Goal: Task Accomplishment & Management: Manage account settings

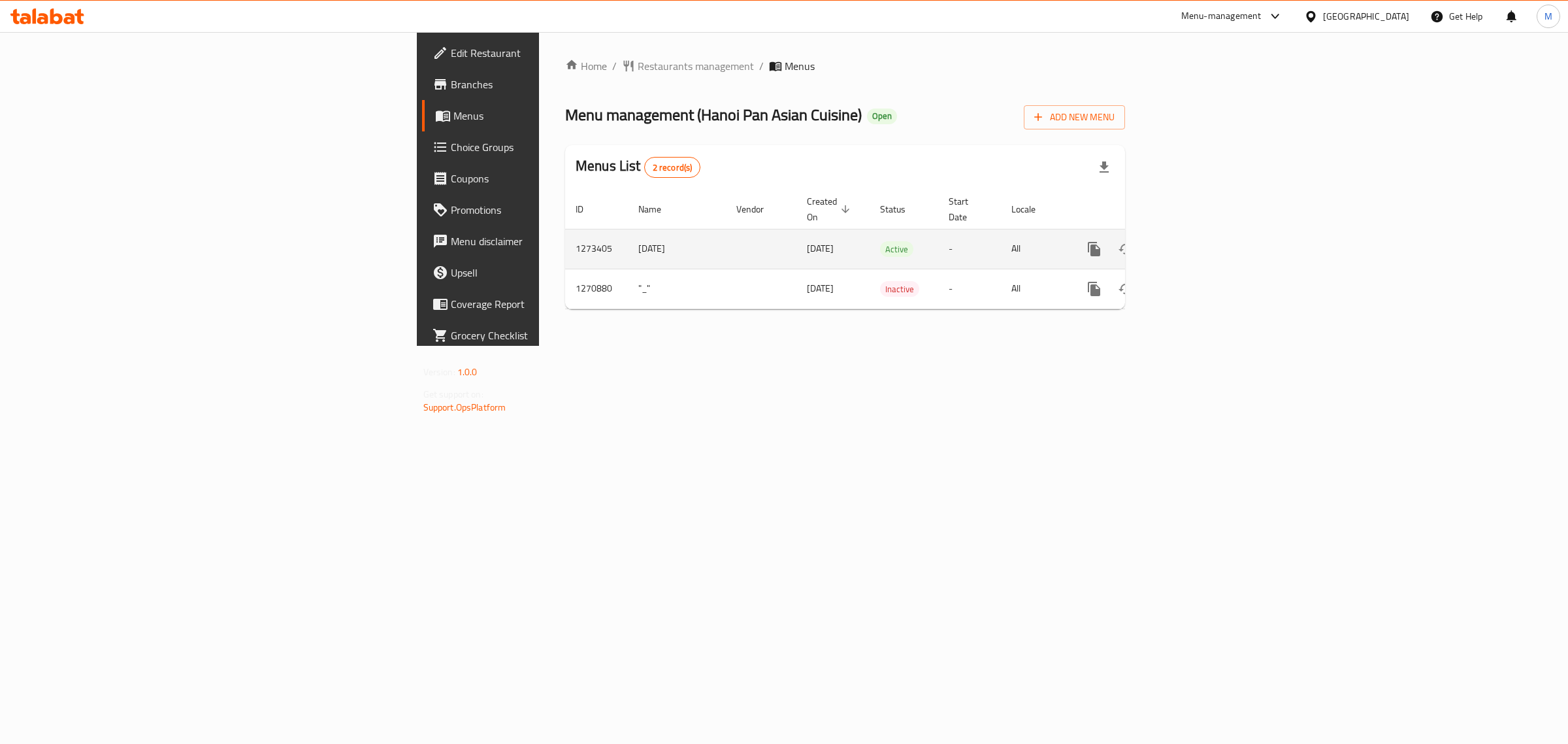
click at [628, 235] on td "Jan 2025" at bounding box center [677, 248] width 98 height 40
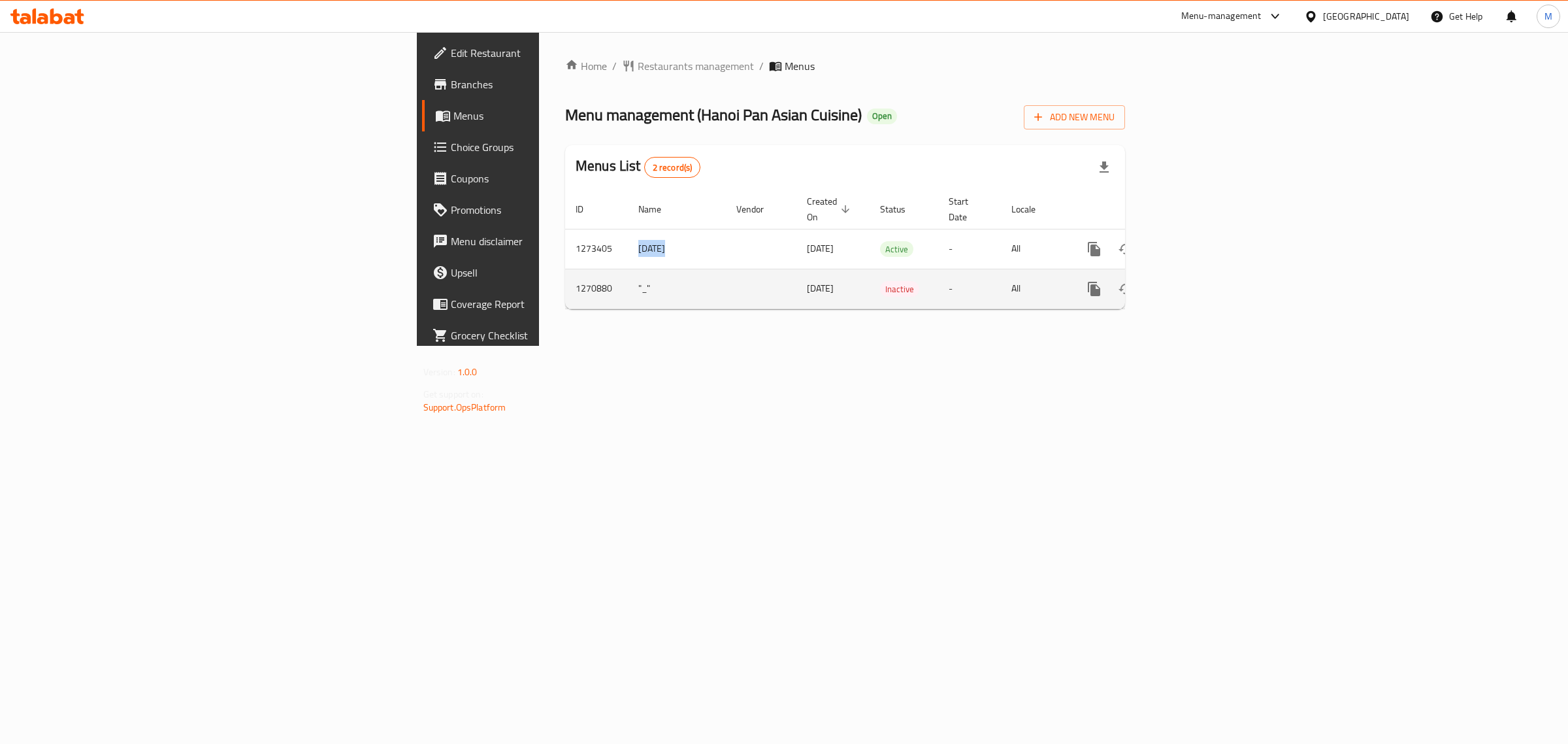
copy td "Jan 2025"
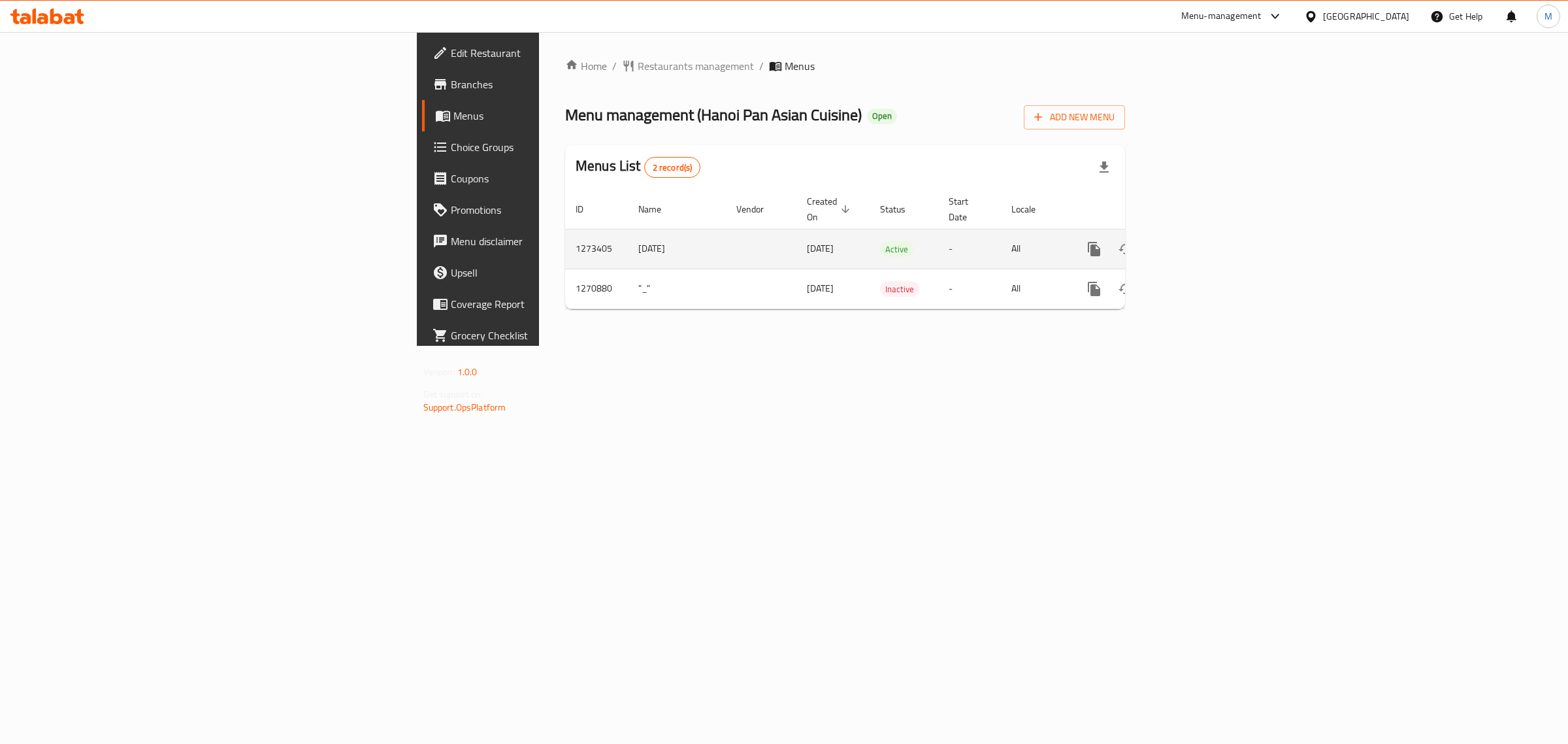
click at [566, 229] on td "1273405" at bounding box center [597, 248] width 63 height 40
copy td "1273405"
click at [1204, 233] on link "enhanced table" at bounding box center [1188, 248] width 31 height 31
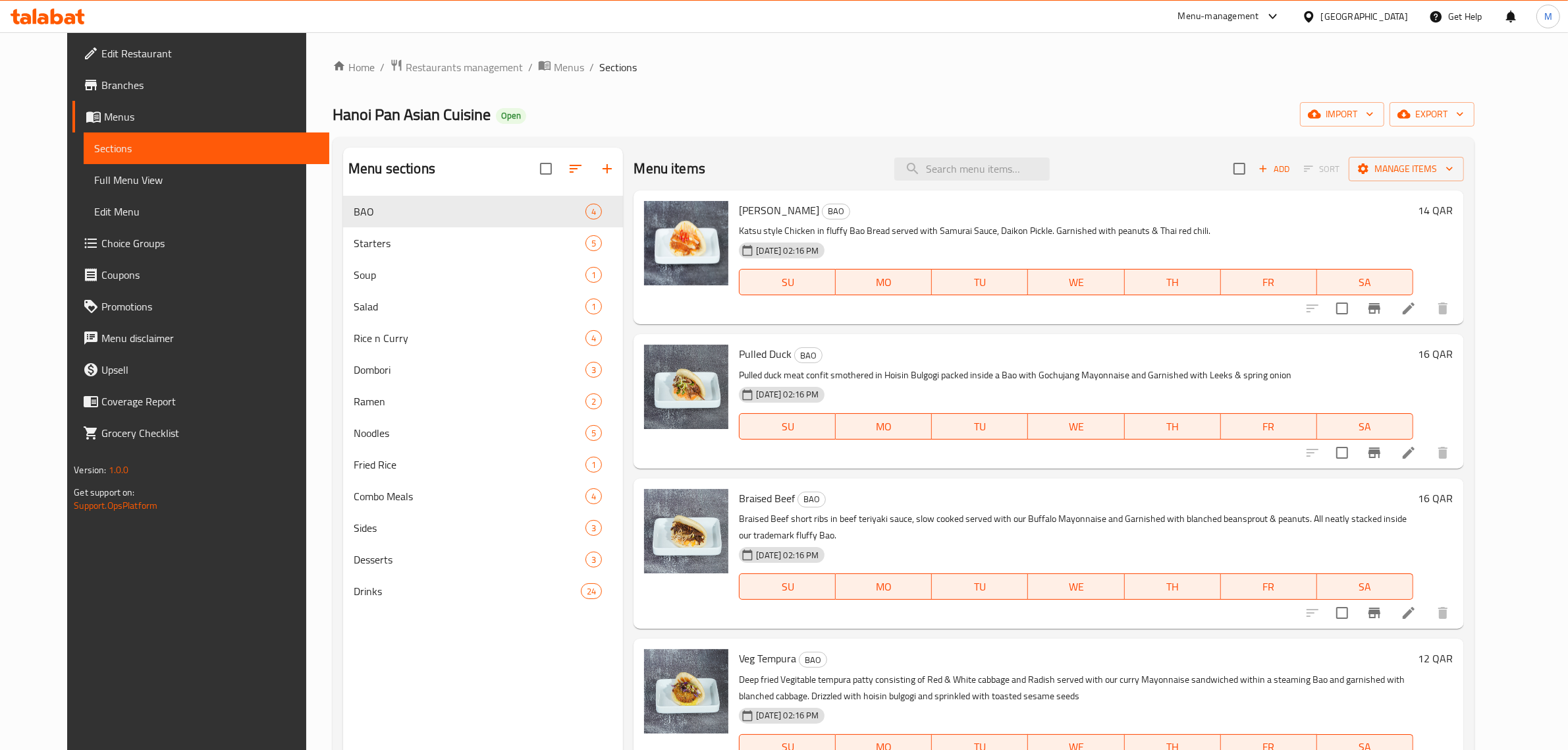
click at [748, 74] on ol "Home / Restaurants management / Menus / Sections" at bounding box center [903, 68] width 1142 height 17
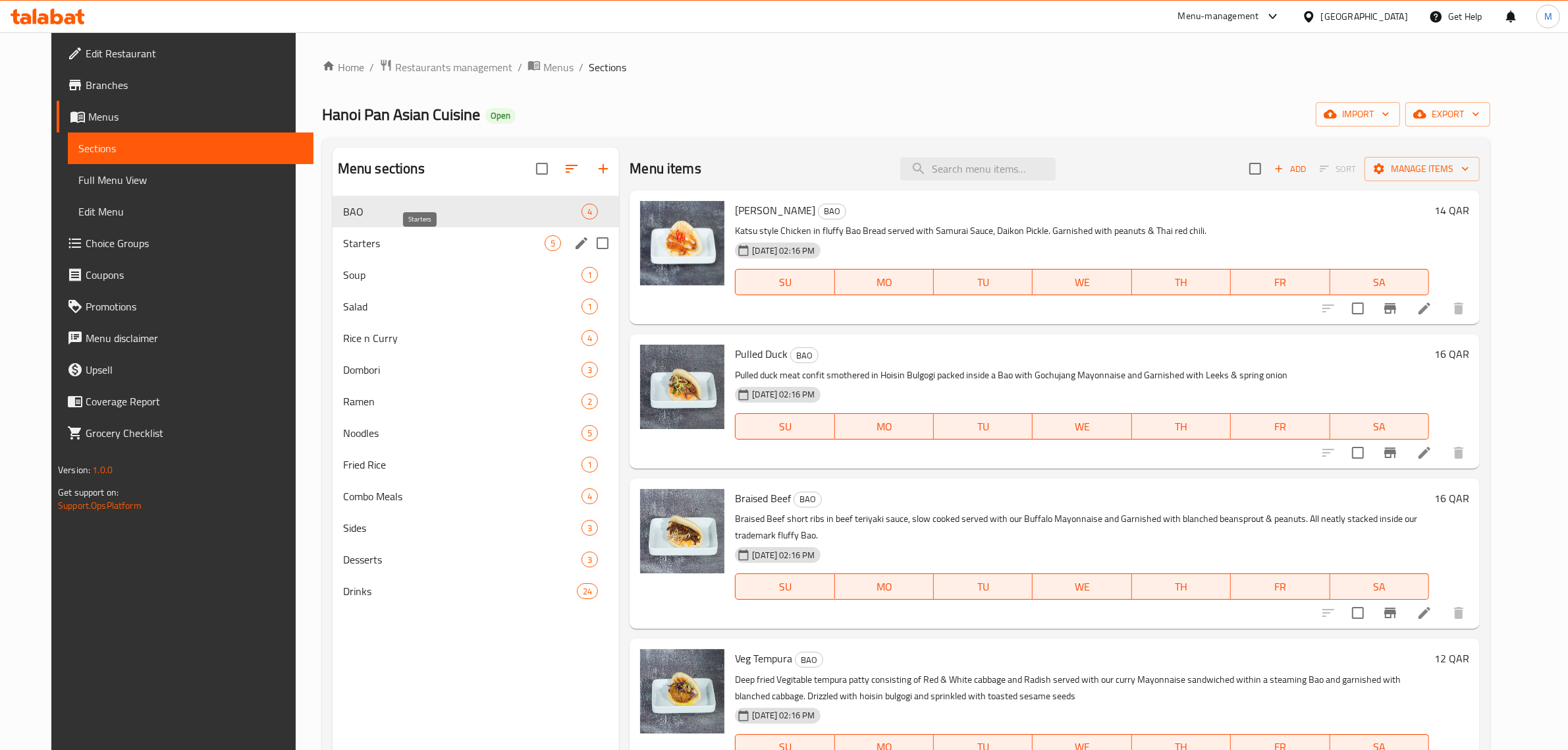
click at [470, 245] on span "Starters" at bounding box center [443, 243] width 202 height 16
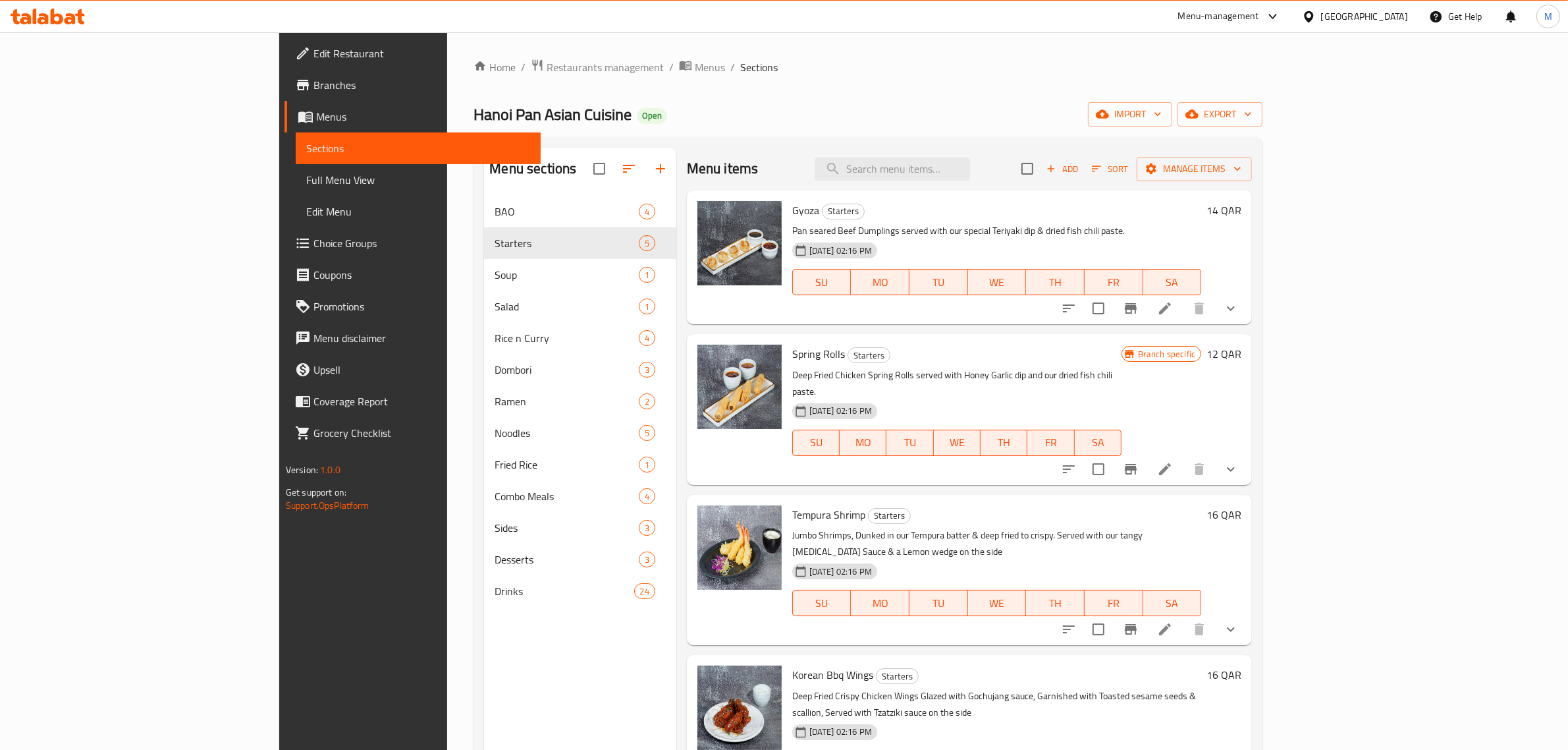
click at [867, 100] on div "Home / Restaurants management / Menus / Sections ⁠Hanoi Pan Asian Cuisine Open …" at bounding box center [868, 483] width 789 height 849
click at [692, 106] on div "⁠Hanoi Pan Asian Cuisine Open import export" at bounding box center [868, 114] width 789 height 24
click at [1122, 377] on p "Deep Fried Chicken Spring Rolls served with Honey Garlic dip and our dried fish…" at bounding box center [957, 383] width 329 height 33
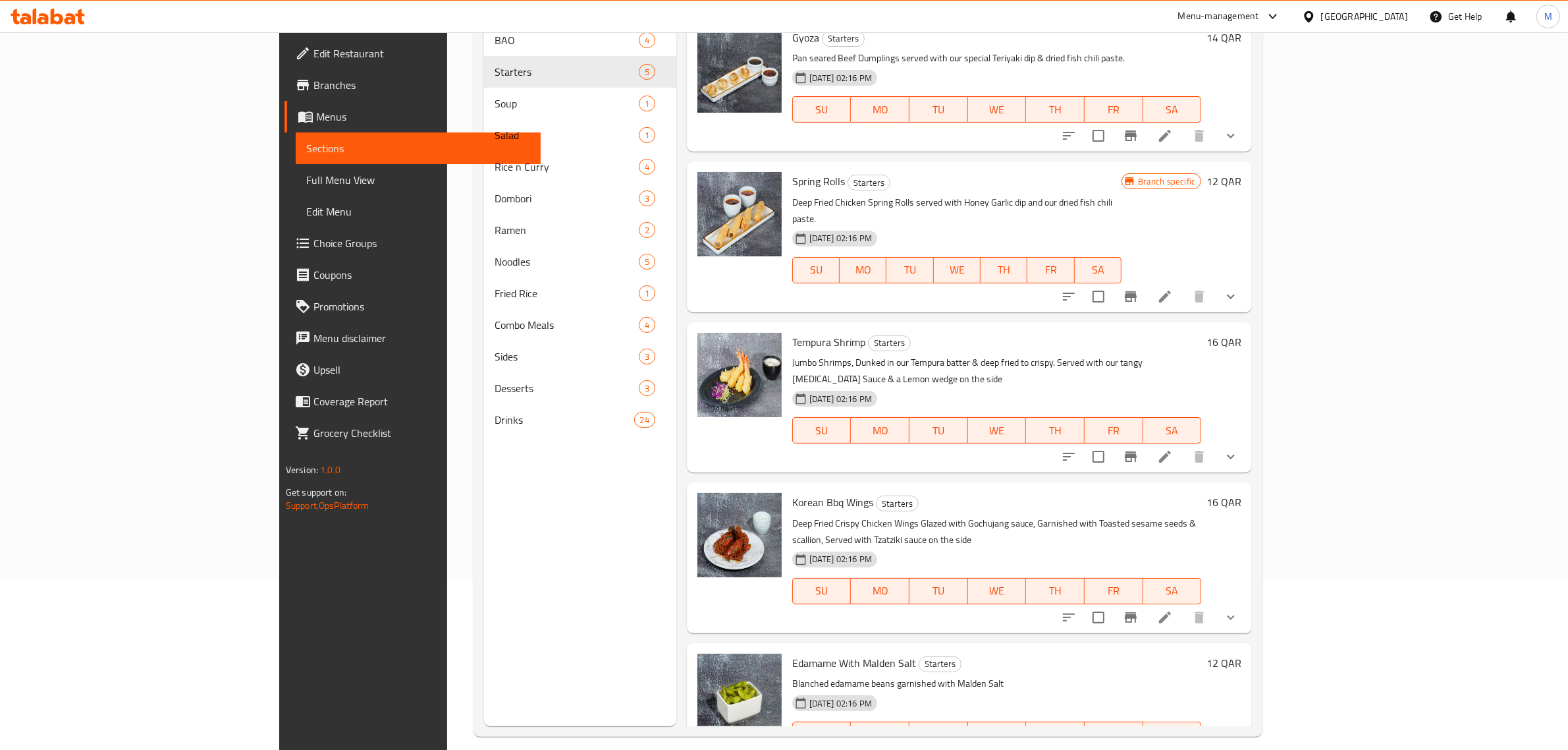
scroll to position [185, 0]
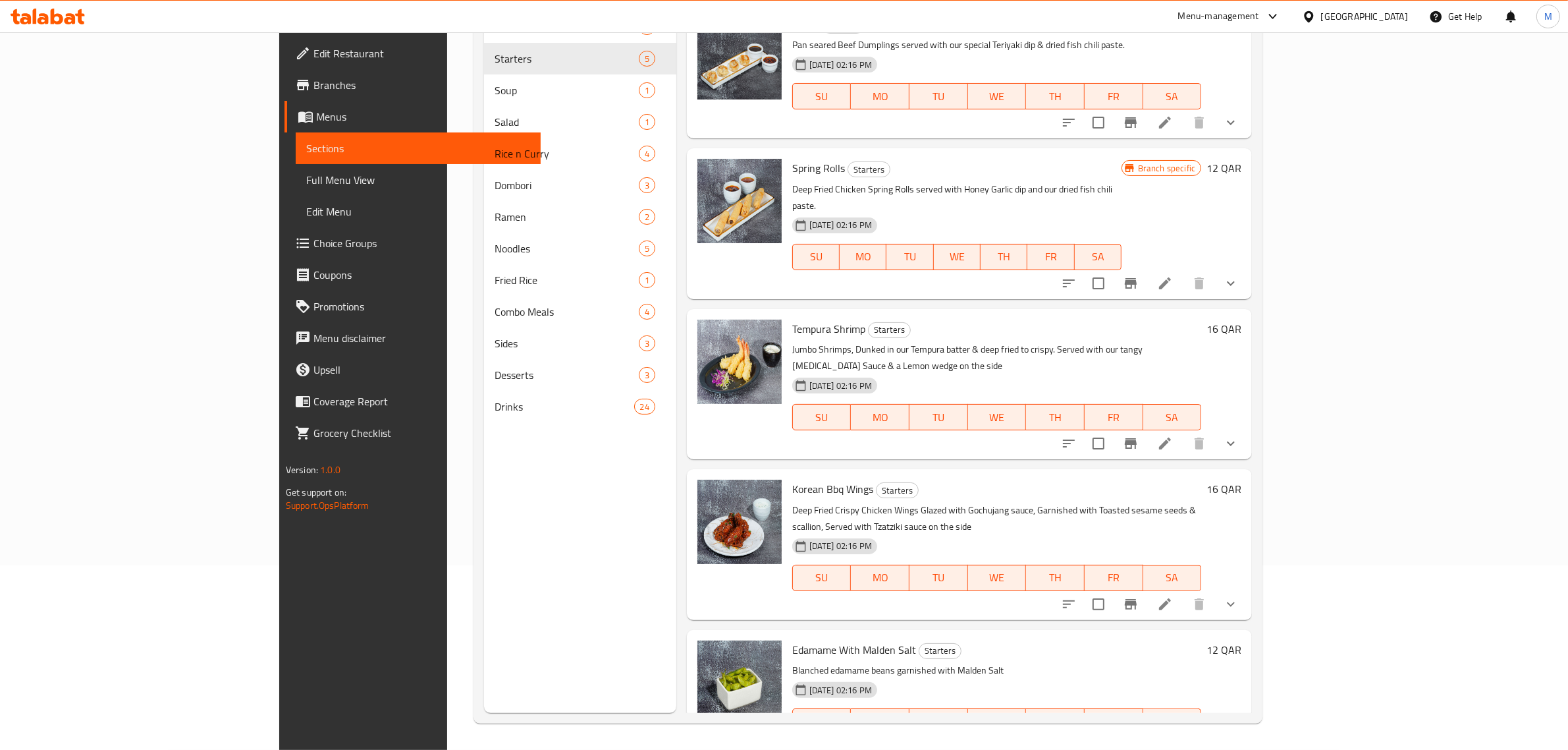
click at [1014, 480] on h6 "Korean Bbq Wings Starters" at bounding box center [997, 489] width 409 height 18
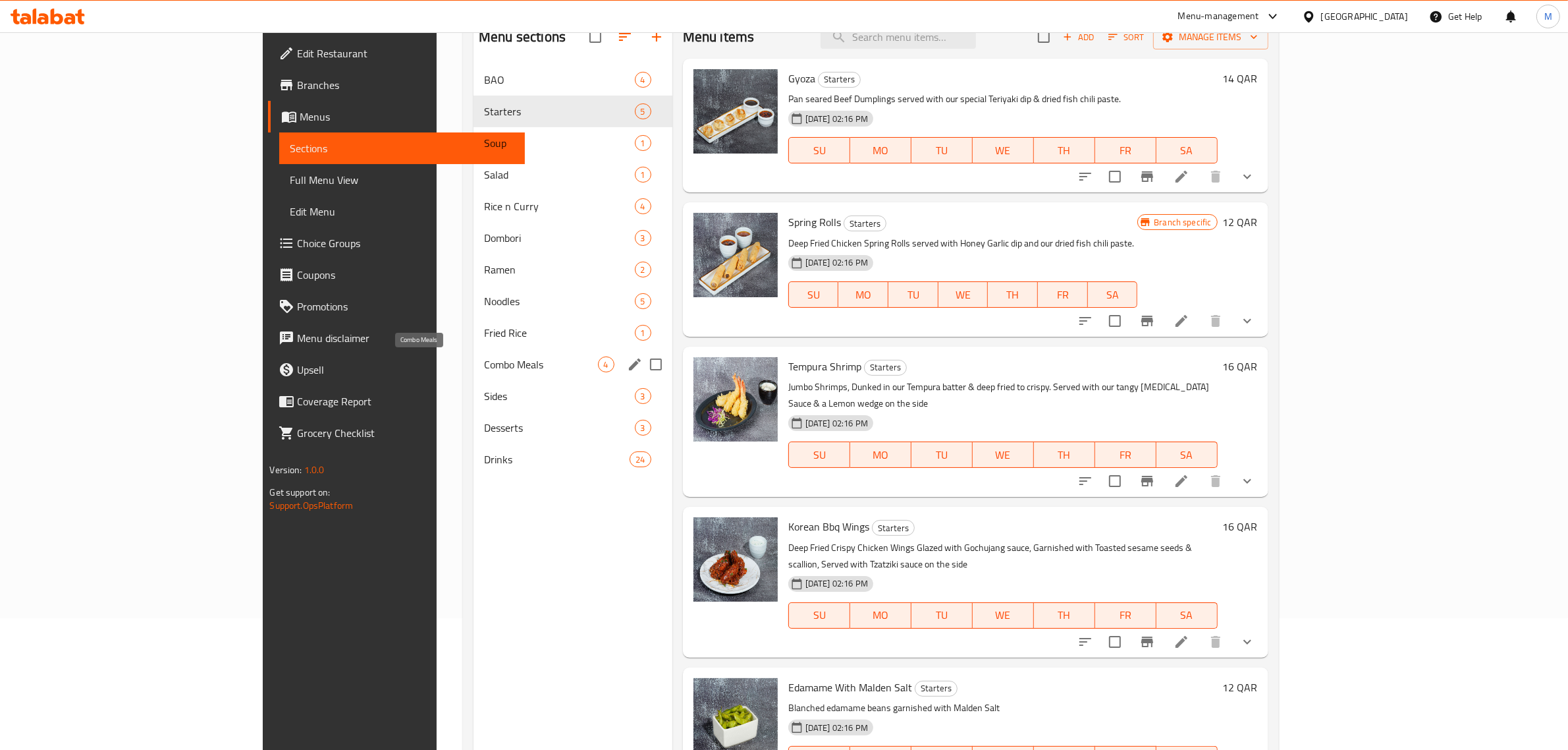
scroll to position [103, 0]
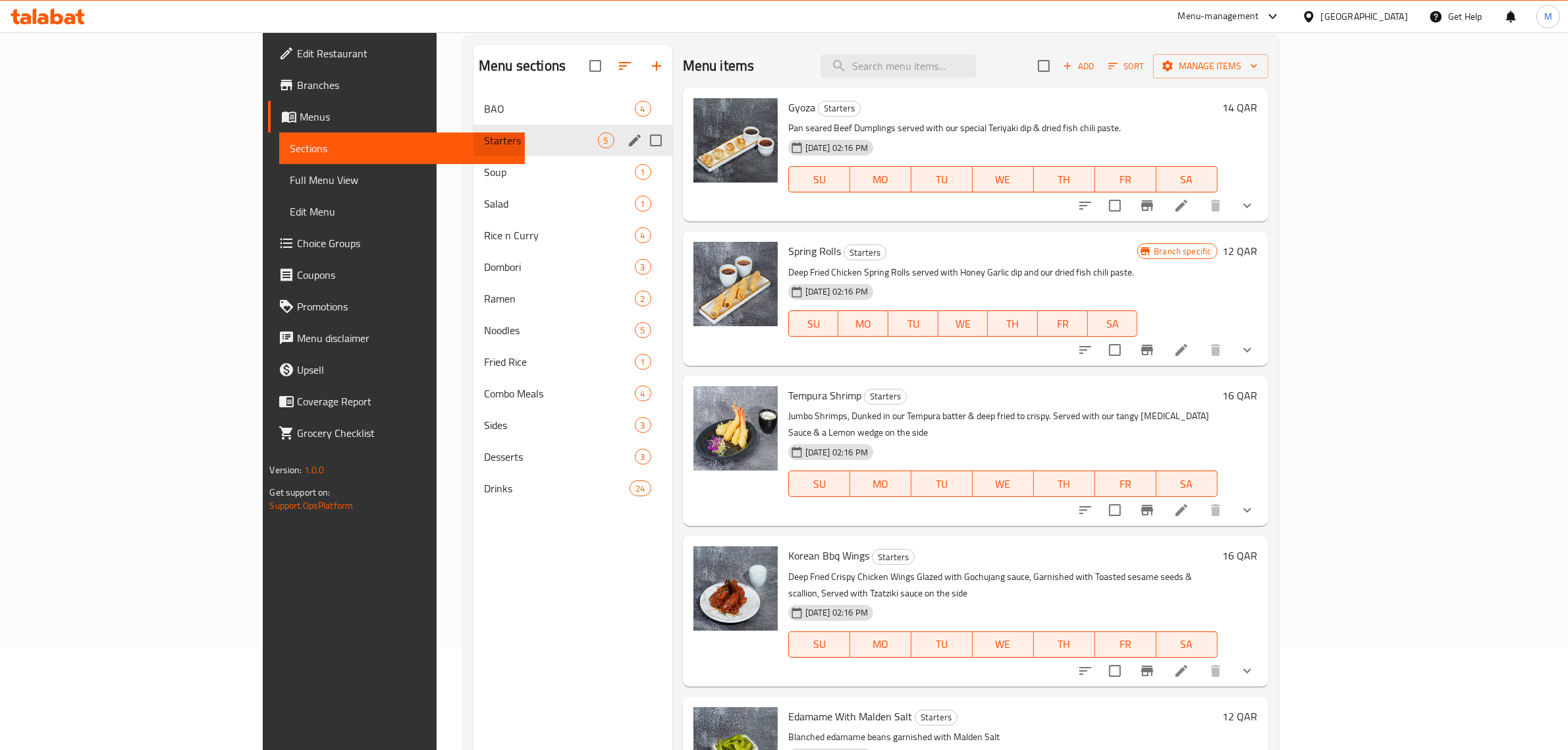
click at [473, 132] on div "Starters 5" at bounding box center [572, 140] width 199 height 31
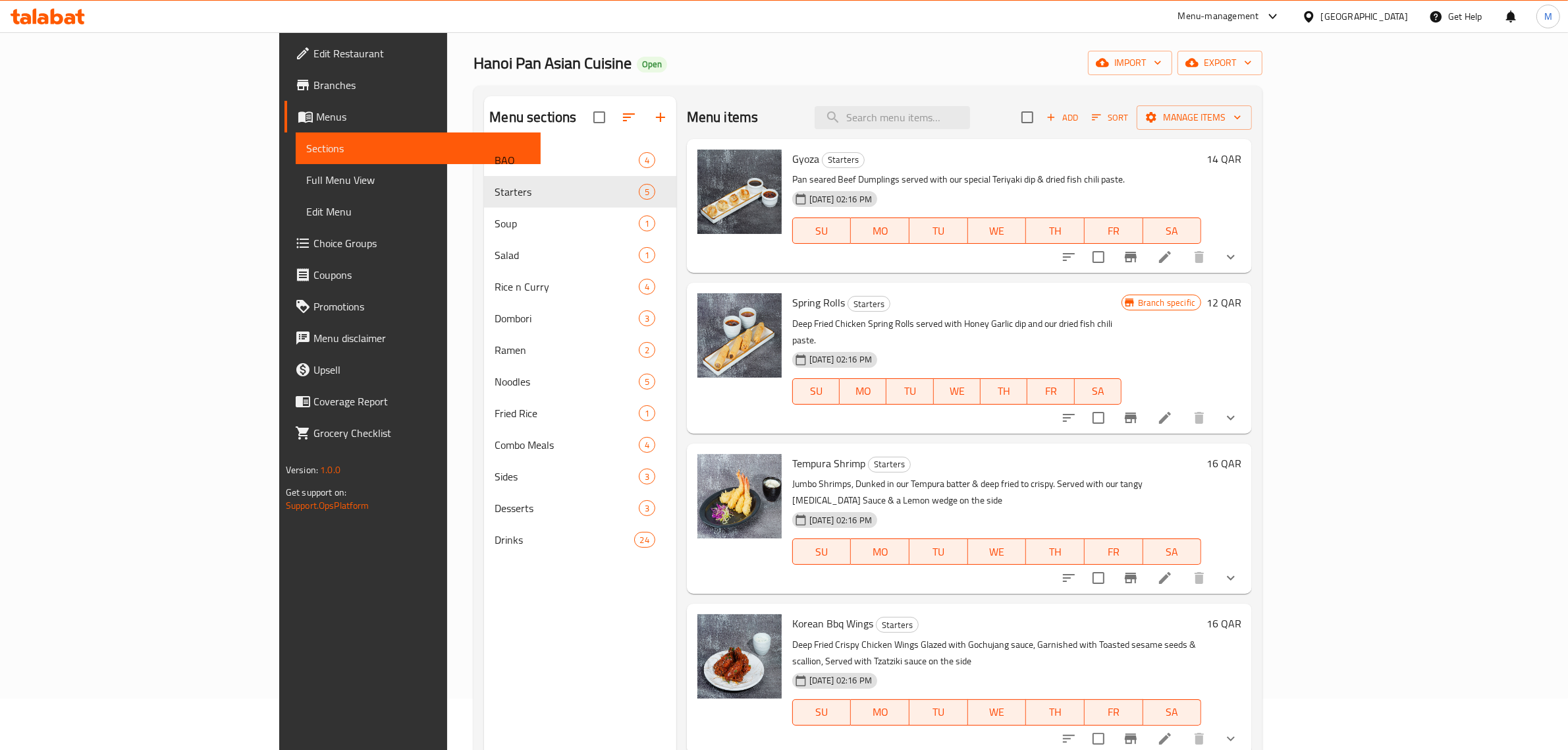
scroll to position [0, 0]
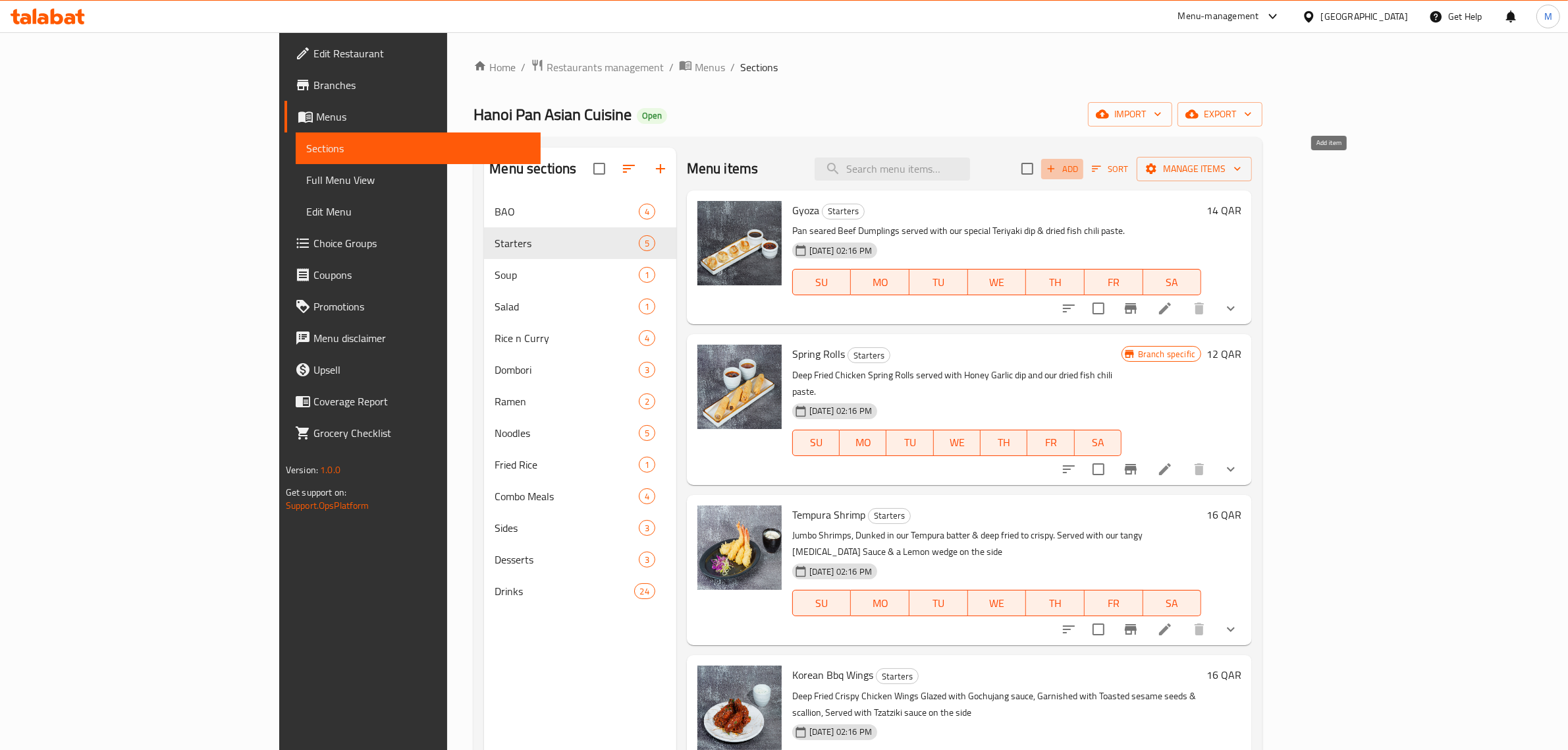
click at [1080, 171] on span "Add" at bounding box center [1062, 169] width 36 height 15
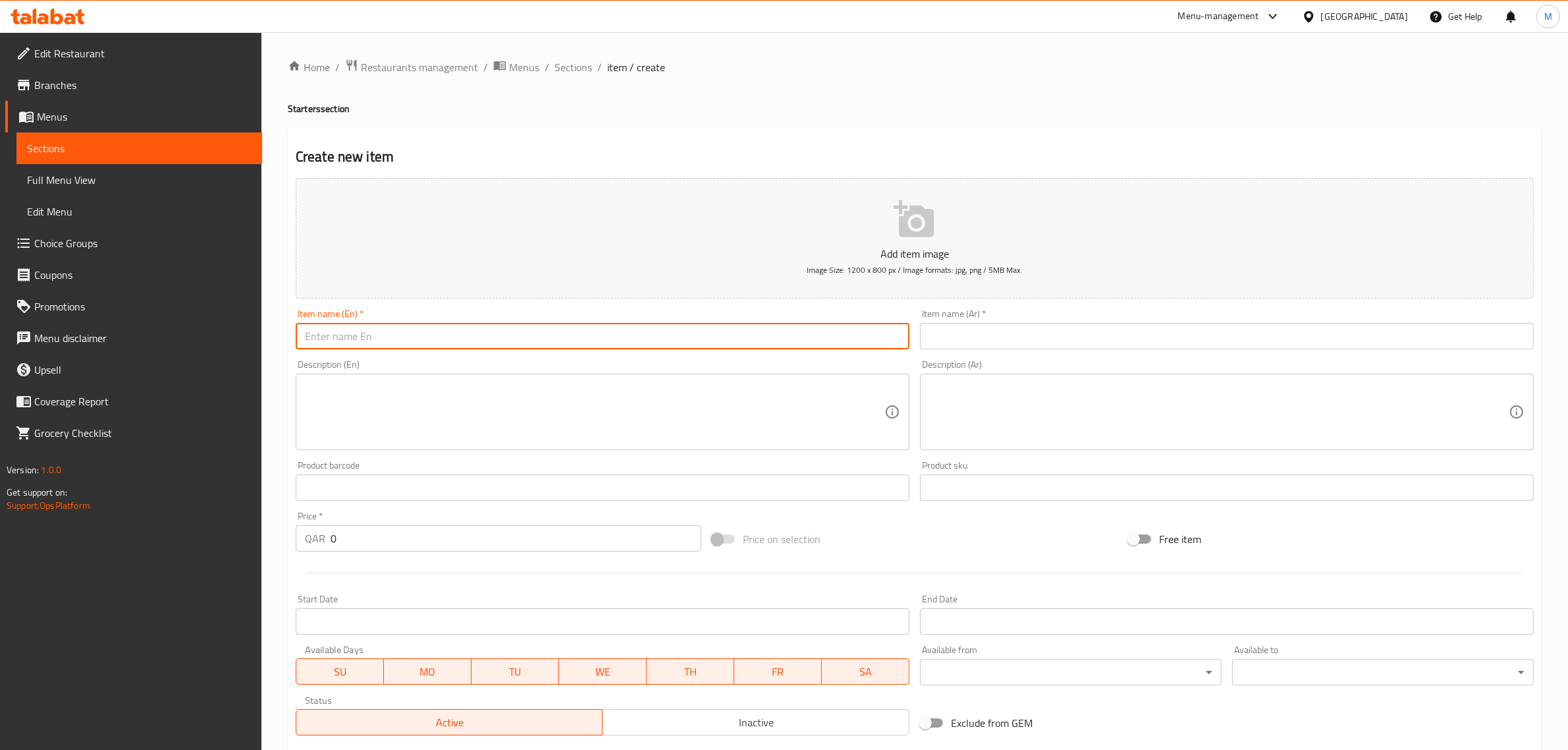
click at [702, 328] on input "text" at bounding box center [602, 336] width 614 height 26
paste input "Oven Roasted Potatoes"
type input "Oven Roasted Potatoes"
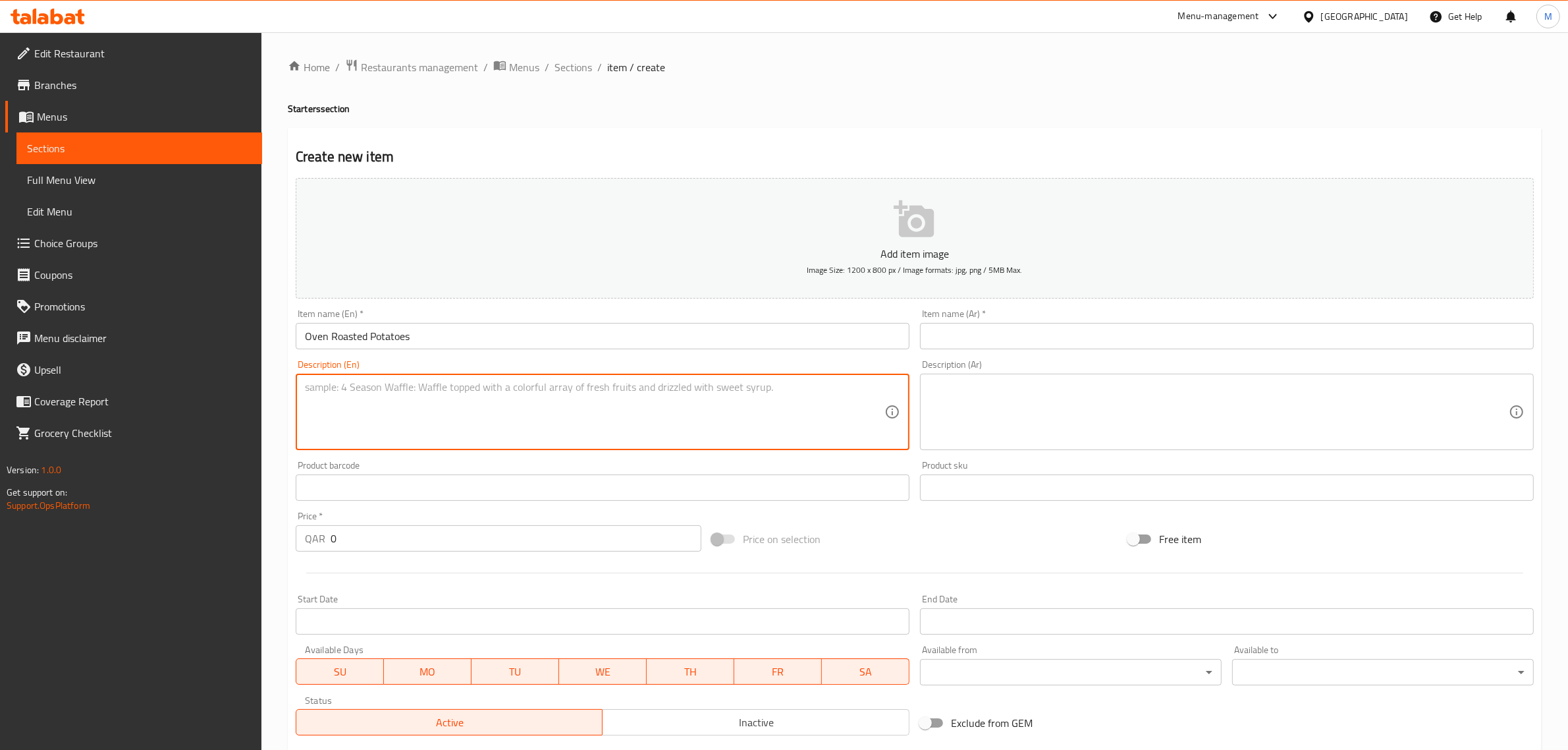
click at [708, 437] on textarea at bounding box center [595, 412] width 579 height 63
paste textarea "Crispy on the outside, soft and cheesy on the inside. Oven Roasted to perfectio…"
type textarea "Crispy on the outside, soft and cheesy on the inside. Oven Roasted to perfectio…"
click at [1064, 552] on div "Price on selection" at bounding box center [915, 539] width 416 height 36
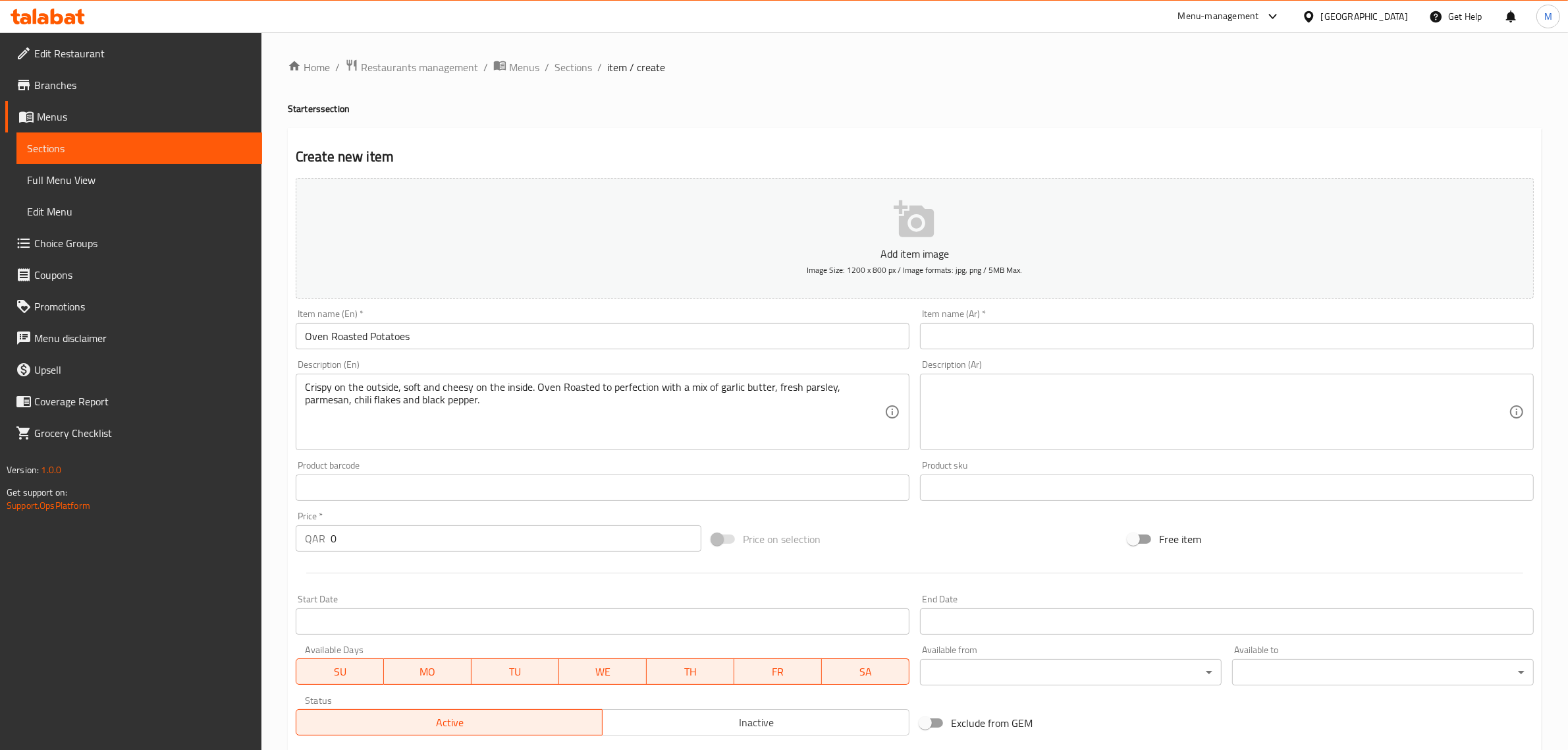
click at [630, 543] on input "0" at bounding box center [515, 538] width 371 height 26
type input "0"
type input "21"
click at [1036, 547] on div "Price on selection" at bounding box center [915, 539] width 416 height 36
click at [1213, 339] on input "text" at bounding box center [1227, 336] width 614 height 26
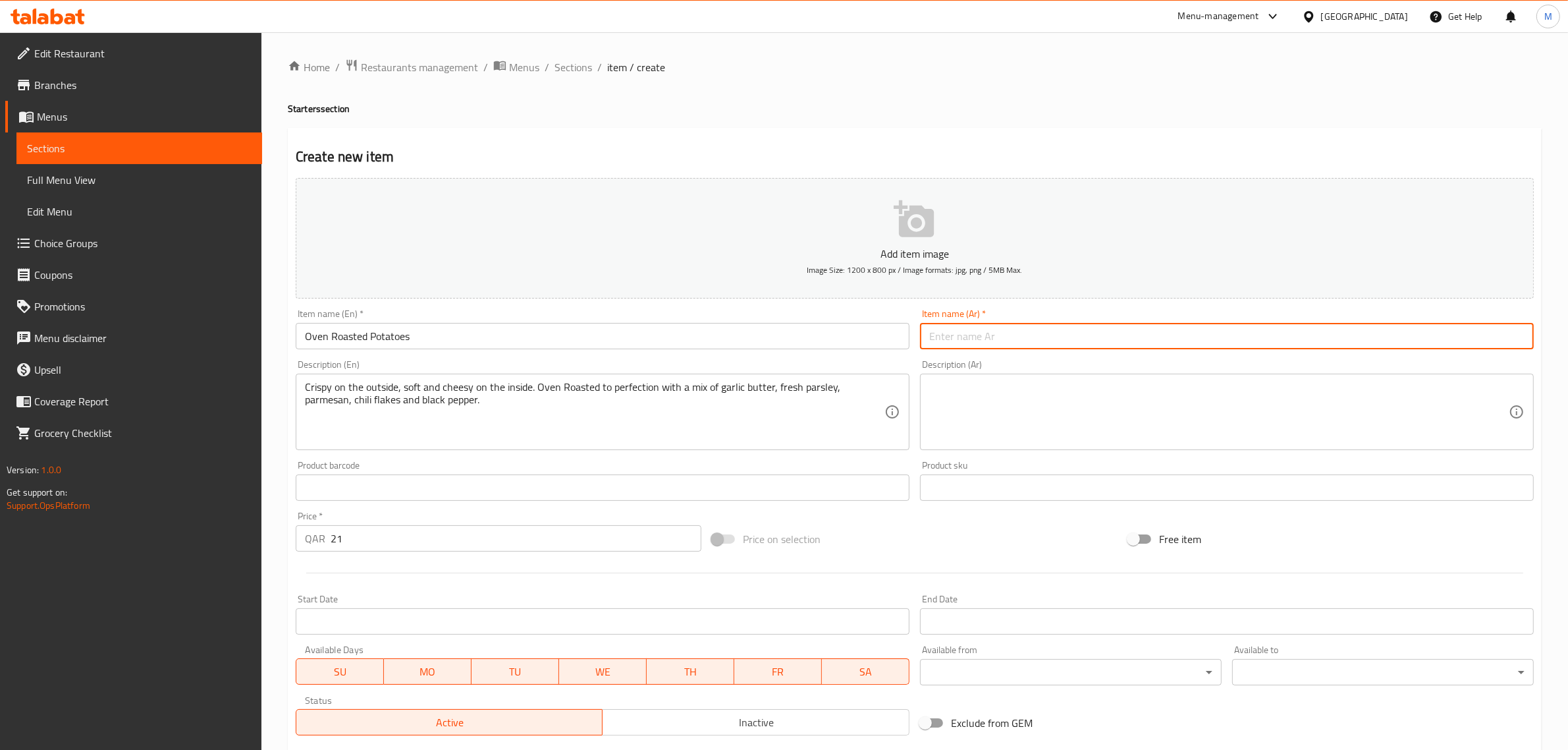
paste input "بطاطس محمصة بالفرن"
type input "بطاطس محمصة بالفرن"
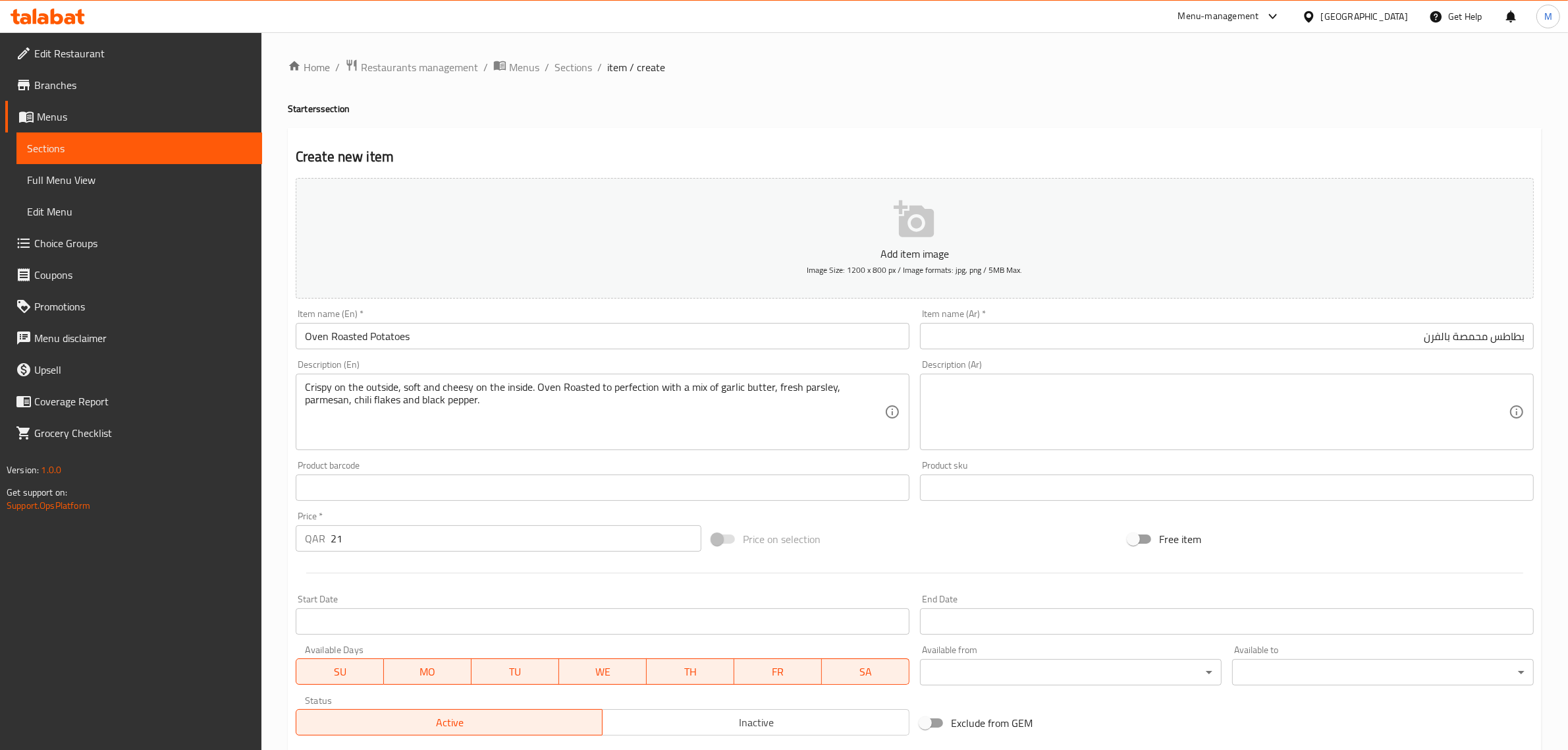
click at [1238, 419] on textarea at bounding box center [1219, 412] width 579 height 63
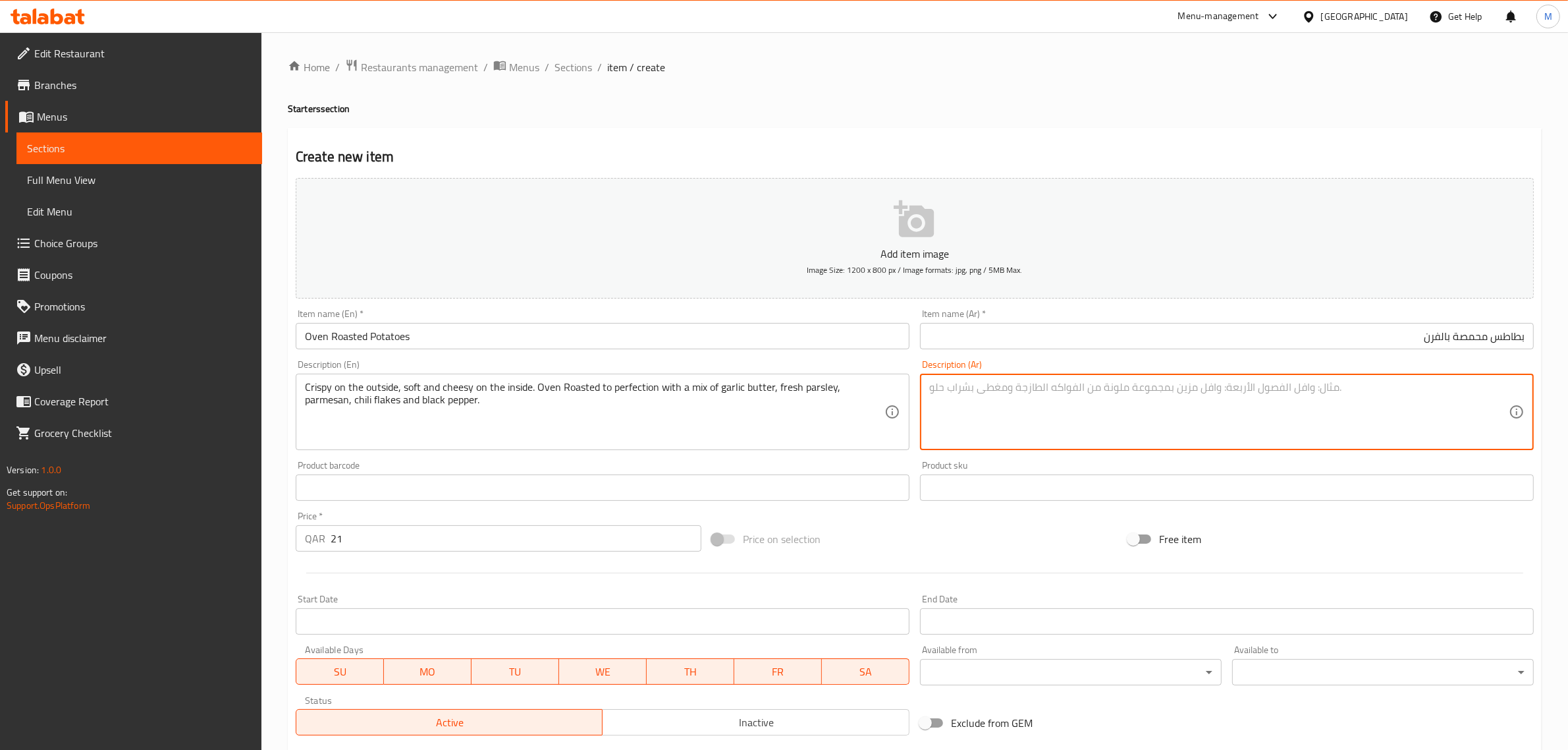
paste textarea "مقرمش من الخارج ، كريمي ومحشو بالجبن من الداخل. محمص بالفرن بشكل مثالي مع مزيج …"
click at [1431, 385] on textarea "مقرمش من الخارج ، كريمي ومحشو بالجبن من الداخل. محمص بالفرن بشكل مثالي مع مزيج …" at bounding box center [1219, 412] width 579 height 63
type textarea "مقرمش من الخارج، كريمي ومحشو بالجبن من الداخل. محمص بالفرن بشكل مثالي مع مزيج م…"
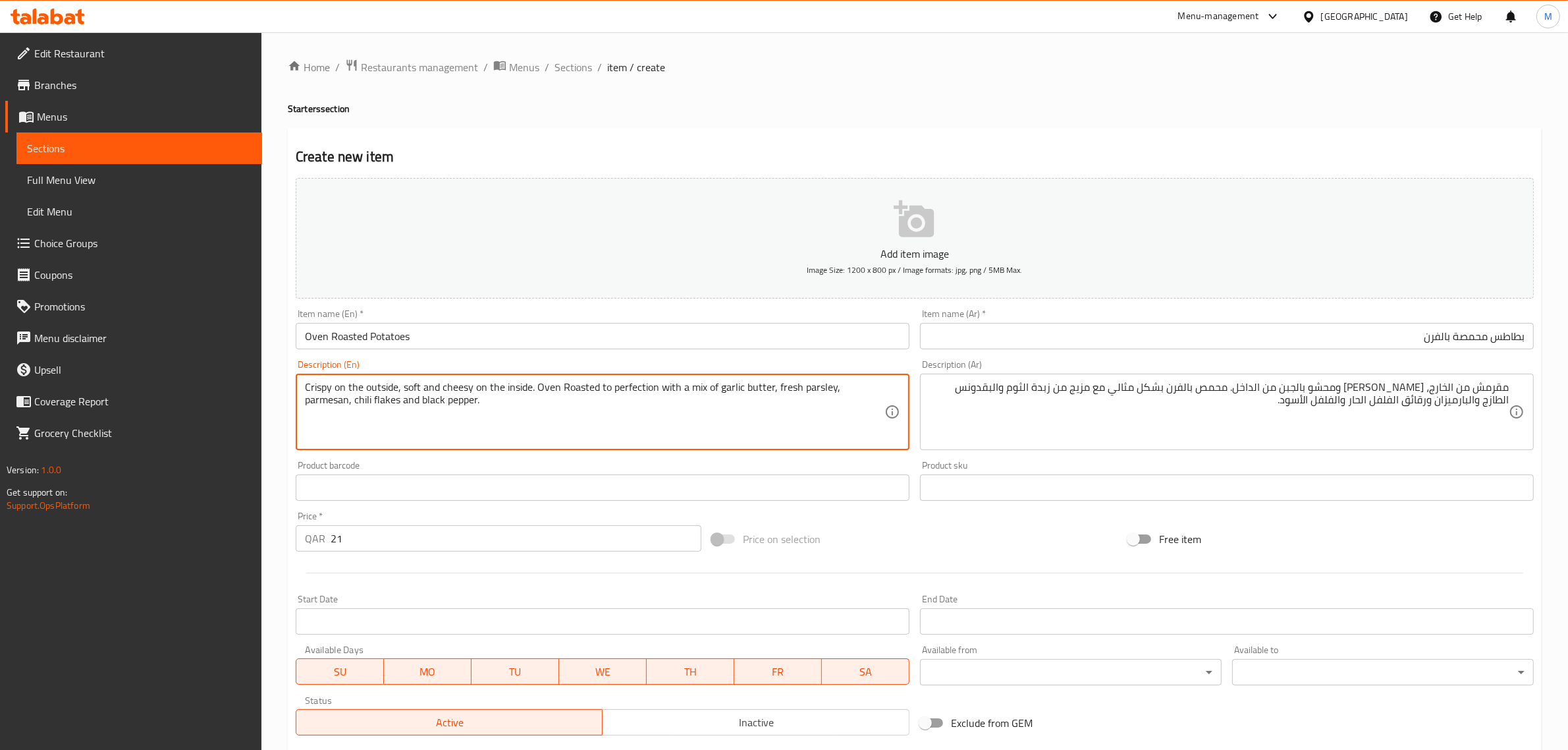
click at [738, 392] on textarea "Crispy on the outside, soft and cheesy on the inside. Oven Roasted to perfectio…" at bounding box center [595, 412] width 579 height 63
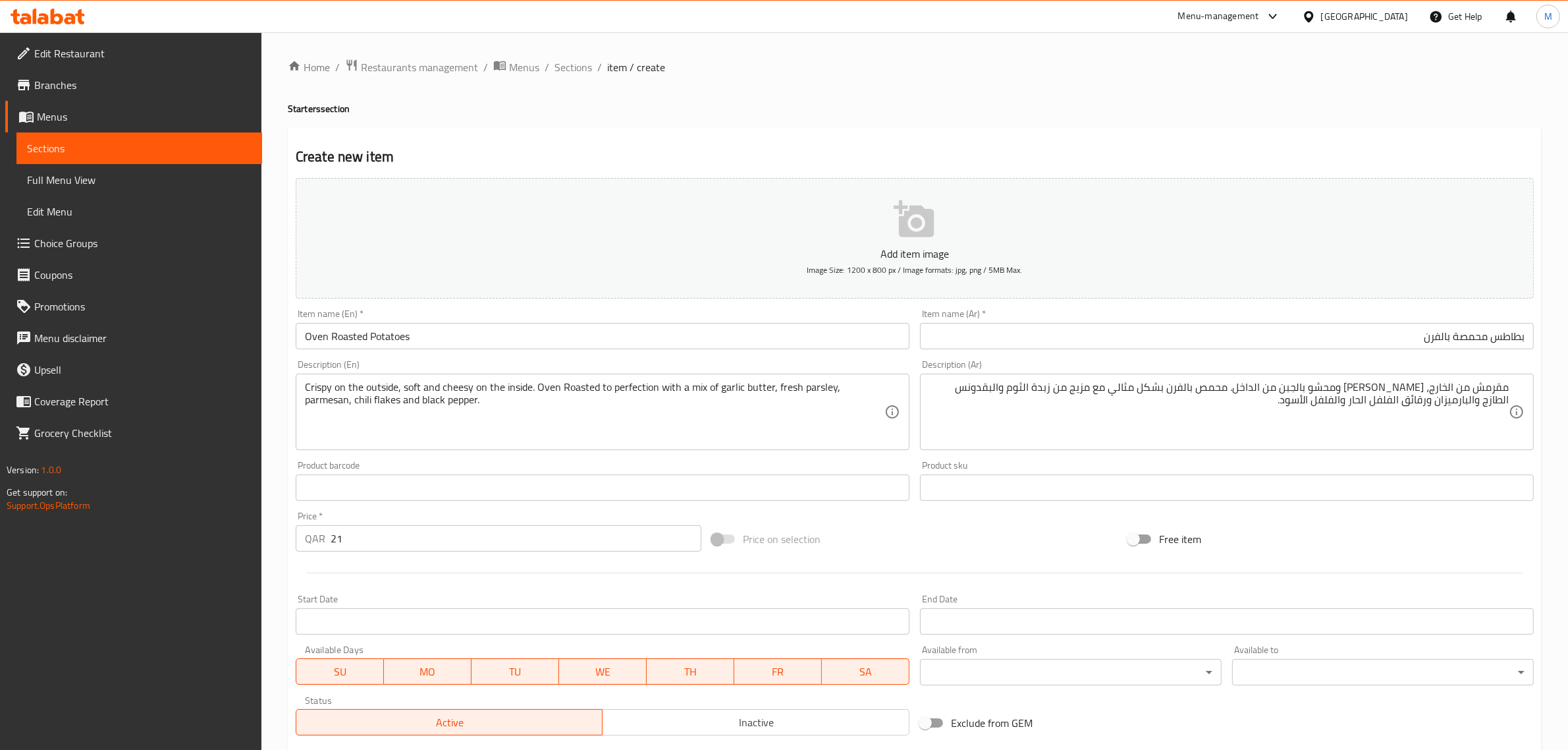
click at [913, 521] on div "Add item image Image Size: 1200 x 800 px / Image formats: jpg, png / 5MB Max. I…" at bounding box center [914, 457] width 1248 height 568
click at [904, 516] on div "Add item image Image Size: 1200 x 800 px / Image formats: jpg, png / 5MB Max. I…" at bounding box center [914, 457] width 1248 height 568
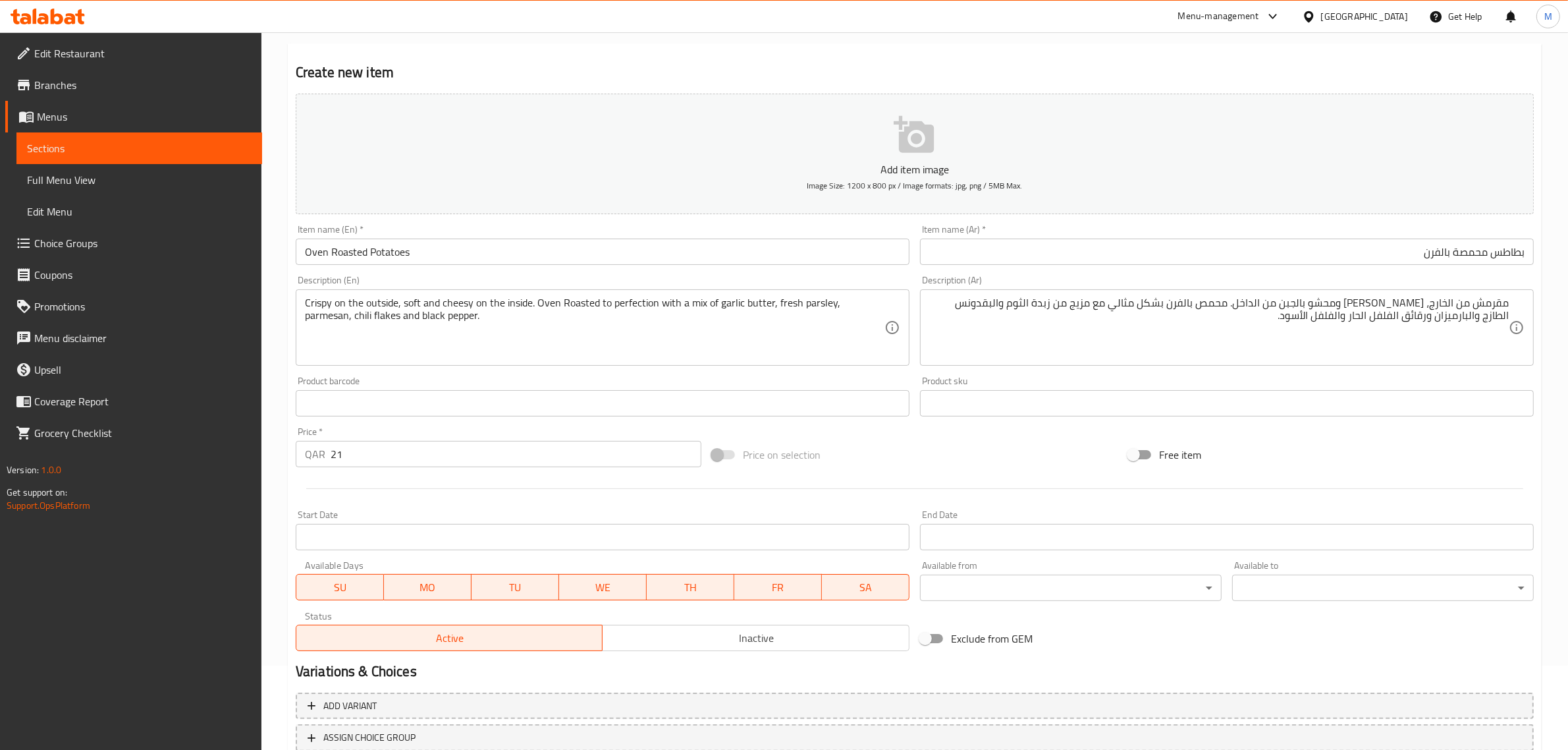
scroll to position [178, 0]
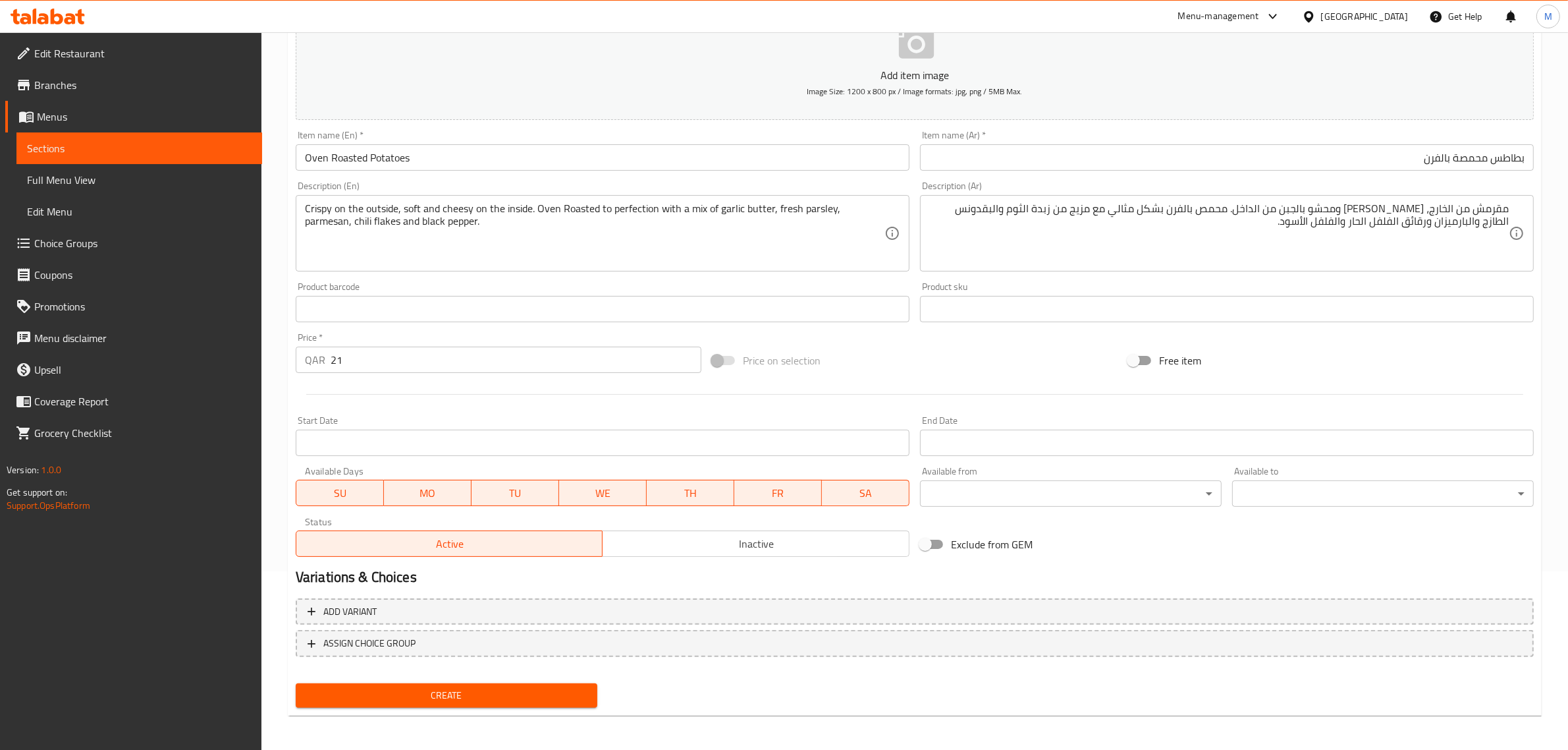
click at [715, 541] on span "Inactive" at bounding box center [756, 544] width 296 height 19
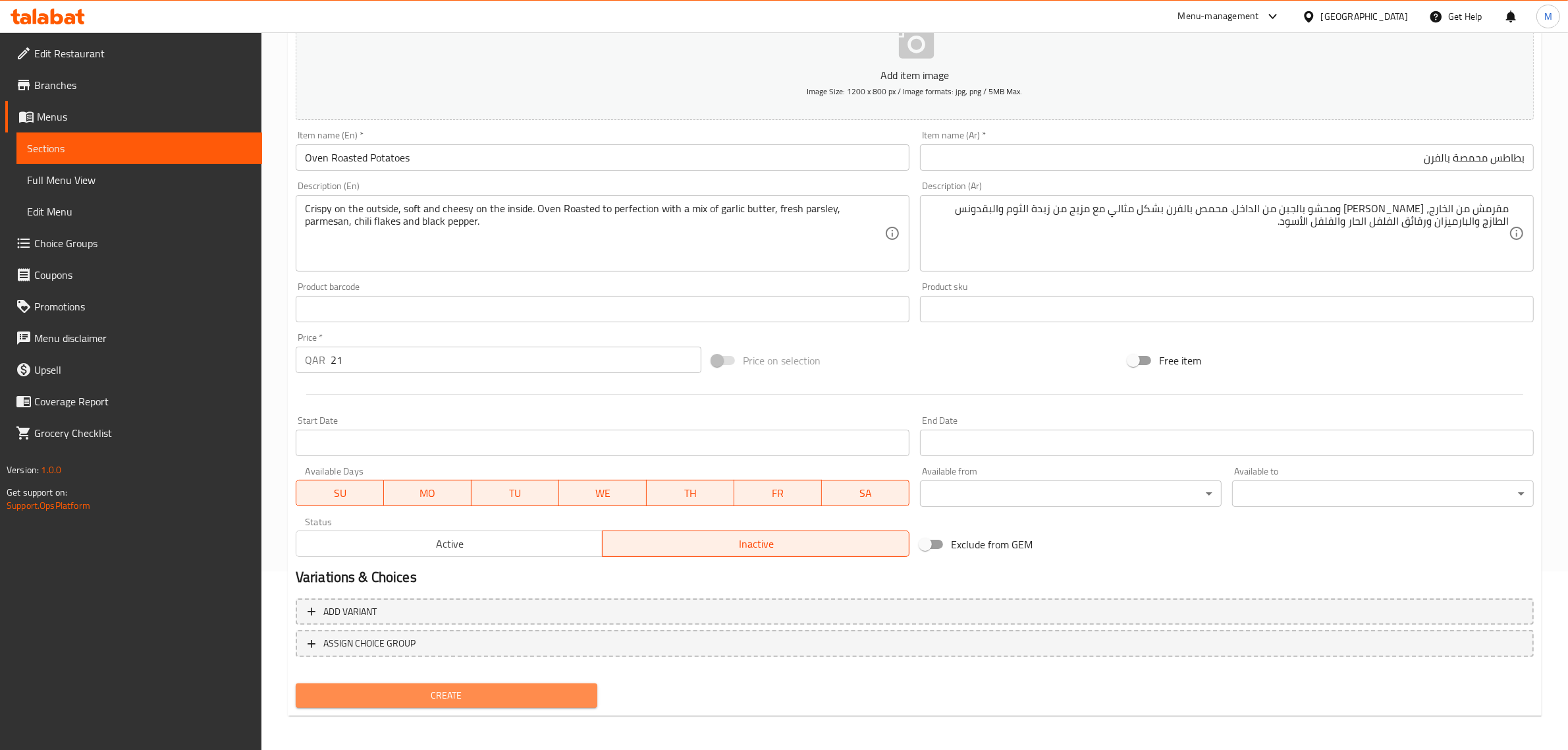
click at [519, 684] on button "Create" at bounding box center [446, 695] width 301 height 24
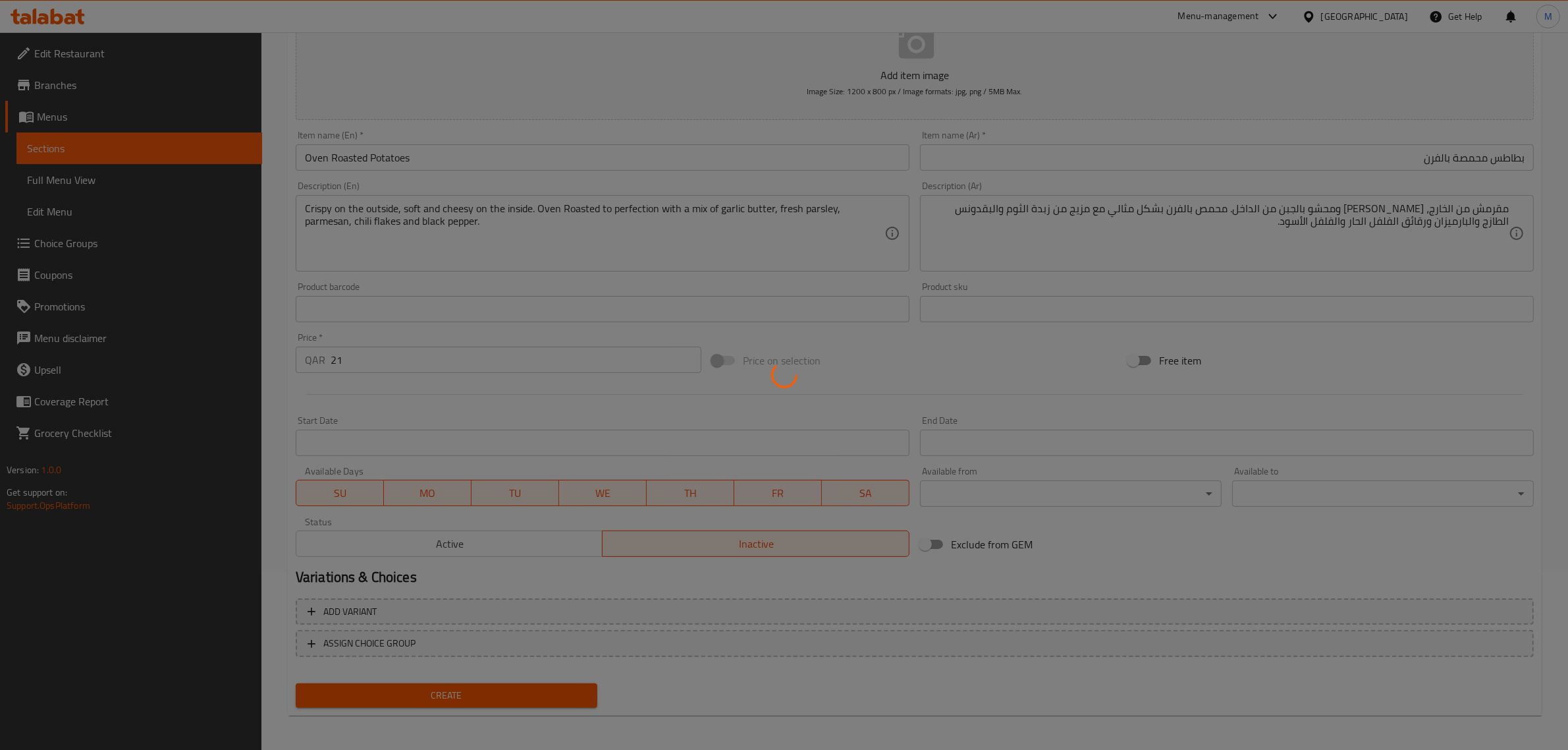
type input "0"
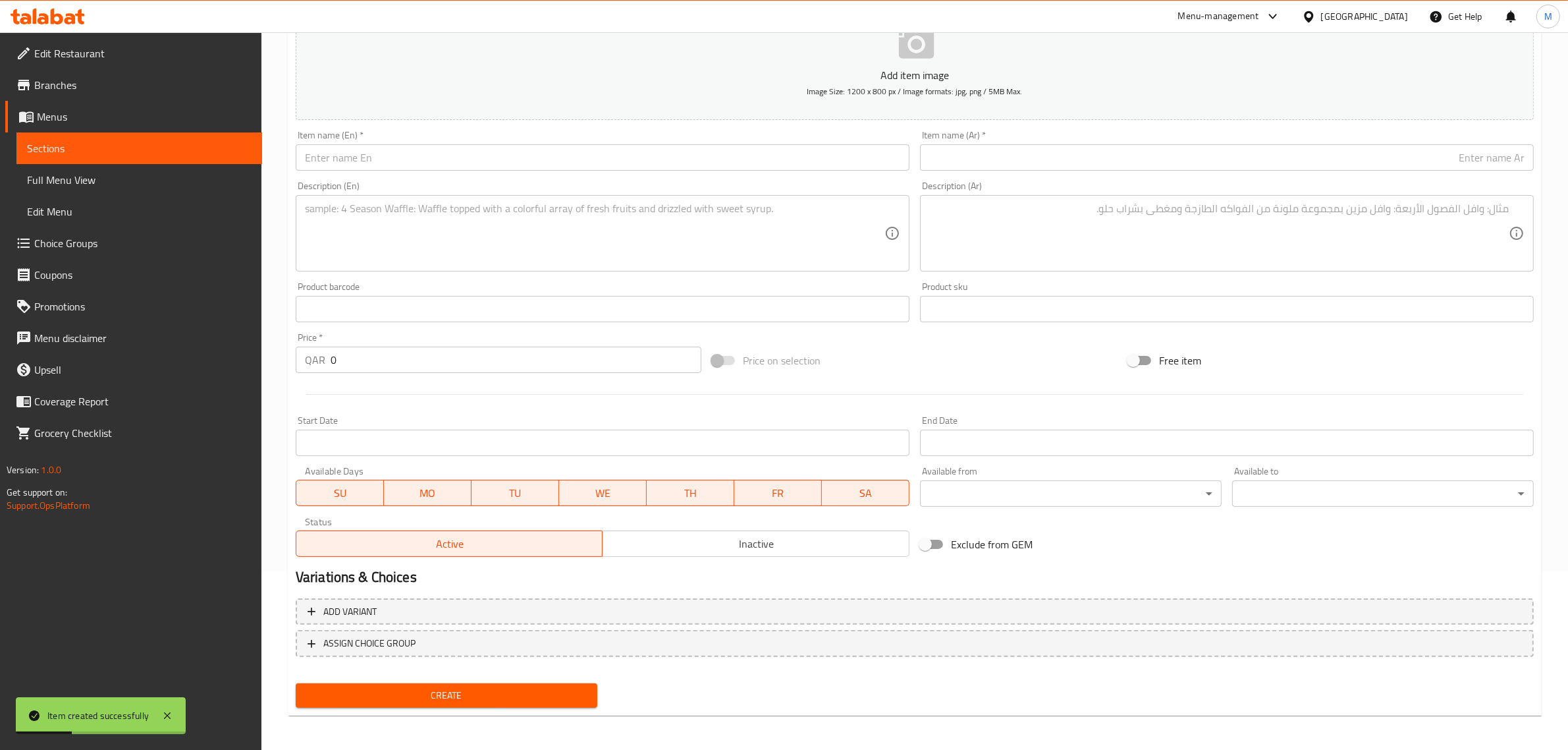
click at [703, 168] on input "text" at bounding box center [602, 157] width 614 height 26
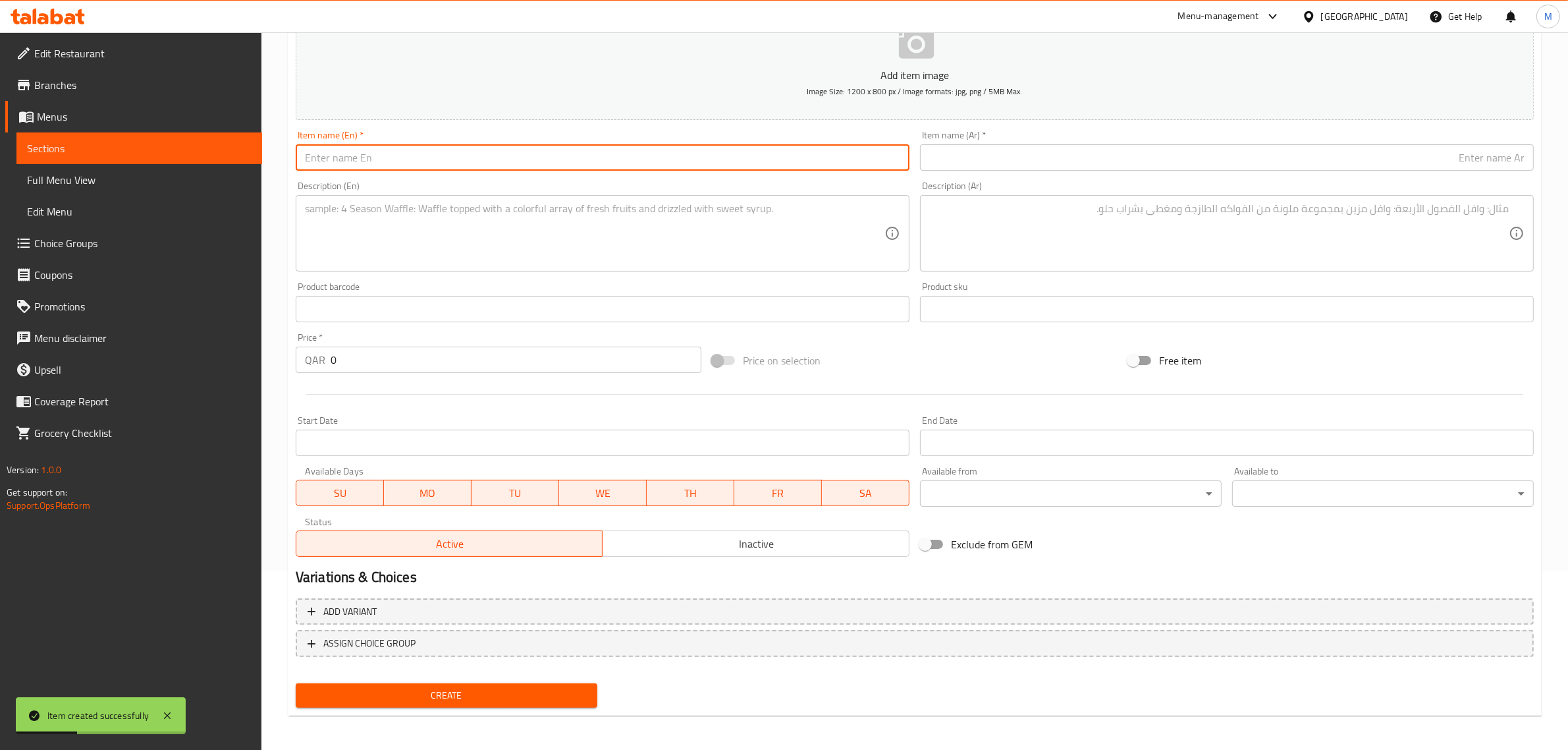
paste input "Hash Browns"
type input "Hash Browns"
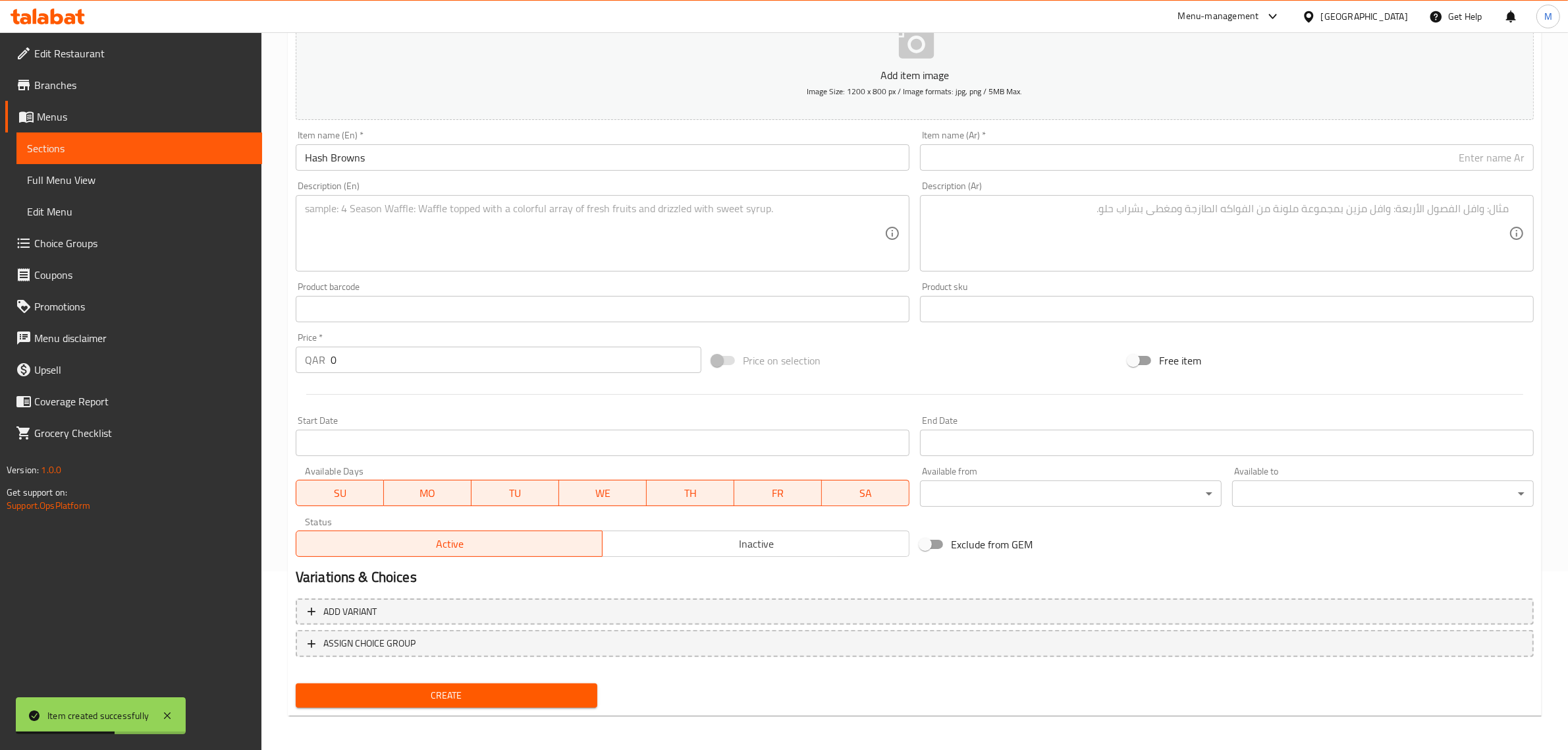
click at [600, 264] on textarea at bounding box center [595, 234] width 579 height 63
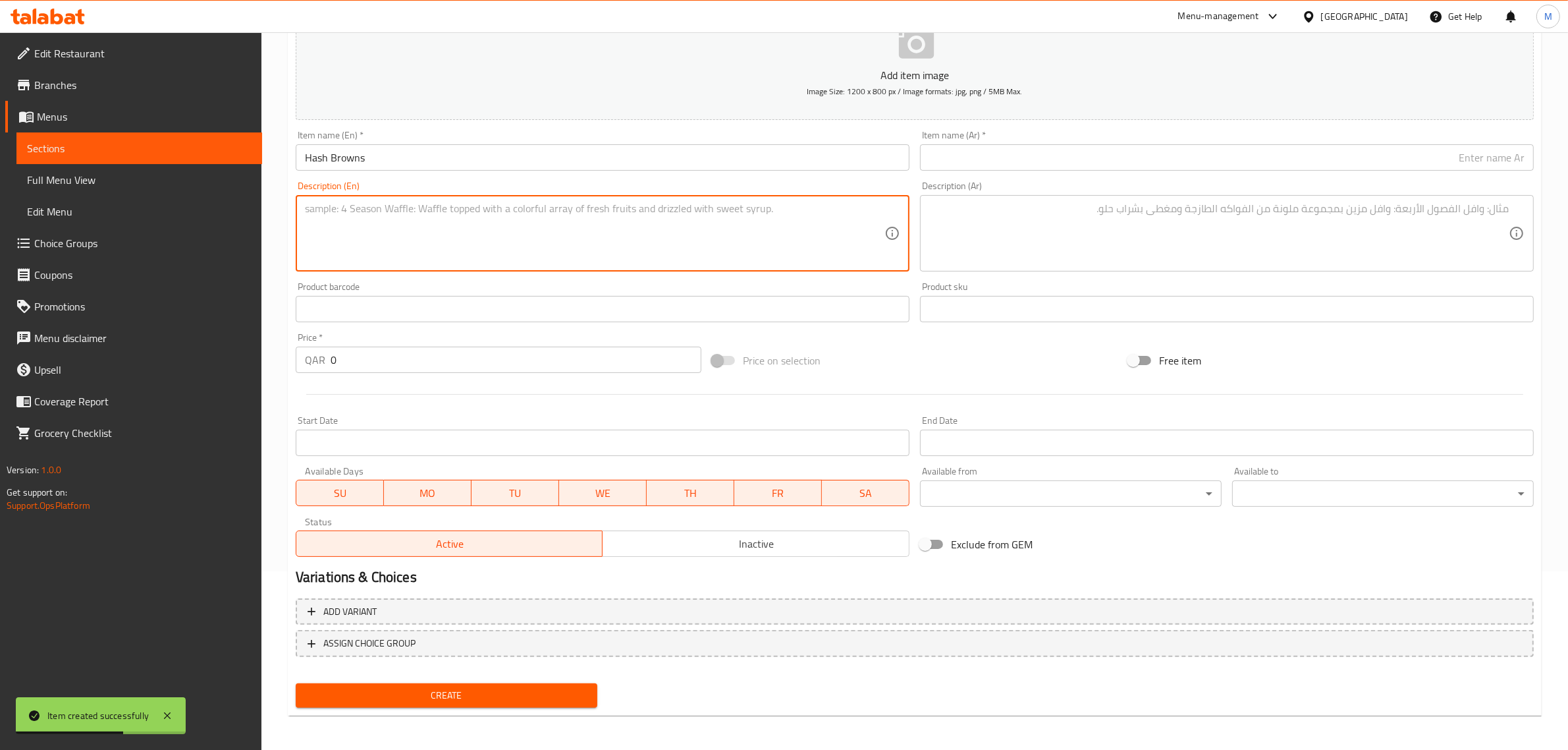
paste textarea "Deep Fried breakfast staple made with potato."
type textarea "Deep Fried breakfast staple made with potato."
click at [541, 364] on input "0" at bounding box center [515, 360] width 371 height 26
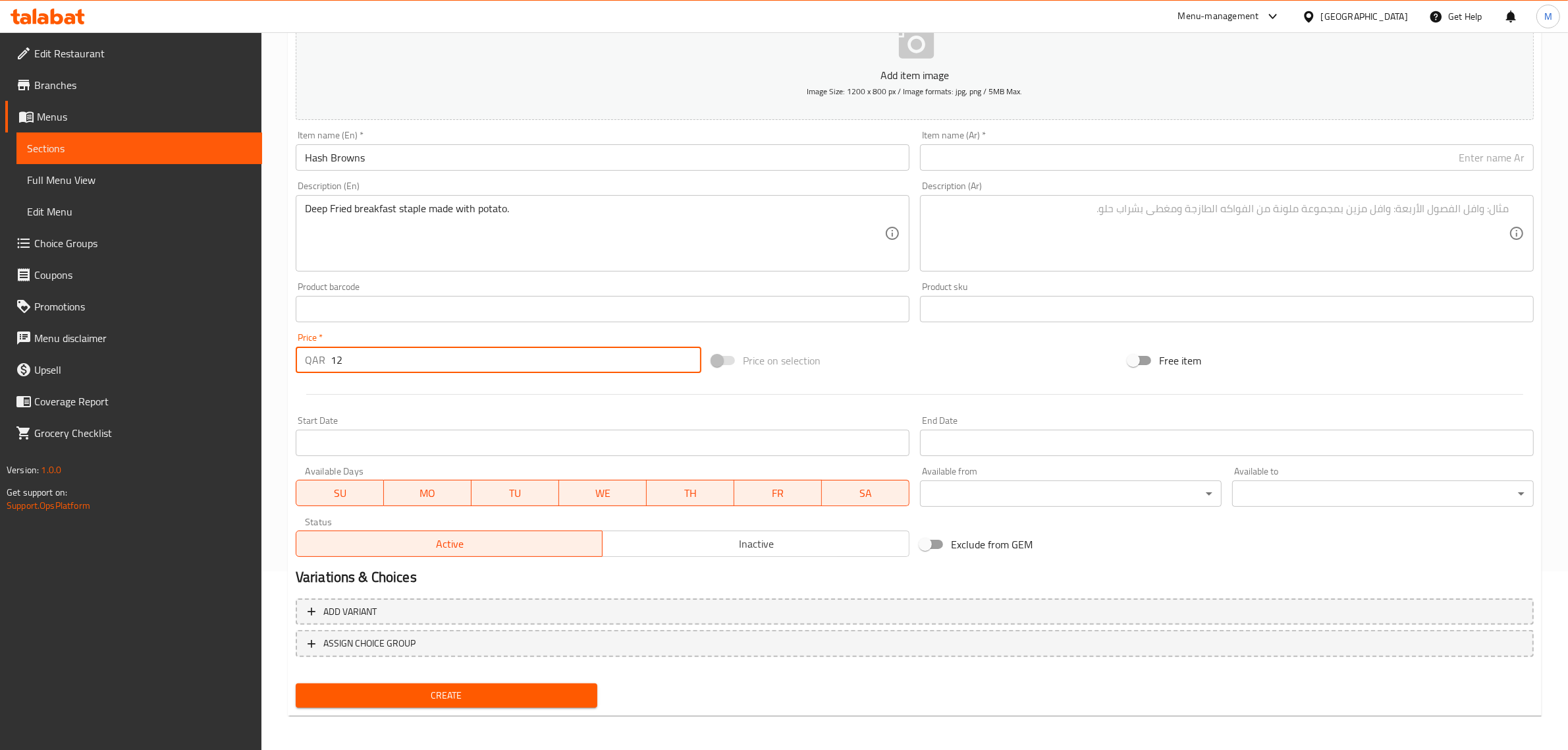
type input "12"
click at [1007, 374] on div "Price on selection" at bounding box center [915, 360] width 416 height 36
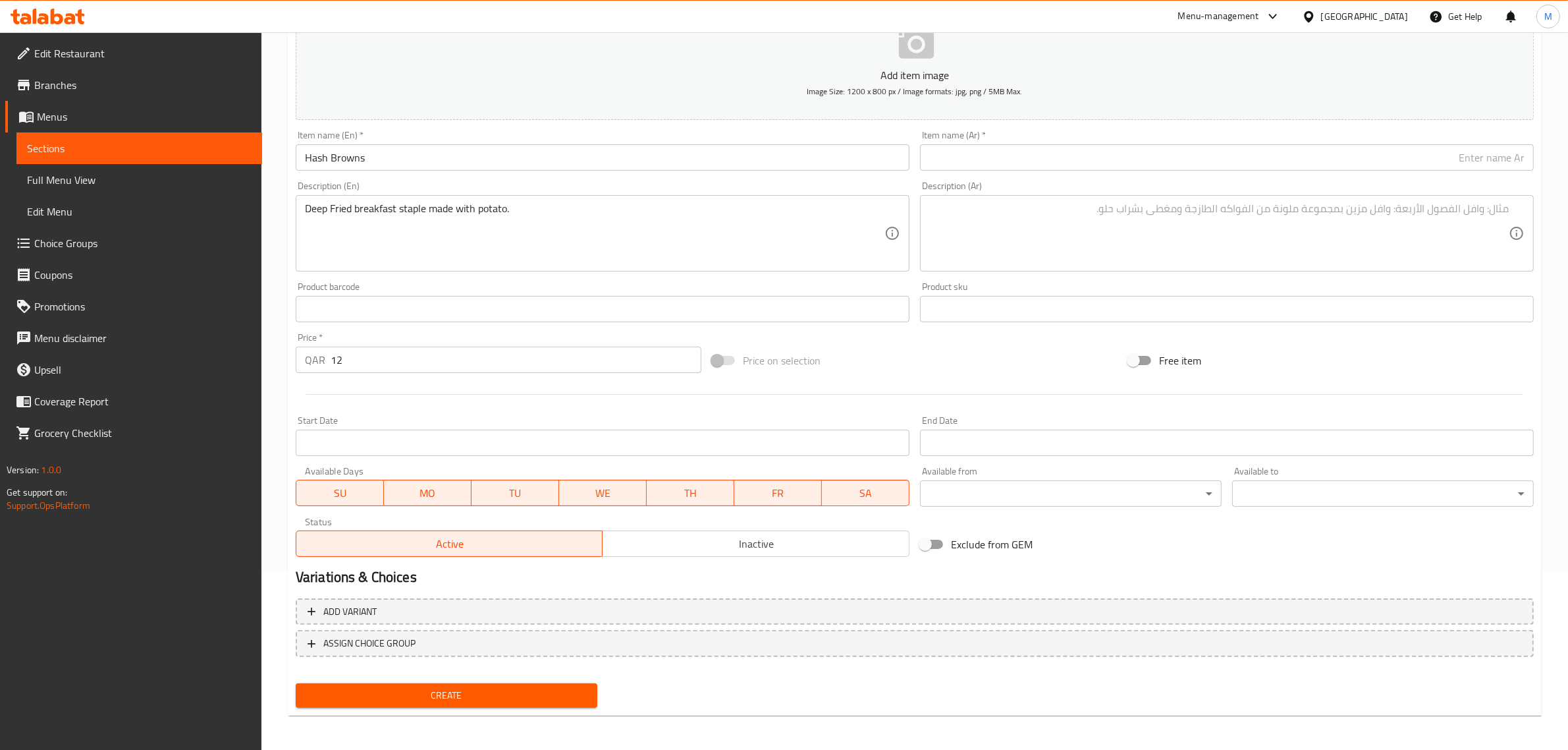
click at [1442, 155] on input "text" at bounding box center [1227, 157] width 614 height 26
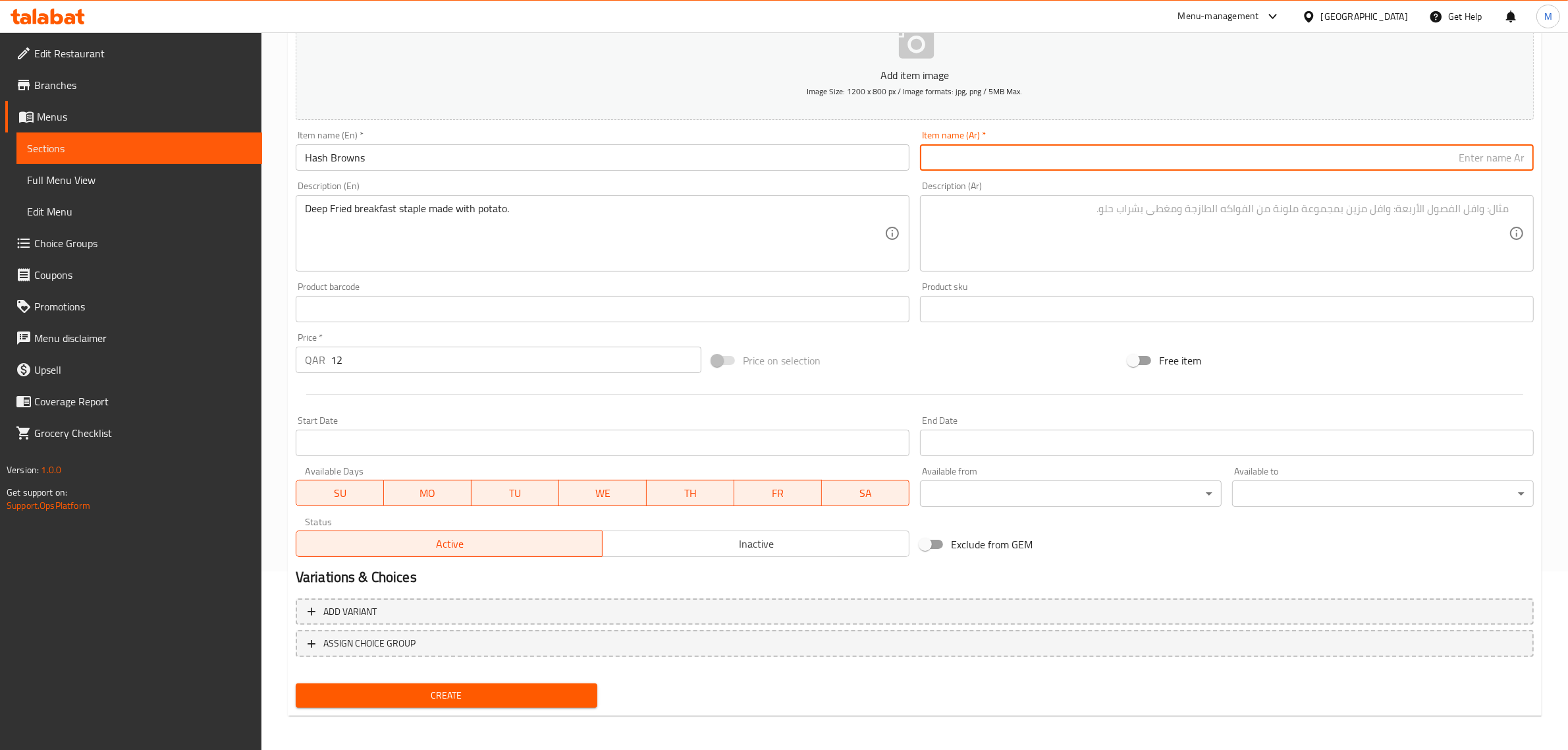
paste input "هاش براونز"
type input "هاش براونز"
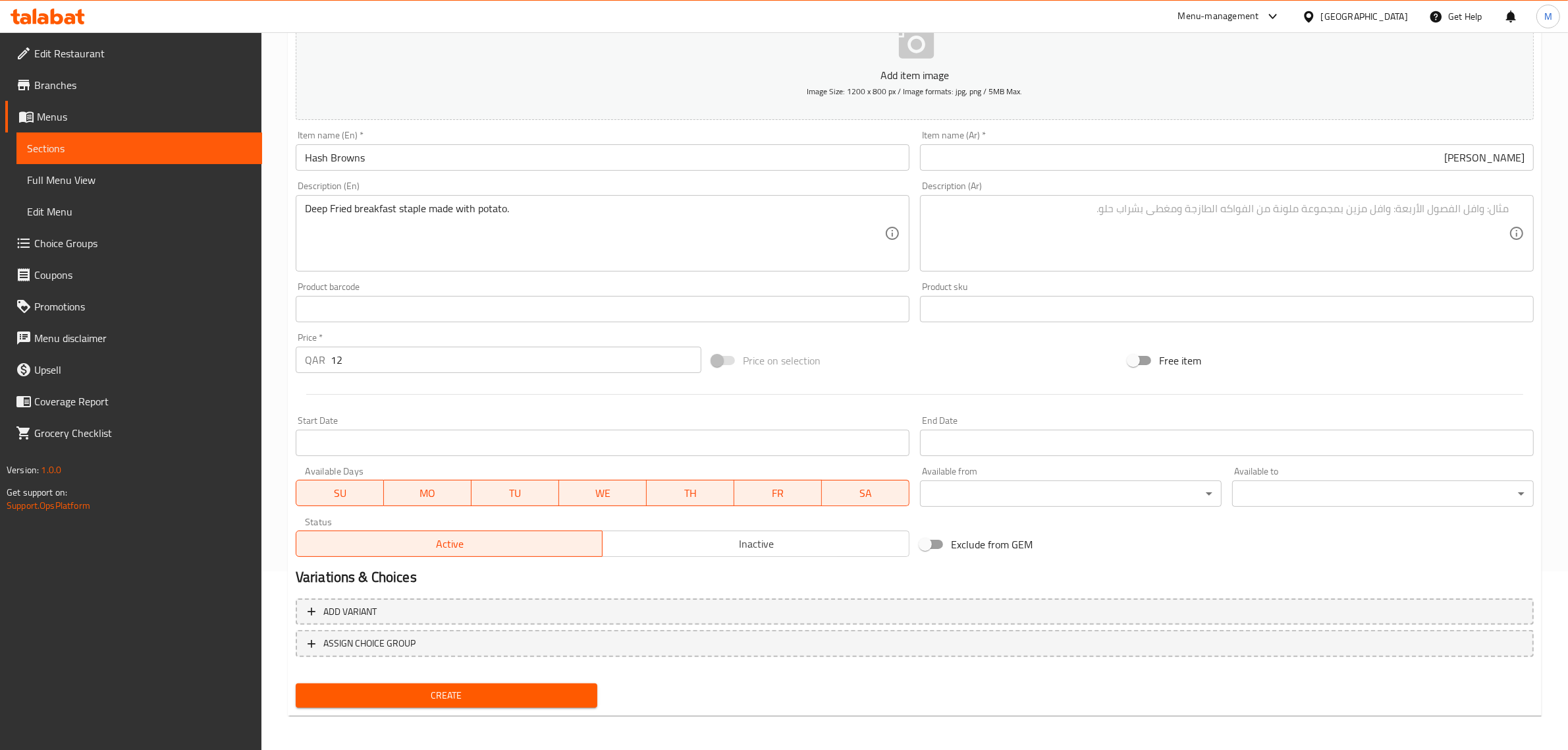
click at [1379, 244] on textarea at bounding box center [1219, 234] width 579 height 63
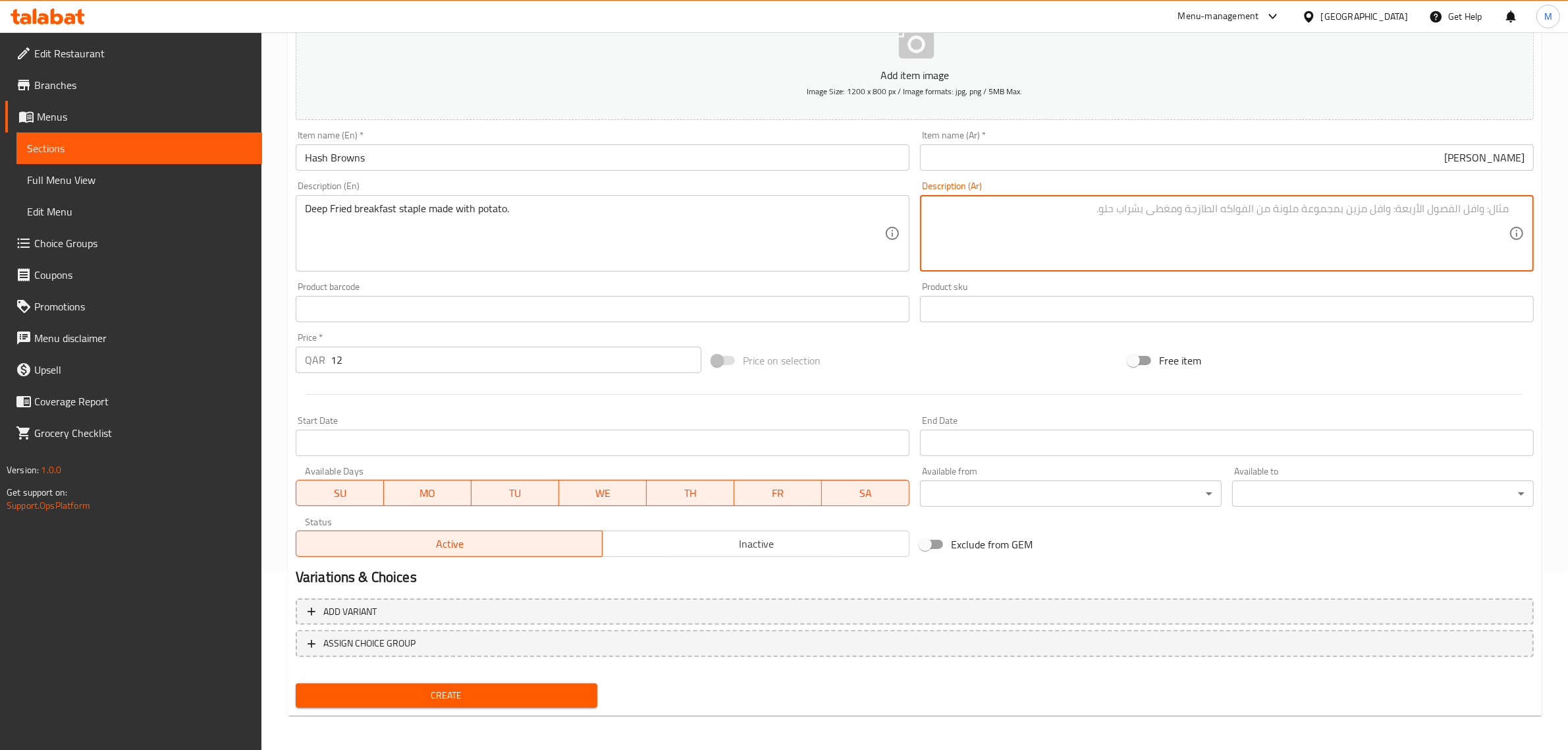
paste textarea "وجبة إفطار [GEOGRAPHIC_DATA] مُحضرة من البطاطس."
type textarea "وجبة إفطار [GEOGRAPHIC_DATA] مُحضرة من البطاطس."
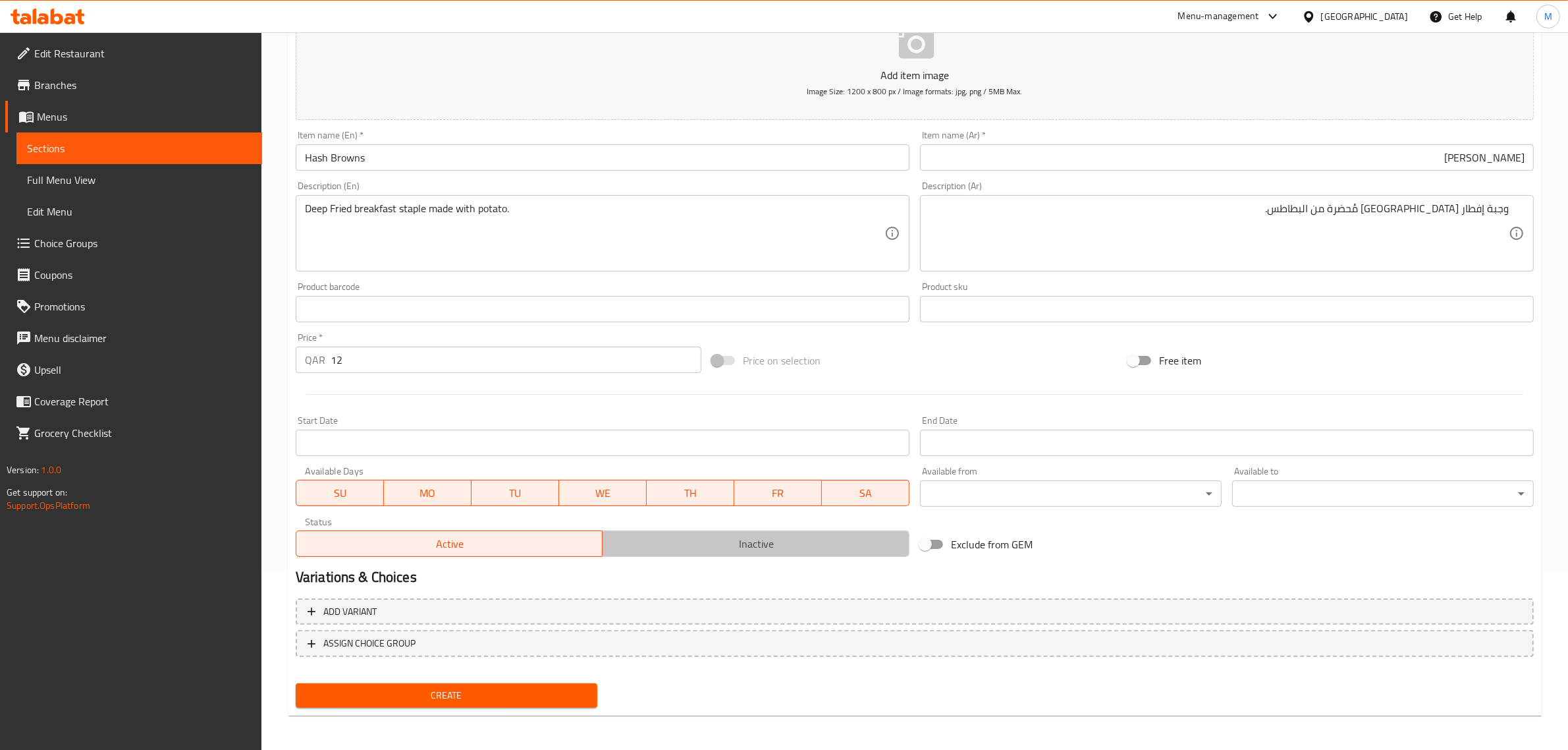
click at [736, 541] on span "Inactive" at bounding box center [756, 544] width 296 height 19
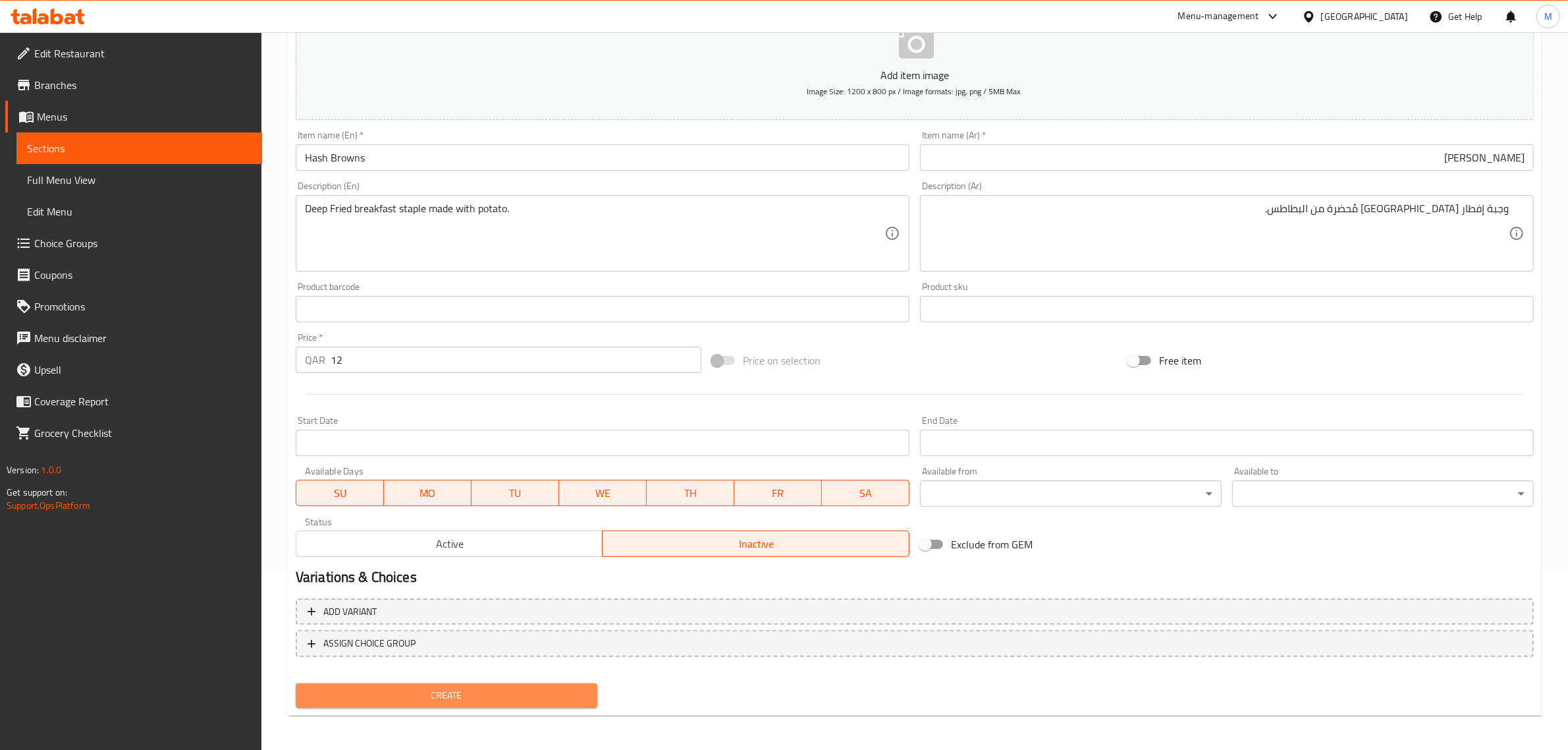
click at [520, 695] on span "Create" at bounding box center [446, 695] width 280 height 17
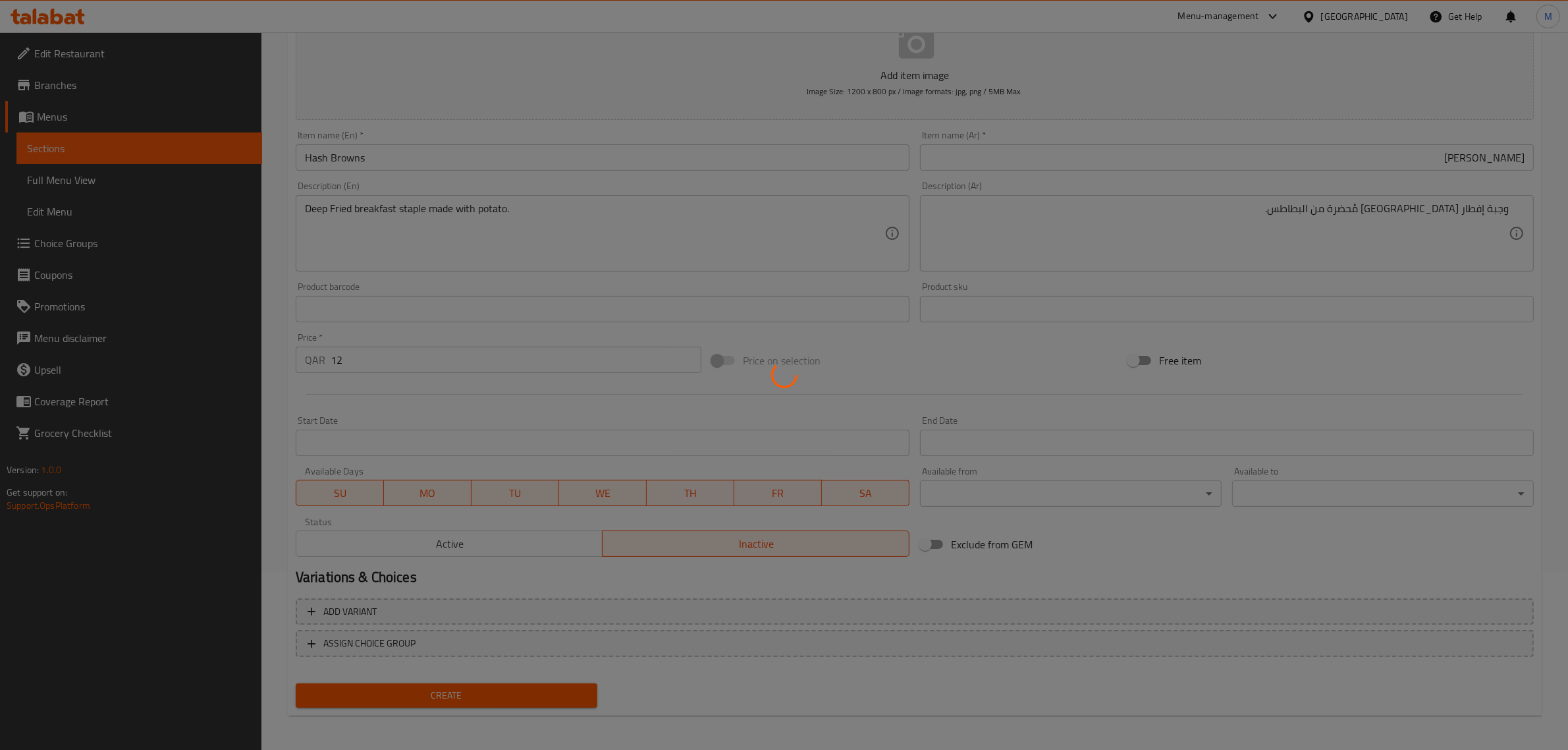
type input "0"
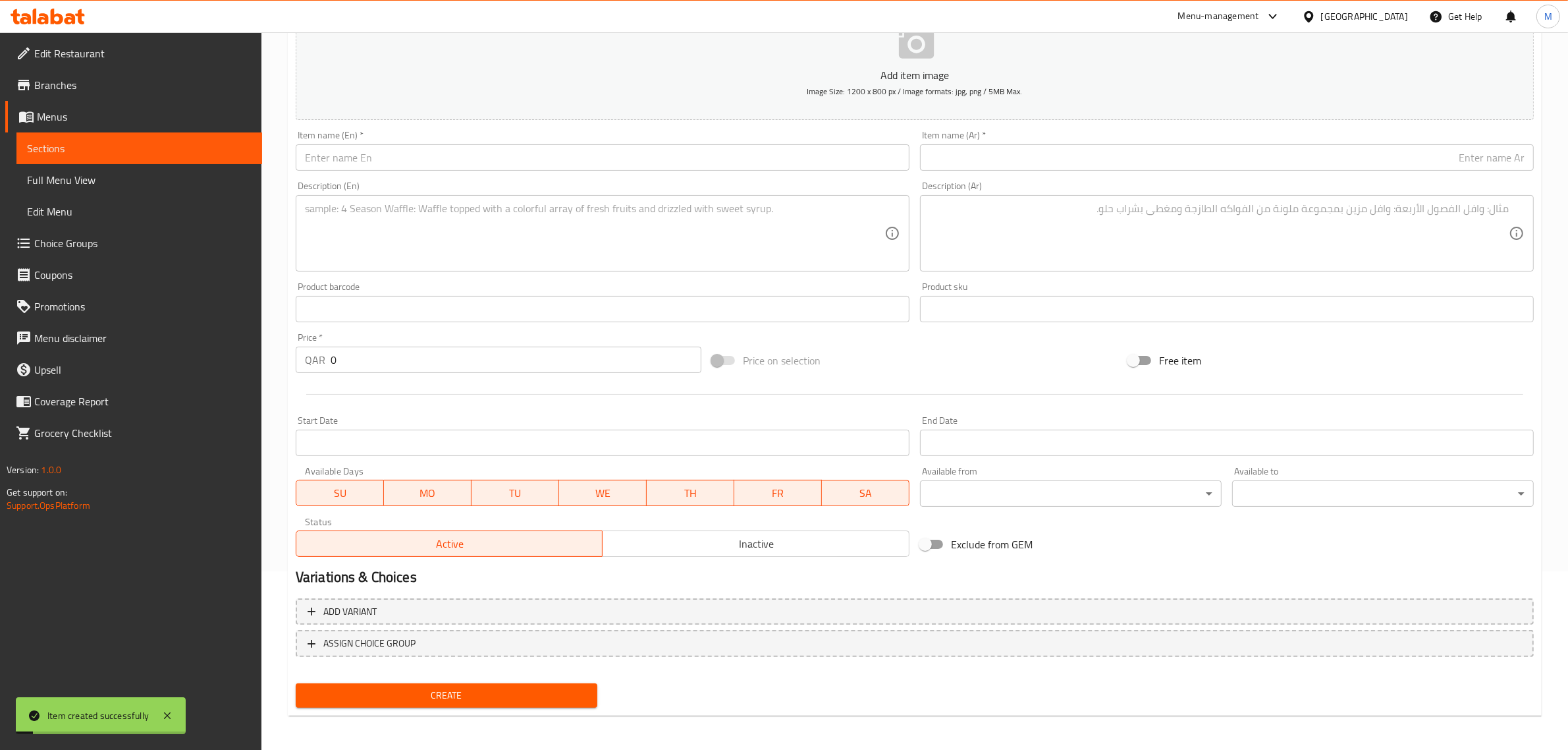
click at [1414, 245] on textarea at bounding box center [1219, 234] width 579 height 63
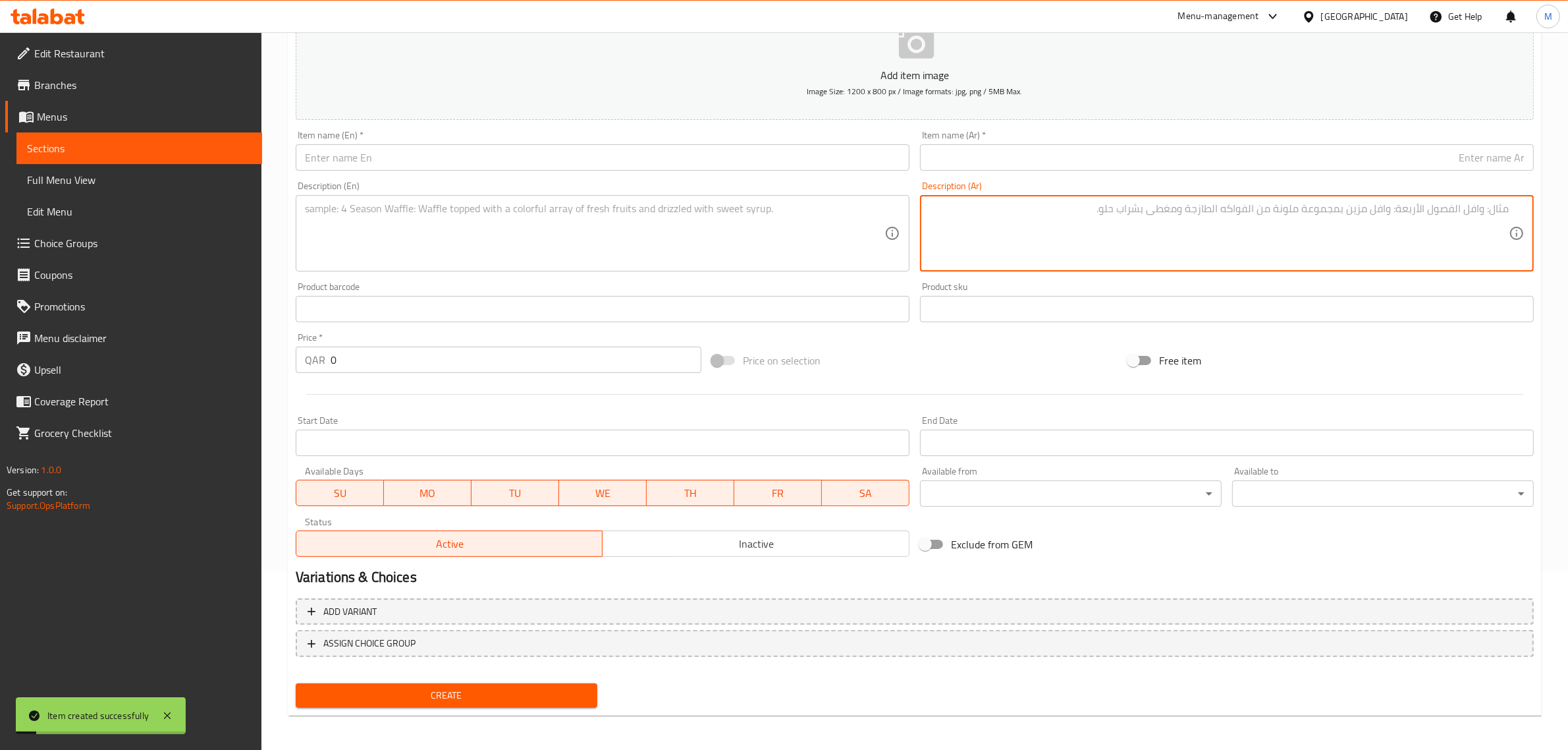
paste textarea "تقدم مع صلصة المارينارا"
type textarea "تقدم مع صلصة المارينارا"
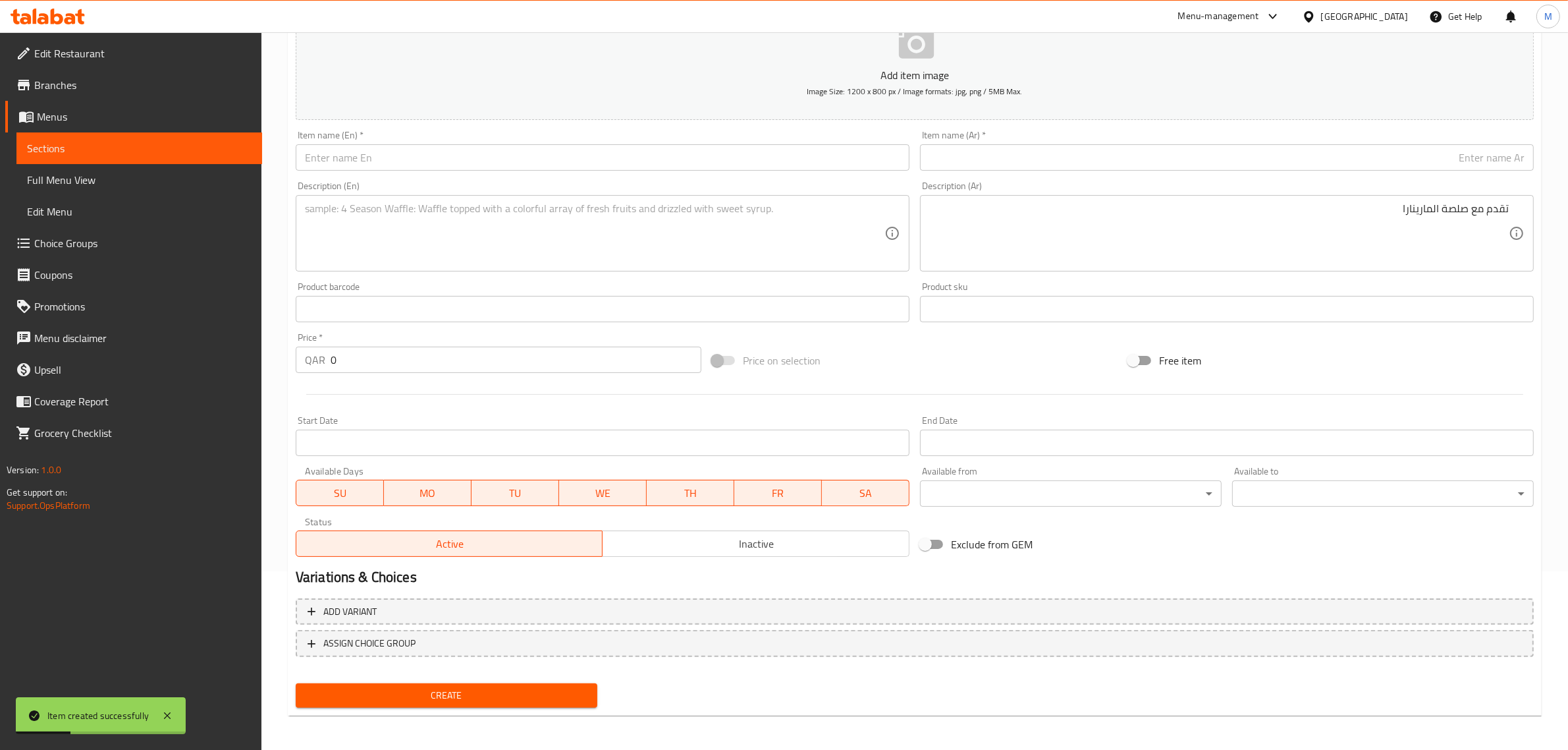
click at [1492, 162] on input "text" at bounding box center [1227, 157] width 614 height 26
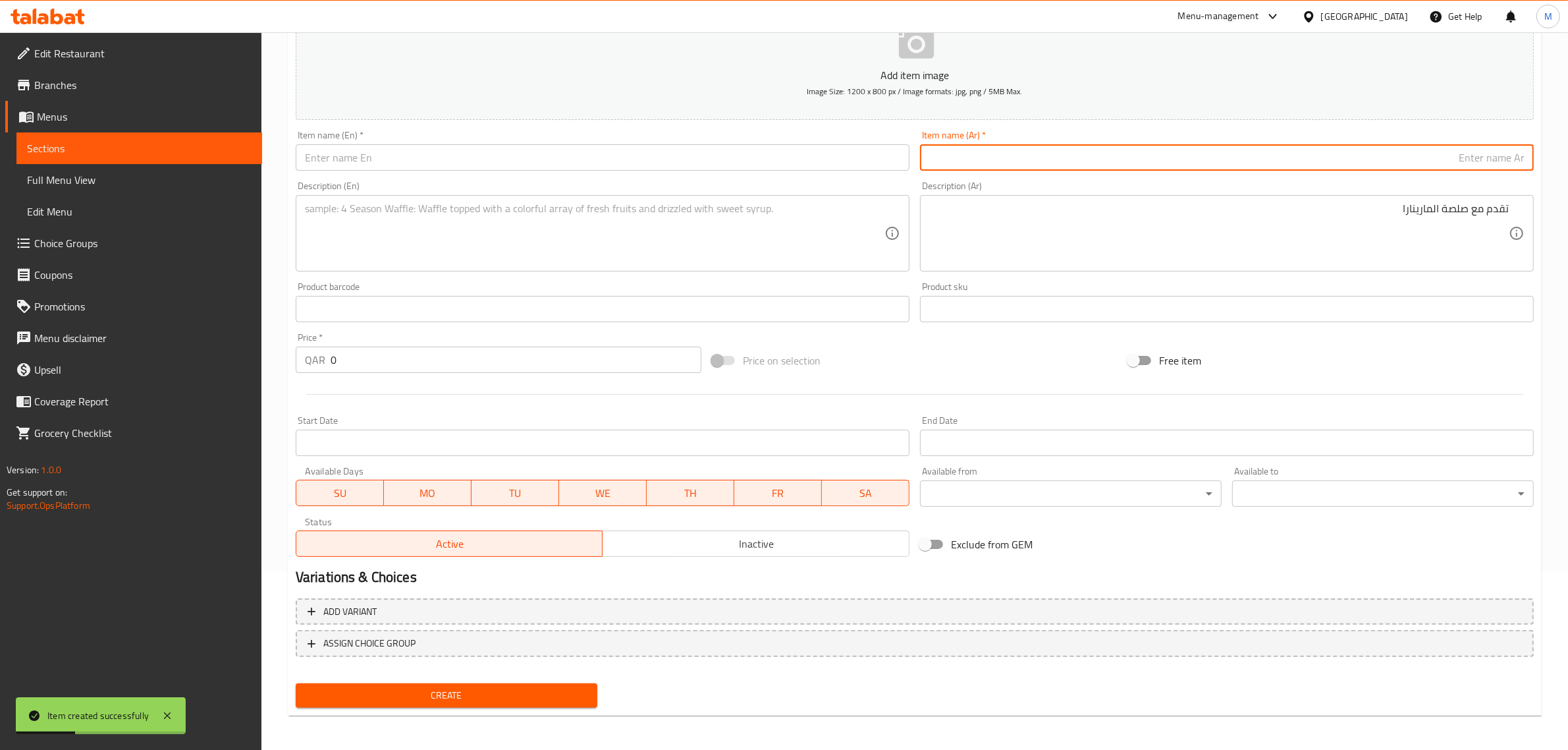
paste input "أصابع الموزاريلا"
type input "أصابع الموزاريلا"
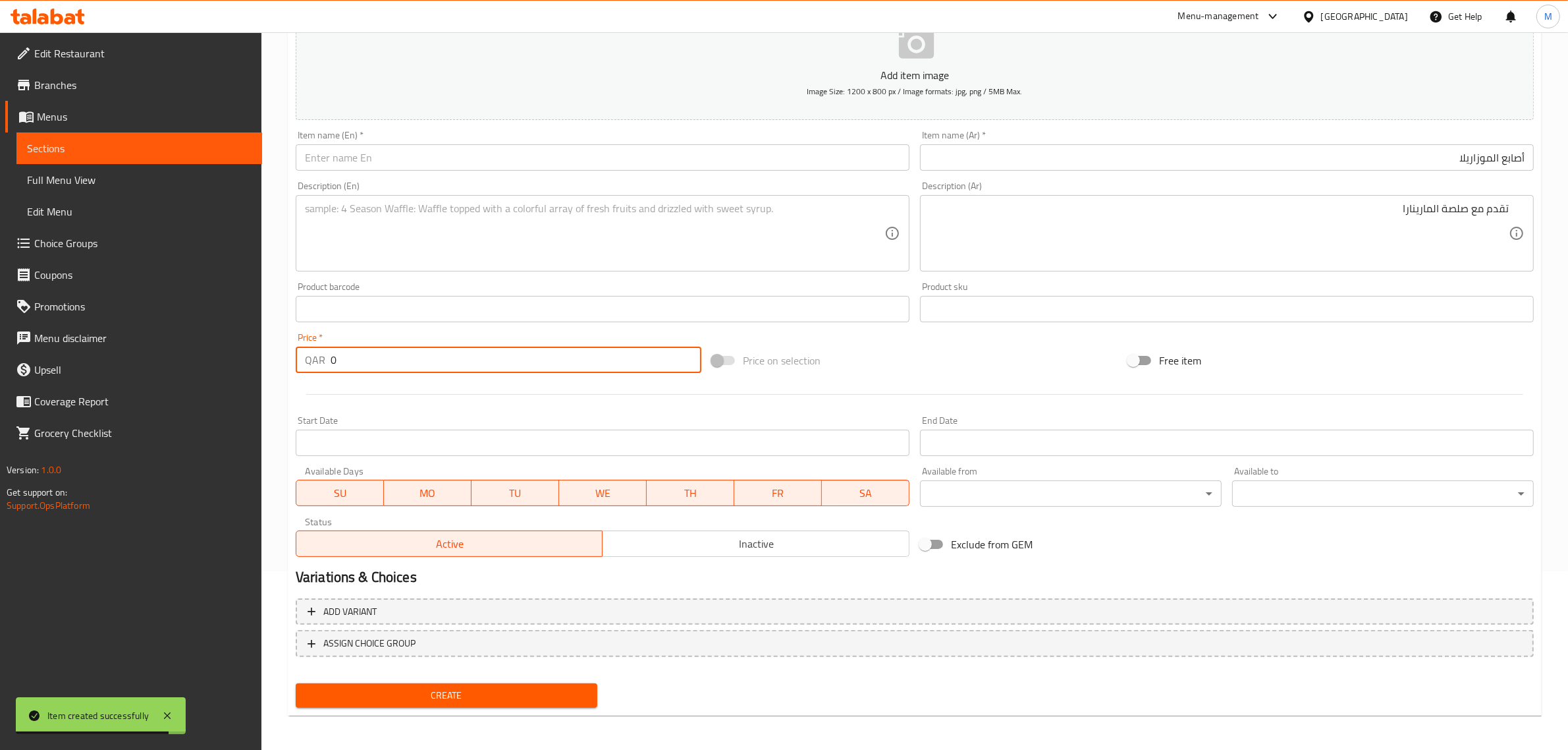
click at [491, 364] on input "0" at bounding box center [515, 360] width 371 height 26
type input "25"
click at [913, 343] on div "Price on selection" at bounding box center [915, 360] width 416 height 36
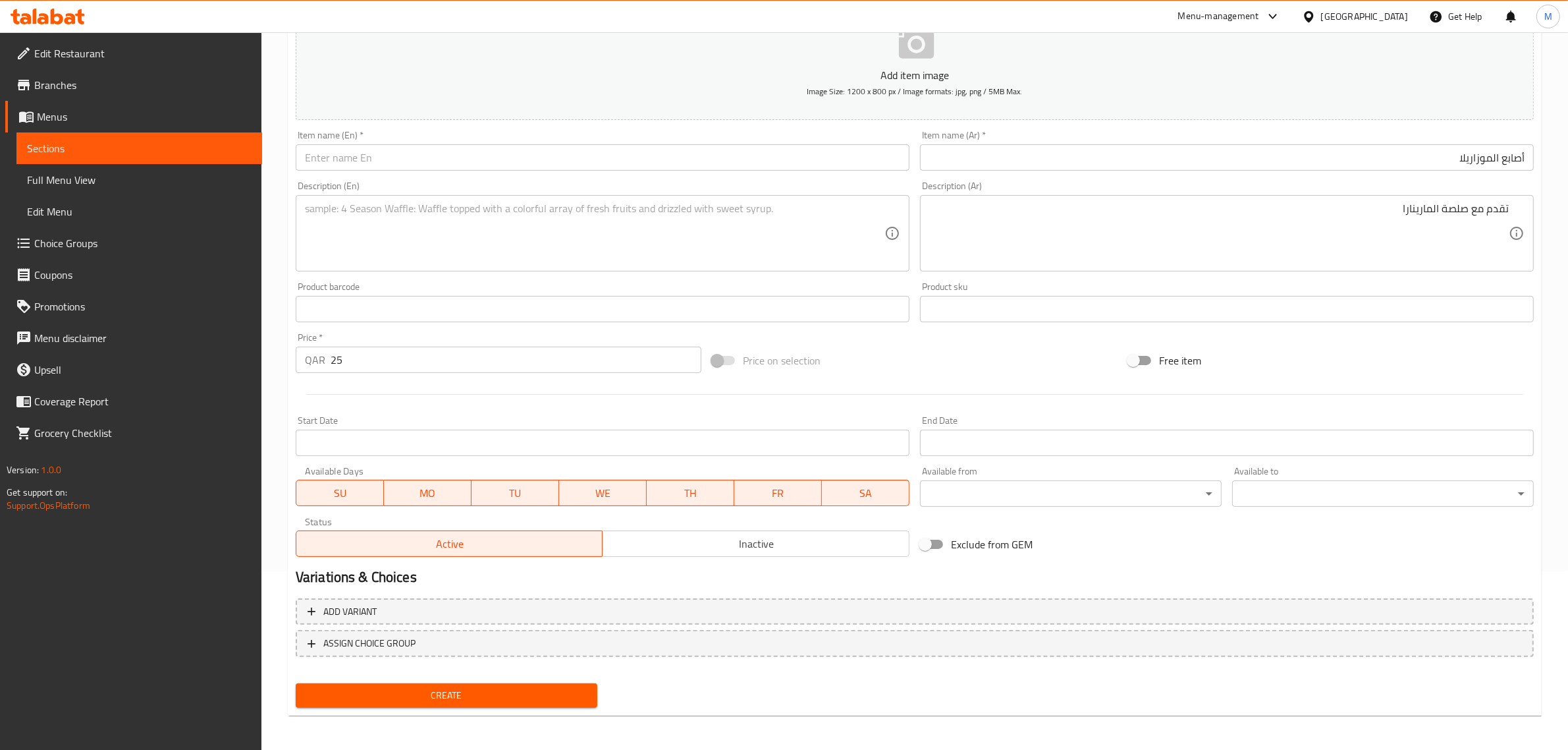
click at [801, 245] on textarea at bounding box center [595, 234] width 579 height 63
paste textarea "Served with Marinara Sauce"
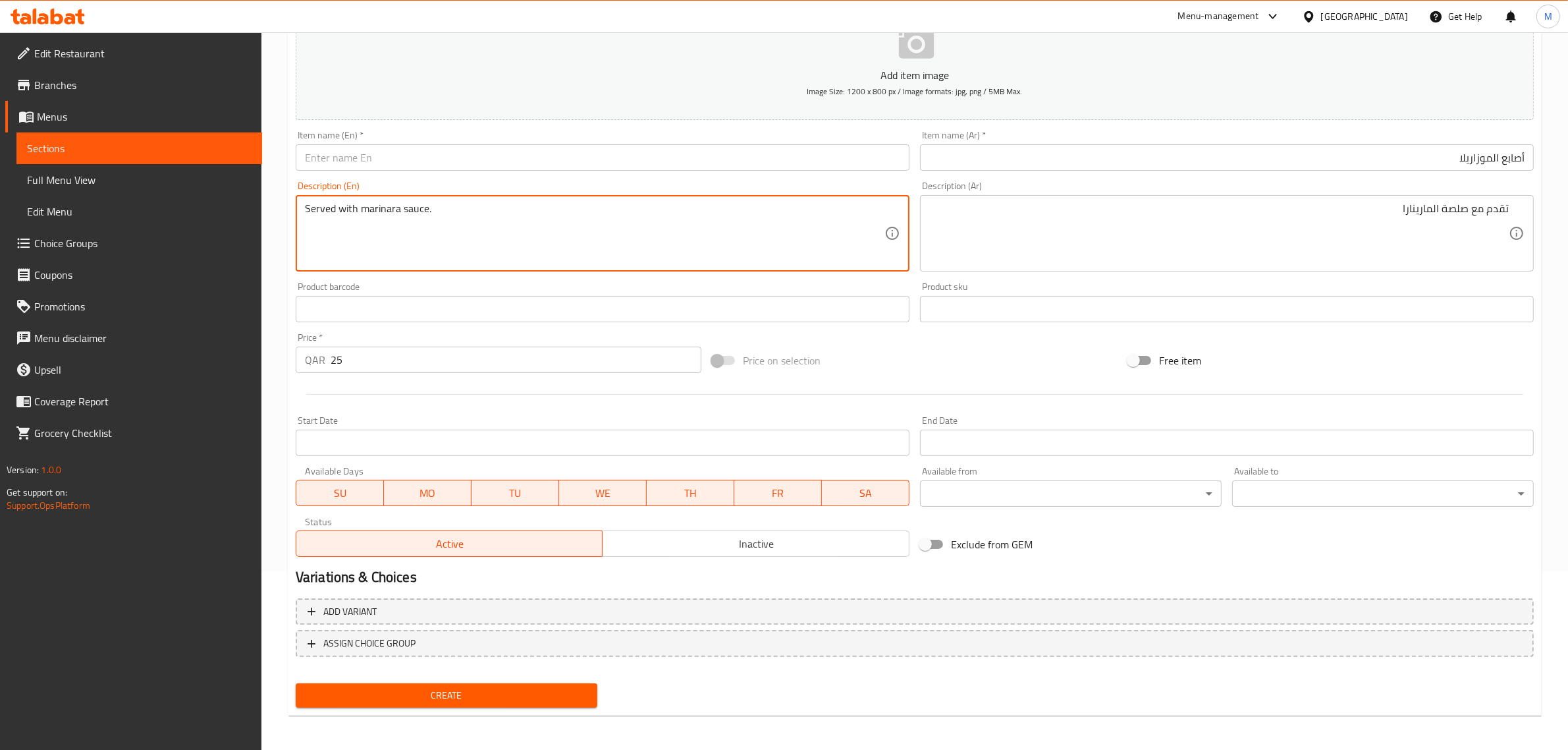
click at [366, 208] on textarea "Served with marinara sauce." at bounding box center [595, 234] width 579 height 63
click at [493, 245] on textarea "Served with Marinara sauce." at bounding box center [595, 234] width 579 height 63
type textarea "Served with Marinara sauce."
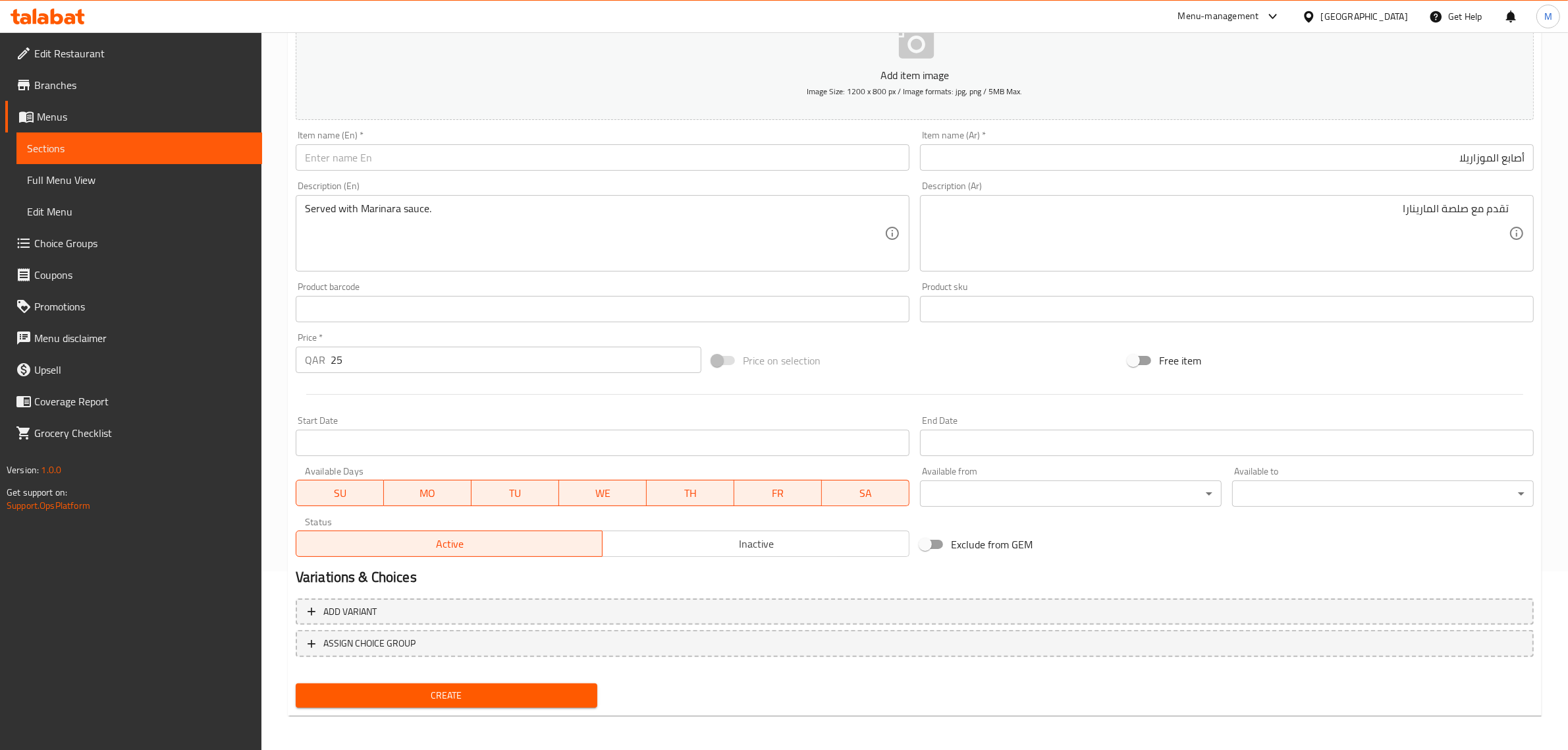
click at [743, 156] on input "text" at bounding box center [602, 157] width 614 height 26
paste input "Mozzarella Sticks"
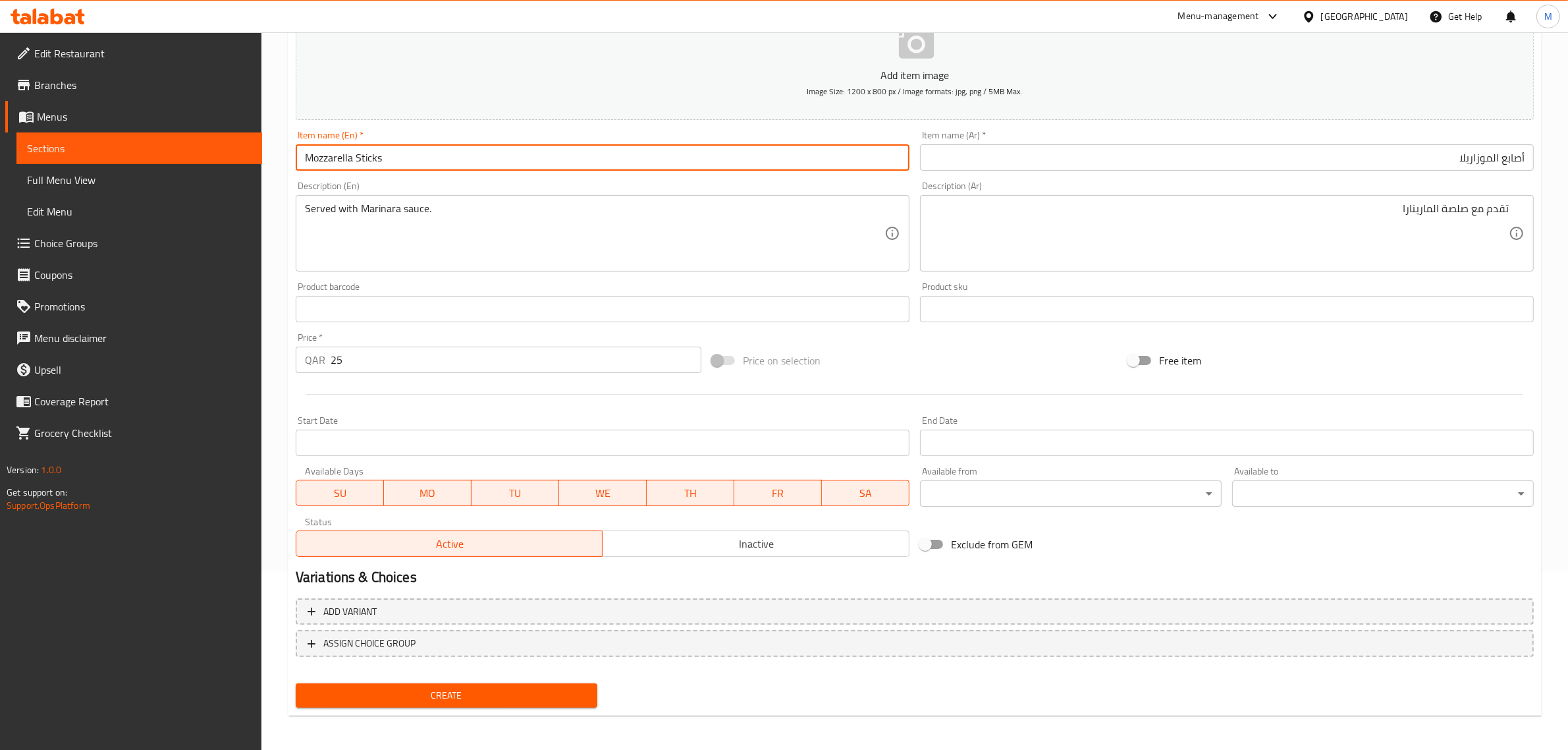
click at [745, 155] on input "Mozzarella Sticks" at bounding box center [602, 157] width 614 height 26
type input "Mozzarella Sticks"
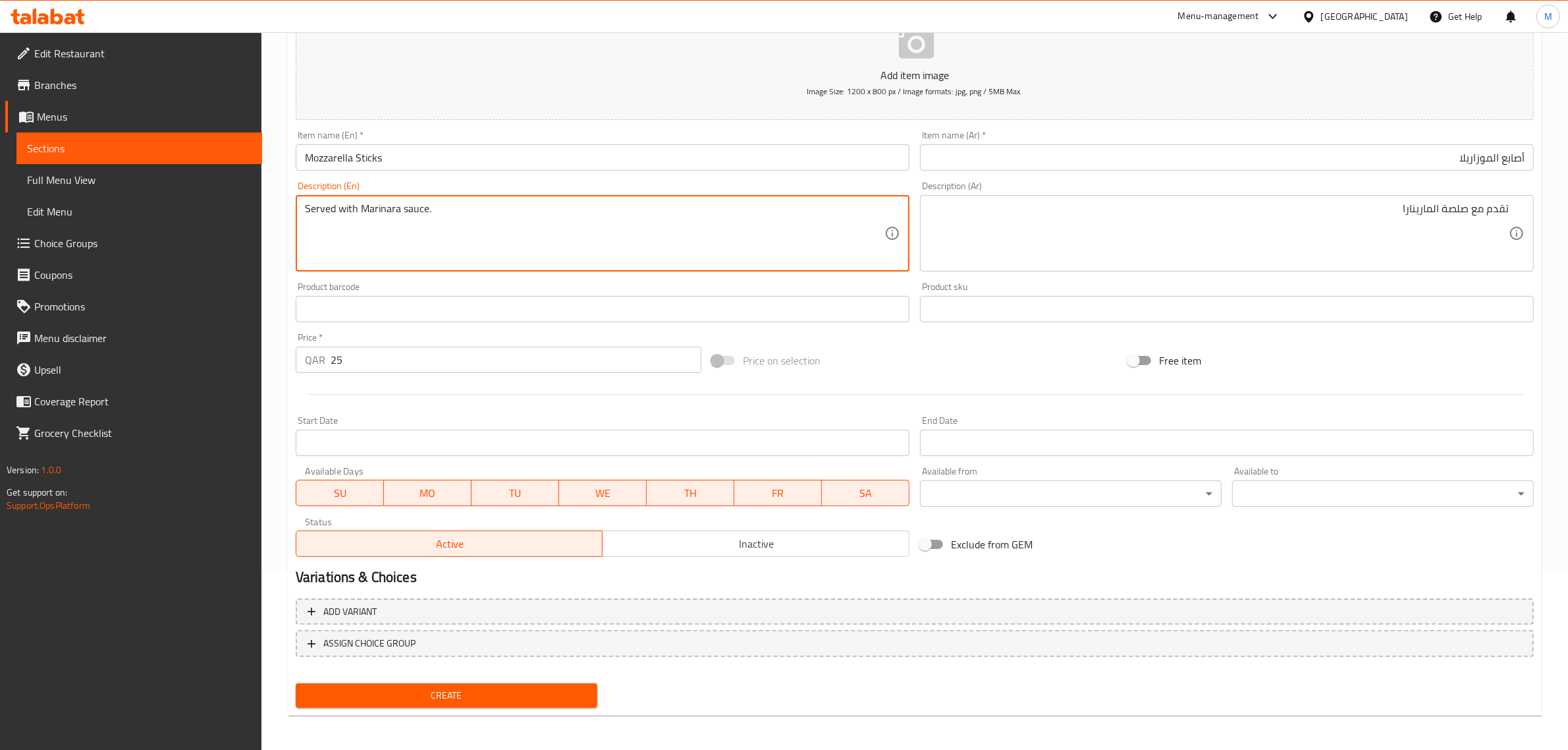
click at [890, 358] on div "Price on selection" at bounding box center [915, 360] width 416 height 36
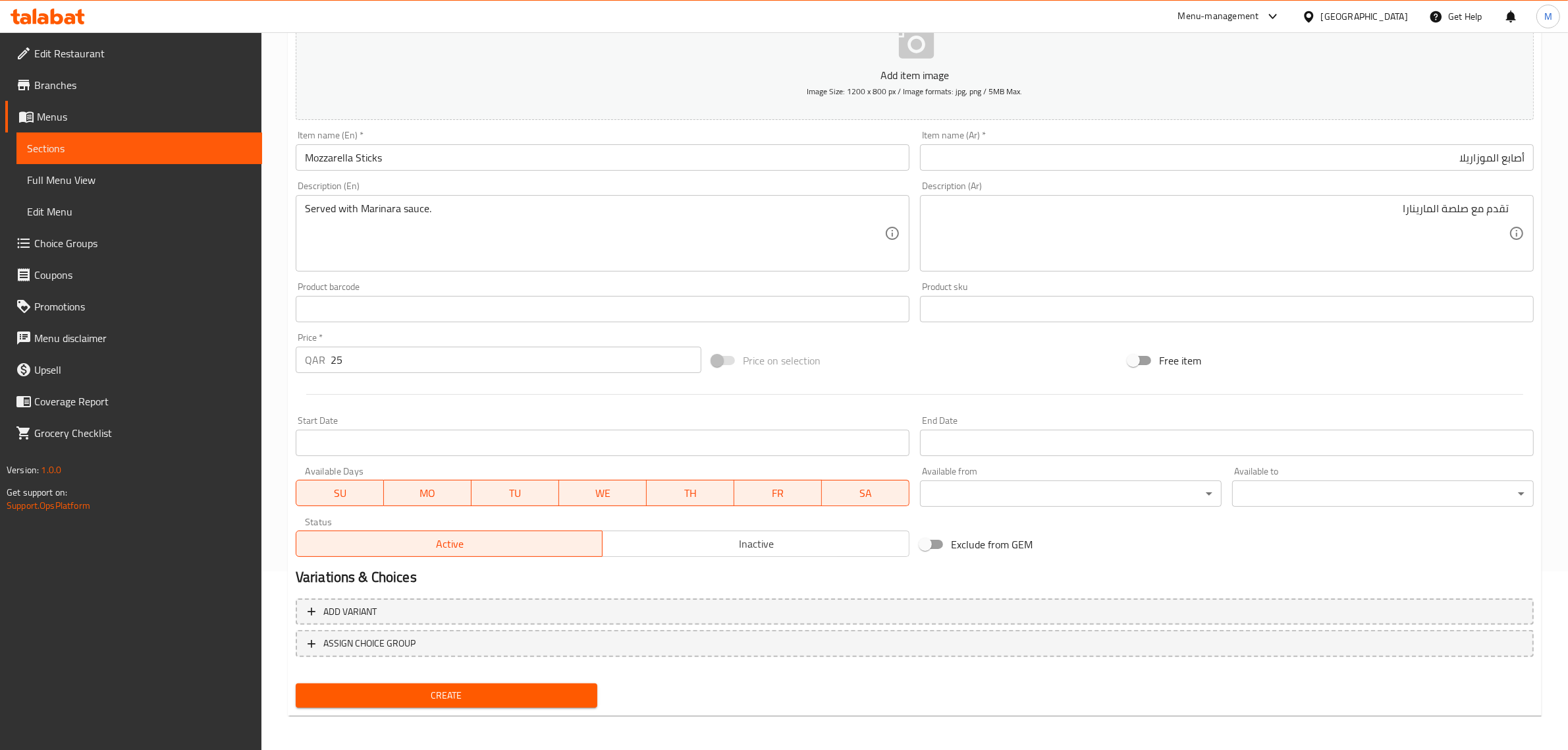
click at [732, 551] on span "Inactive" at bounding box center [756, 544] width 296 height 19
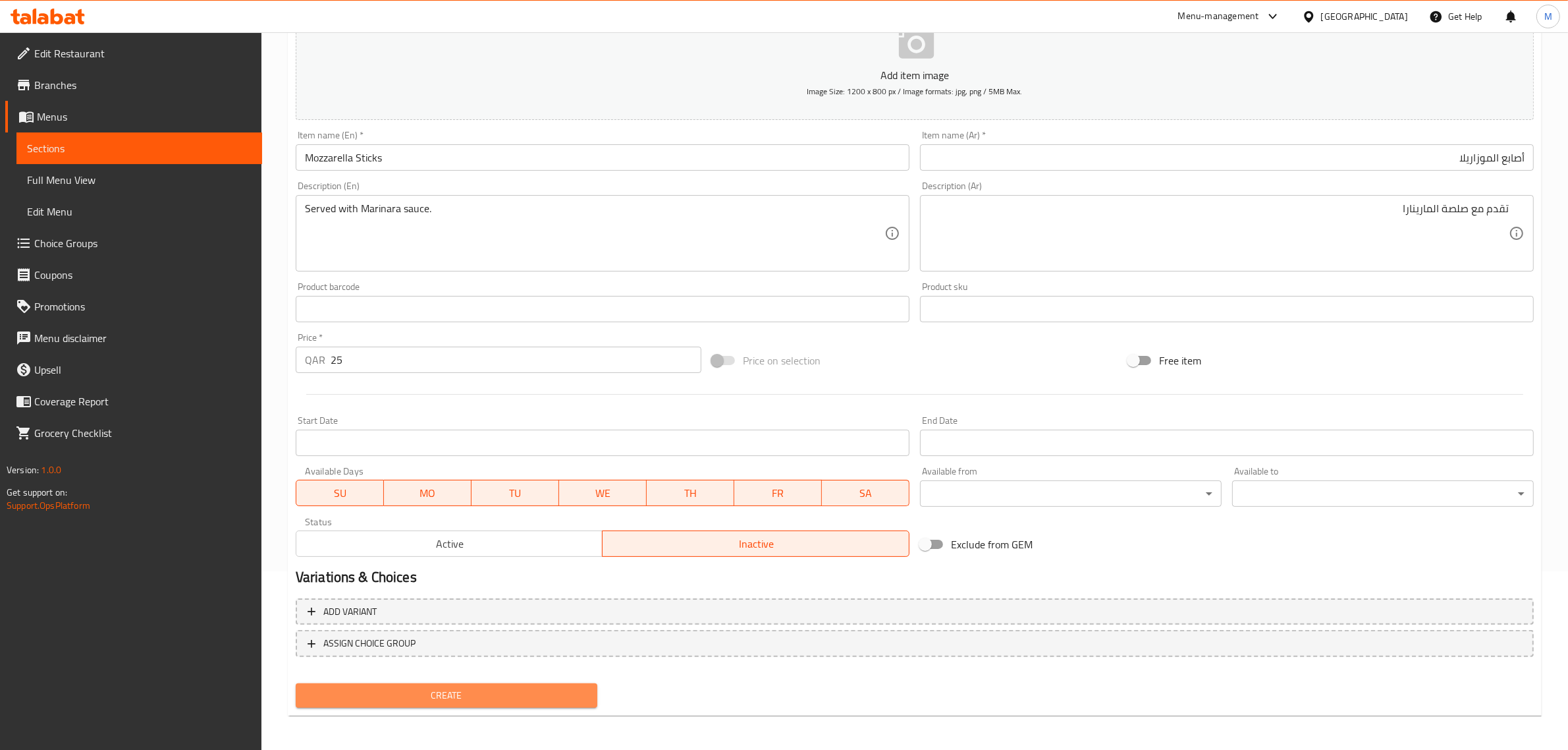
click at [558, 690] on span "Create" at bounding box center [446, 695] width 280 height 17
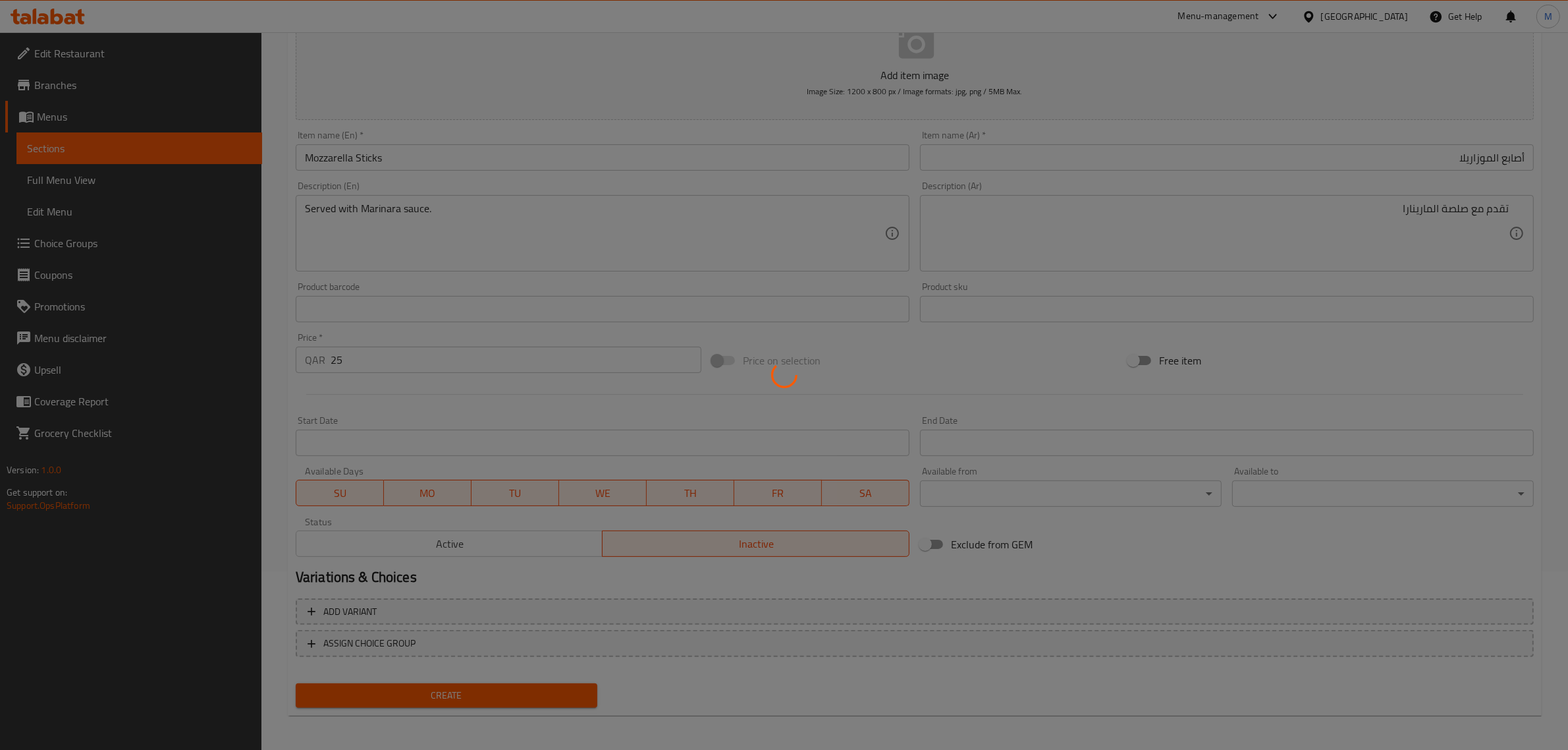
type input "0"
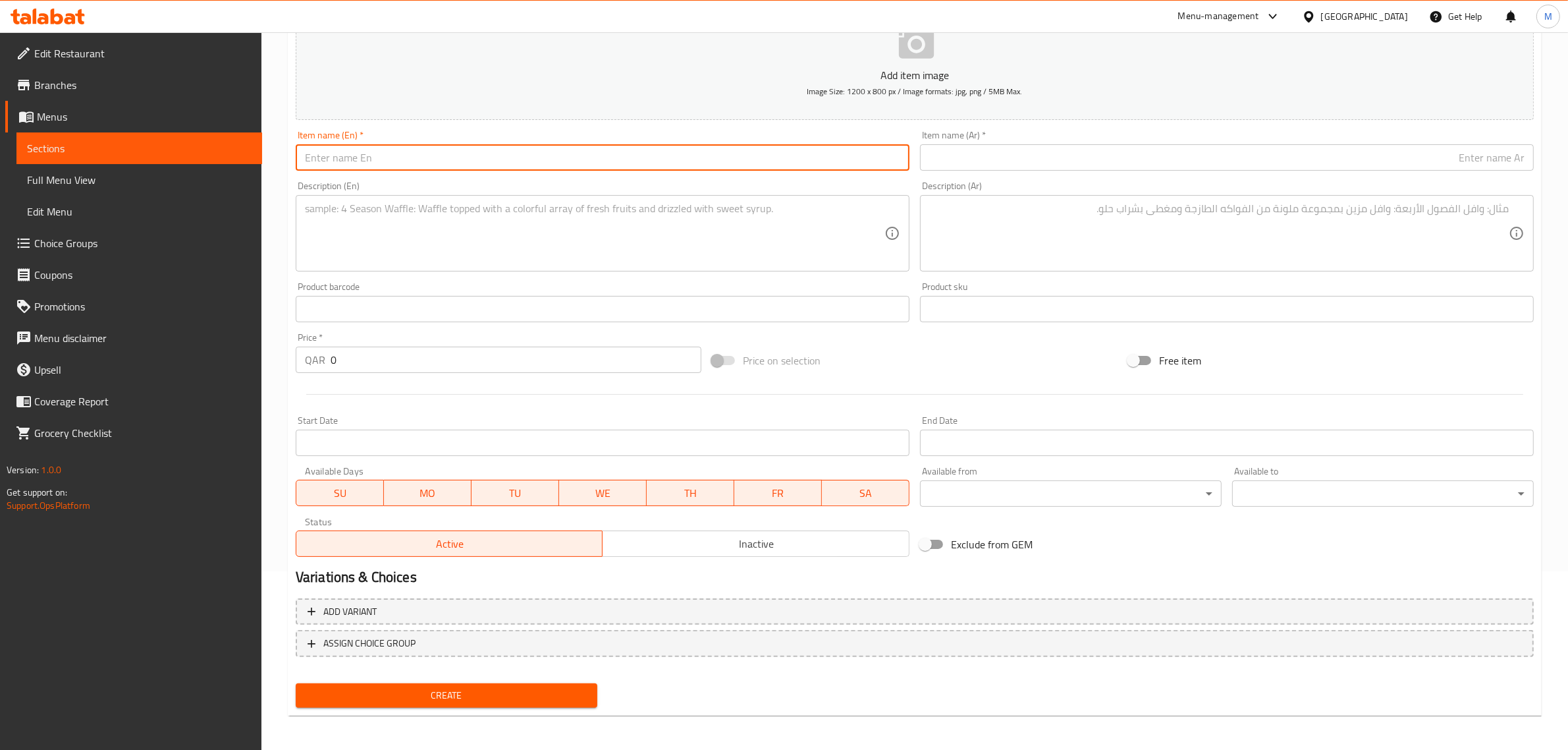
click at [708, 160] on input "text" at bounding box center [602, 157] width 614 height 26
paste input "Classic Mac n Cheese"
type input "Classic Mac n Cheese"
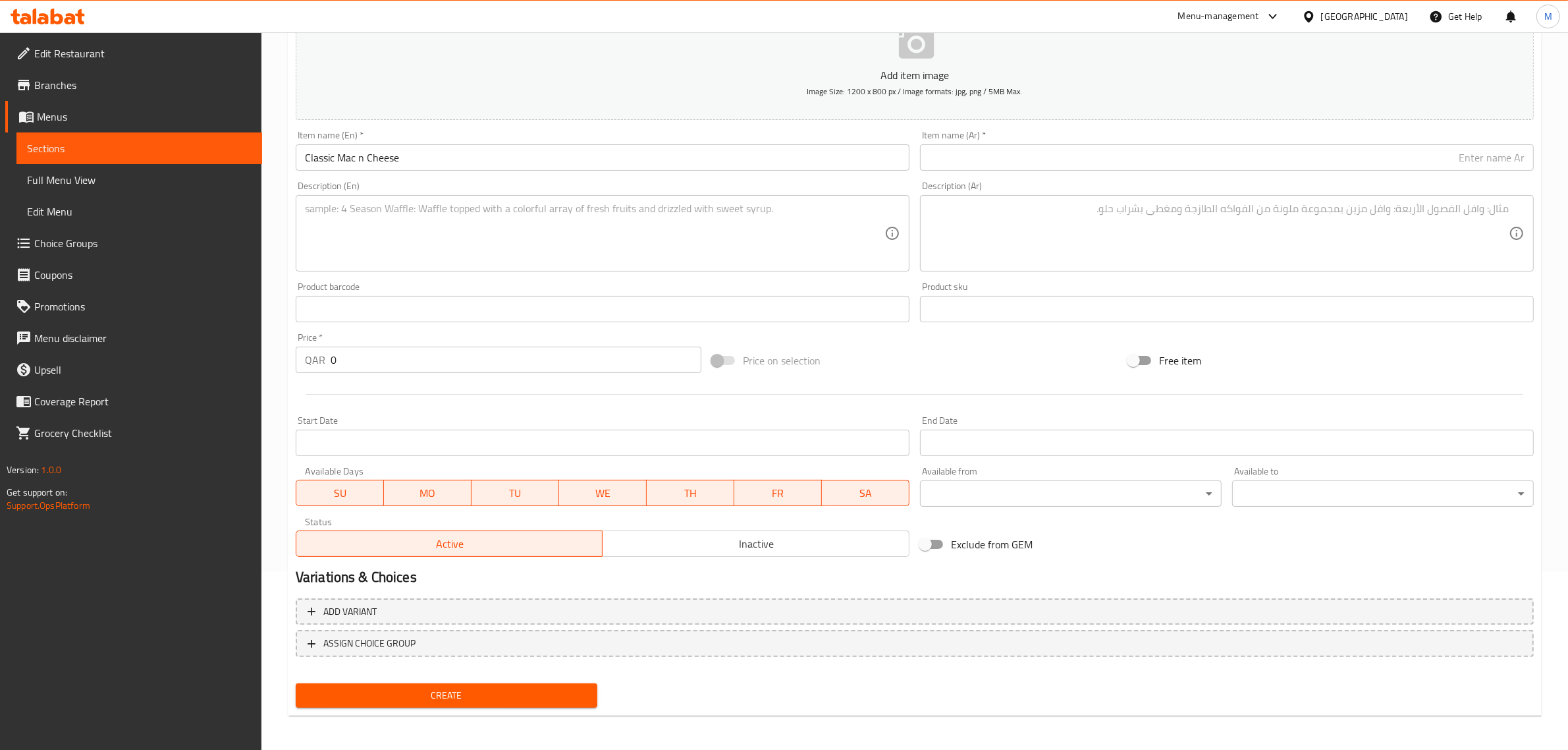
click at [539, 252] on textarea at bounding box center [595, 234] width 579 height 63
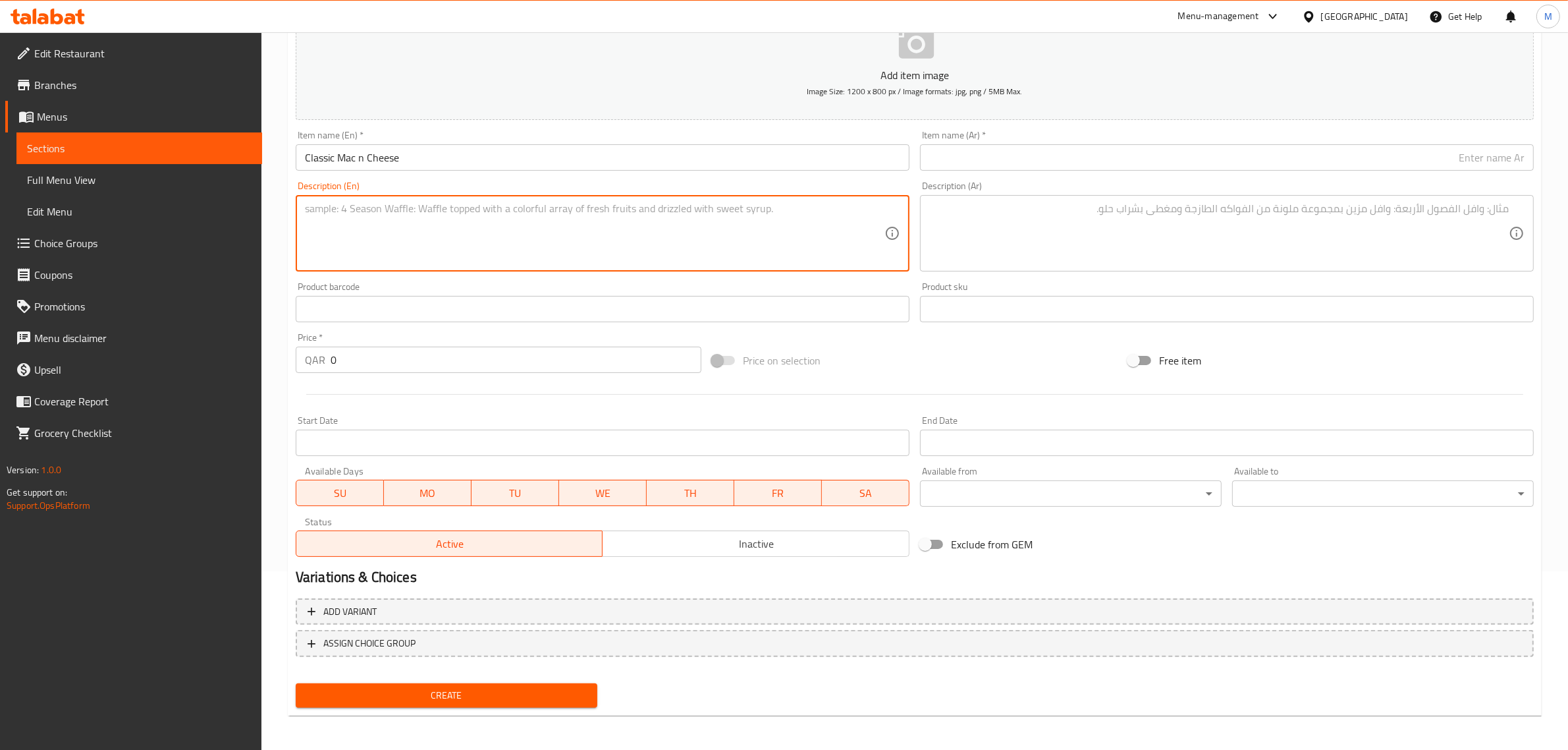
paste textarea "Packed with creamy, cheesy goodness in this timeless classic with macaroni in c…"
type textarea "Packed with creamy, cheesy goodness in this timeless classic with macaroni in c…"
click at [436, 373] on input "0" at bounding box center [515, 360] width 371 height 26
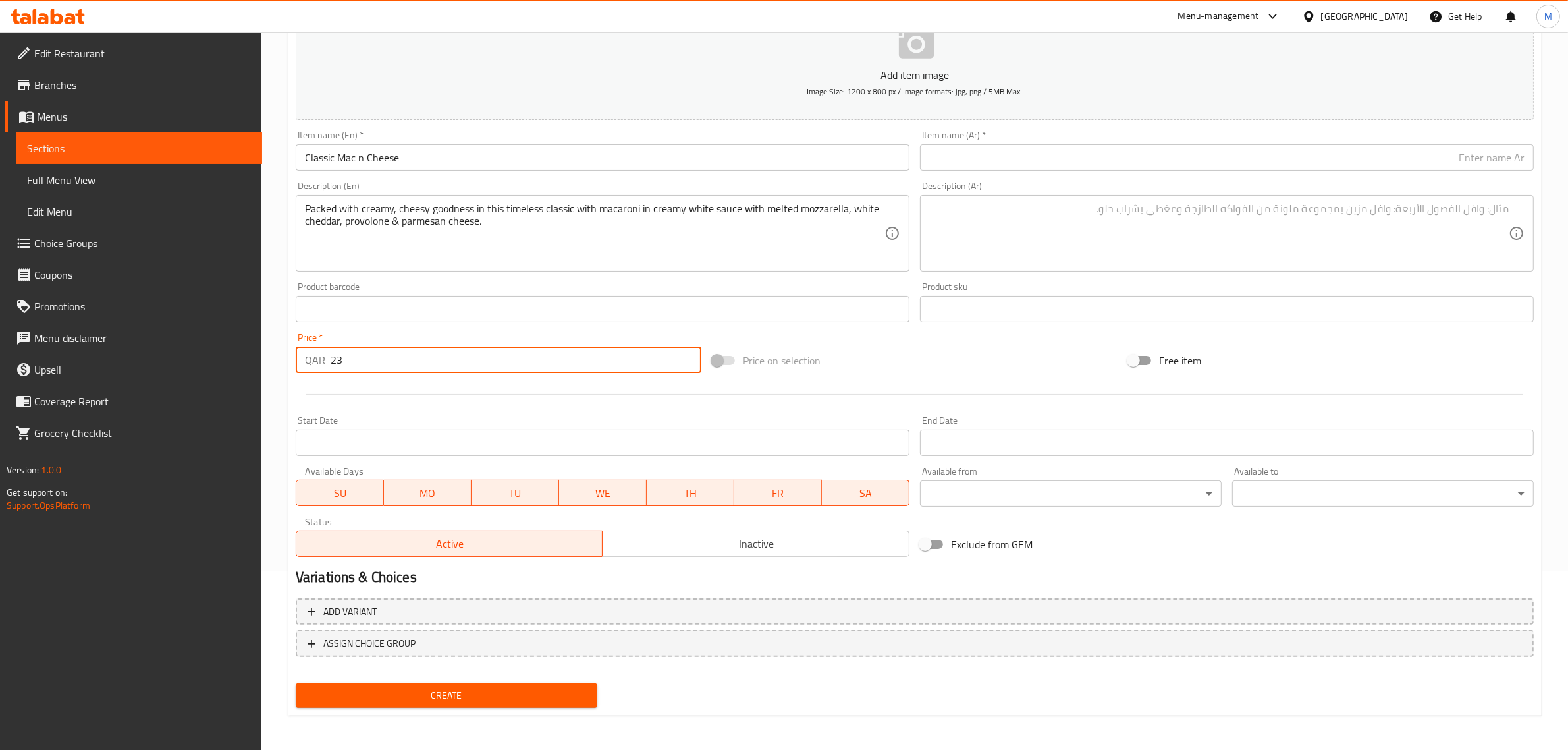
type input "23"
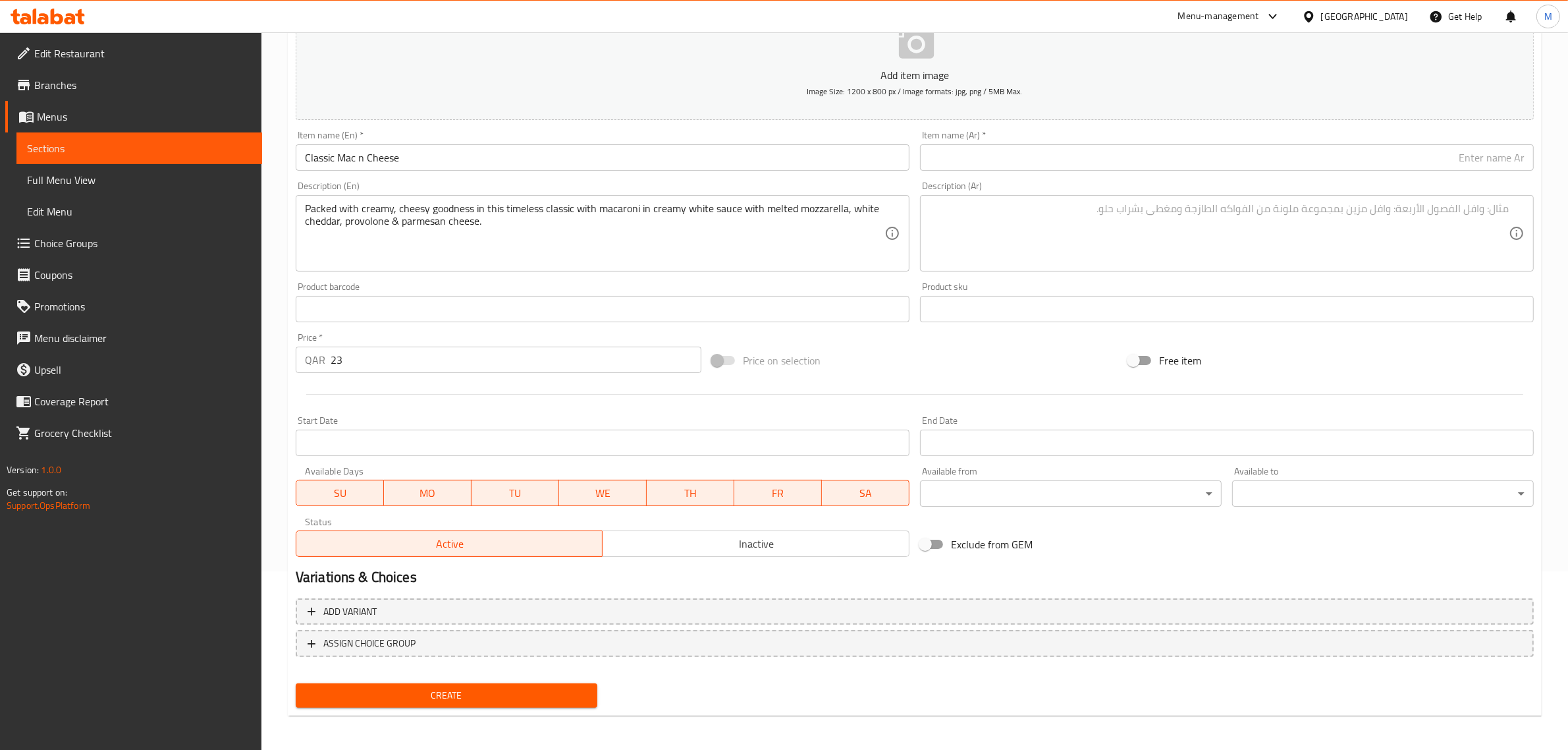
click at [877, 347] on div "Price on selection" at bounding box center [915, 360] width 416 height 36
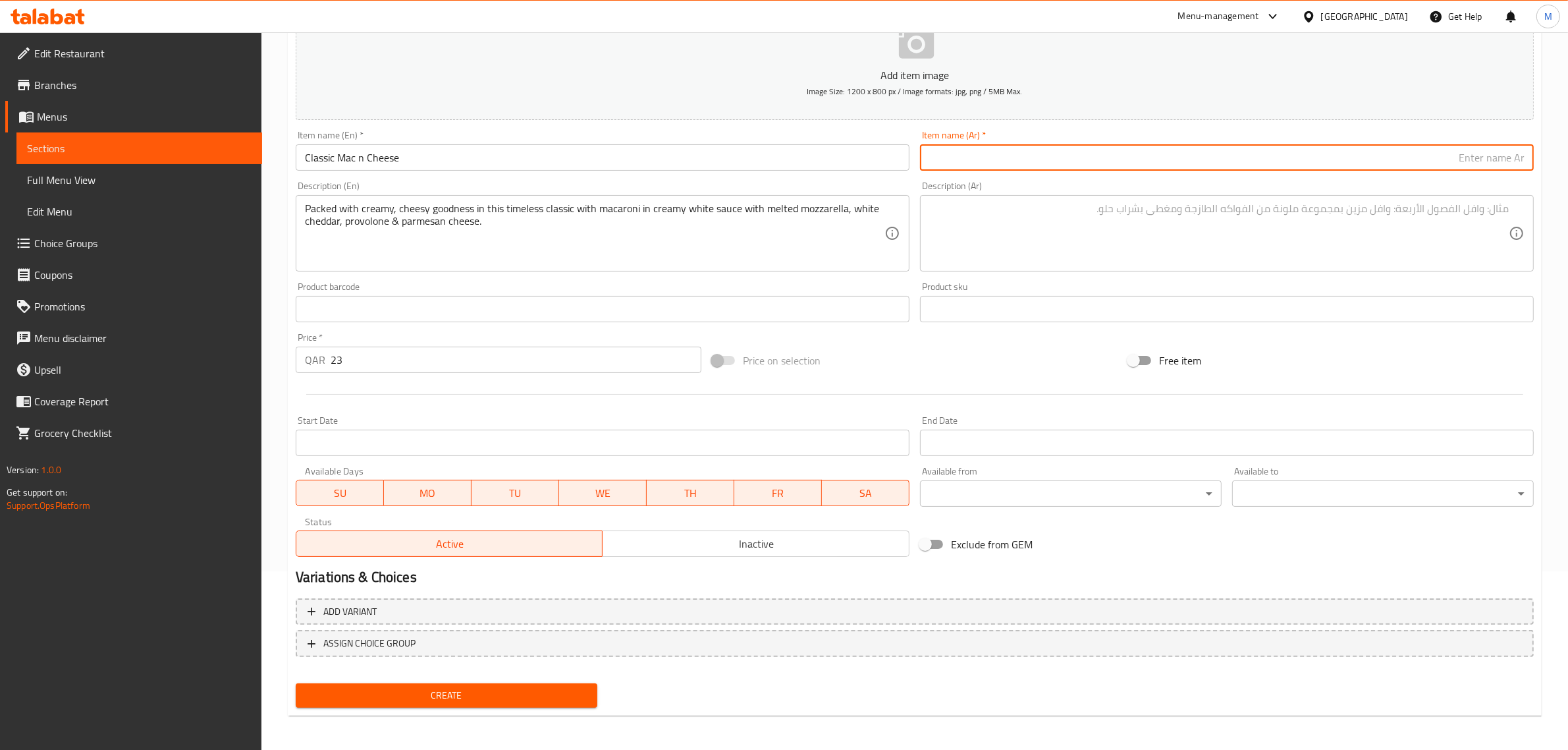
click at [1388, 156] on input "text" at bounding box center [1227, 157] width 614 height 26
paste input "كلاسيك ماك ان تشيز"
type input "كلاسيك ماك ان تشيز"
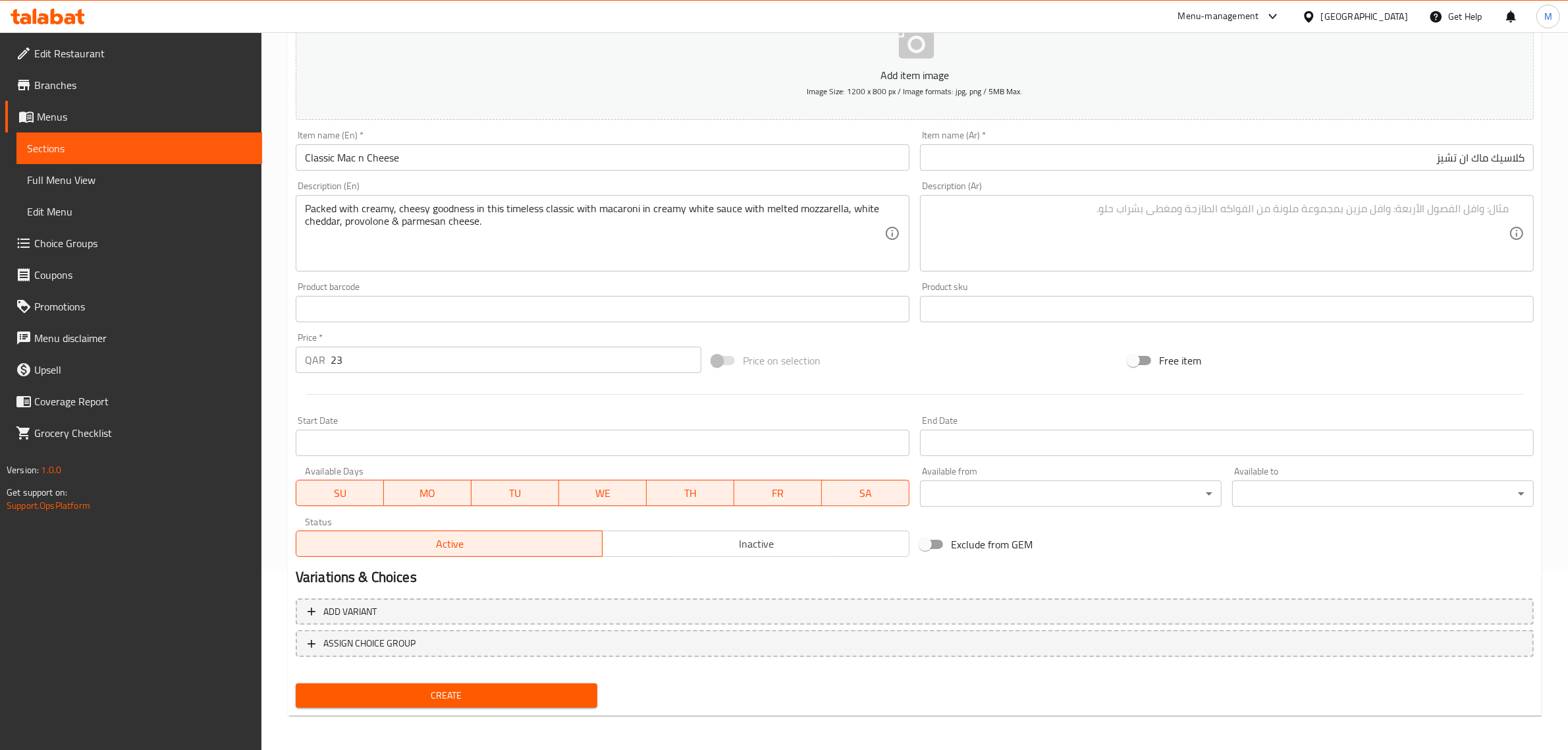
click at [1423, 250] on textarea at bounding box center [1219, 234] width 579 height 63
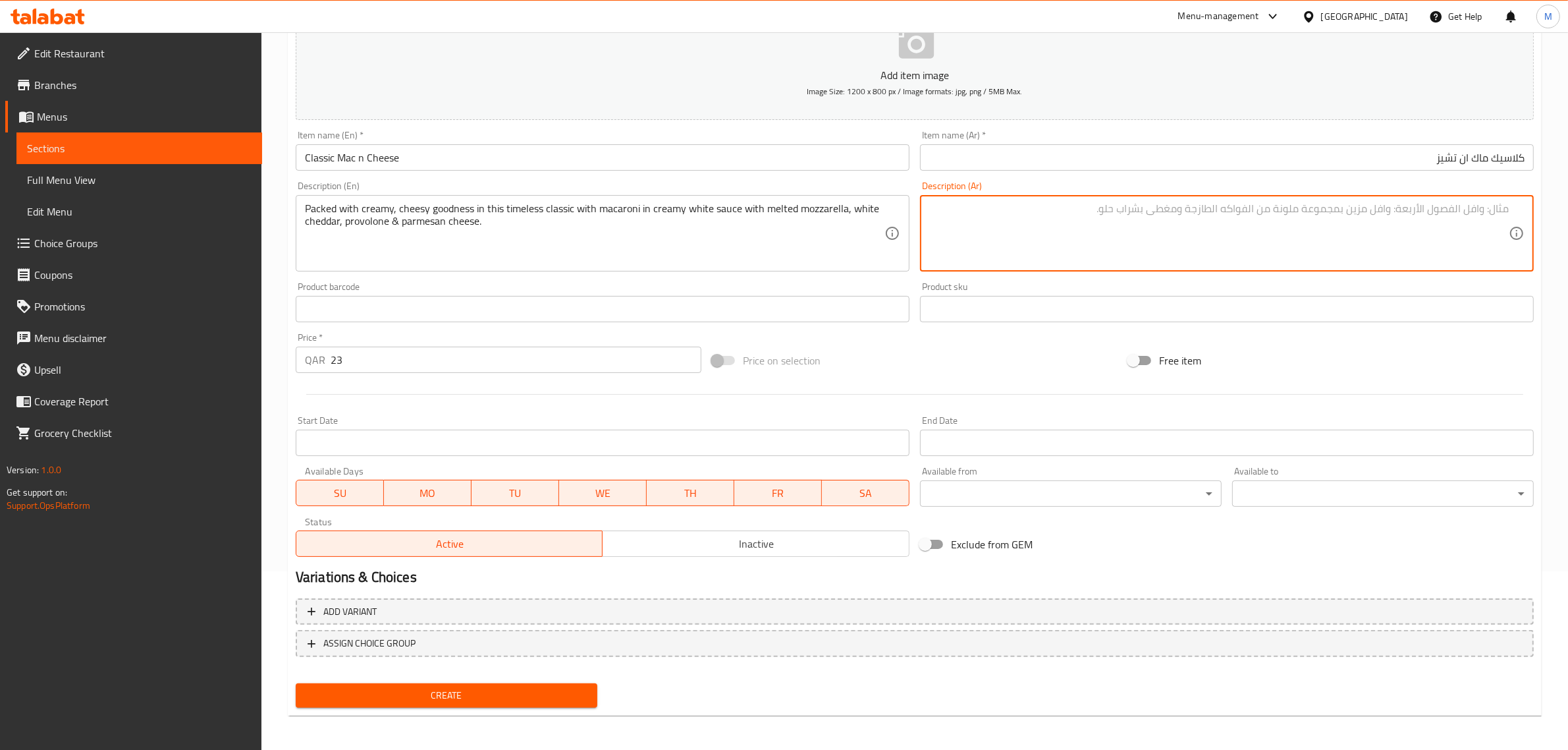
paste textarea "مليء باللذة الكريمية والجبنية في هذه الكلاسيكية الخالدة مع المكرونة في صلصة بيض…"
type textarea "مليء باللذة الكريمية والجبنية في هذه الكلاسيكية الخالدة مع المكرونة في صلصة بيض…"
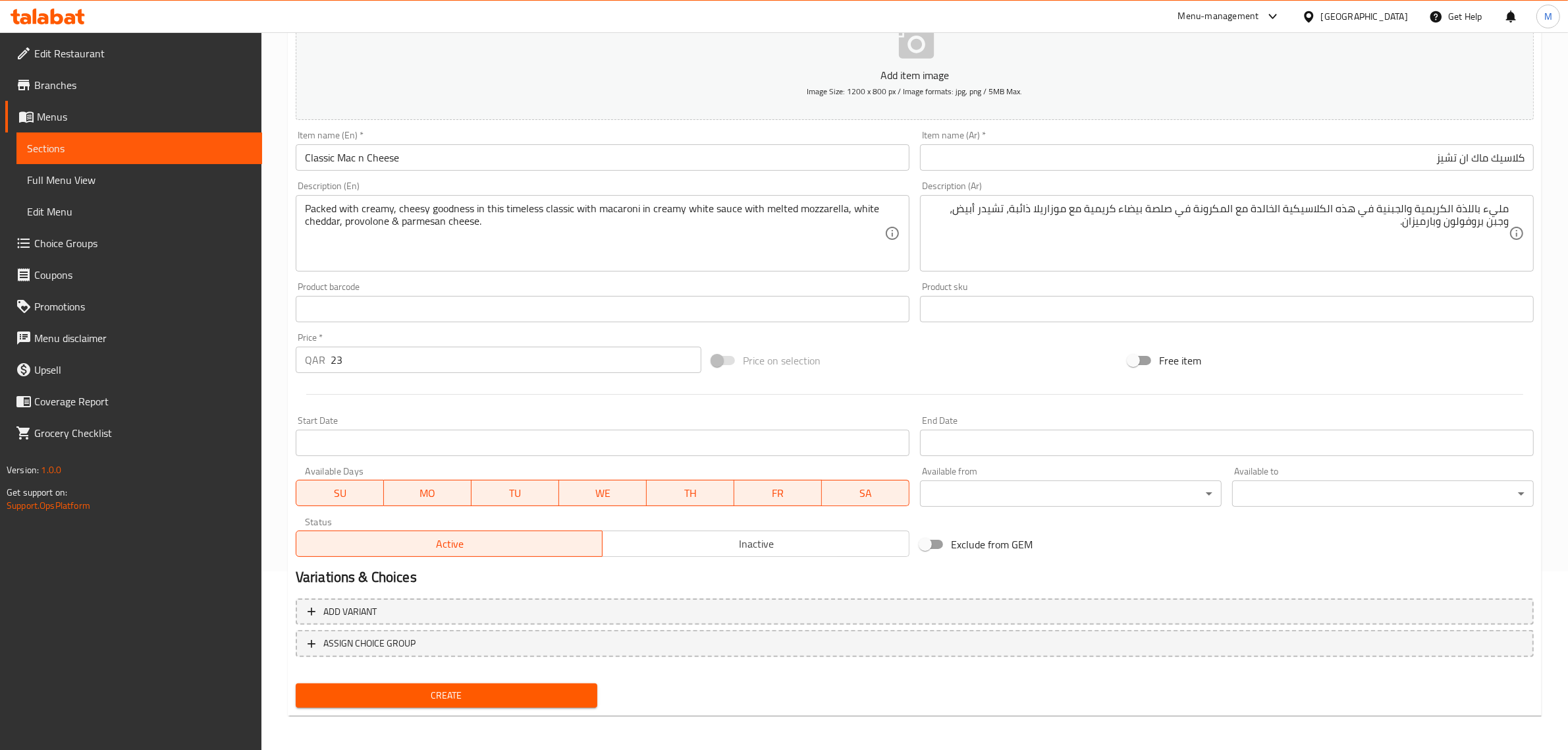
click at [678, 550] on span "Inactive" at bounding box center [756, 544] width 296 height 19
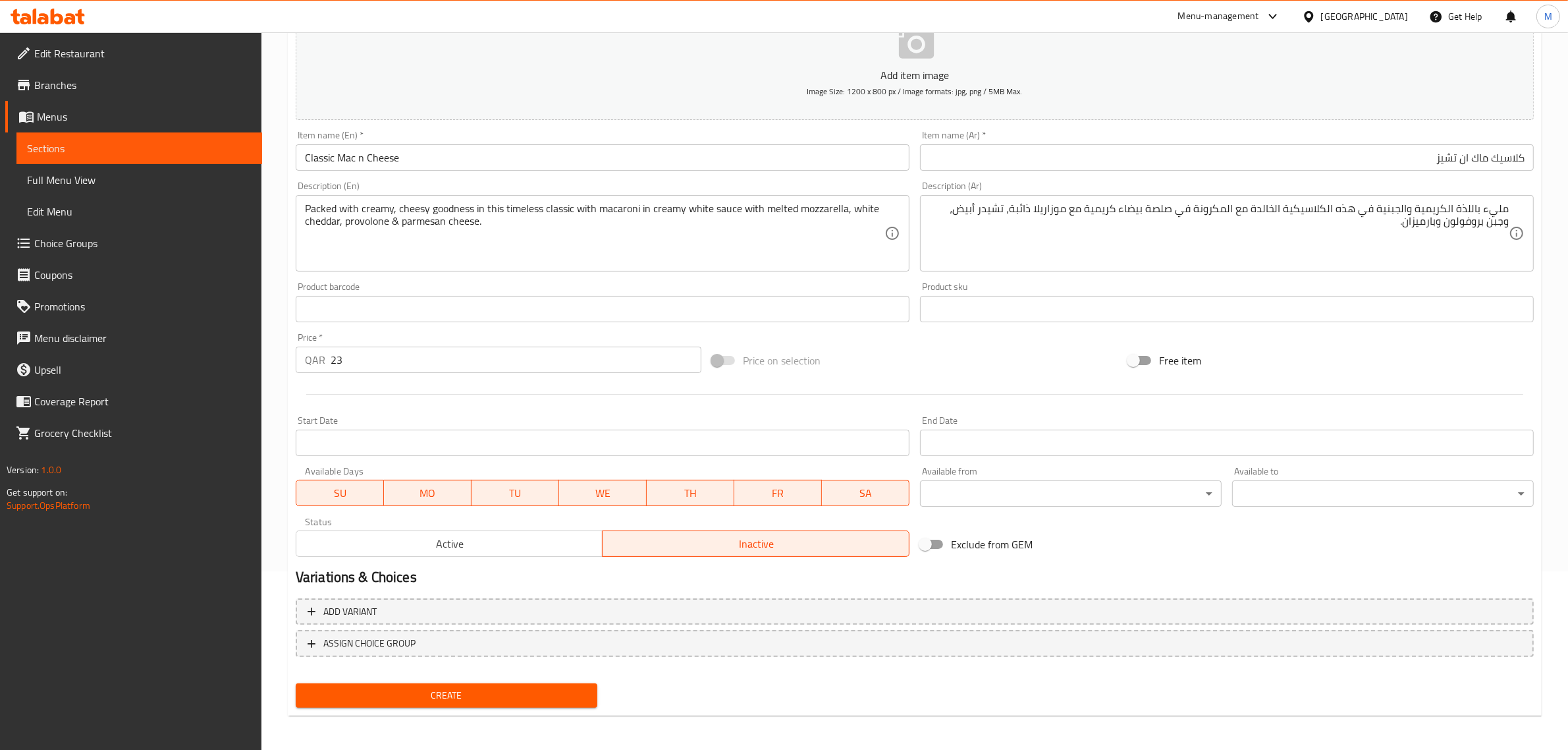
click at [497, 695] on span "Create" at bounding box center [446, 695] width 280 height 17
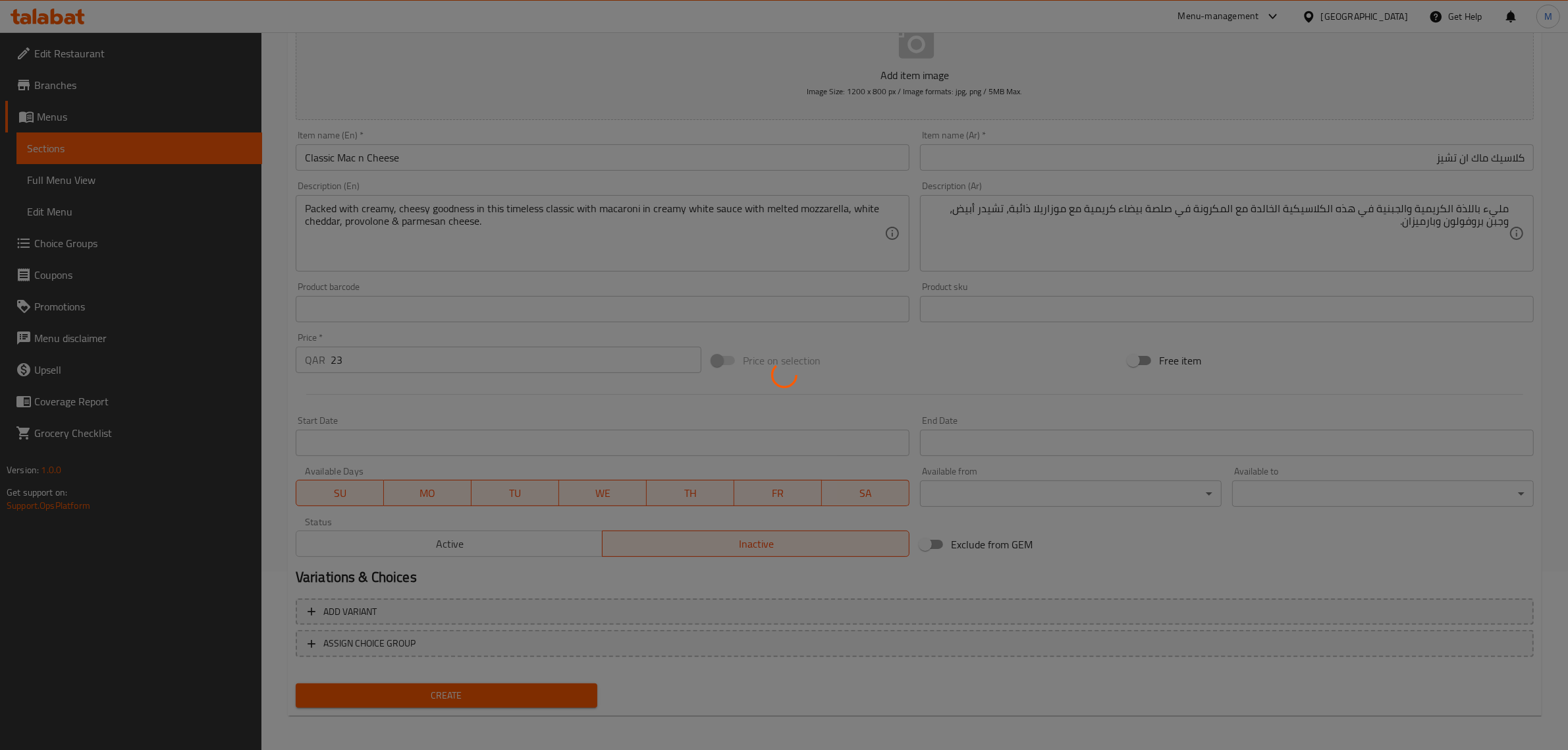
type input "0"
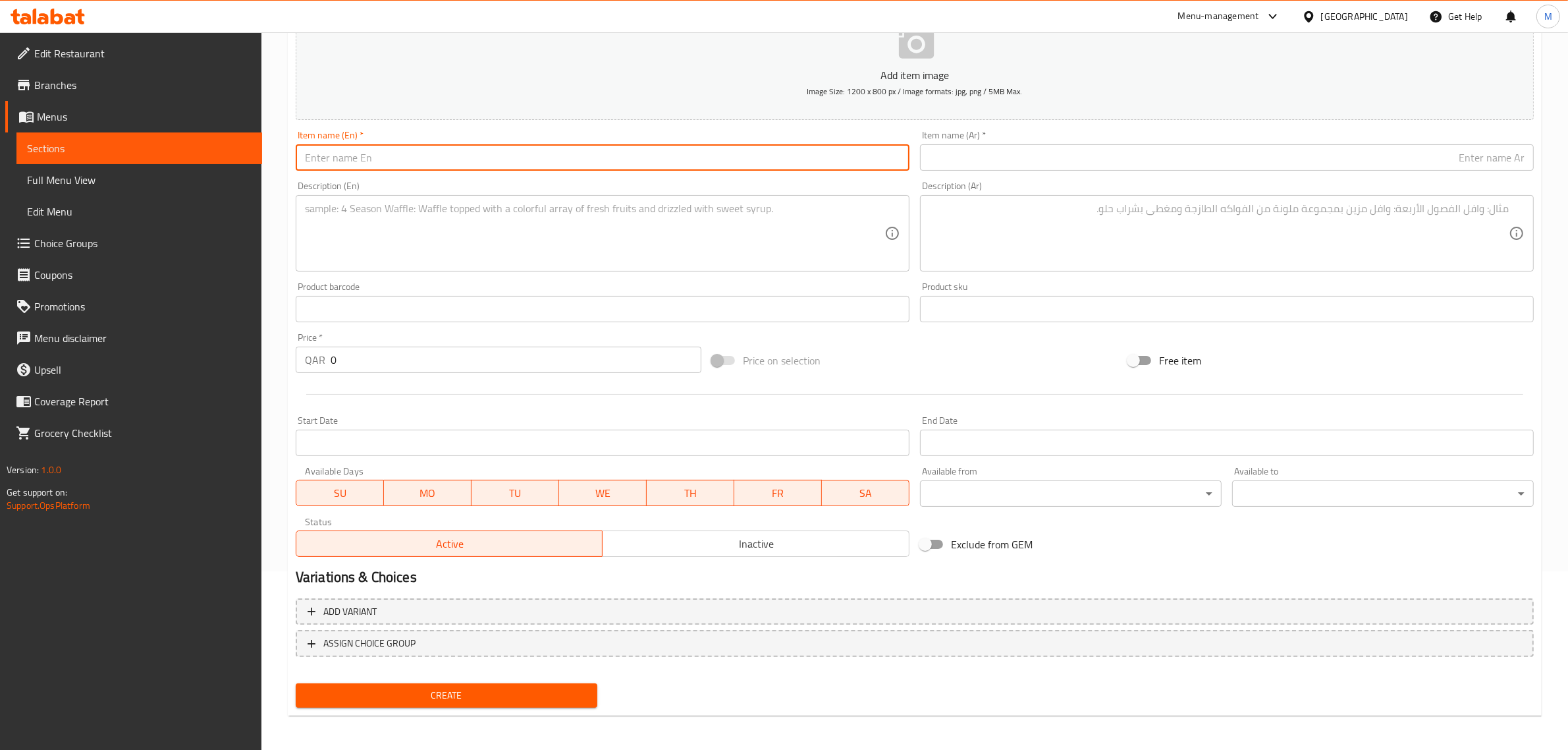
click at [617, 156] on input "text" at bounding box center [602, 157] width 614 height 26
paste input "Chicken Nuggets"
type input "Chicken Nuggets"
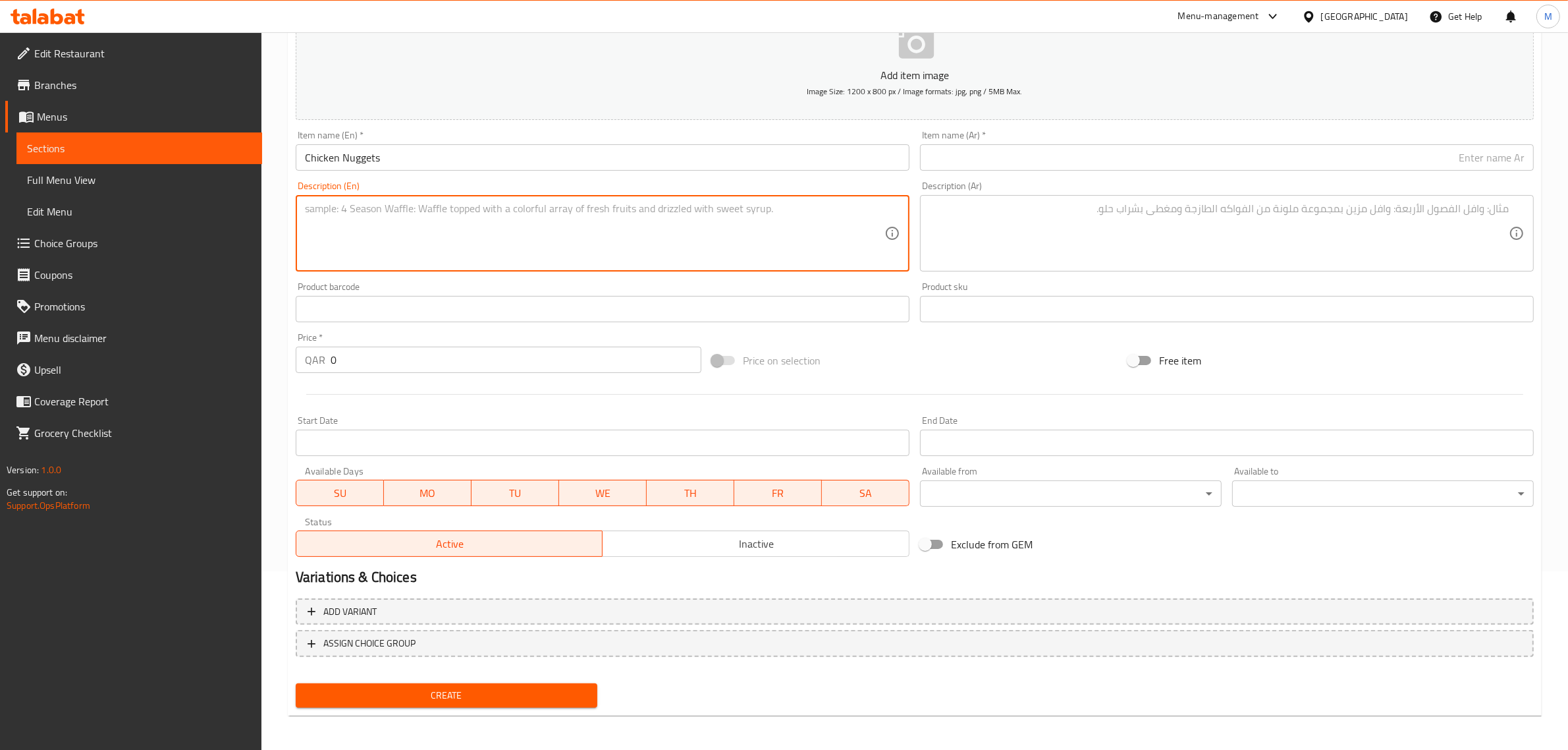
click at [700, 235] on textarea at bounding box center [595, 234] width 579 height 63
paste textarea "Served with Honey Mustard & Chipotle sauce"
click at [502, 205] on textarea "Served with Honey Mustard & Chipotle sauce." at bounding box center [595, 234] width 579 height 63
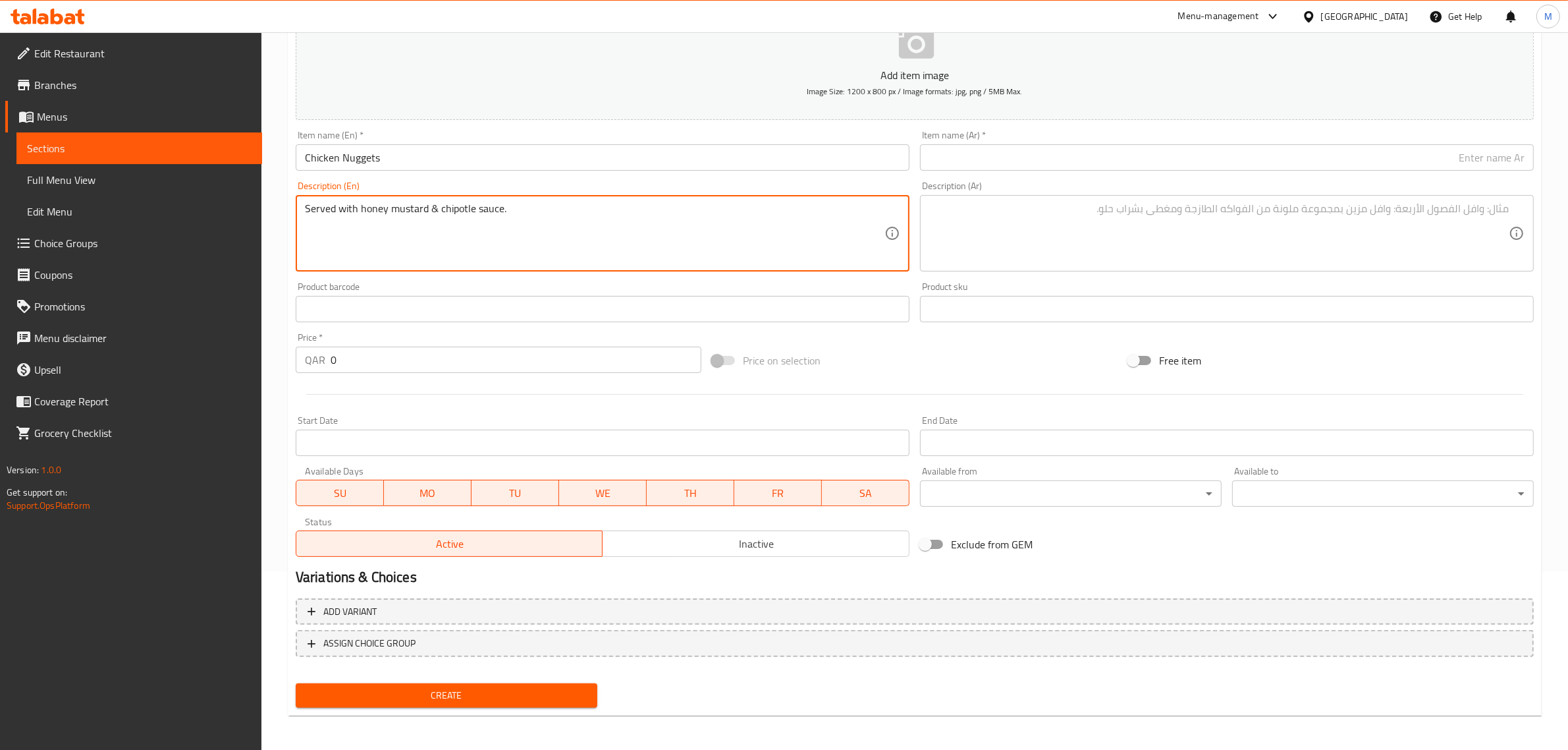
click at [772, 240] on textarea "Served with honey mustard & chipotle sauce." at bounding box center [595, 234] width 579 height 63
type textarea "Served with honey mustard & chipotle sauce."
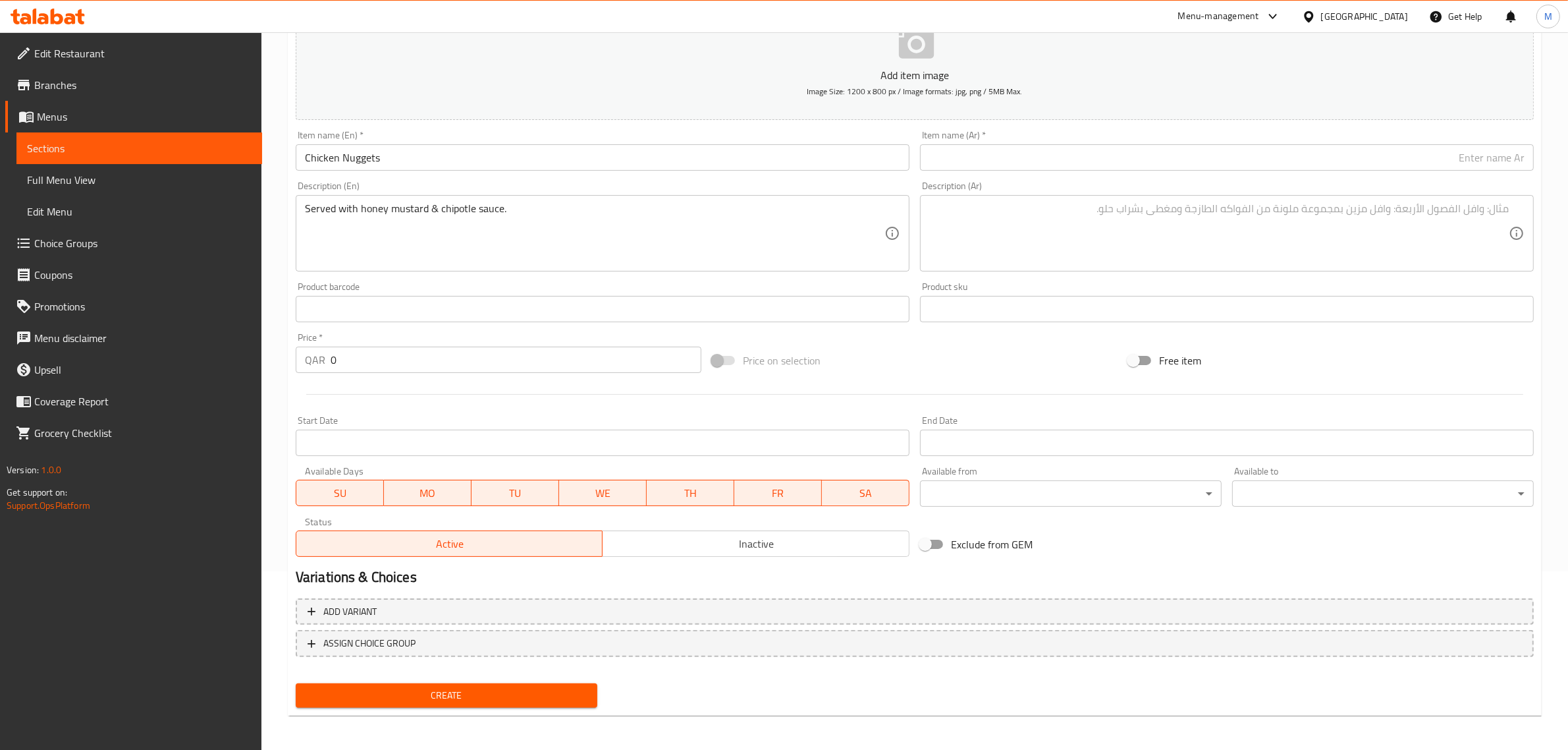
click at [389, 377] on div "Price   * QAR 0 Price *" at bounding box center [499, 353] width 416 height 51
click at [397, 366] on input "0" at bounding box center [515, 360] width 371 height 26
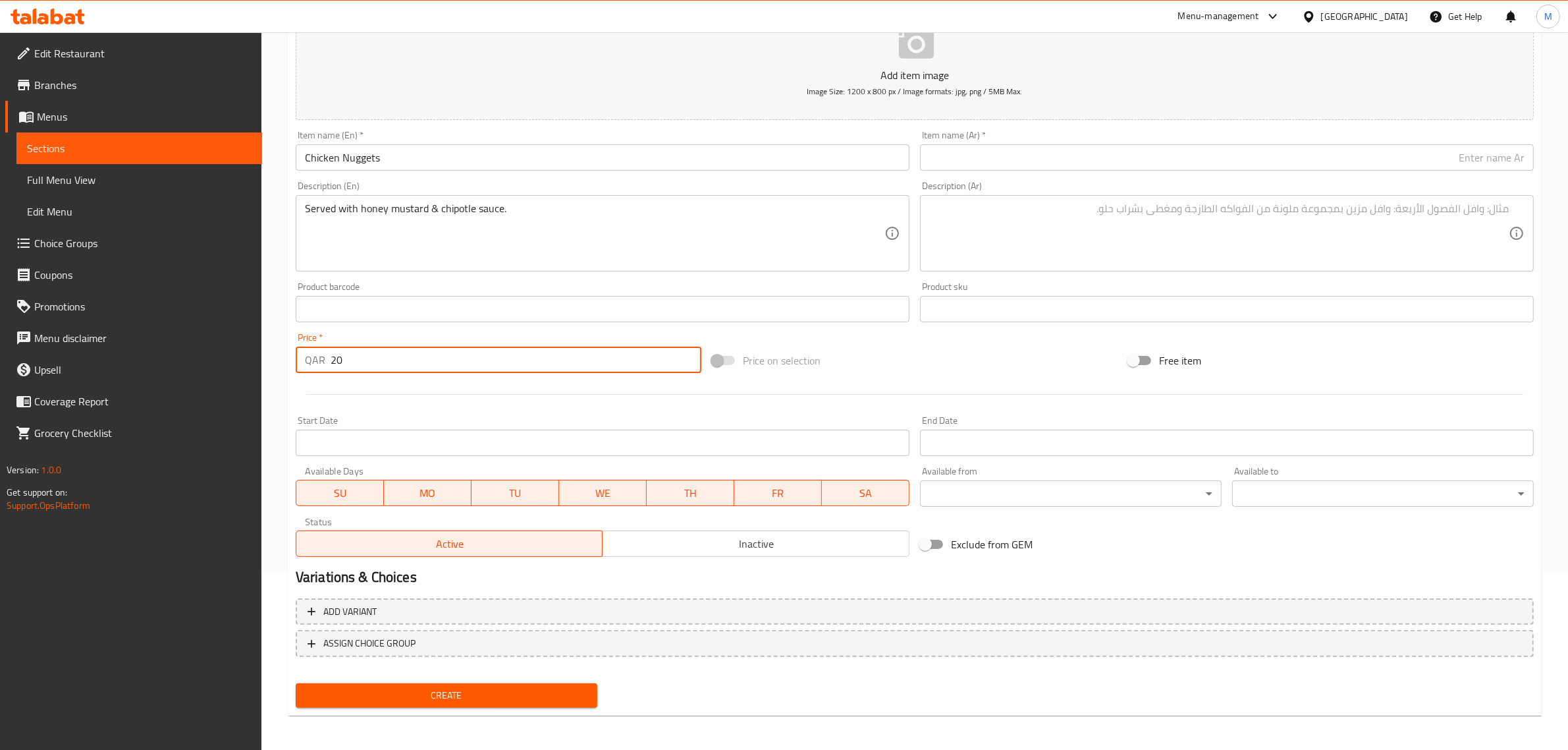
type input "20"
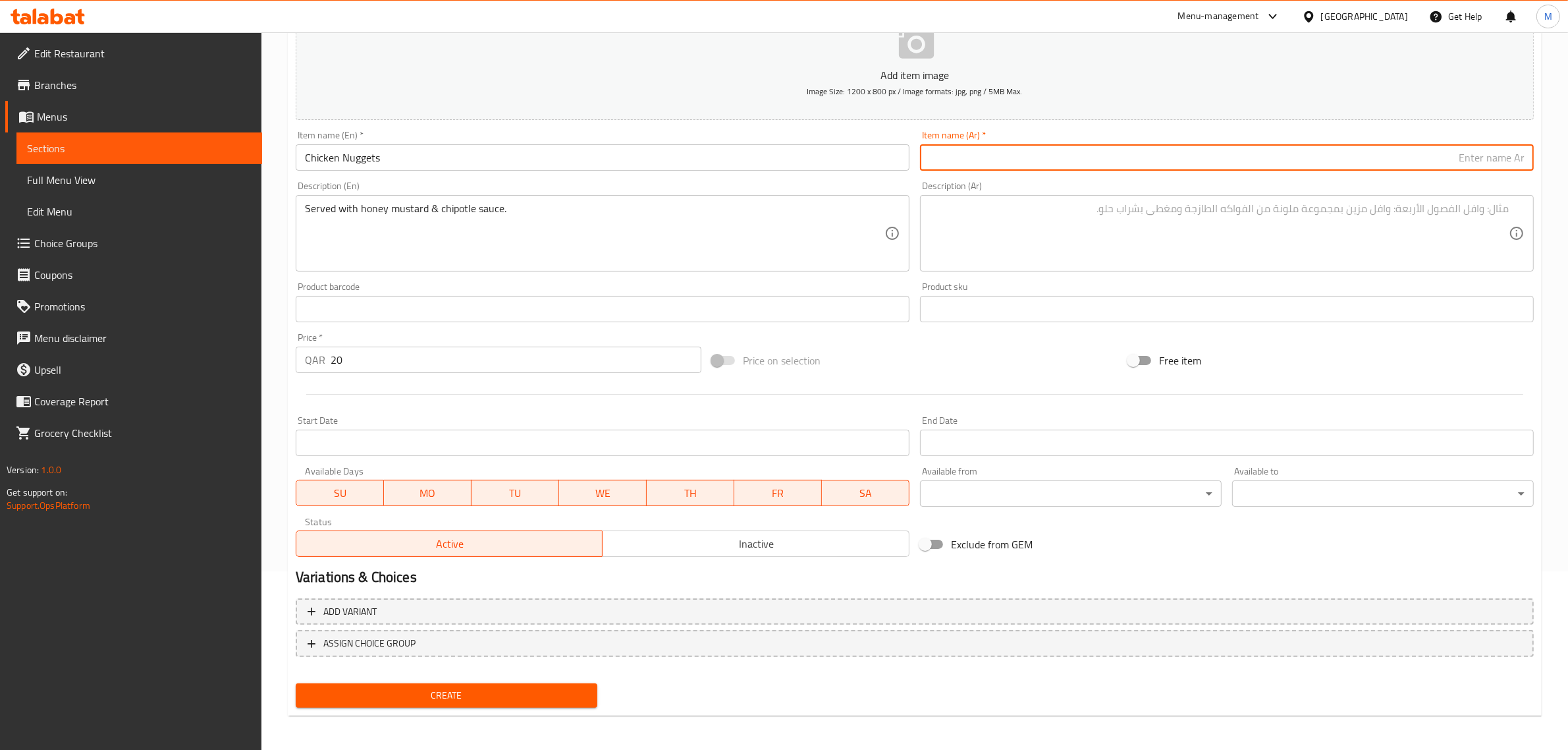
click at [1312, 162] on input "text" at bounding box center [1227, 157] width 614 height 26
paste input "ناجتس دجاج"
type input "ناجتس دجاج"
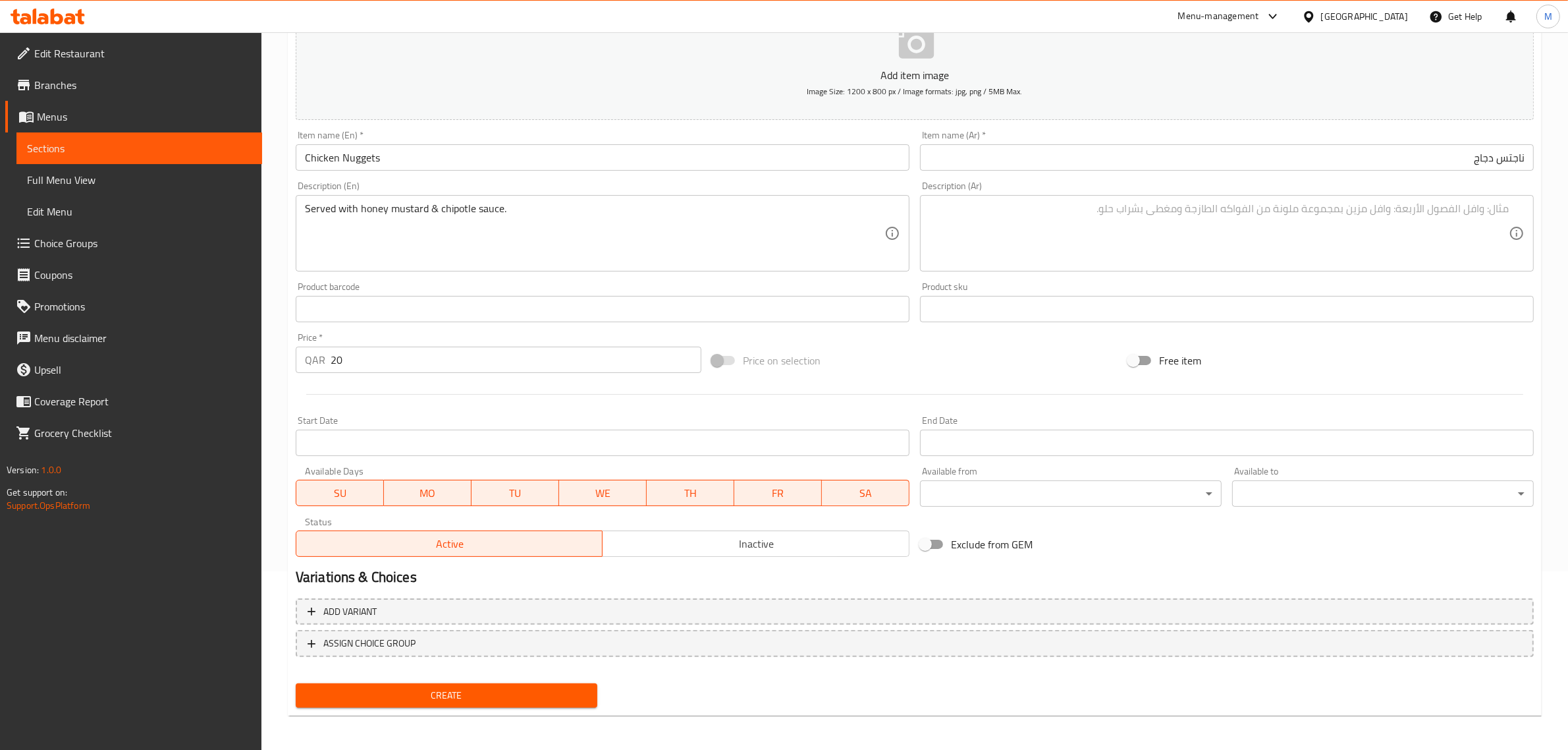
click at [1433, 210] on textarea at bounding box center [1219, 234] width 579 height 63
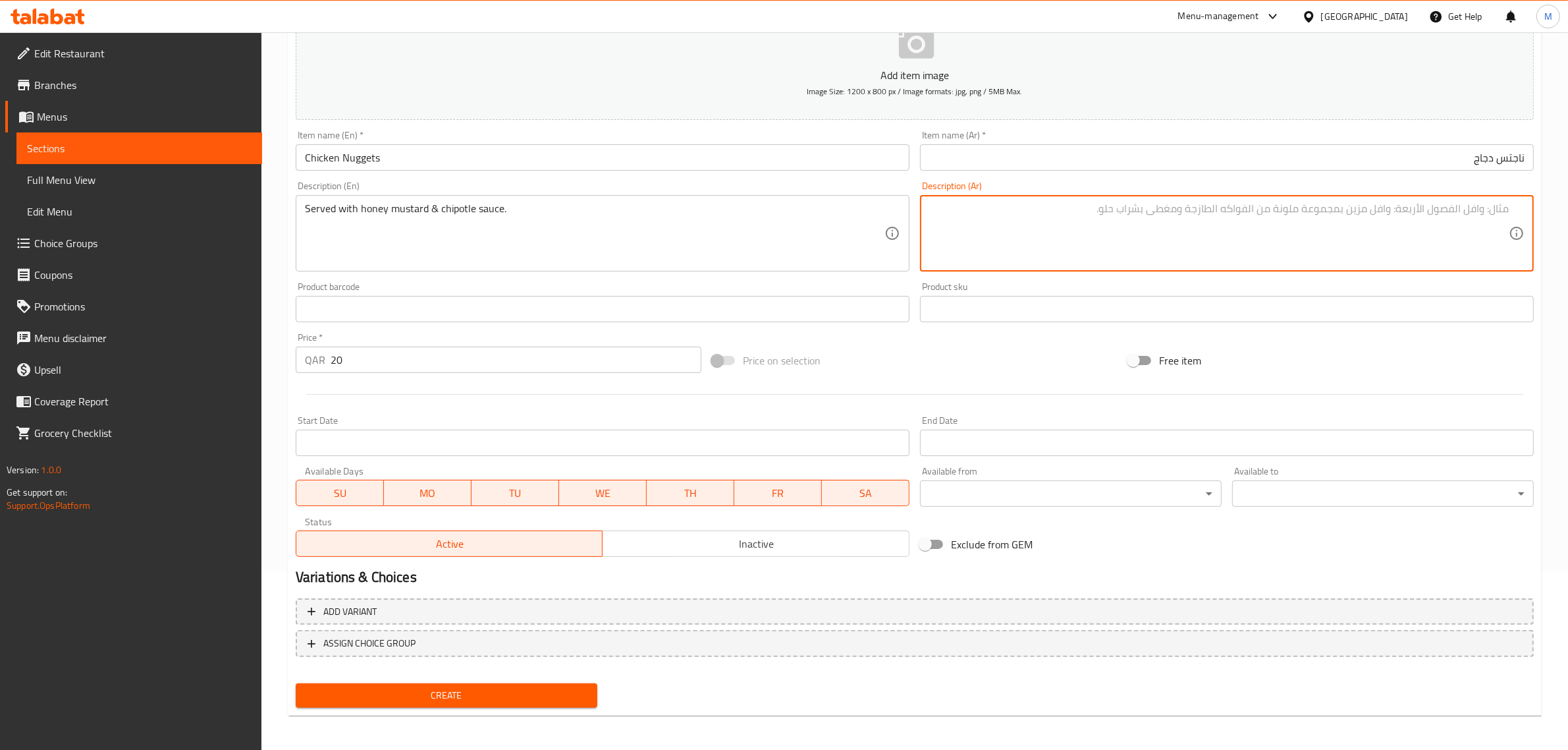
paste textarea "تقدم مع خردل بالعسل وصلصة الشيبوتل"
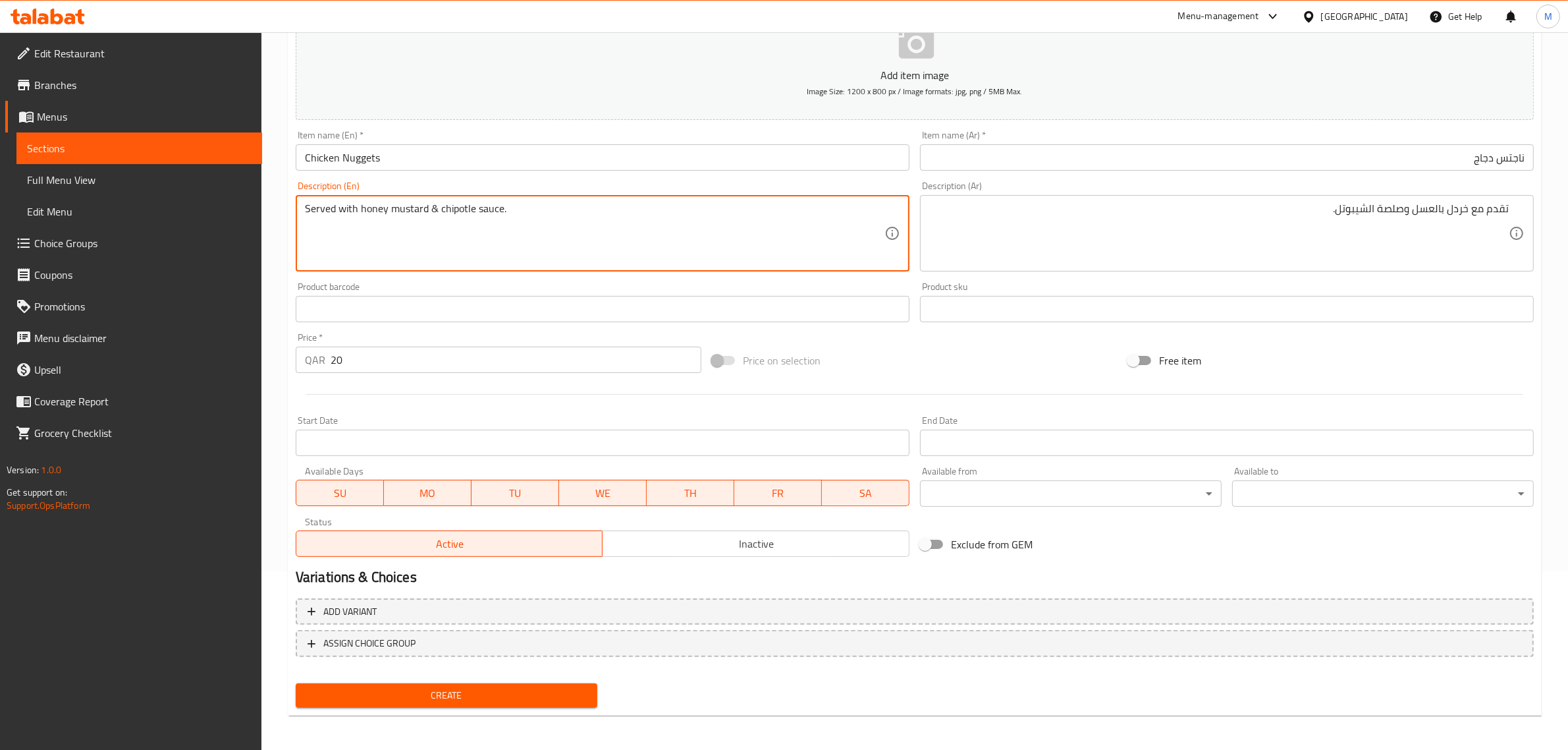
drag, startPoint x: 361, startPoint y: 206, endPoint x: 417, endPoint y: 210, distance: 56.1
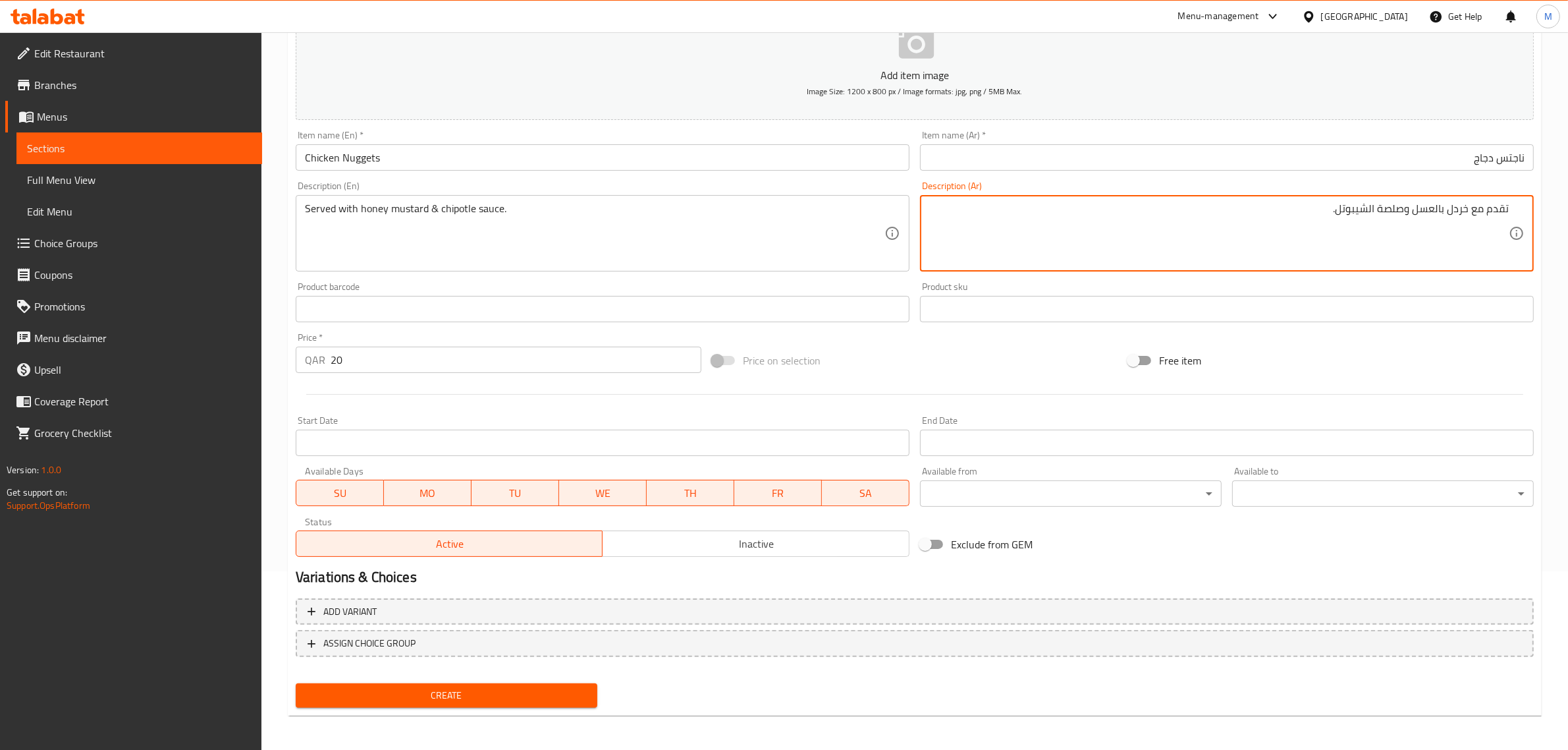
drag, startPoint x: 1416, startPoint y: 211, endPoint x: 1469, endPoint y: 211, distance: 53.0
click at [1469, 211] on textarea "تقدم مع خردل بالعسل وصلصة الشيبوتل." at bounding box center [1219, 234] width 579 height 63
paste textarea "مستردة"
type textarea "تقدم مع مستردة بالعسل وصلصة الشيبوتل."
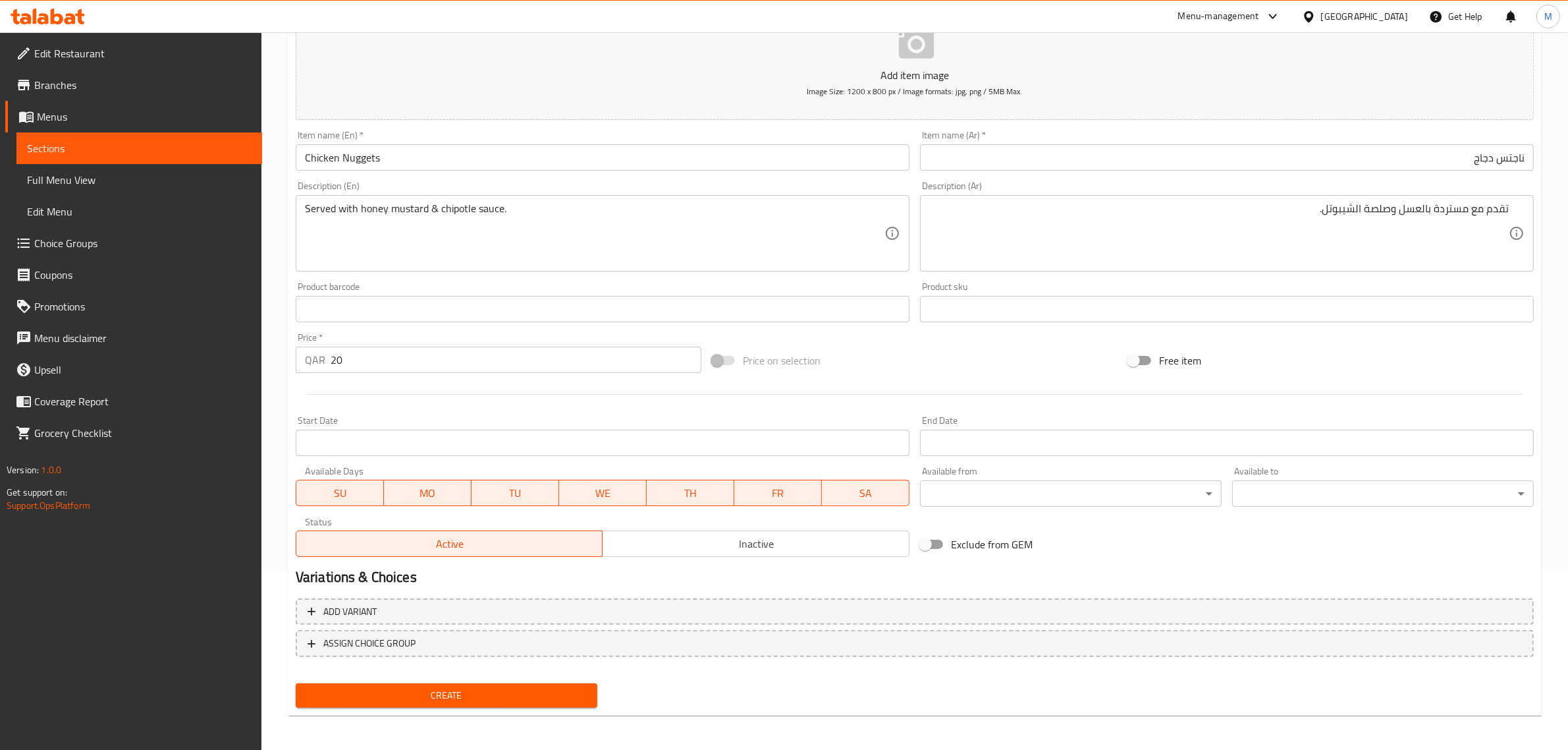
click at [722, 543] on span "Inactive" at bounding box center [756, 544] width 296 height 19
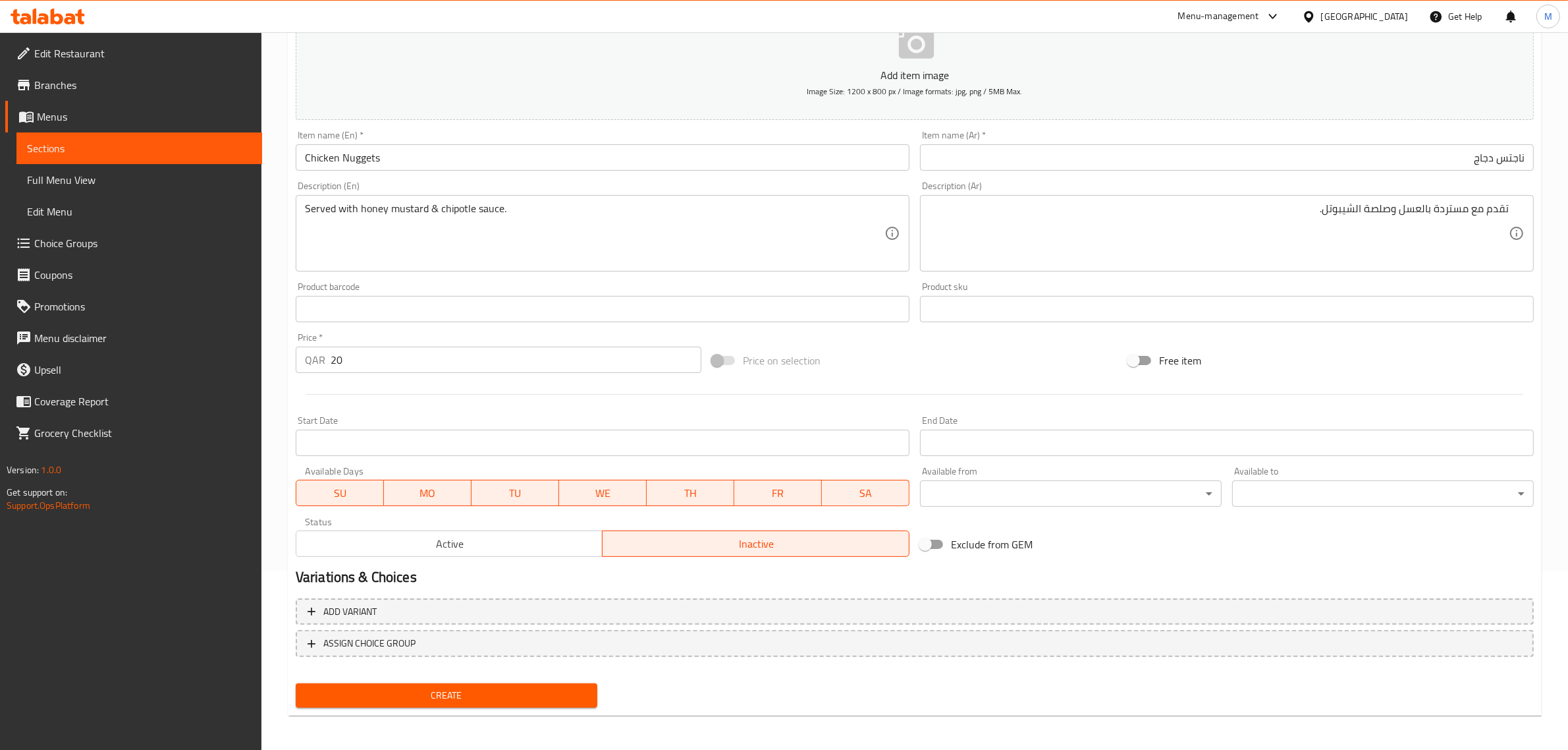
click at [518, 687] on span "Create" at bounding box center [446, 695] width 280 height 17
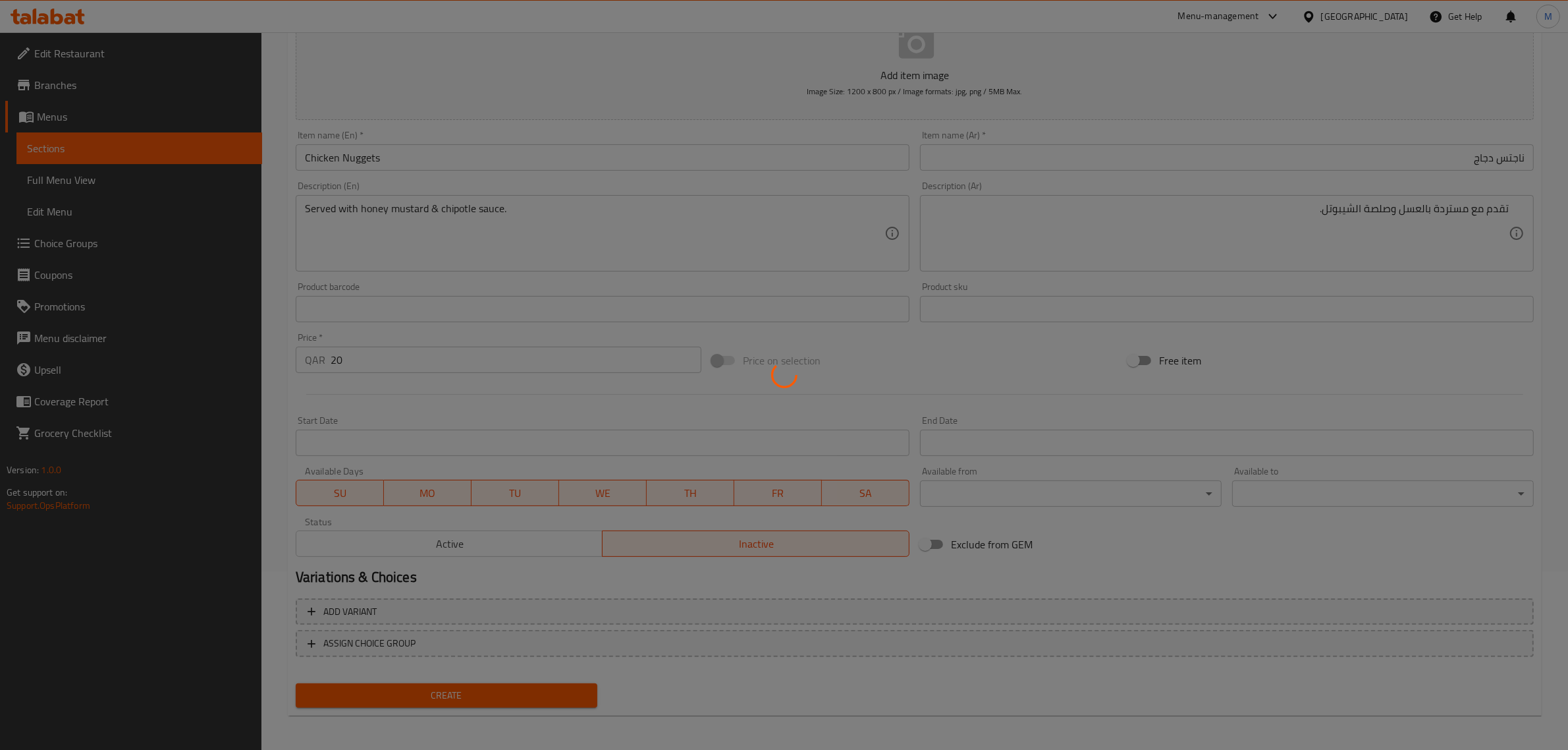
type input "0"
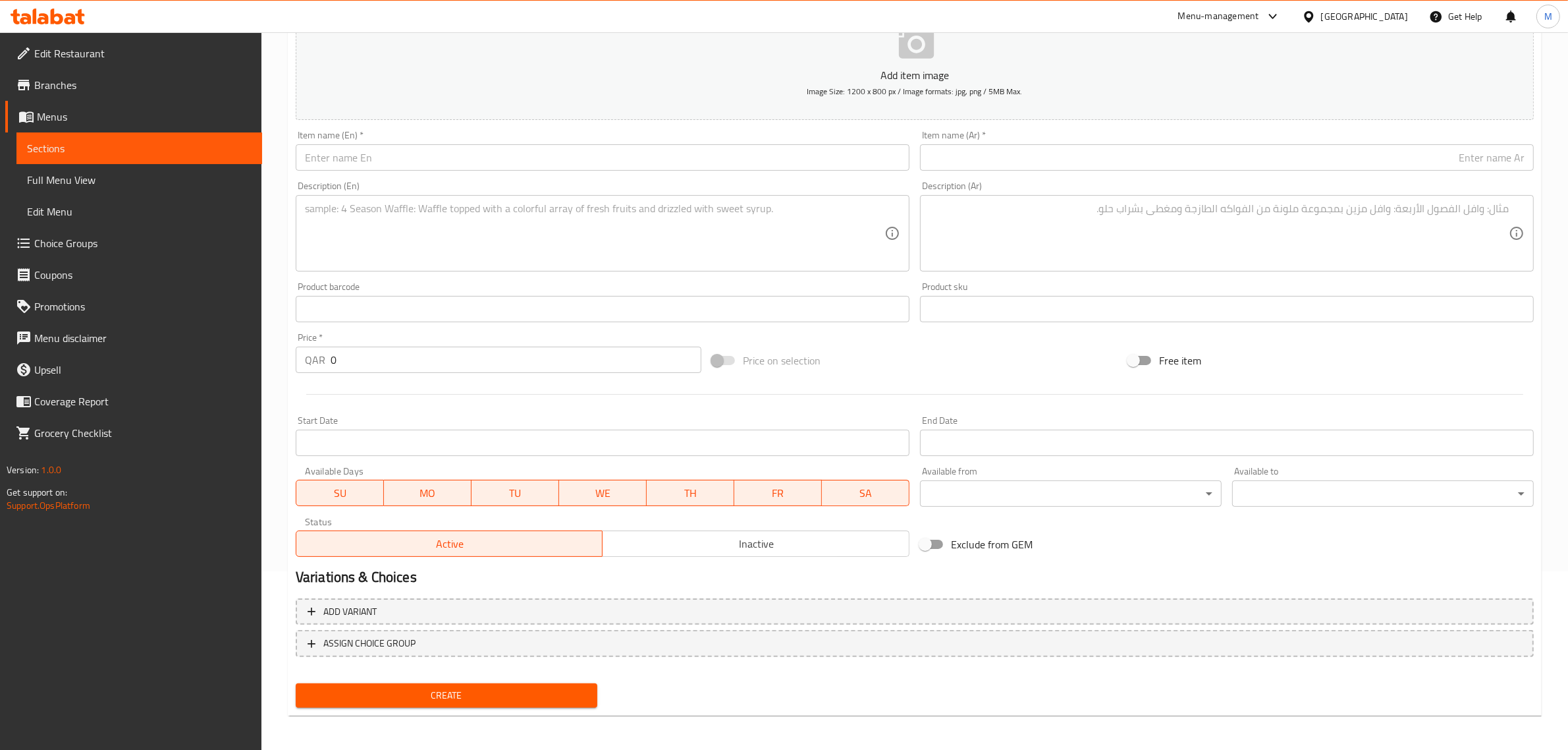
click at [895, 367] on div "Price on selection" at bounding box center [915, 360] width 416 height 36
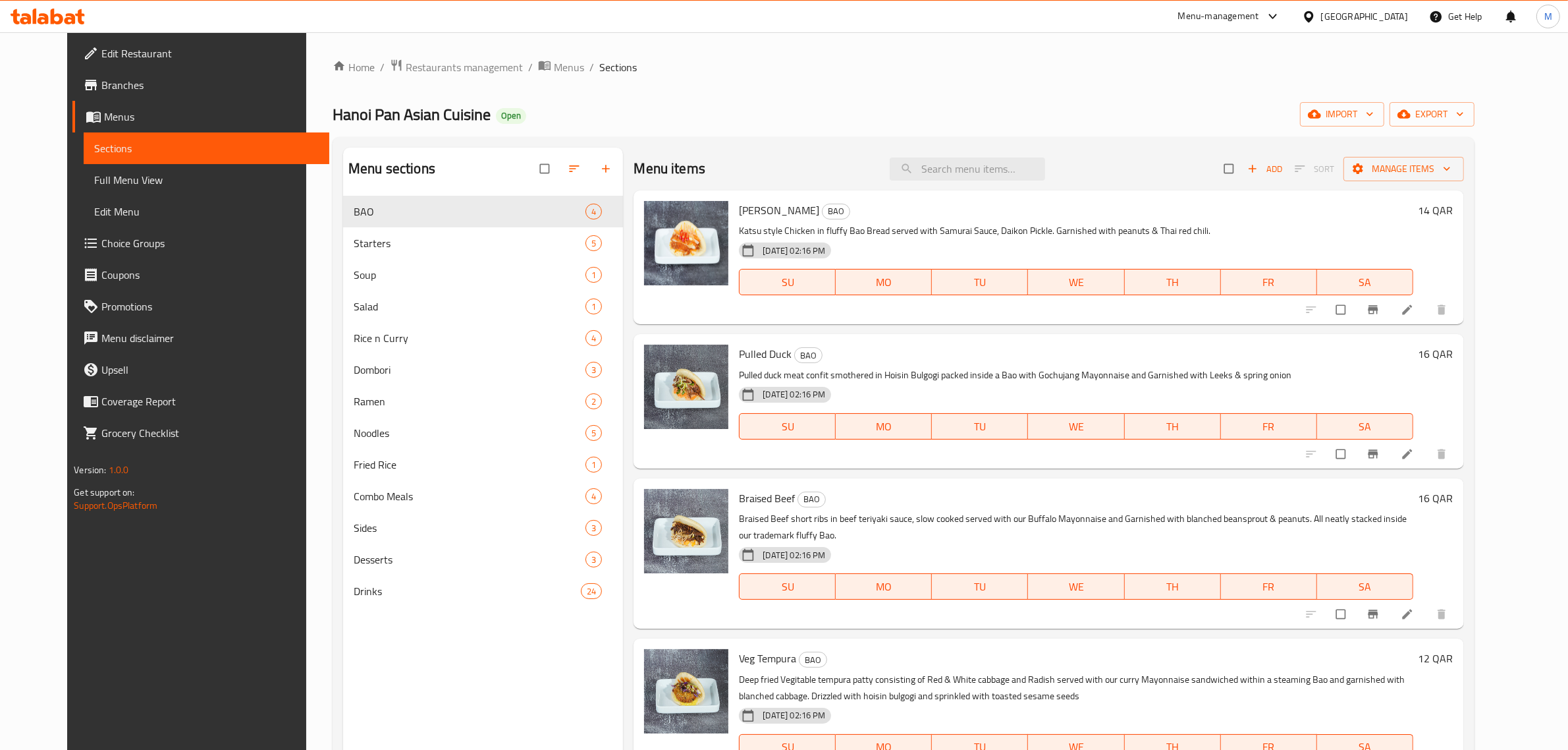
click at [94, 182] on span "Full Menu View" at bounding box center [206, 180] width 225 height 16
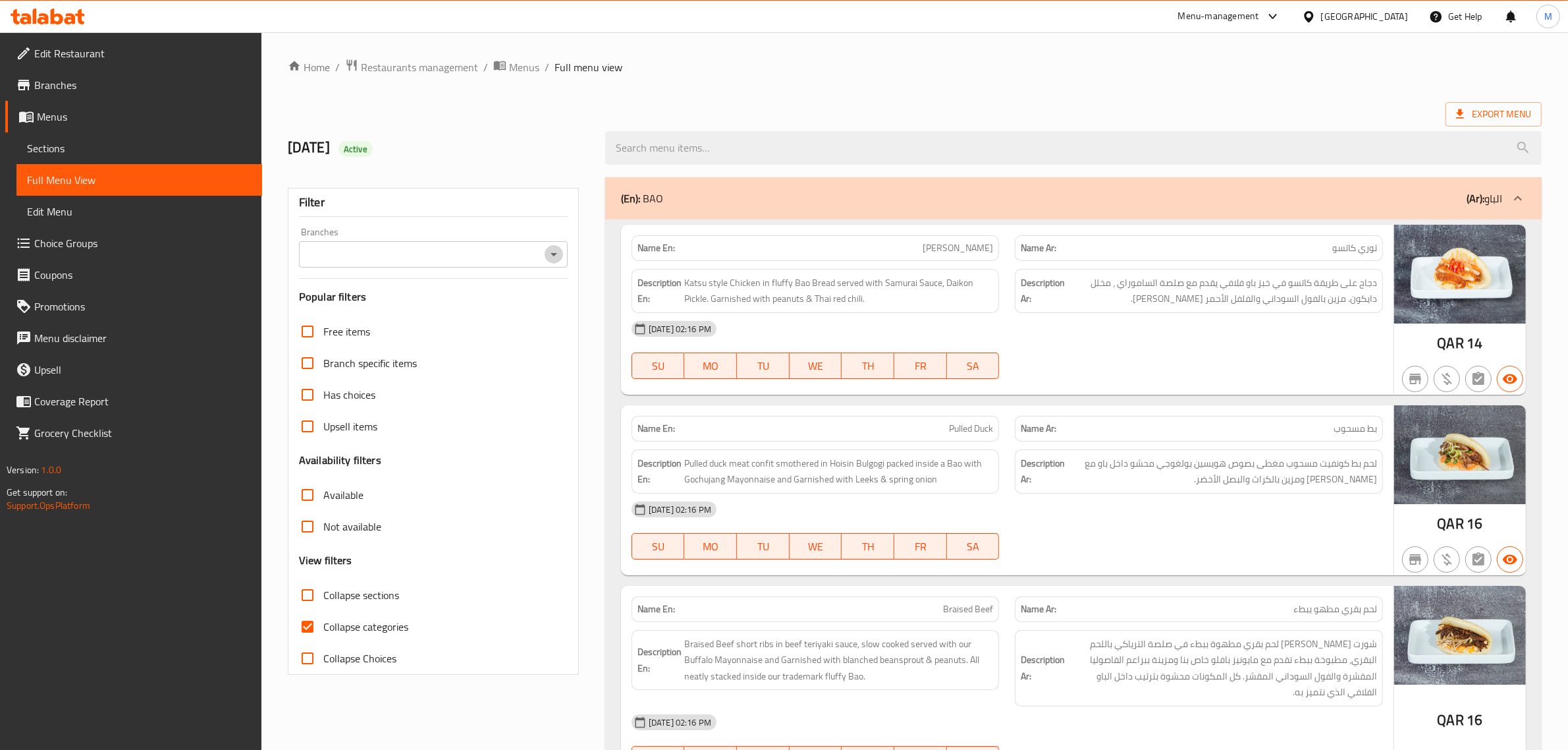
click at [554, 251] on icon "Open" at bounding box center [554, 254] width 16 height 16
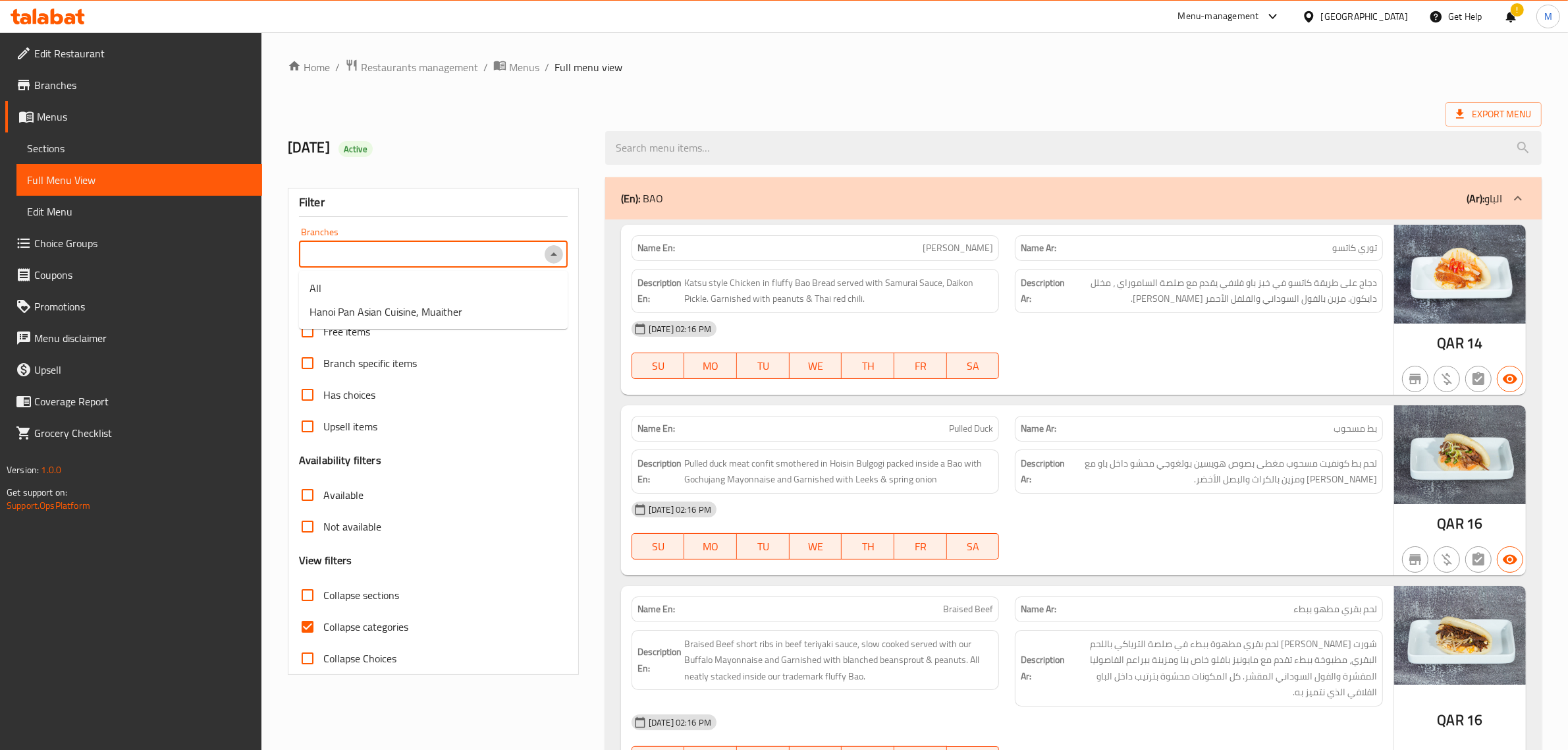
click at [554, 251] on icon "Close" at bounding box center [554, 254] width 16 height 16
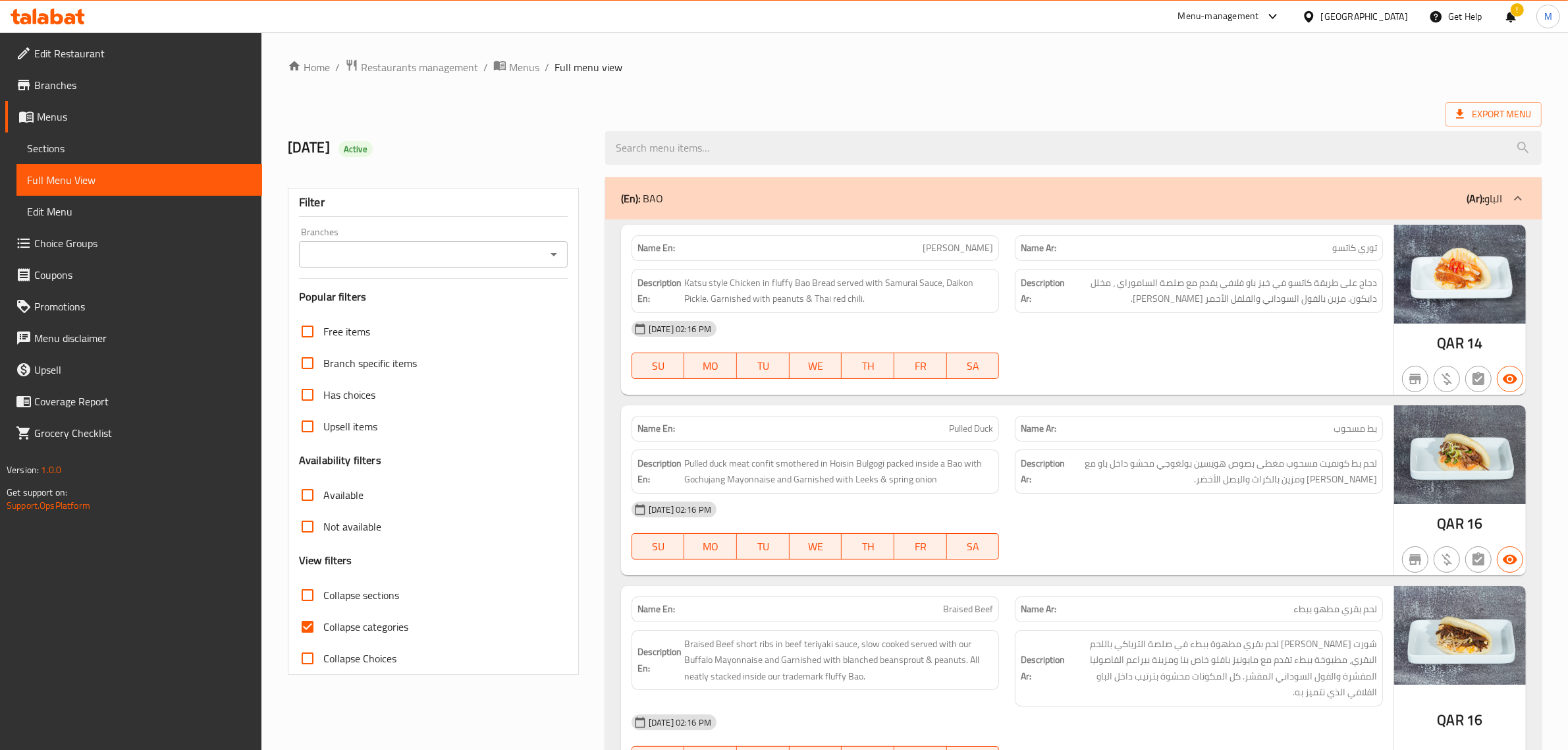
click at [560, 154] on h2 "Jan 2025 Active" at bounding box center [438, 147] width 301 height 20
click at [1496, 107] on span "Export Menu" at bounding box center [1493, 114] width 75 height 17
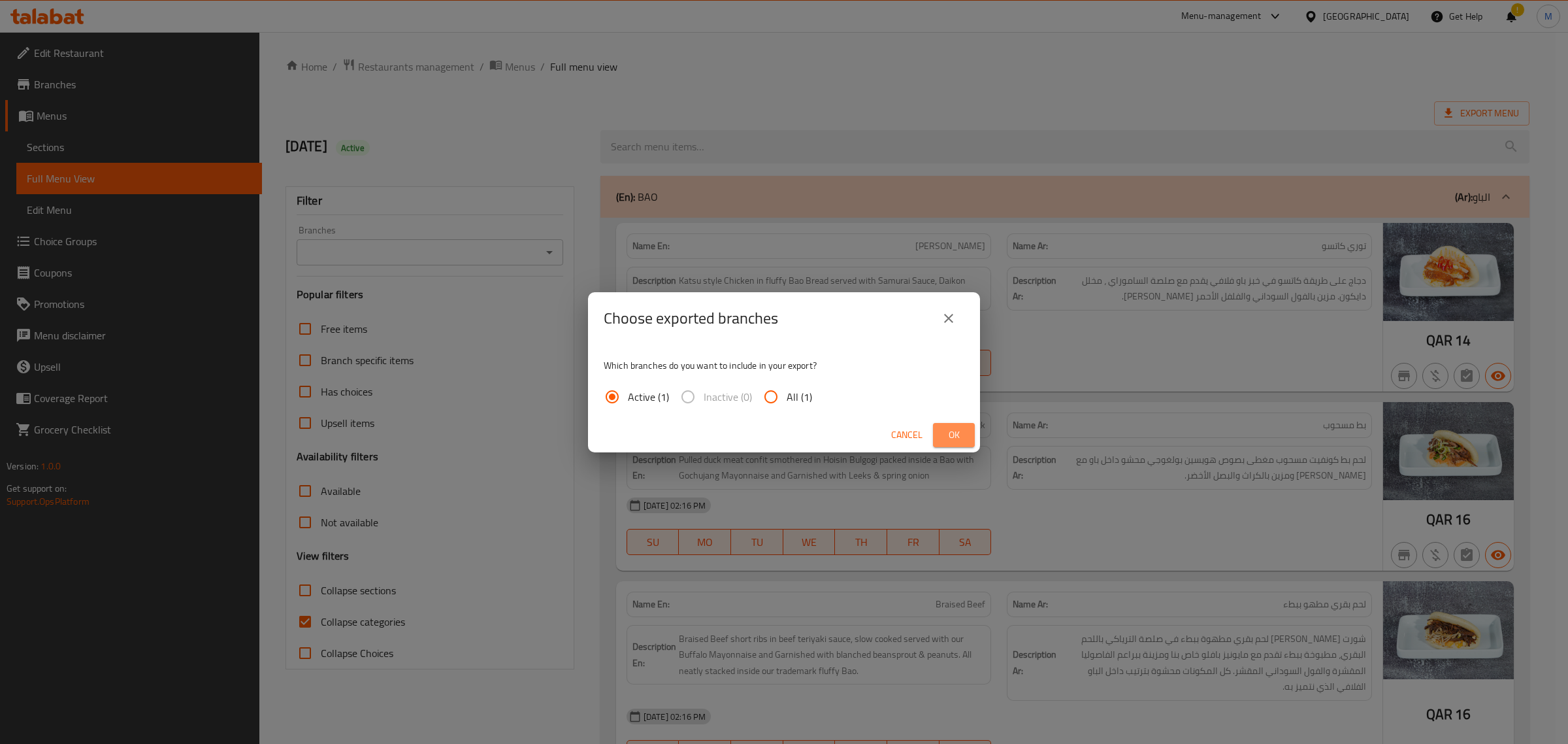
click at [954, 427] on span "Ok" at bounding box center [953, 435] width 21 height 17
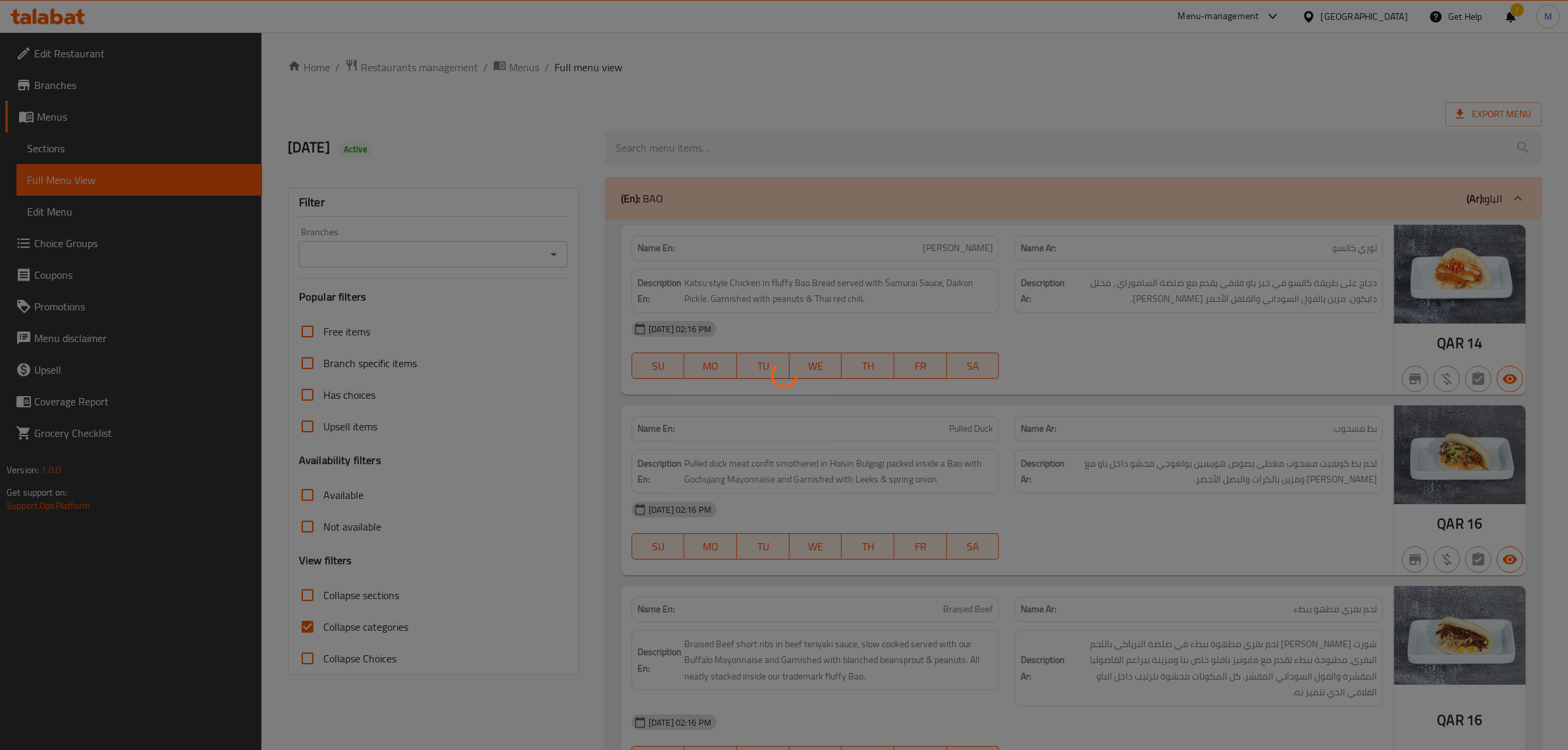
drag, startPoint x: 950, startPoint y: 433, endPoint x: 943, endPoint y: 437, distance: 8.1
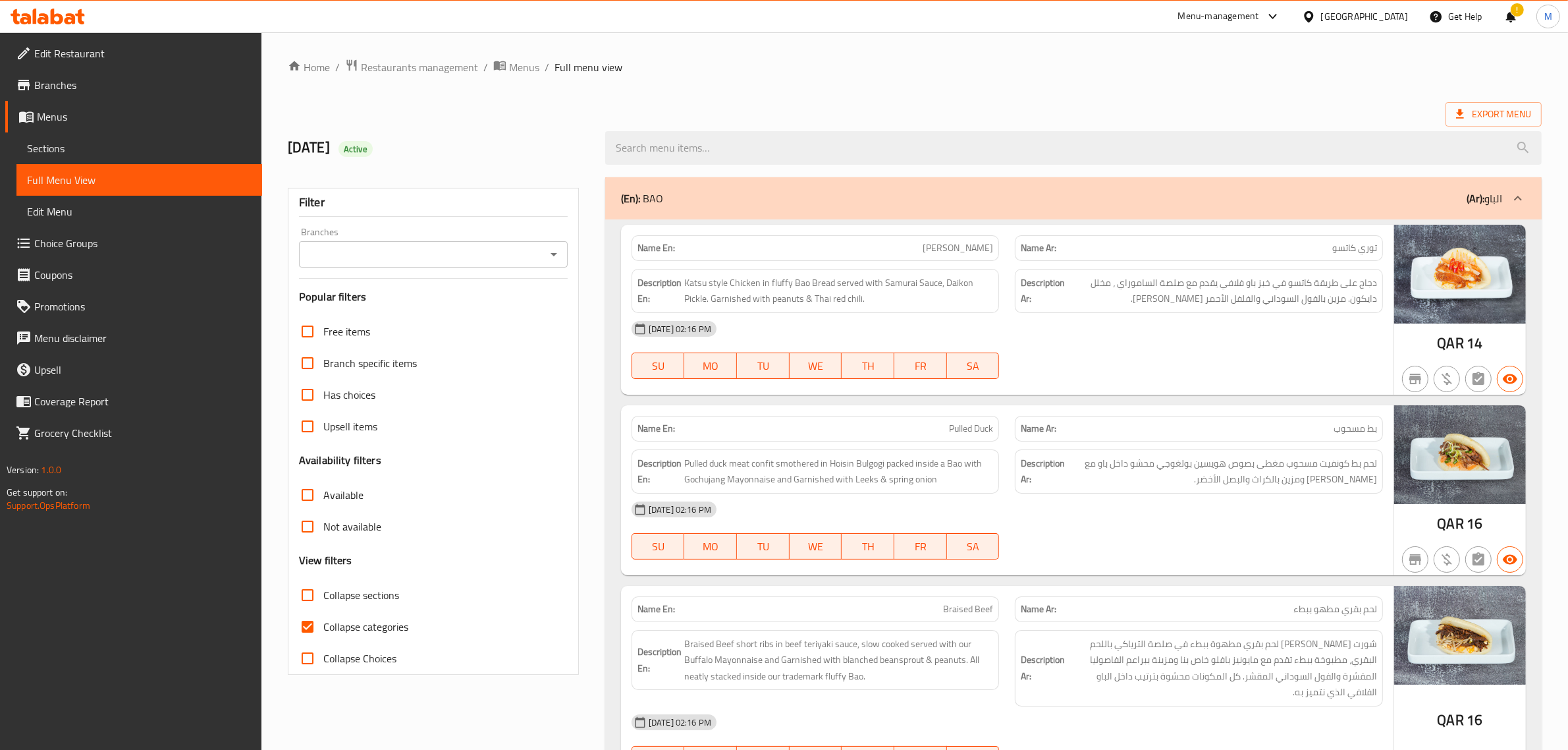
drag, startPoint x: 943, startPoint y: 437, endPoint x: 800, endPoint y: 116, distance: 351.4
click at [800, 107] on div "Export Menu" at bounding box center [914, 114] width 1254 height 24
click at [1066, 64] on ol "Home / Restaurants management / Menus / Full menu view" at bounding box center [914, 68] width 1254 height 17
drag, startPoint x: 716, startPoint y: 82, endPoint x: 695, endPoint y: 81, distance: 21.0
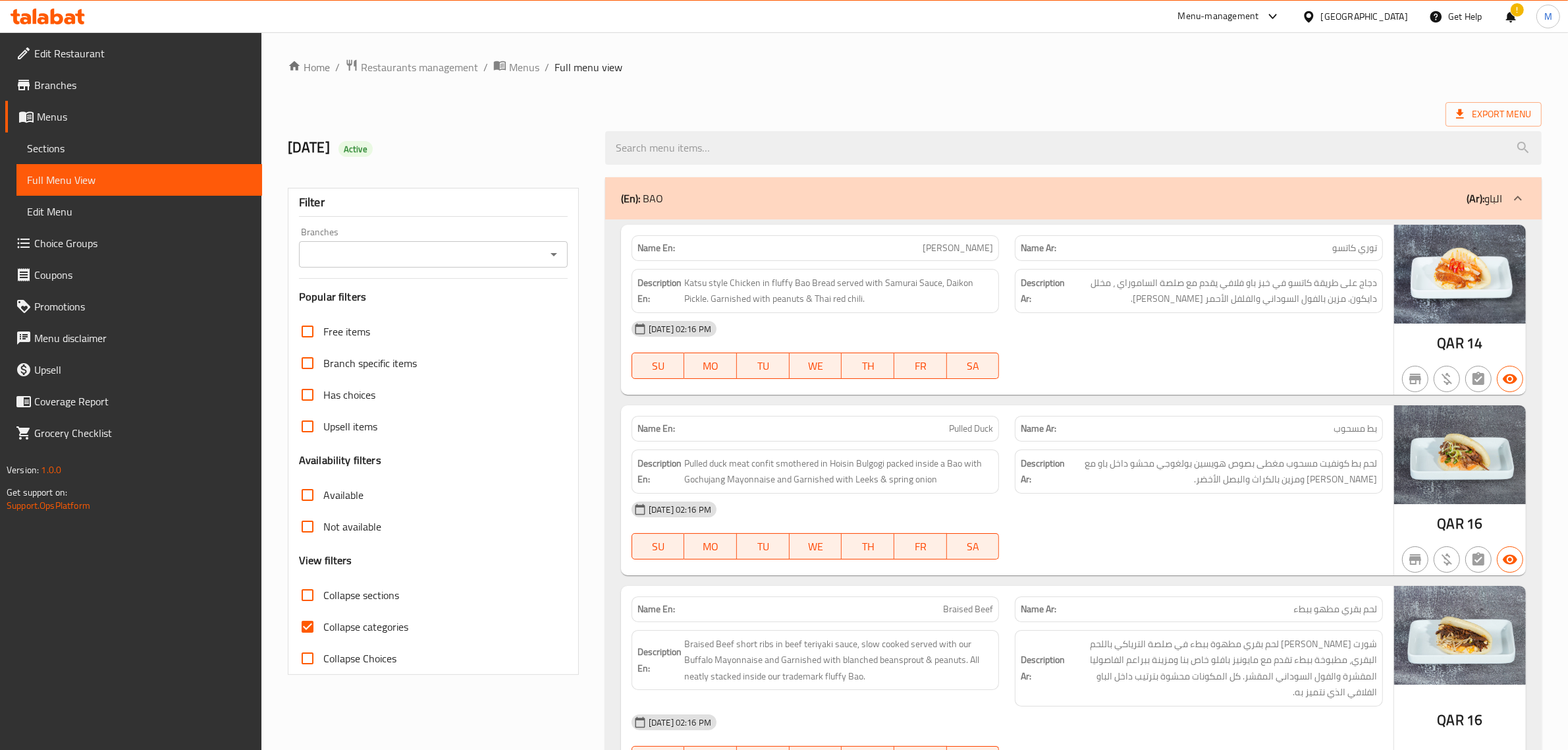
click at [889, 111] on div "Export Menu" at bounding box center [914, 114] width 1254 height 24
click at [1228, 567] on div at bounding box center [1198, 559] width 384 height 16
click at [550, 253] on icon "Open" at bounding box center [554, 254] width 16 height 16
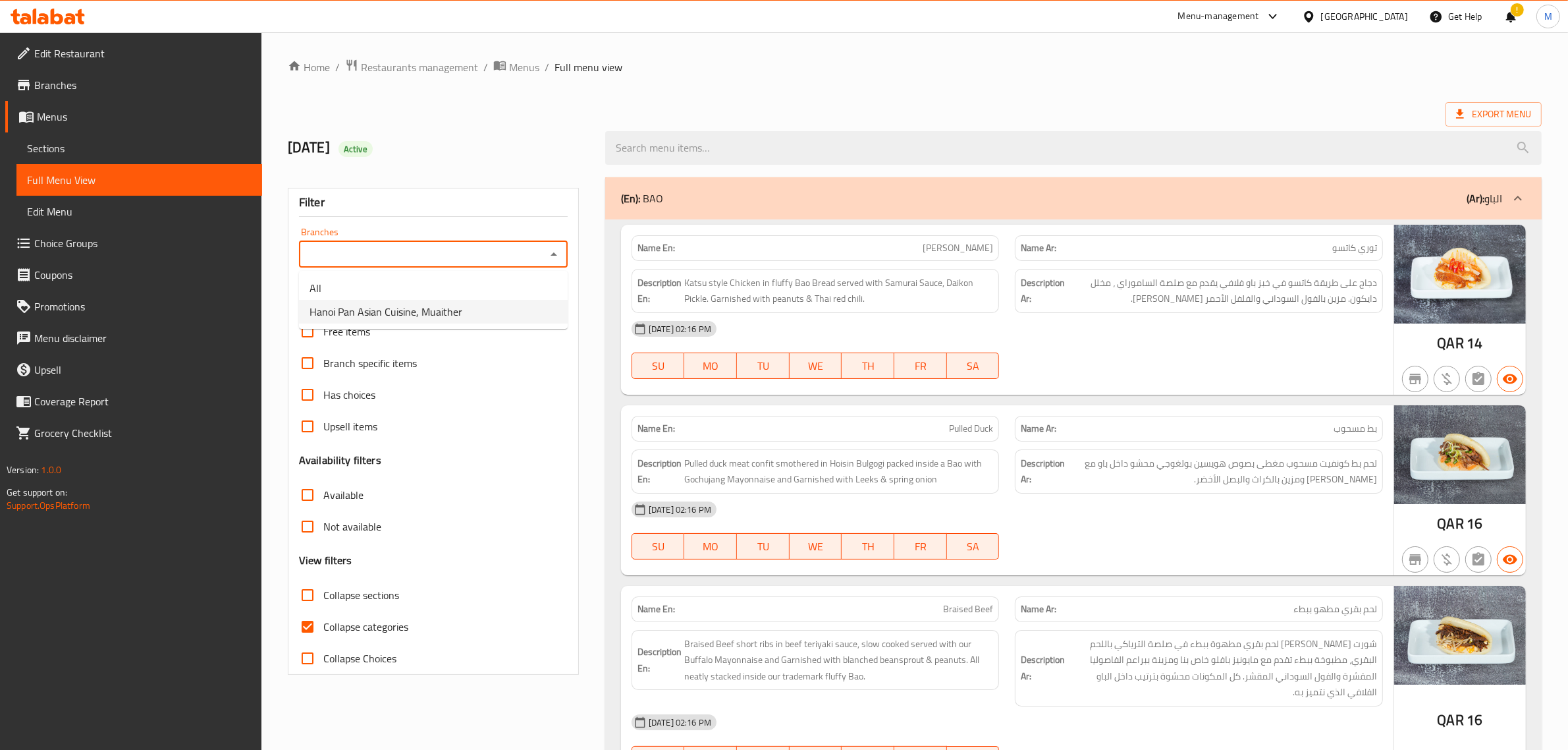
click at [508, 305] on li "⁠Hanoi Pan Asian Cuisine, Muaither" at bounding box center [433, 312] width 269 height 24
type input "⁠Hanoi Pan Asian Cuisine, Muaither"
click at [850, 199] on div "(En): BAO (Ar): الباو" at bounding box center [1061, 198] width 882 height 16
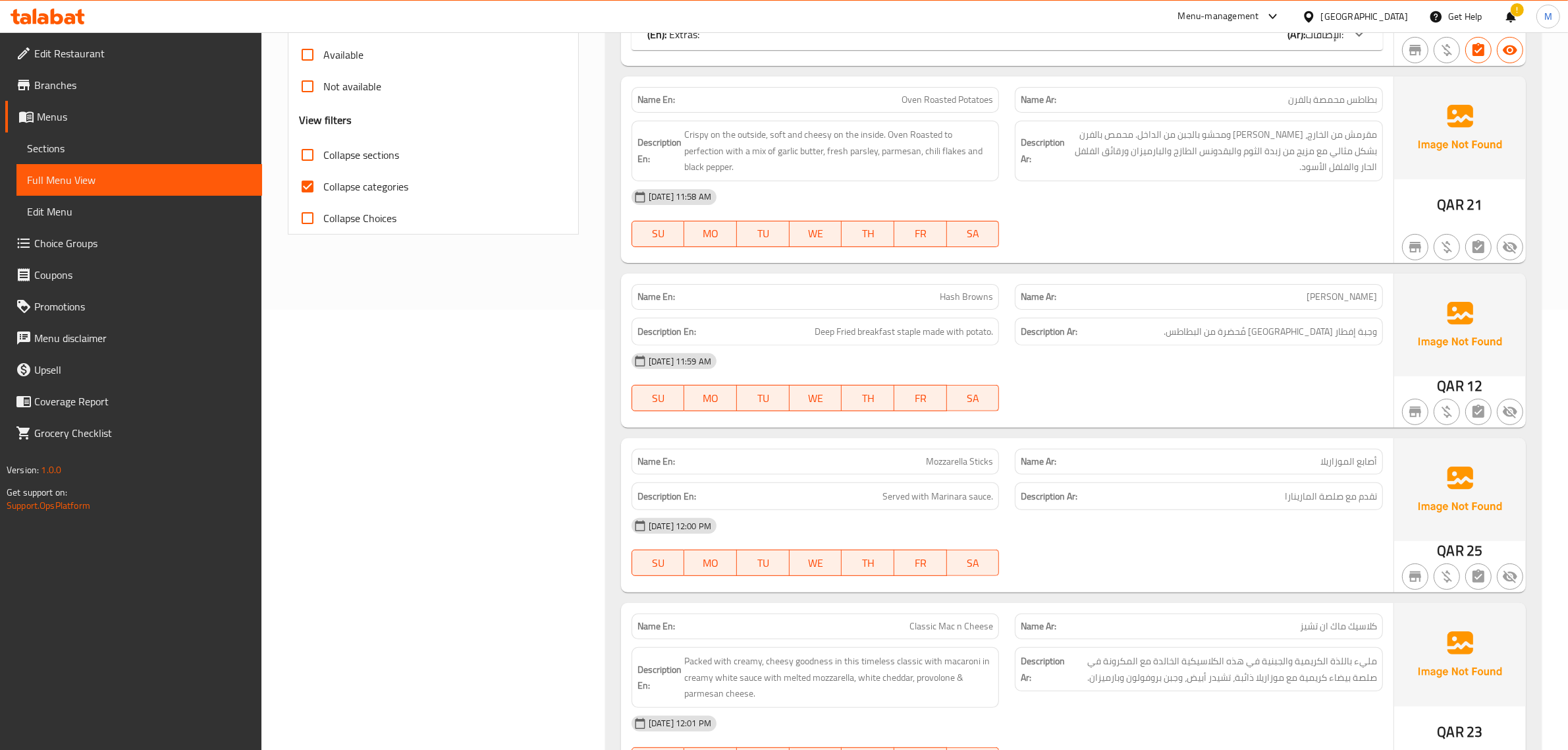
scroll to position [411, 0]
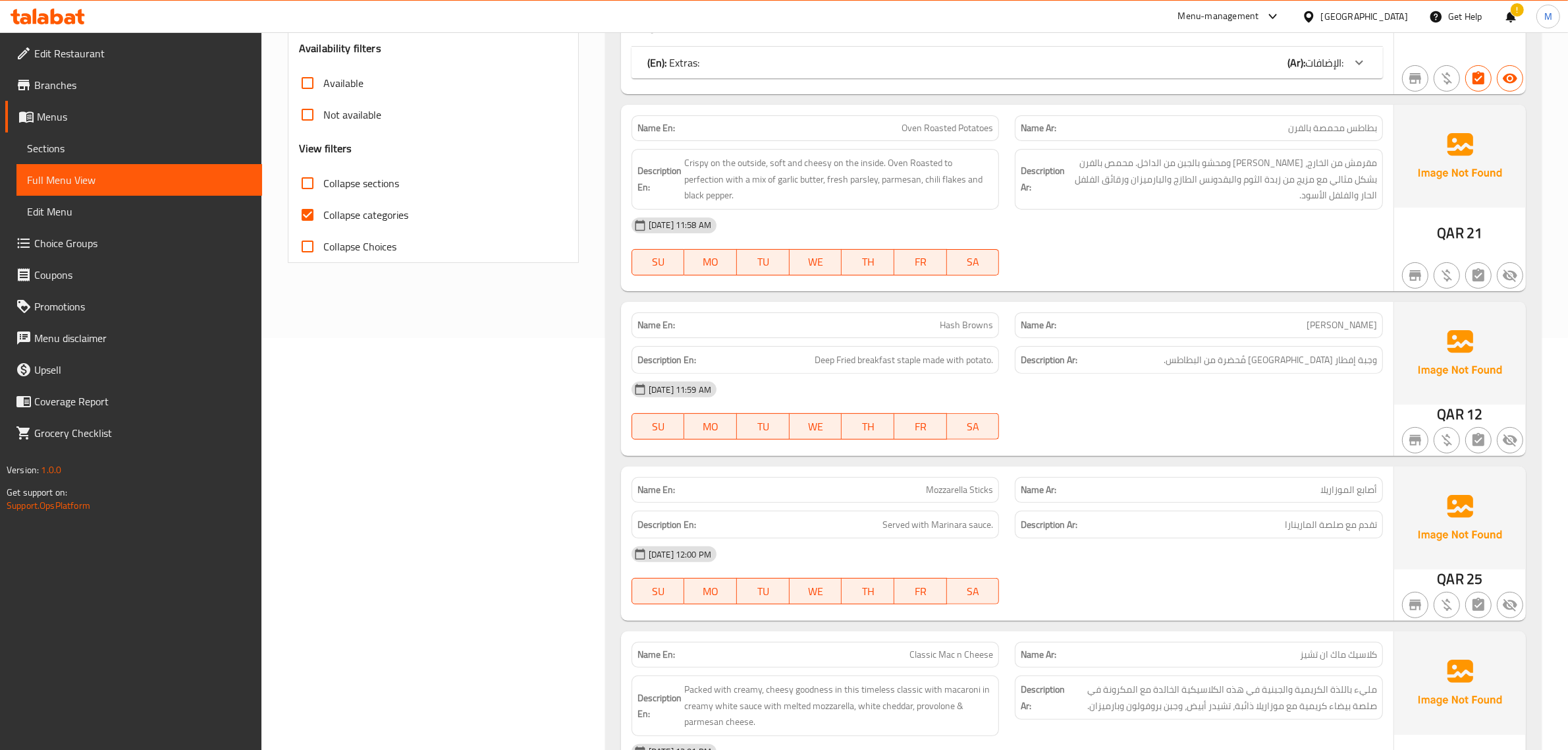
click at [902, 126] on span "Oven Roasted Potatoes" at bounding box center [948, 127] width 92 height 14
click at [908, 126] on span "Oven Roasted Potatoes" at bounding box center [948, 127] width 92 height 14
copy span "Oven Roasted Potatoes"
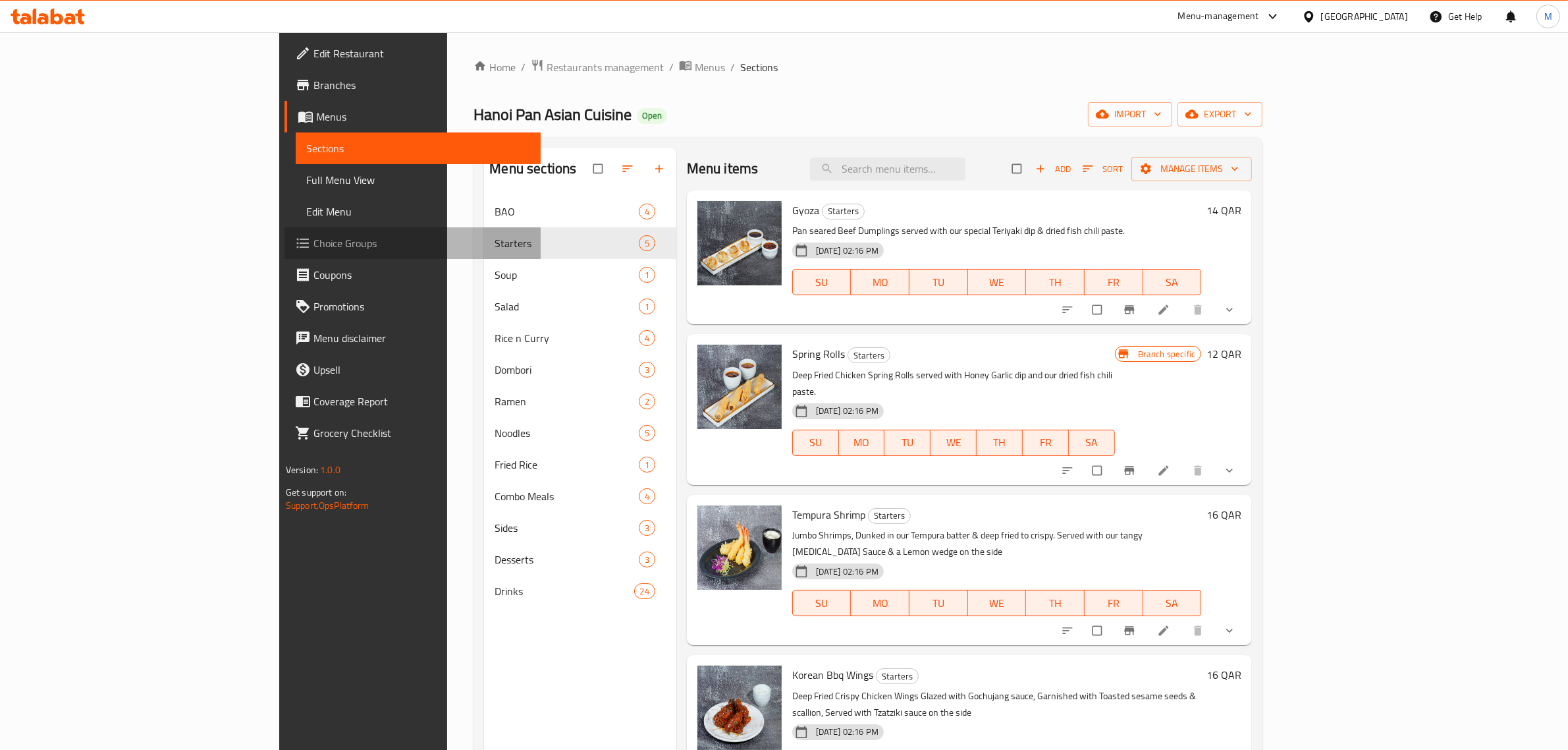
click at [314, 239] on span "Choice Groups" at bounding box center [422, 243] width 218 height 16
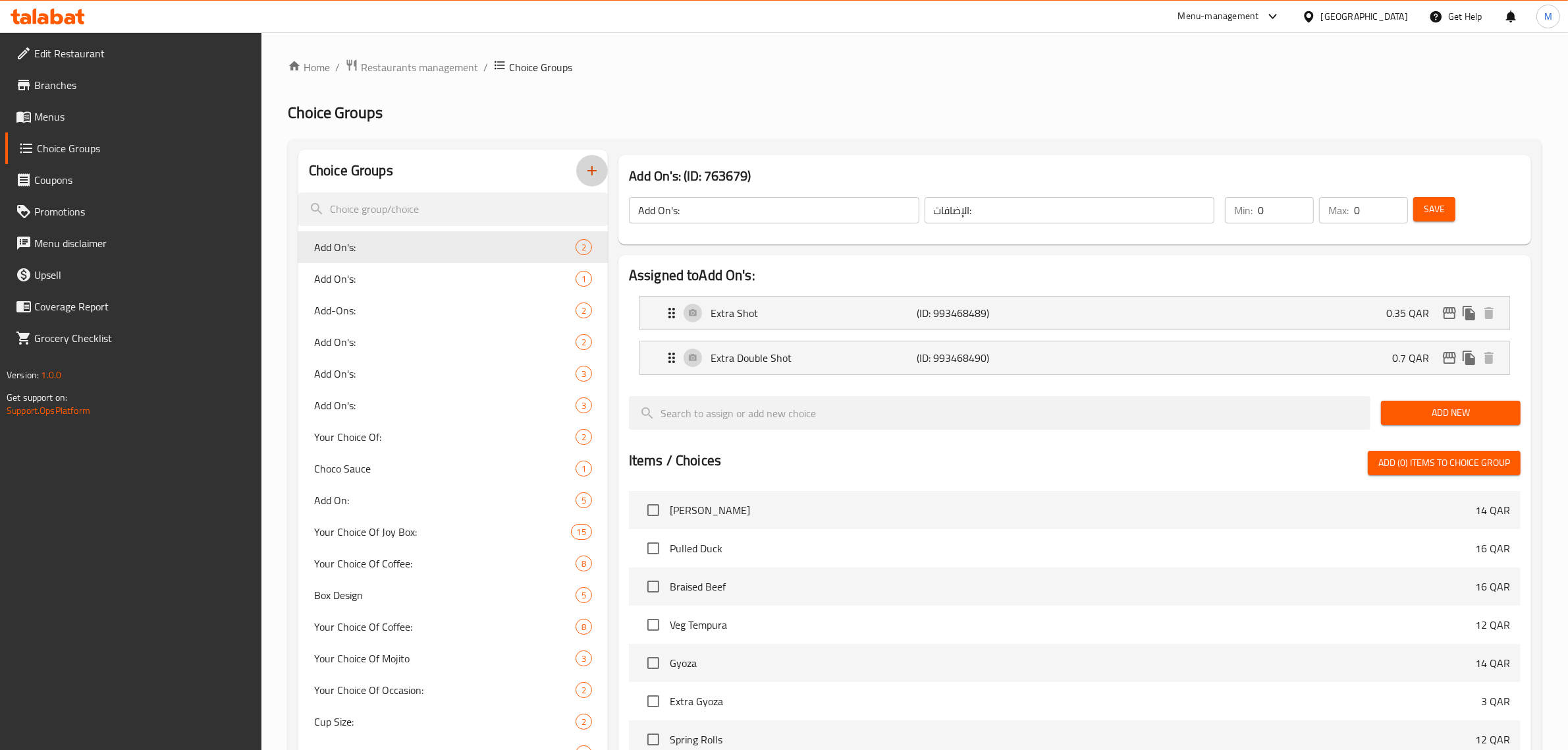
click at [593, 173] on icon "button" at bounding box center [592, 170] width 16 height 16
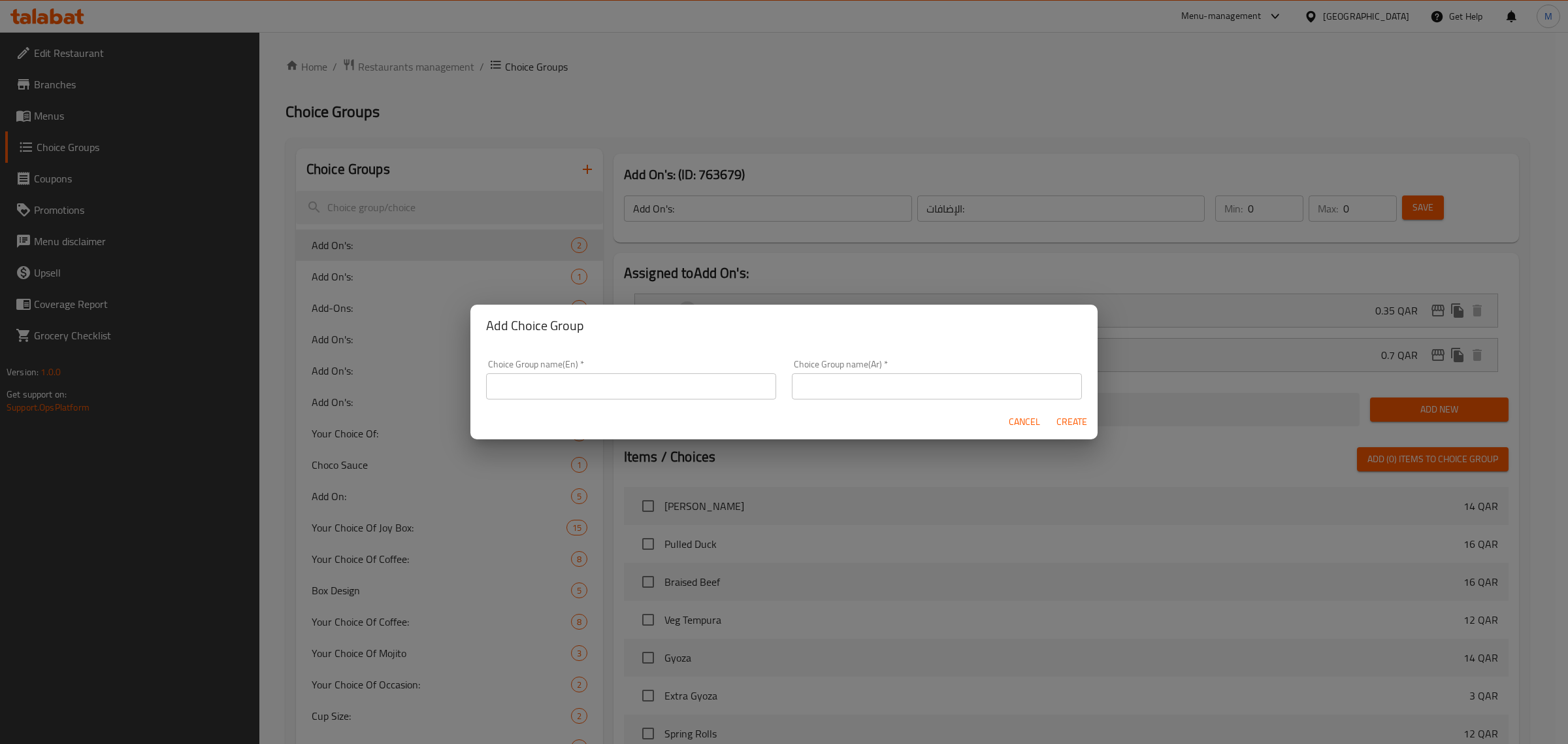
click at [721, 387] on input "text" at bounding box center [631, 386] width 290 height 26
type input "Your Choice Of [PERSON_NAME]'s:"
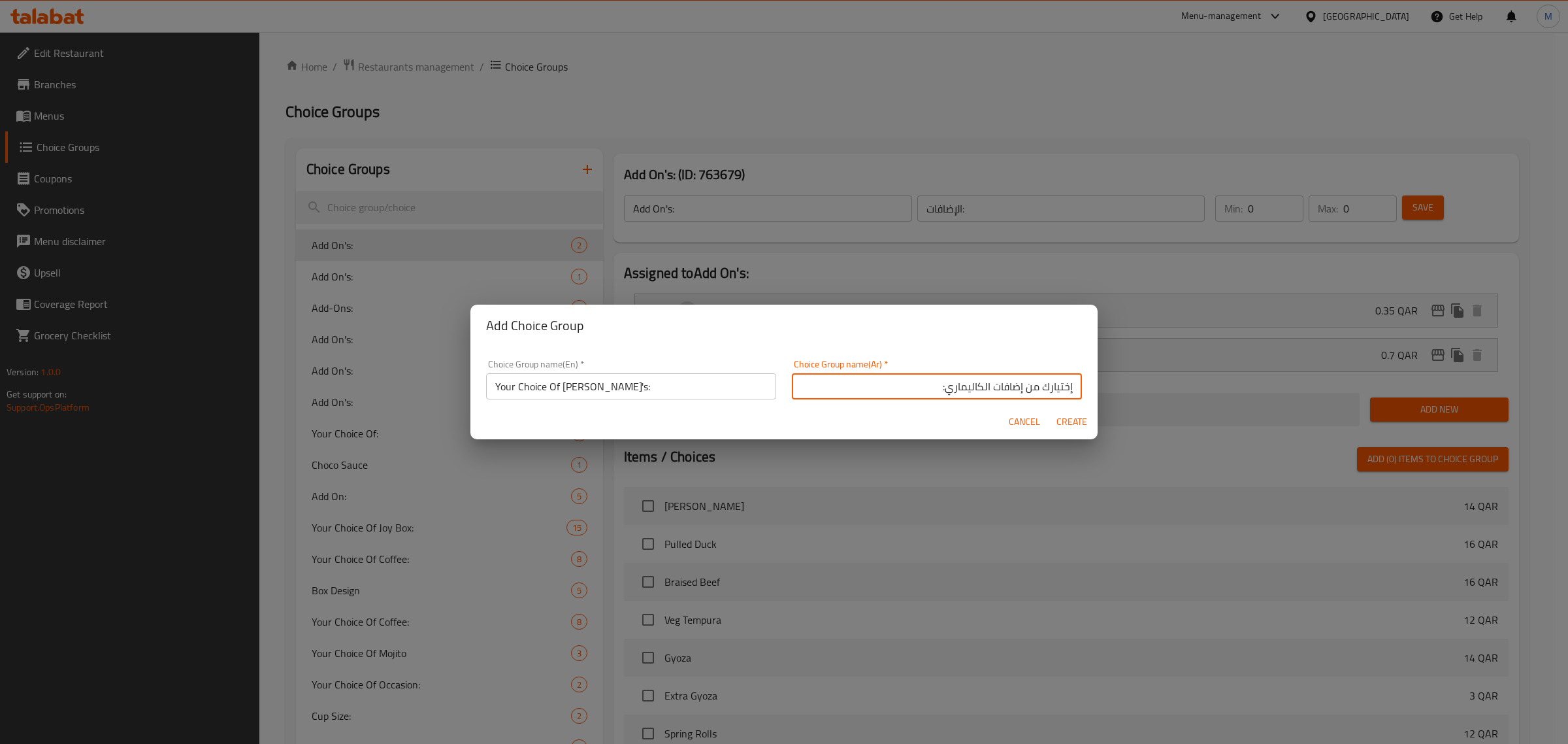
type input "إختيارك من إضافات الكاليماري:"
click at [1060, 420] on span "Create" at bounding box center [1071, 422] width 31 height 17
type input "Your Choice Of [PERSON_NAME]'s:"
type input "إختيارك من إضافات الكاليماري:"
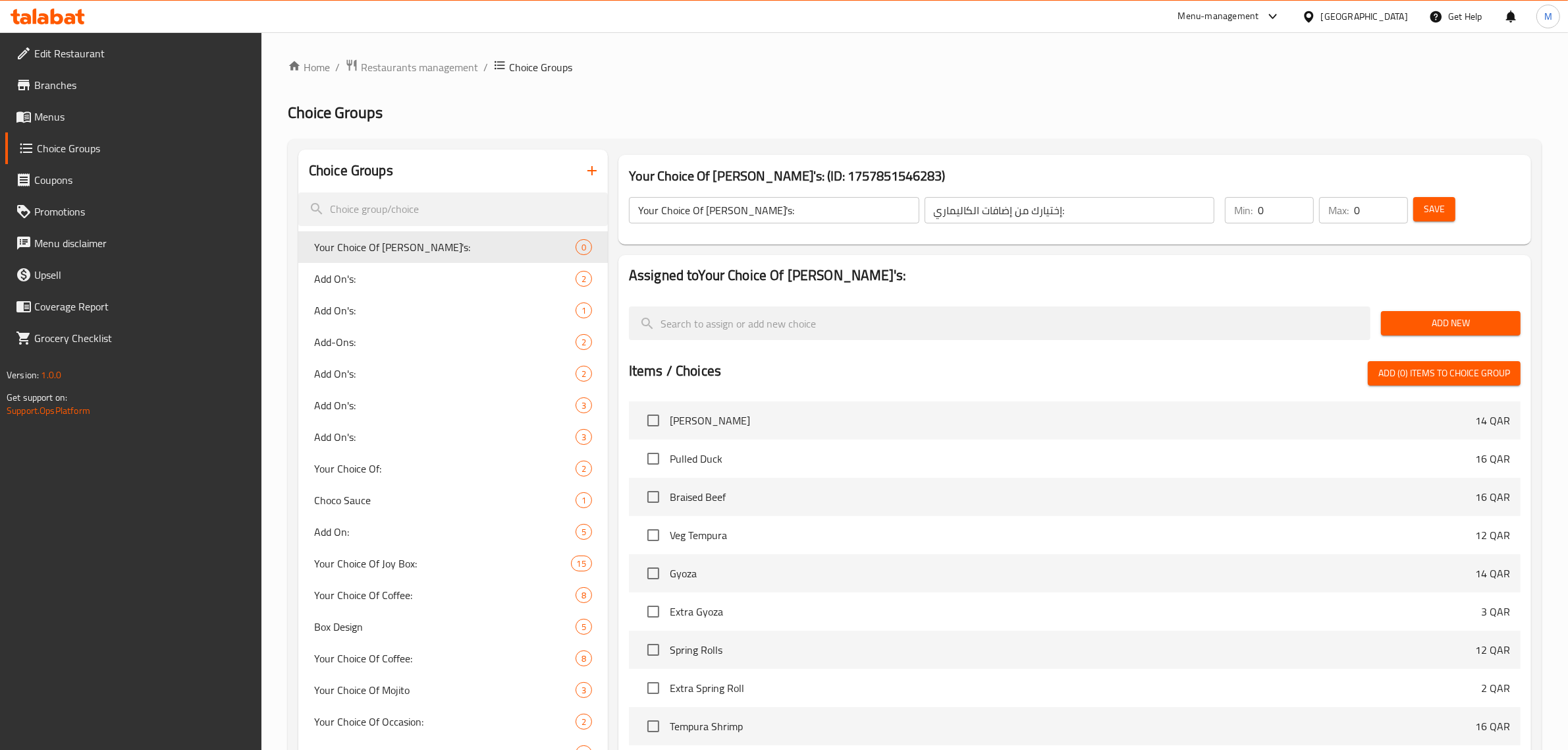
click at [1428, 323] on span "Add New" at bounding box center [1451, 323] width 119 height 17
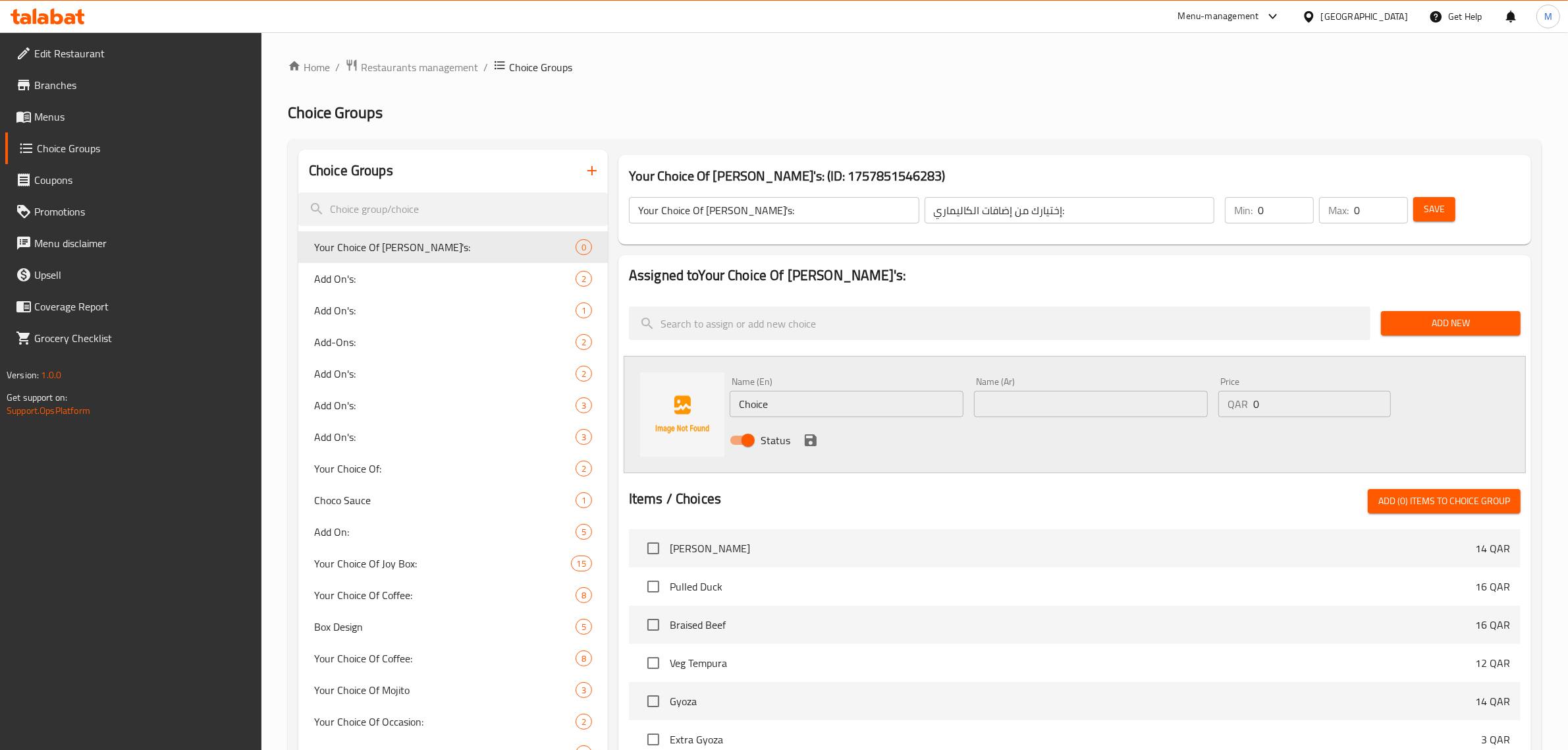
click at [907, 406] on input "Choice" at bounding box center [846, 403] width 234 height 26
type input "Extra Sauce"
type input "صوص إضافي"
drag, startPoint x: 1272, startPoint y: 410, endPoint x: 1247, endPoint y: 411, distance: 25.0
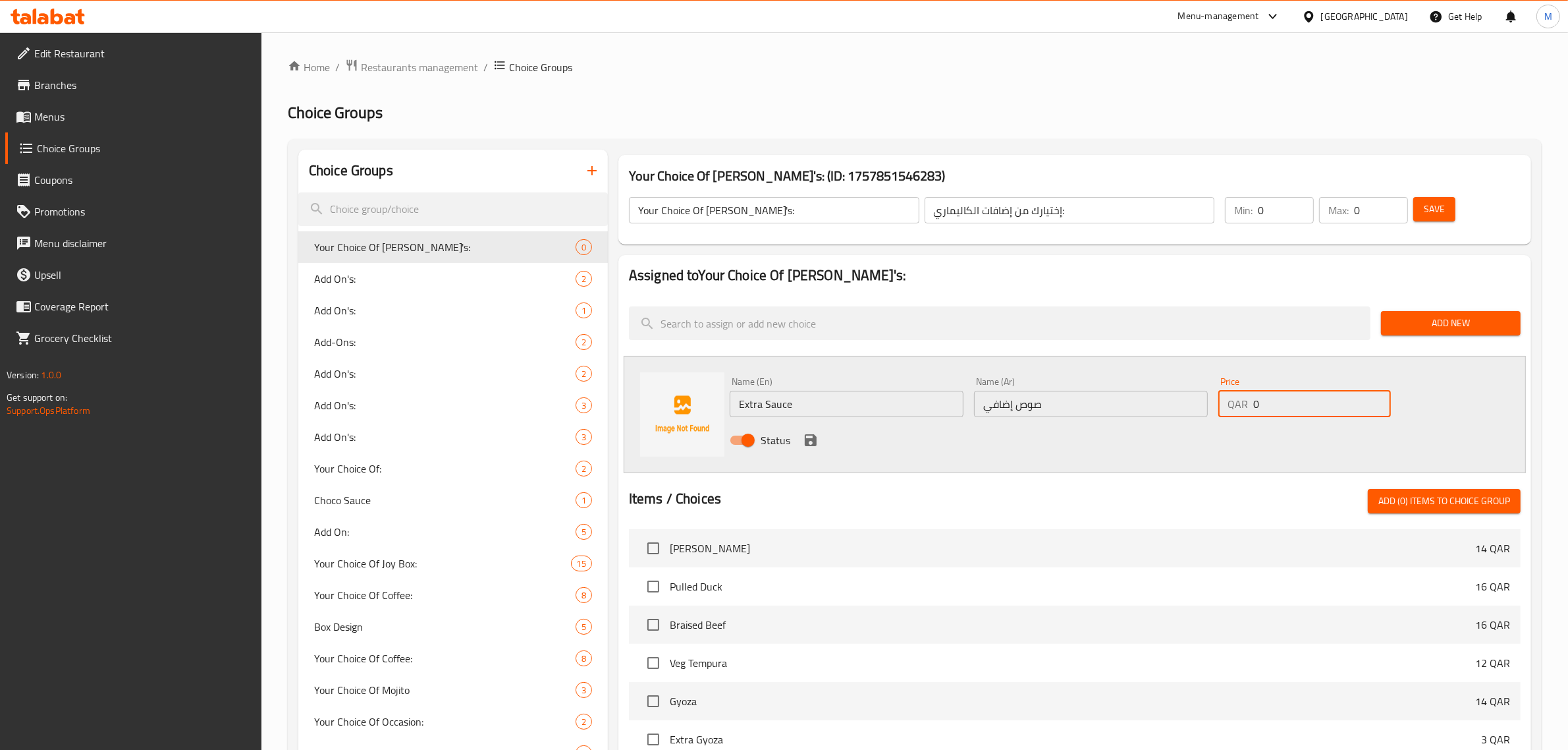
click at [1247, 411] on div "QAR 0 Price" at bounding box center [1304, 403] width 173 height 26
type input "4"
click at [810, 437] on icon "save" at bounding box center [811, 440] width 16 height 16
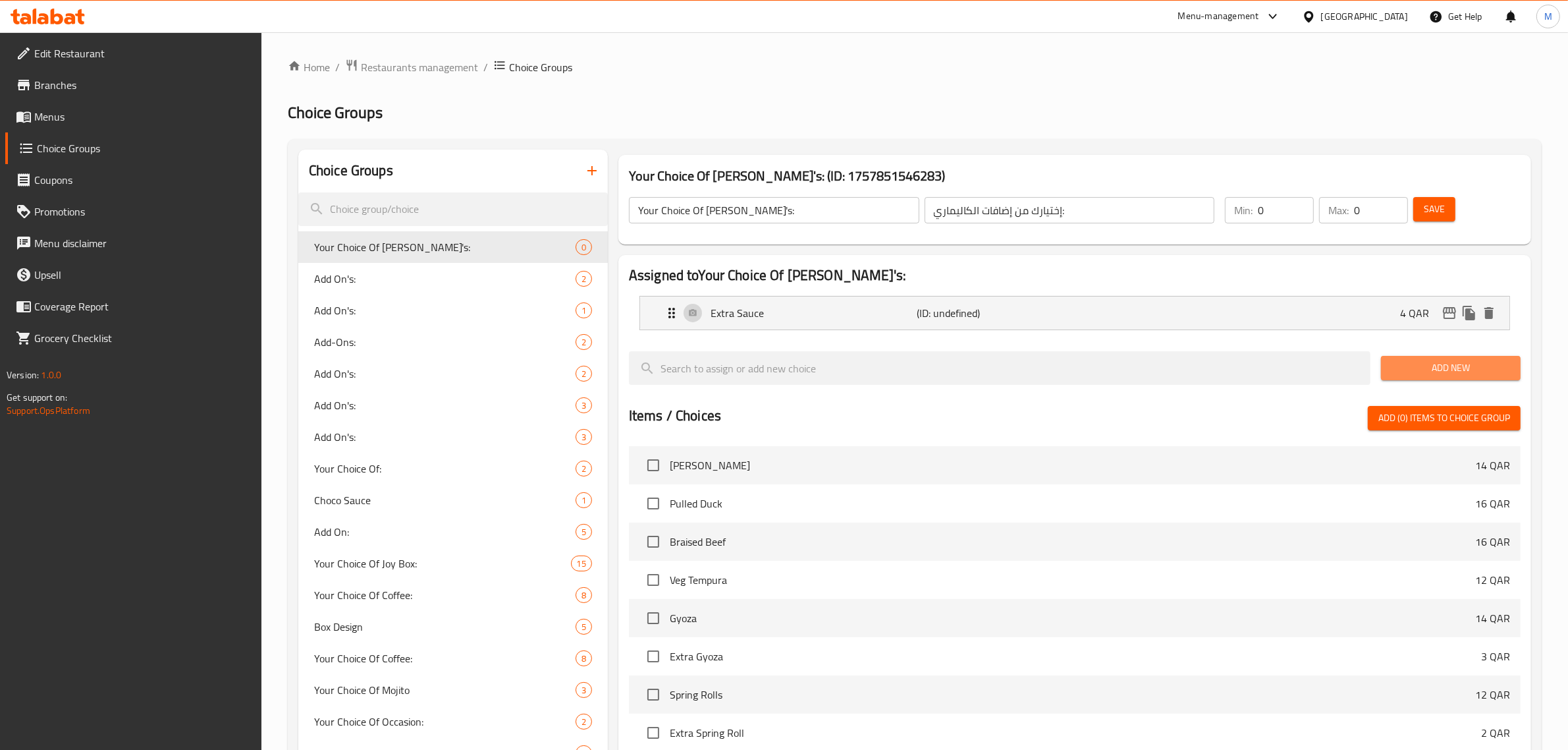
click at [1420, 376] on span "Add New" at bounding box center [1451, 368] width 119 height 17
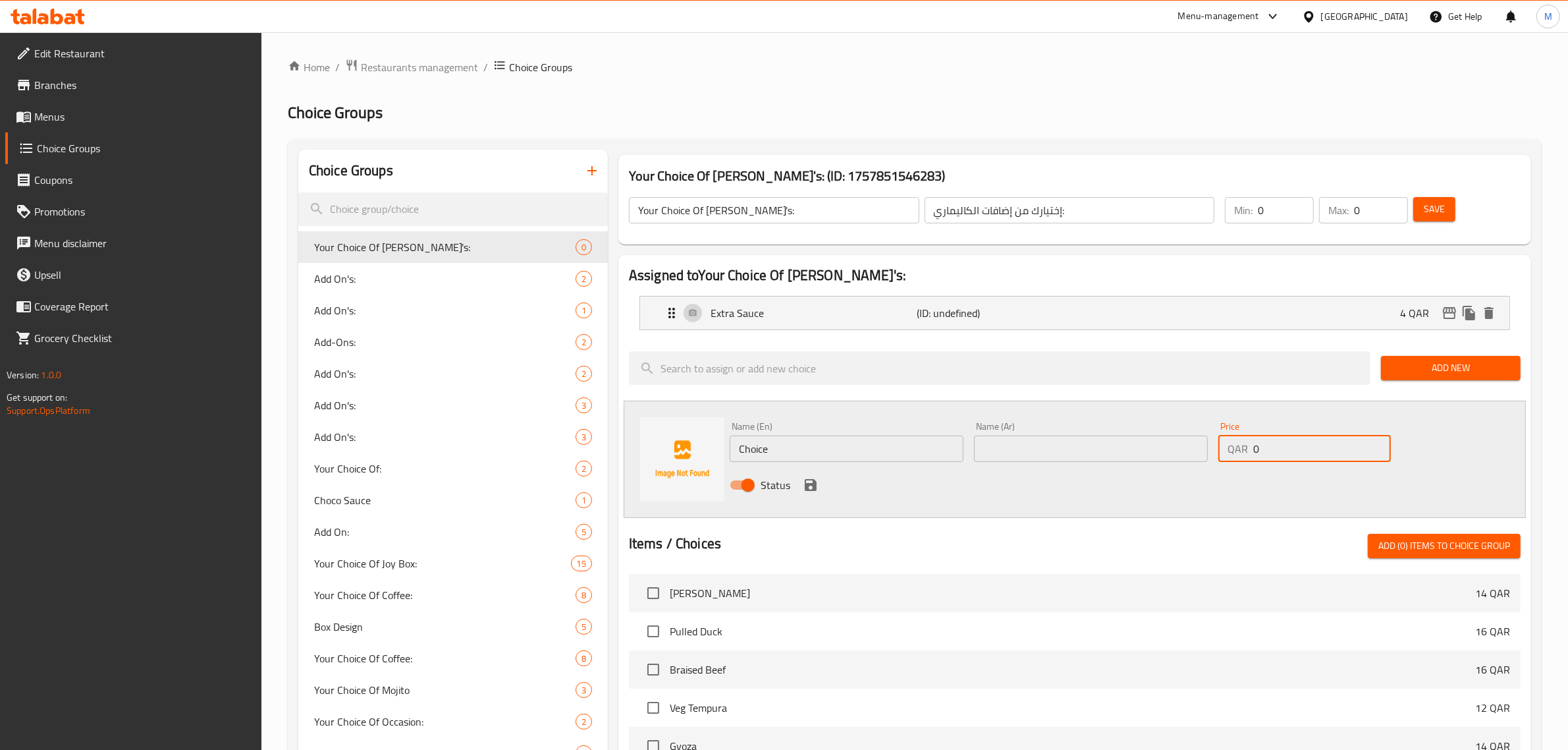
drag, startPoint x: 1258, startPoint y: 457, endPoint x: 1249, endPoint y: 457, distance: 9.0
click at [1249, 457] on div "QAR 0 Price" at bounding box center [1304, 449] width 173 height 26
type input "12"
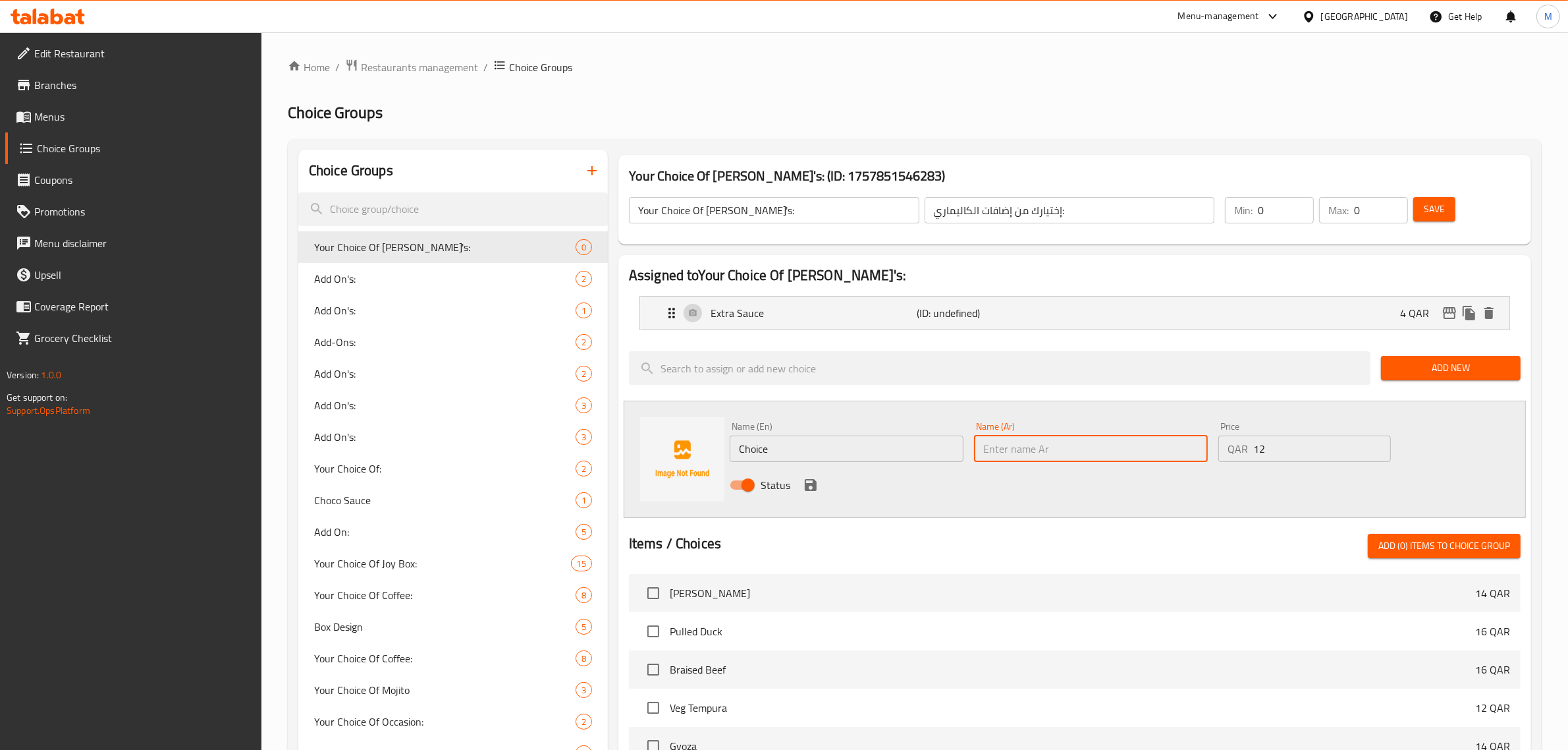
click at [1156, 456] on input "text" at bounding box center [1090, 449] width 234 height 26
paste input "كاليماري إضافي"
type input "كاليماري إضافي"
click at [951, 442] on input "Choice" at bounding box center [846, 449] width 234 height 26
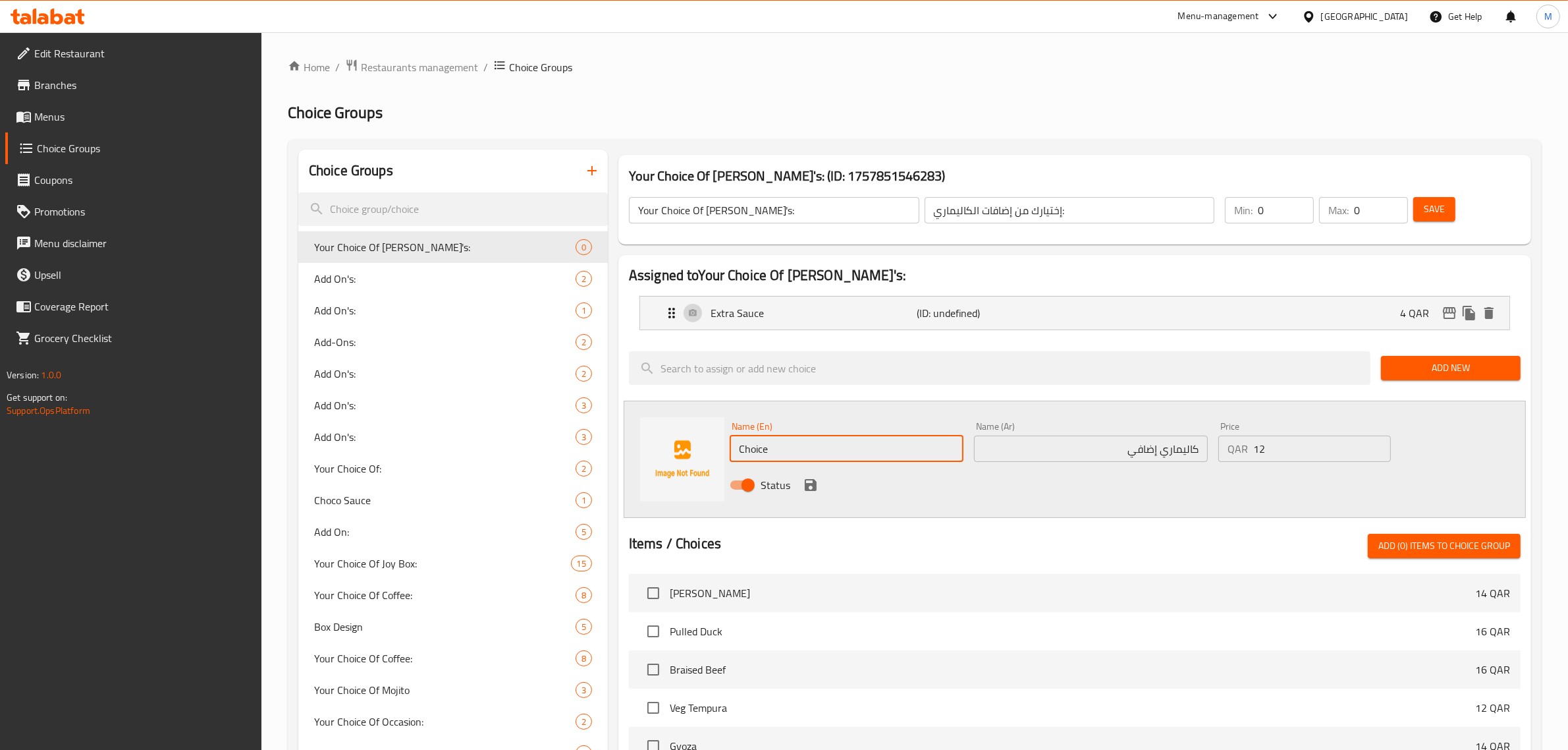
paste input "Extra Calamari"
type input "Extra Calamari"
click at [810, 487] on icon "save" at bounding box center [811, 485] width 16 height 16
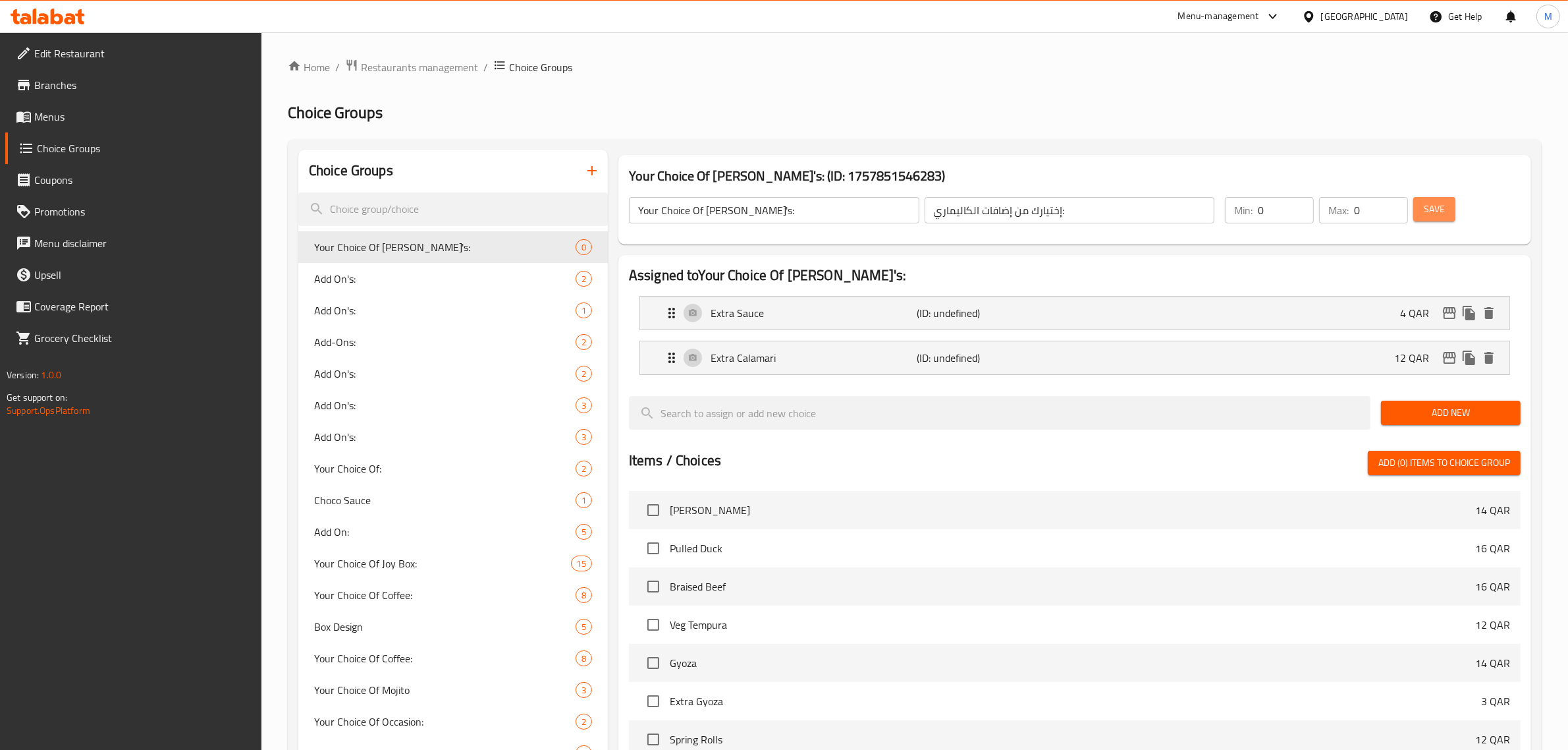
click at [1438, 205] on span "Save" at bounding box center [1434, 209] width 21 height 17
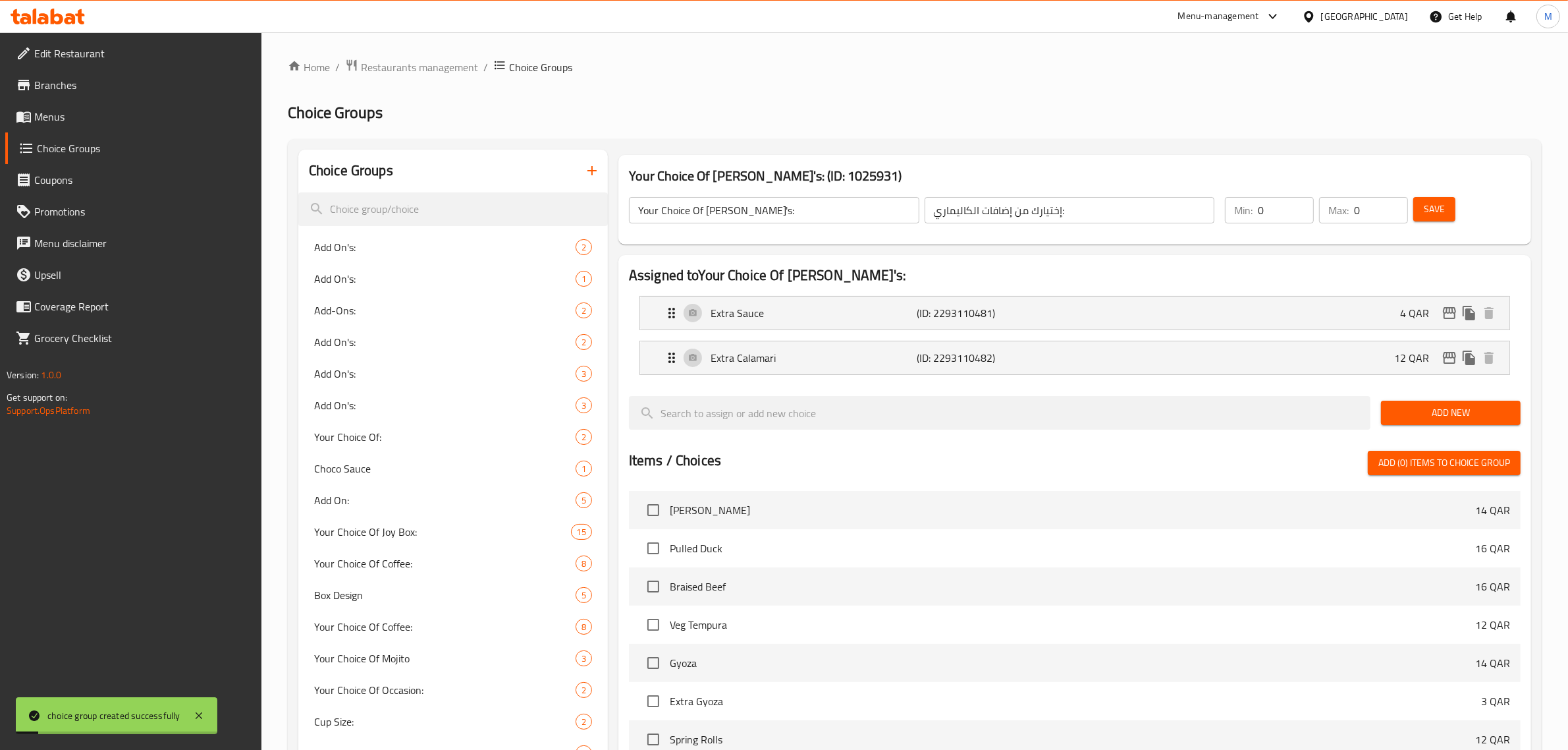
click at [800, 215] on input "Your Choice Of [PERSON_NAME]'s:" at bounding box center [774, 210] width 290 height 26
click at [807, 214] on input "Your Choice Of [PERSON_NAME]'s:" at bounding box center [774, 210] width 290 height 26
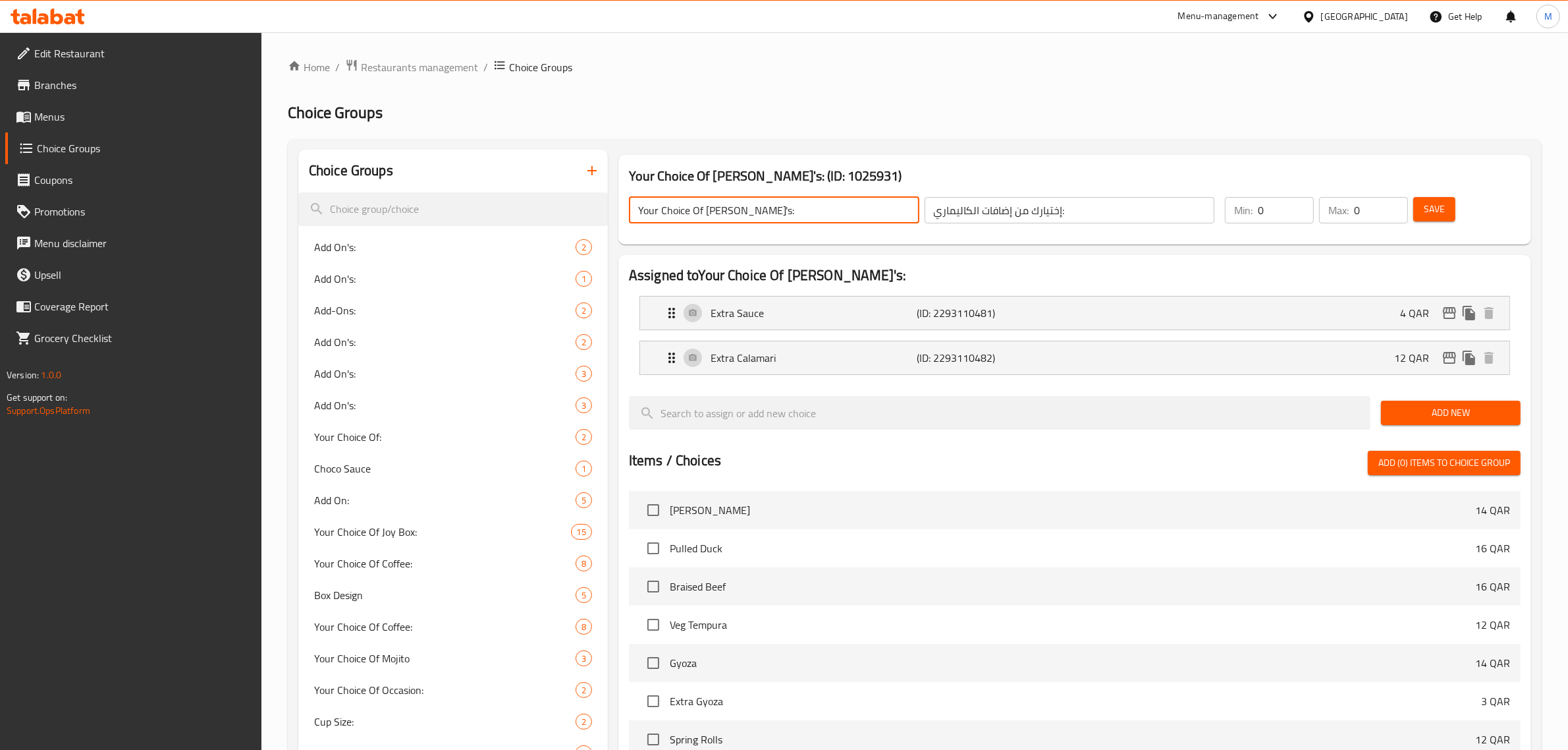
click at [807, 214] on input "Your Choice Of [PERSON_NAME]'s:" at bounding box center [774, 210] width 290 height 26
click at [732, 76] on ol "Home / Restaurants management / Choice Groups" at bounding box center [914, 68] width 1254 height 17
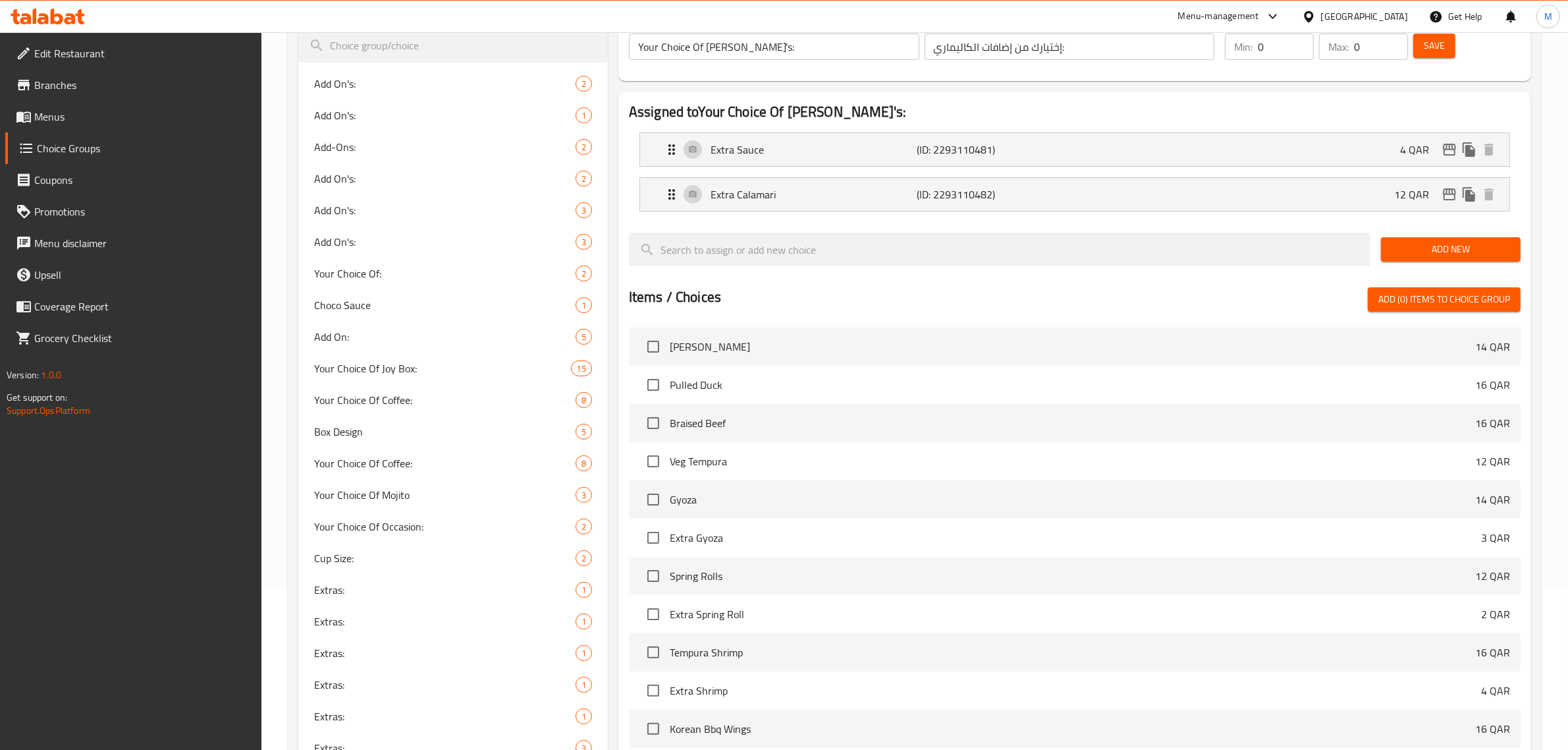
scroll to position [494, 0]
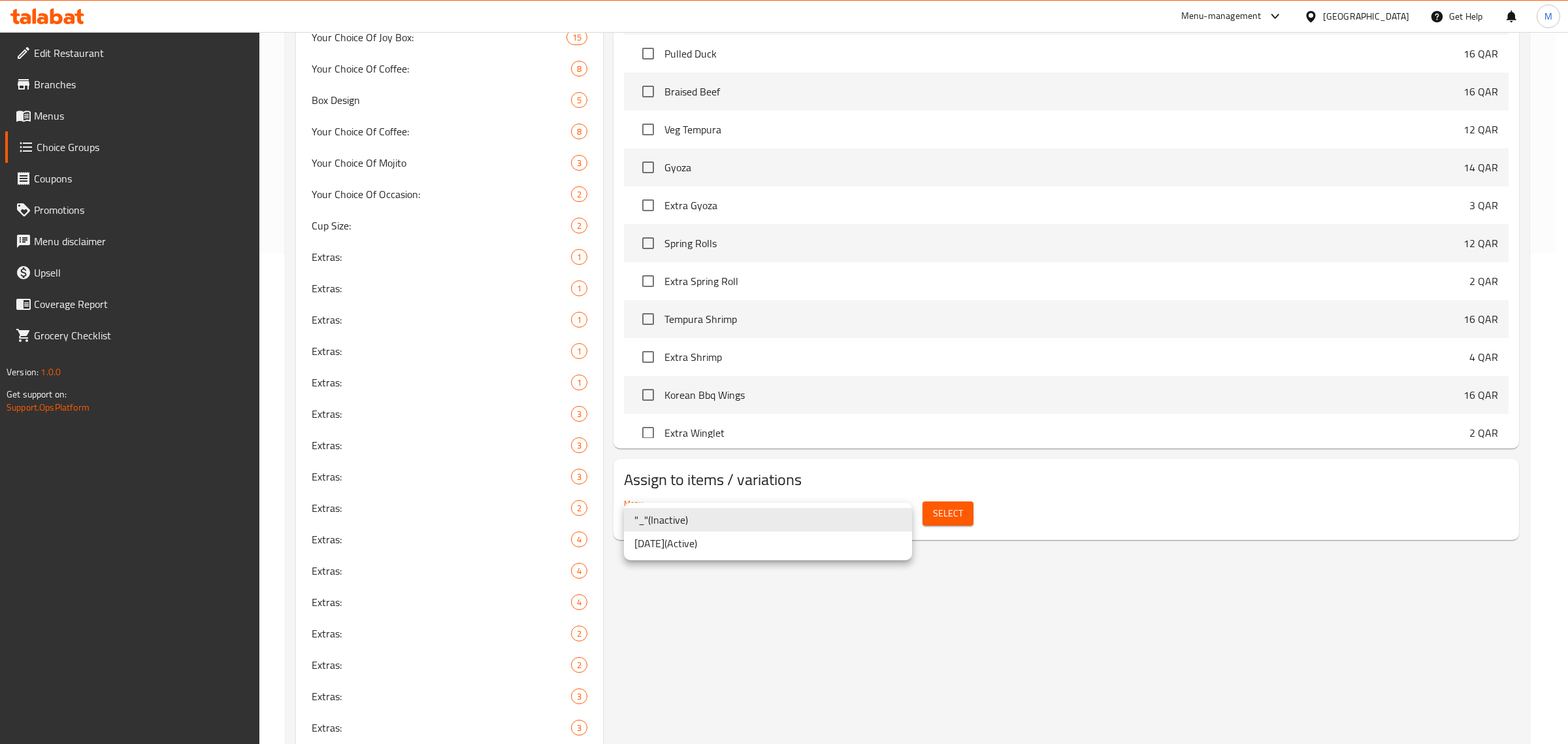
click at [752, 543] on li "Jan 2025 ( Active )" at bounding box center [768, 543] width 288 height 24
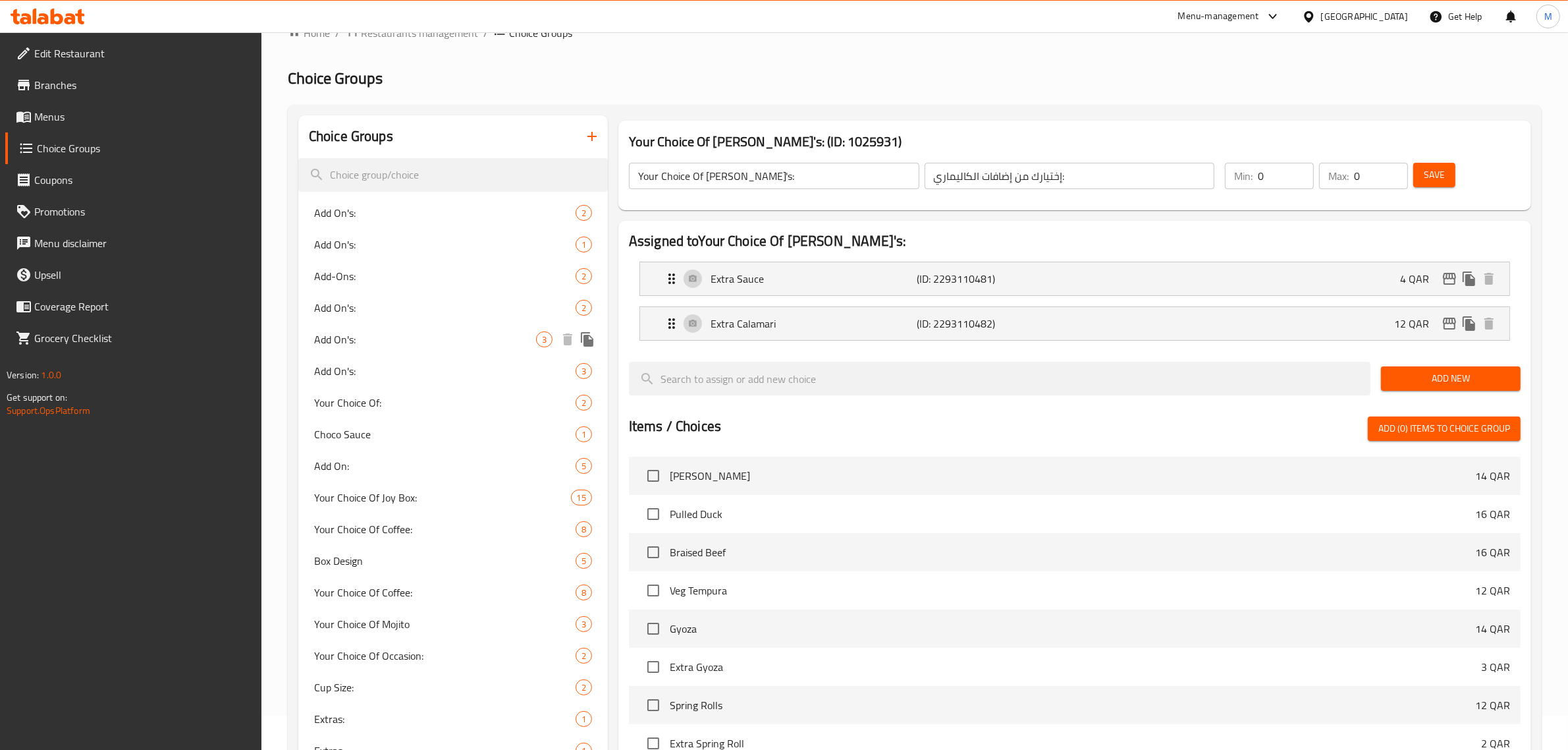
scroll to position [0, 0]
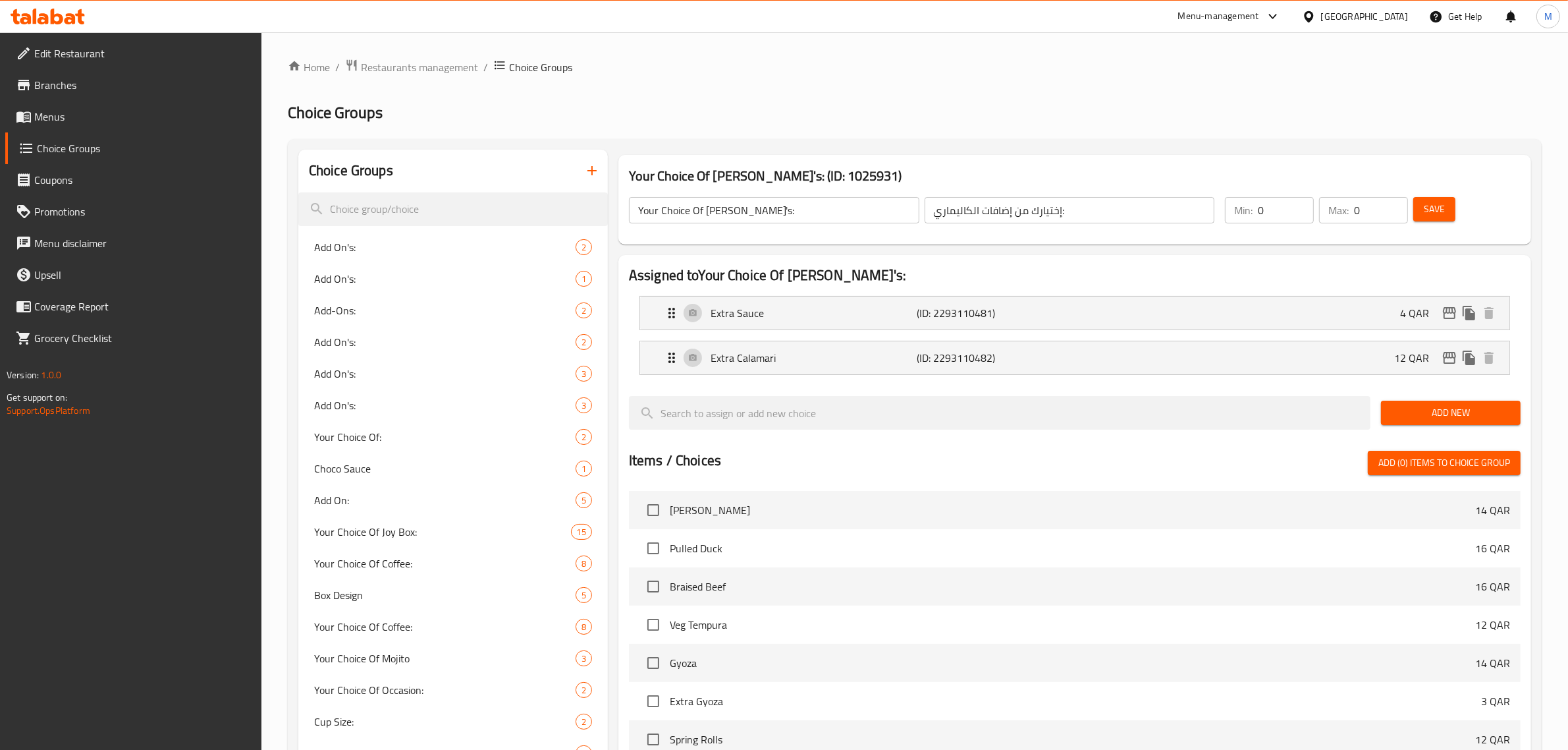
click at [588, 168] on icon "button" at bounding box center [592, 170] width 16 height 16
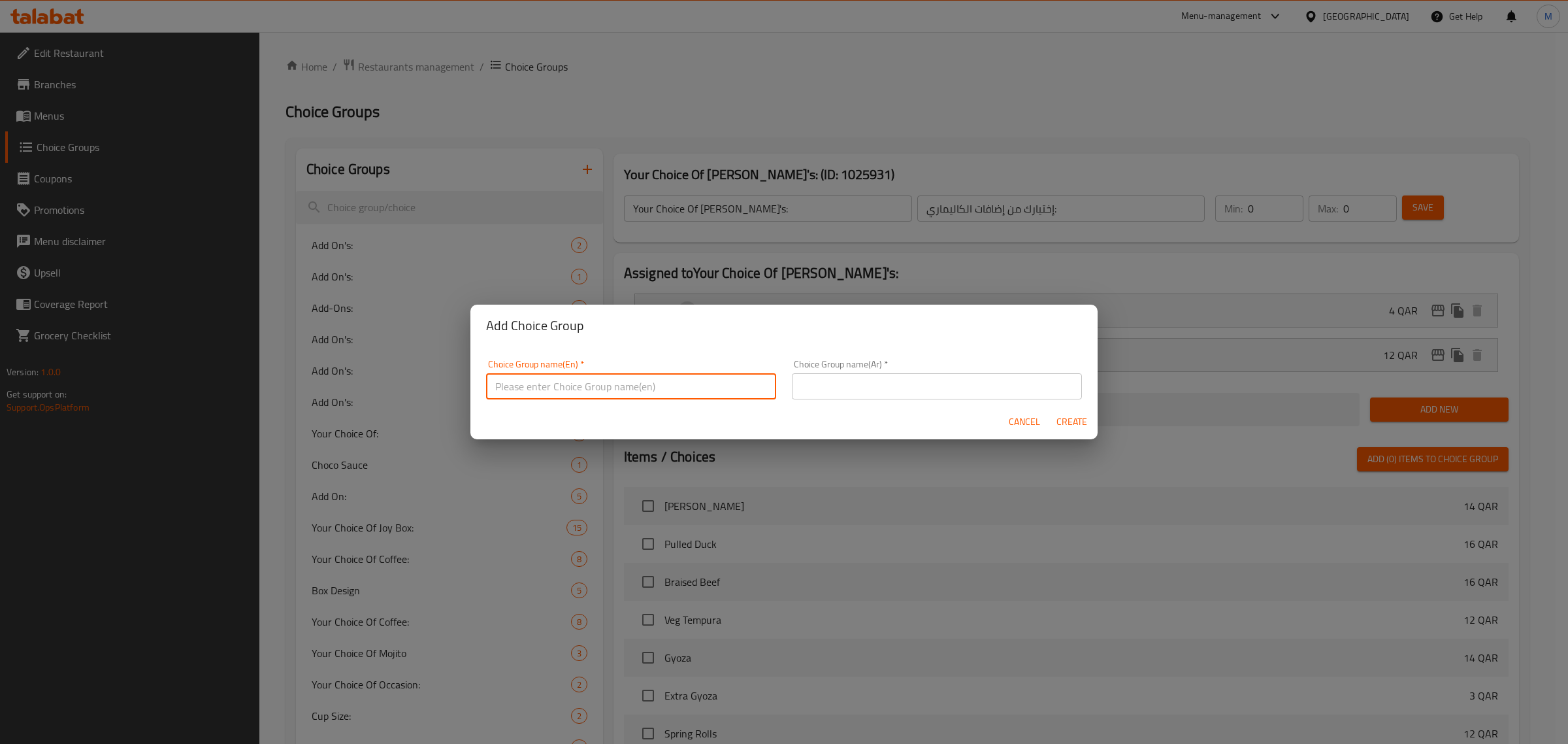
click at [730, 386] on input "text" at bounding box center [631, 386] width 290 height 26
paste input "Oven Roasted Potatoes"
type input "Choice Of Oven Roasted Potatoes Extras:"
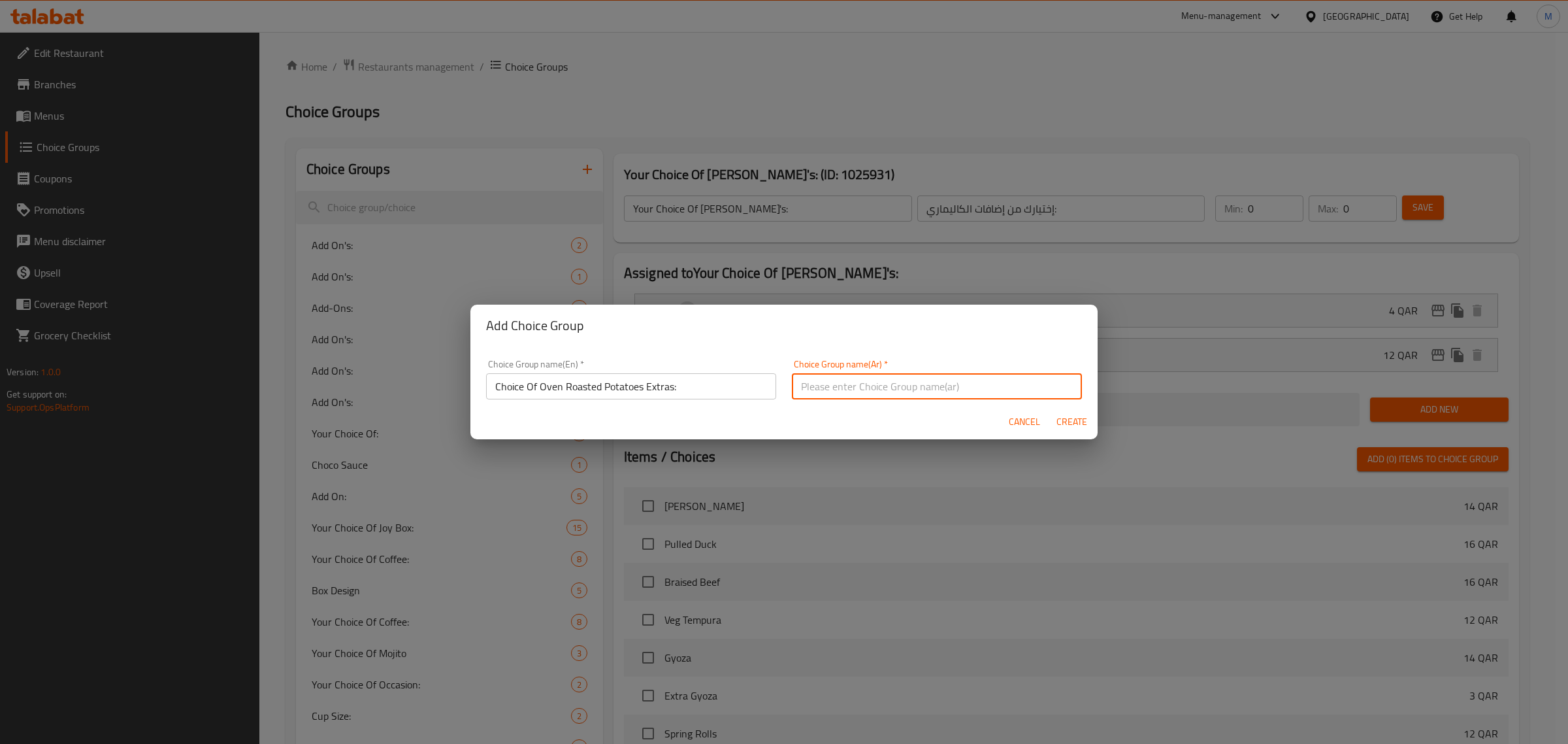
click at [710, 389] on input "Choice Of Oven Roasted Potatoes Extras:" at bounding box center [631, 386] width 290 height 26
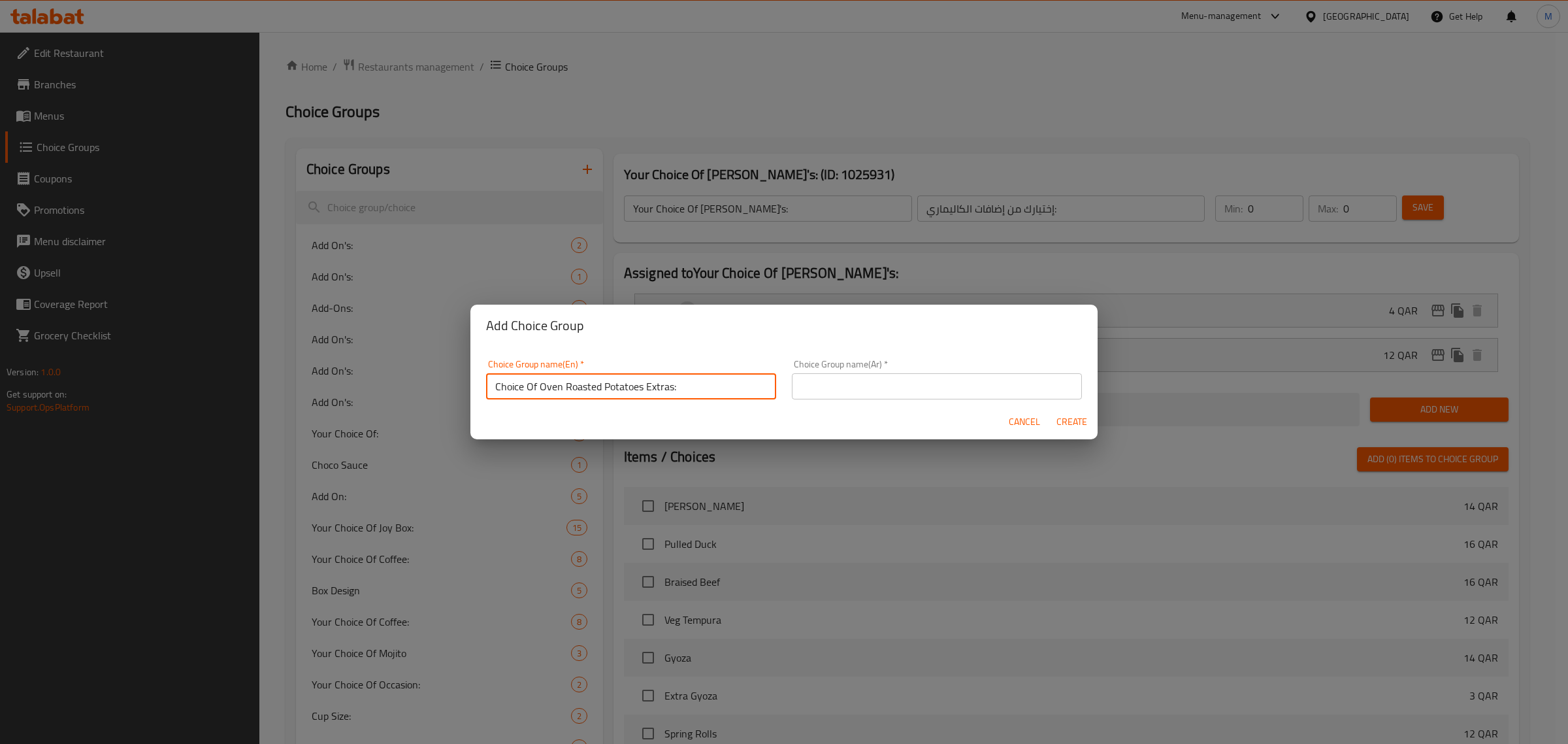
click at [710, 389] on input "Choice Of Oven Roasted Potatoes Extras:" at bounding box center [631, 386] width 290 height 26
click at [1056, 393] on input "text" at bounding box center [937, 386] width 290 height 26
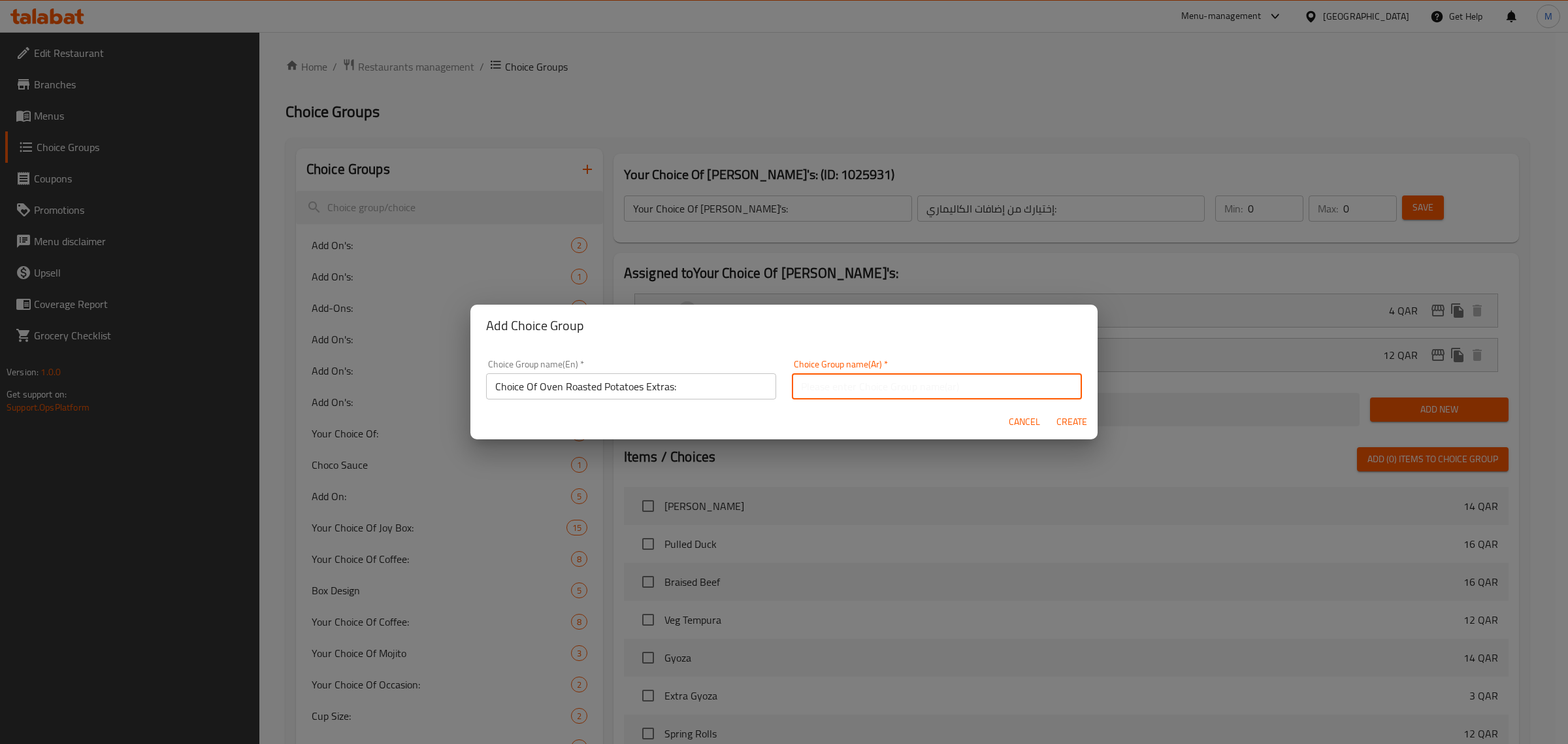
paste input "اختيار البطاطس المشوية بالفرن"
click at [1039, 390] on input "اختيار البطاطس المشوية بالفرن" at bounding box center [937, 386] width 290 height 26
type input "اختيارك من إضافات البطاطس المشوية بالفرن:"
click at [1069, 420] on span "Create" at bounding box center [1071, 422] width 31 height 17
type input "Choice Of Oven Roasted Potatoes Extras:"
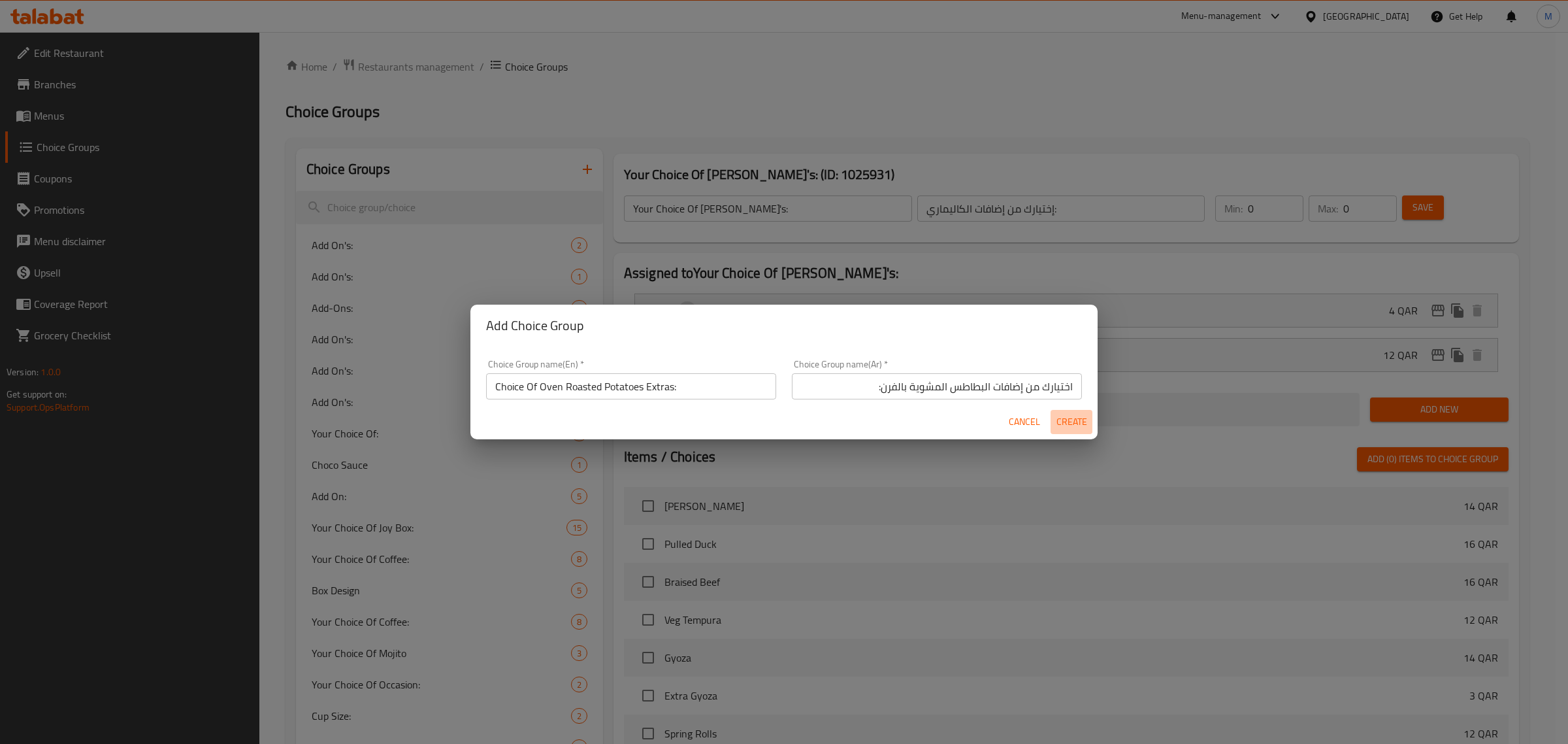
type input "اختيارك من إضافات البطاطس المشوية بالفرن:"
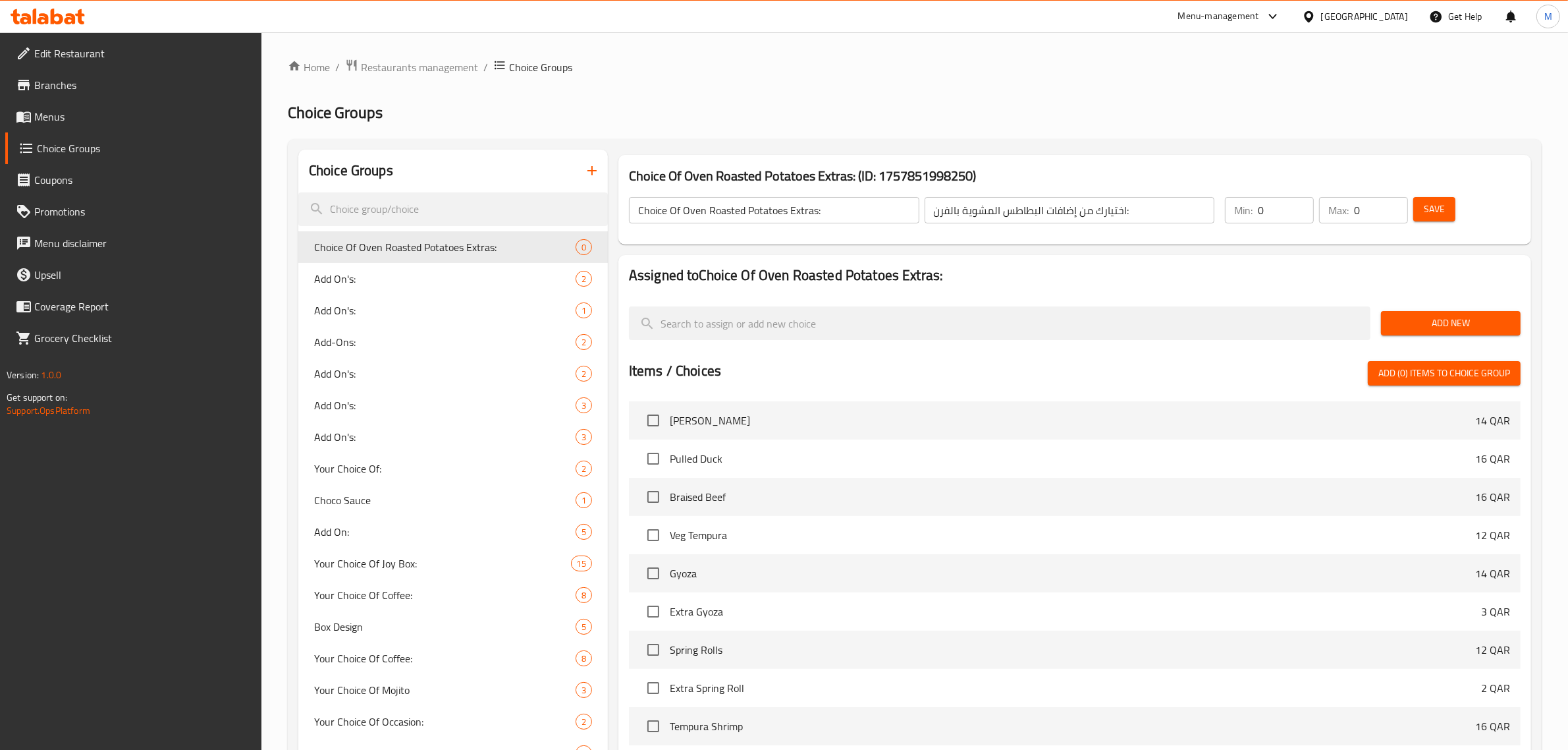
drag, startPoint x: 1042, startPoint y: 76, endPoint x: 1026, endPoint y: 100, distance: 28.8
drag, startPoint x: 1026, startPoint y: 100, endPoint x: 998, endPoint y: 90, distance: 29.7
click at [1414, 320] on span "Add New" at bounding box center [1451, 323] width 119 height 17
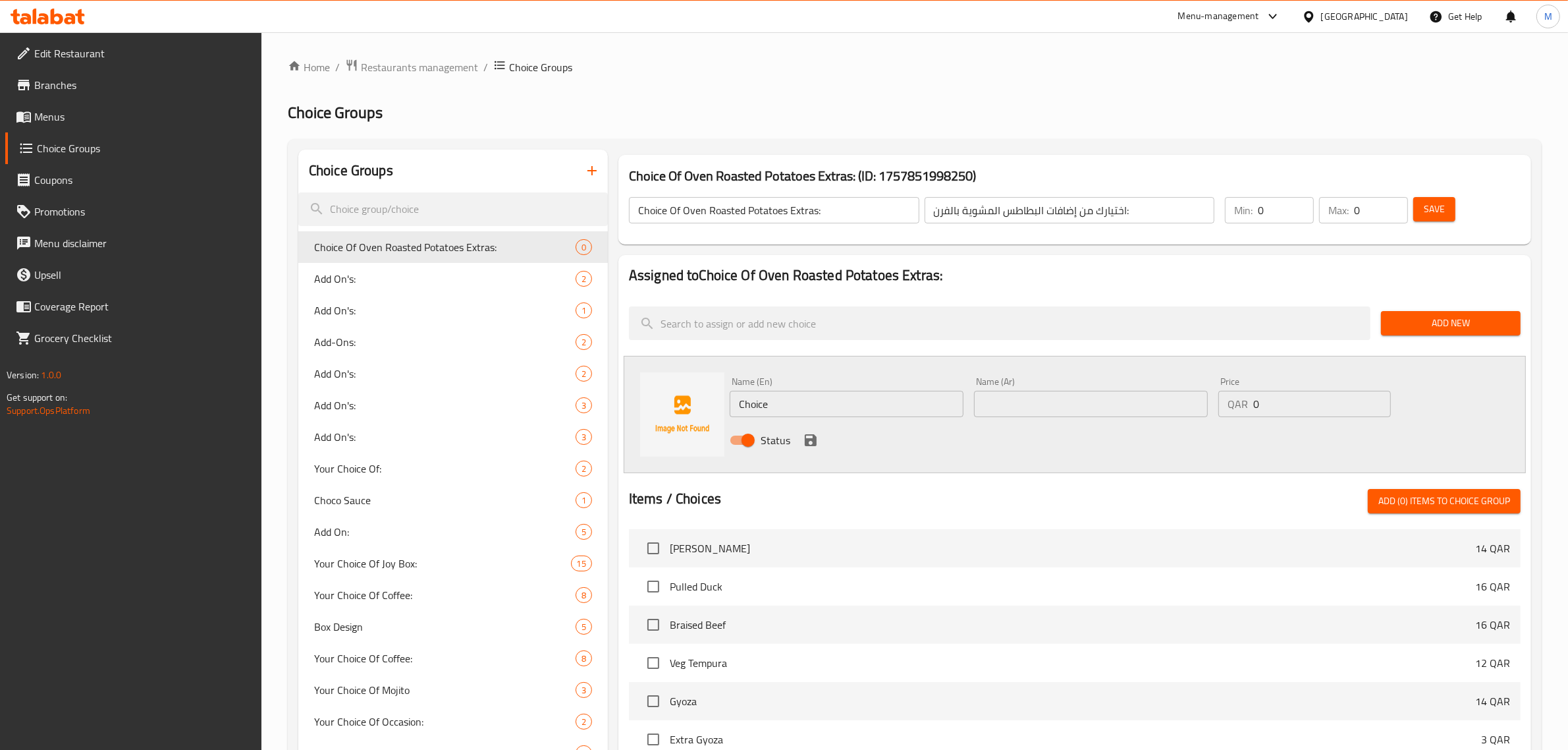
click at [1118, 403] on input "text" at bounding box center [1090, 403] width 234 height 26
paste input "صوص إضافي"
type input "صوص إضافي"
click at [834, 415] on input "Choice" at bounding box center [846, 403] width 234 height 26
paste input "Extra Sau"
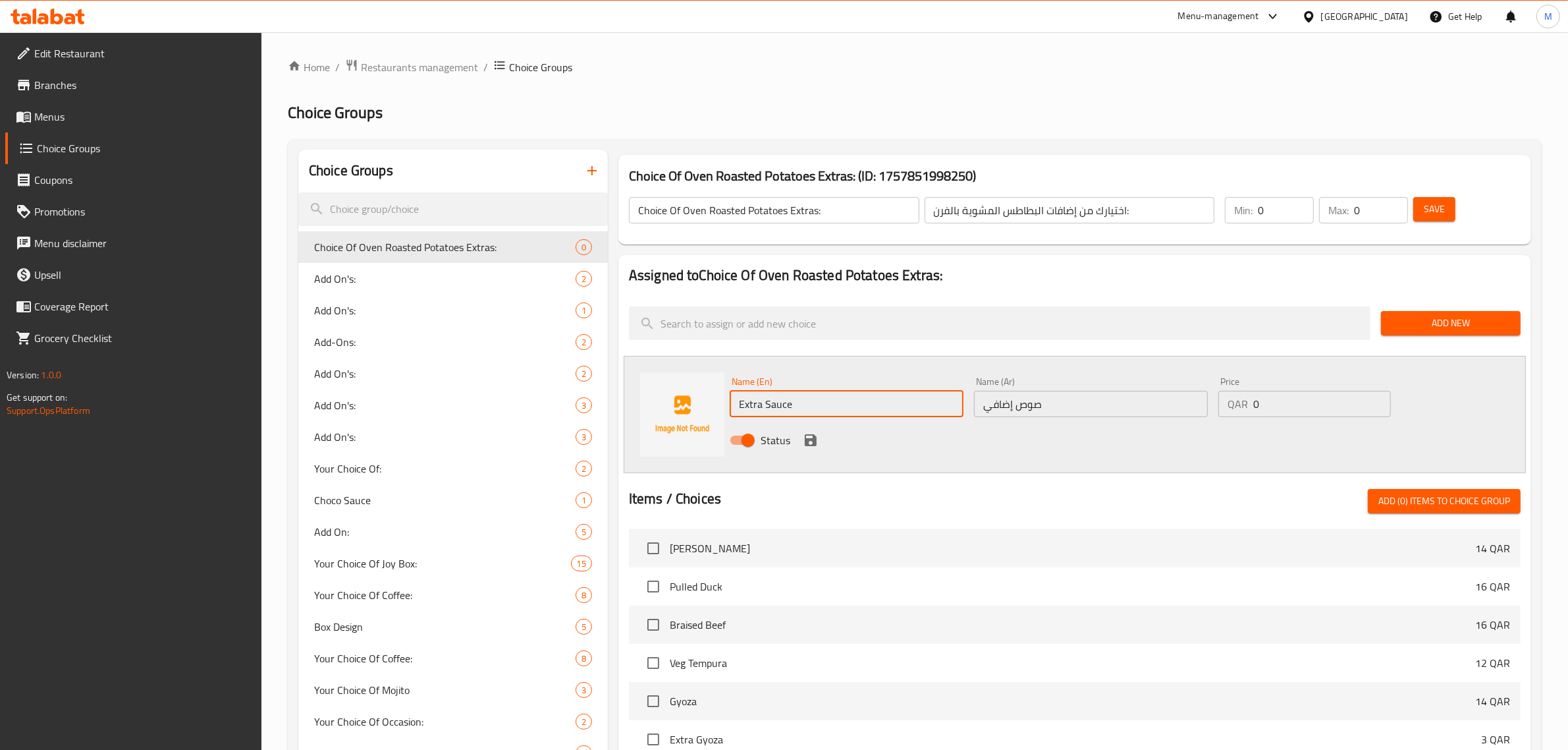
type input "Extra Sauce"
drag, startPoint x: 1268, startPoint y: 413, endPoint x: 1256, endPoint y: 412, distance: 12.0
click at [1256, 412] on input "0" at bounding box center [1322, 403] width 138 height 26
type input "4"
click at [814, 439] on icon "save" at bounding box center [811, 440] width 12 height 12
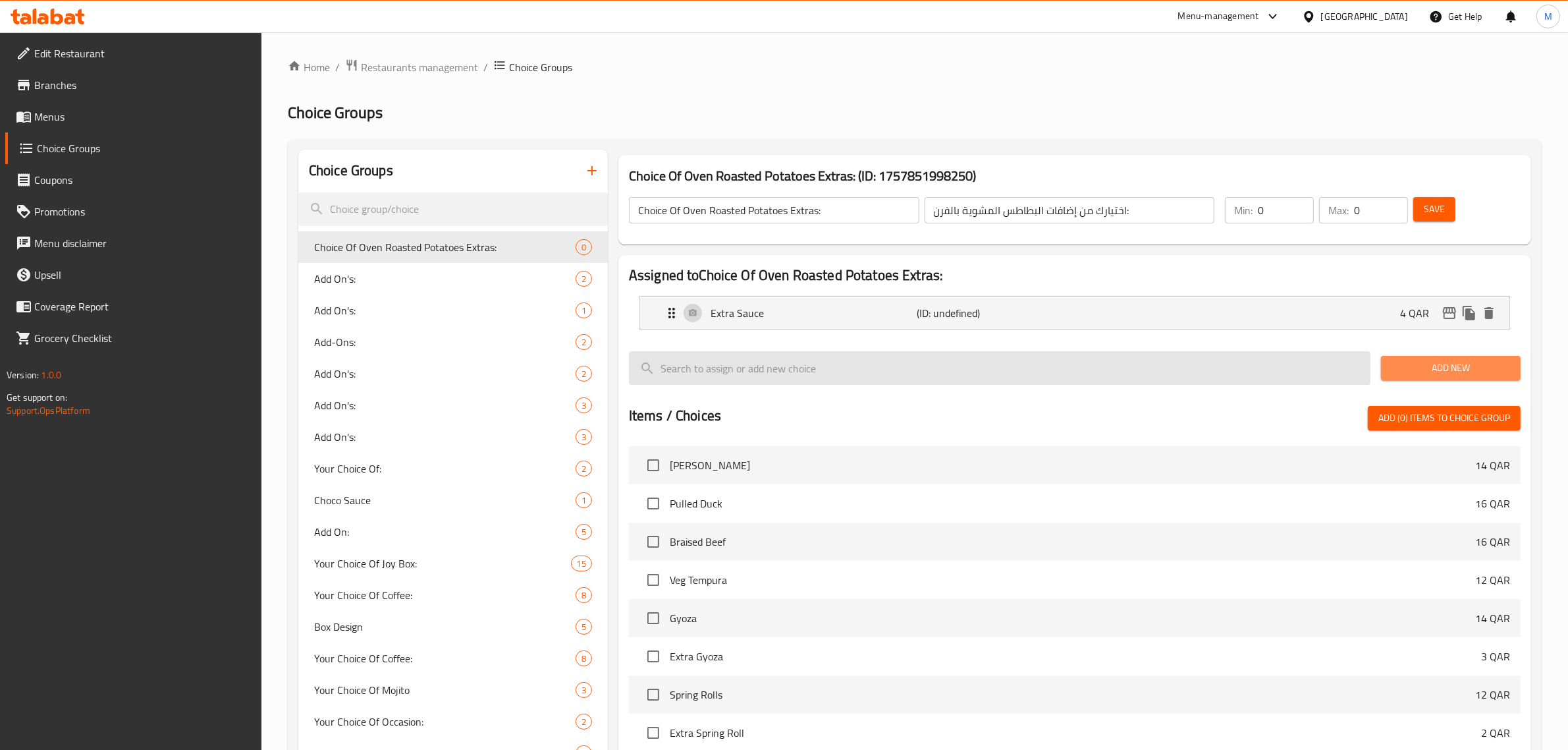
drag, startPoint x: 1405, startPoint y: 367, endPoint x: 1366, endPoint y: 367, distance: 39.0
click at [1401, 367] on span "Add New" at bounding box center [1451, 368] width 119 height 17
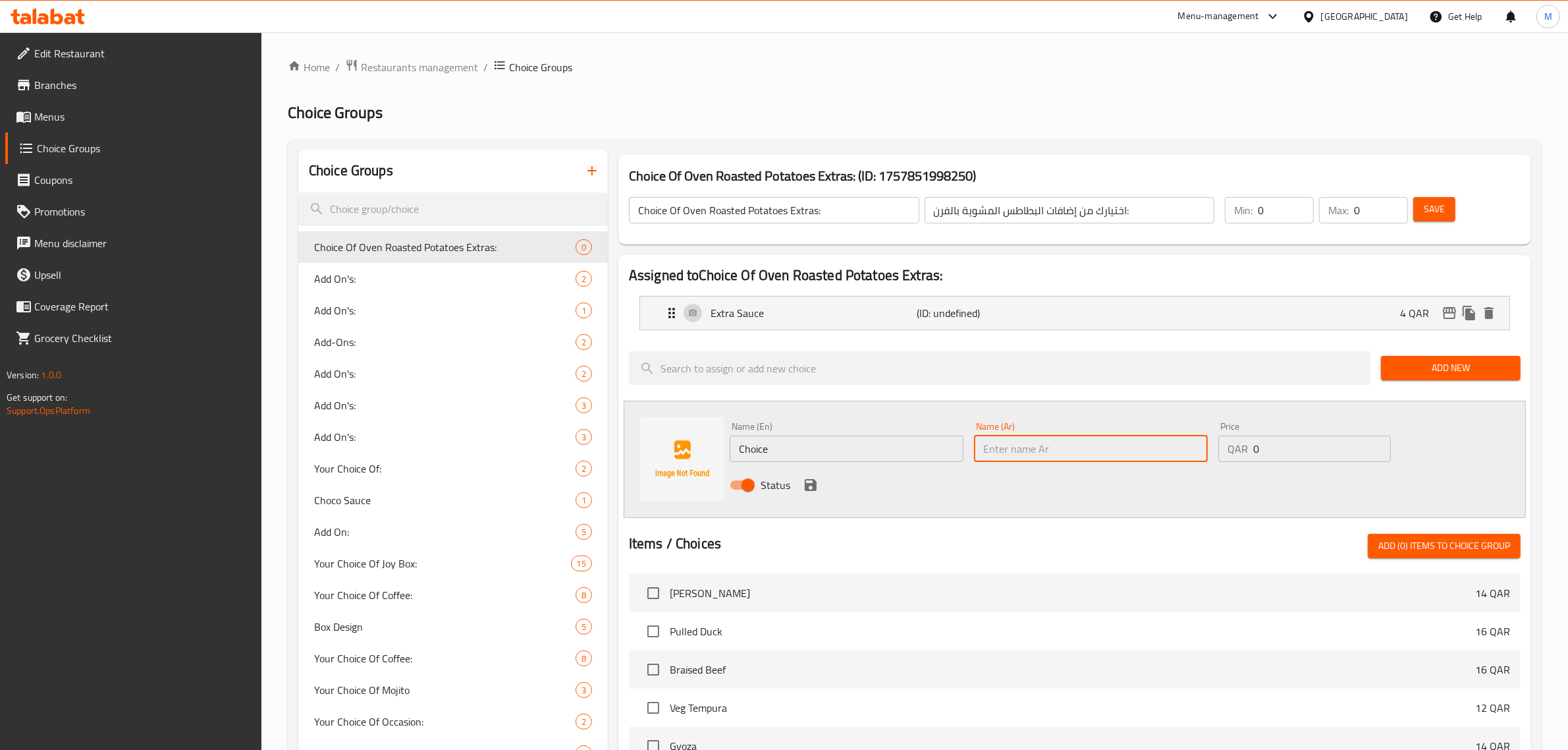
click at [1032, 451] on input "text" at bounding box center [1090, 449] width 234 height 26
paste input "بطاطا إضافية"
type input "بطاطا إضافية"
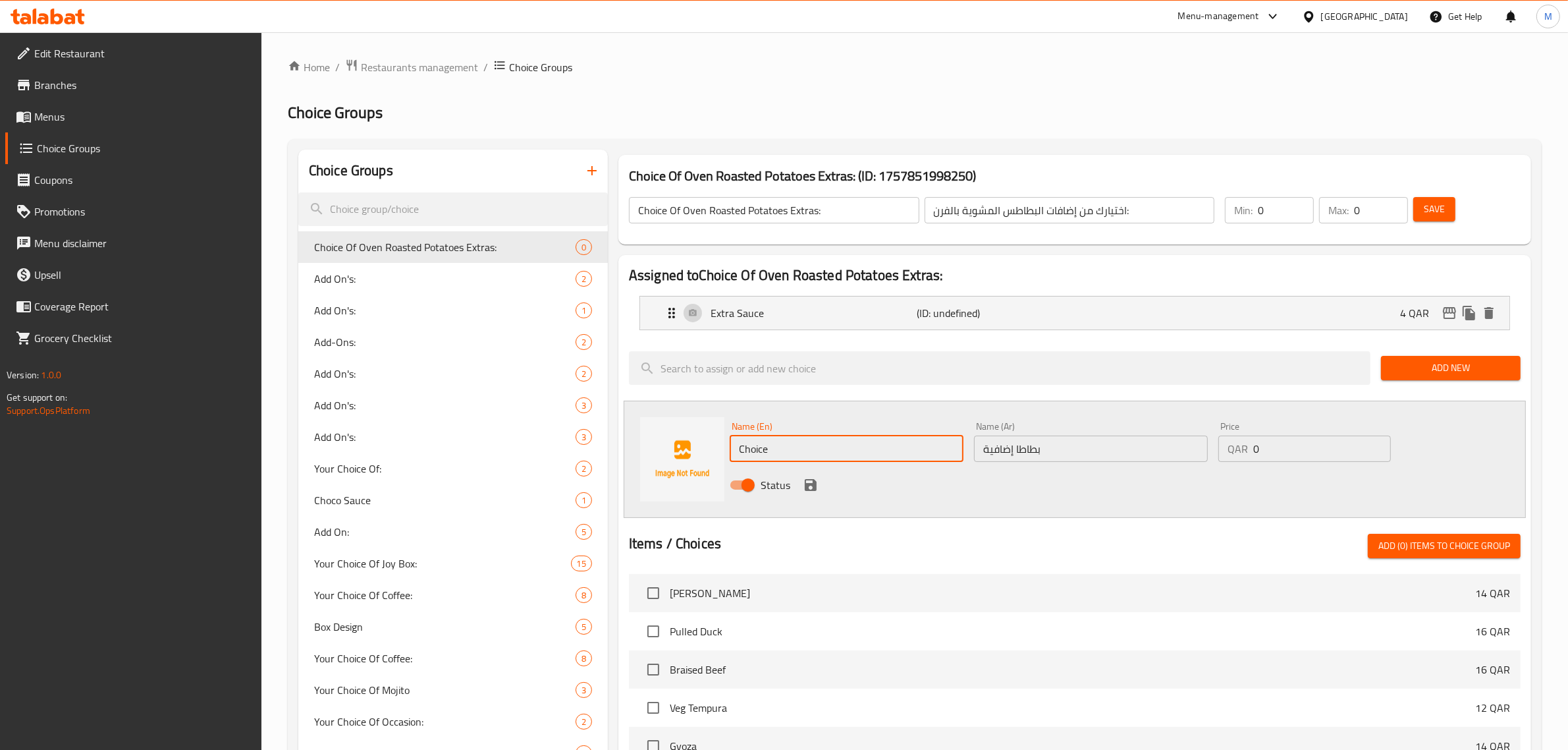
click at [847, 452] on input "Choice" at bounding box center [846, 449] width 234 height 26
paste input "Extra Fries"
type input "Extra Fries"
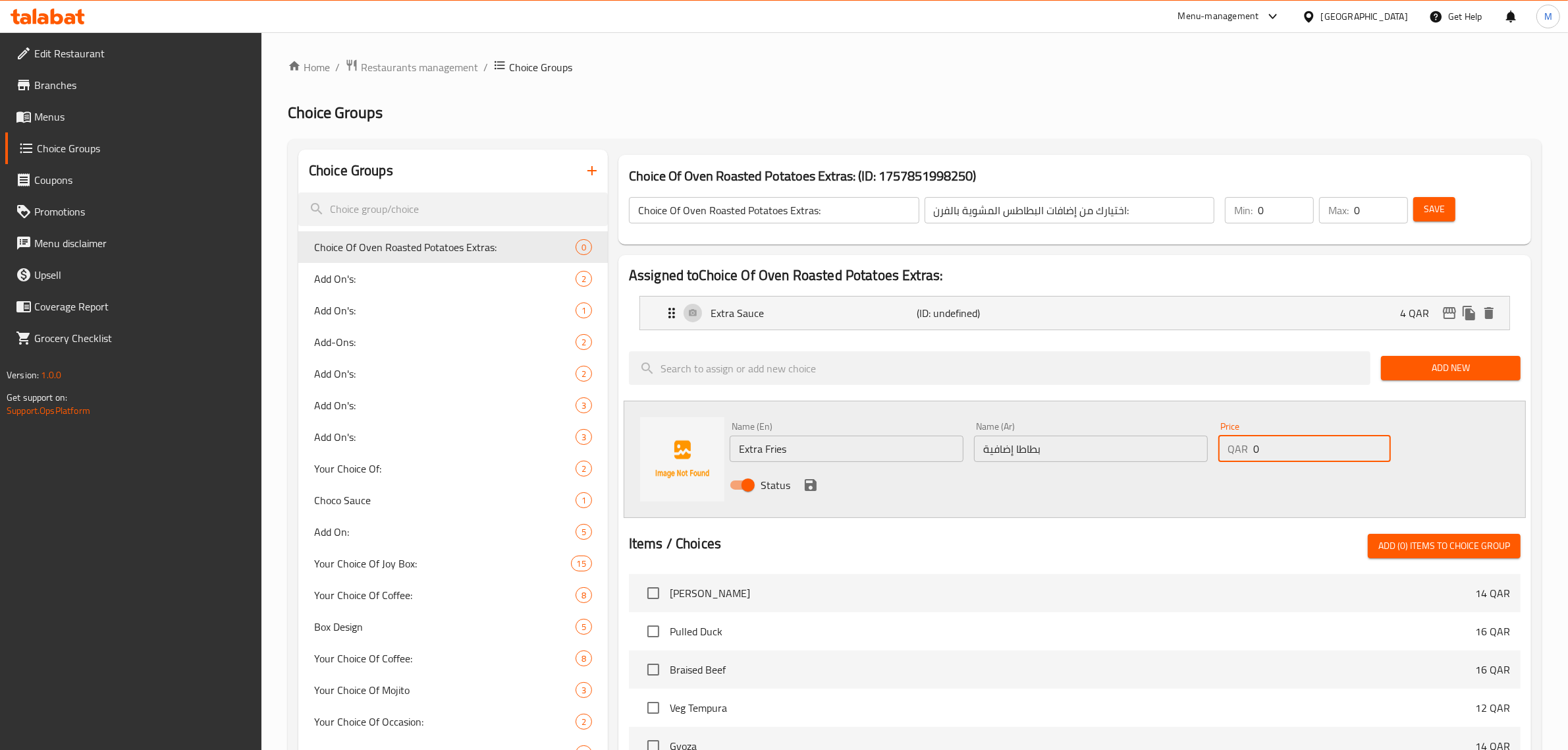
drag, startPoint x: 1264, startPoint y: 446, endPoint x: 1230, endPoint y: 446, distance: 34.0
click at [1230, 446] on div "QAR 0 Price" at bounding box center [1304, 449] width 173 height 26
type input "8"
click at [858, 498] on div "Status" at bounding box center [1090, 484] width 733 height 36
click at [807, 489] on icon "save" at bounding box center [811, 485] width 12 height 12
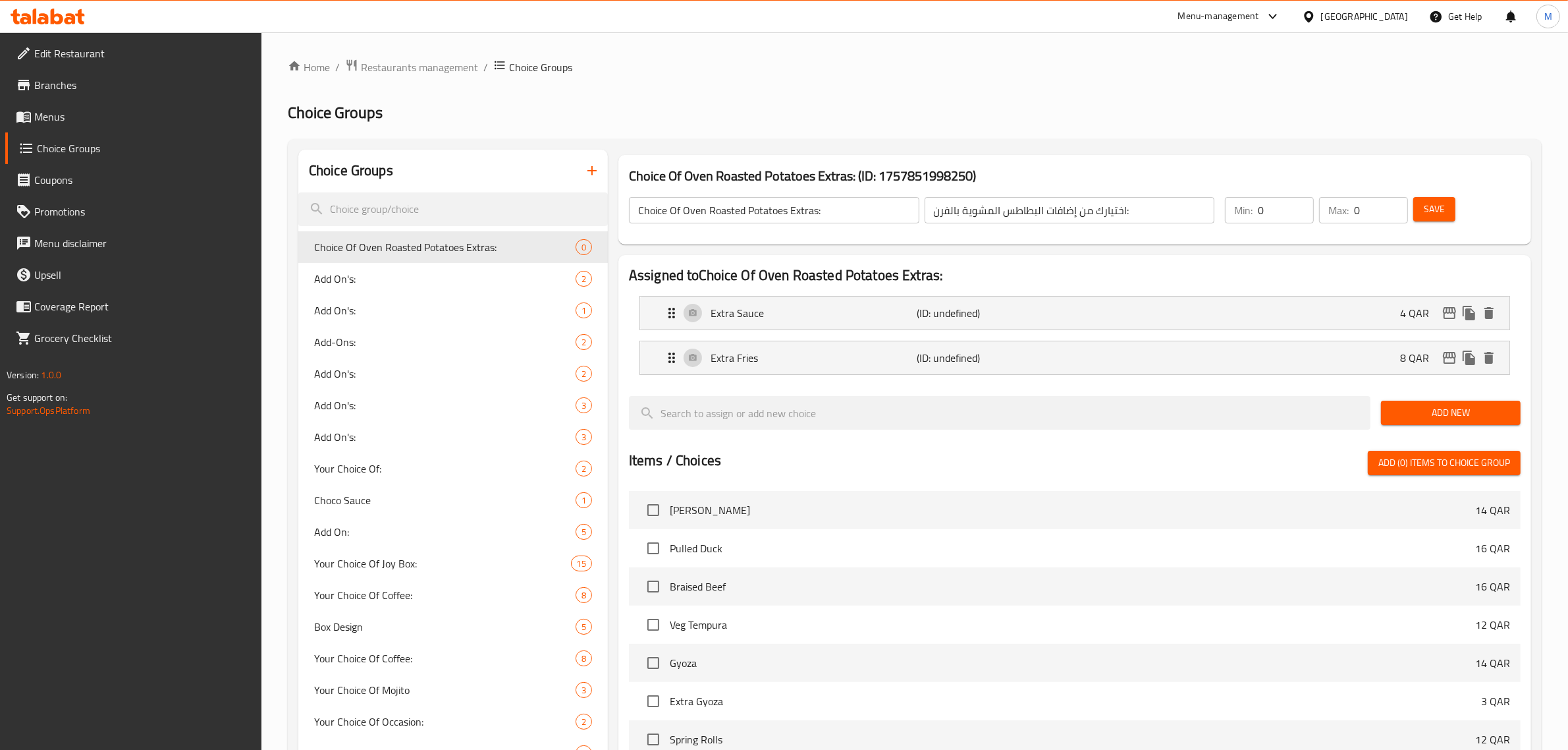
click at [1444, 409] on span "Add New" at bounding box center [1451, 412] width 119 height 17
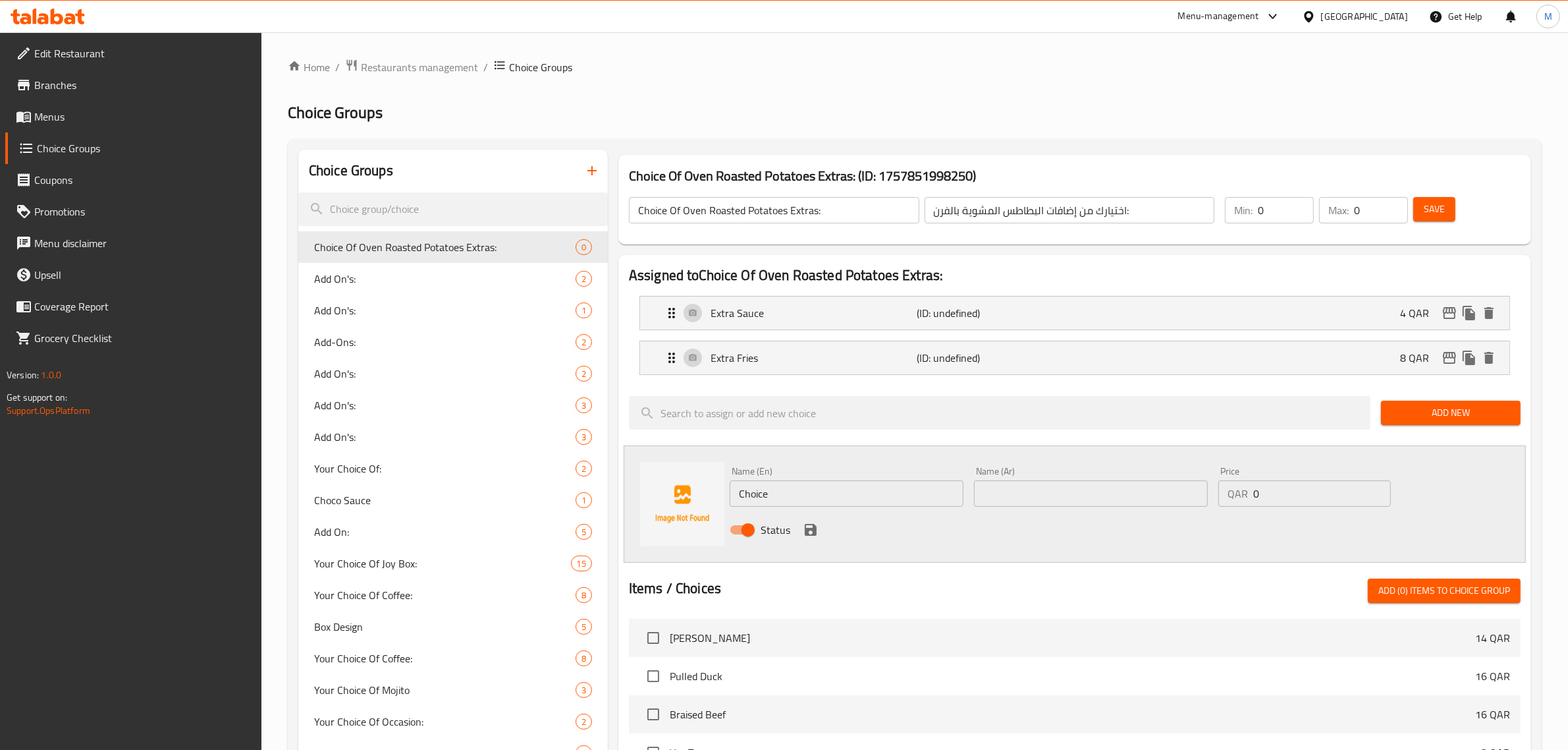
click at [1097, 495] on input "text" at bounding box center [1090, 494] width 234 height 26
paste input "رقائق فلفل حار إضافية"
type input "رقائق فلفل حار إضافية"
drag, startPoint x: 1256, startPoint y: 494, endPoint x: 1240, endPoint y: 494, distance: 16.0
click at [1240, 494] on div "QAR 0 Price" at bounding box center [1304, 494] width 173 height 26
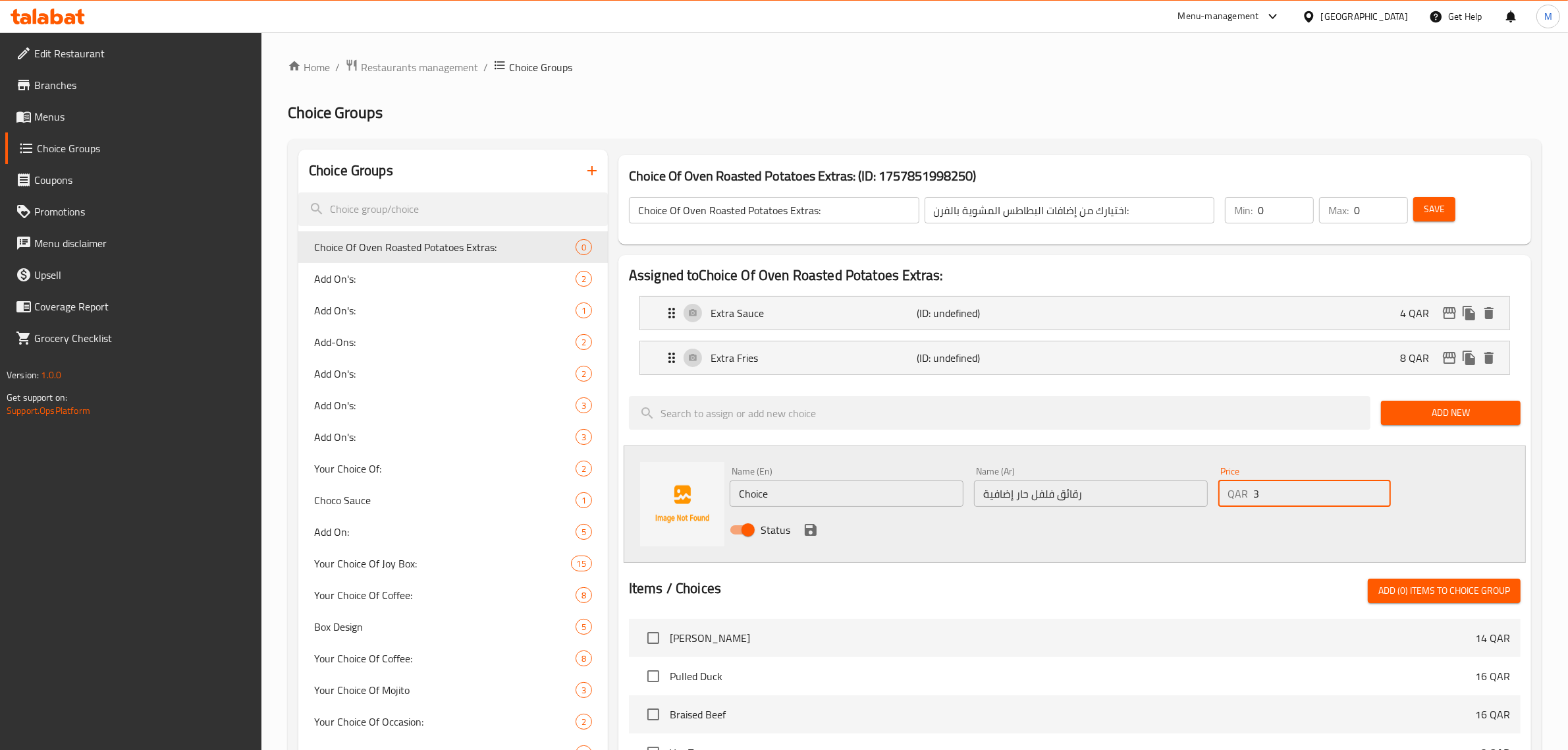
type input "3"
click at [802, 491] on input "Choice" at bounding box center [846, 494] width 234 height 26
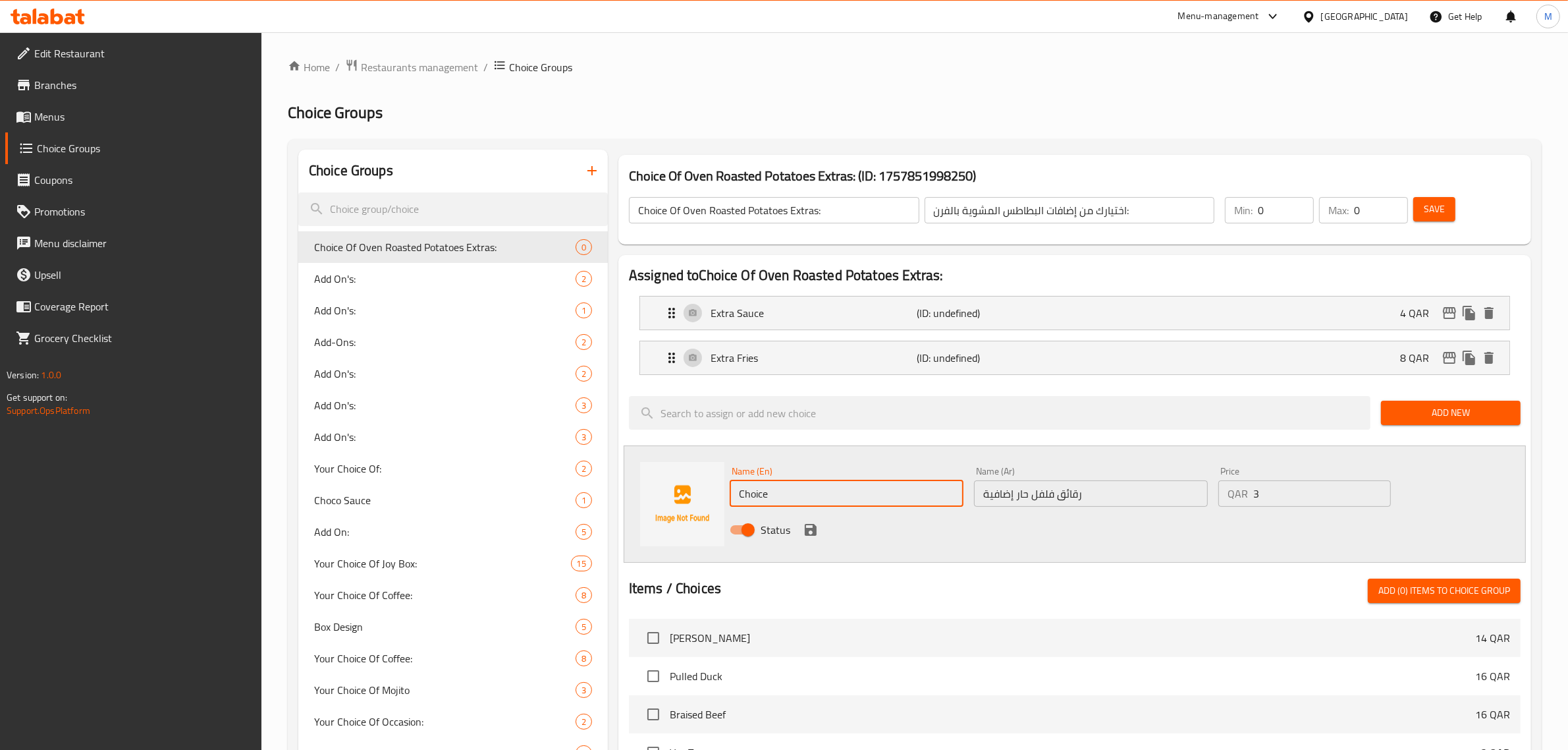
paste input "Extra Chili Flakes"
type input "Extra Chili Flakes"
click at [812, 526] on icon "save" at bounding box center [811, 530] width 16 height 16
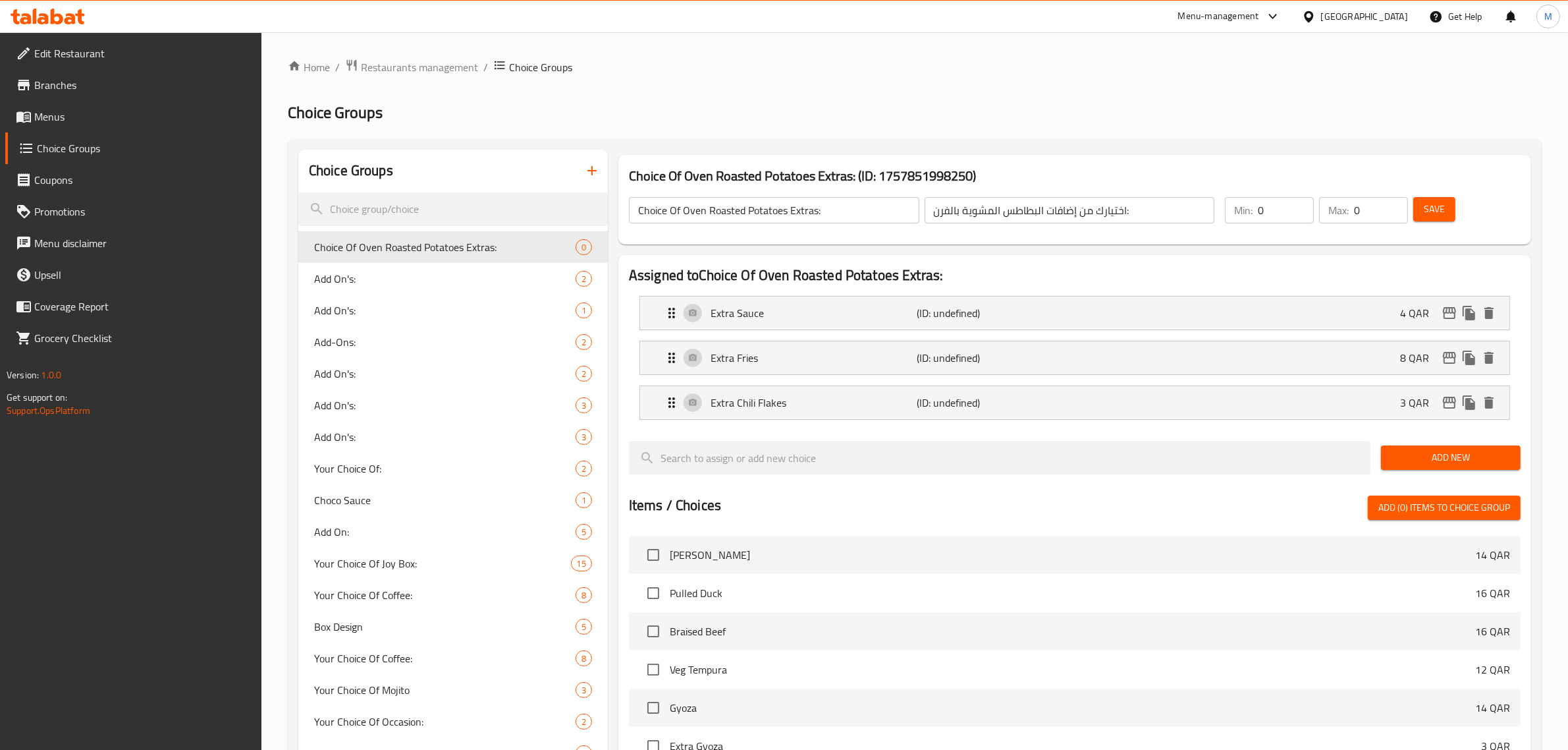
drag, startPoint x: 1443, startPoint y: 459, endPoint x: 1434, endPoint y: 462, distance: 9.5
click at [1443, 459] on span "Add New" at bounding box center [1451, 457] width 119 height 17
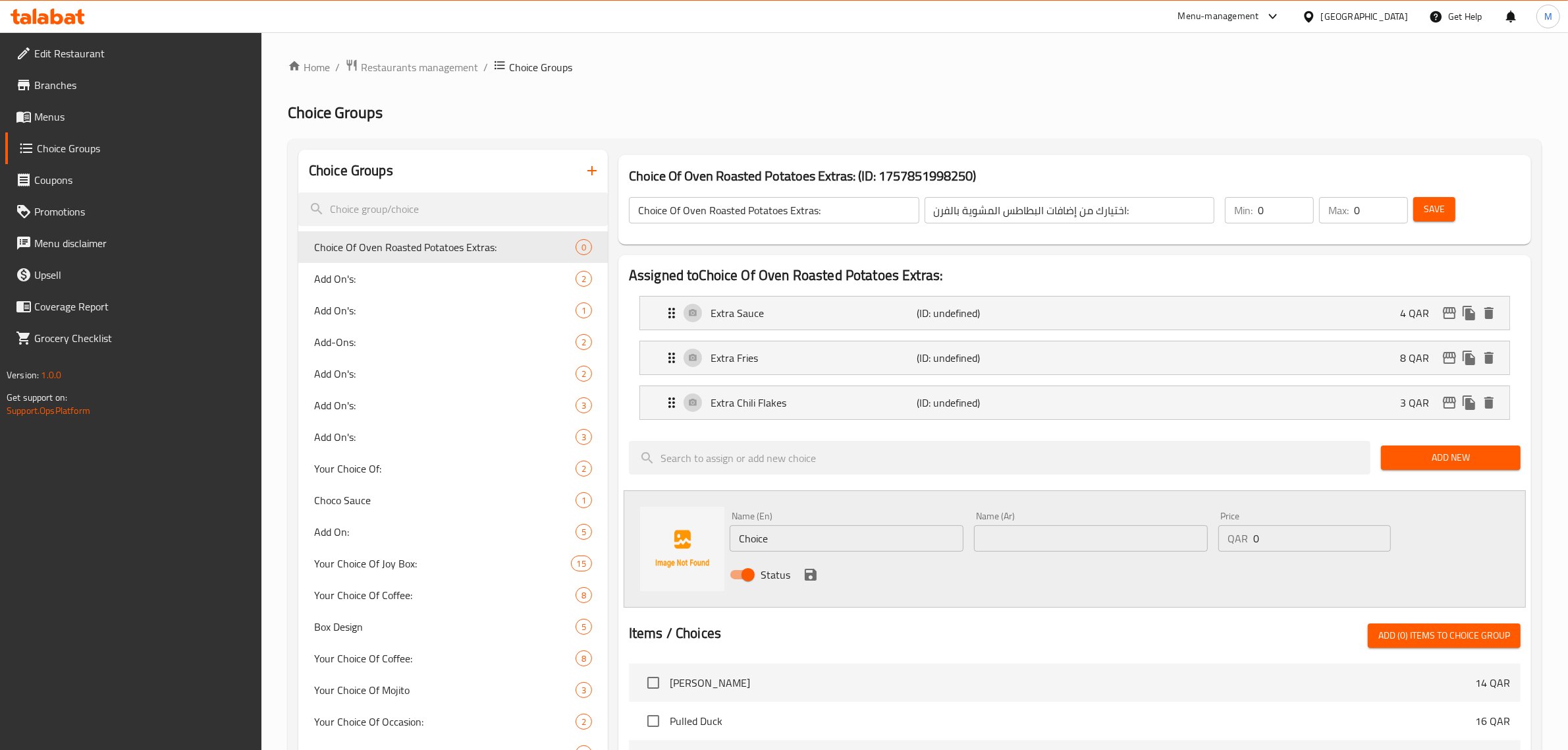
click at [1144, 544] on input "text" at bounding box center [1090, 538] width 234 height 26
paste input "بارميزان إضافي"
type input "بارميزان إضافي"
click at [866, 542] on input "Choice" at bounding box center [846, 538] width 234 height 26
paste input "Extra Parmesan"
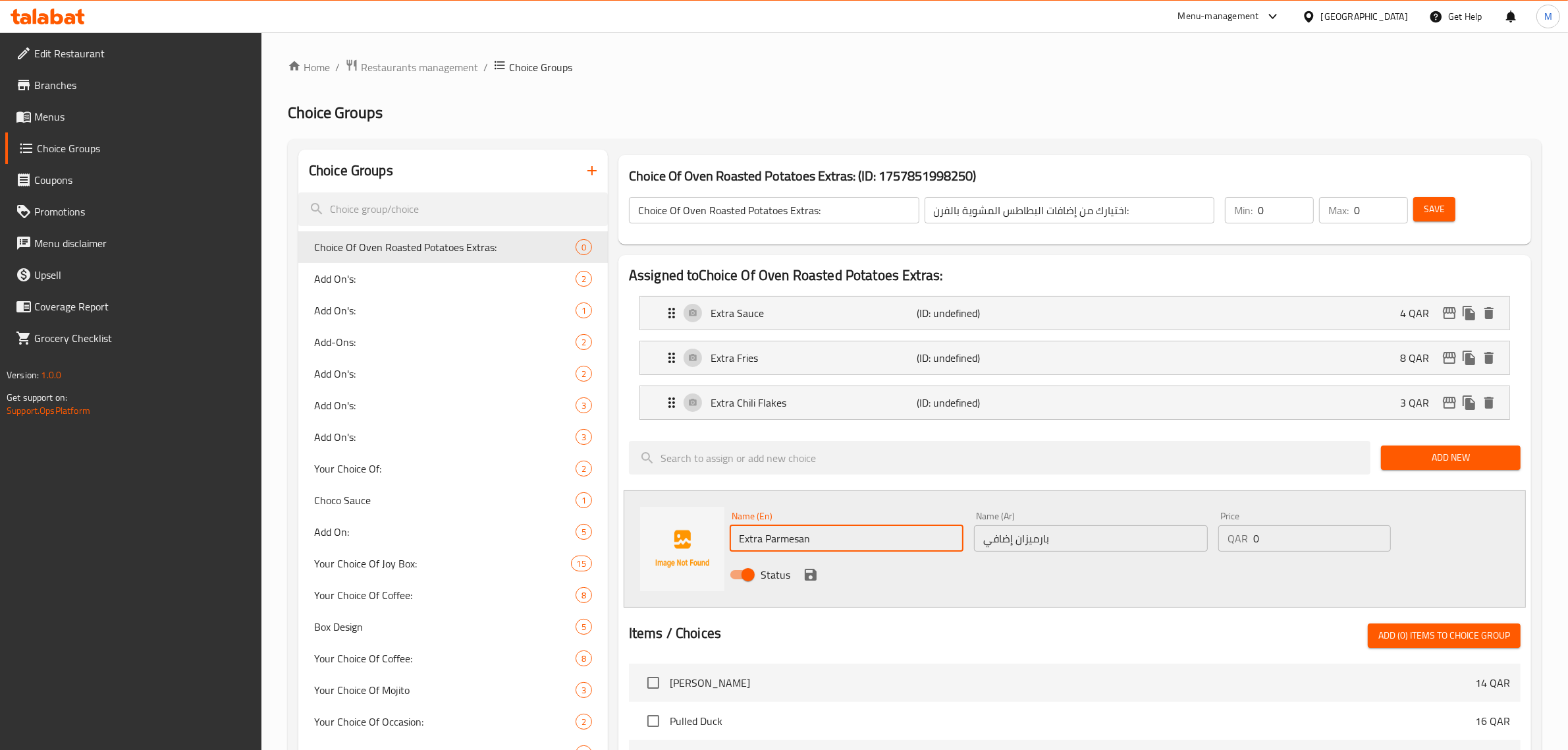
type input "Extra Parmesan"
drag, startPoint x: 1263, startPoint y: 541, endPoint x: 1227, endPoint y: 544, distance: 36.1
click at [1227, 544] on div "QAR 0 Price" at bounding box center [1304, 538] width 173 height 26
type input "9"
click at [812, 577] on icon "save" at bounding box center [811, 575] width 16 height 16
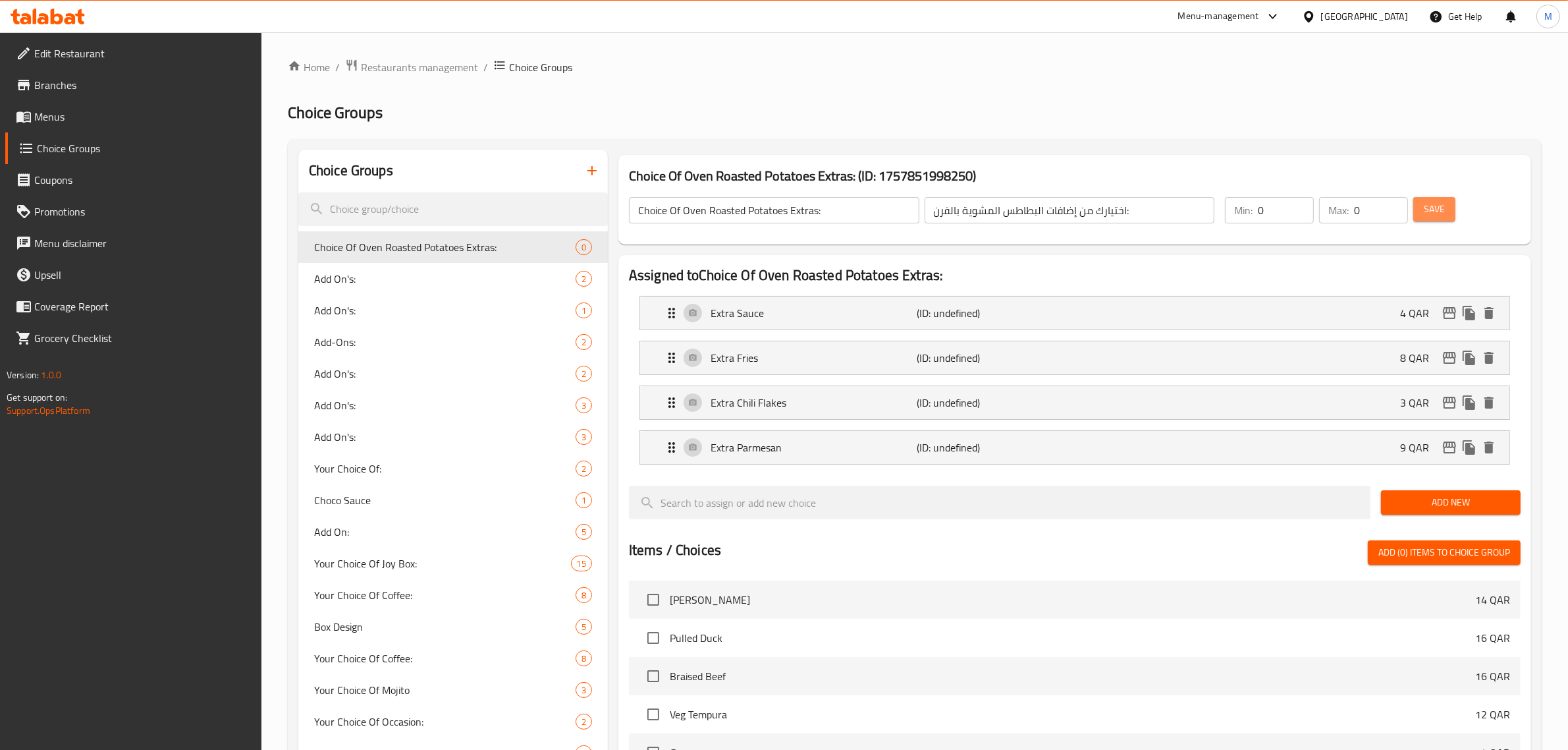
click at [1439, 214] on span "Save" at bounding box center [1434, 209] width 21 height 17
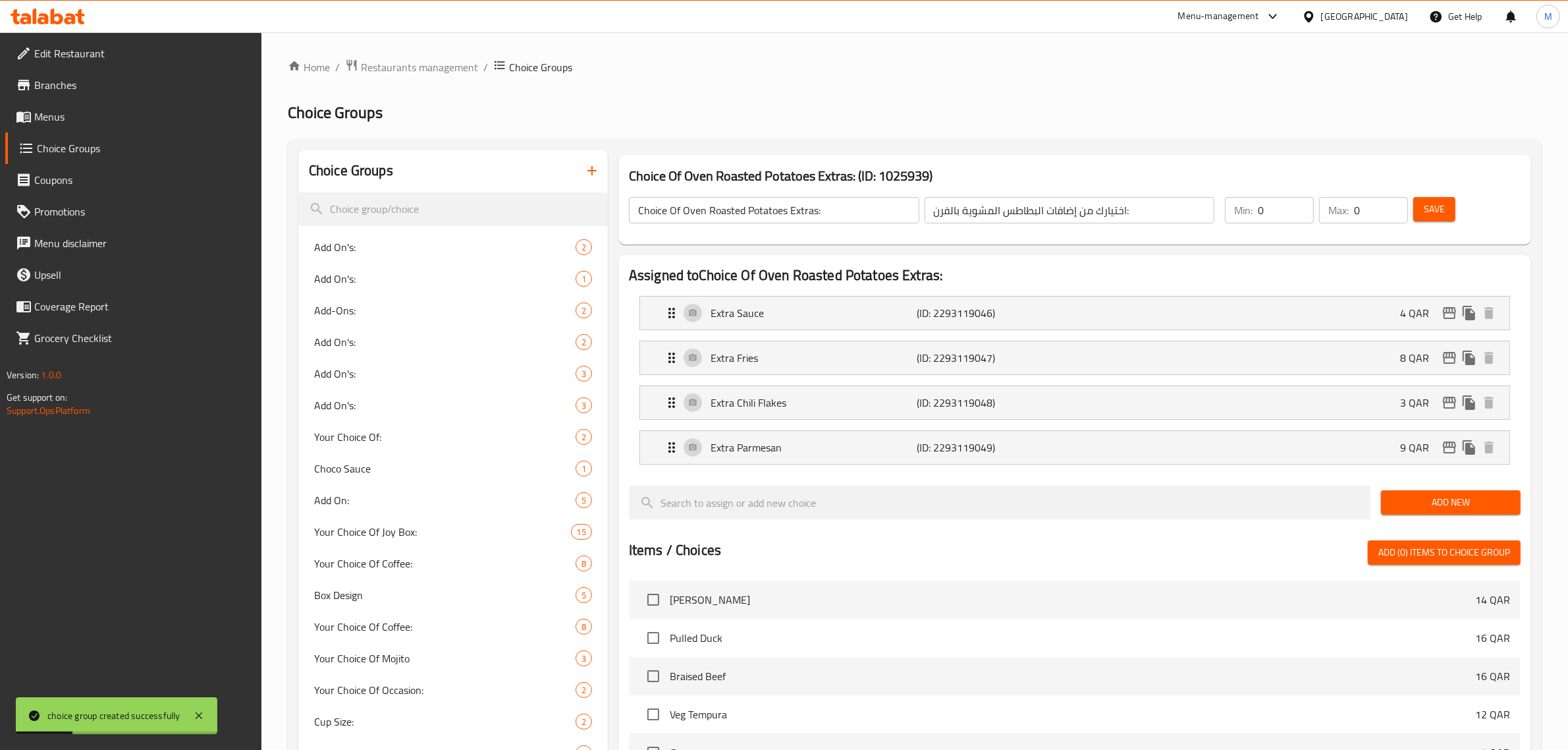
click at [828, 221] on input "Choice Of Oven Roasted Potatoes Extras:" at bounding box center [774, 210] width 290 height 26
click at [738, 106] on h2 "Choice Groups" at bounding box center [914, 112] width 1254 height 21
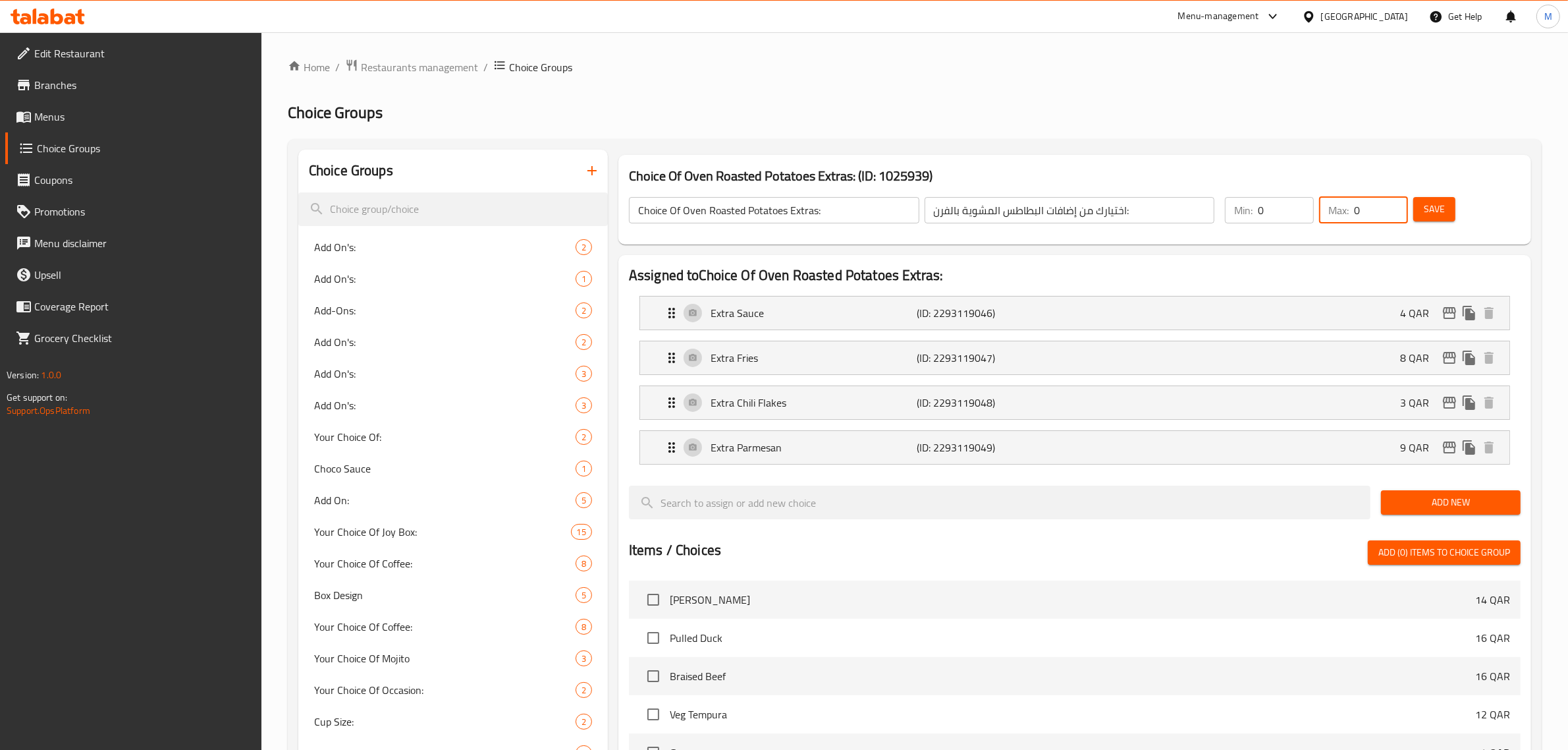
click at [1345, 212] on div "Max: 0 ​" at bounding box center [1363, 210] width 89 height 26
type input "4"
click at [1452, 202] on button "Save" at bounding box center [1435, 209] width 42 height 24
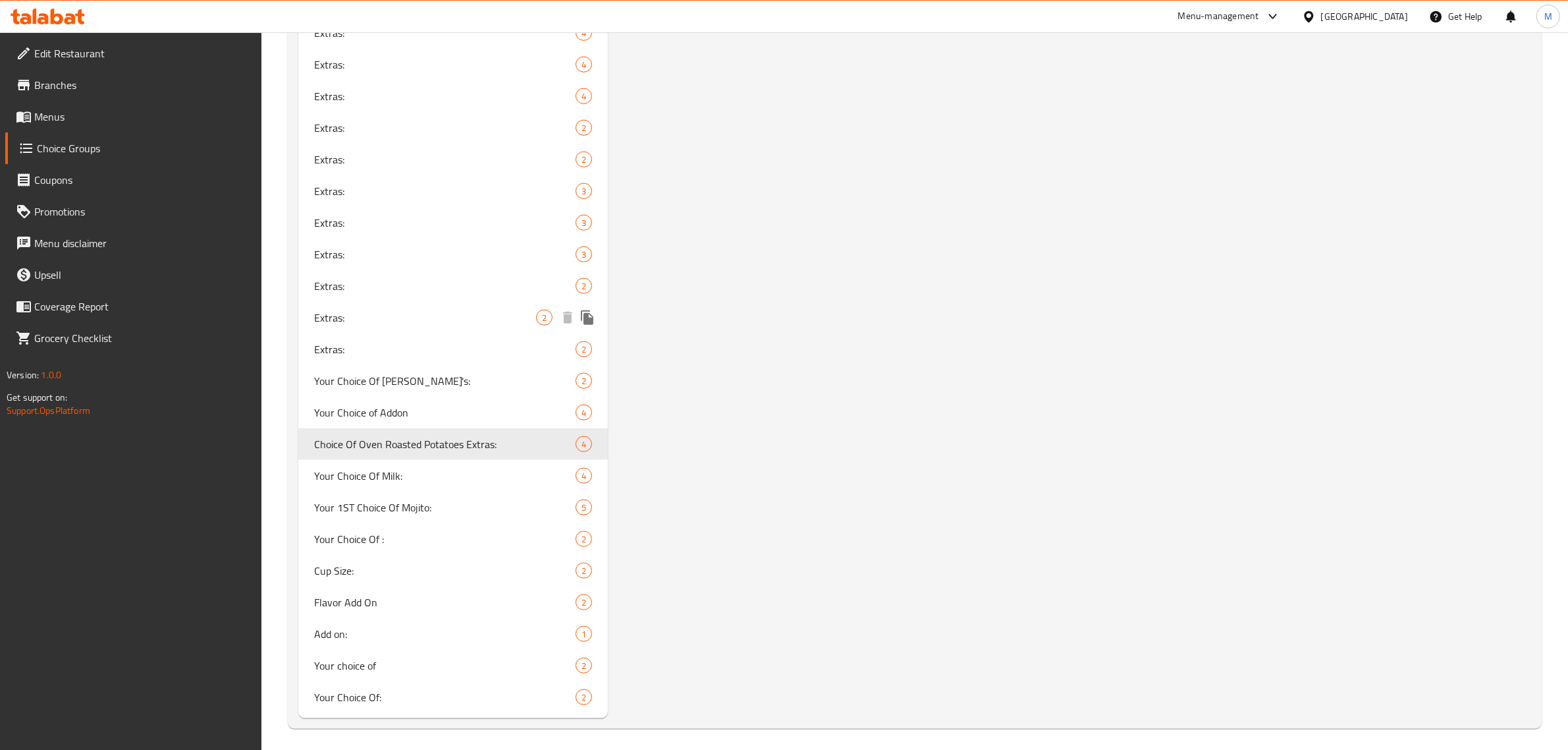
scroll to position [1860, 0]
click at [462, 386] on div "Your Choice Of Calamari Addon's: 2" at bounding box center [453, 379] width 309 height 31
type input "Your Choice Of [PERSON_NAME]'s:"
type input "إختيارك من إضافات الكاليماري:"
type input "0"
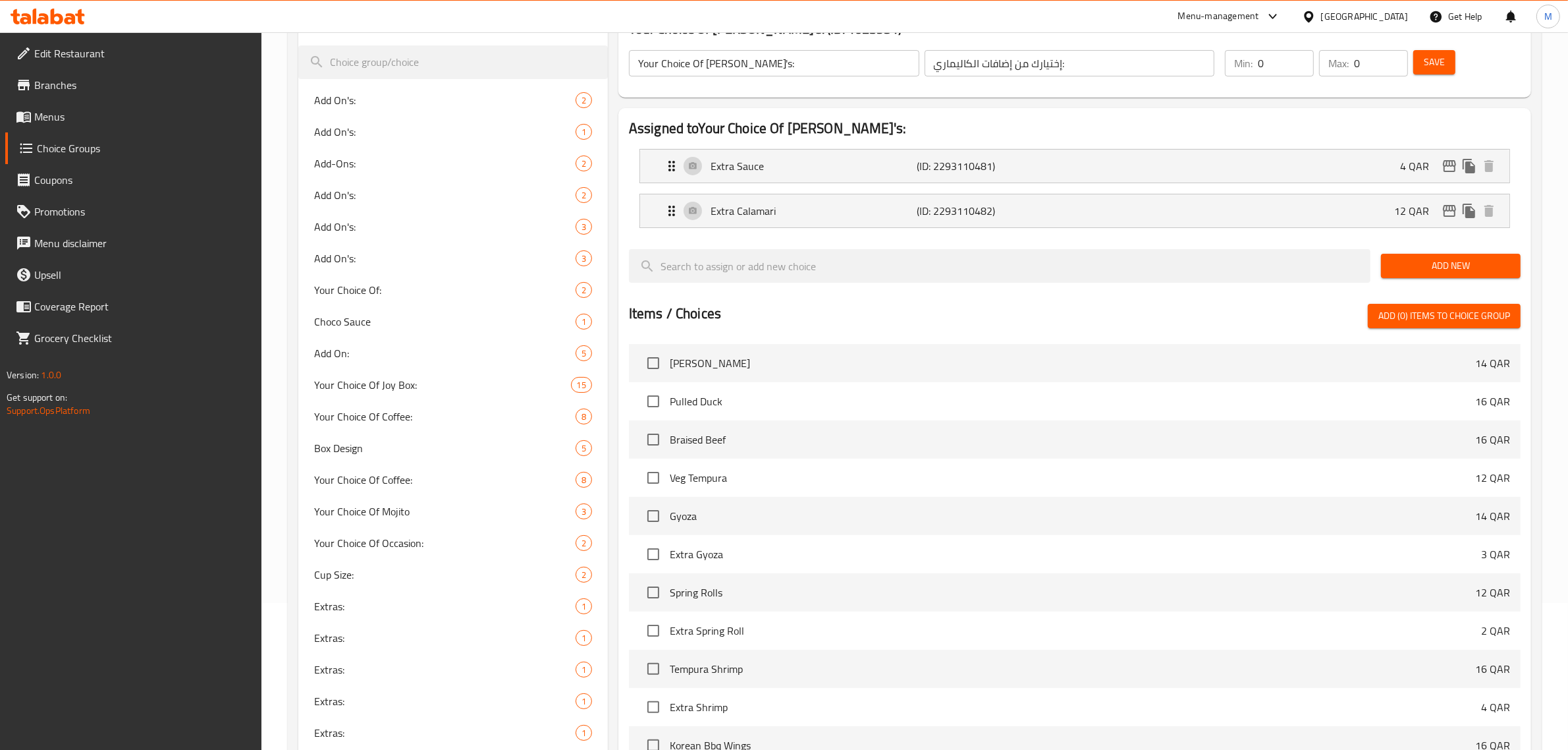
scroll to position [0, 0]
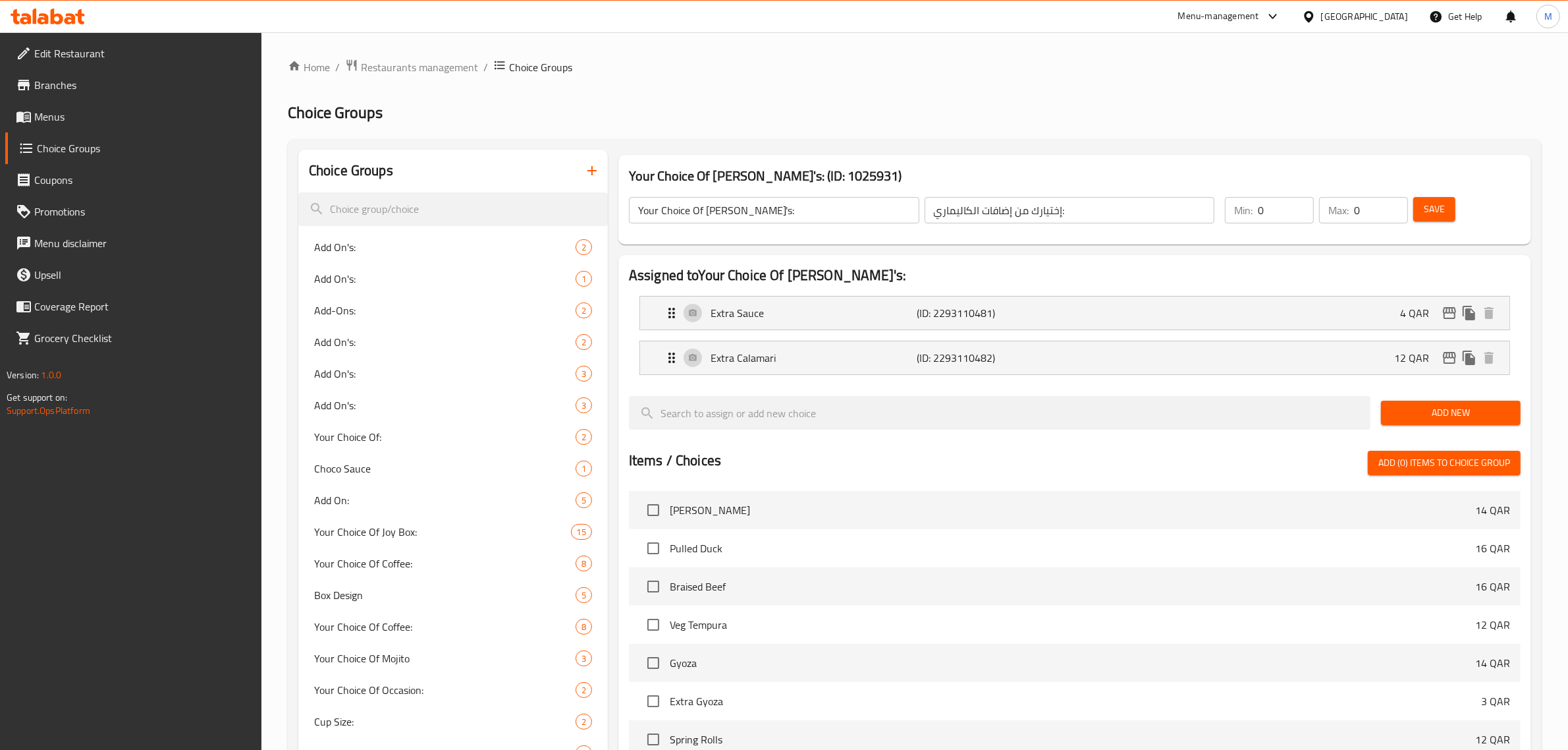
click at [787, 211] on input "Your Choice Of Calamari Addon's:" at bounding box center [774, 210] width 290 height 26
click at [785, 212] on input "Your Choice Of Calamari Addon's:" at bounding box center [774, 210] width 290 height 26
click at [1077, 208] on input "إختيارك من إضافات الكاليماري:" at bounding box center [1069, 210] width 290 height 26
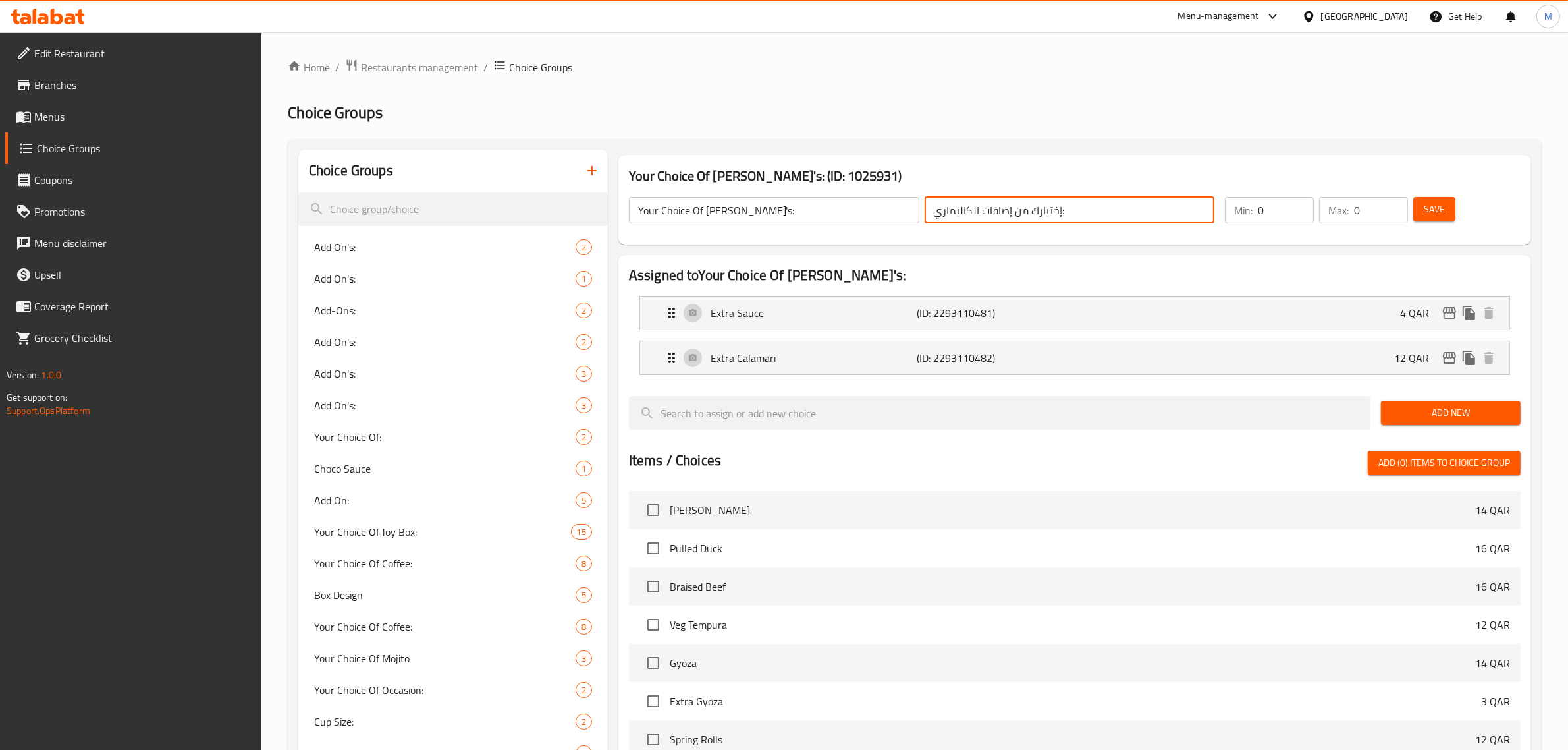
click at [1077, 208] on input "إختيارك من إضافات الكاليماري:" at bounding box center [1069, 210] width 290 height 26
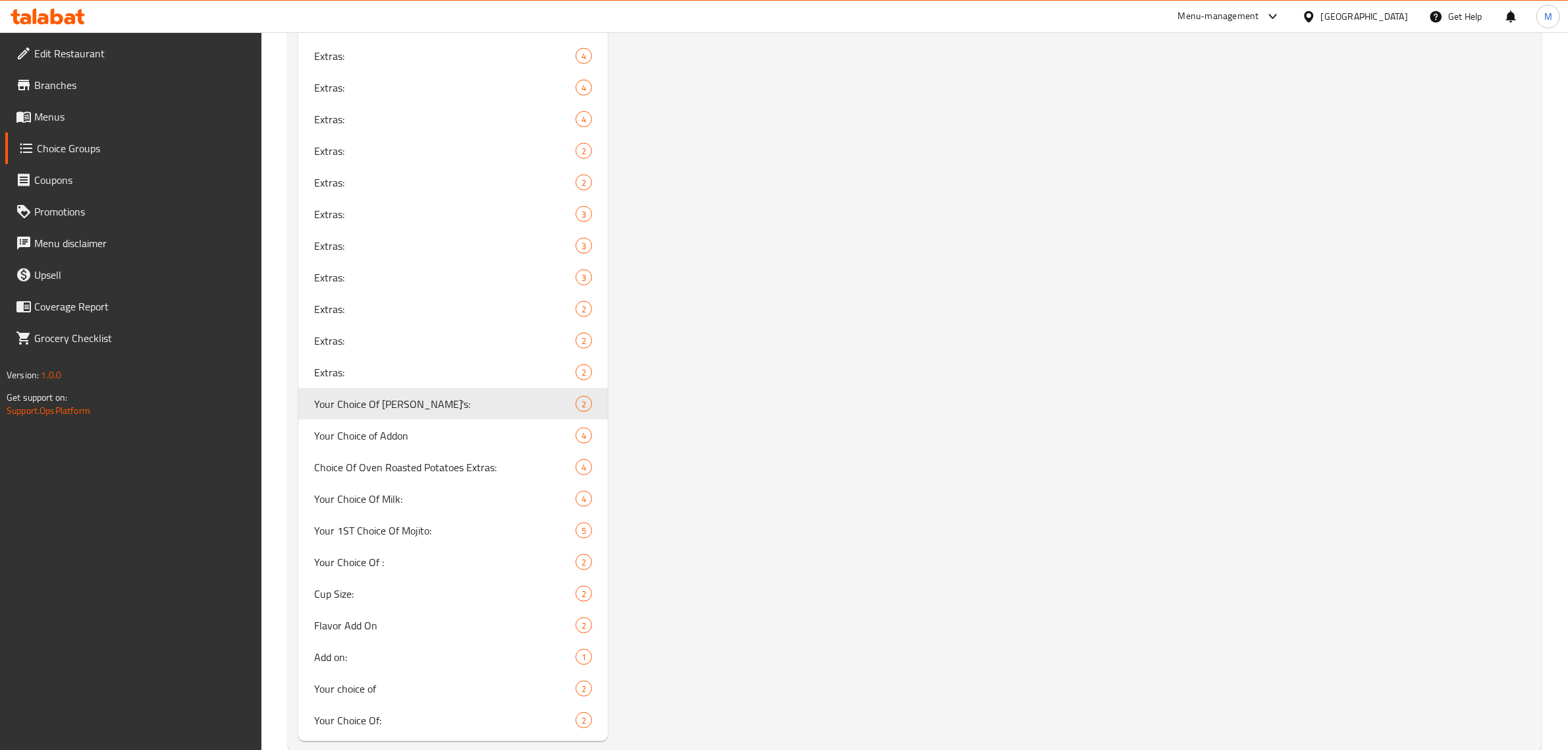
scroll to position [1777, 0]
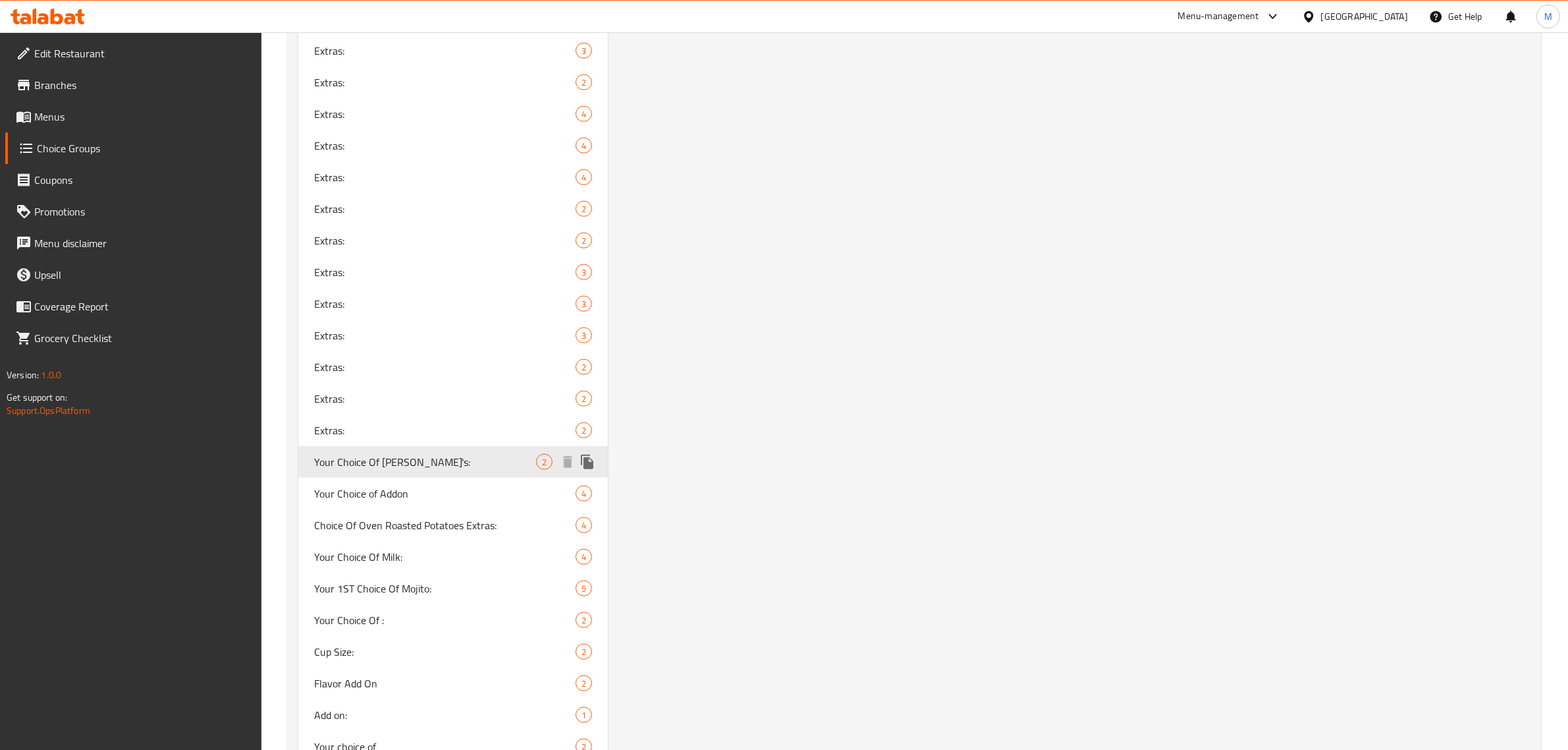
click at [590, 459] on icon "duplicate" at bounding box center [587, 462] width 12 height 15
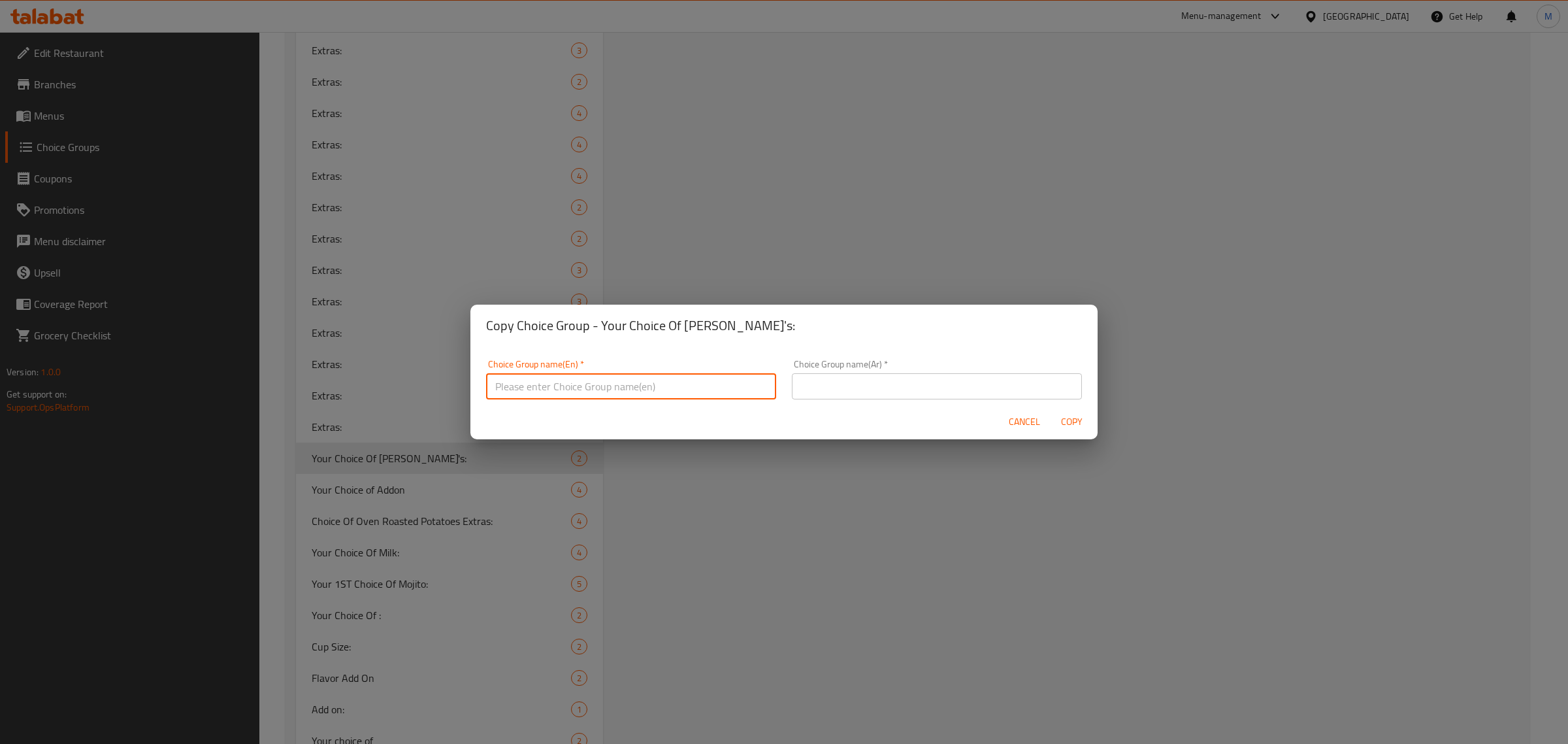
click at [675, 387] on input "text" at bounding box center [631, 386] width 290 height 26
paste input "Your Choice Of Strips Addon's:"
type input "Your Choice Of Strips Addon's:"
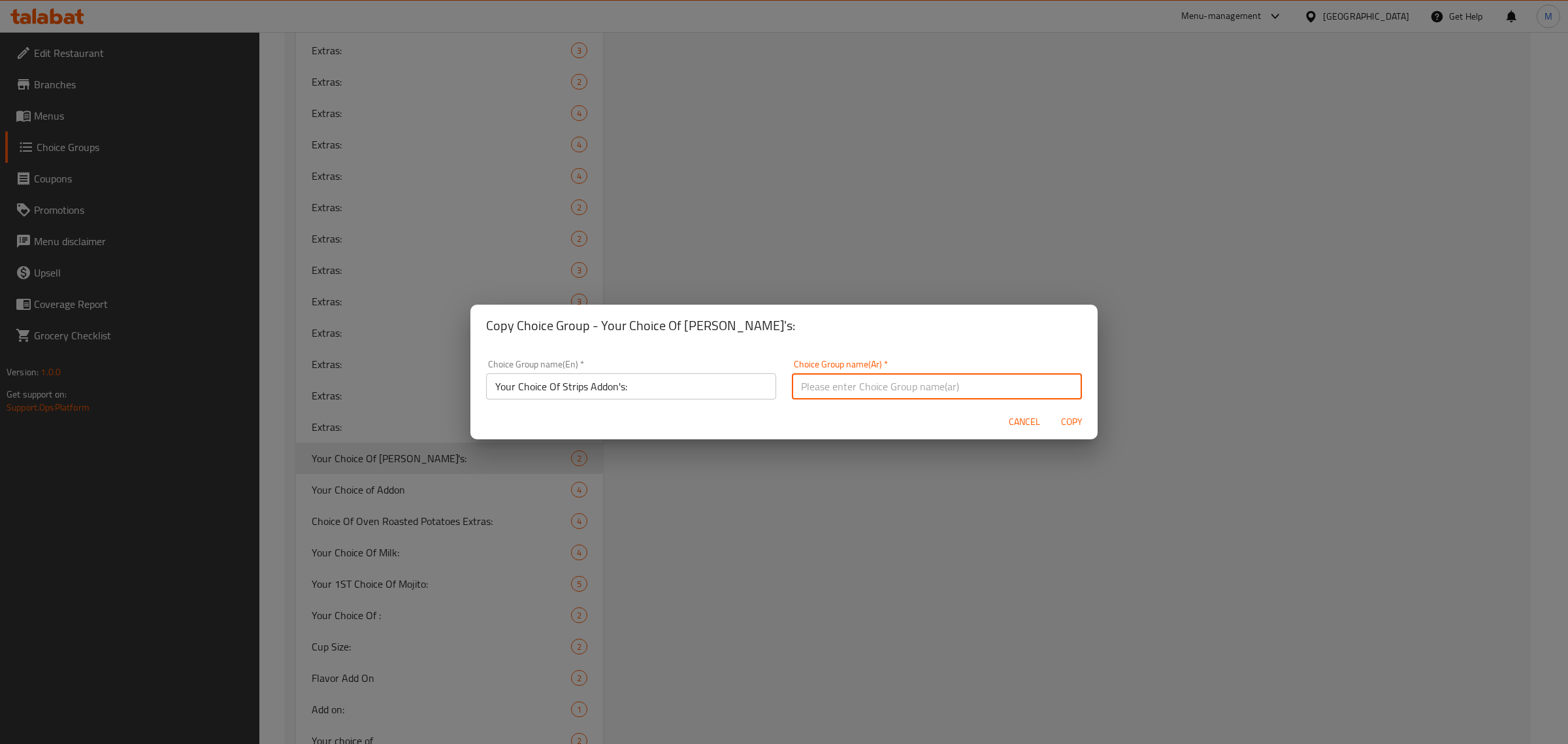
click at [982, 384] on input "text" at bounding box center [937, 386] width 290 height 26
paste input "إختيارك من إضافات الستريبس:"
type input "إختيارك من إضافات الستريبس:"
click at [1069, 423] on span "Copy" at bounding box center [1071, 422] width 31 height 17
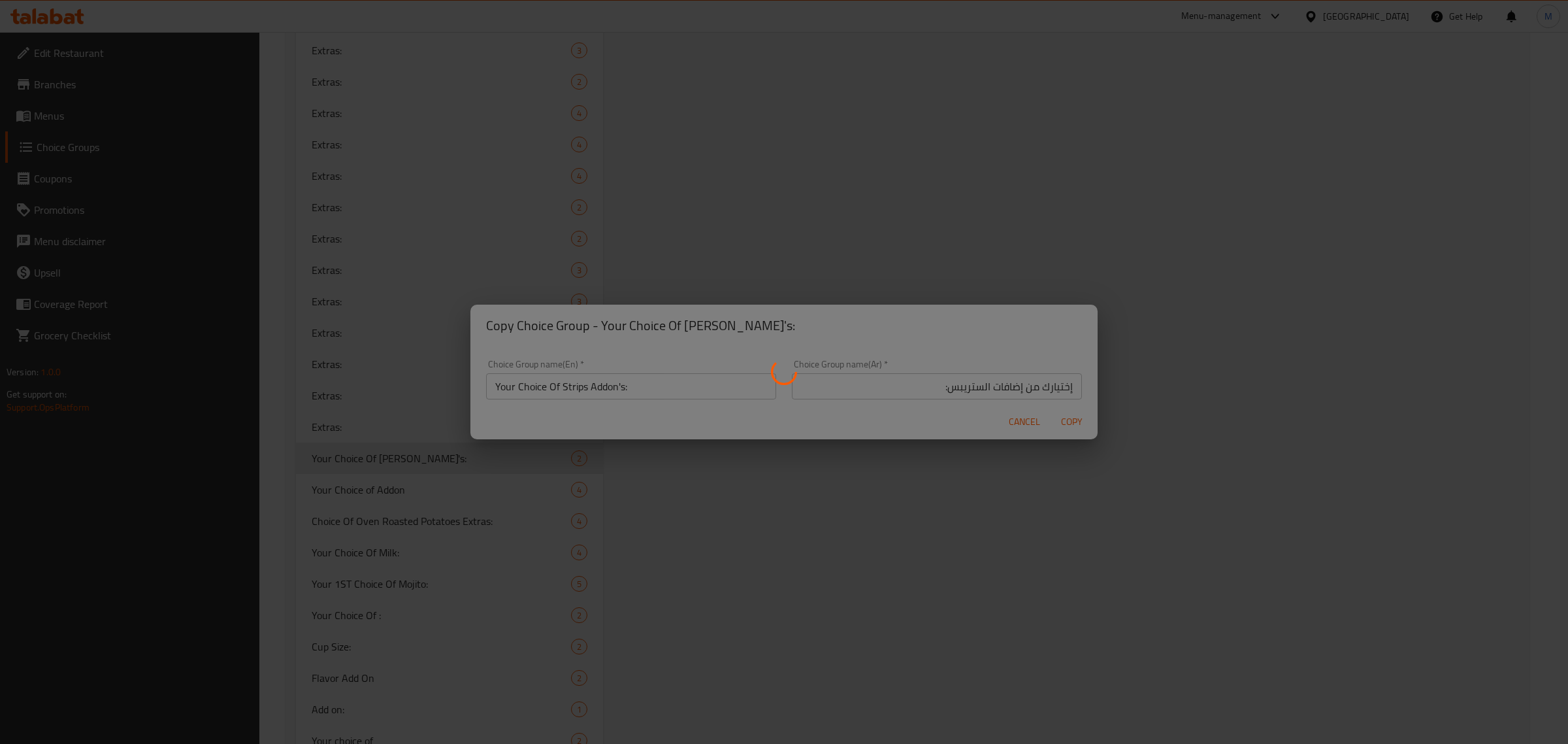
type input "Your Choice Of Strips Addon's:"
type input "إختيارك من إضافات الستريبس:"
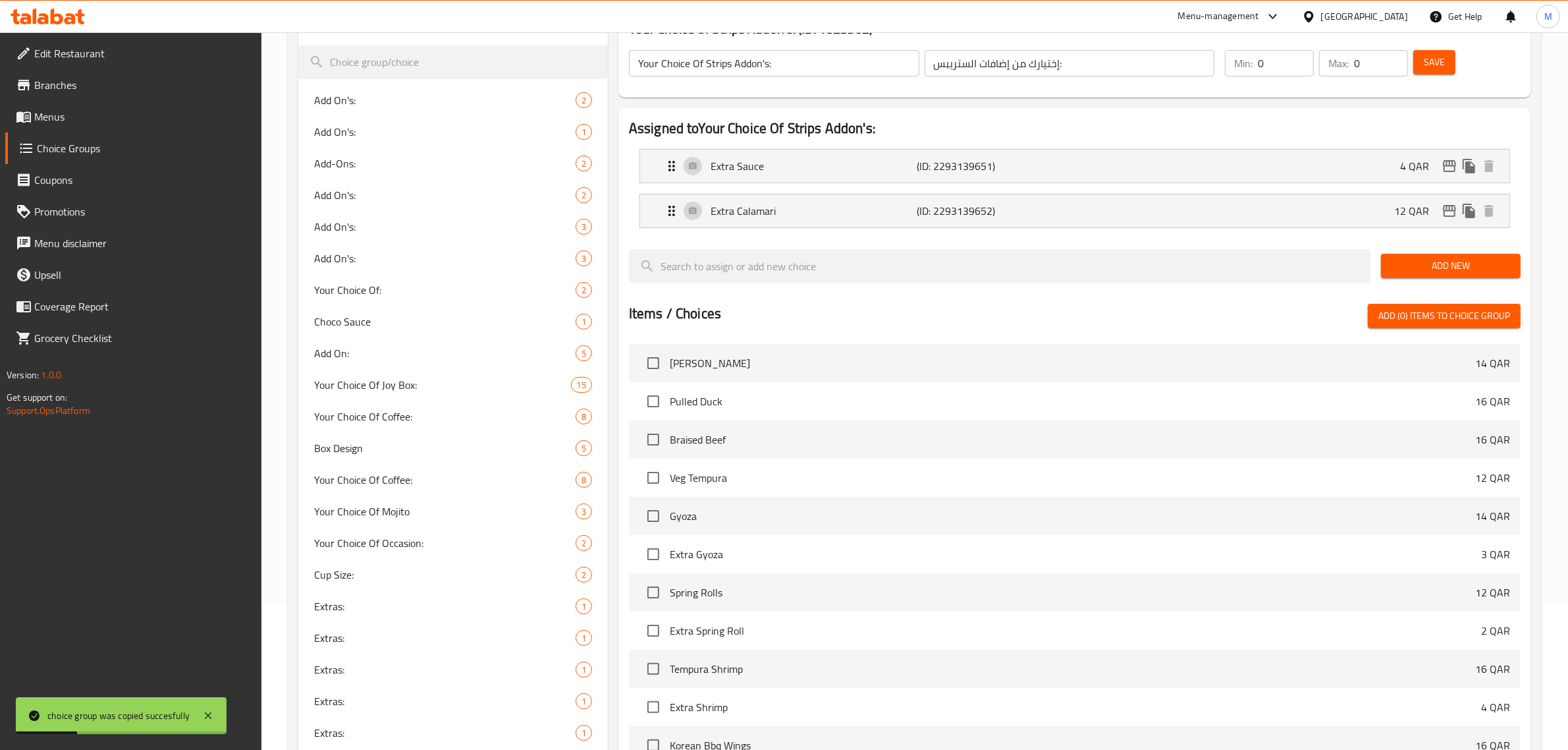
scroll to position [0, 0]
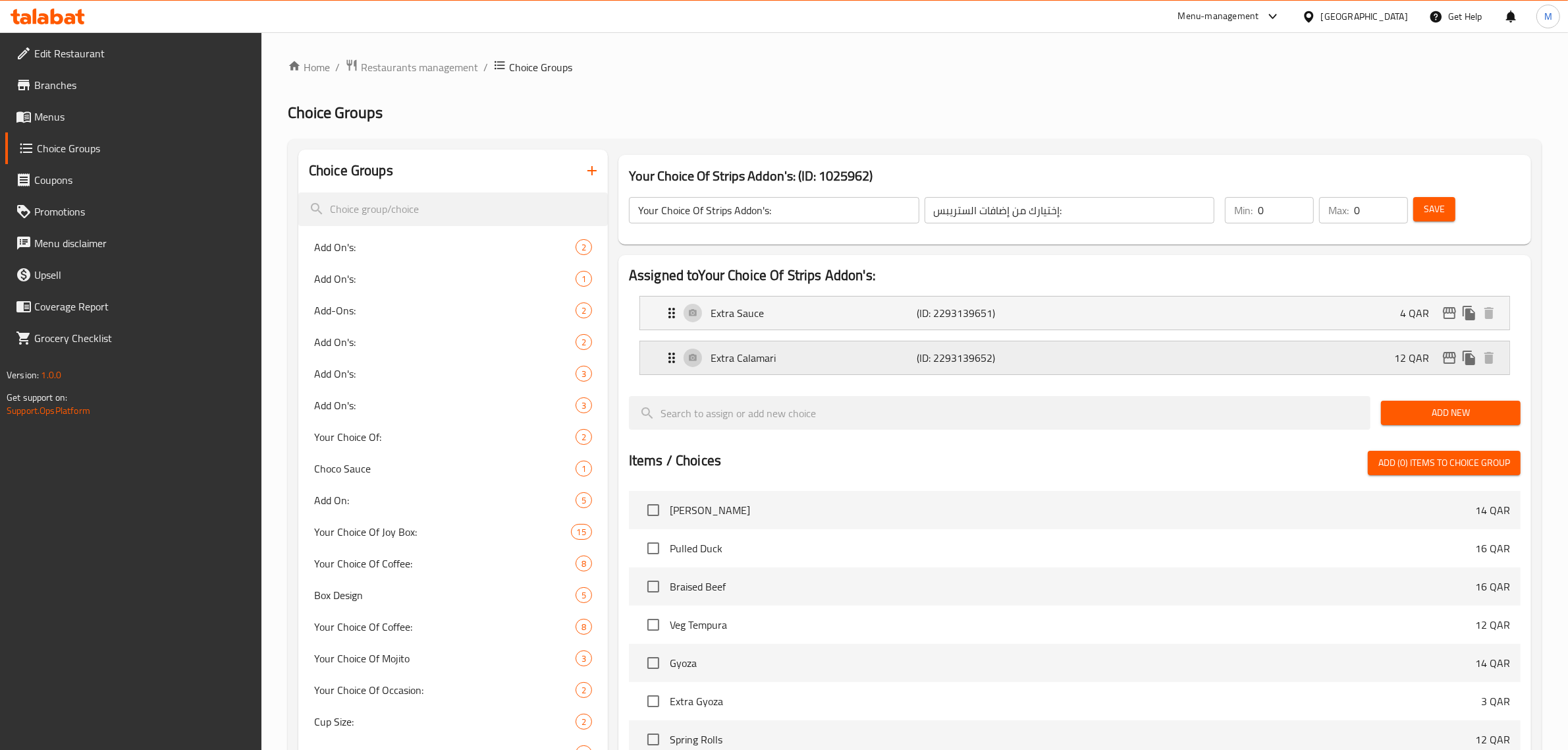
click at [820, 363] on p "Extra Calamari" at bounding box center [814, 358] width 207 height 16
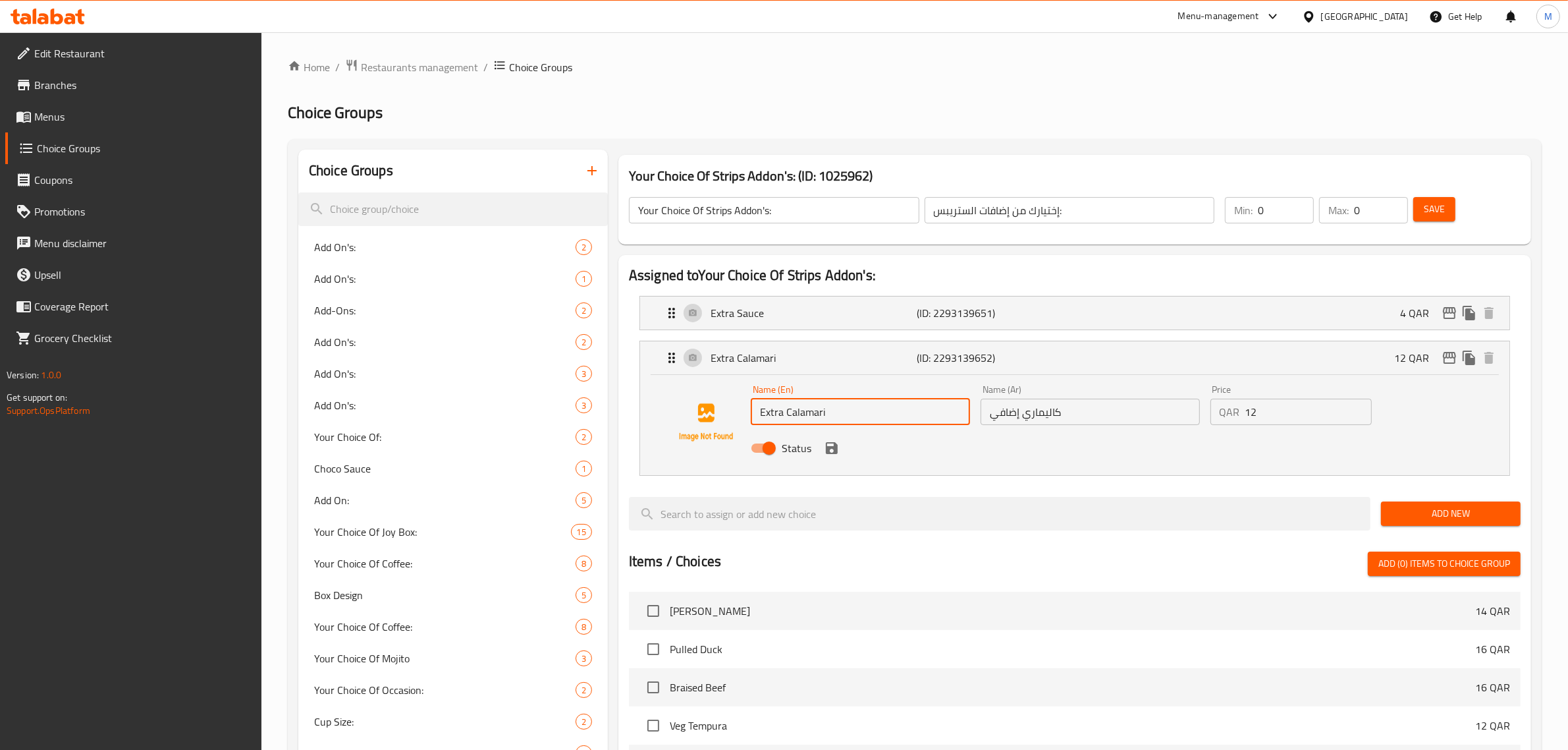
drag, startPoint x: 787, startPoint y: 410, endPoint x: 847, endPoint y: 411, distance: 60.0
click at [847, 411] on input "Extra Calamari" at bounding box center [860, 411] width 219 height 26
paste input "Extra Chicken Strip"
type input "Extra Extra Chicken Strips"
click at [1026, 414] on input "كاليماري إضافي" at bounding box center [1090, 411] width 219 height 26
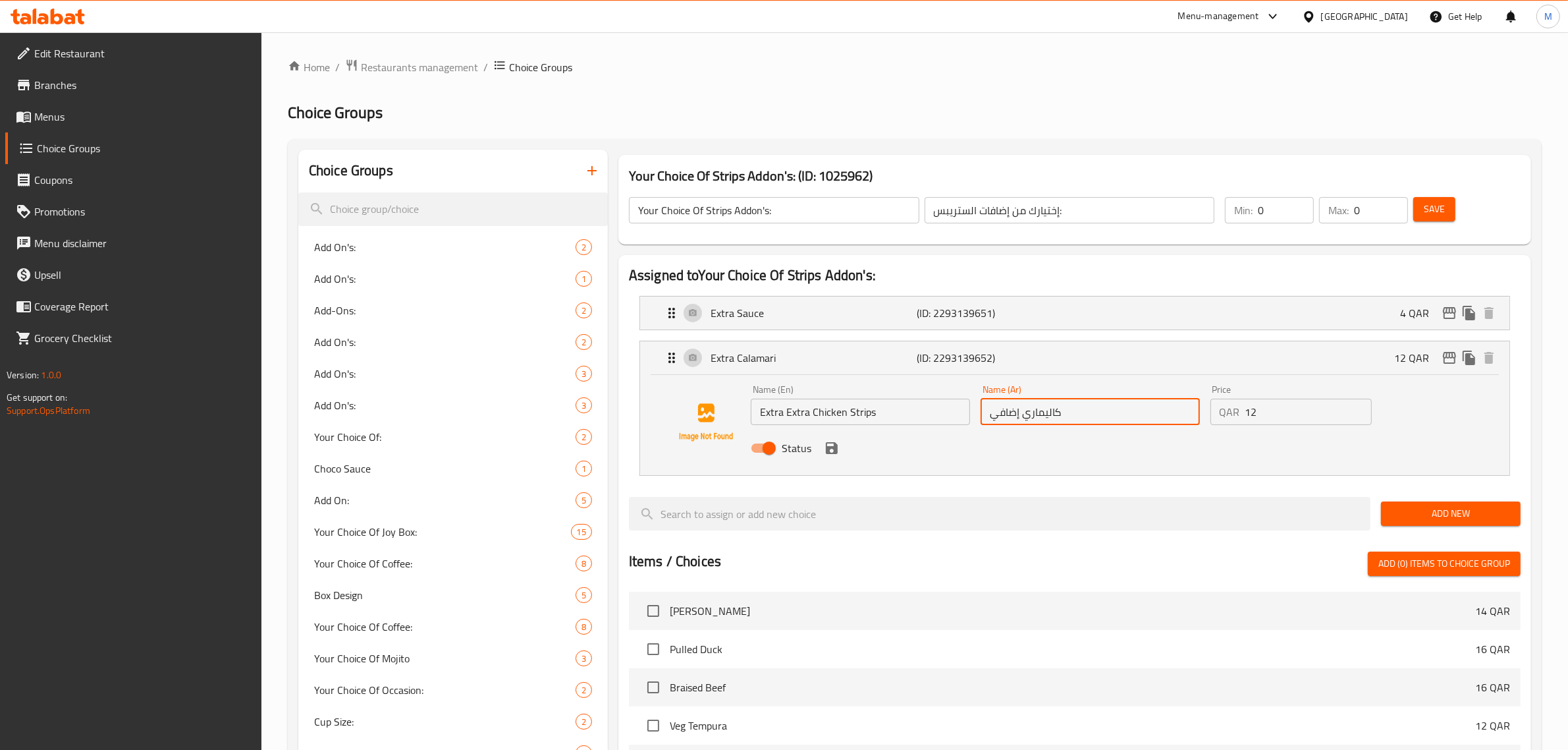
click at [1026, 414] on input "كاليماري إضافي" at bounding box center [1090, 411] width 219 height 26
click at [1026, 414] on input "كاليماري إضافي" at bounding box center [1090, 411] width 219 height 26
paste input "شرائح دجاج إضافية"
type input "شرائح دجاج إضافية"
drag, startPoint x: 1267, startPoint y: 415, endPoint x: 1223, endPoint y: 417, distance: 44.0
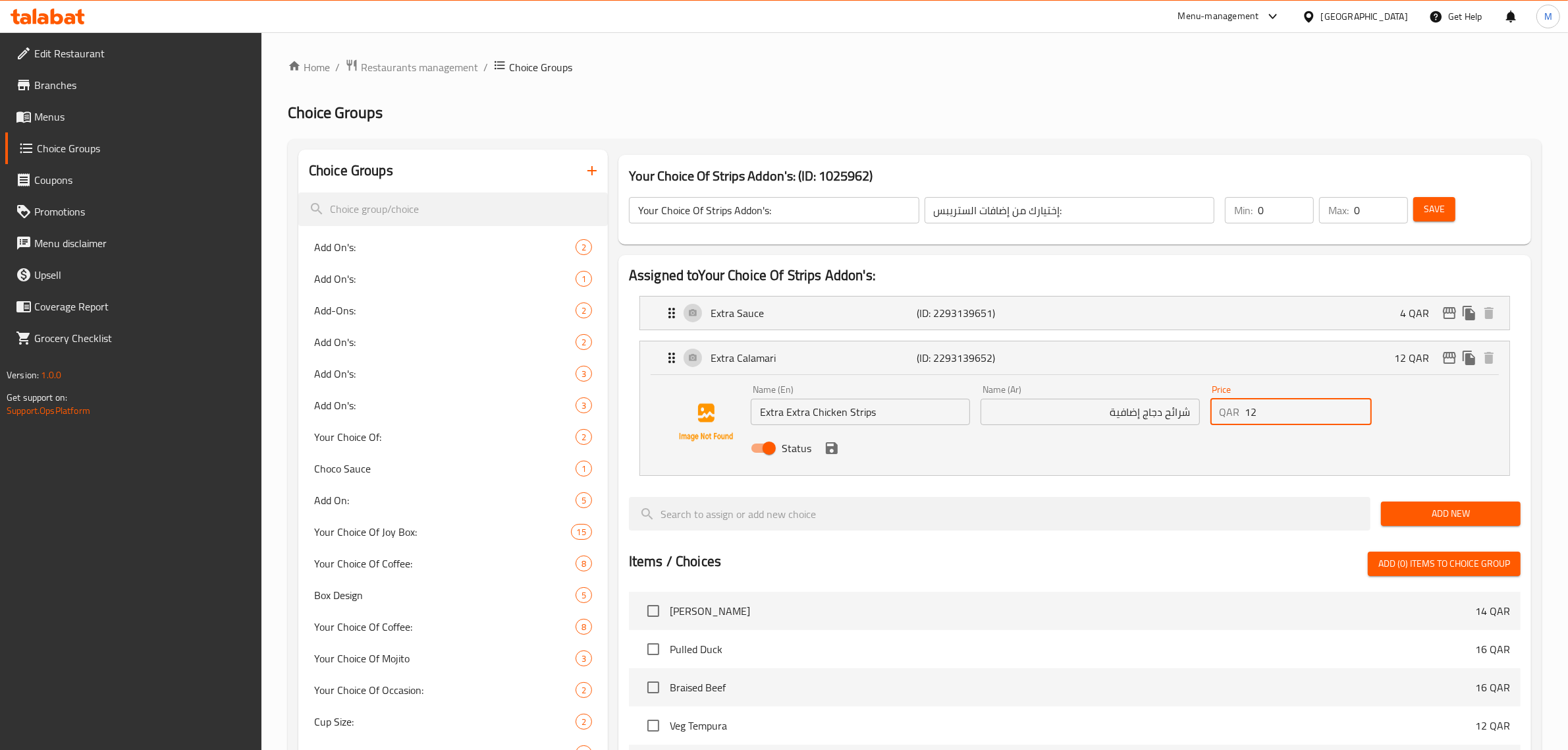
click at [1223, 417] on div "QAR 12 Price" at bounding box center [1291, 411] width 162 height 26
click at [834, 449] on icon "save" at bounding box center [832, 448] width 12 height 12
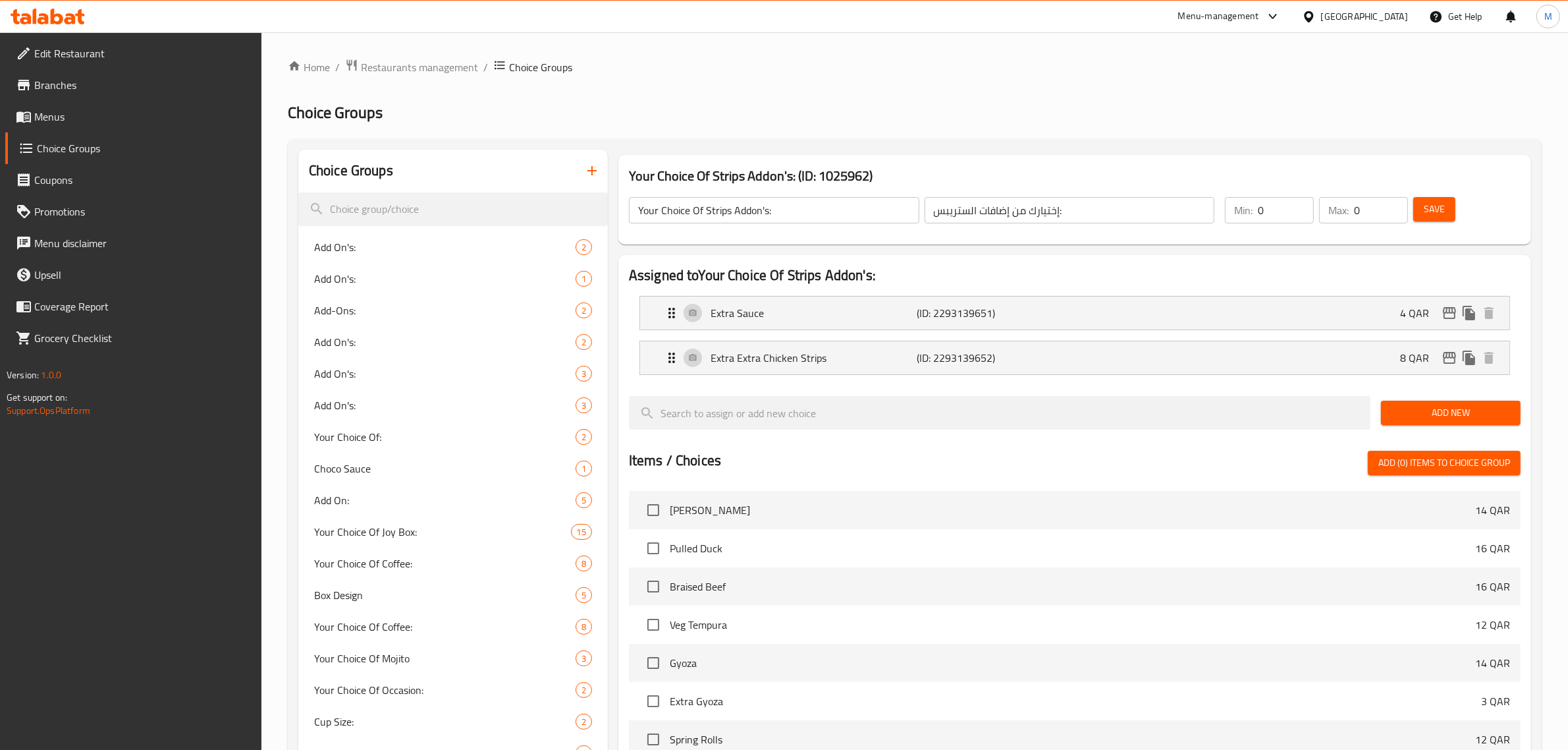
type input "8"
drag, startPoint x: 1366, startPoint y: 218, endPoint x: 1345, endPoint y: 218, distance: 21.0
click at [1345, 218] on div "Max: 0 ​" at bounding box center [1363, 210] width 89 height 26
type input "2"
click at [1329, 159] on div "Your Choice Of Strips Addon's: (ID: 1025962) Your Choice Of Strips Addon's: ​ إ…" at bounding box center [1075, 200] width 913 height 90
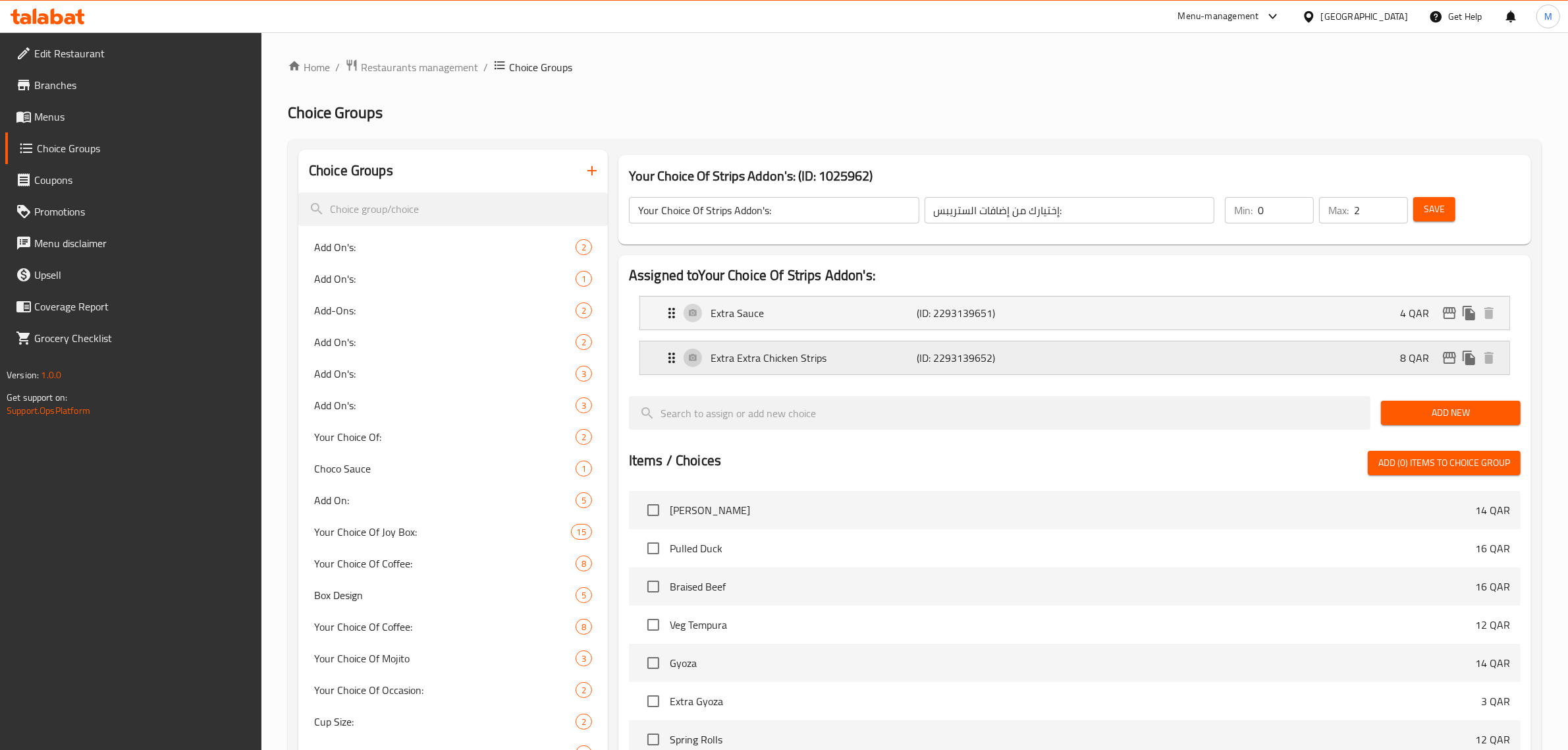
click at [850, 370] on div "Extra Extra Chicken Strips (ID: 2293139652) 8 QAR" at bounding box center [1079, 358] width 830 height 33
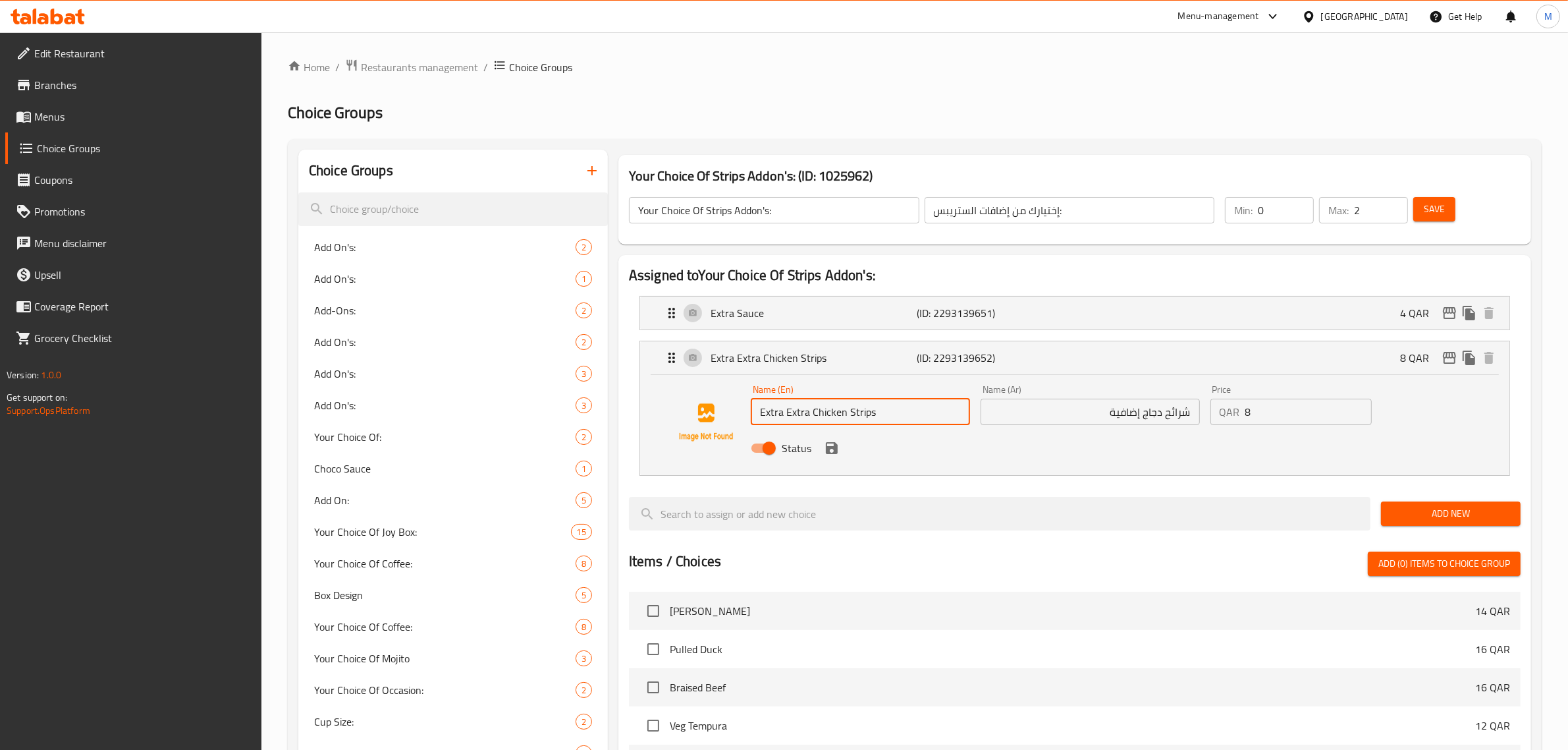
drag, startPoint x: 781, startPoint y: 415, endPoint x: 754, endPoint y: 416, distance: 27.0
click at [754, 416] on input "Extra Extra Chicken Strips" at bounding box center [860, 411] width 219 height 26
click at [840, 452] on div "Status" at bounding box center [1090, 448] width 689 height 36
click at [834, 448] on icon "save" at bounding box center [832, 448] width 12 height 12
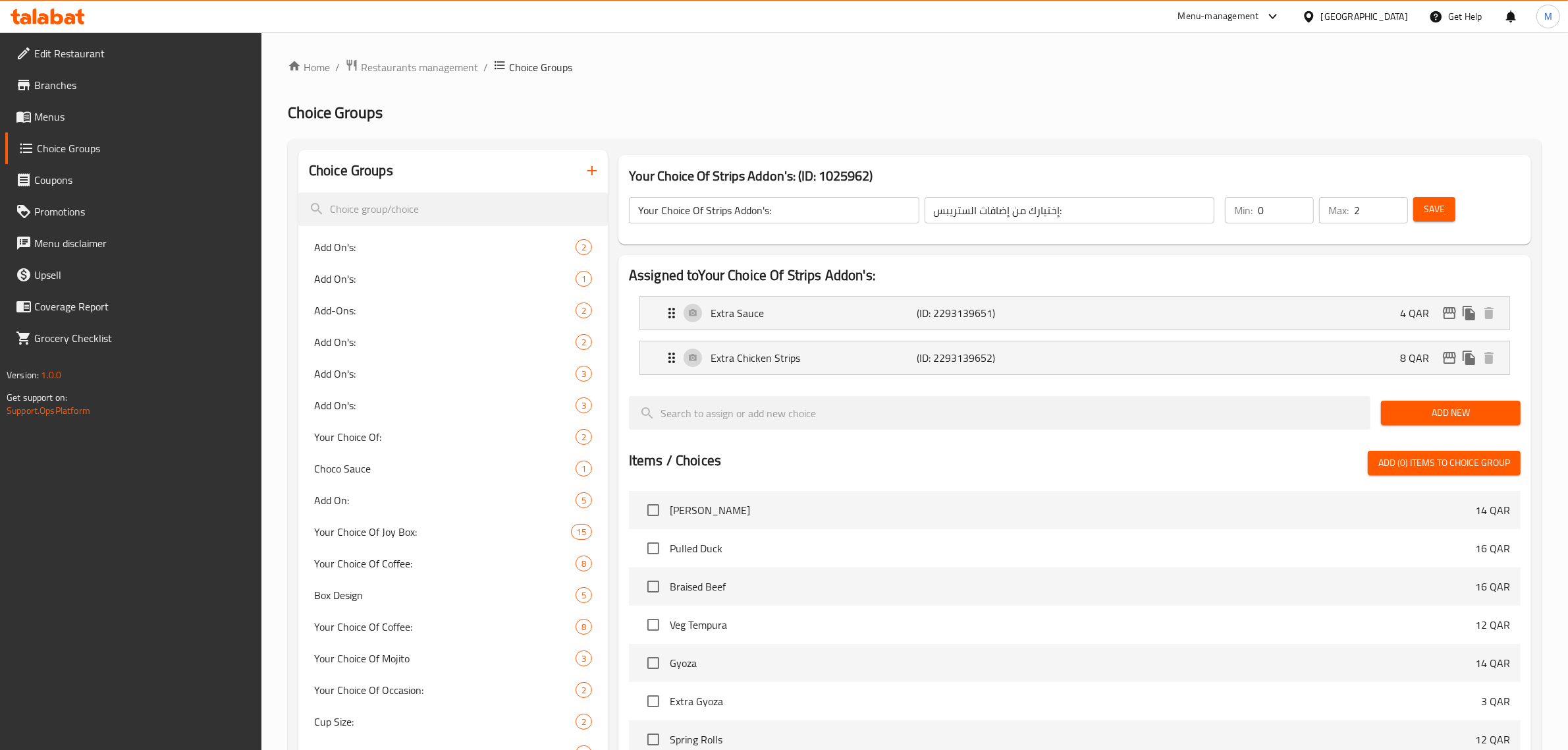
type input "Extra Chicken Strips"
click at [1447, 212] on button "Save" at bounding box center [1435, 209] width 42 height 24
click at [1441, 212] on span "Save" at bounding box center [1434, 209] width 21 height 17
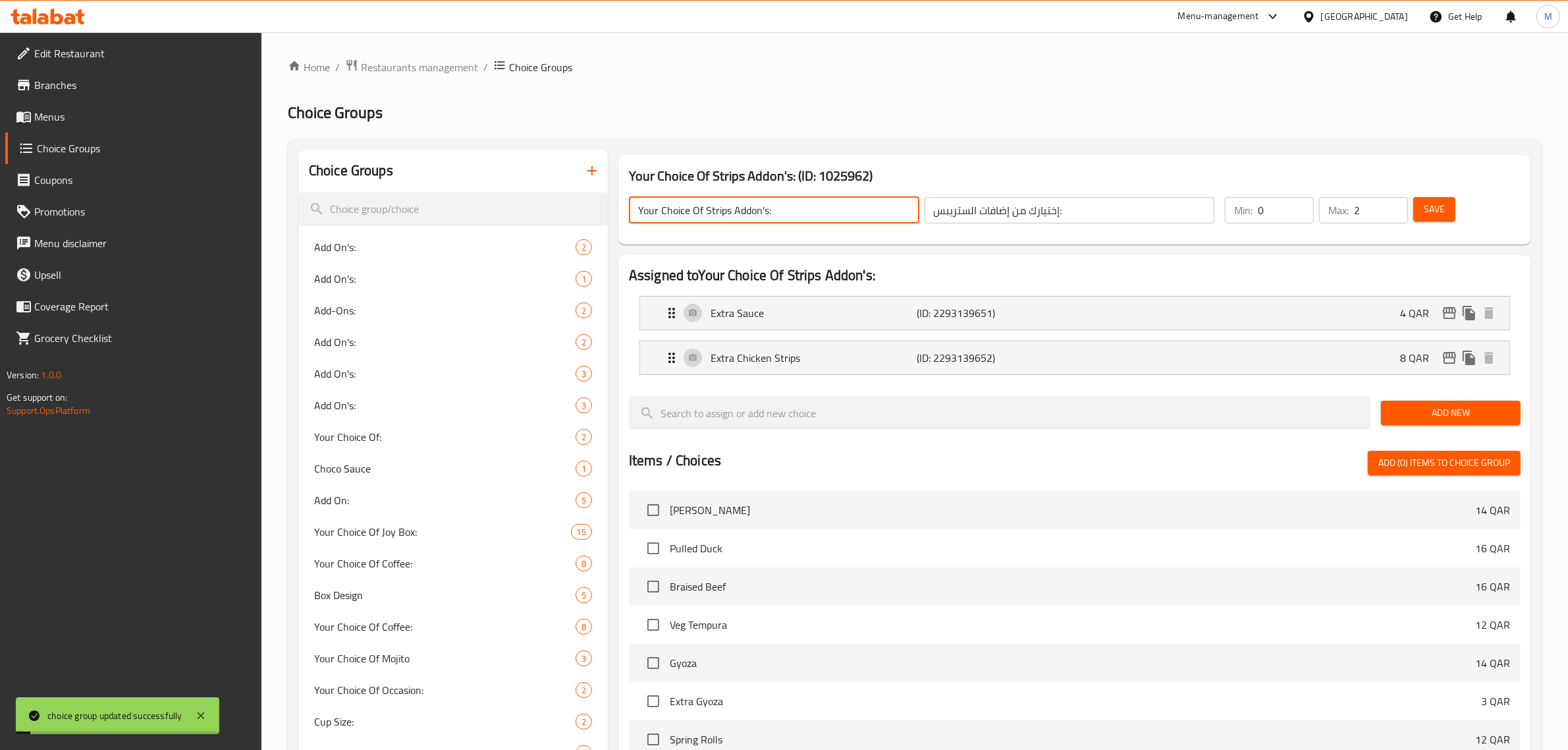
click at [835, 214] on input "Your Choice Of Strips Addon's:" at bounding box center [774, 210] width 290 height 26
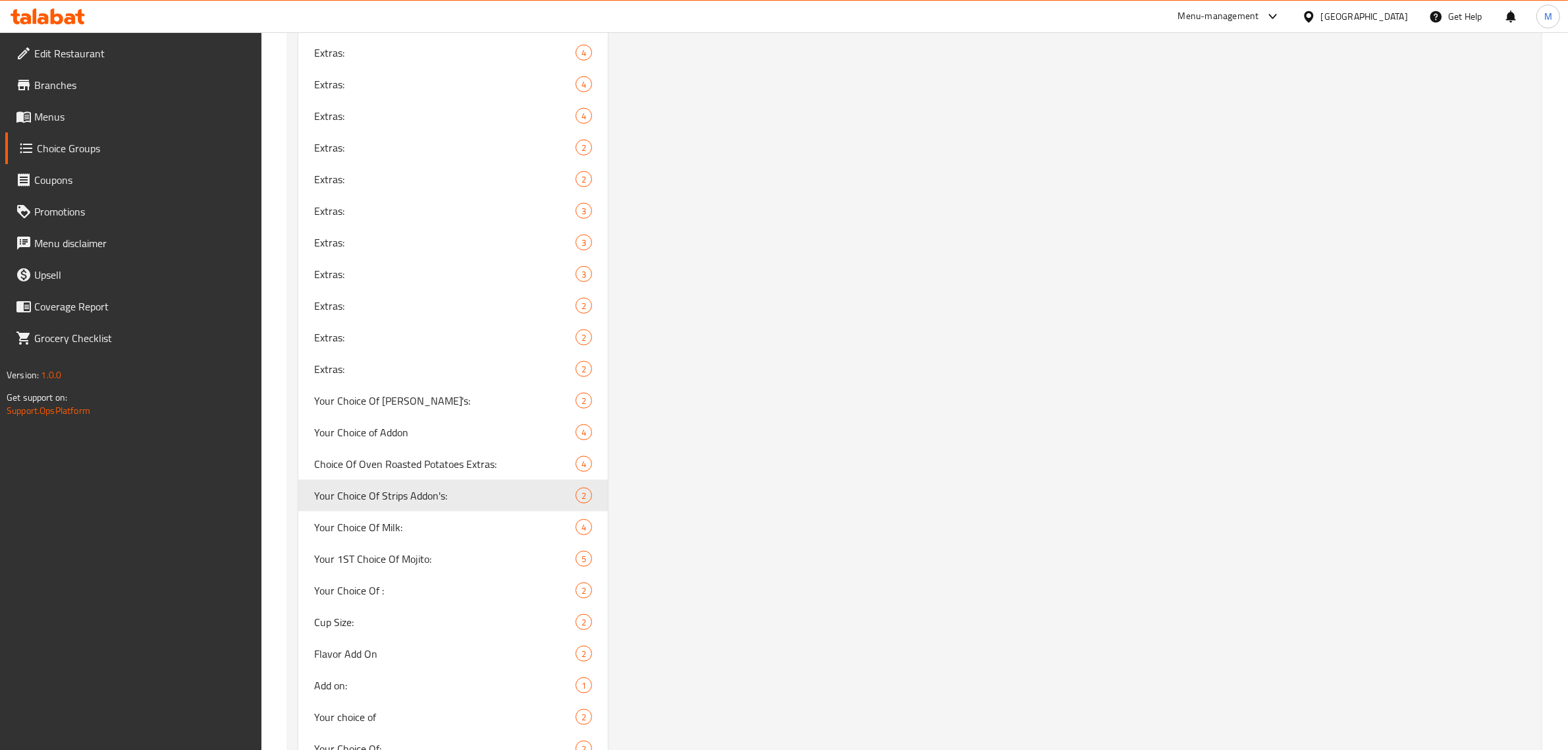
scroll to position [1809, 0]
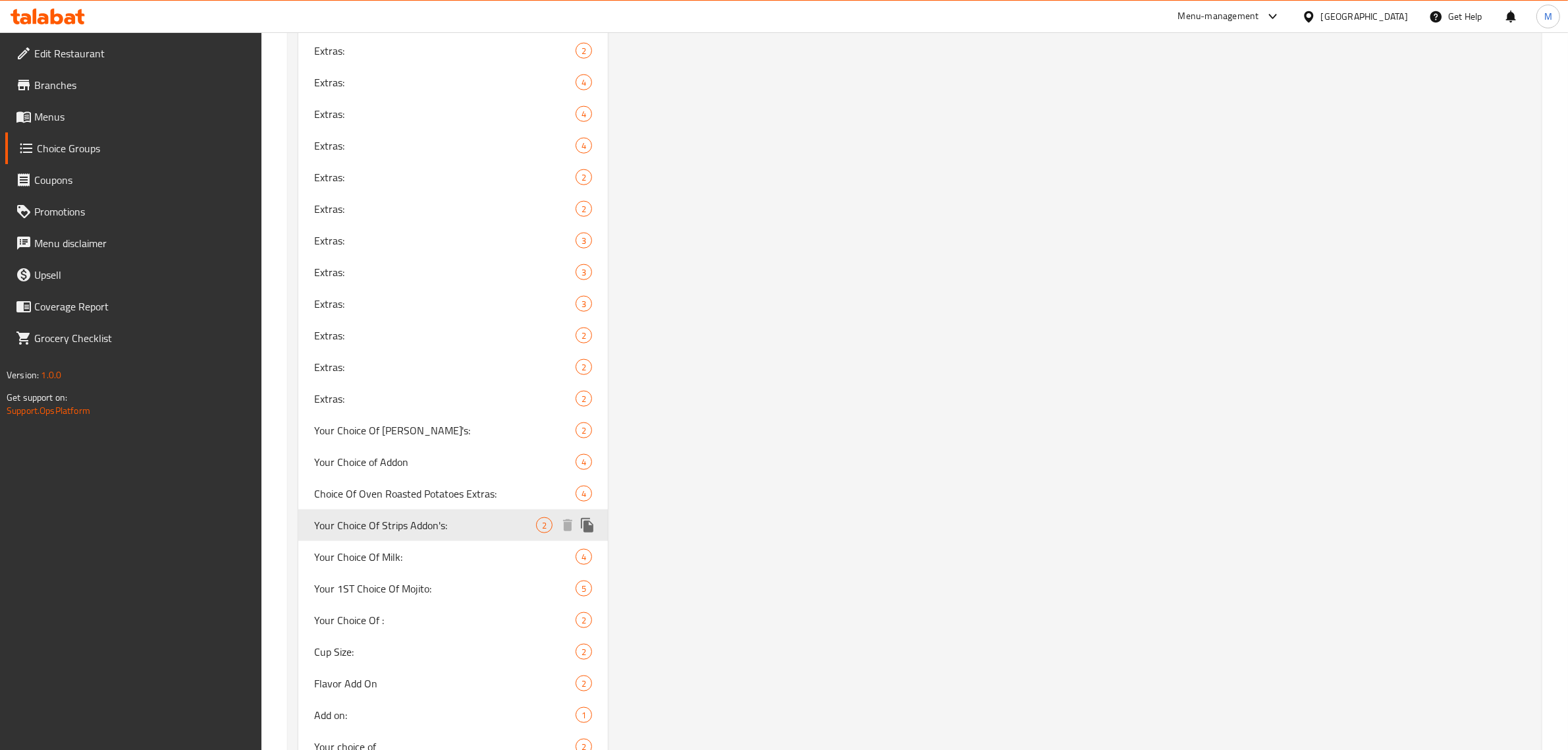
click at [590, 525] on icon "duplicate" at bounding box center [587, 525] width 12 height 15
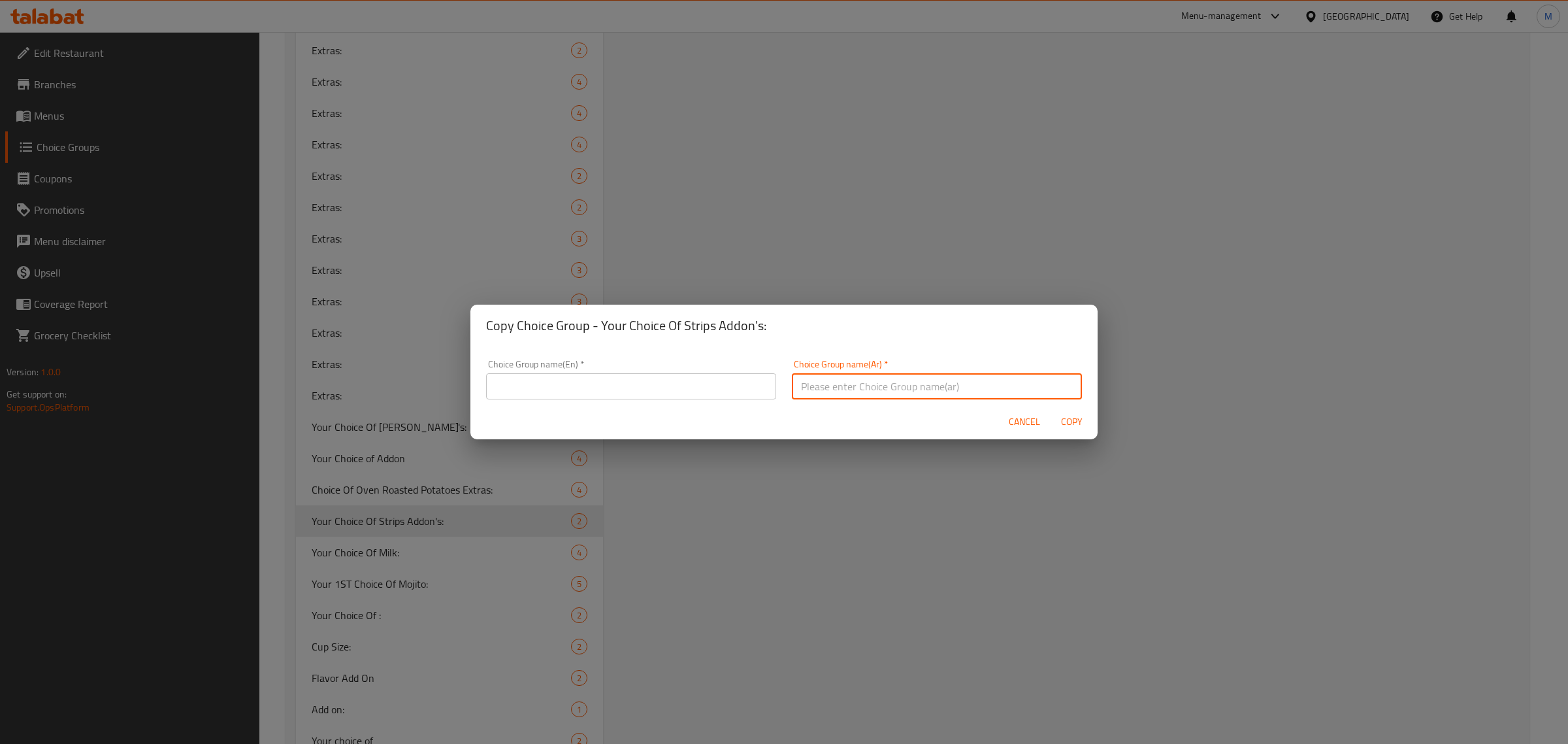
click at [950, 396] on input "text" at bounding box center [937, 386] width 290 height 26
paste input "إختيارك من إضافات الستريبس:"
click at [977, 389] on input "إختيارك من إضافات الستريبس:" at bounding box center [937, 386] width 290 height 26
type input "إختيارك من إضافات الناشفيل:"
click at [563, 400] on div "Choice Group name(En)   * Choice Group name(En) *" at bounding box center [631, 379] width 306 height 56
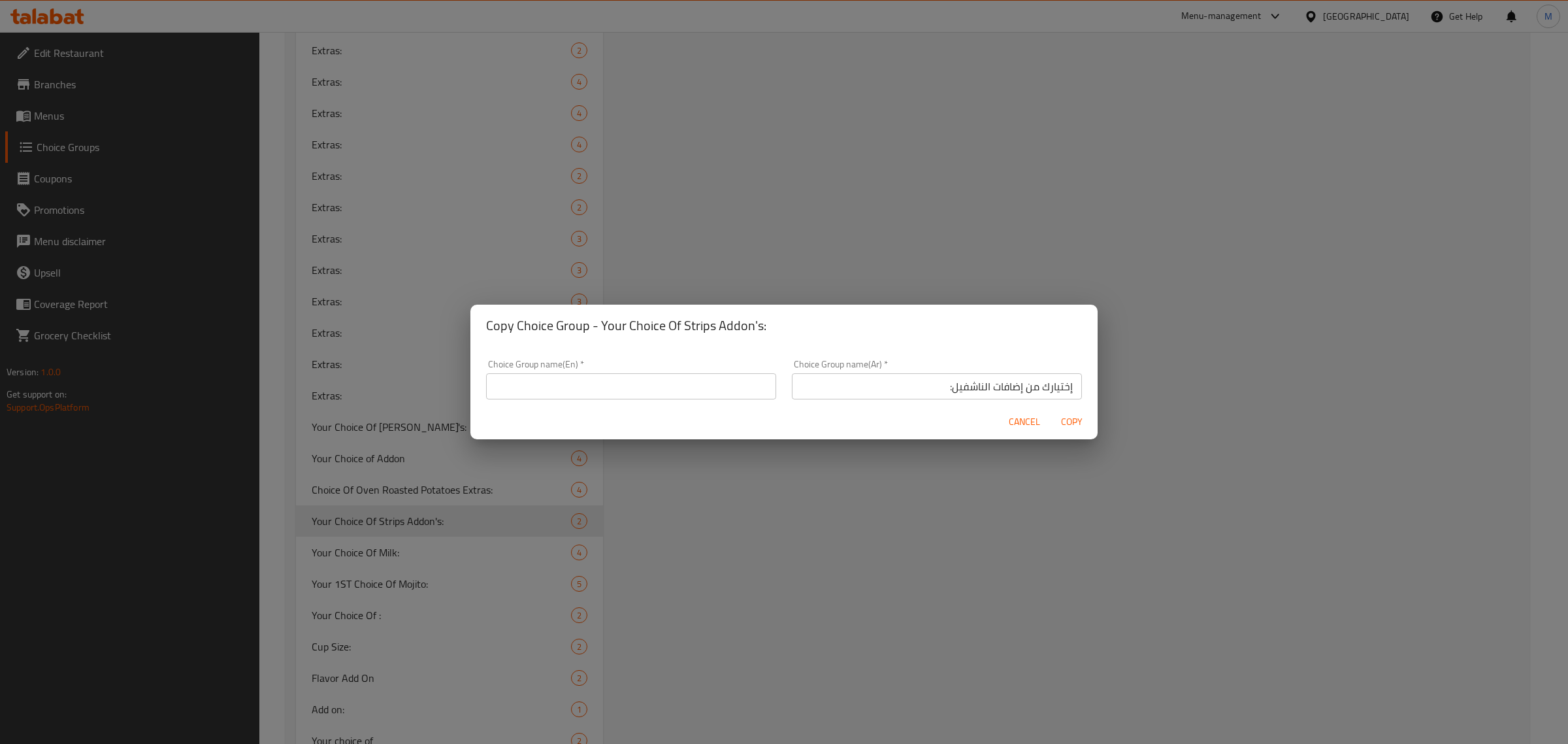
click at [566, 396] on input "text" at bounding box center [631, 386] width 290 height 26
paste input "Your Choice Of Nashville Addon's:"
type input "Your Choice Of Nashville Addon's:"
click at [1069, 417] on span "Copy" at bounding box center [1071, 422] width 31 height 17
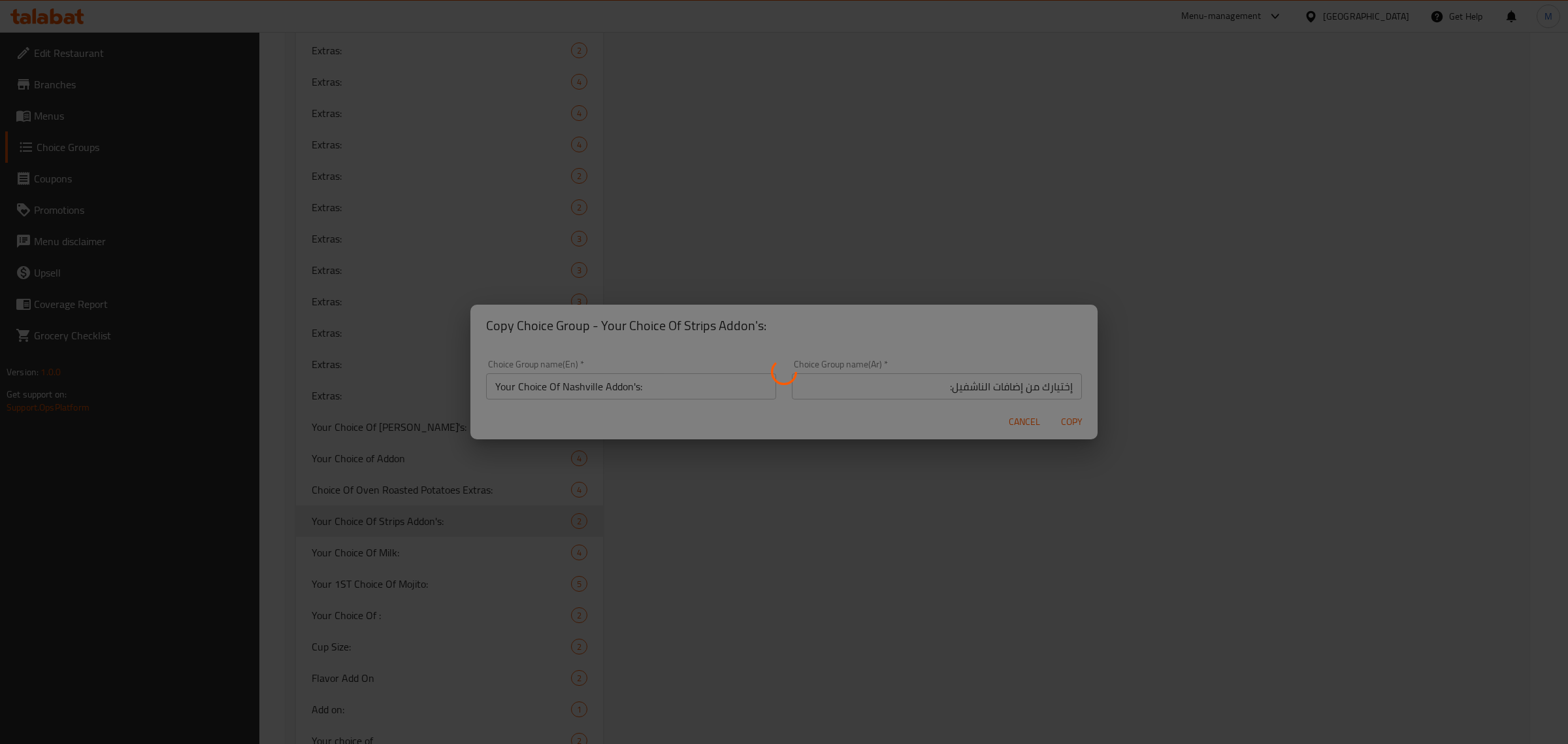
type input "Your Choice Of Nashville Addon's:"
type input "إختيارك من إضافات الناشفيل:"
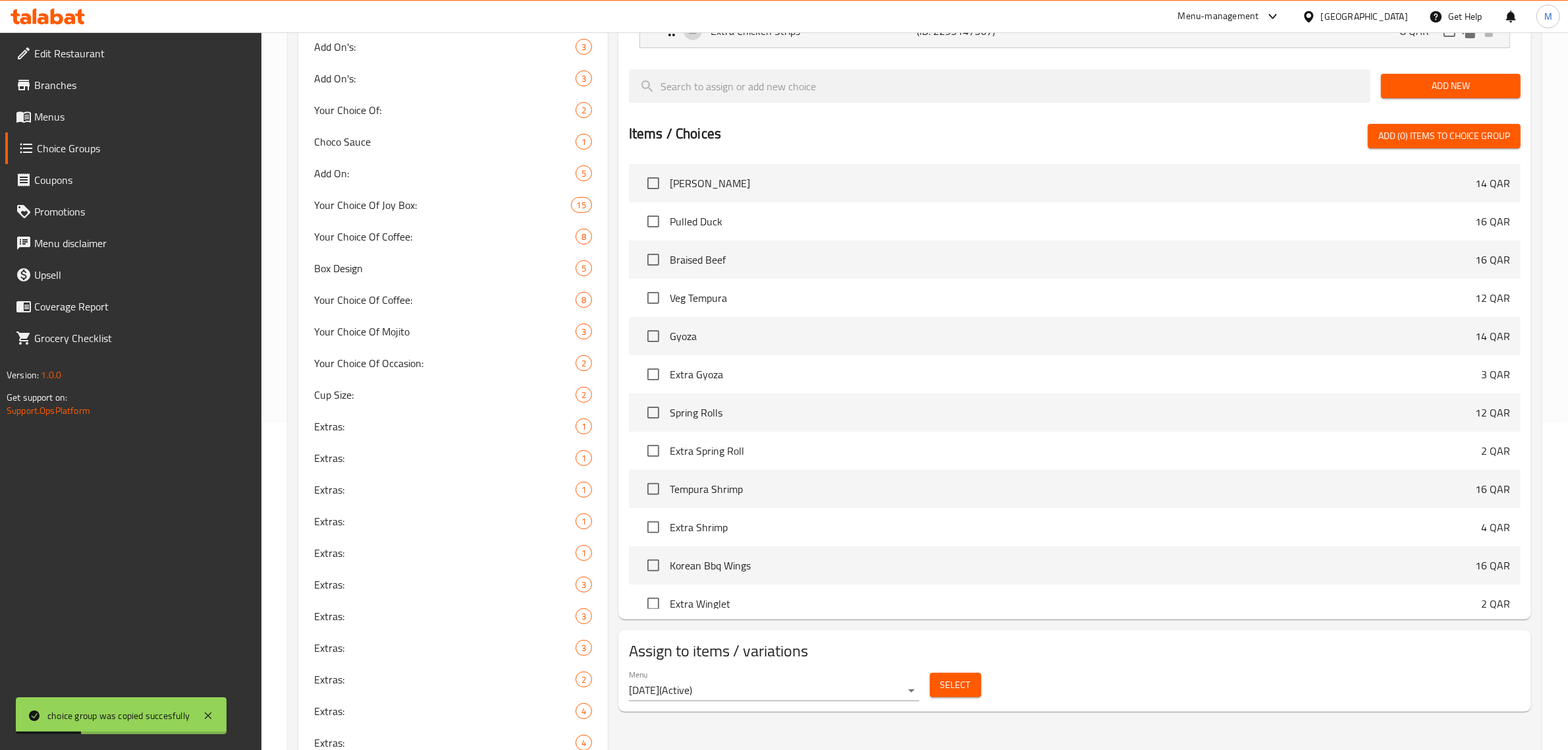
scroll to position [0, 0]
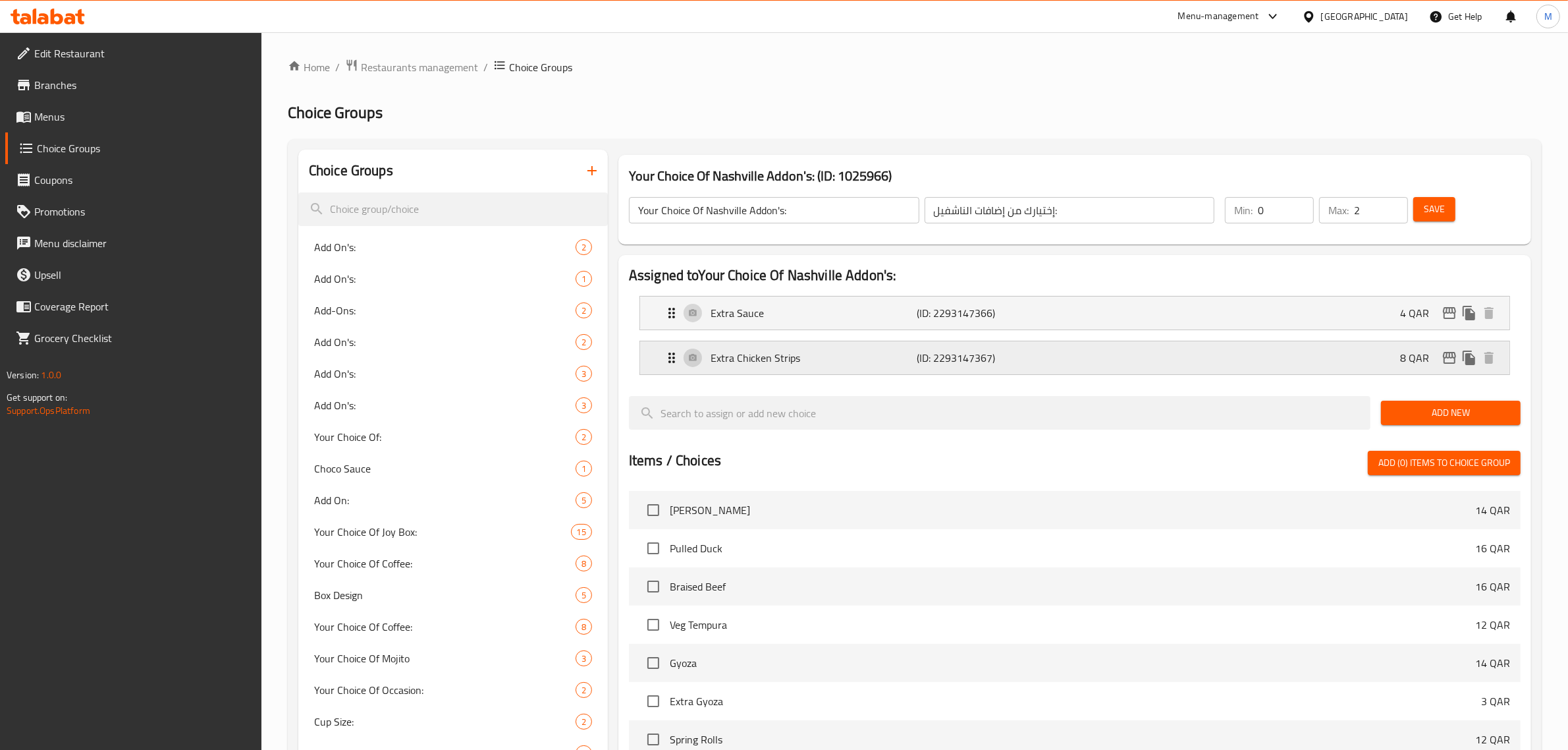
click at [867, 360] on p "Extra Chicken Strips" at bounding box center [814, 358] width 207 height 16
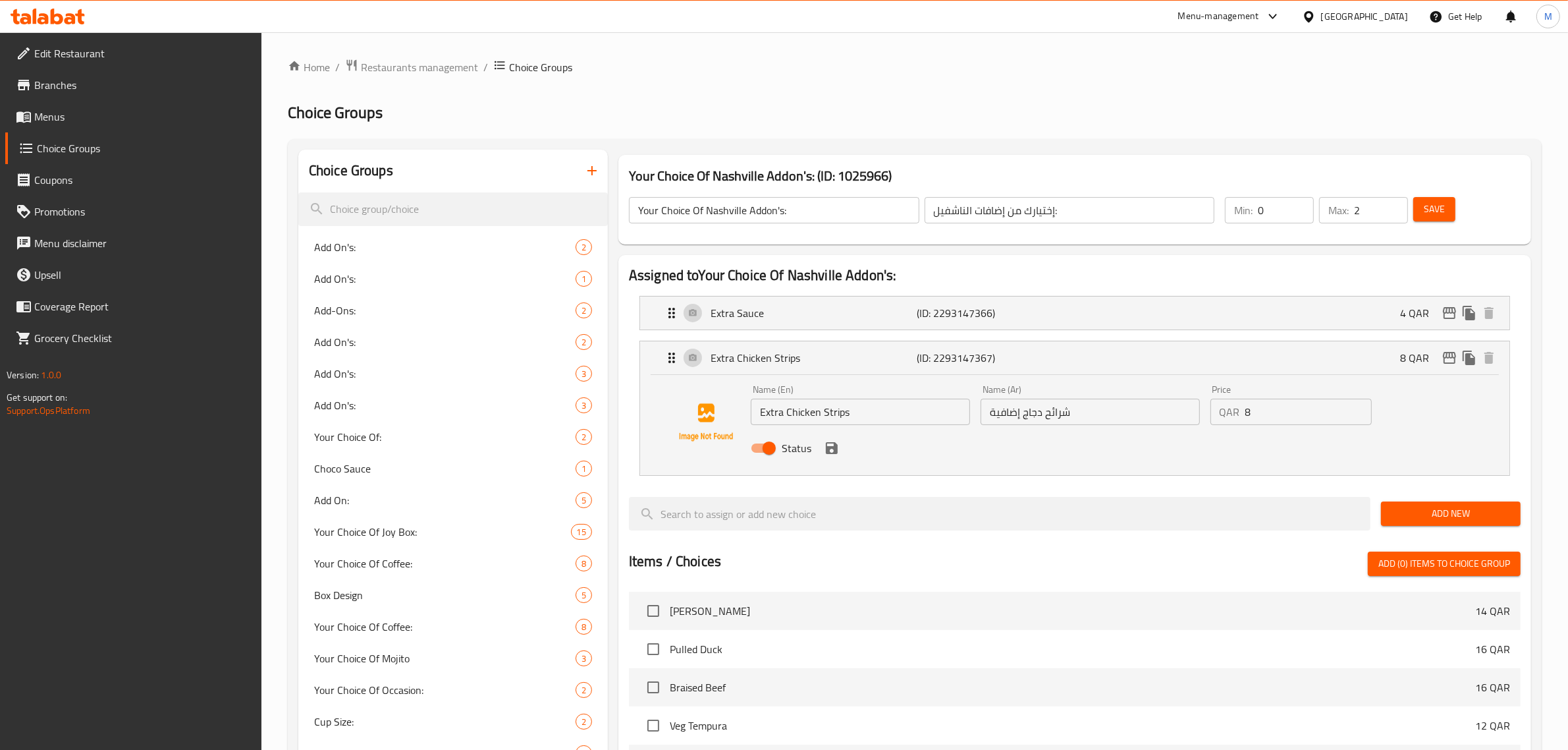
click at [870, 412] on input "Extra Chicken Strips" at bounding box center [860, 411] width 219 height 26
paste input "text"
type input "Extra Chicken Strips"
click at [1010, 459] on div "Status" at bounding box center [1090, 448] width 689 height 36
drag, startPoint x: 1285, startPoint y: 416, endPoint x: 1219, endPoint y: 416, distance: 66.0
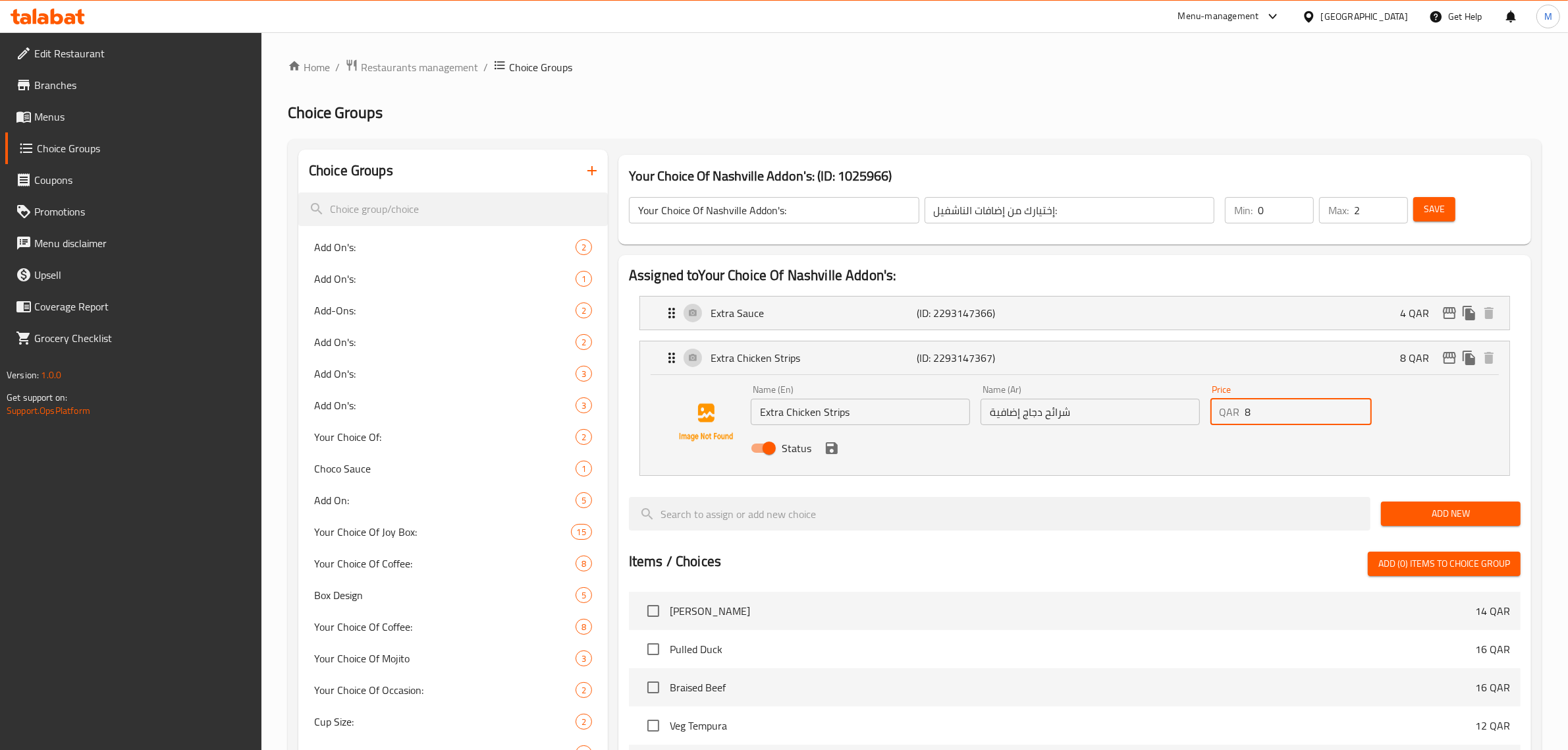
click at [1219, 416] on div "QAR 8 Price" at bounding box center [1291, 411] width 162 height 26
click at [1192, 442] on div "Status" at bounding box center [1090, 448] width 689 height 36
type input "9"
click at [831, 449] on icon "save" at bounding box center [832, 448] width 12 height 12
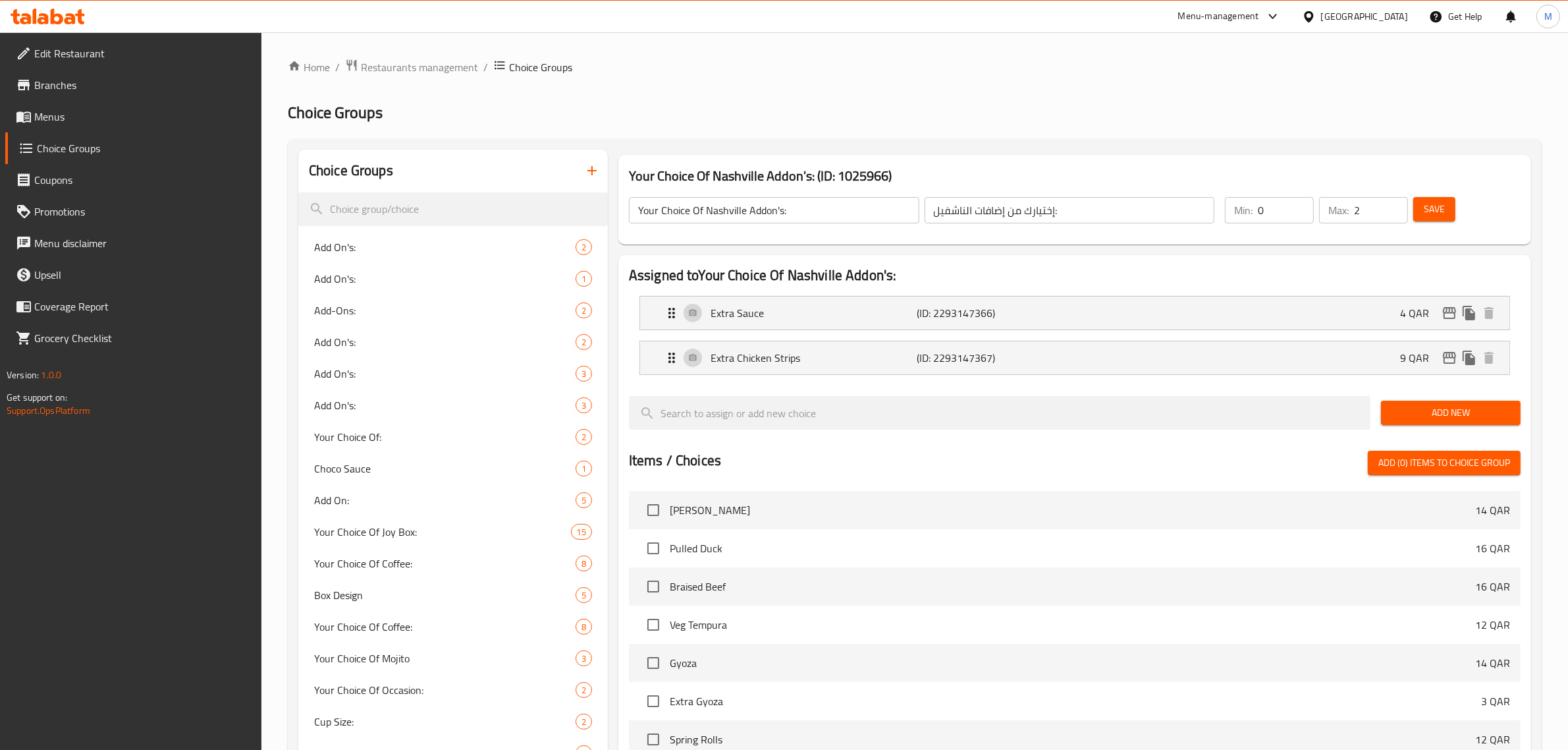
click at [1442, 210] on span "Save" at bounding box center [1434, 209] width 21 height 17
click at [812, 211] on input "Your Choice Of Nashville Addon's:" at bounding box center [774, 210] width 290 height 26
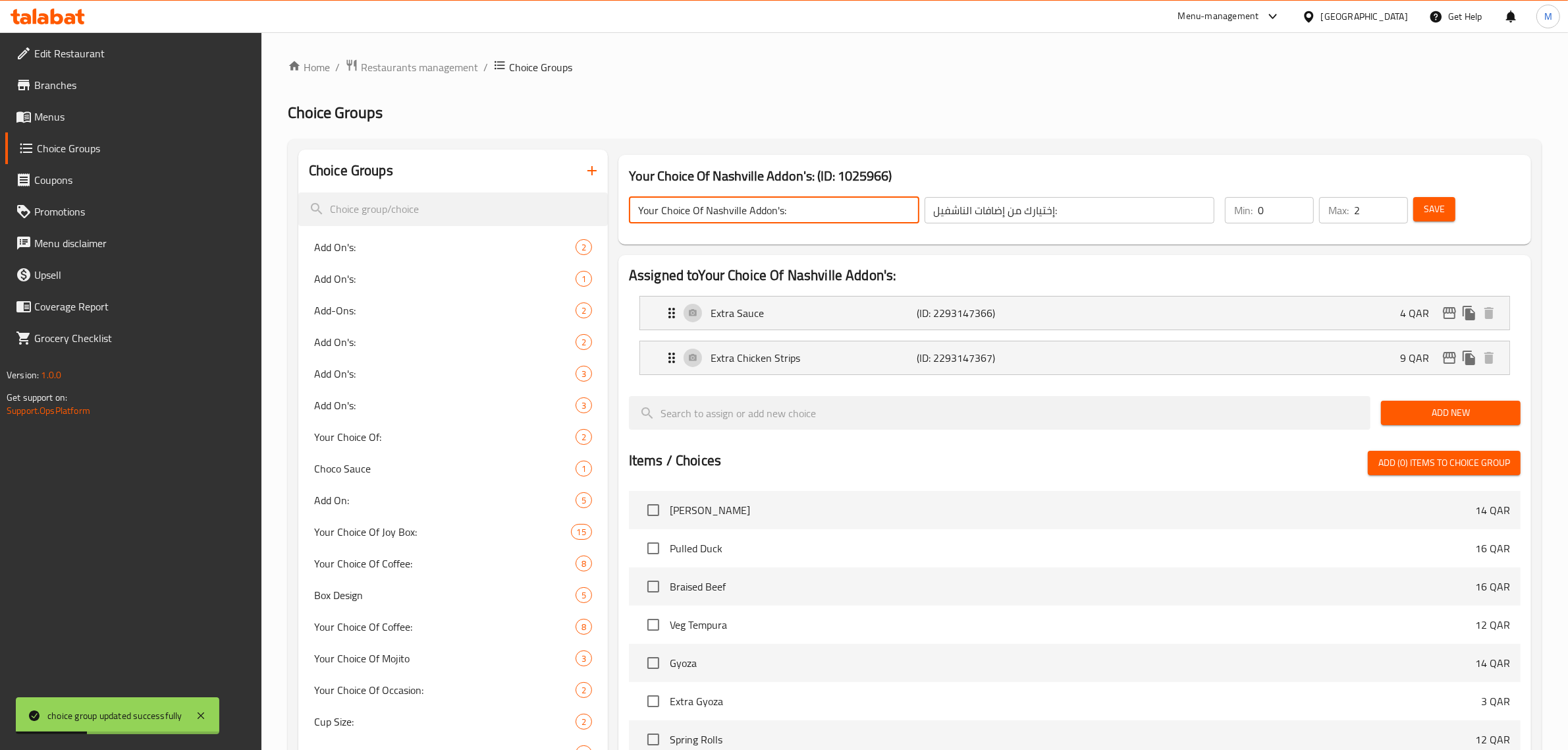
click at [812, 211] on input "Your Choice Of Nashville Addon's:" at bounding box center [774, 210] width 290 height 26
click at [718, 104] on h2 "Choice Groups" at bounding box center [914, 112] width 1254 height 21
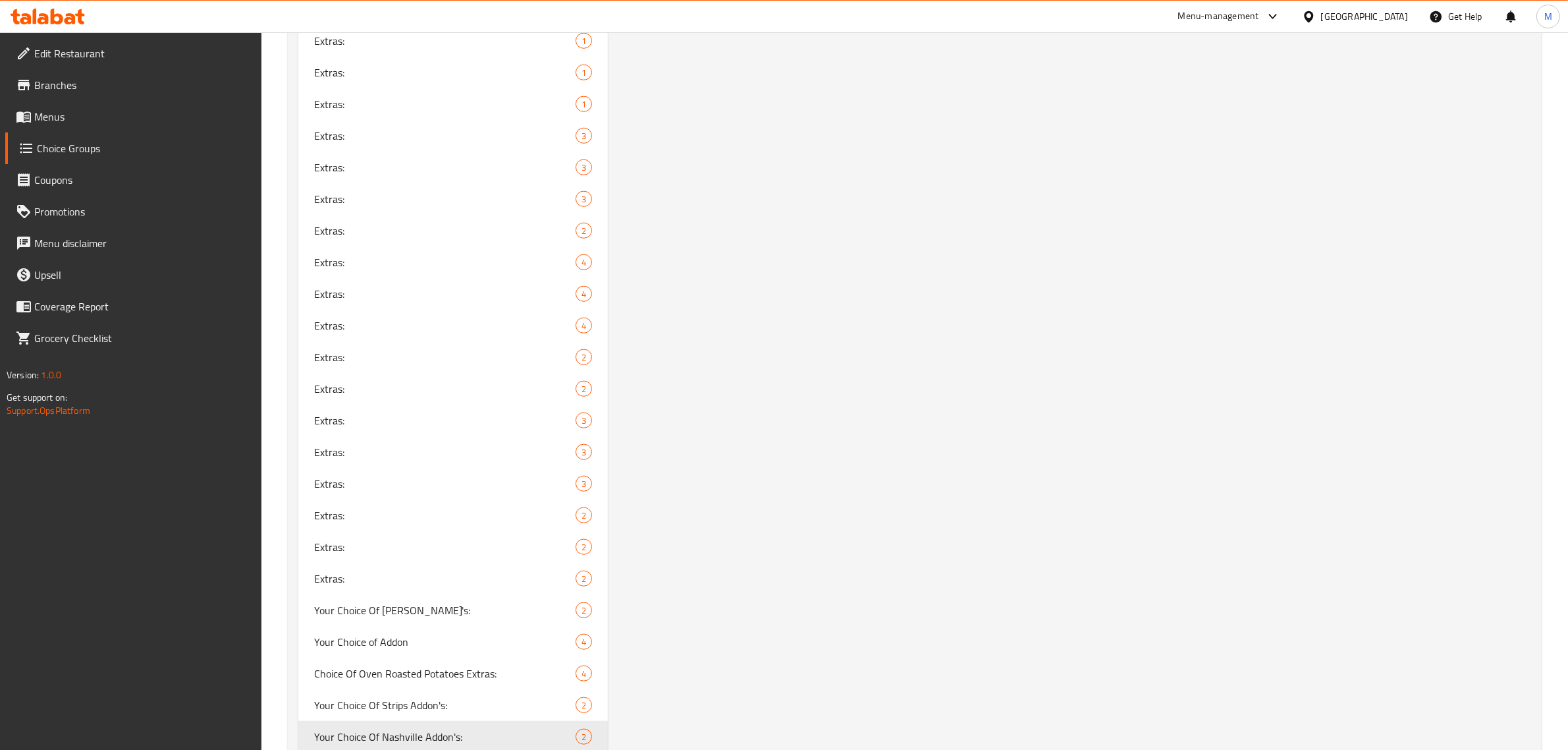
scroll to position [1922, 0]
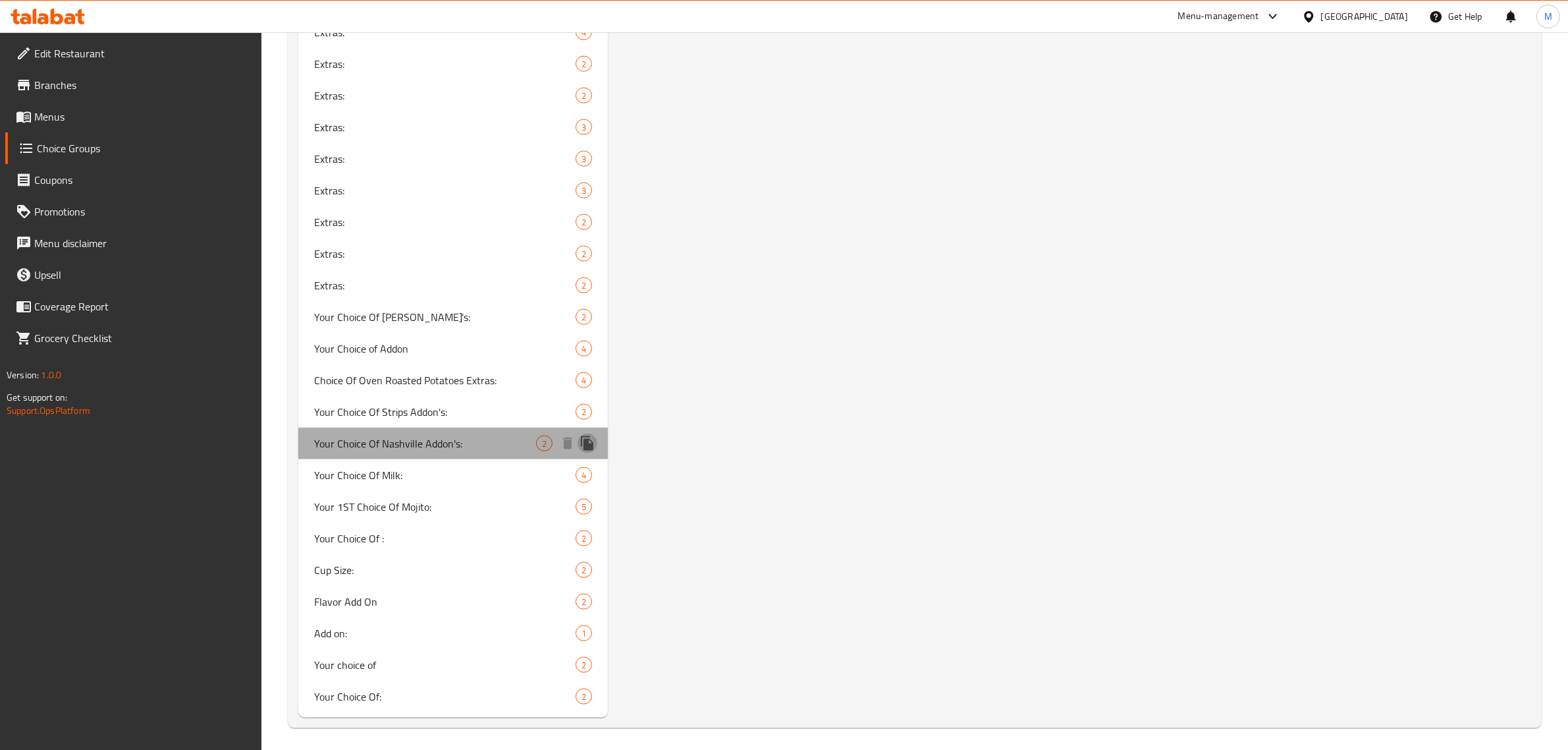
click at [590, 446] on icon "duplicate" at bounding box center [587, 443] width 12 height 15
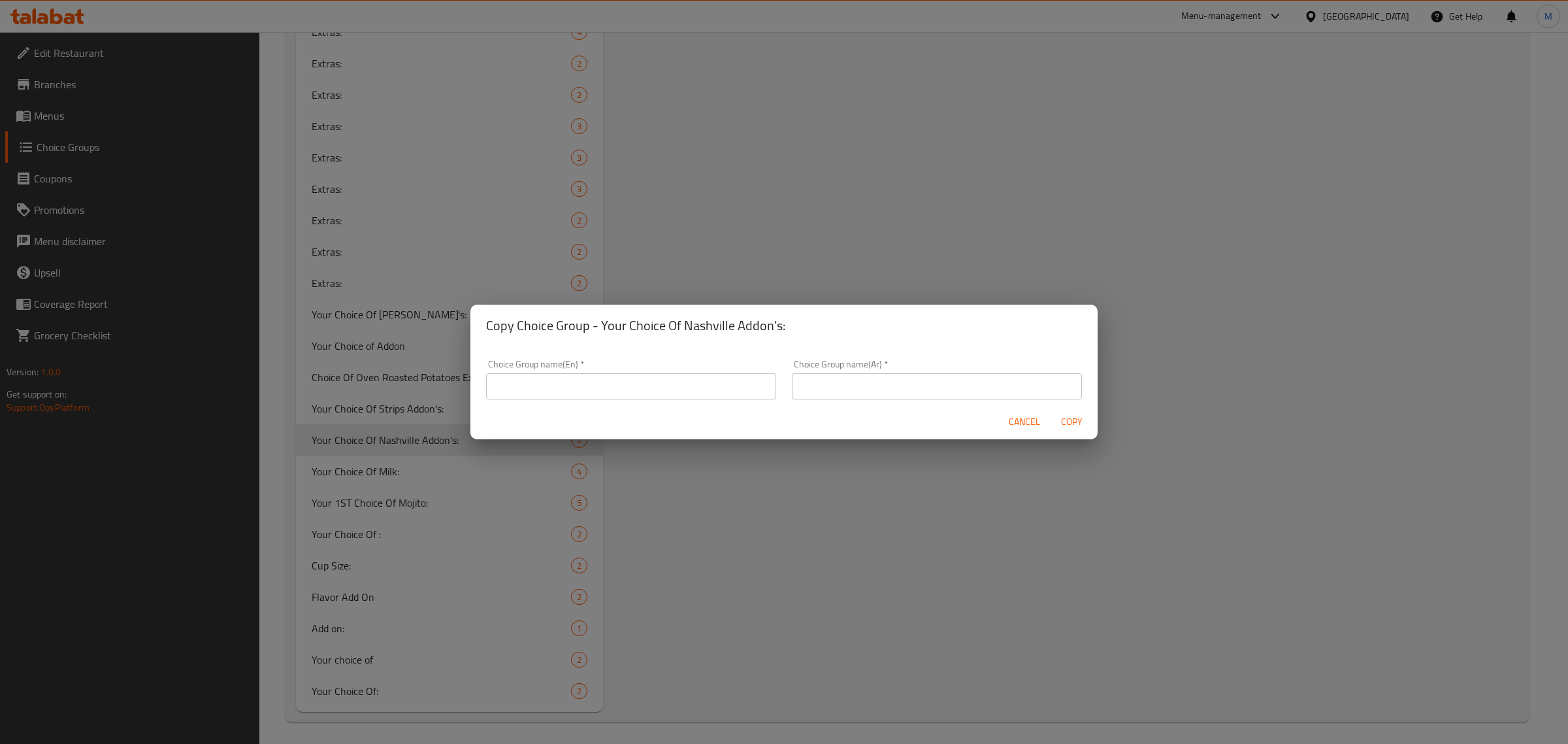
click at [732, 389] on input "text" at bounding box center [631, 386] width 290 height 26
paste input "Chicken Wings"
type input "Chicken Wings"
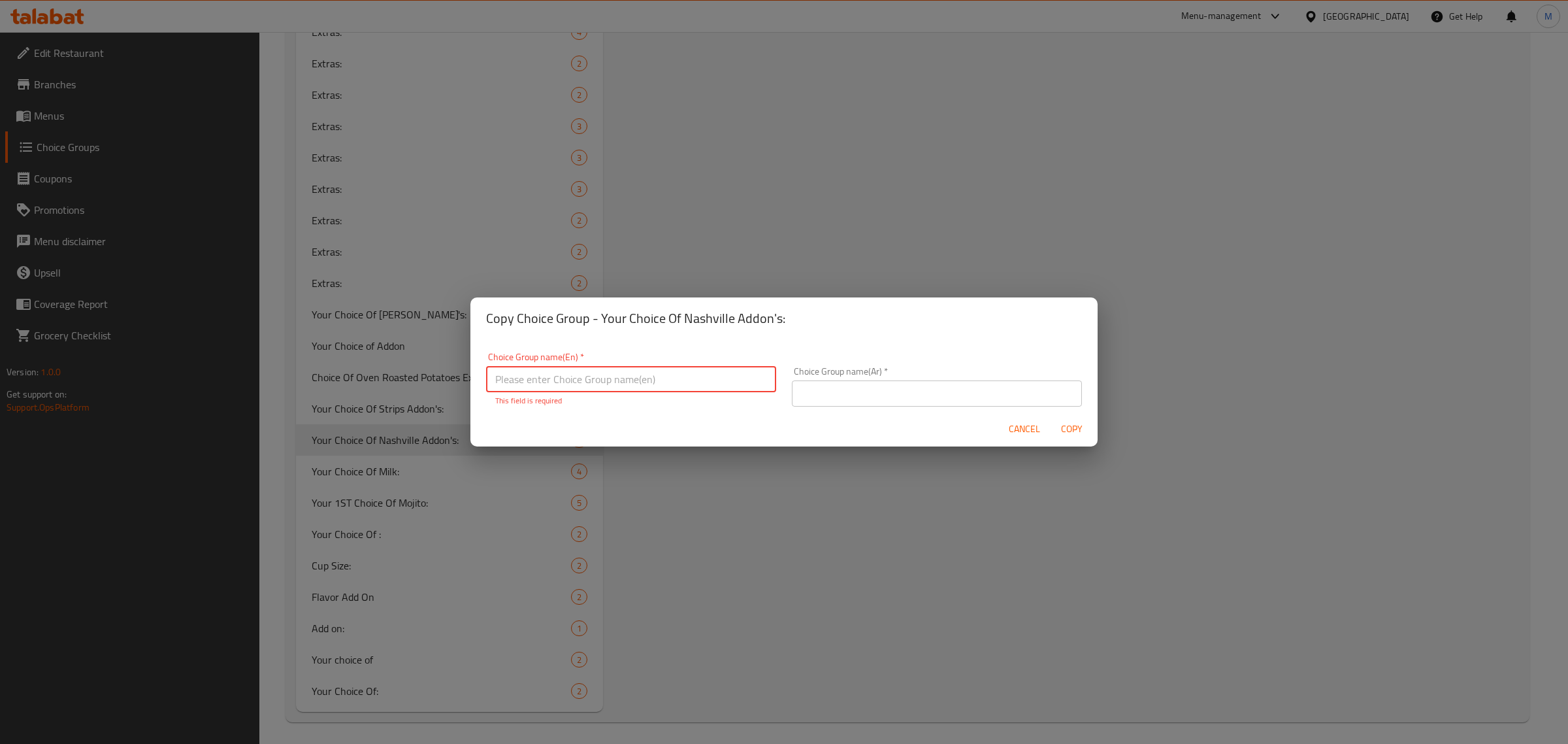
click at [649, 373] on input "text" at bounding box center [631, 379] width 290 height 26
paste input "Chicken Wings"
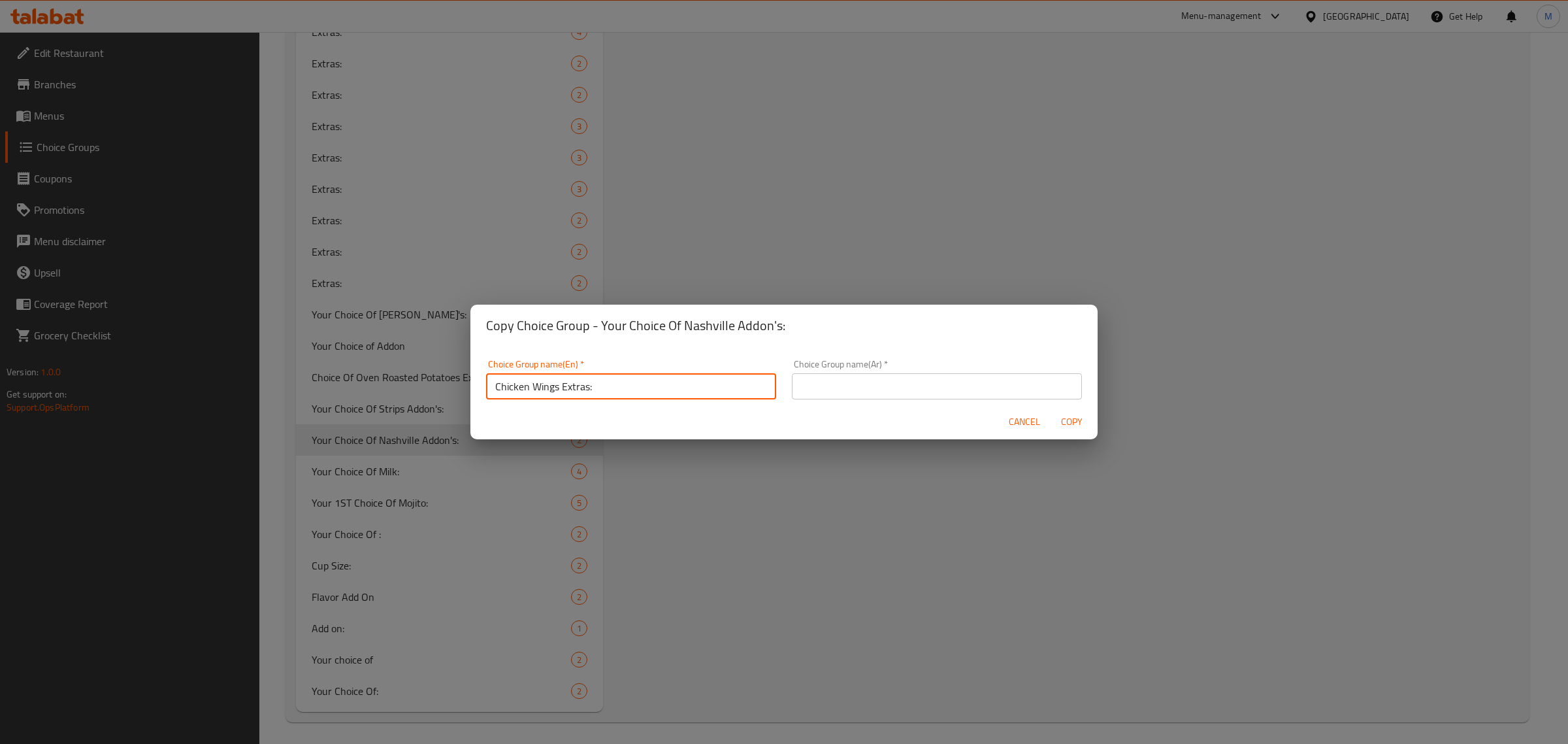
click at [560, 390] on input "Chicken Wings Extras:" at bounding box center [631, 386] width 290 height 26
type input "Chicken Wings Extras:"
click at [1044, 395] on input "text" at bounding box center [937, 386] width 290 height 26
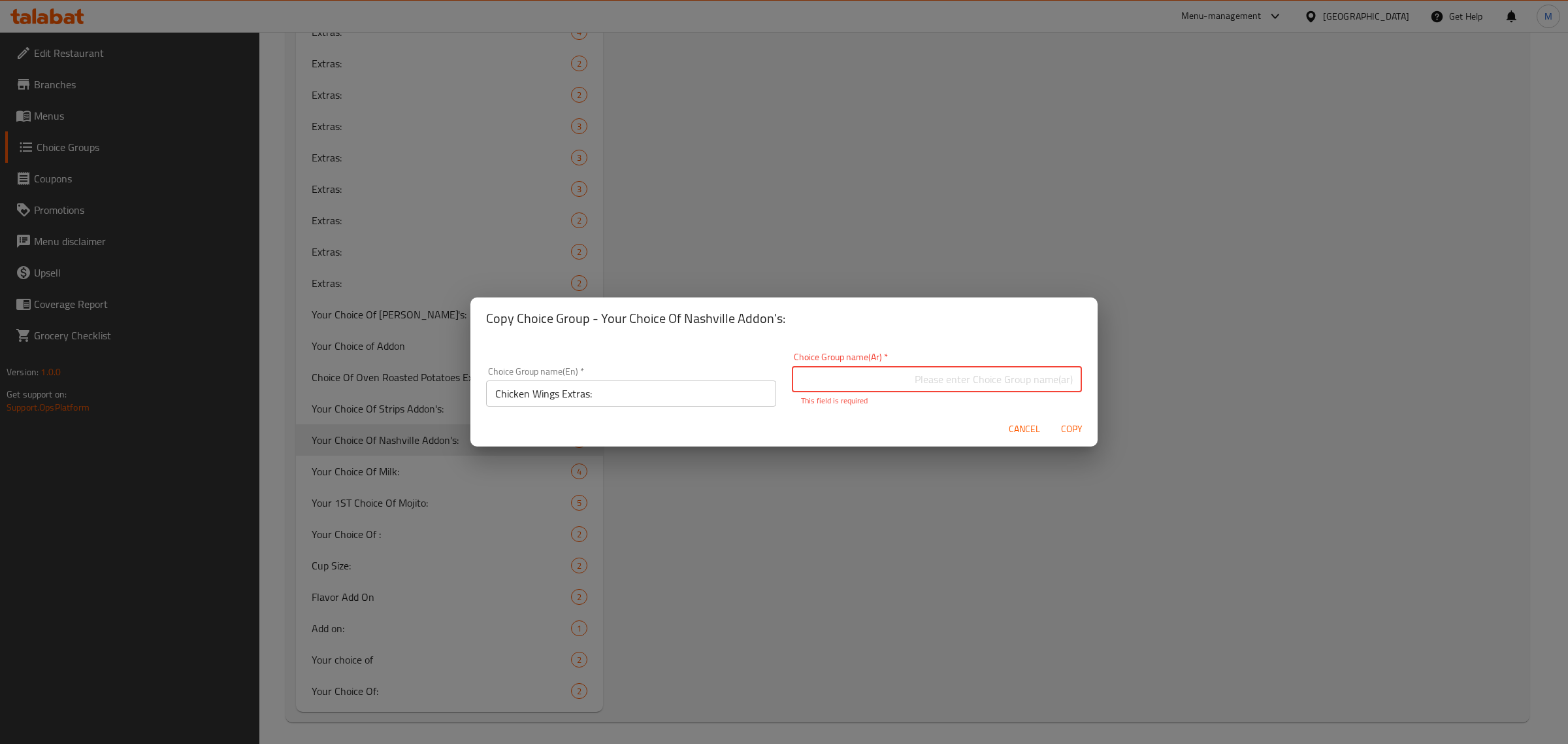
paste input "إضافات"
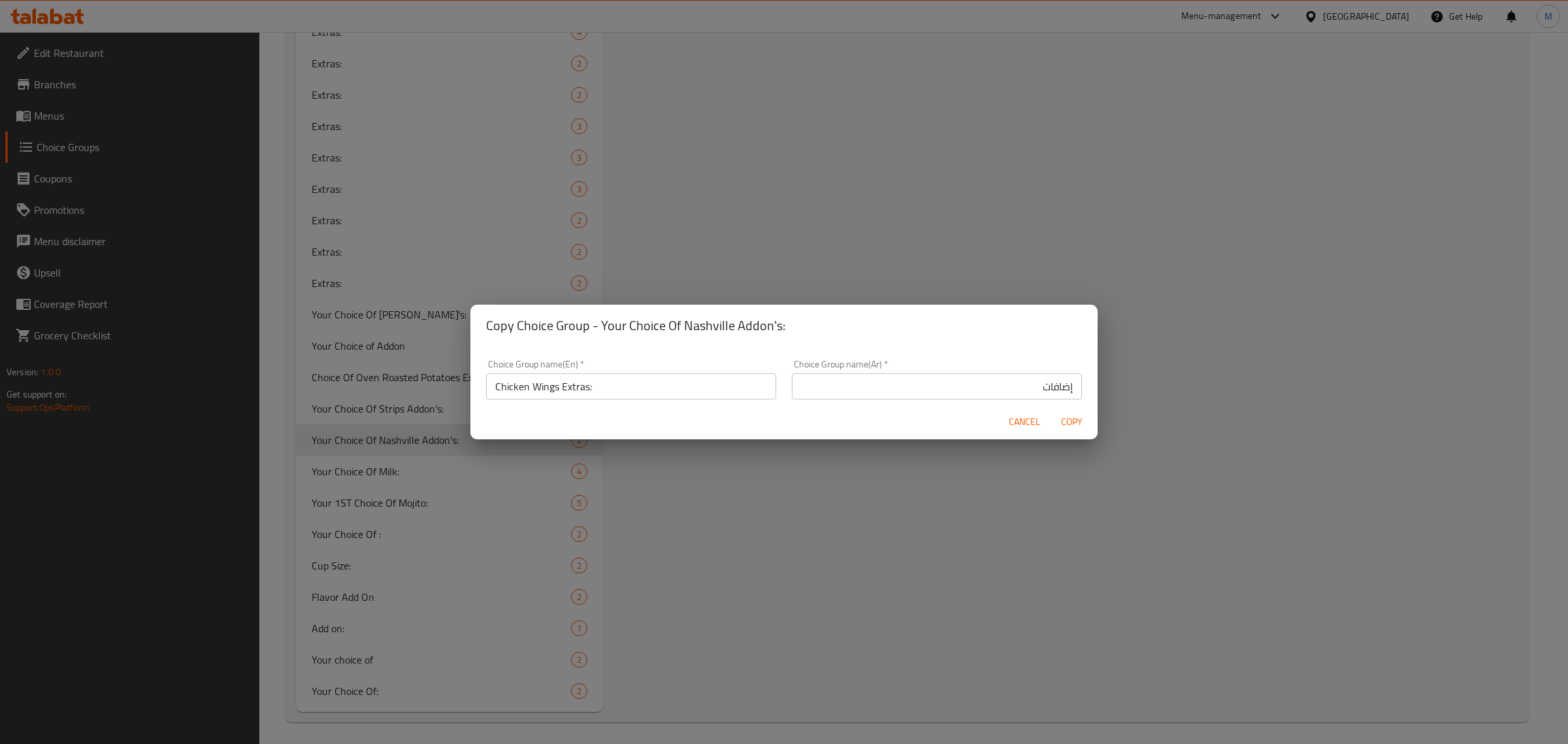
click at [956, 396] on input "إضافات" at bounding box center [937, 386] width 290 height 26
paste input "أجنحة الدجاج"
type input "إضافات أجنحة الدجاج:"
click at [922, 423] on div "Cancel Copy" at bounding box center [784, 422] width 628 height 35
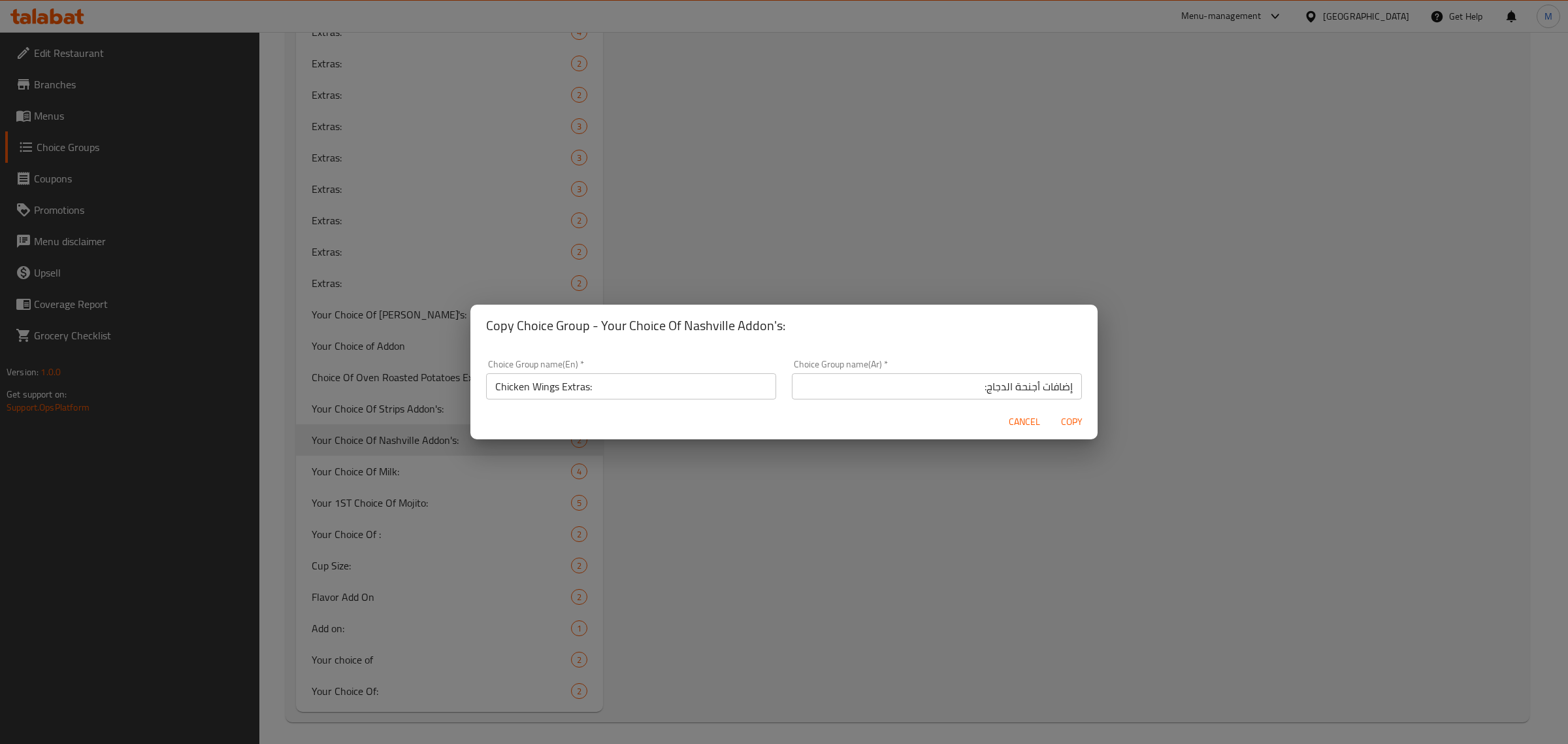
click at [1004, 339] on div "Copy Choice Group - Your Choice Of Nashville Addon's:" at bounding box center [784, 326] width 628 height 42
click at [1073, 419] on span "Copy" at bounding box center [1071, 422] width 31 height 17
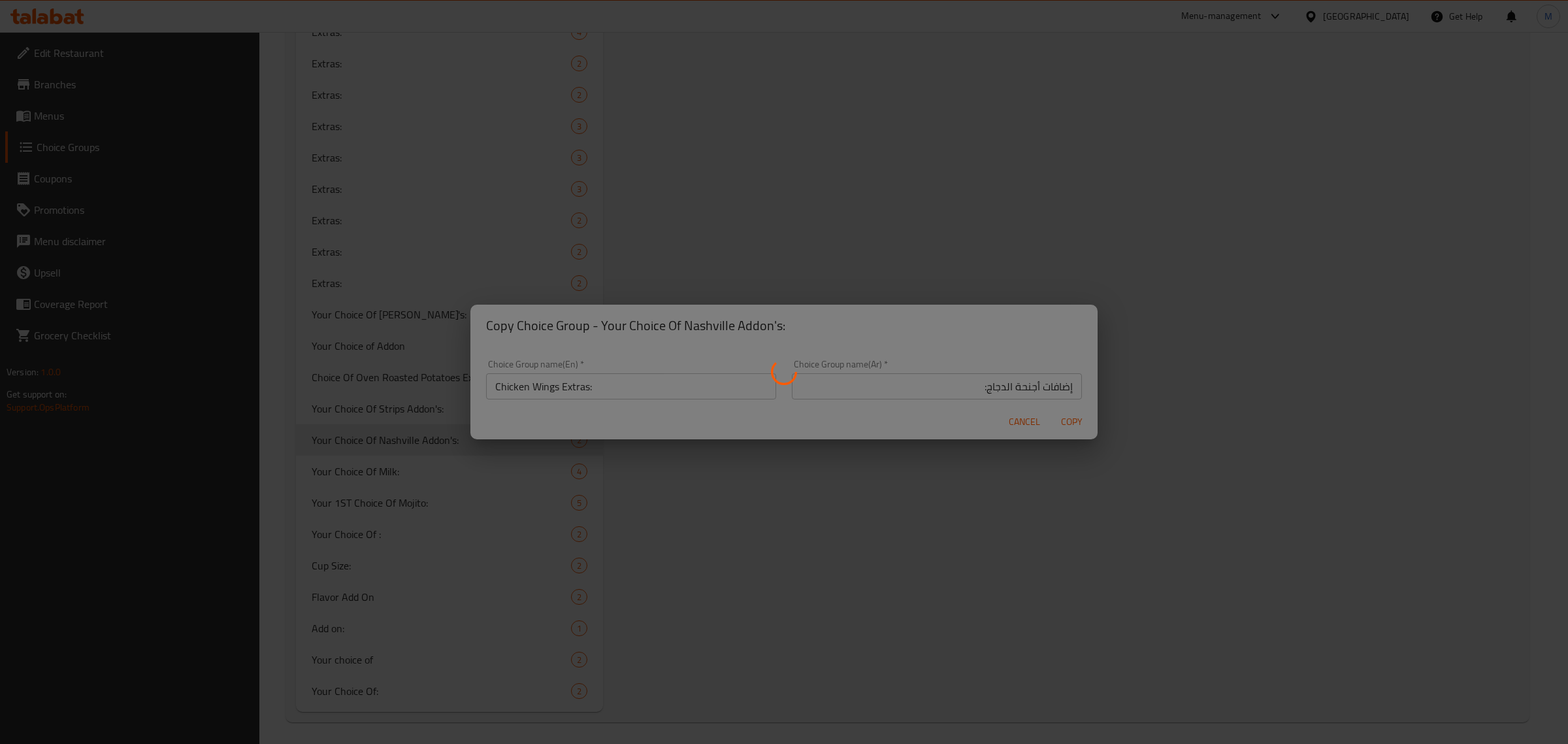
type input "Chicken Wings Extras:"
type input "إضافات أجنحة الدجاج:"
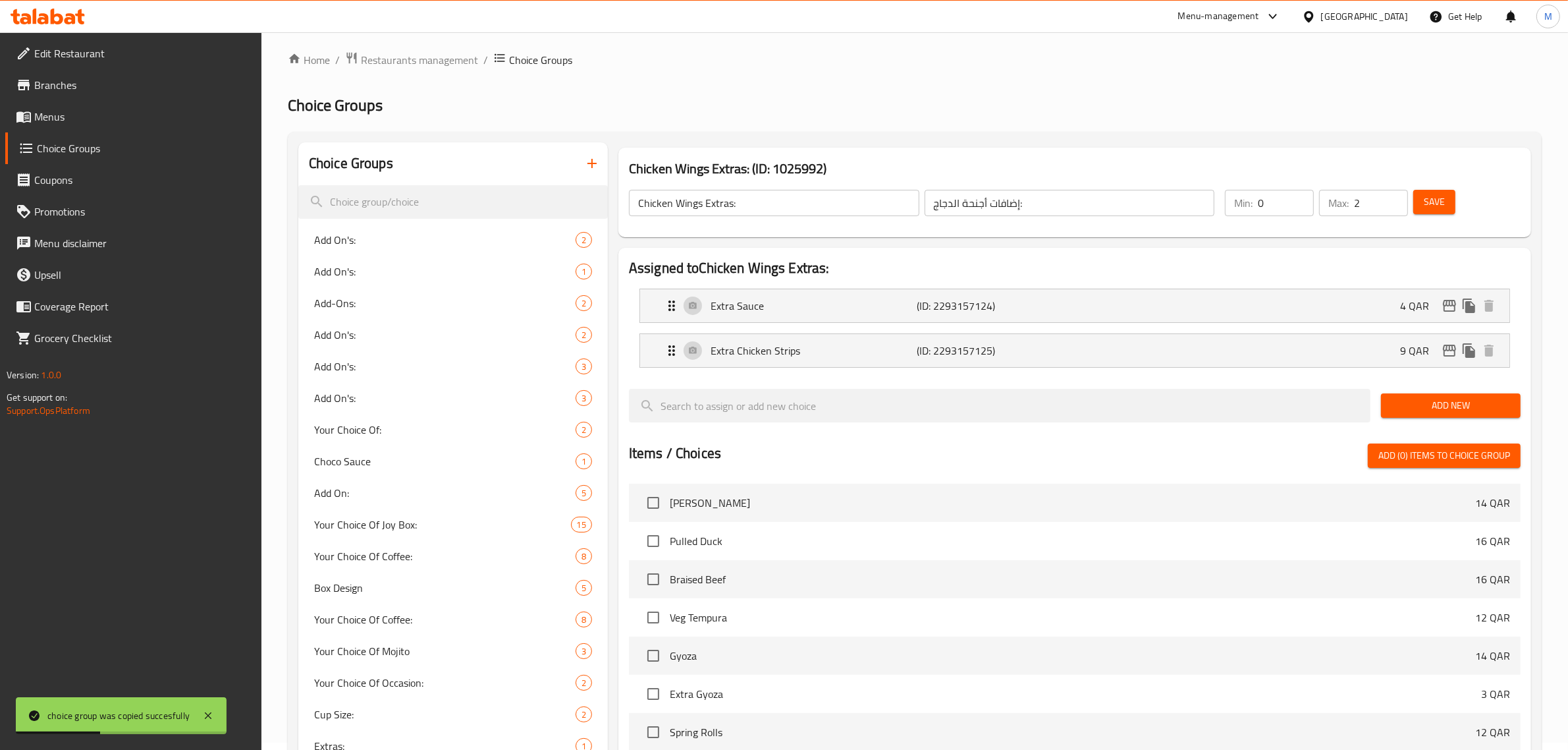
scroll to position [0, 0]
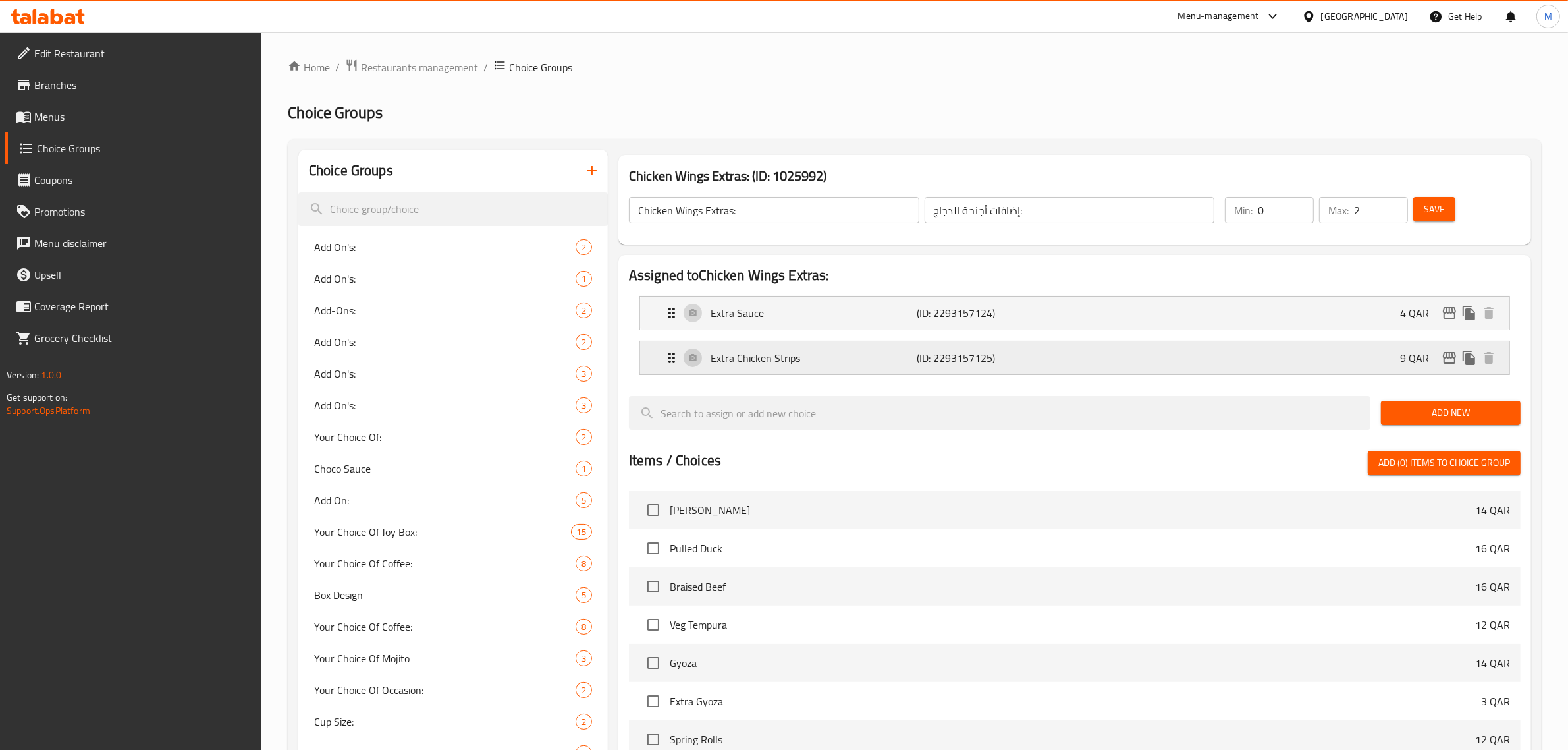
click at [847, 356] on p "Extra Chicken Strips" at bounding box center [814, 358] width 207 height 16
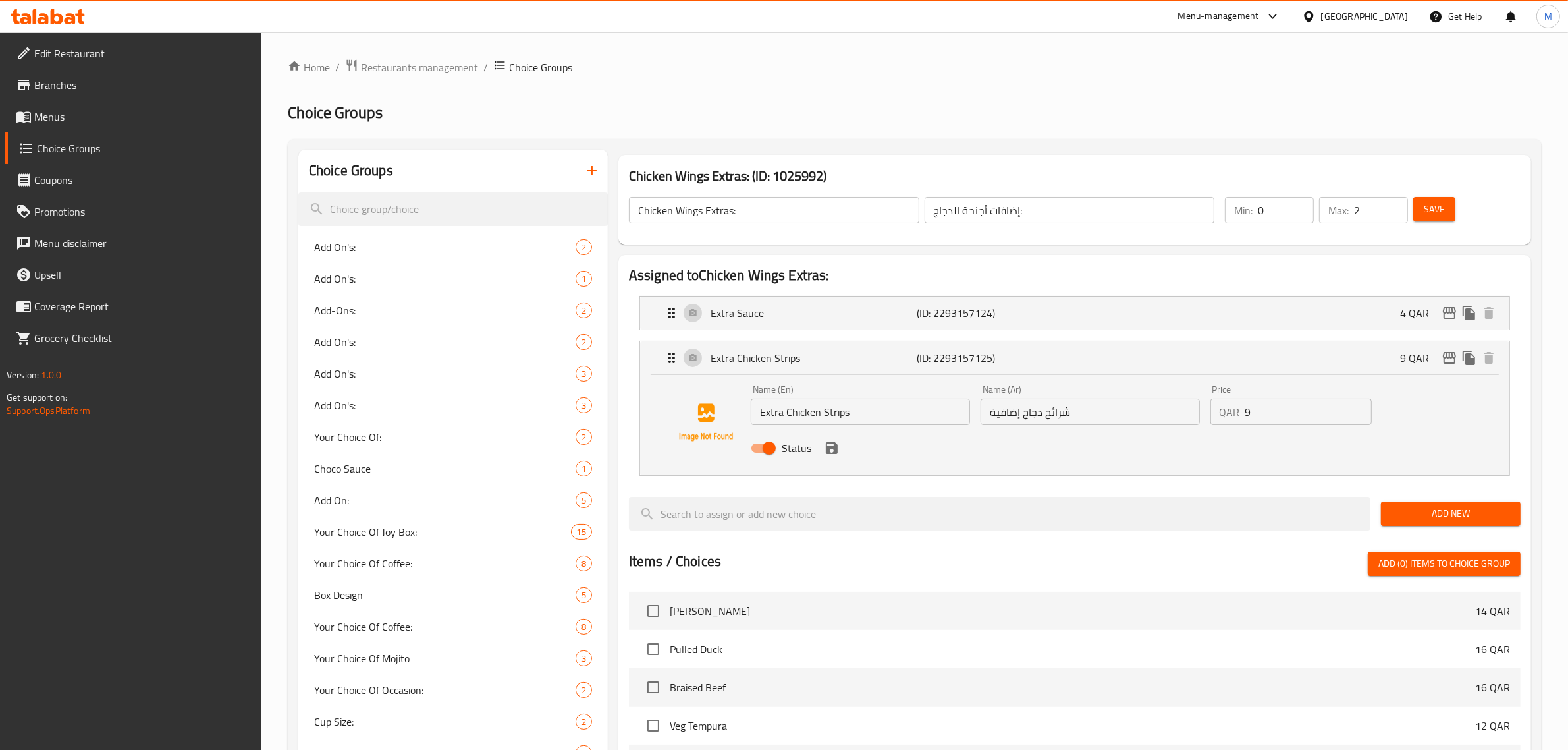
click at [882, 408] on input "Extra Chicken Strips" at bounding box center [860, 411] width 219 height 26
paste input "Winglet"
type input "Extra Chicken Winglet"
click at [1150, 411] on input "شرائح دجاج إضافية" at bounding box center [1090, 411] width 219 height 26
paste input "ناح دجاج إضافي"
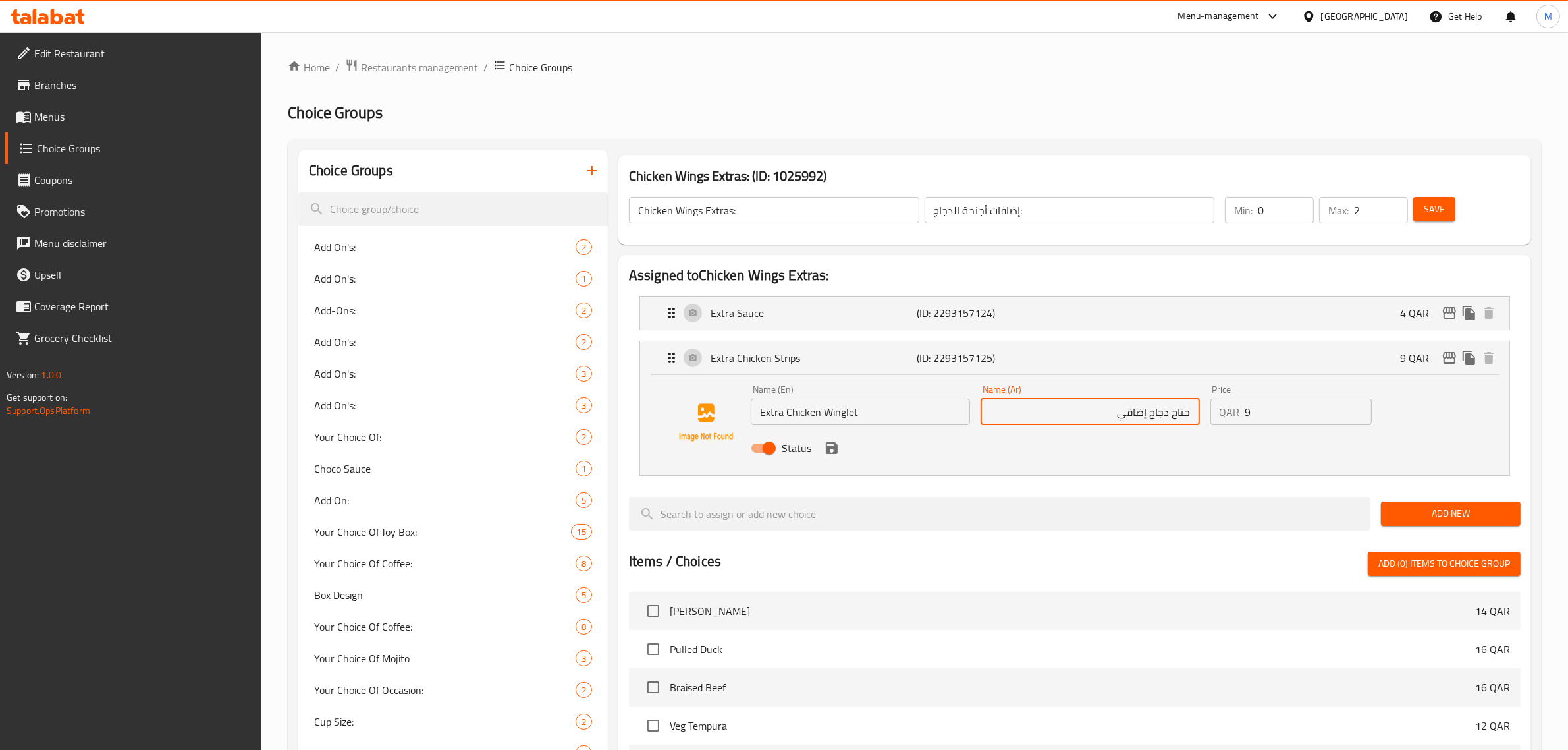
type input "جناح دجاج إضافي"
click at [834, 452] on icon "save" at bounding box center [832, 448] width 12 height 12
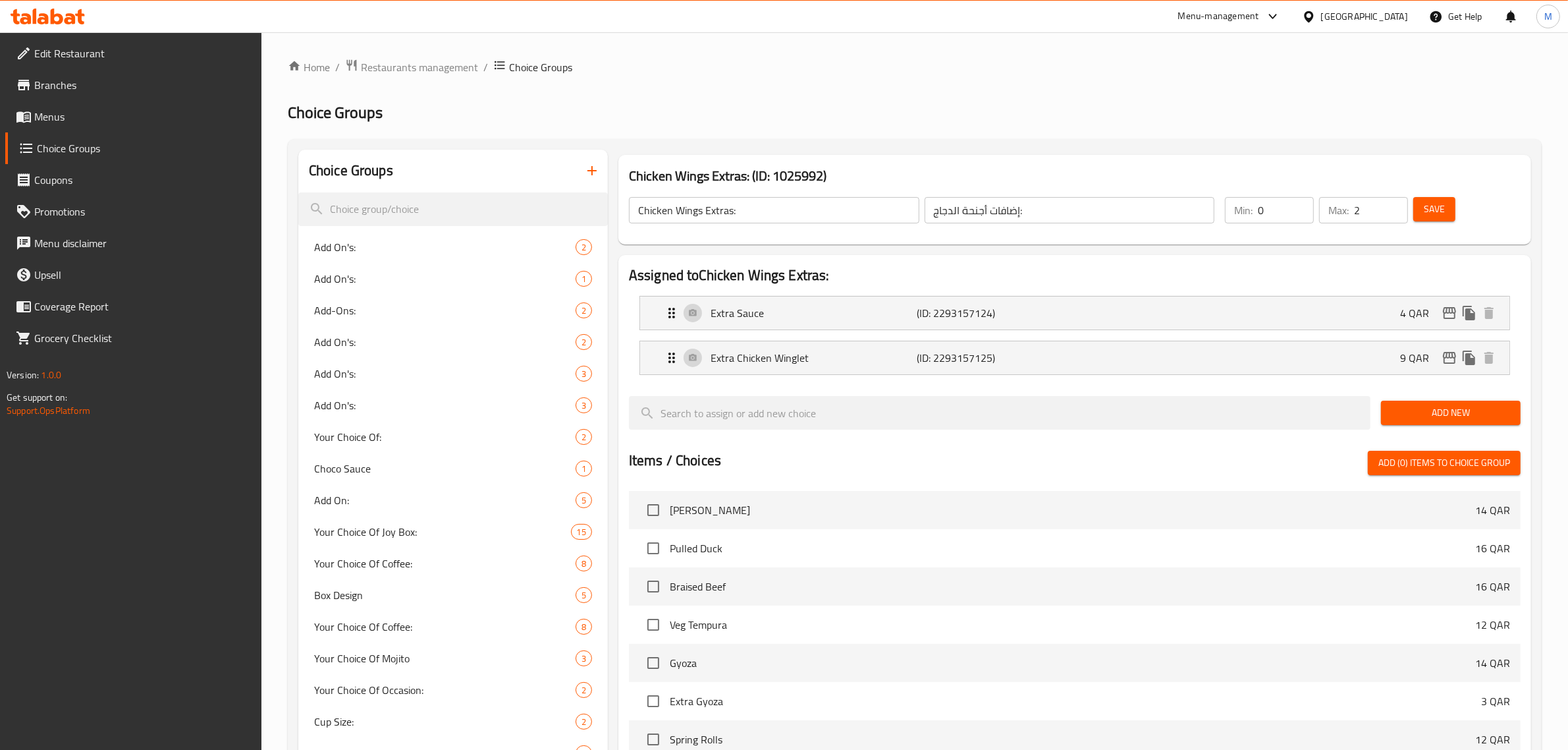
click at [1377, 255] on div "Assigned to Chicken Wings Extras: Extra Sauce (ID: 2293157124) 4 QAR Name (En) …" at bounding box center [1075, 600] width 913 height 691
click at [1262, 390] on div at bounding box center [1074, 390] width 892 height 10
click at [1301, 387] on div at bounding box center [1074, 390] width 892 height 10
click at [1194, 394] on div at bounding box center [999, 412] width 752 height 44
click at [1342, 372] on div "Extra Chicken Winglet (ID: 2293157125) 9 QAR" at bounding box center [1079, 358] width 830 height 33
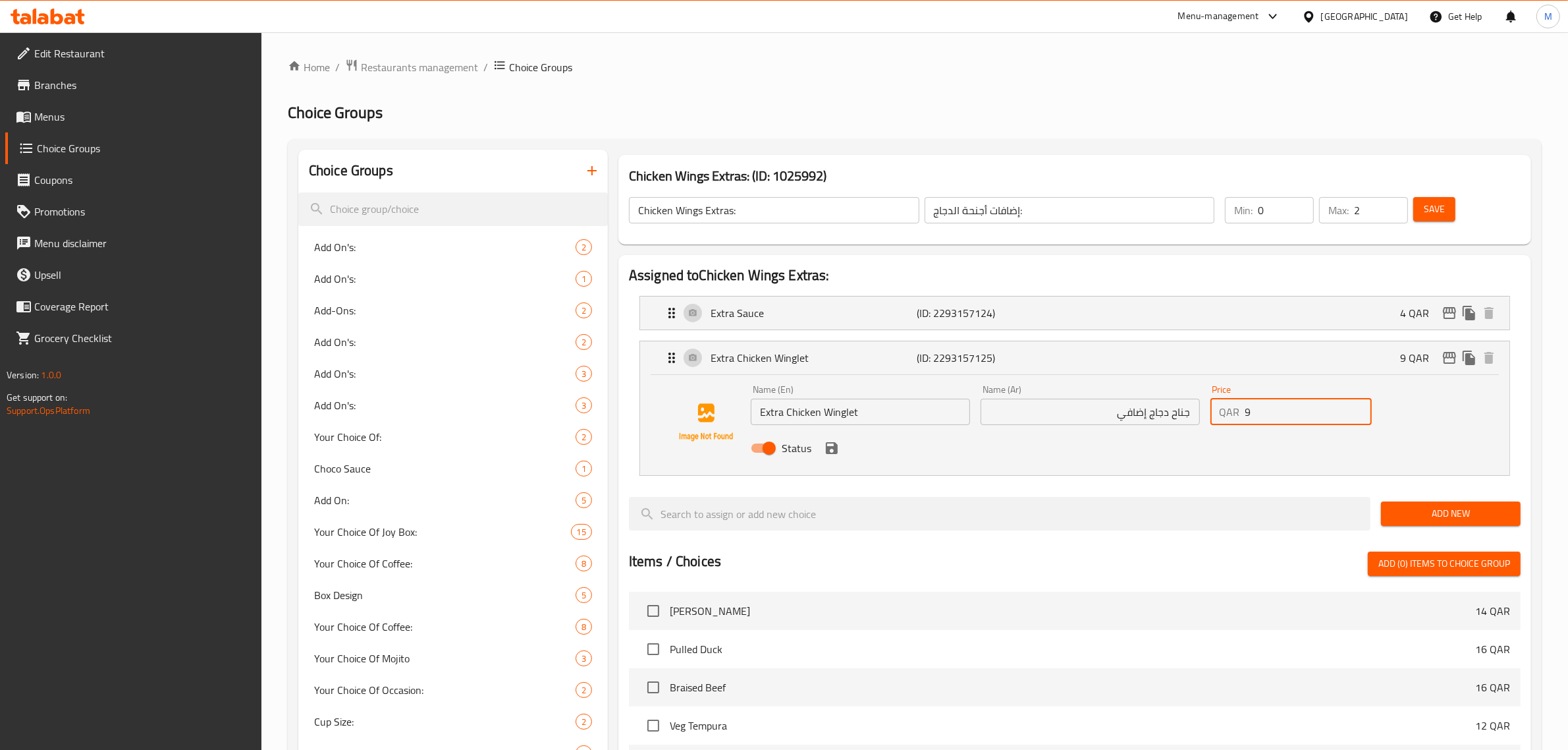
drag, startPoint x: 1233, startPoint y: 417, endPoint x: 1222, endPoint y: 417, distance: 11.0
click at [1222, 417] on div "QAR 9 Price" at bounding box center [1291, 411] width 162 height 26
click at [834, 453] on icon "save" at bounding box center [832, 448] width 12 height 12
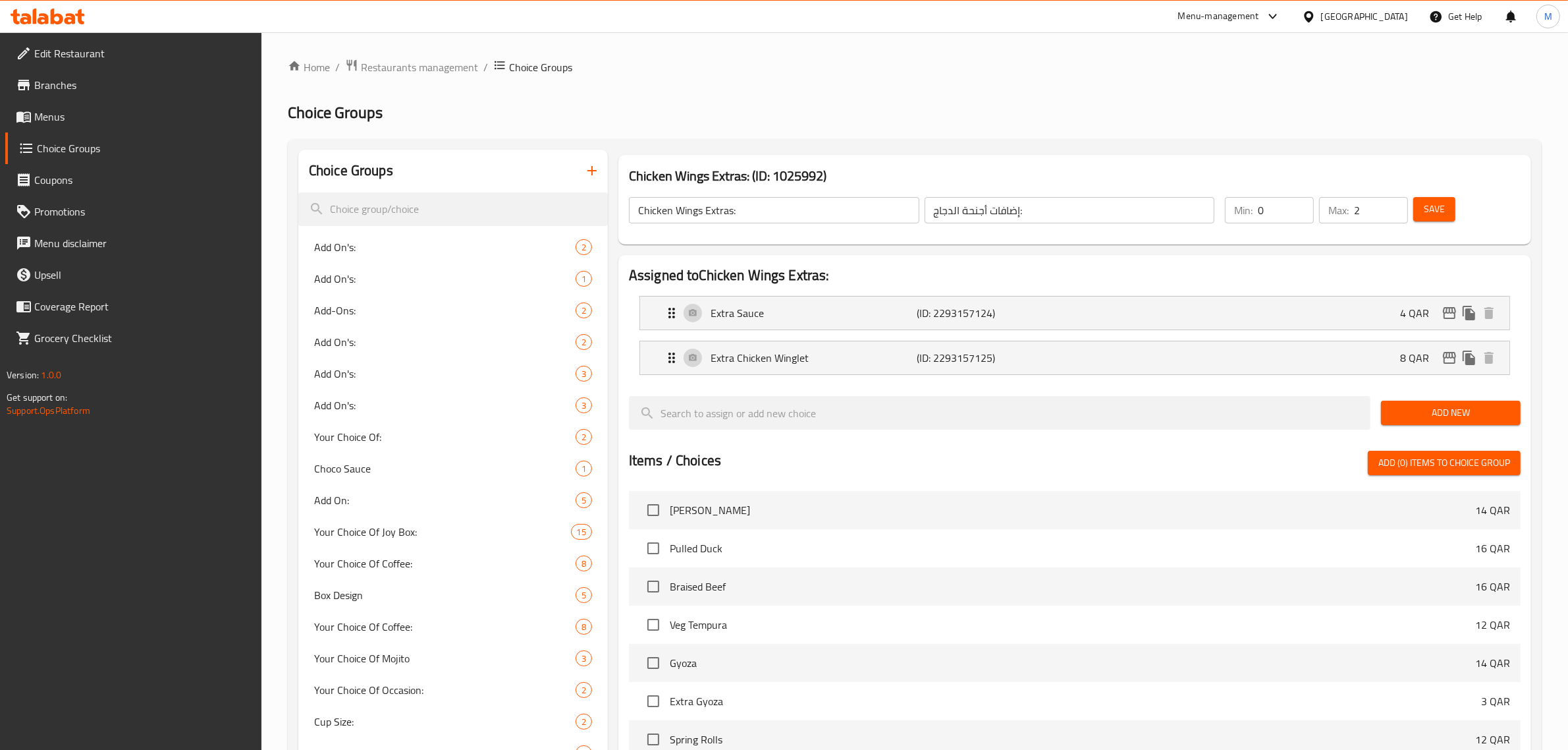
type input "8"
click at [1239, 165] on h3 "Chicken Wings Extras: (ID: 1025992)" at bounding box center [1074, 175] width 892 height 21
click at [916, 151] on div "Chicken Wings Extras: (ID: 1025992) Chicken Wings Extras: ​ إضافات أجنحة الدجاج…" at bounding box center [1074, 200] width 923 height 100
click at [1438, 208] on span "Save" at bounding box center [1434, 209] width 21 height 17
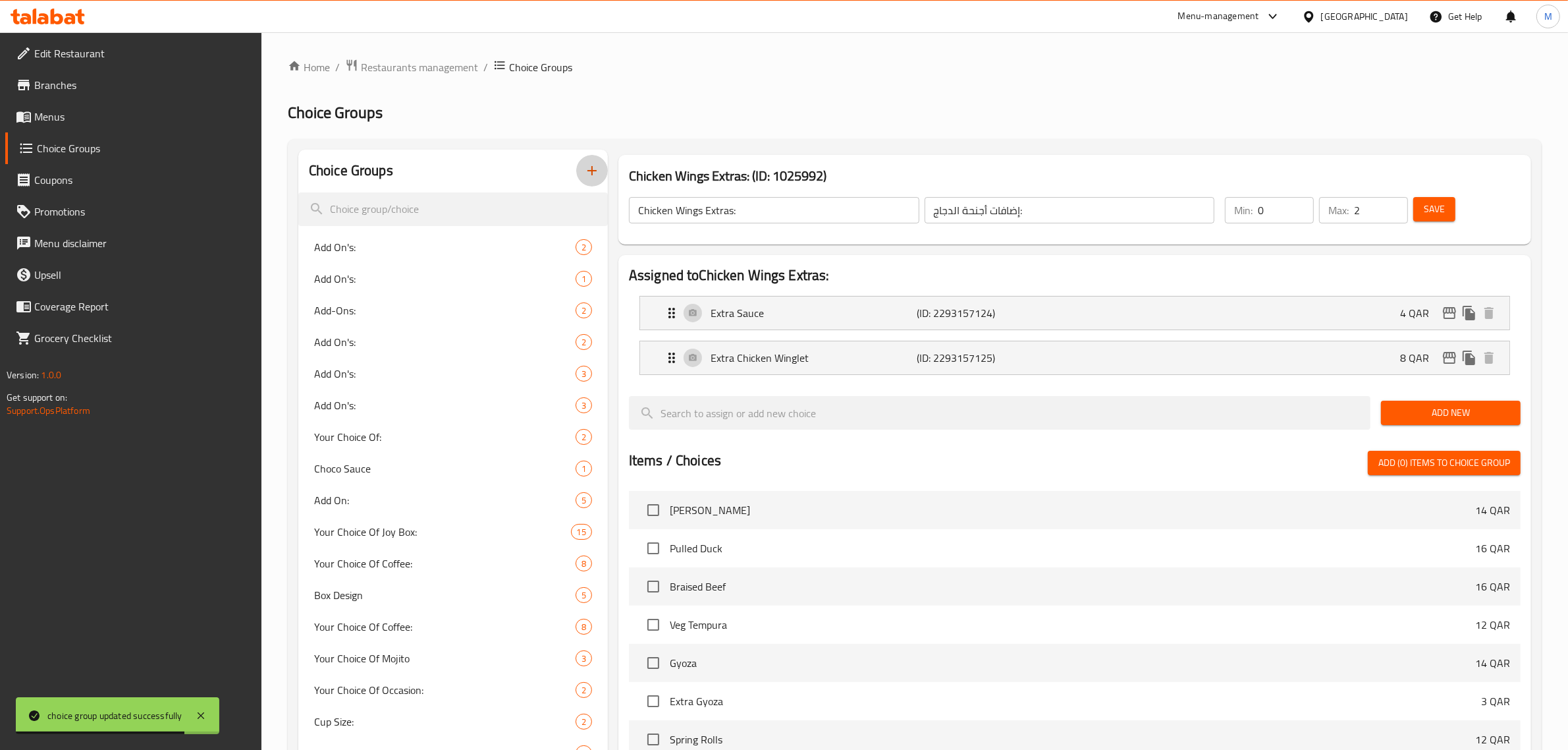
click at [593, 171] on icon "button" at bounding box center [592, 170] width 9 height 9
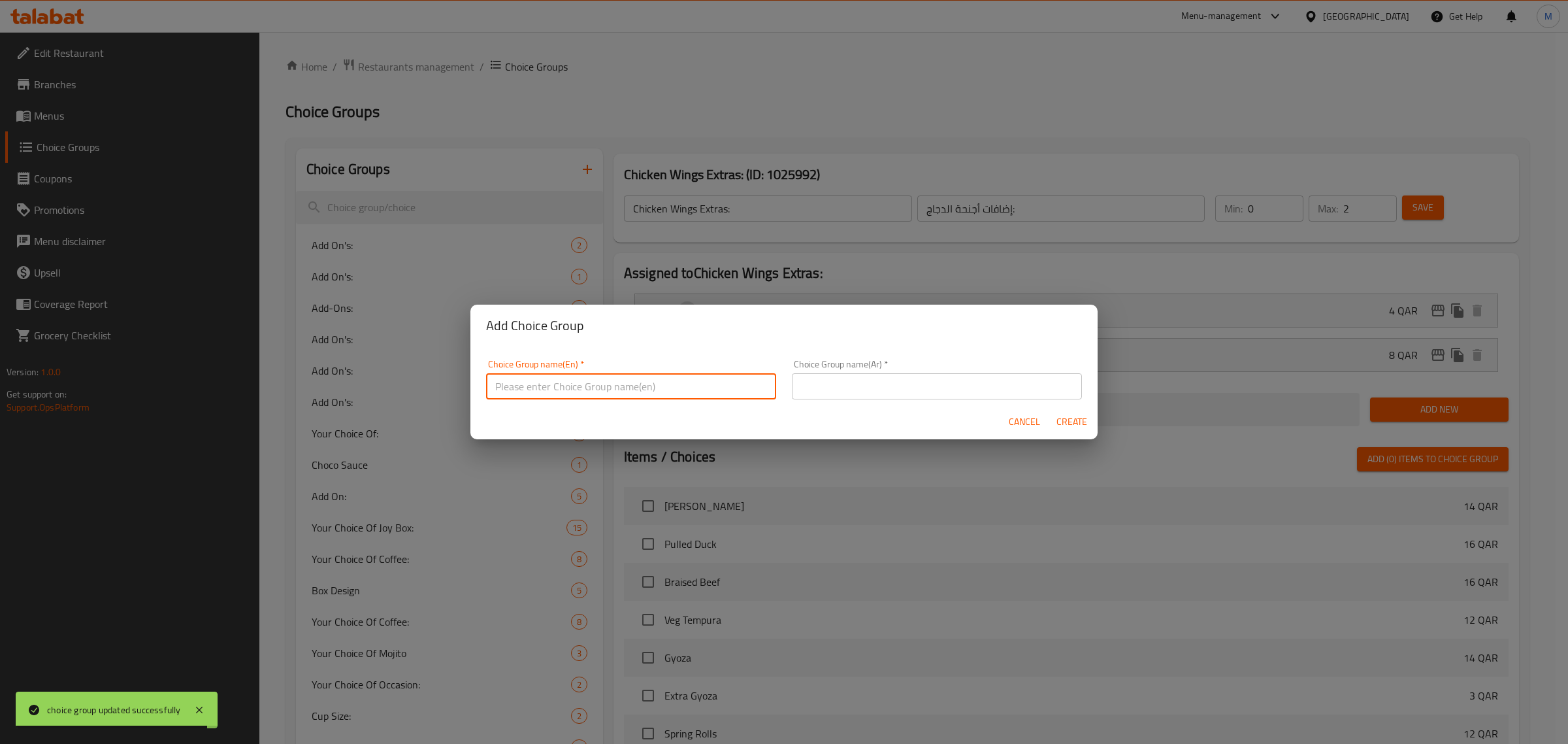
click at [668, 387] on input "text" at bounding box center [631, 386] width 290 height 26
paste input "Pomegranate Chicken POP"
type input "Pomegranate Chicken Add on:"
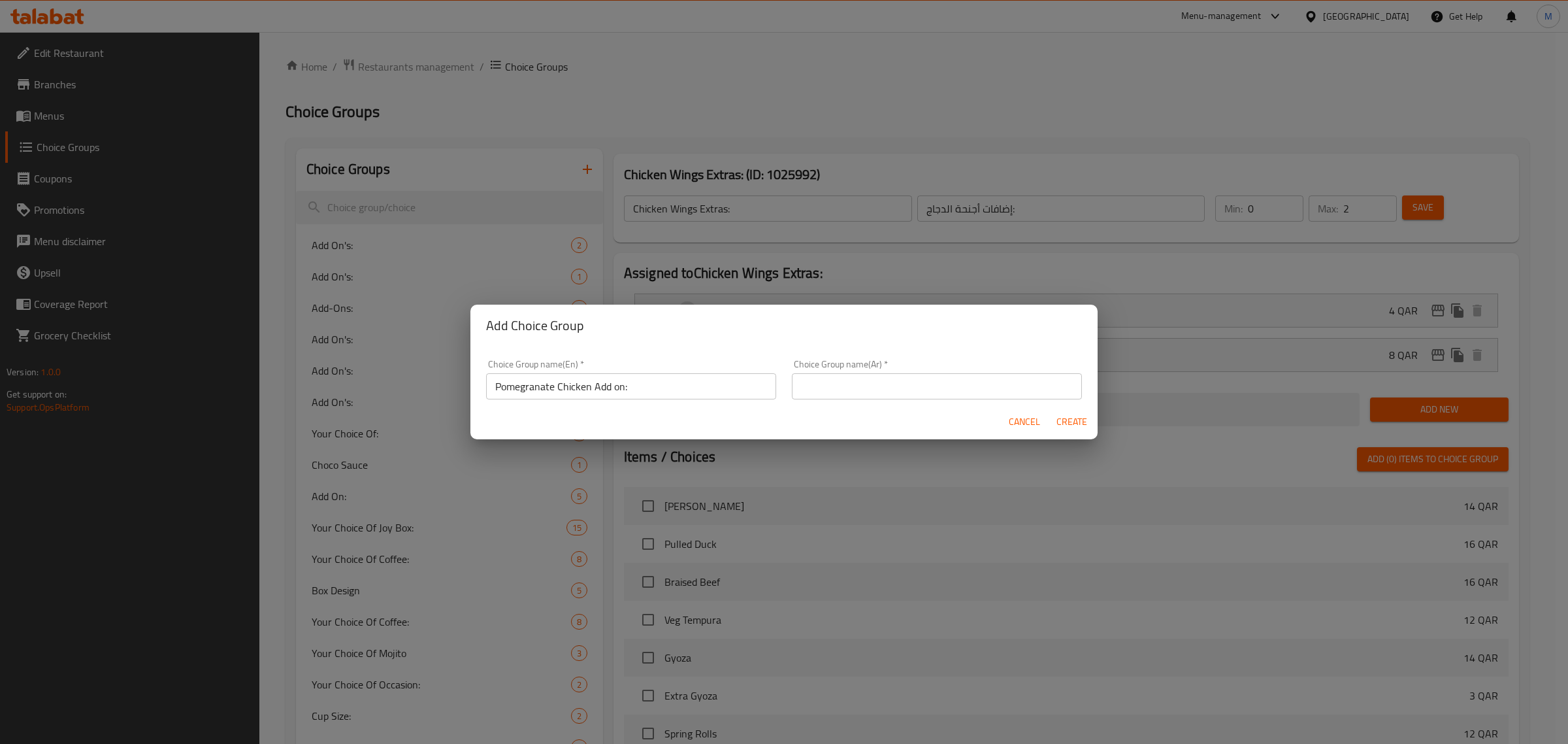
click at [946, 390] on input "text" at bounding box center [937, 386] width 290 height 26
paste input "بوبس الدجاج بالرمان"
drag, startPoint x: 1005, startPoint y: 384, endPoint x: 1030, endPoint y: 386, distance: 25.1
click at [1030, 386] on input "إضافات بوبس الدجاج بالرمان:" at bounding box center [937, 386] width 290 height 26
type input "إضافات الدجاج بالرمان:"
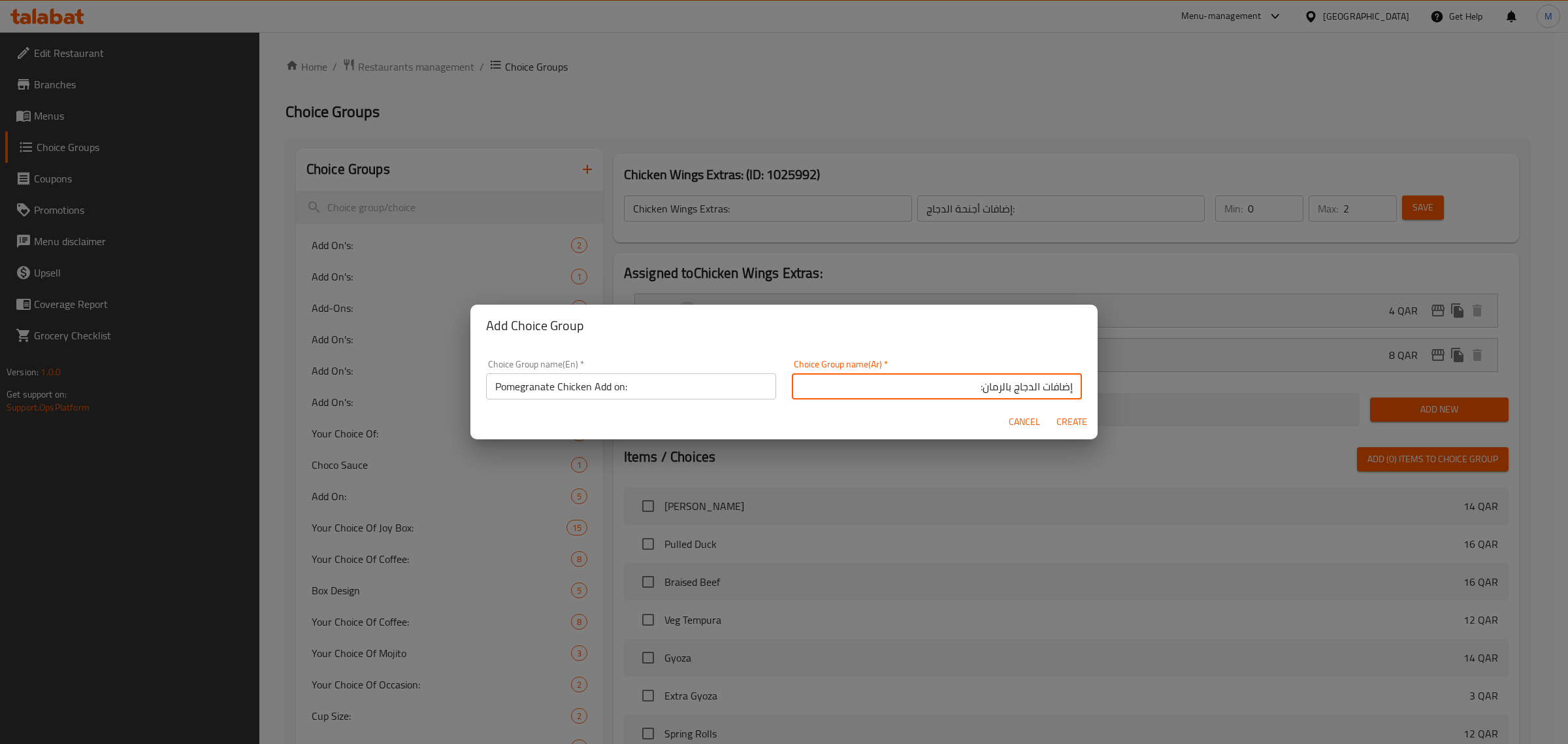
click at [1057, 420] on span "Create" at bounding box center [1071, 422] width 31 height 17
type input "Pomegranate Chicken Add on:"
type input "إضافات الدجاج بالرمان:"
type input "0"
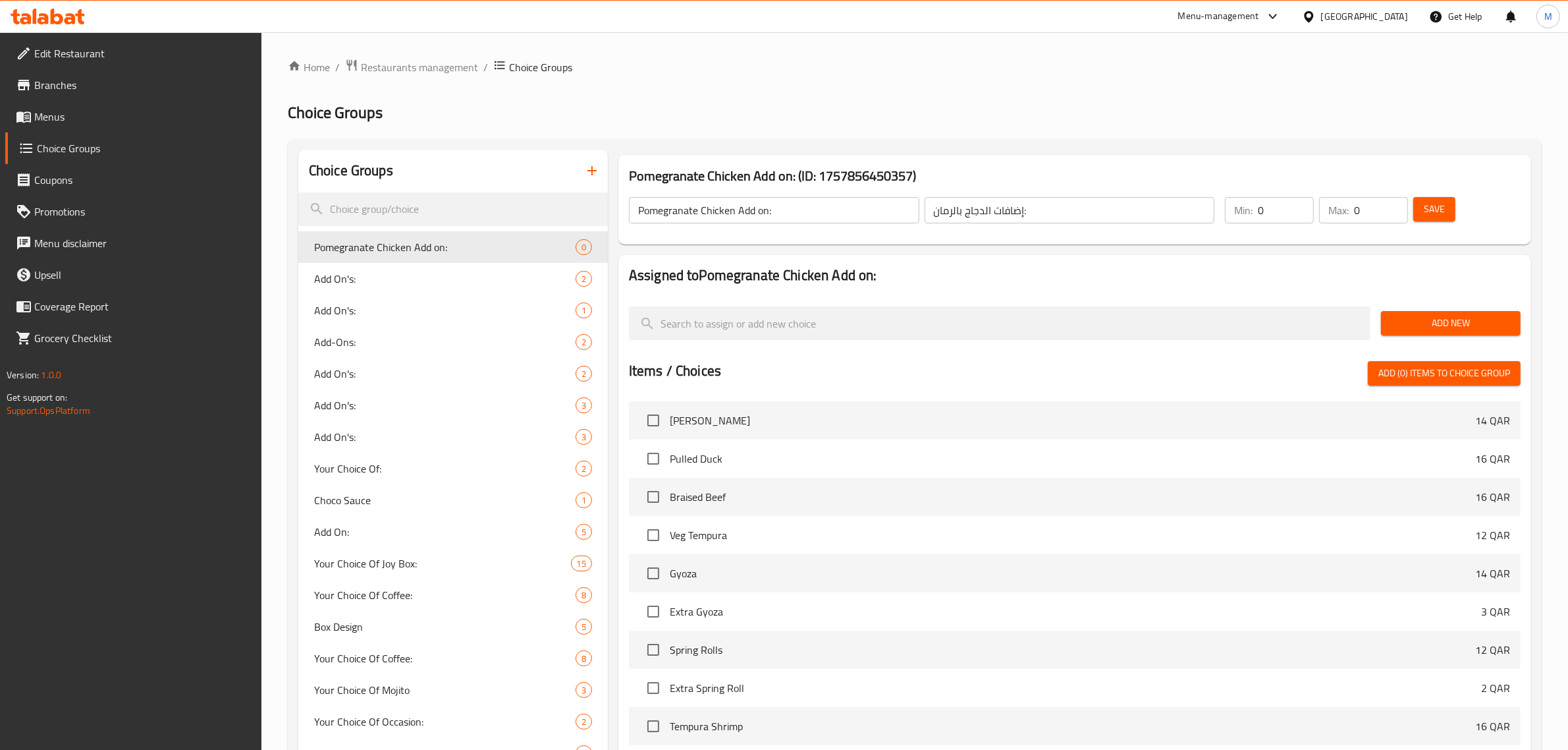
click at [1426, 318] on span "Add New" at bounding box center [1451, 323] width 119 height 17
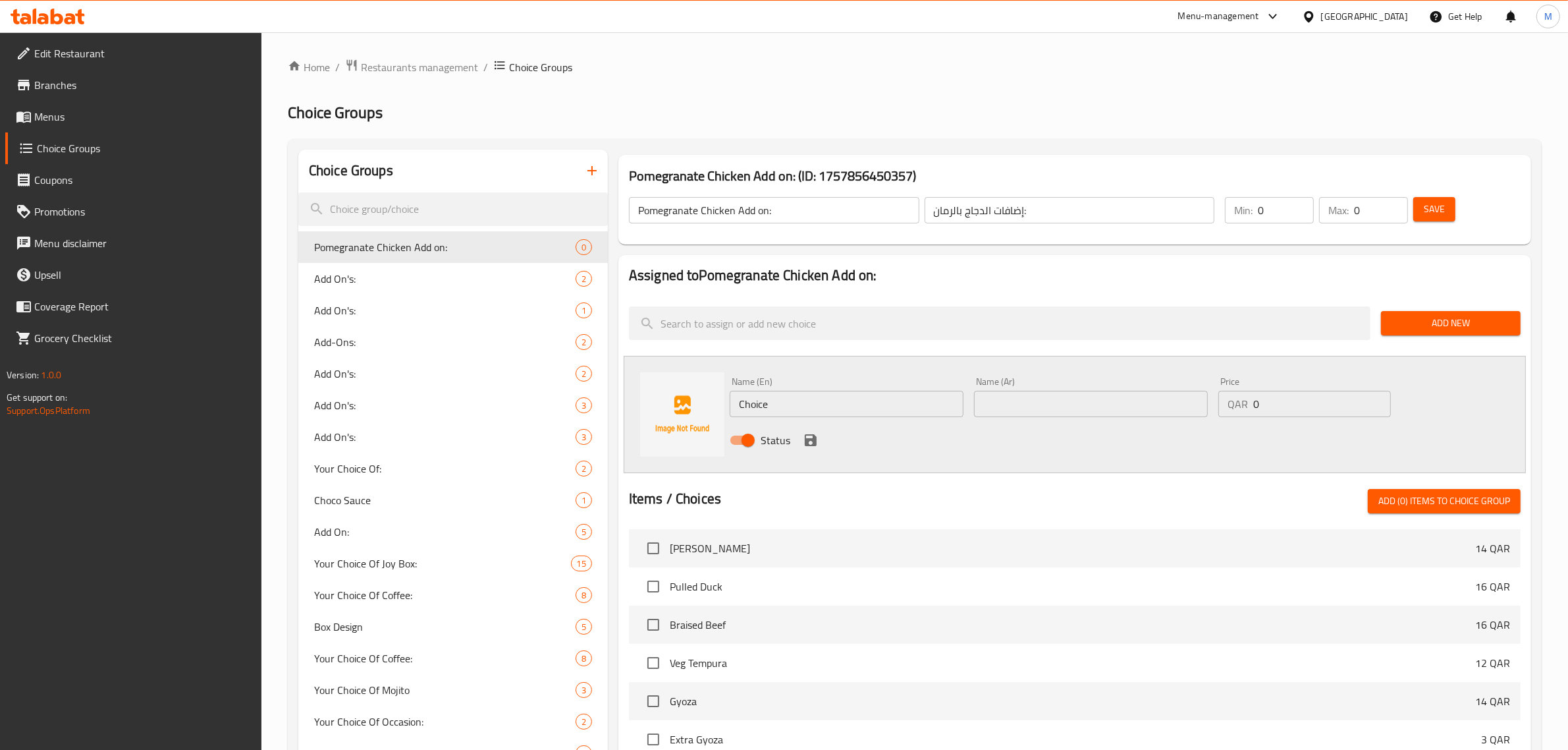
click at [1149, 403] on input "text" at bounding box center [1090, 403] width 234 height 26
type input "إضافة صوص"
click at [871, 411] on input "Choice" at bounding box center [846, 403] width 234 height 26
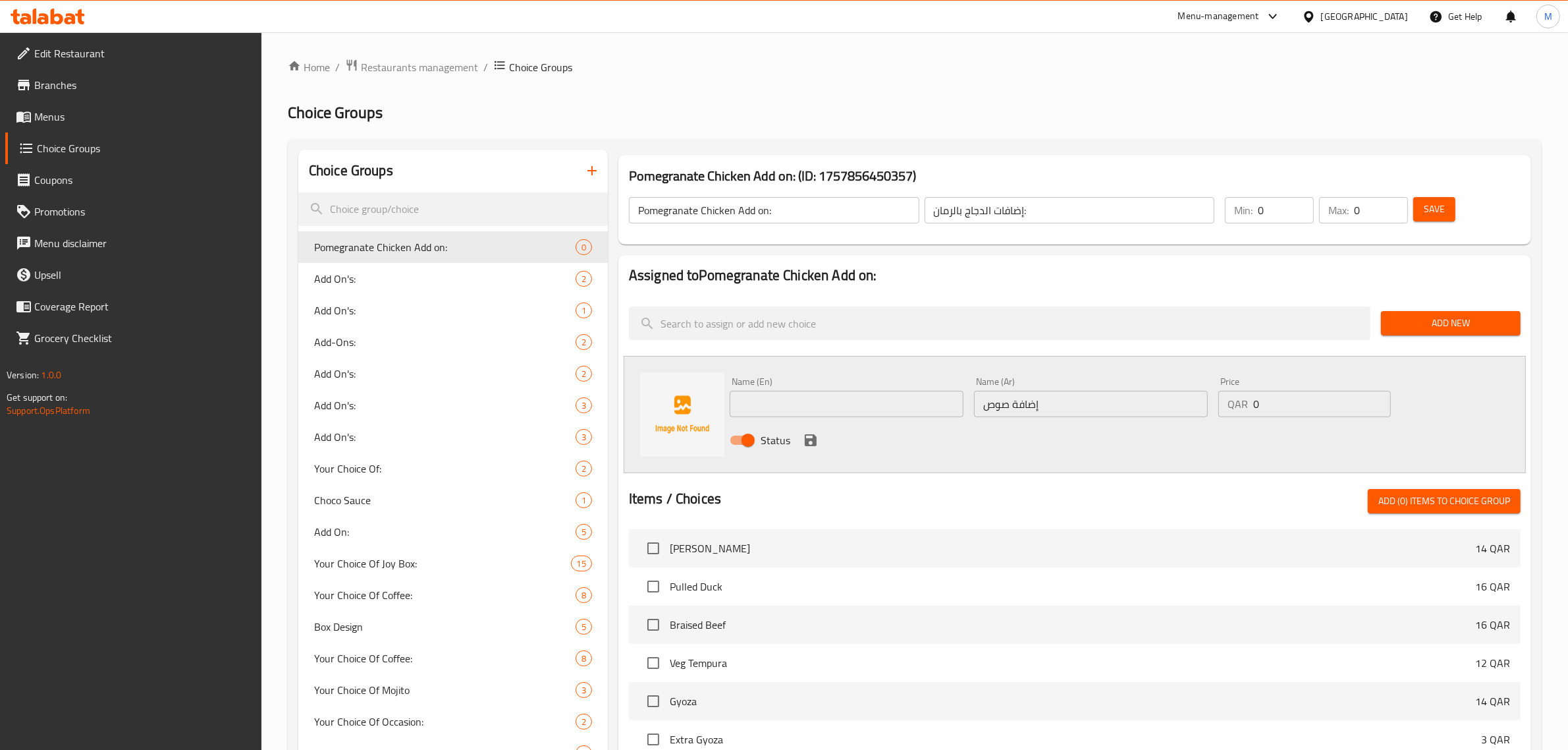
click at [827, 413] on input "text" at bounding box center [846, 403] width 234 height 26
paste input "Extra Sauce"
type input "Extra Sauce"
drag, startPoint x: 1288, startPoint y: 394, endPoint x: 1223, endPoint y: 394, distance: 65.0
click at [1223, 394] on div "QAR 0 Price" at bounding box center [1304, 403] width 173 height 26
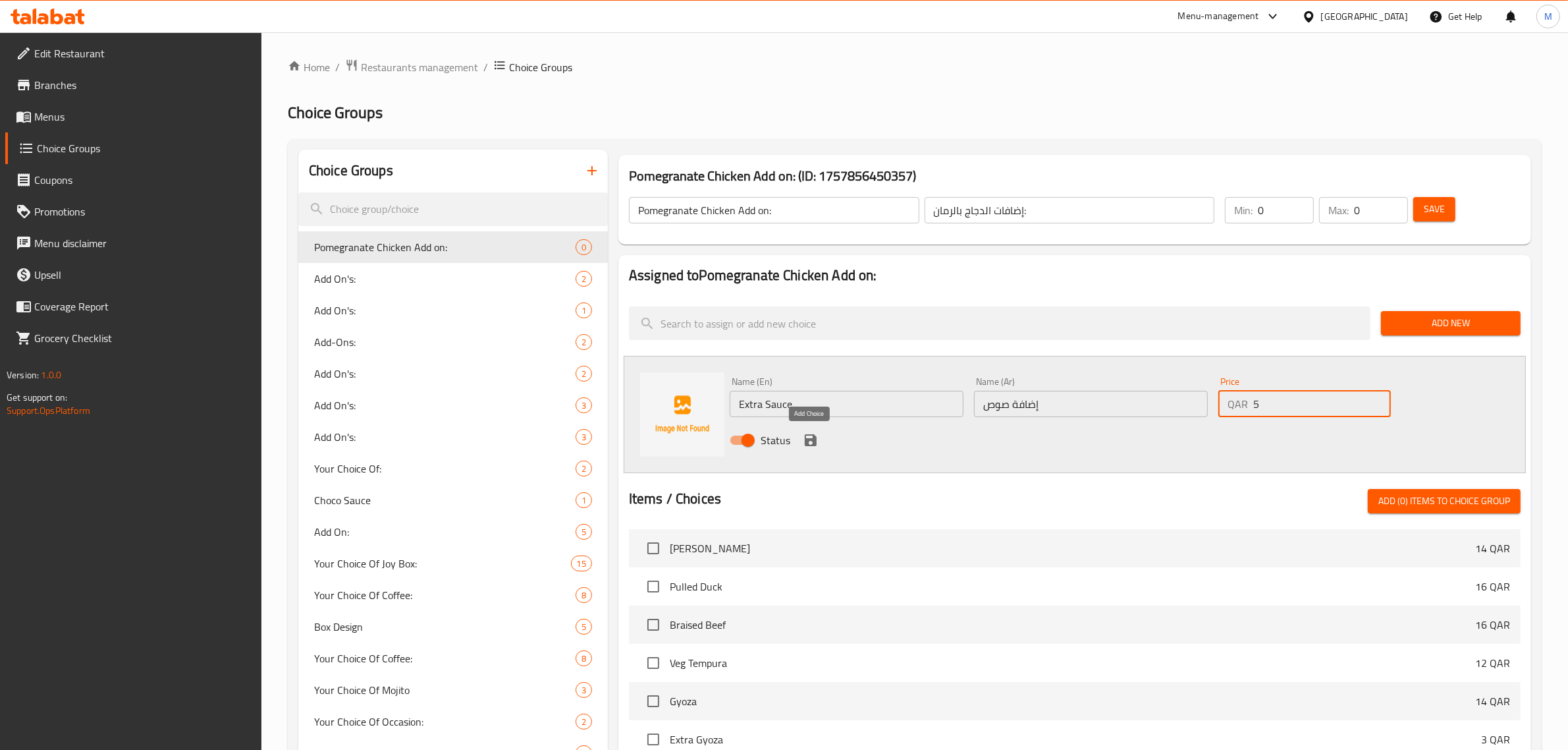
type input "5"
click at [805, 443] on icon "save" at bounding box center [811, 440] width 12 height 12
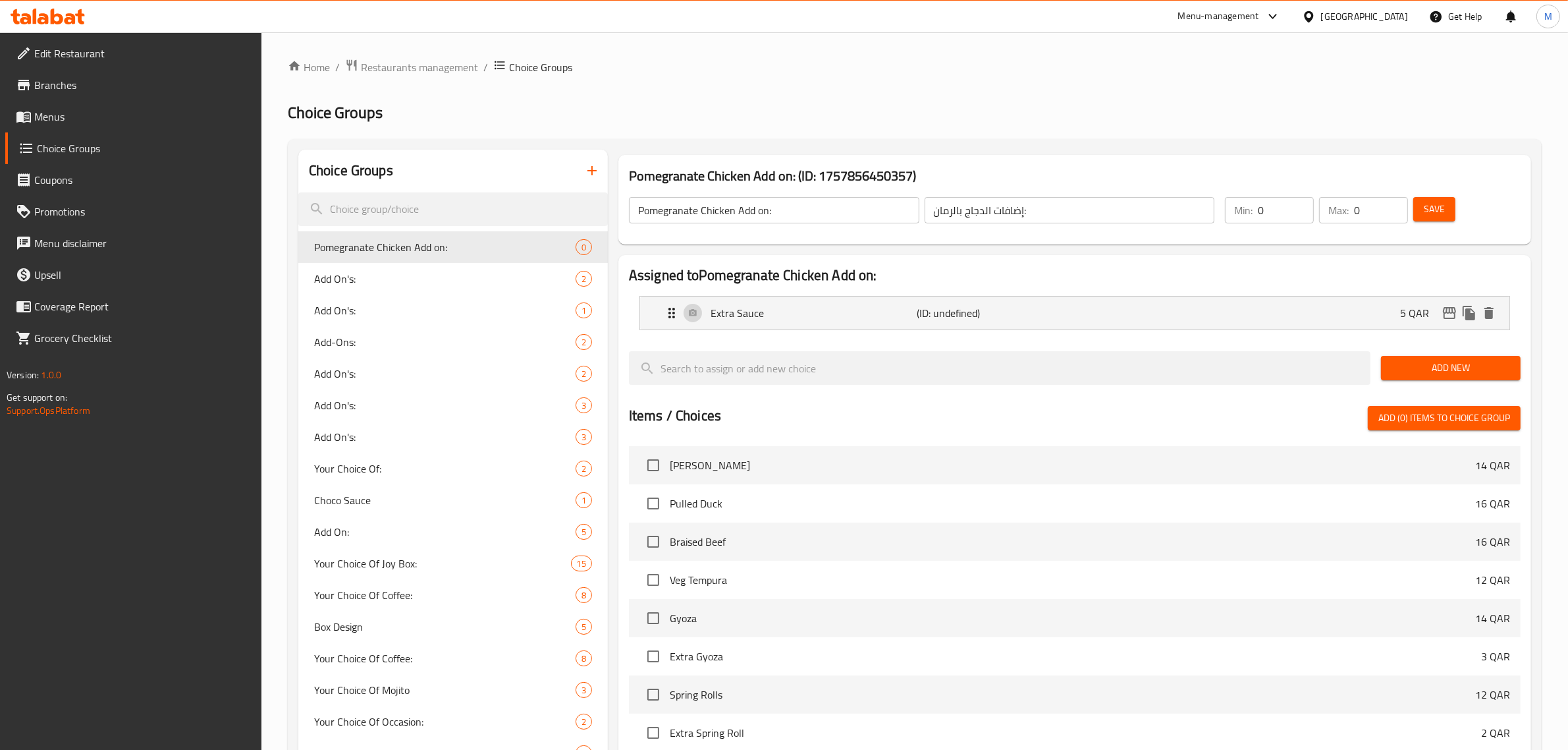
click at [903, 404] on div at bounding box center [1074, 400] width 892 height 10
click at [1350, 387] on div at bounding box center [999, 368] width 752 height 44
click at [1442, 203] on span "Save" at bounding box center [1434, 209] width 21 height 17
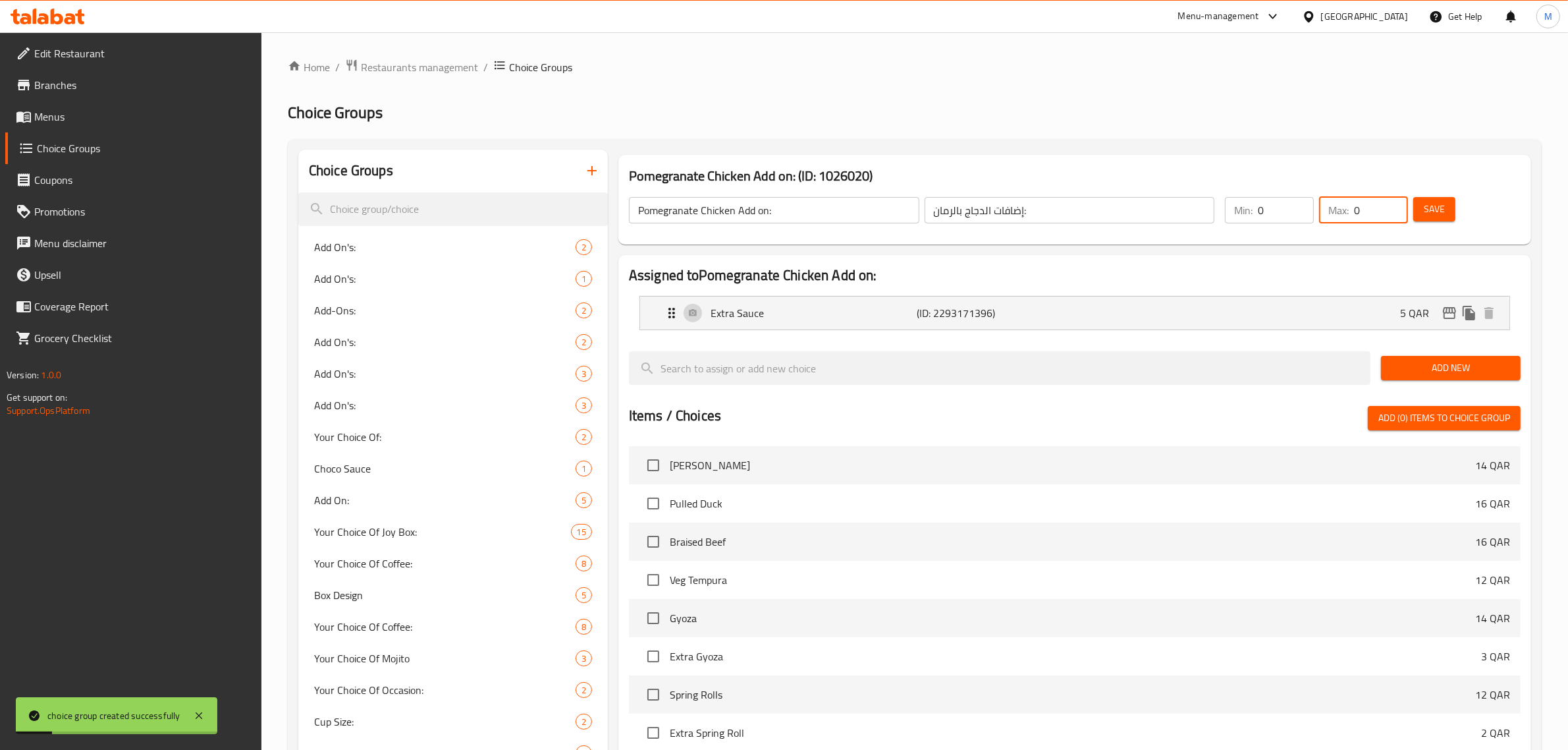
drag, startPoint x: 1371, startPoint y: 210, endPoint x: 1334, endPoint y: 210, distance: 37.0
click at [1334, 210] on div "Max: 0 ​" at bounding box center [1363, 210] width 89 height 26
type input "1"
click at [1426, 213] on span "Save" at bounding box center [1434, 209] width 21 height 17
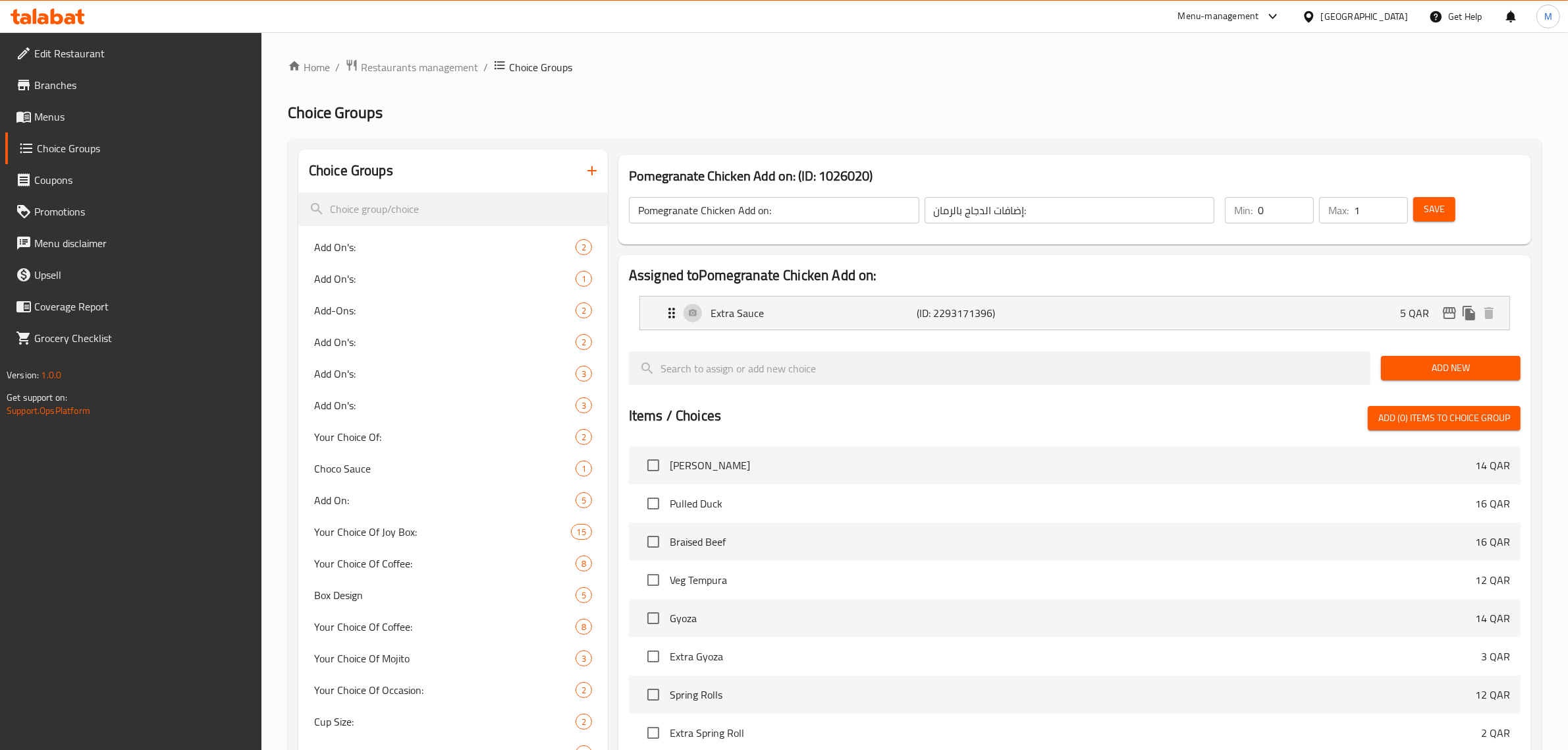
click at [697, 210] on input "Pomegranate Chicken Add on:" at bounding box center [774, 210] width 290 height 26
drag, startPoint x: 732, startPoint y: 211, endPoint x: 617, endPoint y: 211, distance: 115.0
click at [617, 211] on div "Pomegranate Chicken Add on: (ID: 1026020) Pomegranate Chicken Add on: ​ إضافات …" at bounding box center [1074, 200] width 923 height 100
paste input "Chicken Pop"
type input "Chicken Pop Add on:"
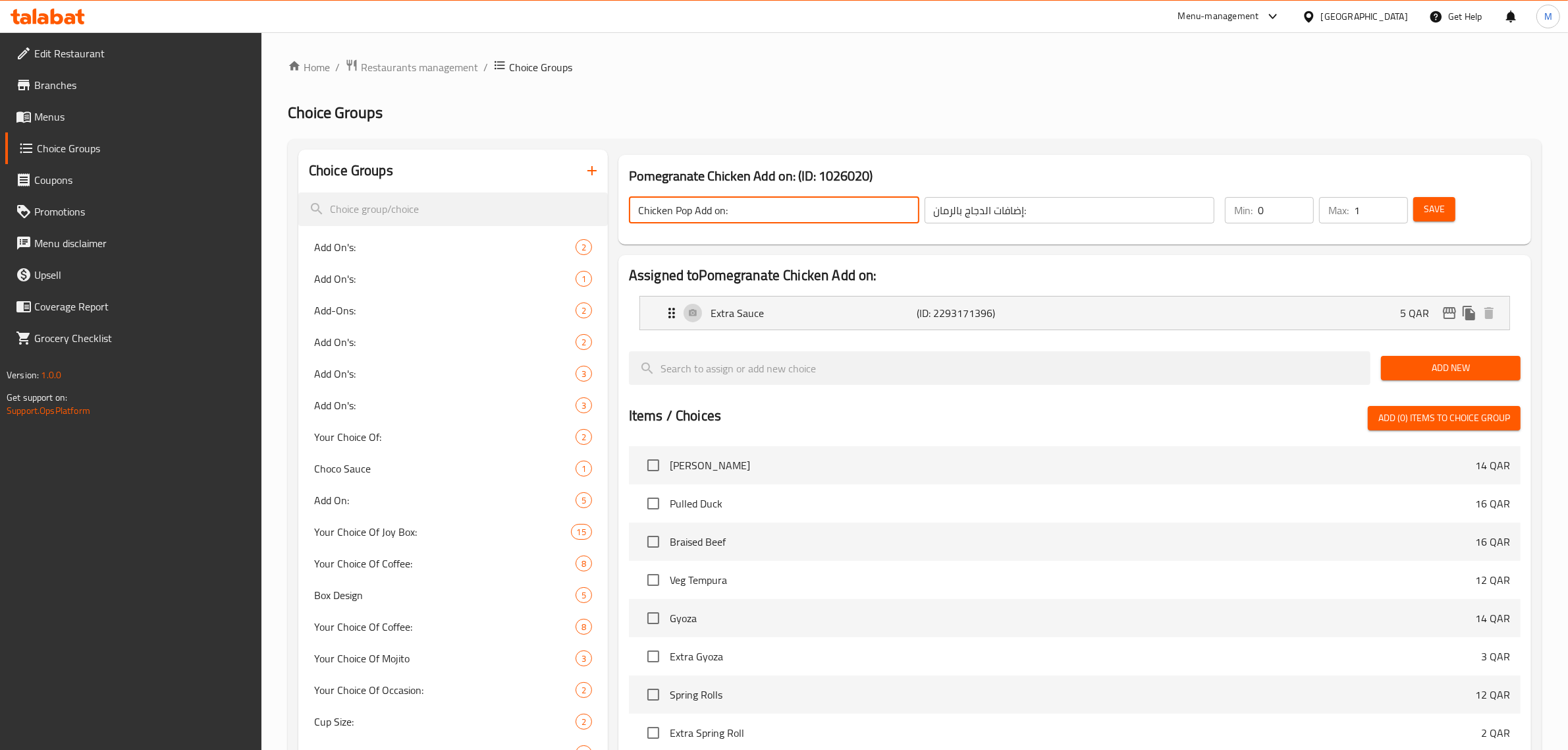
click at [991, 209] on input "إضافات الدجاج بالرمان:" at bounding box center [1069, 210] width 290 height 26
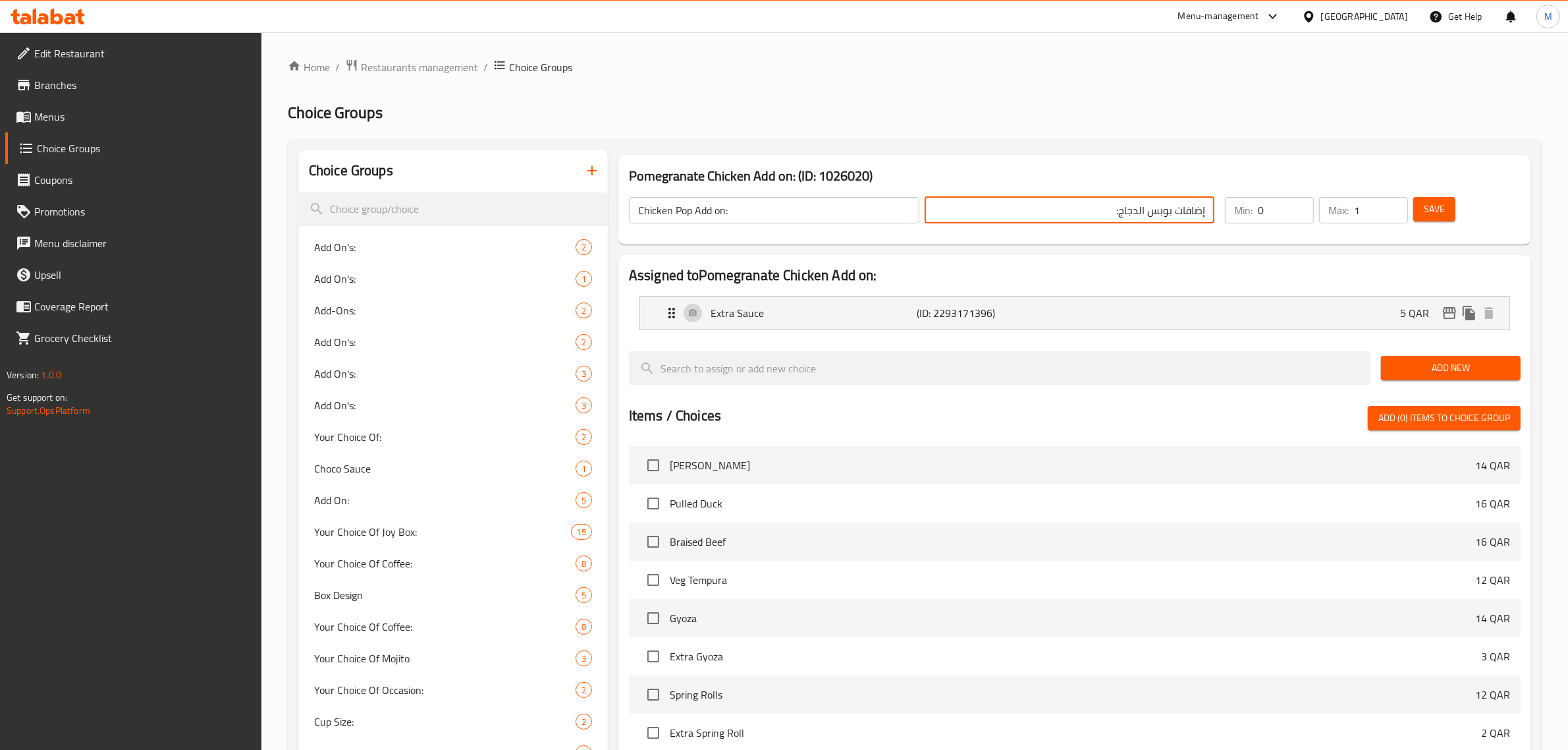
type input "إضافات بوبس الدجاج:"
click at [1446, 212] on button "Save" at bounding box center [1435, 209] width 42 height 24
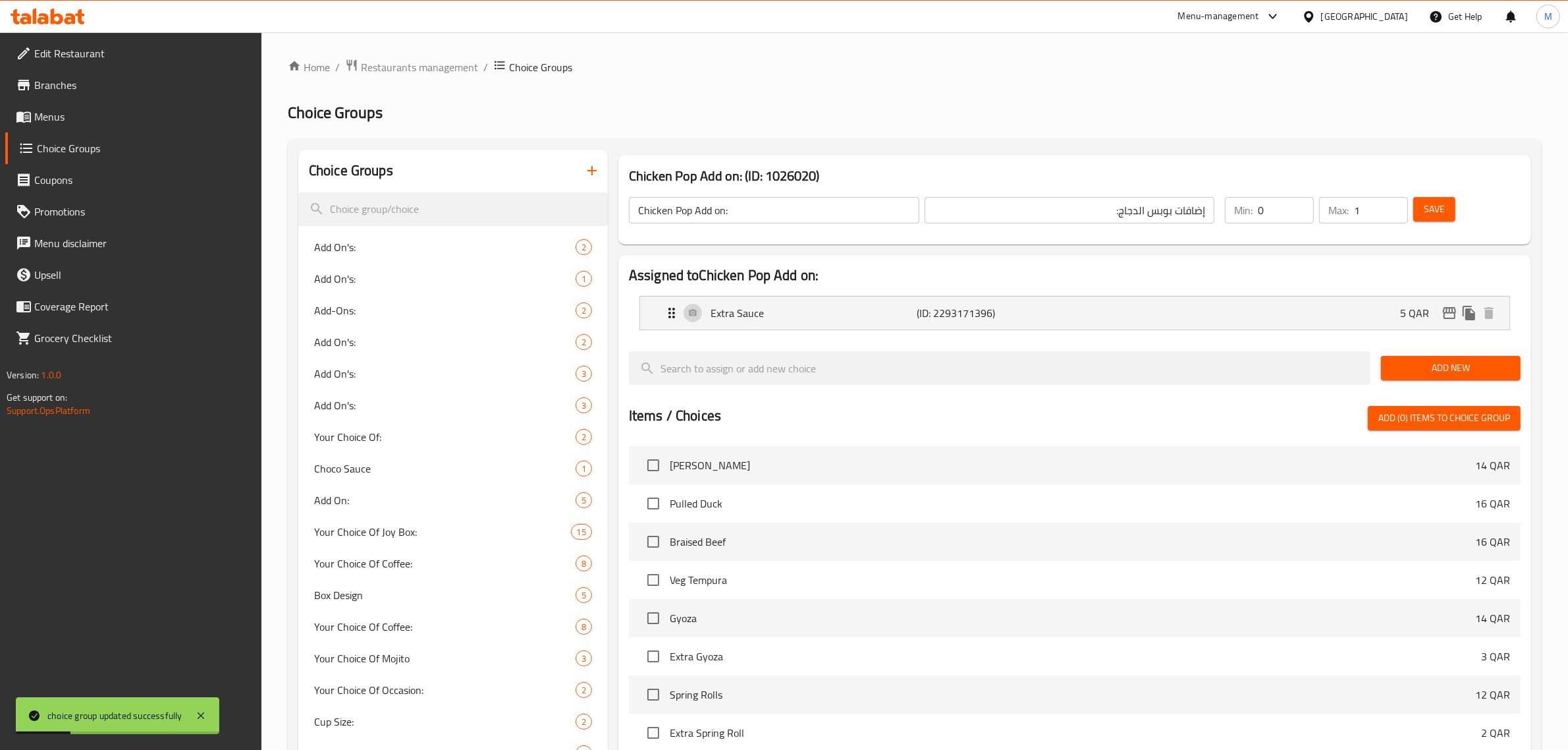
click at [681, 107] on h2 "Choice Groups" at bounding box center [914, 112] width 1254 height 21
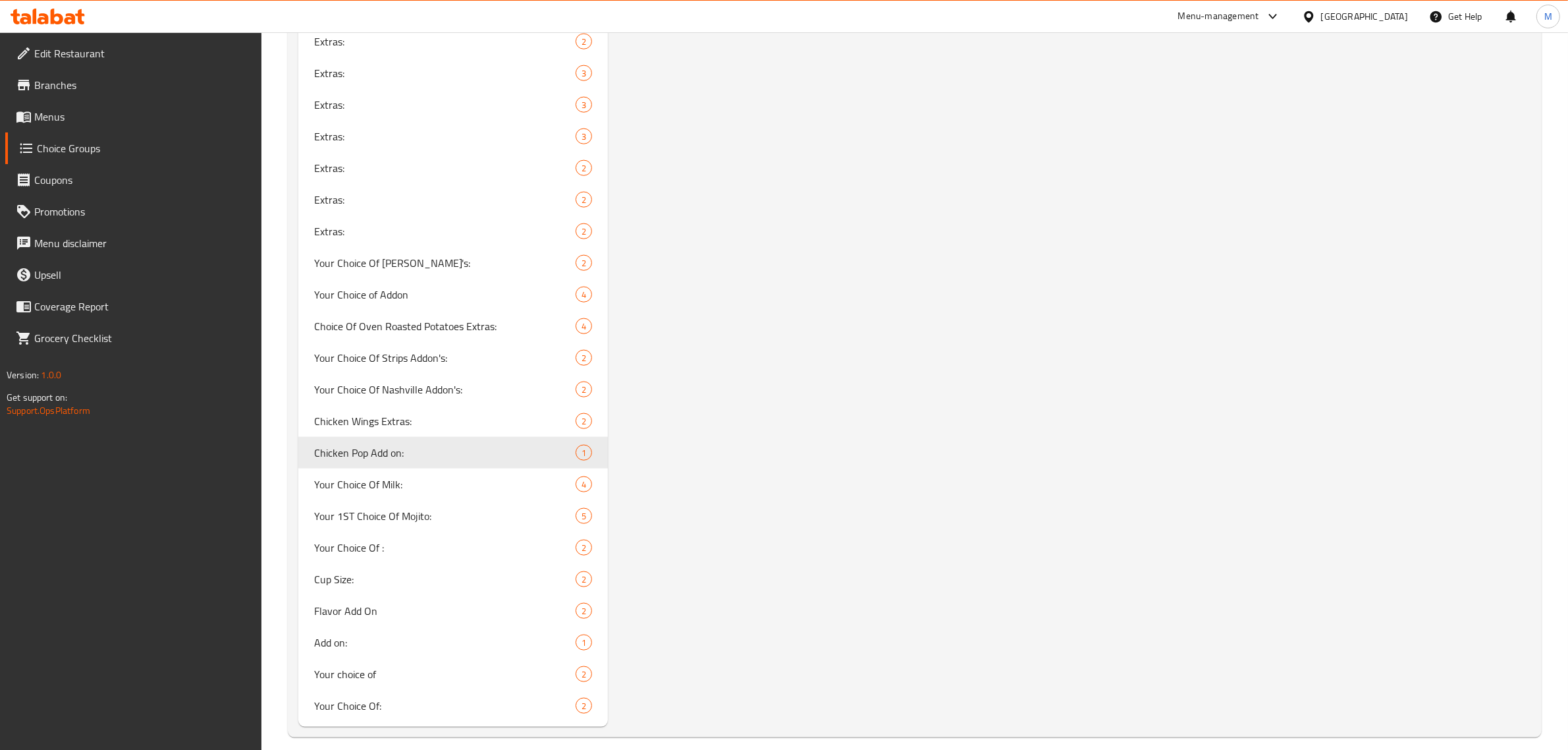
scroll to position [1986, 0]
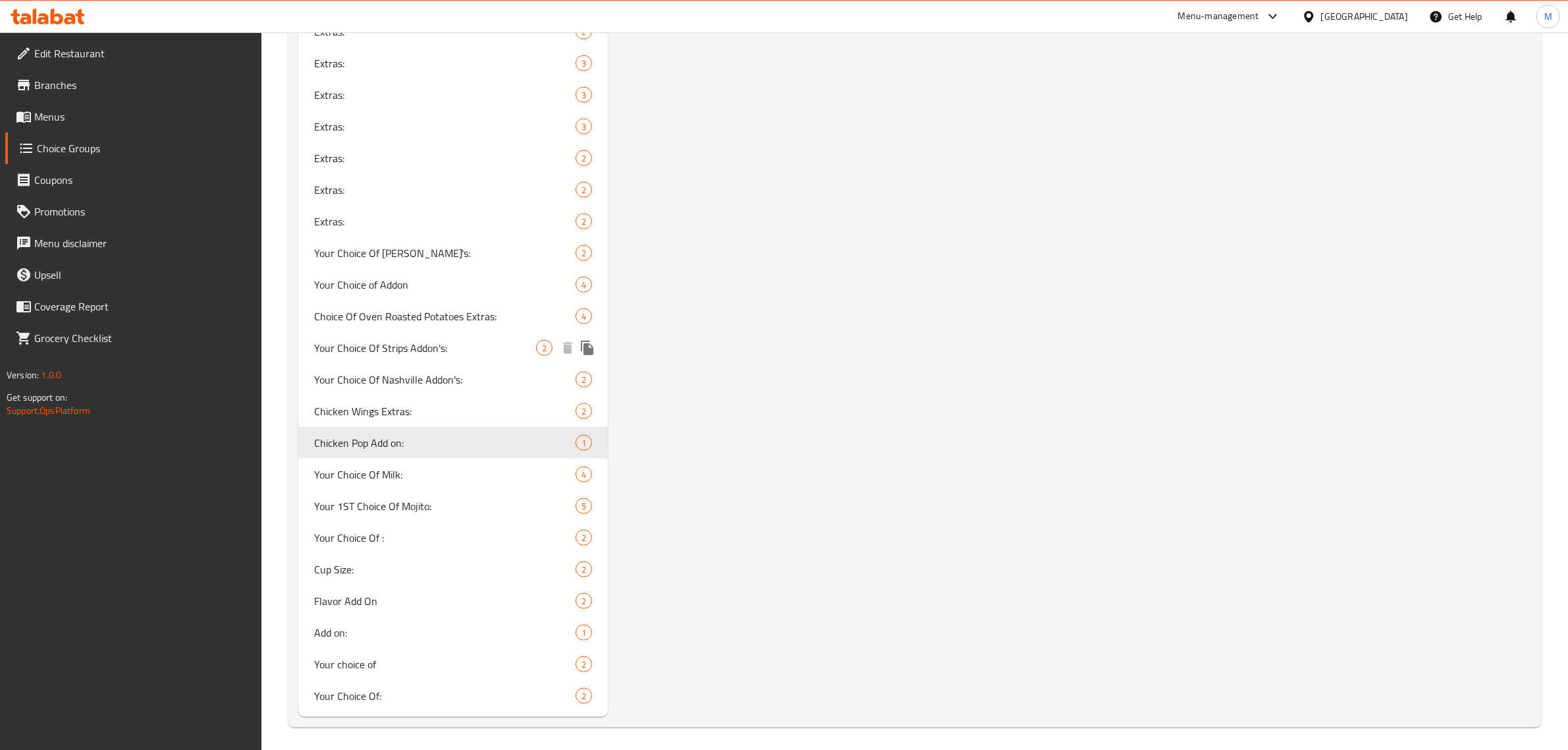
click at [432, 351] on span "Your Choice Of Strips Addon's:" at bounding box center [425, 348] width 222 height 16
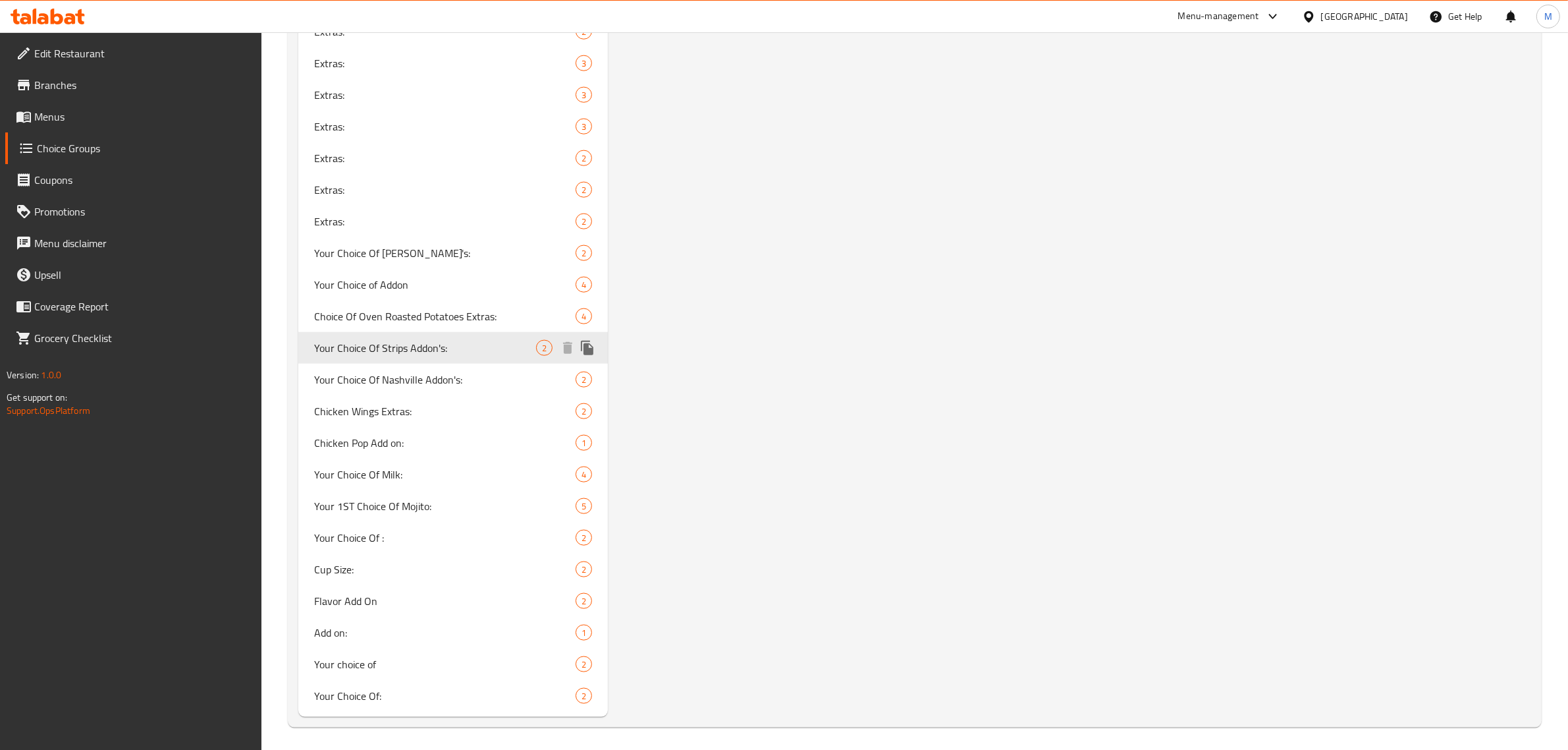
type input "Your Choice Of Strips Addon's:"
type input "إختيارك من إضافات الستريبس:"
type input "2"
click at [461, 284] on span "Your Choice of Addon" at bounding box center [425, 285] width 222 height 16
type input "Your Choice of Addon"
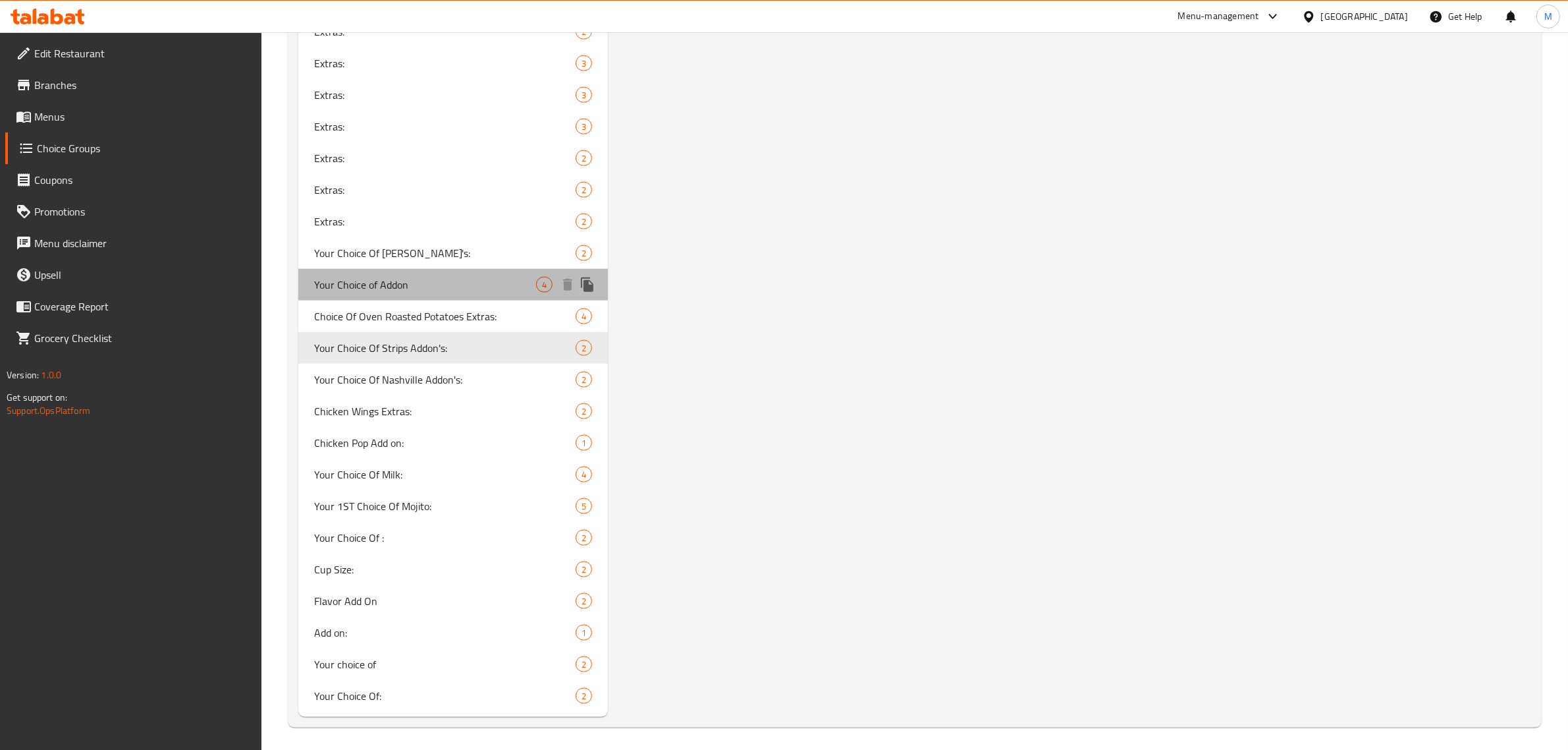
type input "اختيارك من الاضافات"
type input "4"
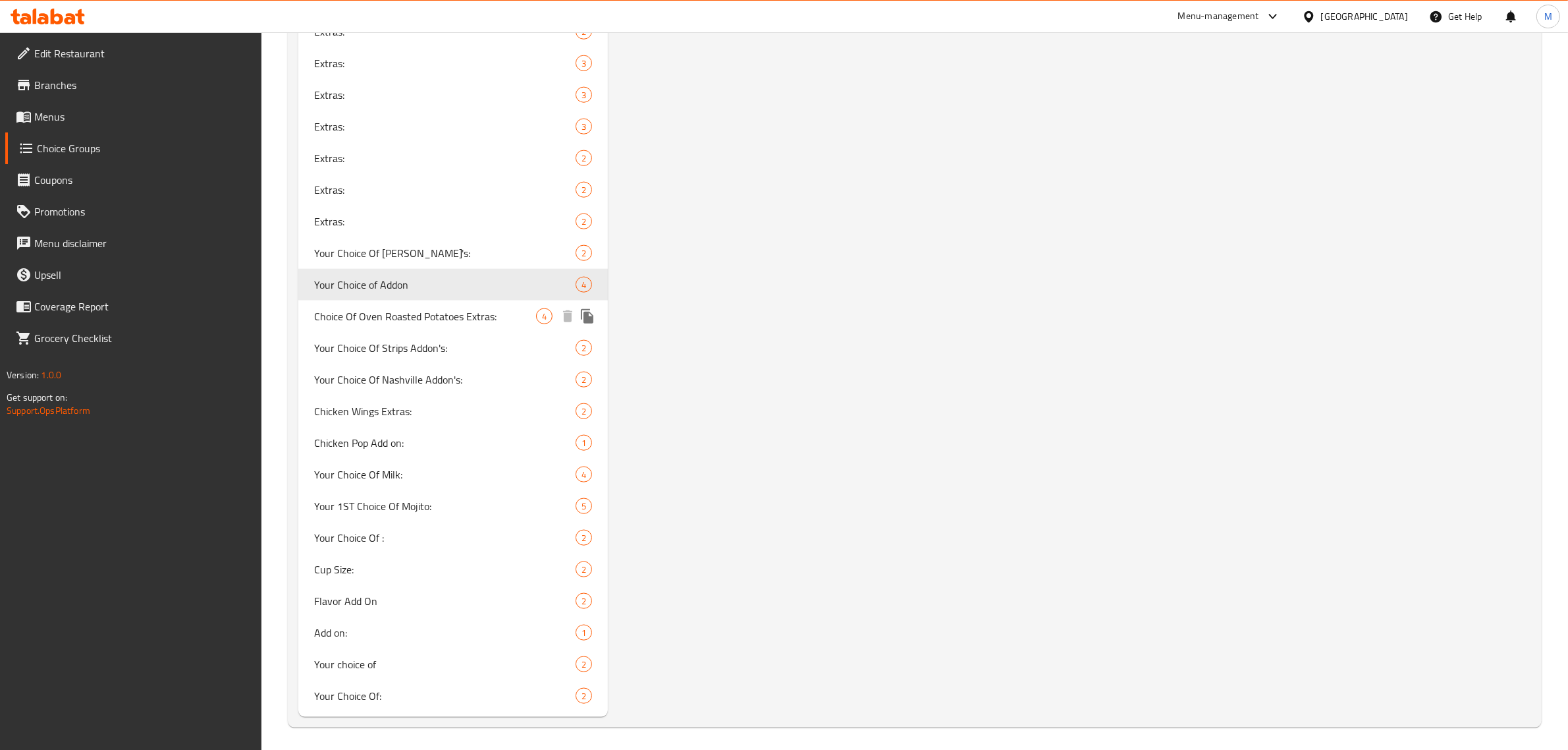
click at [465, 310] on span "Choice Of Oven Roasted Potatoes Extras:" at bounding box center [425, 316] width 222 height 16
type input "Choice Of Oven Roasted Potatoes Extras:"
type input "اختيارك من إضافات البطاطس المشوية بالفرن:"
click at [483, 404] on span "Chicken Wings Extras:" at bounding box center [425, 411] width 222 height 16
type input "Chicken Wings Extras:"
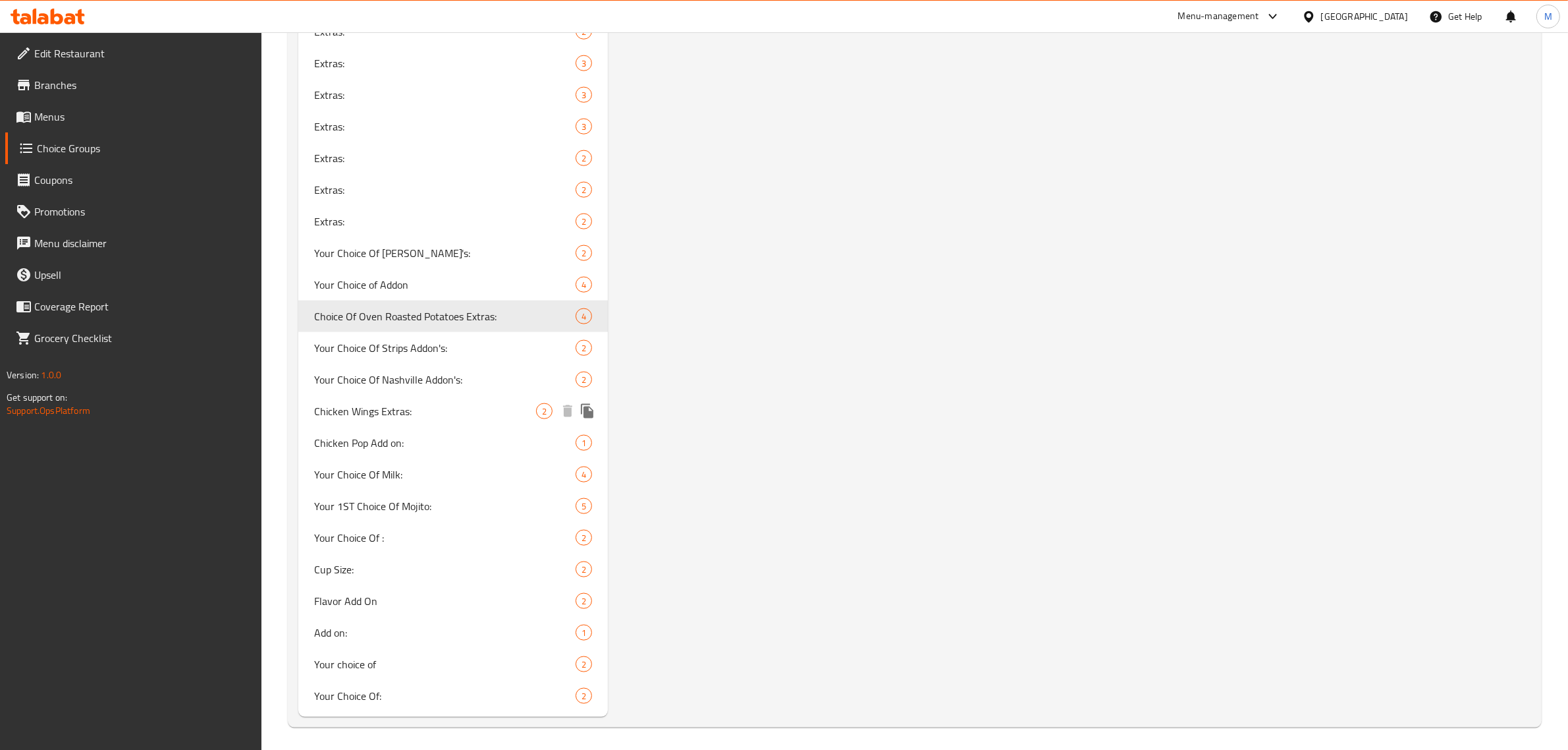
type input "إضافات أجنحة الدجاج:"
type input "2"
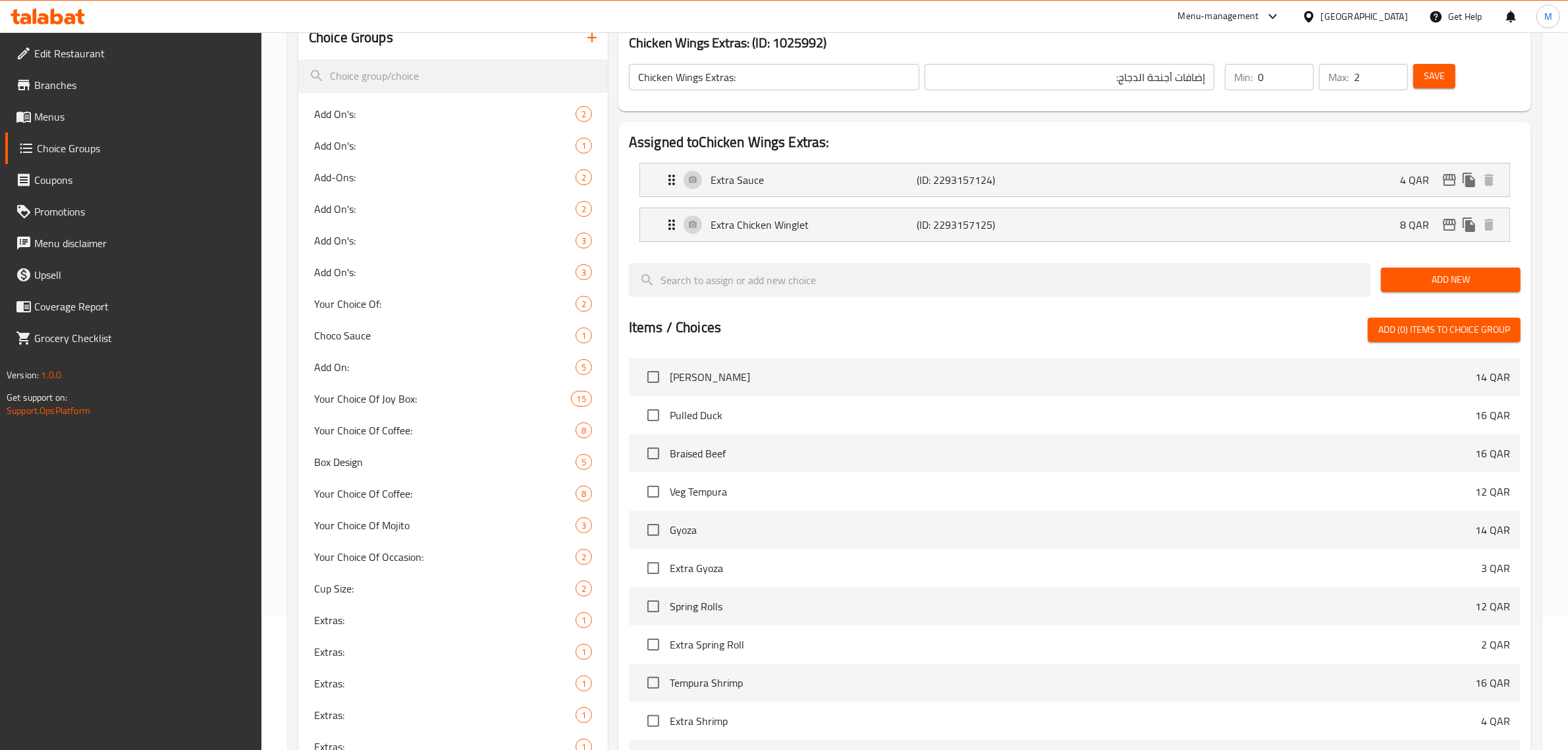
scroll to position [0, 0]
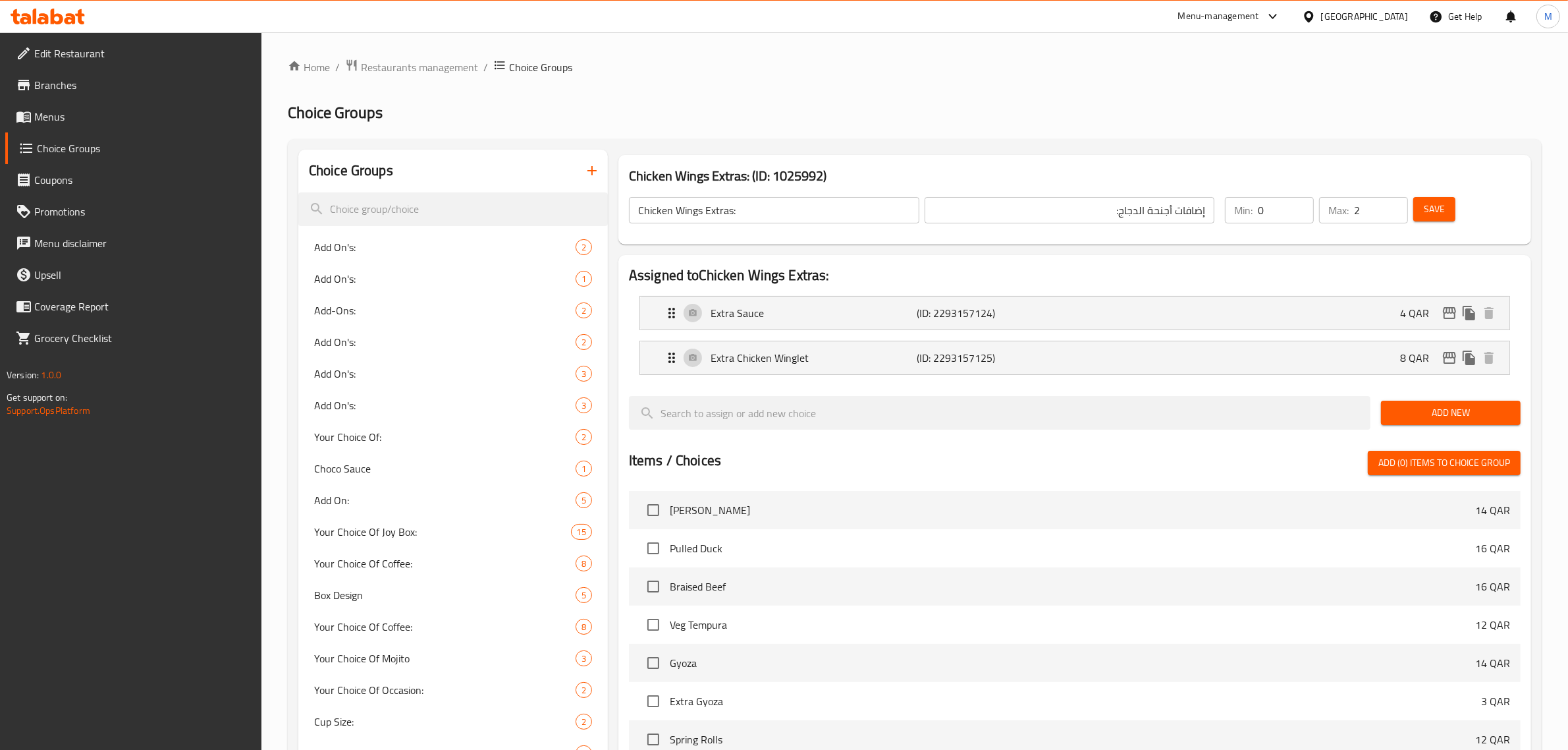
click at [807, 214] on input "Chicken Wings Extras:" at bounding box center [774, 210] width 290 height 26
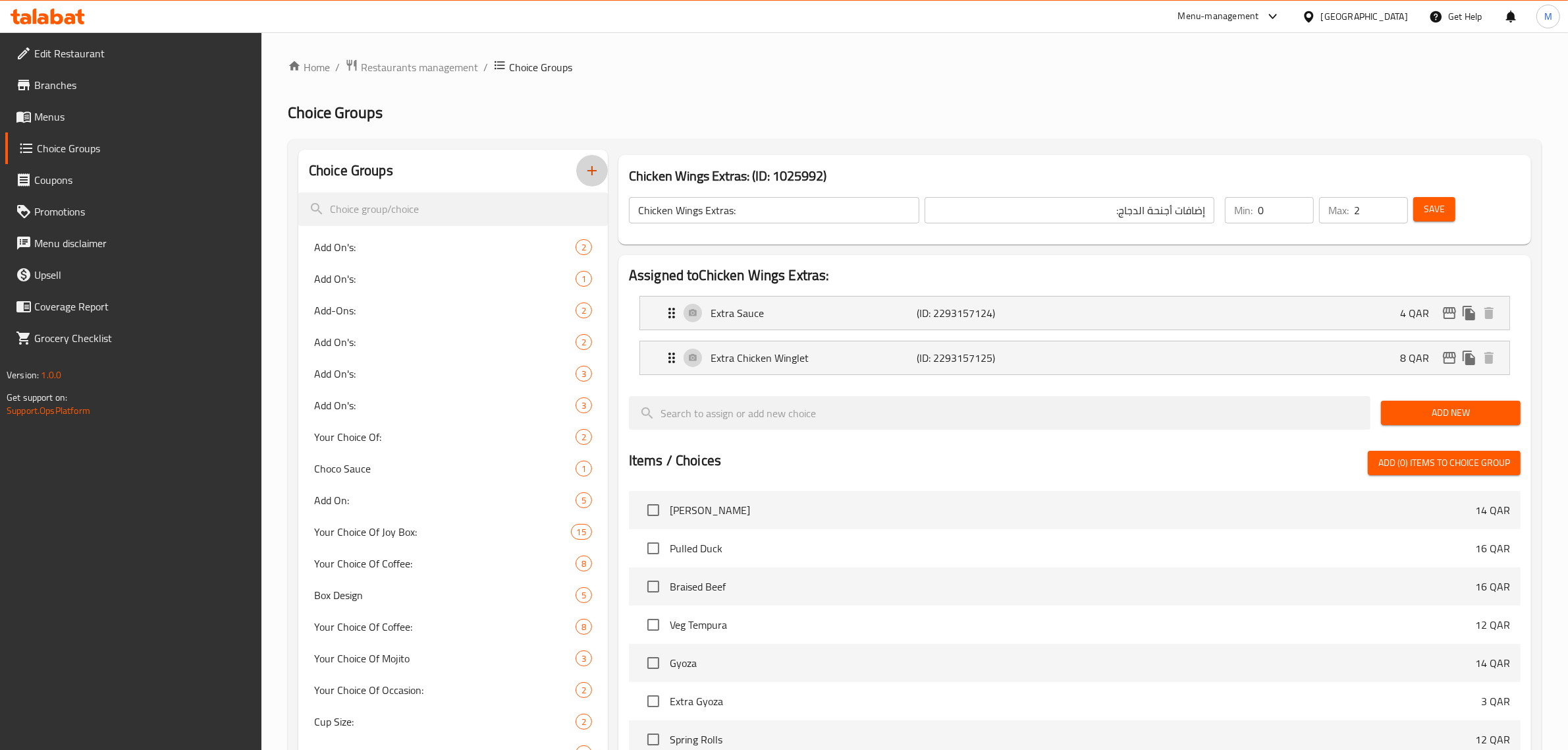
click at [598, 169] on icon "button" at bounding box center [592, 170] width 16 height 16
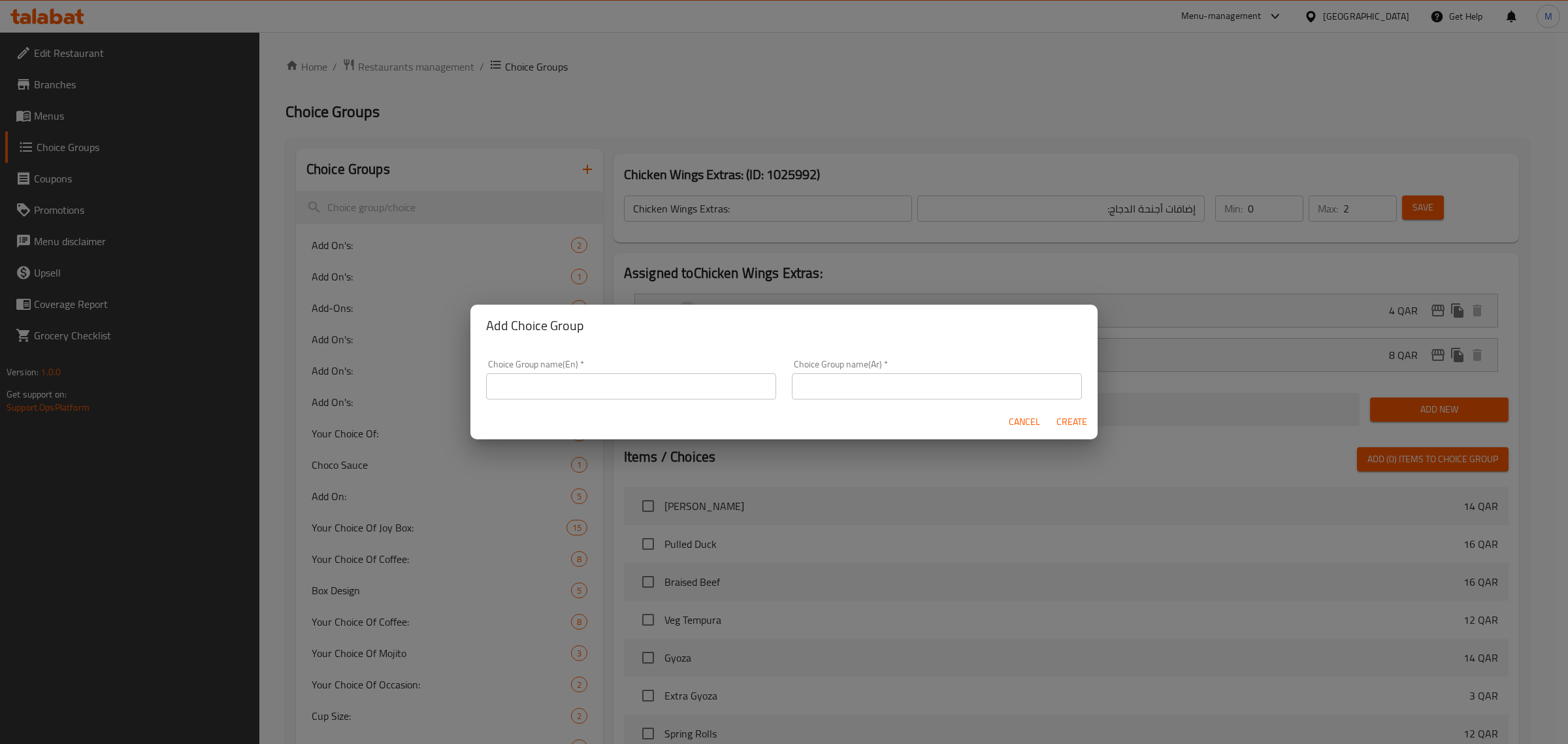
click at [657, 379] on input "text" at bounding box center [631, 386] width 290 height 26
type input "Soups Extras:"
type input "إضافات الشورب:"
click at [1069, 420] on span "Create" at bounding box center [1071, 422] width 31 height 17
type input "Soups Extras:"
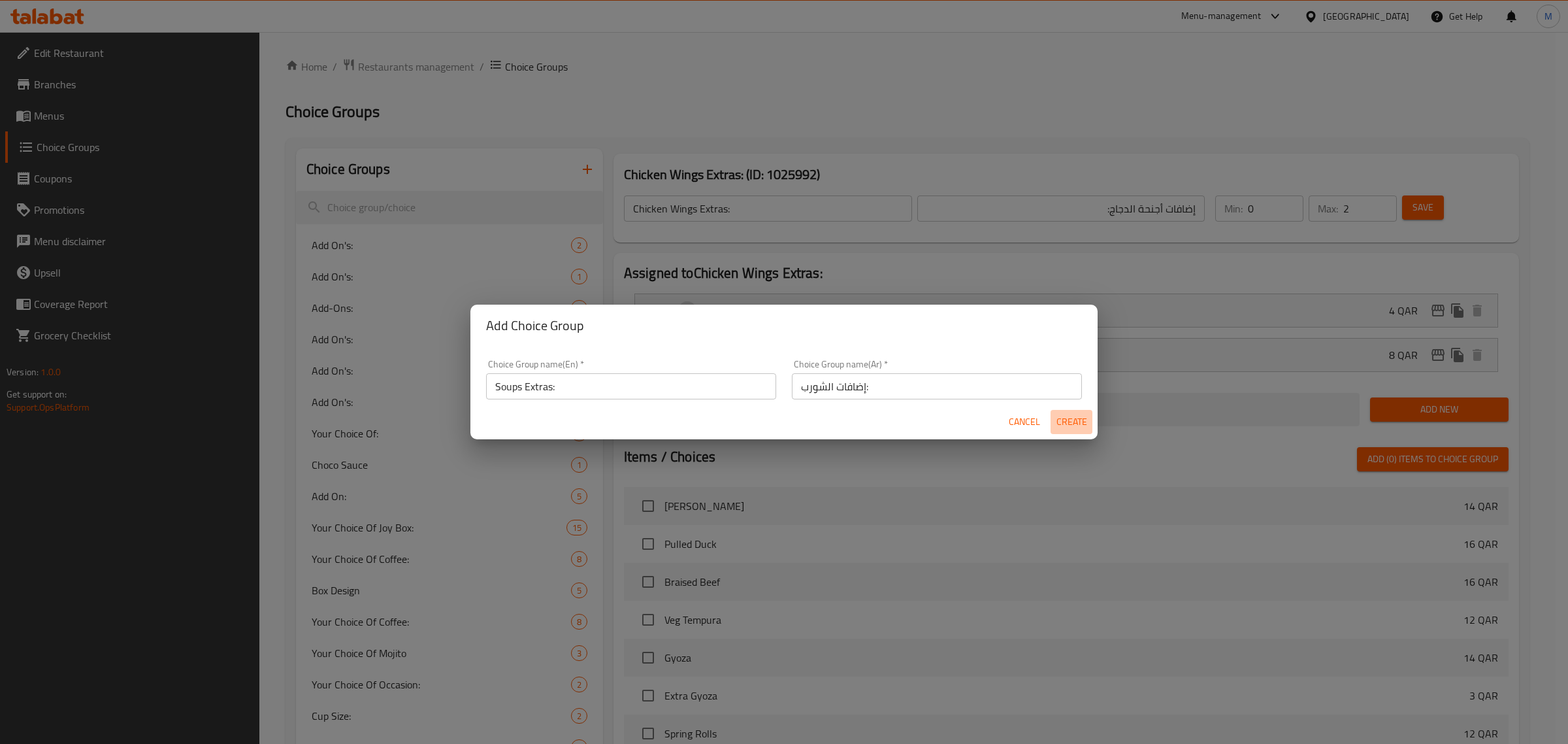
type input "إضافات الشورب:"
type input "0"
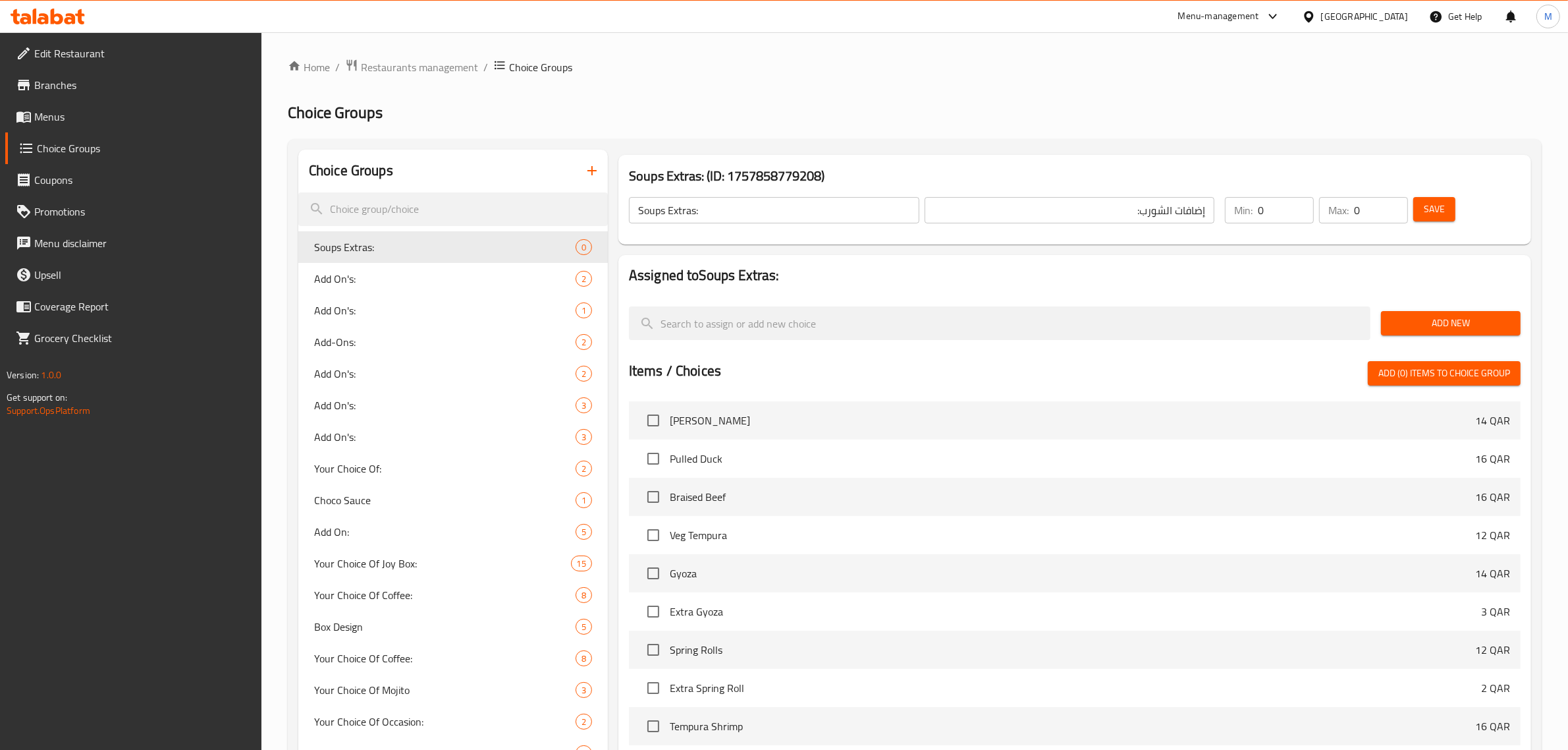
click at [1422, 317] on span "Add New" at bounding box center [1451, 323] width 119 height 17
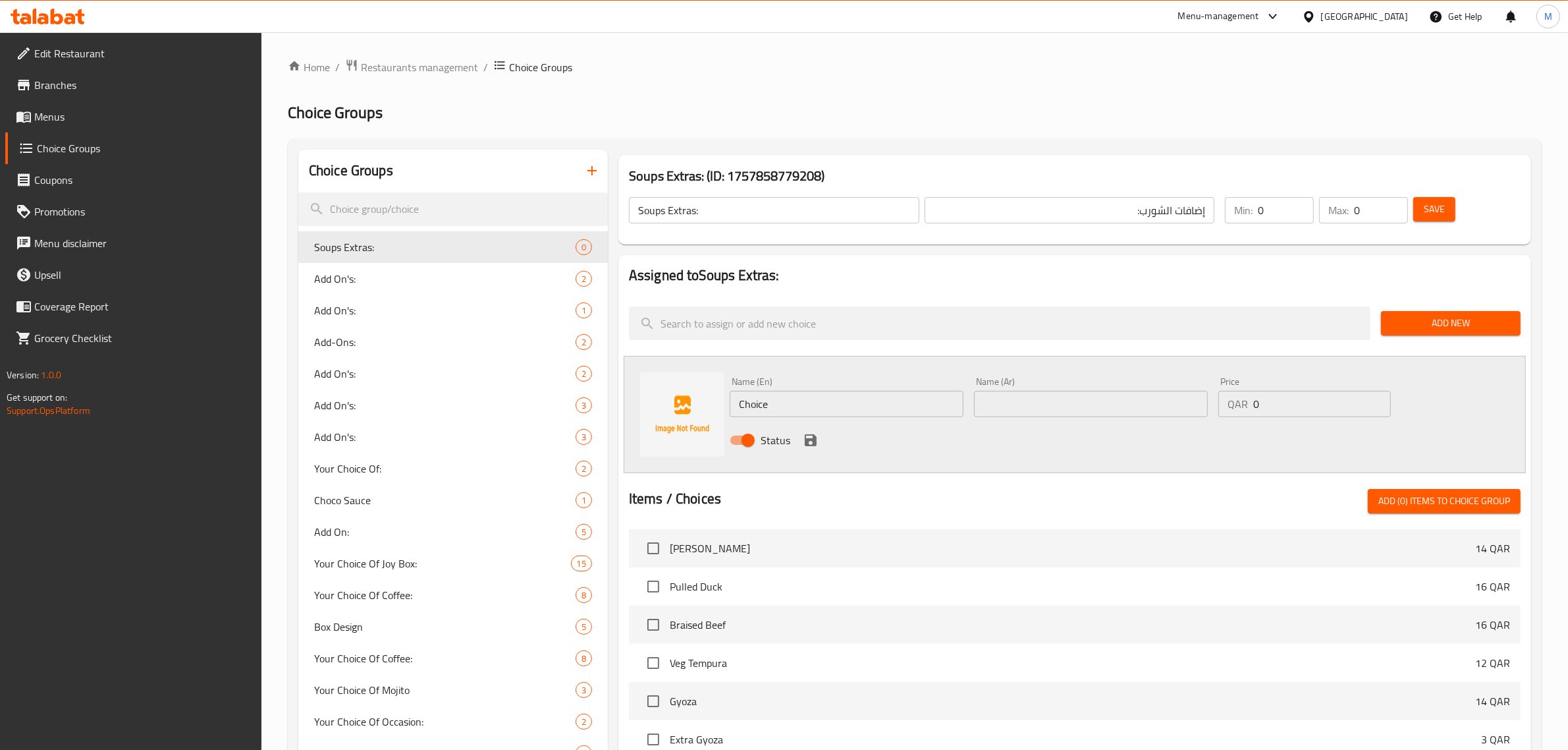
click at [860, 413] on input "Choice" at bounding box center [846, 403] width 234 height 26
paste input "Extra Ciabatta Sl"
type input "Extra Ciabatta Slice"
click at [950, 508] on div "Items / Choices Add (0) items to choice group" at bounding box center [1074, 500] width 892 height 24
drag, startPoint x: 1279, startPoint y: 395, endPoint x: 1262, endPoint y: 395, distance: 17.0
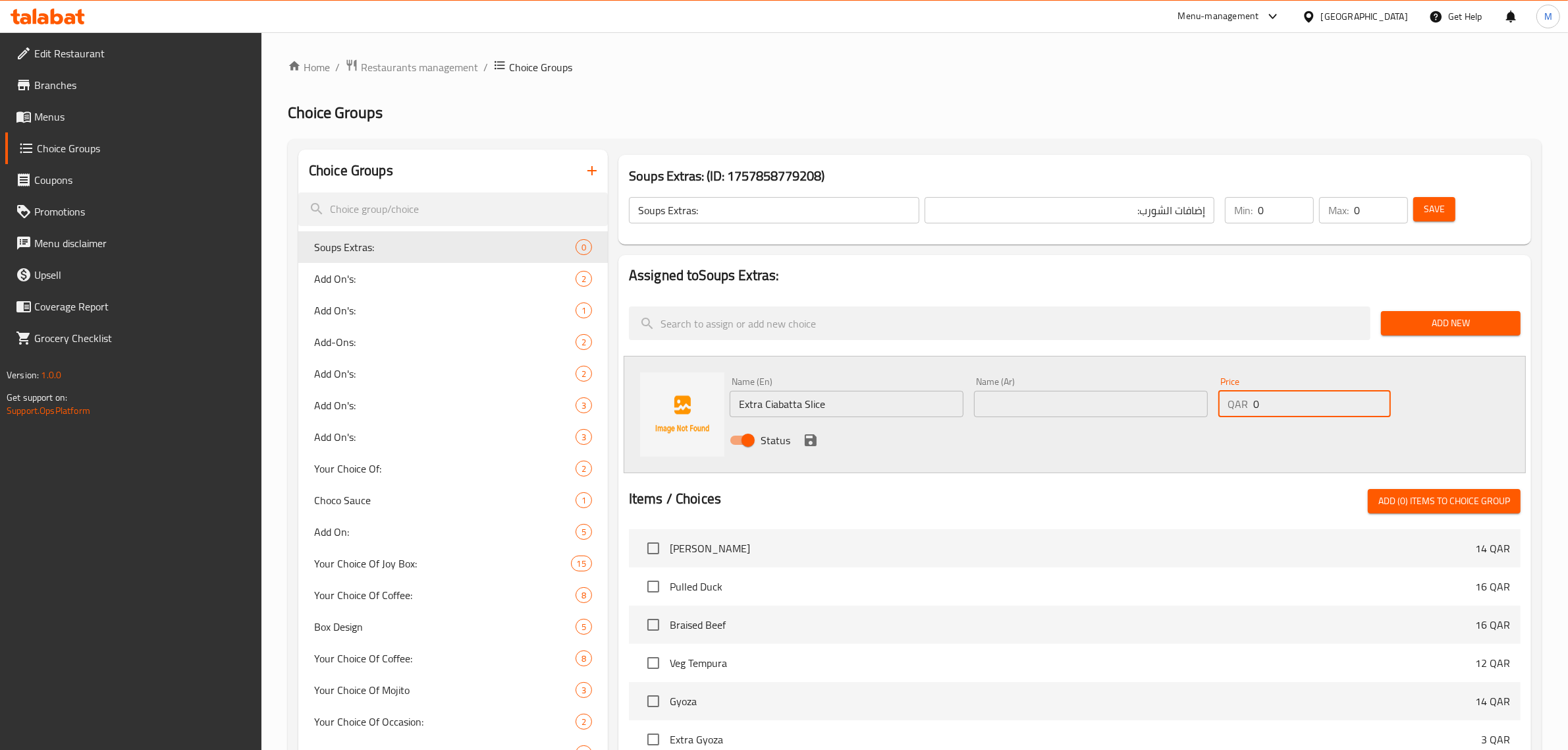
click at [1262, 395] on input "0" at bounding box center [1322, 403] width 138 height 26
type input "3"
click at [1049, 410] on input "text" at bounding box center [1090, 403] width 234 height 26
paste input "شريحة تشاباتا إضافية"
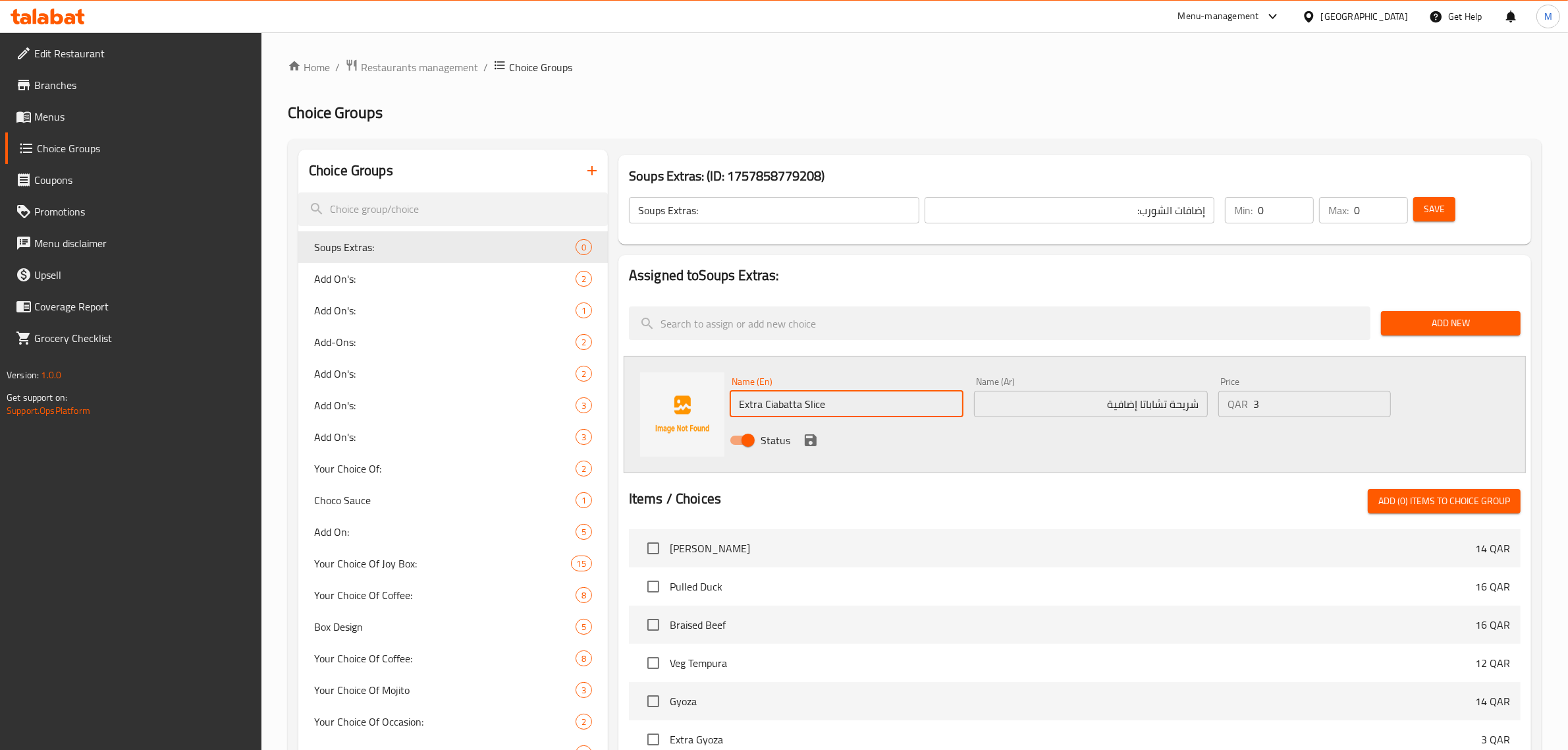
drag, startPoint x: 765, startPoint y: 405, endPoint x: 801, endPoint y: 405, distance: 36.0
click at [801, 405] on input "Extra Ciabatta Slice" at bounding box center [846, 403] width 234 height 26
click at [903, 292] on nav at bounding box center [1074, 291] width 892 height 10
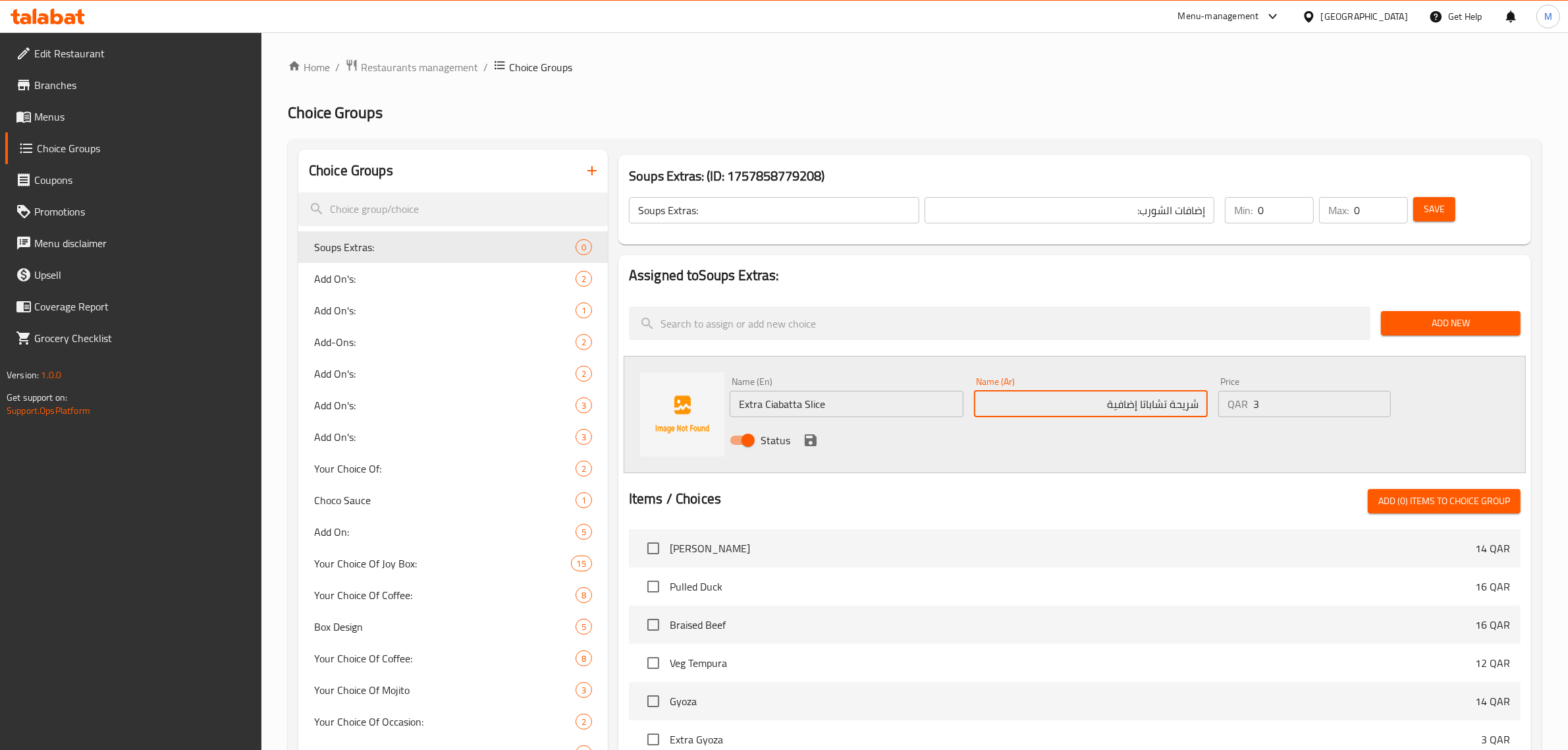
drag, startPoint x: 1141, startPoint y: 405, endPoint x: 1168, endPoint y: 406, distance: 27.0
click at [1168, 406] on input "شريحة تشاباتا إضافية" at bounding box center [1090, 403] width 234 height 26
paste input "شي"
type input "شريحة شيباتا إضافية"
click at [807, 443] on icon "save" at bounding box center [811, 440] width 12 height 12
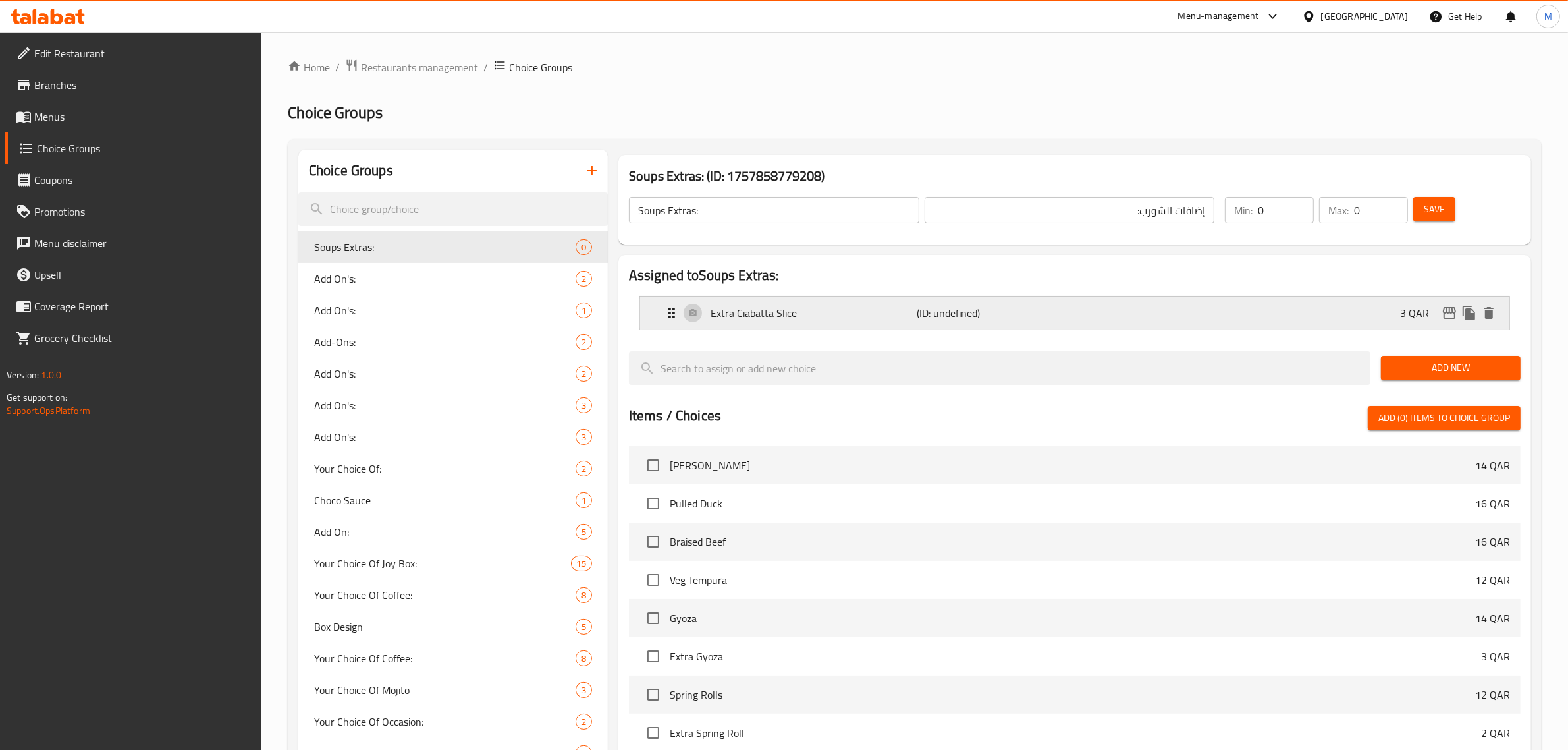
click at [1097, 323] on div "Extra Ciabatta Slice (ID: undefined) 3 QAR" at bounding box center [1079, 312] width 830 height 33
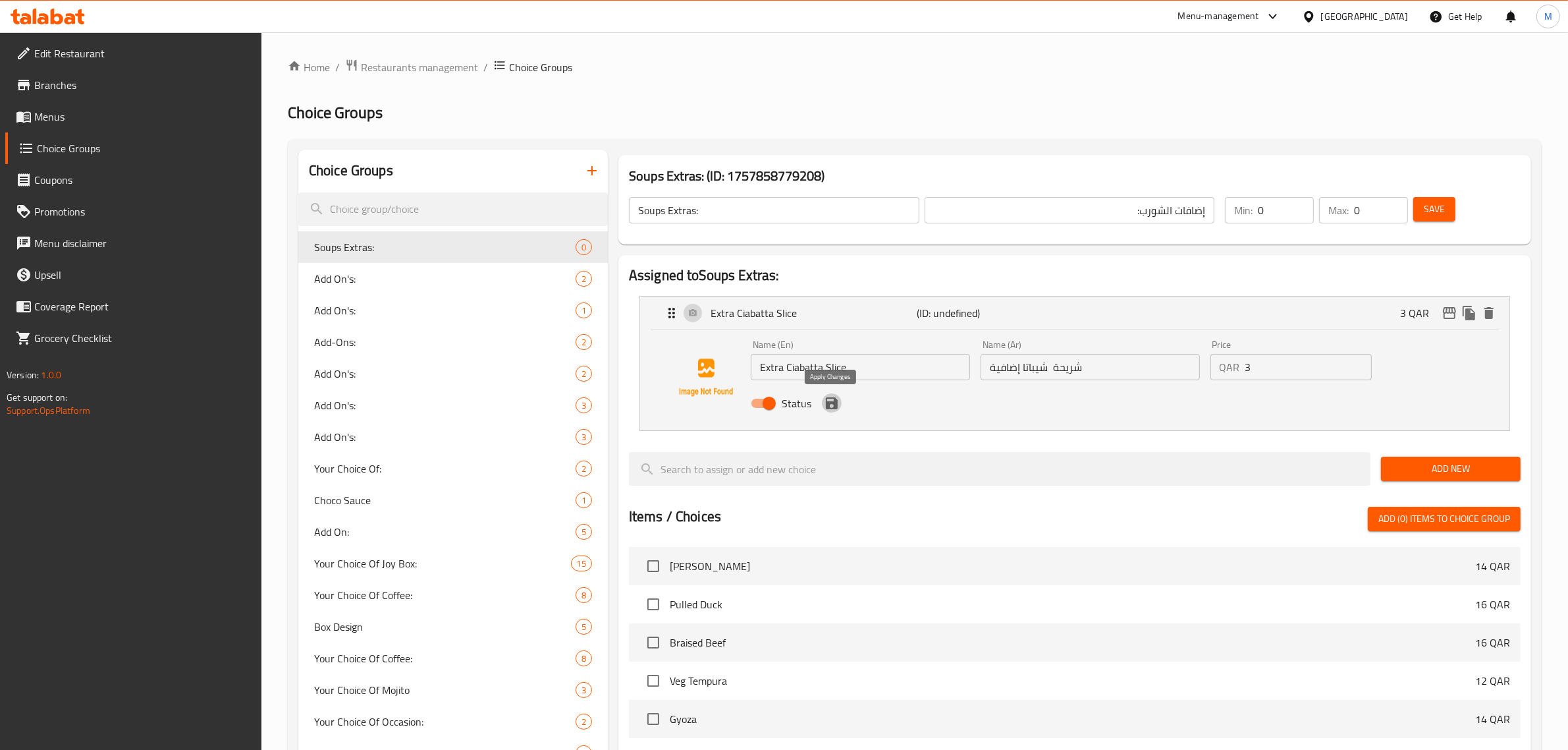
click at [834, 408] on icon "save" at bounding box center [832, 403] width 12 height 12
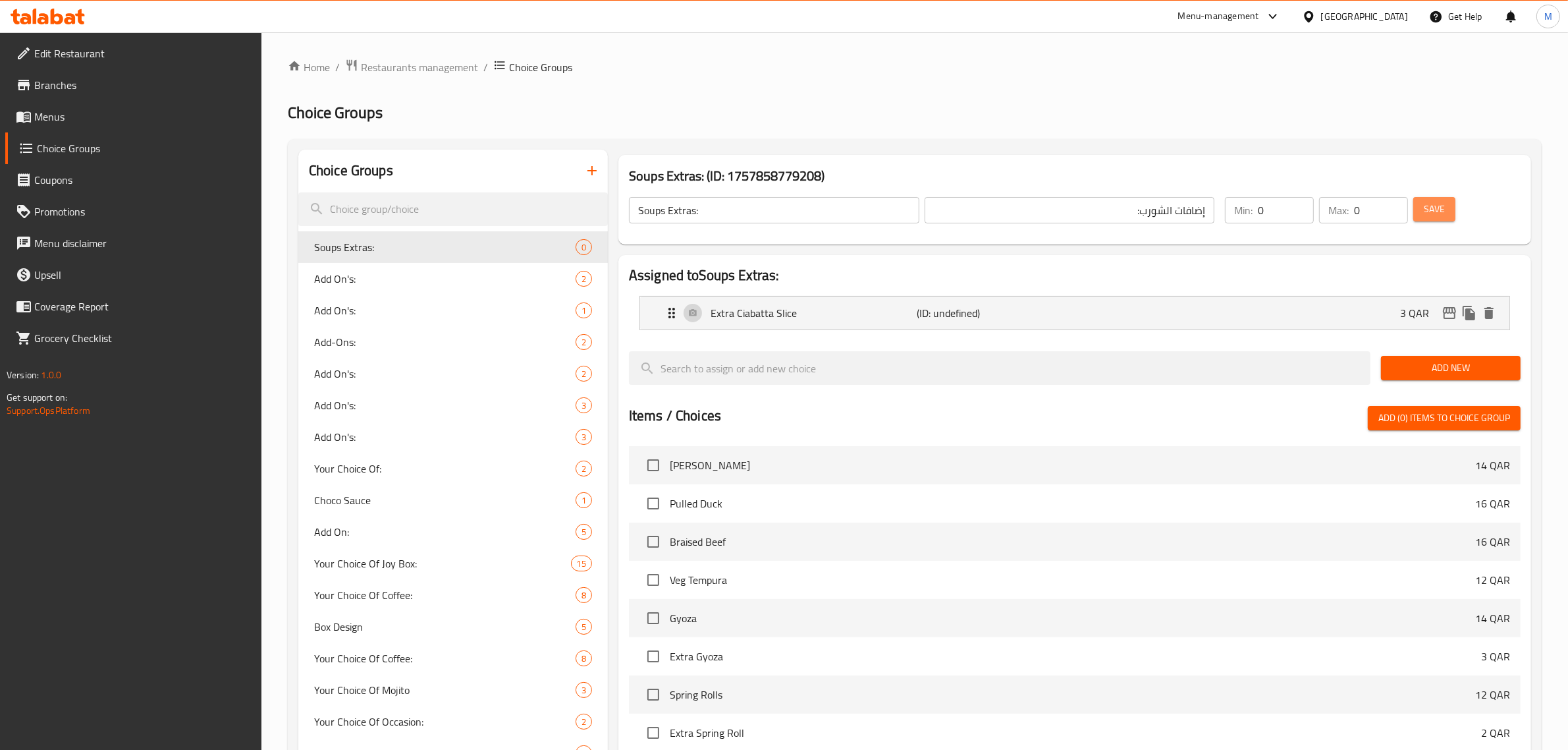
click at [1416, 212] on button "Save" at bounding box center [1435, 209] width 42 height 24
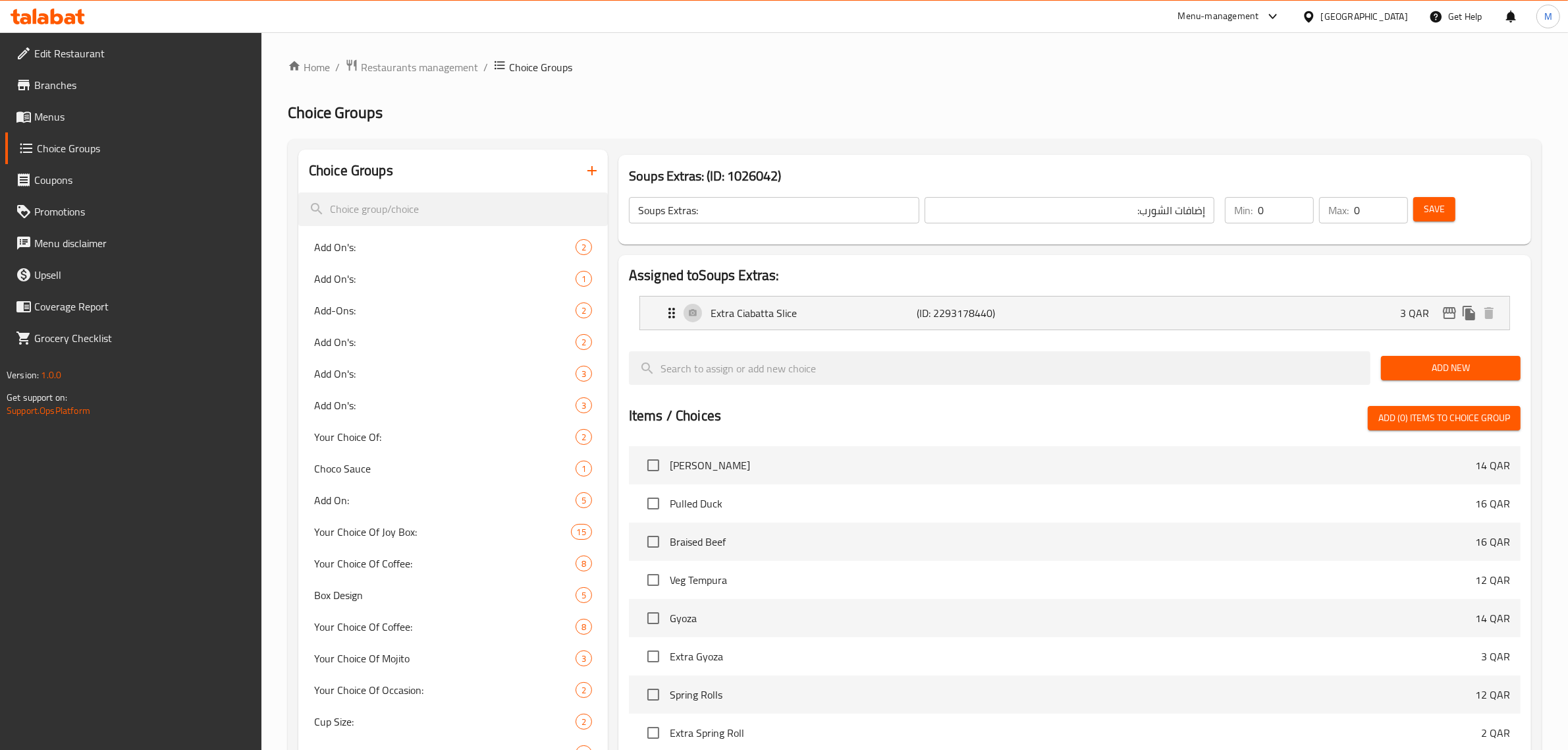
click at [749, 219] on input "Soups Extras:" at bounding box center [774, 210] width 290 height 26
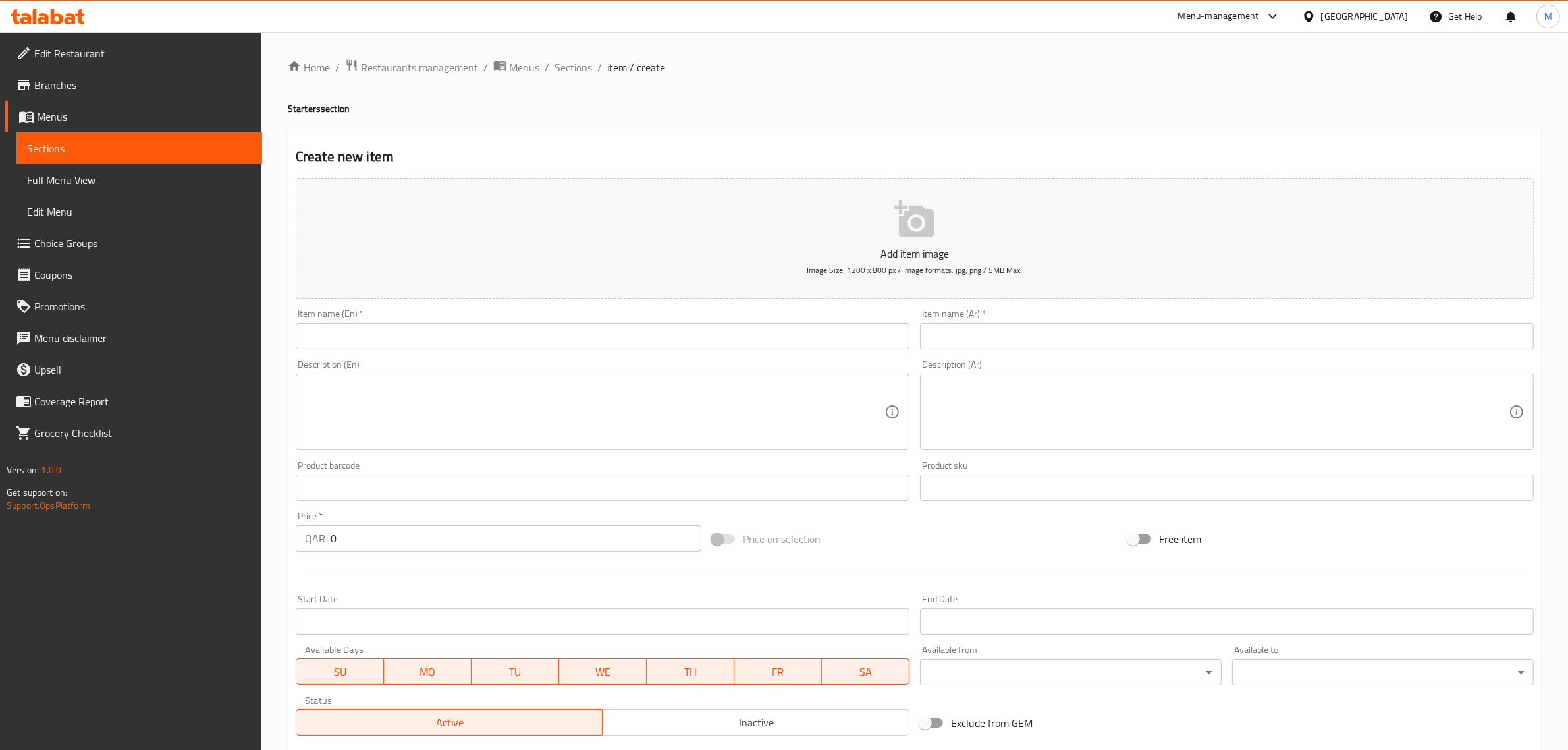
click at [485, 538] on input "0" at bounding box center [515, 538] width 371 height 26
type input "27"
click at [920, 548] on div "Price on selection" at bounding box center [915, 539] width 416 height 36
click at [532, 334] on input "text" at bounding box center [602, 336] width 614 height 26
paste input "Calamari"
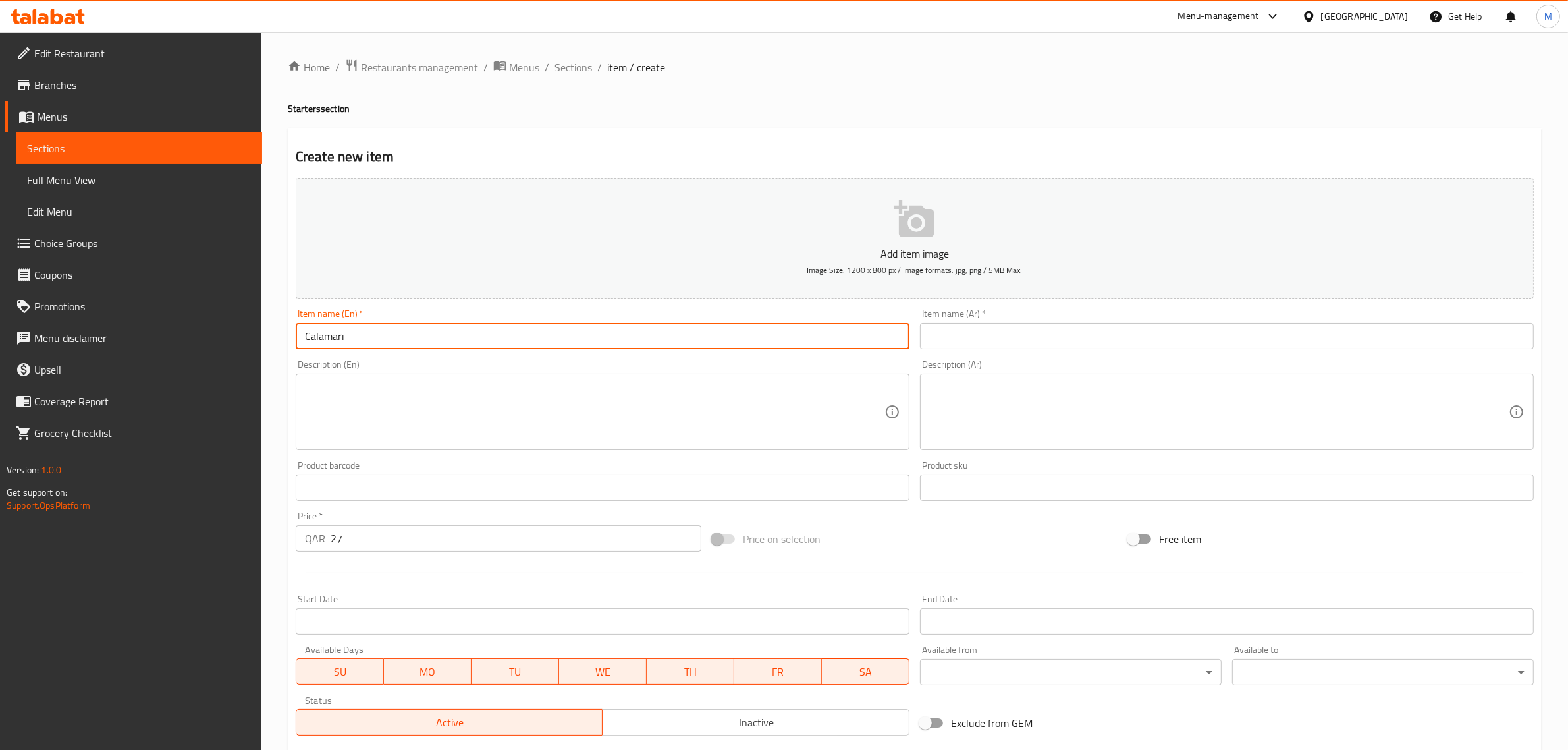
type input "Calamari"
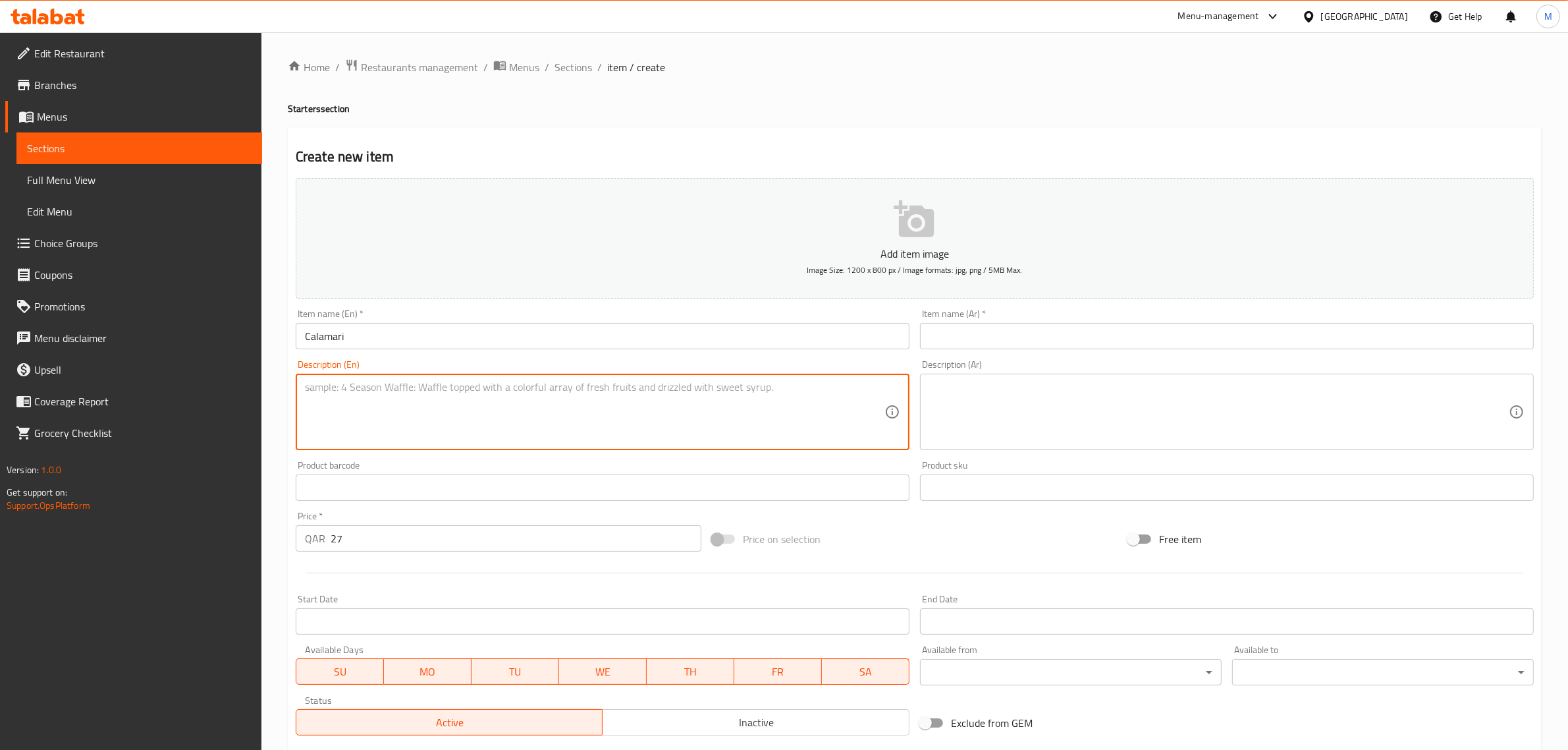
click at [417, 433] on textarea at bounding box center [595, 412] width 579 height 63
paste textarea "Breaded in our special flour mix served with [MEDICAL_DATA] sauce & wedge of le…"
type textarea "Breaded in our special flour mix served with [MEDICAL_DATA] sauce & wedge of le…"
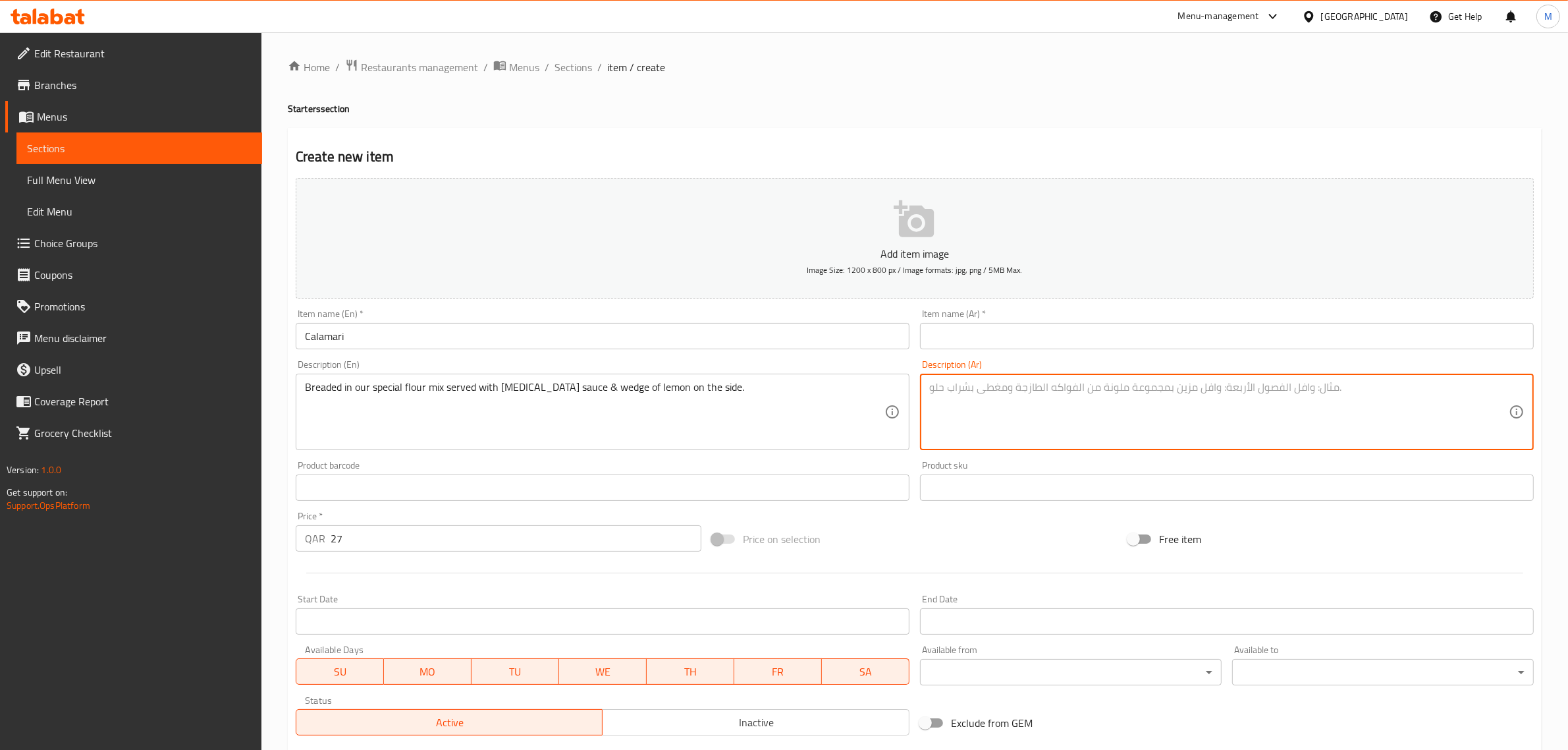
click at [1281, 427] on textarea at bounding box center [1219, 412] width 579 height 63
paste textarea "مخبوز في مزيج الدقيق الخاص بنا يقدم مع صلصة التارتار وقطع الليمون على الجانب"
type textarea "مخبوز في مزيج الدقيق الخاص بنا يقدم مع صلصة التارتار وقطع الليمون على الجانب."
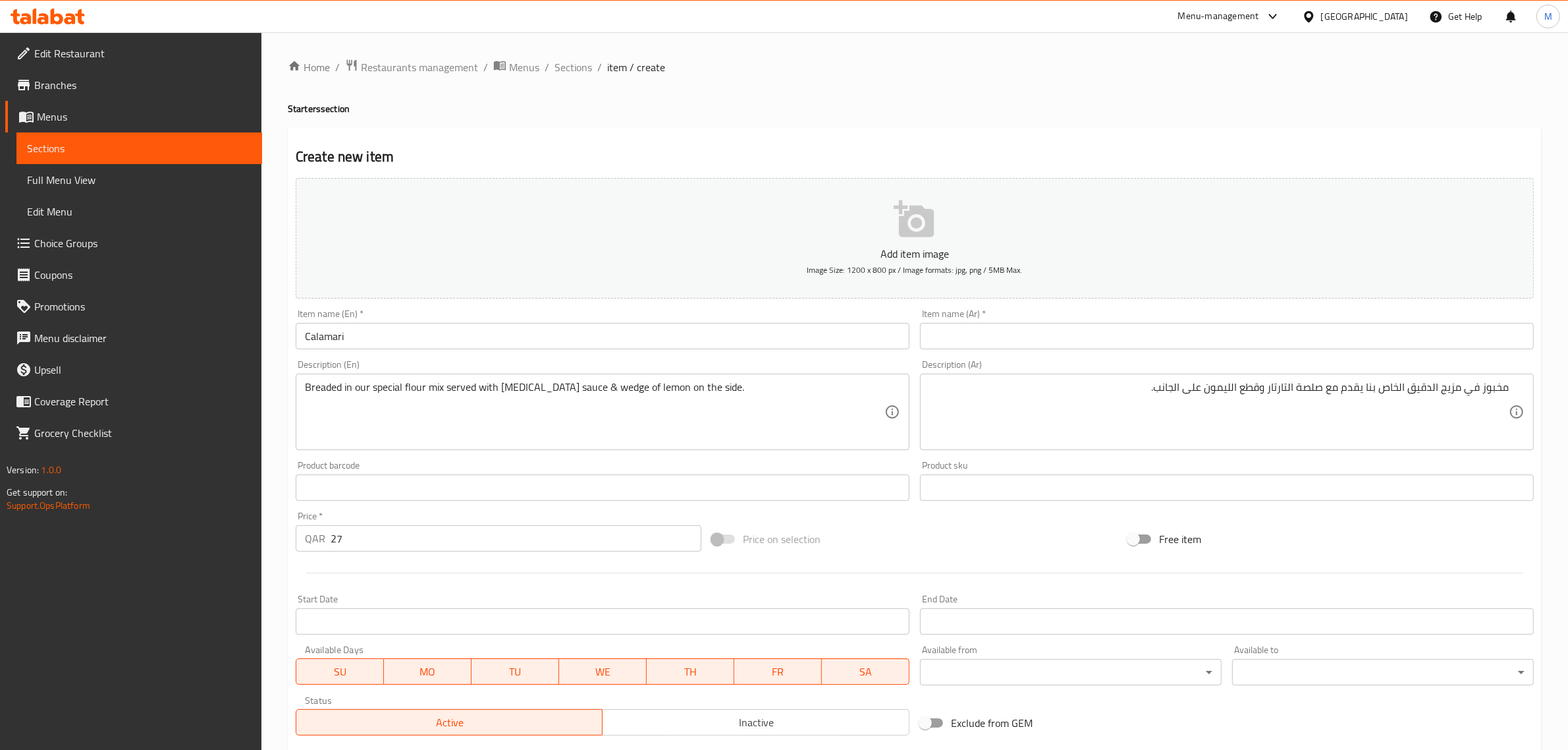
click at [1417, 342] on input "text" at bounding box center [1227, 336] width 614 height 26
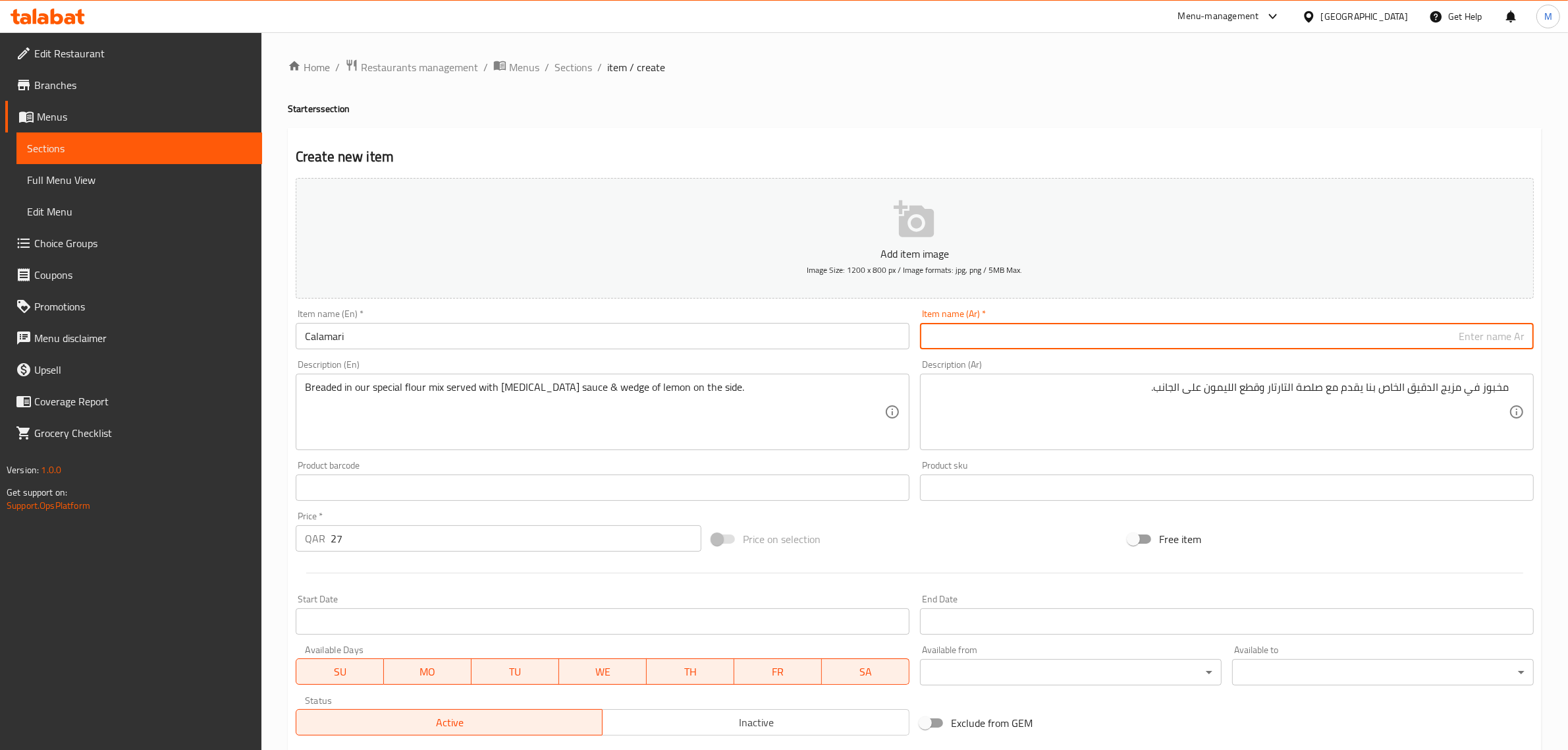
paste input "كاليماري"
type input "كاليماري"
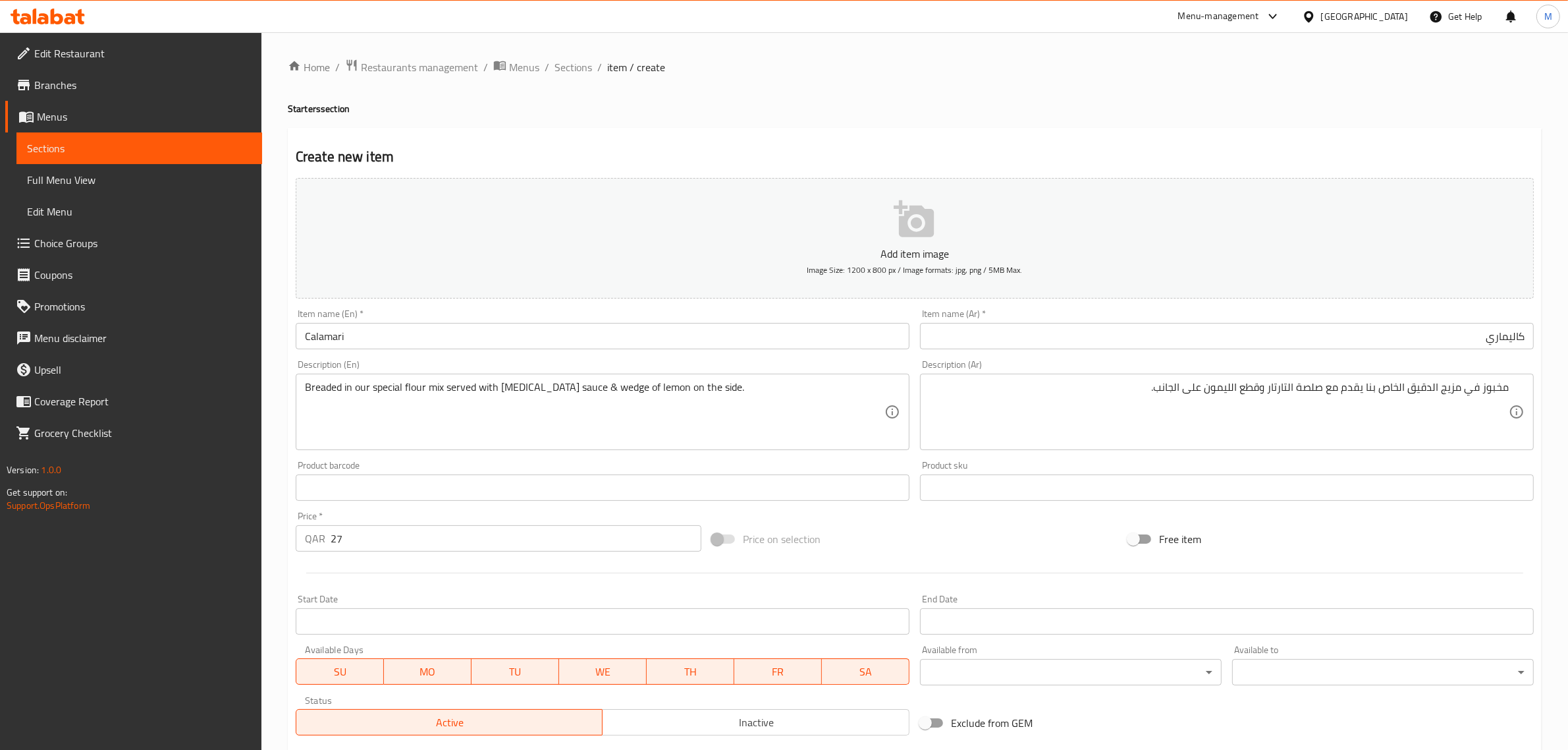
click at [1045, 515] on div "Add item image Image Size: 1200 x 800 px / Image formats: jpg, png / 5MB Max. I…" at bounding box center [914, 457] width 1248 height 568
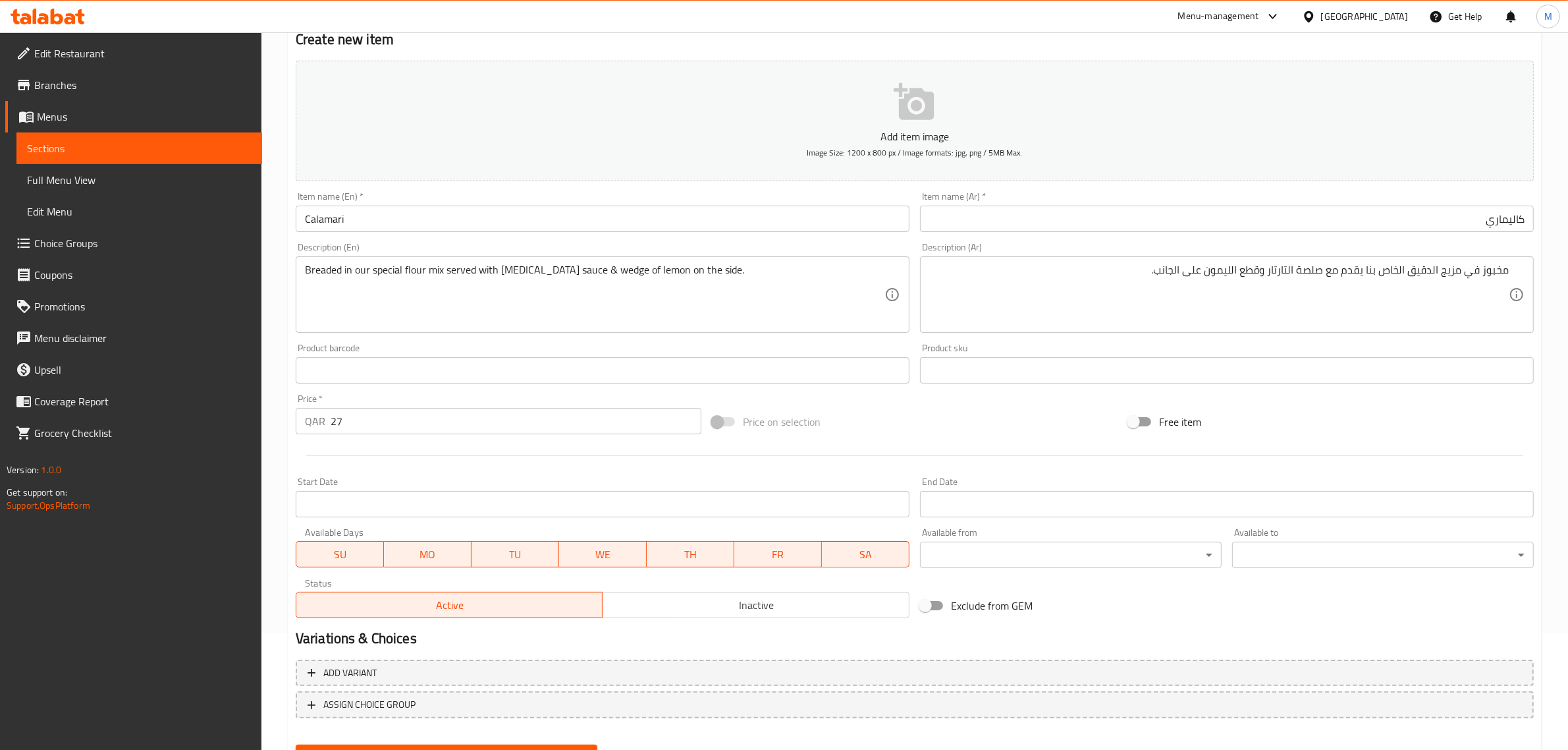
scroll to position [178, 0]
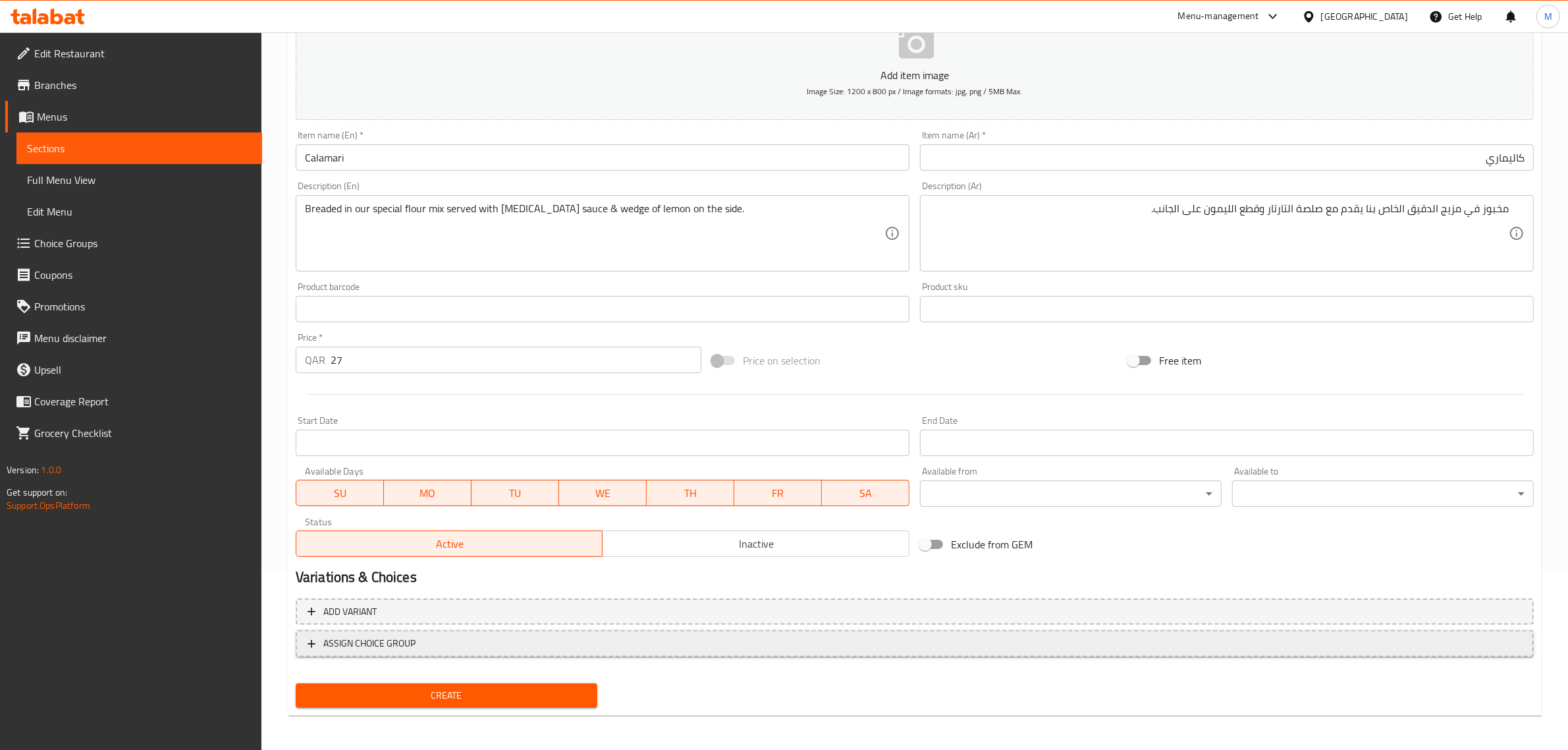
click at [454, 640] on span "ASSIGN CHOICE GROUP" at bounding box center [915, 643] width 1214 height 17
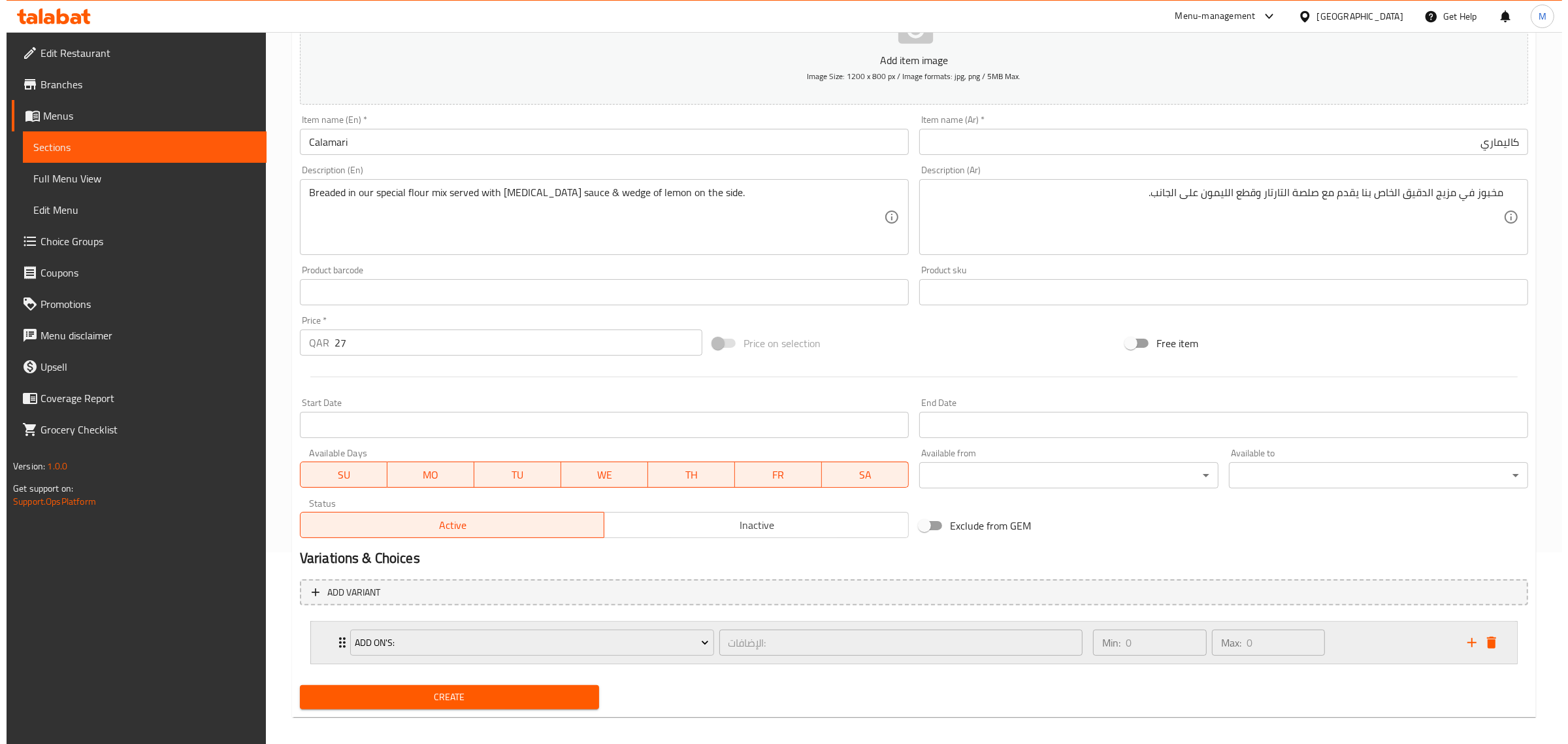
scroll to position [200, 0]
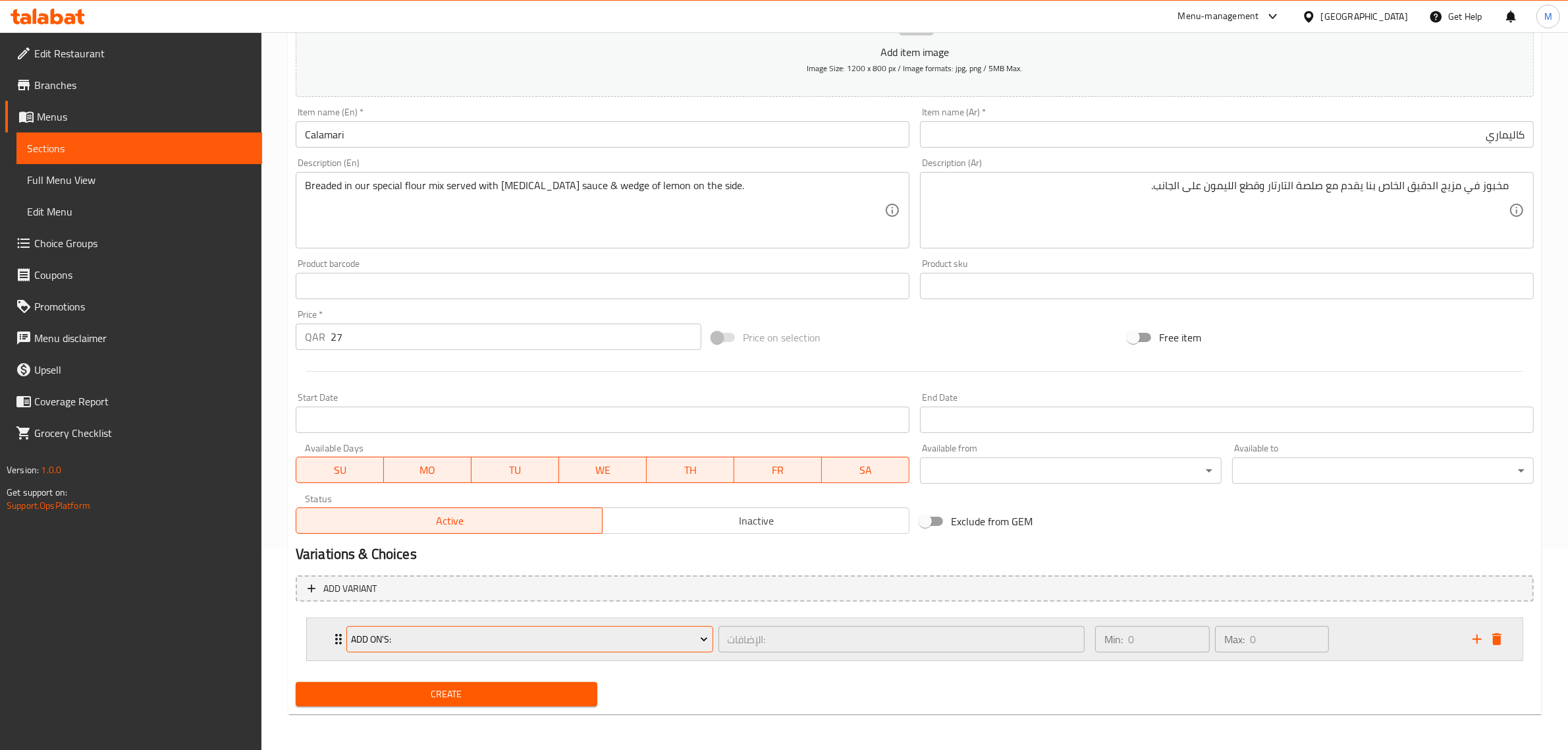
click at [613, 631] on span "Add On's:" at bounding box center [529, 639] width 357 height 17
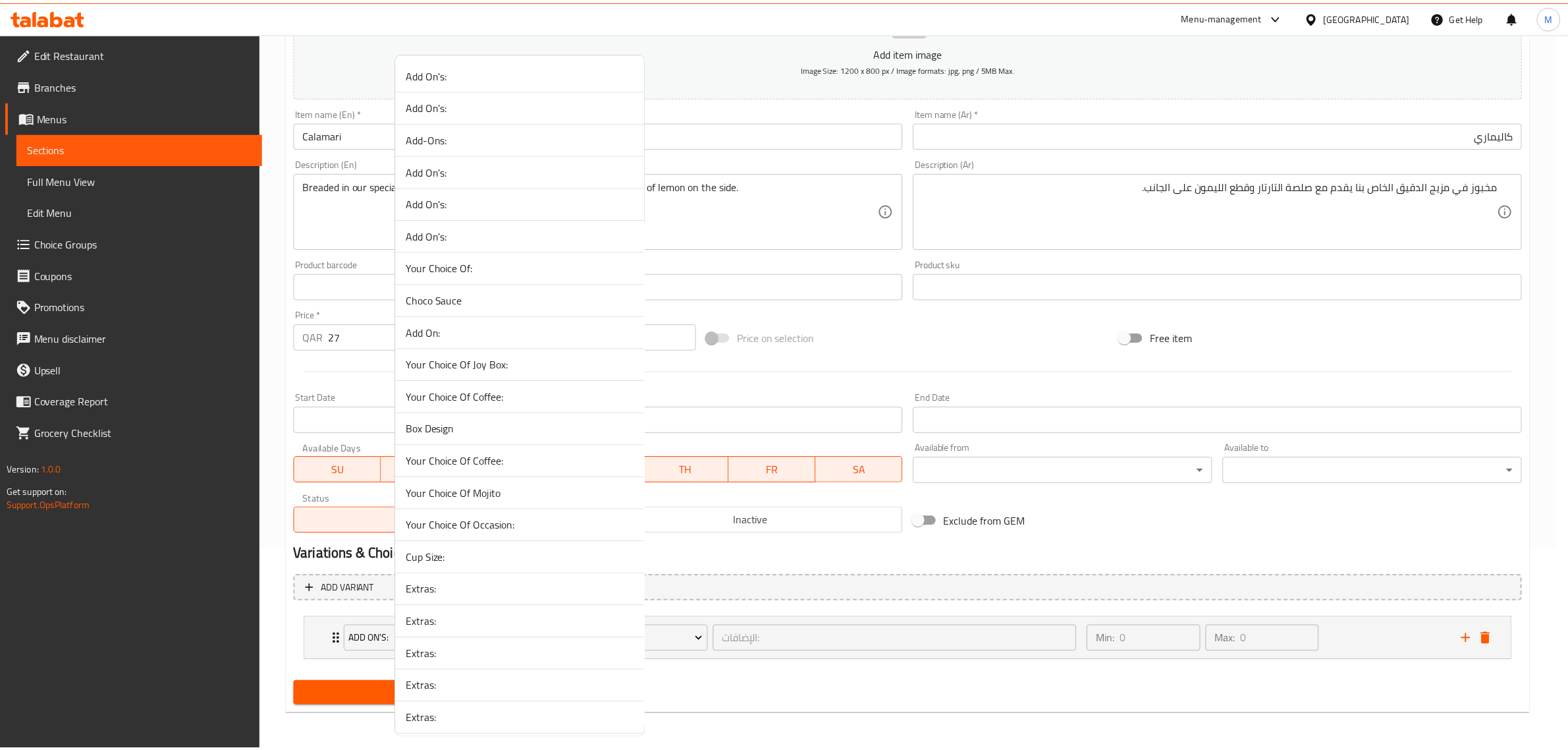
scroll to position [1657, 0]
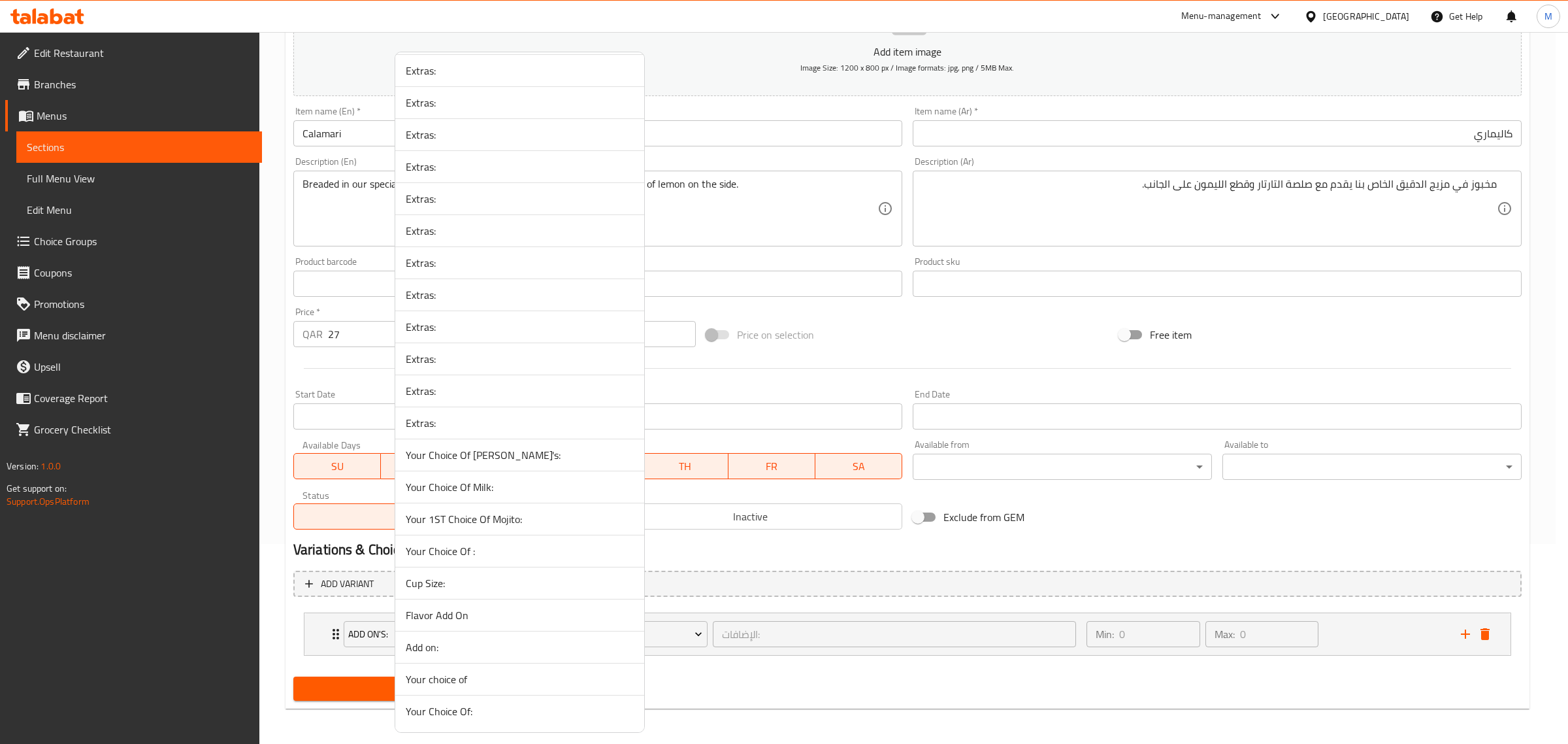
click at [505, 452] on span "Your Choice Of [PERSON_NAME]'s:" at bounding box center [520, 455] width 228 height 16
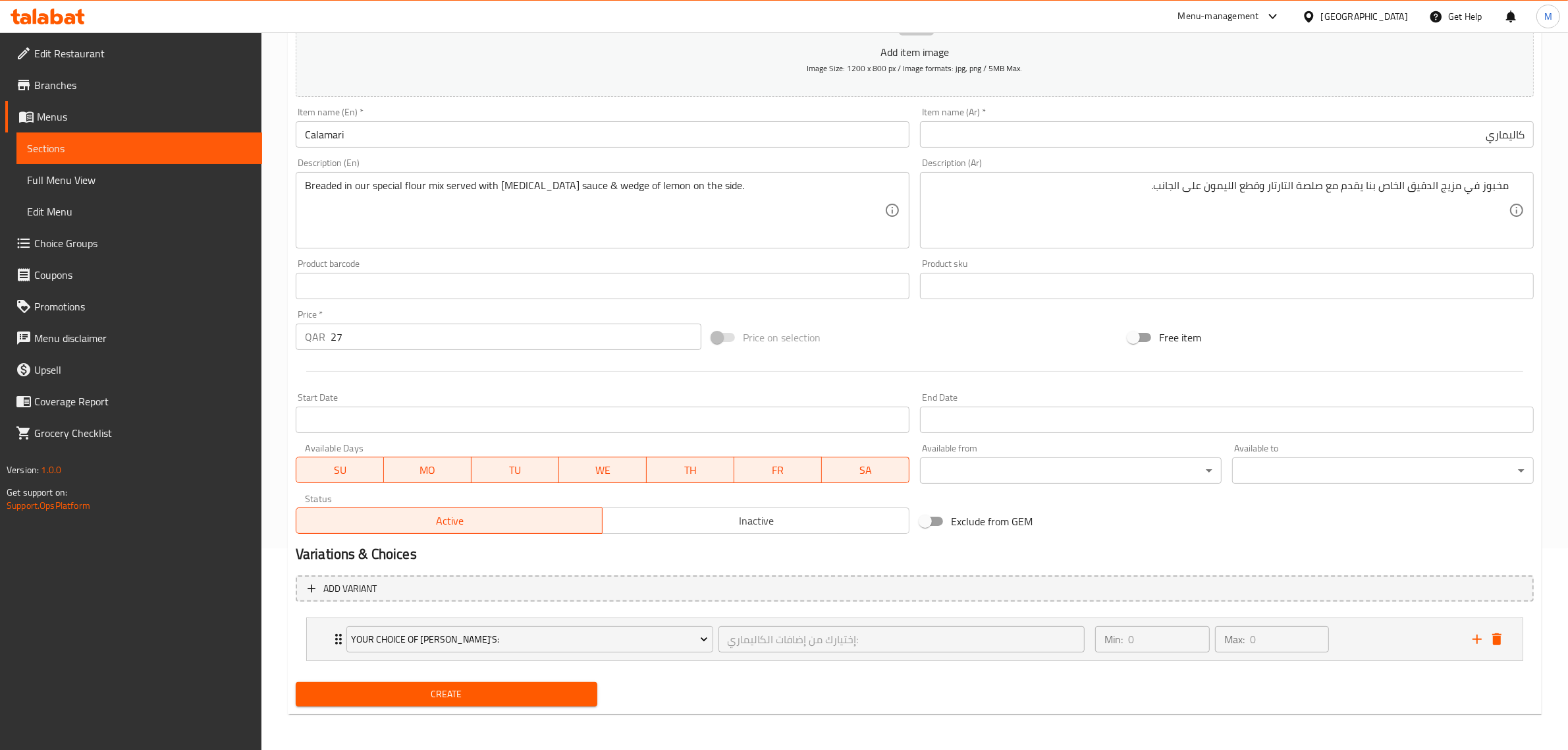
drag, startPoint x: 660, startPoint y: 673, endPoint x: 764, endPoint y: 669, distance: 104.1
click at [662, 673] on div "Add variant Your Choice Of Calamari Addon's: إختيارك من إضافات الكاليماري: ​ Mi…" at bounding box center [914, 623] width 1248 height 107
click at [1337, 629] on div "Min: 0 ​ Max: 0 ​" at bounding box center [1276, 639] width 377 height 42
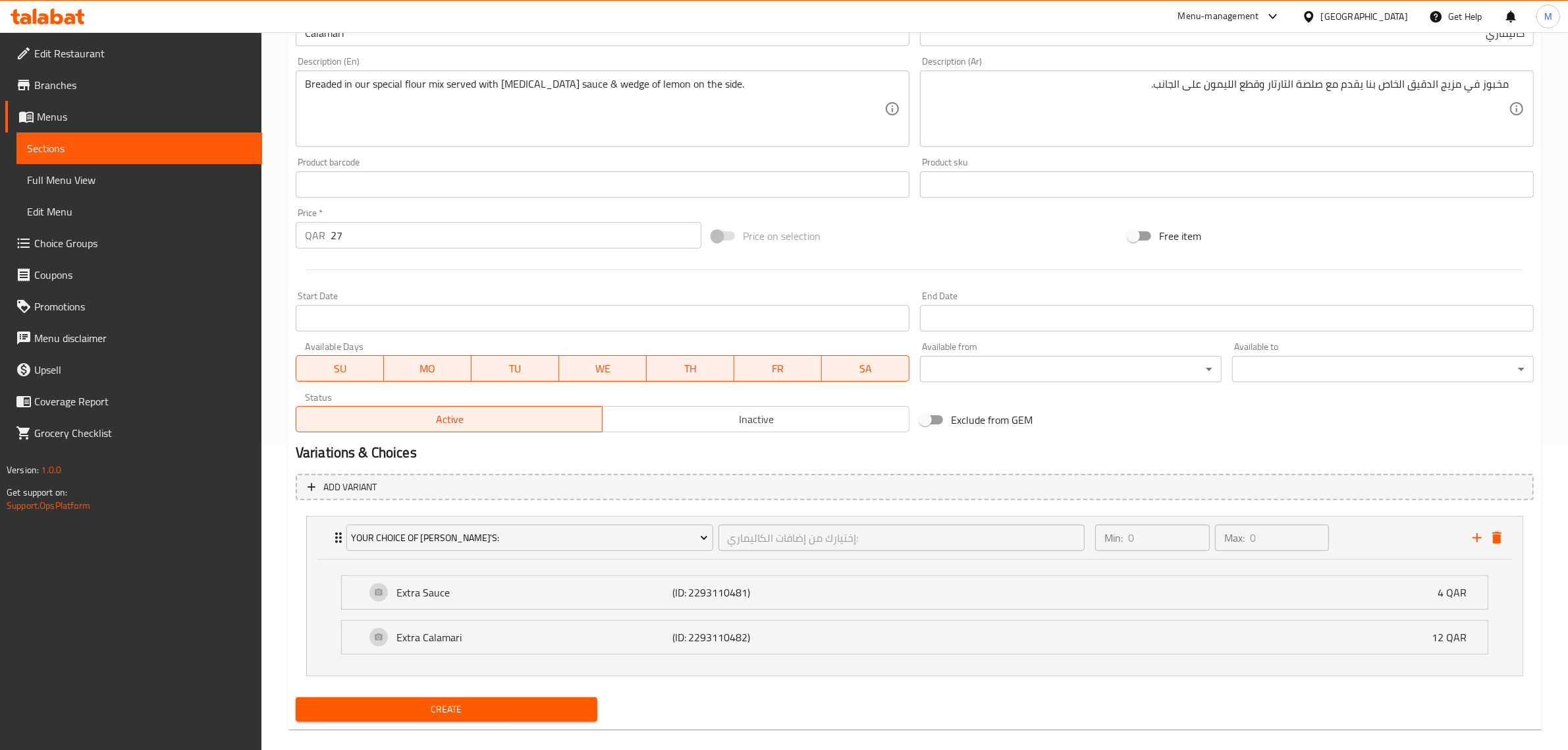
scroll to position [320, 0]
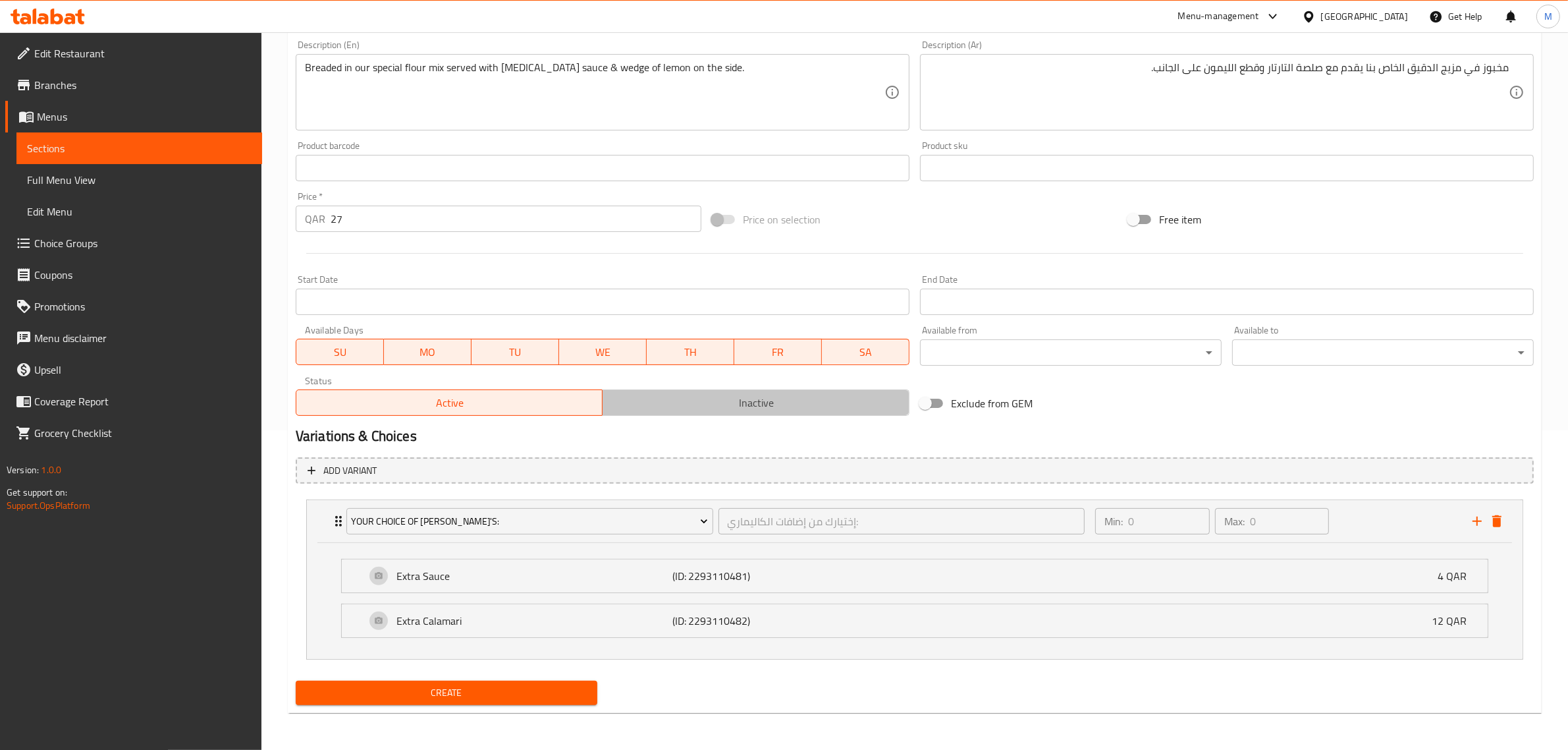
click at [715, 392] on button "Inactive" at bounding box center [756, 403] width 308 height 26
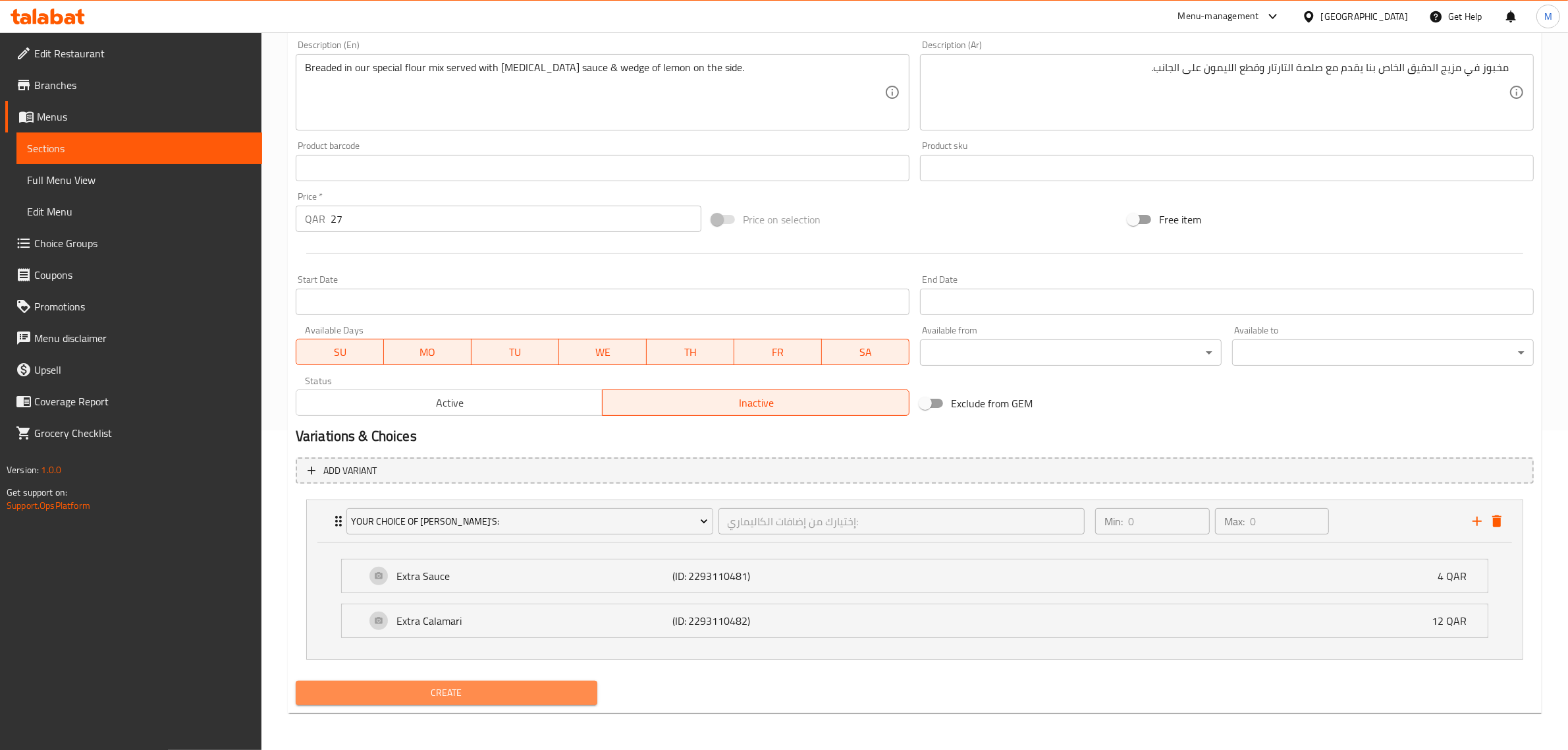
click at [475, 687] on span "Create" at bounding box center [446, 692] width 280 height 17
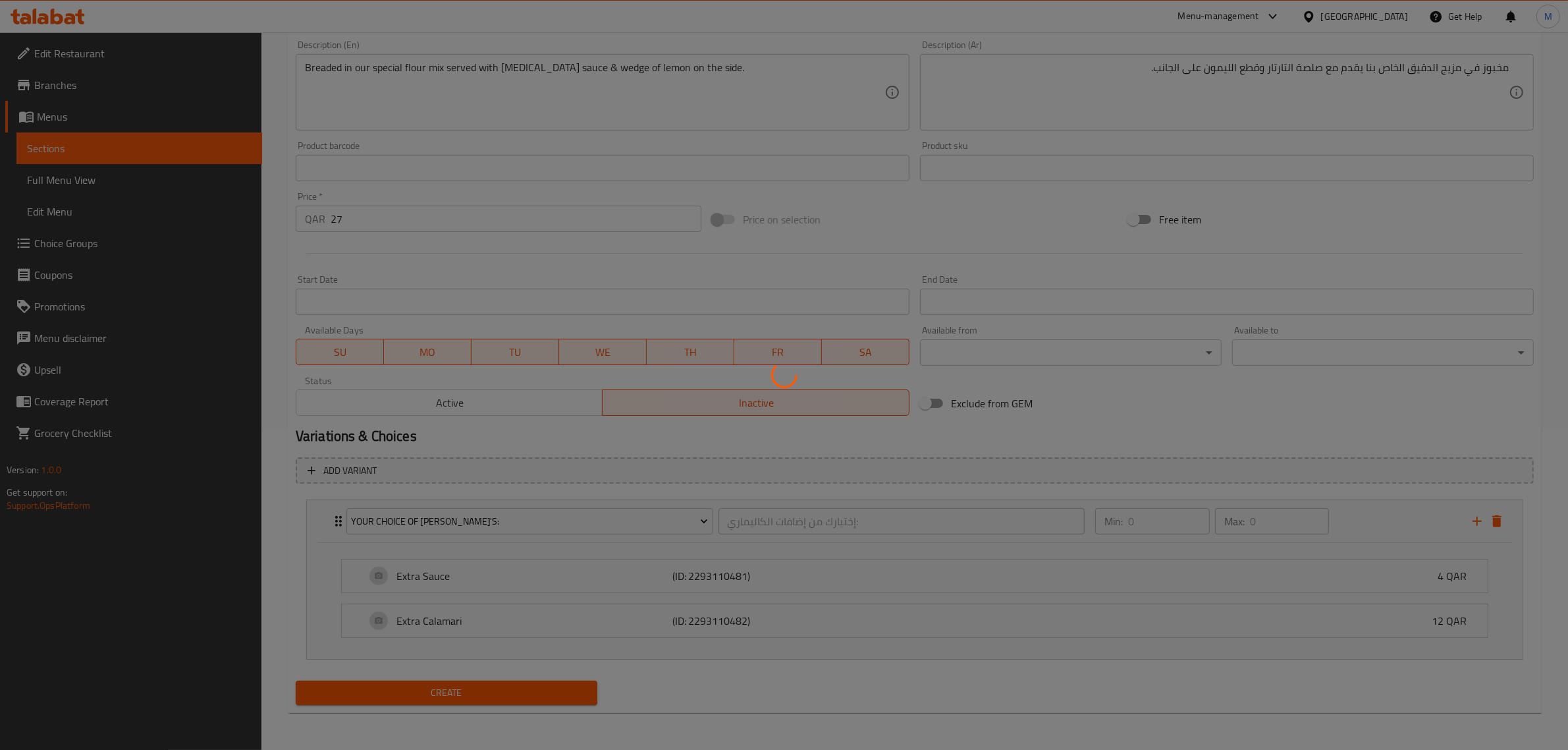
type input "0"
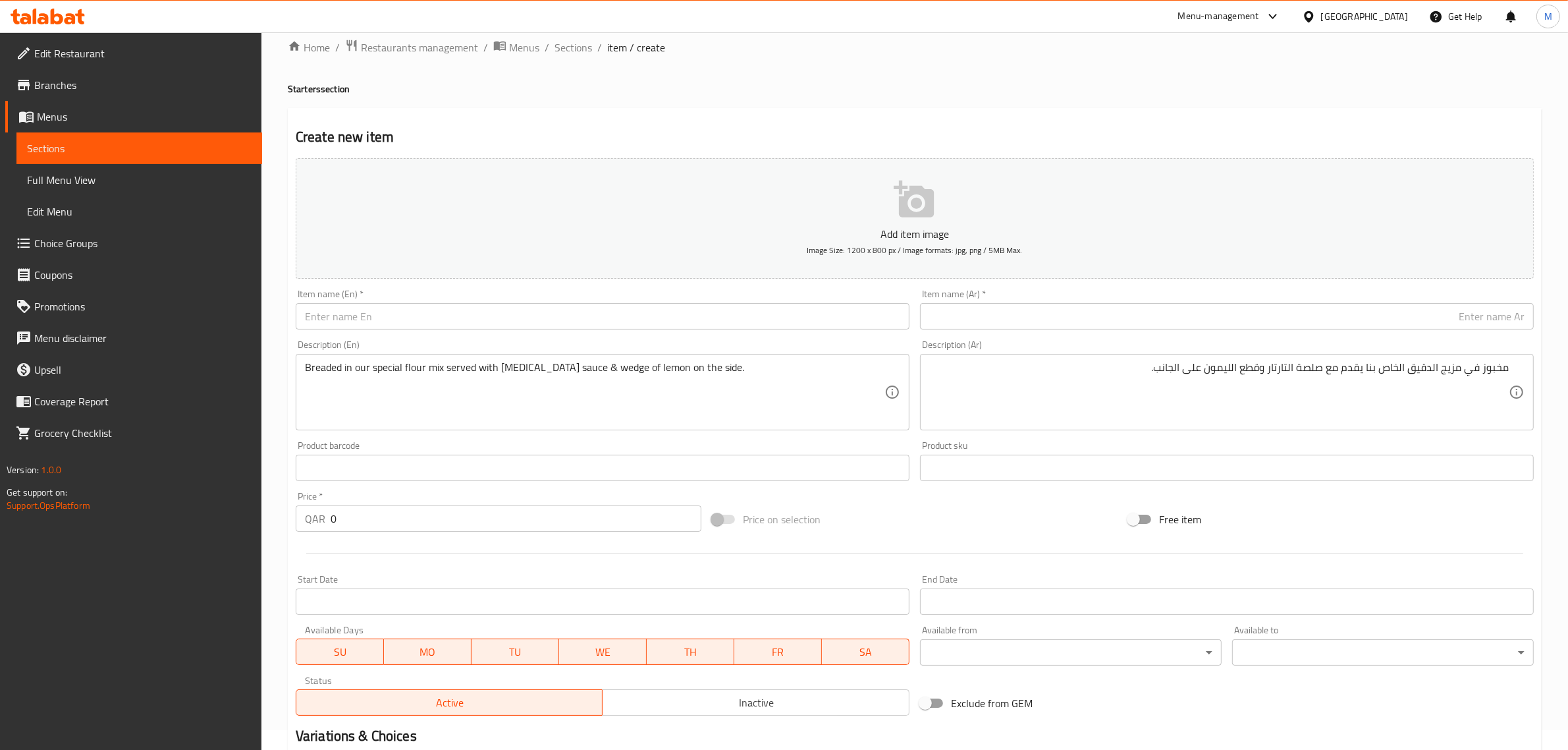
scroll to position [0, 0]
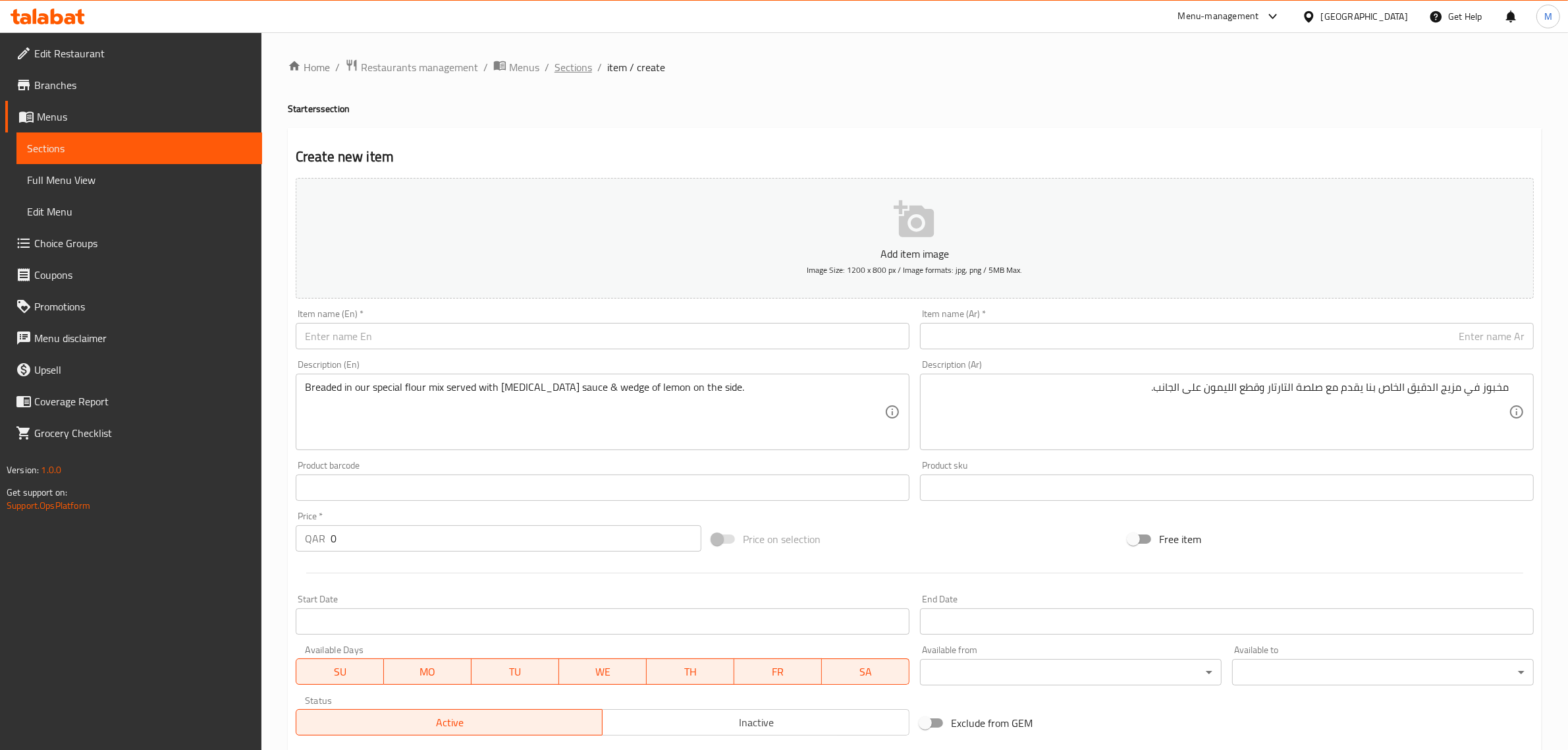
click at [582, 69] on span "Sections" at bounding box center [574, 67] width 38 height 16
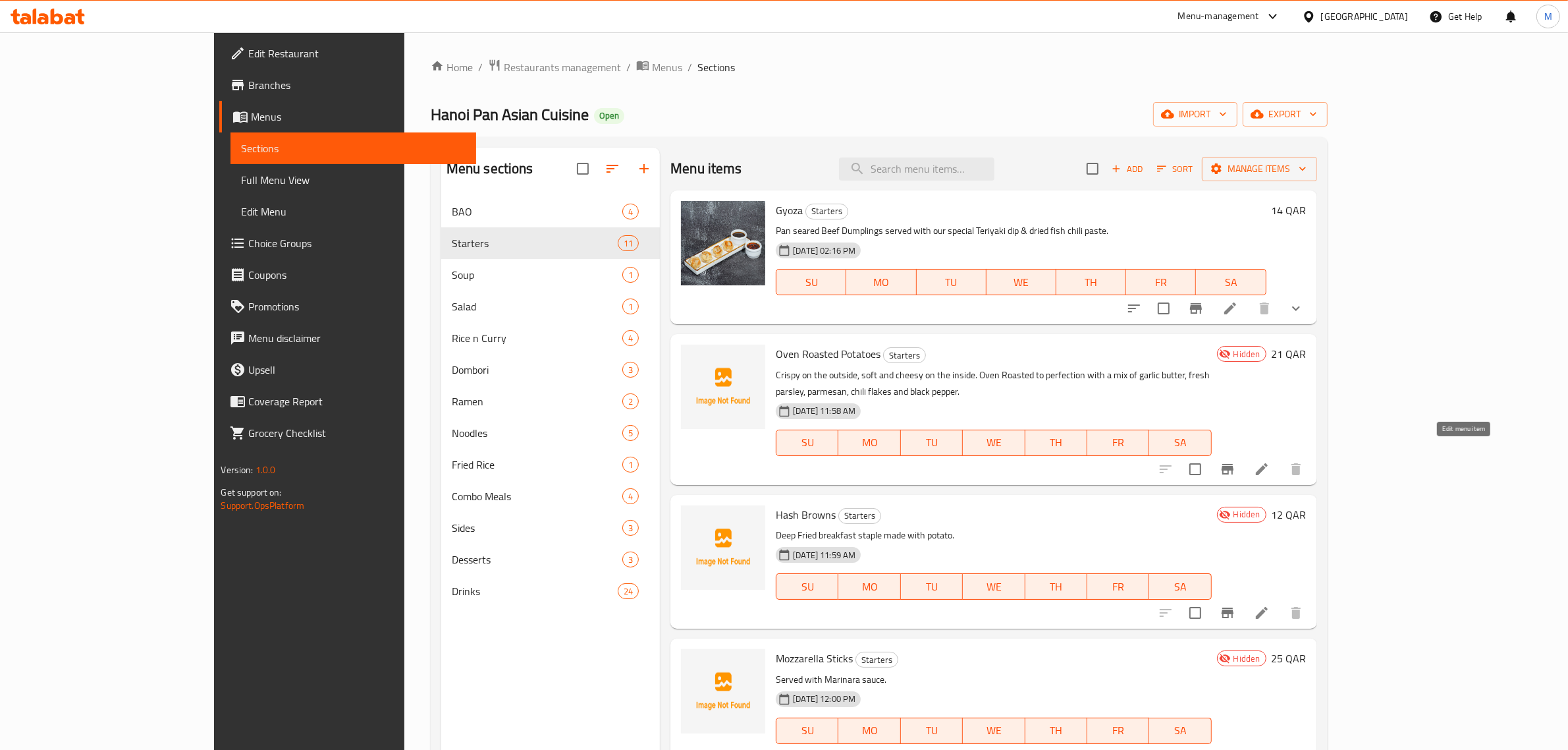
click at [1270, 461] on icon at bounding box center [1262, 469] width 16 height 16
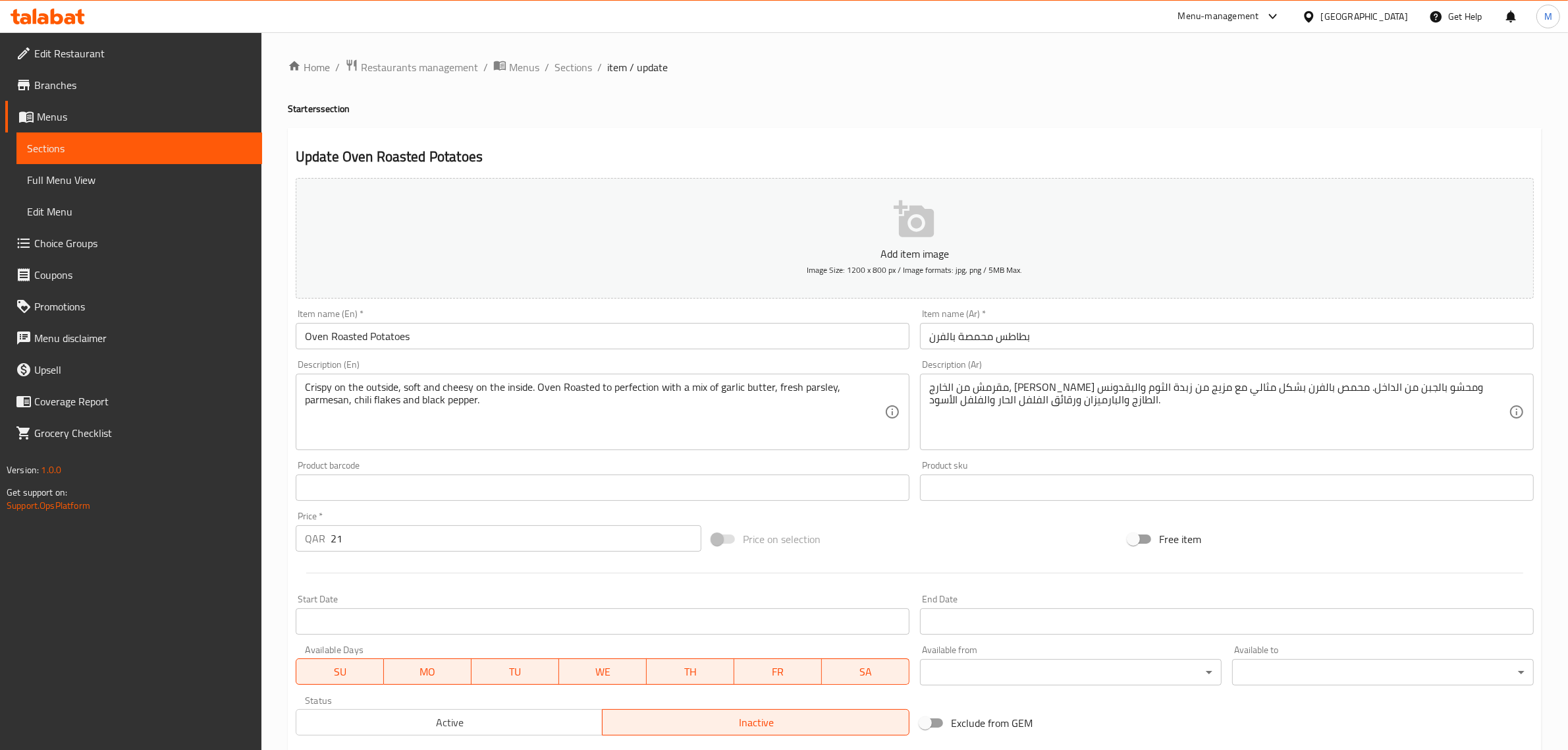
click at [883, 515] on div "Add item image Image Size: 1200 x 800 px / Image formats: jpg, png / 5MB Max. I…" at bounding box center [914, 457] width 1248 height 568
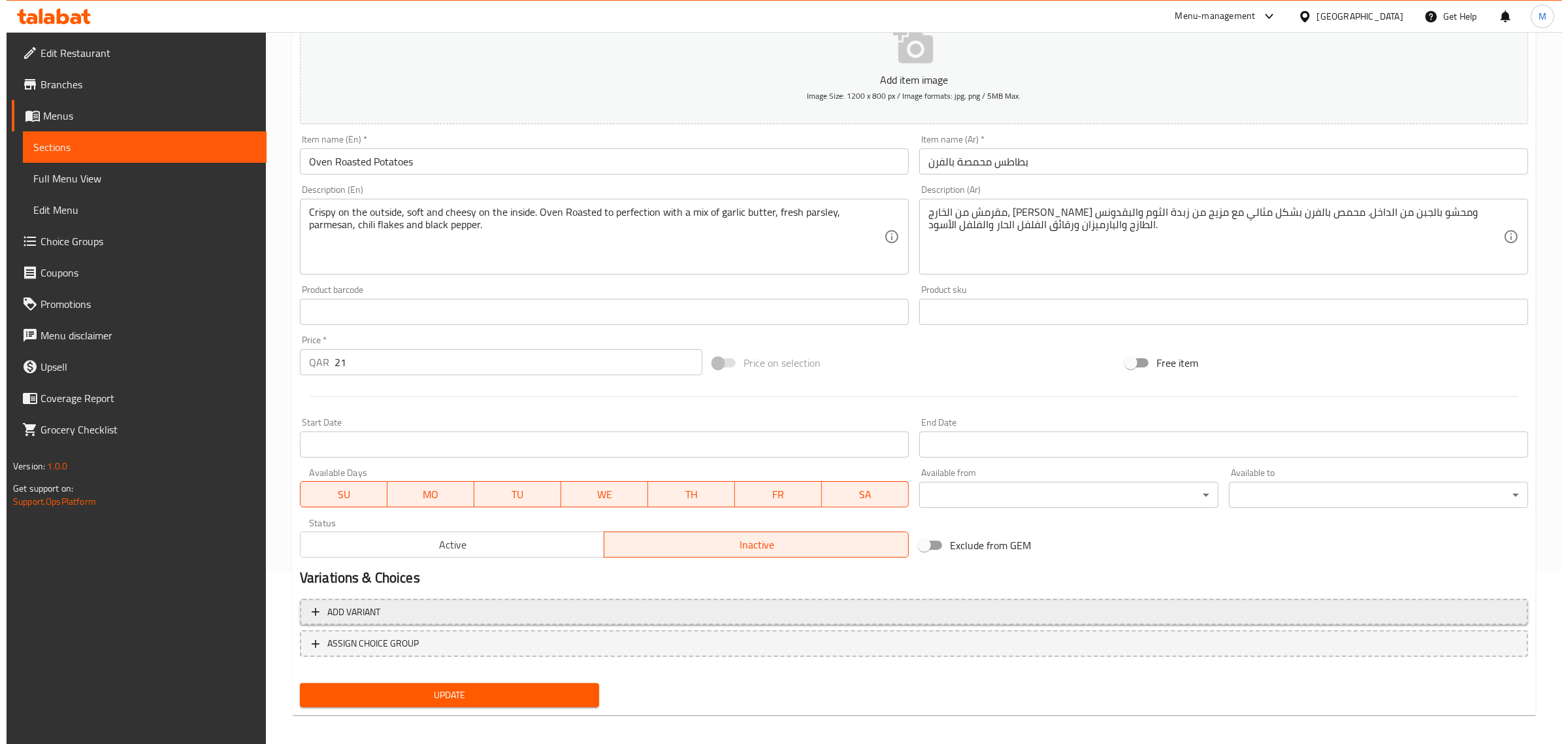
scroll to position [177, 0]
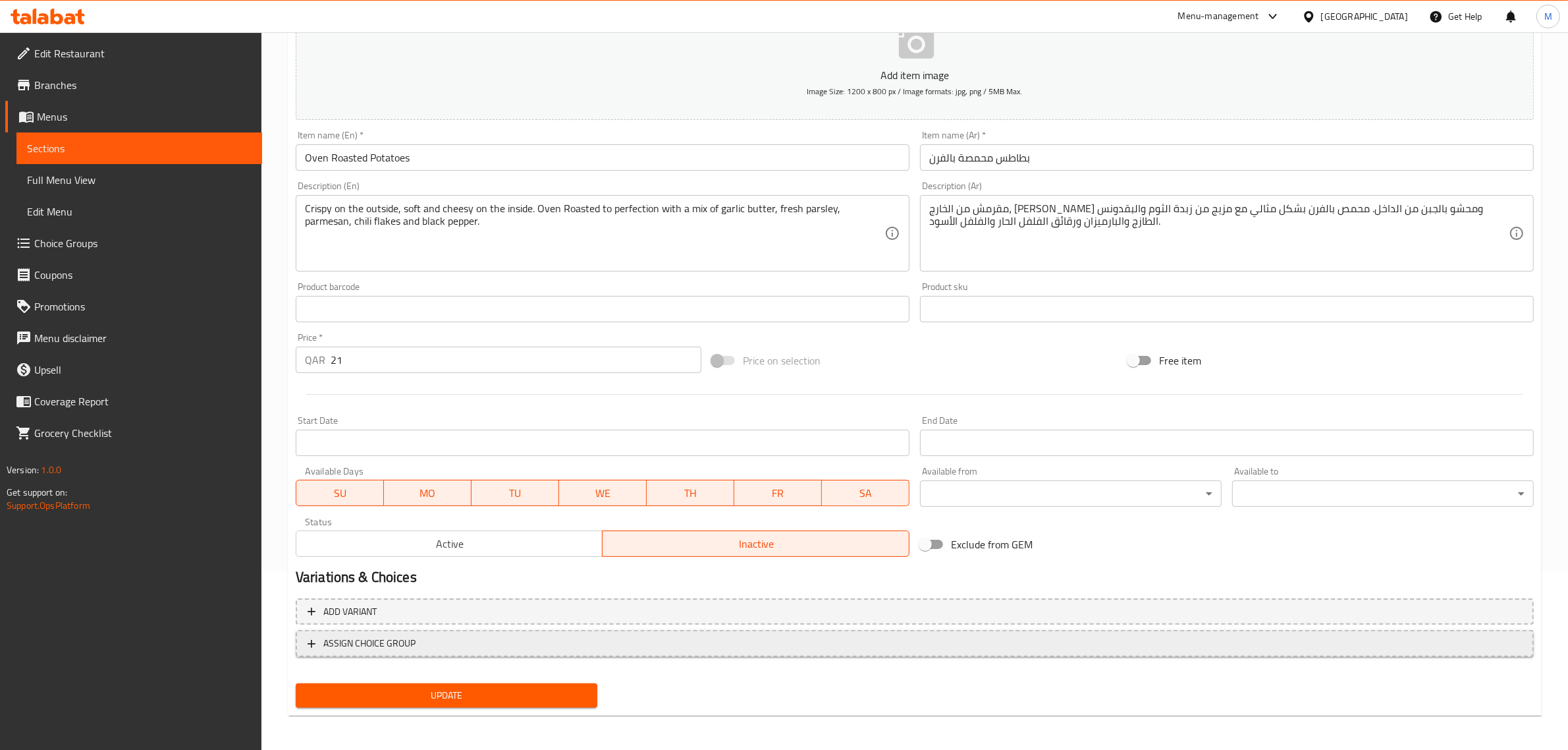
click at [507, 647] on span "ASSIGN CHOICE GROUP" at bounding box center [915, 643] width 1214 height 17
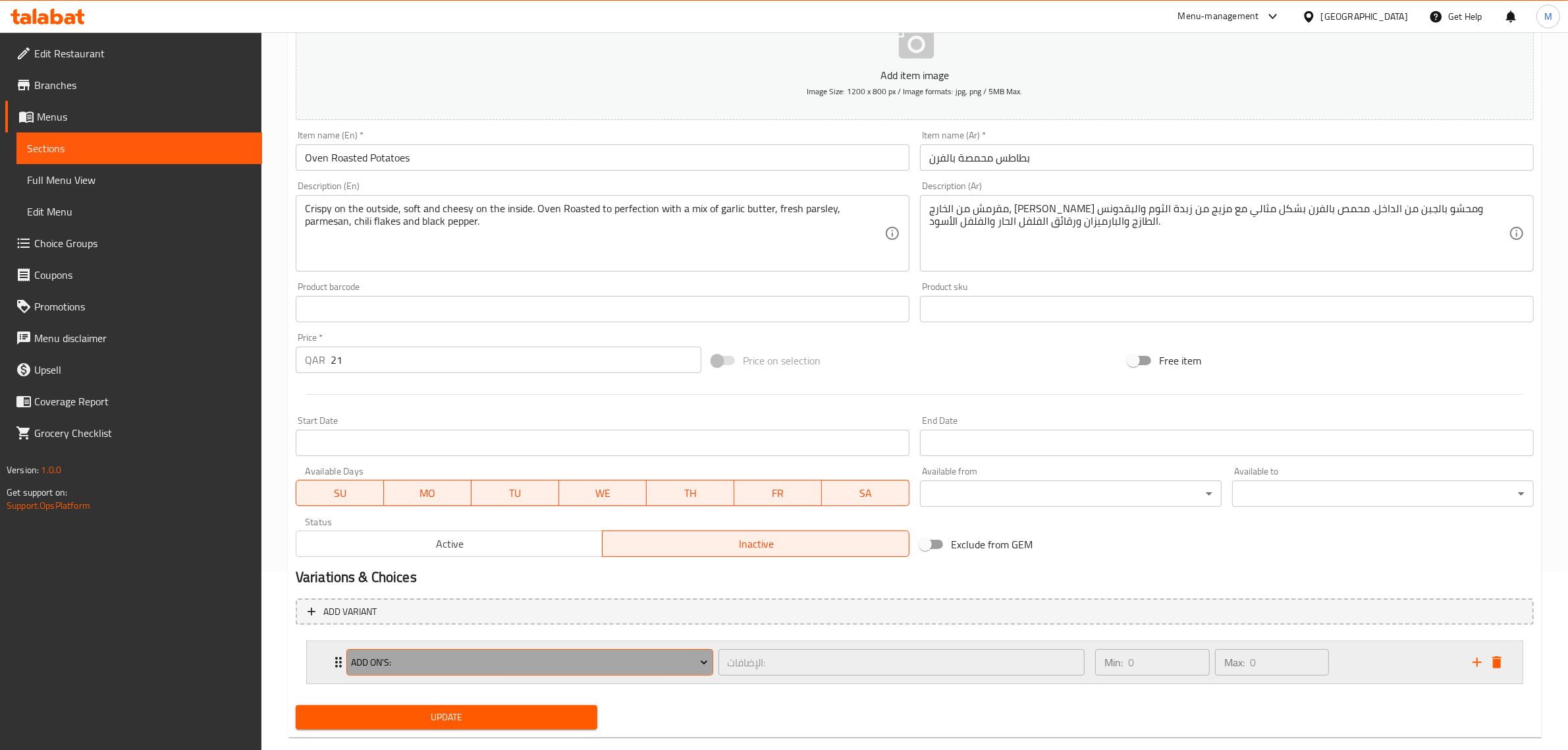
click at [537, 666] on span "Add On's:" at bounding box center [529, 662] width 357 height 17
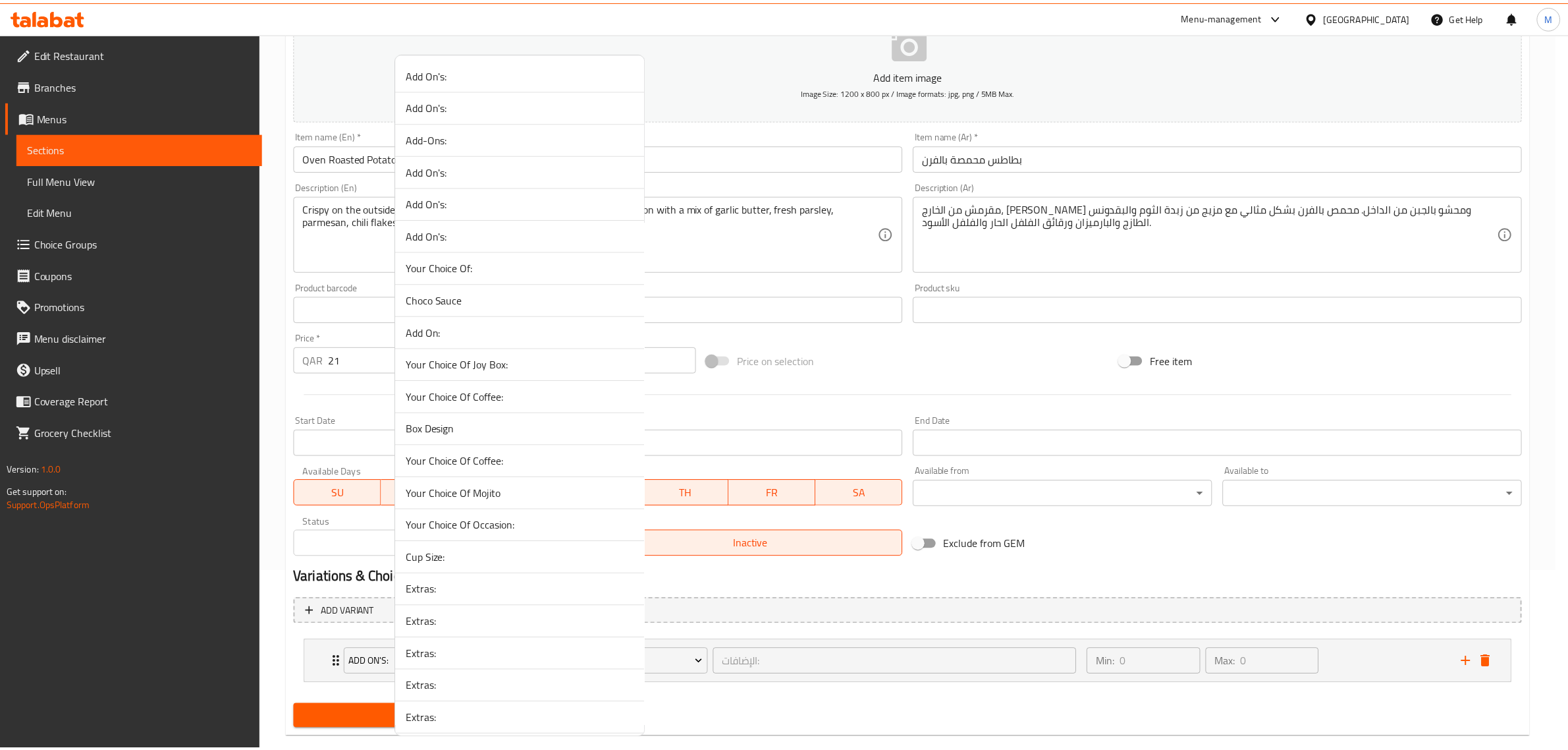
scroll to position [1721, 0]
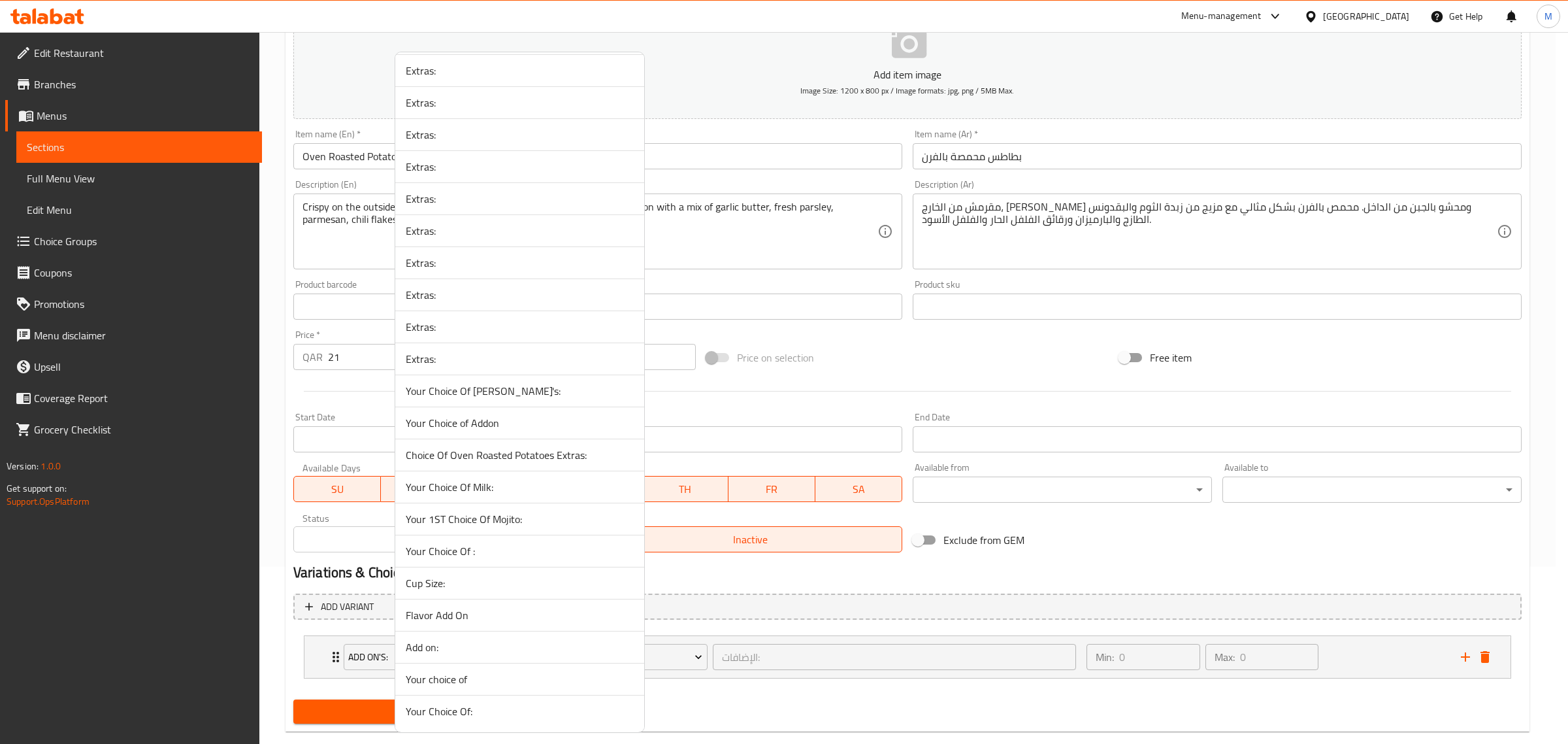
click at [579, 456] on span "Choice Of Oven Roasted Potatoes Extras:" at bounding box center [520, 455] width 228 height 16
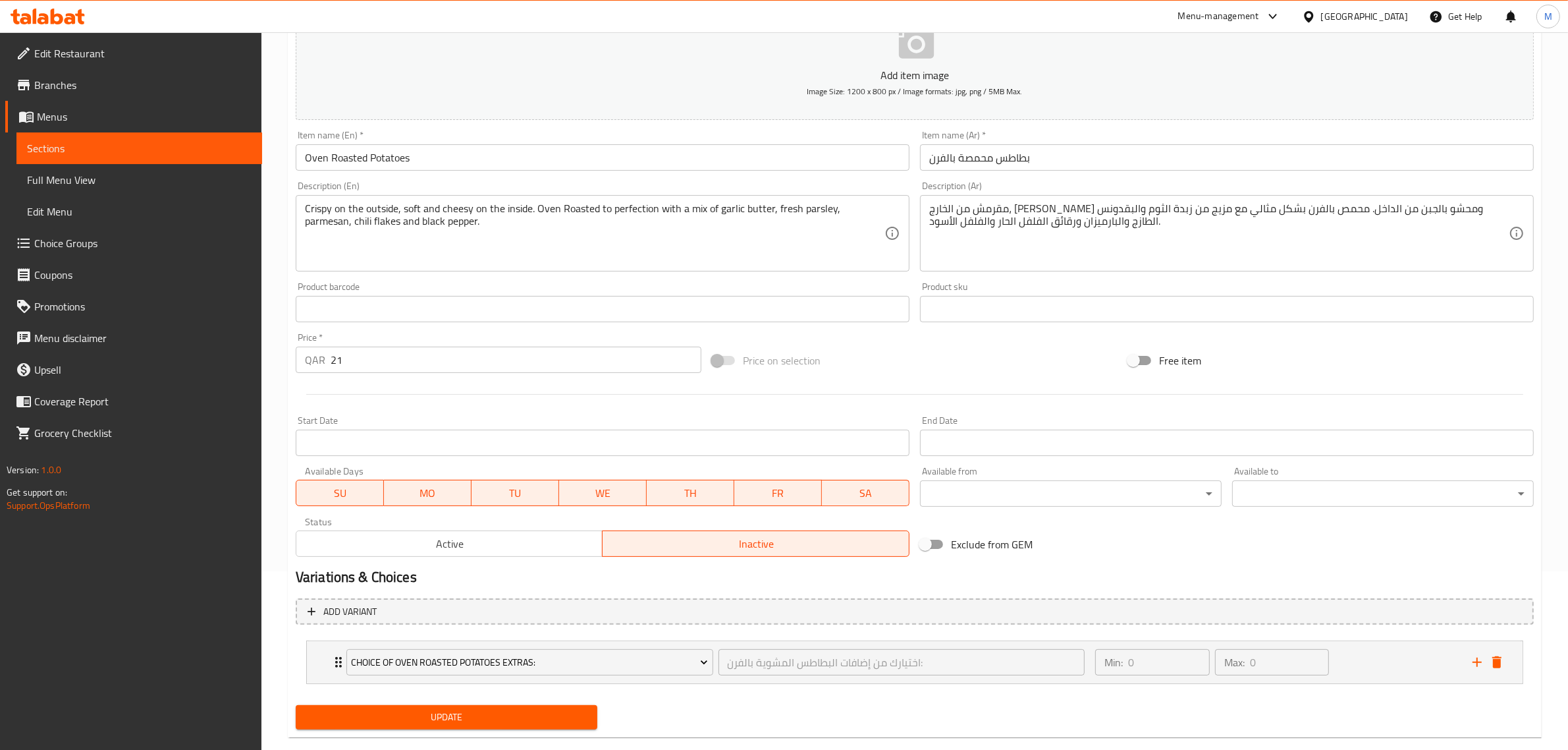
click at [670, 700] on div "Update" at bounding box center [914, 717] width 1248 height 35
click at [542, 708] on span "Update" at bounding box center [446, 717] width 280 height 17
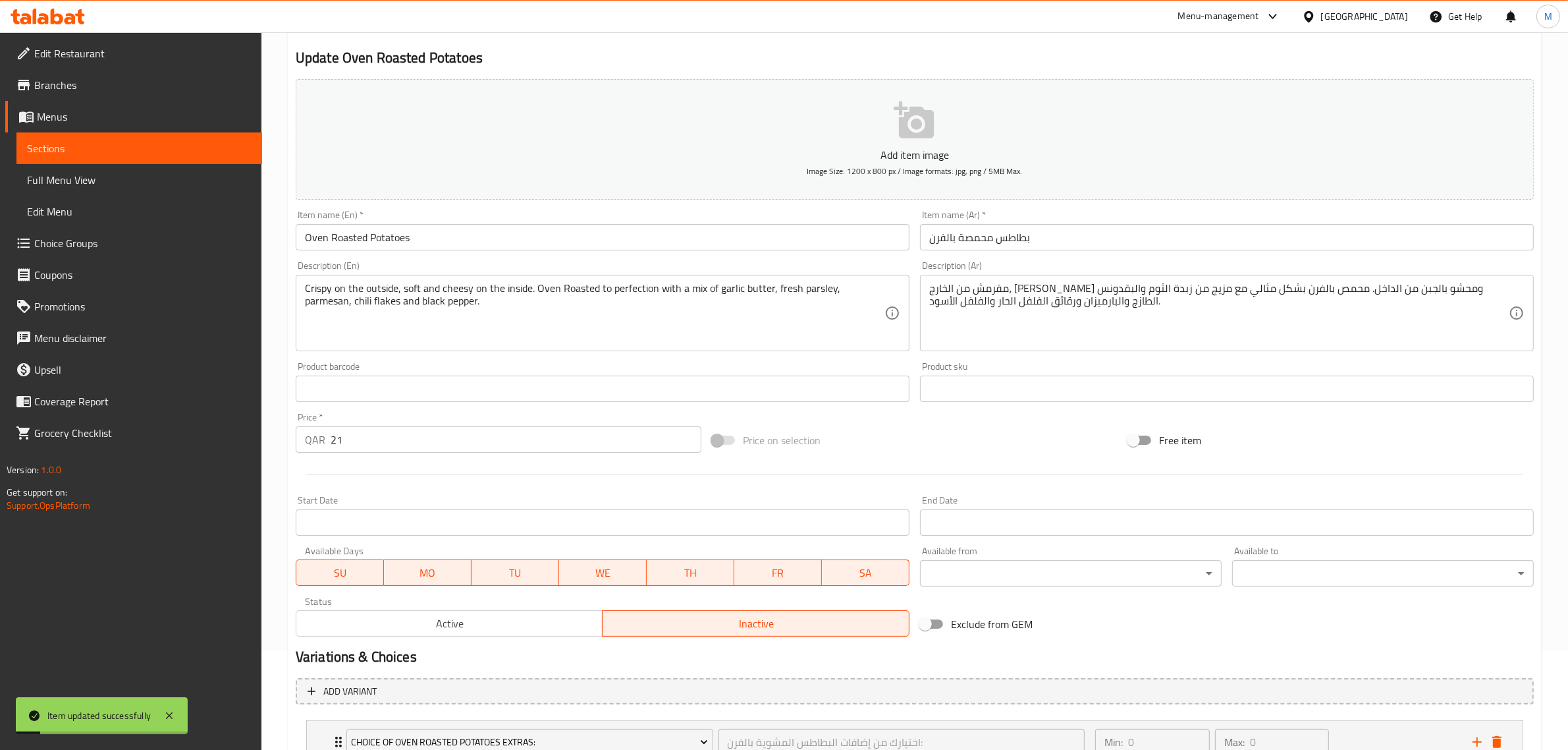
scroll to position [0, 0]
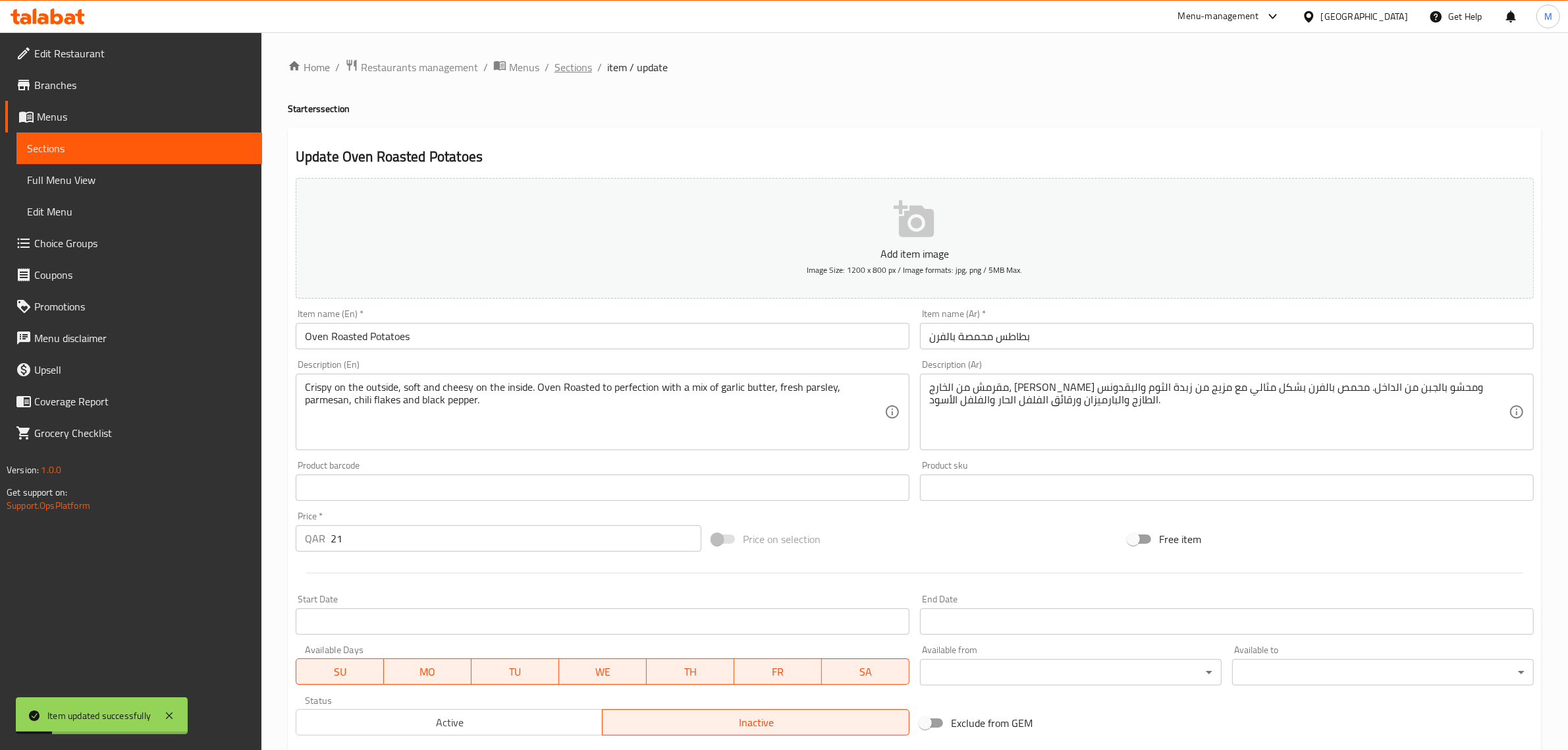
click at [583, 59] on span "Sections" at bounding box center [574, 67] width 38 height 16
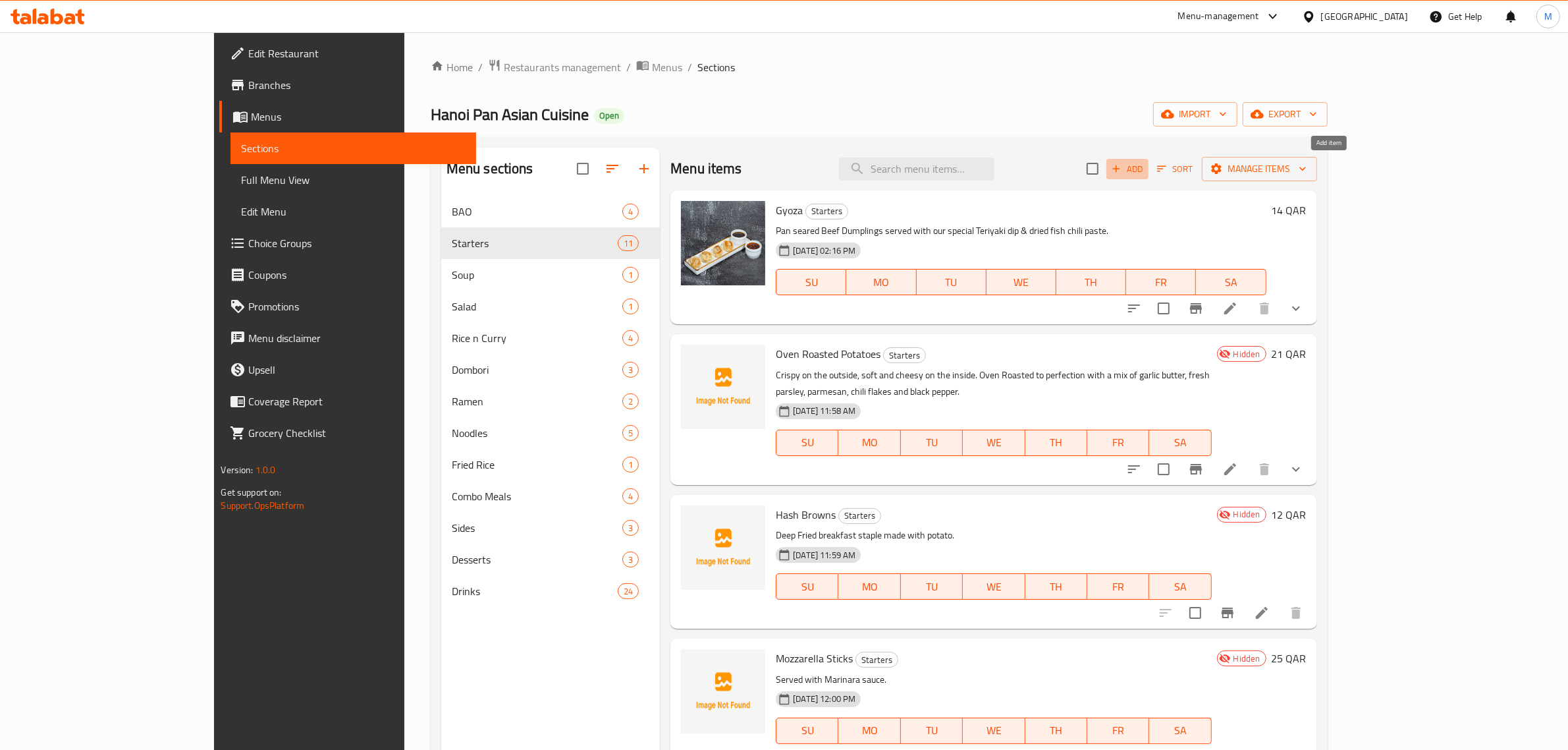
click at [1145, 173] on span "Add" at bounding box center [1127, 169] width 36 height 15
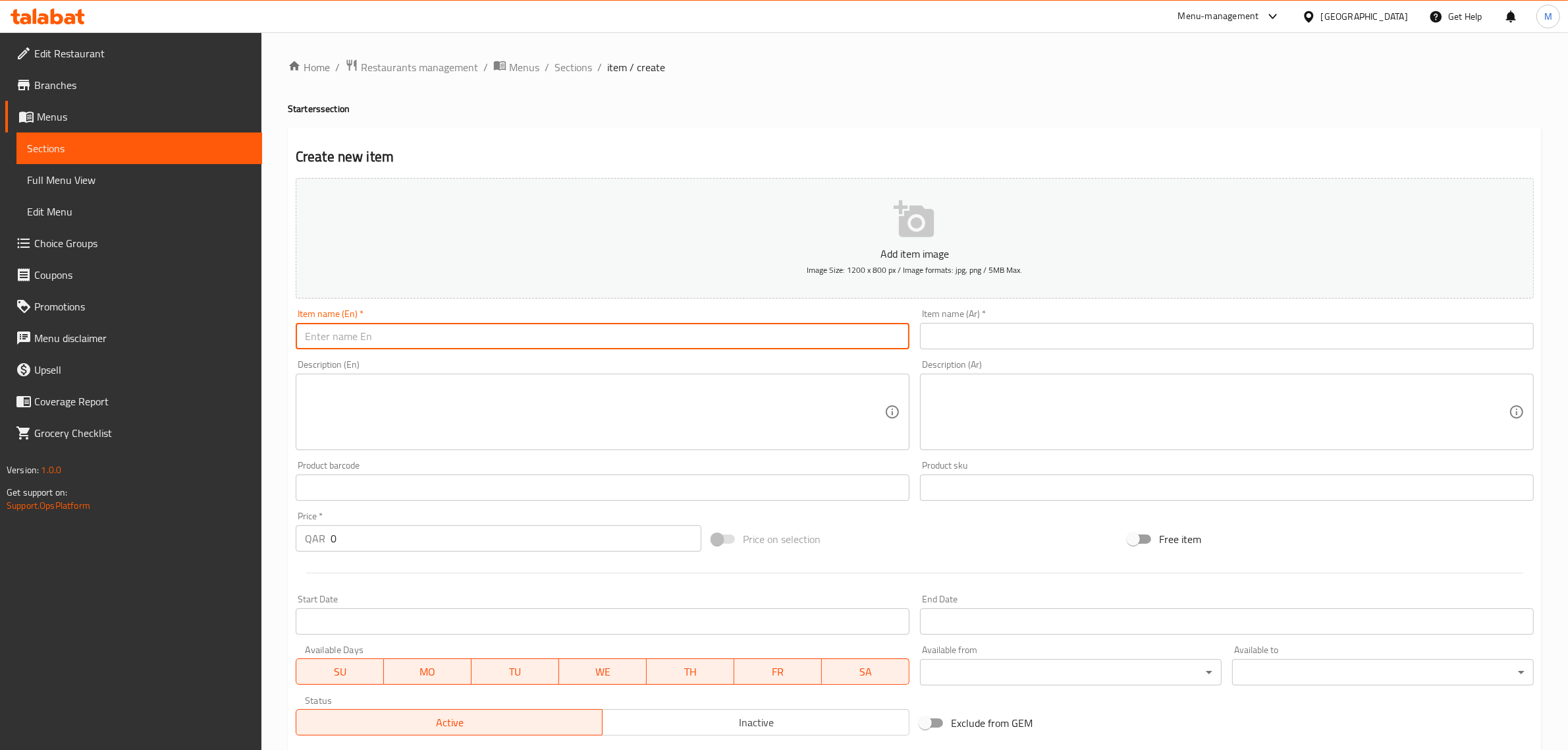
click at [745, 339] on input "text" at bounding box center [602, 336] width 614 height 26
paste input "Crispy Chicken Strips"
type input "Crispy Chicken Strips"
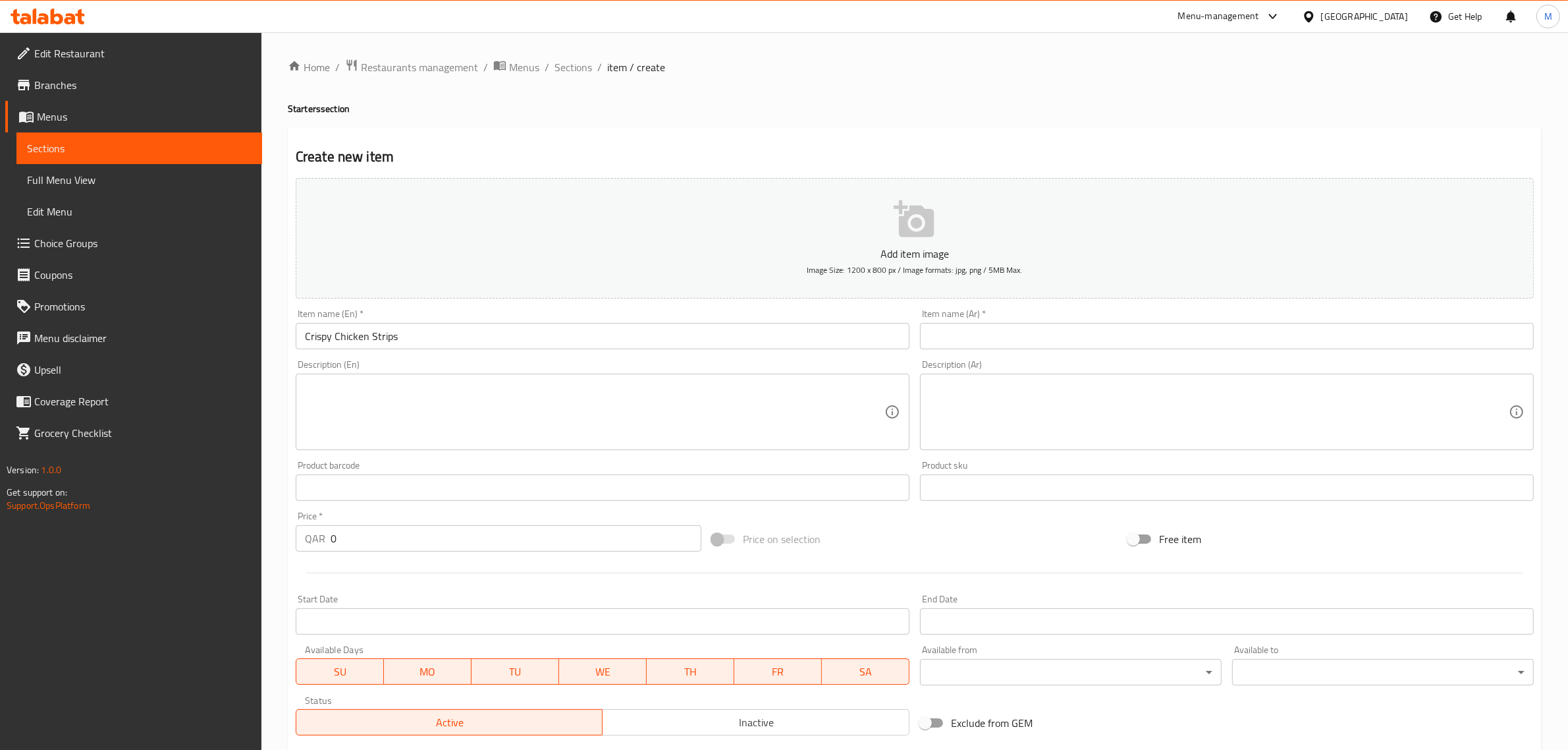
click at [718, 402] on textarea at bounding box center [595, 412] width 579 height 63
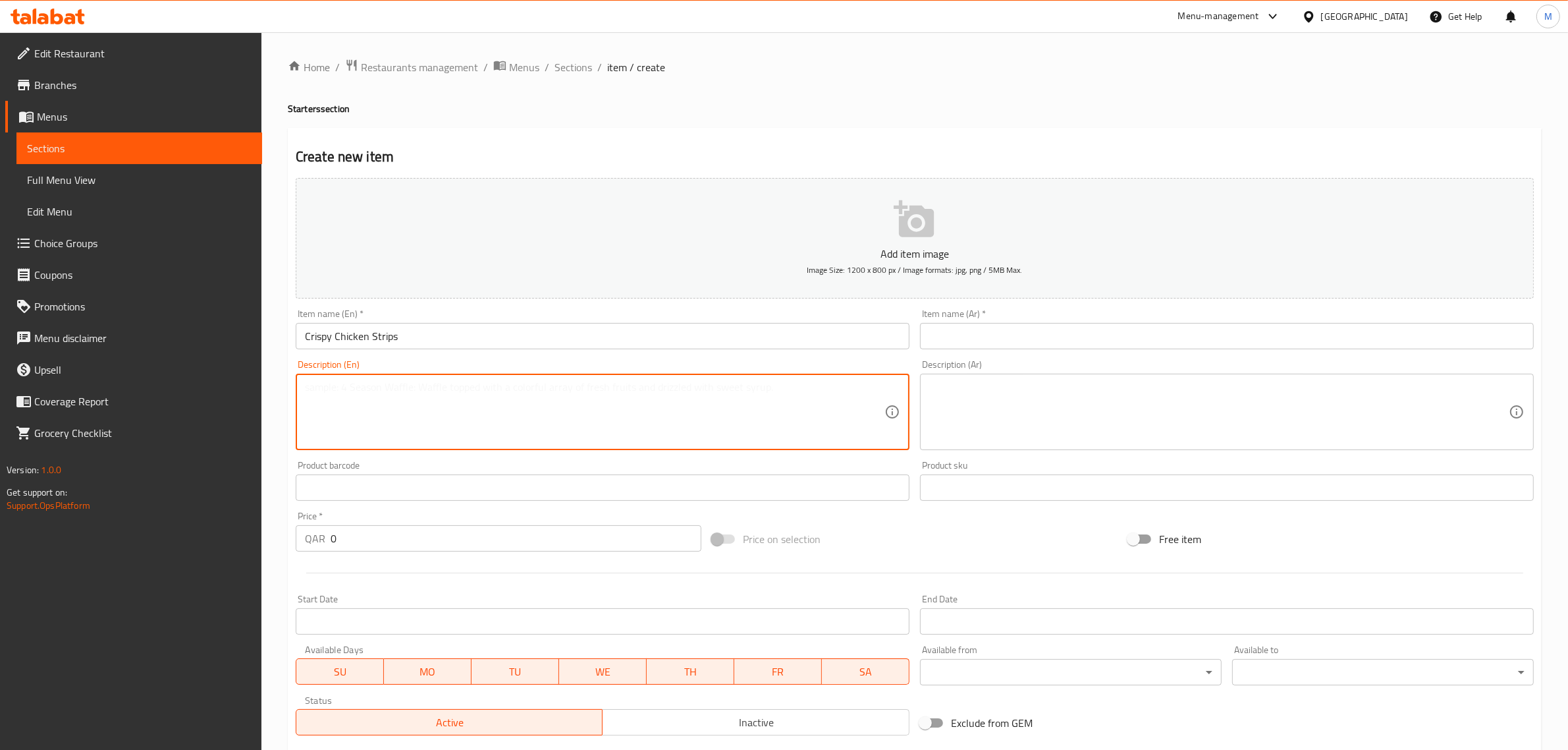
paste textarea "Crispy chicken tenders served with Chipotle Aioli & Honey Mustard"
type textarea "Crispy chicken tenders served with Chipotle Aioli & Honey Mustard."
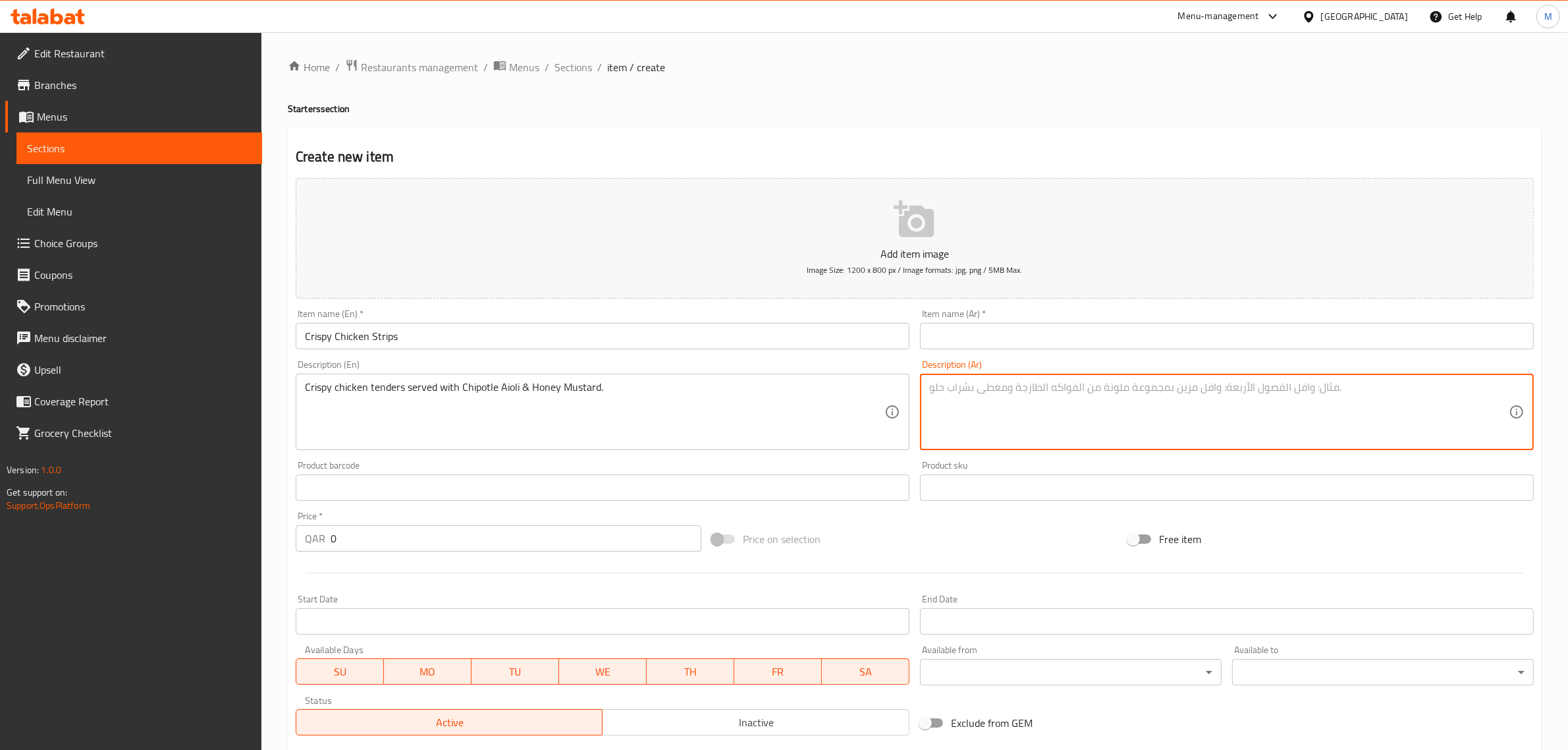
click at [1352, 419] on textarea at bounding box center [1219, 412] width 579 height 63
paste textarea "قطع الدجاج المقرمشة تقدم مع شيبوتل أيولي و خردل بالعسل"
type textarea "قطع الدجاج المقرمشة تقدم مع شيبوتل أيولي و خردل بالعسل"
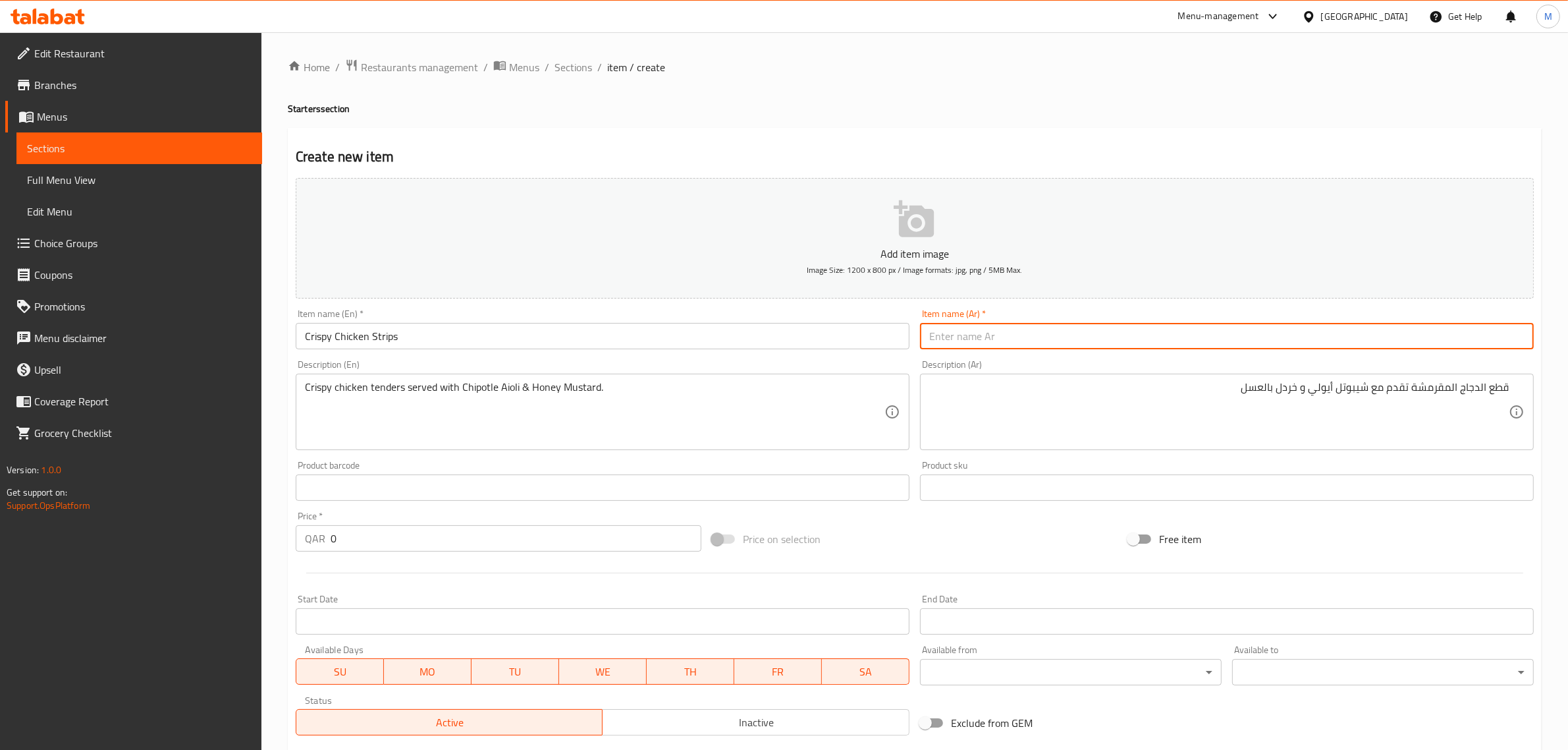
click at [1413, 335] on input "text" at bounding box center [1227, 336] width 614 height 26
paste input "شرائح دجاج مقرمشة"
type input "شرائح دجاج مقرمشة"
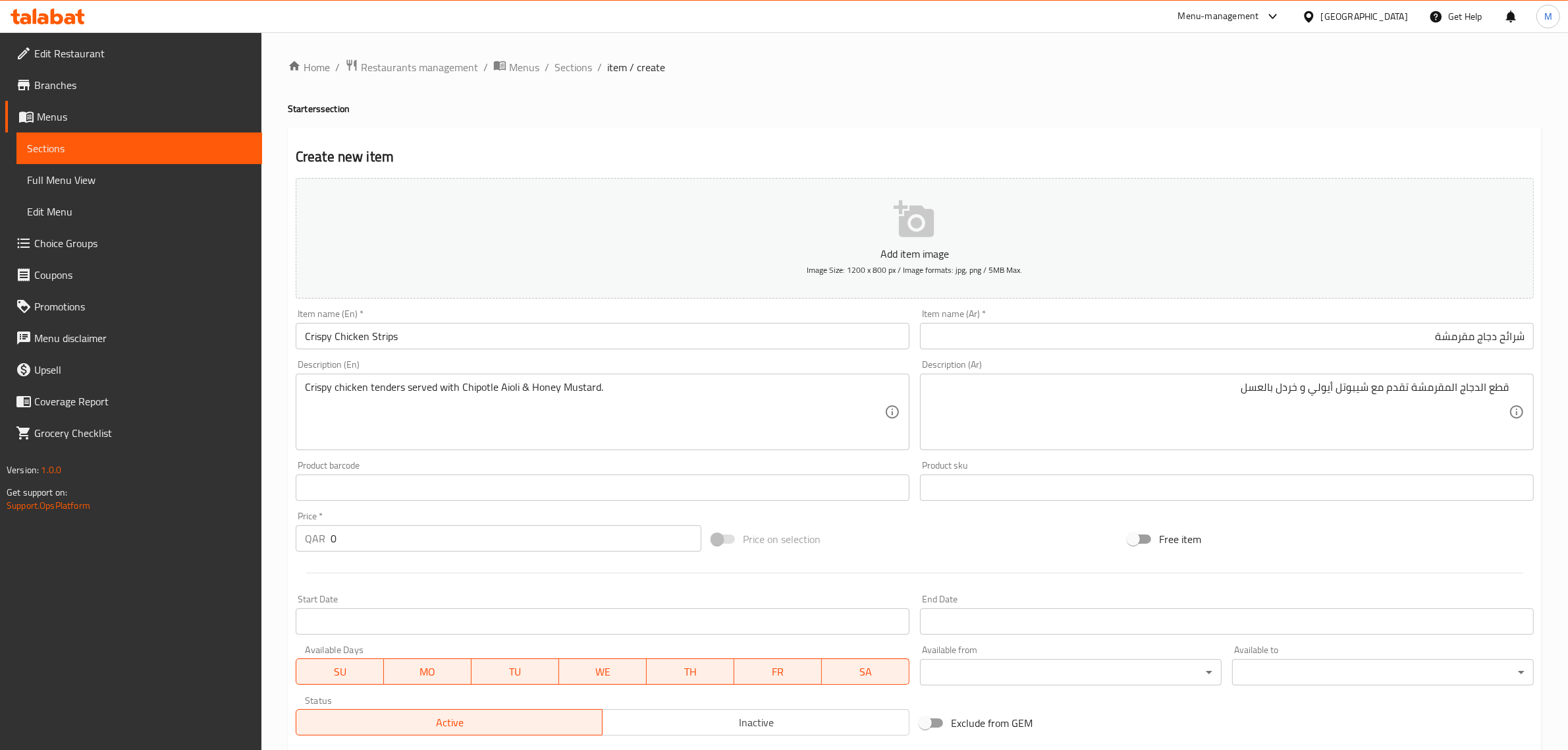
click at [1006, 530] on div "Price on selection" at bounding box center [915, 539] width 416 height 36
click at [397, 543] on input "0" at bounding box center [515, 538] width 371 height 26
type input "32"
click at [927, 556] on div "Price on selection" at bounding box center [915, 539] width 416 height 36
click at [945, 529] on div "Price on selection" at bounding box center [915, 539] width 416 height 36
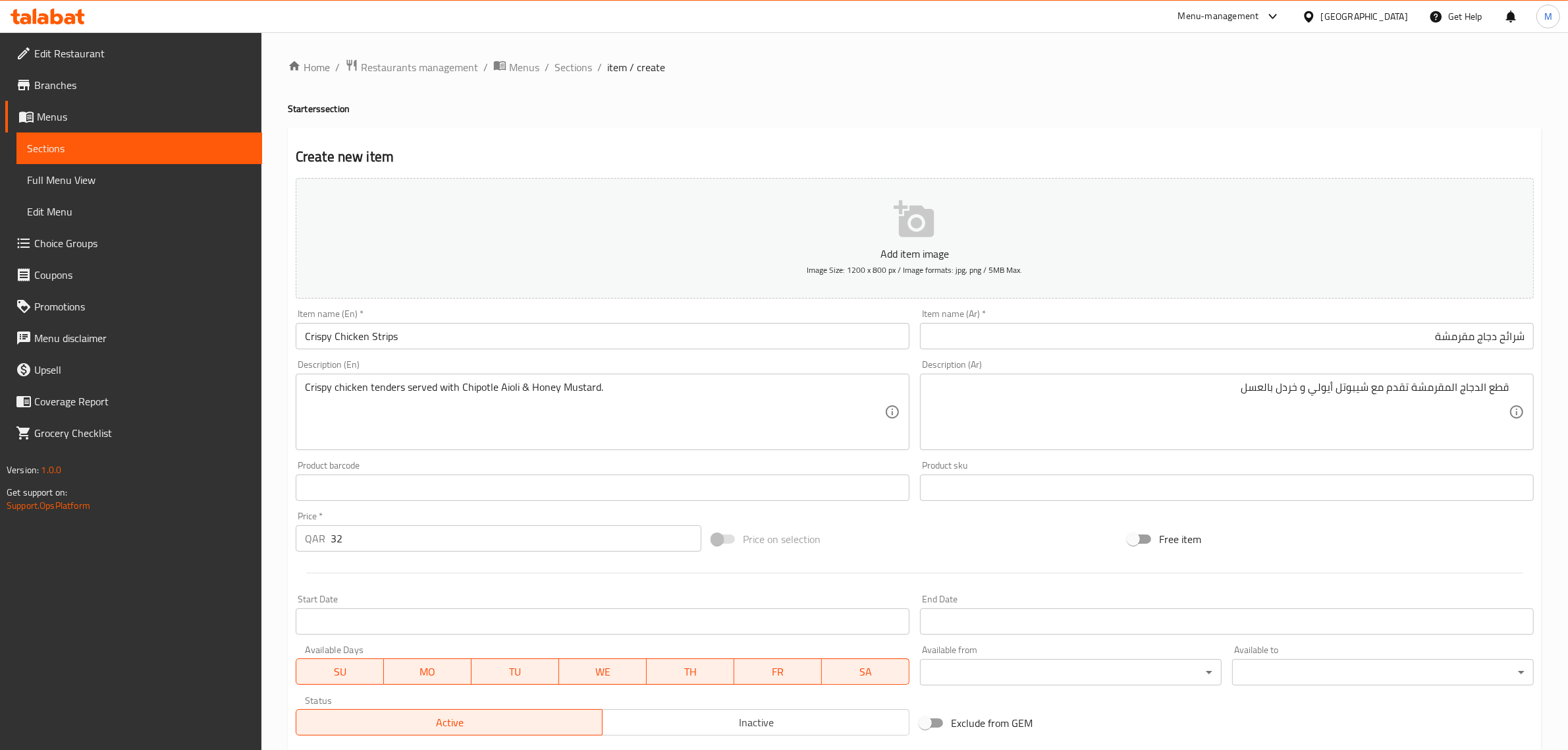
click at [1023, 542] on div "Price on selection" at bounding box center [915, 539] width 416 height 36
click at [1081, 550] on div "Price on selection" at bounding box center [915, 539] width 416 height 36
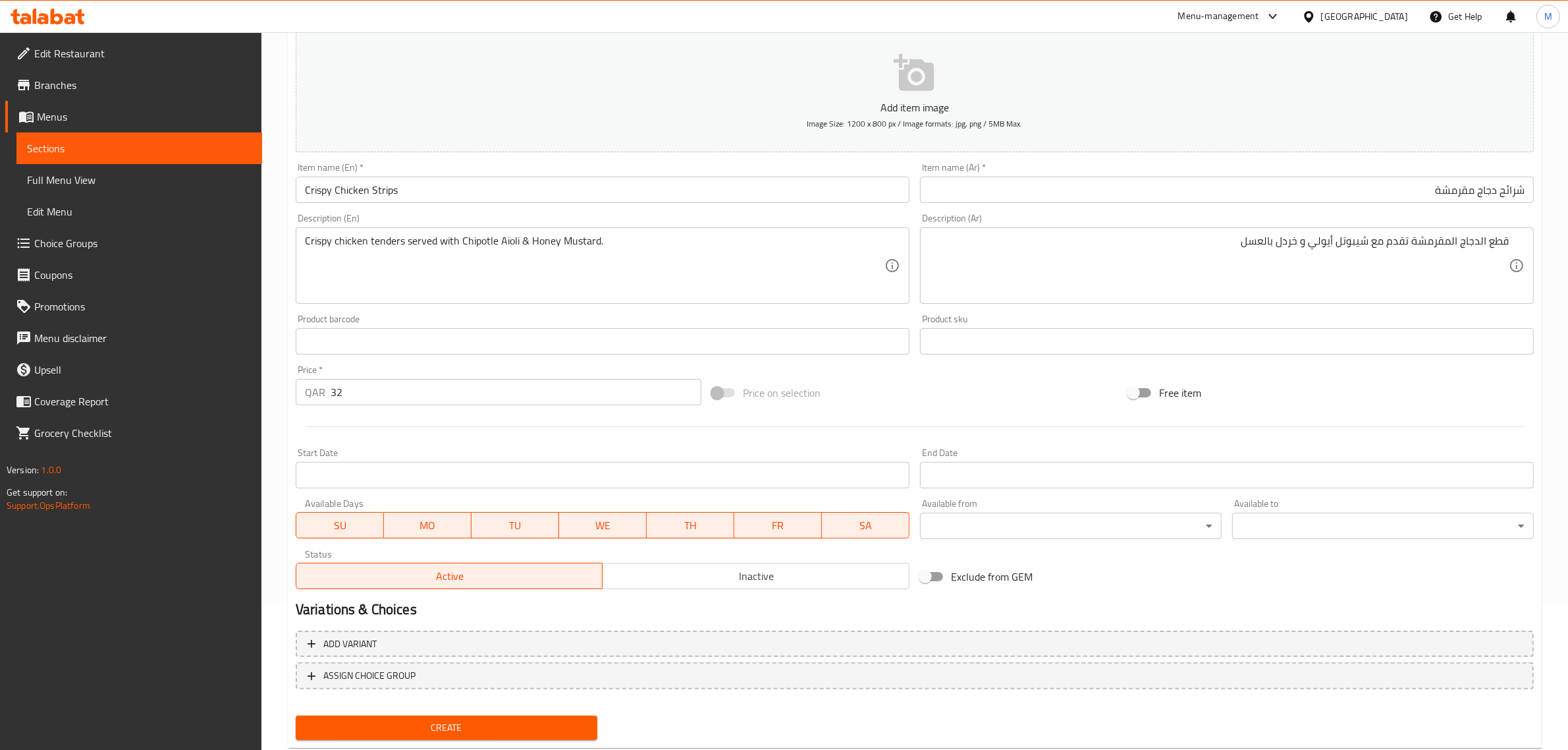
scroll to position [178, 0]
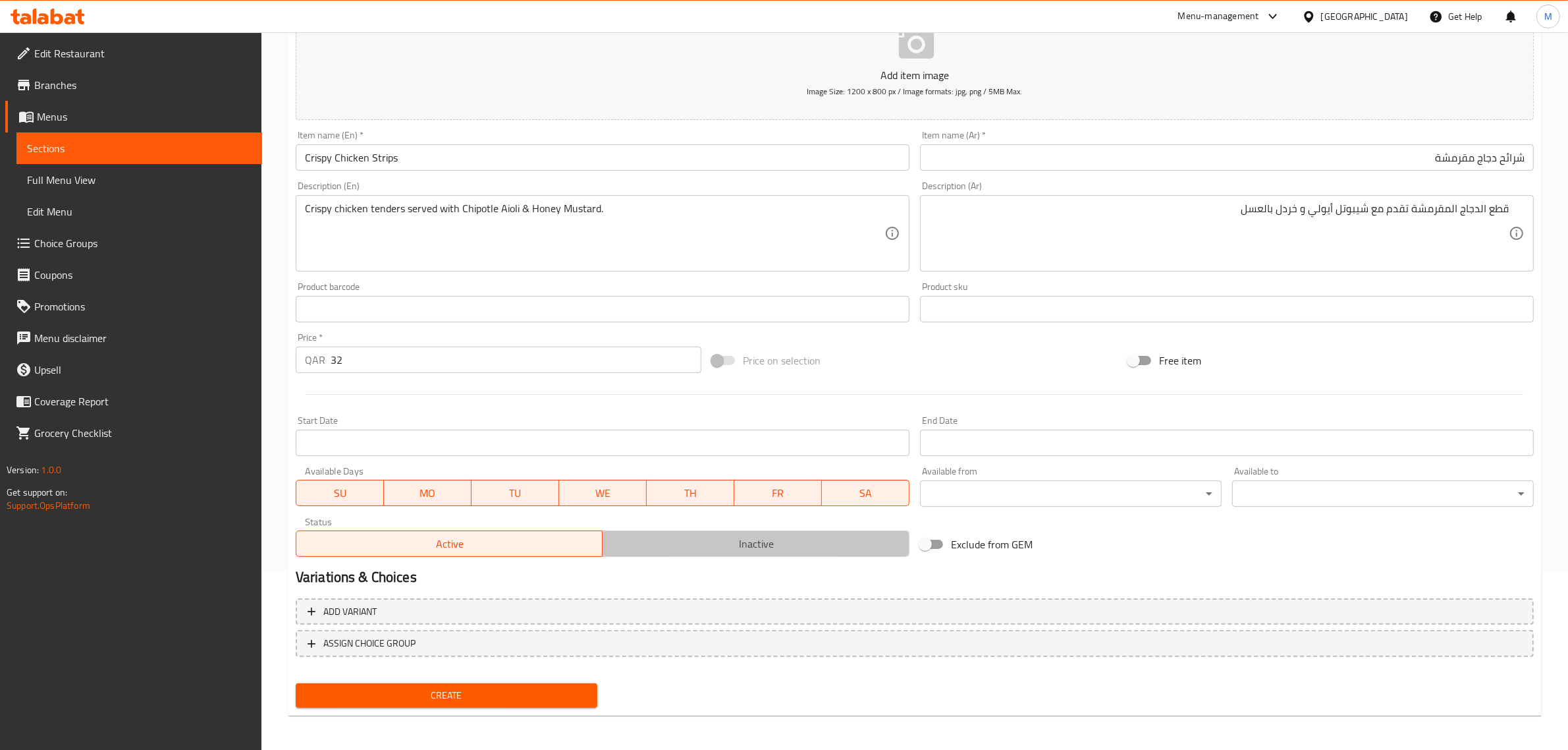
click at [759, 540] on span "Inactive" at bounding box center [756, 544] width 296 height 19
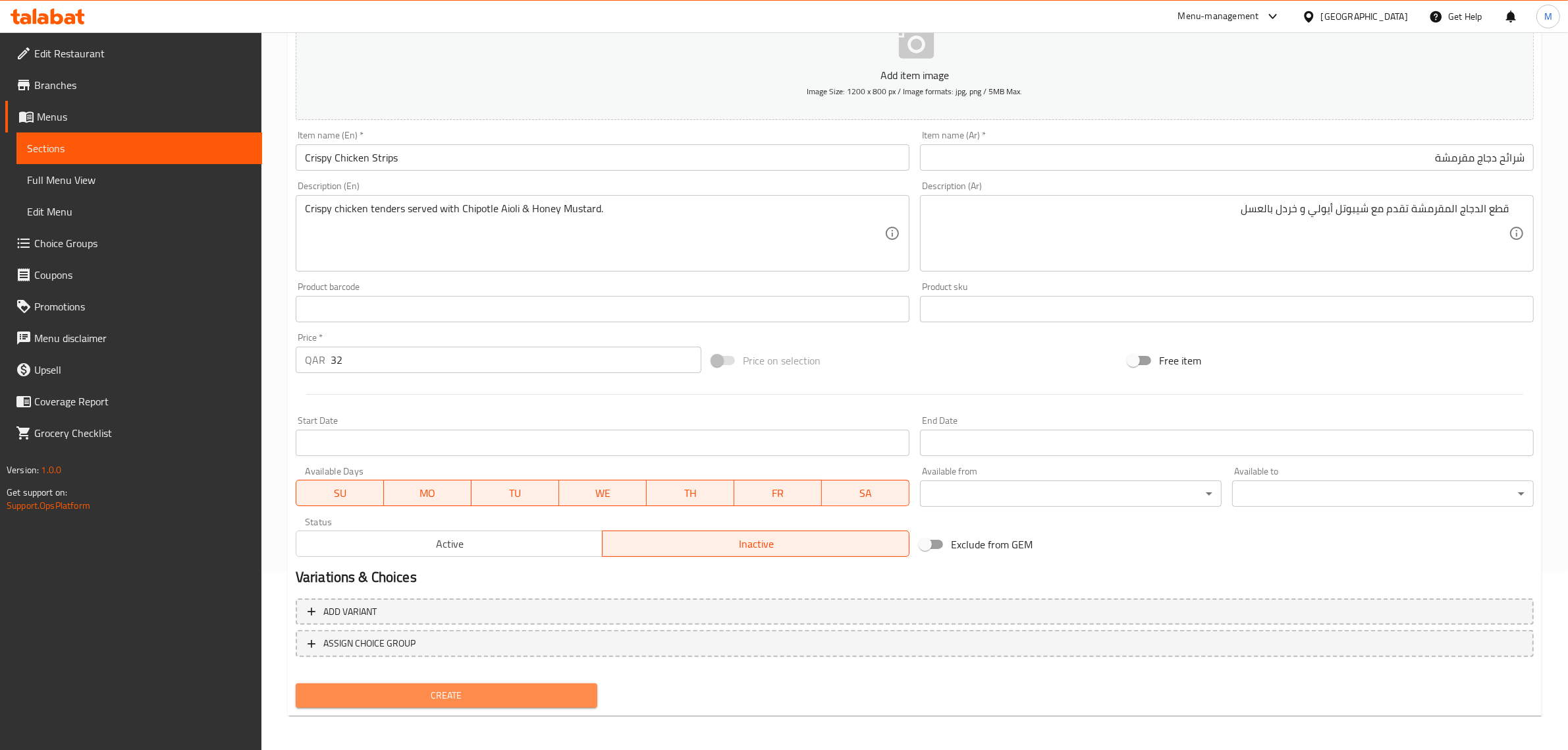
drag, startPoint x: 547, startPoint y: 687, endPoint x: 550, endPoint y: 681, distance: 6.7
click at [547, 684] on button "Create" at bounding box center [446, 695] width 301 height 24
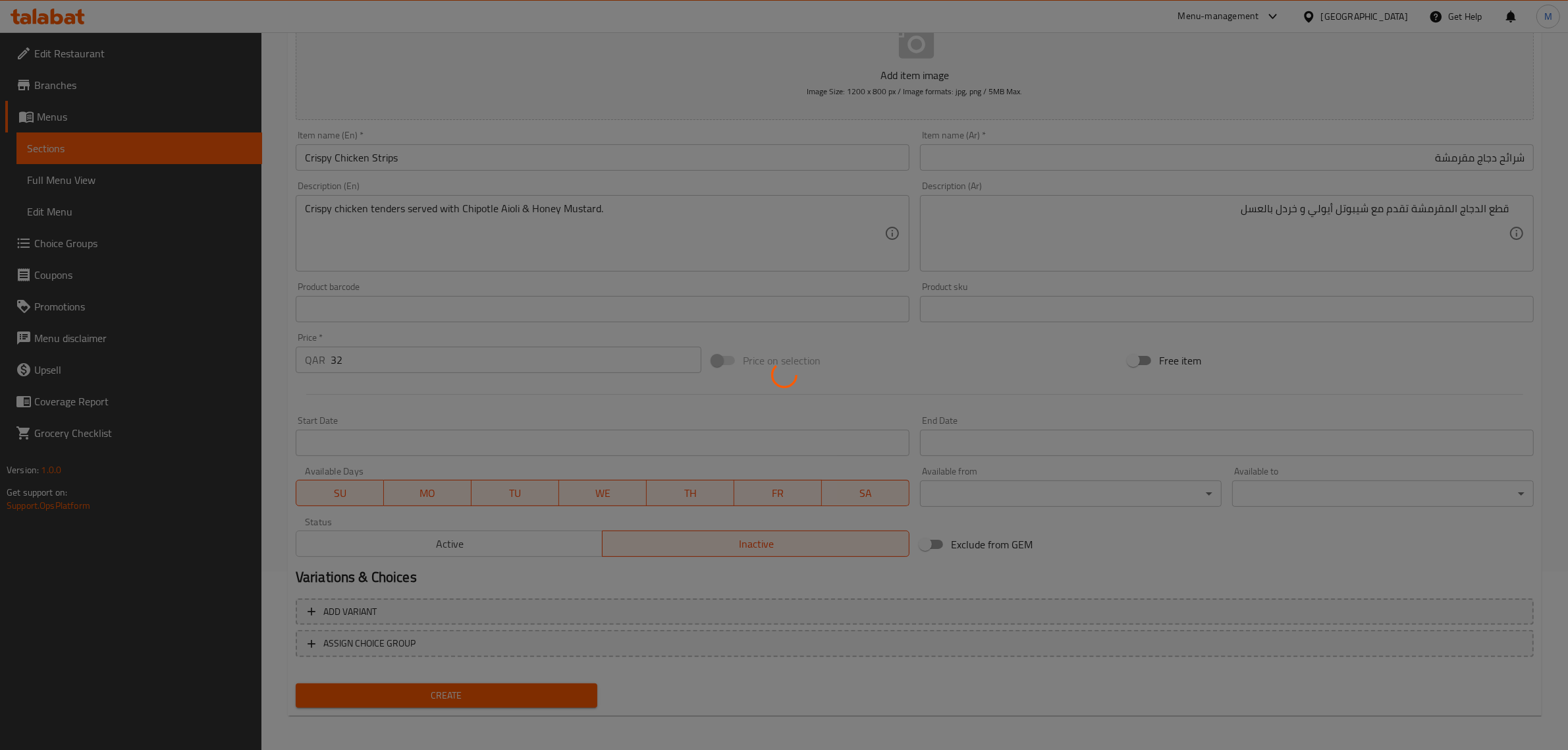
type input "0"
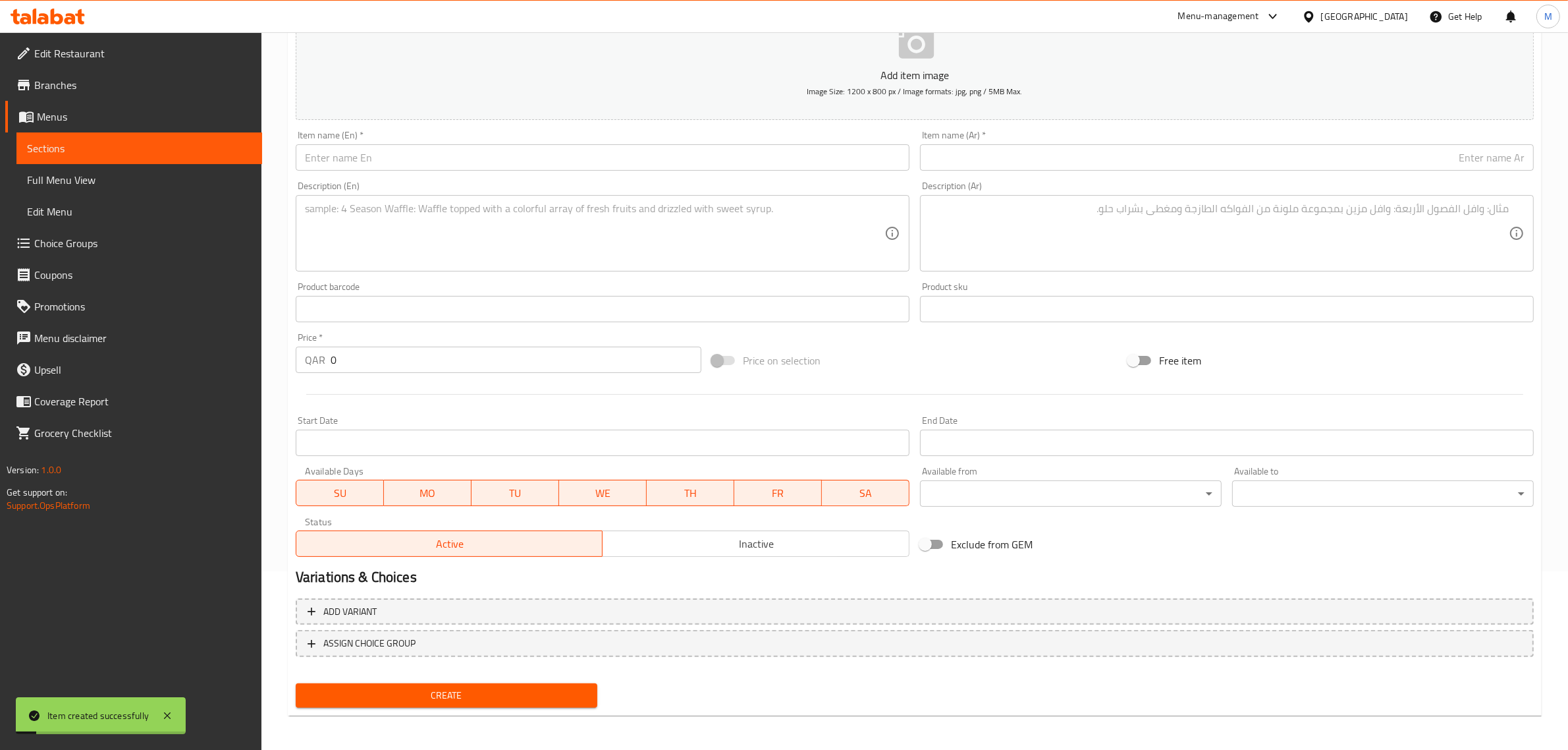
click at [826, 355] on div "Price on selection" at bounding box center [915, 360] width 416 height 36
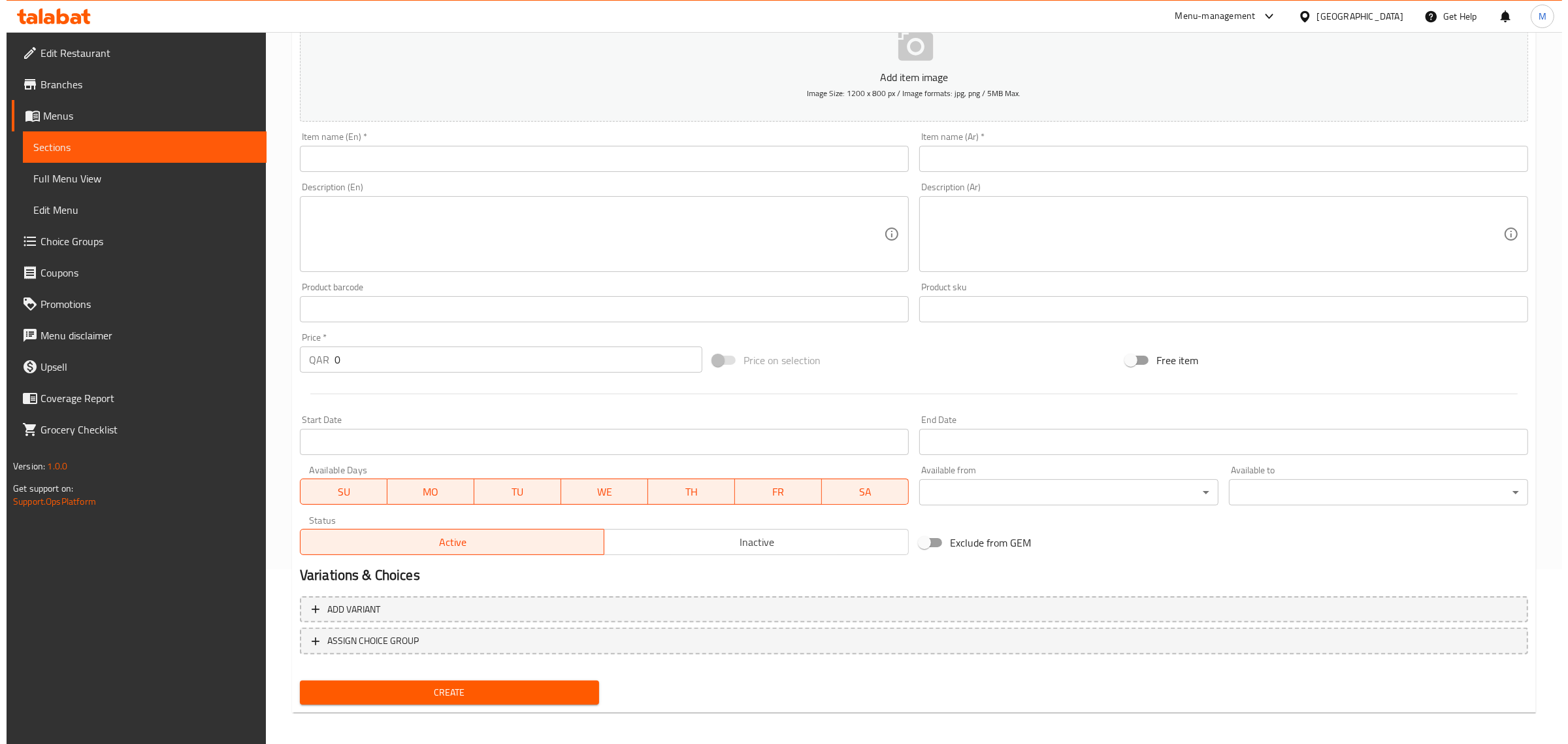
scroll to position [177, 0]
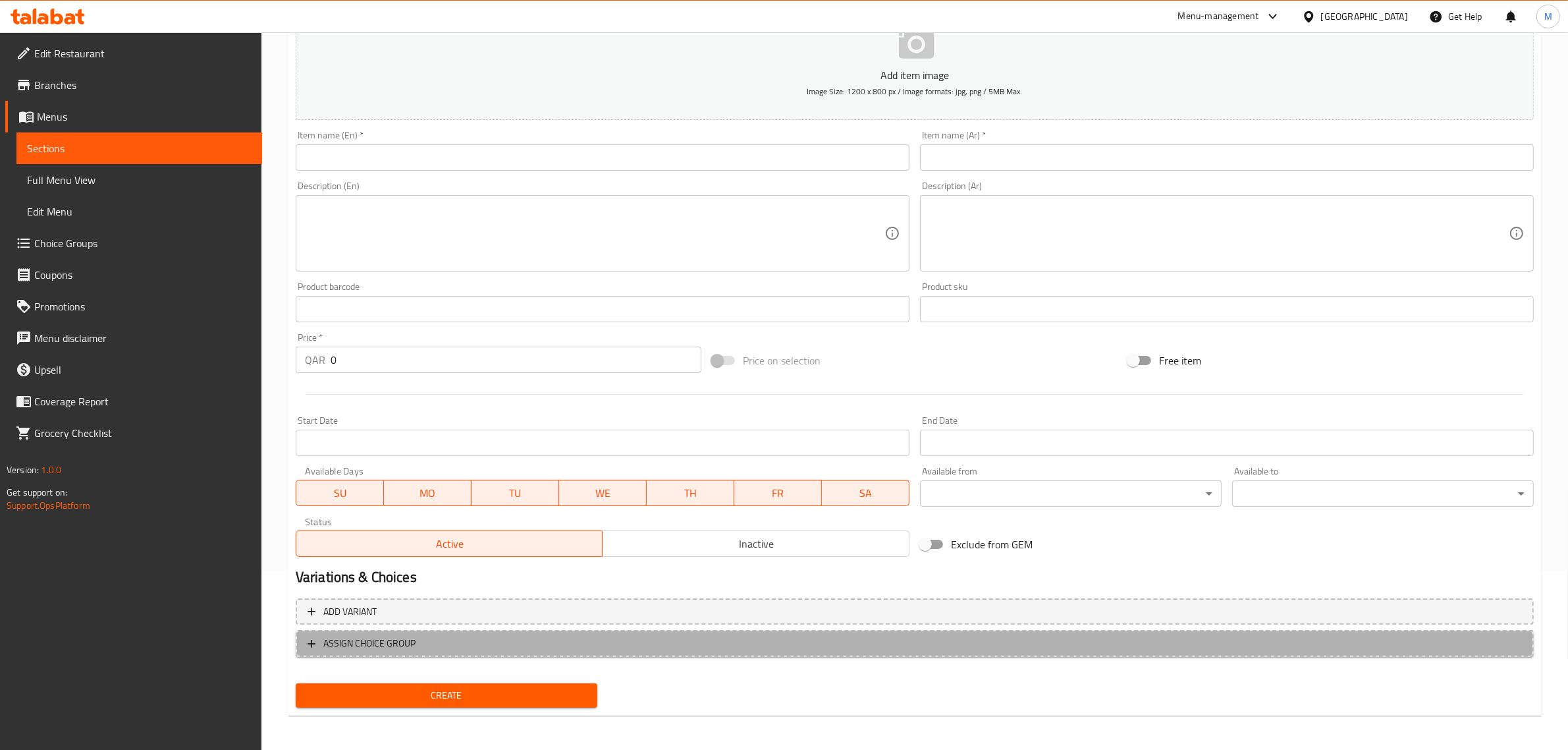
click at [657, 650] on button "ASSIGN CHOICE GROUP" at bounding box center [914, 643] width 1238 height 27
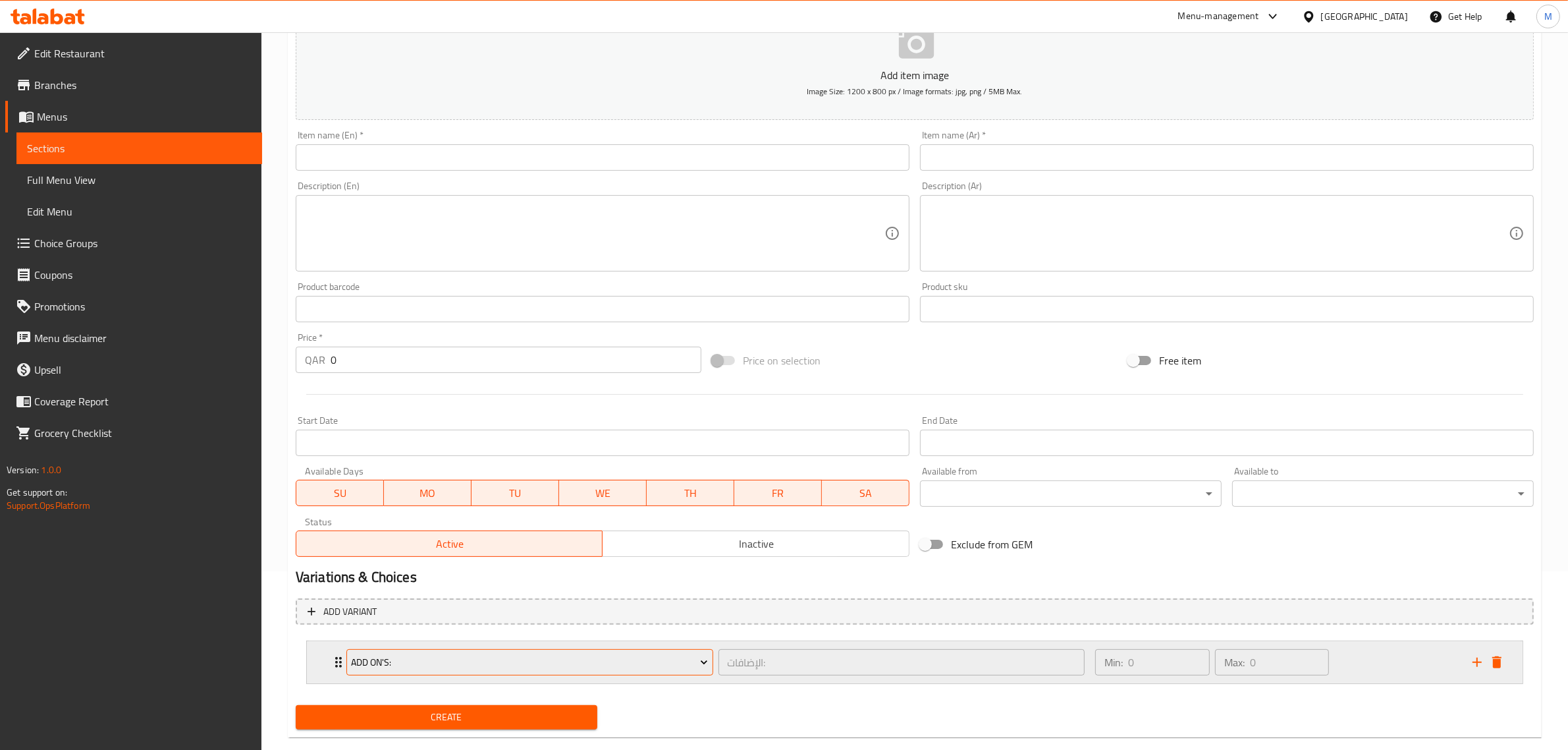
click at [609, 669] on span "Add On's:" at bounding box center [529, 662] width 357 height 17
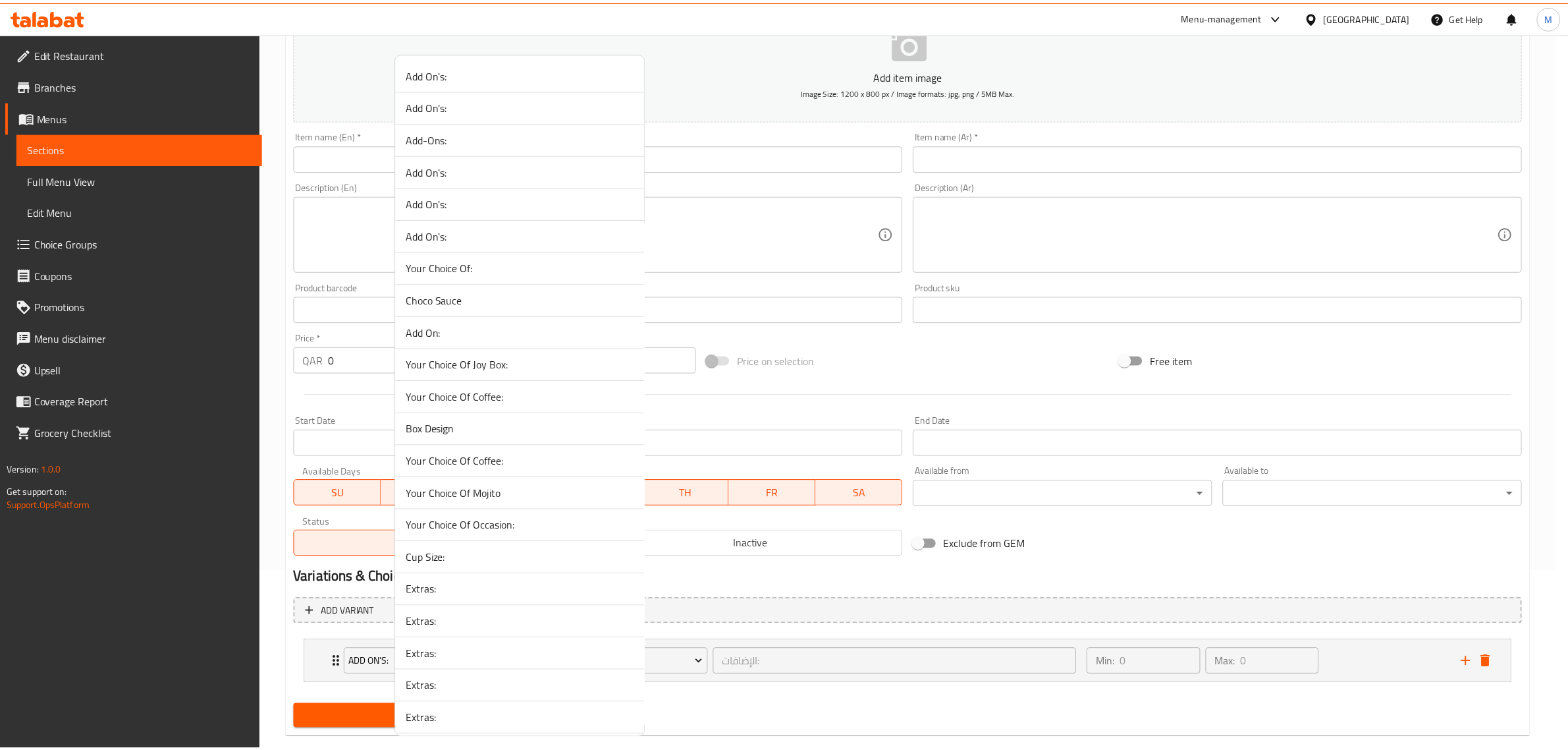
scroll to position [1787, 0]
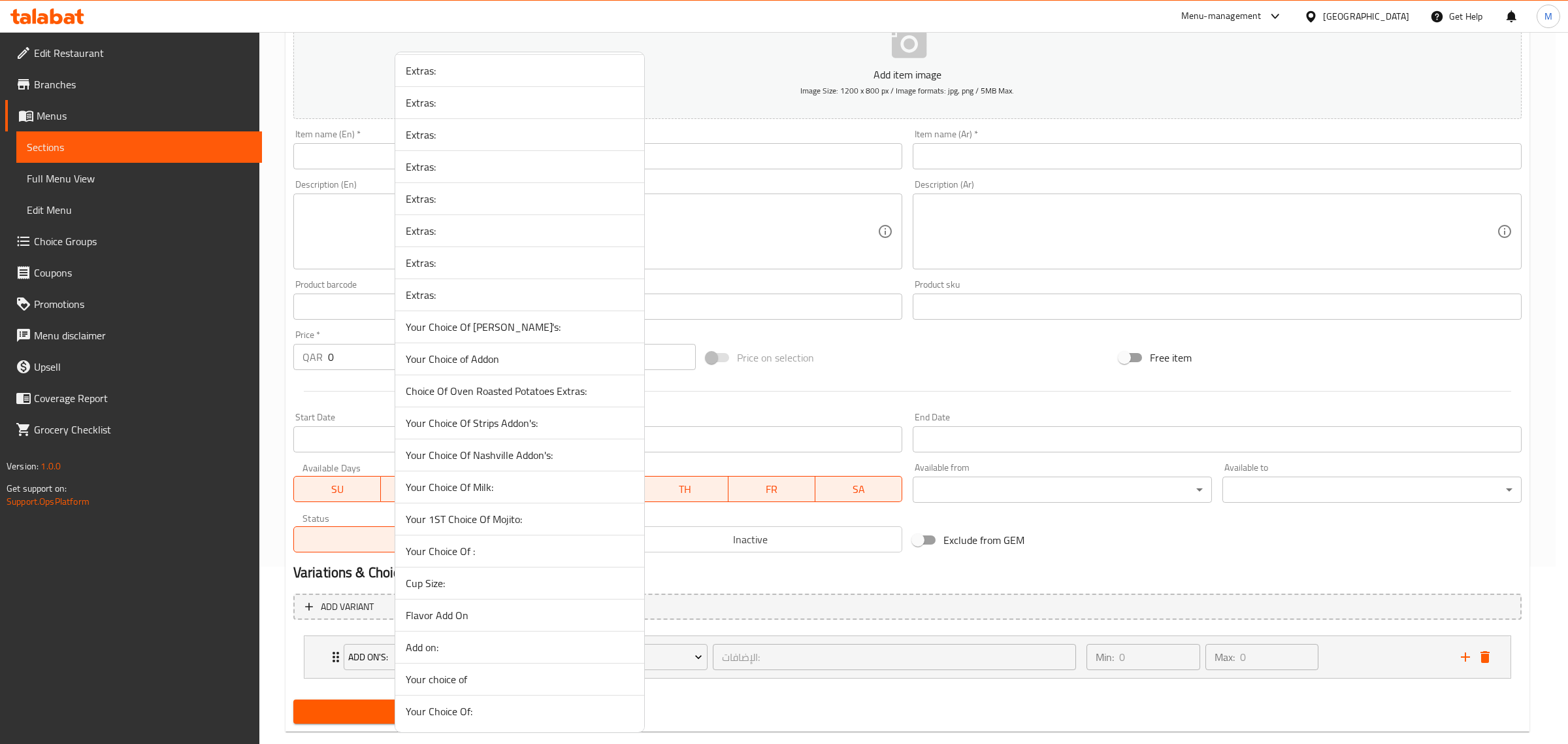
click at [571, 449] on span "Your Choice Of Nashville Addon's:" at bounding box center [520, 455] width 228 height 16
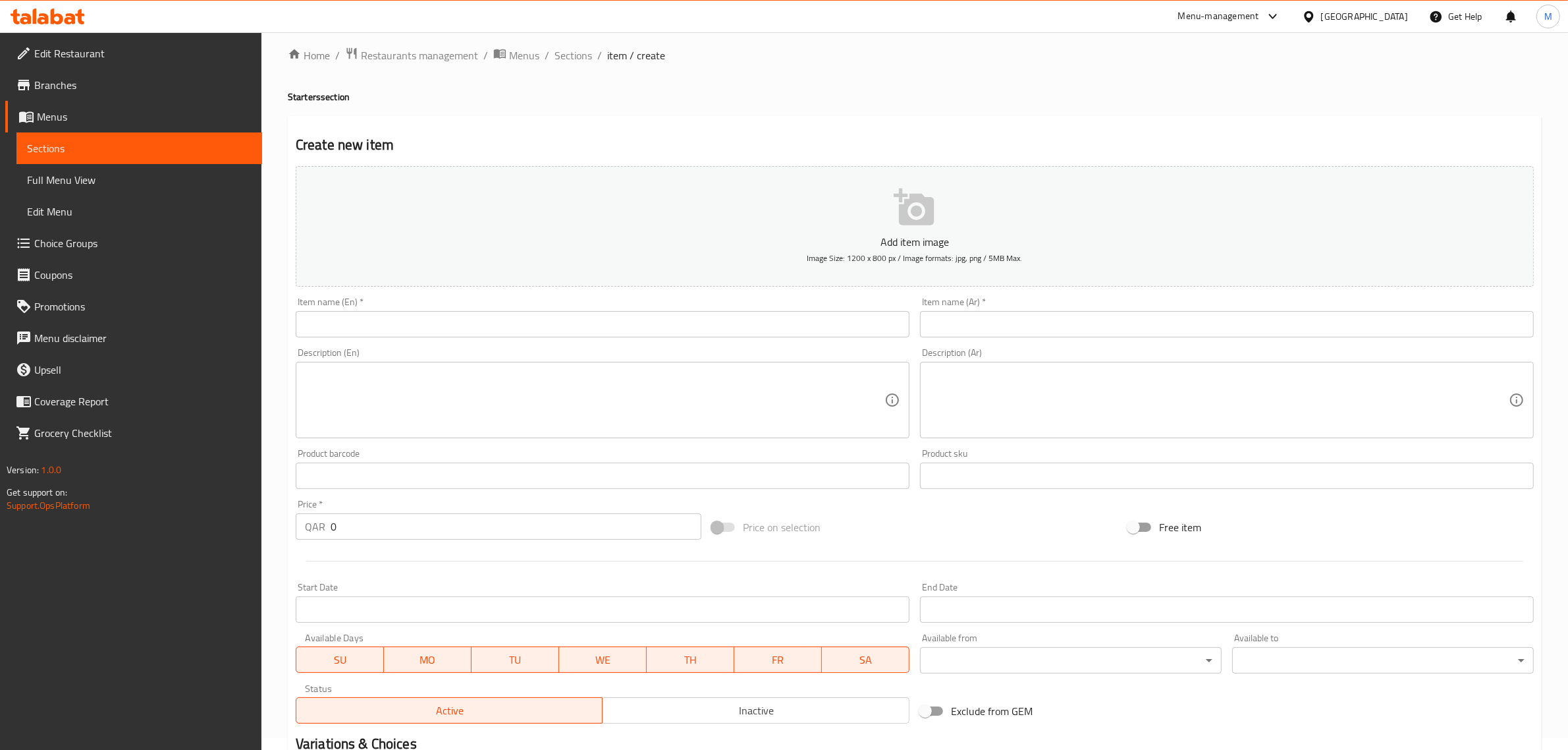
scroll to position [0, 0]
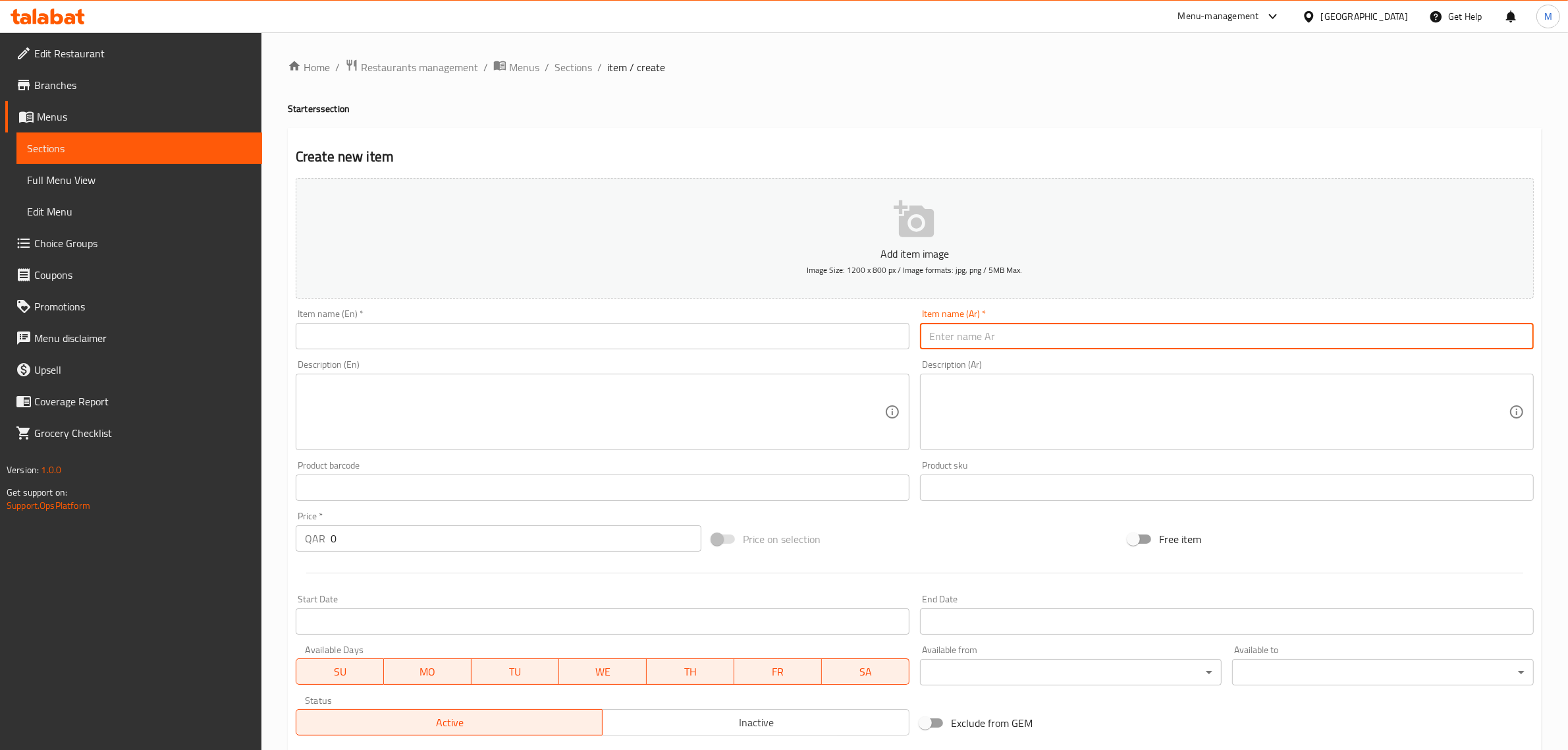
click at [1439, 331] on input "text" at bounding box center [1227, 336] width 614 height 26
paste input "شرائح ناشفيل"
type input "شرائح ناشفيل"
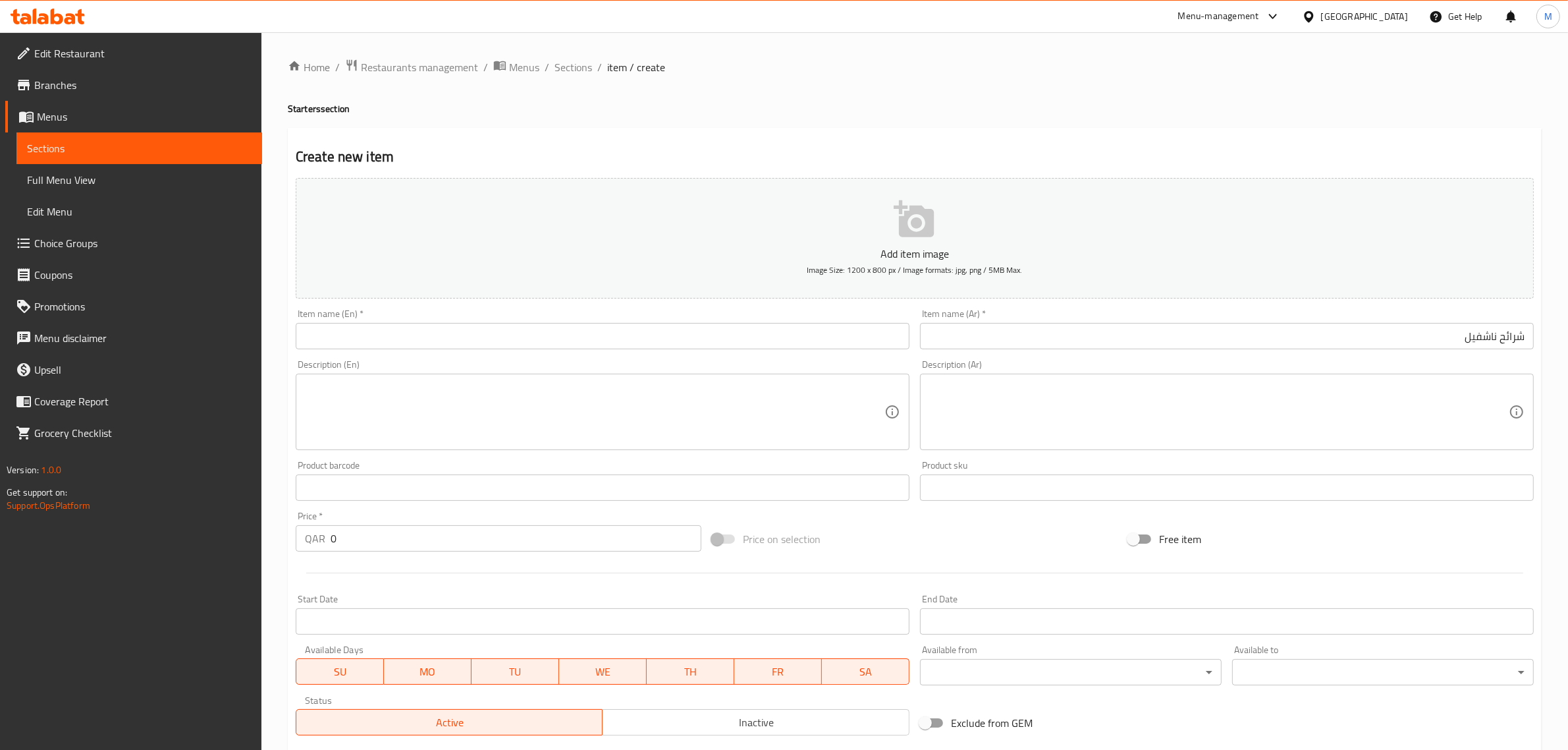
click at [1417, 383] on textarea at bounding box center [1219, 412] width 579 height 63
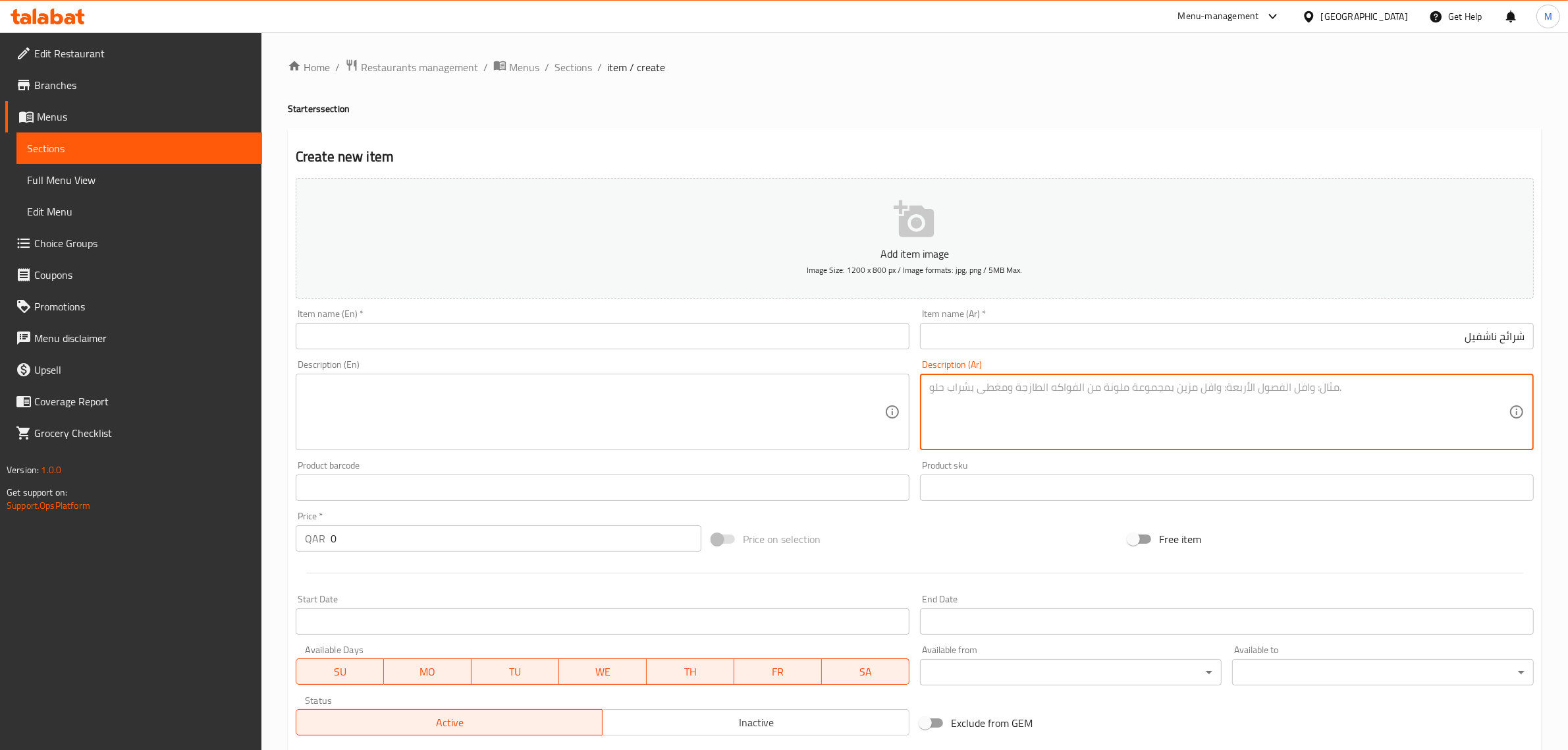
paste textarea "قطع الدجاج المقرمشة الحارة تقدم مع المايونيز الجاموسي و خردل بالعسل"
type textarea "قطع الدجاج المقرمشة الحارة تقدم مع المايونيز الجاموسي و خردل بالعسل"
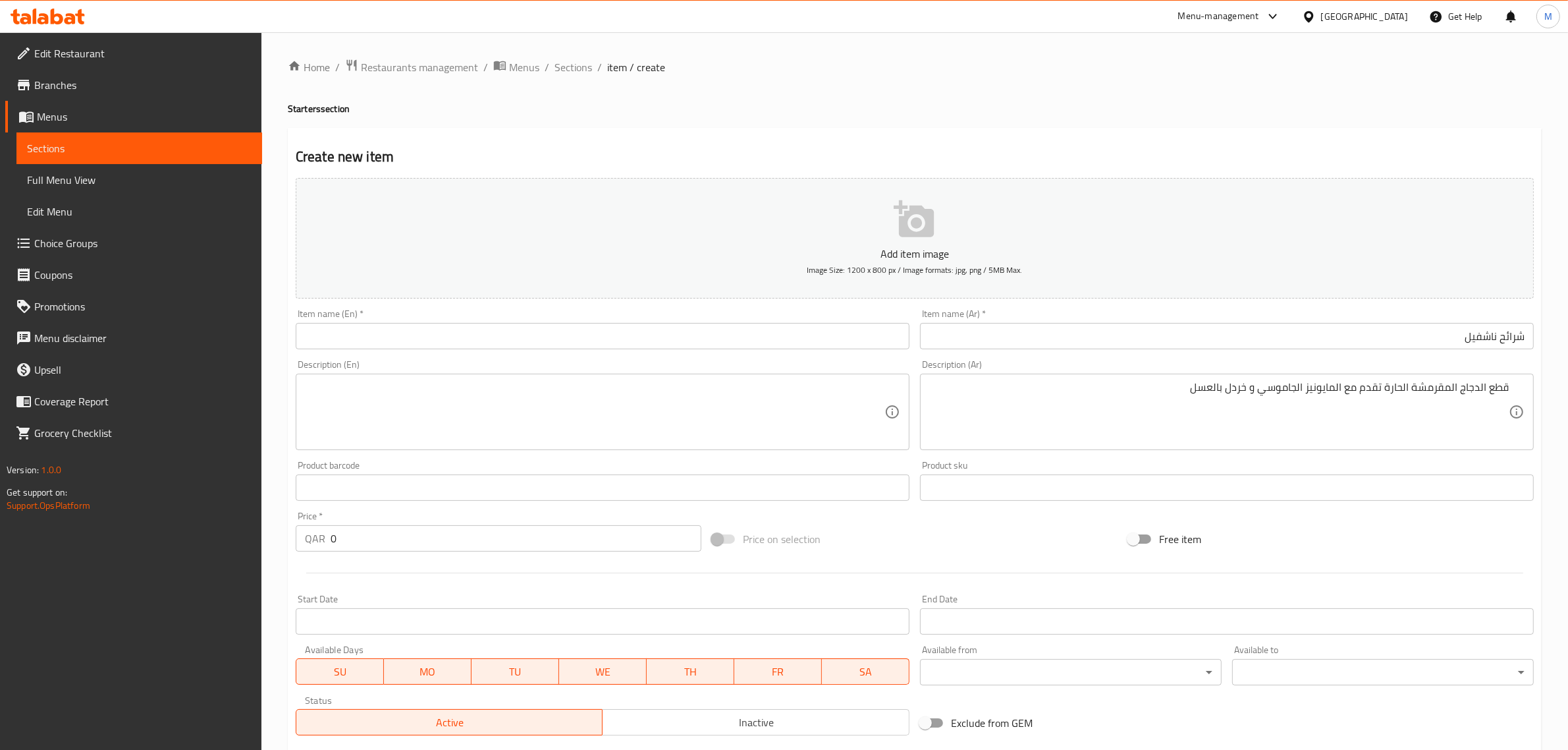
click at [489, 529] on input "0" at bounding box center [515, 538] width 371 height 26
type input "34"
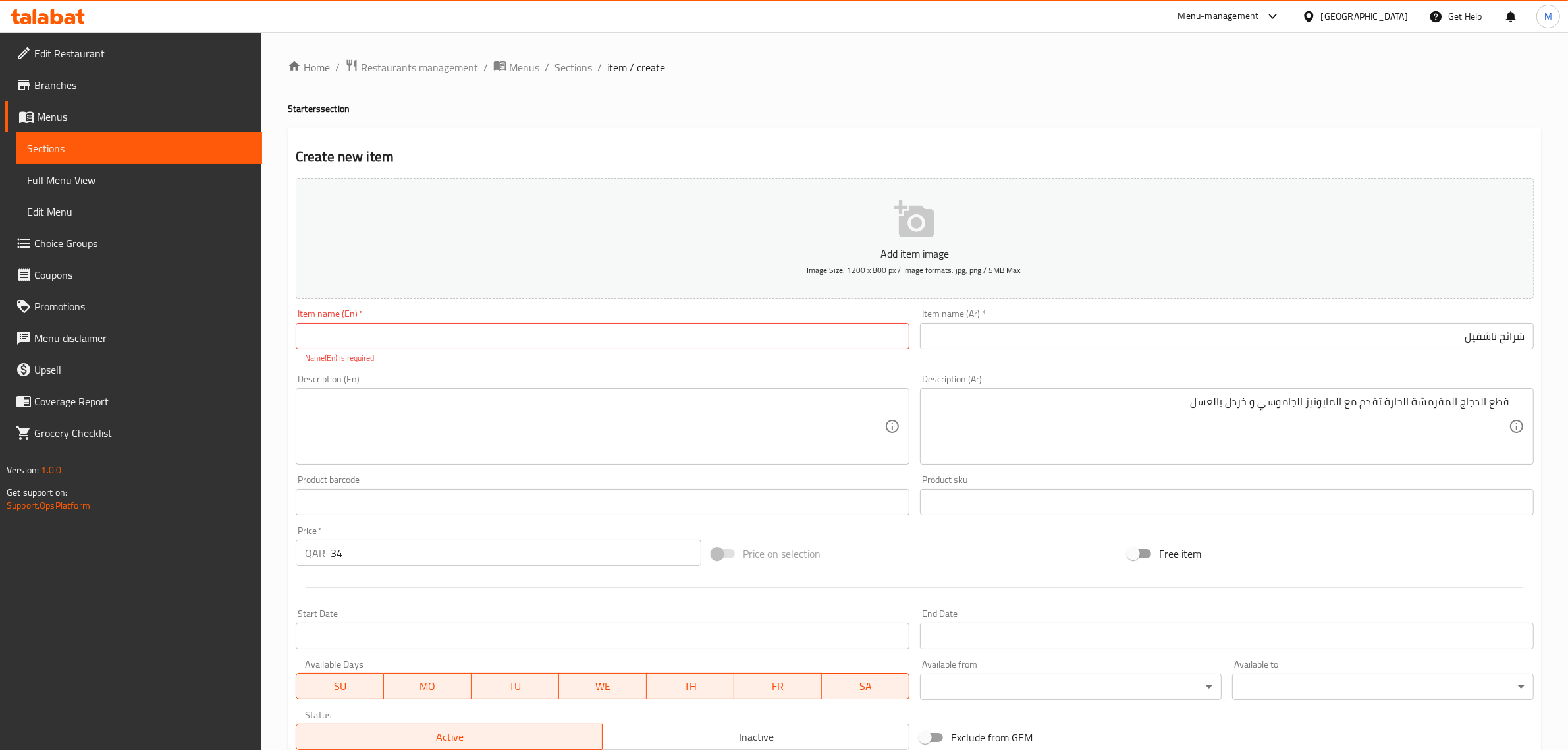
click at [719, 407] on textarea at bounding box center [595, 427] width 579 height 63
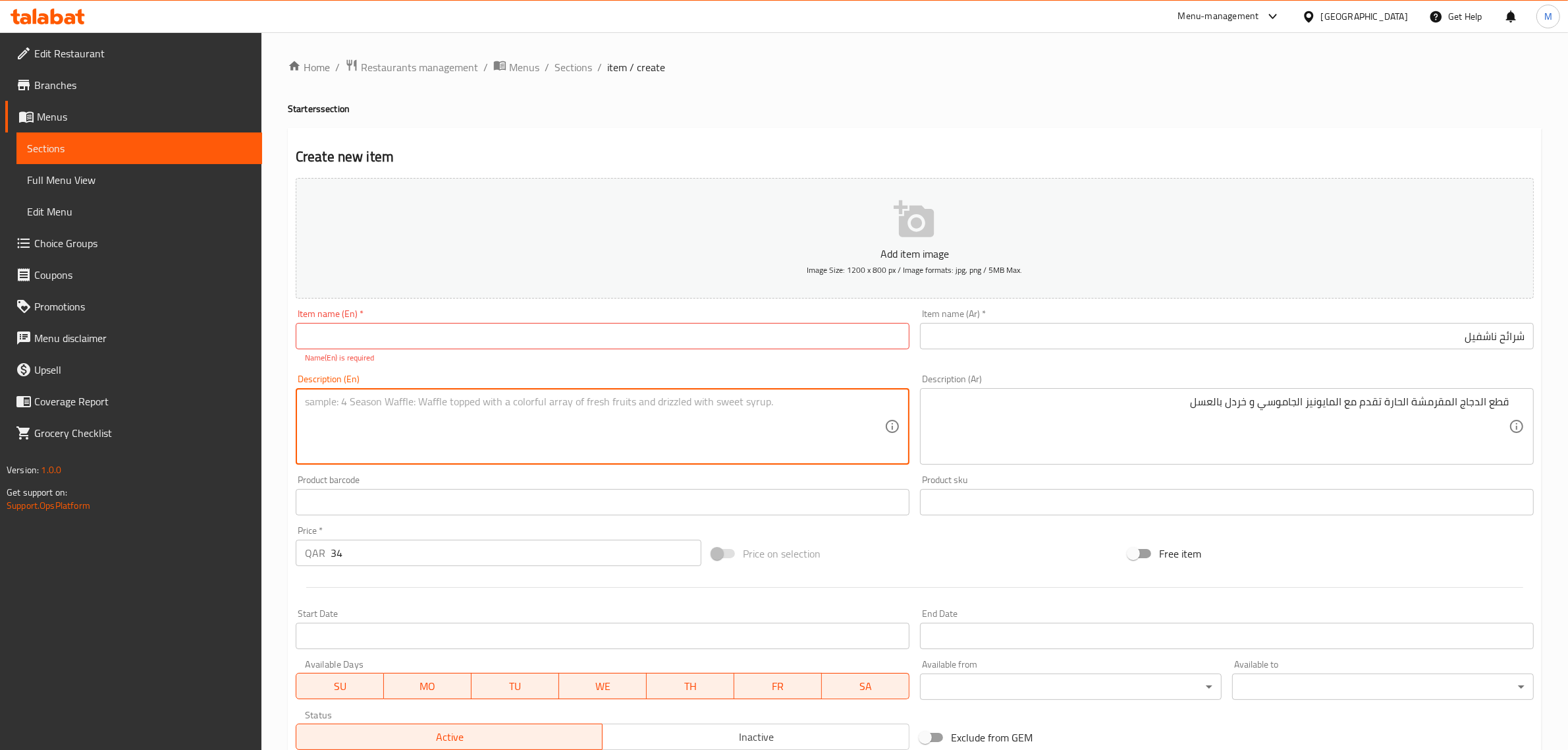
paste textarea "Spicy Crispy chicken tenders served with Buffalo Mayo & Honey Mustard"
click at [763, 433] on textarea "Spicy crispy chicken tenders served with buffalo mayo & honey mustard." at bounding box center [595, 427] width 579 height 63
type textarea "Spicy crispy chicken tenders served with buffalo mayo & honey mustard."
click at [489, 330] on input "text" at bounding box center [602, 336] width 614 height 26
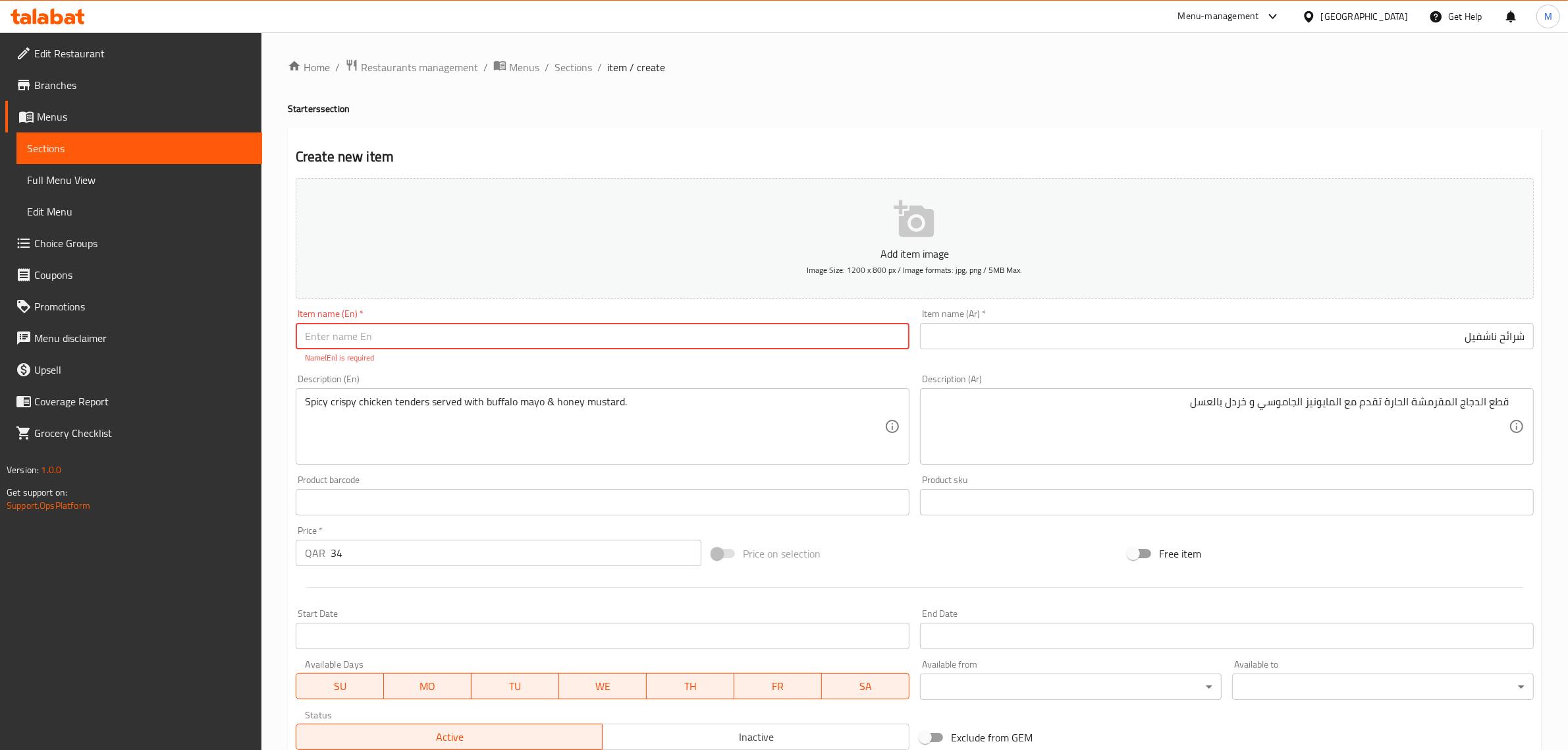
paste input "Nashville Strips"
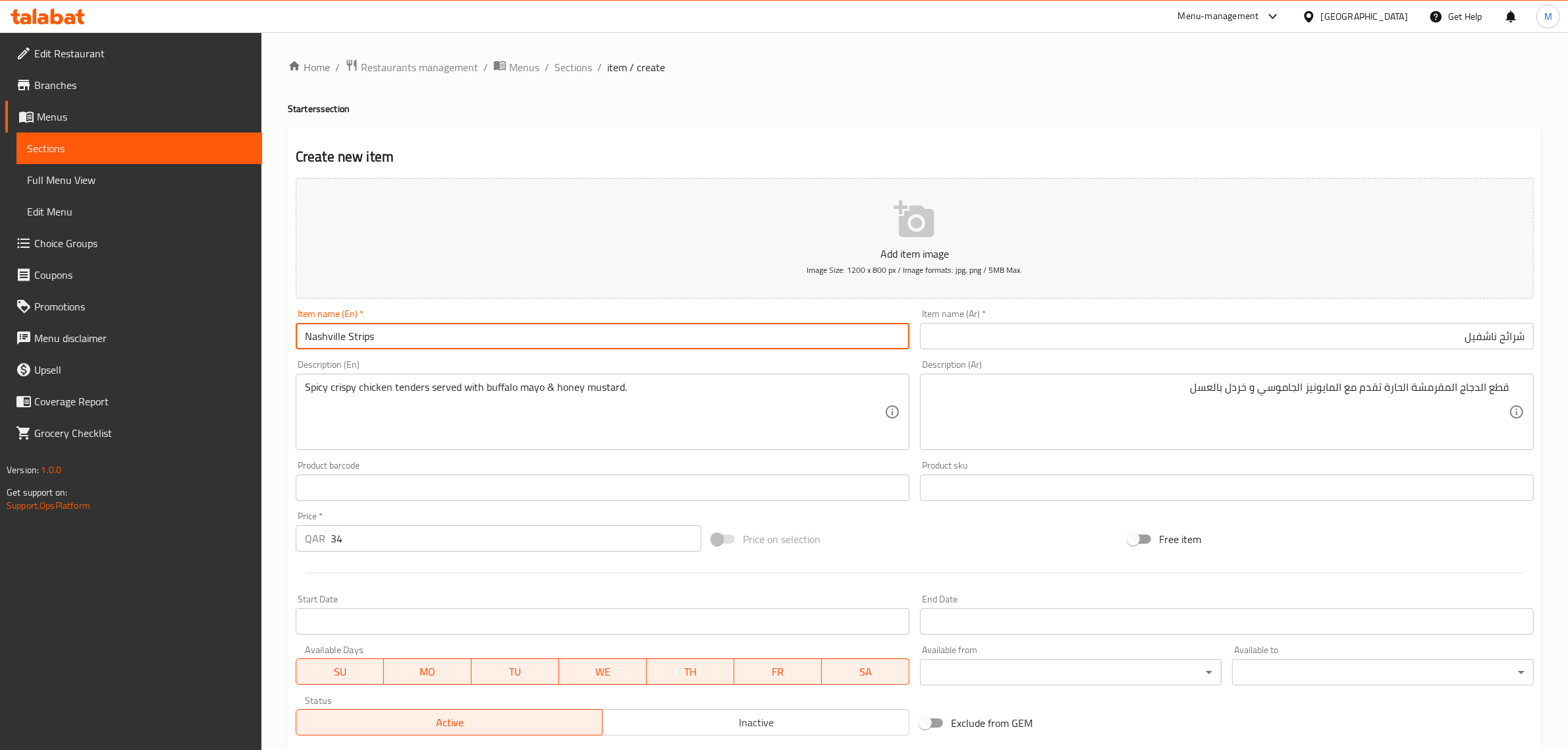
type input "Nashville Strips"
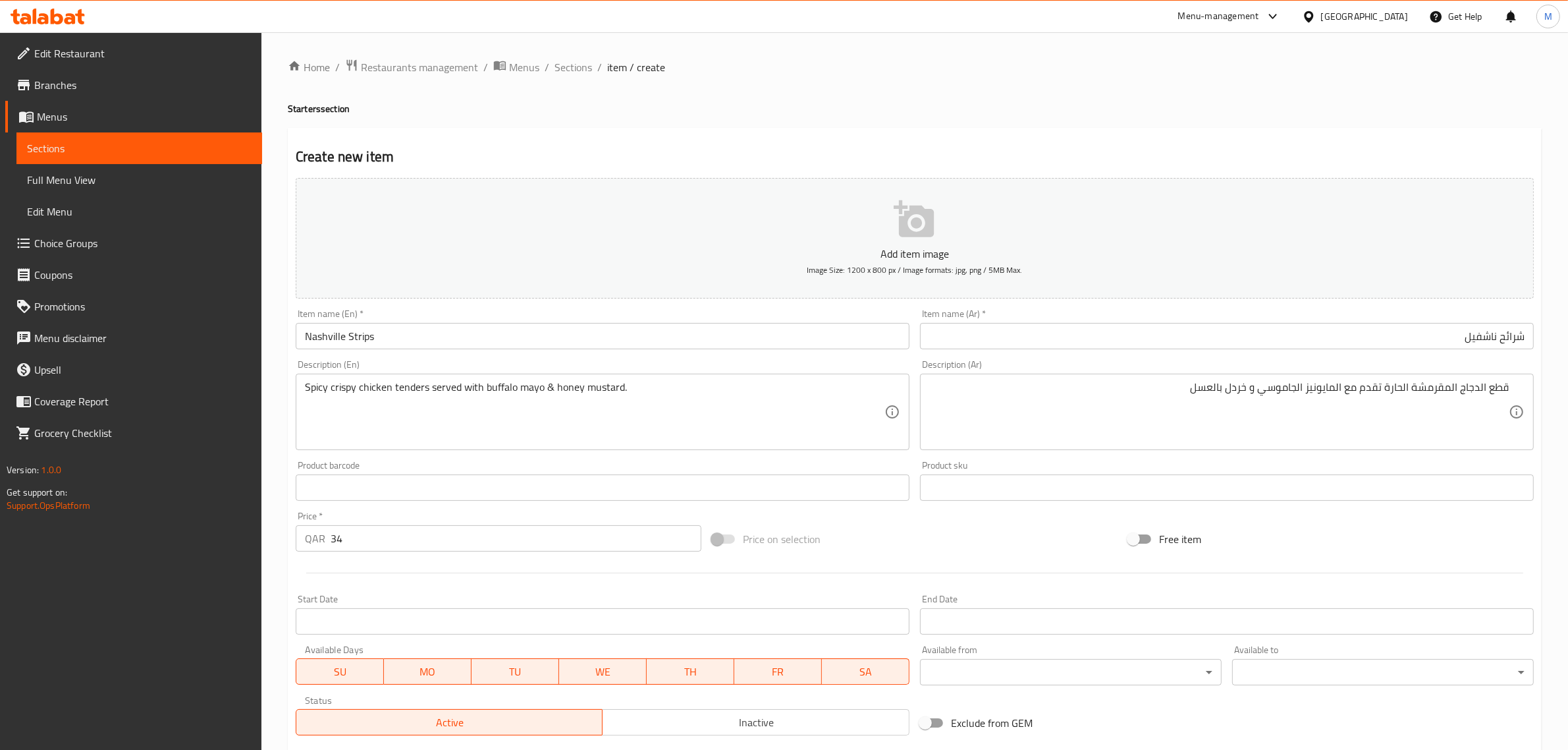
click at [911, 525] on div "Price on selection" at bounding box center [915, 539] width 416 height 36
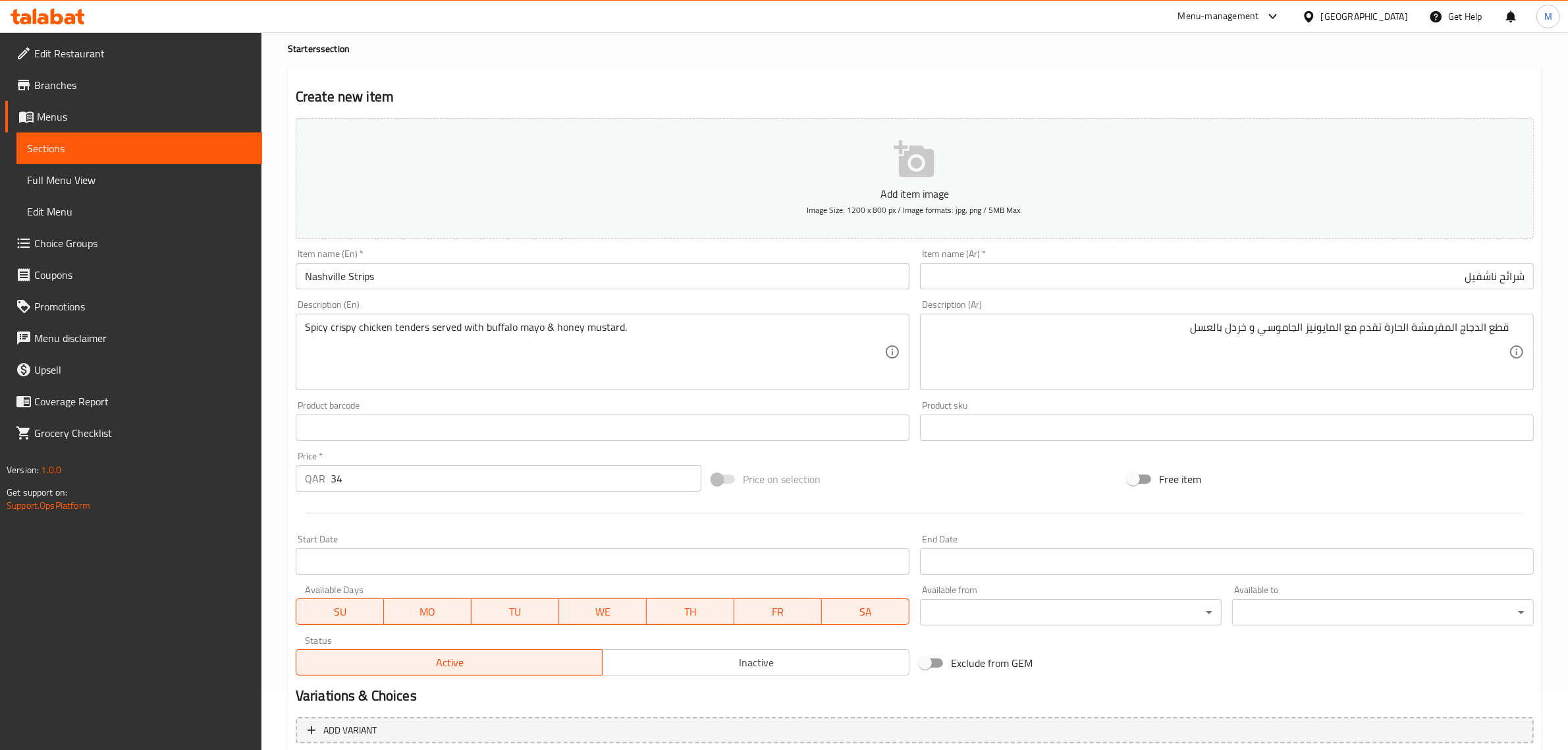
scroll to position [202, 0]
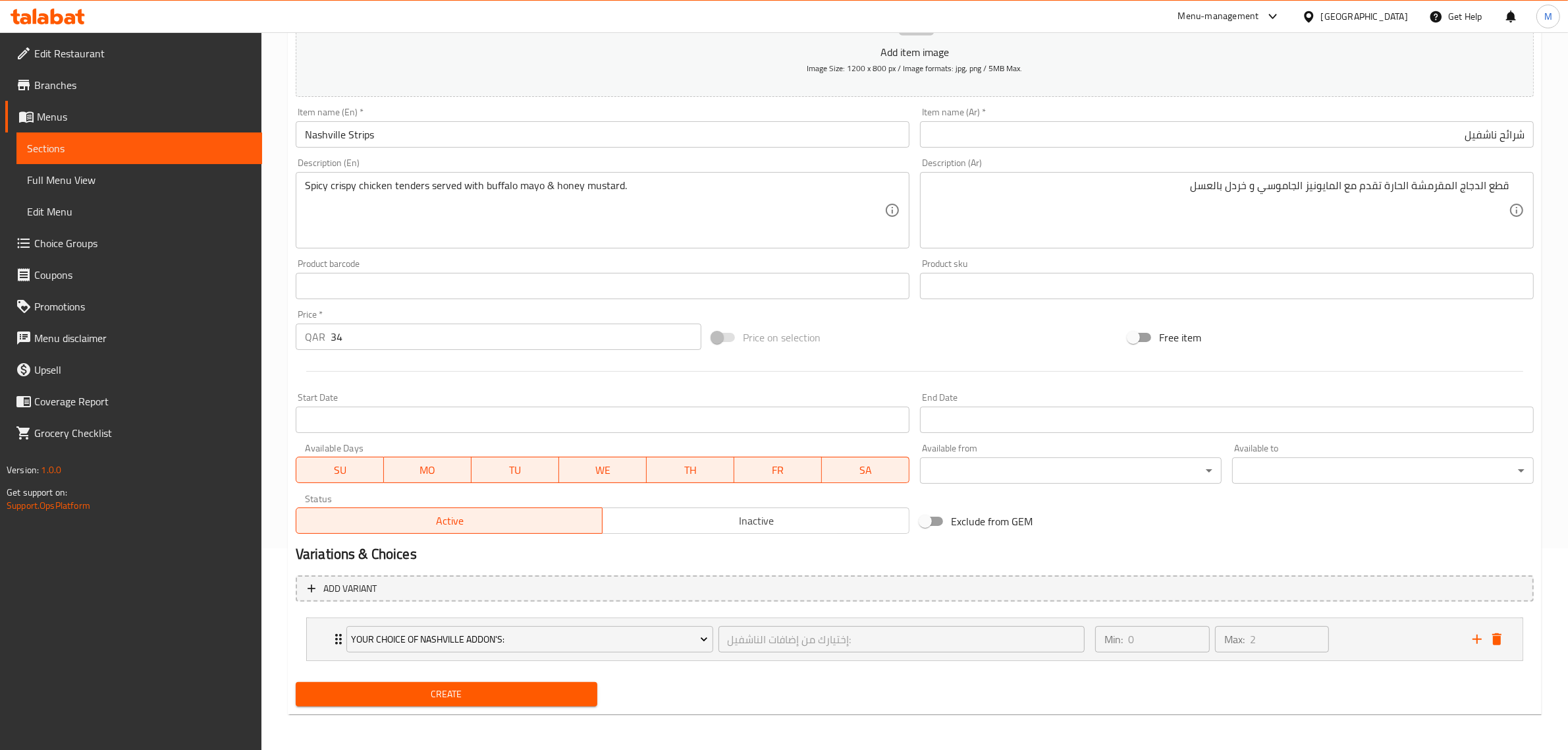
click at [1026, 552] on h2 "Variations & Choices" at bounding box center [914, 553] width 1238 height 20
click at [674, 702] on div "Create" at bounding box center [914, 694] width 1248 height 35
click at [726, 515] on span "Inactive" at bounding box center [756, 521] width 296 height 19
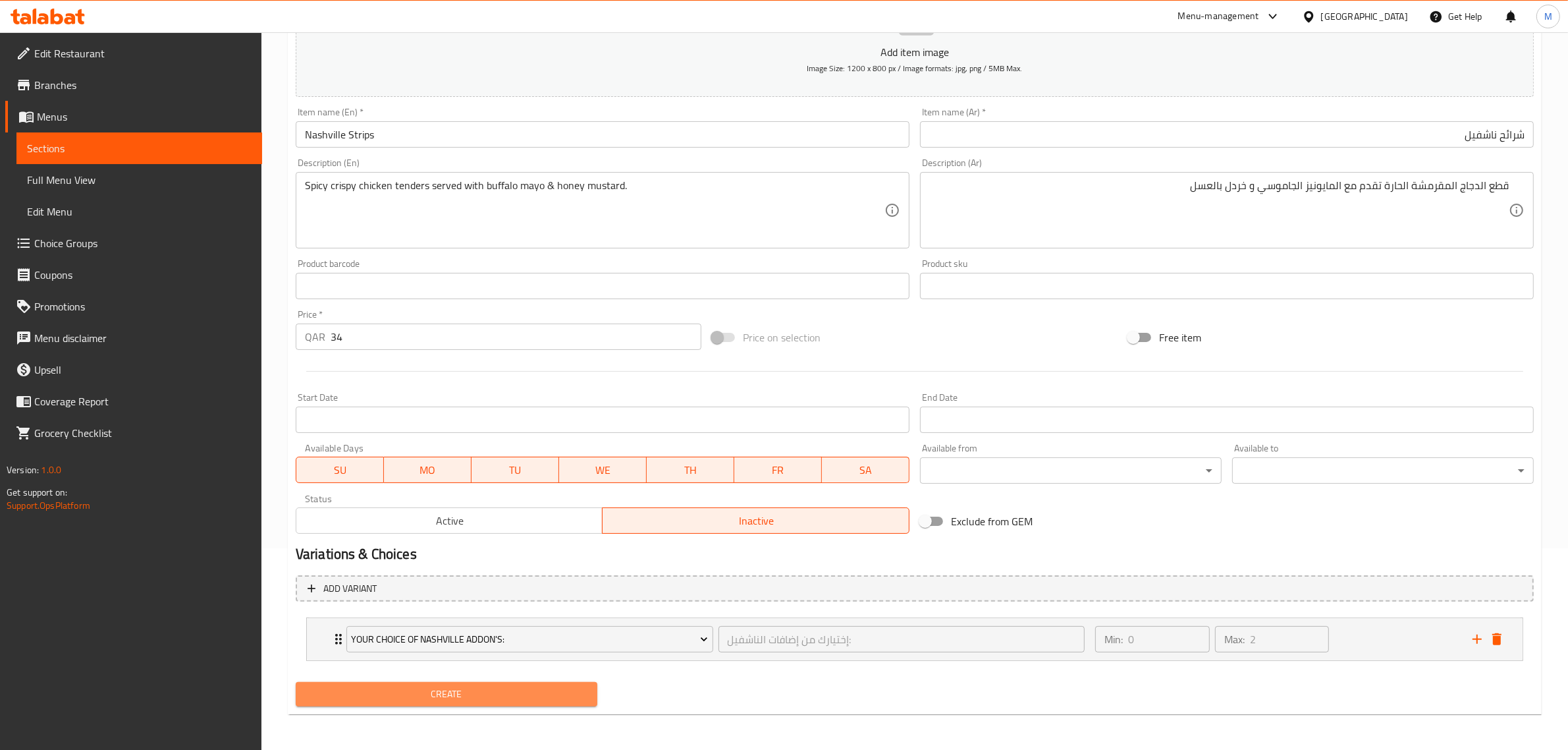
click at [520, 692] on span "Create" at bounding box center [446, 694] width 280 height 17
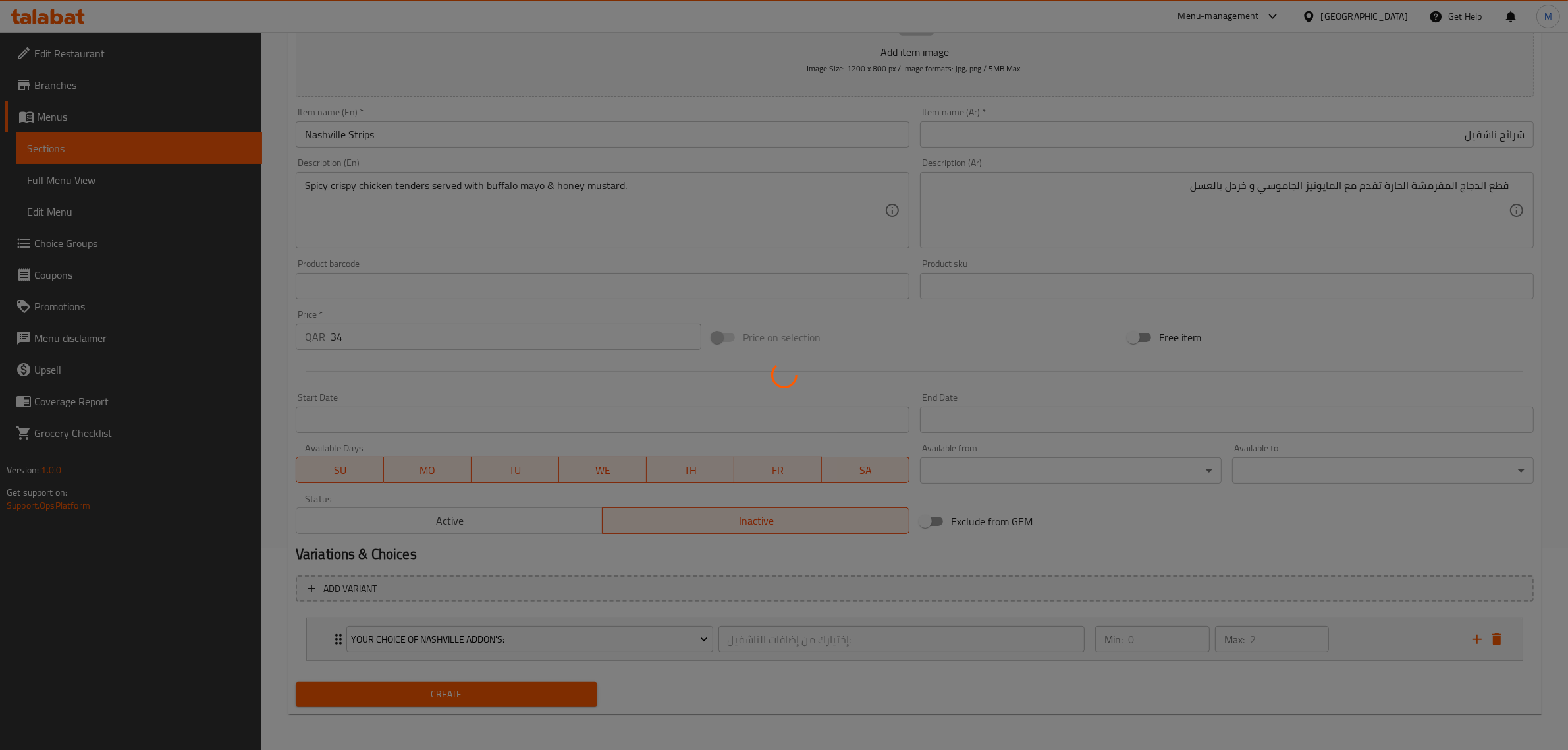
type input "0"
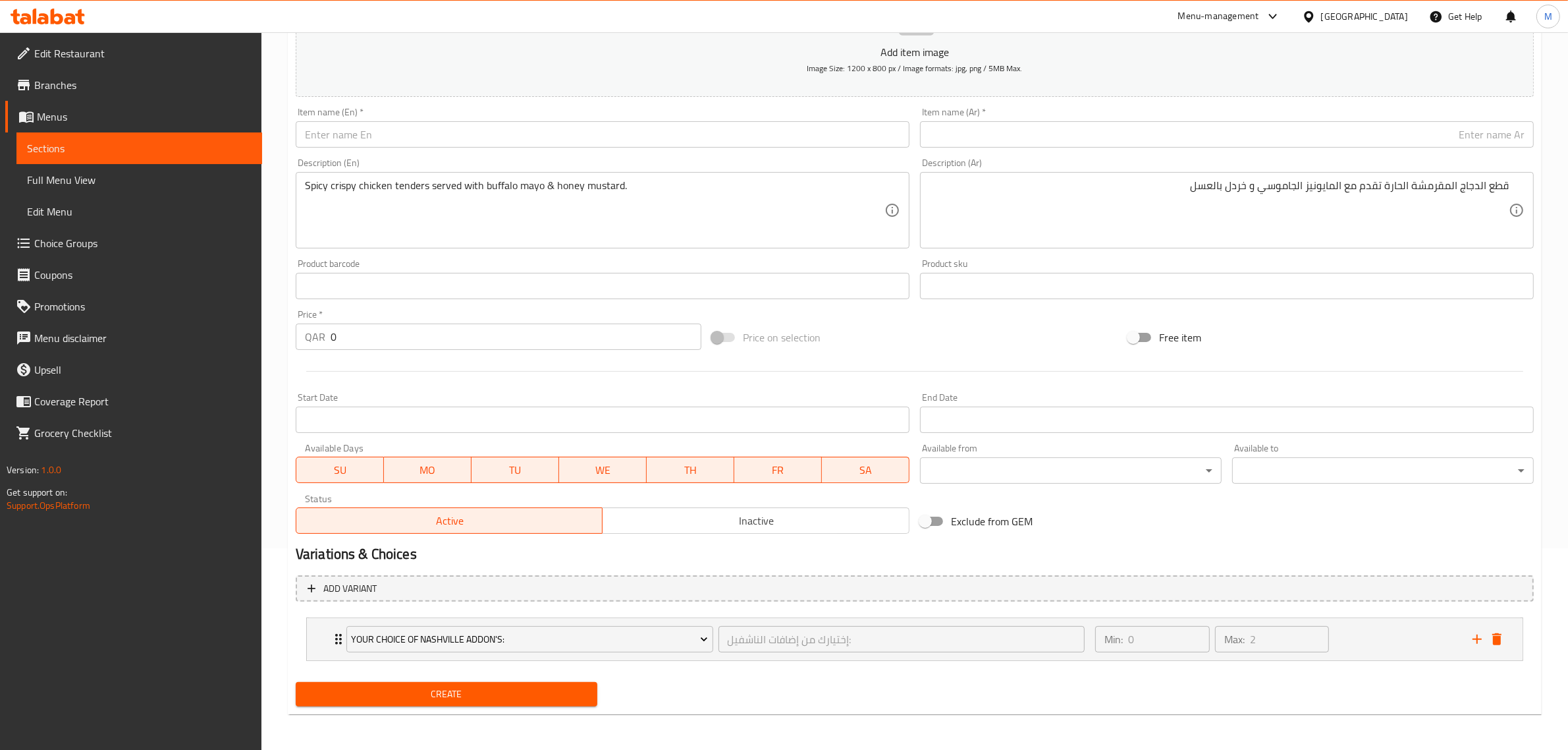
click at [681, 134] on input "text" at bounding box center [602, 134] width 614 height 26
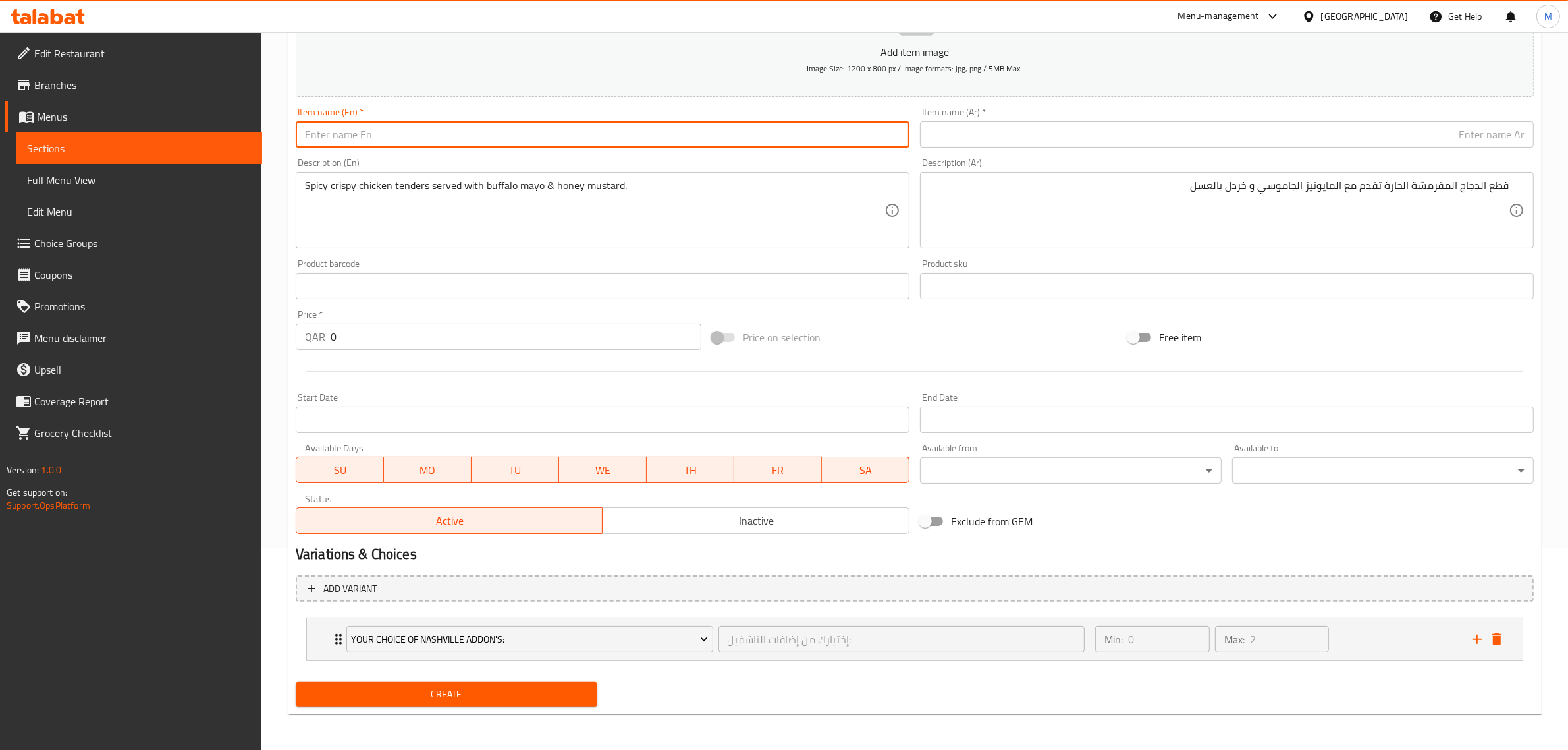
paste input "Buffalo Chicken Wings"
type input "Buffalo Chicken Wings"
click at [729, 228] on textarea "Spicy crispy chicken tenders served with buffalo mayo & honey mustard." at bounding box center [595, 210] width 579 height 63
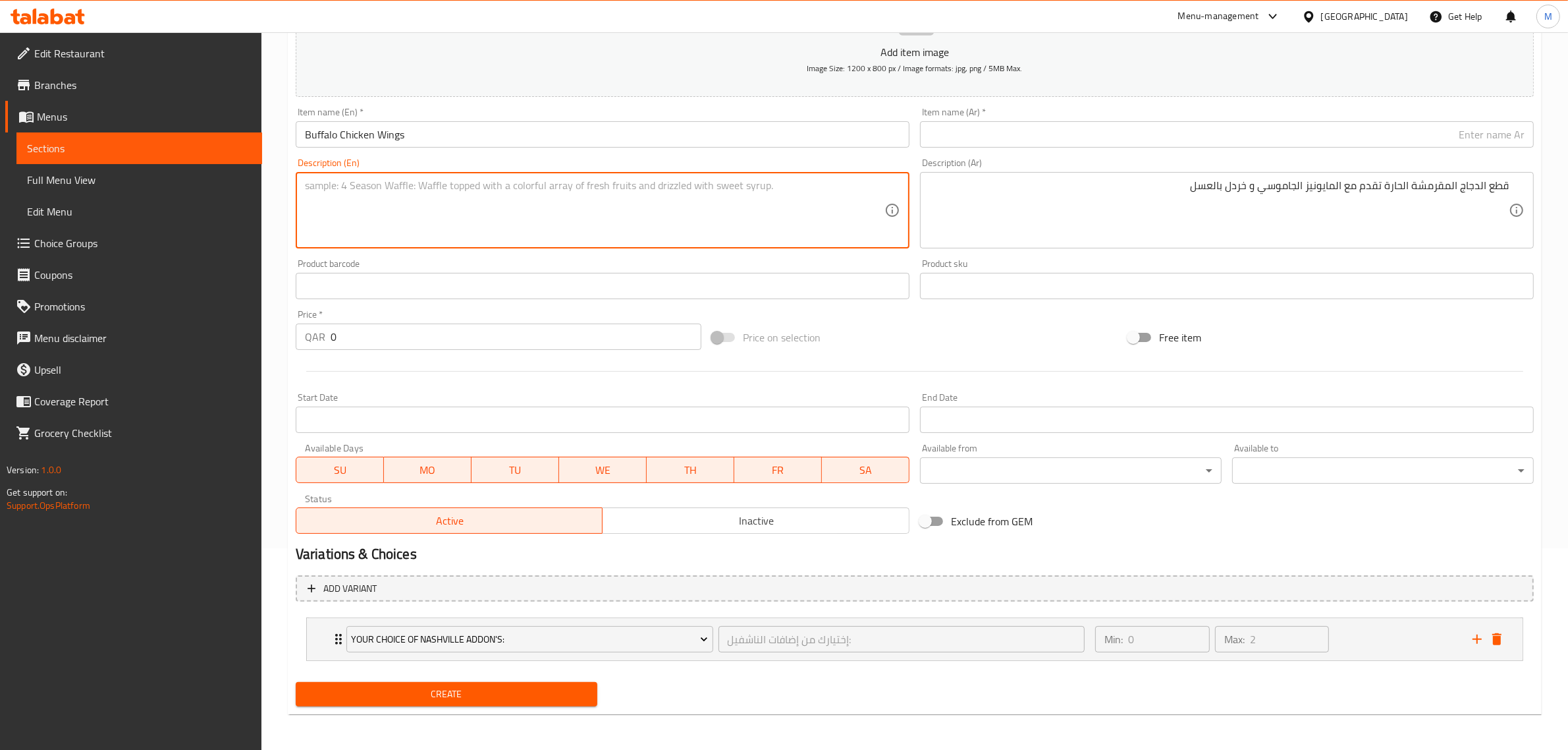
paste textarea "Wings glazed in Honey butter buffalo sauce. Garnished with chives & served with…"
type textarea "Wings glazed in Honey butter buffalo sauce. Garnished with chives & served with…"
click at [749, 199] on textarea "Wings glazed in Honey butter buffalo sauce. Garnished with chives & served with…" at bounding box center [595, 210] width 579 height 63
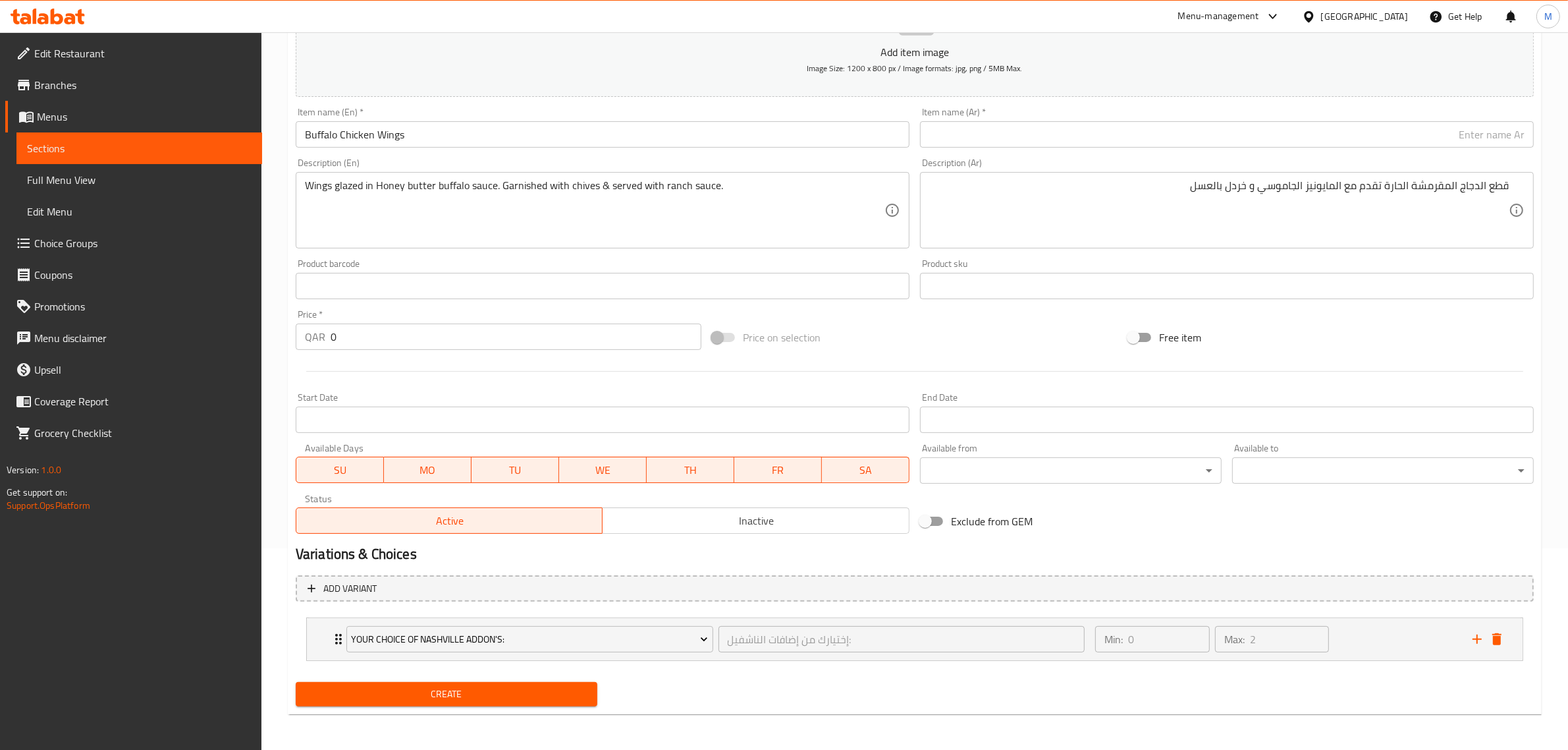
click at [512, 344] on input "0" at bounding box center [515, 336] width 371 height 26
type input "32"
click at [835, 343] on div "Price on selection" at bounding box center [915, 337] width 416 height 36
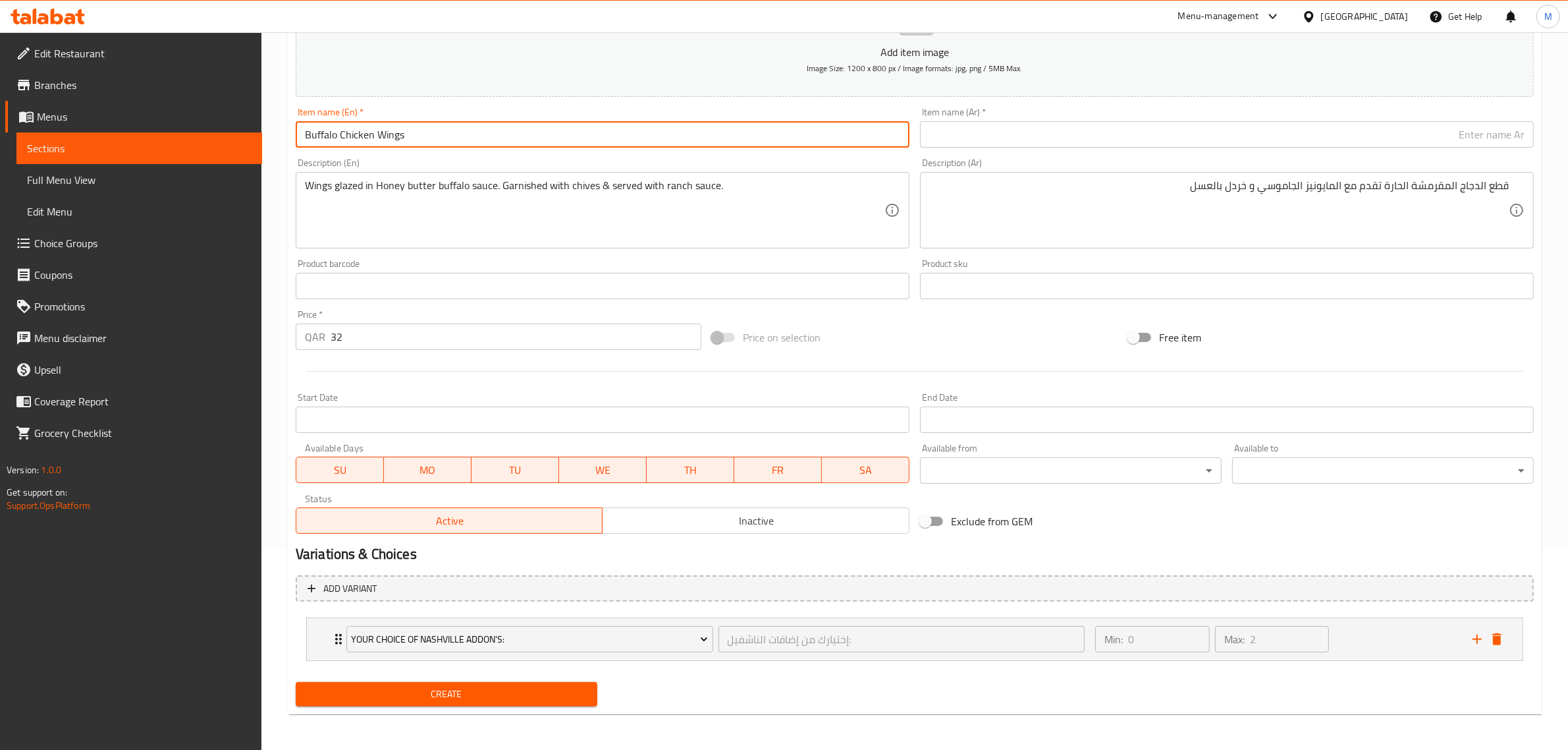
drag, startPoint x: 339, startPoint y: 135, endPoint x: 402, endPoint y: 139, distance: 63.1
click at [402, 139] on input "Buffalo Chicken Wings" at bounding box center [602, 134] width 614 height 26
click at [896, 324] on div "Price on selection" at bounding box center [915, 337] width 416 height 36
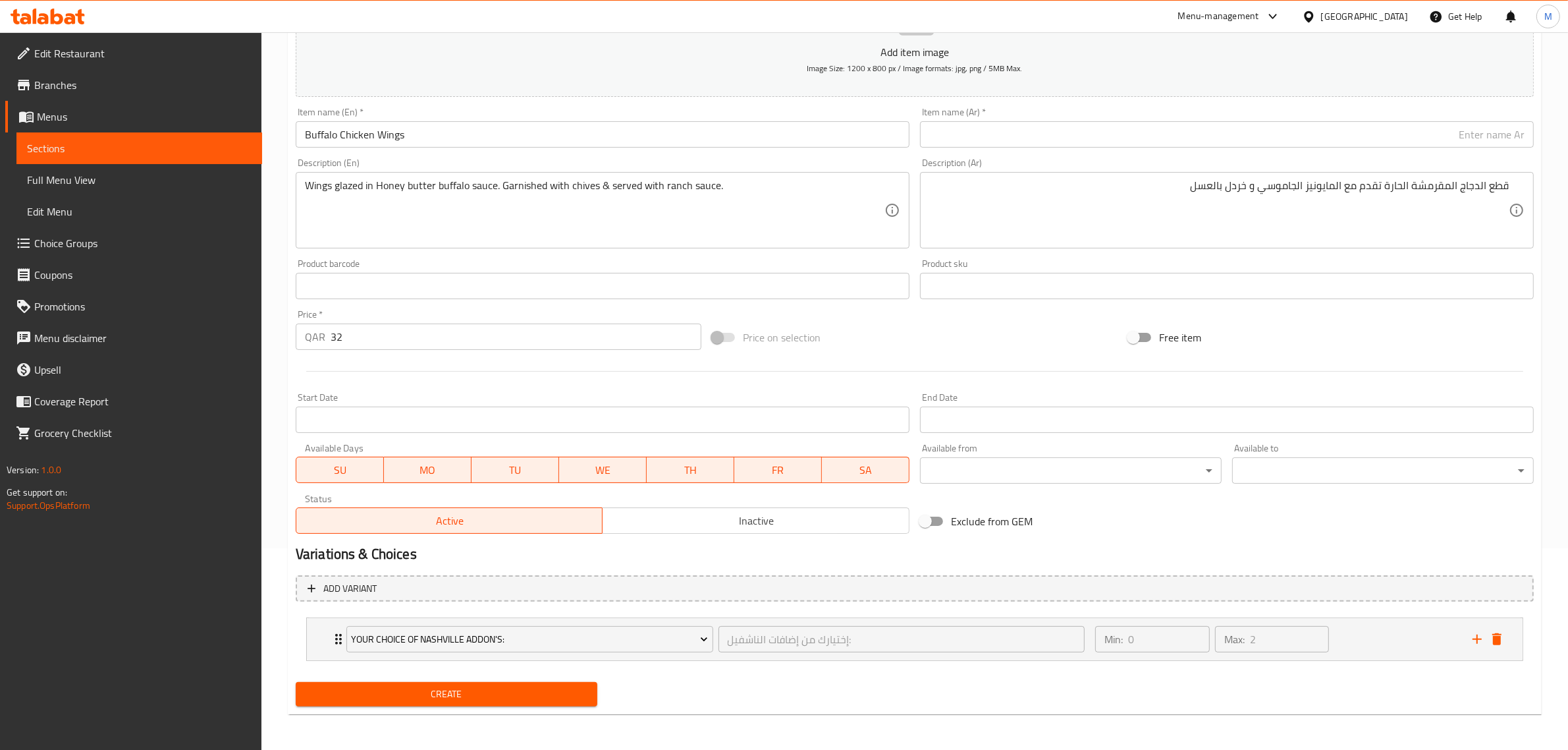
click at [683, 515] on span "Inactive" at bounding box center [756, 521] width 296 height 19
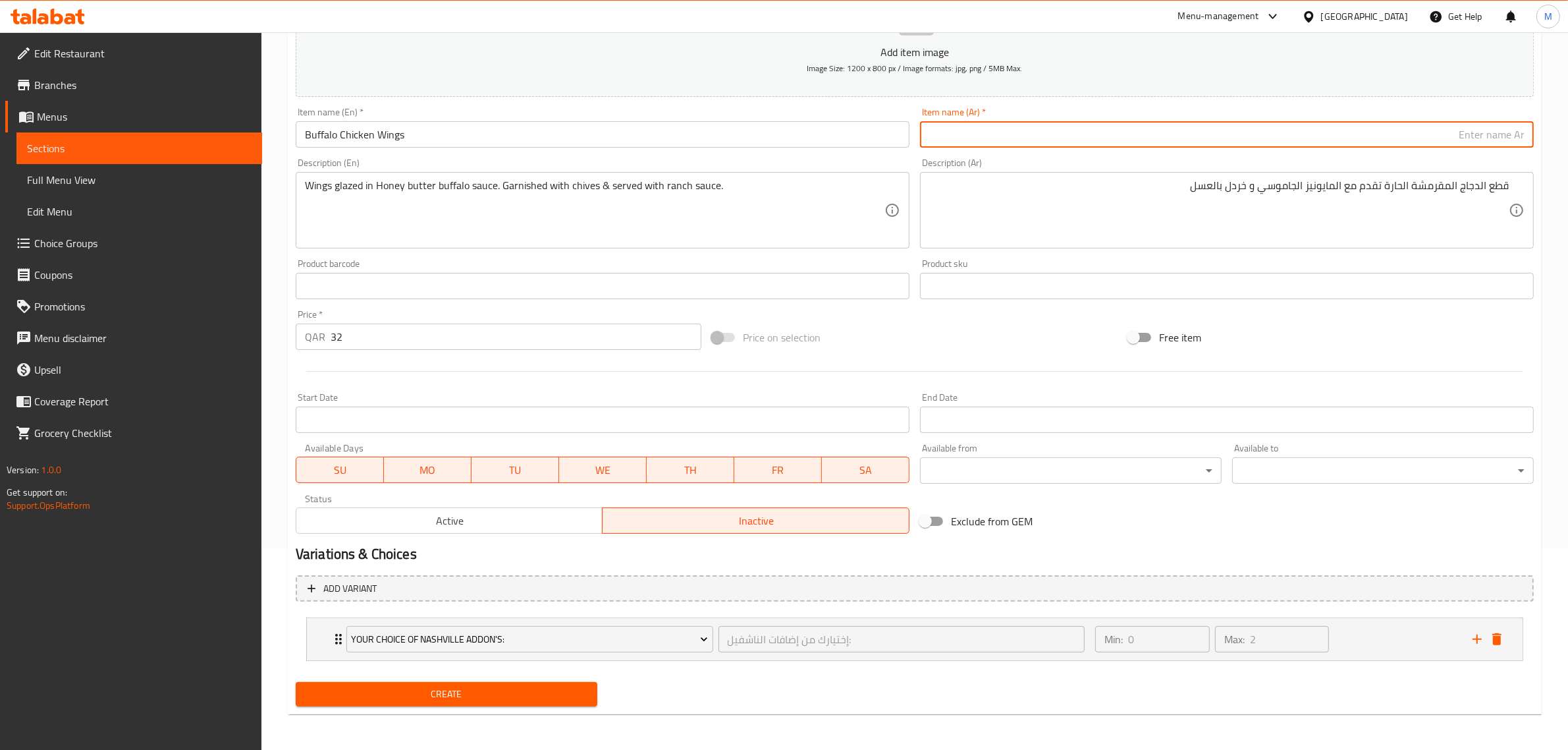
click at [1411, 127] on input "text" at bounding box center [1227, 134] width 614 height 26
paste input "أجنحة الدجاج بصوص البافلو"
type input "أجنحة الدجاج بصوص البافلو"
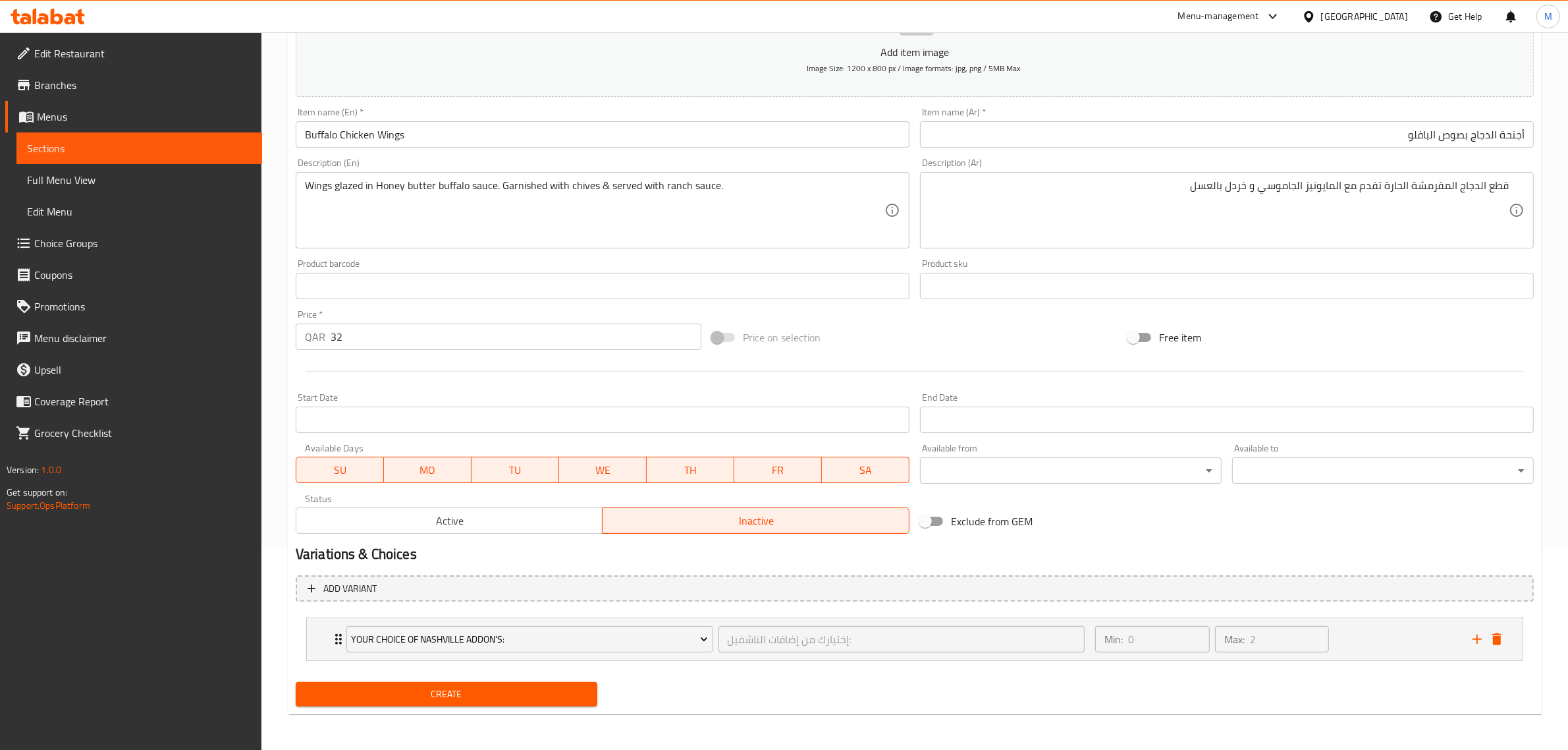
click at [1390, 216] on textarea "قطع الدجاج المقرمشة الحارة تقدم مع المايونيز الجاموسي و خردل بالعسل" at bounding box center [1219, 210] width 579 height 63
paste textarea "أجنحة مدهونة بصوص البافلو مع زبدة بالعسل. مزينة بالثوم المعمر ويقدم مع صلصة الر…"
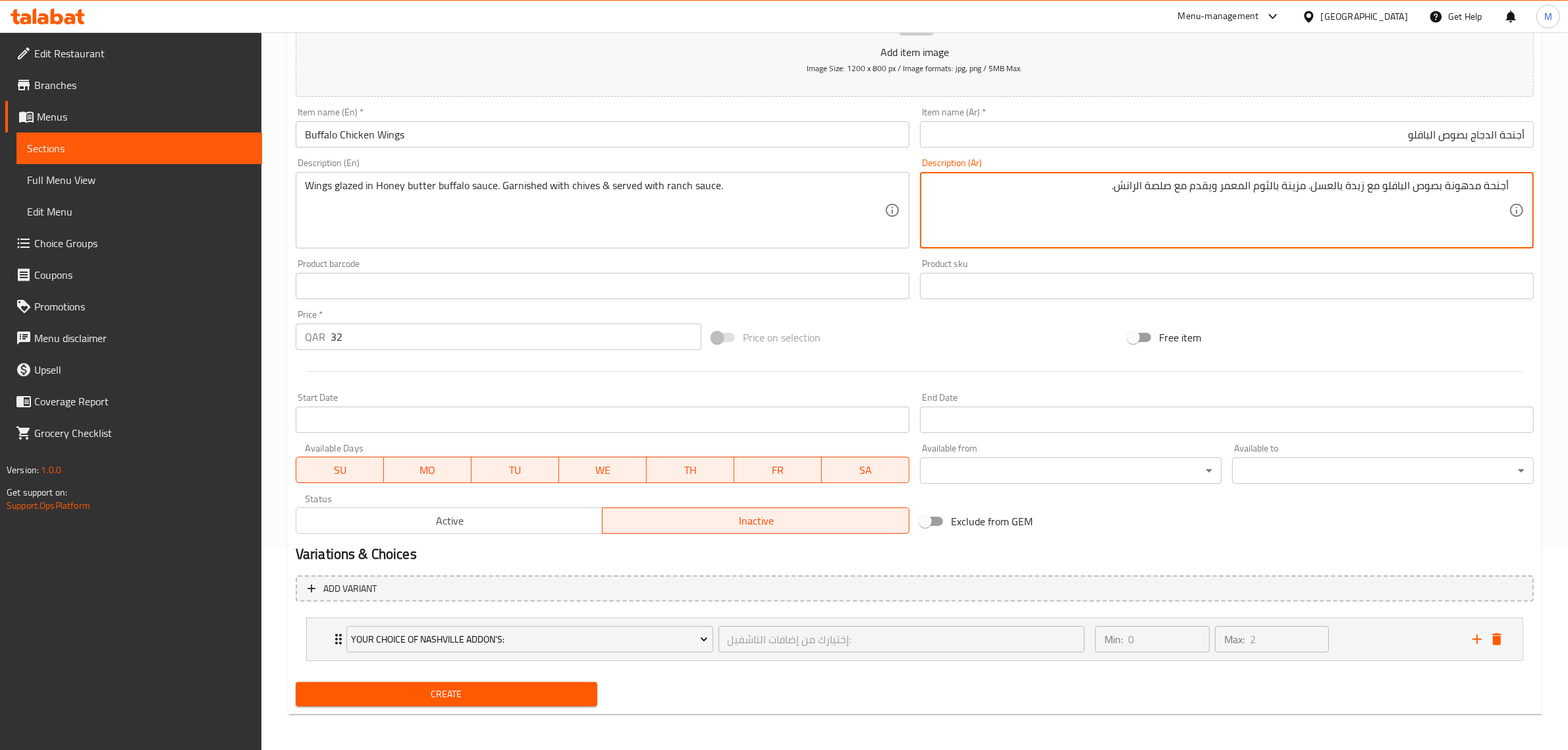
type textarea "أجنحة مدهونة بصوص البافلو مع زبدة بالعسل. مزينة بالثوم المعمر ويقدم مع صلصة الر…"
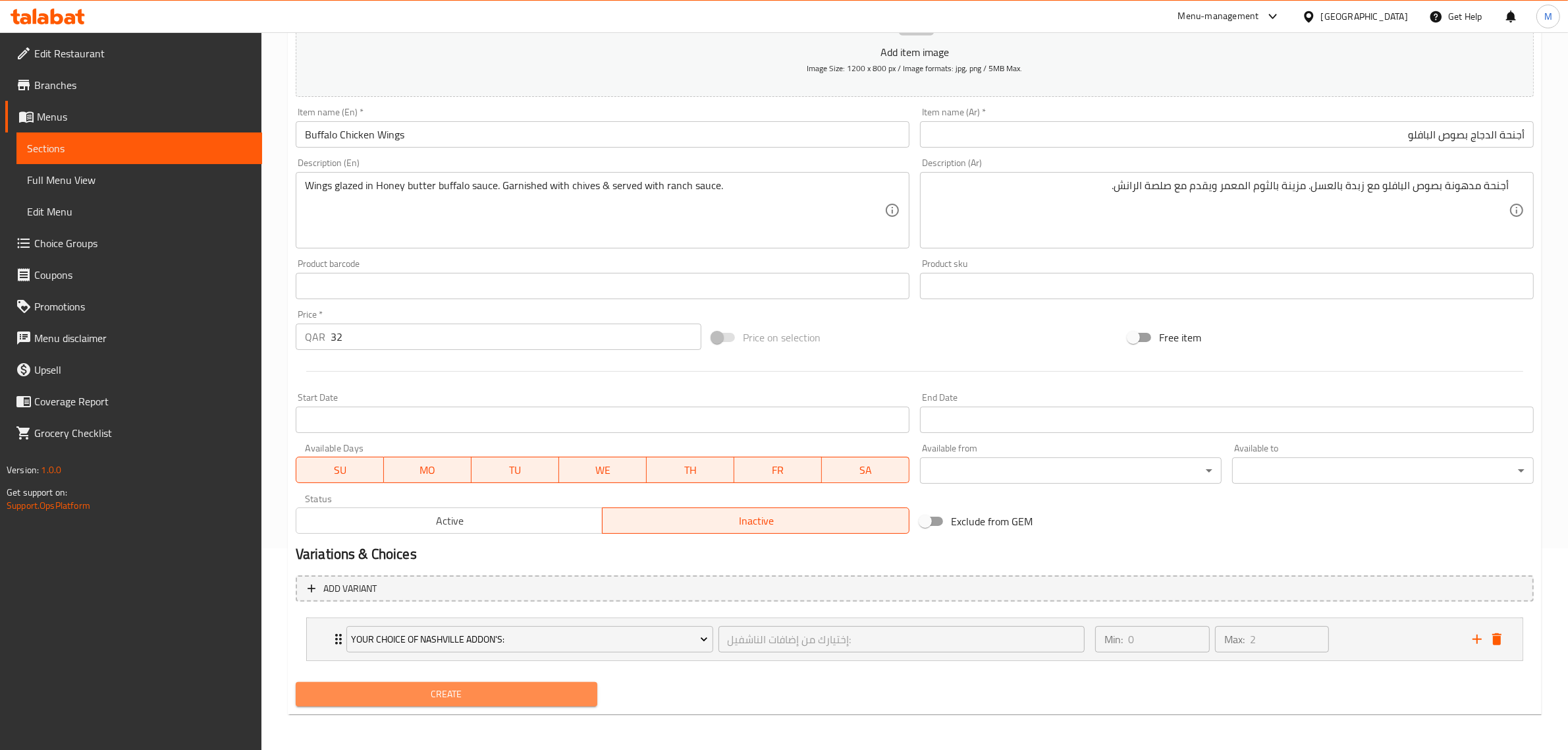
click at [485, 686] on span "Create" at bounding box center [446, 694] width 280 height 17
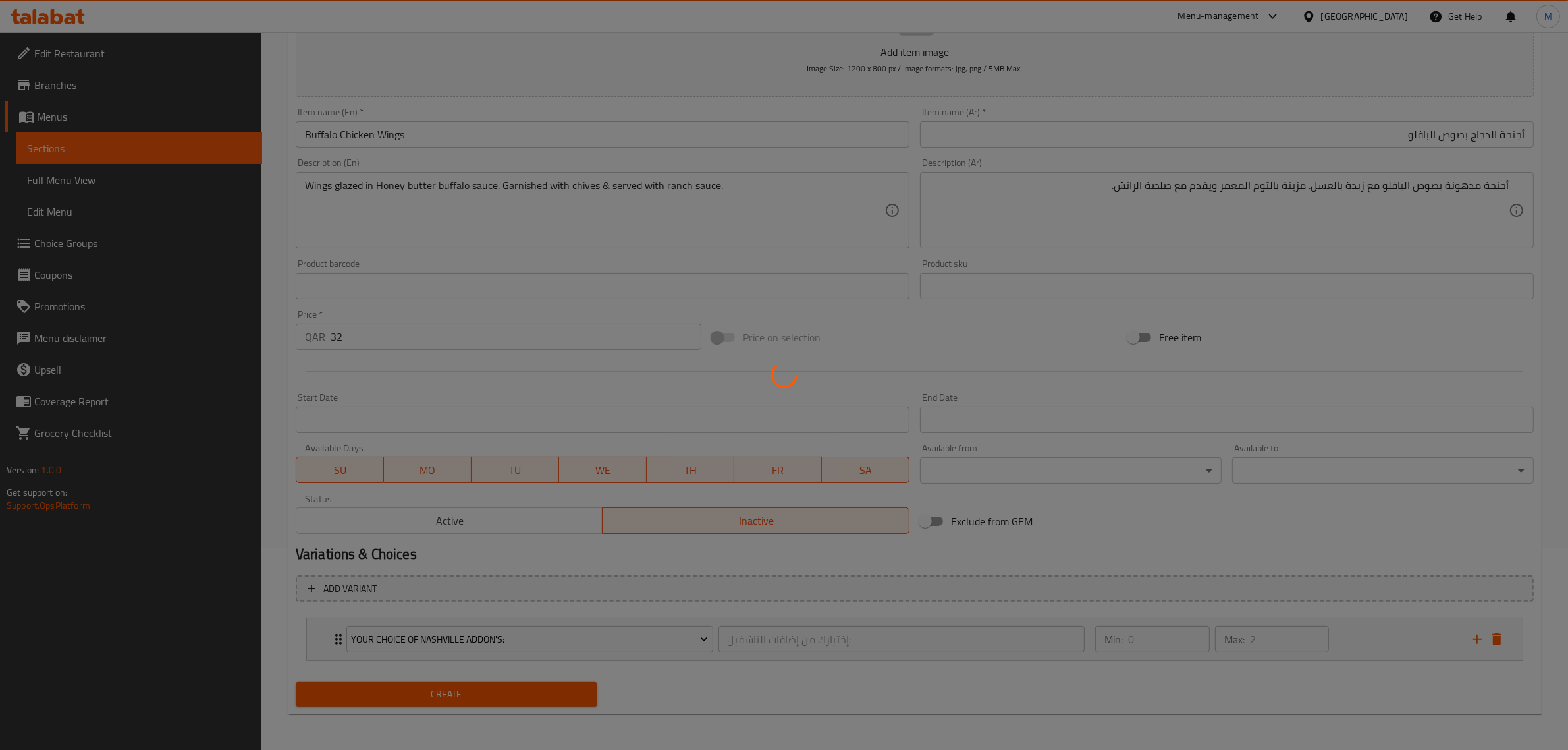
type input "0"
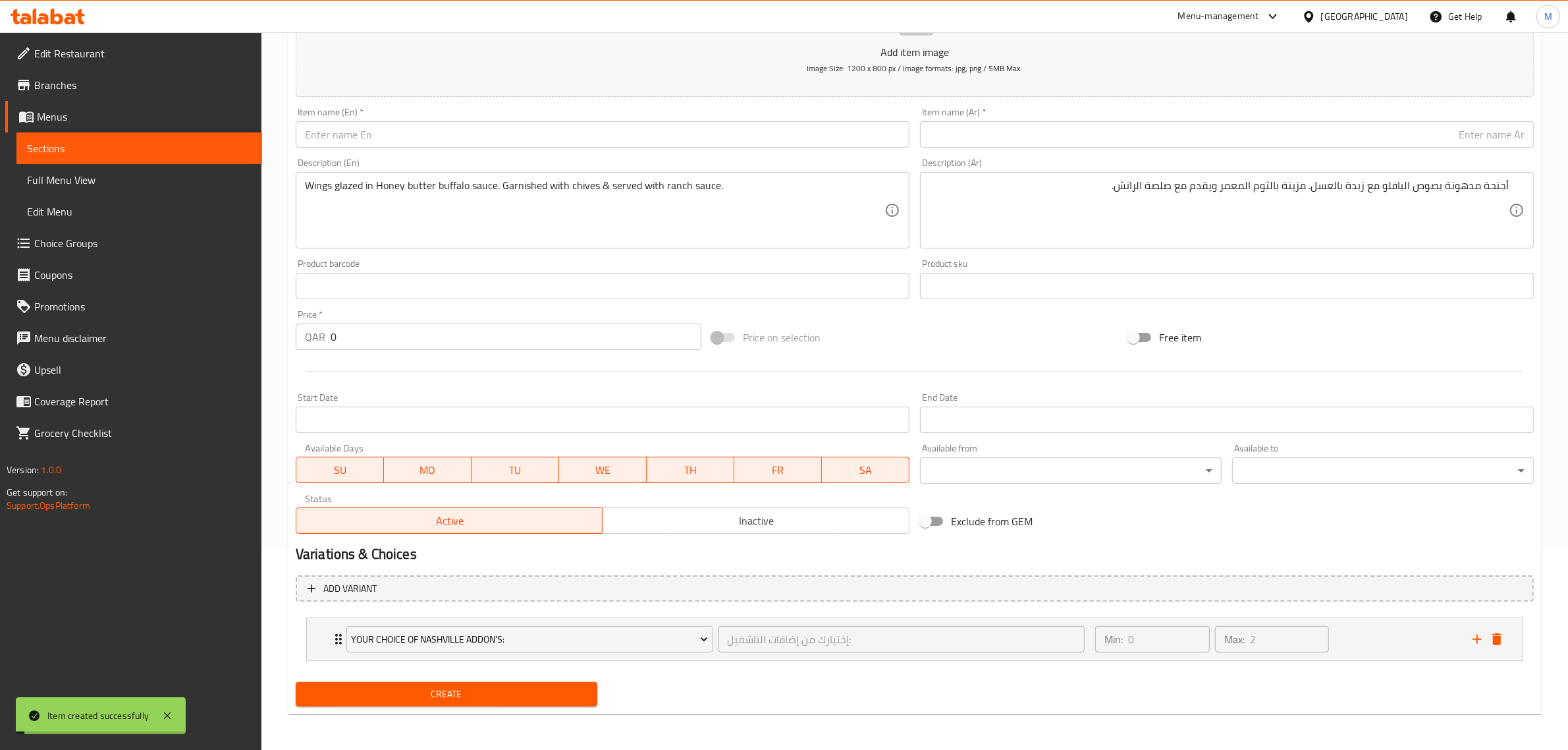
scroll to position [0, 0]
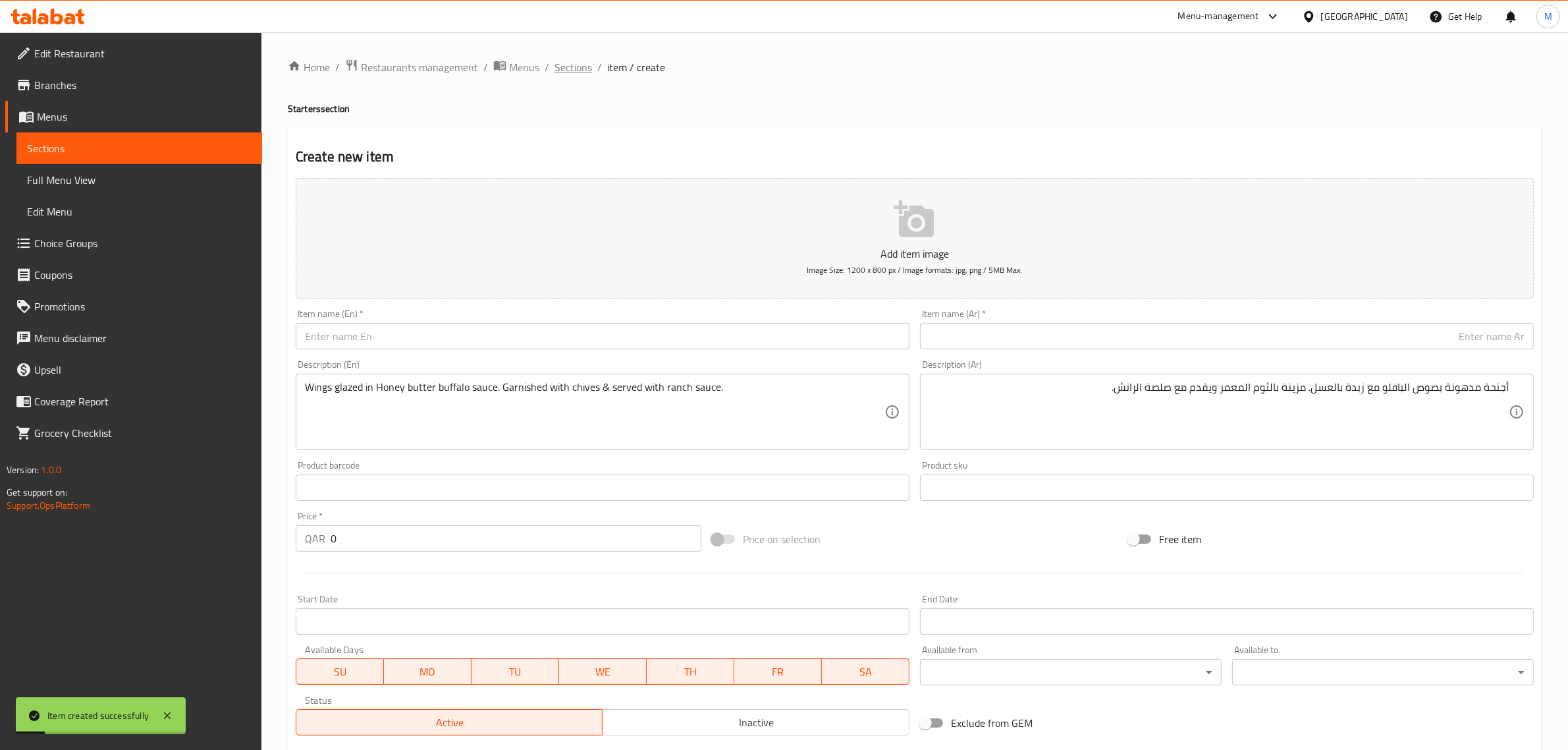
click at [577, 74] on span "Sections" at bounding box center [574, 67] width 38 height 16
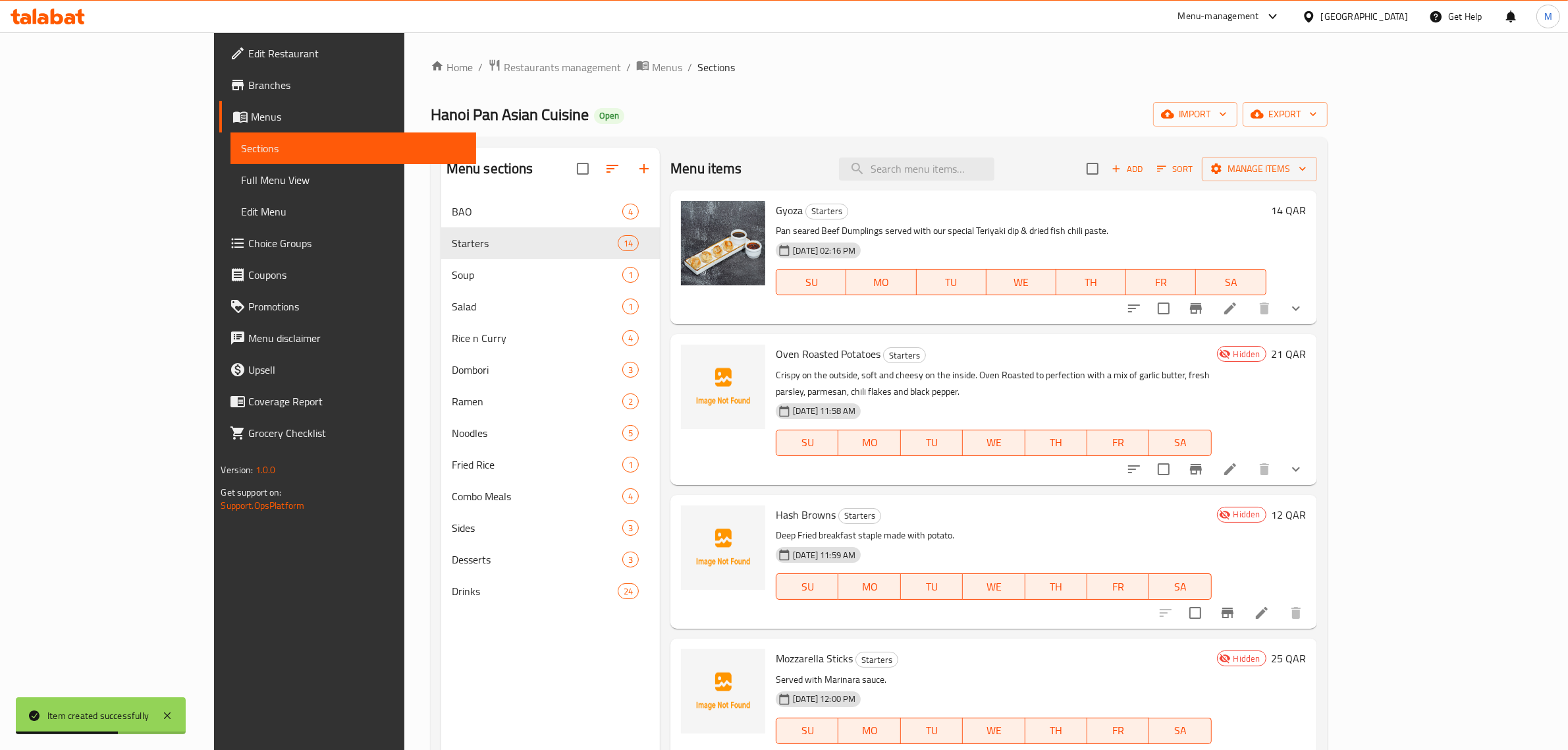
scroll to position [82, 0]
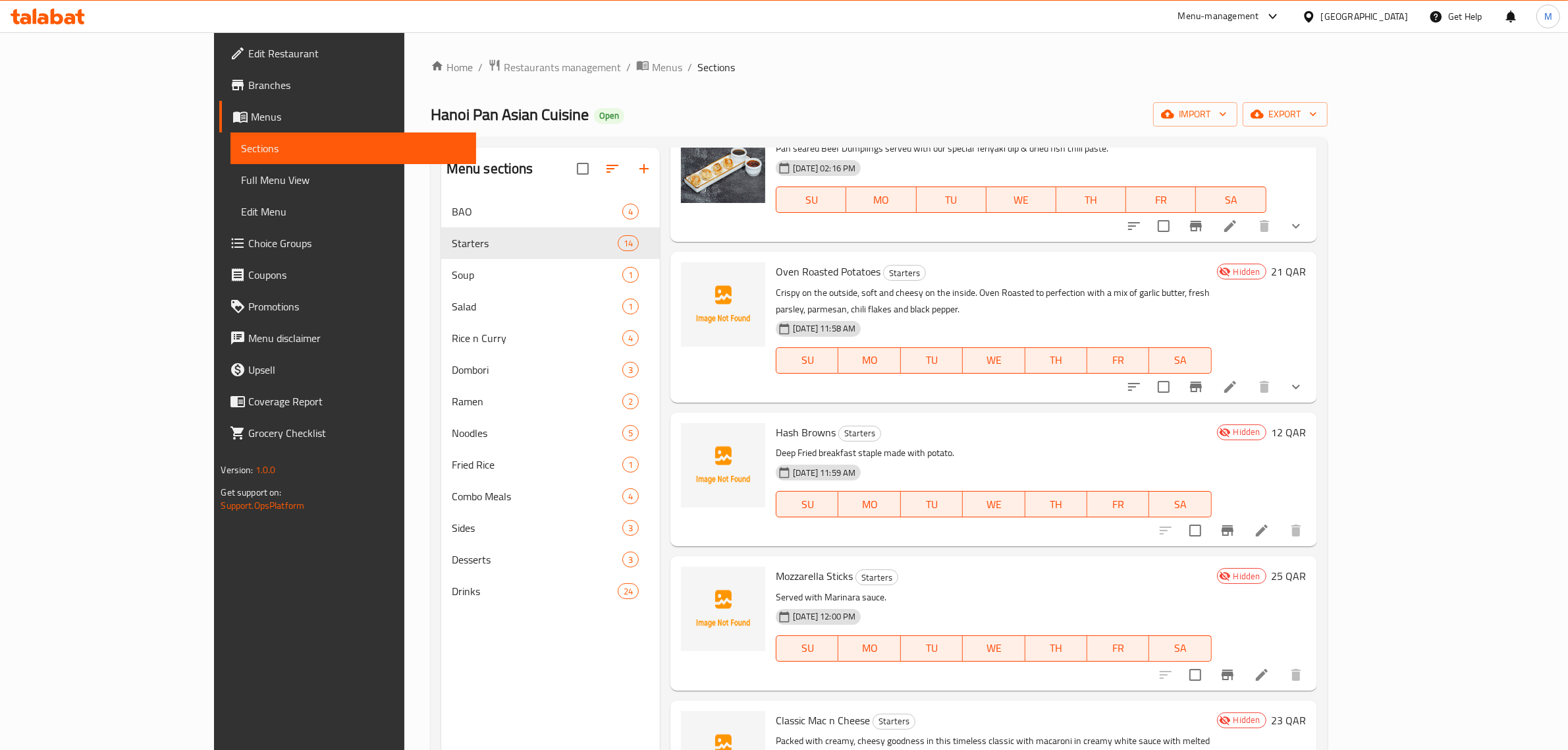
click at [1049, 459] on div "14-09-2025 11:59 AM SU MO TU WE TH FR SA" at bounding box center [994, 495] width 446 height 71
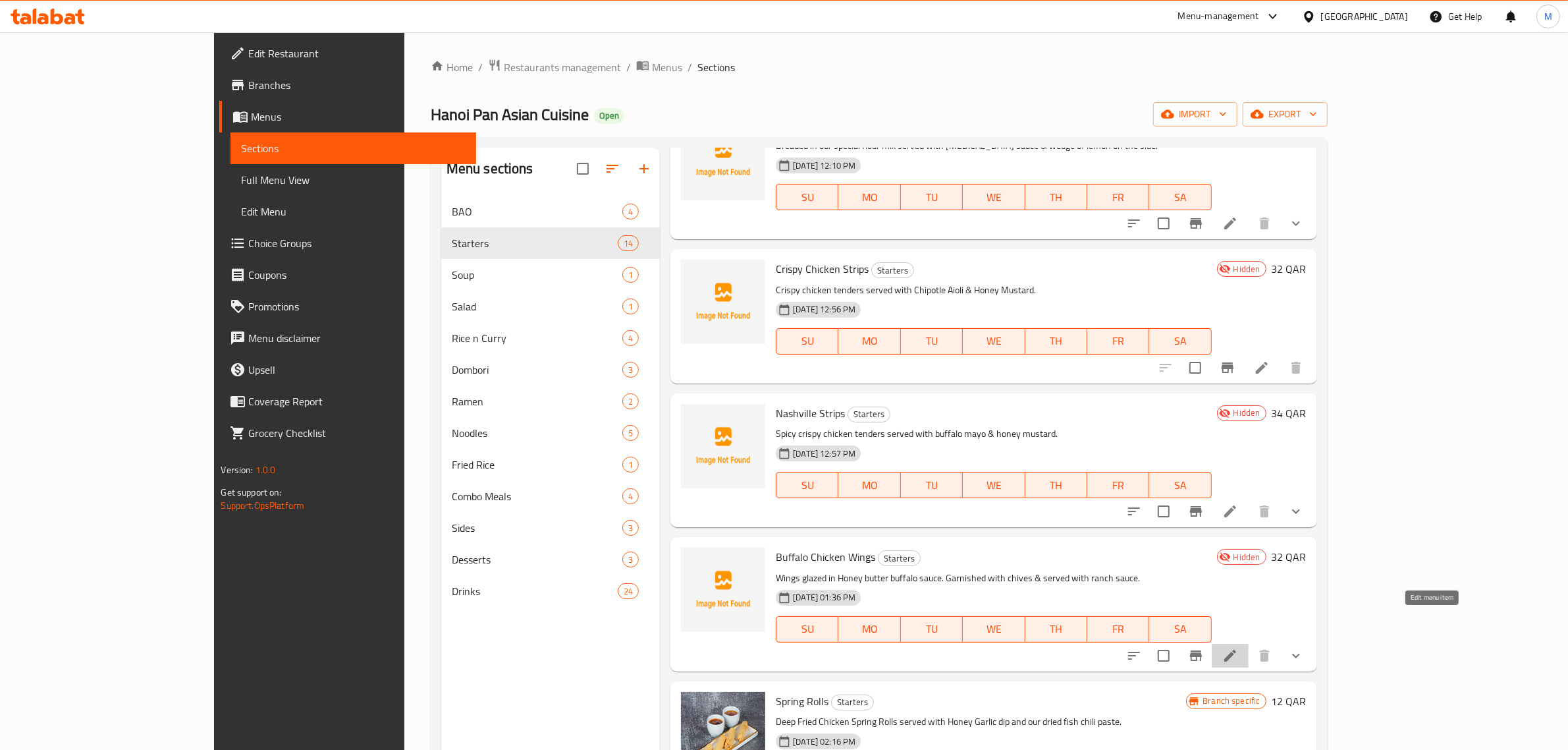
click at [1238, 647] on icon at bounding box center [1230, 655] width 16 height 16
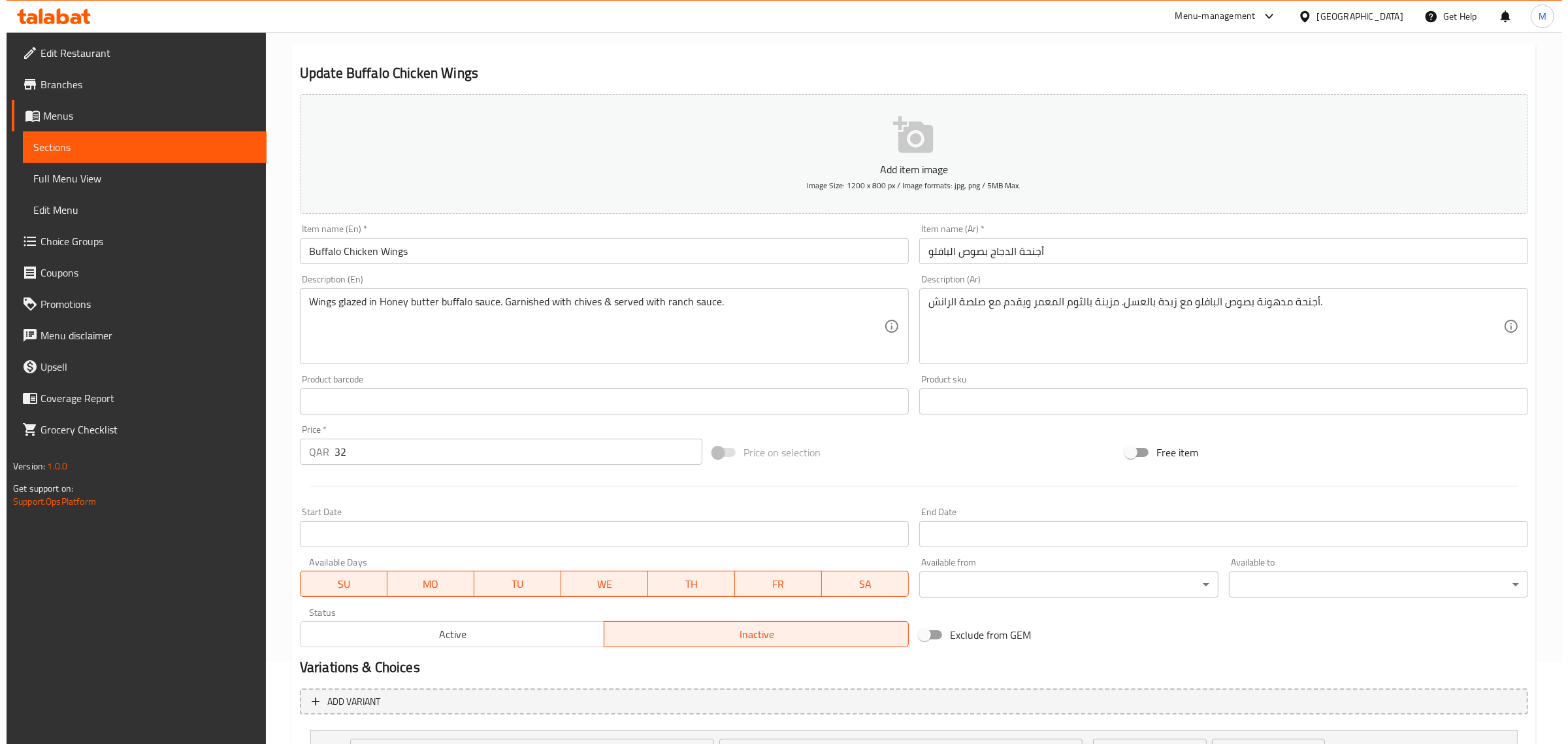
scroll to position [200, 0]
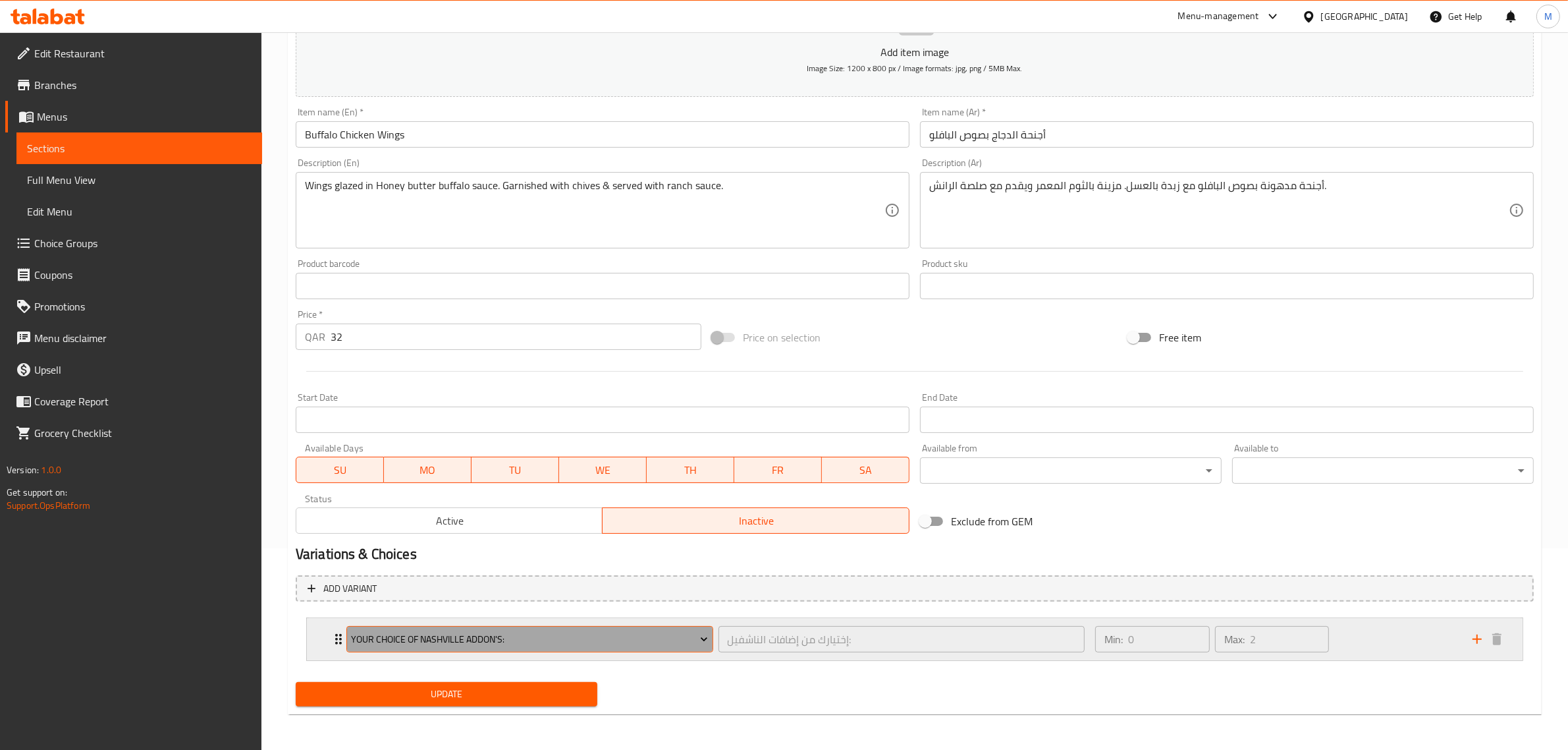
click at [663, 631] on span "Your Choice Of Nashville Addon's:" at bounding box center [529, 639] width 357 height 17
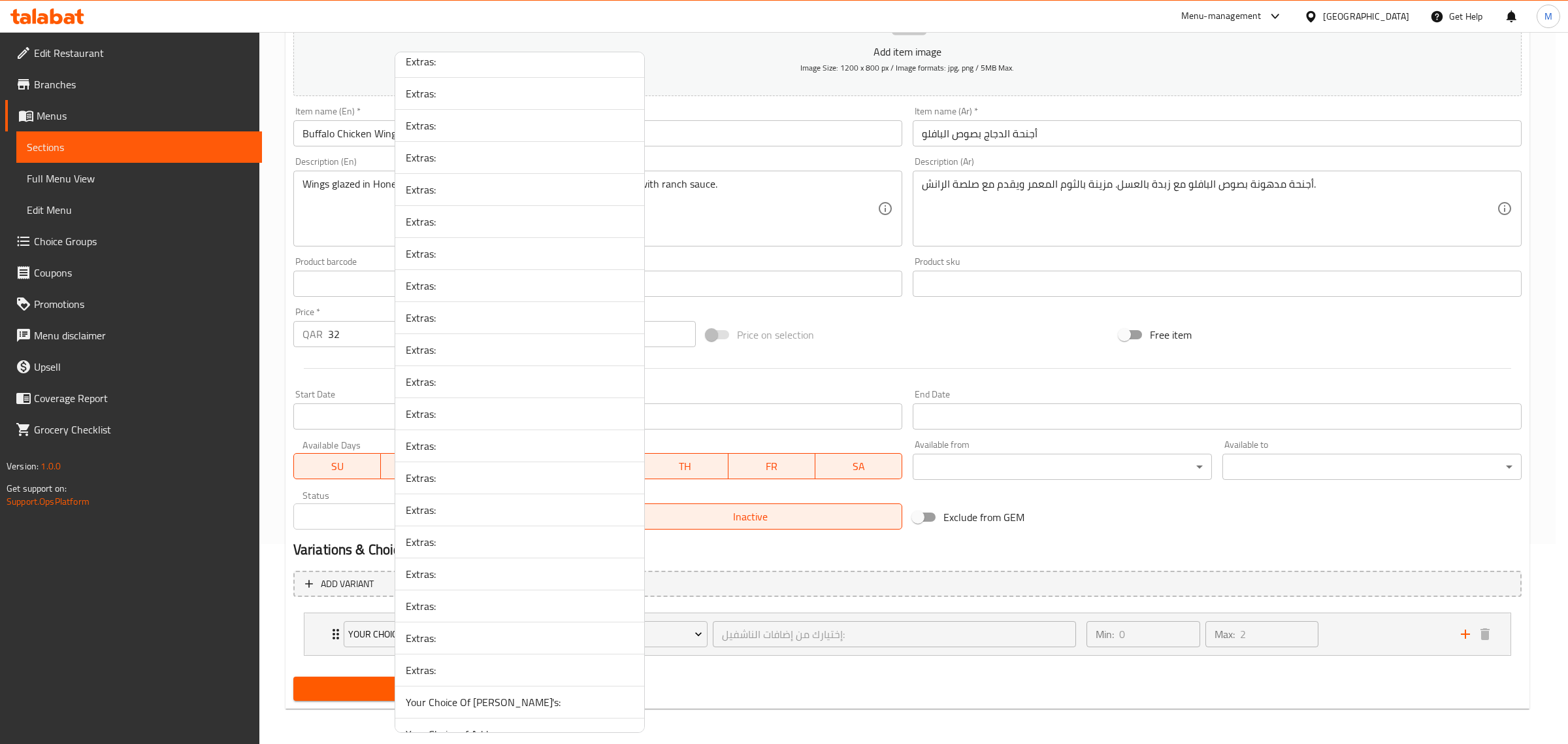
scroll to position [1797, 0]
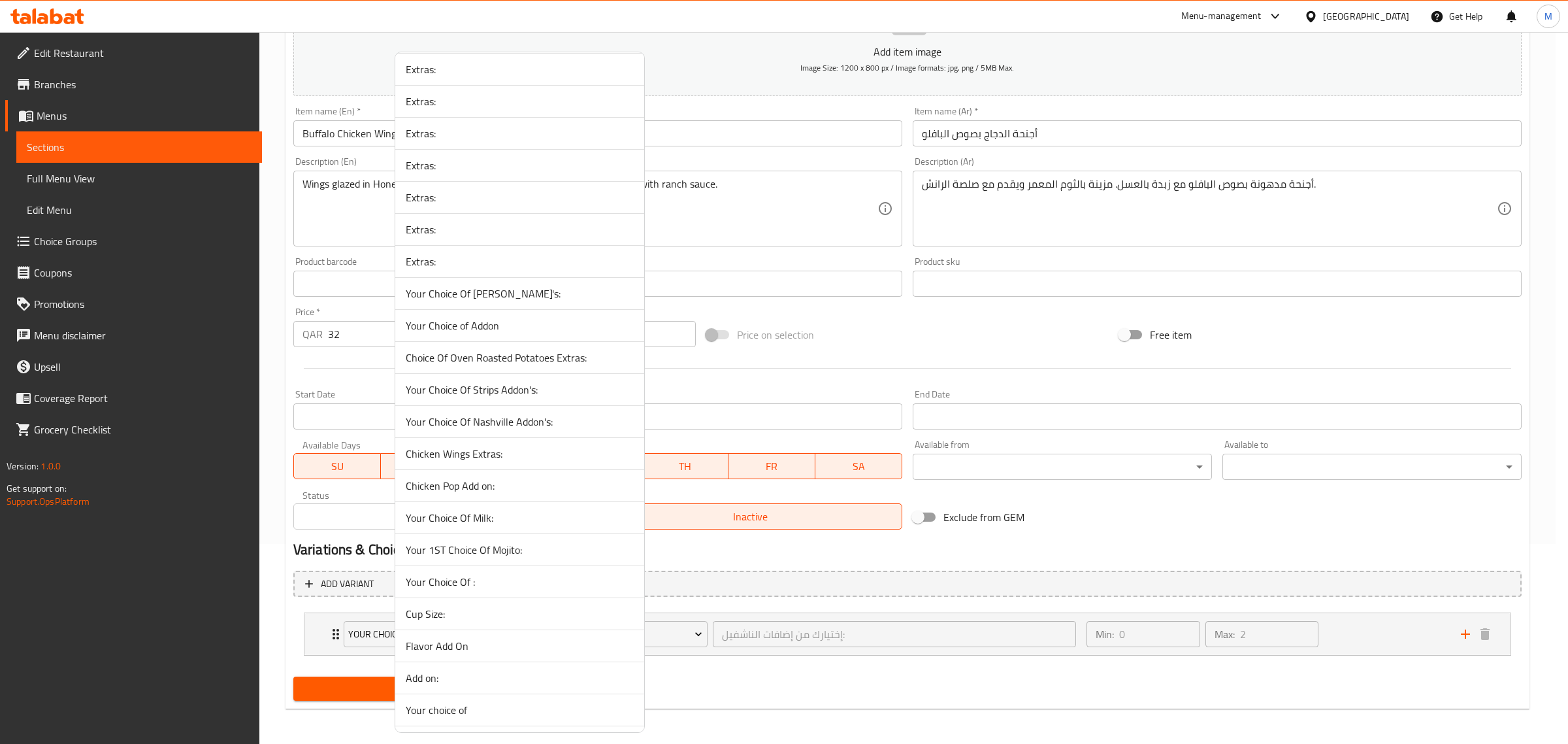
click at [932, 321] on div at bounding box center [784, 372] width 1568 height 744
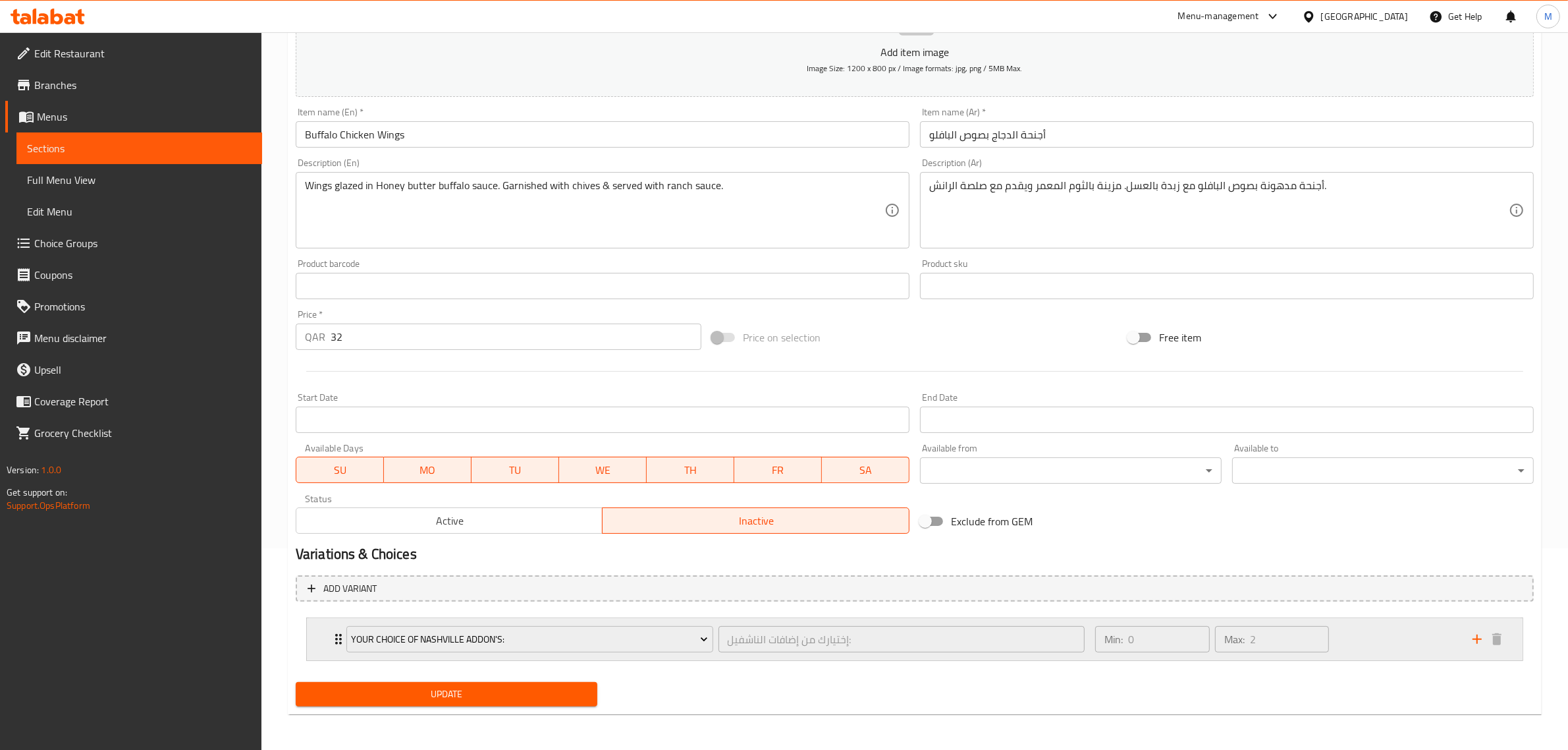
click at [716, 639] on div "إختيارك من إضافات الناشفيل: ​" at bounding box center [901, 639] width 372 height 31
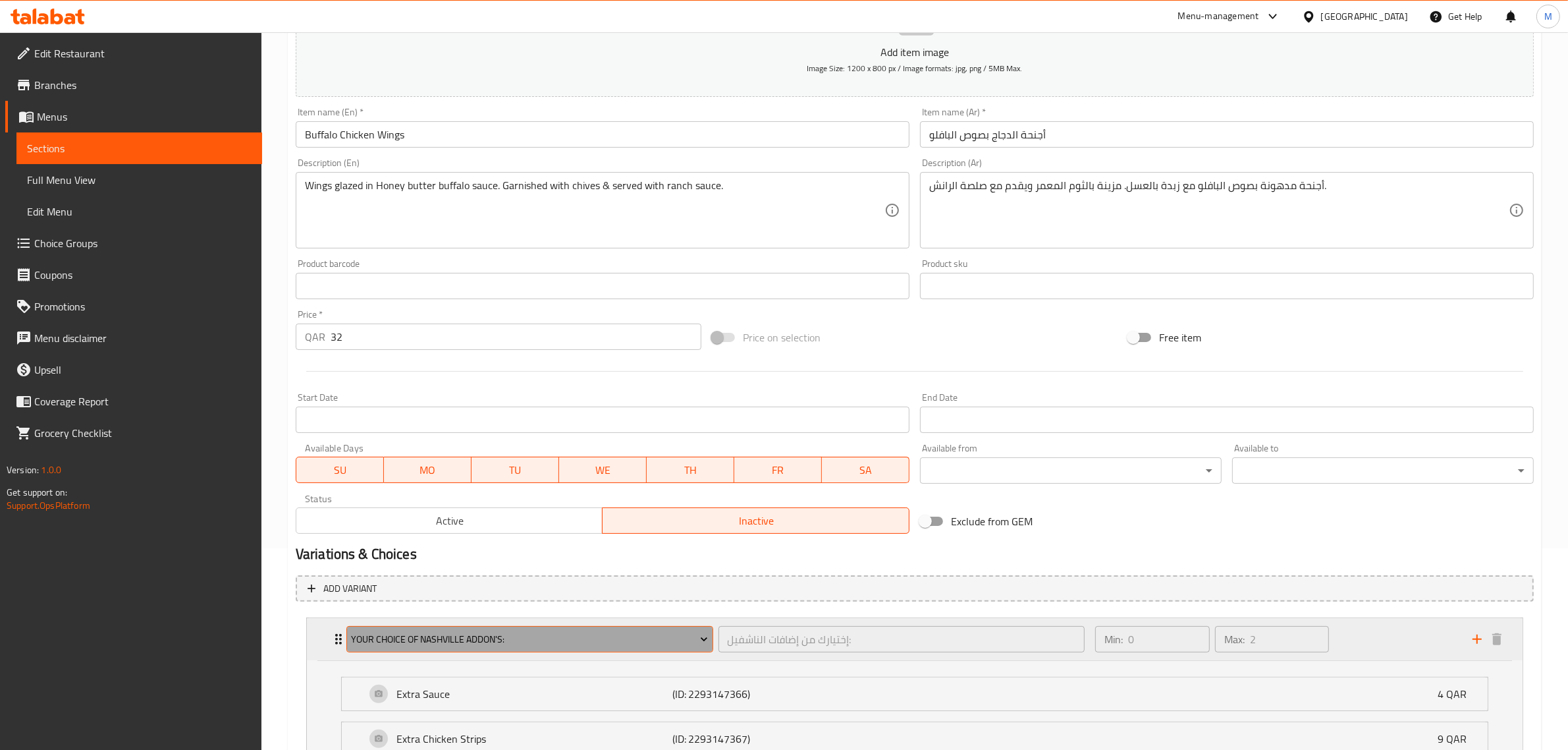
click at [700, 639] on icon "Expand" at bounding box center [704, 639] width 13 height 13
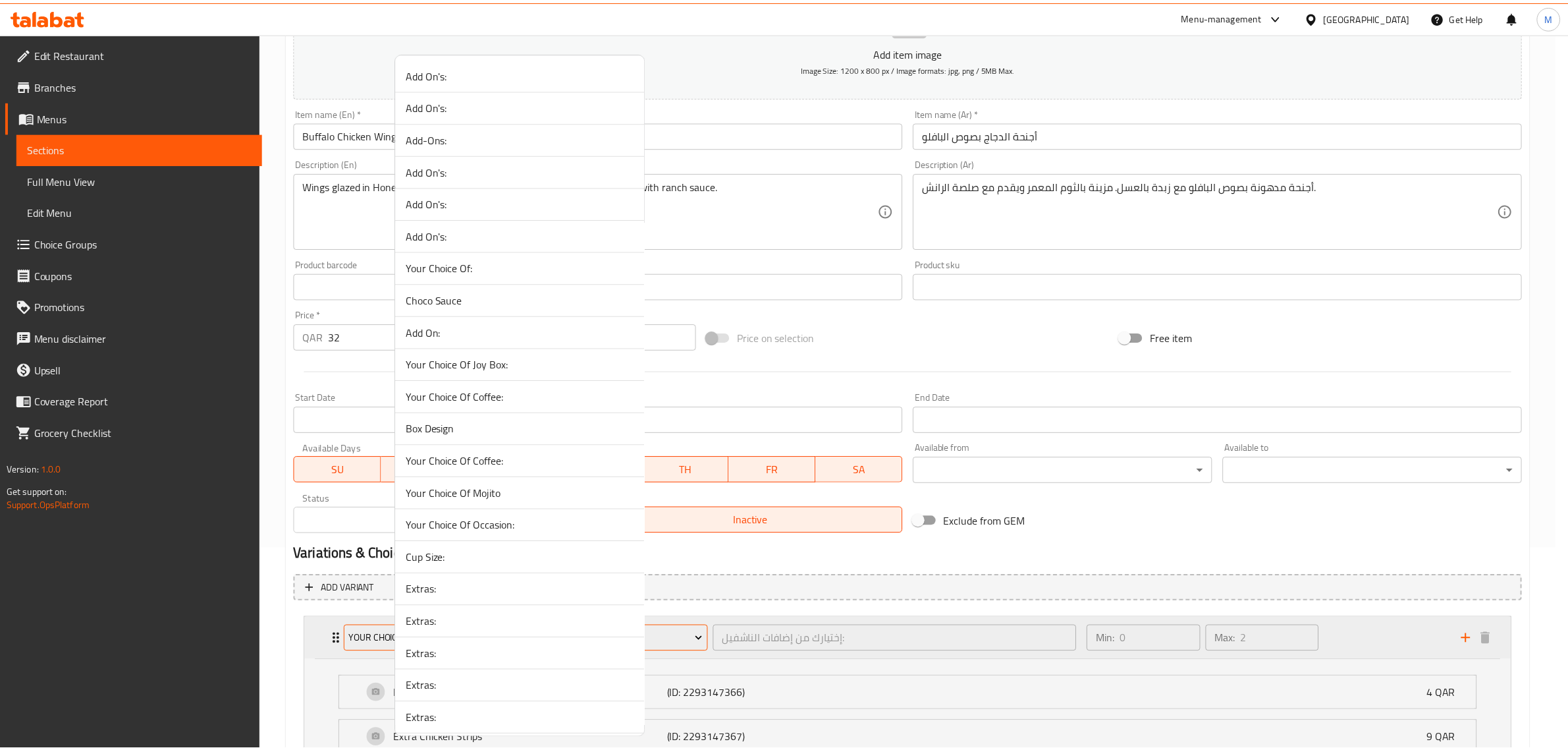
scroll to position [1852, 0]
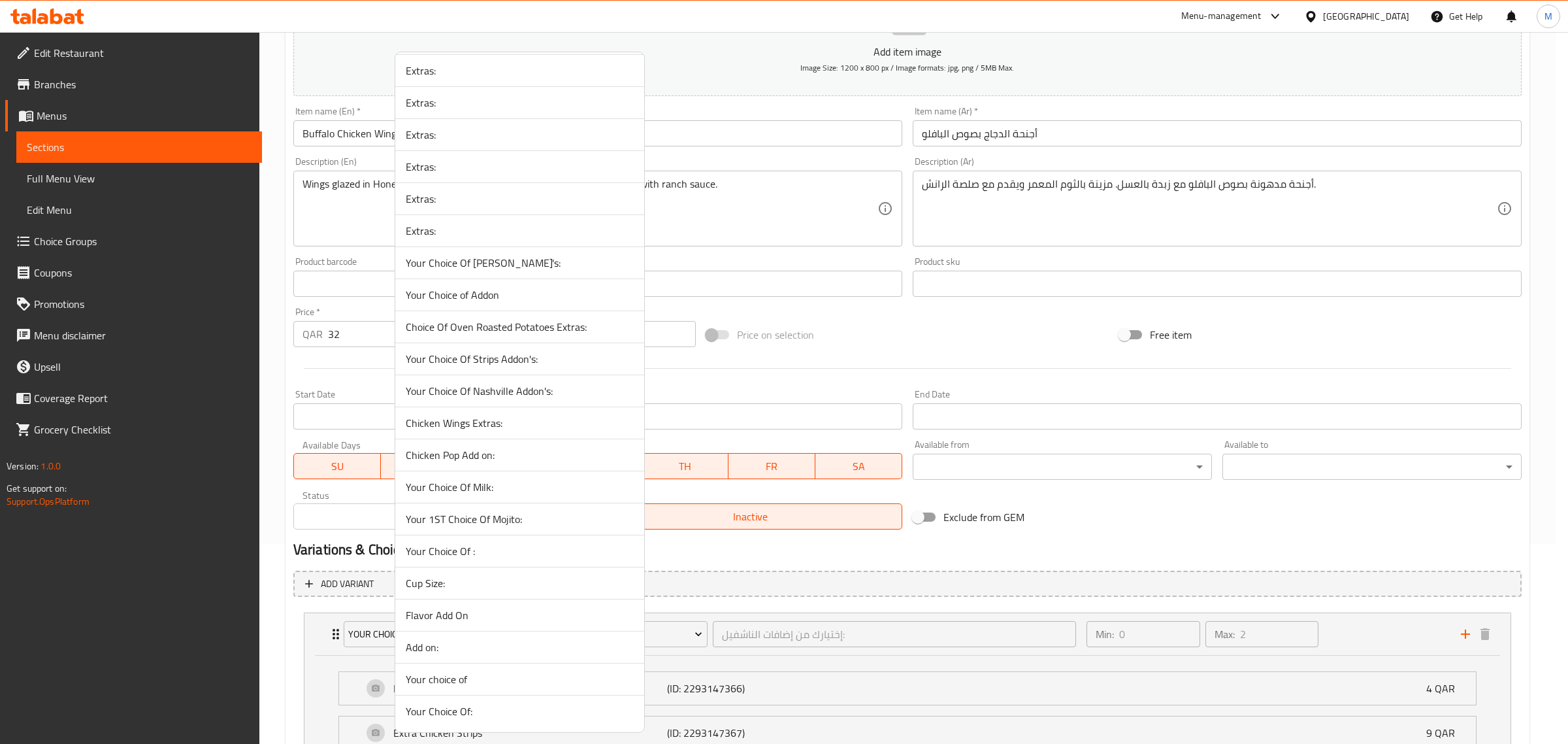
click at [504, 420] on span "Chicken Wings Extras:" at bounding box center [520, 423] width 228 height 16
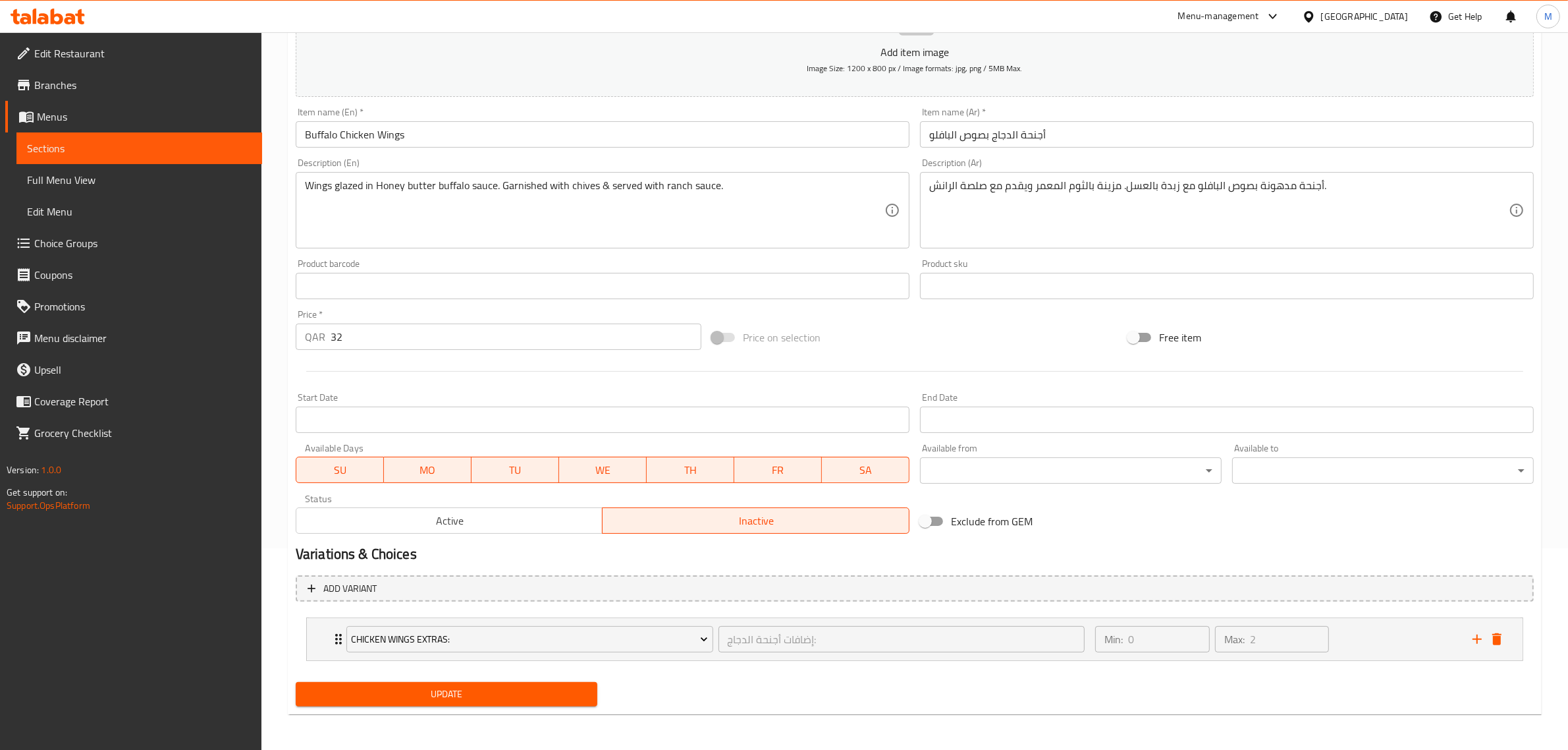
click at [888, 690] on div "Update" at bounding box center [914, 694] width 1248 height 35
click at [550, 696] on span "Update" at bounding box center [446, 694] width 280 height 17
click at [943, 341] on div "Price on selection" at bounding box center [915, 337] width 416 height 36
click at [989, 327] on div "Price on selection" at bounding box center [915, 337] width 416 height 36
click at [487, 693] on span "Update" at bounding box center [446, 694] width 280 height 17
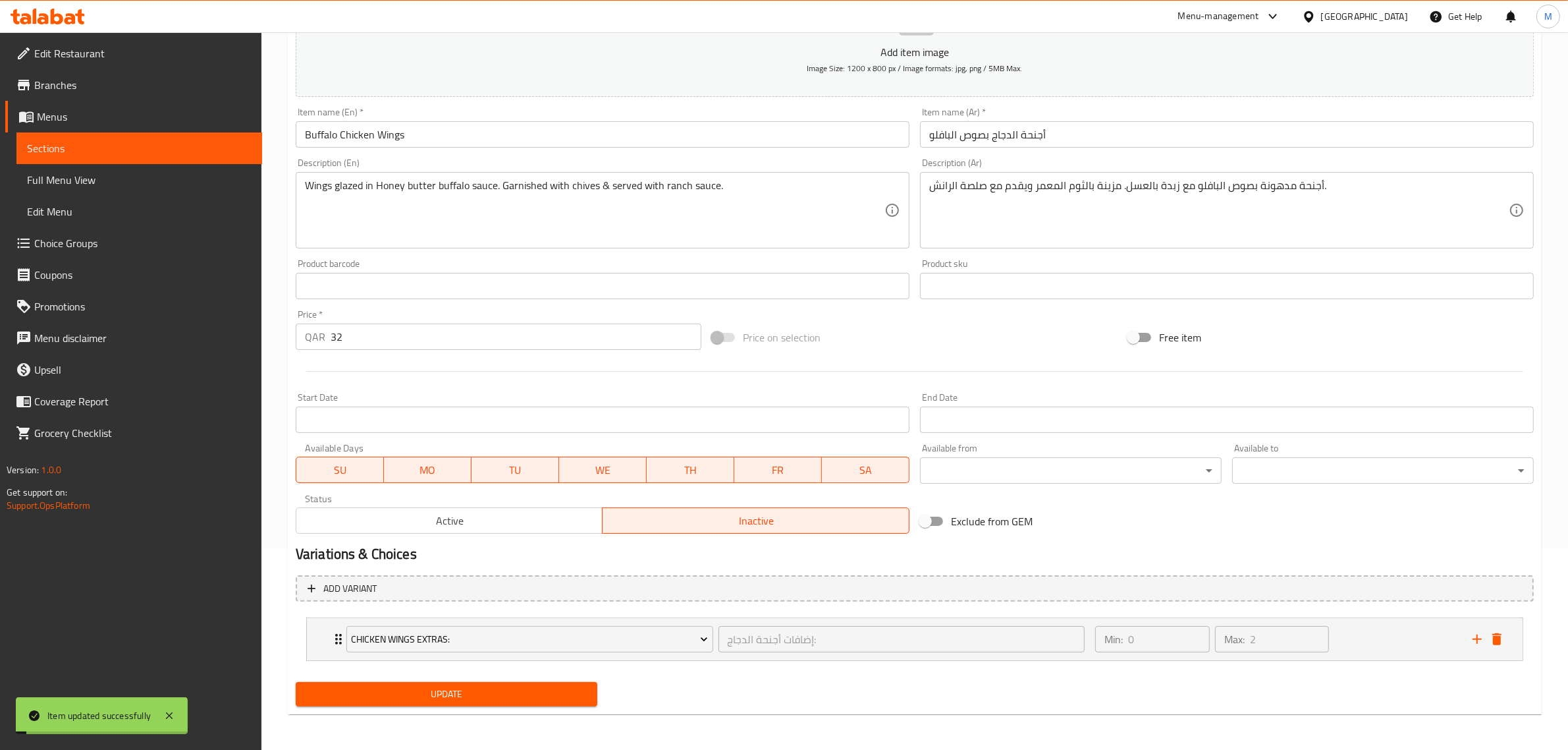
scroll to position [0, 0]
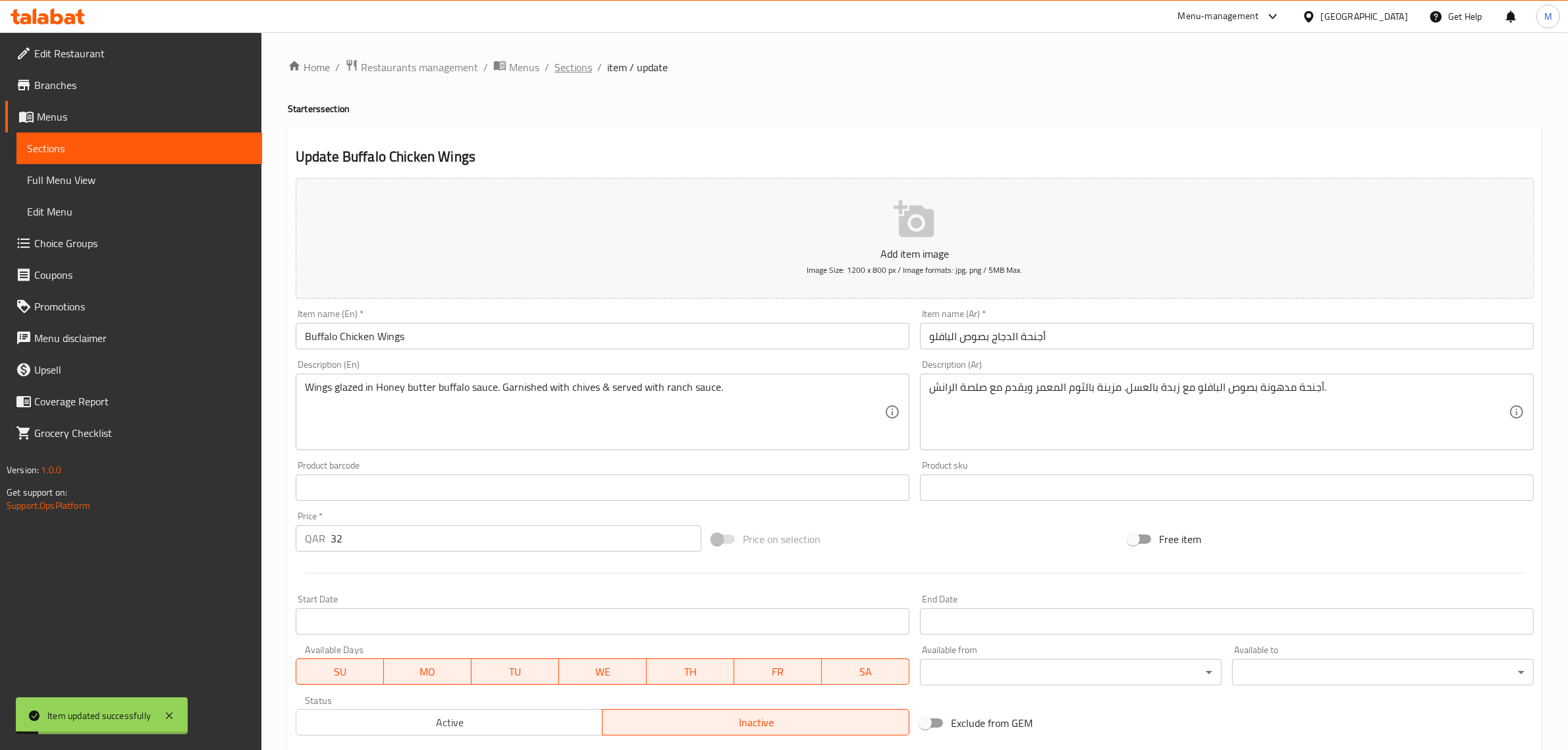
click at [587, 67] on span "Sections" at bounding box center [574, 67] width 38 height 16
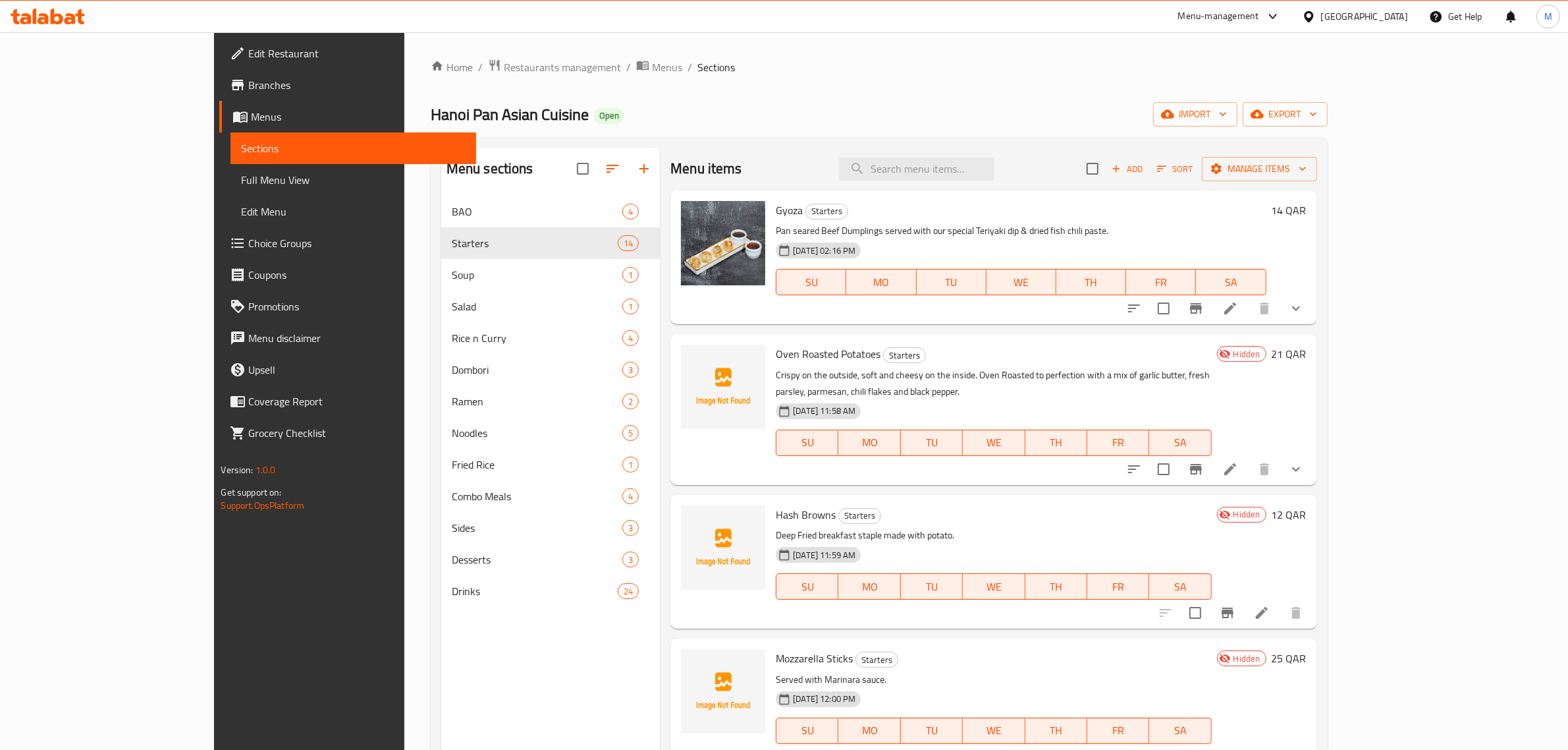
click at [1107, 454] on div "Oven Roasted Potatoes Starters Crispy on the outside, soft and cheesy on the in…" at bounding box center [994, 409] width 446 height 140
click at [1145, 175] on span "Add" at bounding box center [1127, 169] width 36 height 15
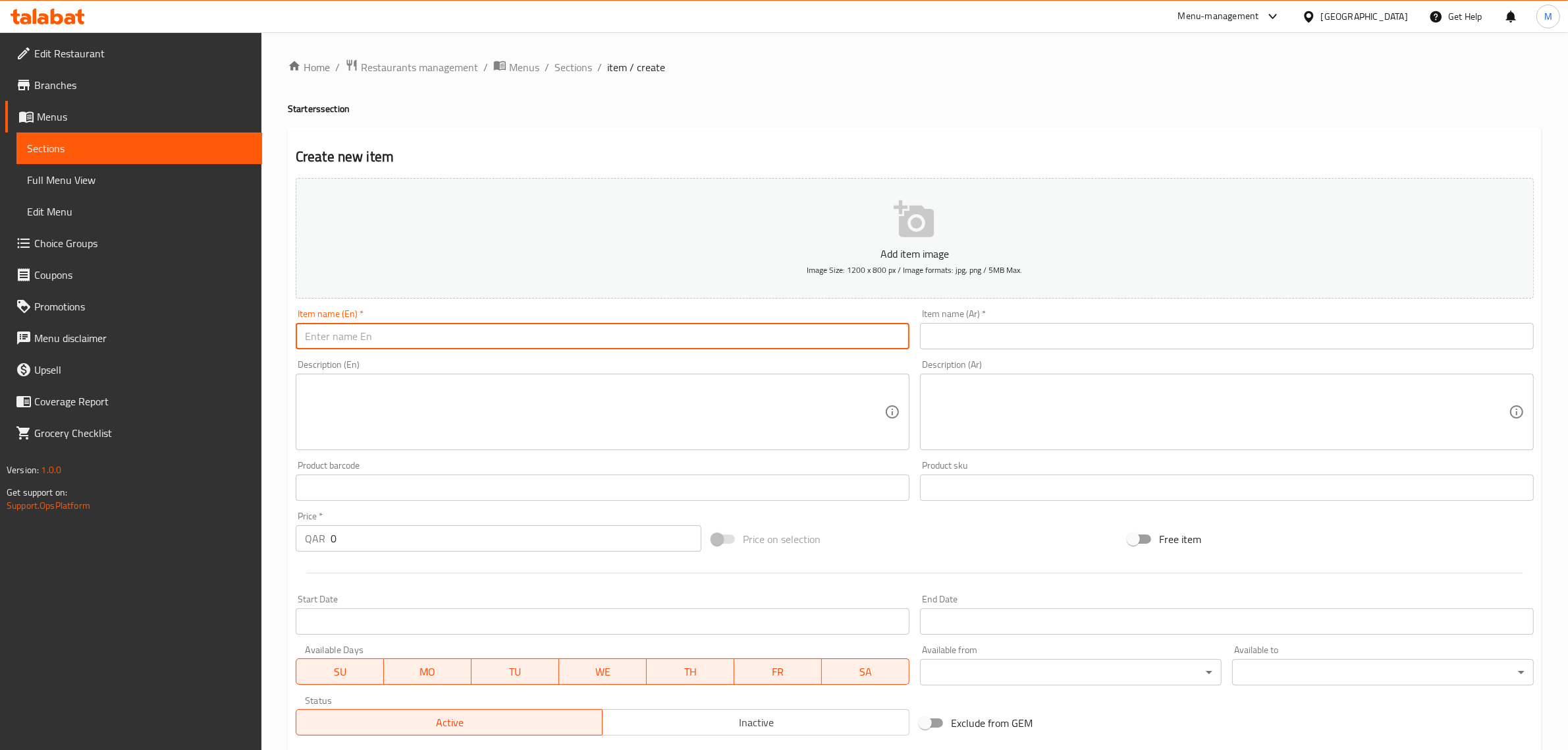
click at [566, 339] on input "text" at bounding box center [602, 336] width 614 height 26
paste input "Pomegranate Chicken POP"
type input "Pomegranate Chicken POP"
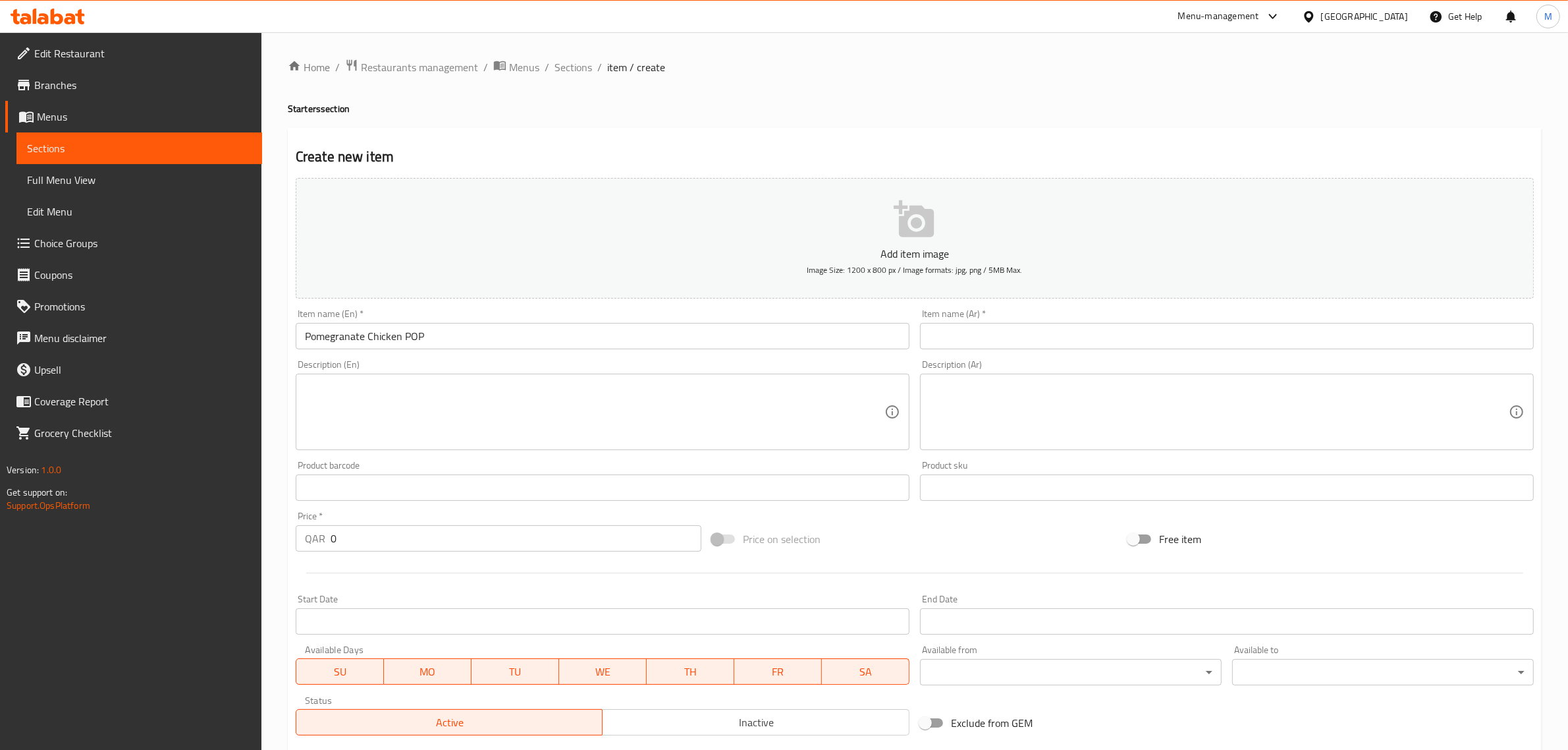
click at [639, 428] on textarea at bounding box center [595, 412] width 579 height 63
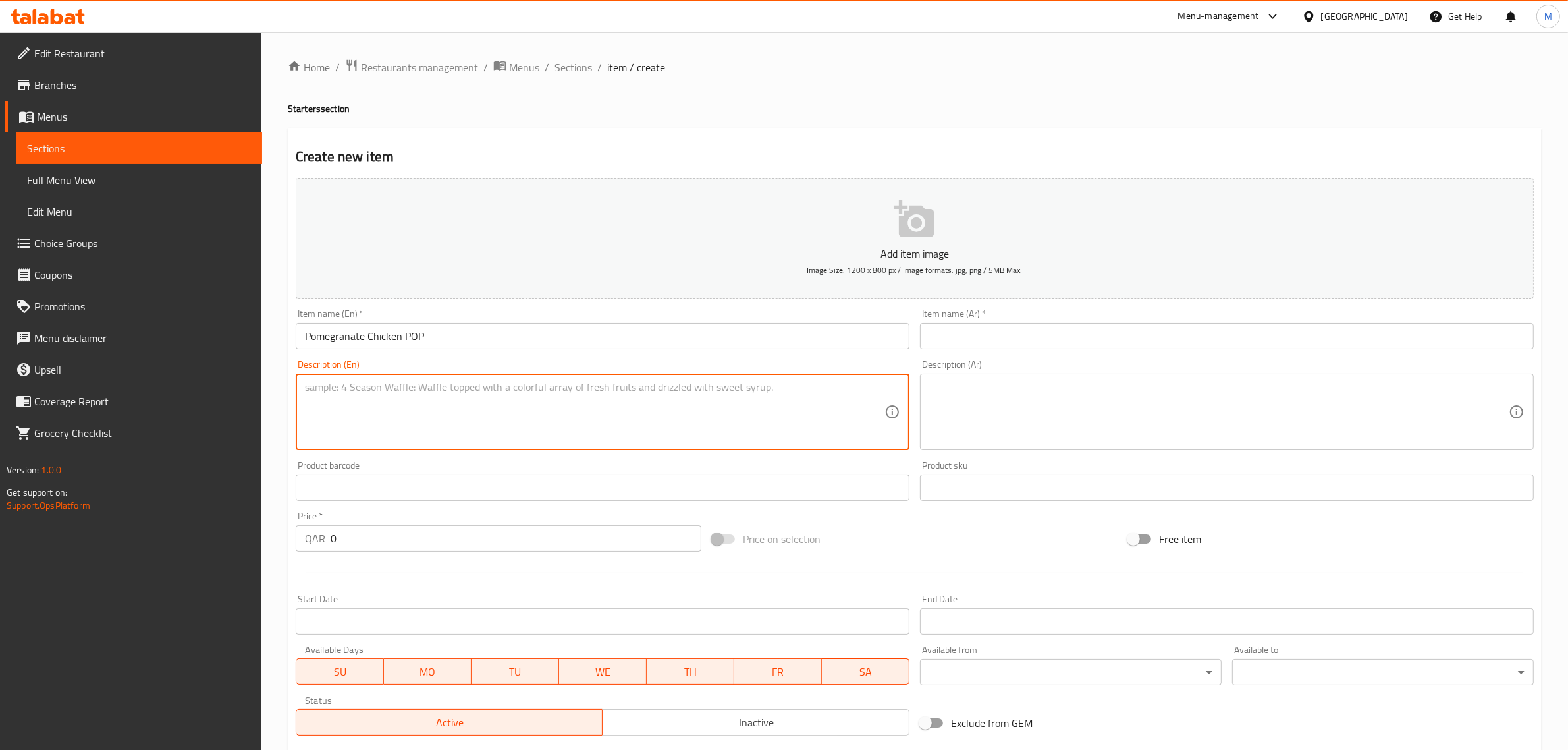
click at [662, 429] on textarea at bounding box center [595, 412] width 579 height 63
click at [663, 407] on textarea at bounding box center [595, 412] width 579 height 63
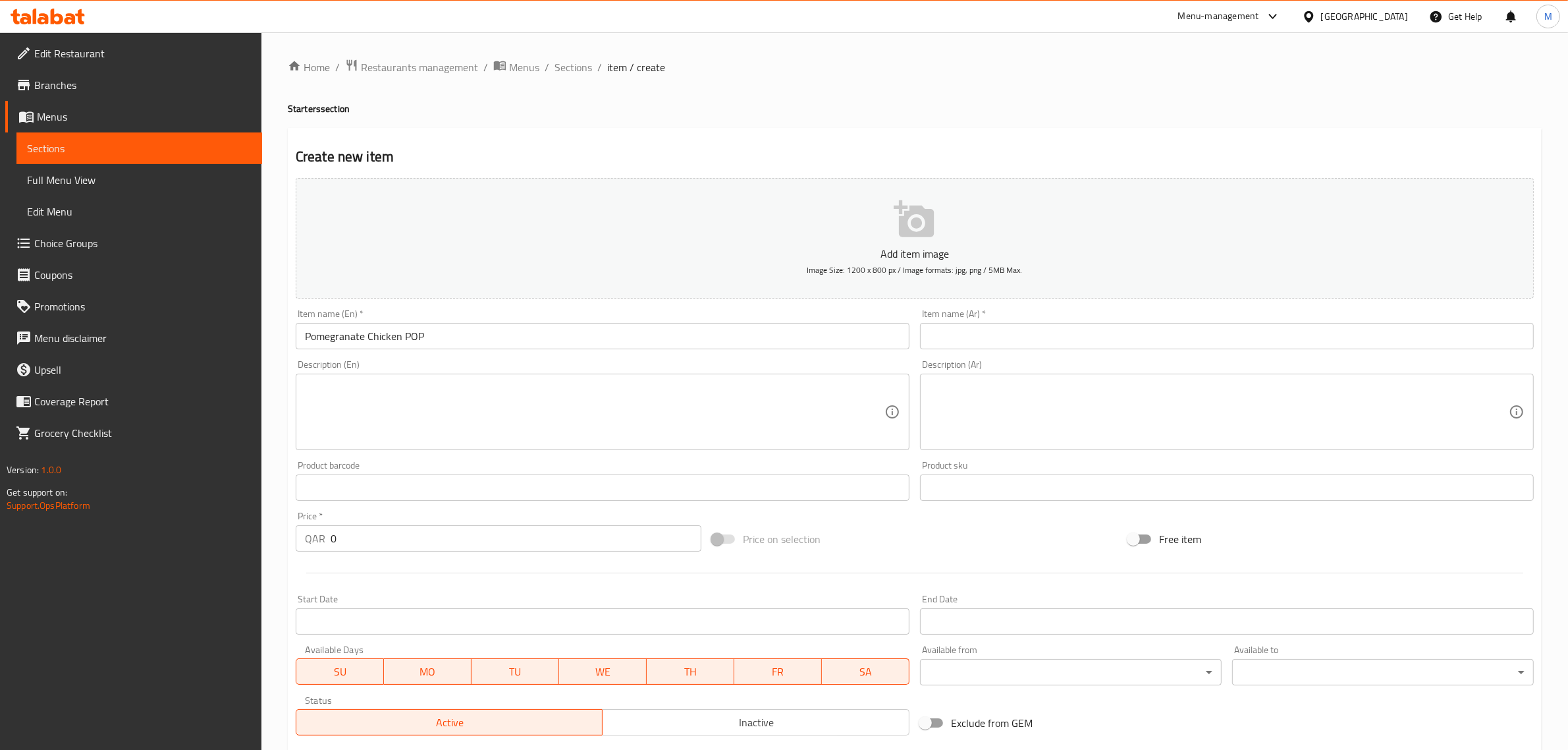
click at [809, 403] on textarea at bounding box center [595, 412] width 579 height 63
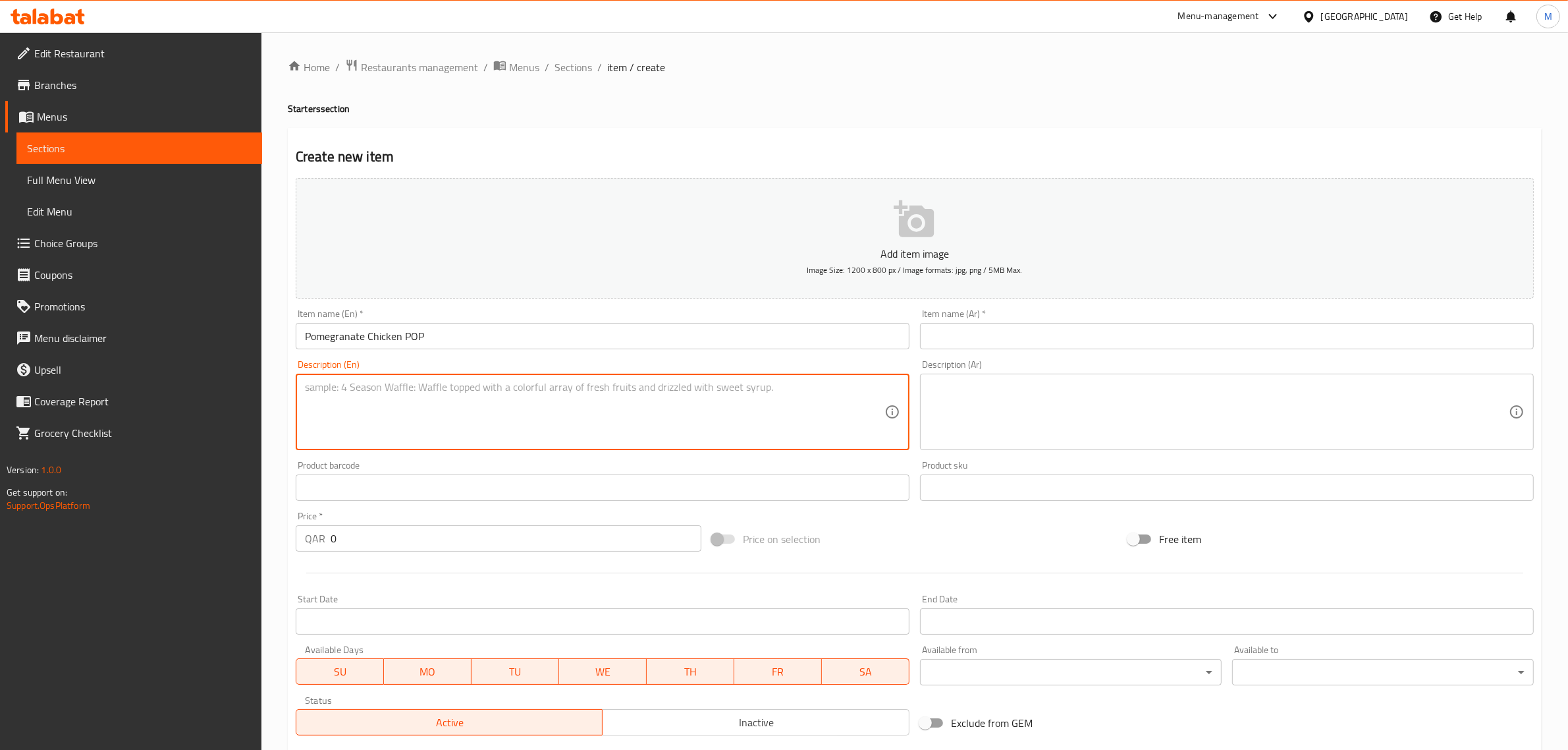
click at [809, 403] on textarea at bounding box center [595, 412] width 579 height 63
click at [983, 535] on div "Price on selection" at bounding box center [915, 539] width 416 height 36
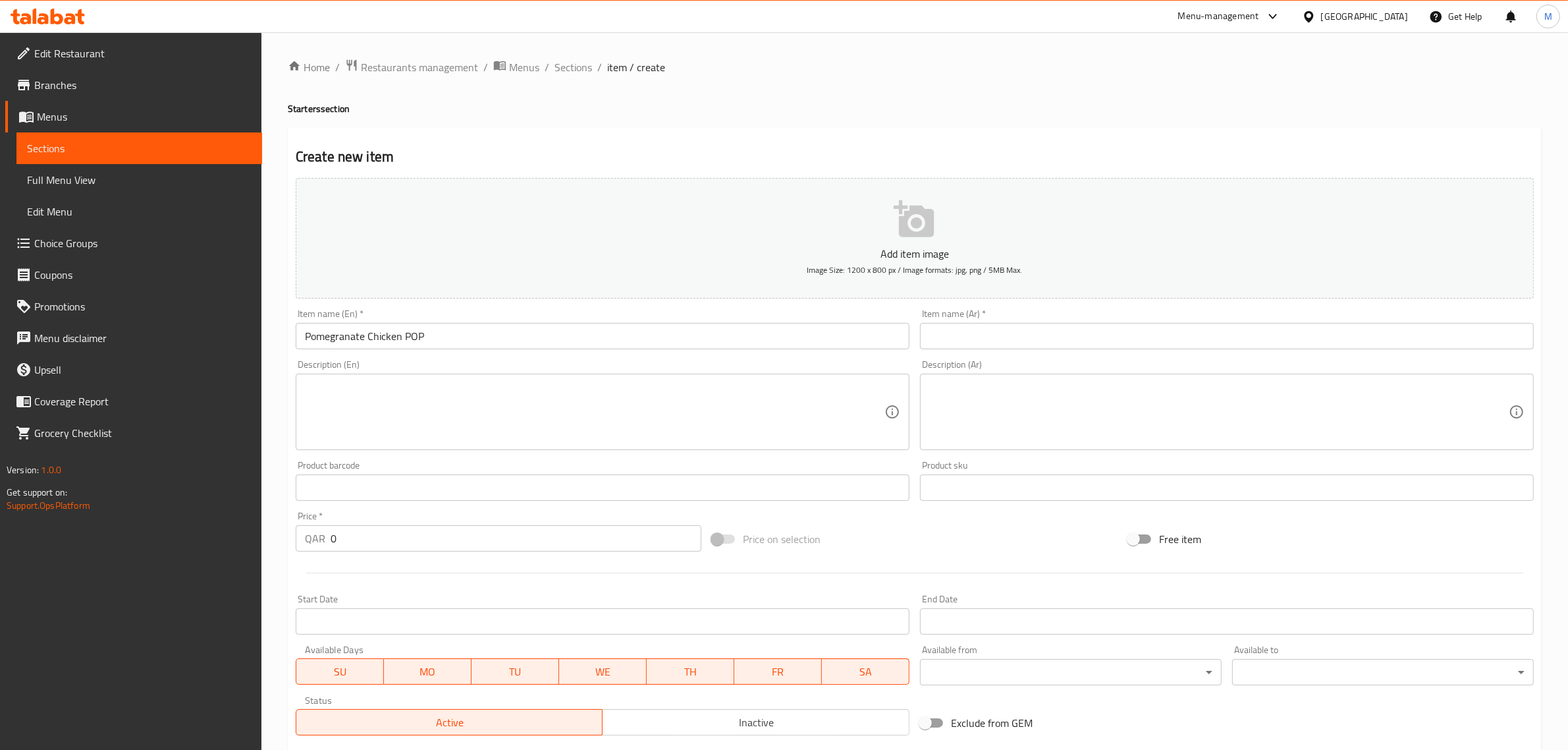
click at [783, 409] on textarea at bounding box center [595, 412] width 579 height 63
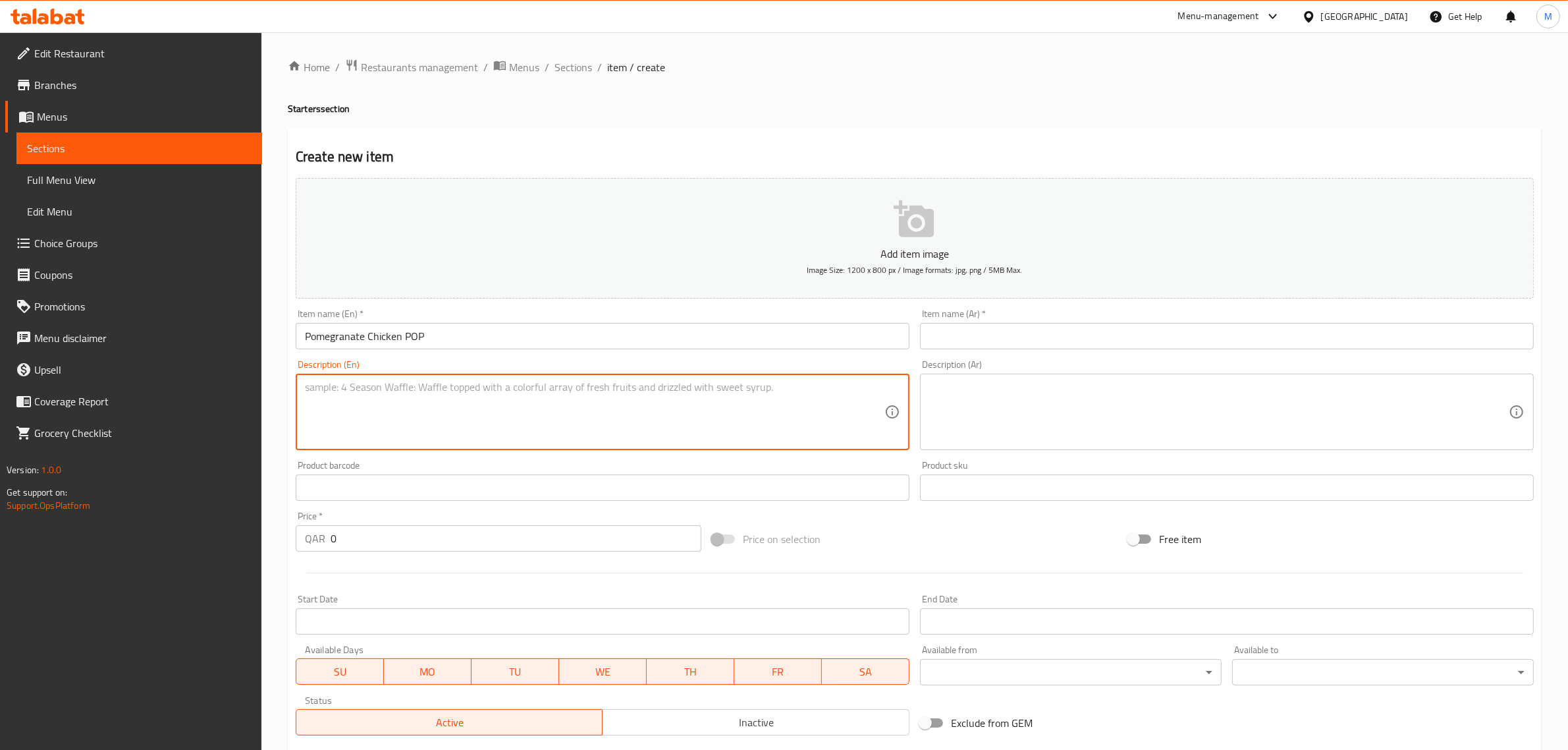
paste textarea "Boneless chicken bites glazed in tangy pomegranate sauce and garnished with Pom…"
click at [748, 382] on textarea "Boneless chicken bites glazed in tangy pomegranate sauce and garnished with pom…" at bounding box center [595, 412] width 579 height 63
type textarea "Boneless chicken bites glazed in tangy pomegranate sauce and garnished with pom…"
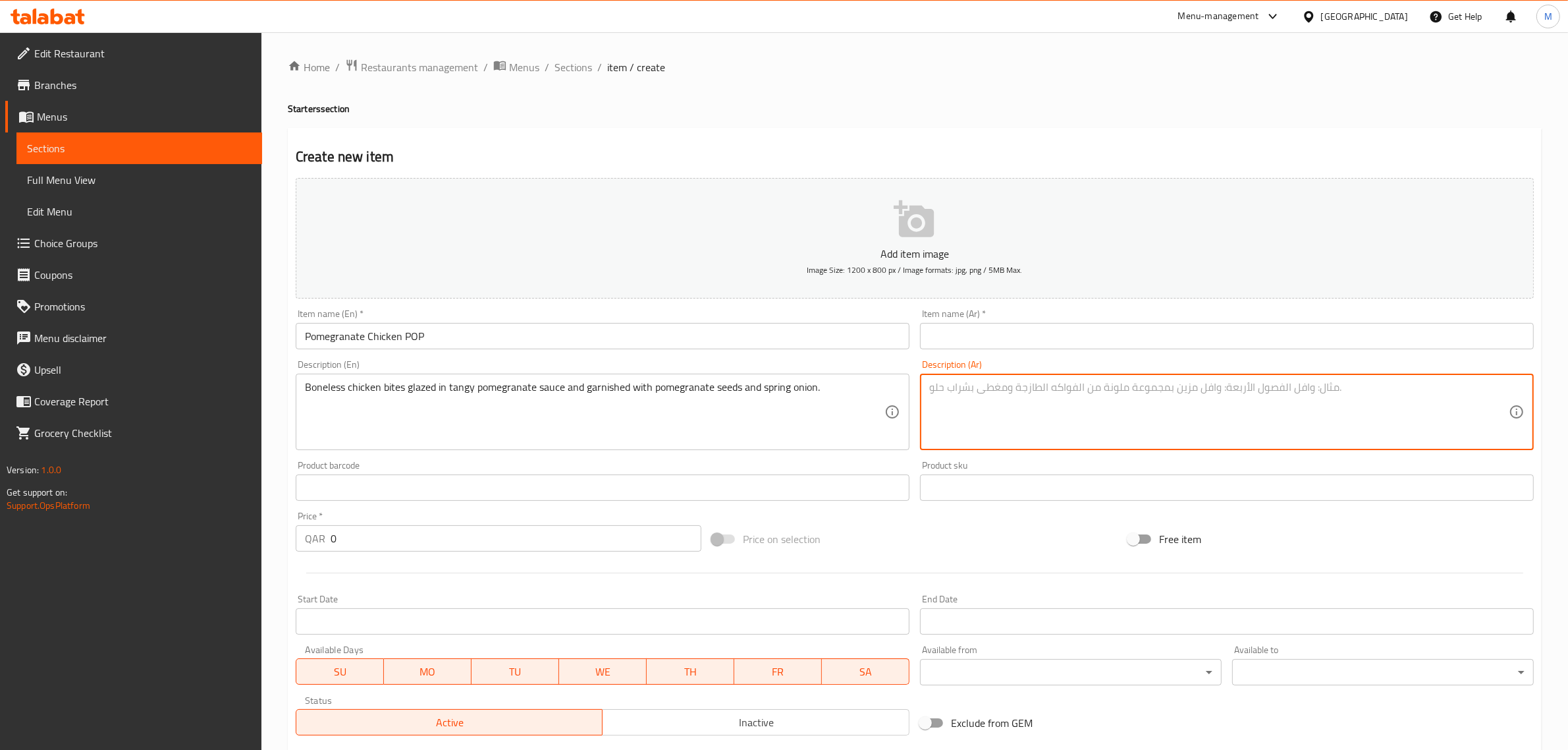
click at [1199, 394] on textarea at bounding box center [1219, 412] width 579 height 63
paste textarea "قطع دجاج منزوعة العظم مغطاة بصلصة الرمان اللذيذة ومزينة ببذور الرمان والبصل الأ…"
type textarea "قطع دجاج منزوعة العظم مغطاة بصلصة الرمان اللذيذة ومزينة ببذور الرمان والبصل الأ…"
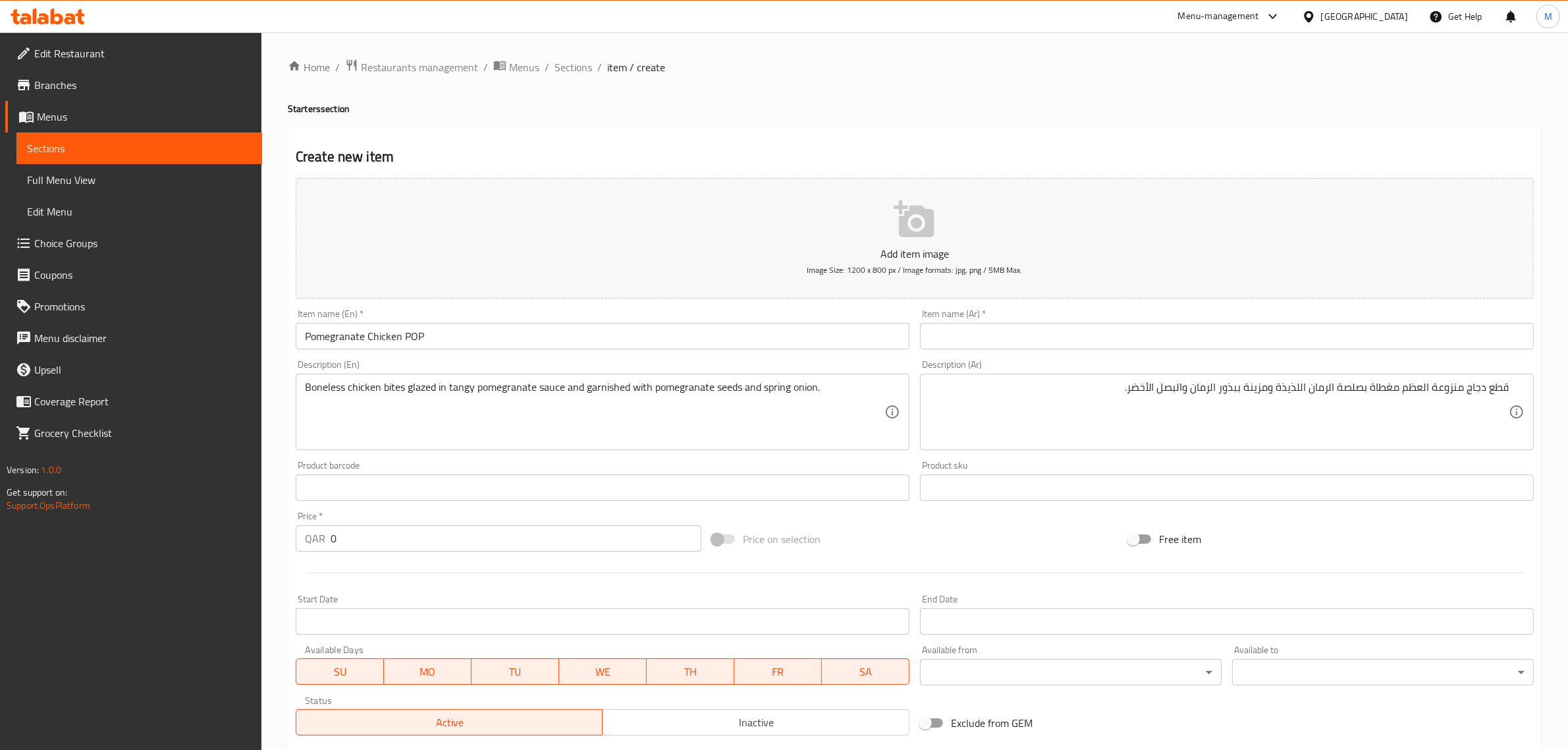
click at [1364, 333] on input "text" at bounding box center [1227, 336] width 614 height 26
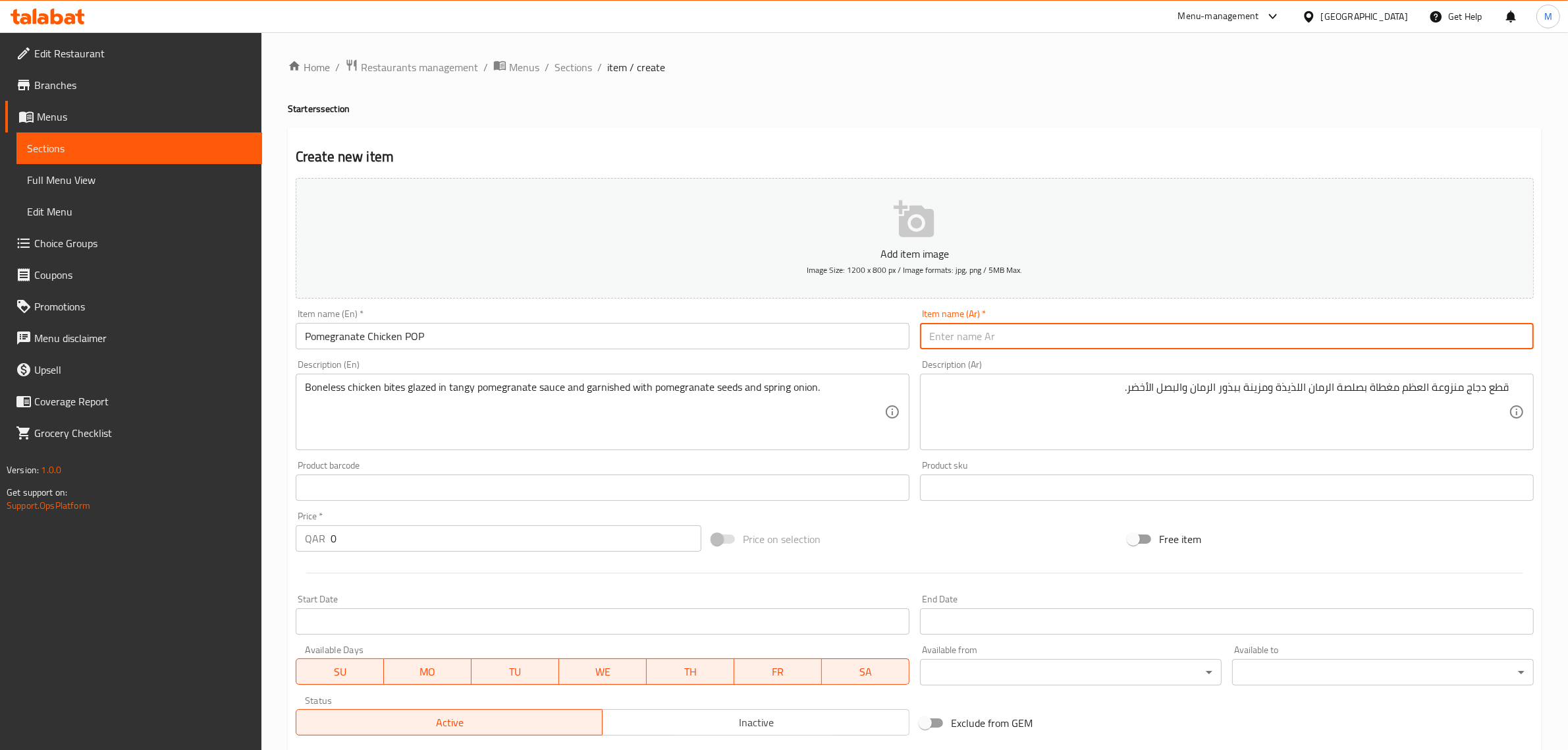
paste input "بوبس الدجاج بالرمان"
type input "بوبس الدجاج بالرمان"
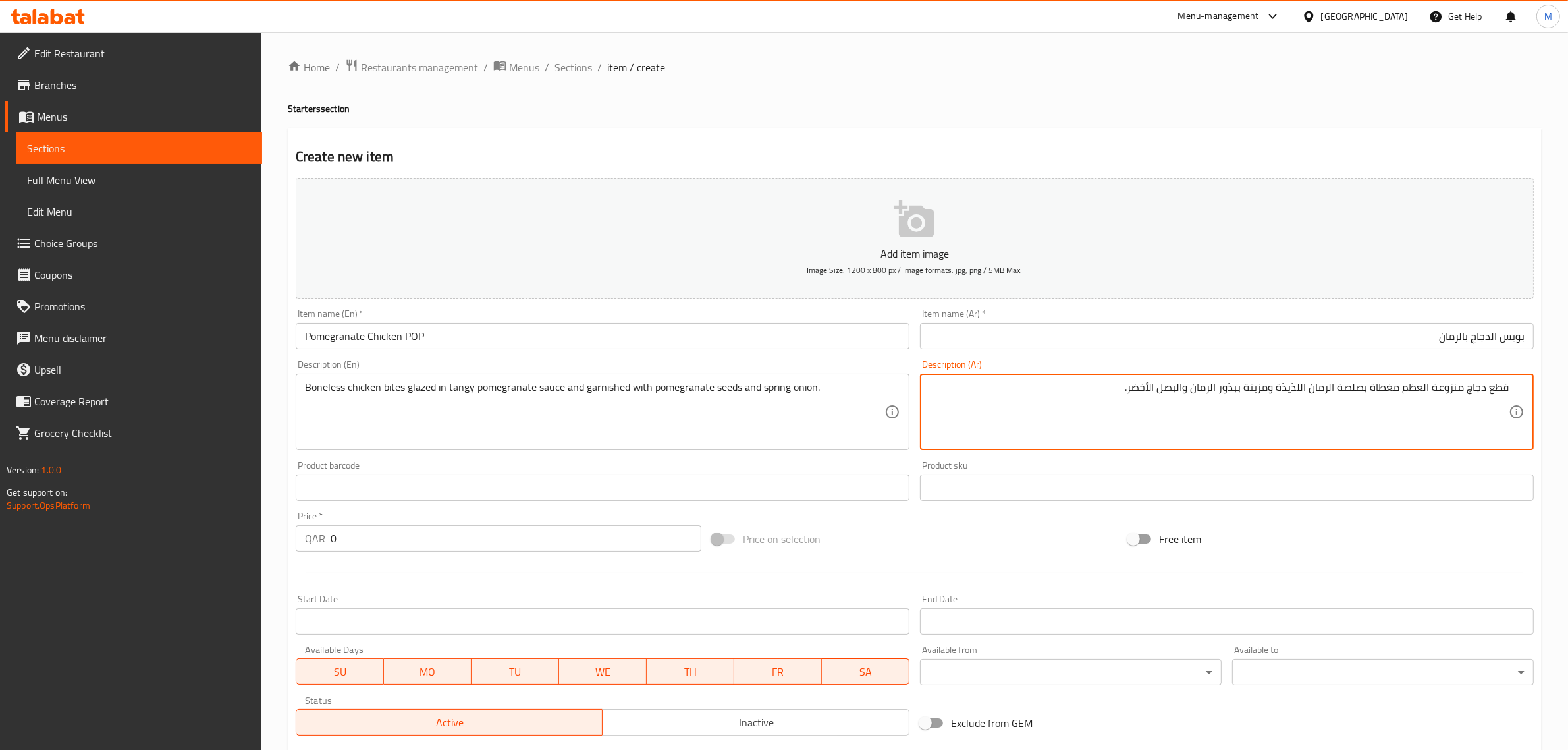
paste textarea "خلية مدهونة بصلصة الرمان المنعشة ومزينة ببذور الرمان والبصل الأخضر"
type textarea "قطع دجاج مخلية مدهونة بصلصة الرمان المنعشة ومزينة ببذور الرمان والبصل الأخضر."
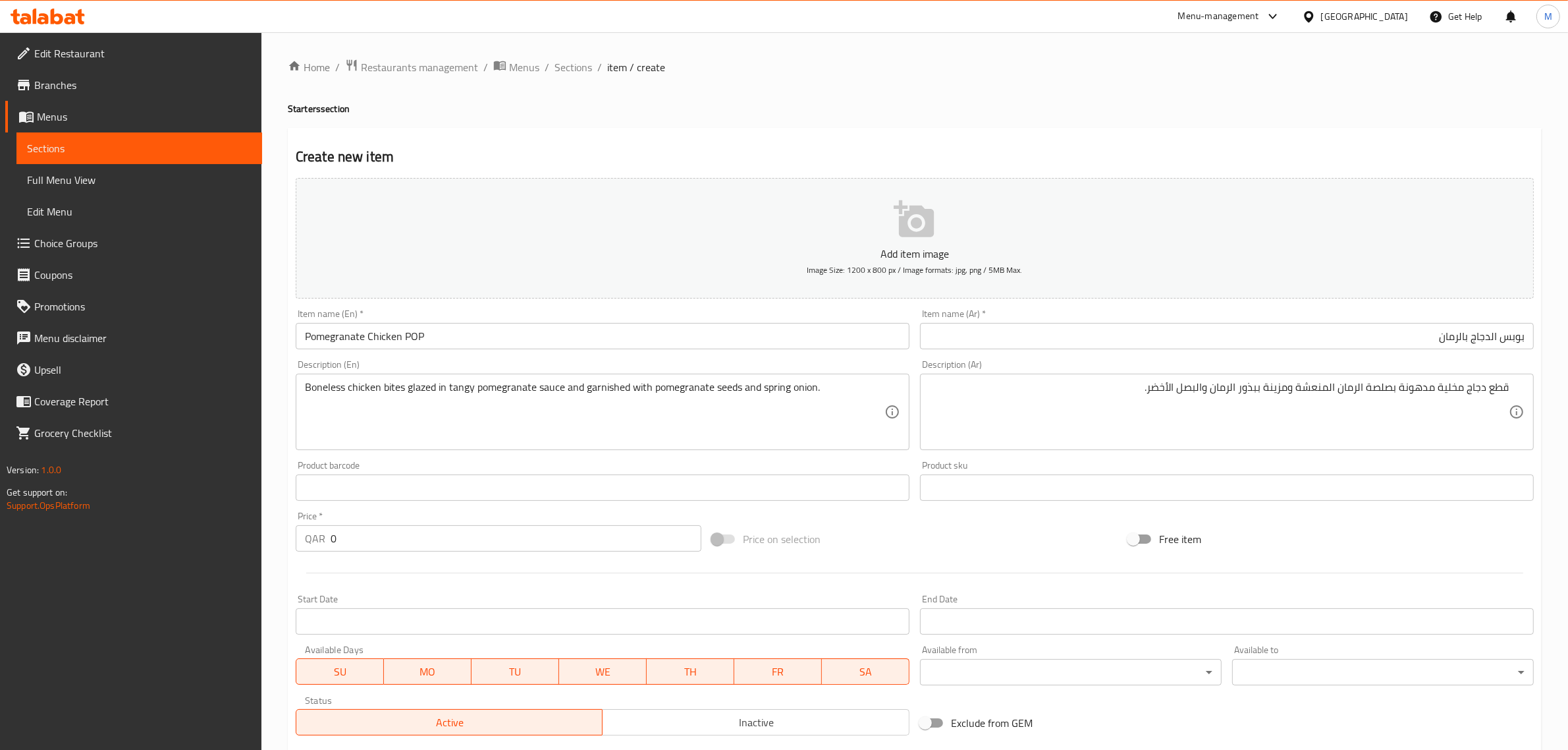
click at [957, 532] on div "Price on selection" at bounding box center [915, 539] width 416 height 36
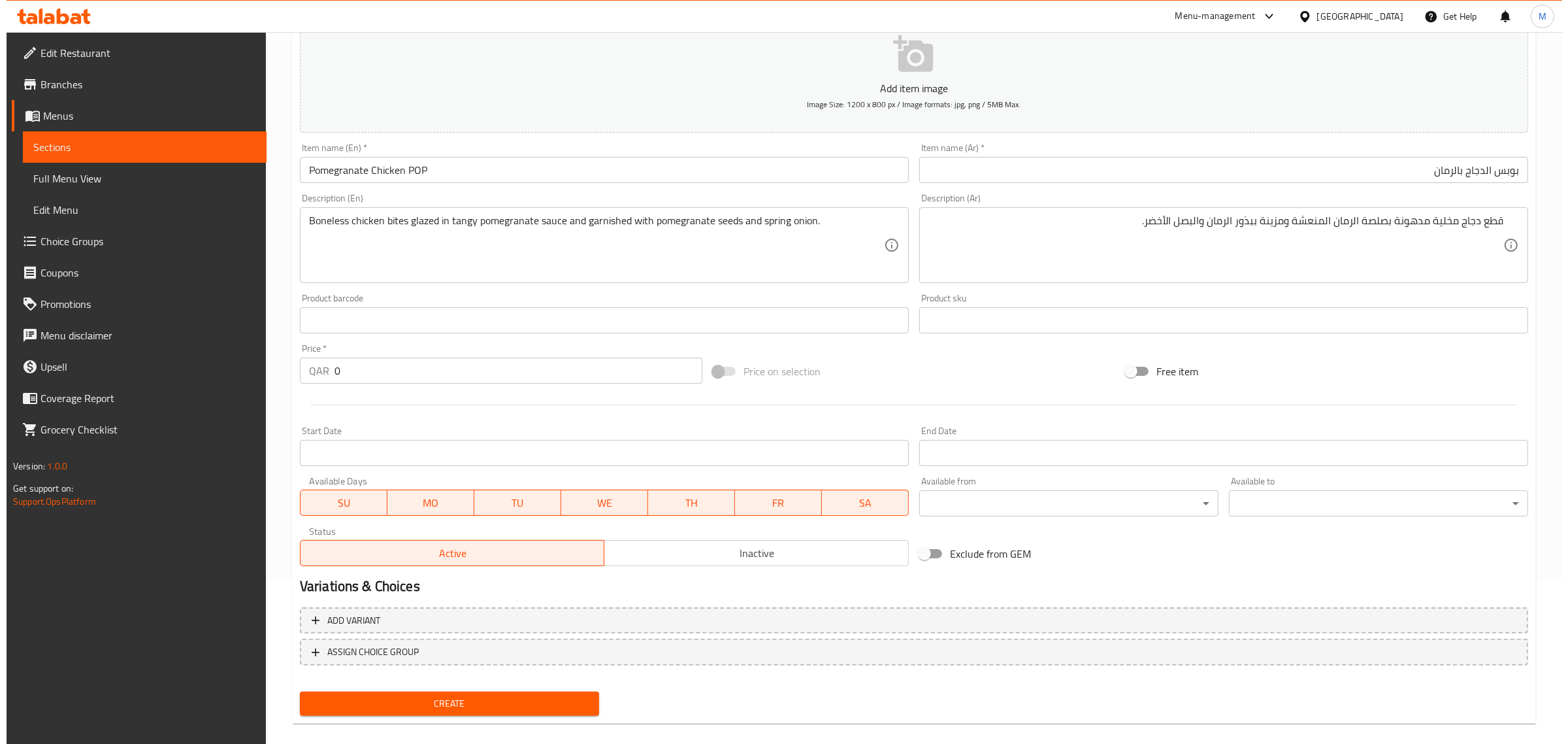
scroll to position [177, 0]
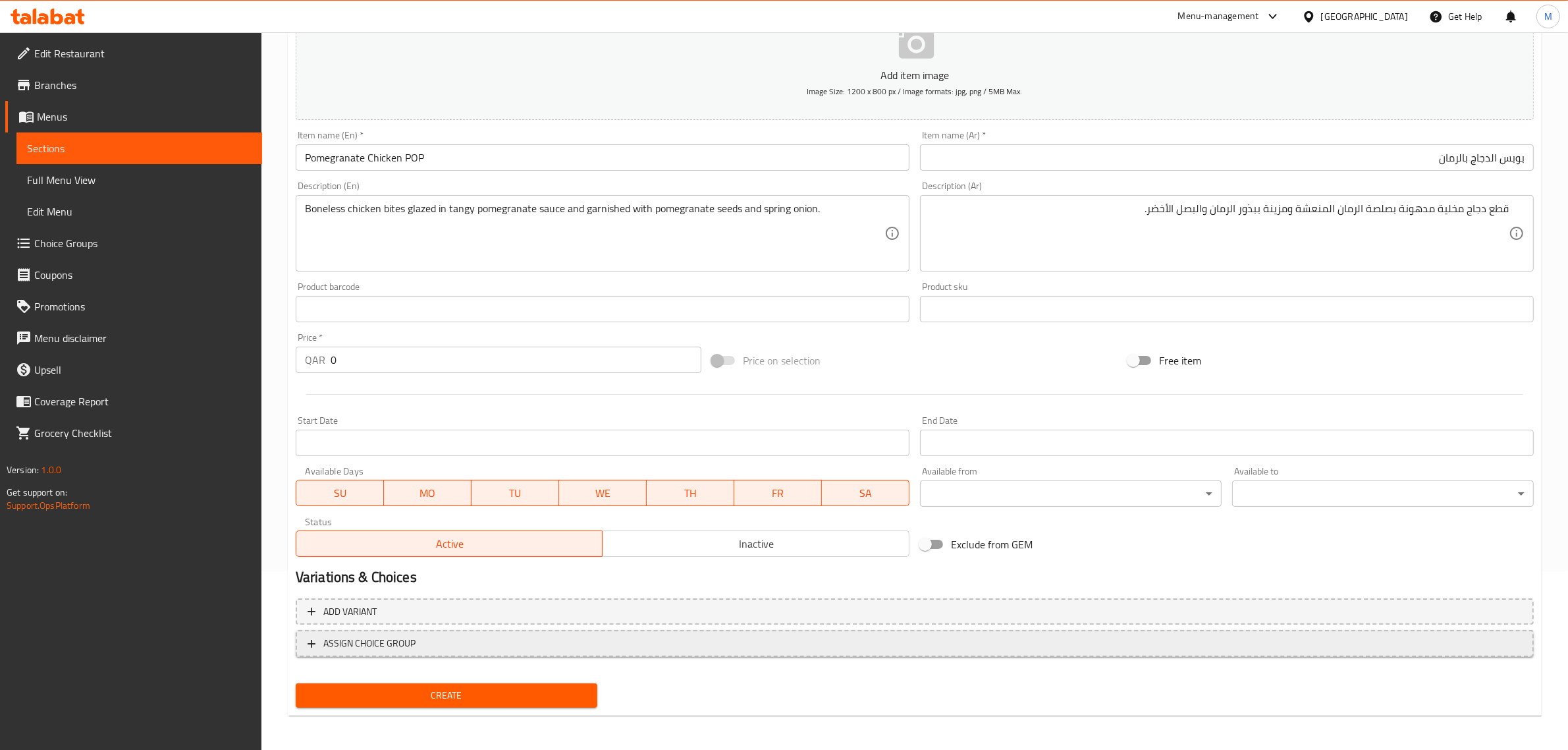
click at [467, 644] on span "ASSIGN CHOICE GROUP" at bounding box center [915, 643] width 1214 height 17
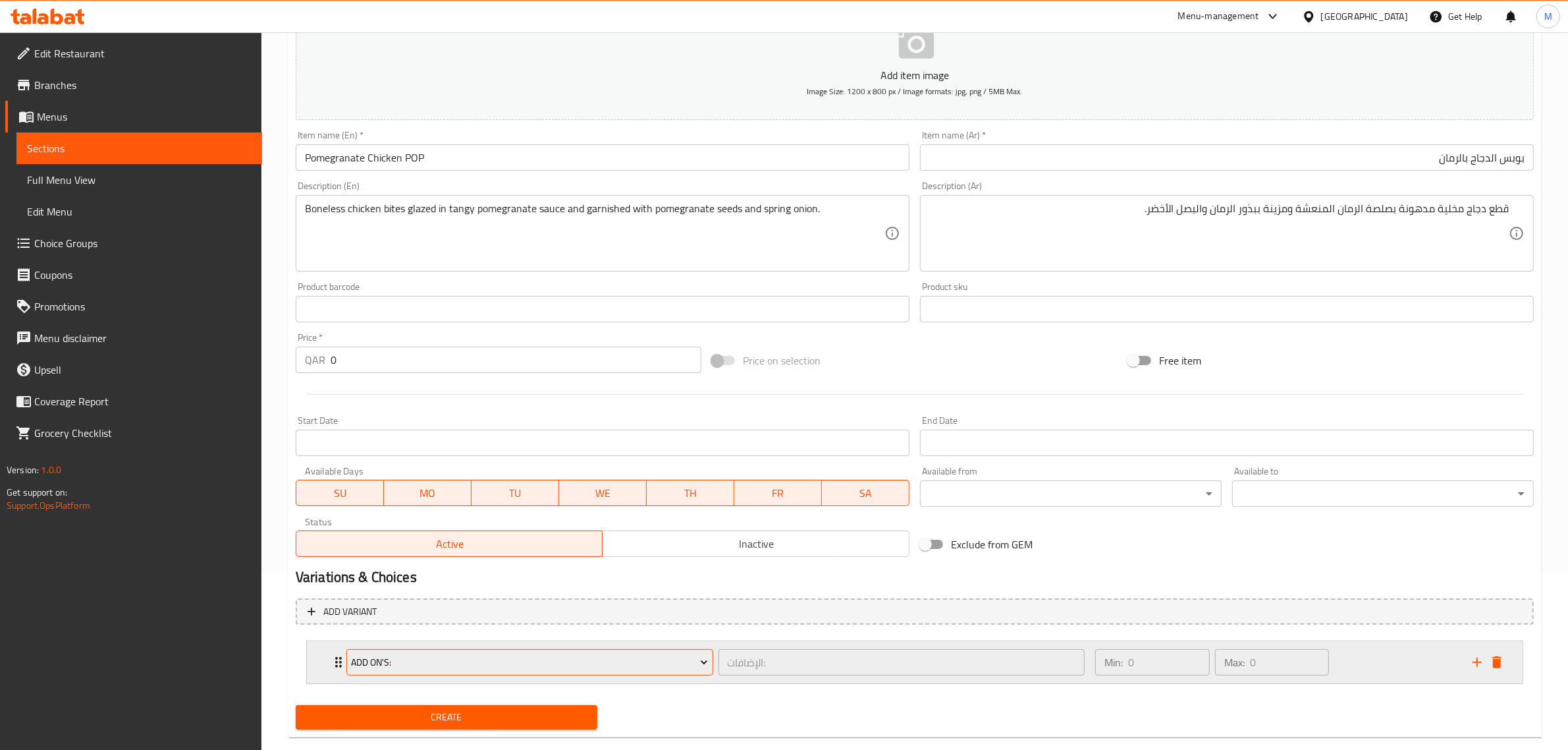
click at [463, 663] on span "Add On's:" at bounding box center [529, 662] width 357 height 17
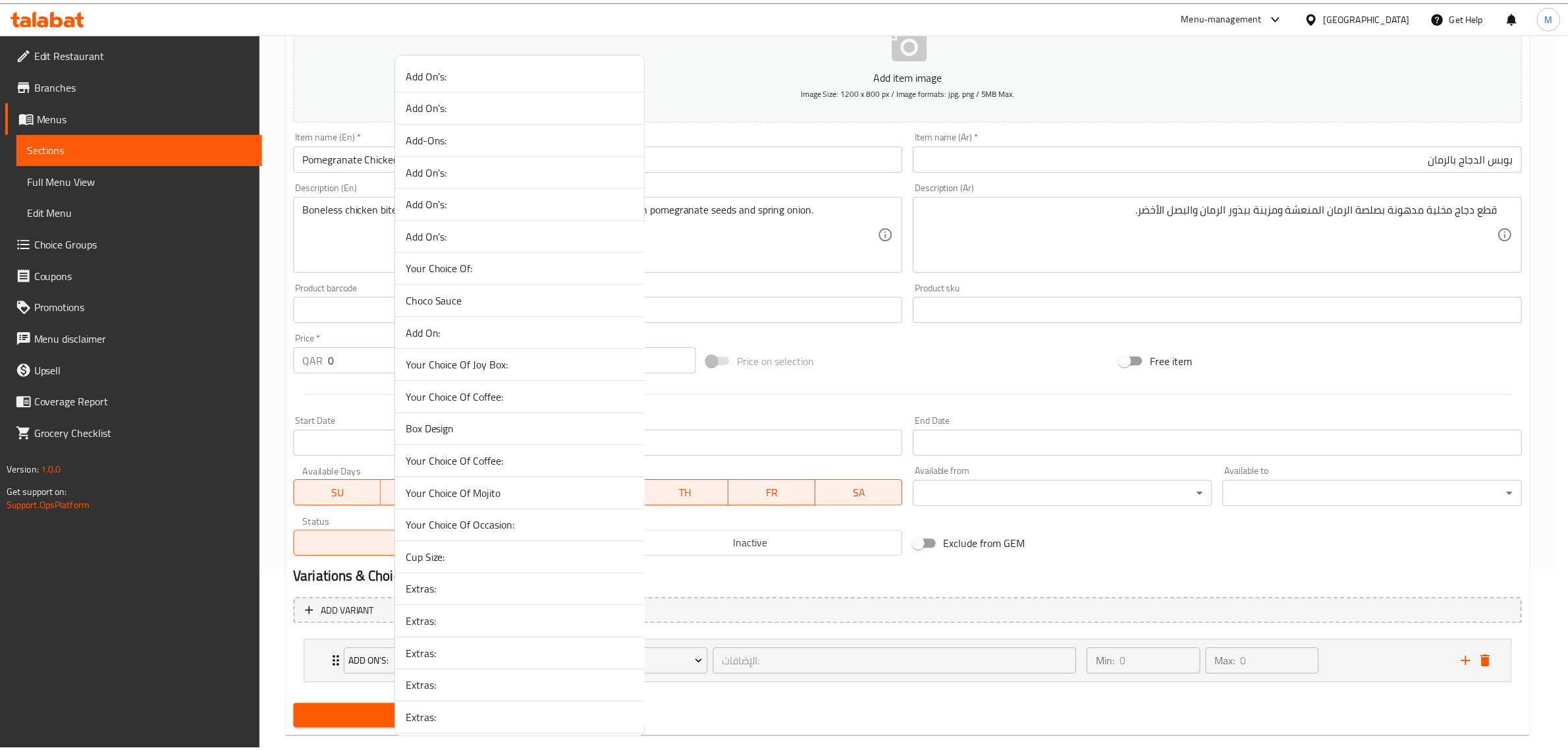
scroll to position [1852, 0]
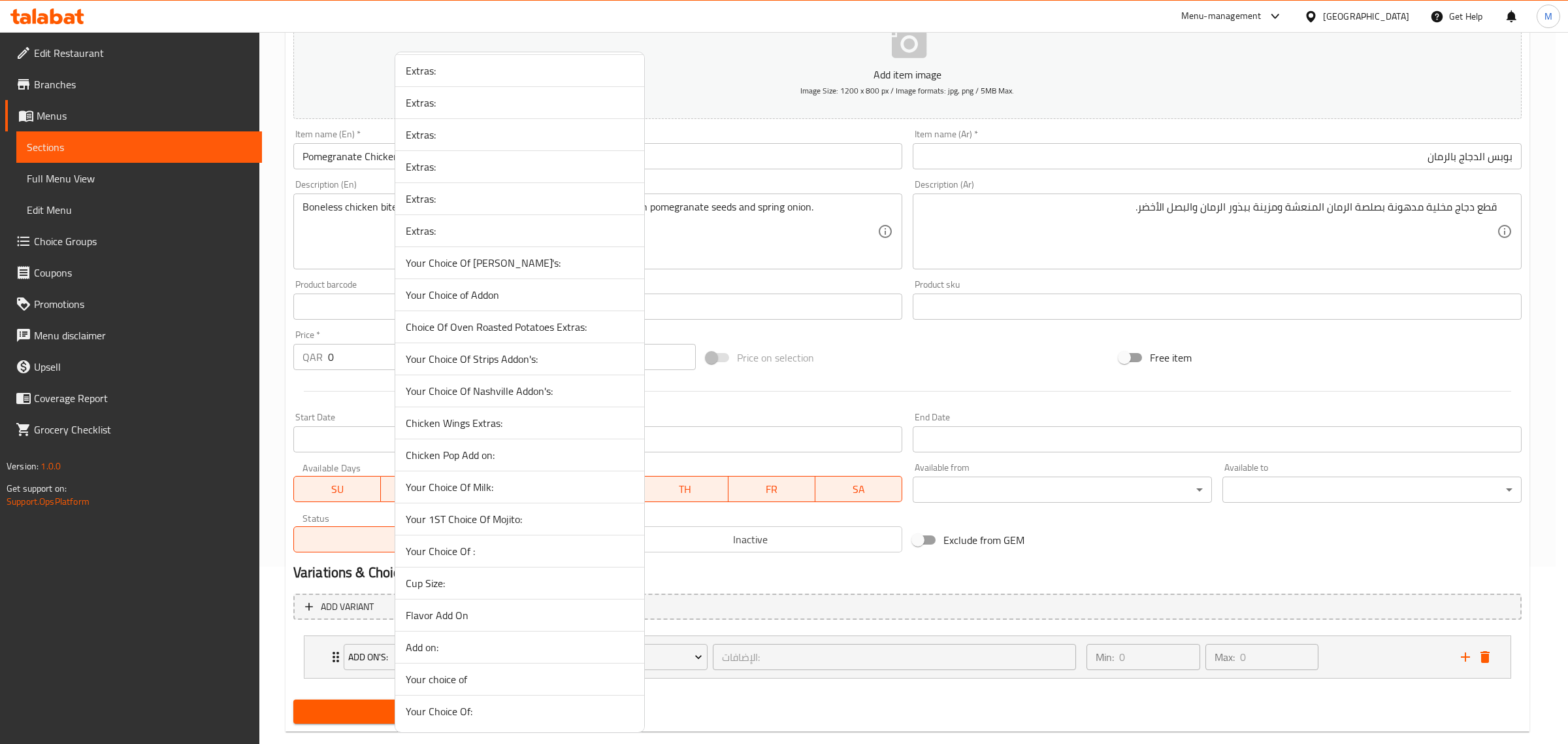
click at [506, 455] on span "Chicken Pop Add on:" at bounding box center [520, 455] width 228 height 16
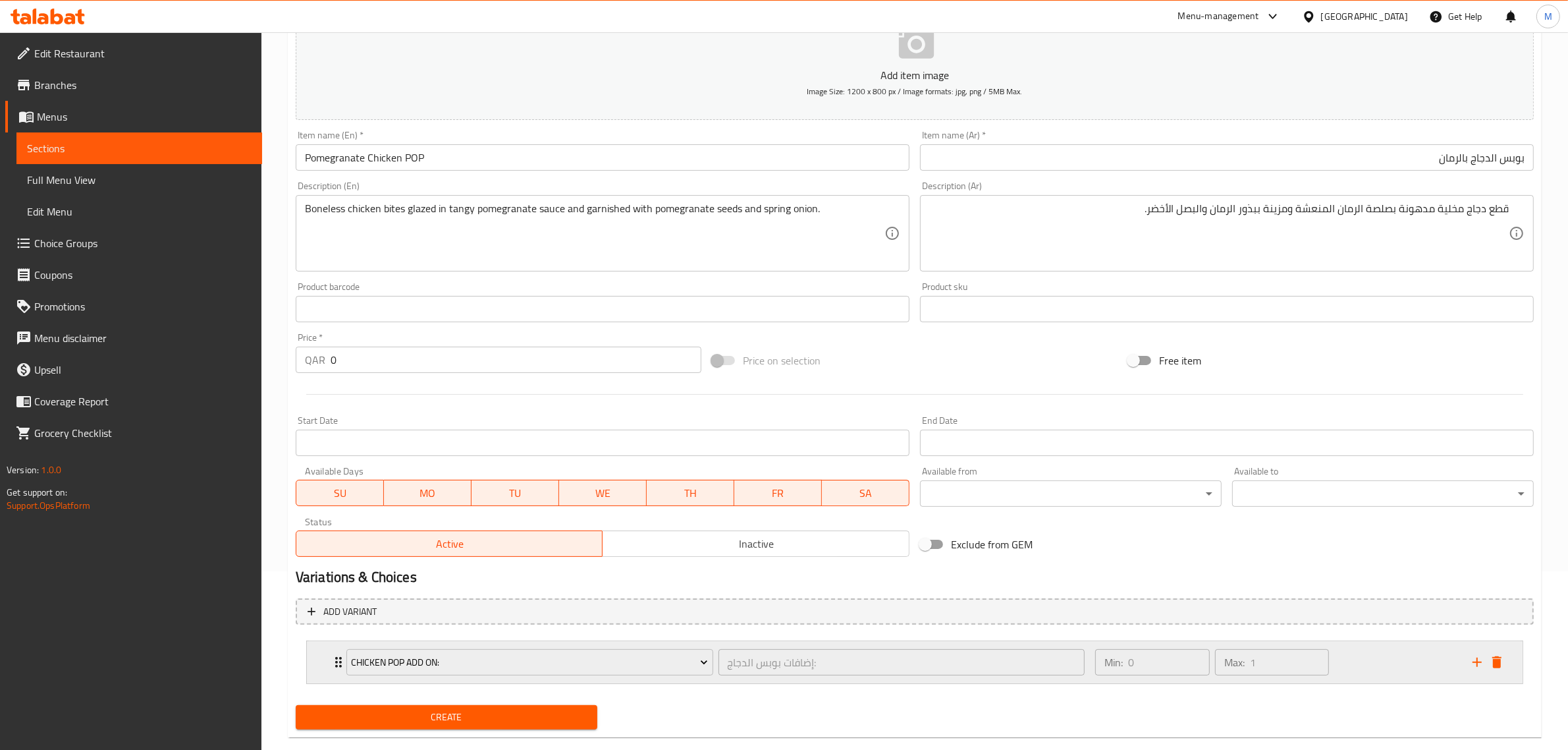
click at [1355, 657] on div "Min: 0 ​ Max: 1 ​" at bounding box center [1276, 662] width 377 height 42
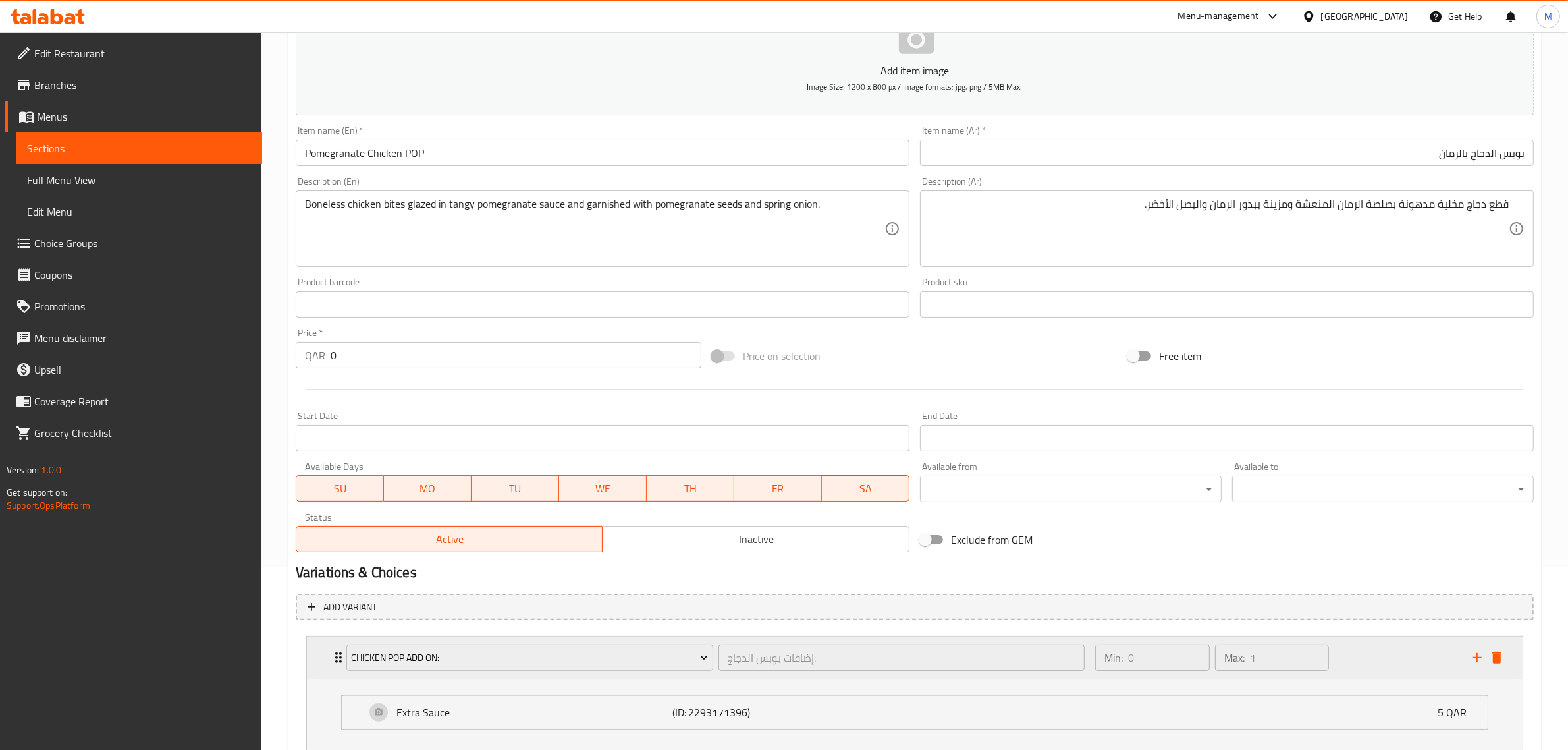
scroll to position [274, 0]
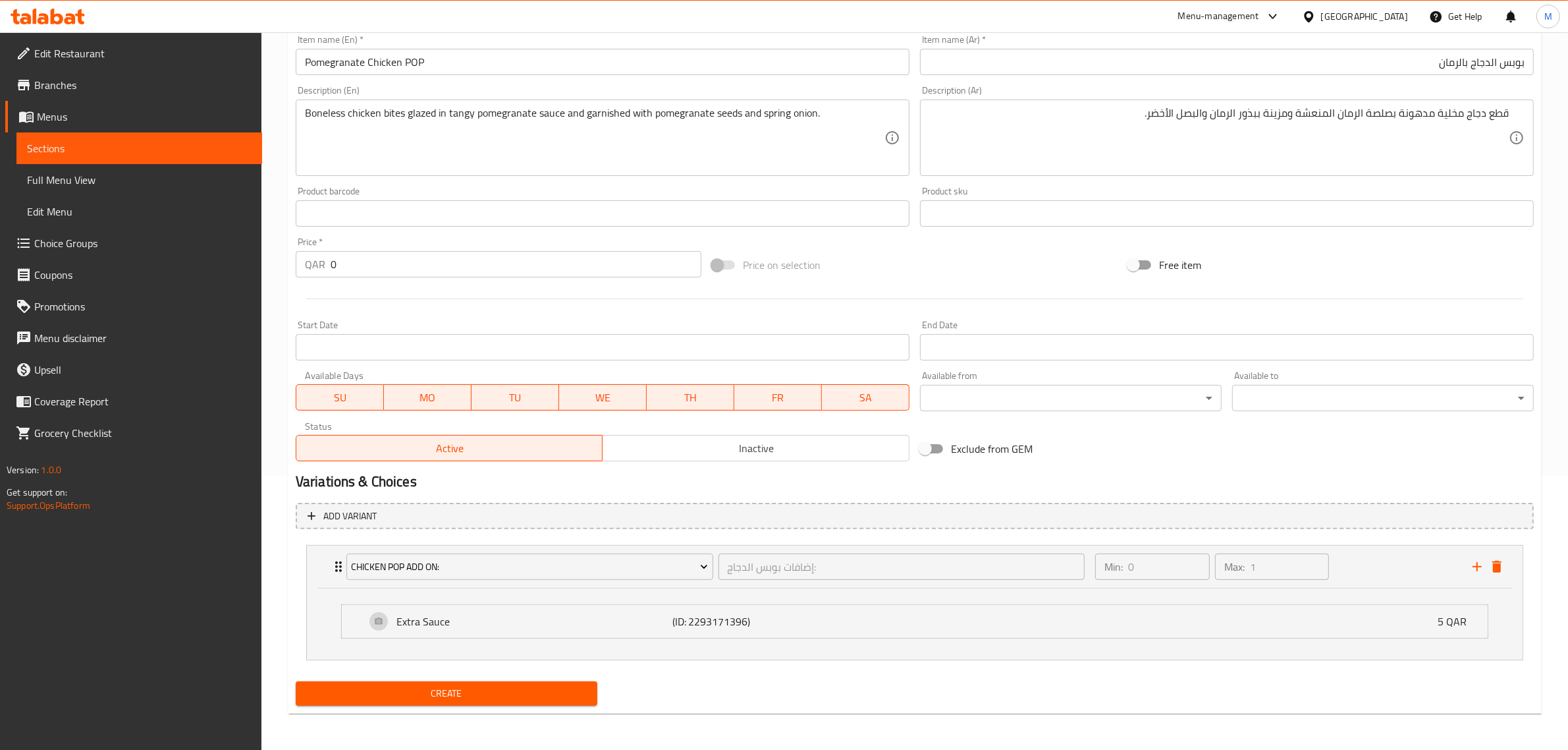
click at [1209, 664] on li "Chicken Pop Add on: إضافات بوبس الدجاج: ​ Min: 0 ​ Max: 1 ​ Extra Sauce (ID: 22…" at bounding box center [914, 602] width 1238 height 126
click at [899, 676] on div "Create" at bounding box center [914, 693] width 1248 height 35
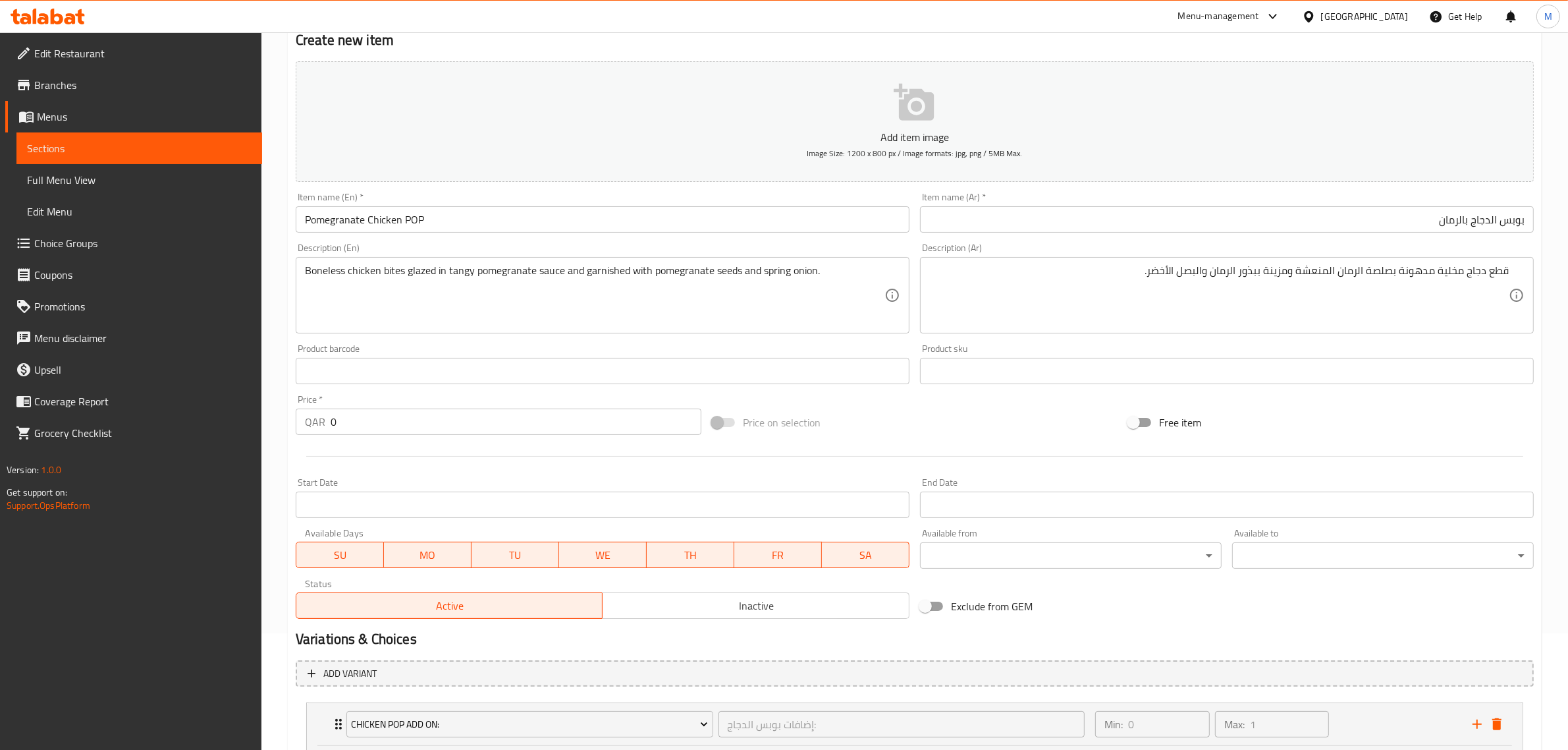
scroll to position [109, 0]
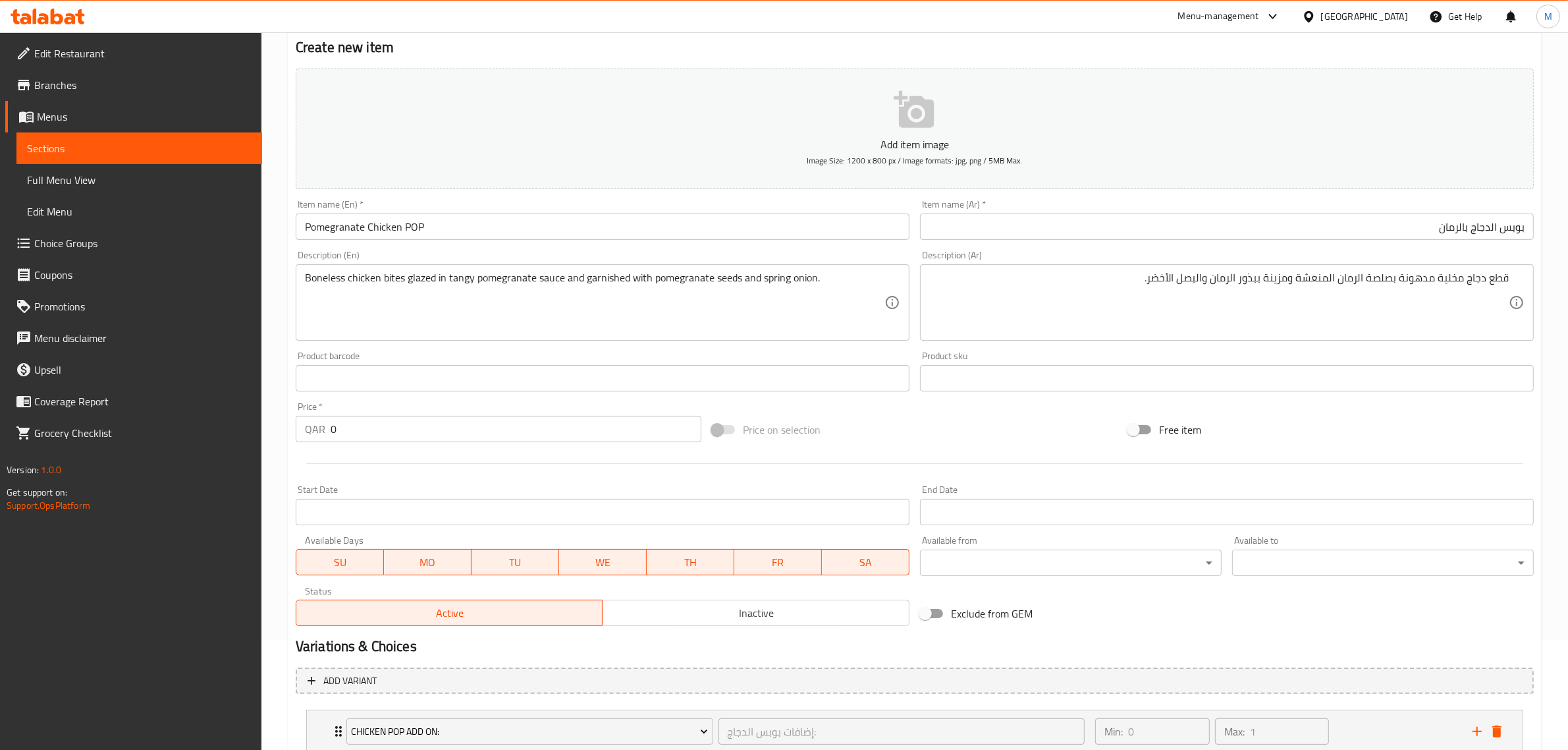
click at [708, 620] on span "Inactive" at bounding box center [756, 613] width 296 height 19
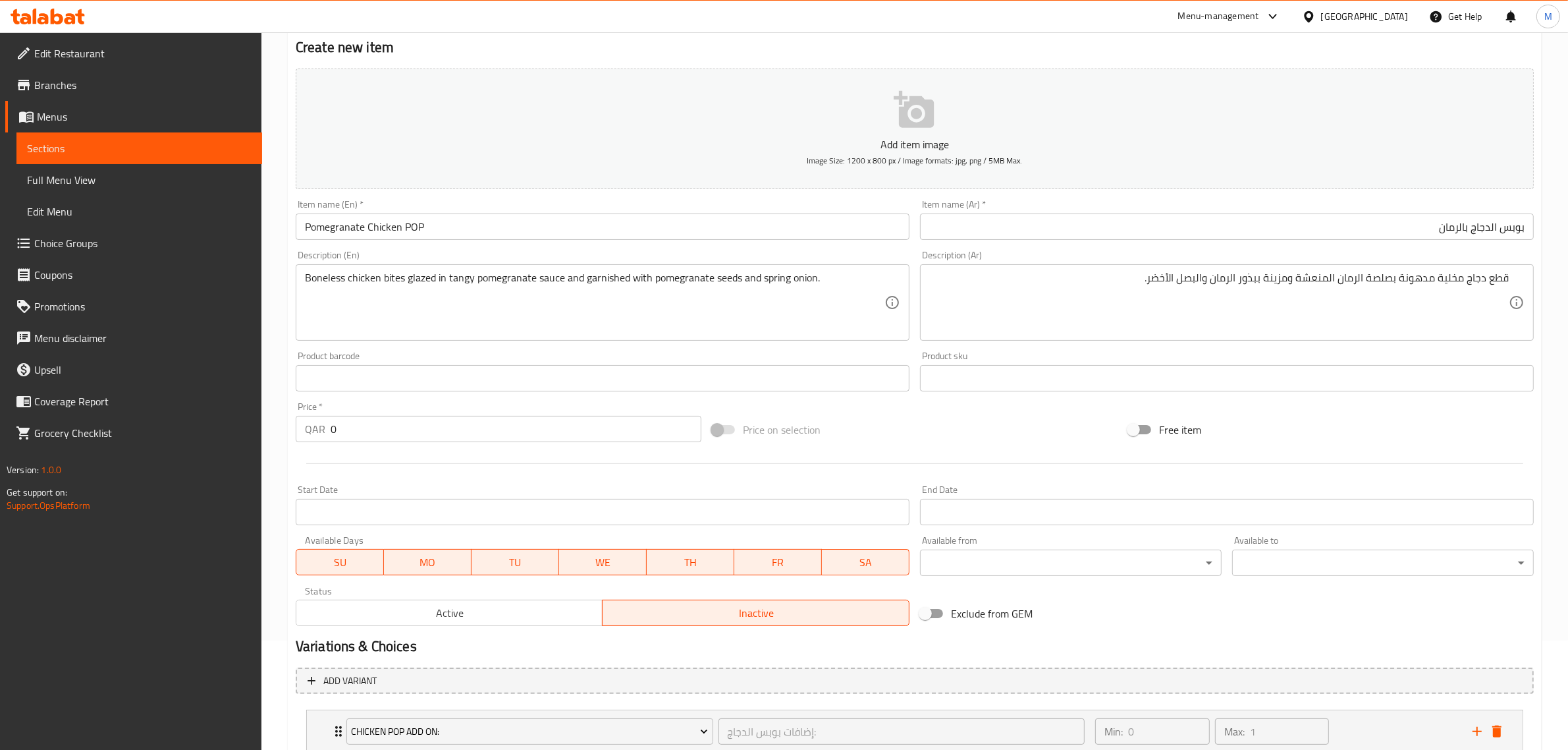
click at [897, 423] on div "Price on selection" at bounding box center [915, 429] width 416 height 36
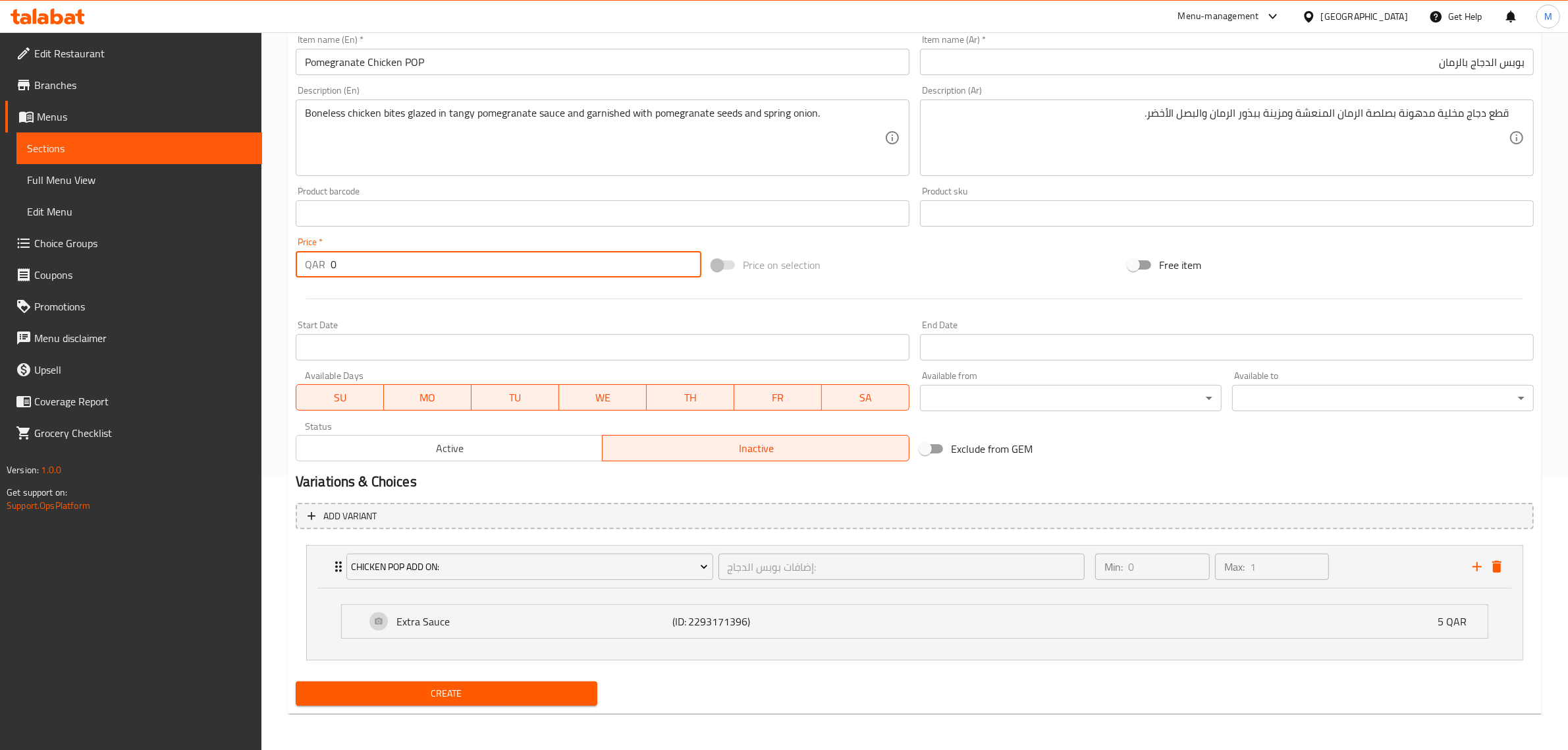
click at [392, 259] on input "0" at bounding box center [515, 264] width 371 height 26
type input "27"
click at [923, 261] on div "Price on selection" at bounding box center [915, 264] width 416 height 36
click at [502, 687] on span "Create" at bounding box center [446, 693] width 280 height 17
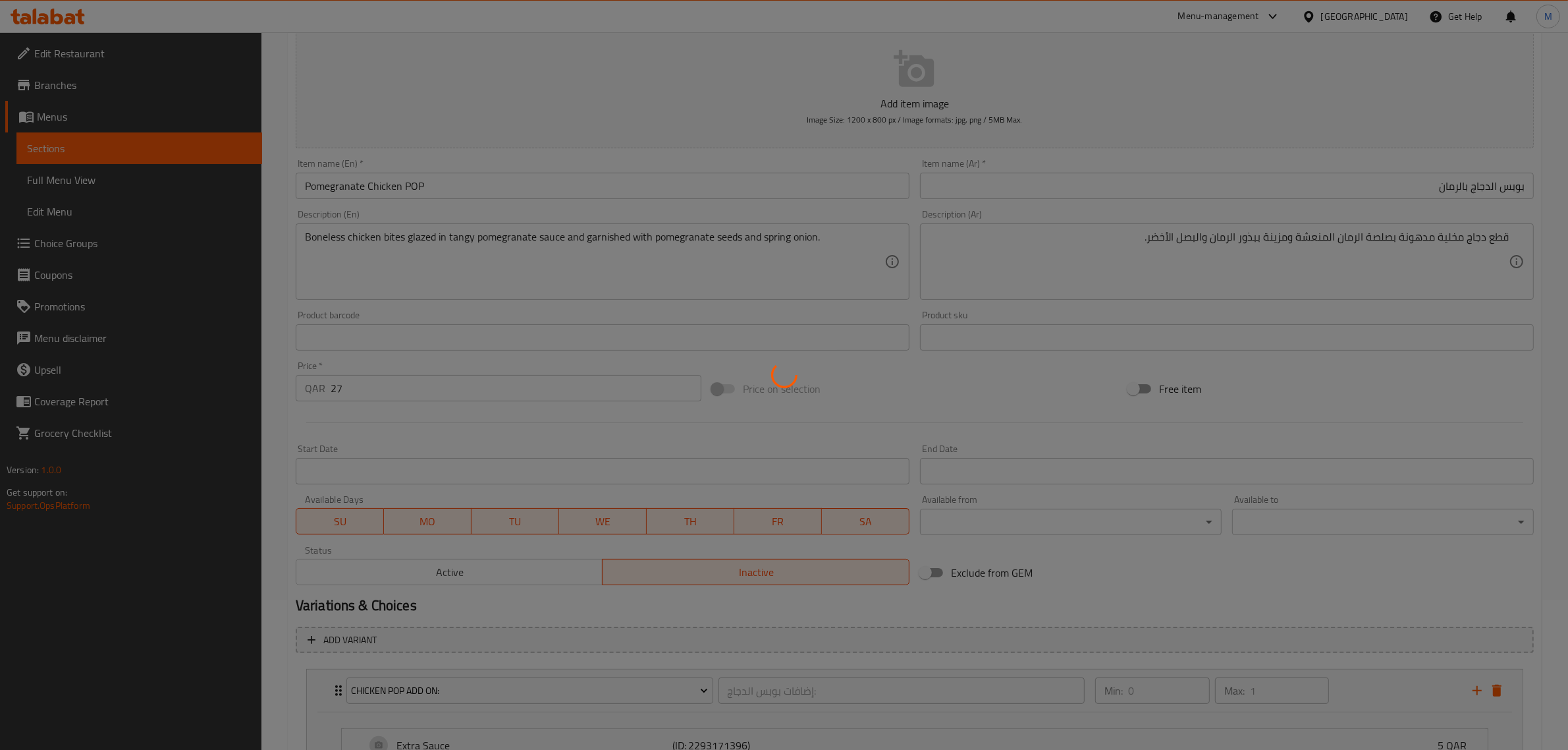
scroll to position [0, 0]
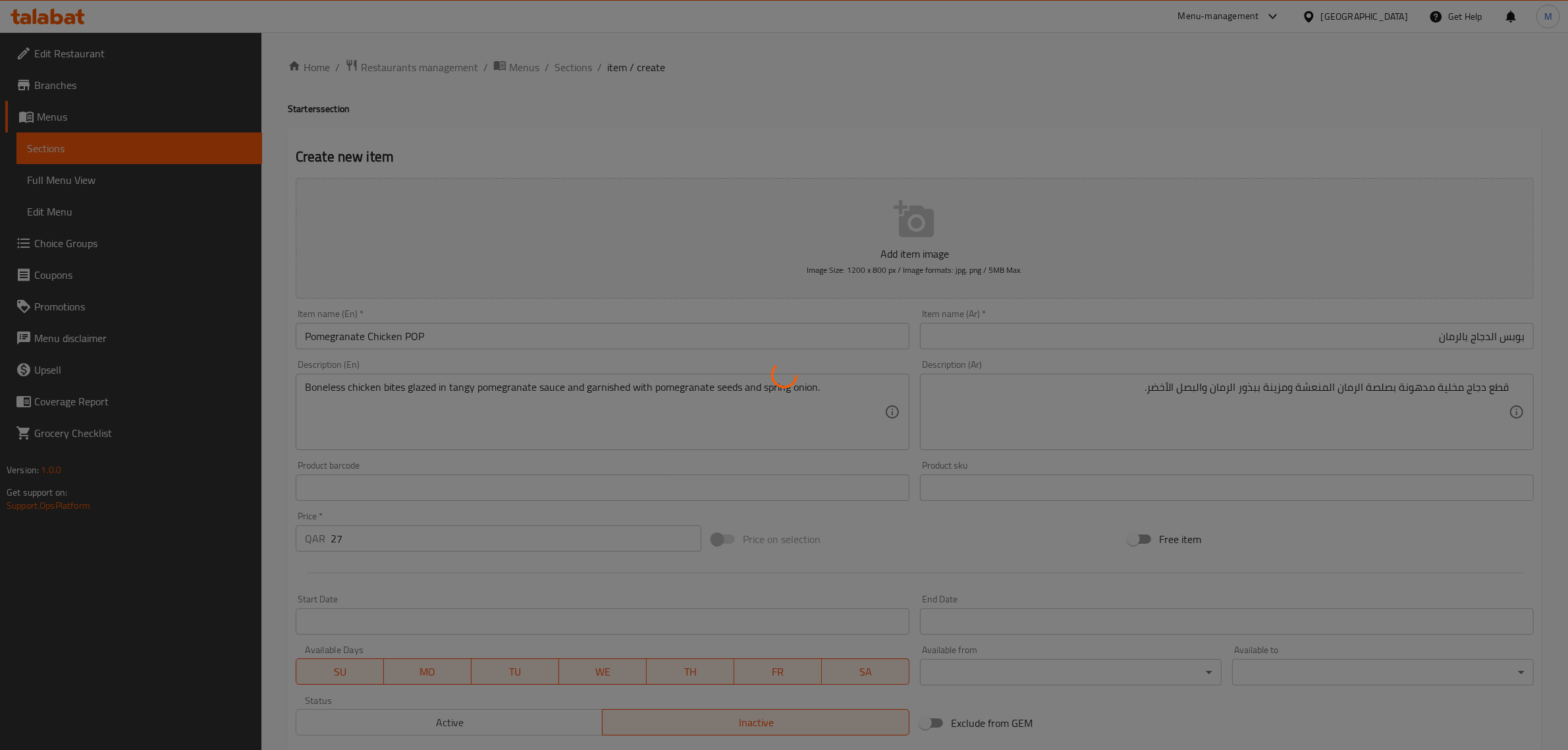
type input "0"
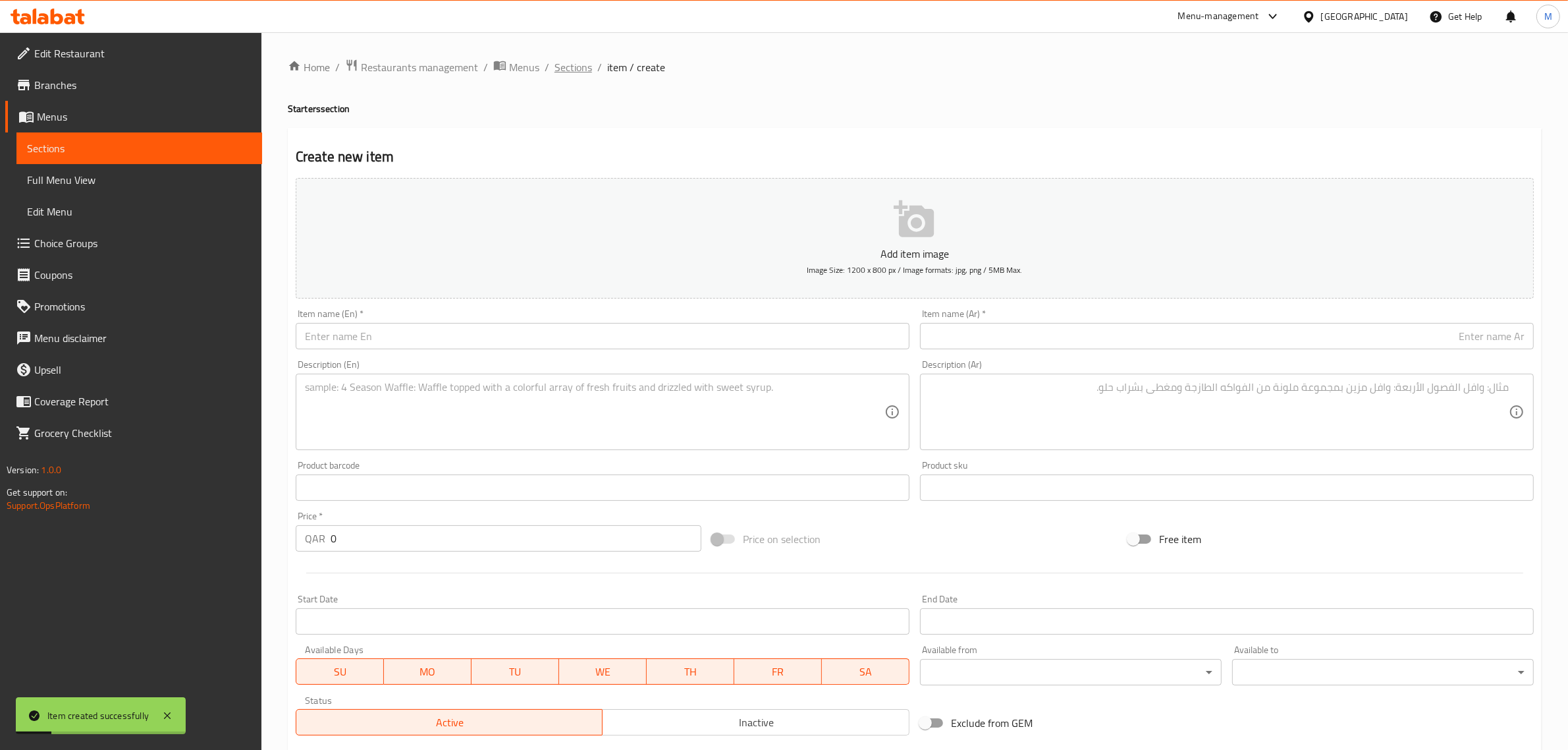
click at [580, 71] on span "Sections" at bounding box center [574, 67] width 38 height 16
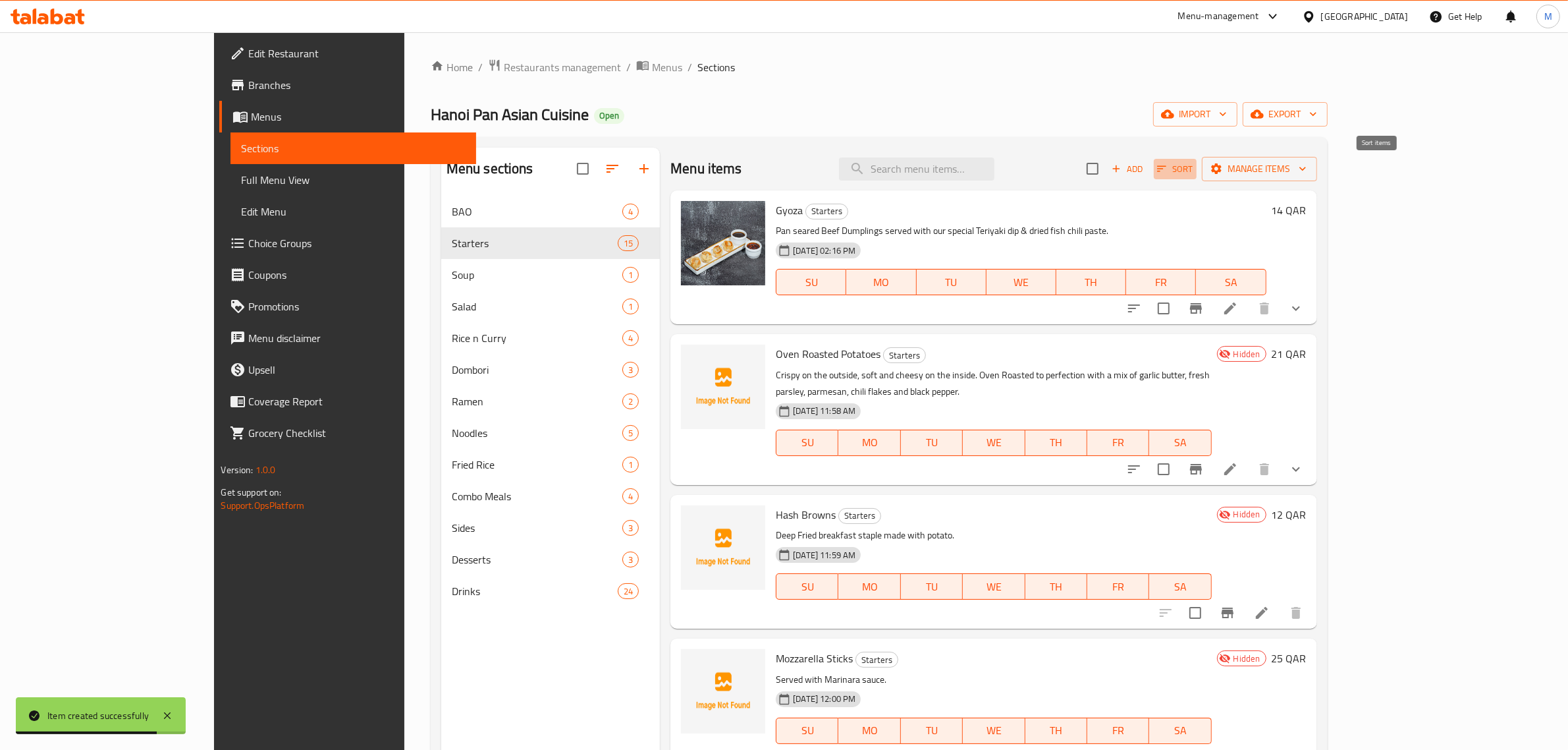
click at [1193, 170] on span "Sort" at bounding box center [1176, 169] width 36 height 15
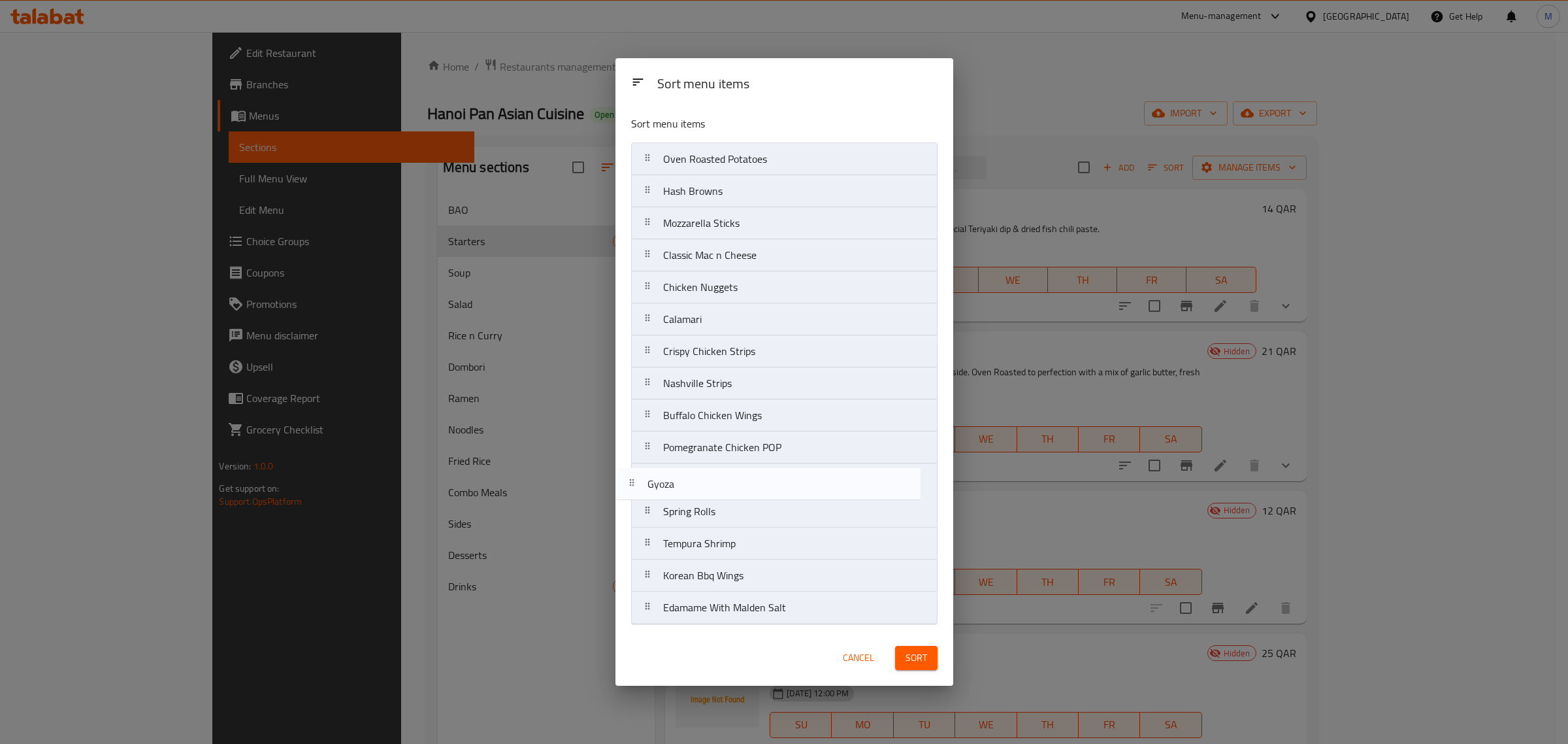
drag, startPoint x: 762, startPoint y: 162, endPoint x: 746, endPoint y: 490, distance: 328.4
click at [746, 490] on nav "Gyoza Oven Roasted Potatoes Hash Browns Mozzarella Sticks Classic Mac n Cheese …" at bounding box center [784, 383] width 306 height 482
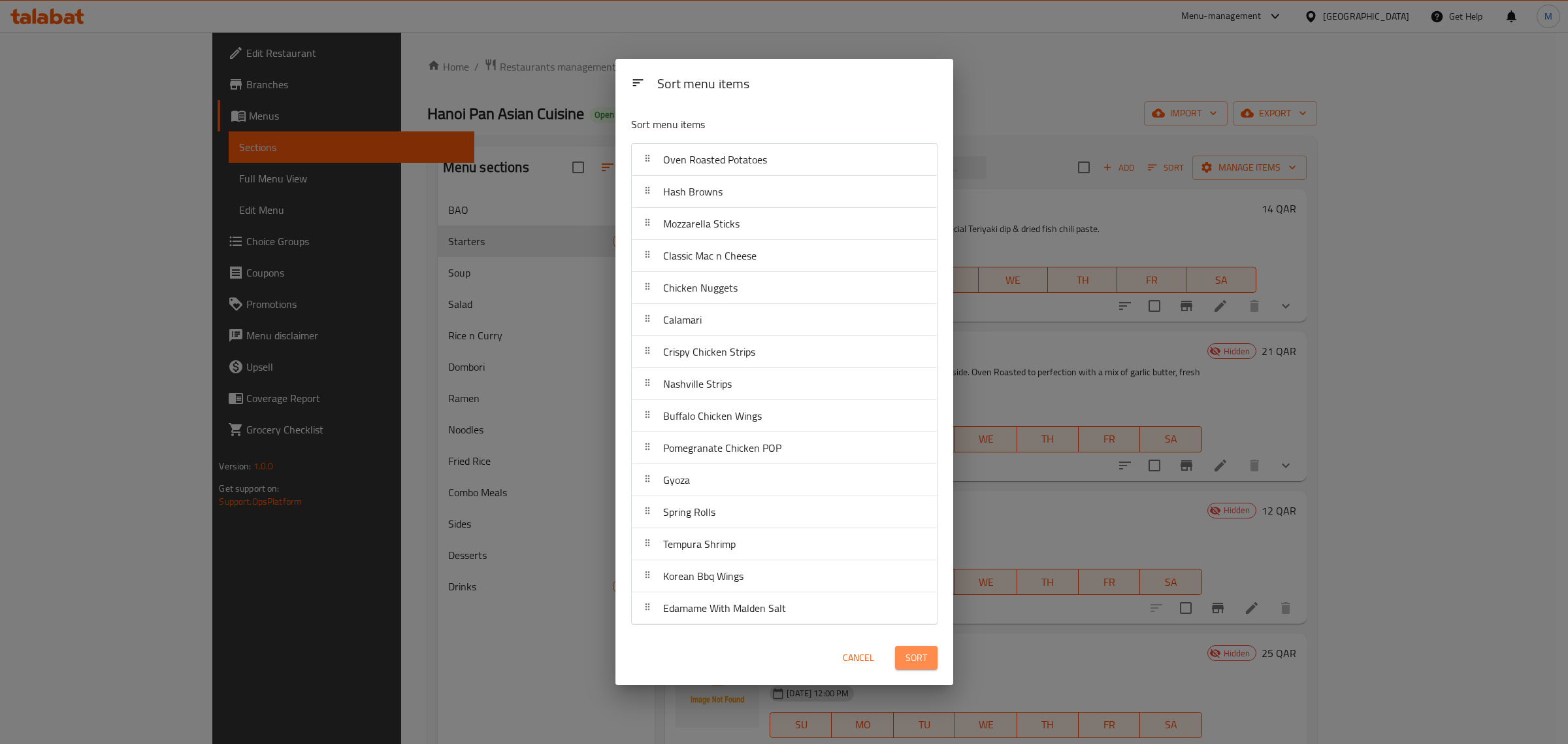
click at [920, 664] on span "Sort" at bounding box center [917, 657] width 22 height 17
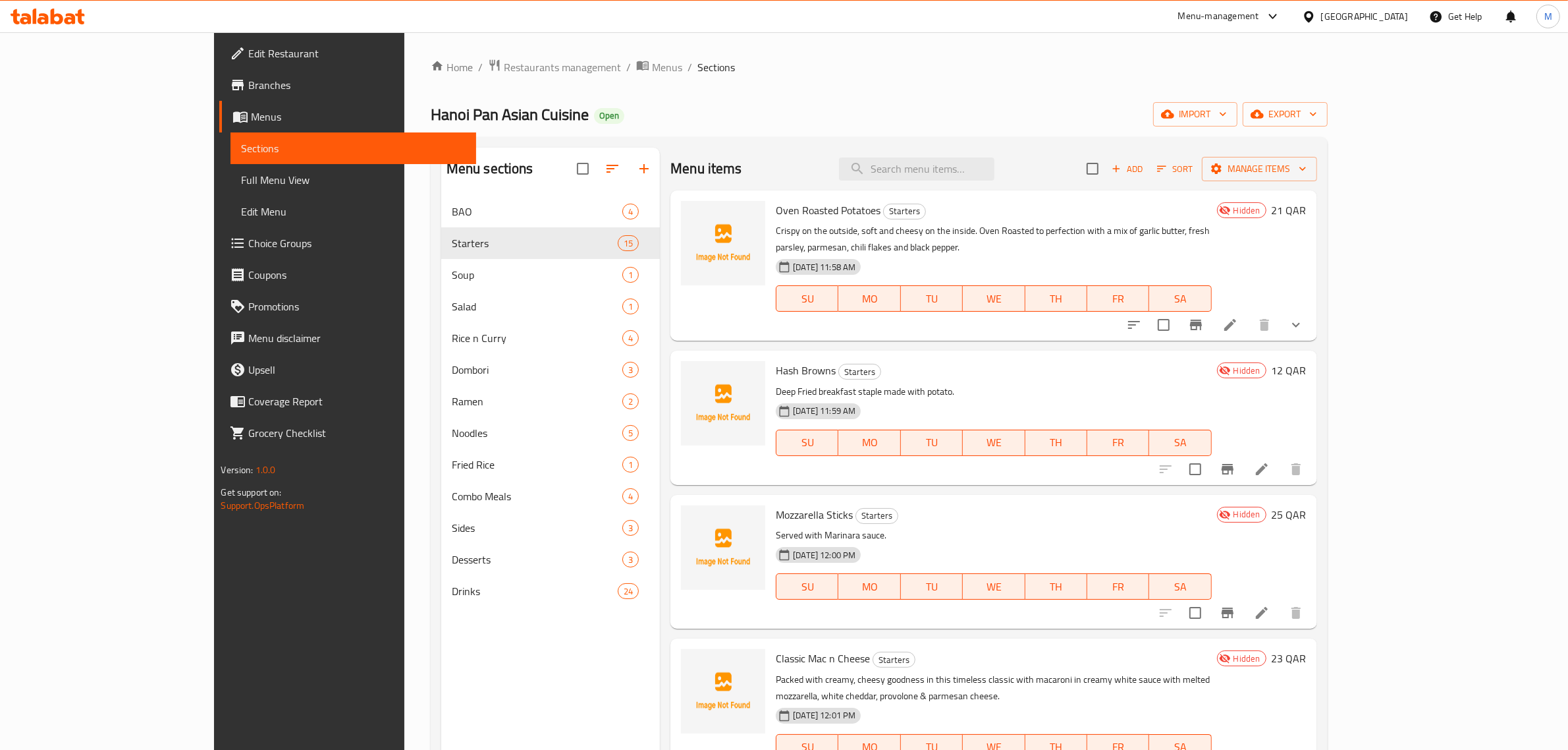
click at [1145, 172] on span "Add" at bounding box center [1127, 169] width 36 height 15
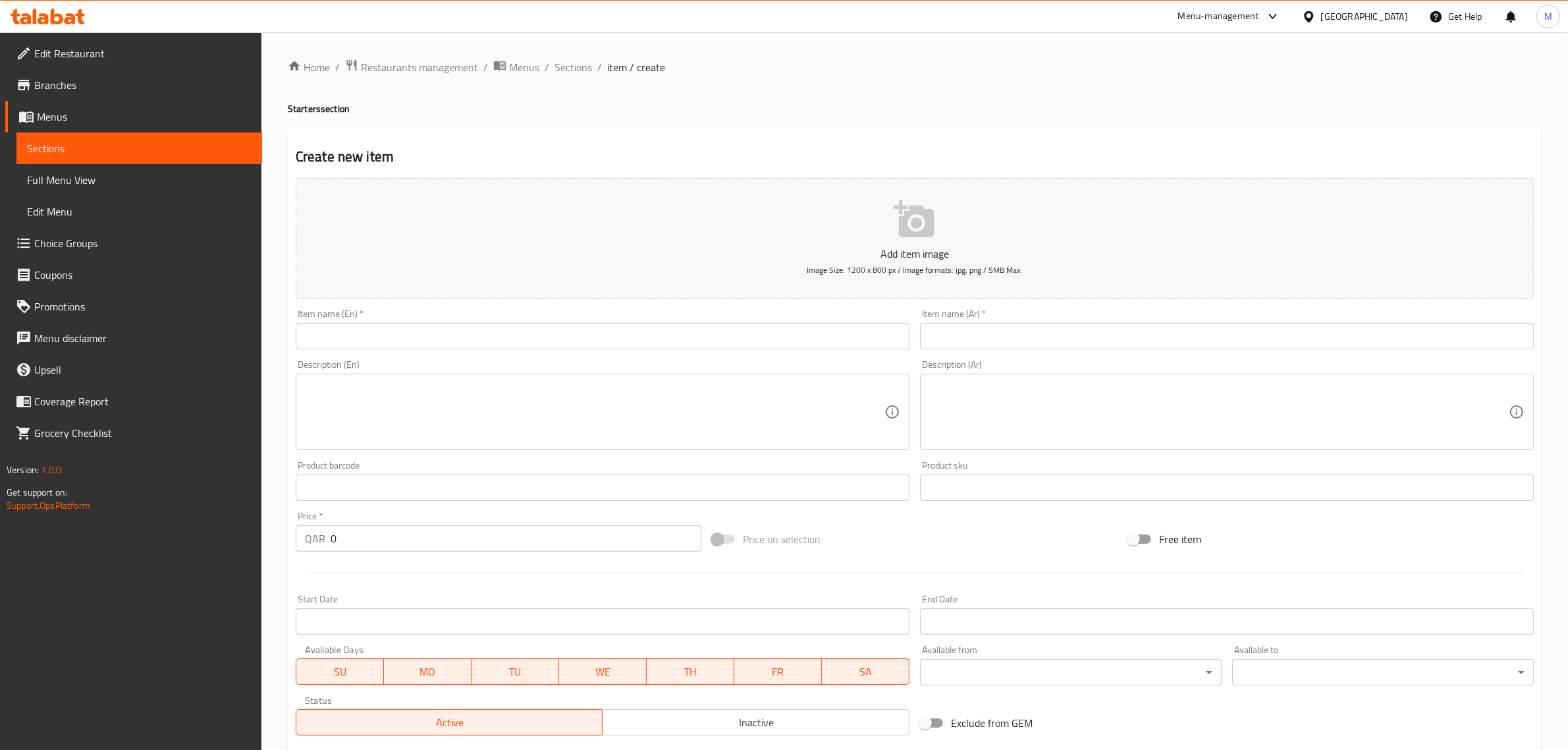
click at [537, 348] on input "text" at bounding box center [602, 336] width 614 height 26
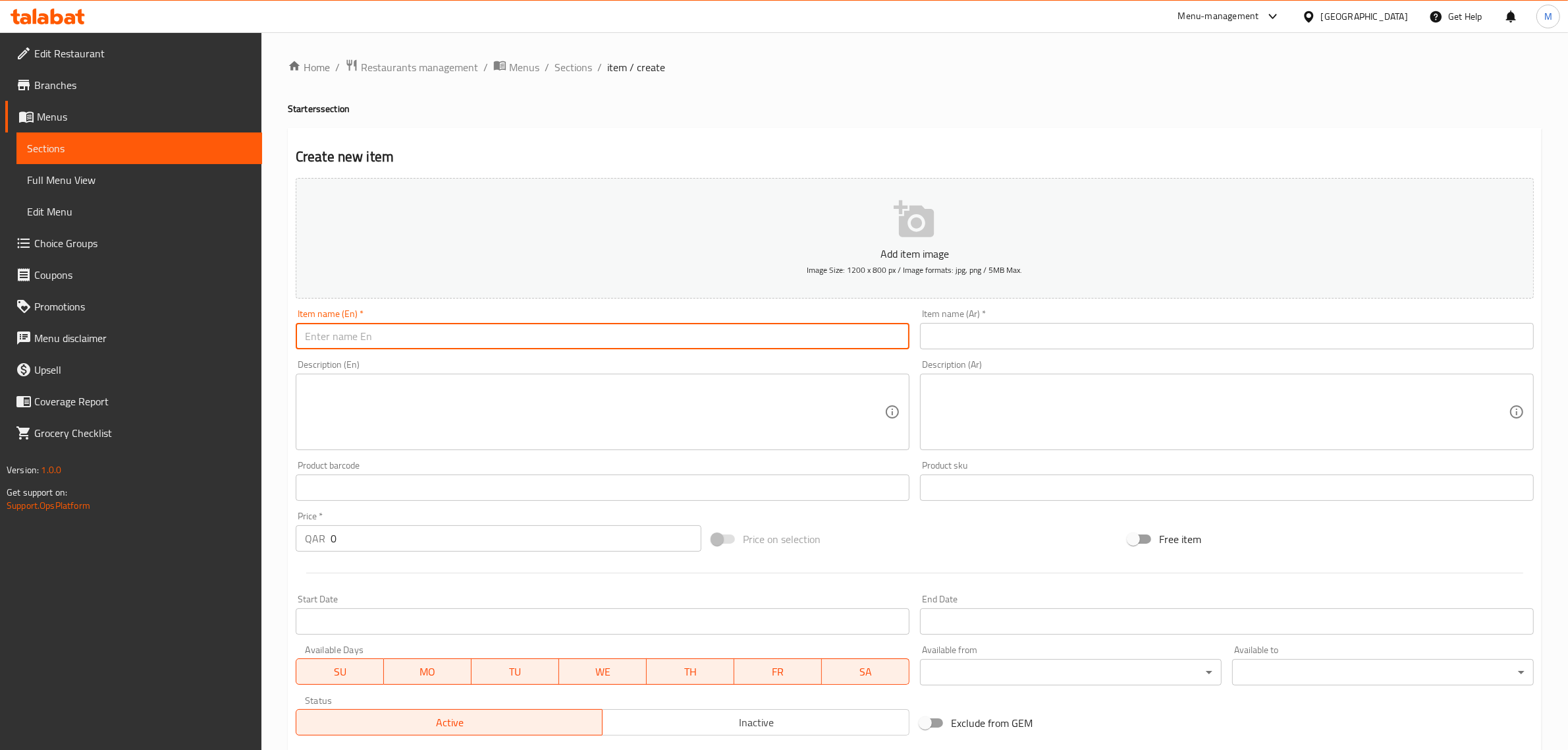
paste input "Sweet Chili Chicken Pop"
type input "Sweet Chili Chicken Pop"
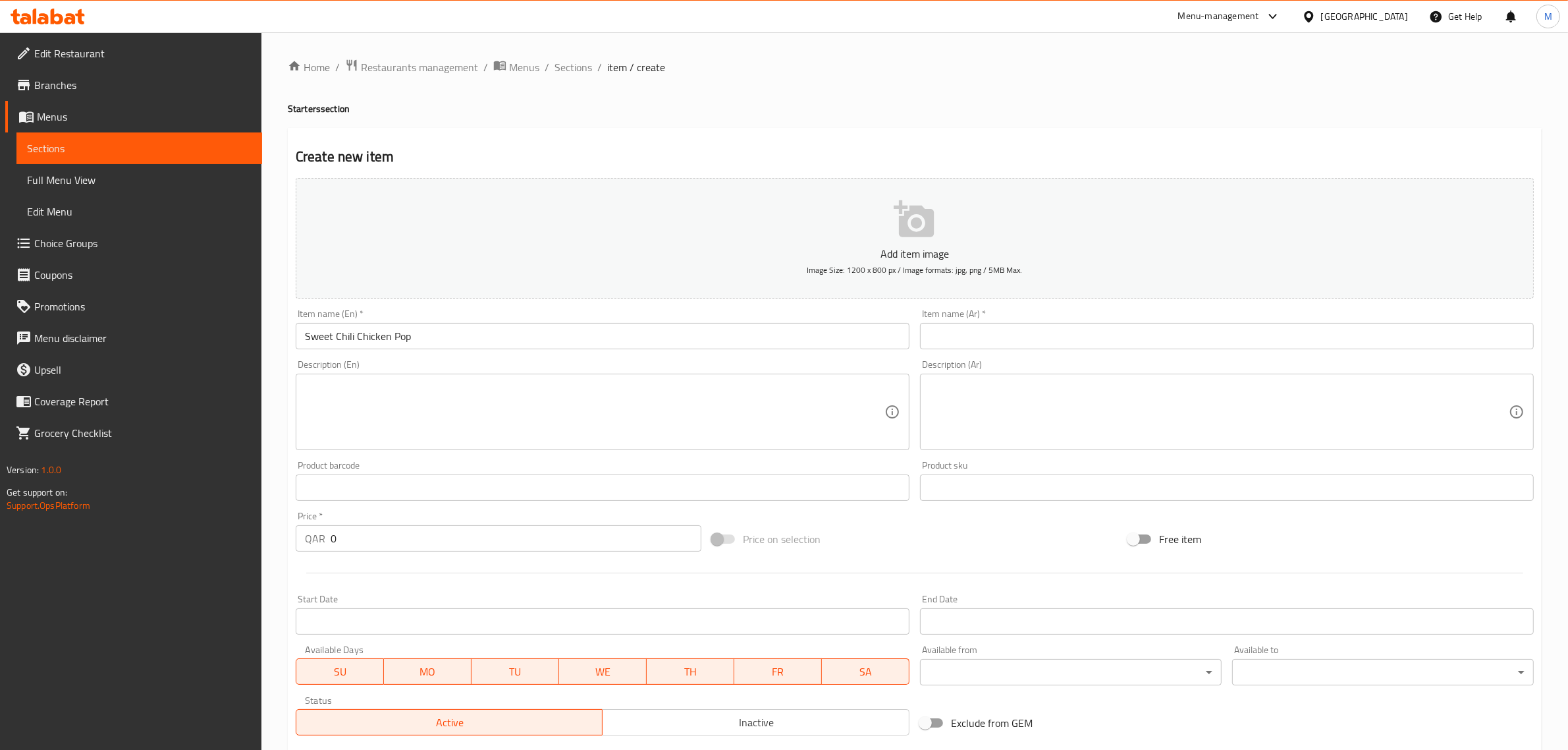
click at [712, 426] on textarea at bounding box center [595, 412] width 579 height 63
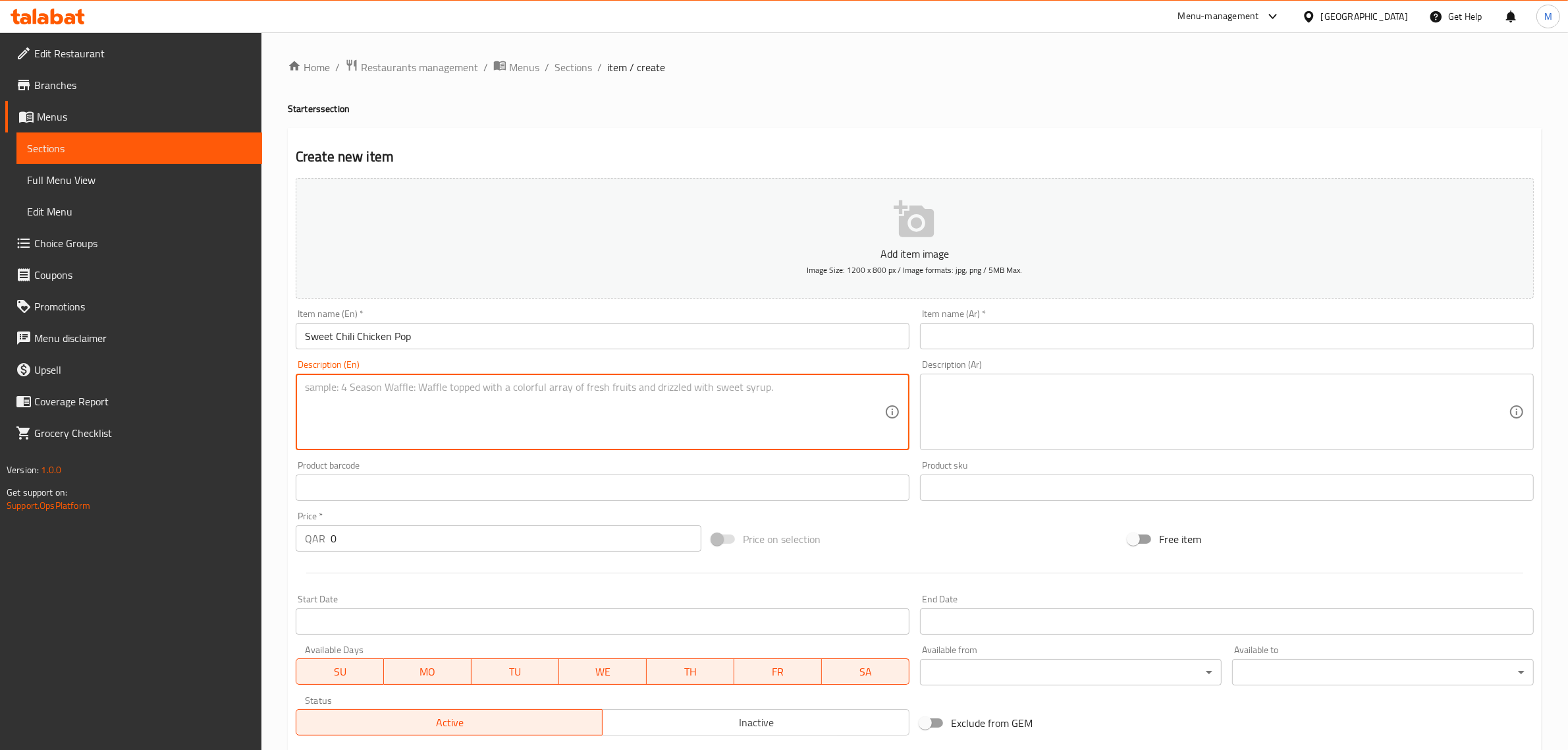
paste textarea "Oriental style boneless chicken bites in Honey Garlic Sauce, and garnished with…"
type textarea "Oriental style boneless chicken bites in Honey Garlic Sauce, and garnished with…"
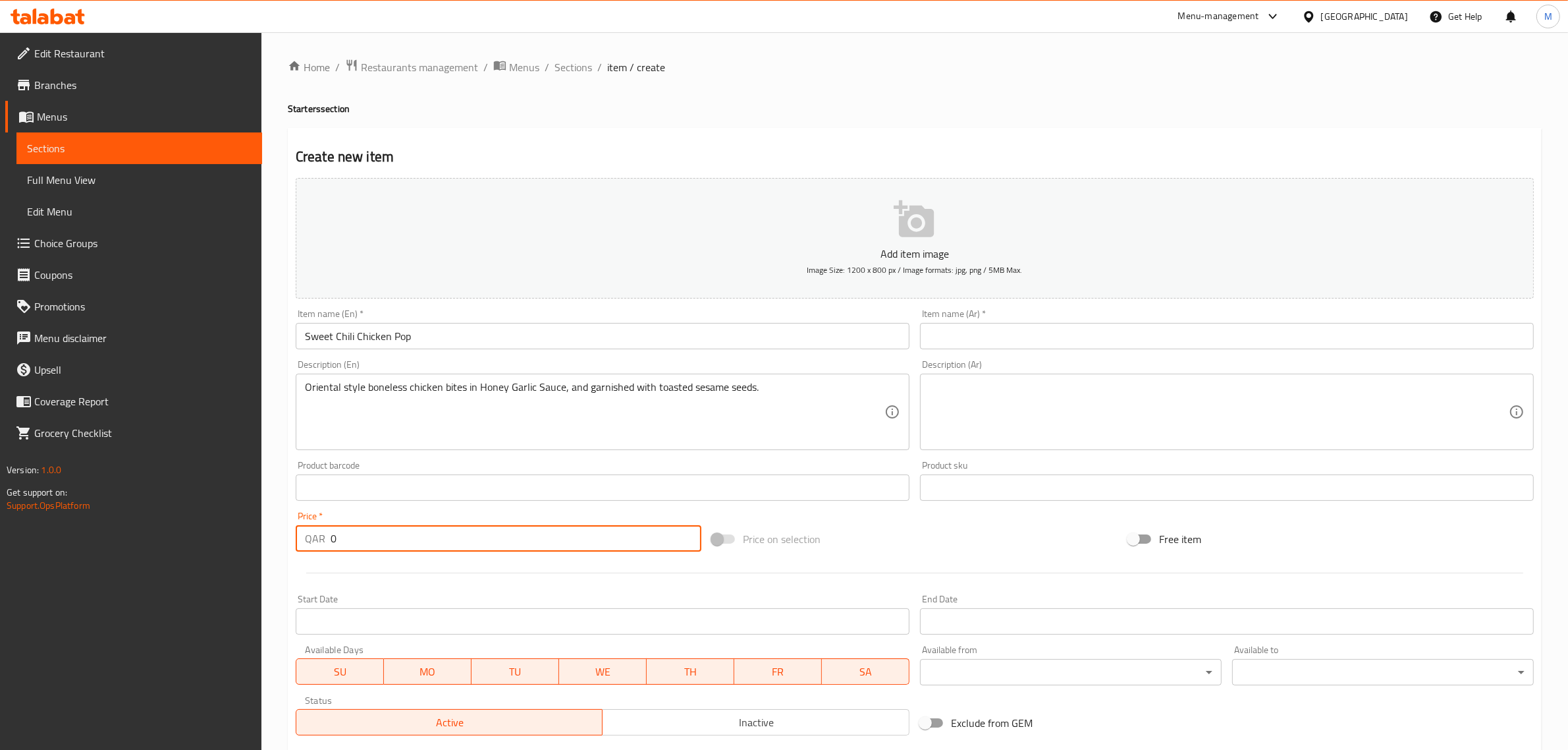
click at [531, 532] on input "0" at bounding box center [515, 538] width 371 height 26
type input "27"
click at [858, 537] on div "Price on selection" at bounding box center [915, 539] width 416 height 36
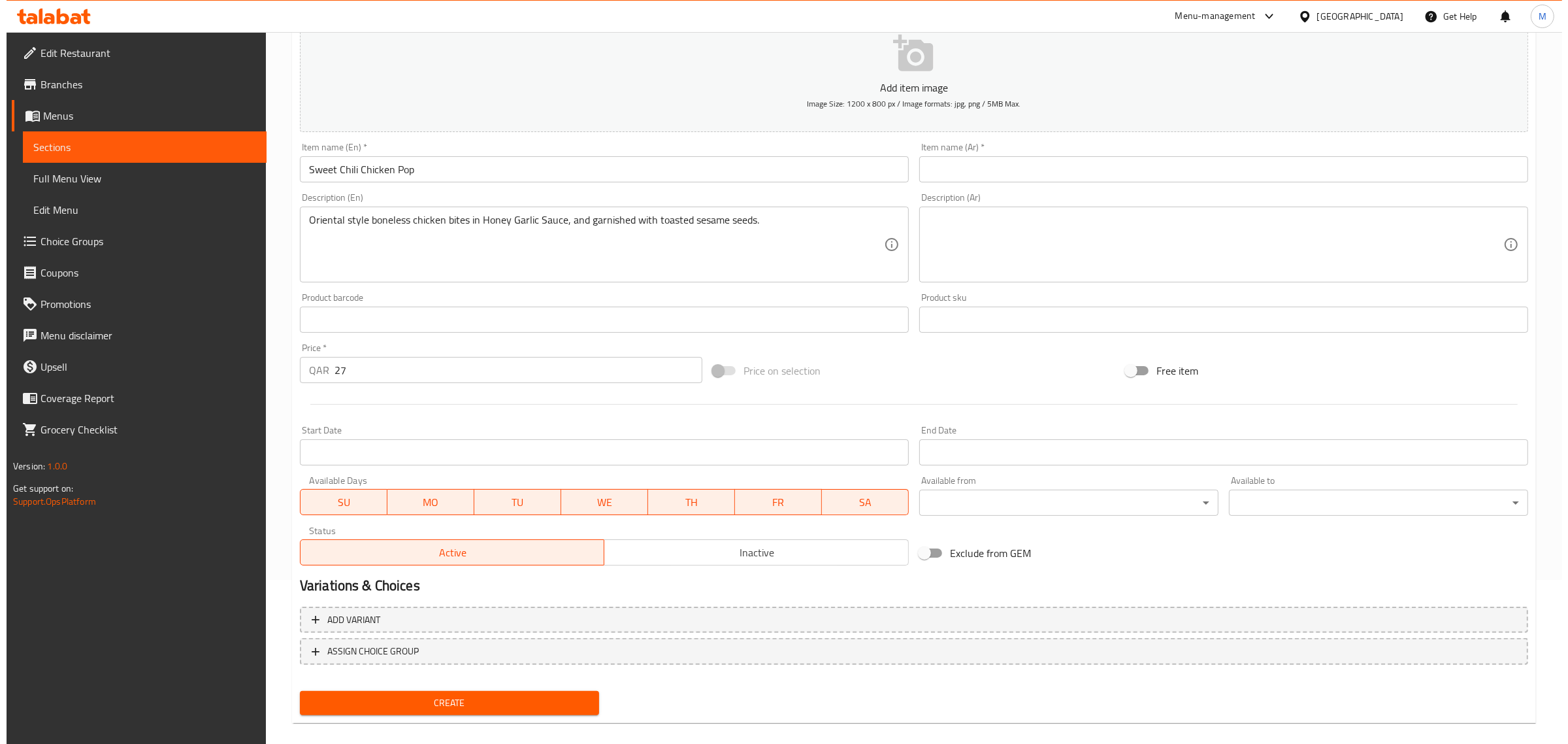
scroll to position [177, 0]
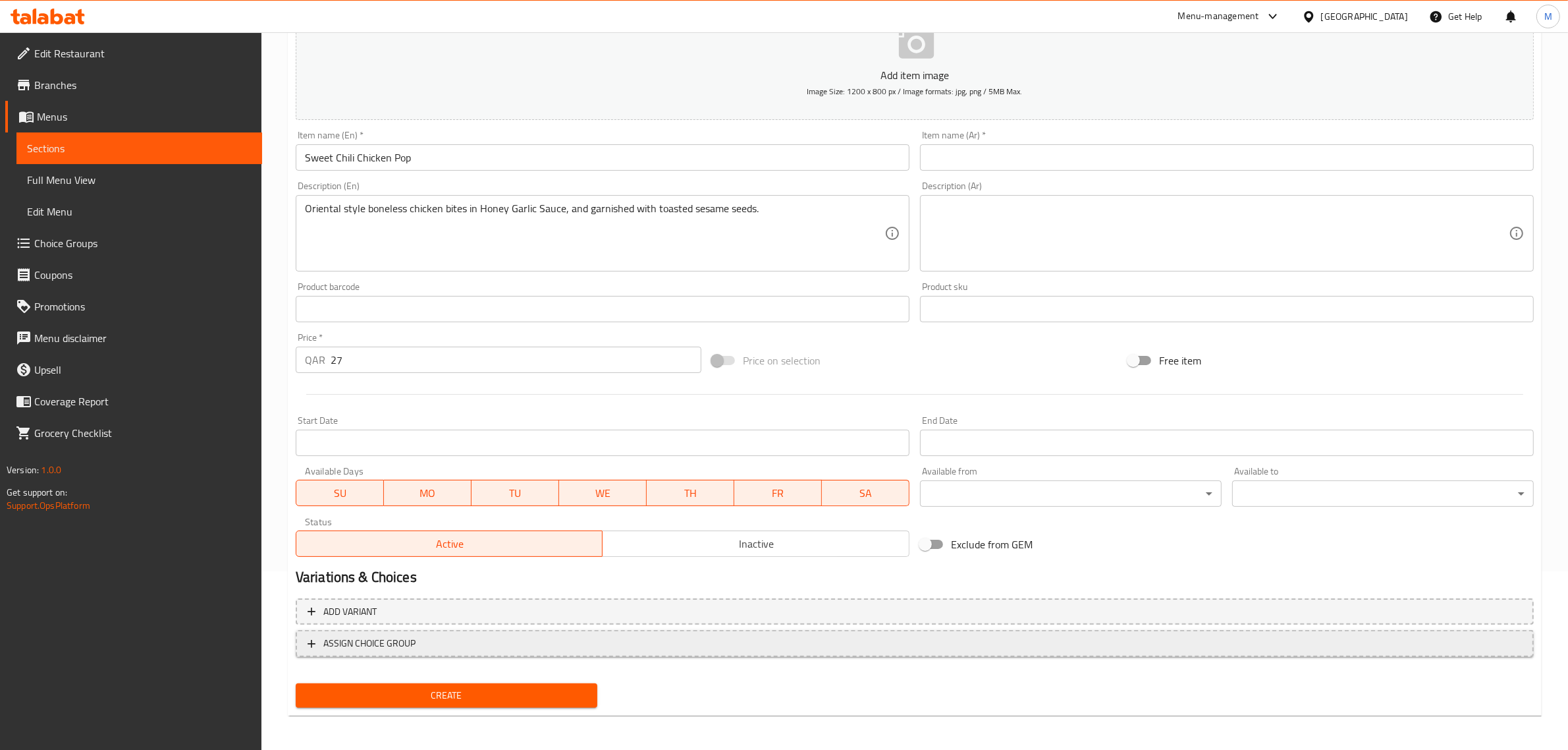
click at [493, 640] on span "ASSIGN CHOICE GROUP" at bounding box center [915, 643] width 1214 height 17
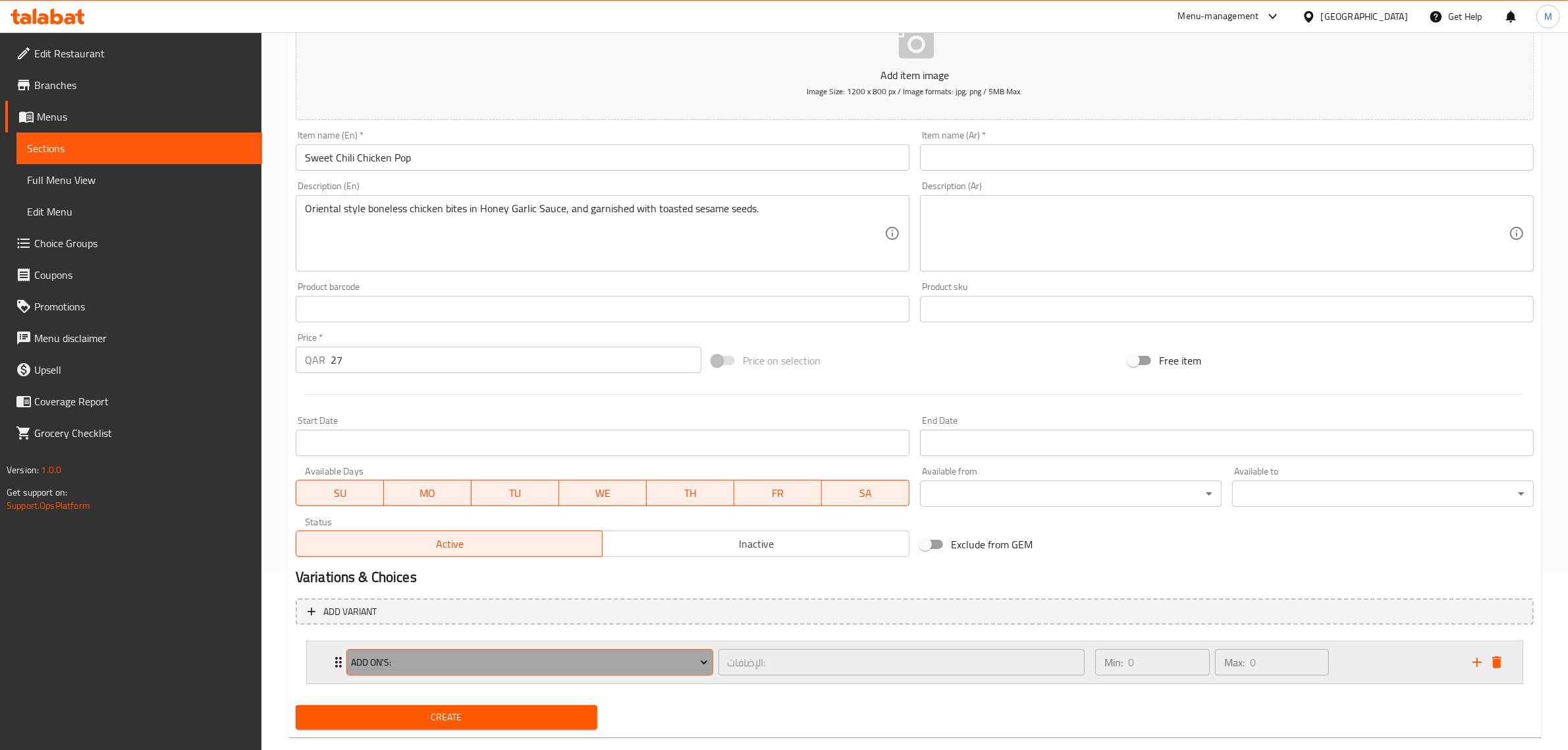
click at [517, 660] on span "Add On's:" at bounding box center [529, 662] width 357 height 17
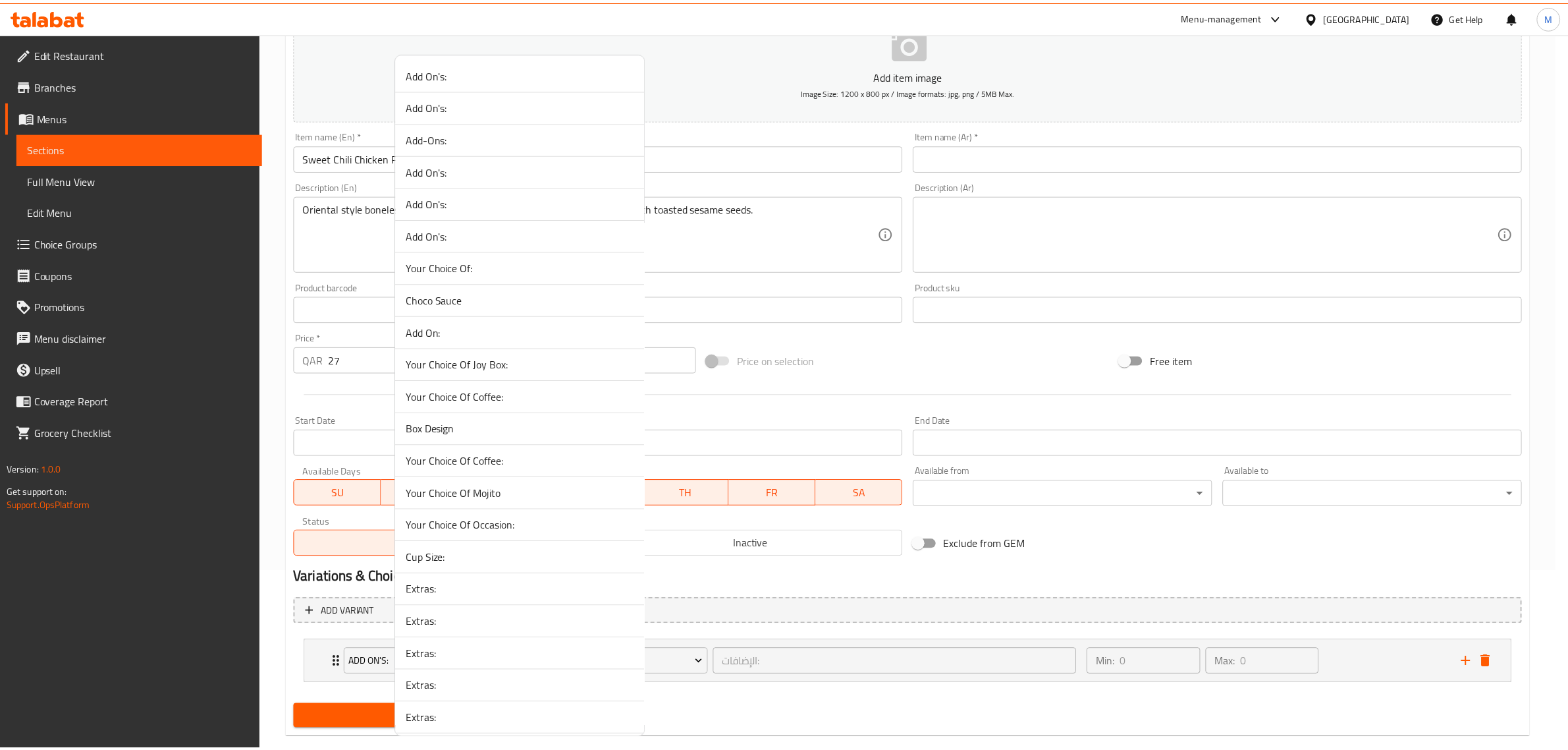
scroll to position [1852, 0]
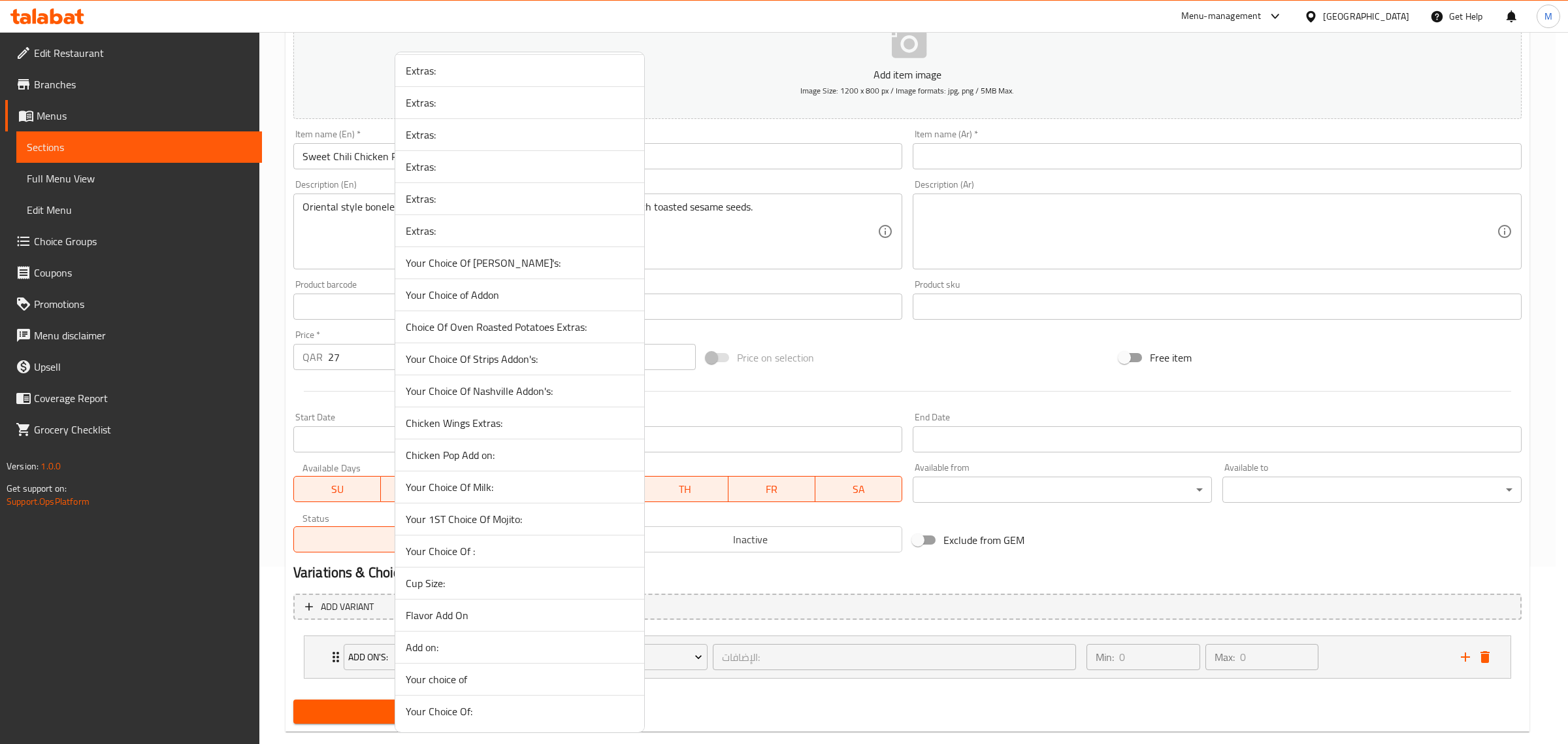
click at [534, 456] on span "Chicken Pop Add on:" at bounding box center [520, 455] width 228 height 16
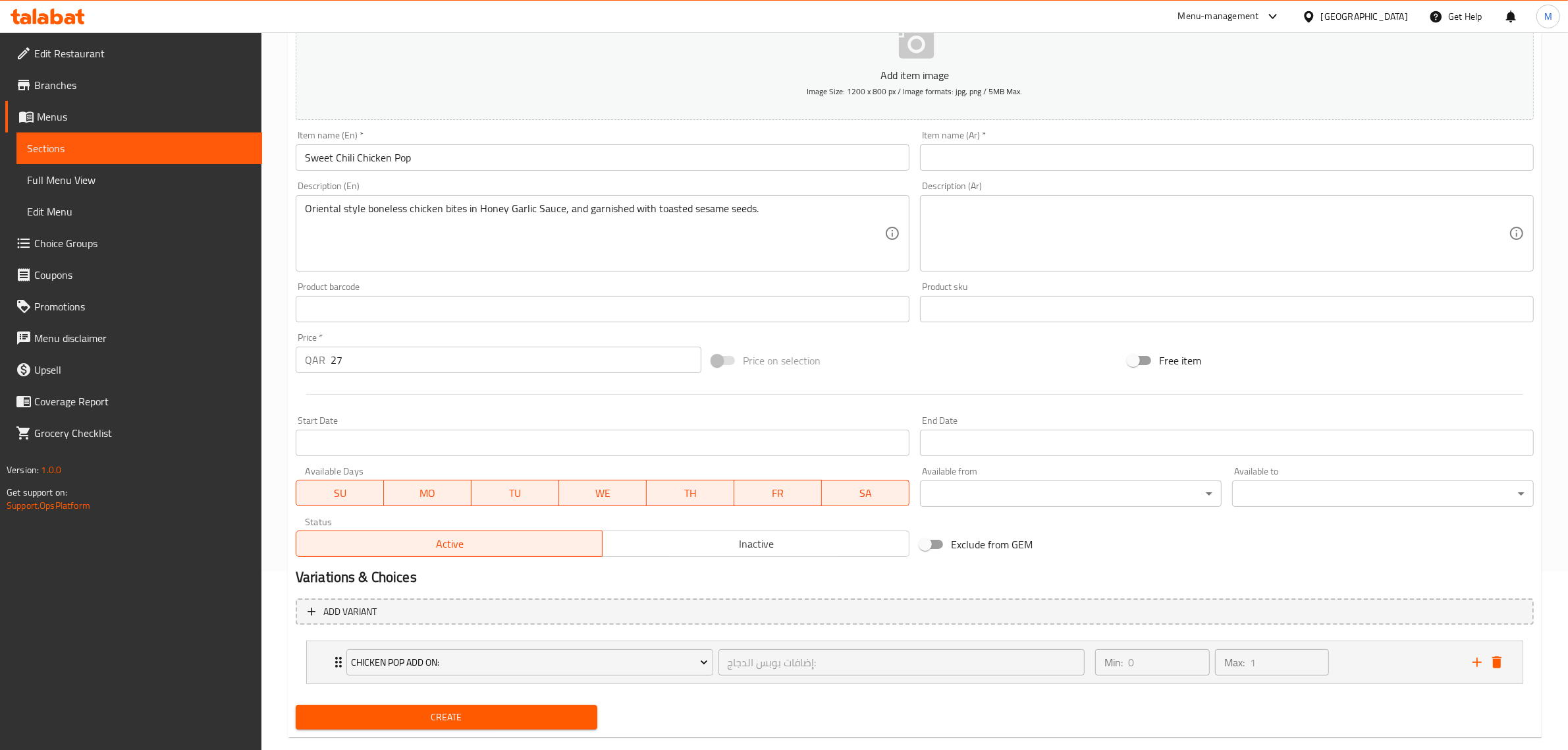
click at [1090, 236] on textarea at bounding box center [1219, 234] width 579 height 63
paste textarea "قطع دجاج مخلية على الطريقة الشرقية بصلصة العسل والثوم ومزينة ببذور السمسم المحم…"
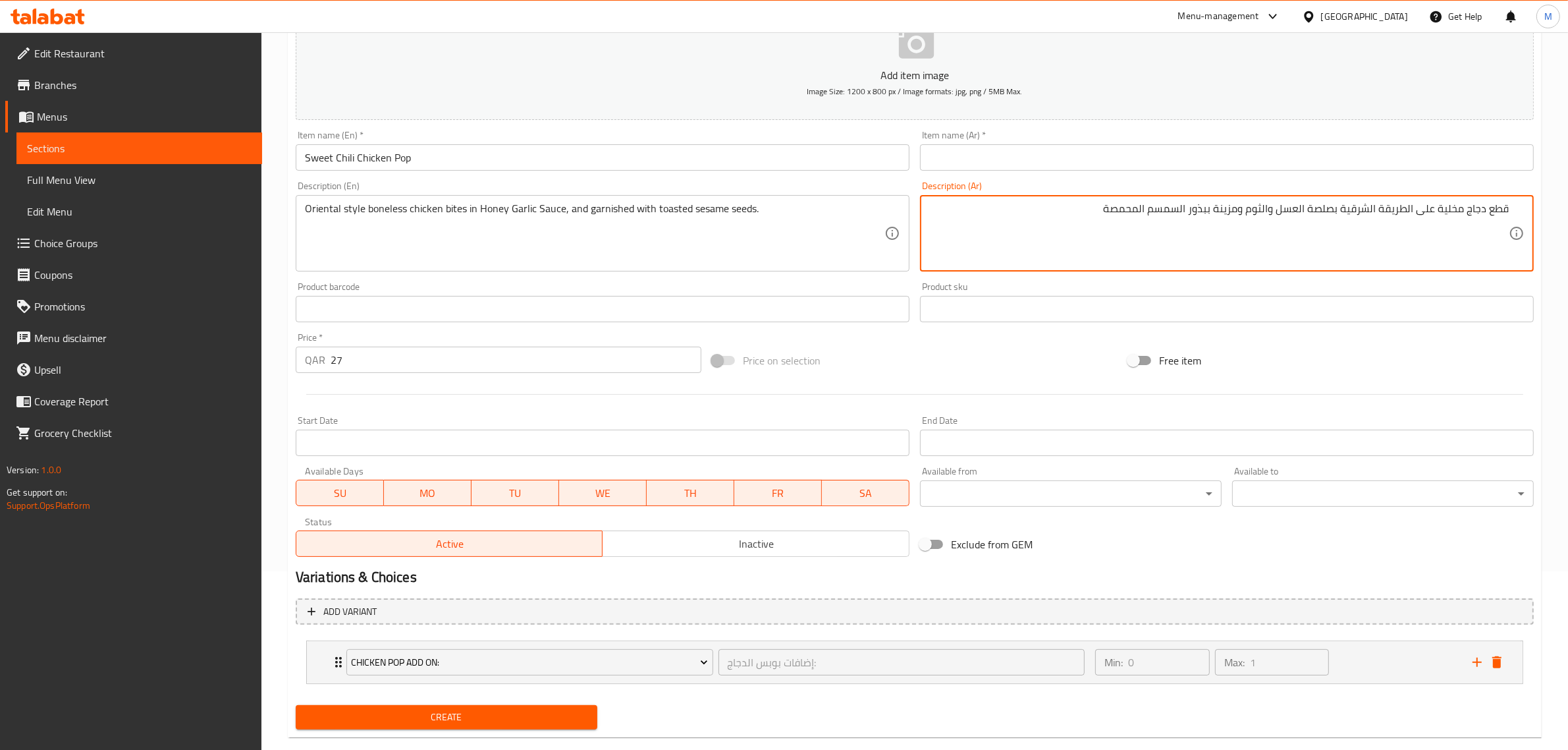
type textarea "قطع دجاج مخلية على الطريقة الشرقية بصلصة العسل والثوم ومزينة ببذور السمسم المحم…"
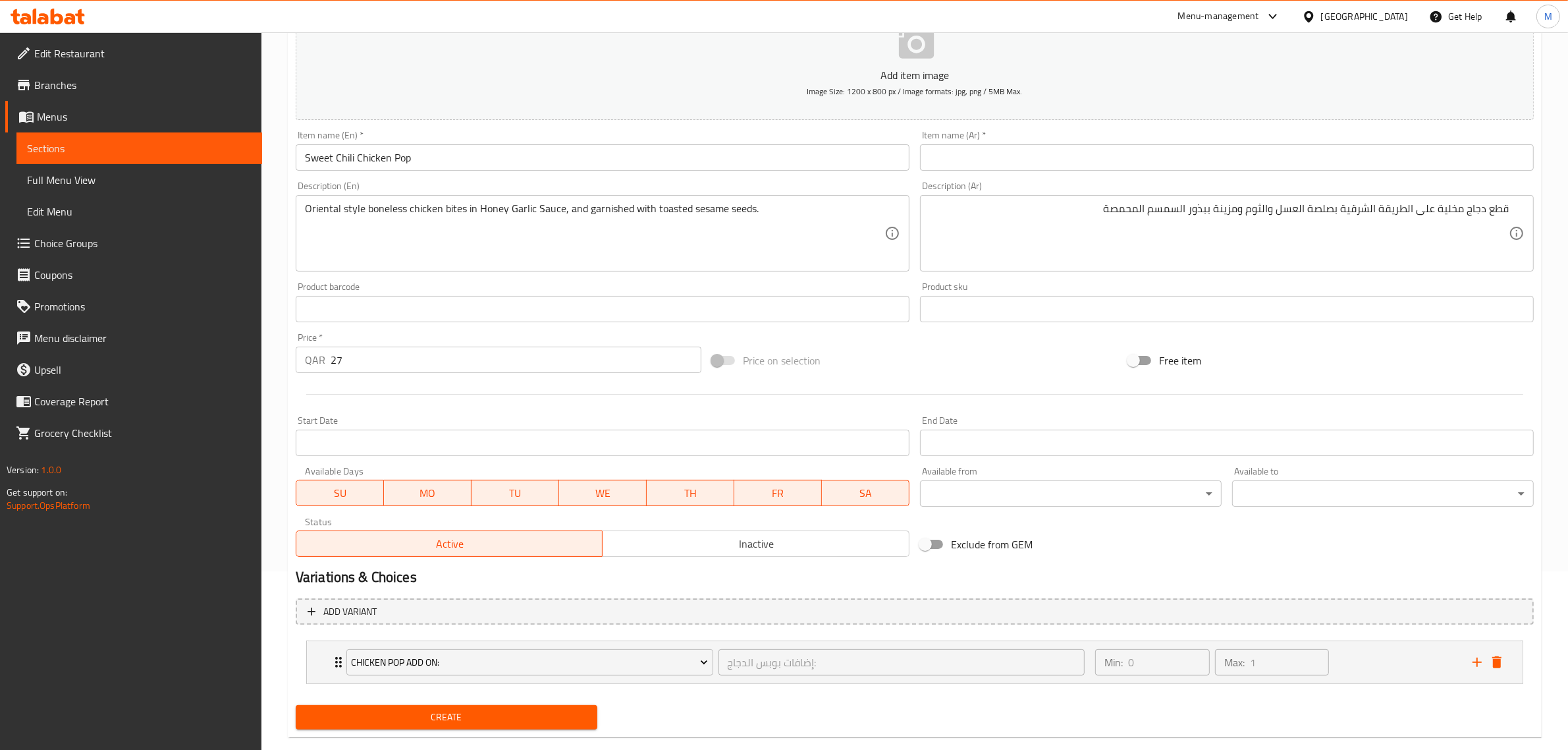
click at [1285, 154] on input "text" at bounding box center [1227, 157] width 614 height 26
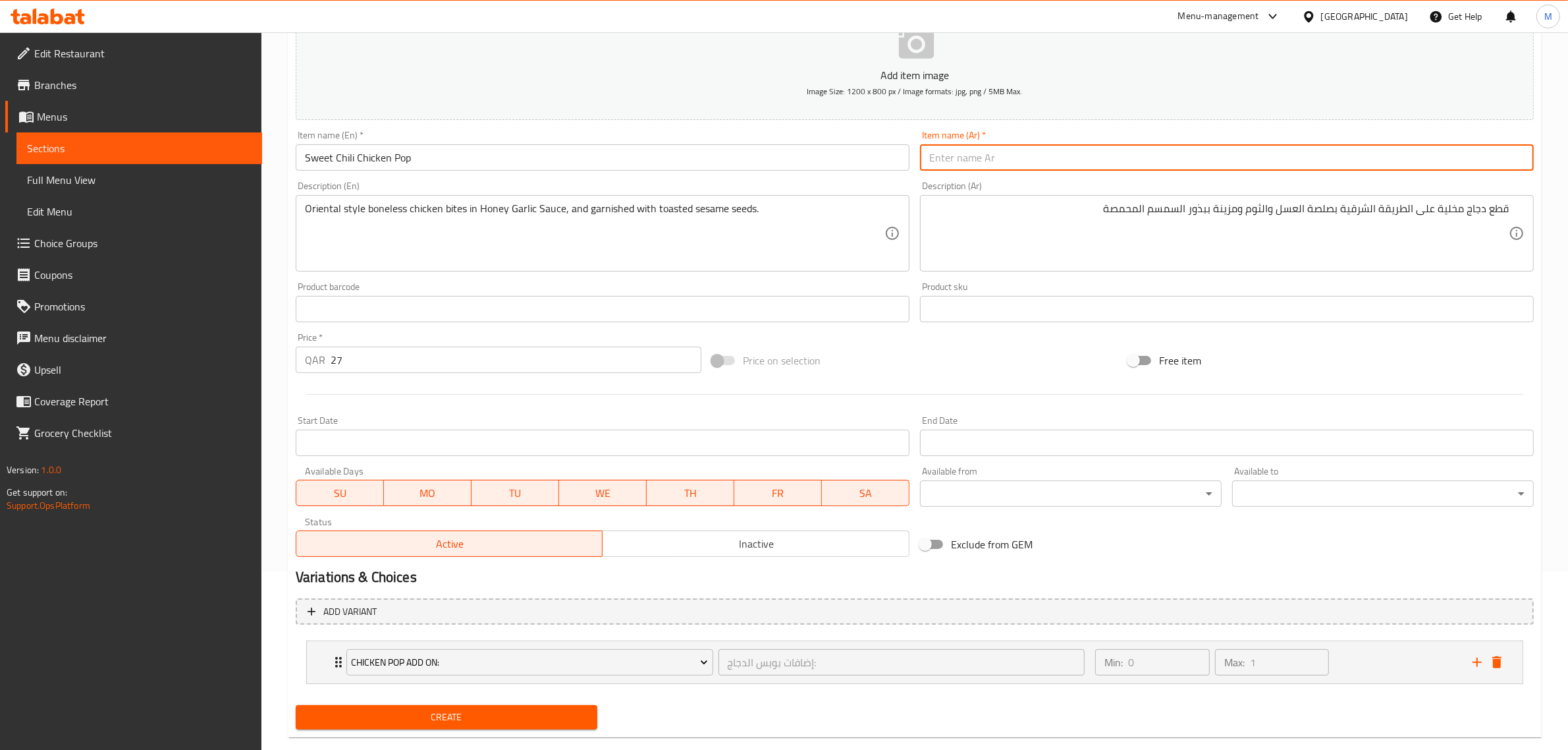
paste input "بوبس الدجاج الحلوة الحارة (سويت شيلي)"
type input "بوبس الدجاج الحلوة الحارة (سويت شيلي)"
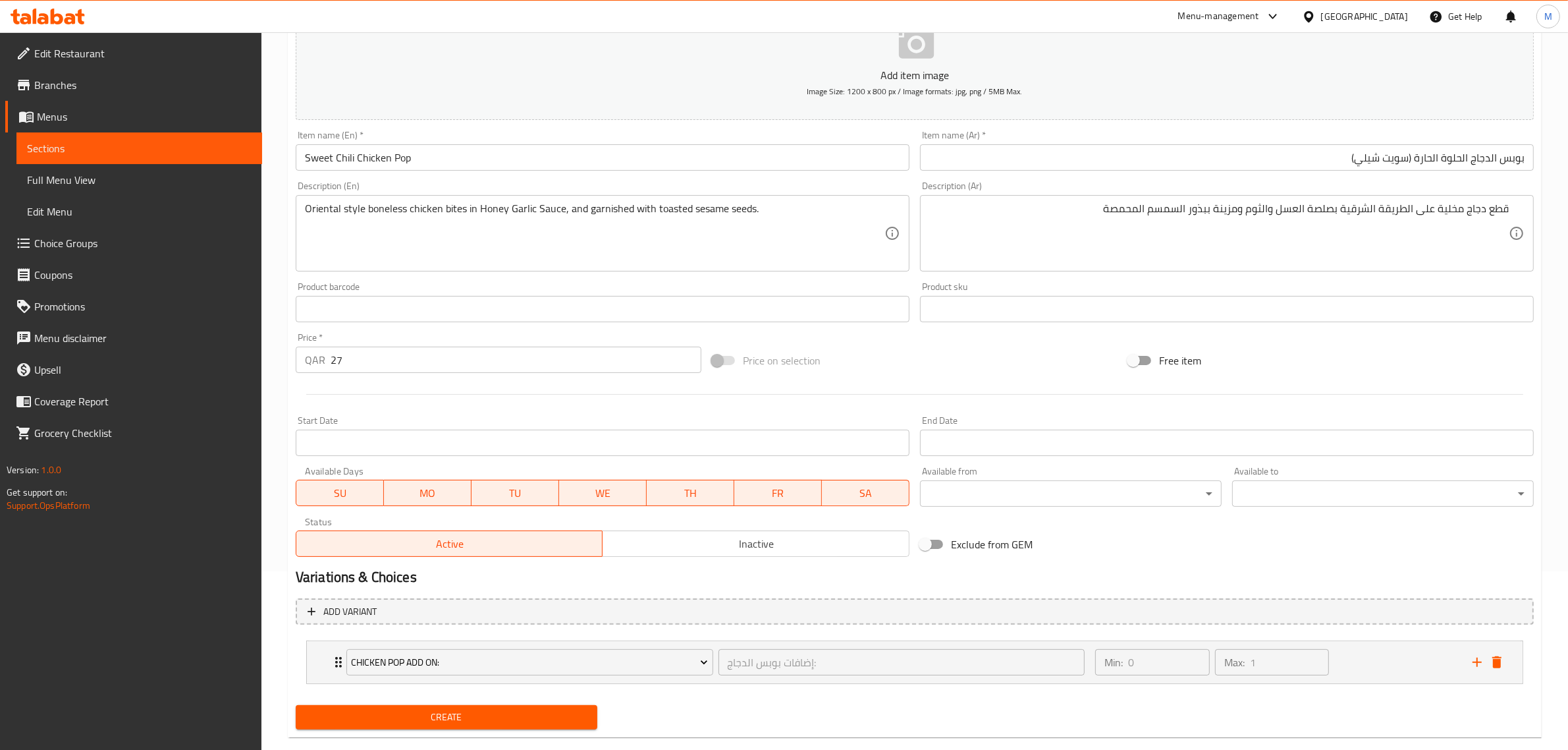
click at [1029, 356] on div "Price on selection" at bounding box center [915, 360] width 416 height 36
click at [1002, 569] on h2 "Variations & Choices" at bounding box center [914, 577] width 1238 height 20
click at [524, 719] on span "Create" at bounding box center [446, 717] width 280 height 17
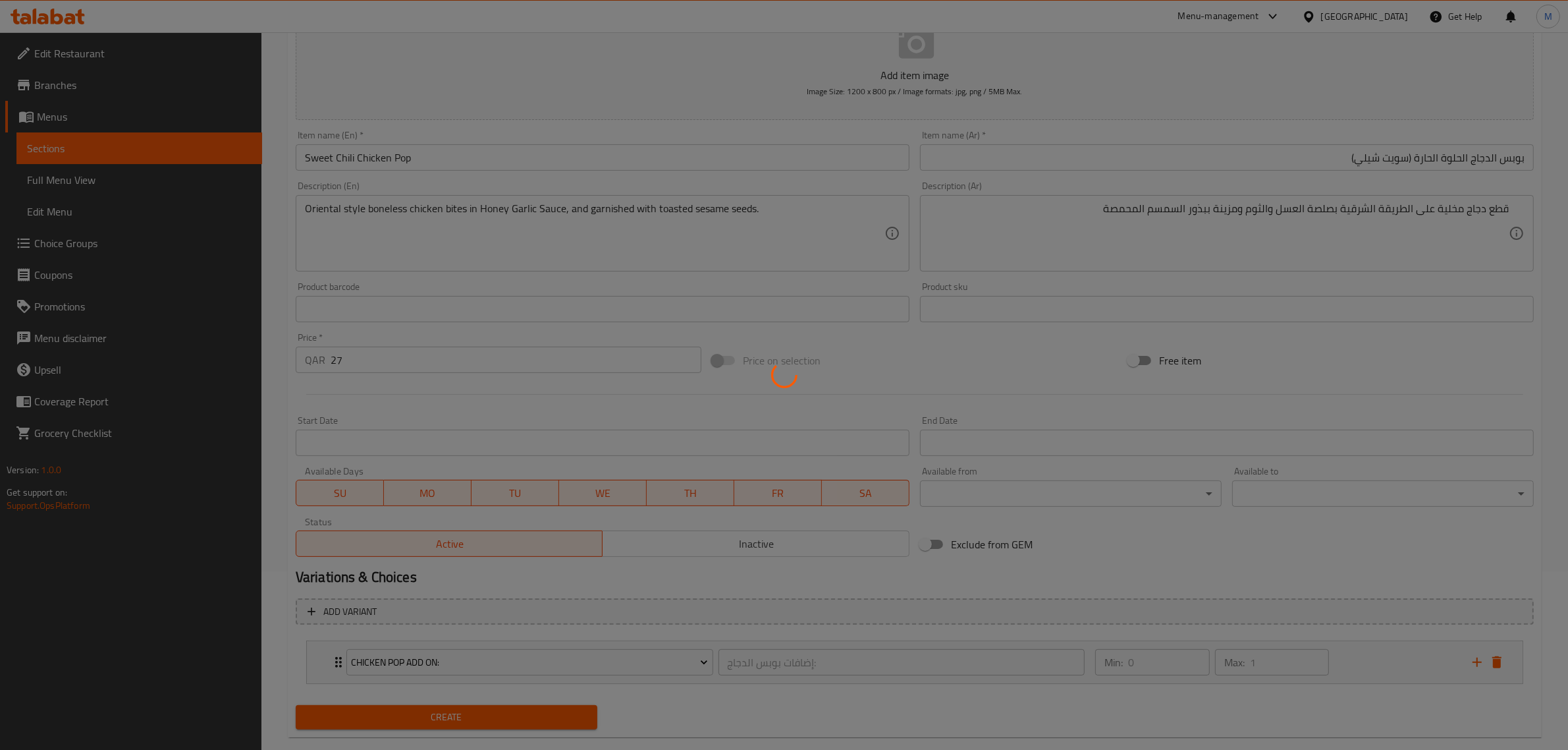
type input "0"
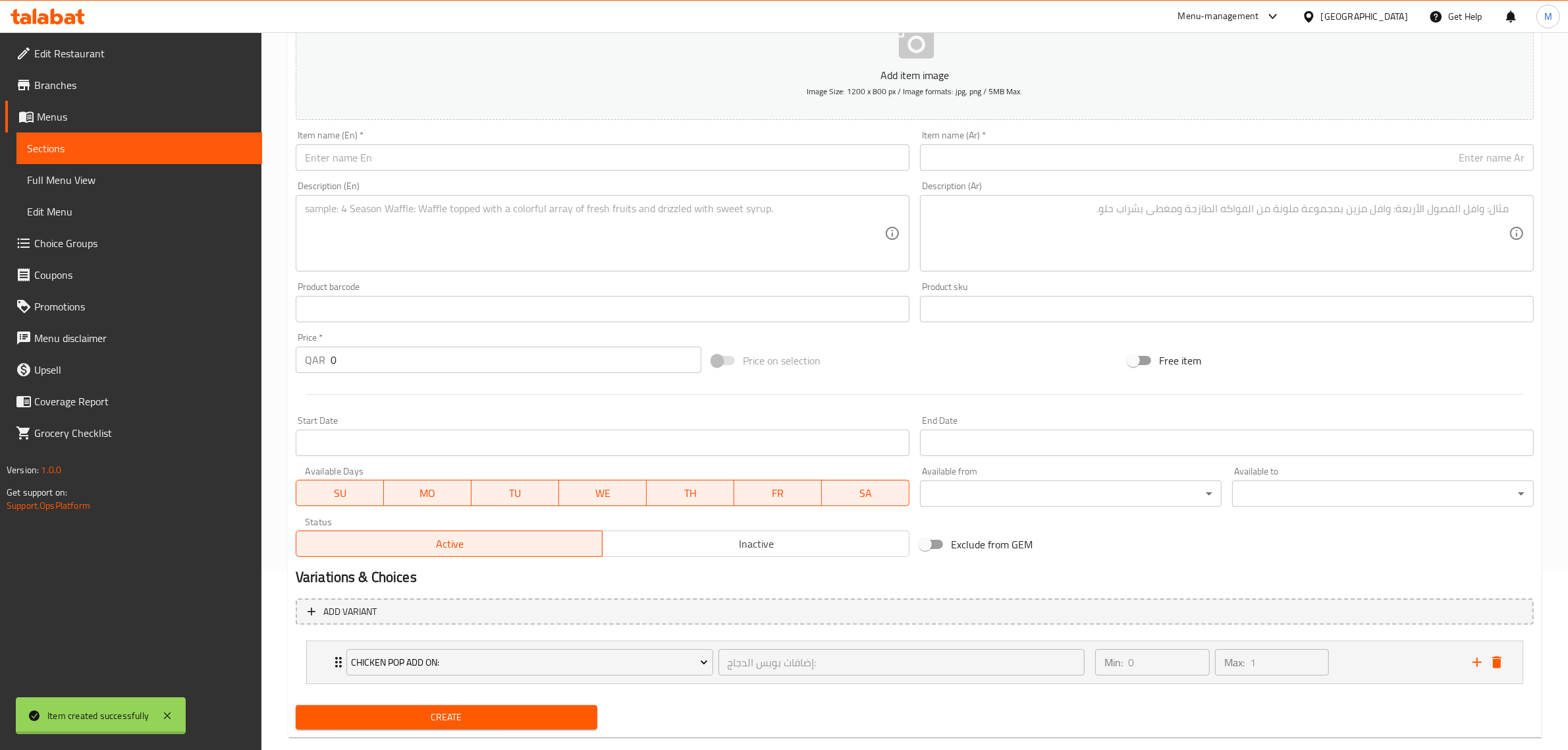
click at [716, 557] on div at bounding box center [784, 375] width 1568 height 750
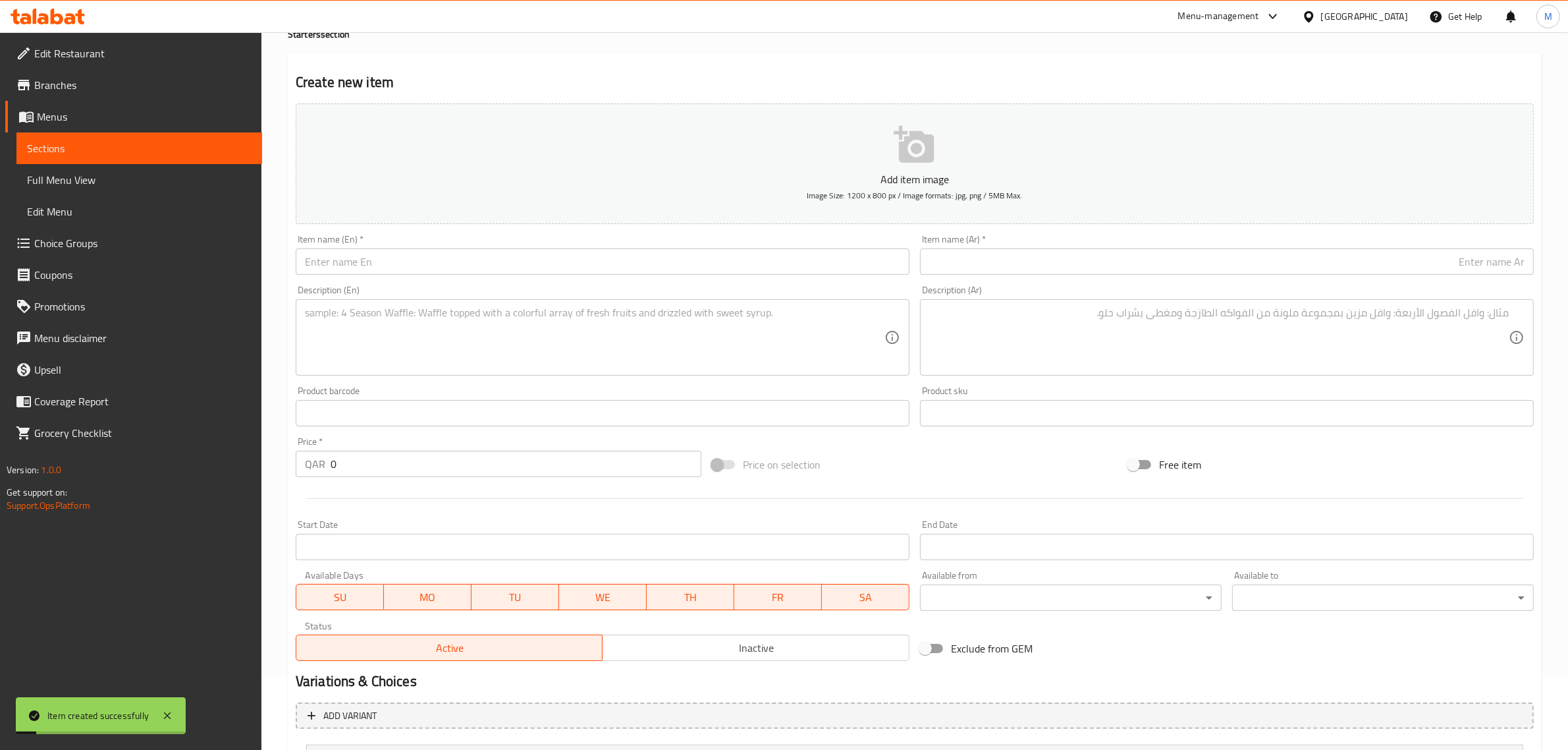
scroll to position [0, 0]
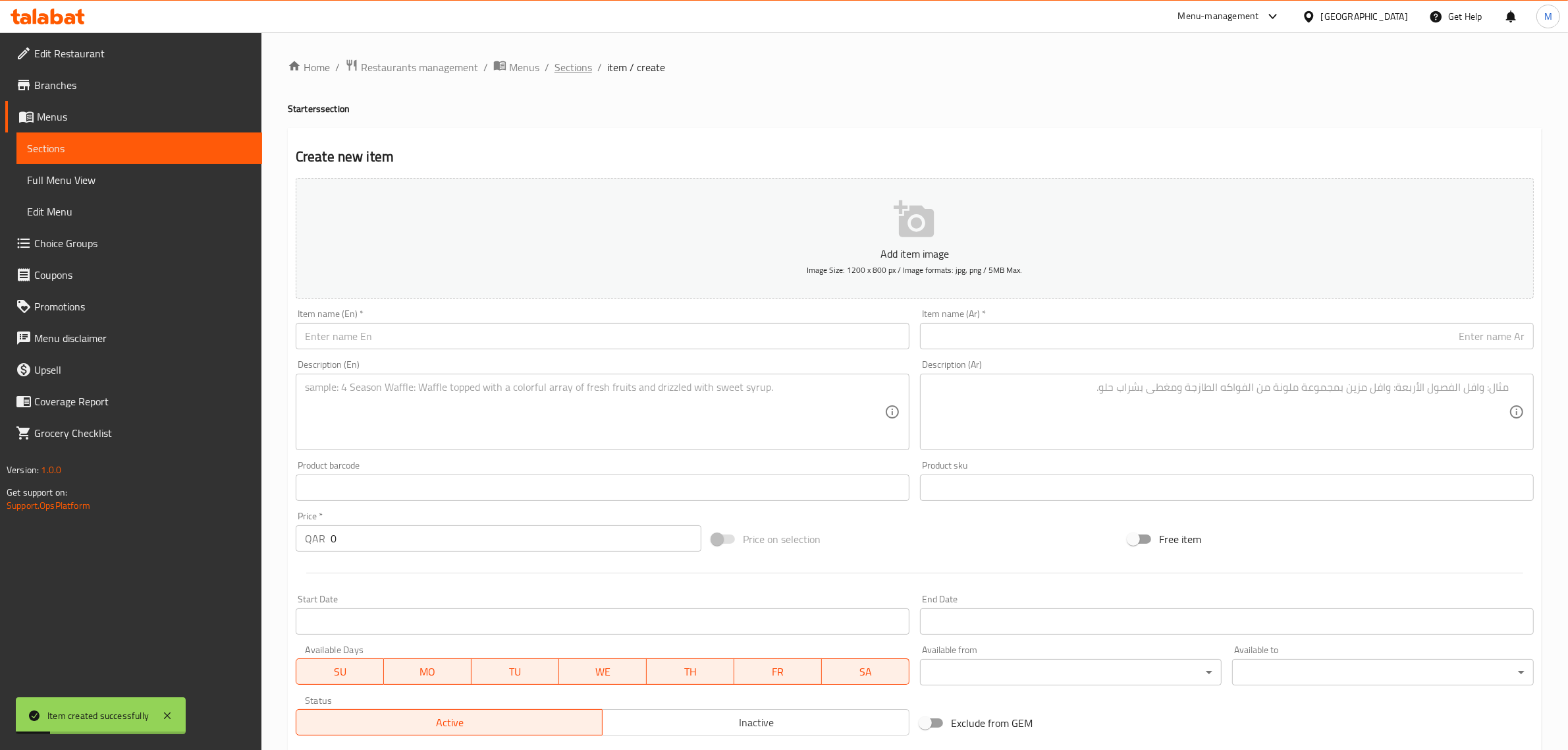
click at [581, 63] on span "Sections" at bounding box center [574, 67] width 38 height 16
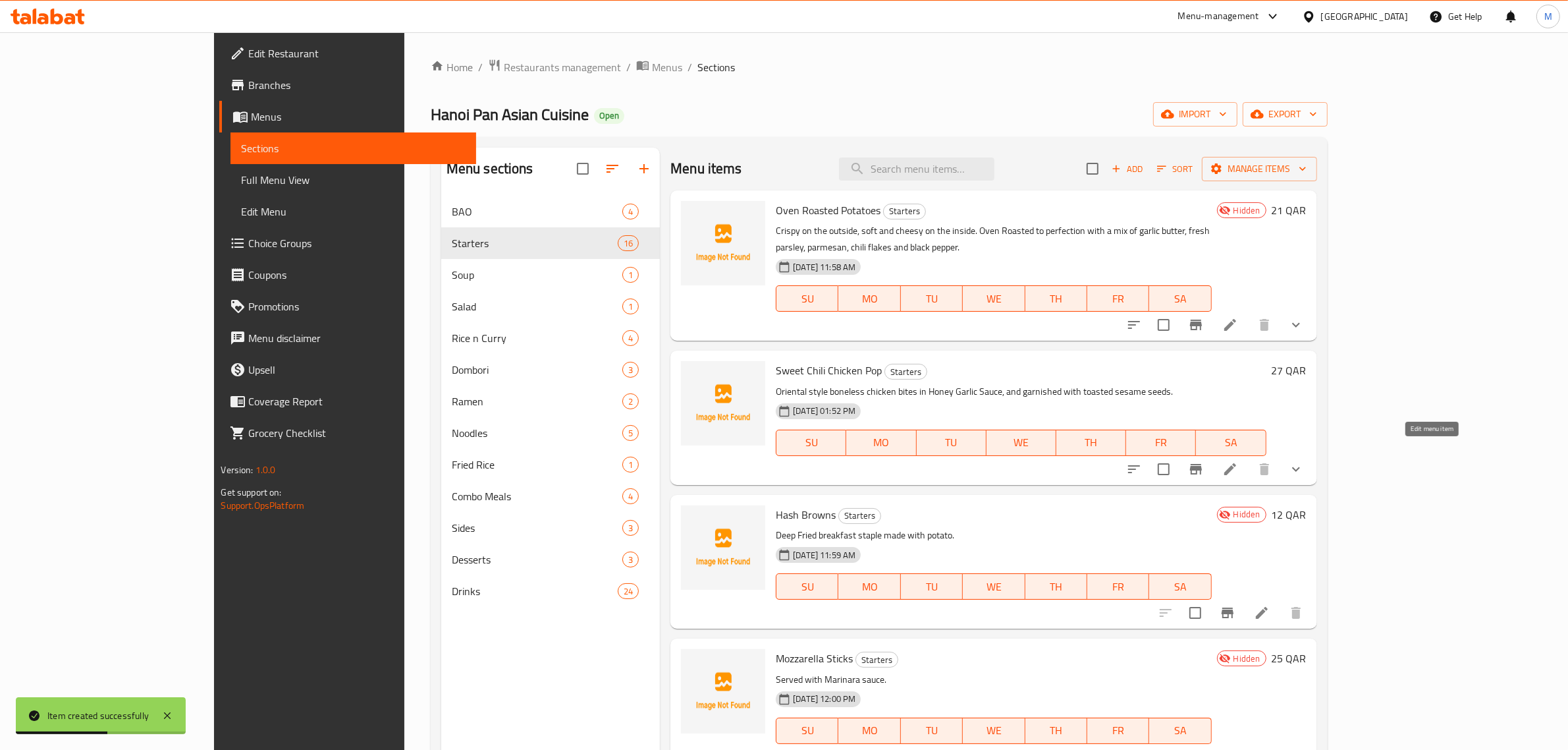
click at [1236, 463] on icon at bounding box center [1230, 469] width 12 height 12
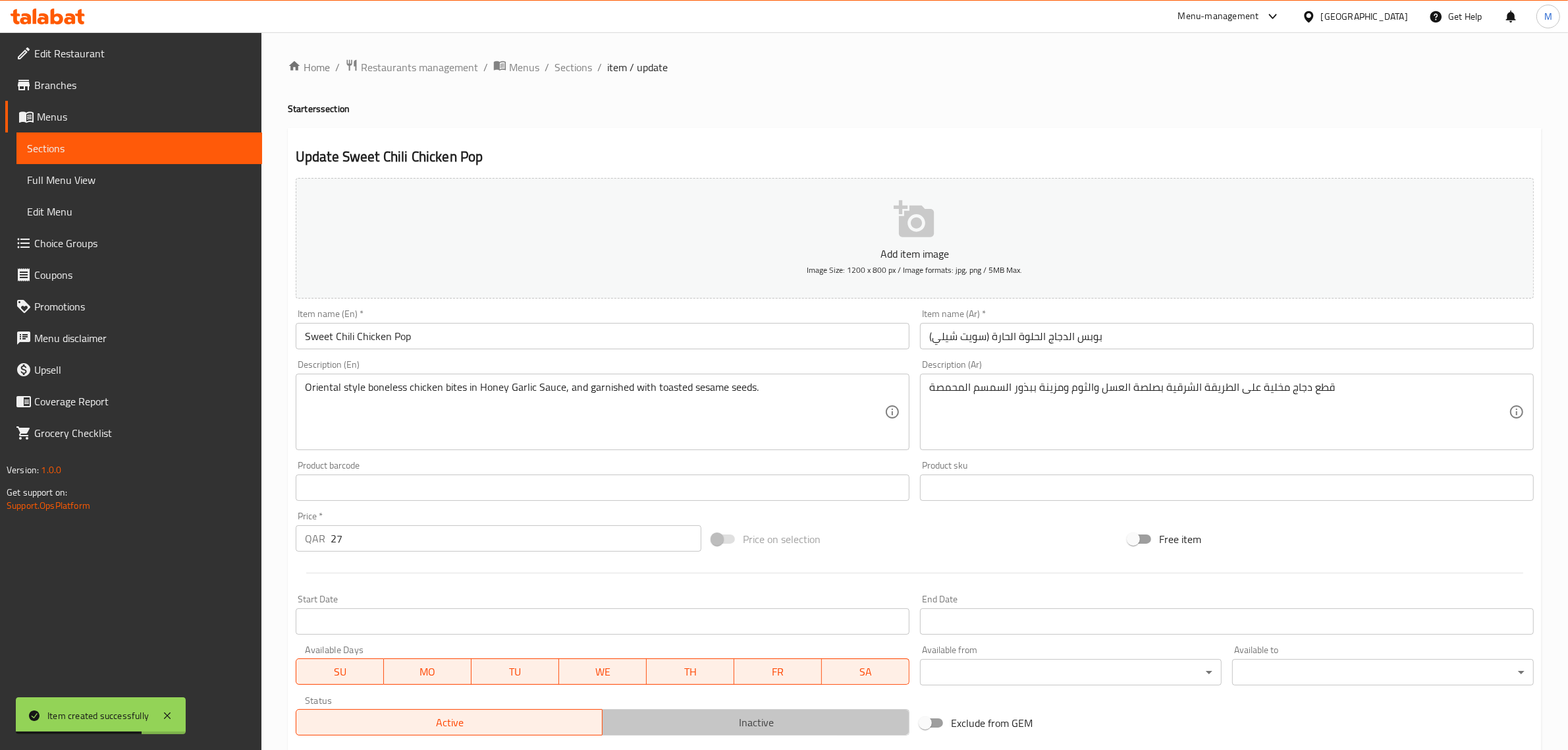
click at [743, 725] on span "Inactive" at bounding box center [756, 722] width 296 height 19
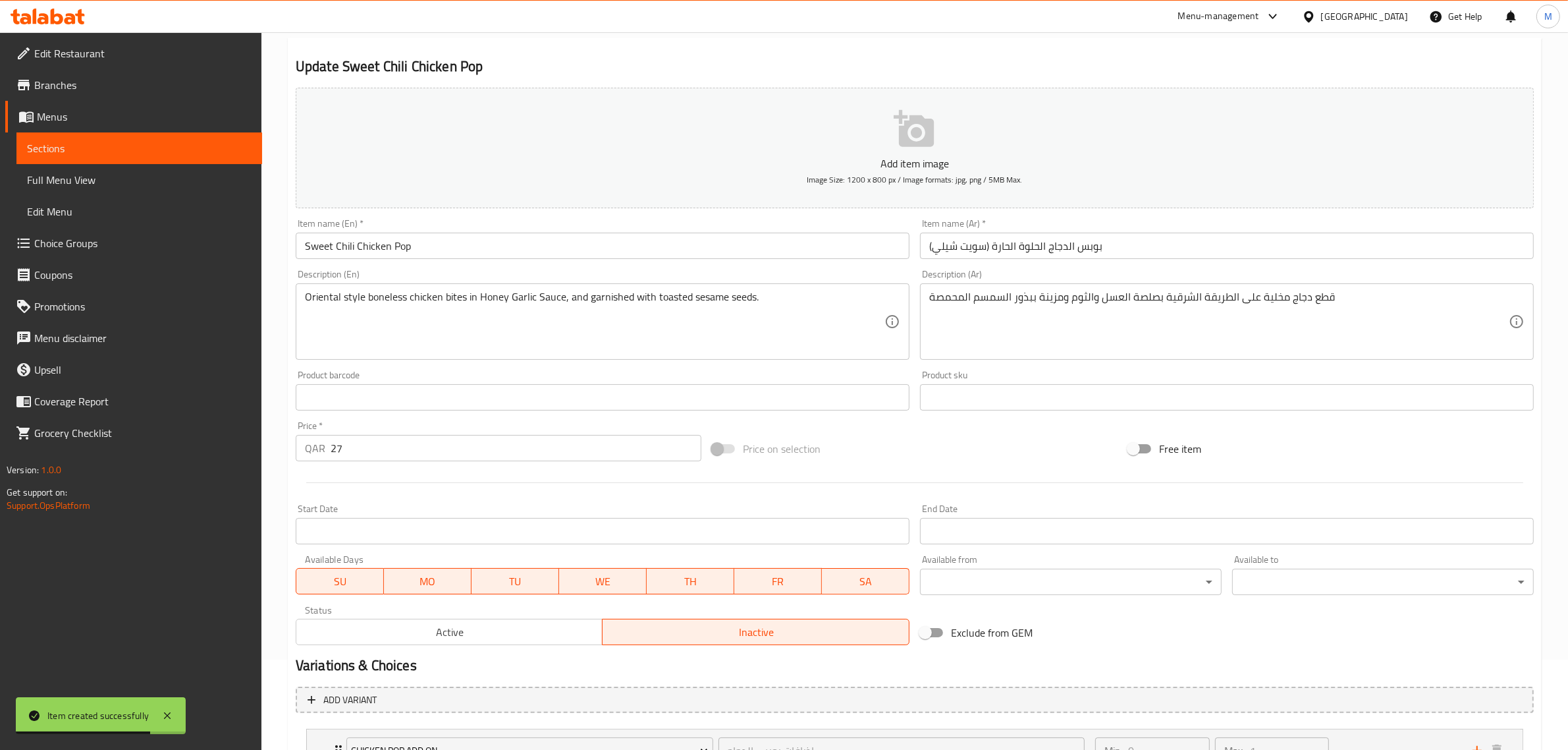
scroll to position [202, 0]
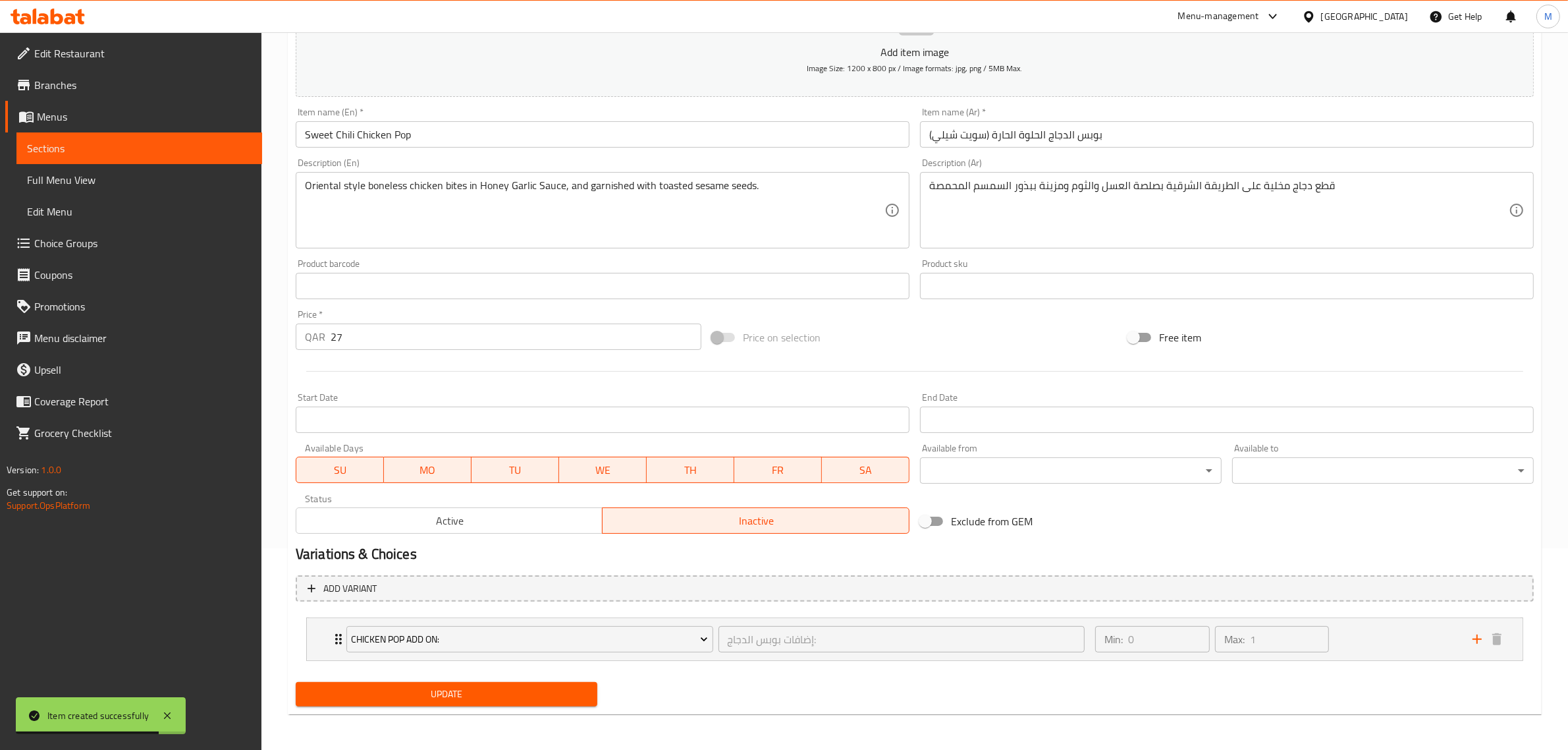
click at [528, 706] on div "Update" at bounding box center [446, 694] width 312 height 35
click at [531, 700] on span "Update" at bounding box center [446, 694] width 280 height 17
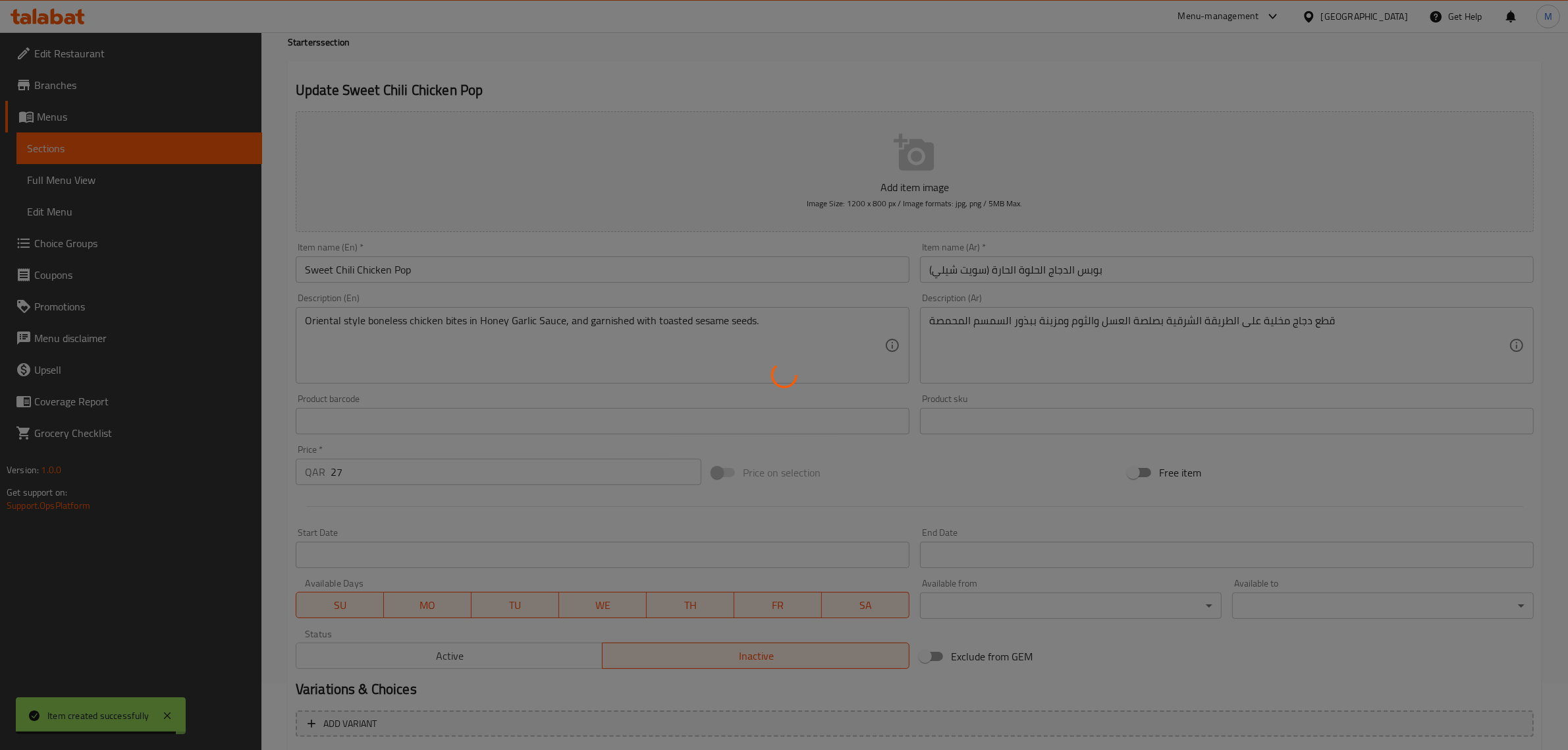
scroll to position [0, 0]
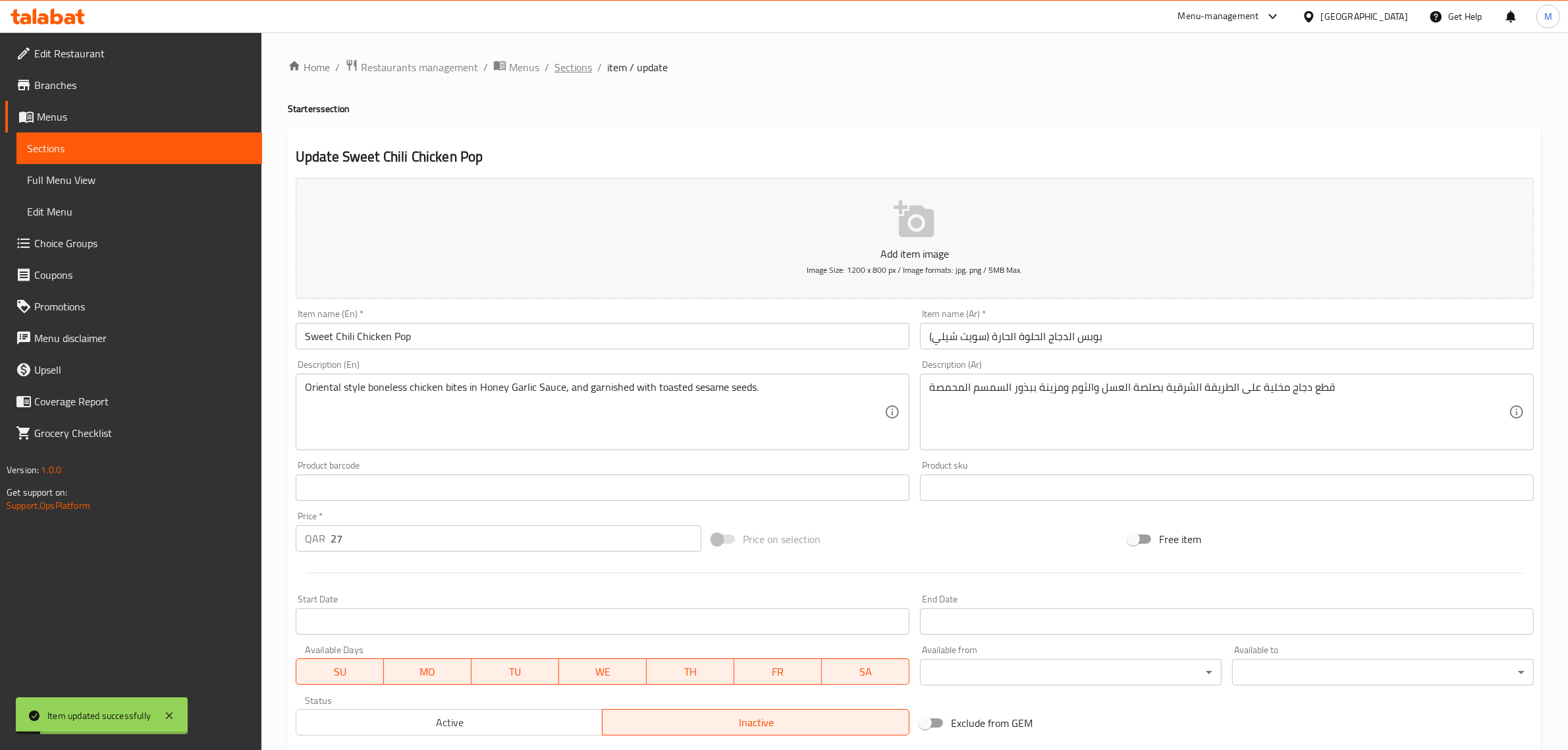
click at [582, 63] on span "Sections" at bounding box center [574, 67] width 38 height 16
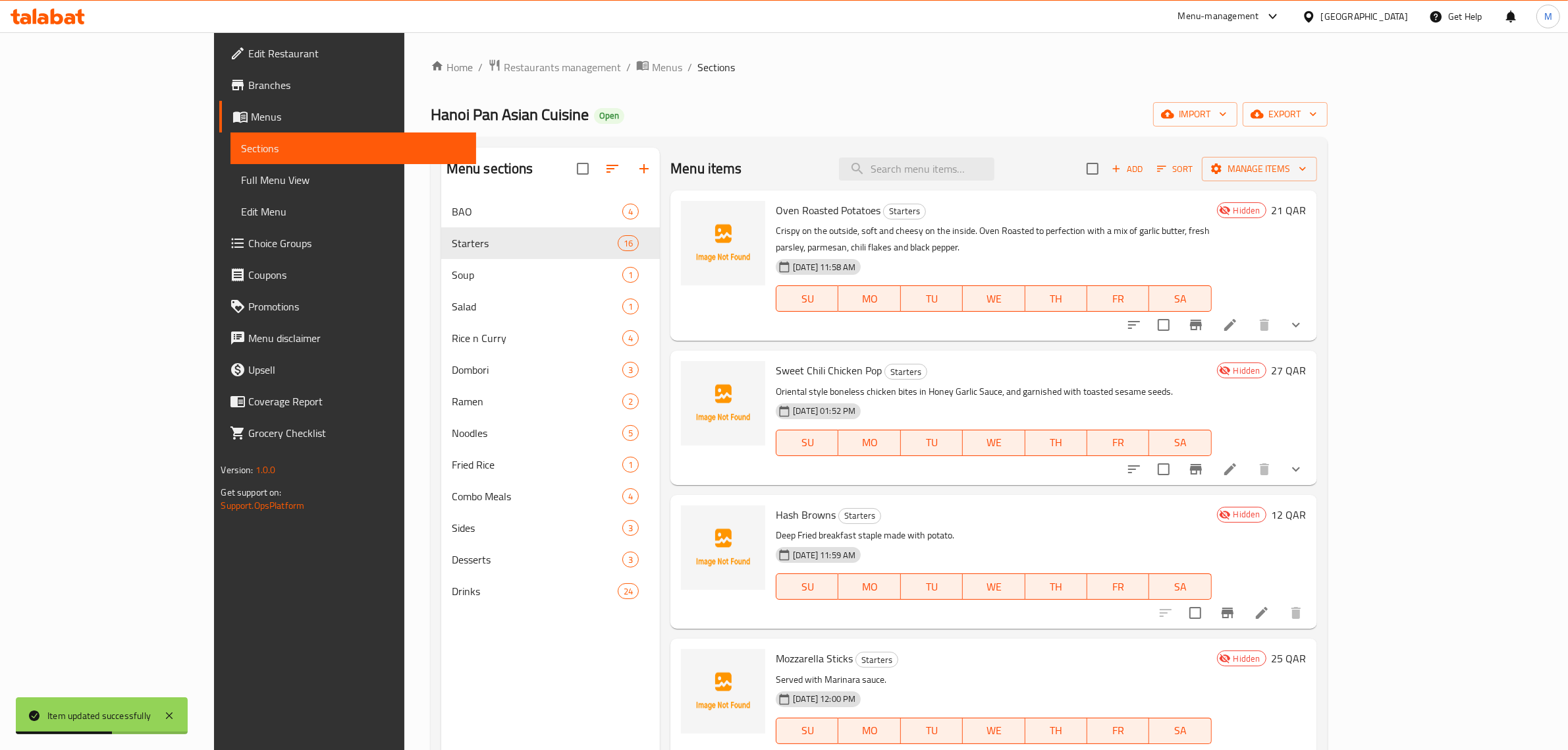
click at [781, 360] on span "Sweet Chili Chicken Pop" at bounding box center [829, 370] width 106 height 20
copy h6 "Sweet Chili Chicken Pop"
click at [1168, 166] on icon "button" at bounding box center [1162, 168] width 12 height 12
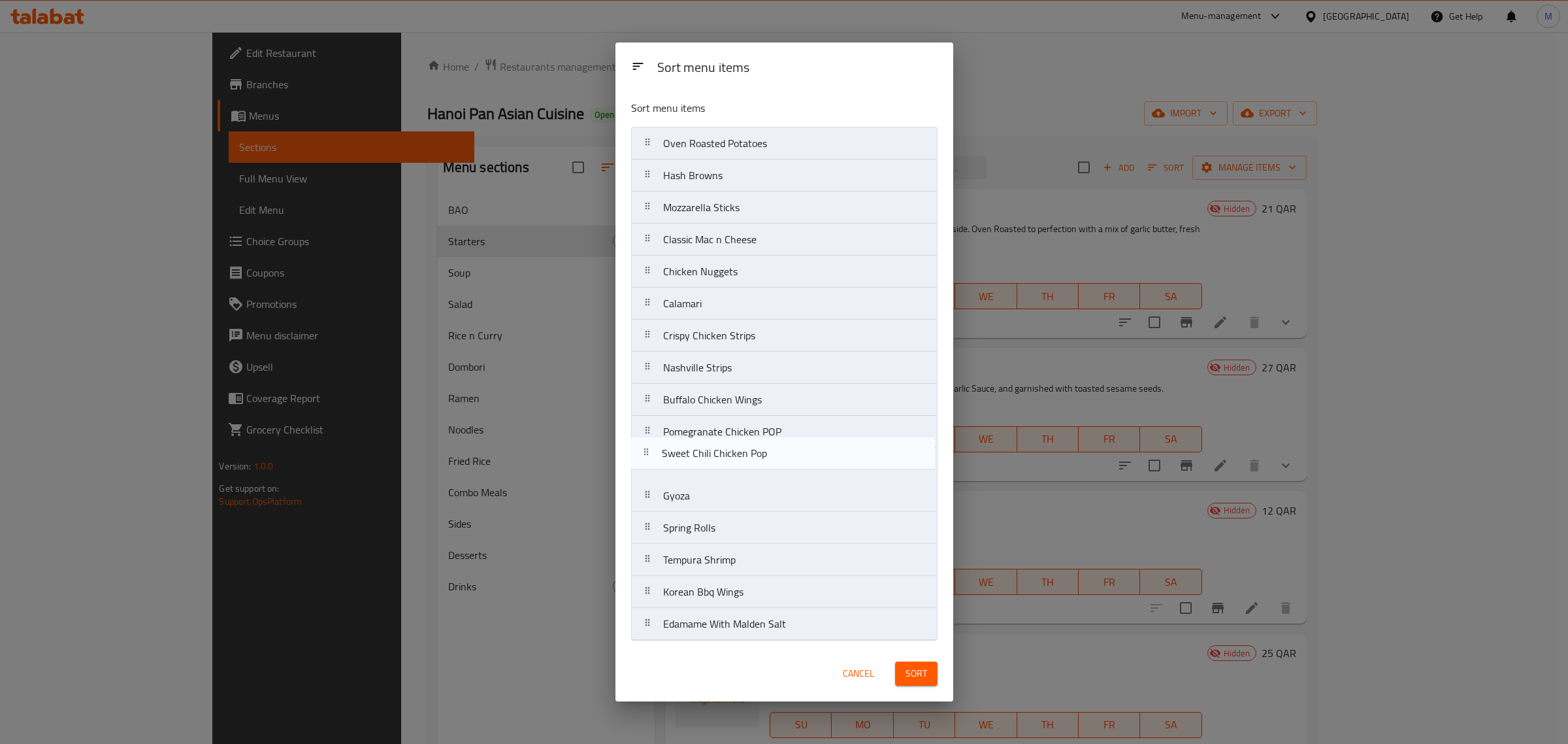
drag, startPoint x: 795, startPoint y: 181, endPoint x: 785, endPoint y: 464, distance: 283.2
click at [792, 464] on nav "Oven Roasted Potatoes Sweet Chili Chicken Pop Hash Browns Mozzarella Sticks Cla…" at bounding box center [784, 384] width 306 height 514
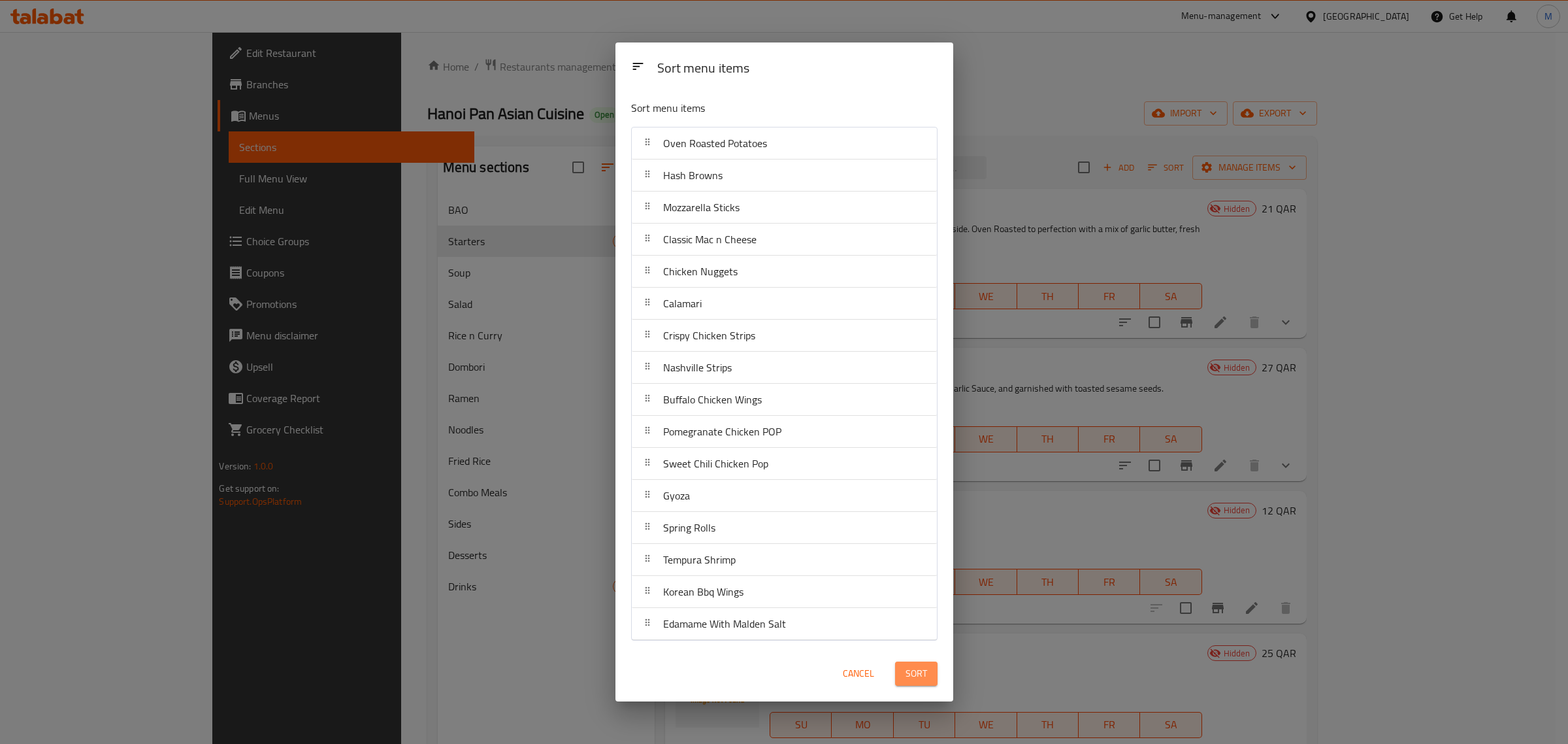
click at [909, 672] on span "Sort" at bounding box center [917, 673] width 22 height 17
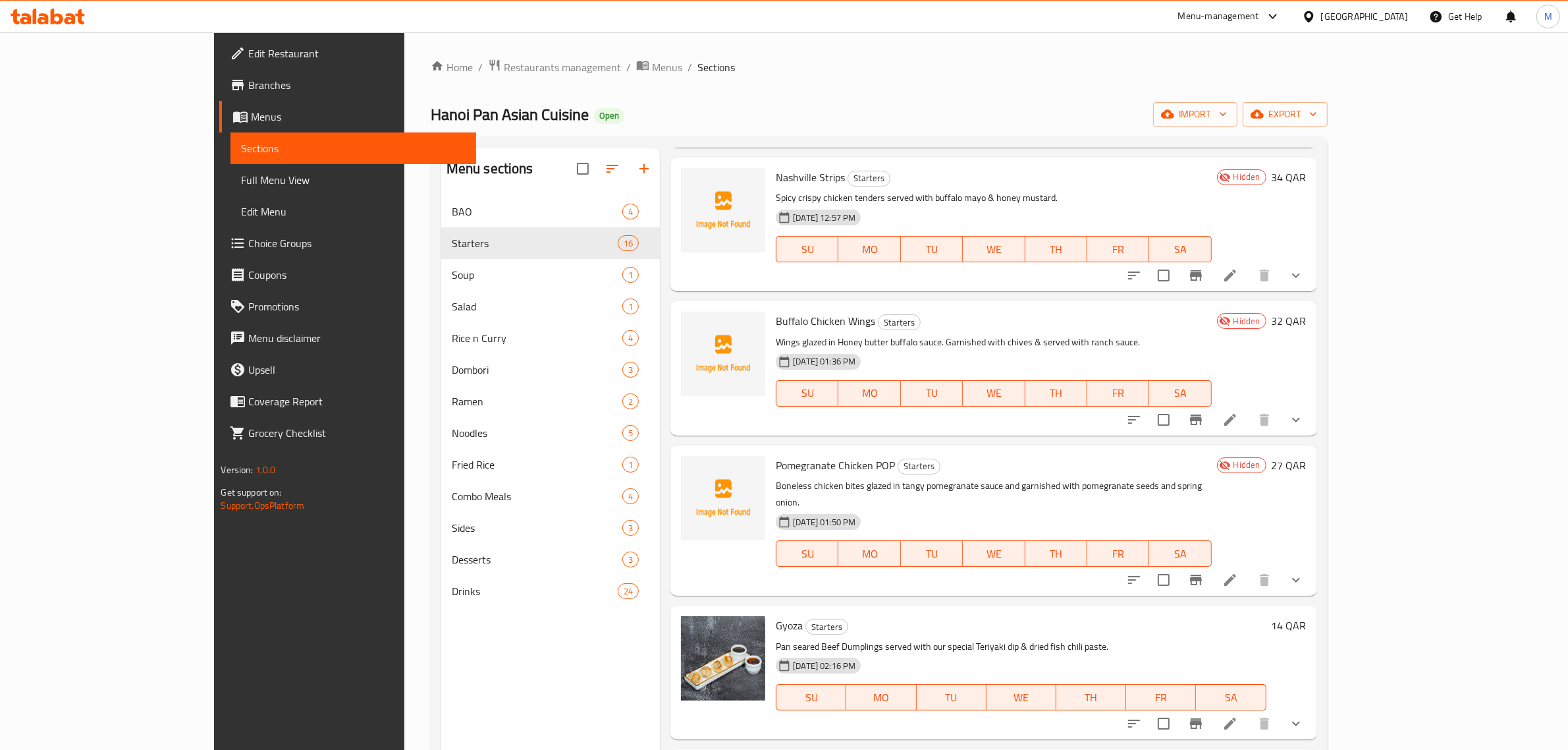
scroll to position [1235, 0]
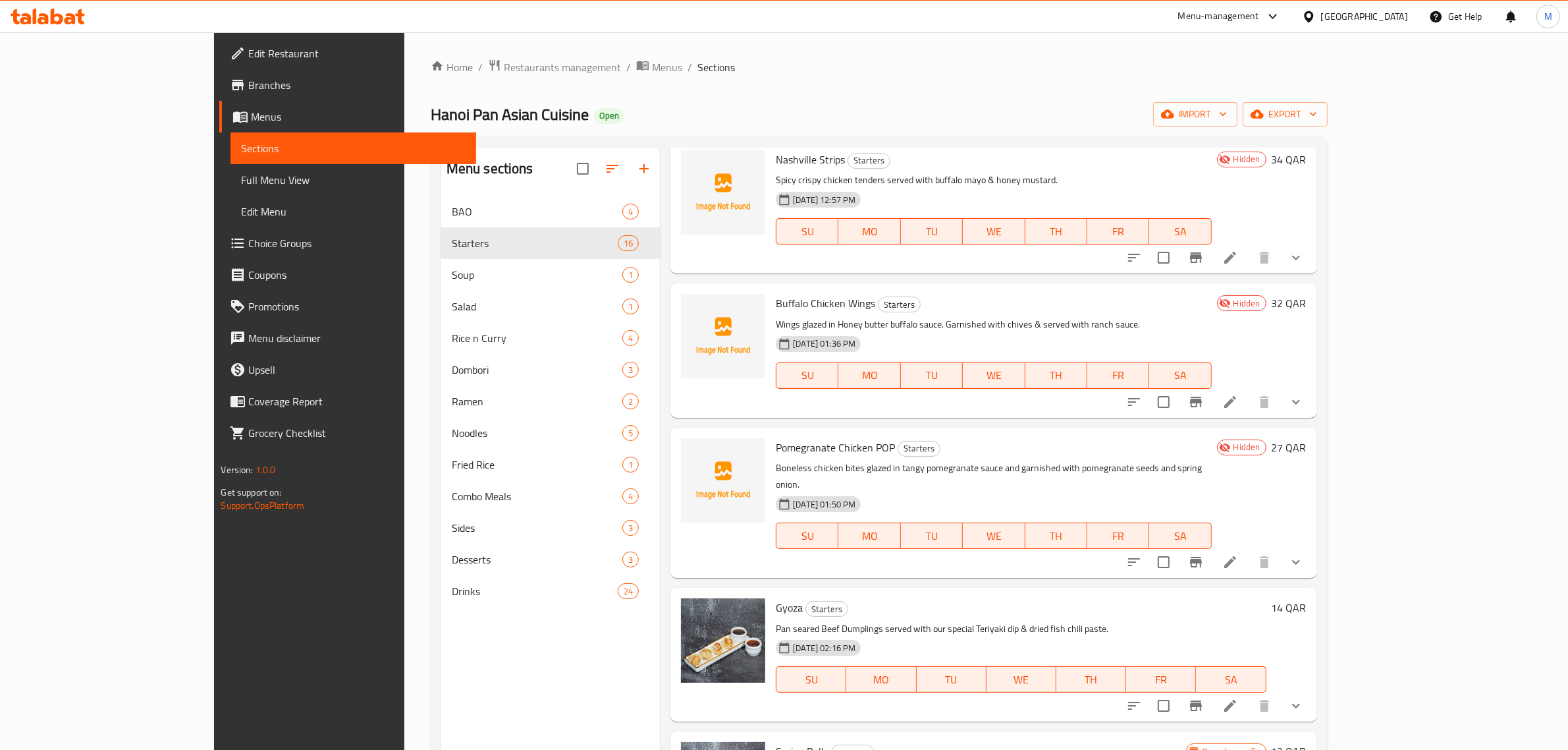
click at [1042, 438] on h6 "Pomegranate Chicken POP Starters" at bounding box center [994, 447] width 435 height 18
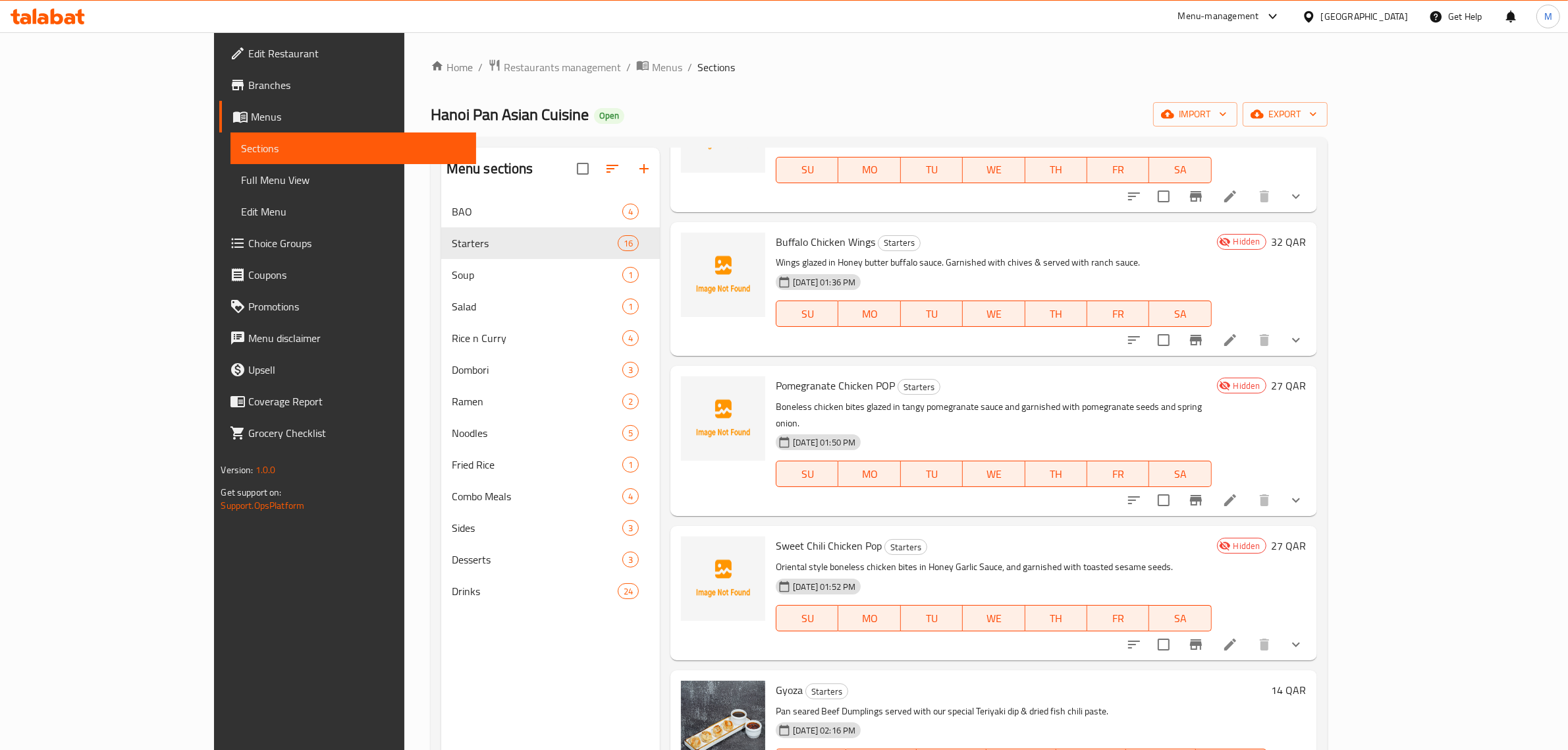
scroll to position [1008, 0]
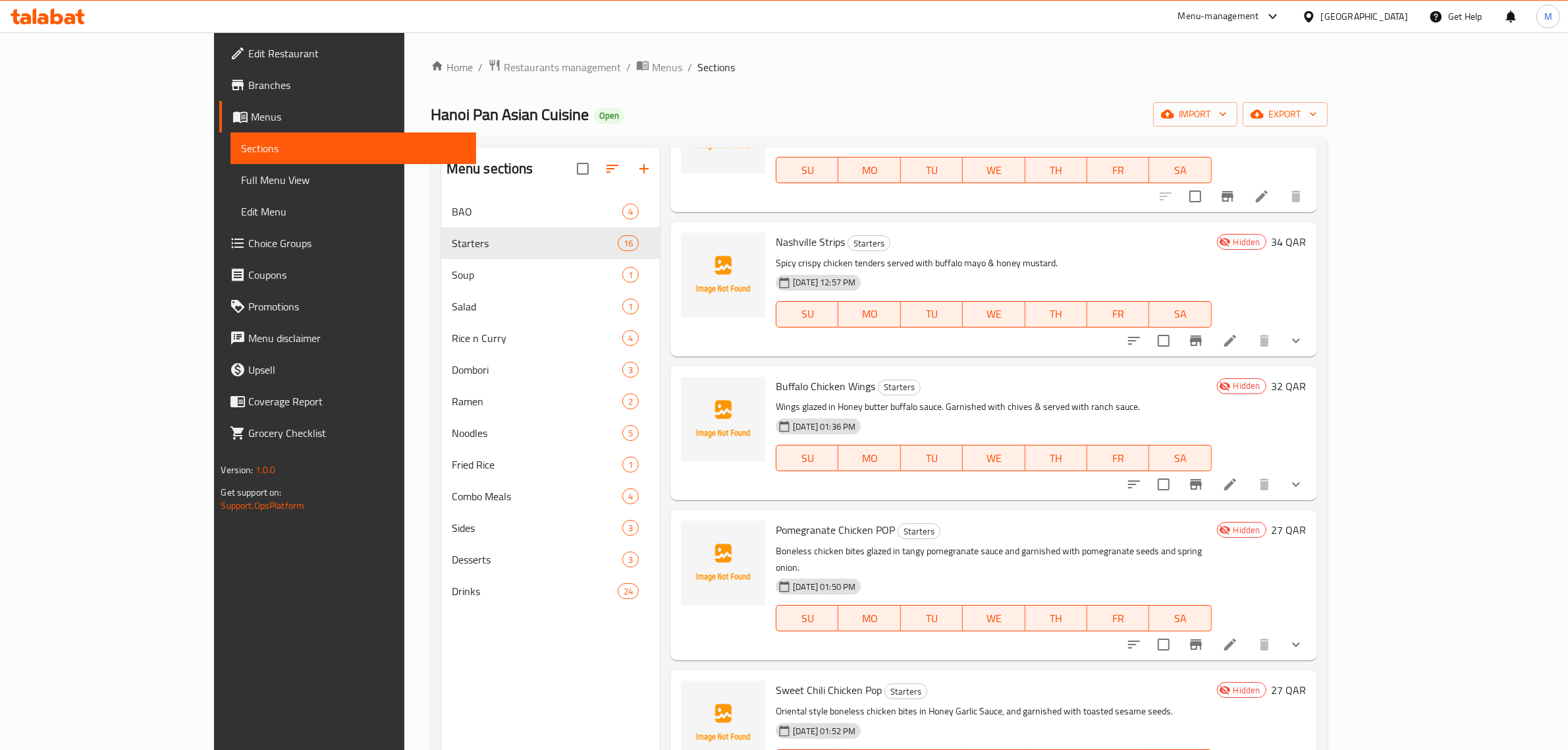
click at [1084, 463] on div "Buffalo Chicken Wings Starters Wings glazed in Honey butter buffalo sauce. Garn…" at bounding box center [994, 433] width 646 height 134
drag, startPoint x: 520, startPoint y: 630, endPoint x: 522, endPoint y: 623, distance: 7.3
click at [522, 623] on div "Menu sections BAO 4 Starters 16 Soup 1 Salad 1 Rice n Curry 4 Dombori 3 Ramen 2…" at bounding box center [550, 523] width 218 height 750
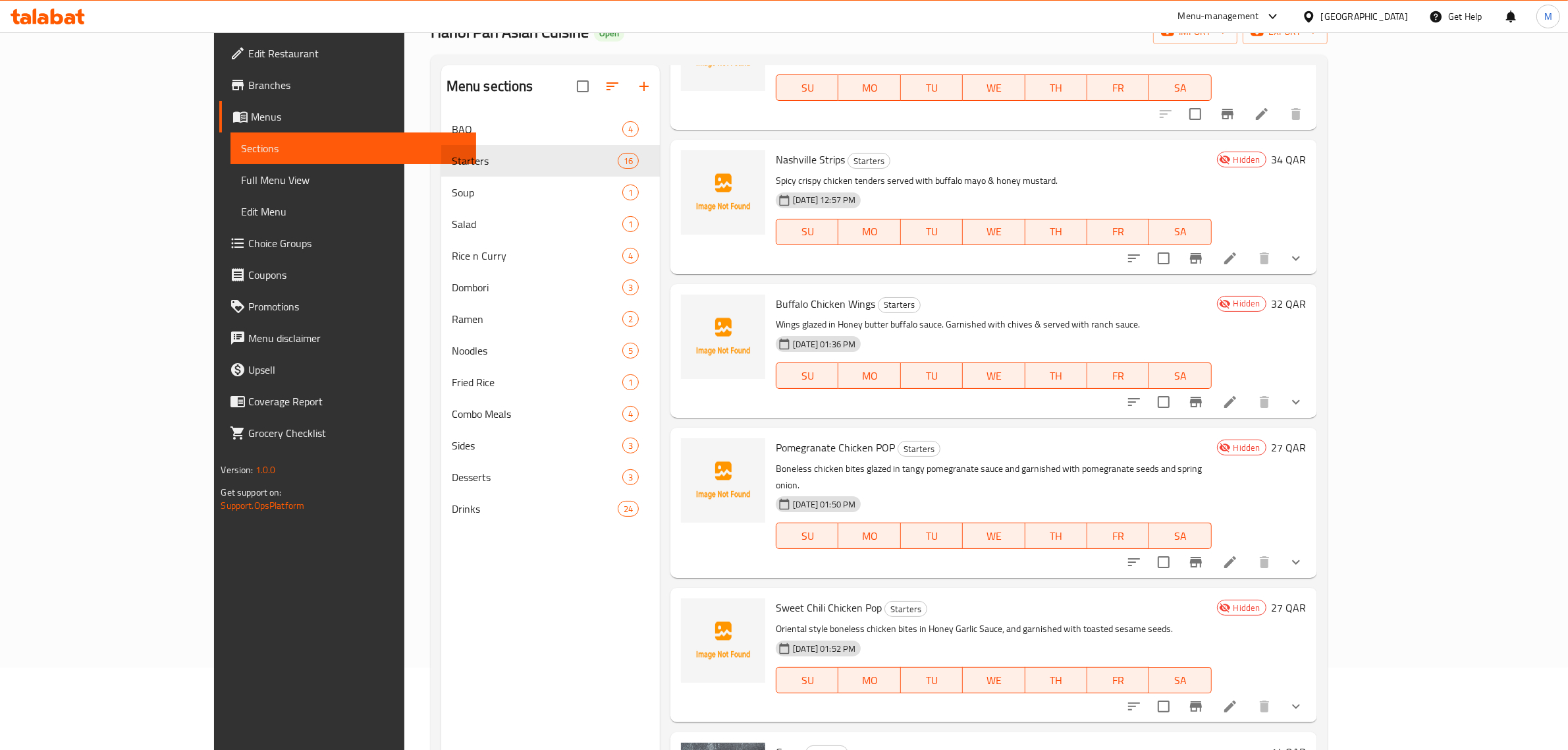
click at [520, 615] on div "Menu sections BAO 4 Starters 16 Soup 1 Salad 1 Rice n Curry 4 Dombori 3 Ramen 2…" at bounding box center [550, 441] width 218 height 750
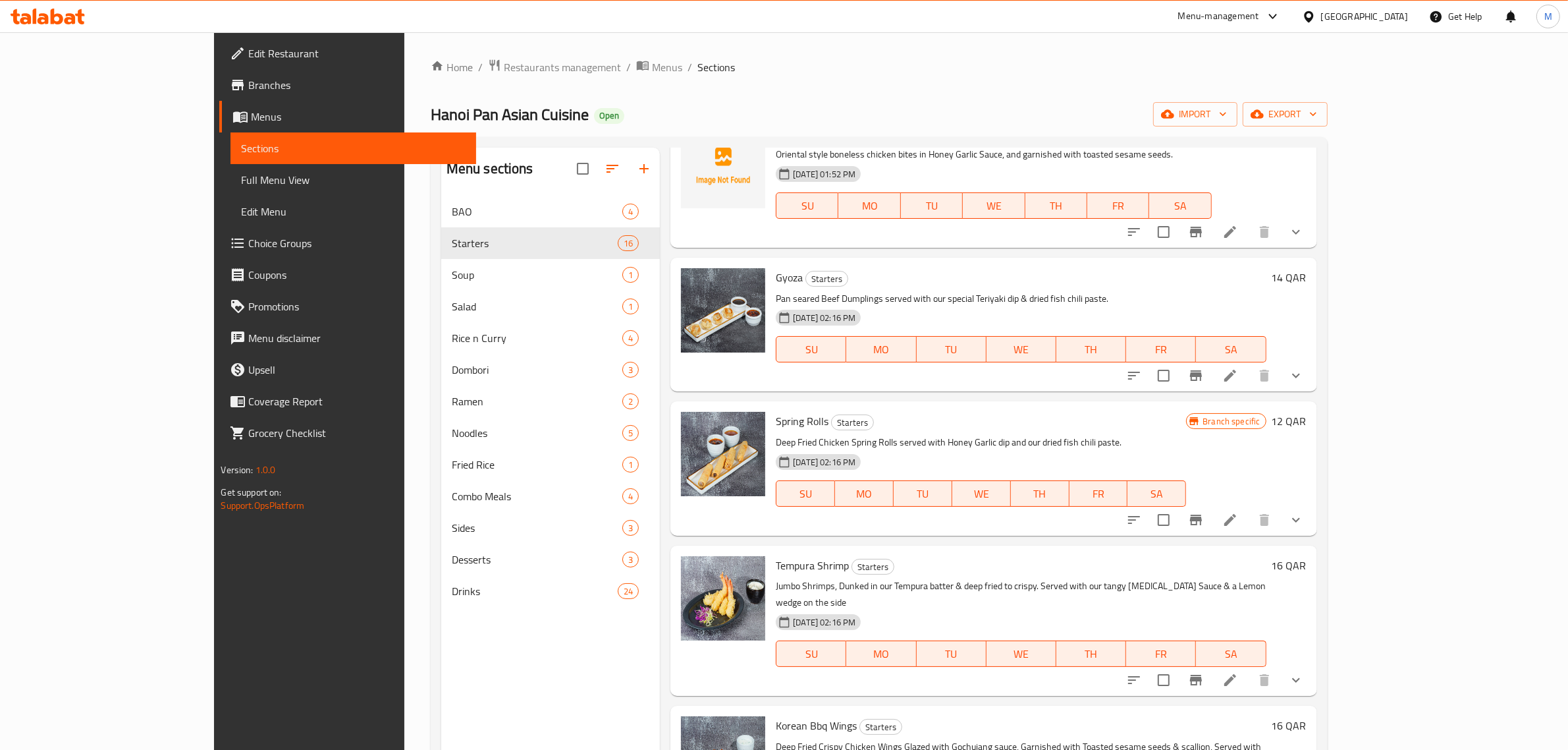
scroll to position [1584, 0]
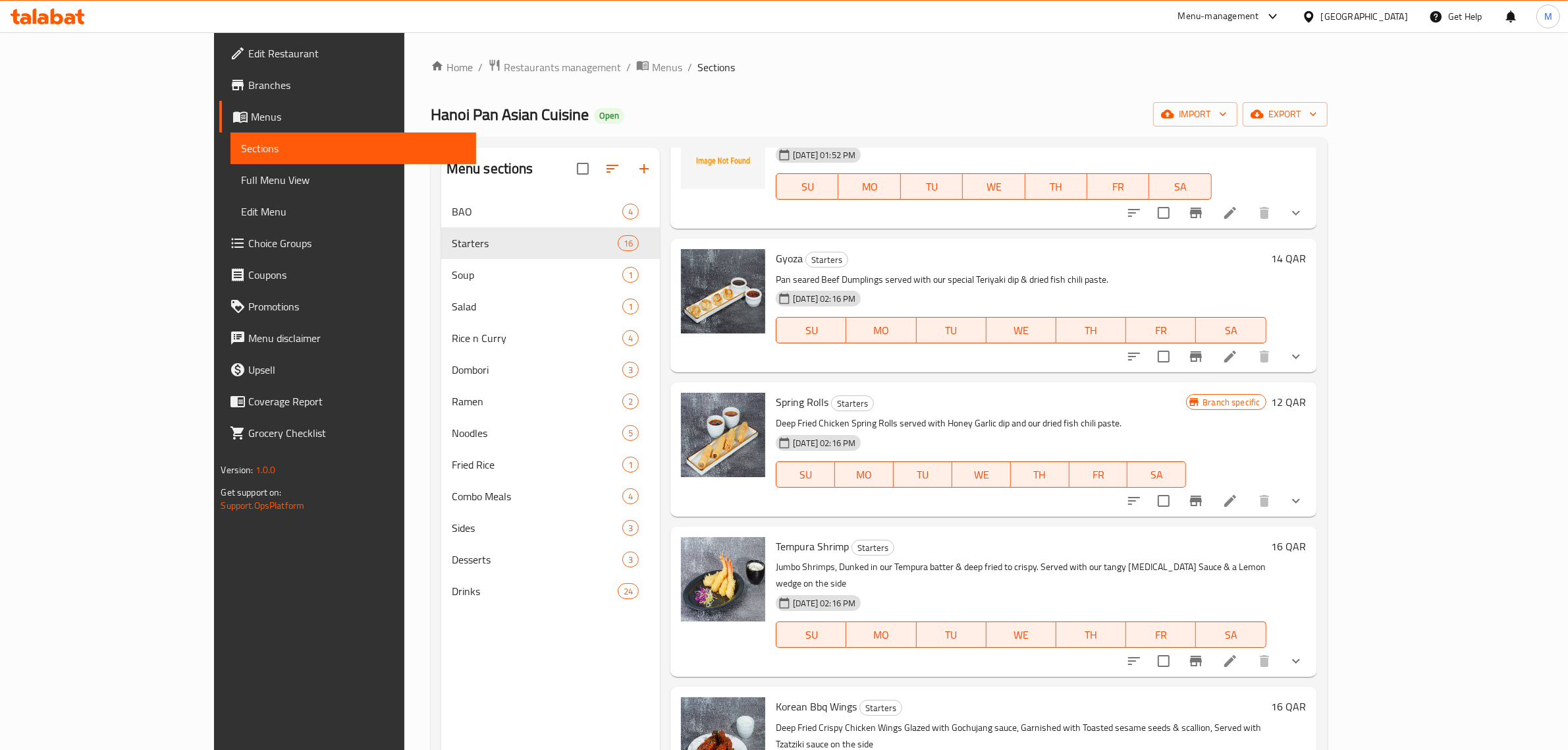
click at [776, 248] on span "Gyoza" at bounding box center [789, 258] width 27 height 20
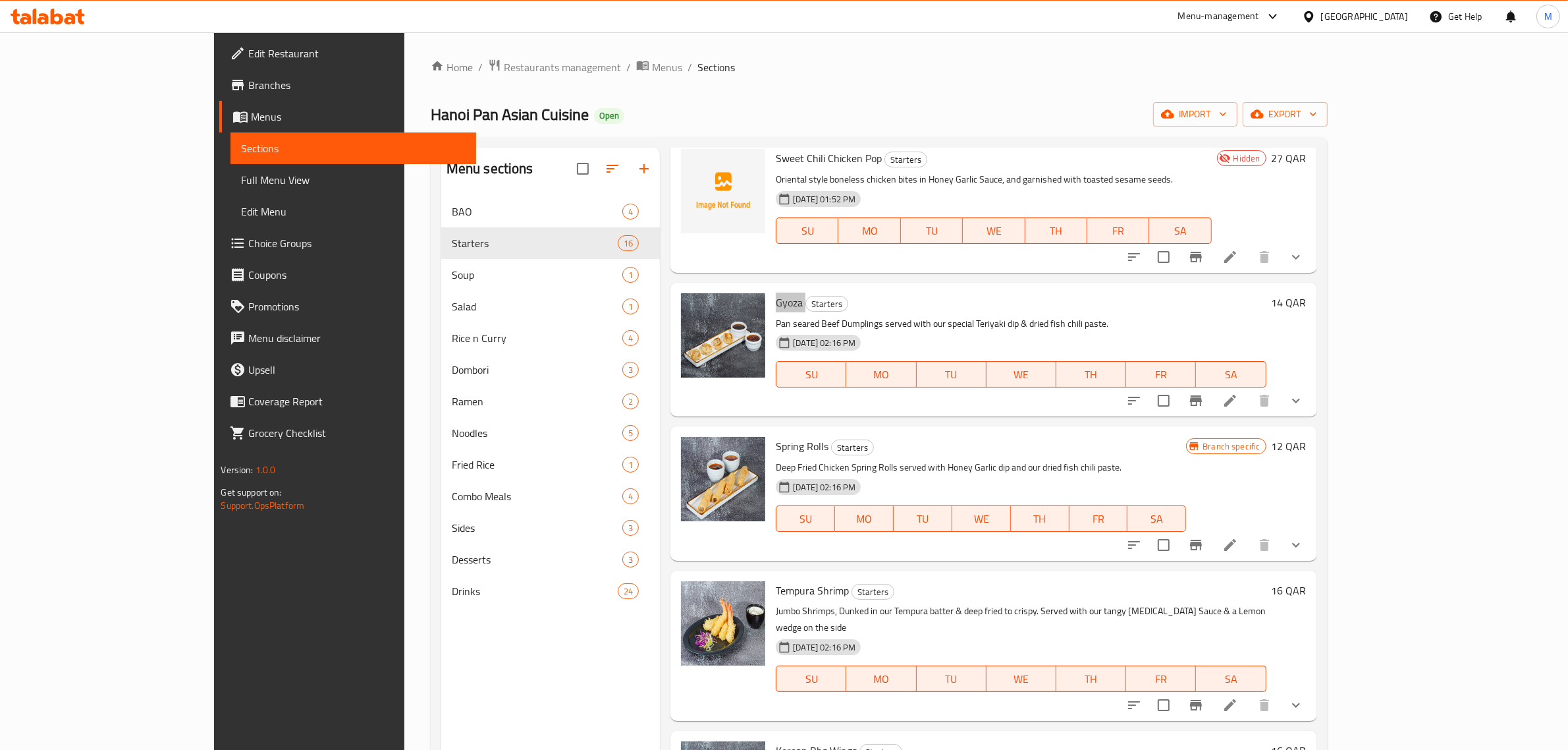
scroll to position [1502, 0]
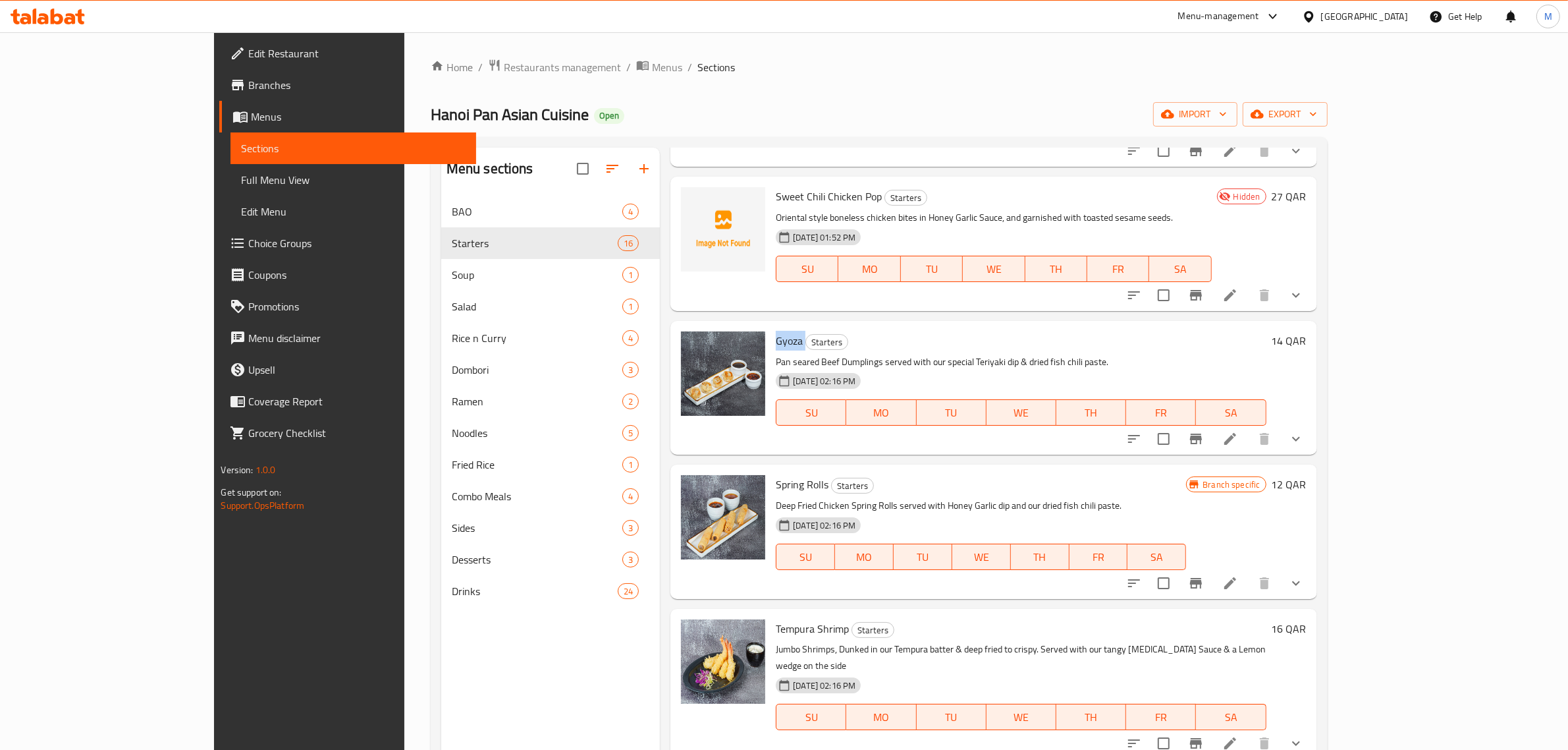
click at [776, 331] on span "Gyoza" at bounding box center [789, 340] width 27 height 20
click at [776, 474] on span "Spring Rolls" at bounding box center [802, 483] width 52 height 20
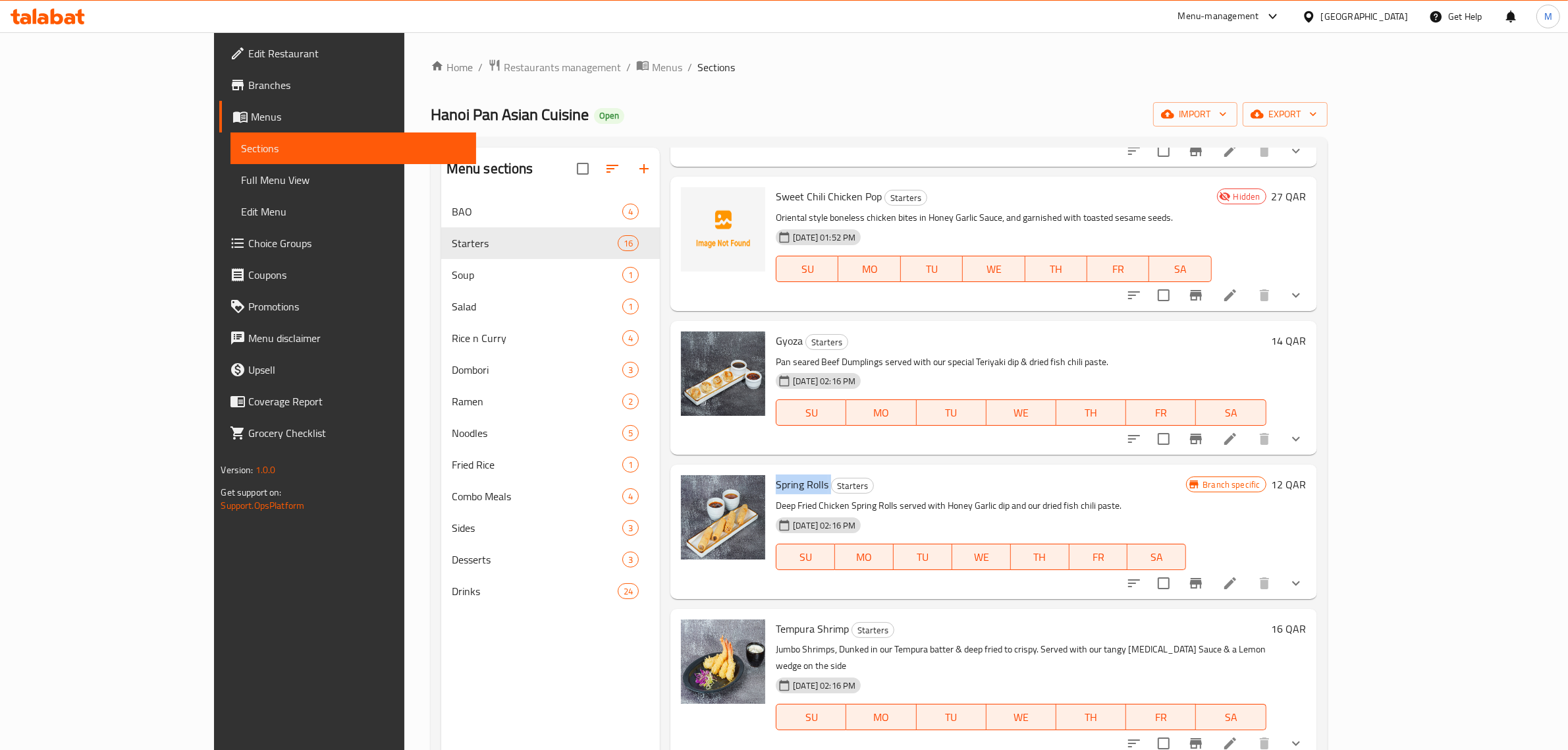
copy h6 "Spring Rolls"
click at [776, 619] on span "Tempura Shrimp" at bounding box center [812, 628] width 73 height 20
copy h6 "Tempura Shrimp"
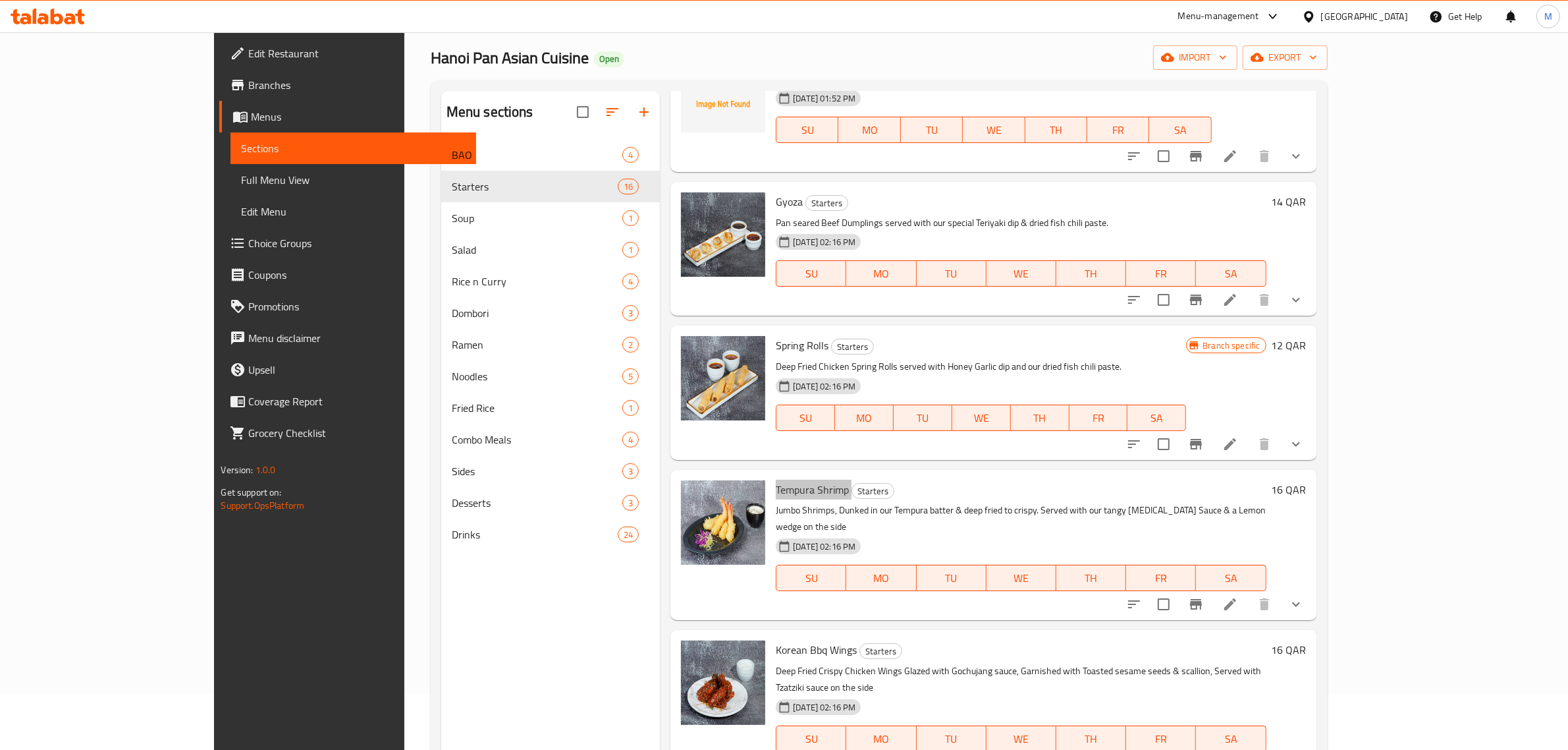
scroll to position [82, 0]
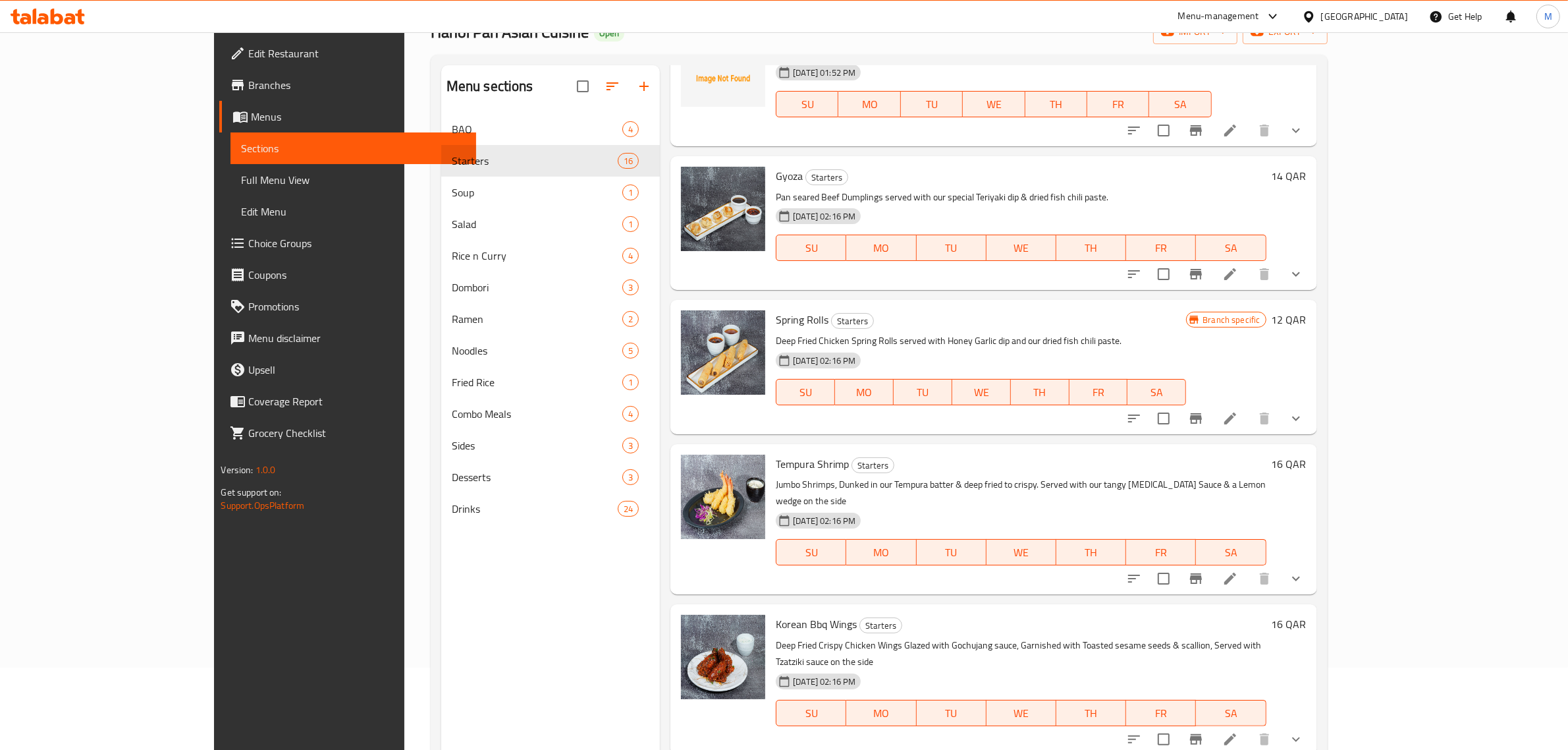
click at [780, 614] on span "Korean Bbq Wings" at bounding box center [816, 623] width 81 height 20
click at [781, 614] on span "Korean Bbq Wings" at bounding box center [816, 623] width 81 height 20
copy h6 "Korean Bbq Wings"
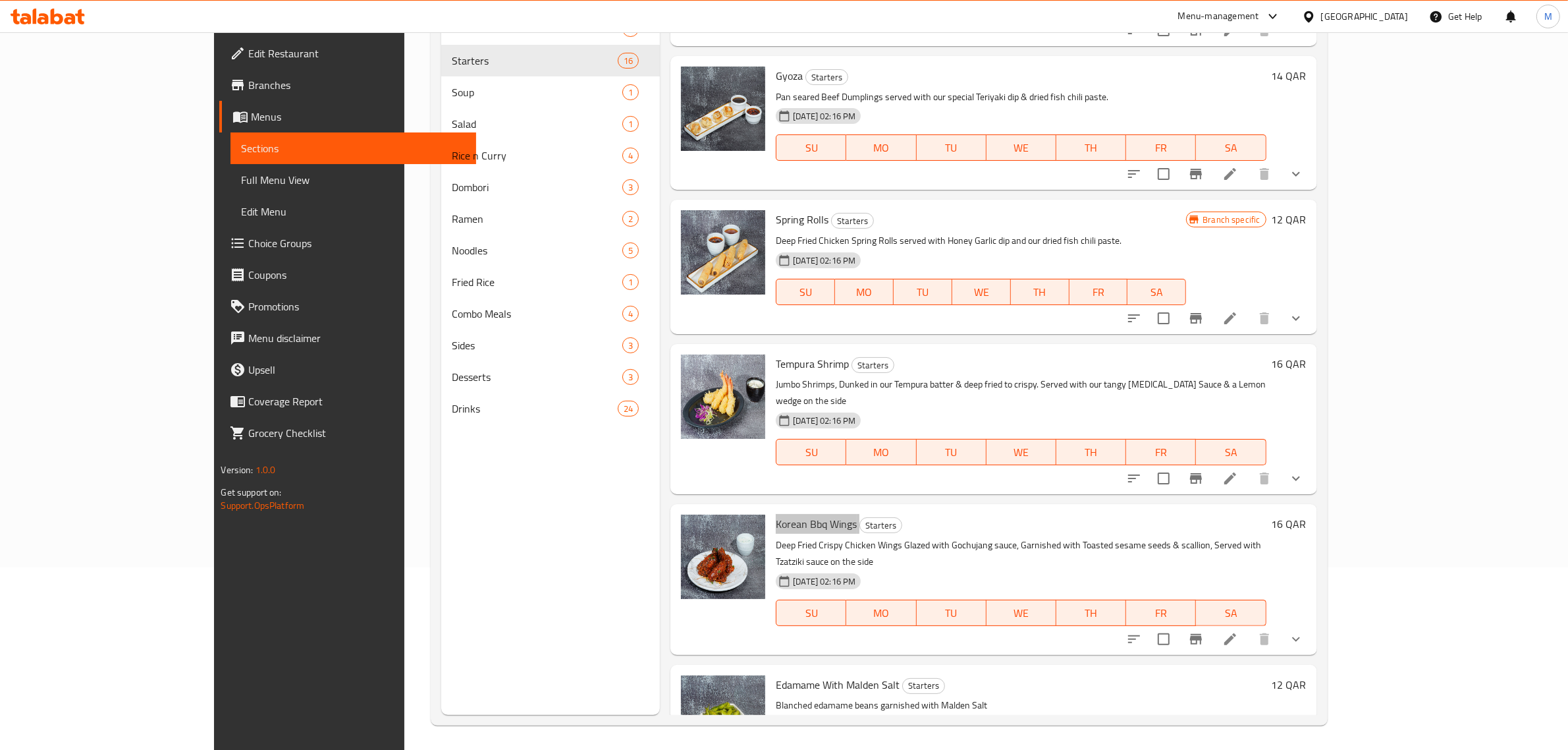
scroll to position [185, 0]
click at [810, 673] on span "Edamame With Malden Salt" at bounding box center [838, 682] width 124 height 20
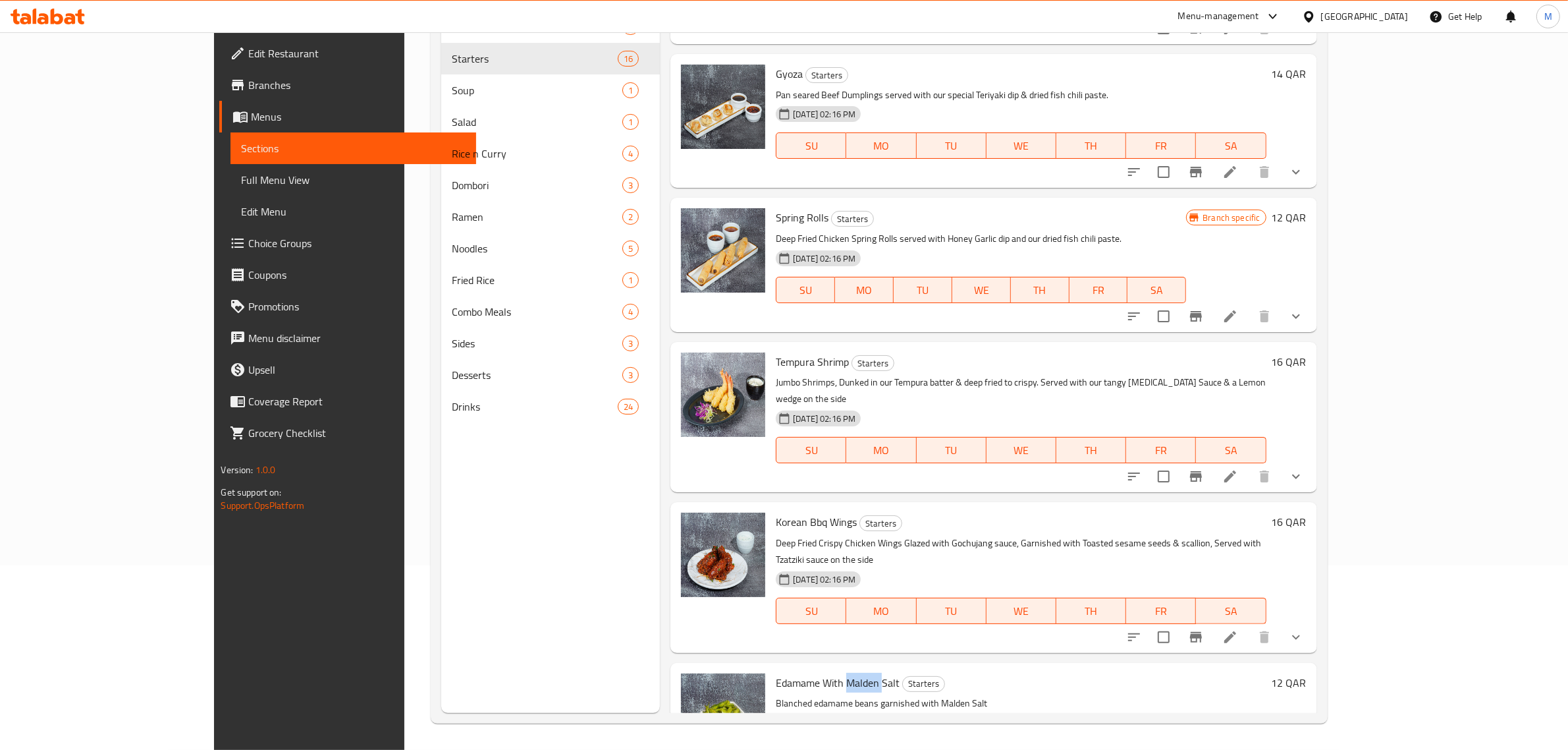
click at [810, 673] on span "Edamame With Malden Salt" at bounding box center [838, 682] width 124 height 20
copy h6 "Edamame With Malden Salt"
click at [985, 674] on h6 "Edamame With Malden Salt Starters" at bounding box center [1021, 682] width 490 height 18
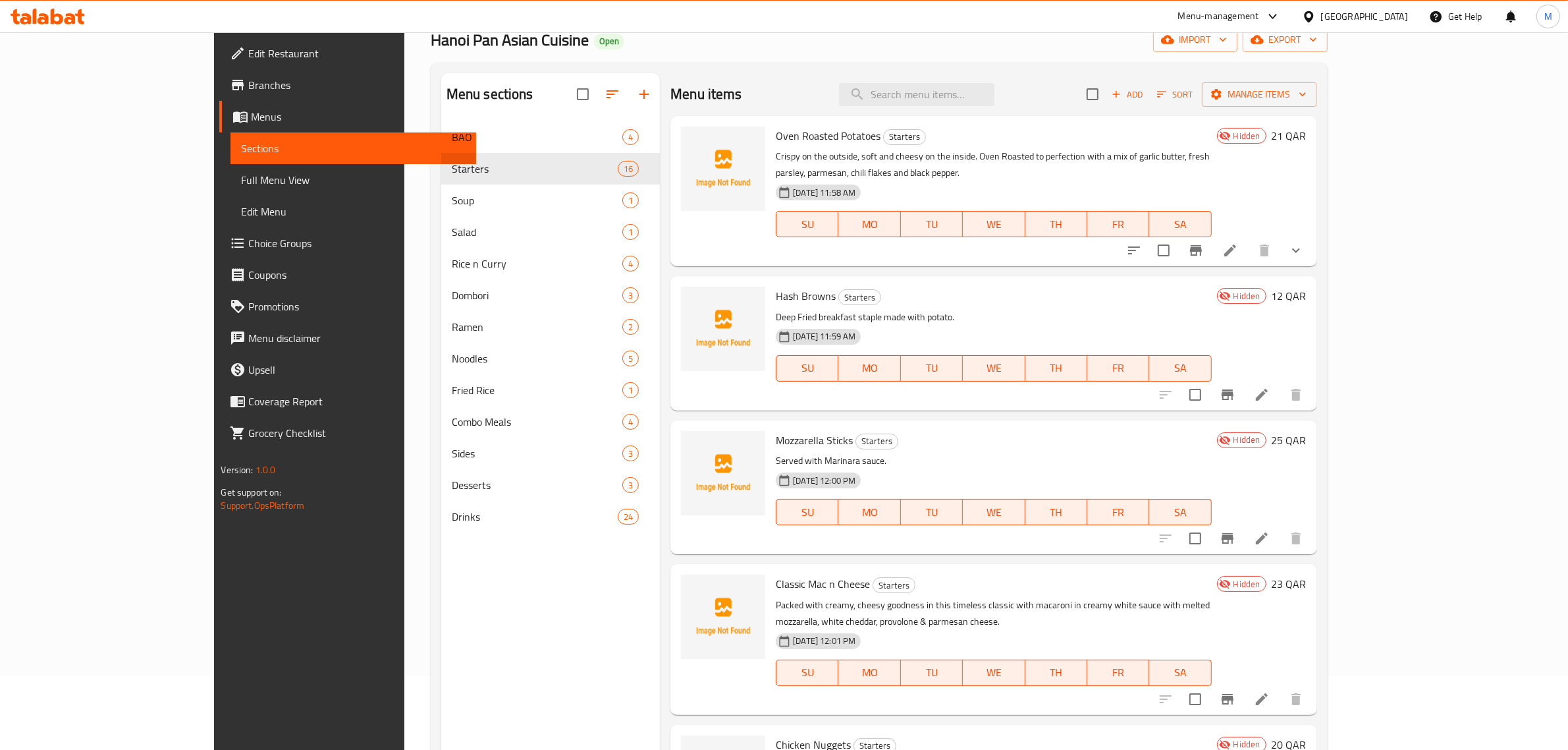
scroll to position [0, 0]
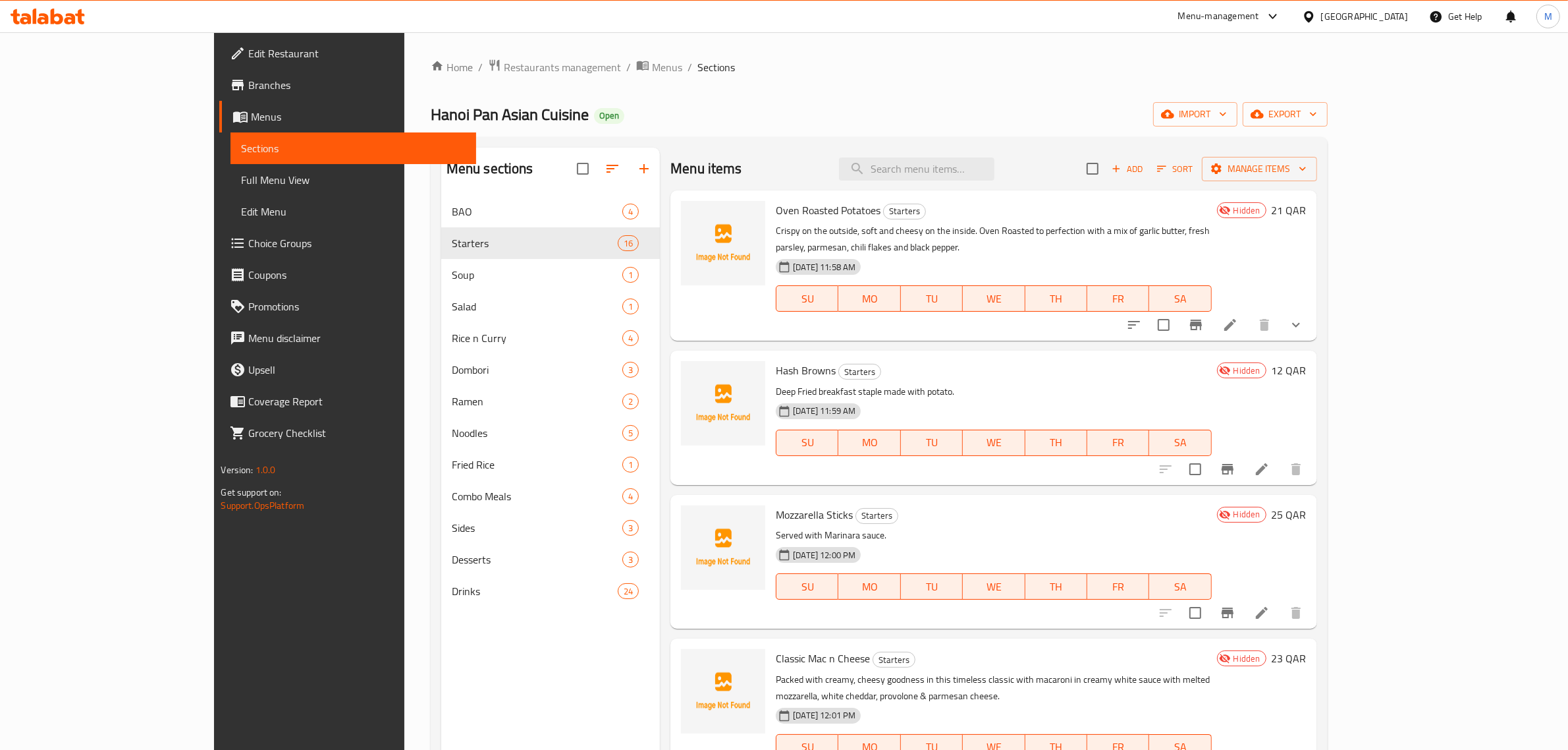
click at [742, 107] on div "⁠Hanoi Pan Asian Cuisine Open import export" at bounding box center [879, 114] width 897 height 24
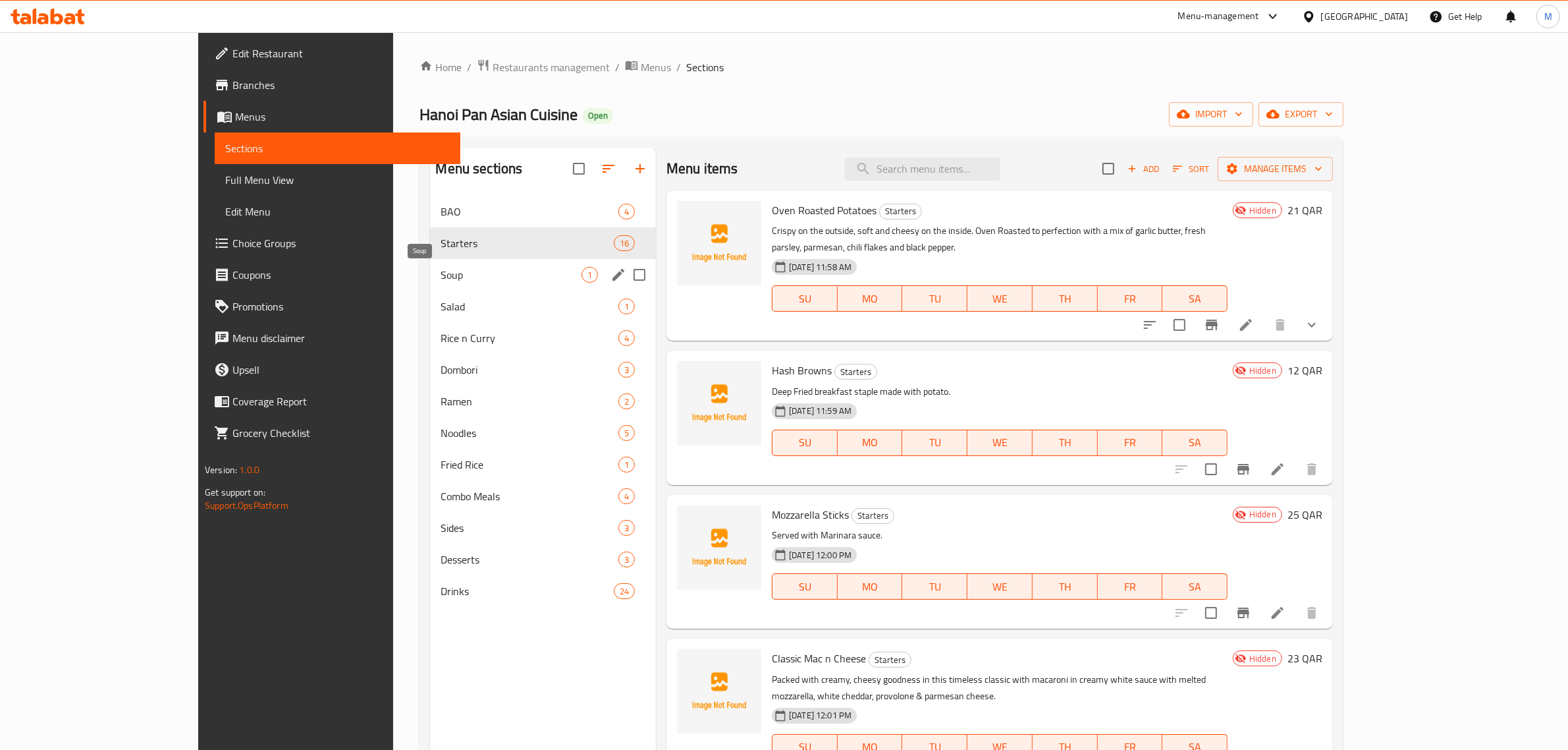
click at [462, 275] on span "Soup" at bounding box center [510, 275] width 140 height 16
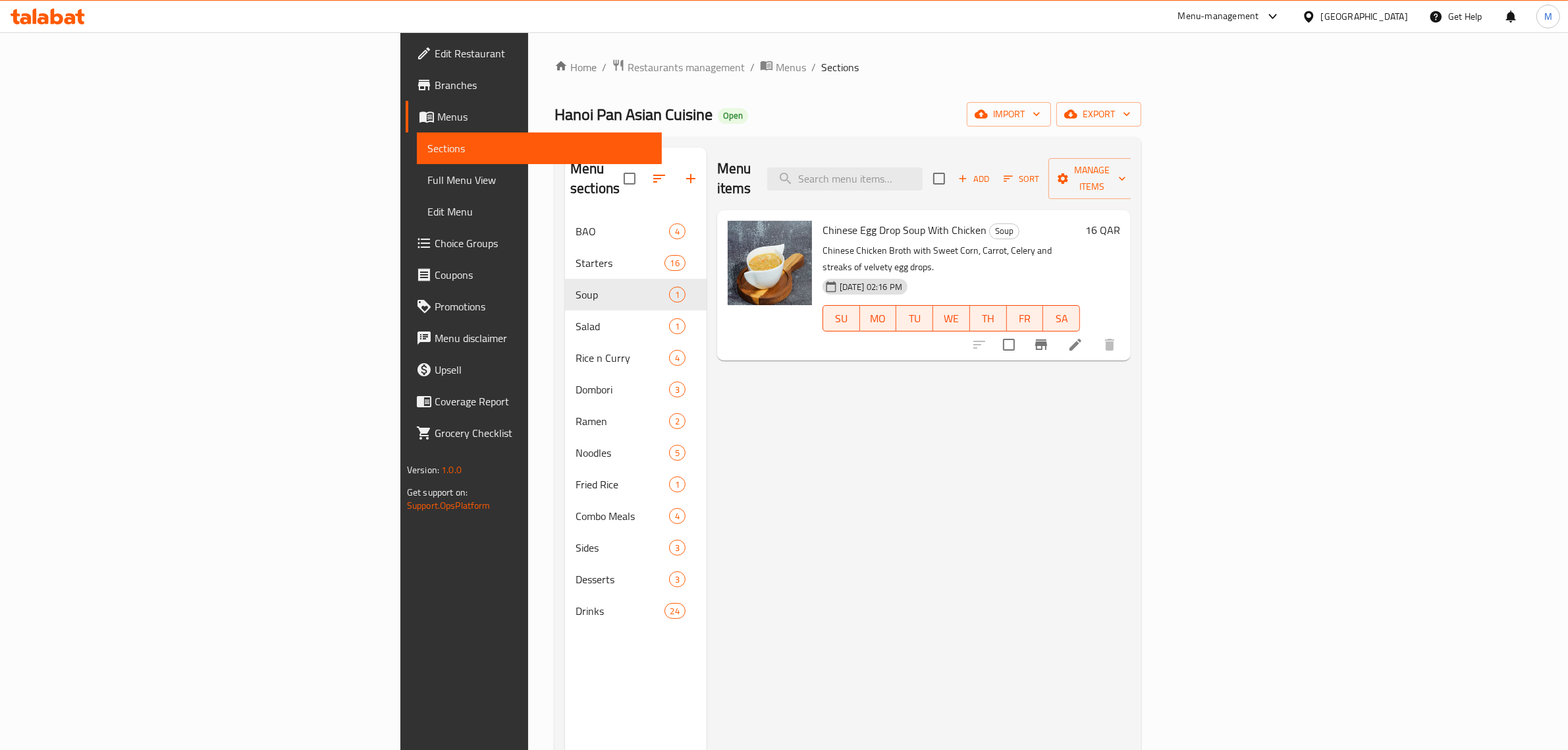
click at [791, 466] on div "Menu items Add Sort Manage items Chinese Egg Drop Soup With Chicken Soup Chines…" at bounding box center [919, 523] width 424 height 750
click at [970, 462] on div "Menu items Add Sort Manage items Chinese Egg Drop Soup With Chicken Soup Chines…" at bounding box center [919, 523] width 424 height 750
click at [1117, 351] on div "Menu items Add Sort Manage items Chinese Egg Drop Soup With Chicken Soup Chines…" at bounding box center [919, 523] width 424 height 750
click at [992, 173] on span "Add" at bounding box center [974, 178] width 36 height 15
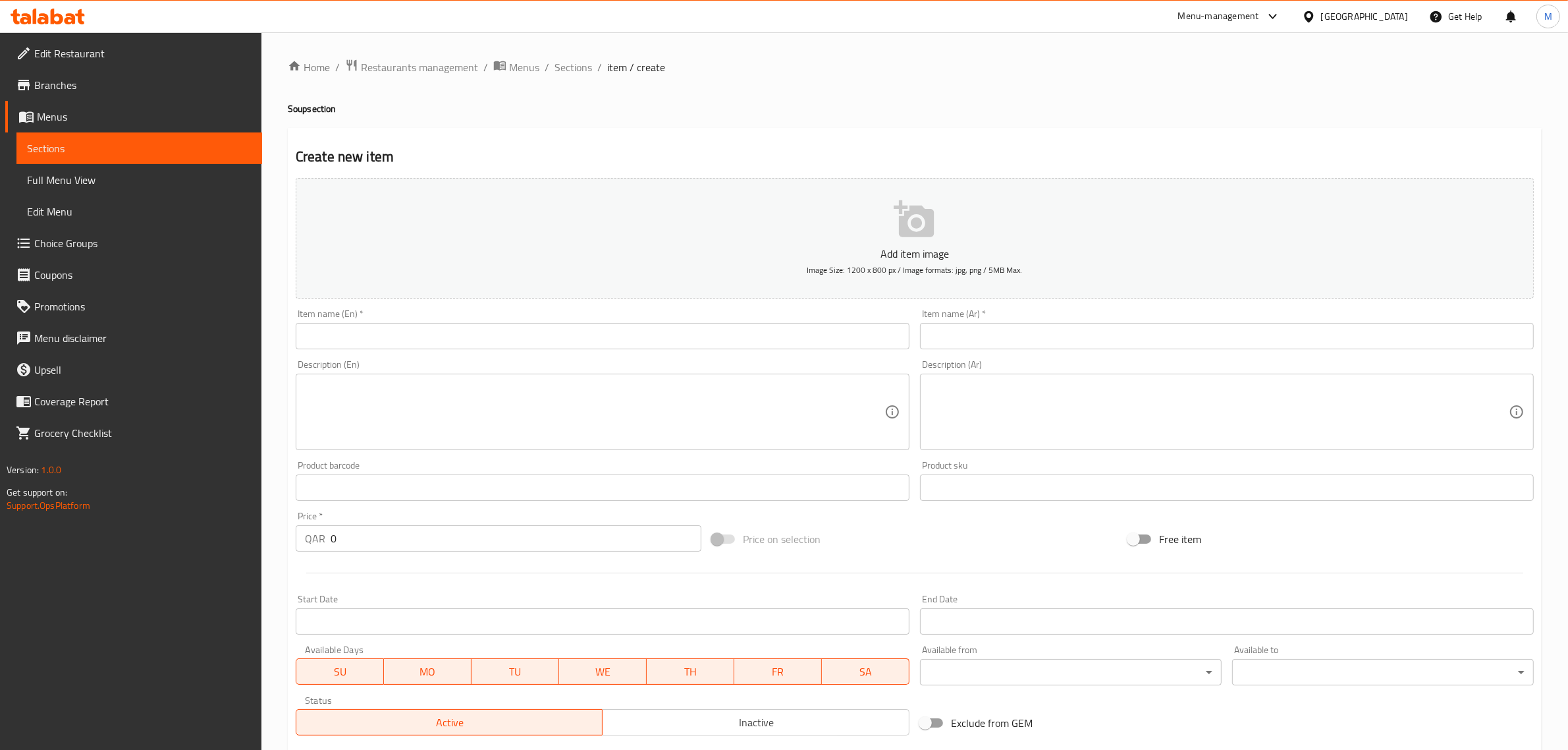
click at [630, 335] on input "text" at bounding box center [602, 336] width 614 height 26
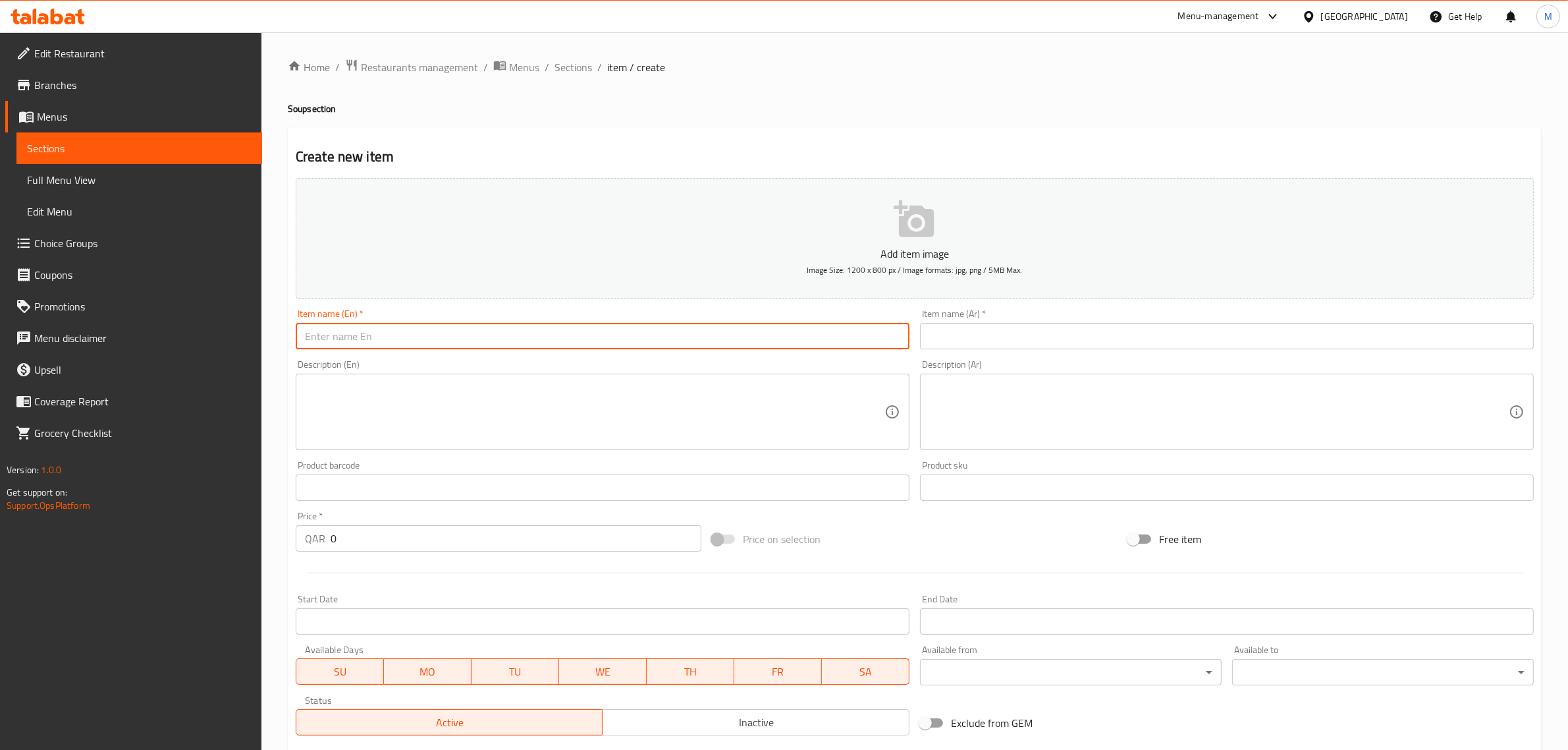
paste input "Pumpkin Soup"
type input "Pumpkin Soup"
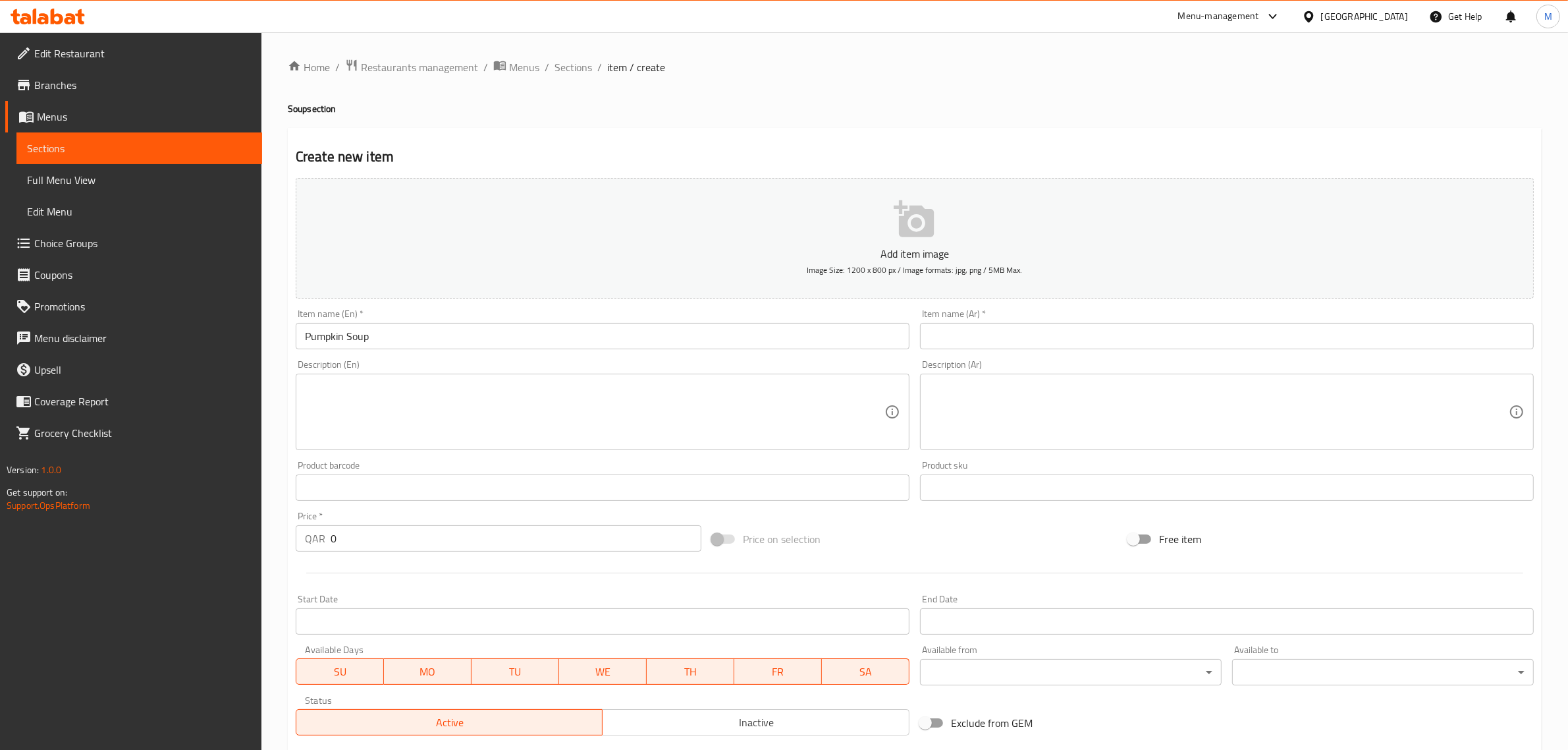
click at [1439, 336] on input "text" at bounding box center [1227, 336] width 614 height 26
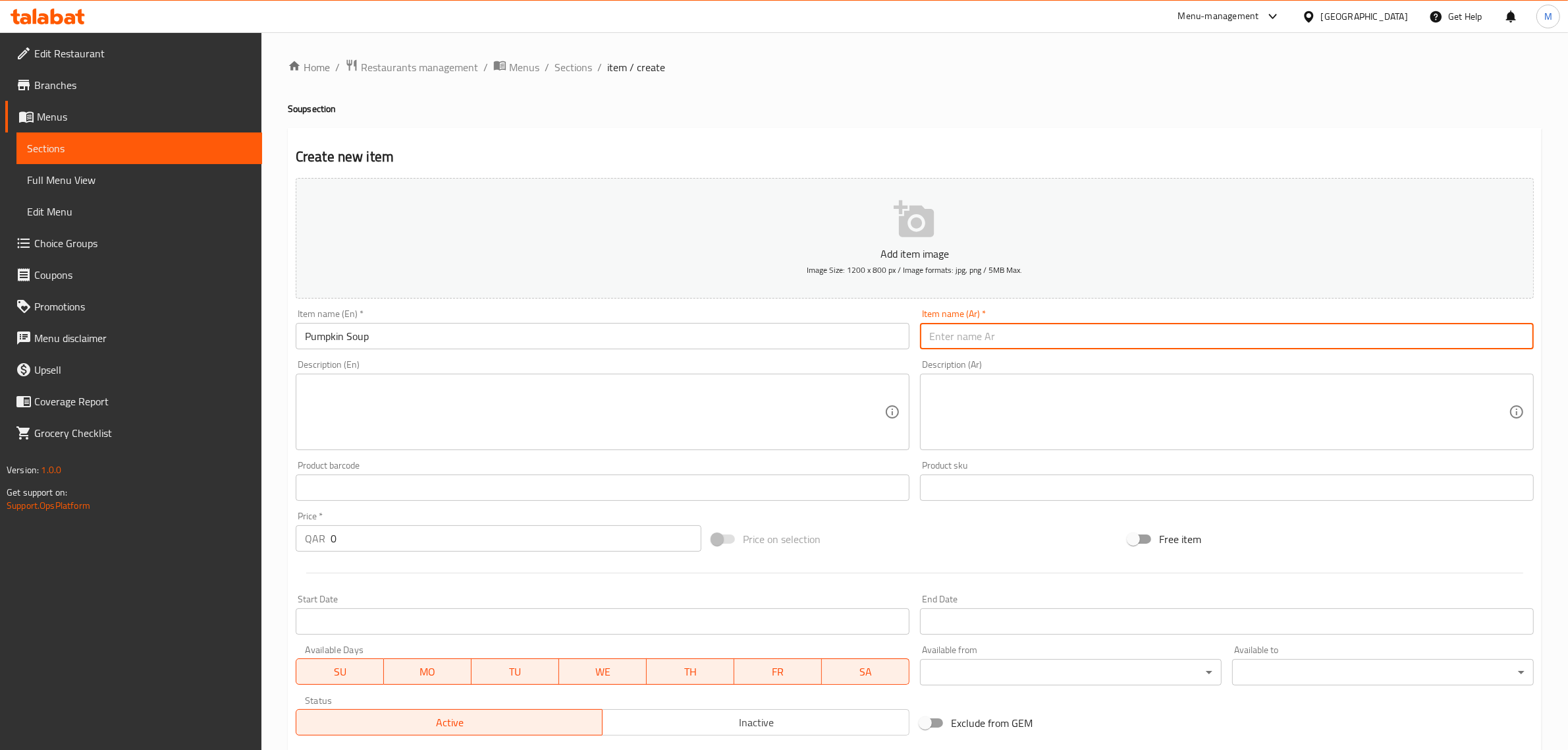
paste input "حساء اليقطين"
type input "حساء اليقطين"
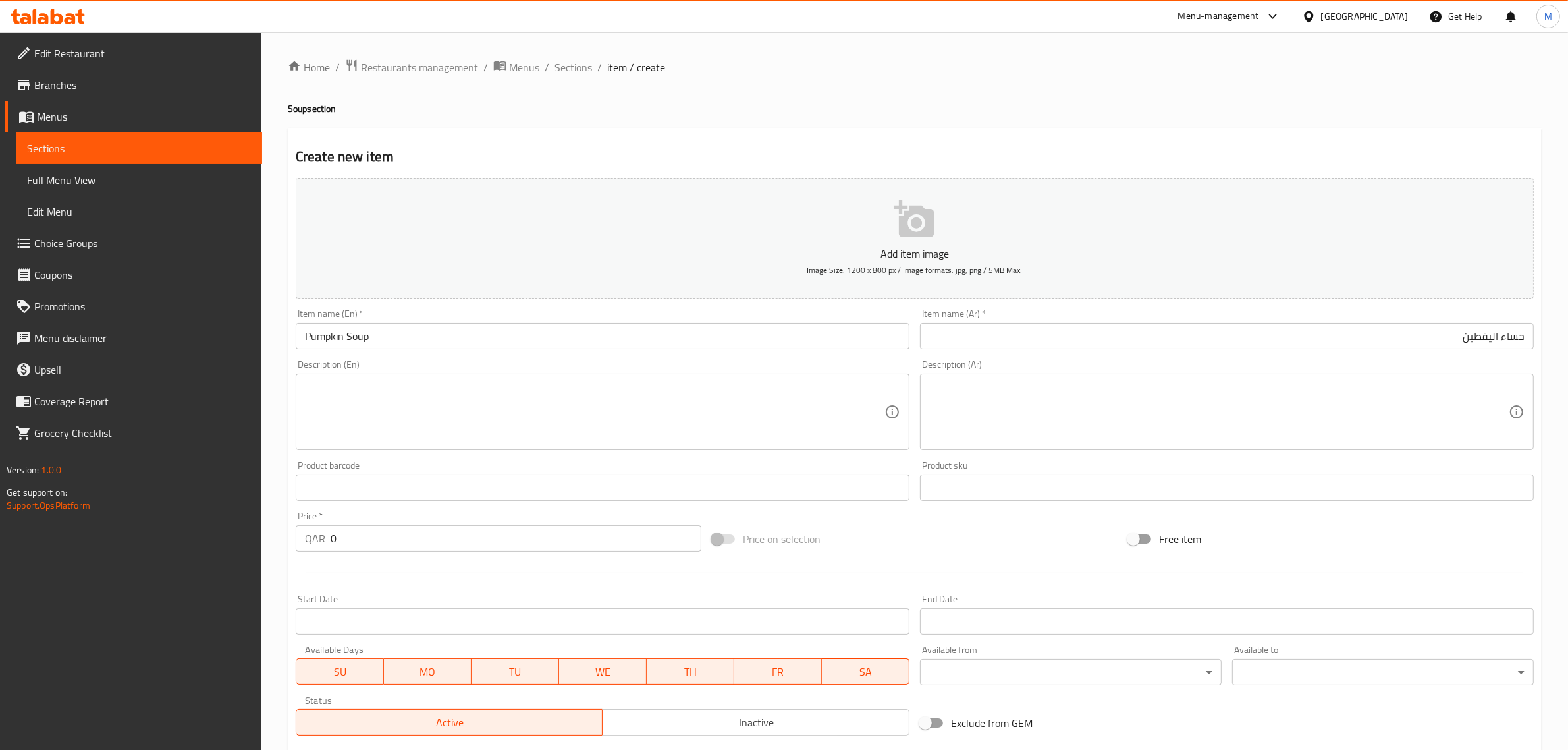
click at [1351, 411] on textarea at bounding box center [1219, 412] width 579 height 63
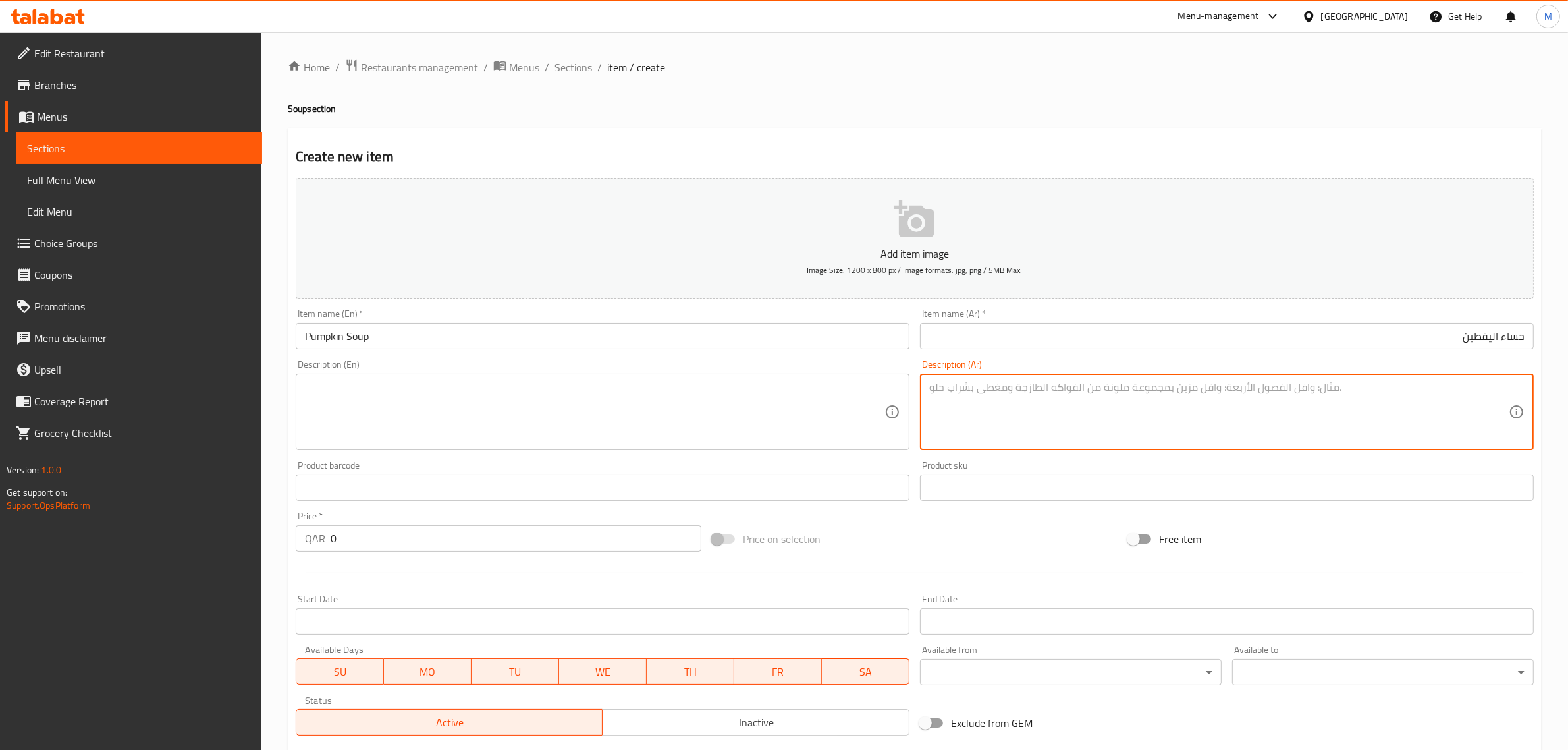
paste textarea "مُحضر من اليقطين والجزر والقشدة. مزين بقطع الخبز المحمص ومرشوش بصوص البيستو. شب…"
type textarea "مُحضر من اليقطين والجزر والقشدة. مزين بقطع الخبز المحمص ومرشوش بصوص البيستو. شب…"
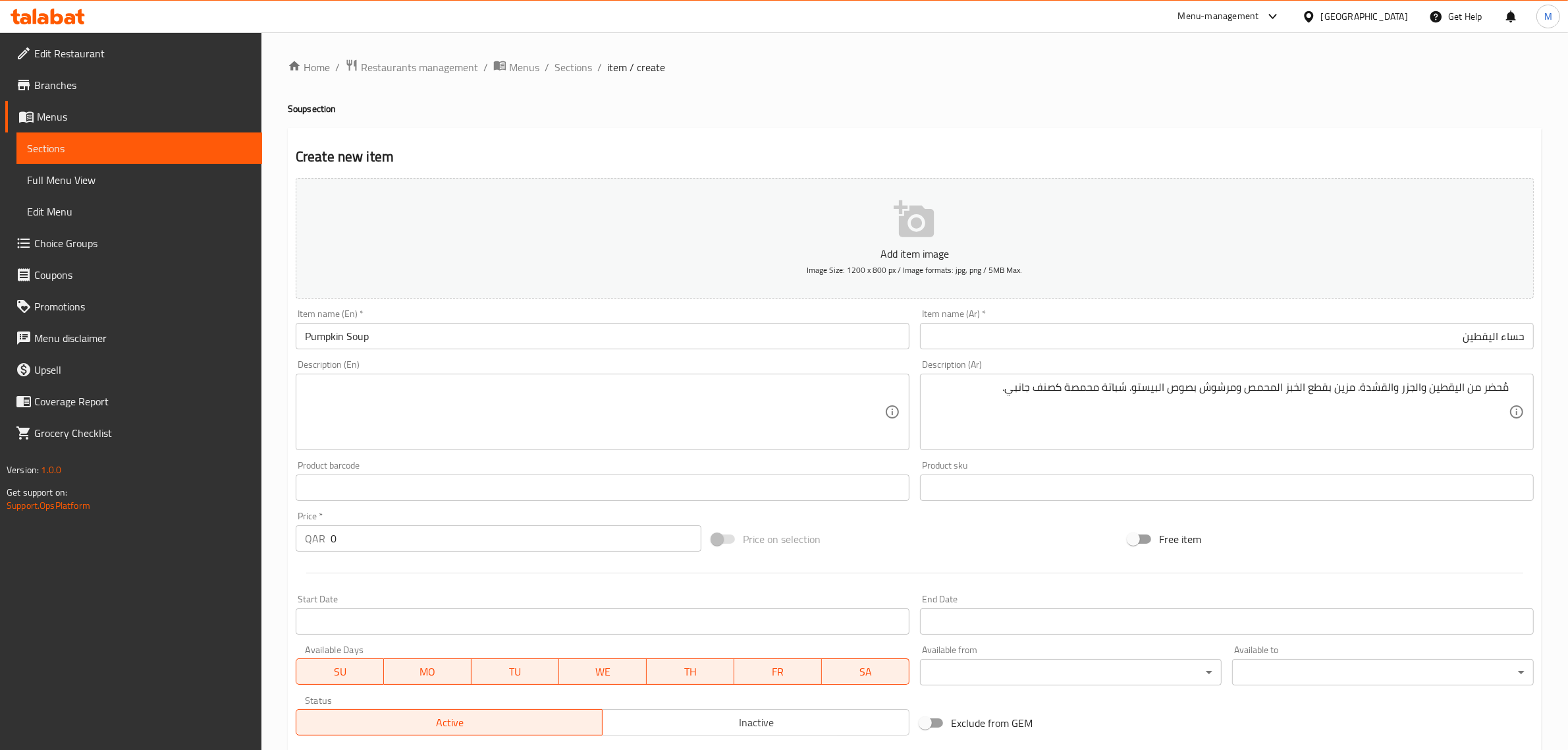
click at [682, 390] on textarea at bounding box center [595, 412] width 579 height 63
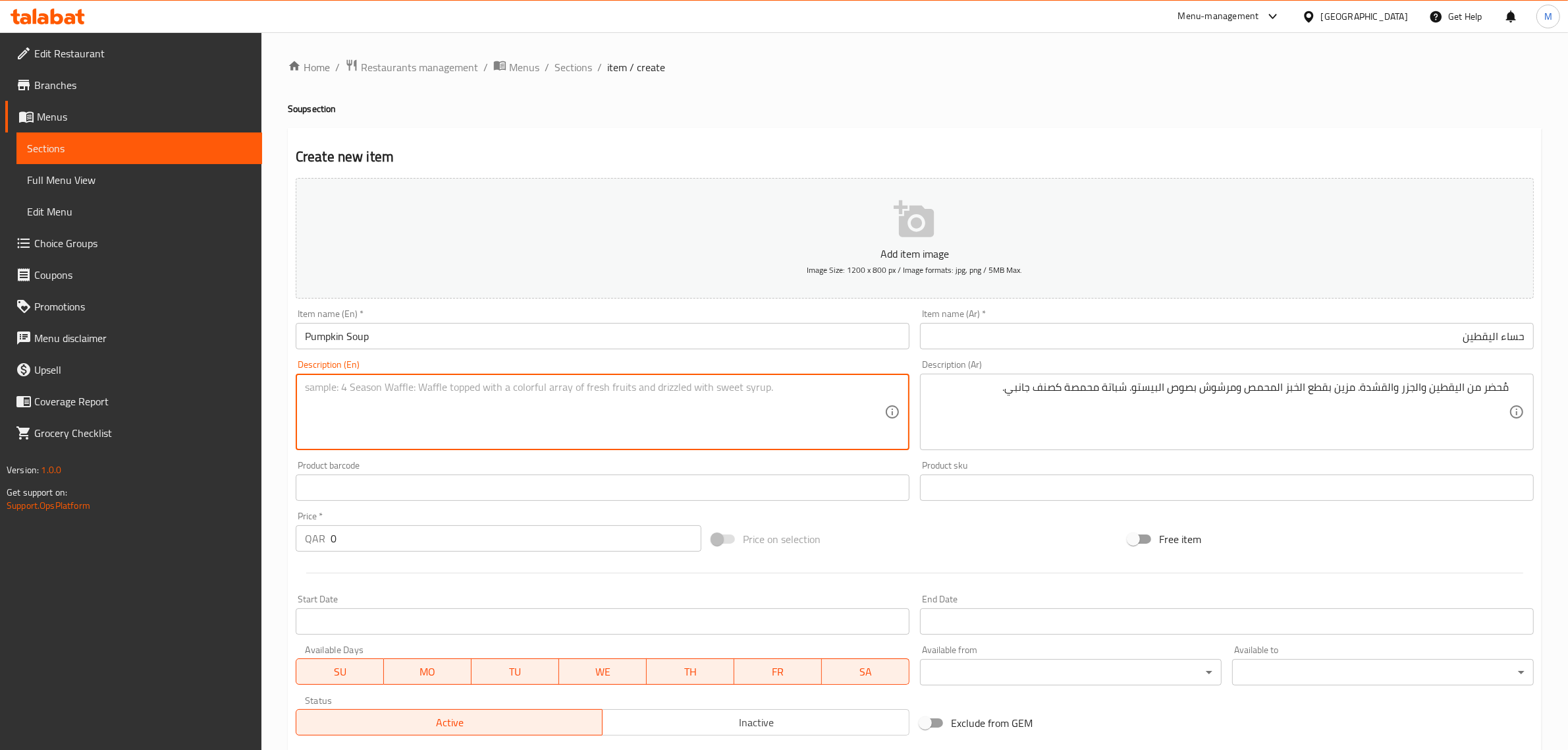
paste textarea "Made with Pumpkin, Carrot and cream. Garnished with croutons and drizzled with …"
type textarea "Made with Pumpkin, Carrot and cream. Garnished with croutons and drizzled with …"
click at [855, 529] on div "Price on selection" at bounding box center [915, 539] width 416 height 36
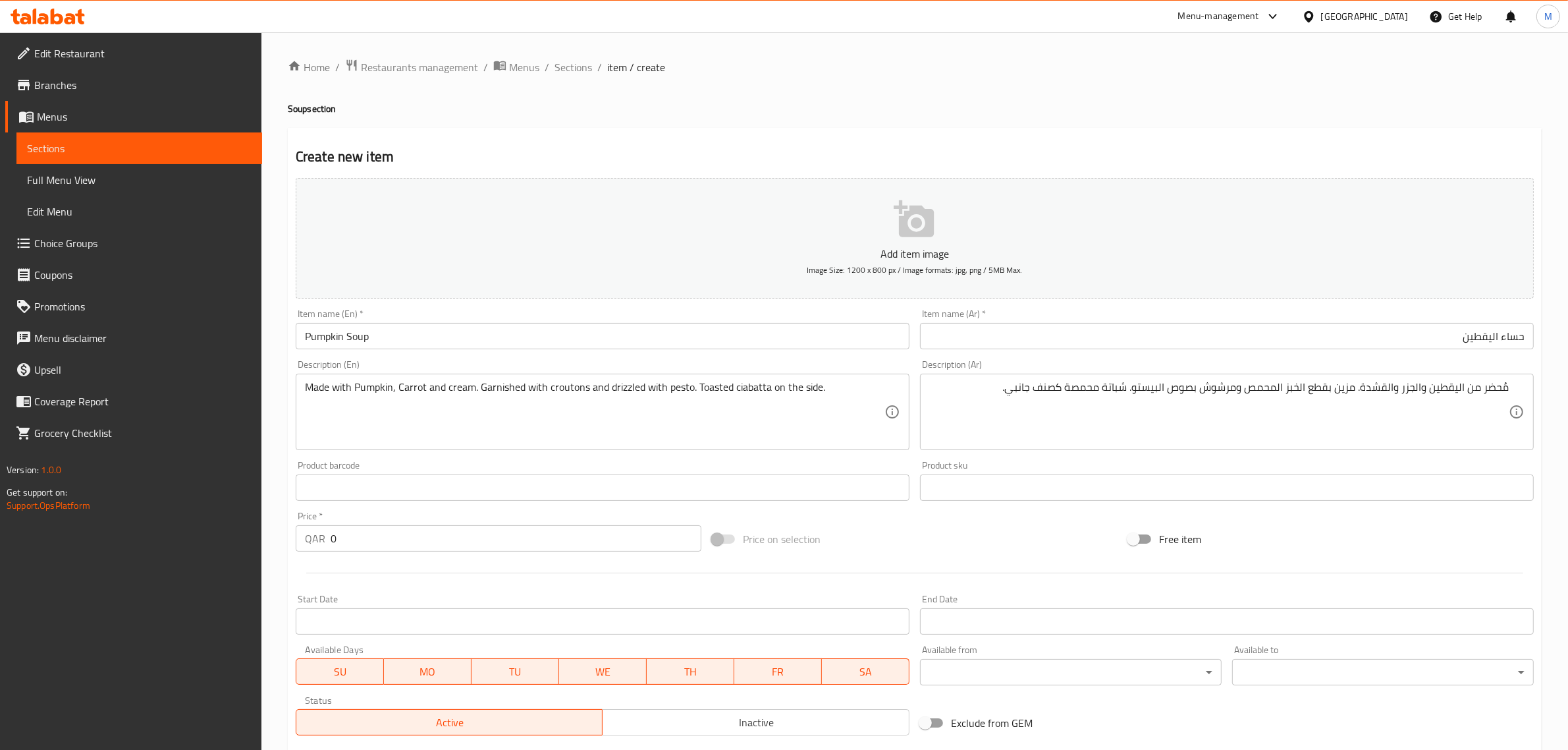
click at [439, 548] on input "0" at bounding box center [515, 538] width 371 height 26
type input "25"
click at [1020, 539] on div "Price on selection" at bounding box center [915, 539] width 416 height 36
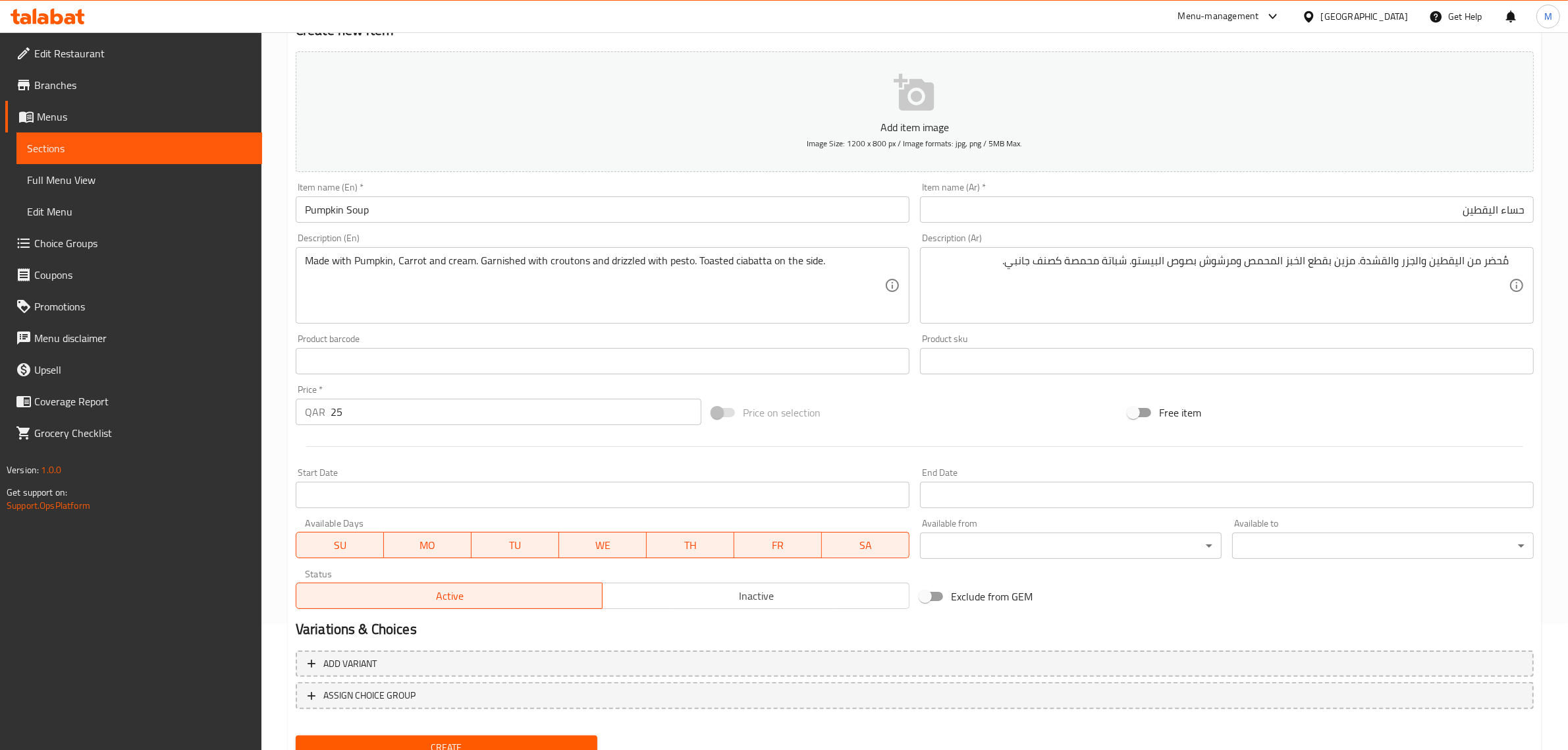
scroll to position [165, 0]
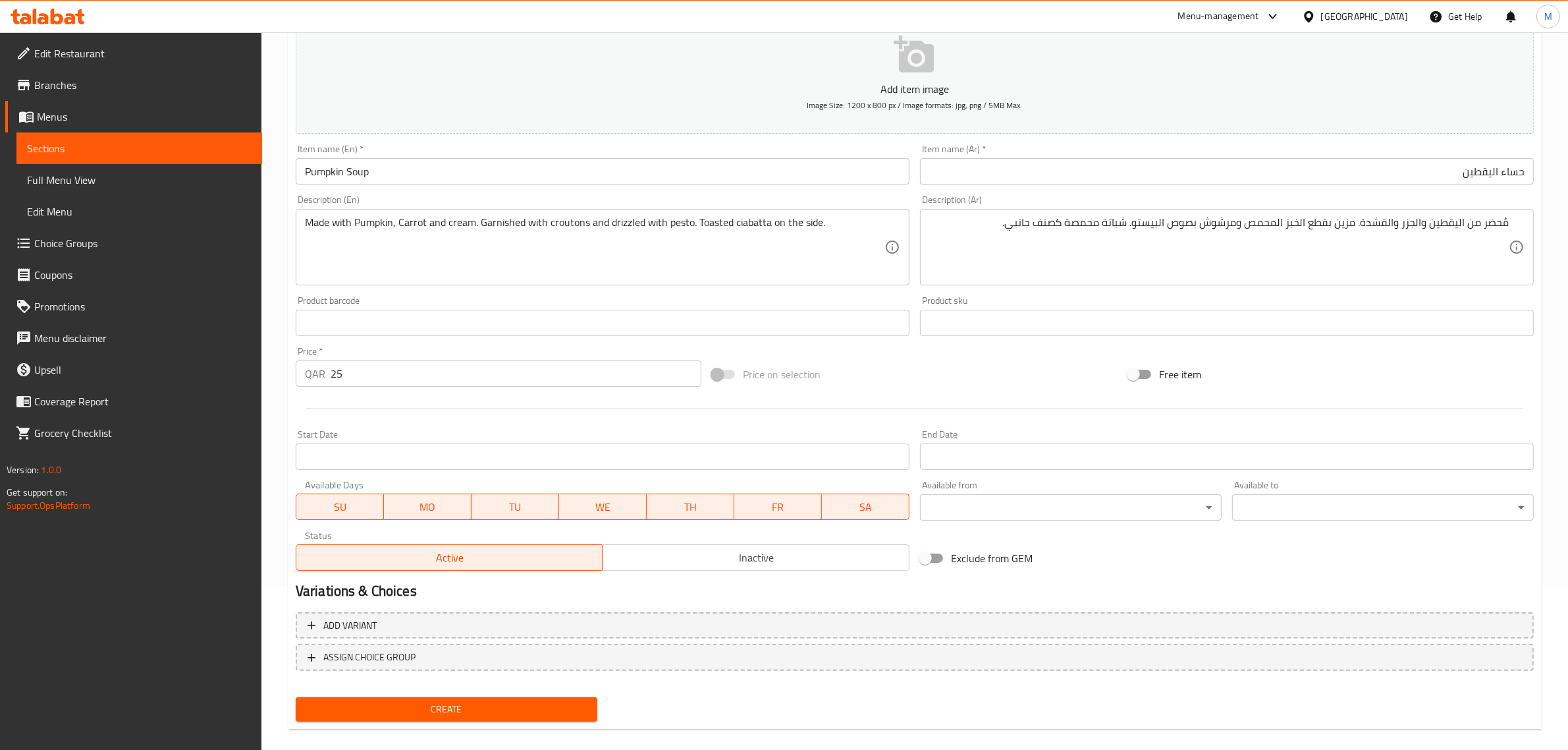
click at [762, 562] on span "Inactive" at bounding box center [756, 558] width 296 height 19
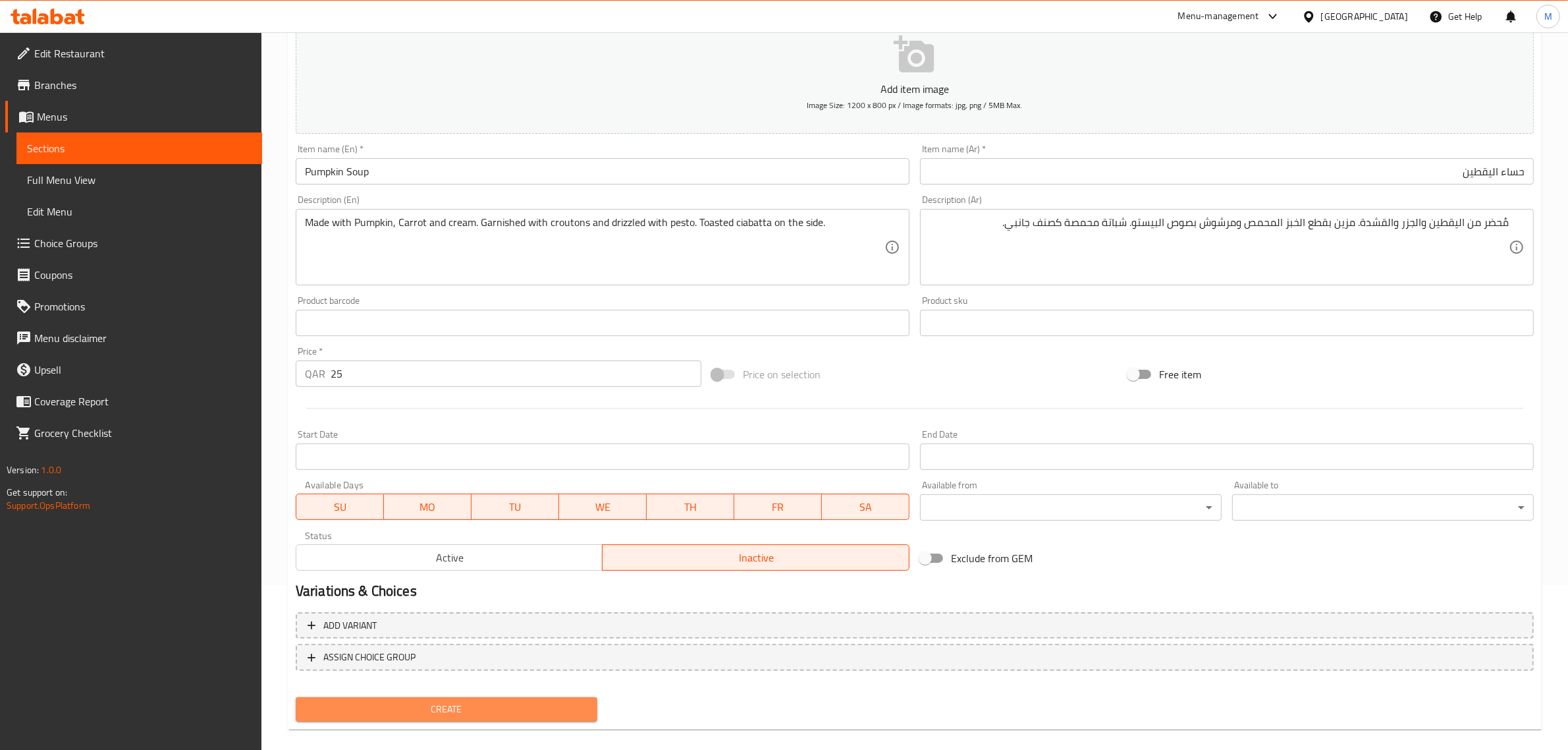
click at [493, 703] on span "Create" at bounding box center [446, 709] width 280 height 17
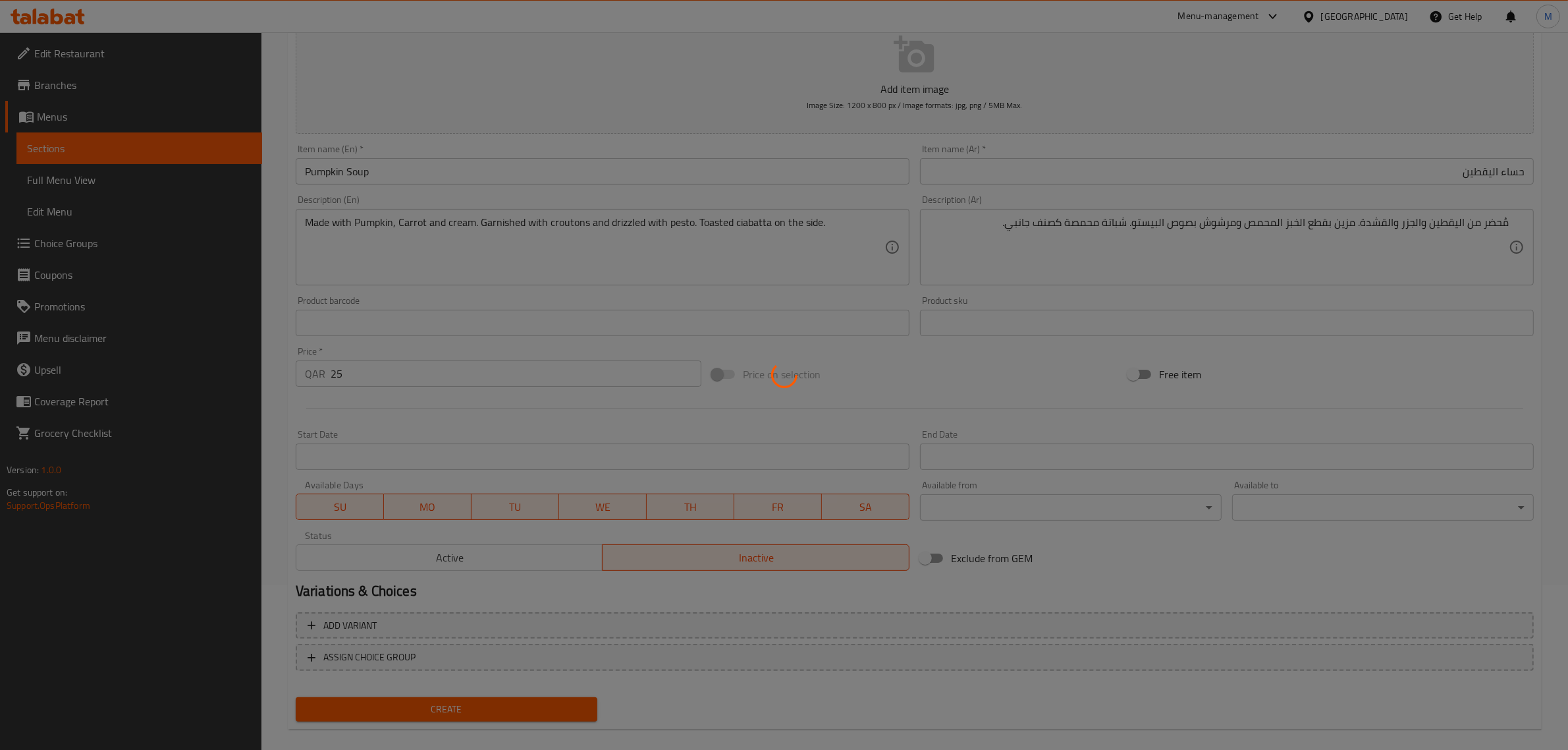
type input "0"
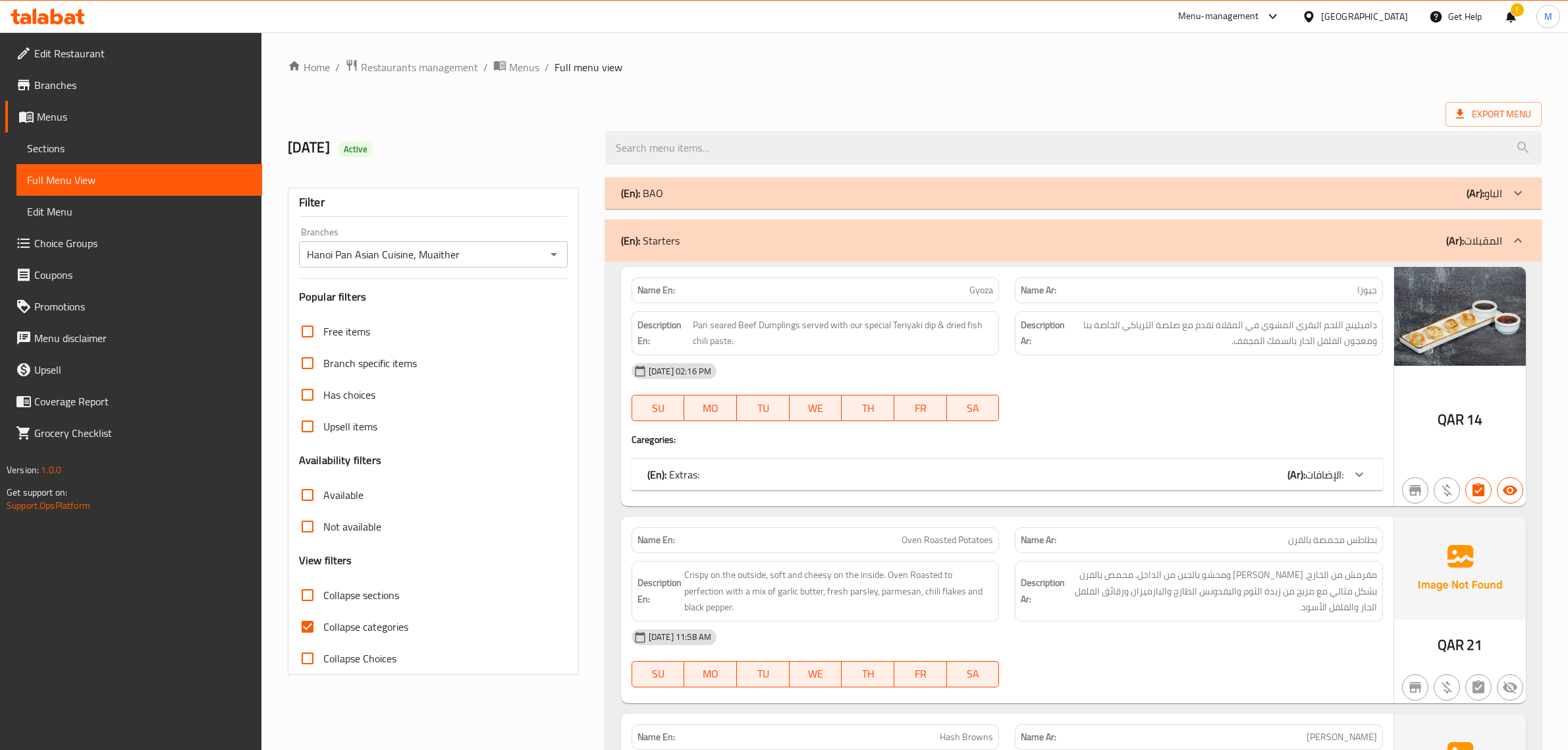
scroll to position [411, 0]
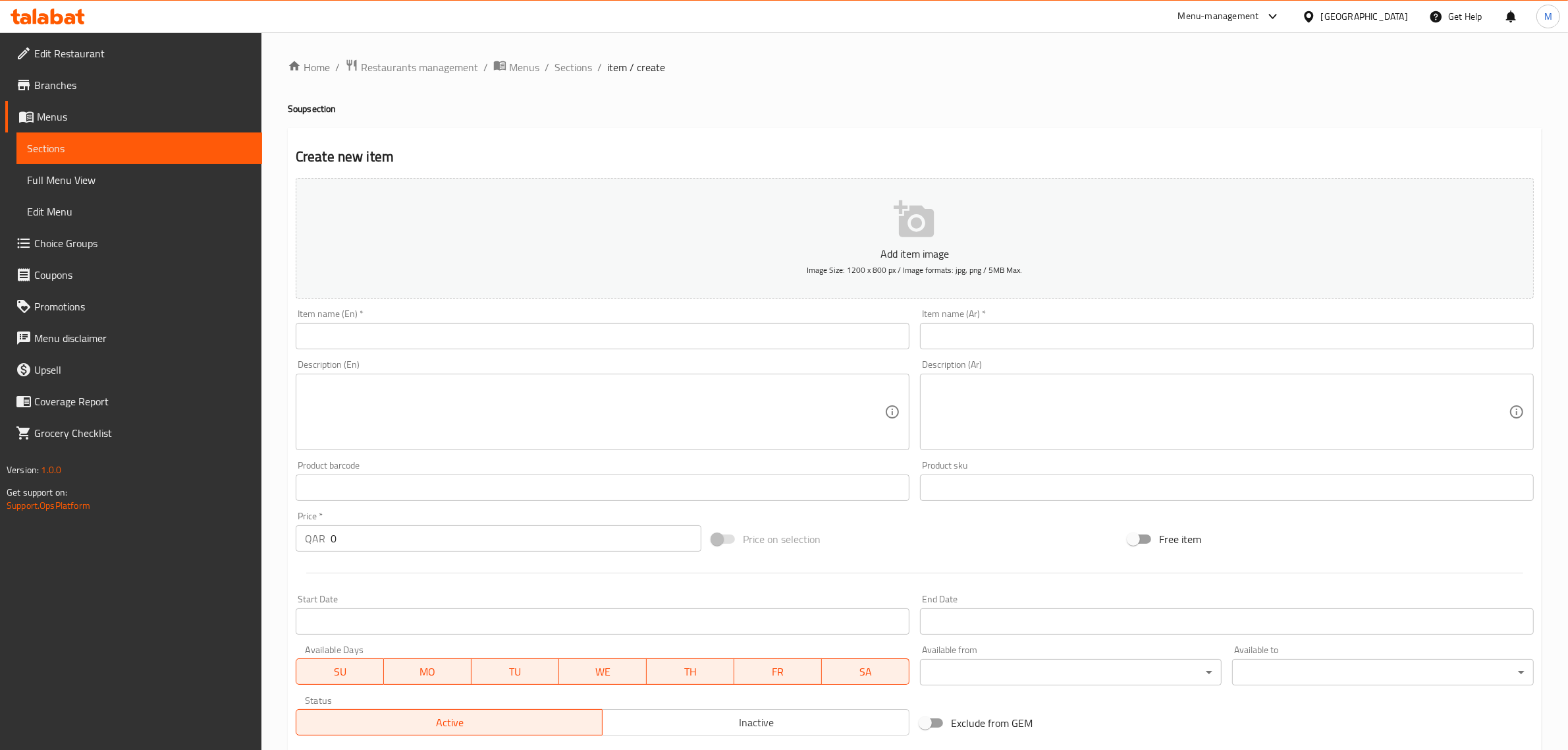
click at [708, 341] on input "text" at bounding box center [602, 336] width 614 height 26
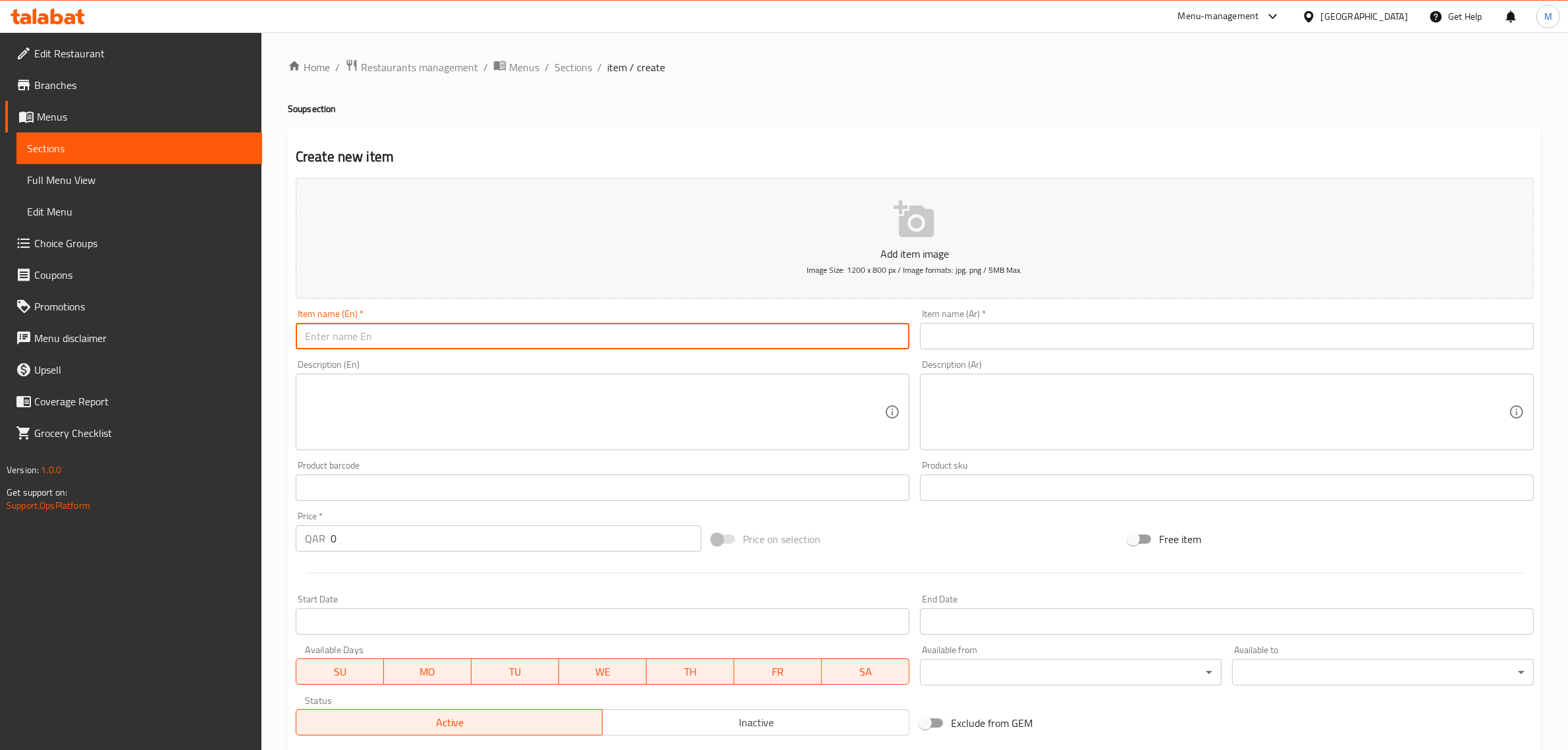
paste input "Chicken broth"
type input "Chicken Broth"
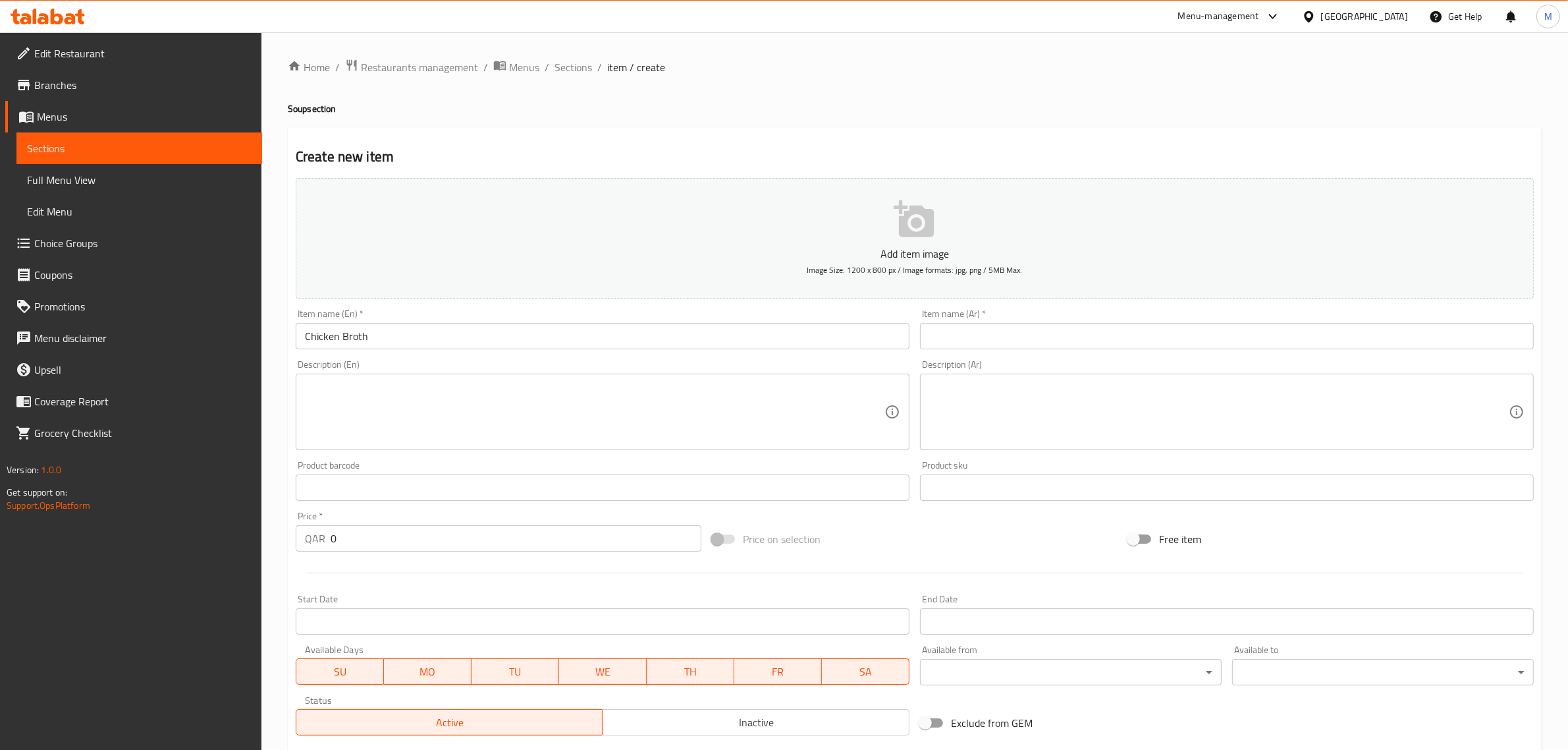
click at [702, 430] on textarea at bounding box center [595, 412] width 579 height 63
paste textarea "Slow cooked Chicken broth served with chunks of roast chicken, Carrots, tomato …"
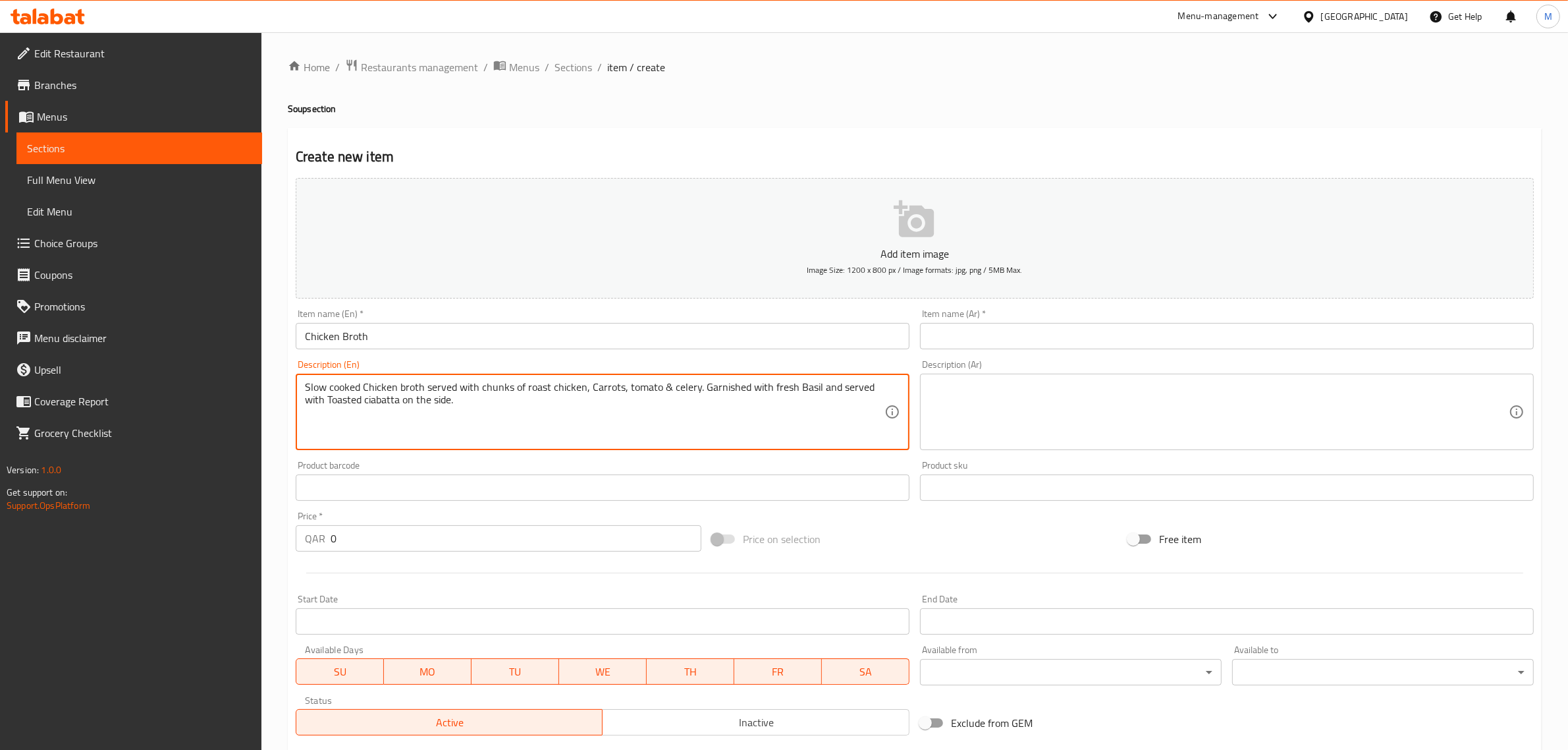
type textarea "Slow cooked Chicken broth served with chunks of roast chicken, Carrots, tomato …"
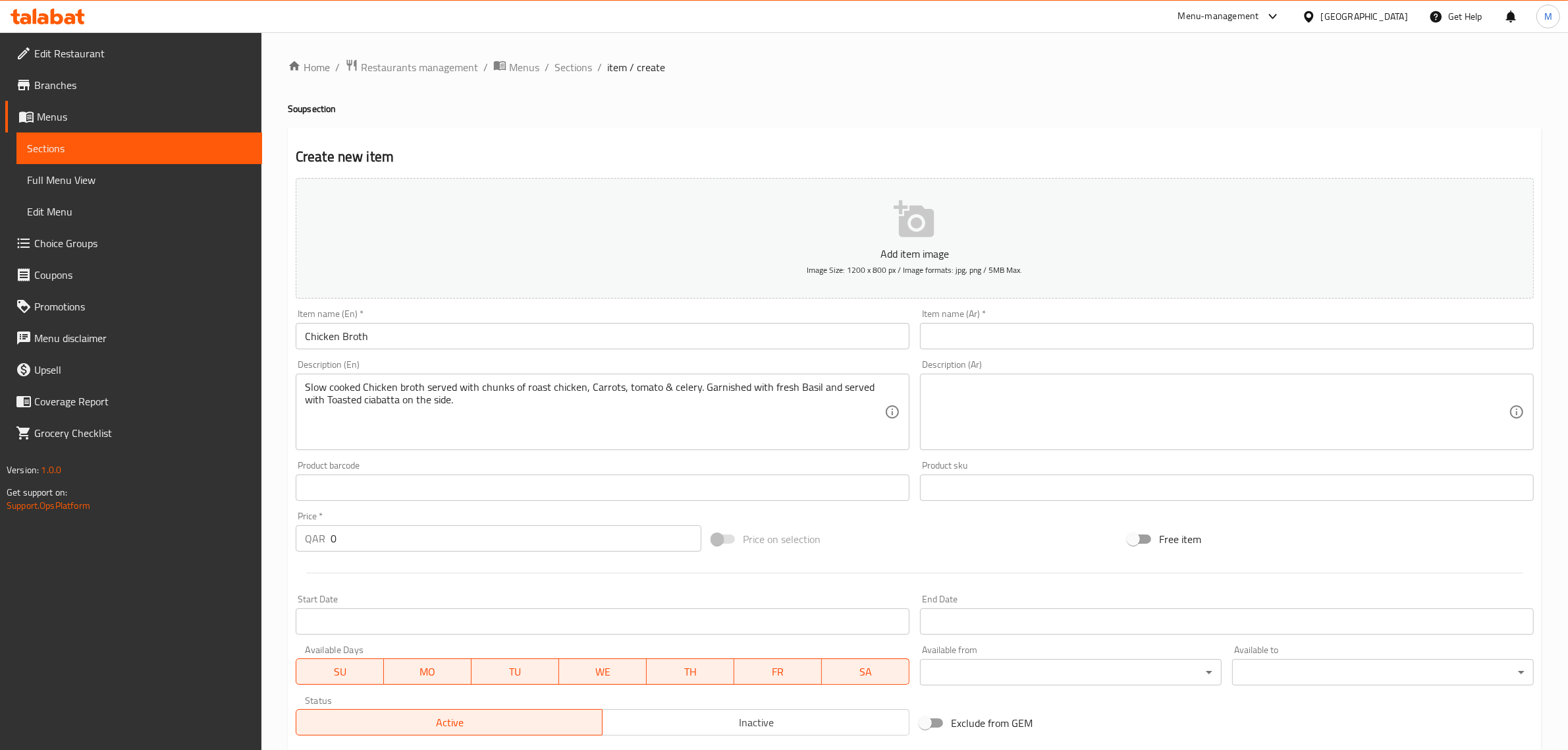
click at [858, 534] on div "Price on selection" at bounding box center [915, 539] width 416 height 36
click at [466, 541] on input "0" at bounding box center [515, 538] width 371 height 26
type input "25"
click at [860, 522] on div "Price on selection" at bounding box center [915, 539] width 416 height 36
click at [1226, 339] on input "text" at bounding box center [1227, 336] width 614 height 26
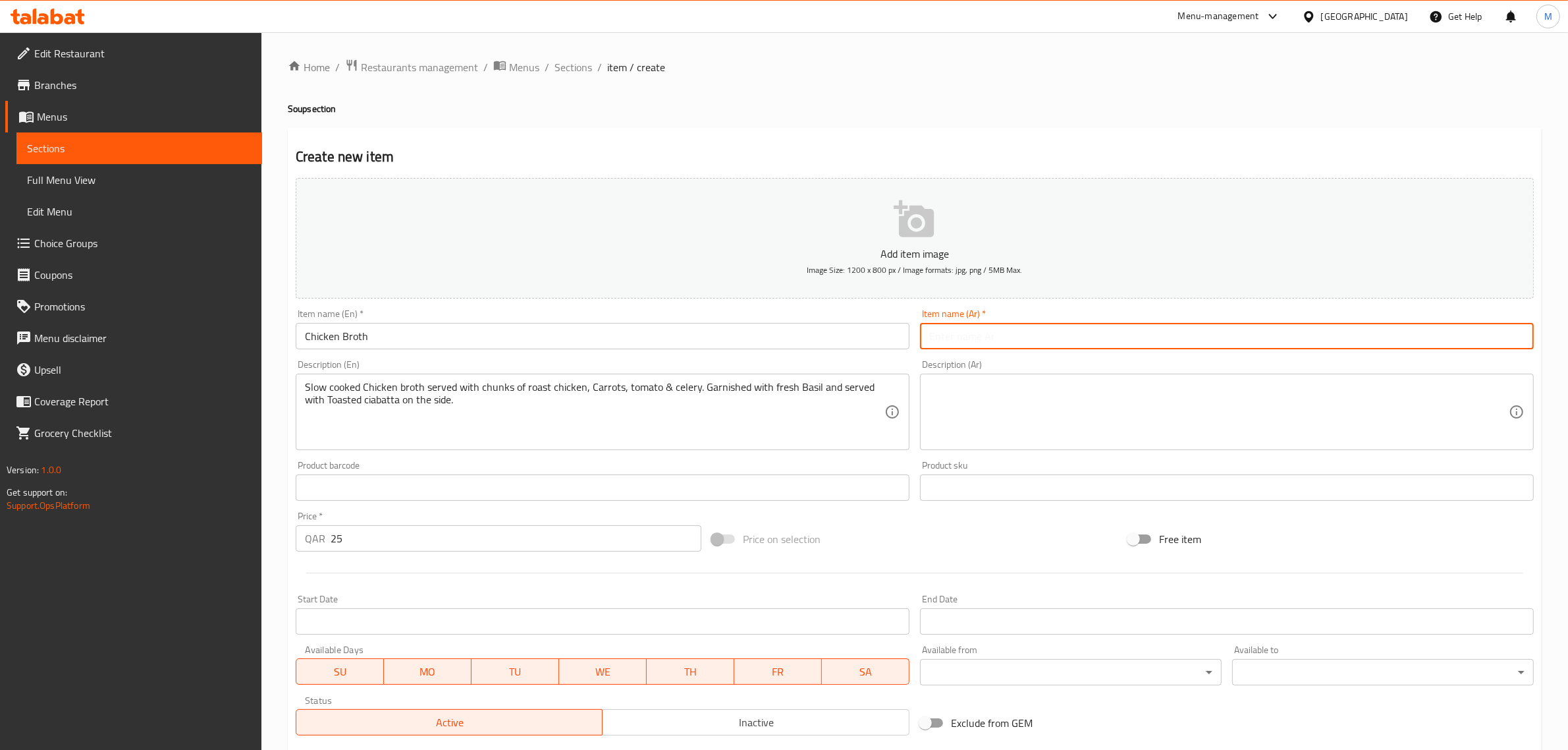
paste input "مرق الدجاج"
type input "مرق الدجاج"
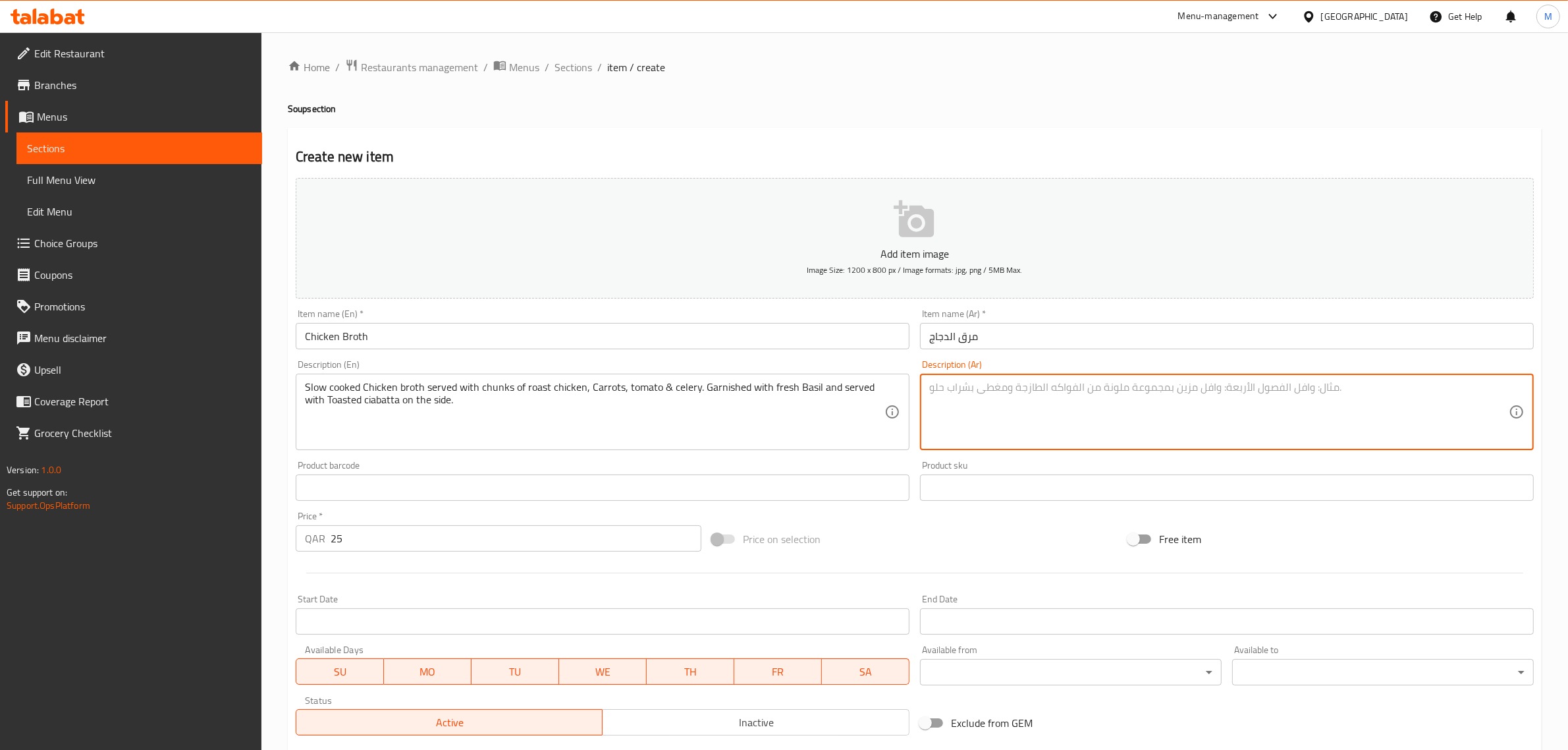
click at [1124, 428] on textarea at bounding box center [1219, 412] width 579 height 63
paste textarea "مرق الدجاج المطبوخ ببطء يقدم مع قطع الدجاج المشوي والجزر والطماطم والكرفس. مزين…"
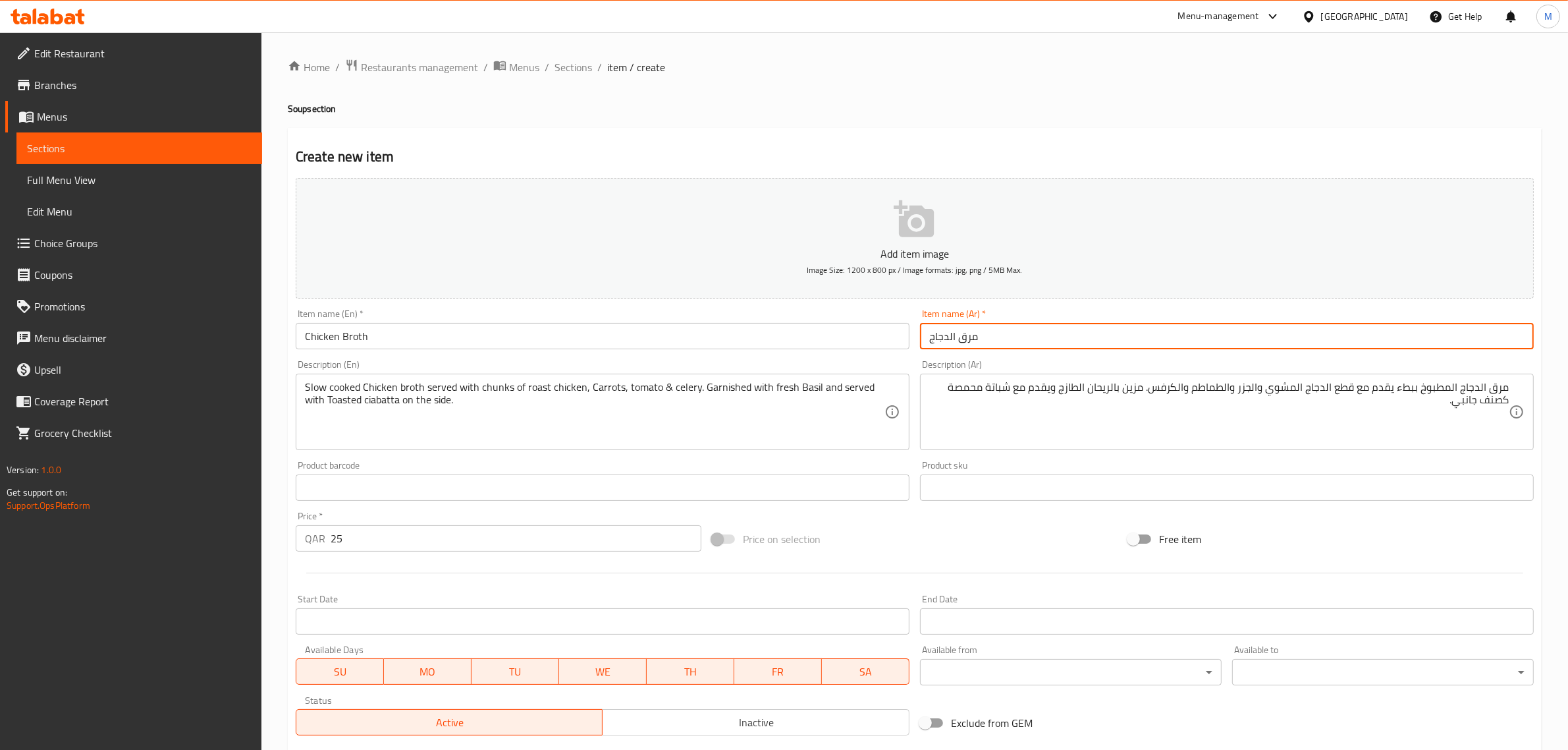
click at [1176, 338] on input "مرق الدجاج" at bounding box center [1227, 336] width 614 height 26
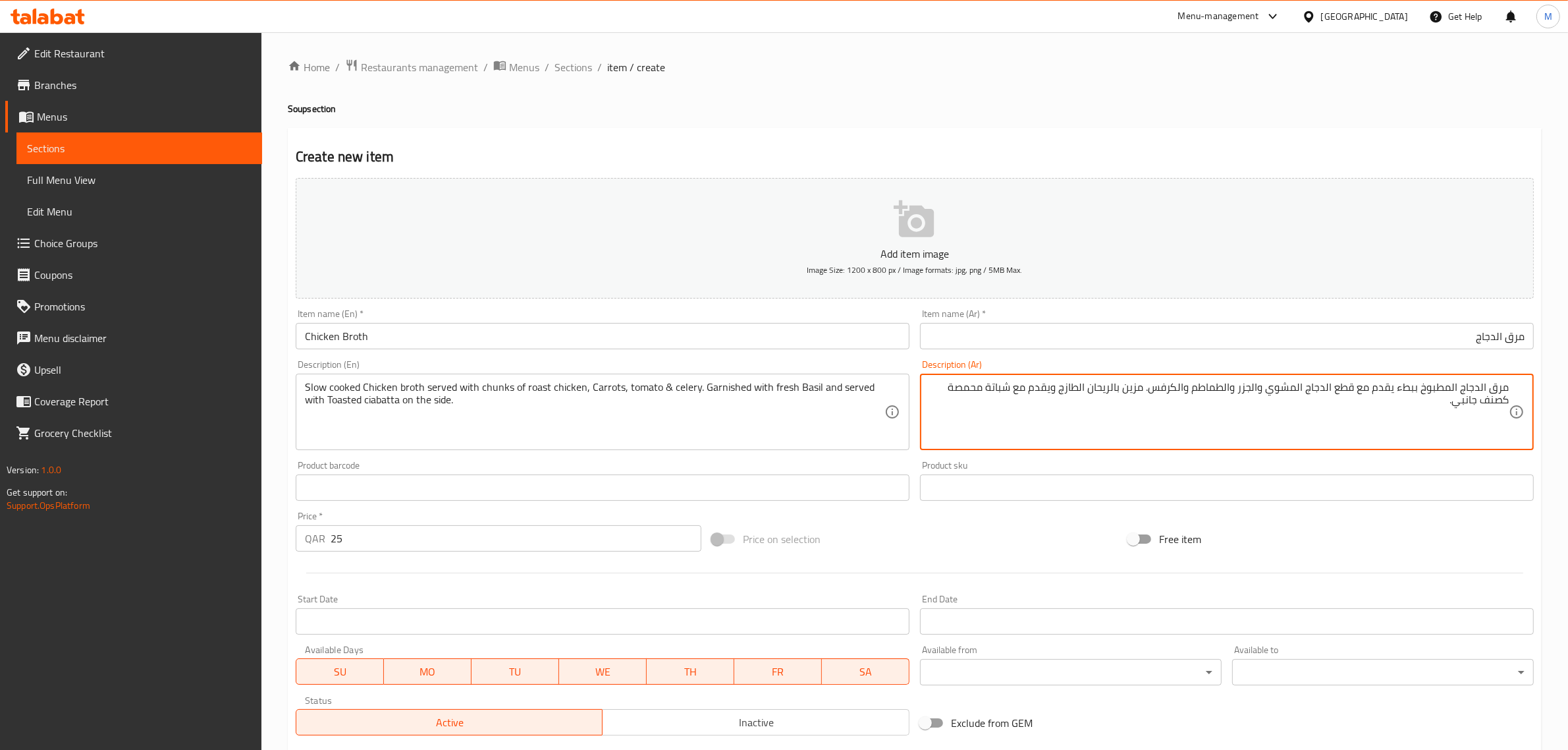
drag, startPoint x: 992, startPoint y: 387, endPoint x: 1014, endPoint y: 392, distance: 22.6
click at [1014, 392] on textarea "مرق الدجاج المطبوخ ببطء يقدم مع قطع الدجاج المشوي والجزر والطماطم والكرفس. مزين…" at bounding box center [1219, 412] width 579 height 63
paste textarea "يباتا"
type textarea "مرق الدجاج المطبوخ ببطء يقدم مع قطع الدجاج المشوي والجزر والطماطم والكرفس. مزين…"
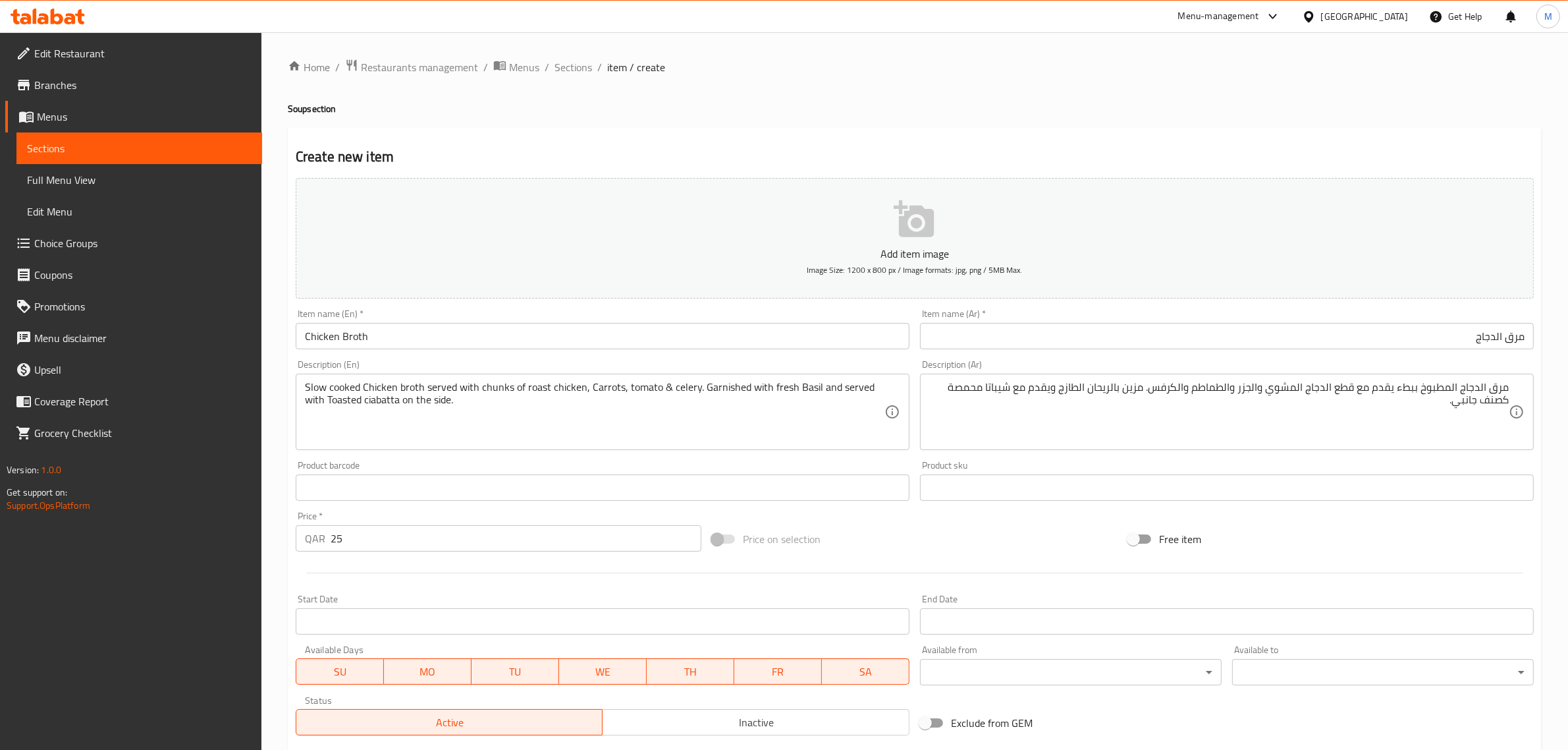
click at [1042, 540] on div "Price on selection" at bounding box center [915, 539] width 416 height 36
click at [995, 550] on div "Price on selection" at bounding box center [915, 539] width 416 height 36
click at [927, 539] on div "Price on selection" at bounding box center [915, 539] width 416 height 36
click at [904, 548] on div "Price on selection" at bounding box center [915, 539] width 416 height 36
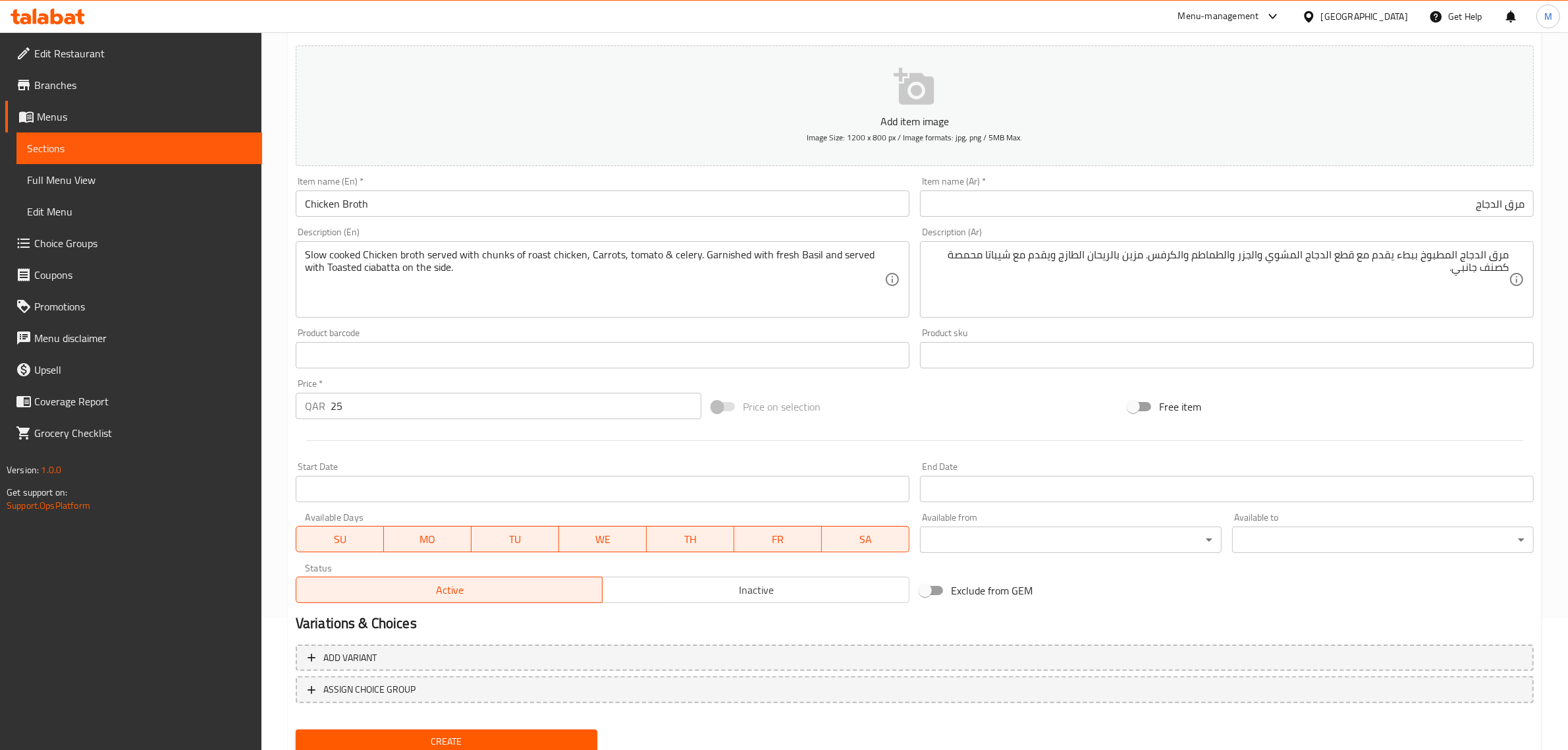
scroll to position [178, 0]
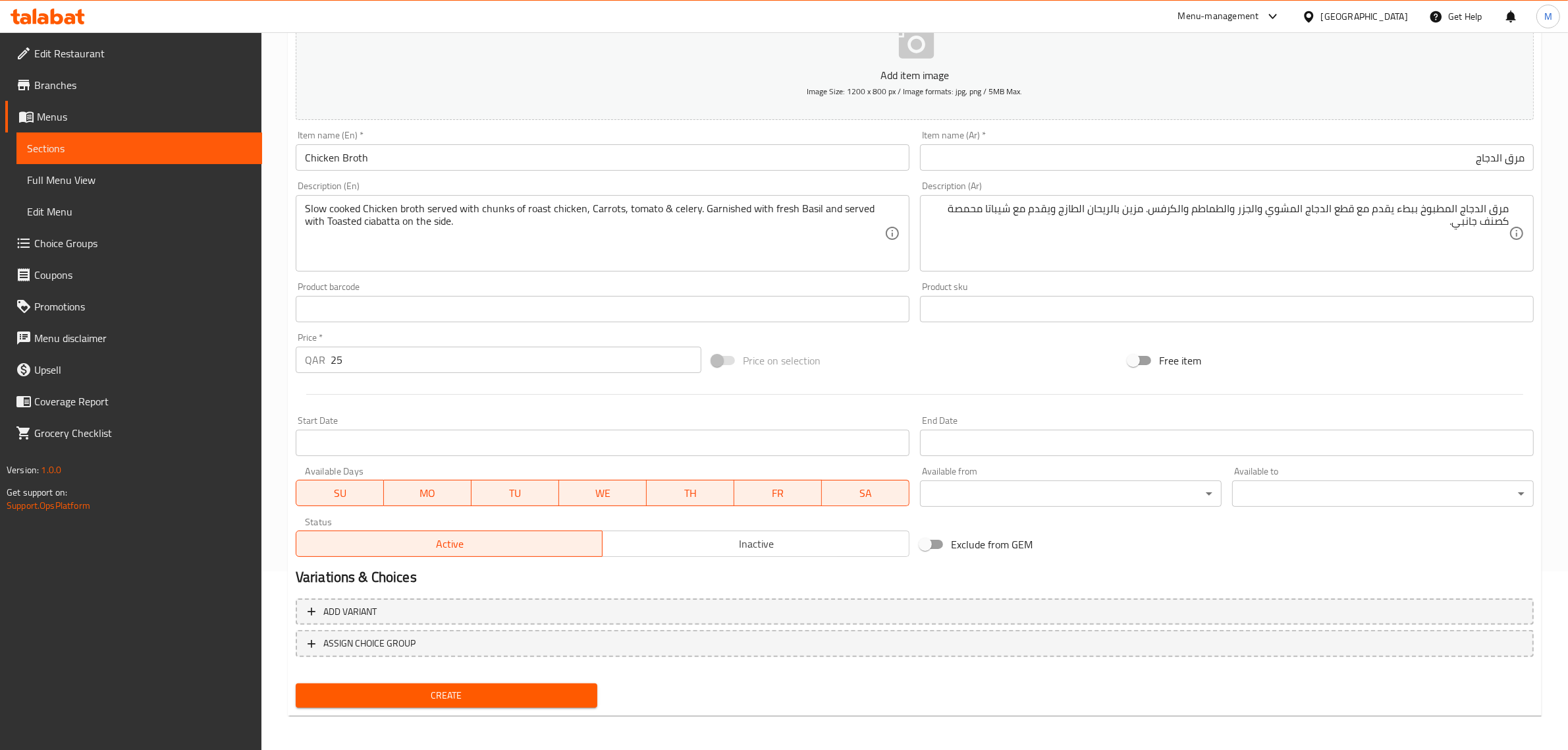
click at [709, 547] on span "Inactive" at bounding box center [756, 544] width 296 height 19
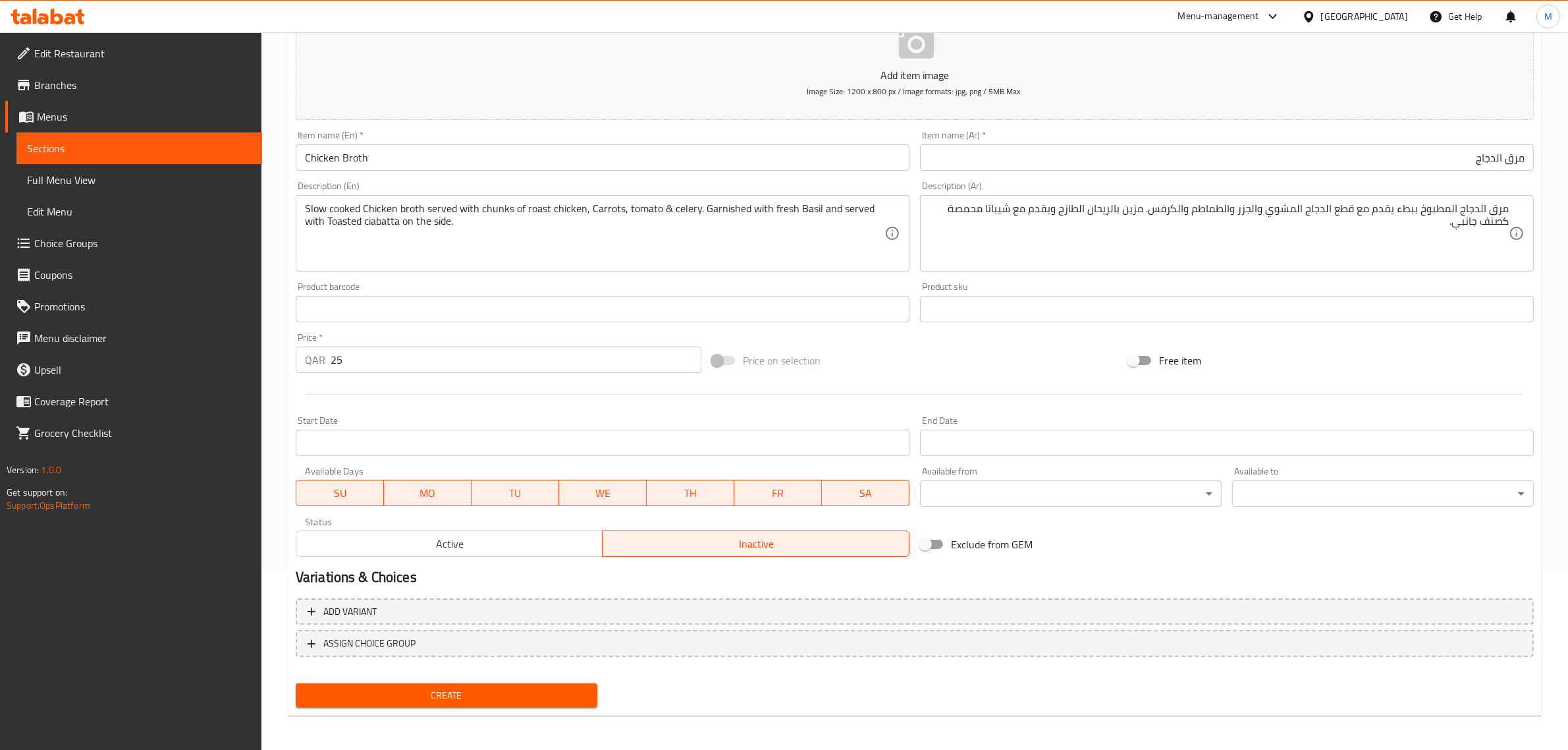
click at [732, 679] on div "Create" at bounding box center [914, 695] width 1248 height 35
click at [506, 688] on span "Create" at bounding box center [446, 695] width 280 height 17
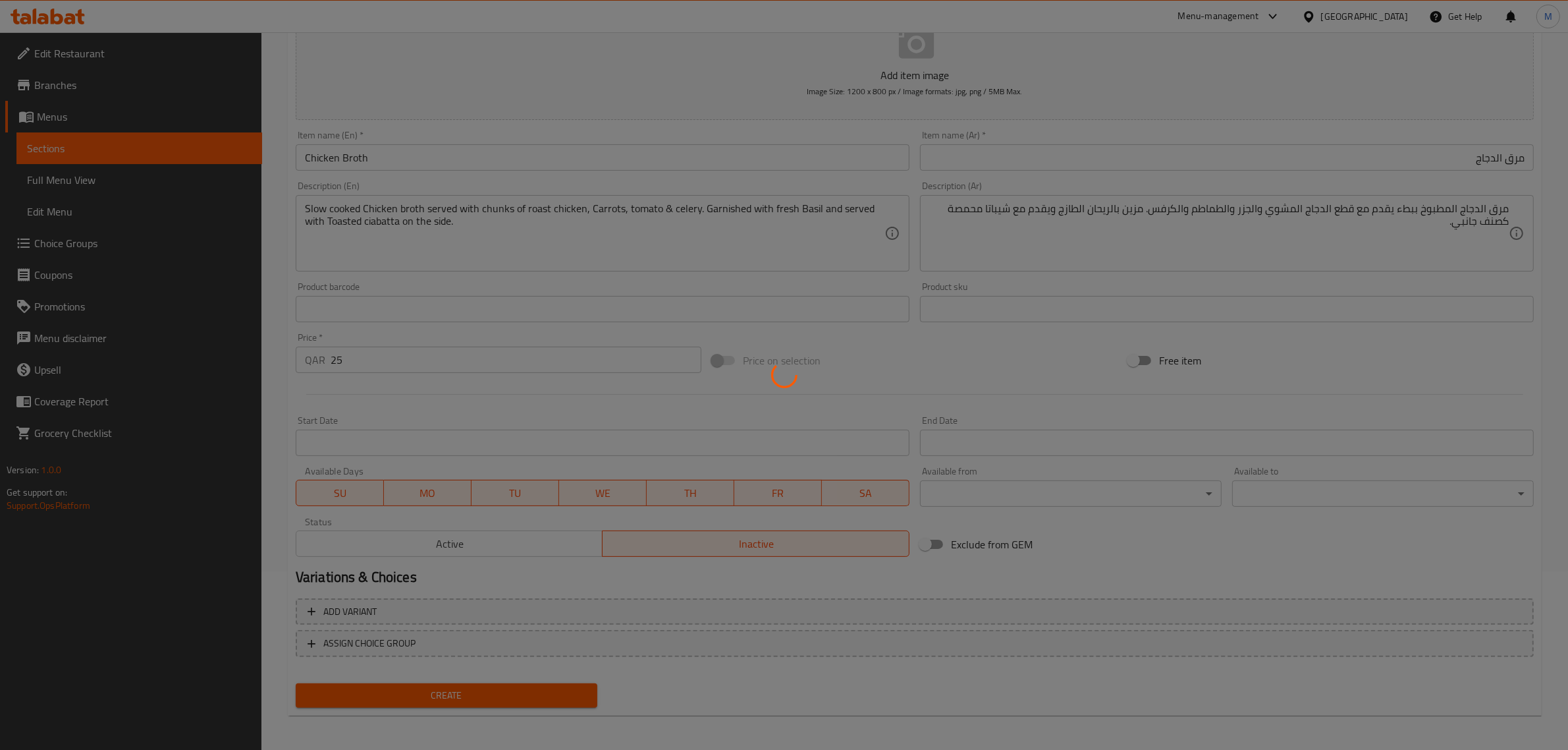
type input "0"
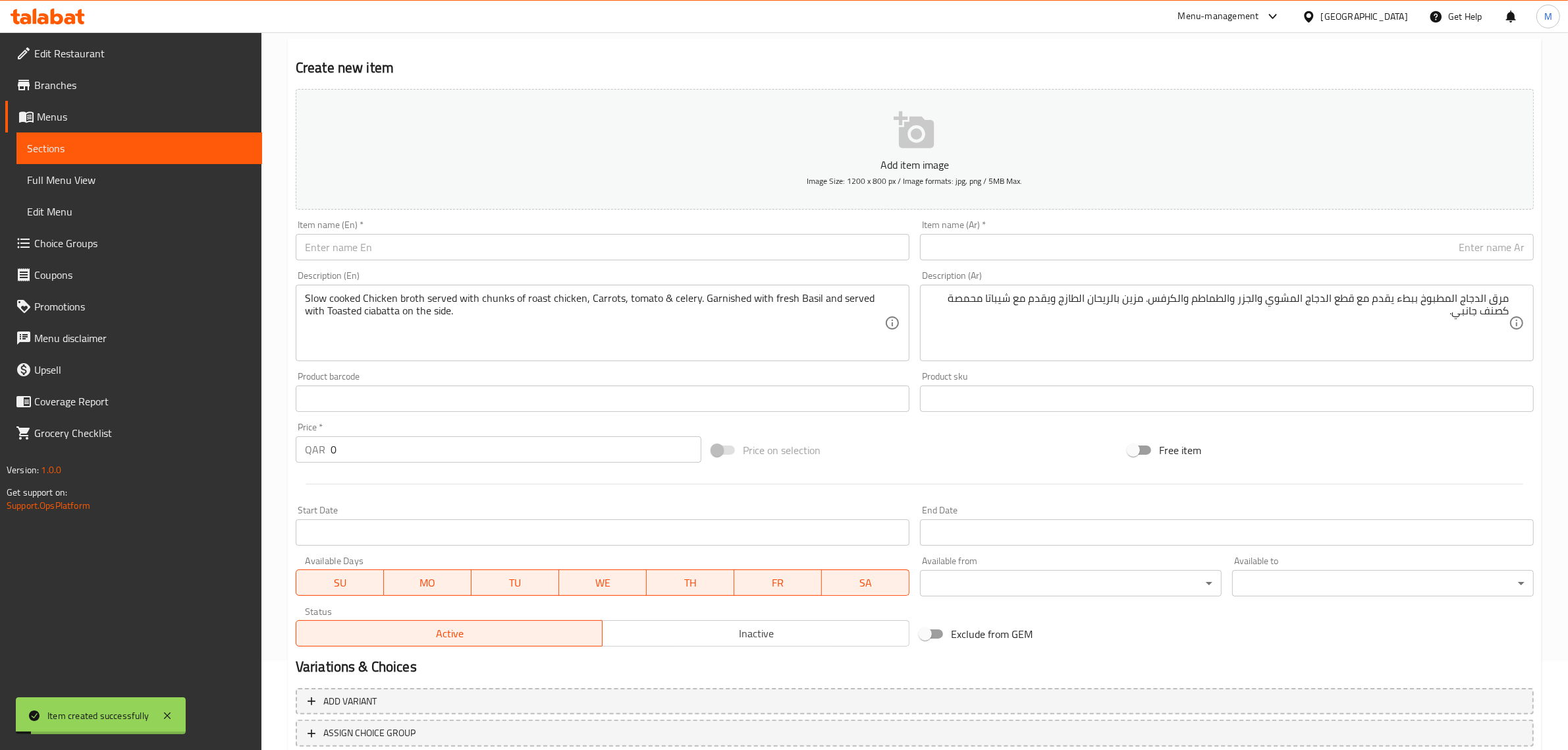
scroll to position [0, 0]
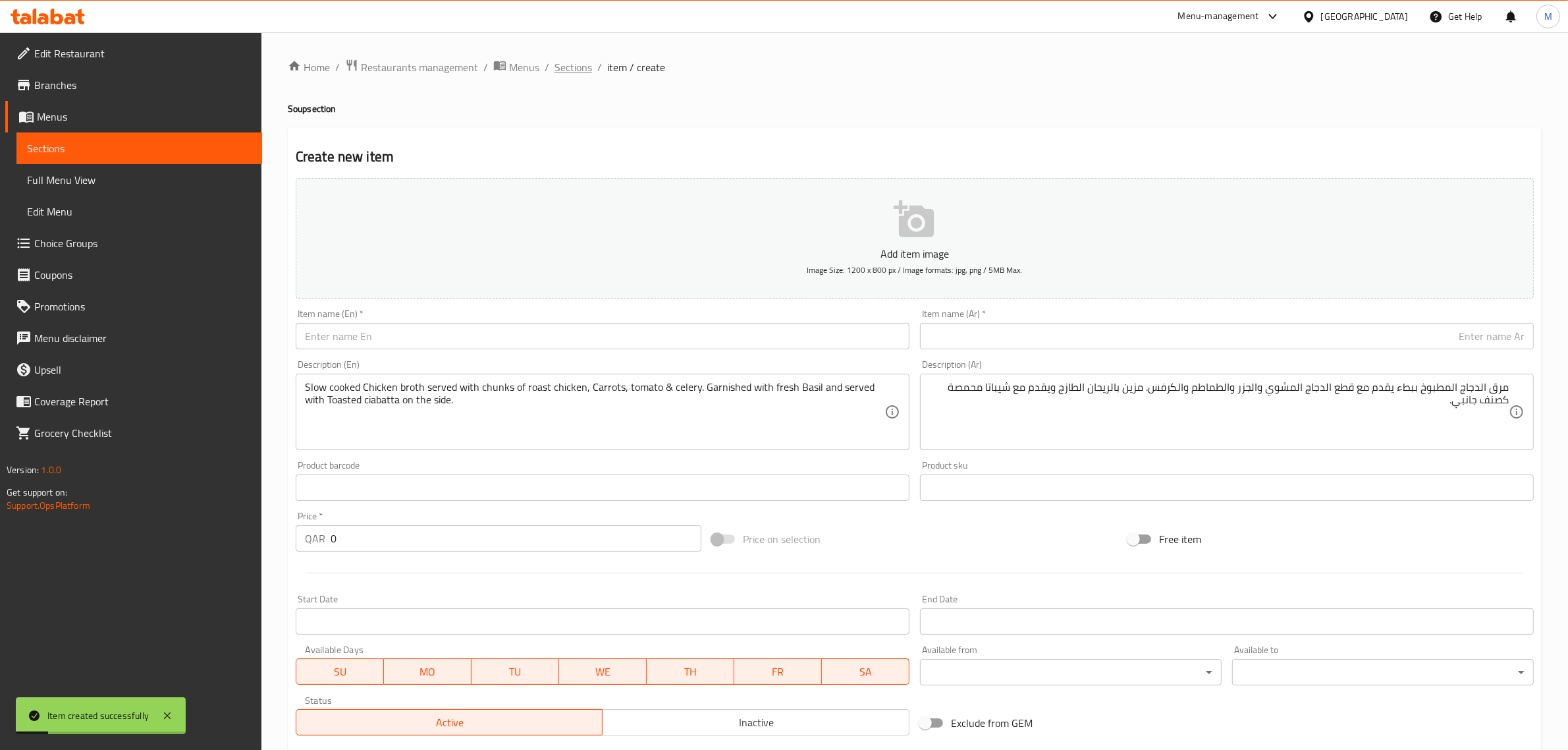
click at [577, 66] on span "Sections" at bounding box center [574, 67] width 38 height 16
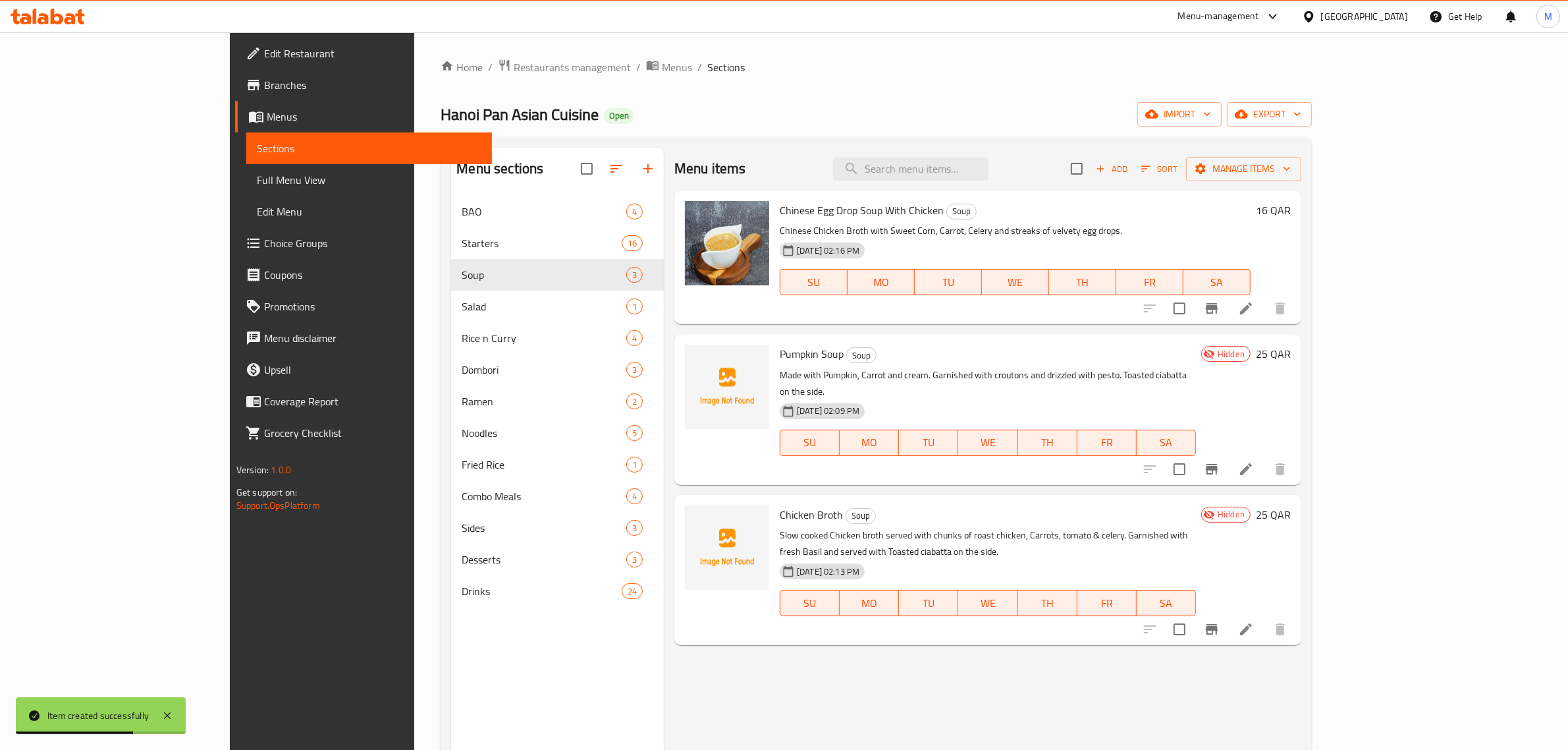
click at [891, 106] on div "⁠Hanoi Pan Asian Cuisine Open import export" at bounding box center [876, 114] width 871 height 24
click at [890, 133] on div "Home / Restaurants management / Menus / Sections ⁠Hanoi Pan Asian Cuisine Open …" at bounding box center [876, 483] width 871 height 849
click at [780, 359] on span "Pumpkin Soup" at bounding box center [812, 353] width 64 height 20
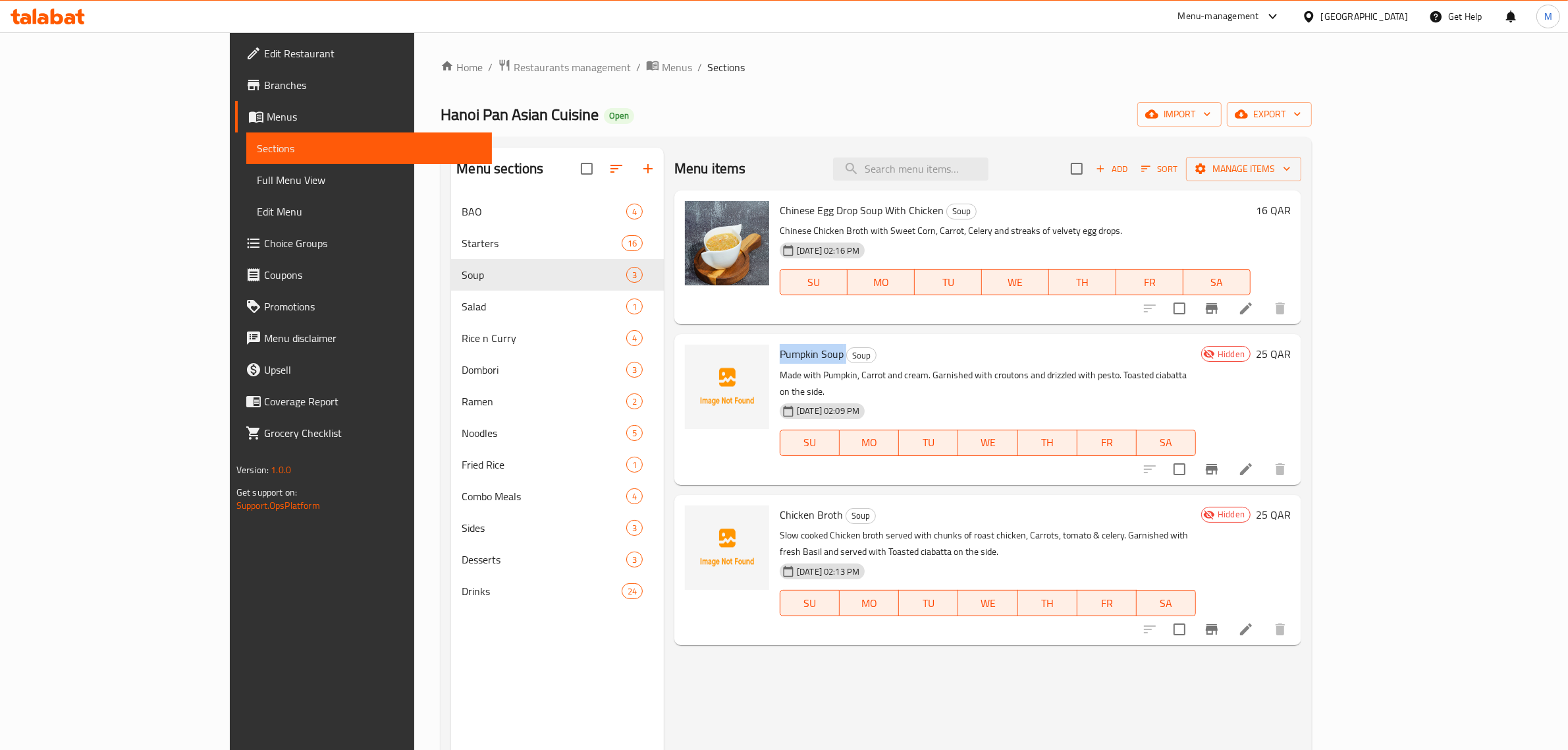
copy h6 "Pumpkin Soup"
click at [1090, 612] on div "Menu items Add Sort Manage items Chinese Egg Drop Soup With Chicken Soup Chines…" at bounding box center [983, 523] width 638 height 750
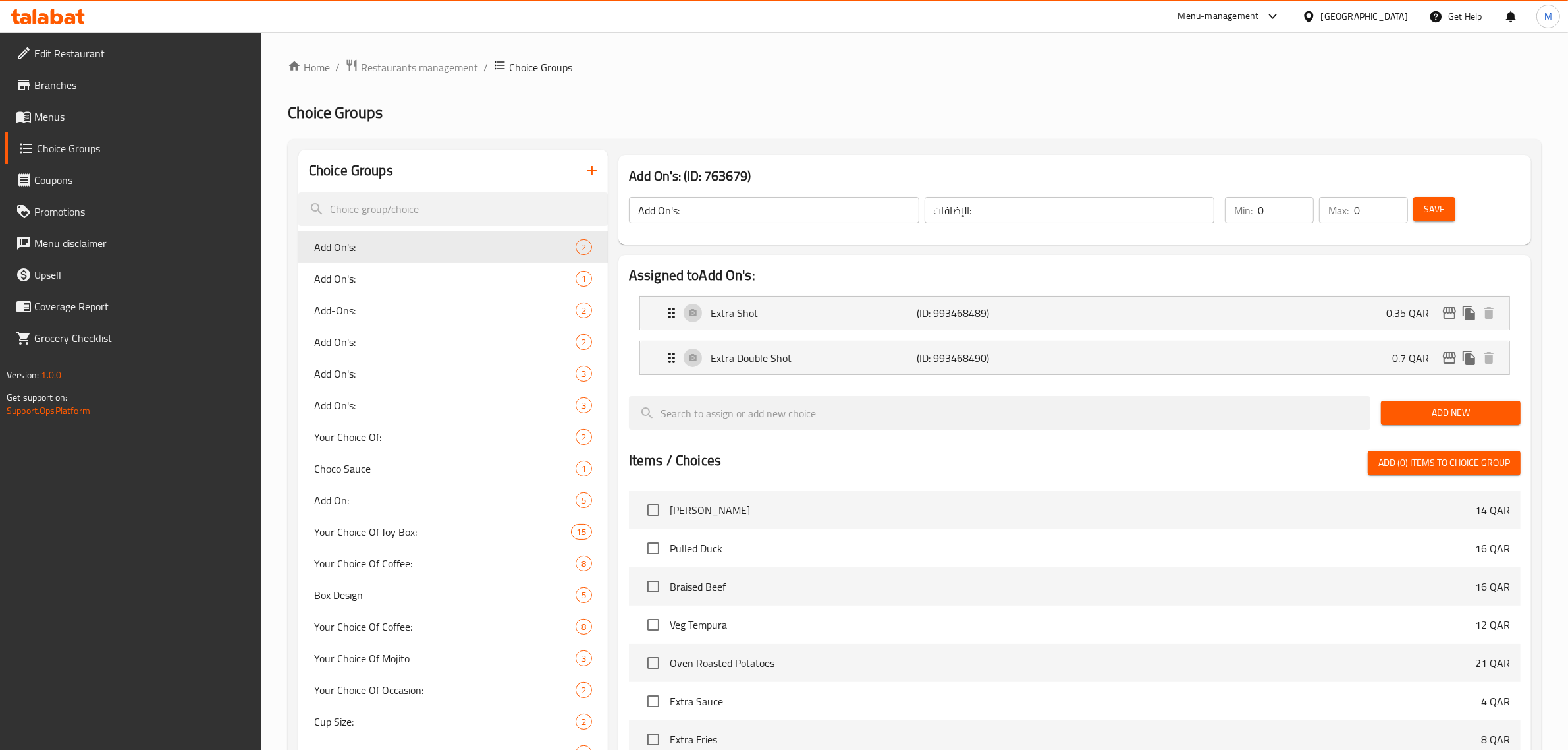
click at [731, 107] on h2 "Choice Groups" at bounding box center [914, 112] width 1254 height 21
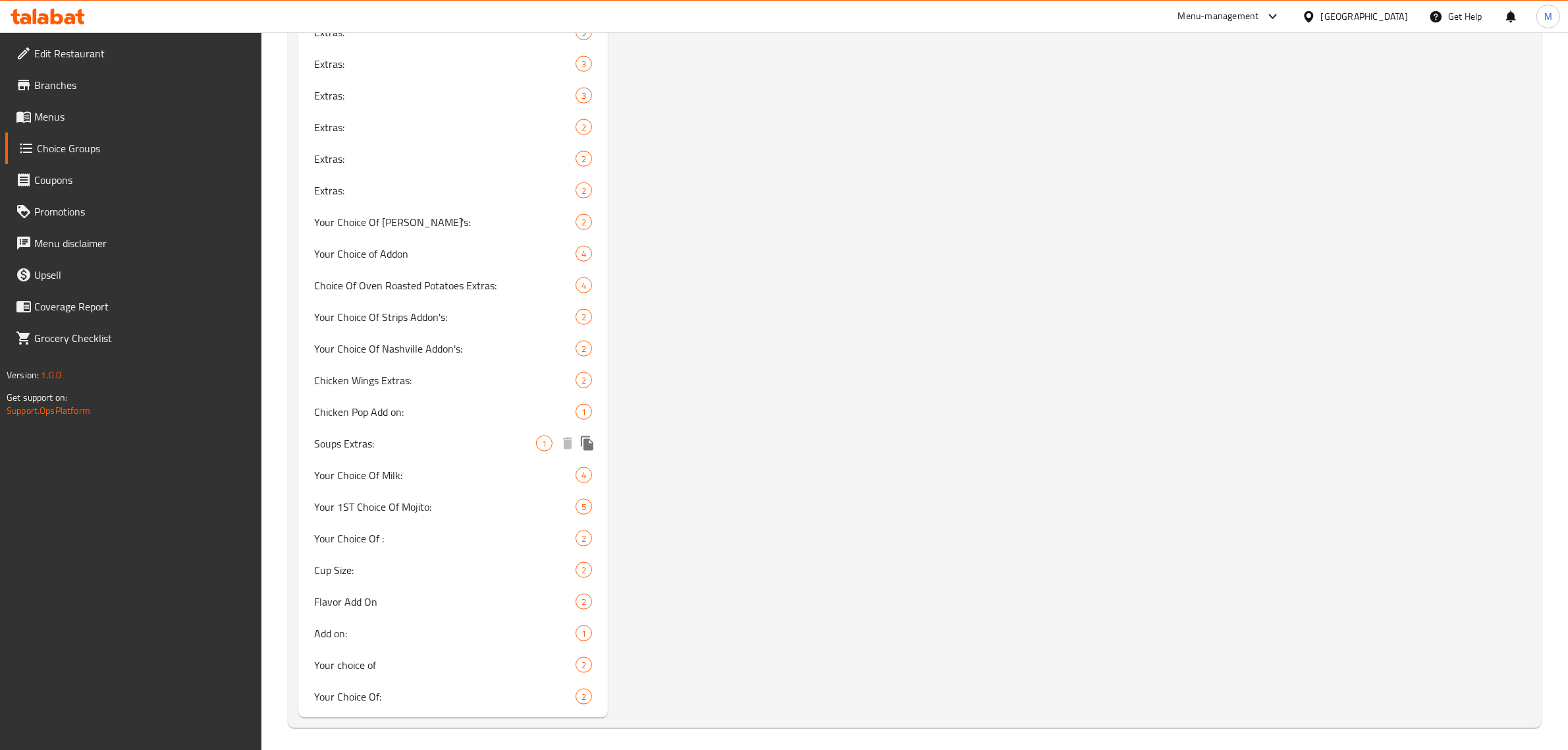
click at [486, 442] on span "Soups Extras:" at bounding box center [425, 443] width 222 height 16
type input "Soups Extras:"
type input "إضافات الشورب:"
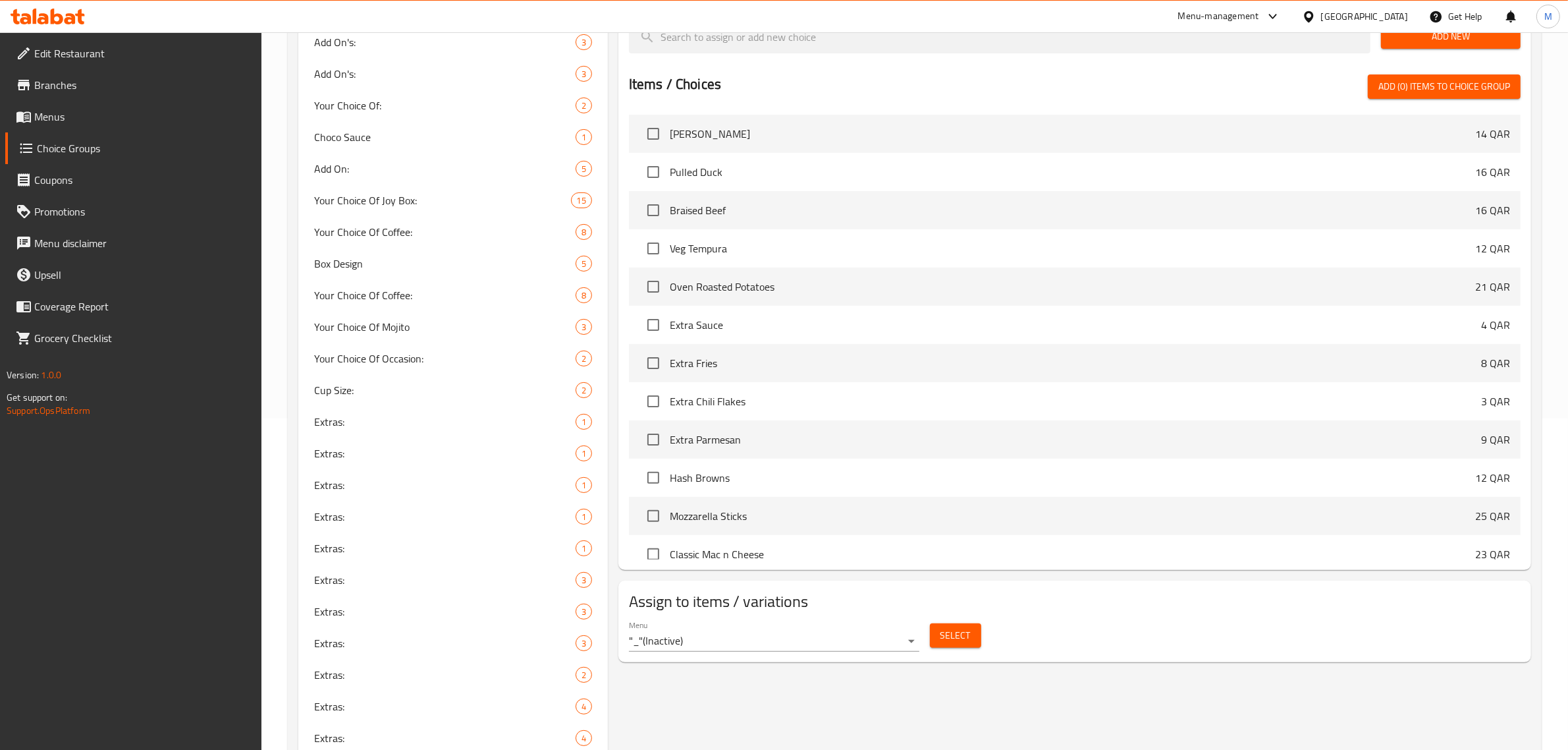
scroll to position [535, 0]
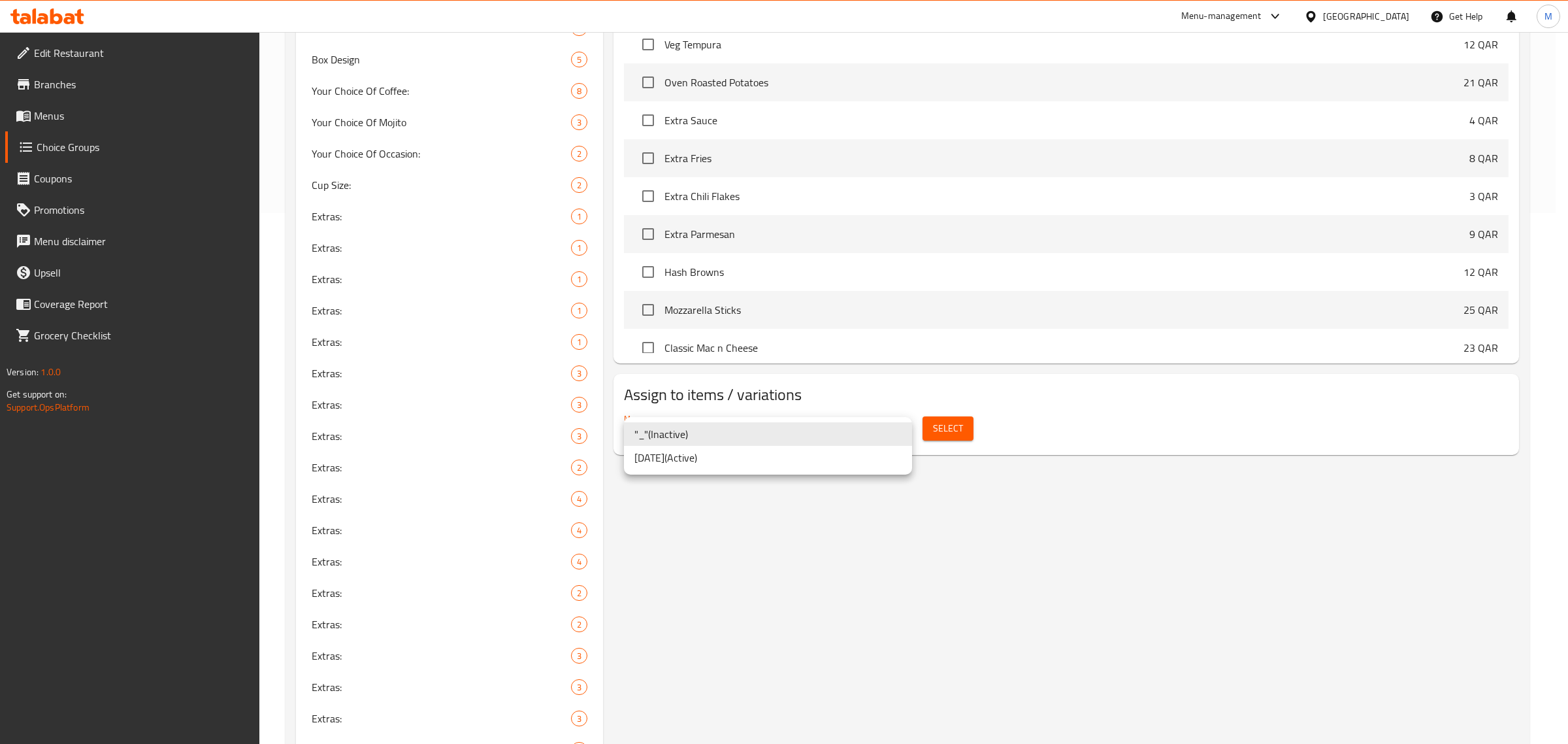
click at [768, 459] on li "Jan 2025 ( Active )" at bounding box center [768, 457] width 288 height 24
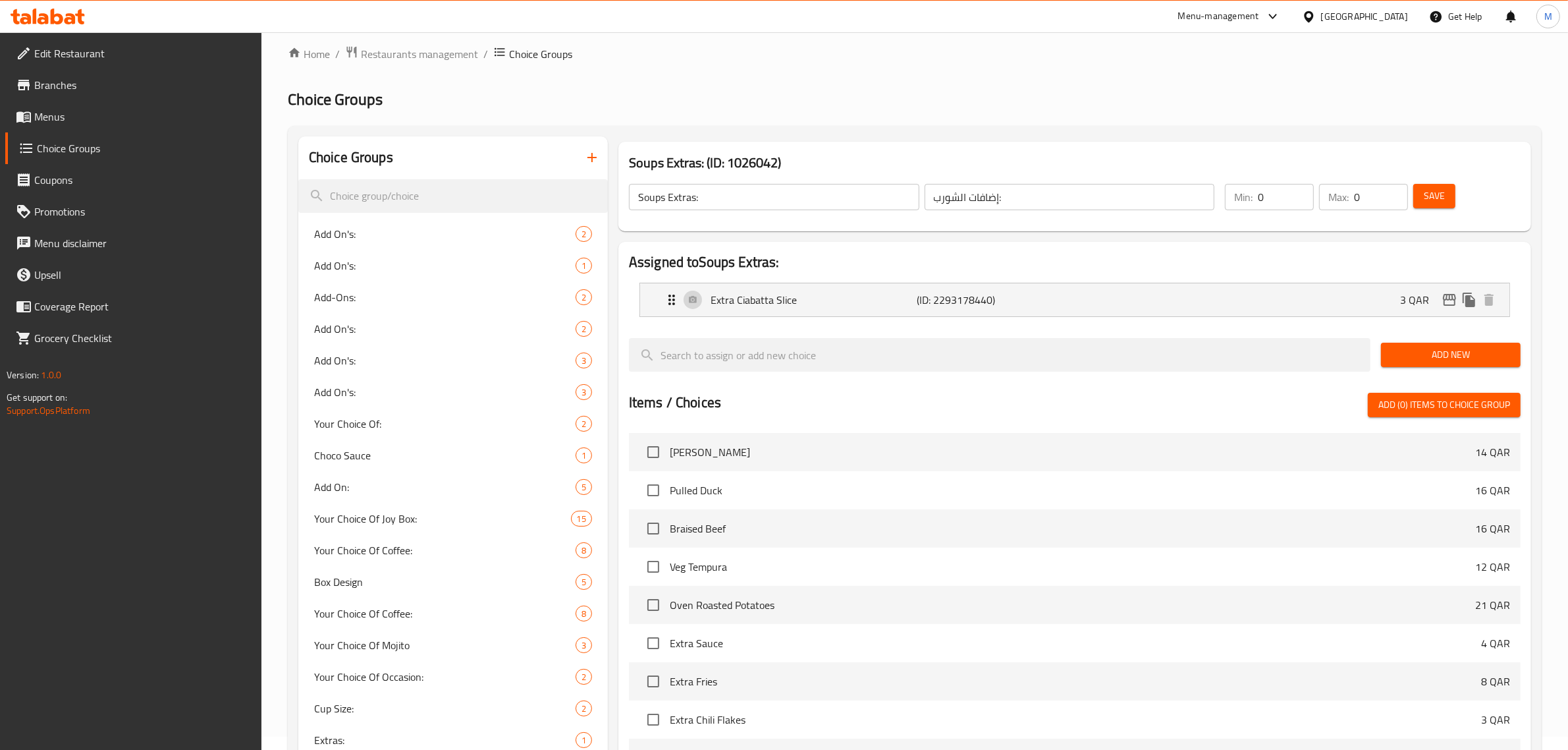
scroll to position [0, 0]
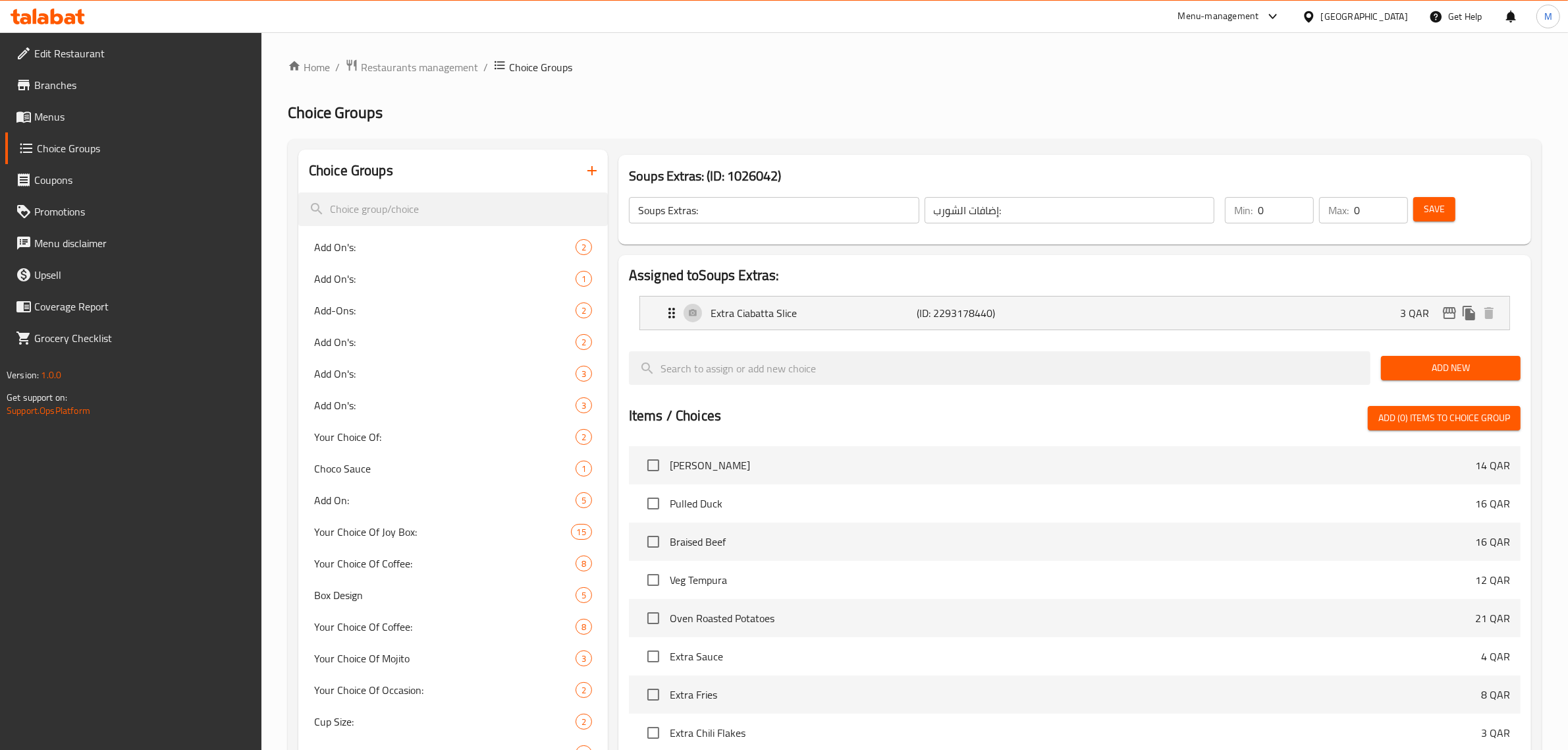
click at [712, 108] on h2 "Choice Groups" at bounding box center [914, 112] width 1254 height 21
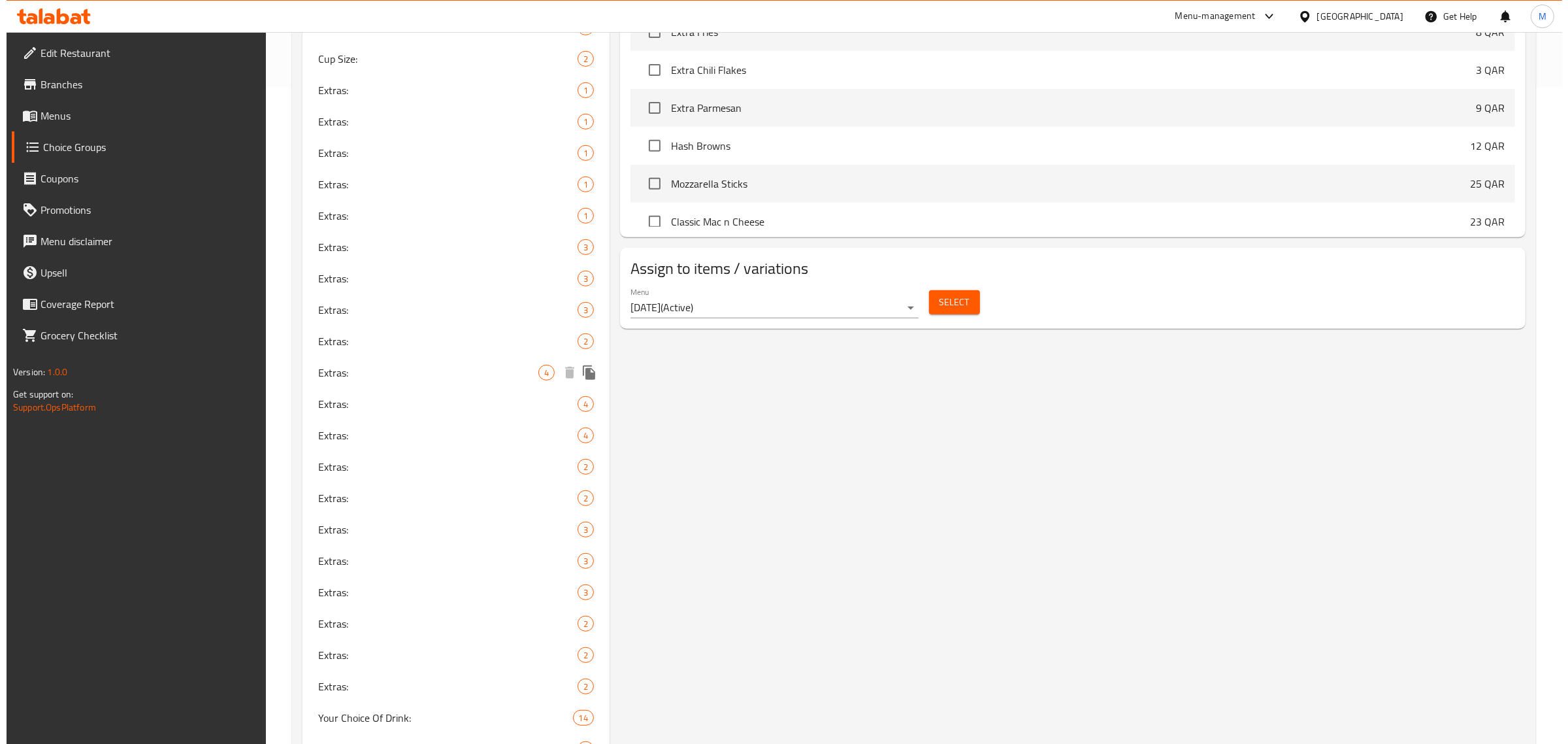
scroll to position [654, 0]
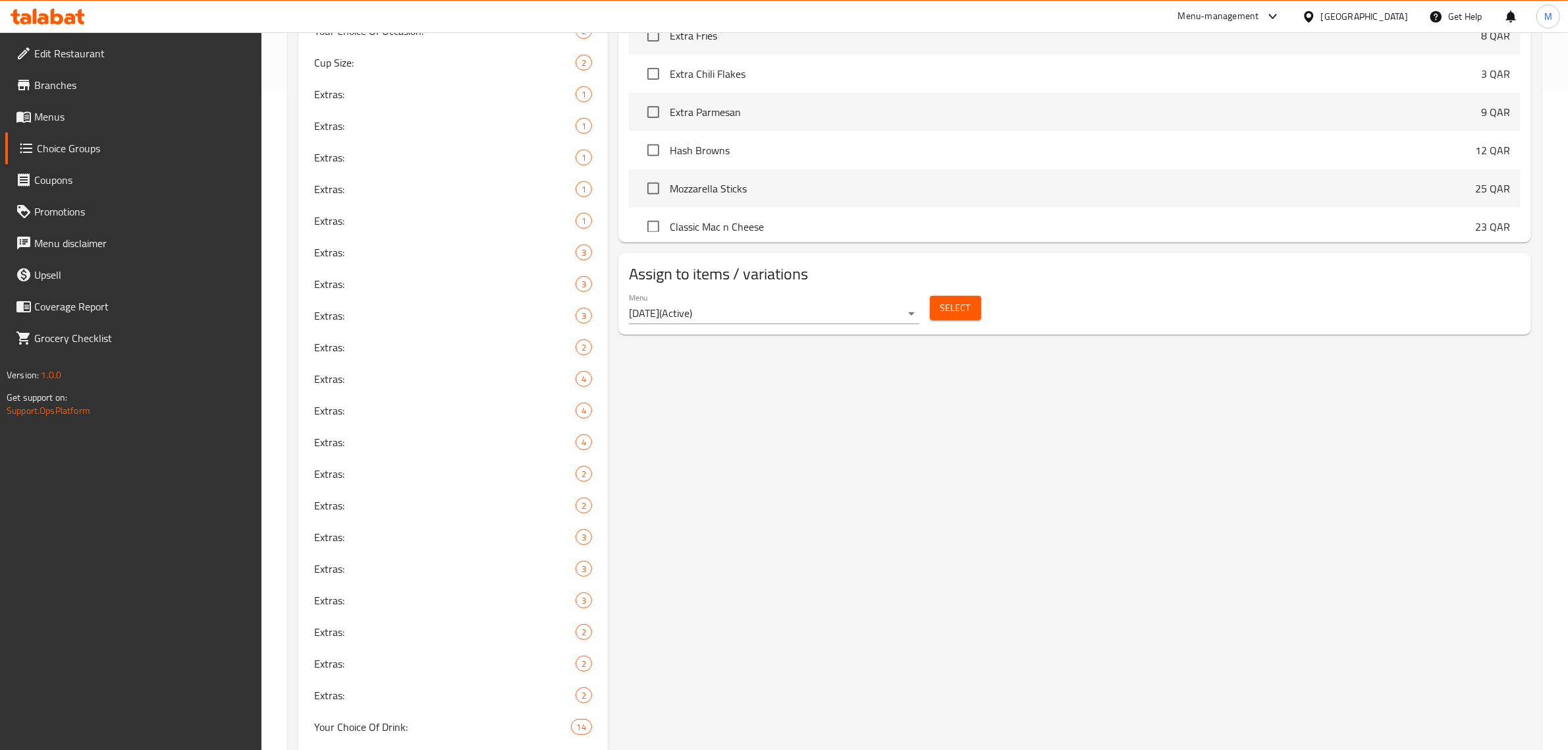
click at [962, 308] on span "Select" at bounding box center [956, 308] width 31 height 17
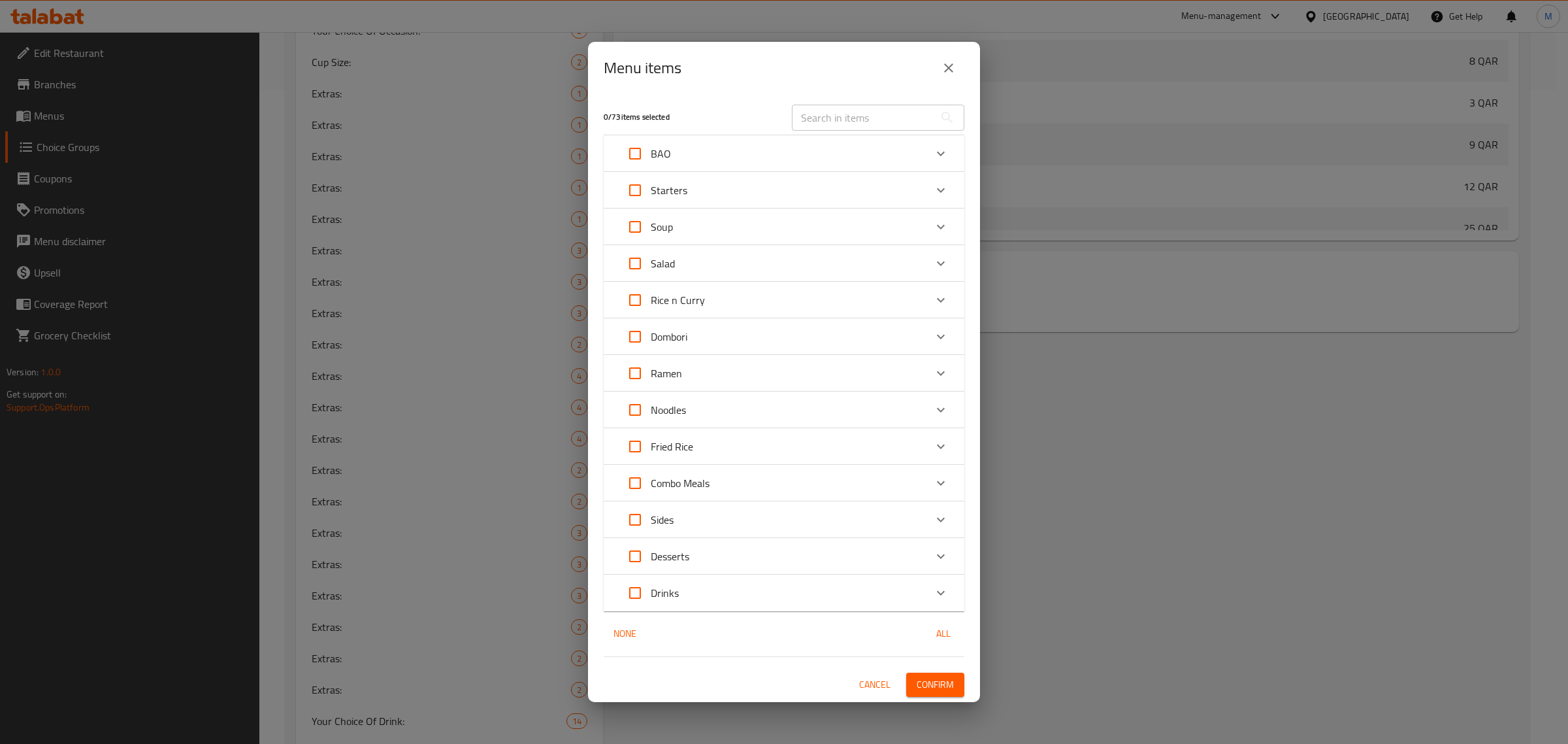
click at [823, 228] on div "Soup" at bounding box center [772, 226] width 306 height 31
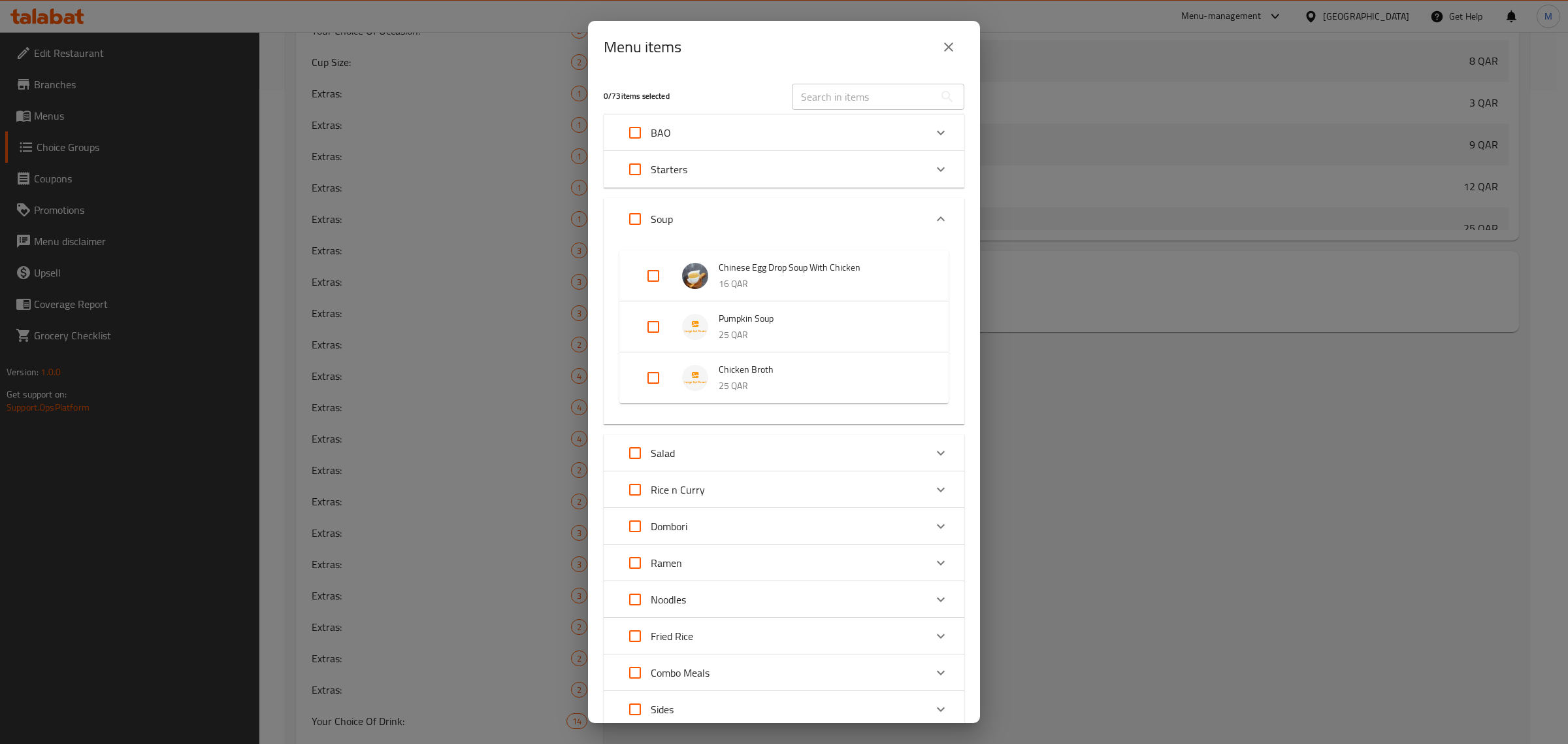
click at [655, 324] on input "Expand" at bounding box center [653, 326] width 31 height 31
checkbox input "true"
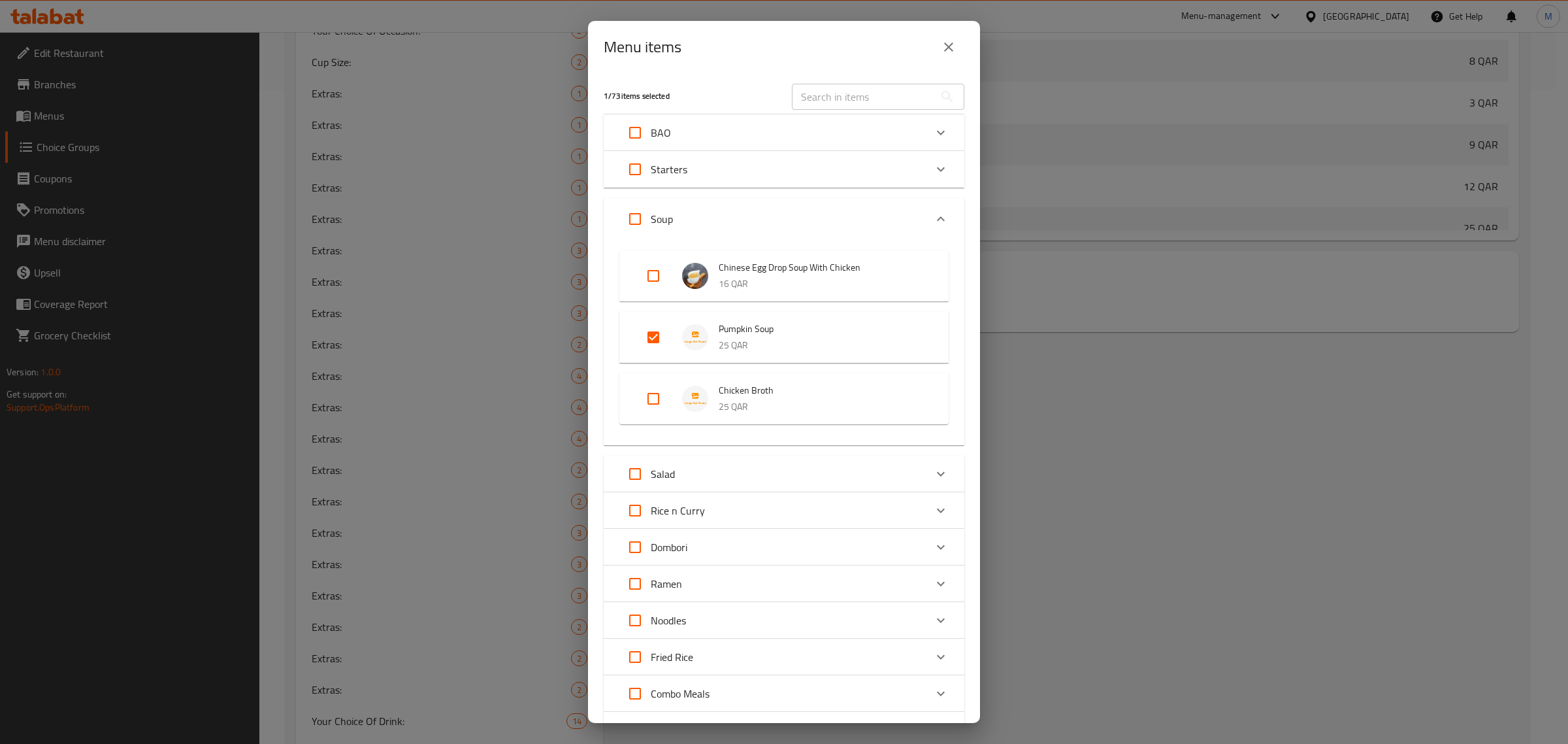
click at [658, 399] on input "Expand" at bounding box center [653, 398] width 31 height 31
checkbox input "true"
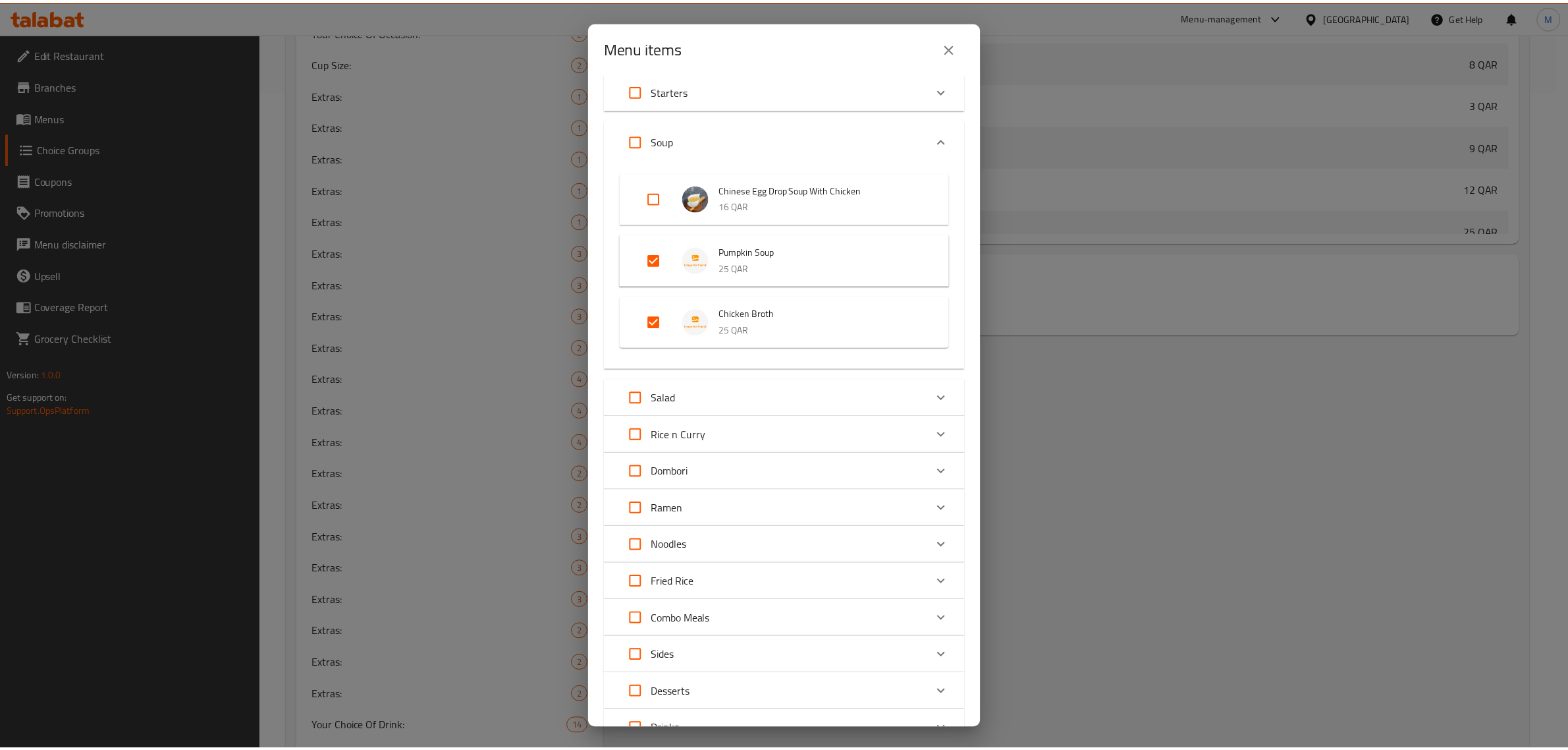
scroll to position [190, 0]
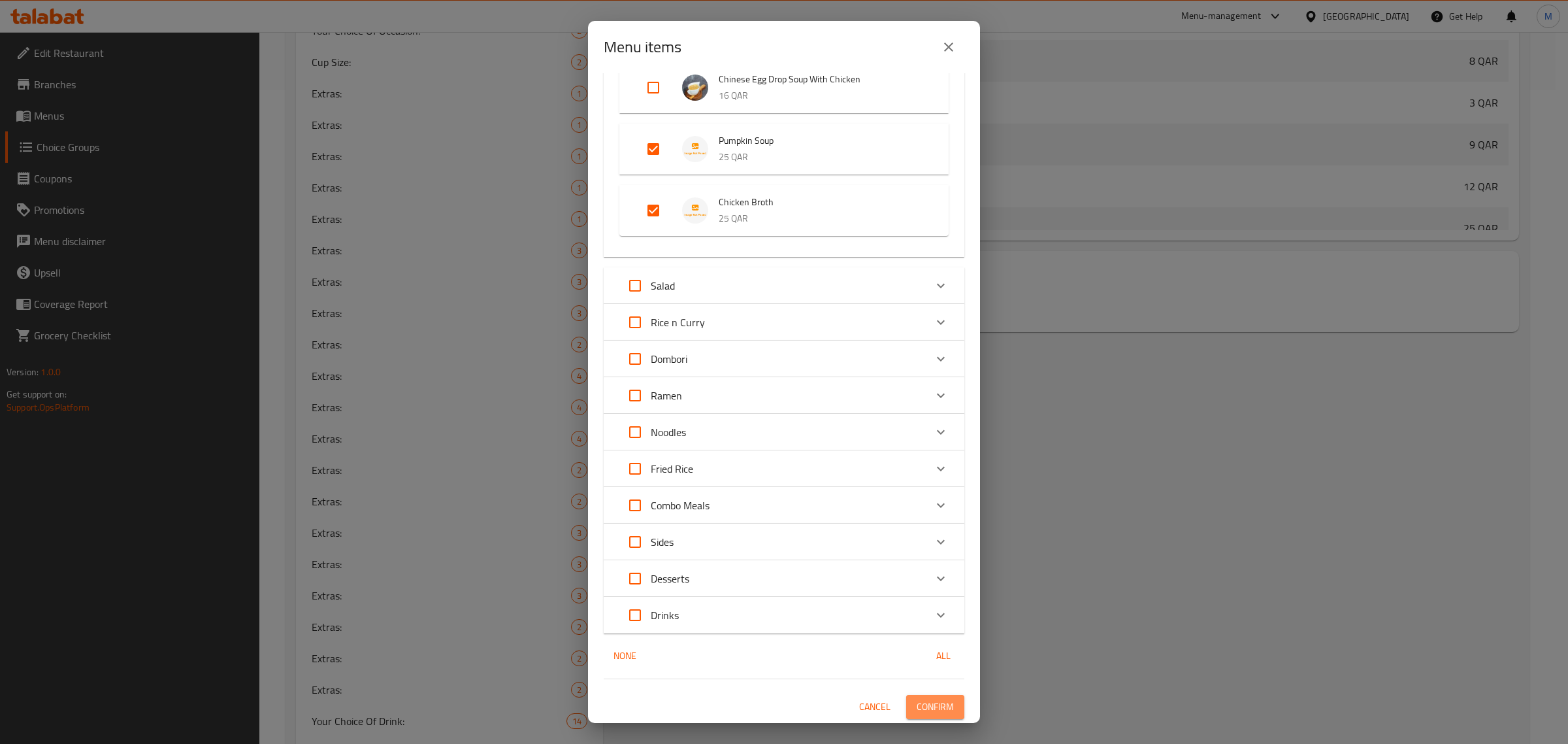
click at [917, 710] on span "Confirm" at bounding box center [935, 706] width 38 height 17
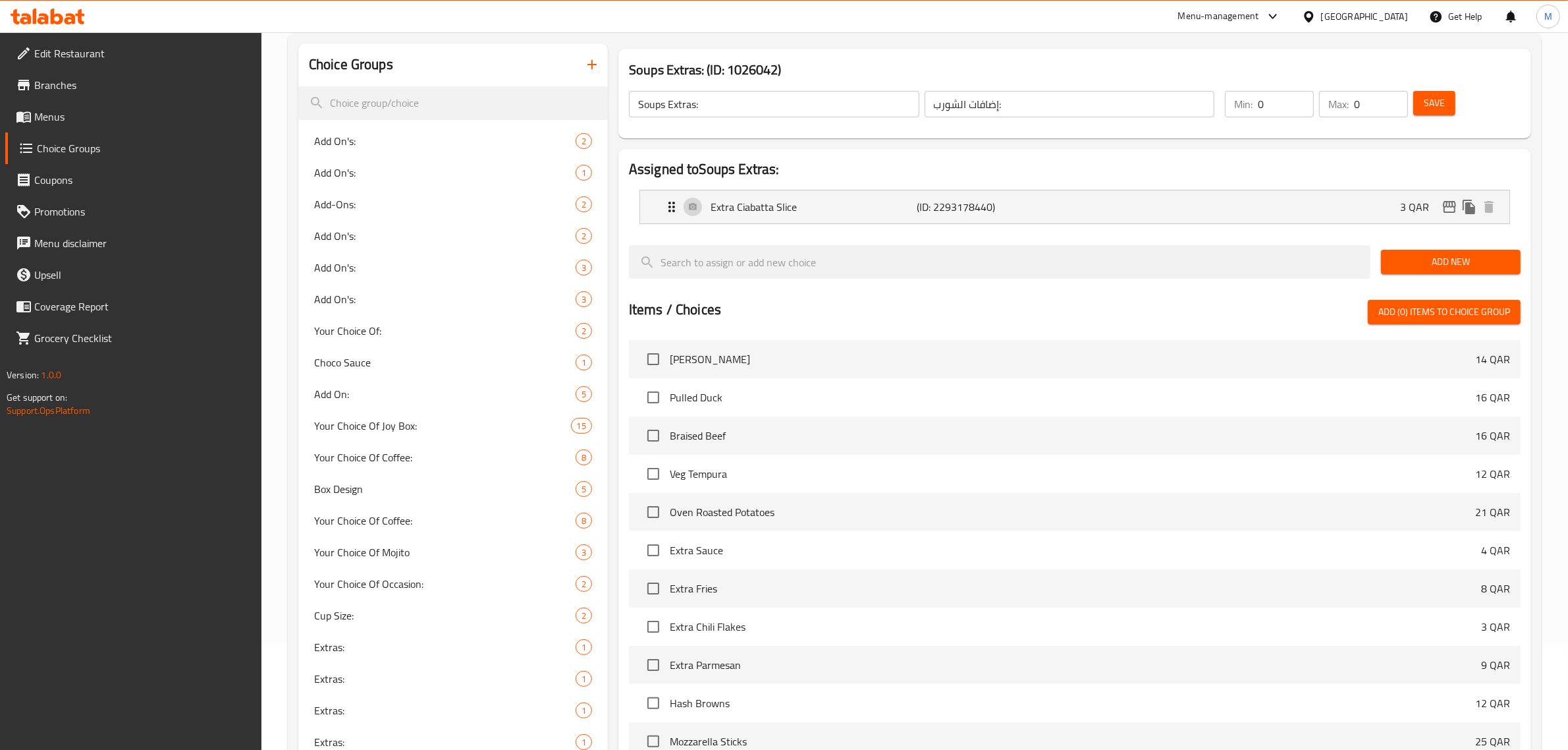
scroll to position [0, 0]
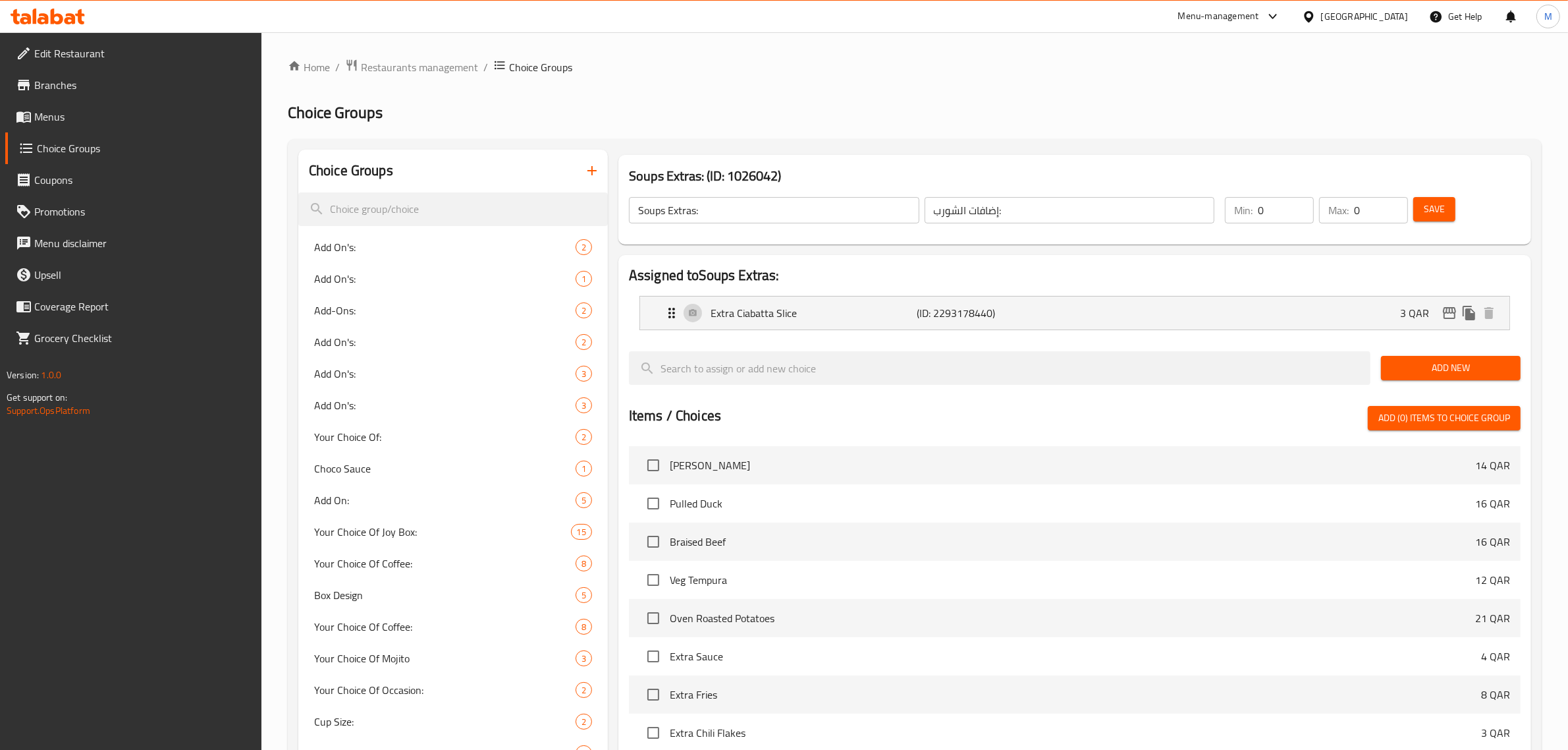
click at [1013, 69] on ol "Home / Restaurants management / Choice Groups" at bounding box center [914, 68] width 1254 height 17
click at [991, 106] on h2 "Choice Groups" at bounding box center [914, 112] width 1254 height 21
click at [1090, 272] on h2 "Assigned to Soups Extras:" at bounding box center [1074, 275] width 892 height 20
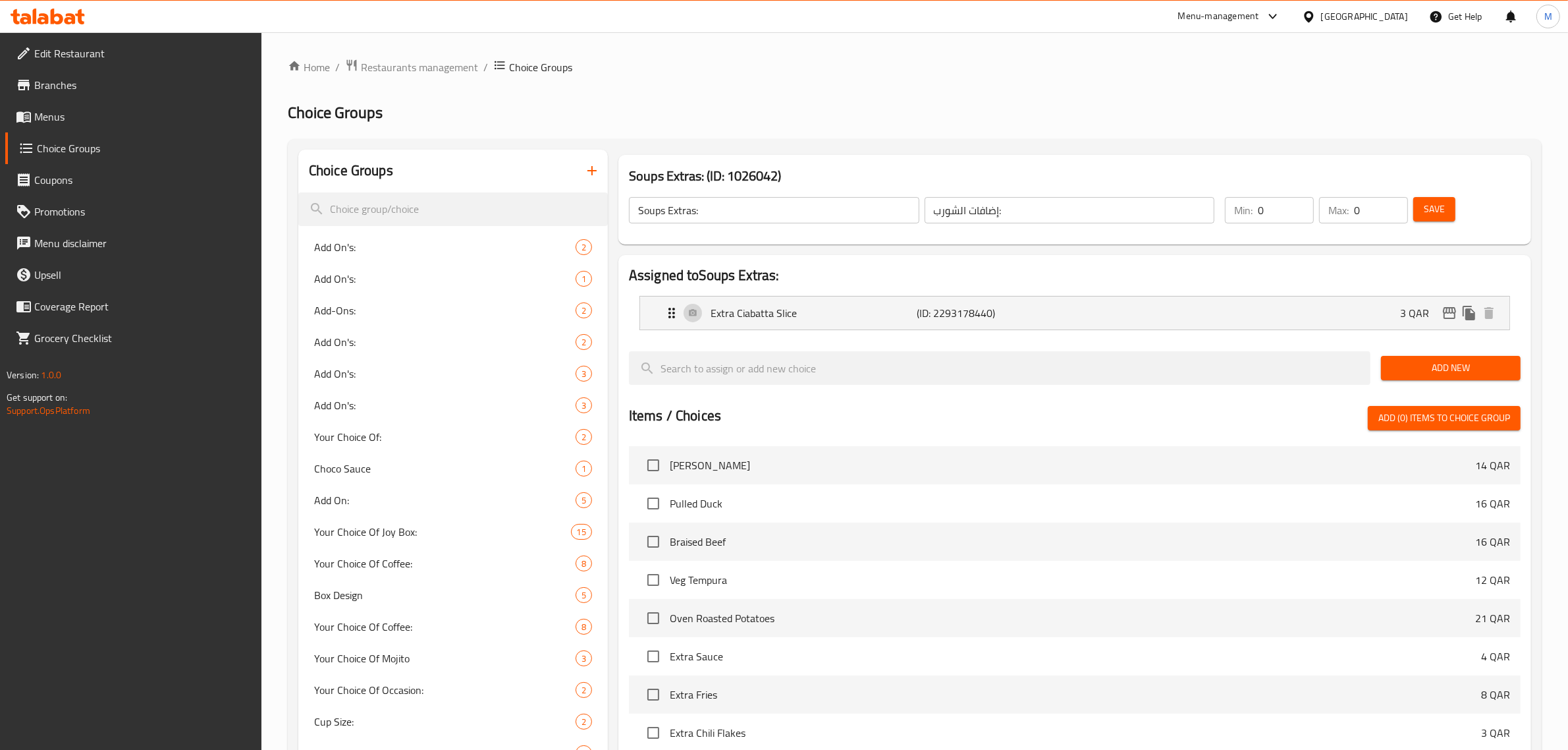
click at [1089, 277] on h2 "Assigned to Soups Extras:" at bounding box center [1074, 275] width 892 height 20
click at [595, 175] on icon "button" at bounding box center [592, 170] width 16 height 16
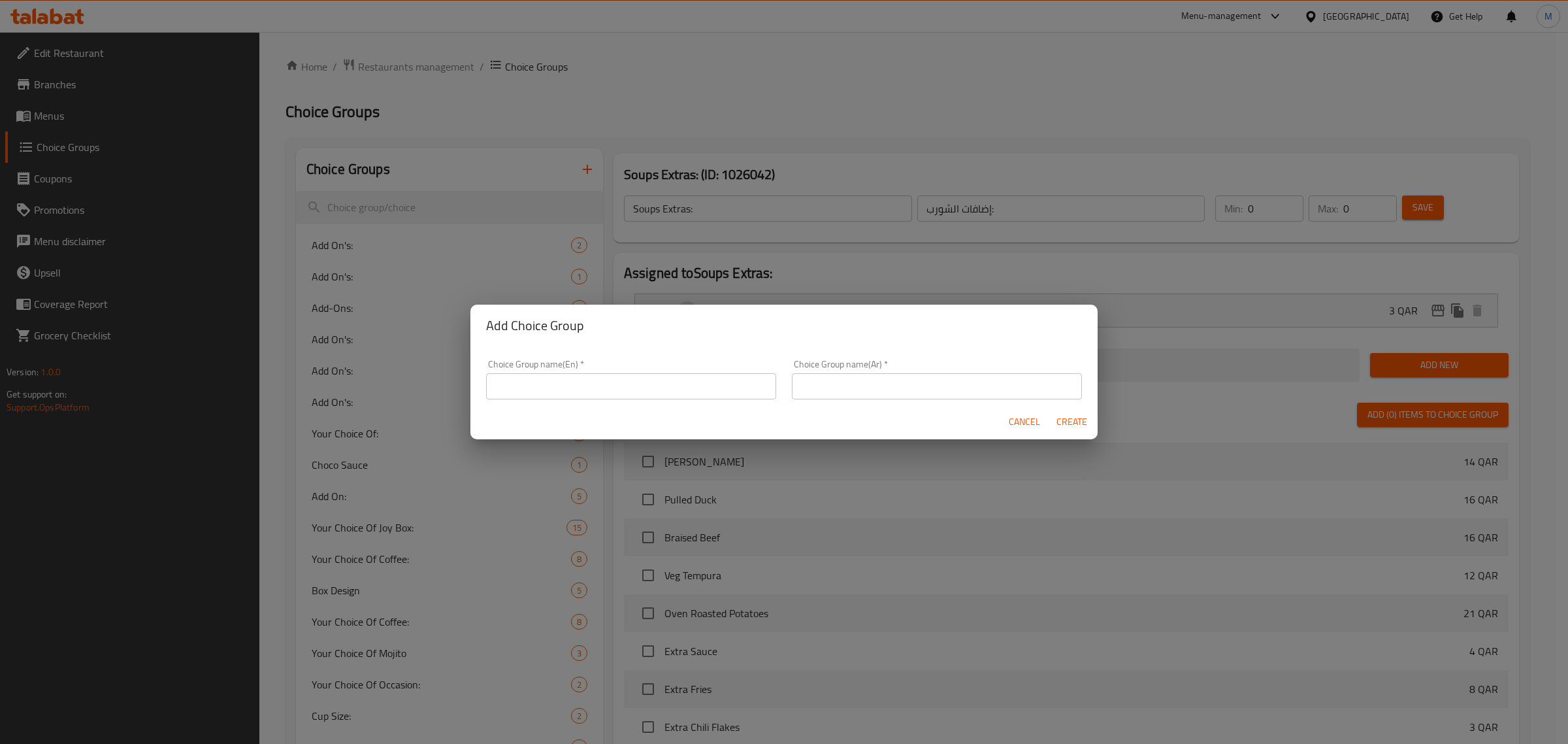
click at [672, 399] on input "text" at bounding box center [631, 386] width 290 height 26
type input "E"
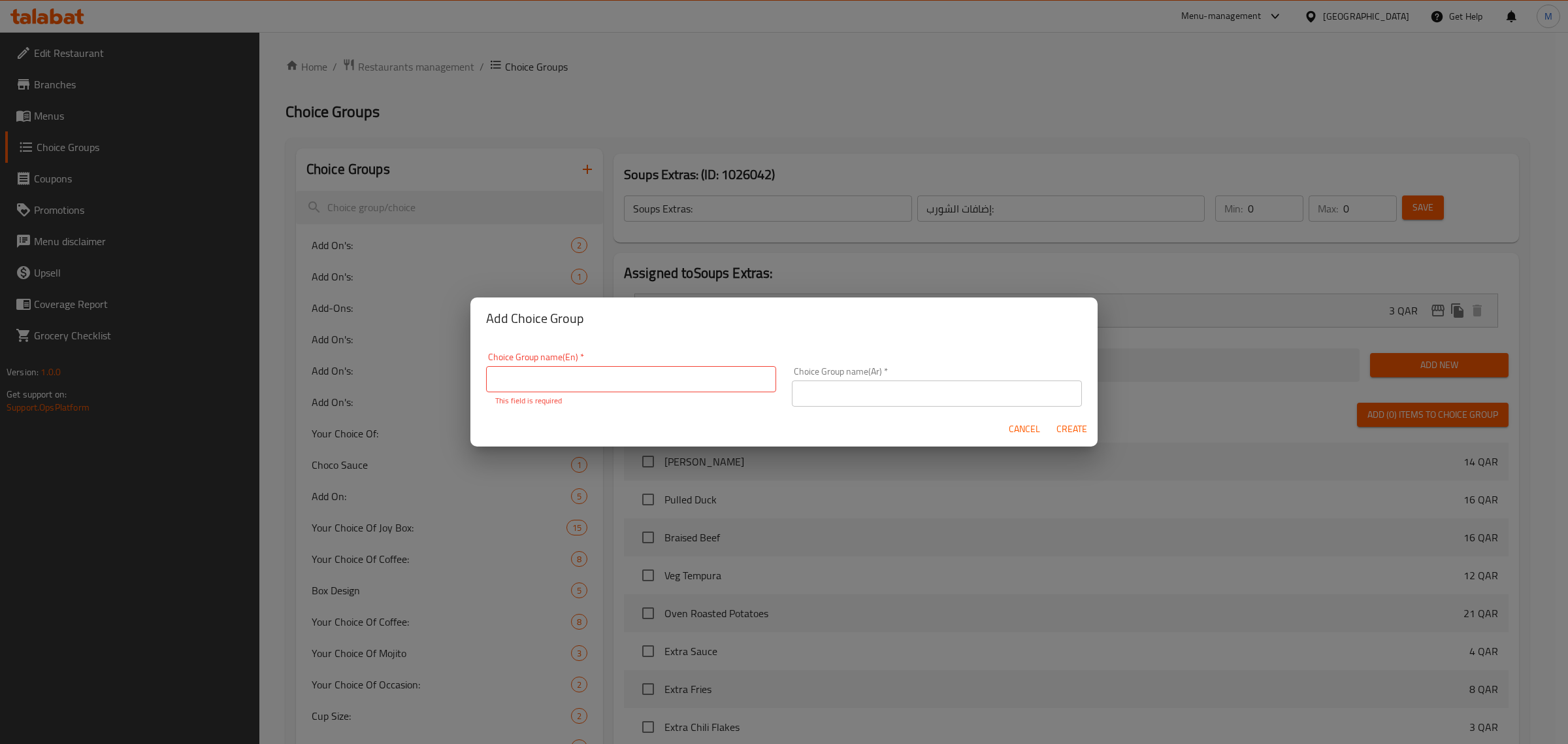
click at [693, 381] on input "text" at bounding box center [631, 379] width 290 height 26
type input "Chicken Caesar Add on's:"
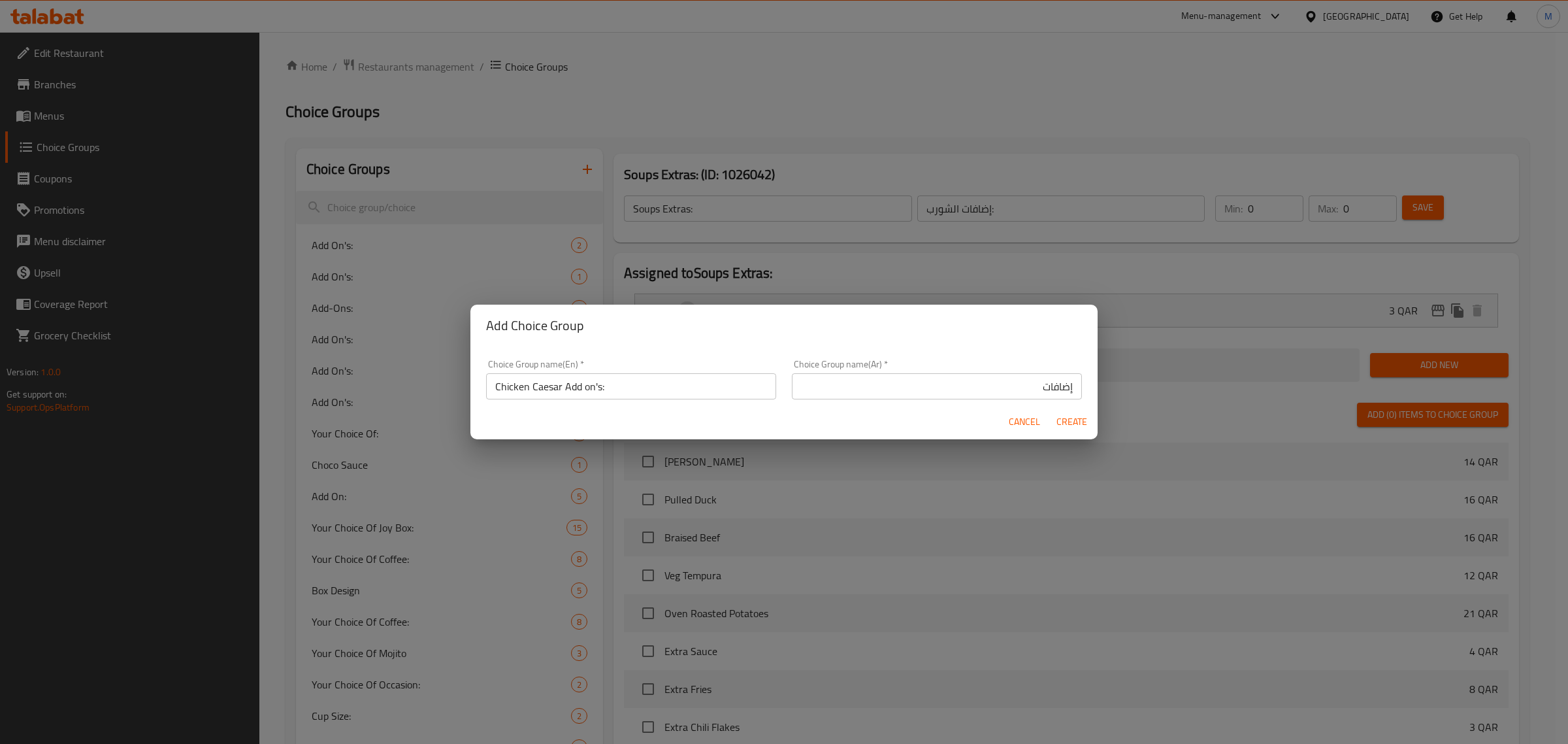
click at [879, 392] on input "إضافات" at bounding box center [937, 386] width 290 height 26
paste input "سيزربالدجاج"
type input "إضافات سيزربالدجاج:"
drag, startPoint x: 883, startPoint y: 413, endPoint x: 931, endPoint y: 414, distance: 48.0
click at [883, 412] on div "Cancel Create" at bounding box center [784, 422] width 628 height 35
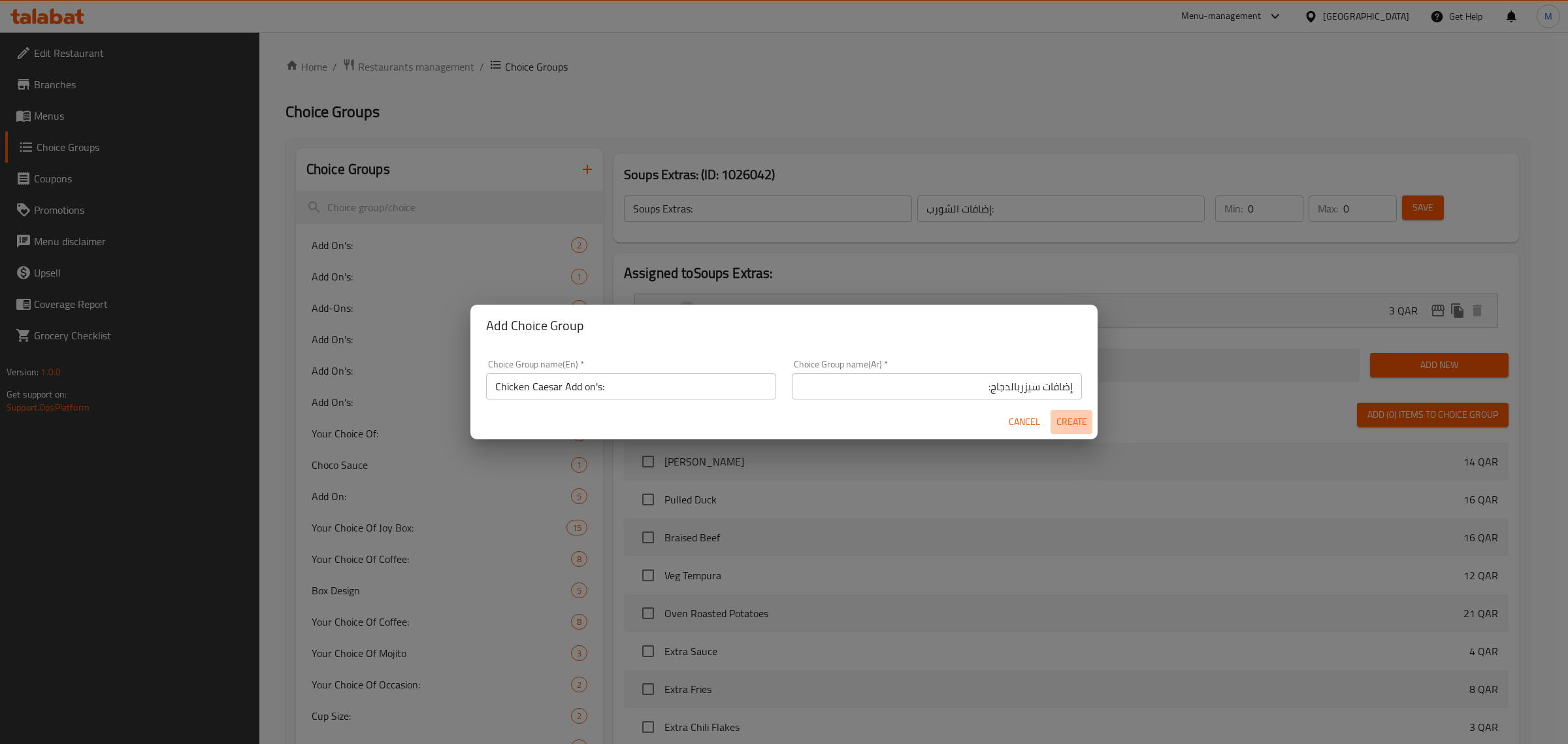
click at [1062, 419] on span "Create" at bounding box center [1071, 422] width 31 height 17
type input "Chicken Caesar Add on's:"
type input "إضافات سيزربالدجاج:"
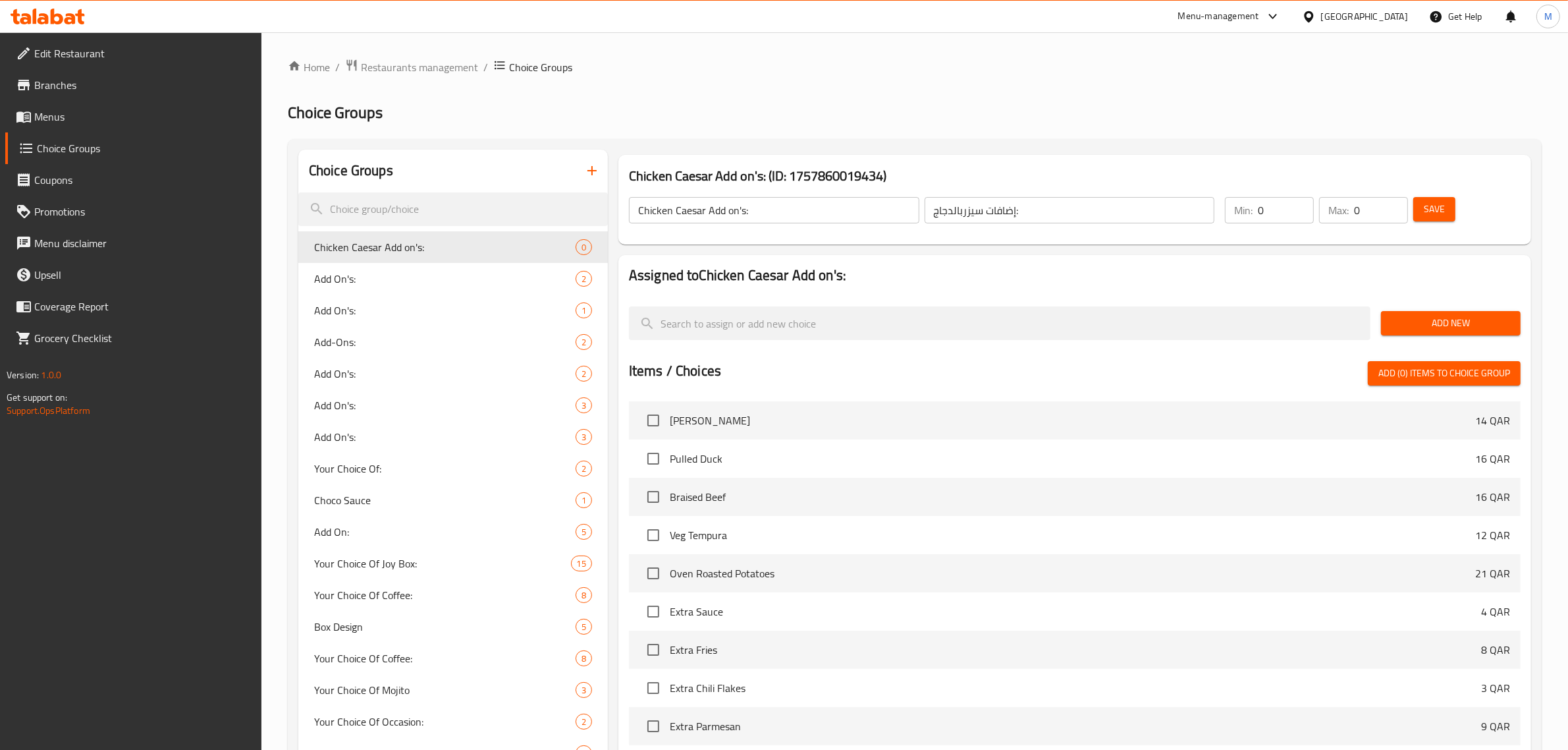
click at [1456, 313] on button "Add New" at bounding box center [1451, 323] width 140 height 24
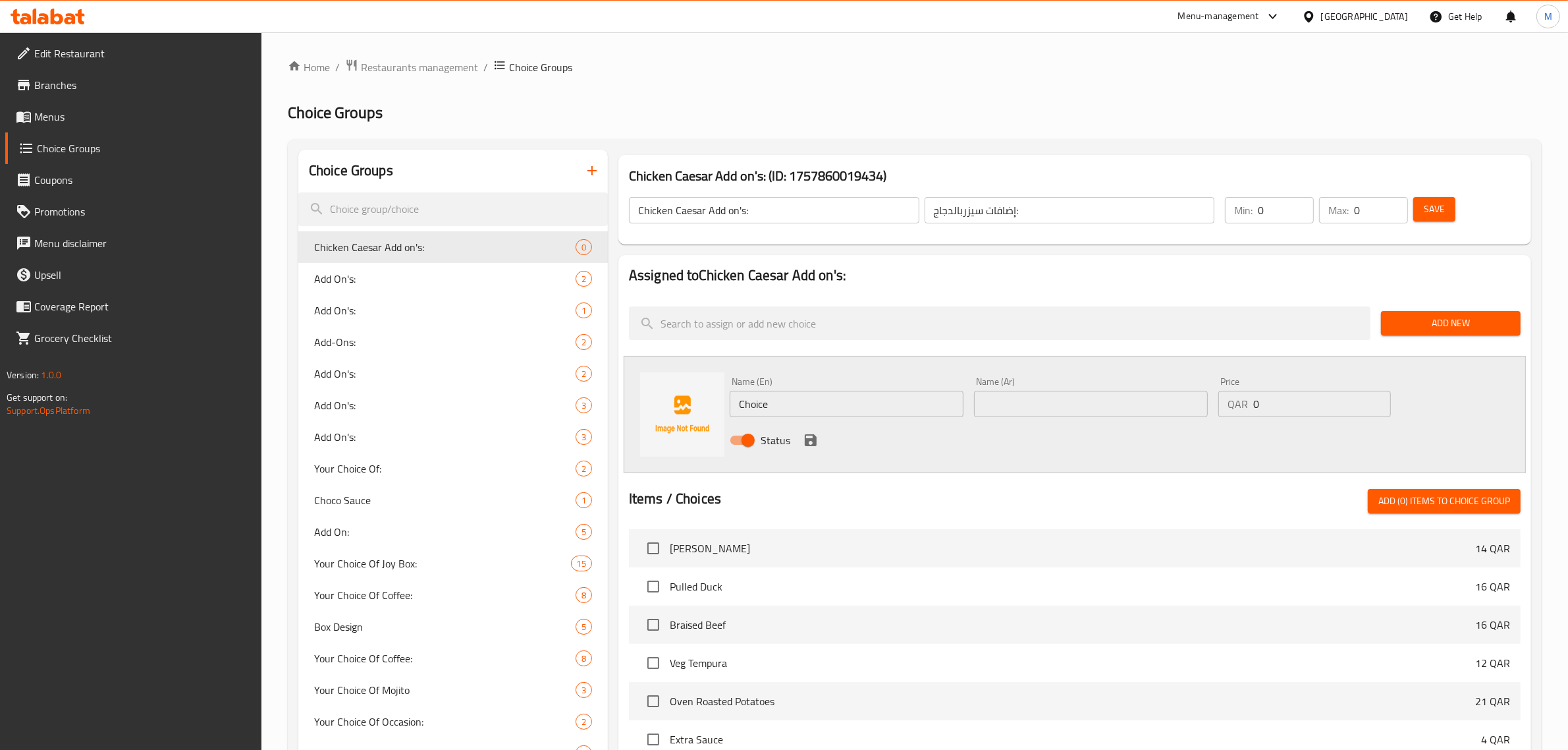
click at [1025, 396] on input "text" at bounding box center [1090, 403] width 234 height 26
paste input "دجاج إضافي"
type input "دجاج إضافي"
click at [863, 410] on input "Choice" at bounding box center [846, 403] width 234 height 26
paste input "Extra Chicken"
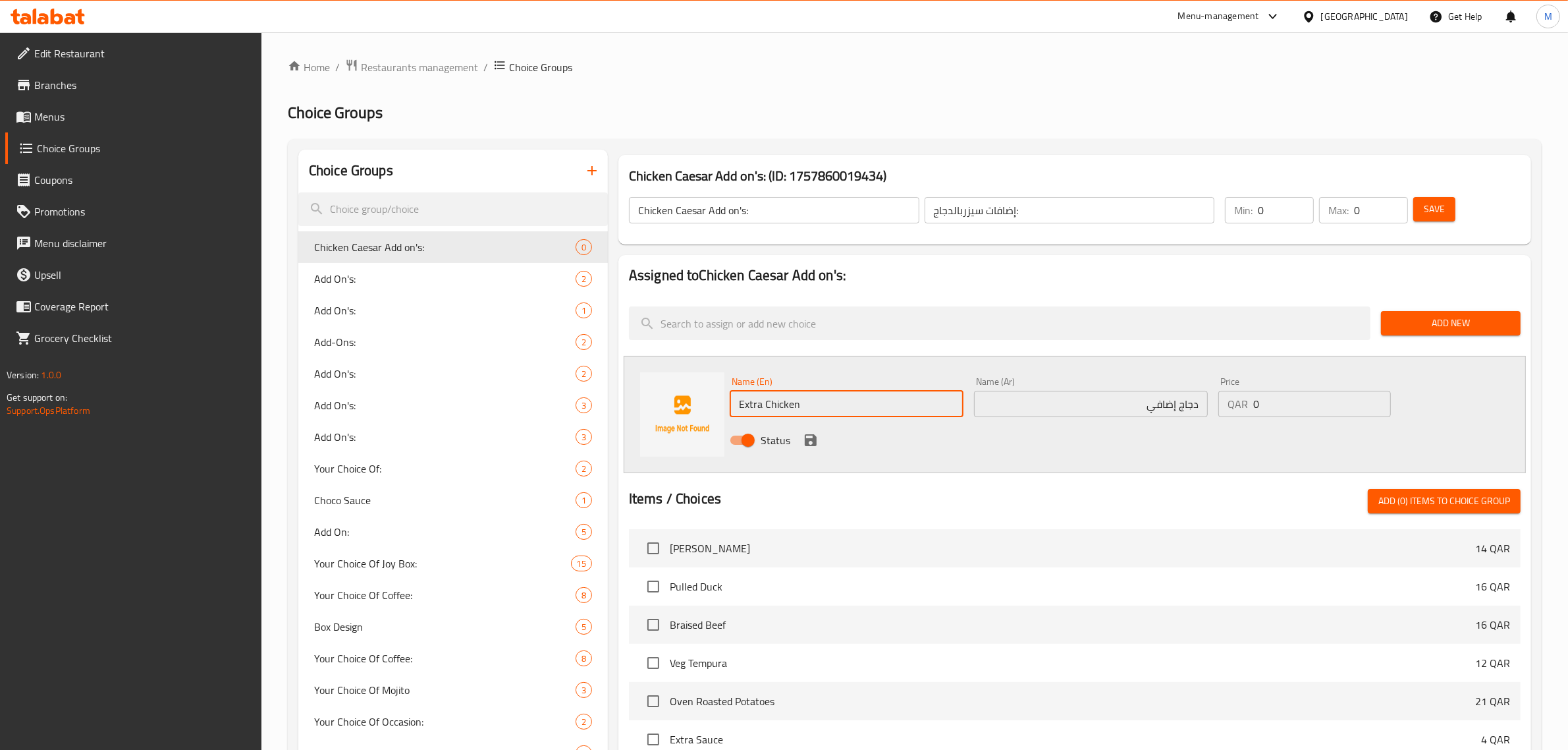
type input "Extra Chicken"
click at [1112, 453] on div "Status" at bounding box center [1090, 440] width 733 height 36
drag, startPoint x: 1255, startPoint y: 404, endPoint x: 1240, endPoint y: 406, distance: 15.1
click at [1240, 406] on div "QAR 0 Price" at bounding box center [1304, 403] width 173 height 26
type input "6"
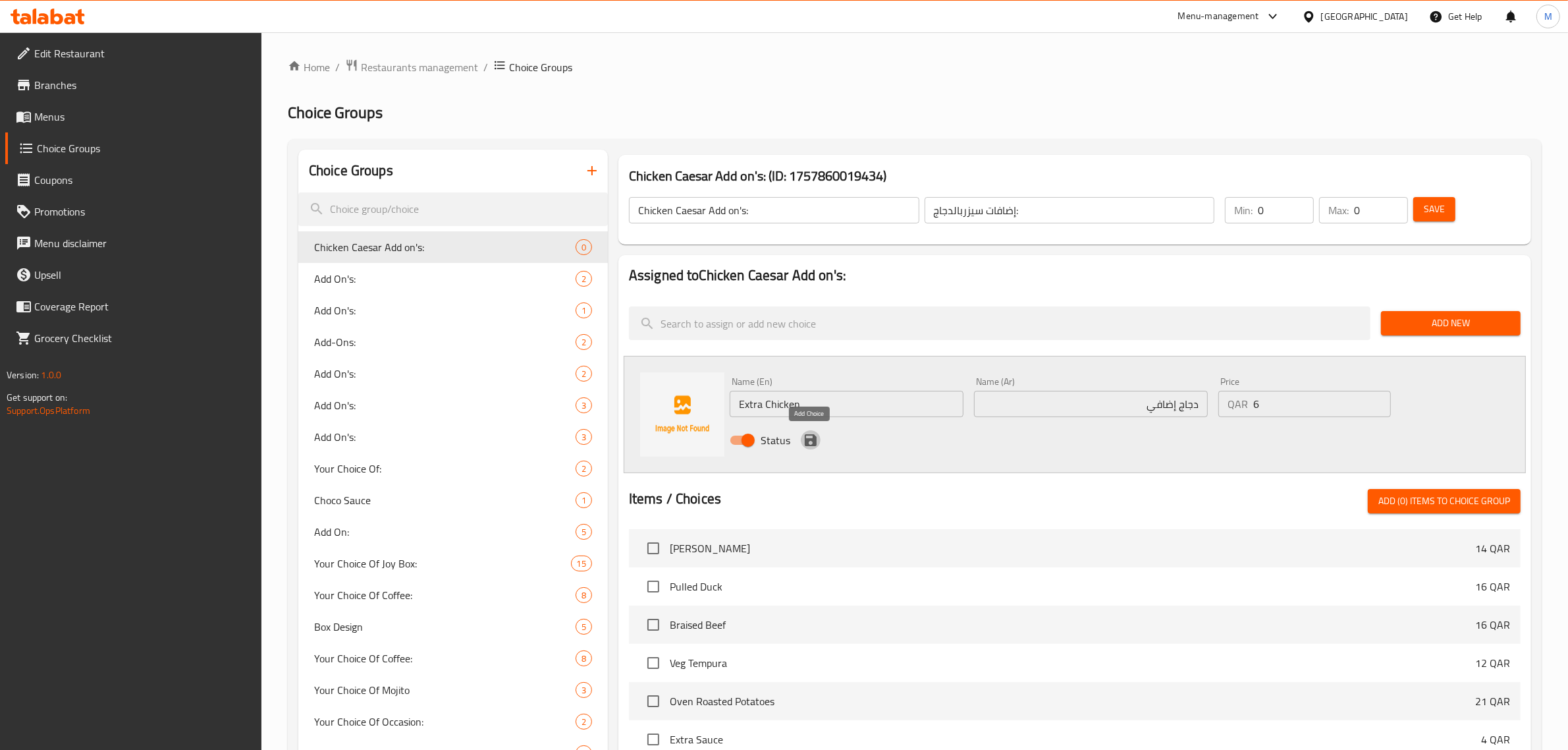
click at [809, 442] on icon "save" at bounding box center [811, 440] width 16 height 16
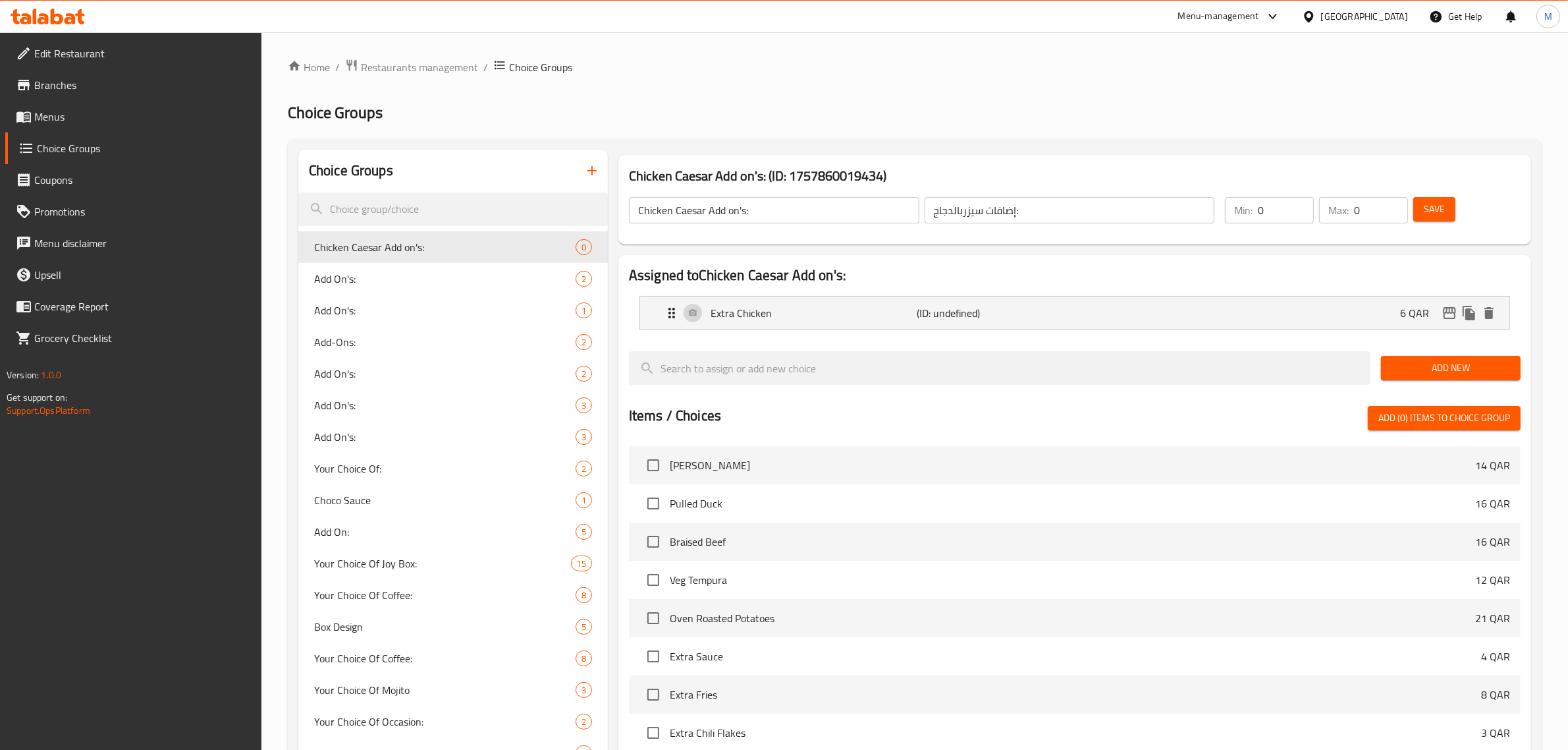
click at [1417, 363] on span "Add New" at bounding box center [1451, 368] width 119 height 17
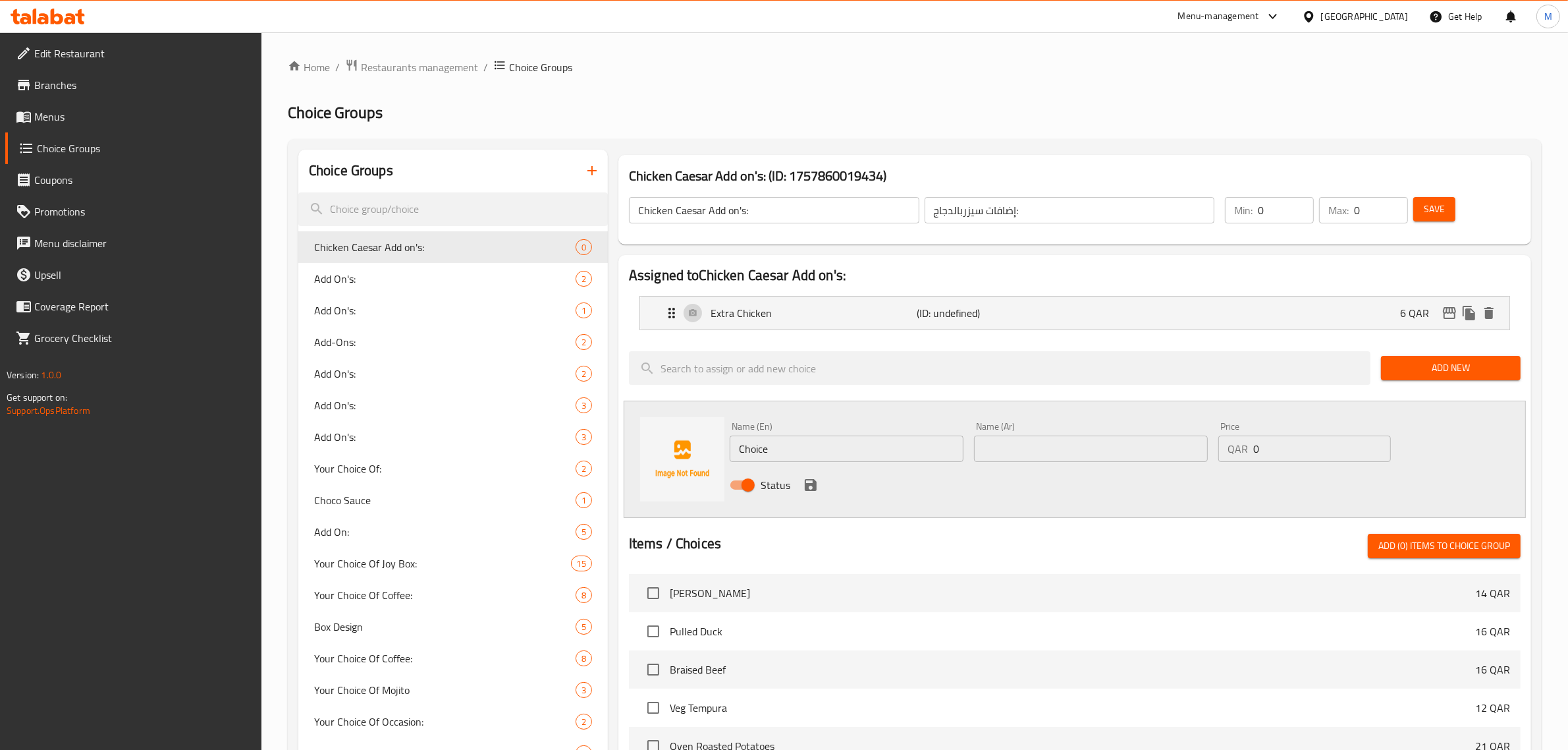
click at [823, 437] on input "Choice" at bounding box center [846, 449] width 234 height 26
paste input "Extra Dressing"
type input "Extra Dressing"
drag, startPoint x: 1263, startPoint y: 446, endPoint x: 1248, endPoint y: 446, distance: 15.0
click at [1248, 446] on div "QAR 0 Price" at bounding box center [1304, 449] width 173 height 26
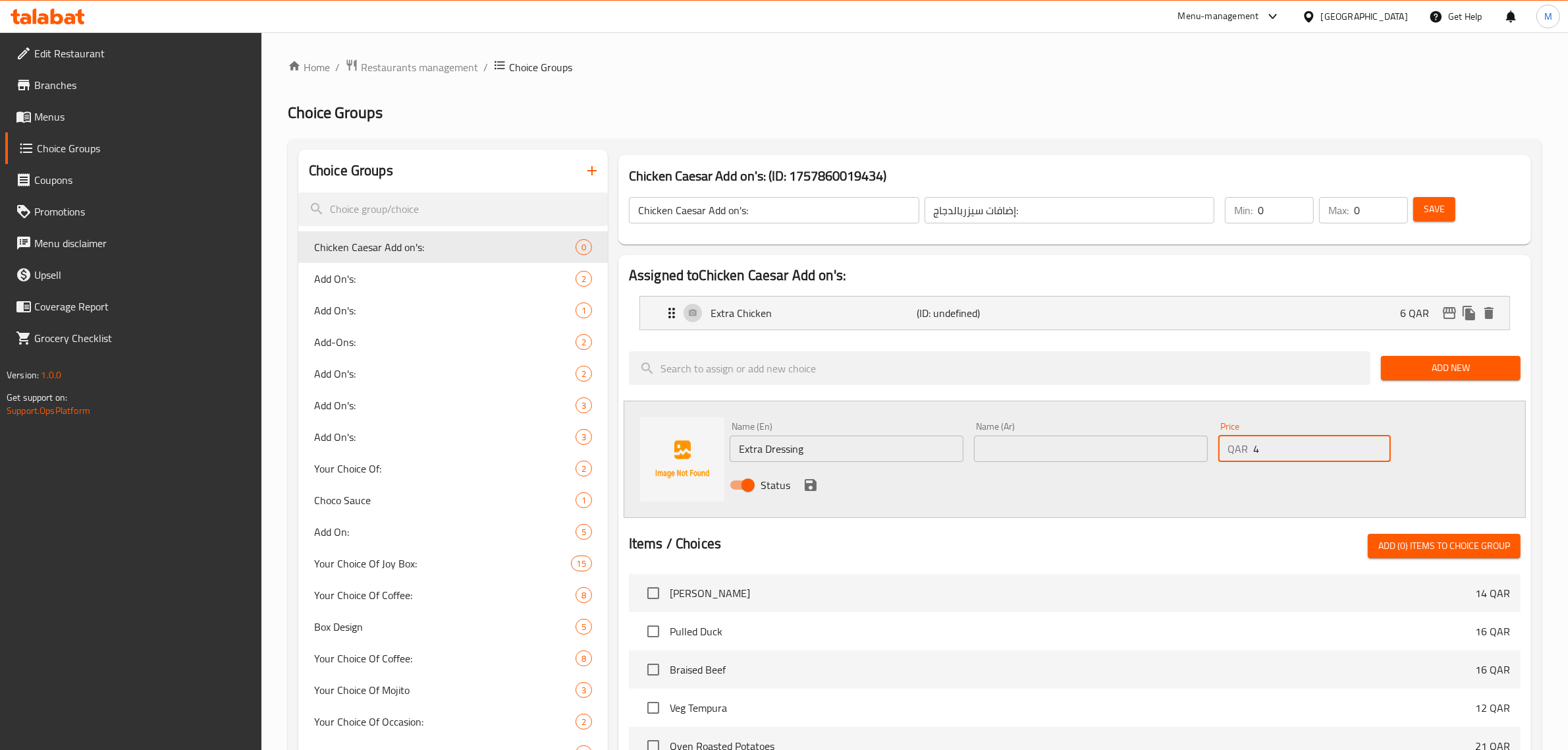
type input "4"
click at [1208, 473] on div "Status" at bounding box center [1090, 484] width 733 height 36
click at [1192, 443] on input "text" at bounding box center [1090, 449] width 234 height 26
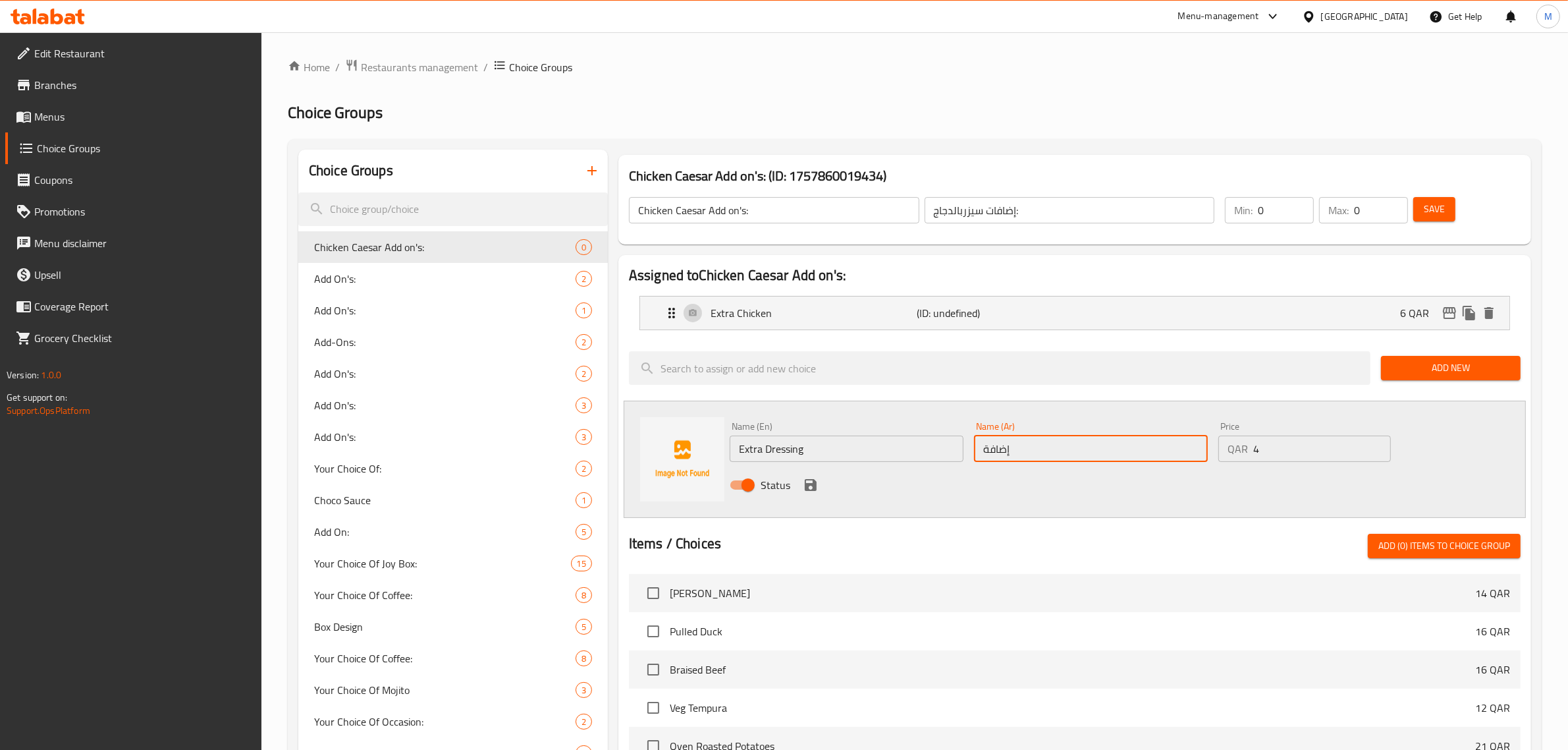
paste input "تتبيلة"
type input "إضافة تتبيلة"
click at [934, 493] on div "Status" at bounding box center [1090, 484] width 733 height 36
click at [812, 489] on icon "save" at bounding box center [811, 485] width 12 height 12
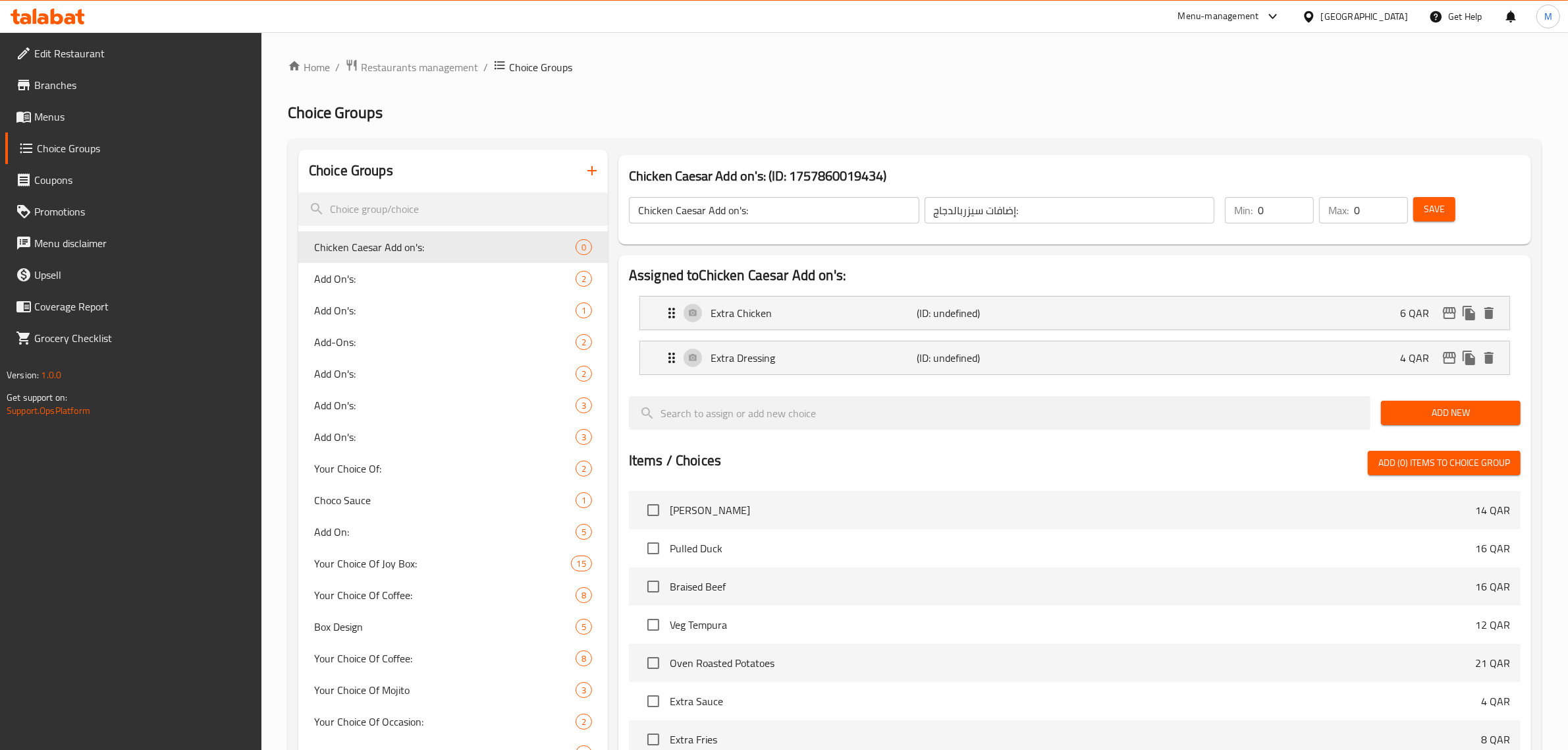
click at [1018, 381] on nav "Extra Chicken (ID: undefined) 6 QAR Name (En) Extra Chicken Name (En) Name (Ar)…" at bounding box center [1074, 336] width 892 height 100
drag, startPoint x: 1361, startPoint y: 216, endPoint x: 1353, endPoint y: 216, distance: 8.0
click at [1353, 216] on div "Max: 0 ​" at bounding box center [1363, 210] width 89 height 26
type input "2"
click at [1394, 149] on div "Chicken Caesar Add on's: (ID: 1757860019434) Chicken Caesar Add on's: ​ إضافات …" at bounding box center [1074, 200] width 923 height 100
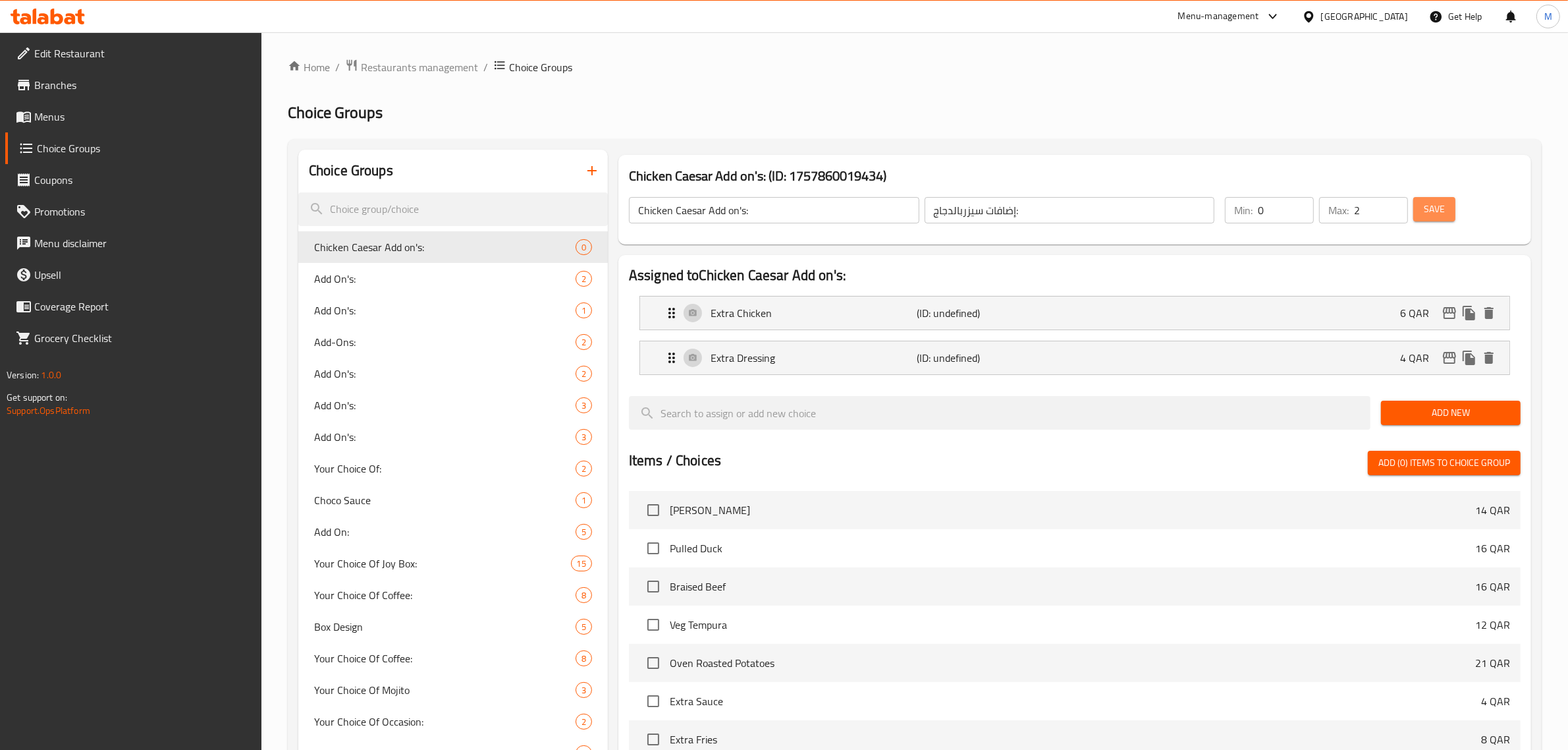
click at [1444, 203] on span "Save" at bounding box center [1434, 209] width 21 height 17
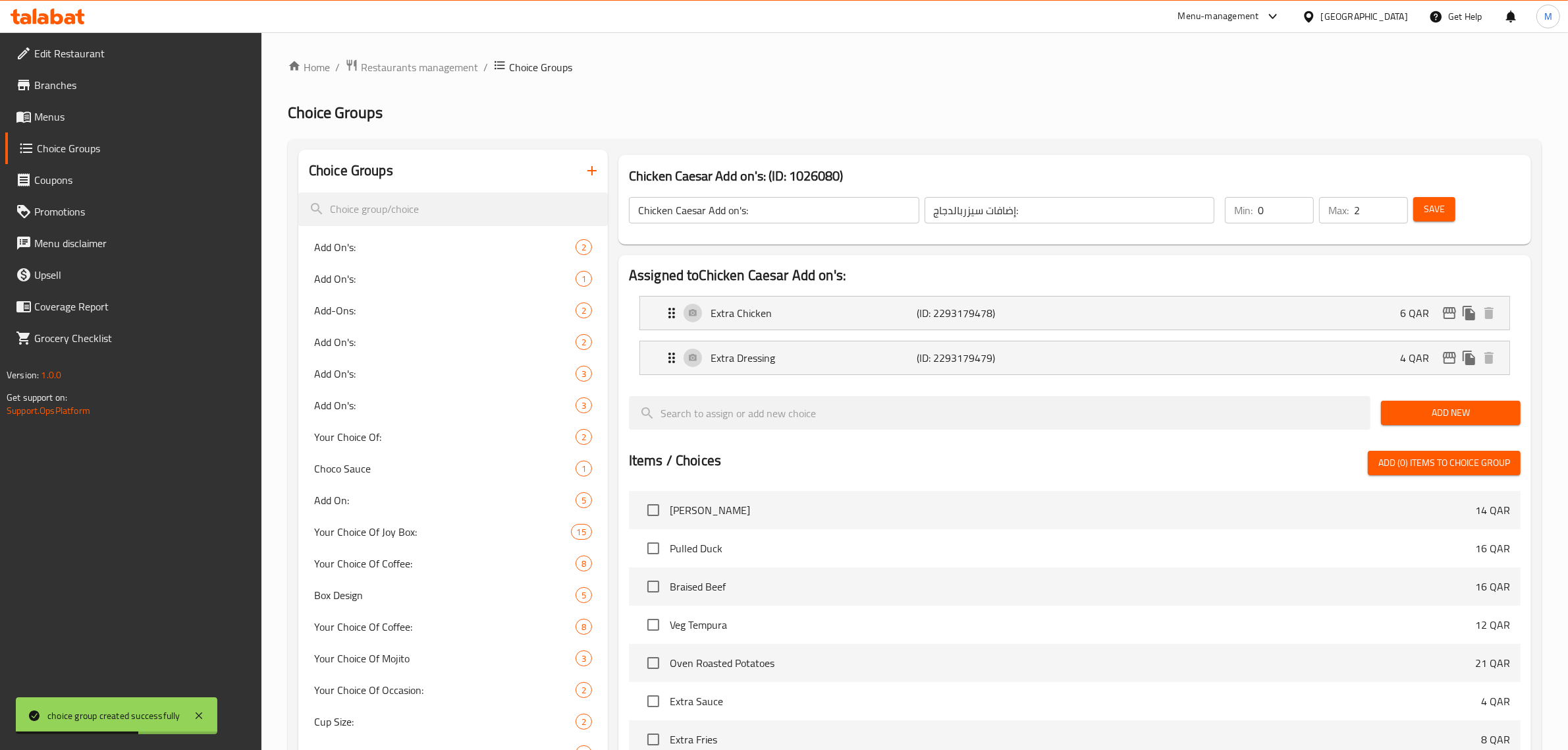
click at [1433, 149] on div "Chicken Caesar Add on's: (ID: 1026080) Chicken Caesar Add on's: ​ إضافات سيزربا…" at bounding box center [1074, 200] width 923 height 100
click at [590, 165] on icon "button" at bounding box center [592, 170] width 16 height 16
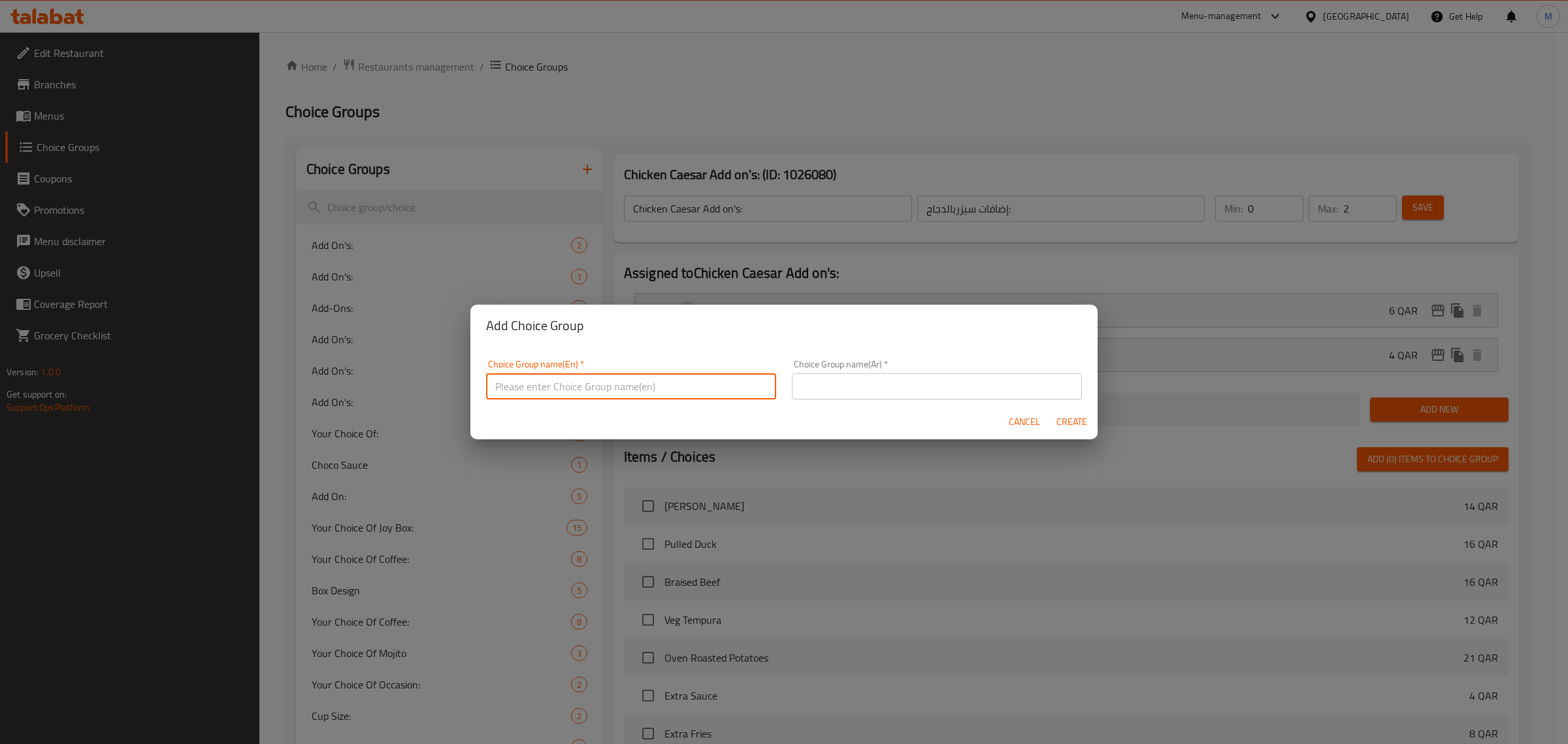
click at [638, 386] on input "text" at bounding box center [631, 386] width 290 height 26
type input "Tuna Extras:"
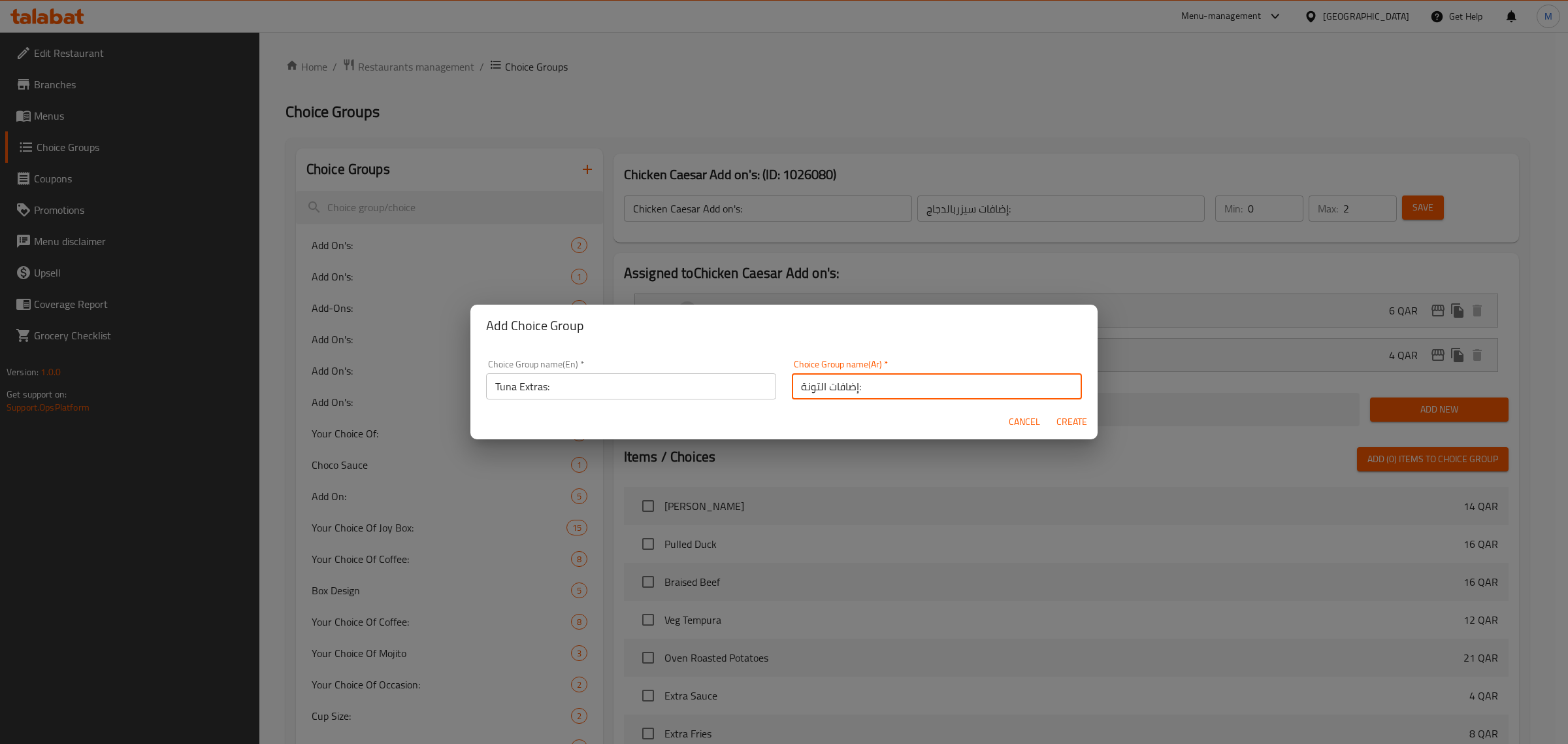
type input "إضافات التونة:"
click at [1080, 415] on span "Create" at bounding box center [1071, 422] width 31 height 17
type input "Tuna Extras:"
type input "إضافات التونة:"
type input "0"
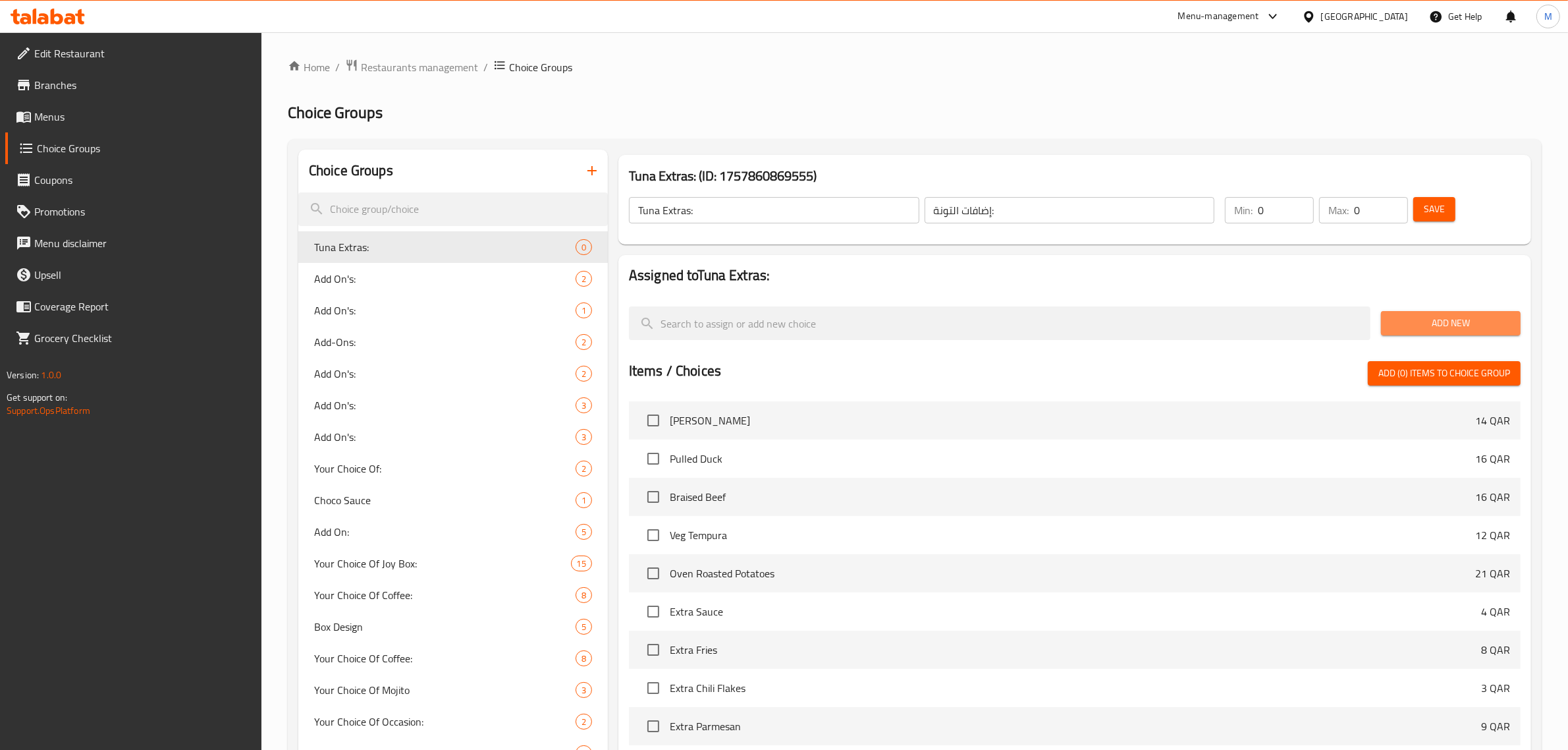
click at [1387, 318] on button "Add New" at bounding box center [1451, 323] width 140 height 24
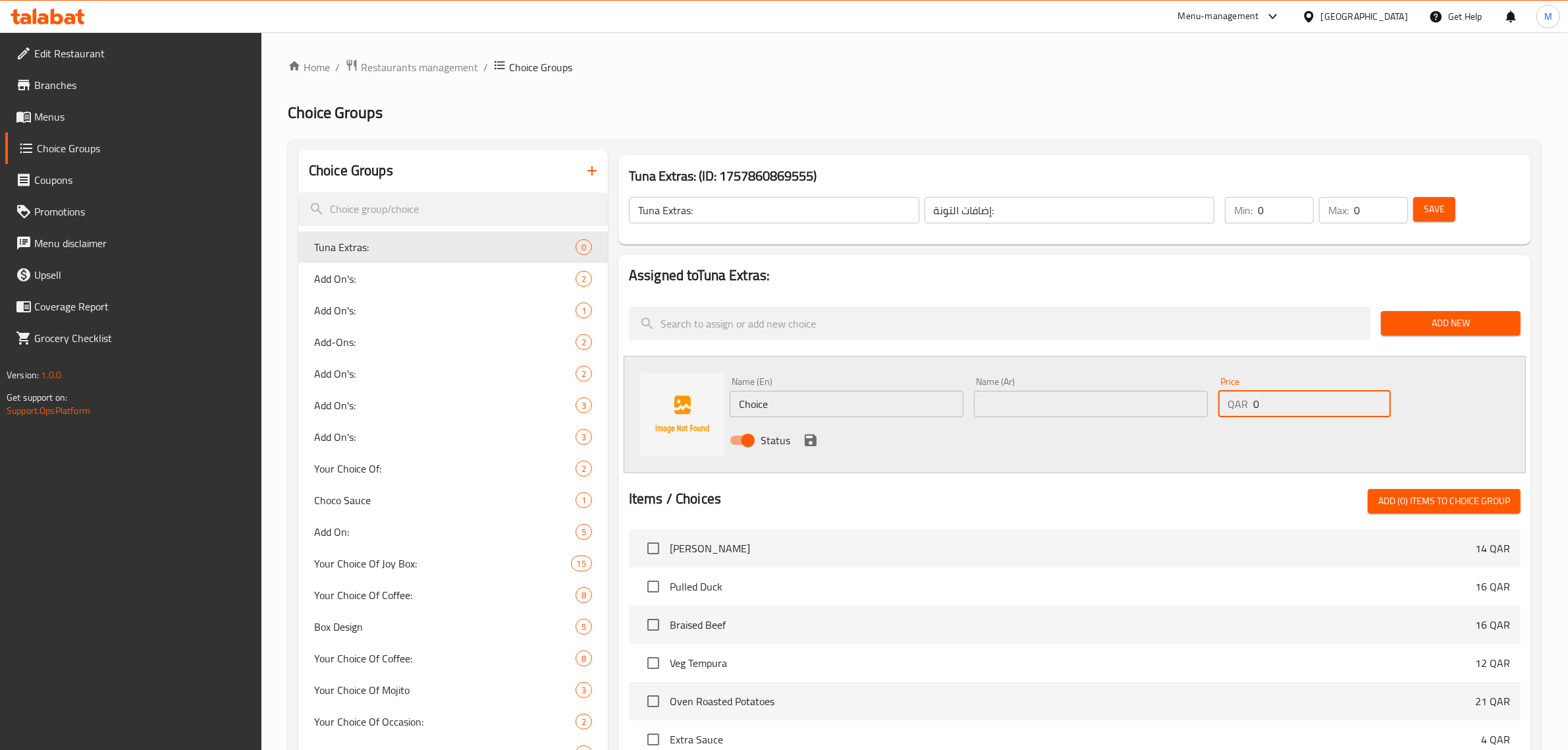
click at [1246, 407] on div "QAR 0 Price" at bounding box center [1304, 403] width 173 height 26
type input "6"
click at [761, 406] on input "Choice" at bounding box center [846, 403] width 234 height 26
paste input "Extra Tuna"
type input "Extra Tuna"
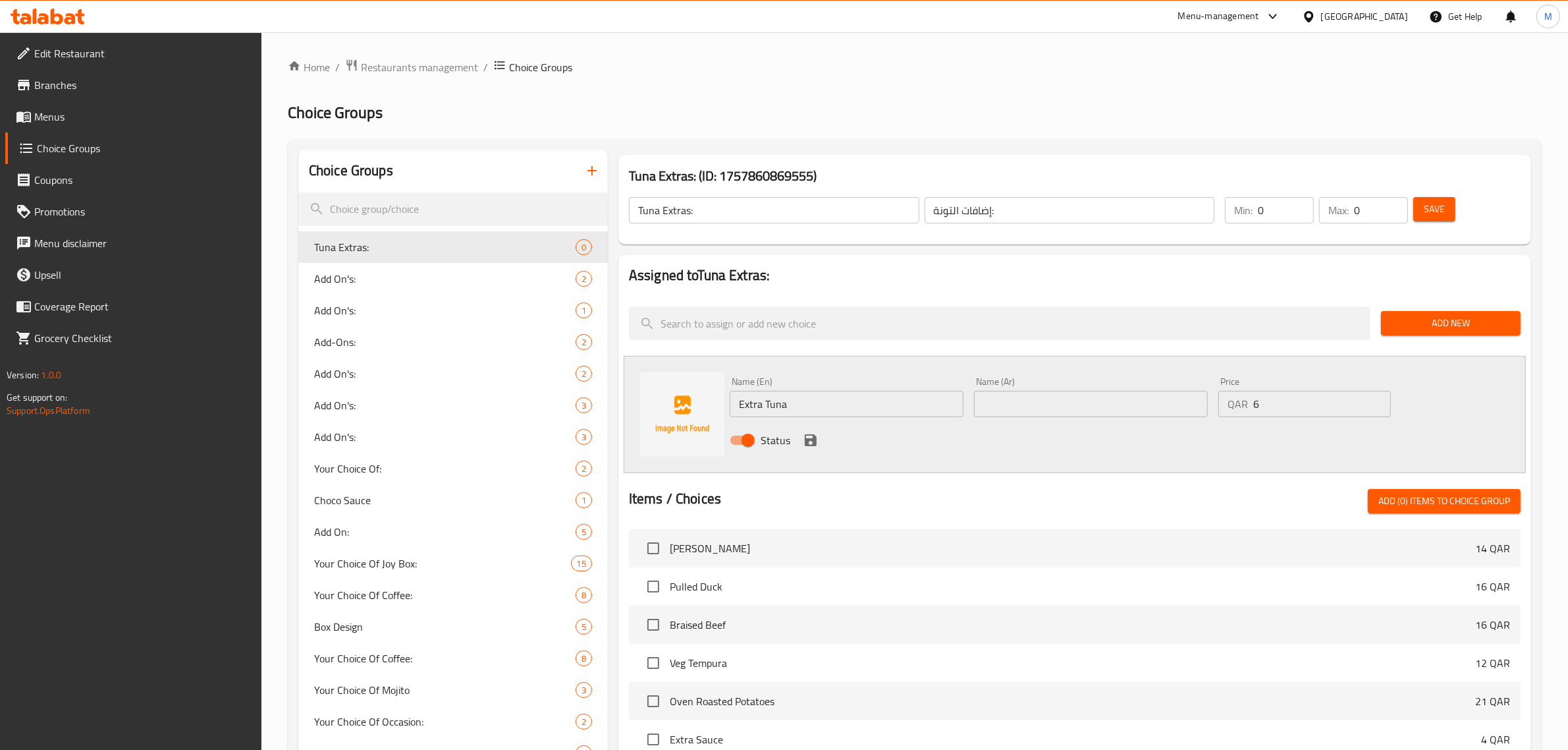
click at [1056, 405] on input "text" at bounding box center [1090, 403] width 234 height 26
paste input "تونة"
type input "إضافة تونة"
click at [809, 439] on icon "save" at bounding box center [811, 440] width 12 height 12
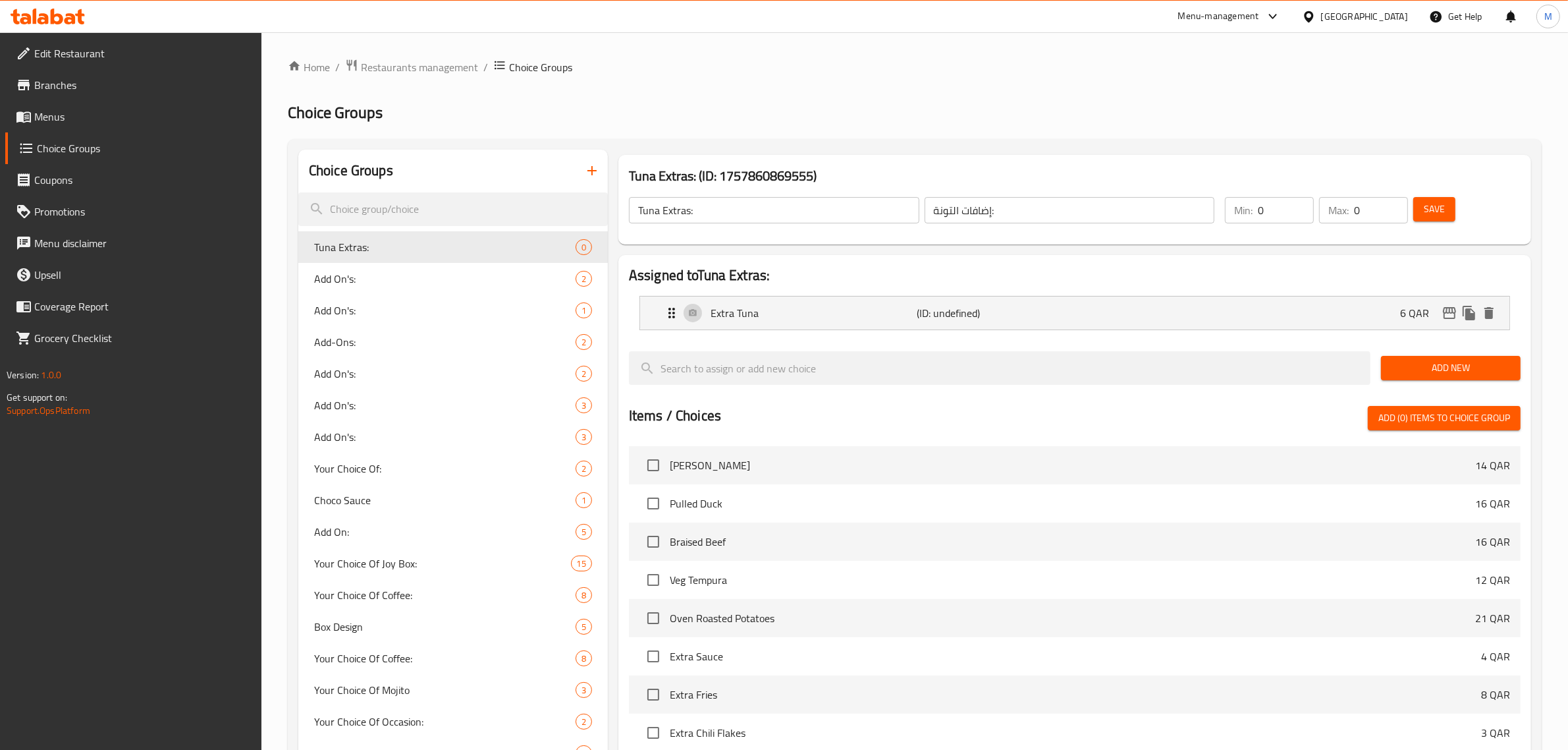
click at [1430, 202] on span "Save" at bounding box center [1434, 209] width 21 height 17
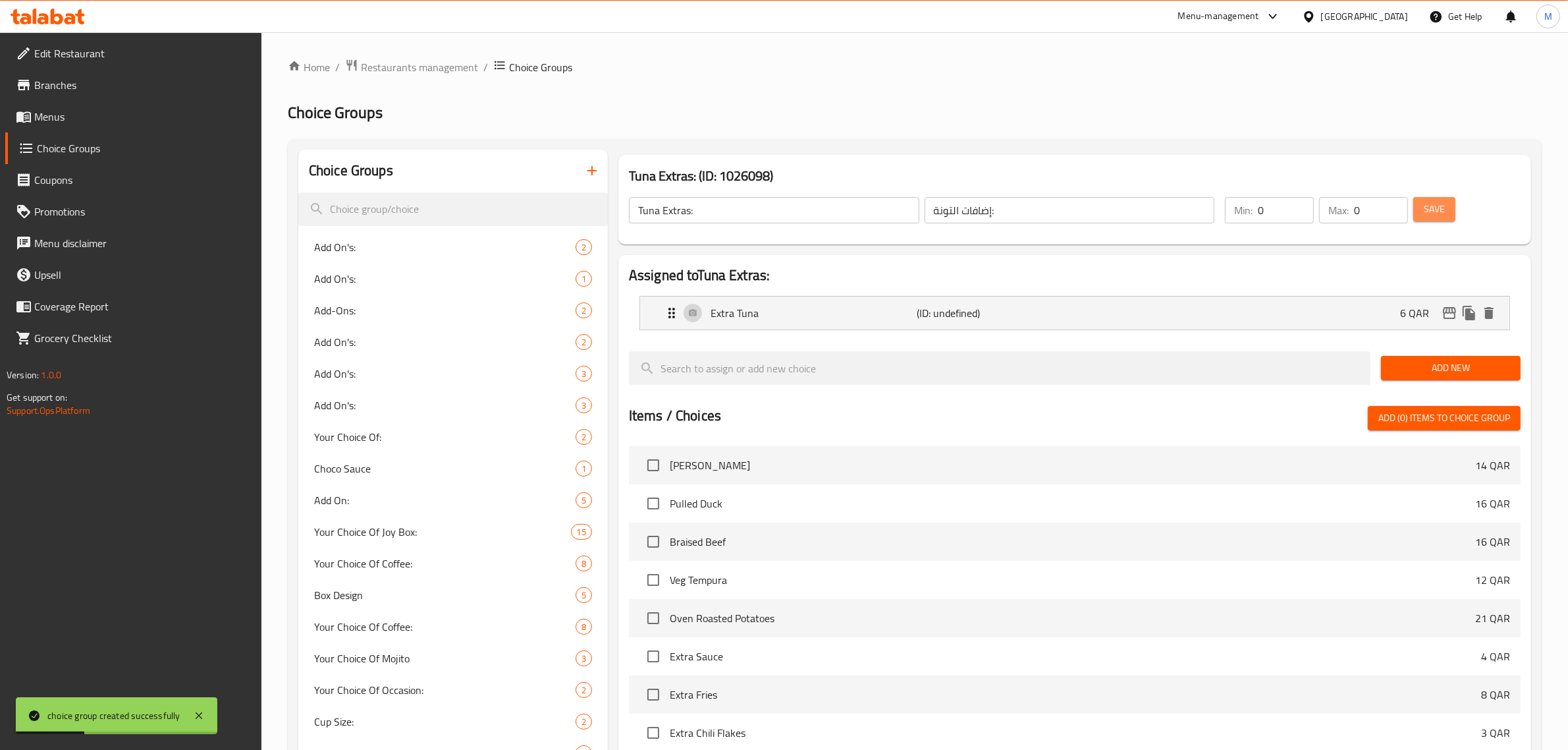
drag, startPoint x: 1441, startPoint y: 212, endPoint x: 1430, endPoint y: 212, distance: 11.0
click at [1441, 212] on span "Save" at bounding box center [1434, 209] width 21 height 17
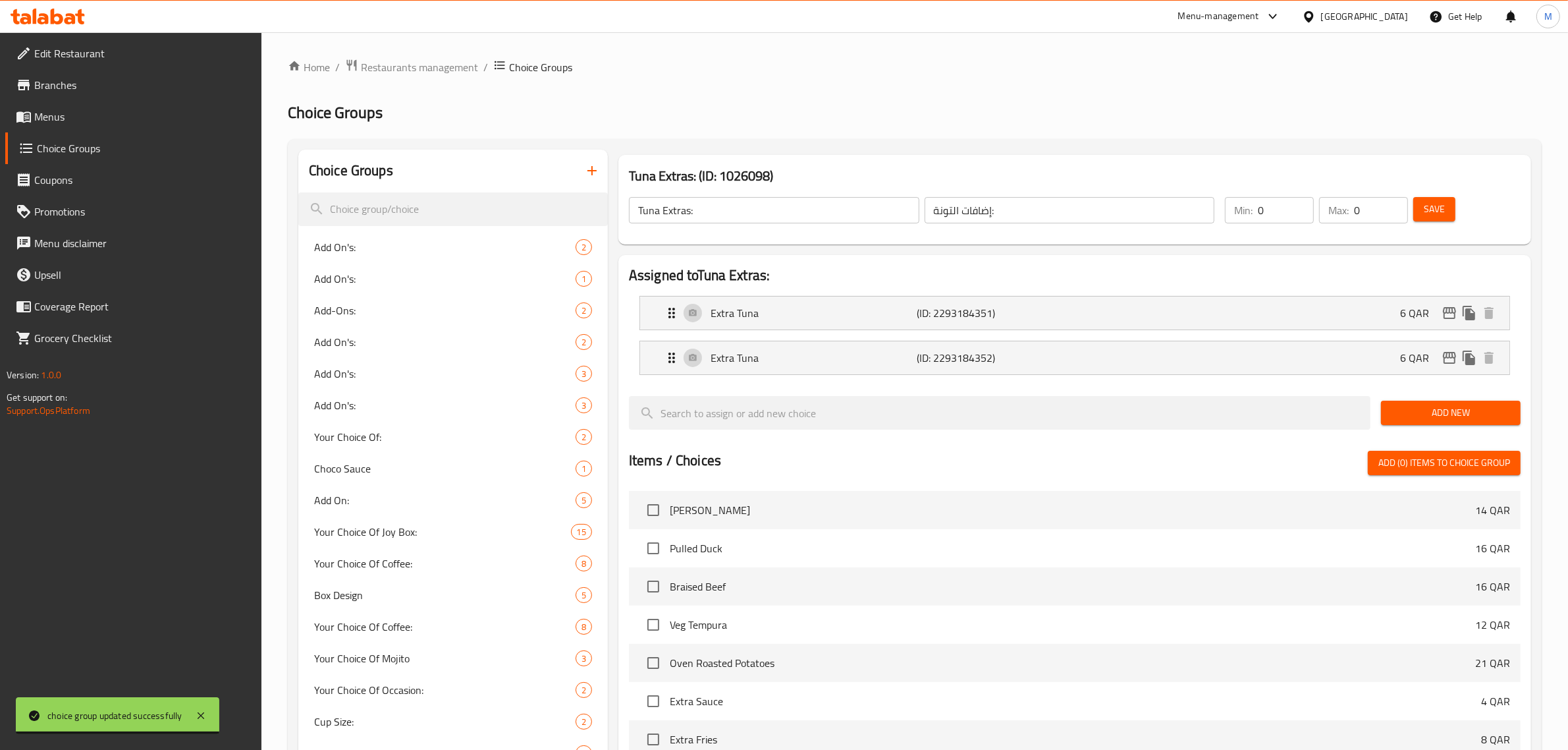
click at [588, 111] on h2 "Choice Groups" at bounding box center [914, 112] width 1254 height 21
click at [1253, 253] on div "Assigned to Tuna Extras: Extra Tuna (ID: 2293184351) 6 QAR Name (En) Extra Tuna…" at bounding box center [1074, 601] width 923 height 702
click at [986, 150] on div "Tuna Extras: (ID: 1026098) Tuna Extras: ​ إضافات التونة: ​ Min: 0 ​ Max: 0 ​ Sa…" at bounding box center [1074, 200] width 923 height 100
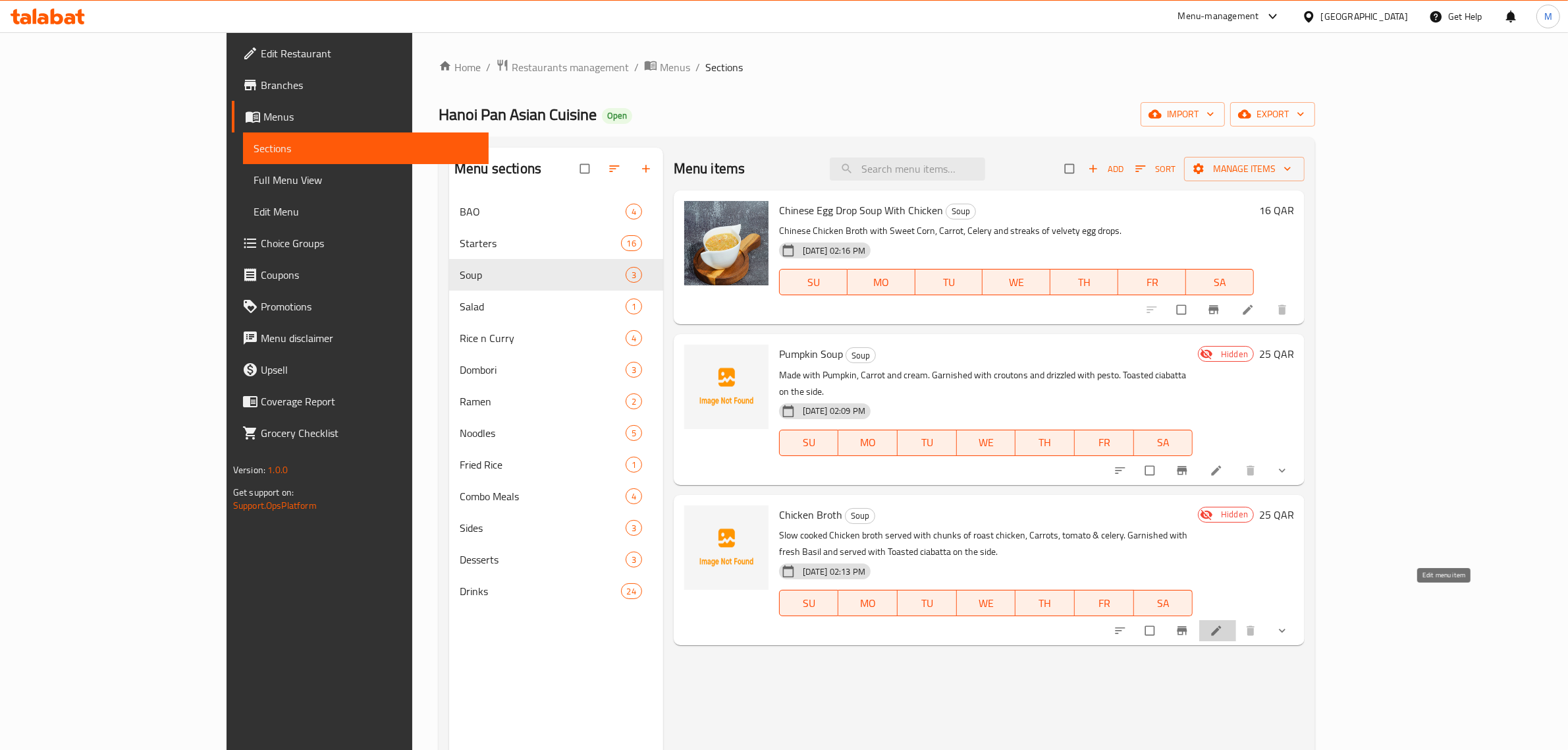
click at [1223, 624] on icon at bounding box center [1216, 631] width 13 height 13
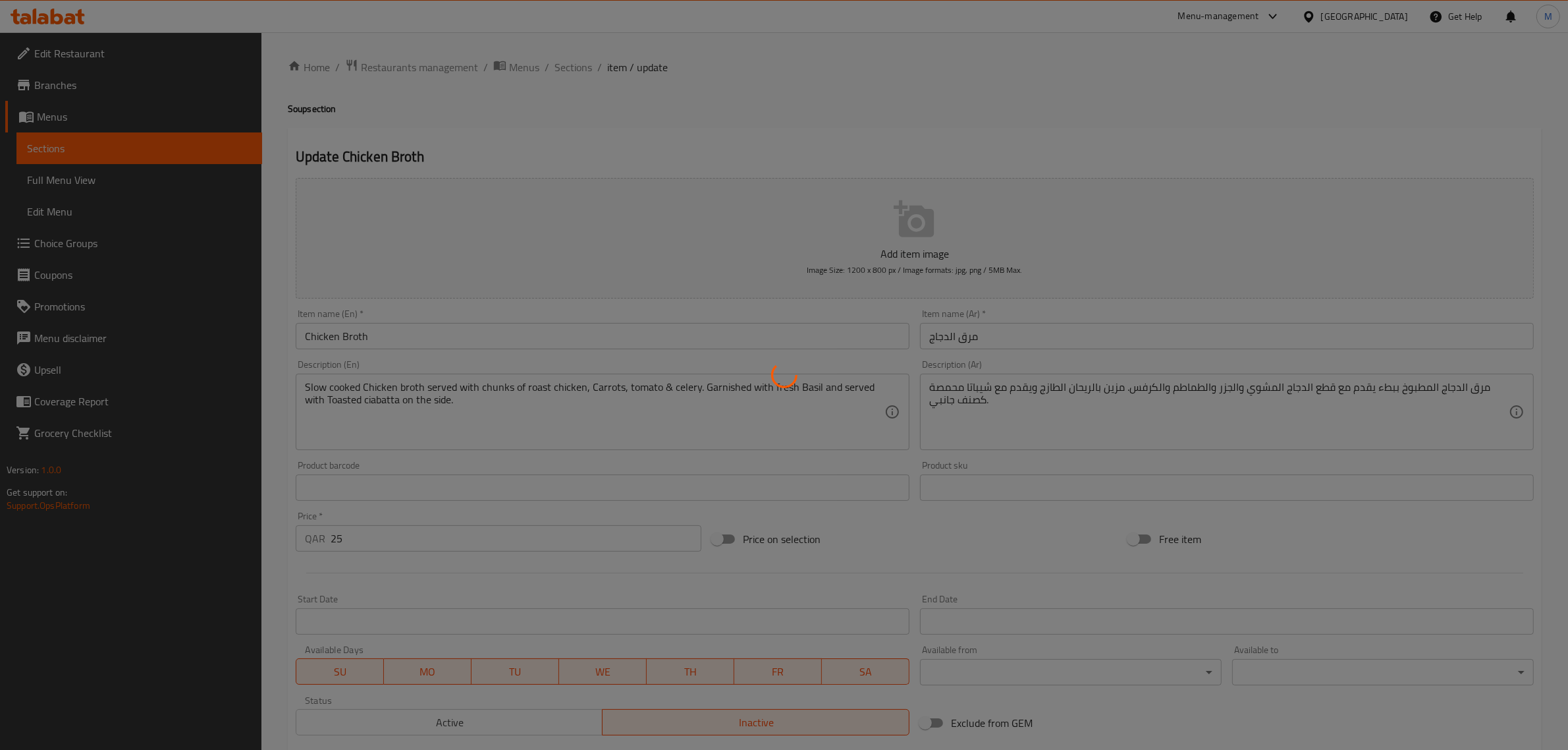
type input "إضافات الشورب:"
type input "0"
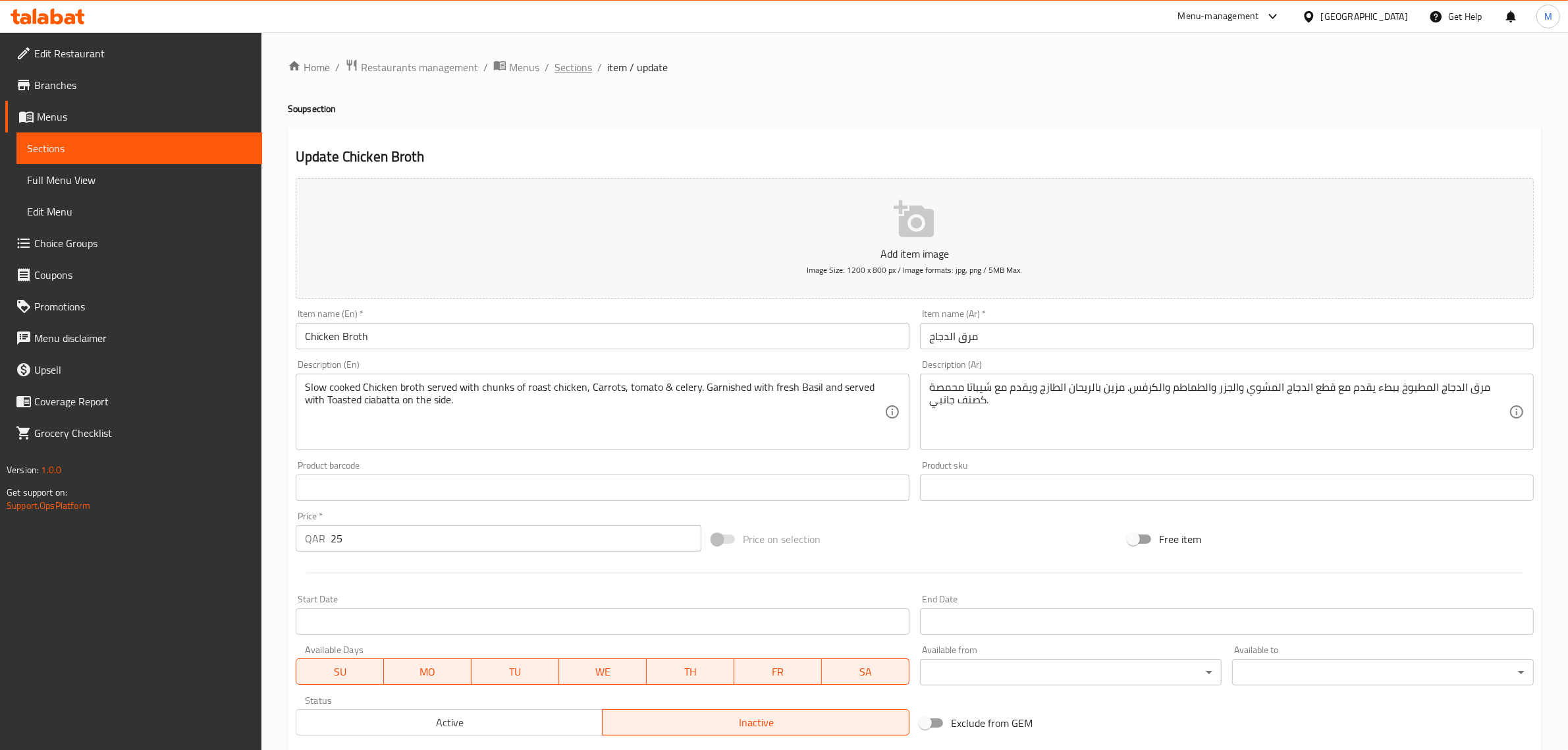
click at [571, 67] on span "Sections" at bounding box center [574, 67] width 38 height 16
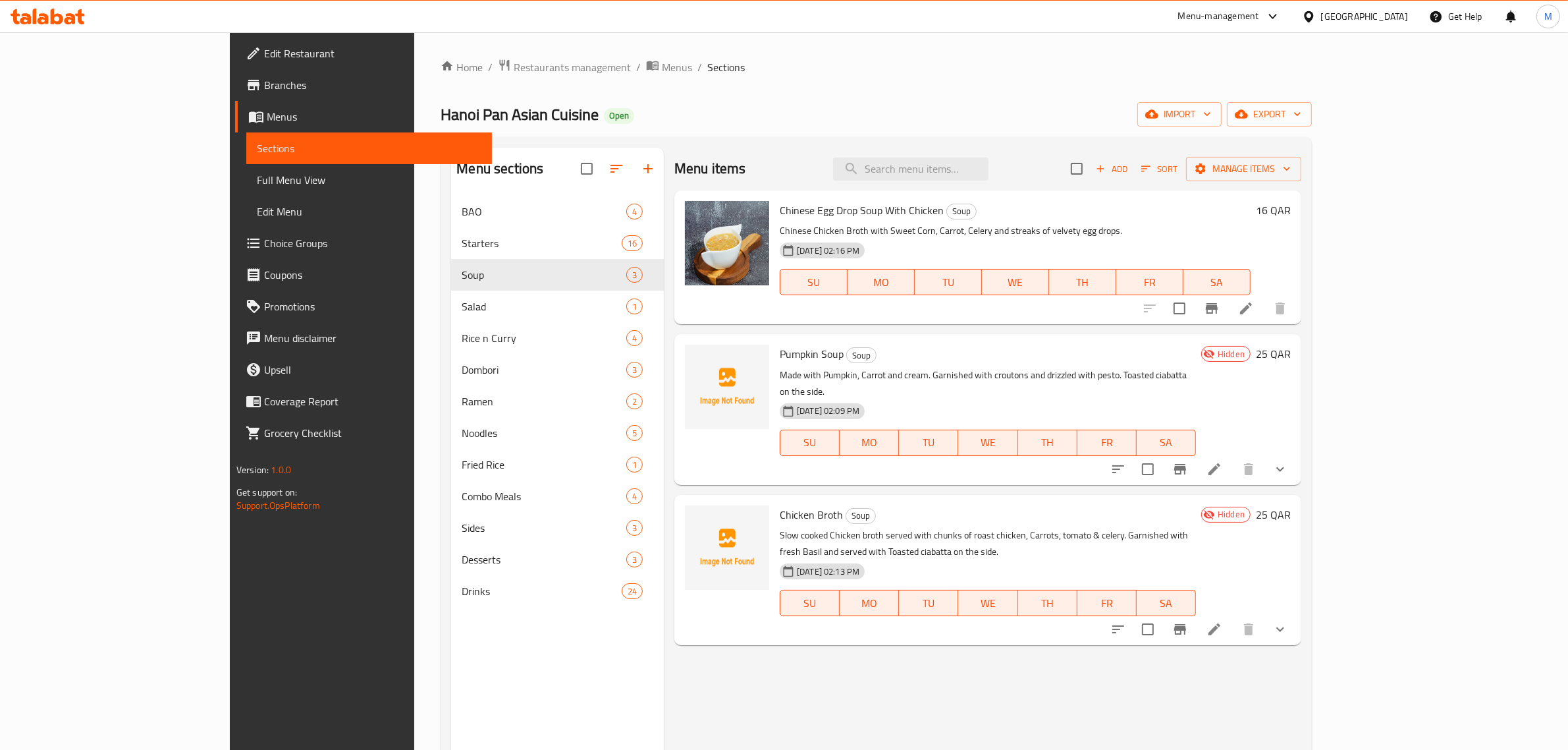
click at [1233, 457] on li at bounding box center [1214, 469] width 37 height 24
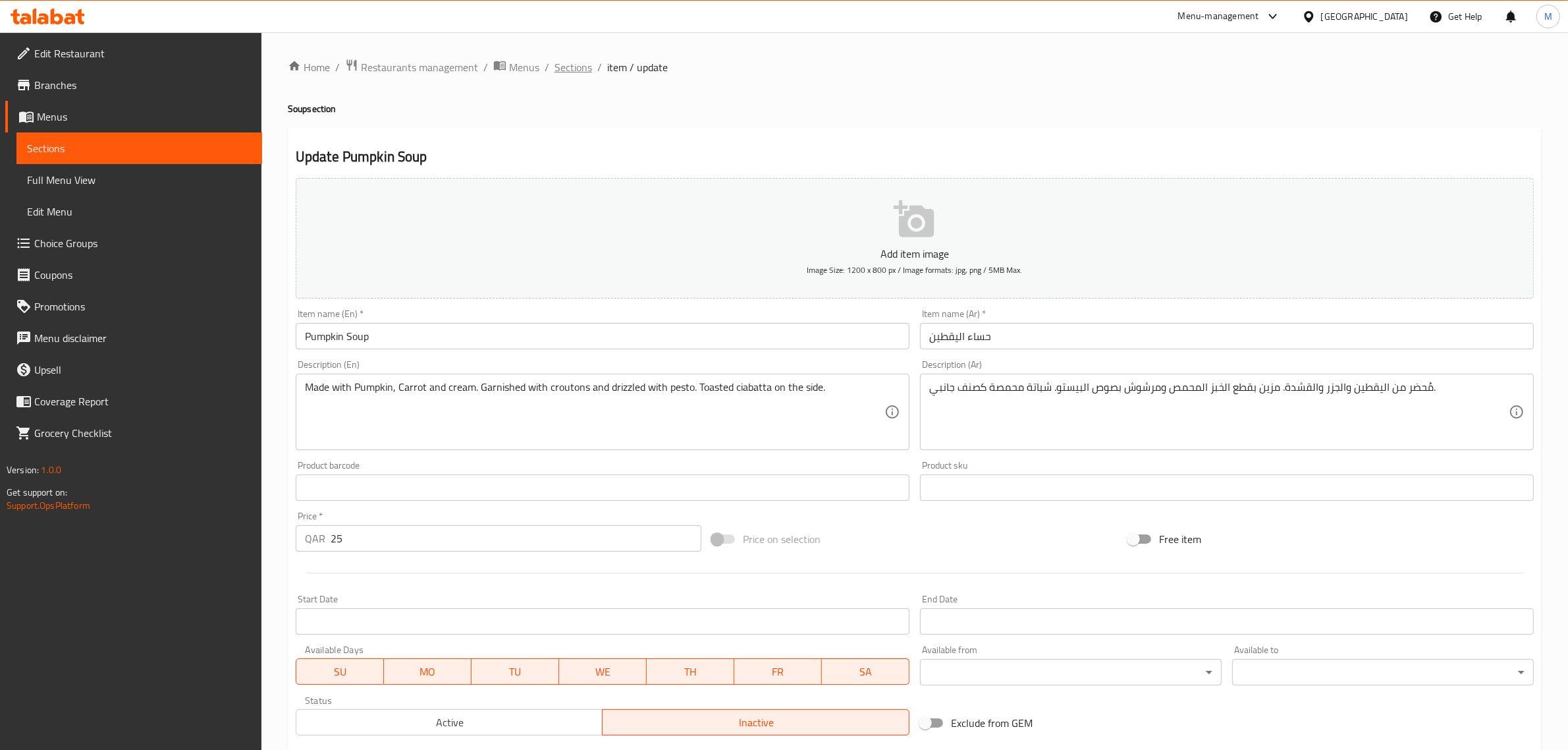
click at [577, 63] on span "Sections" at bounding box center [574, 67] width 38 height 16
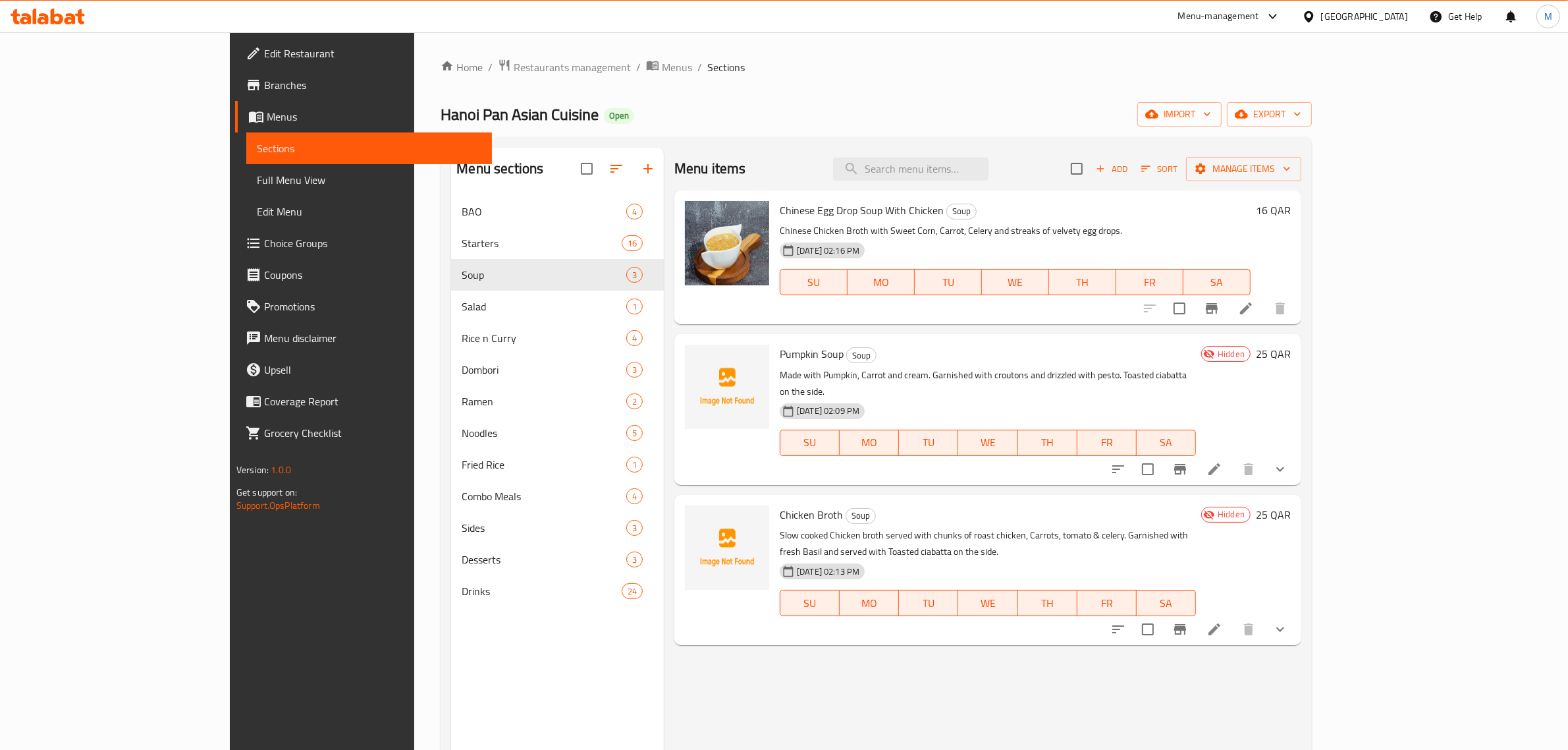
click at [1120, 647] on div "Menu items Add Sort Manage items Chinese Egg Drop Soup With Chicken Soup Chines…" at bounding box center [983, 523] width 638 height 750
click at [674, 340] on div "Pumpkin Soup Soup Made with Pumpkin, Carrot and cream. Garnished with croutons …" at bounding box center [987, 409] width 627 height 150
click at [664, 335] on div "Menu items Add Sort Manage items Chinese Egg Drop Soup With Chicken Soup Chines…" at bounding box center [983, 523] width 638 height 750
click at [873, 156] on div "Menu items Add Sort Manage items" at bounding box center [987, 169] width 627 height 43
click at [871, 156] on div "Menu items Add Sort Manage items" at bounding box center [987, 169] width 627 height 43
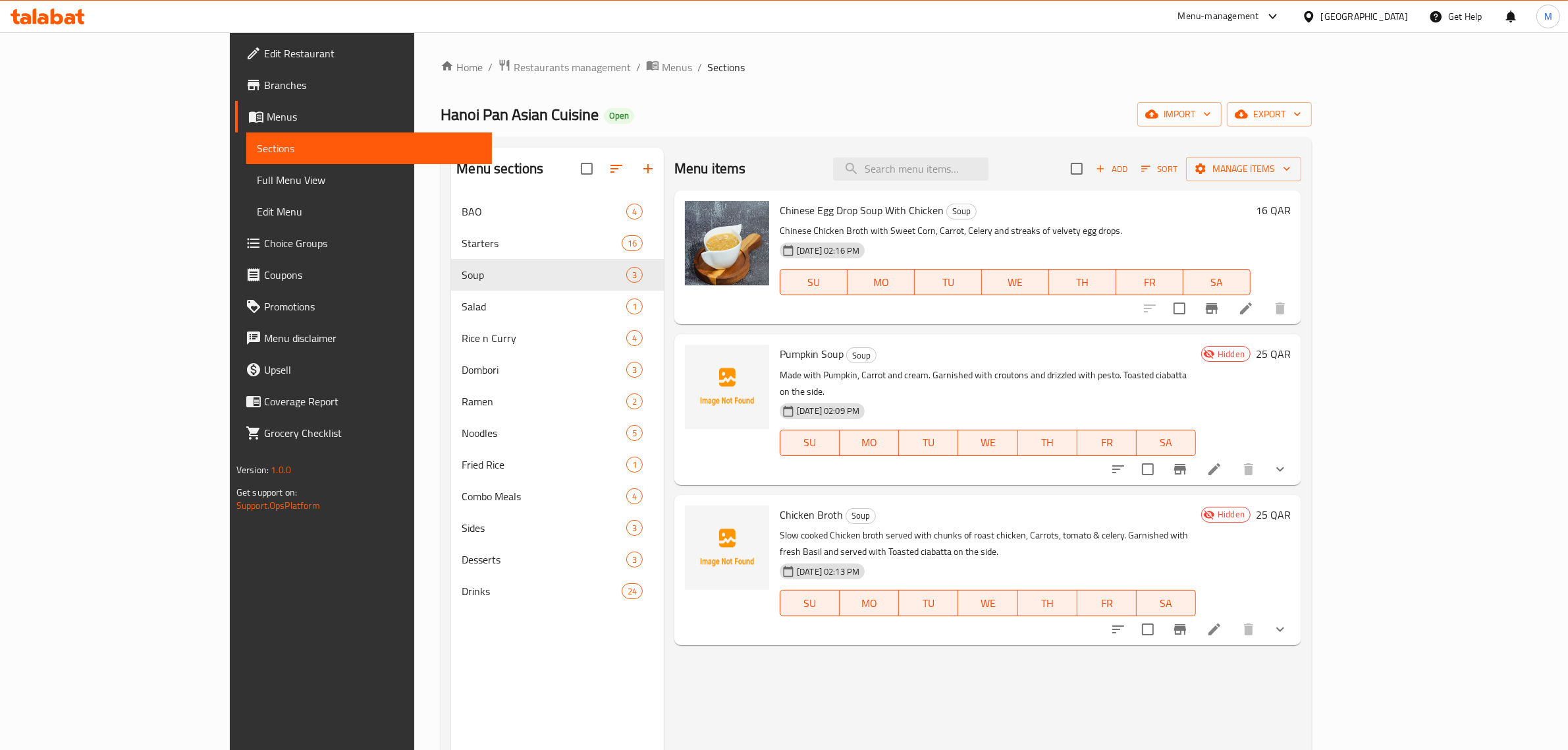
click at [858, 163] on div "Menu items Add Sort Manage items" at bounding box center [987, 169] width 627 height 43
click at [1152, 169] on icon "button" at bounding box center [1146, 168] width 12 height 12
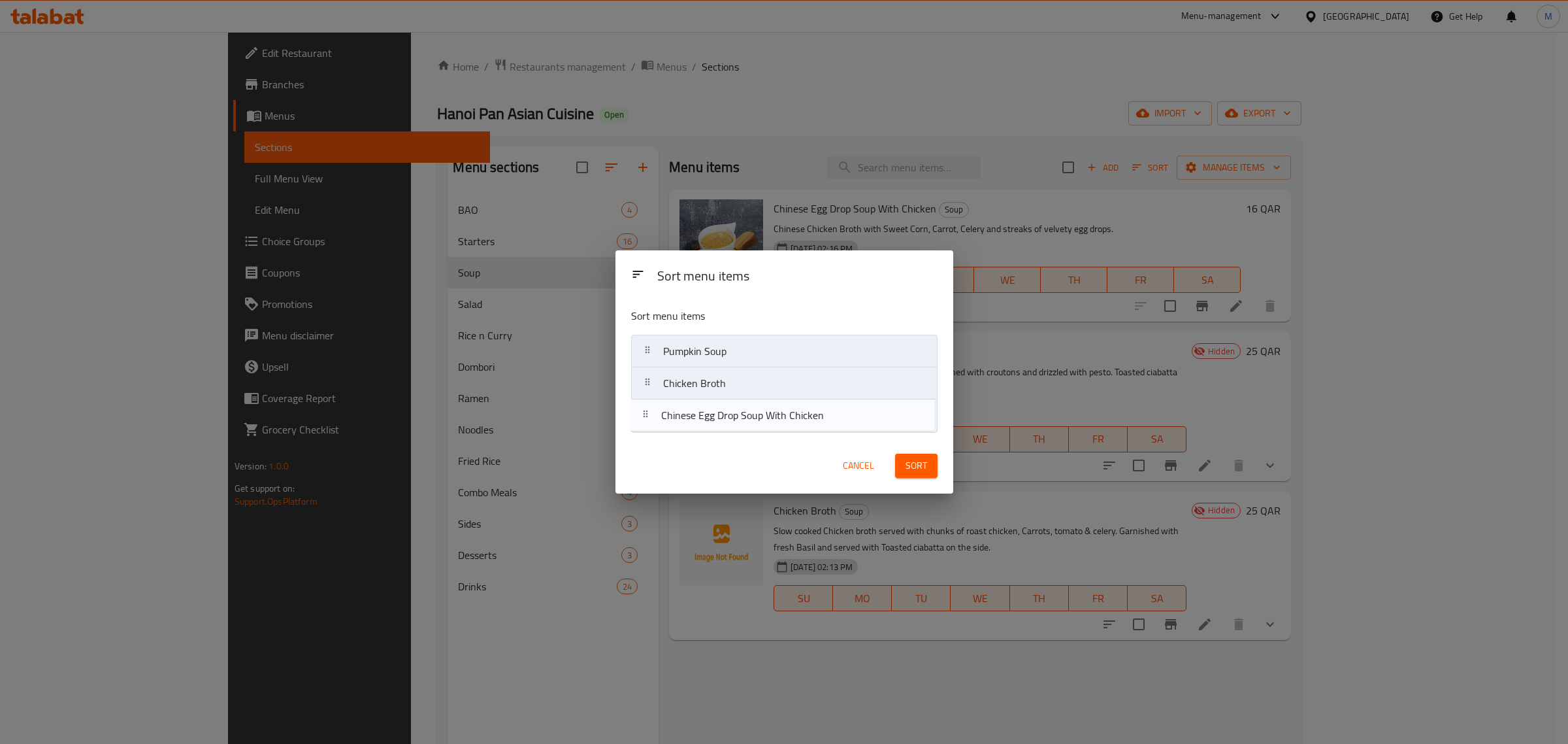
drag, startPoint x: 820, startPoint y: 353, endPoint x: 820, endPoint y: 436, distance: 83.0
click at [818, 433] on div "Sort menu items Chinese Egg Drop Soup With Chicken Pumpkin Soup Chicken Broth" at bounding box center [784, 368] width 338 height 140
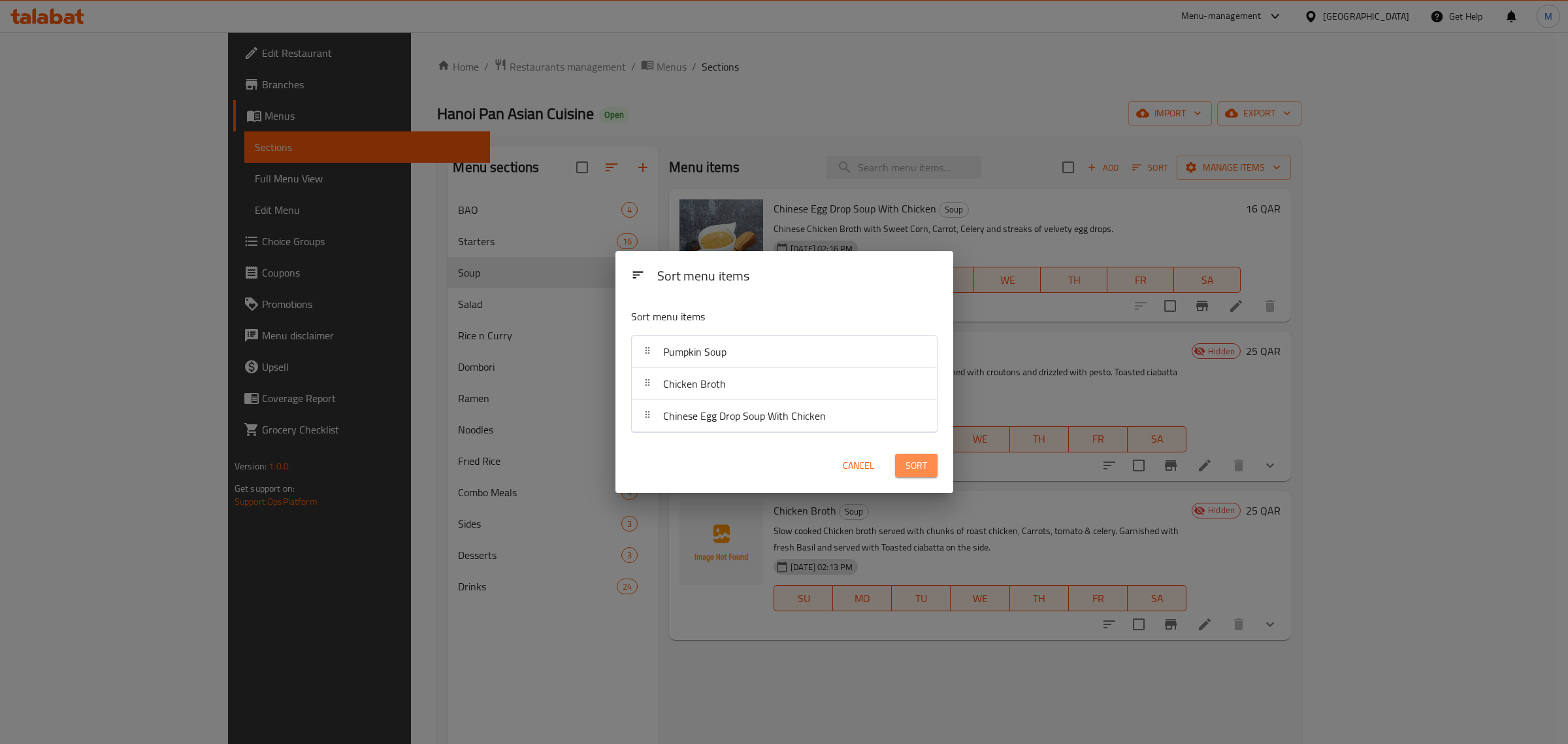
click at [915, 468] on span "Sort" at bounding box center [917, 465] width 22 height 17
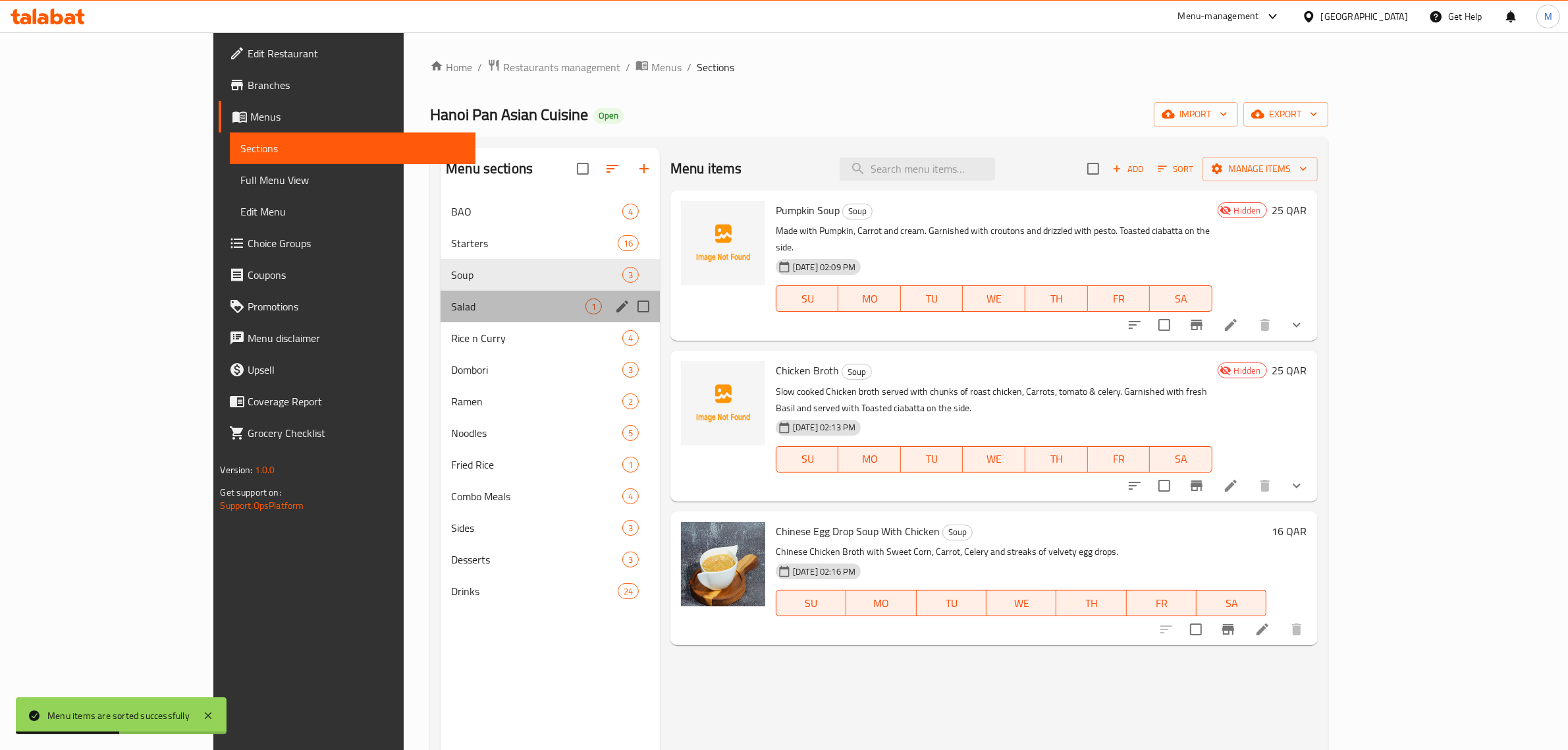
click at [458, 317] on div "Salad 1" at bounding box center [550, 306] width 219 height 31
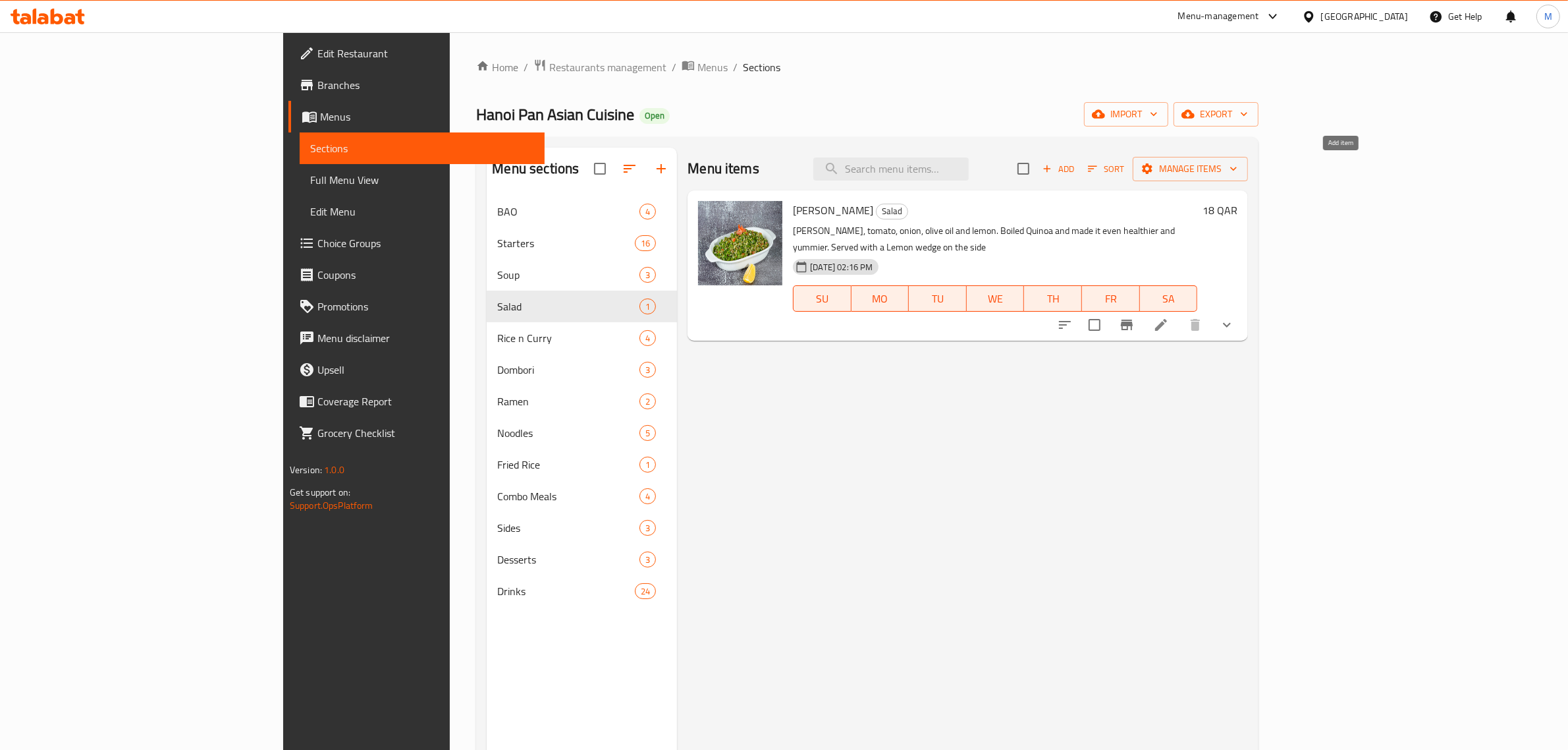
click at [1053, 172] on icon "button" at bounding box center [1047, 168] width 12 height 12
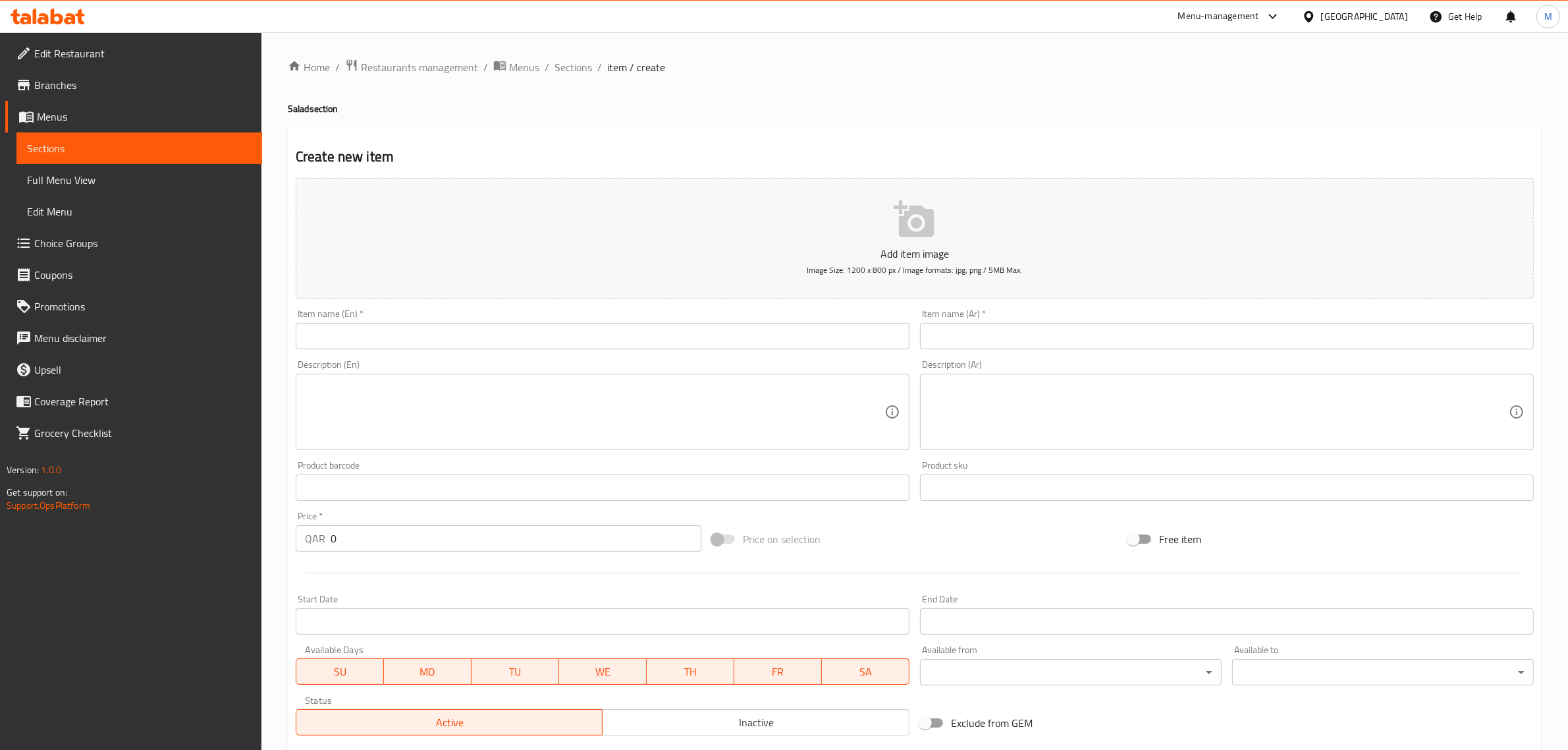
click at [729, 342] on input "text" at bounding box center [602, 336] width 614 height 26
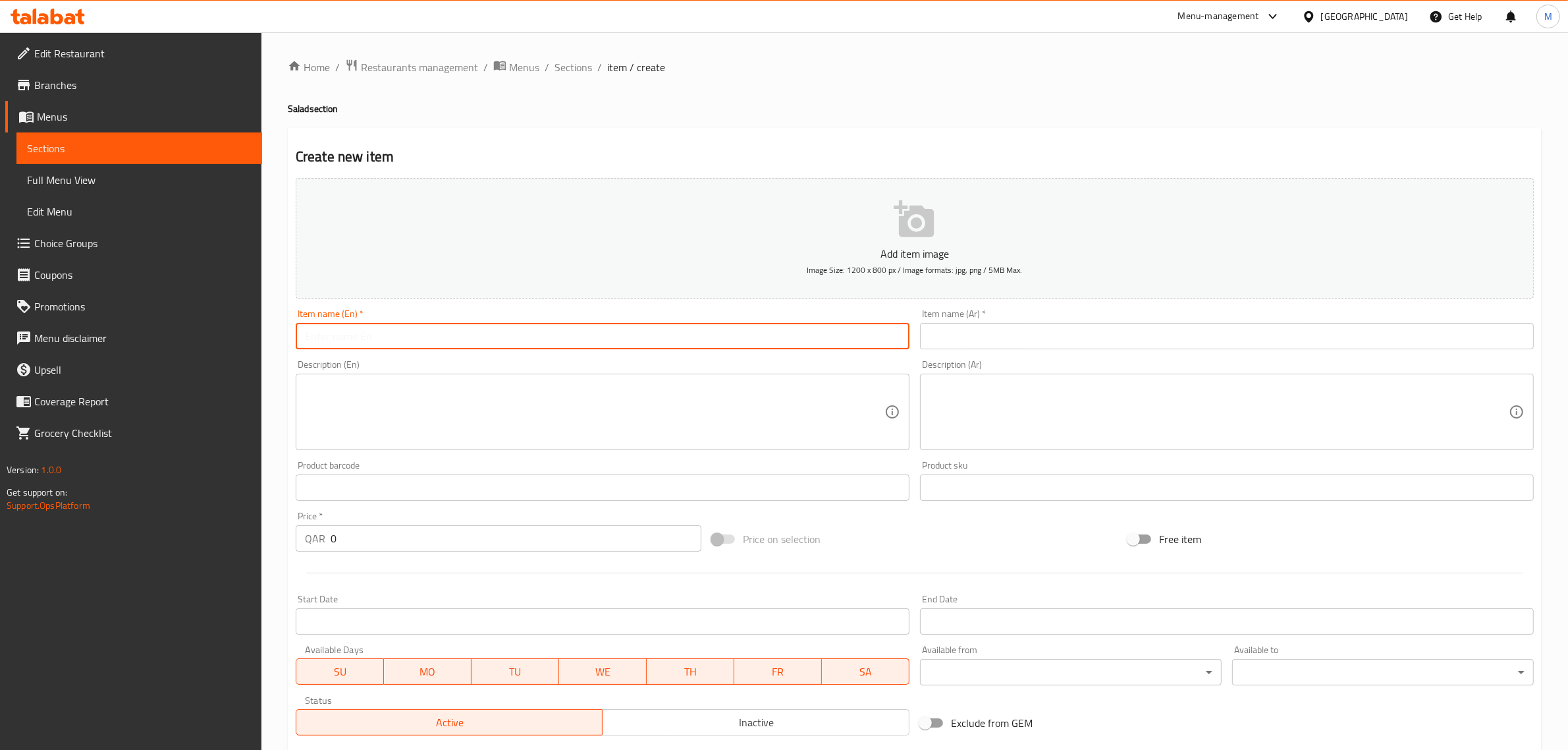
paste input "Greens"
type input "Greens"
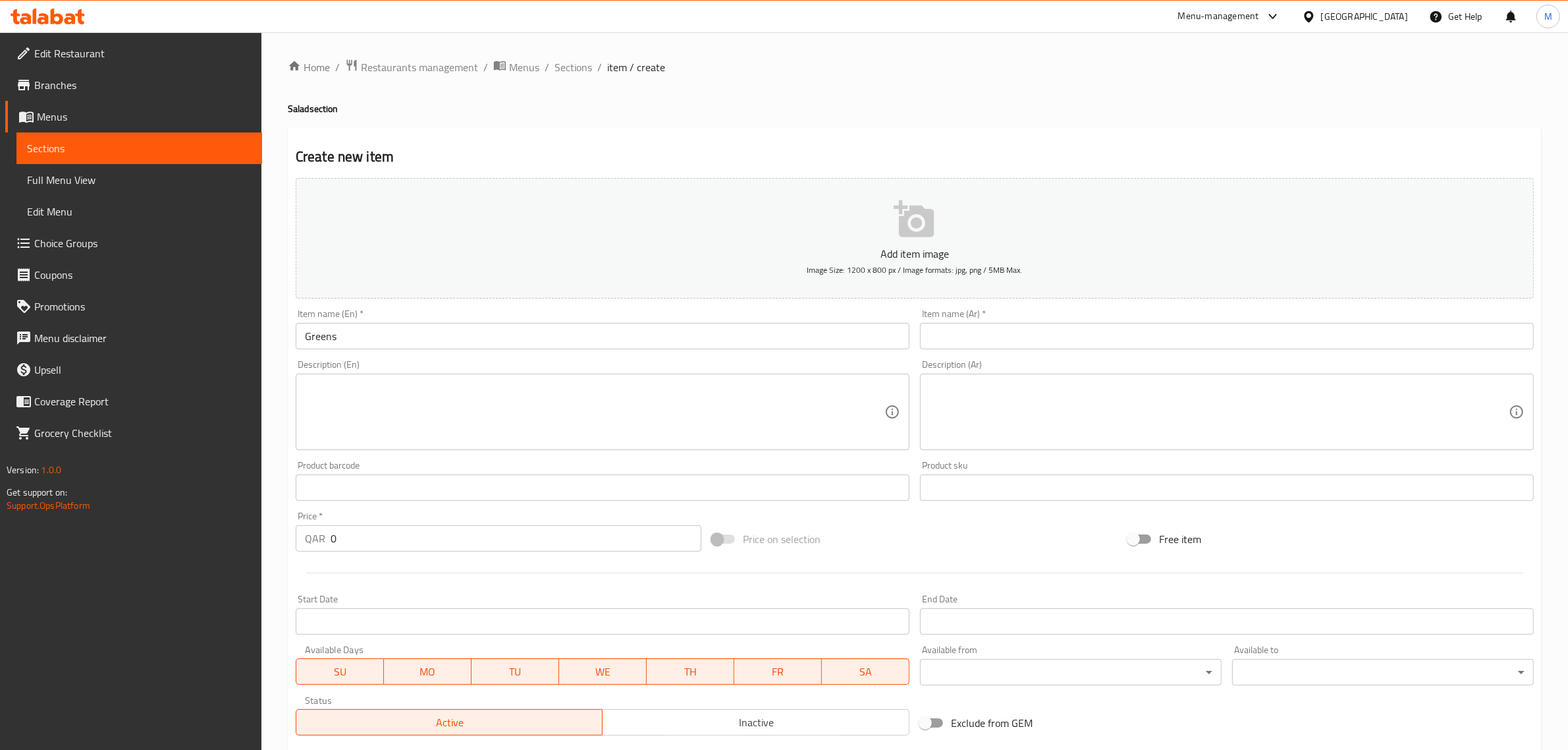
click at [758, 393] on textarea at bounding box center [595, 412] width 579 height 63
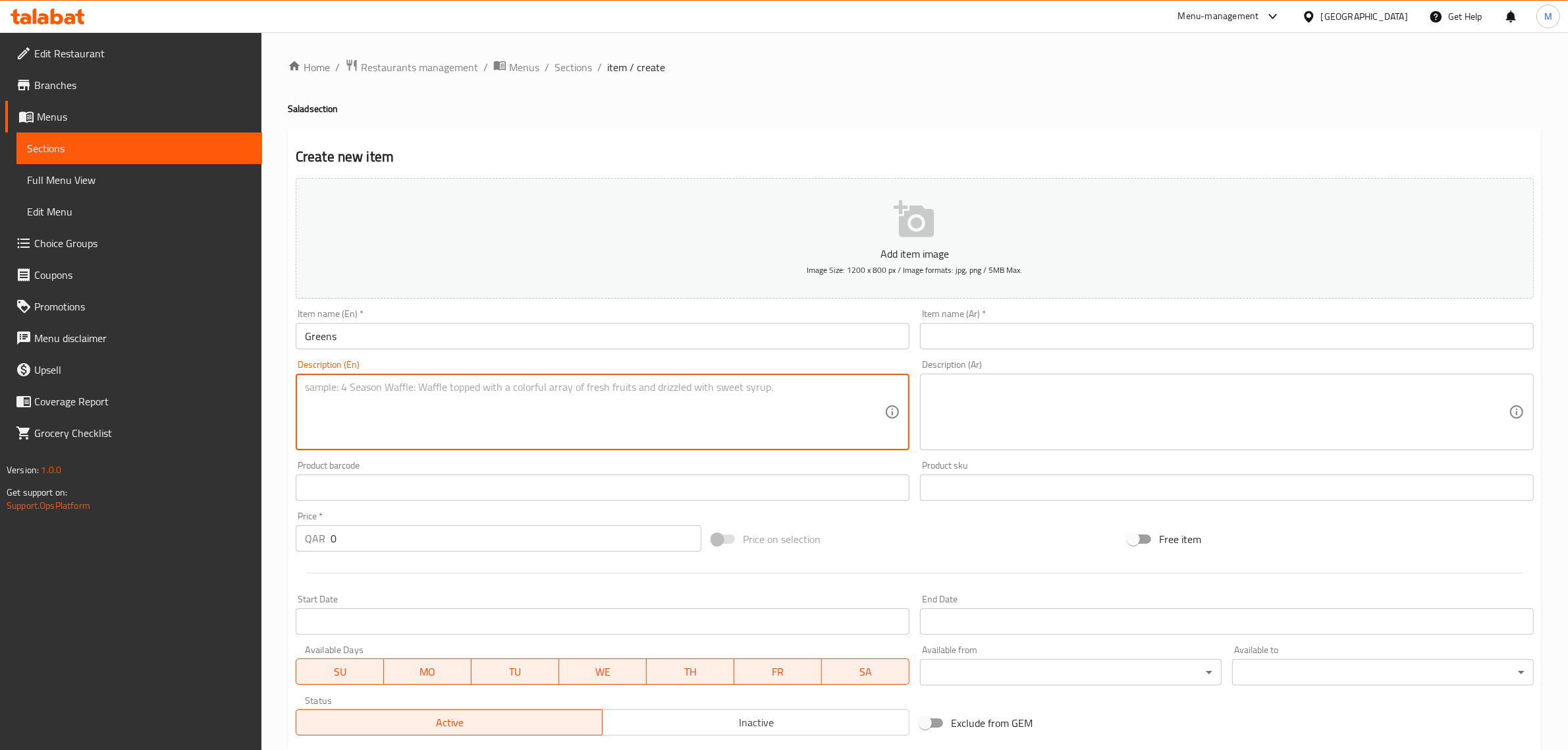
paste textarea "Spring Greens mix of Arugula, Romain & spinach. Dressed with olive oil. Garnish…"
click at [791, 383] on textarea "Spring Greens mix of Arugula, Romain & spinach. Dressed with olive oil. Garnish…" at bounding box center [595, 412] width 579 height 63
click at [791, 382] on textarea "Spring Greens mix of Arugula, Romain & spinach. Dressed with olive oil. Garnish…" at bounding box center [595, 412] width 579 height 63
click at [863, 415] on textarea "Spring greens mix of arugula, romain & spinach. Dressed with olive oil. garnish…" at bounding box center [595, 412] width 579 height 63
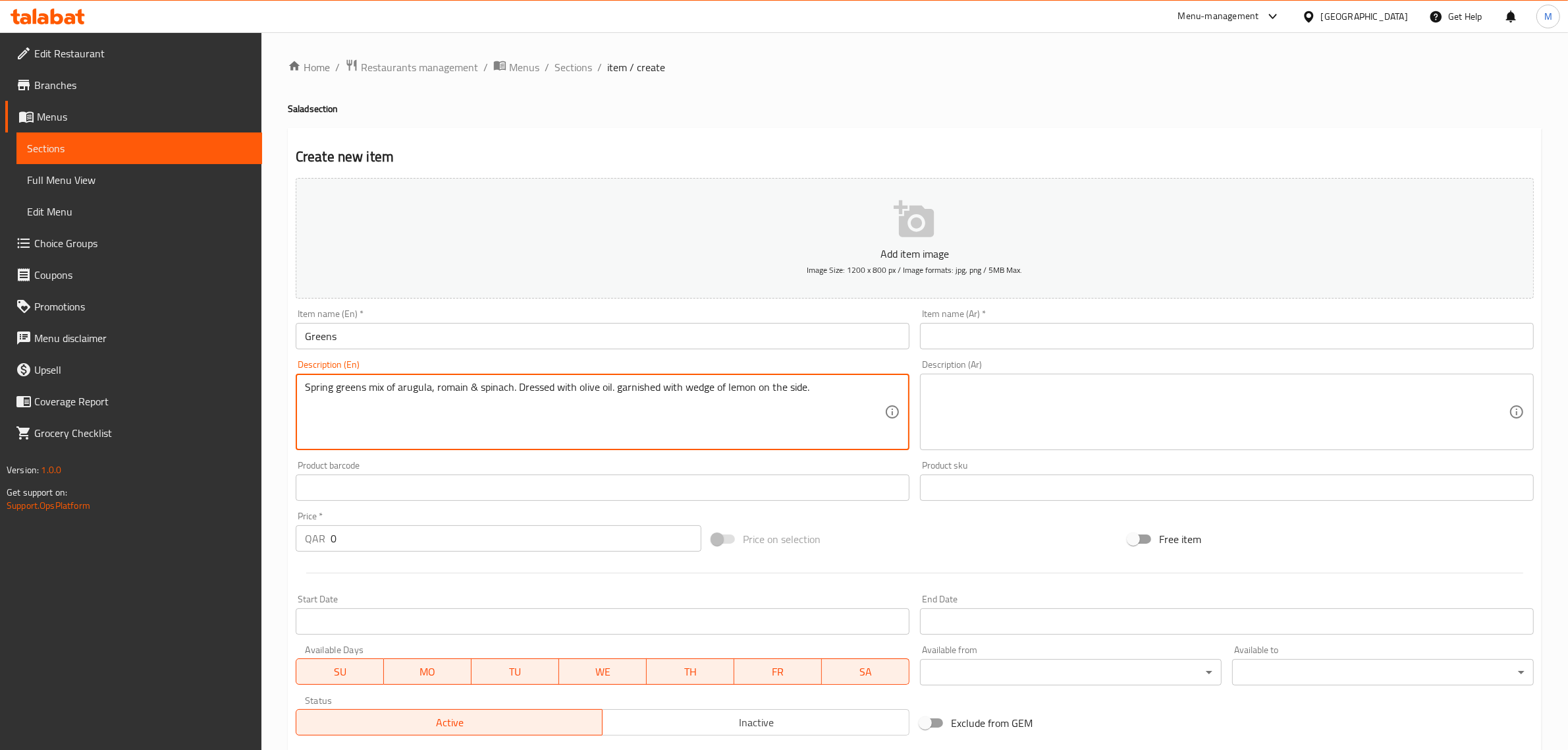
click at [852, 400] on textarea "Spring greens mix of arugula, romain & spinach. Dressed with olive oil. garnish…" at bounding box center [595, 412] width 579 height 63
type textarea "Spring greens mix of arugula, romain & spinach. Dressed with olive oil. garnish…"
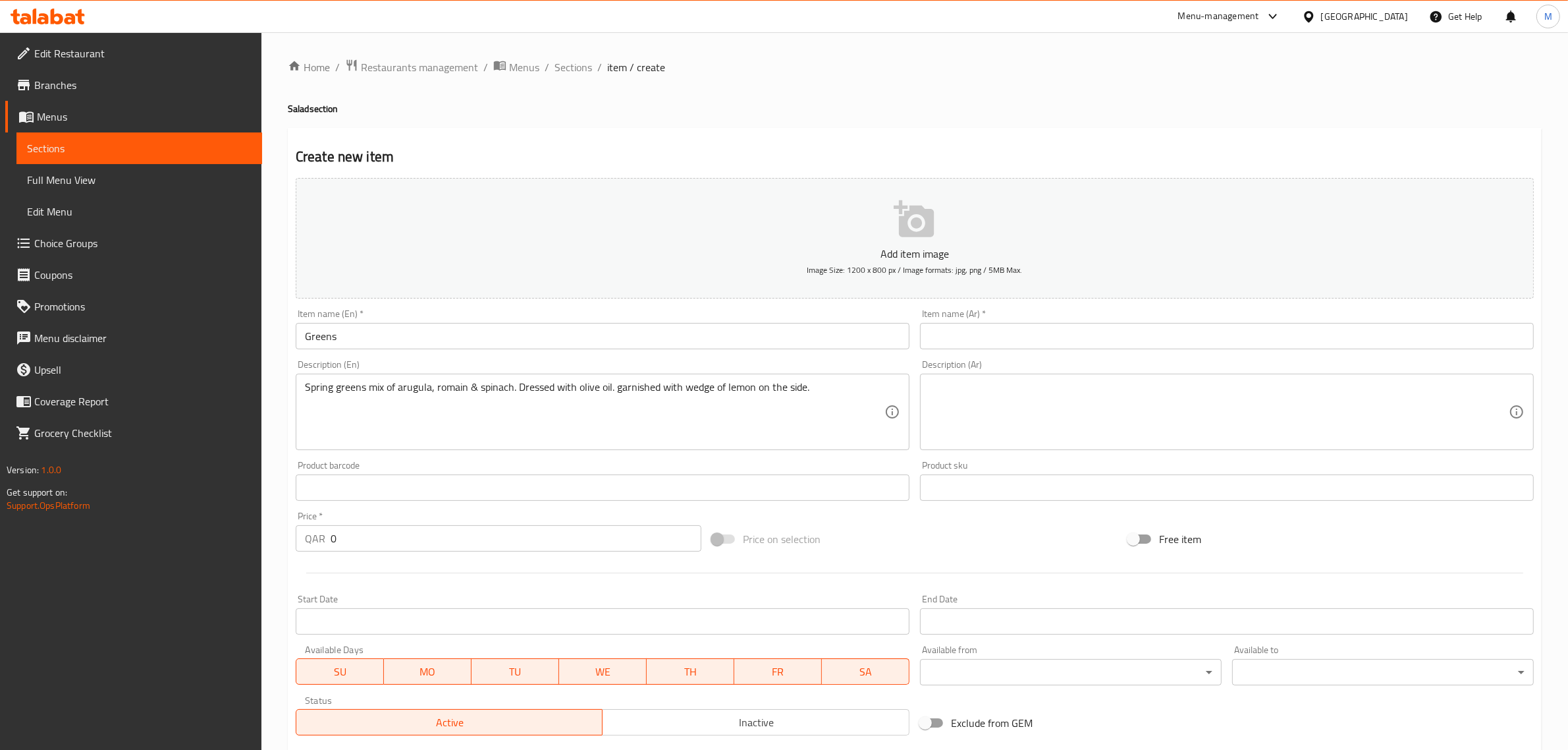
click at [1375, 395] on textarea at bounding box center [1219, 412] width 579 height 63
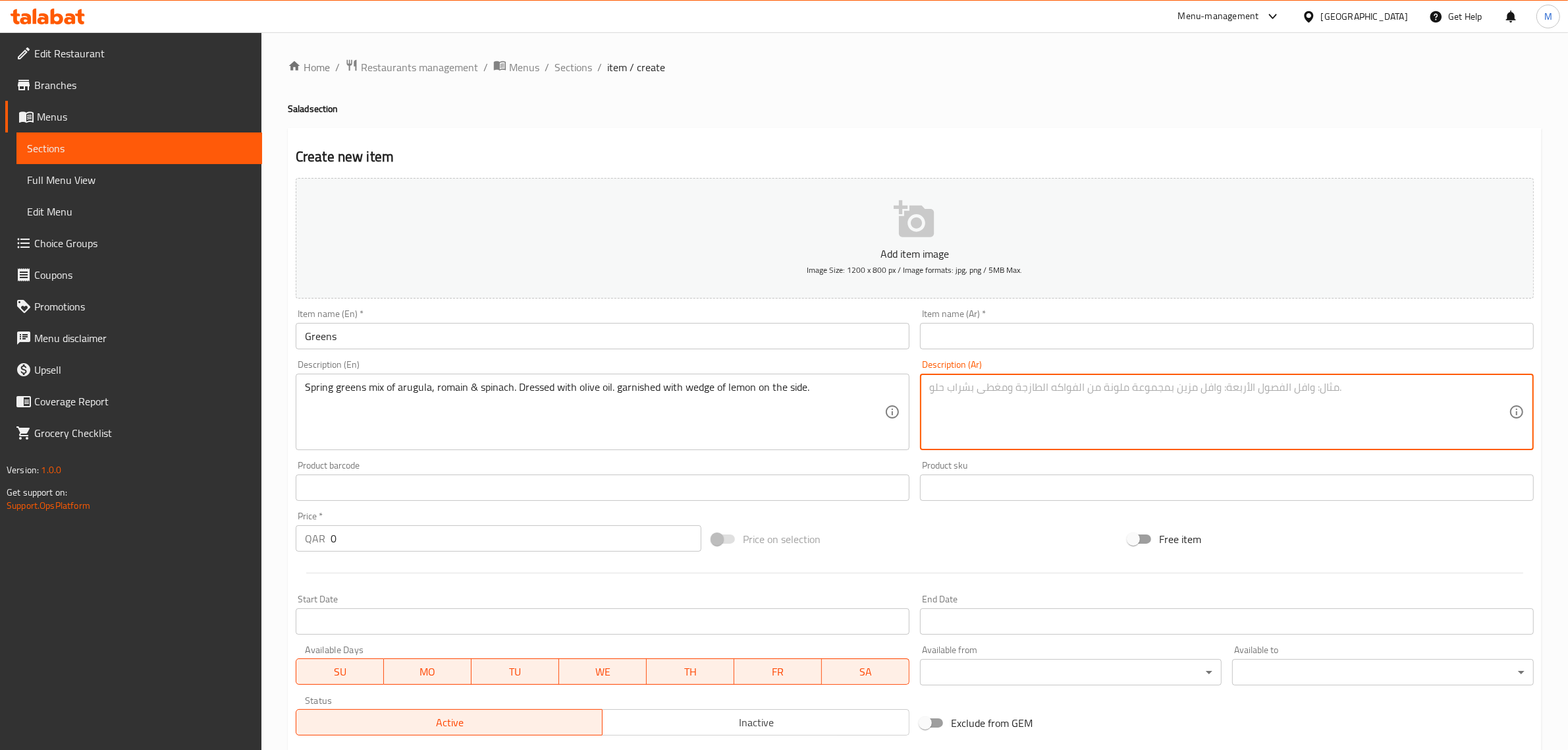
paste textarea "مزيج من خضراوات الربيع من الجرجير والخس الروماني والسبانخ. يُزيّن بزيت الزيتون،…"
type textarea "مزيج من خضراوات الربيع من الجرجير والخس الروماني والسبانخ. يُزيّن بزيت الزيتون،…"
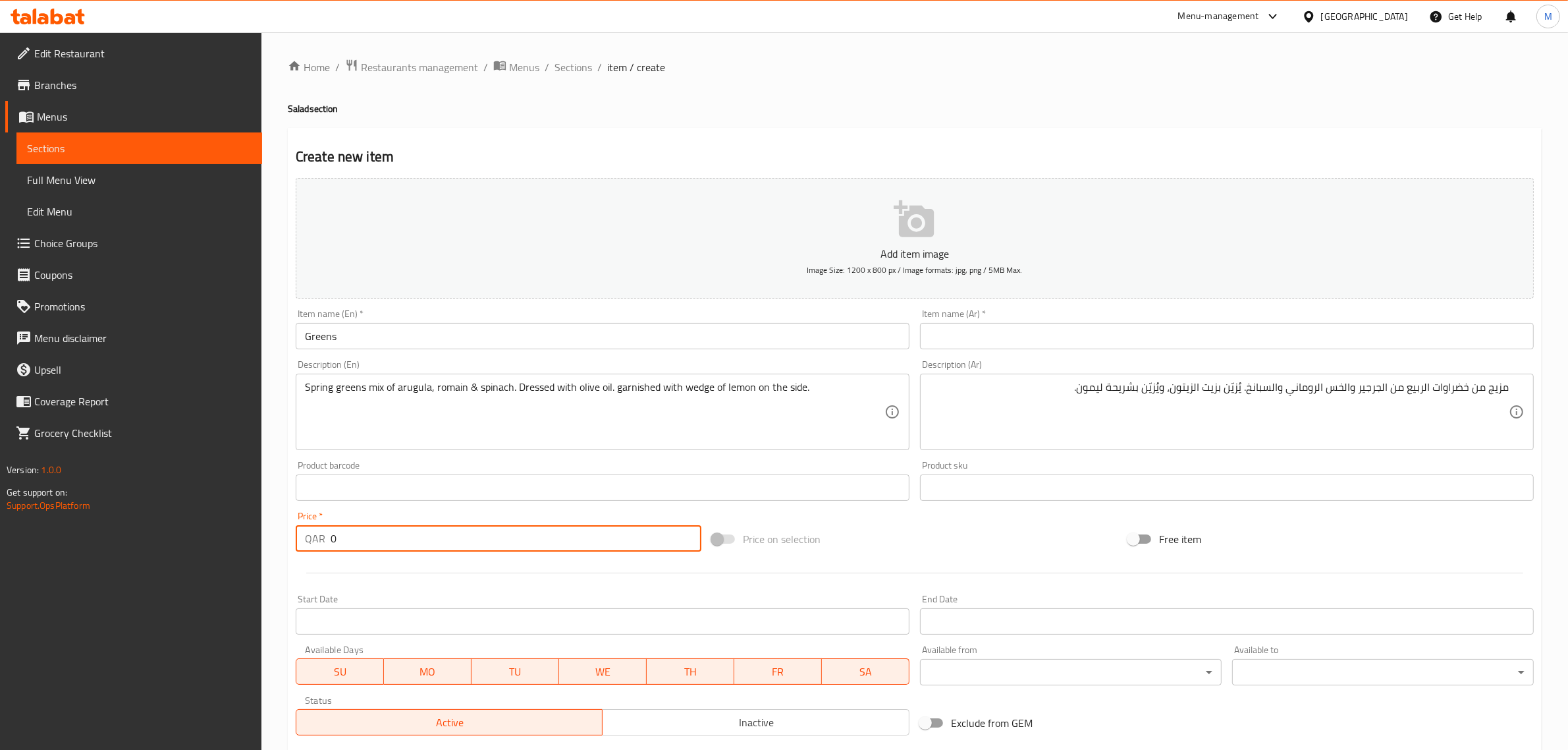
click at [603, 549] on input "0" at bounding box center [515, 538] width 371 height 26
type input "18"
click at [895, 537] on div "Price on selection" at bounding box center [915, 539] width 416 height 36
click at [1310, 333] on input "text" at bounding box center [1227, 336] width 614 height 26
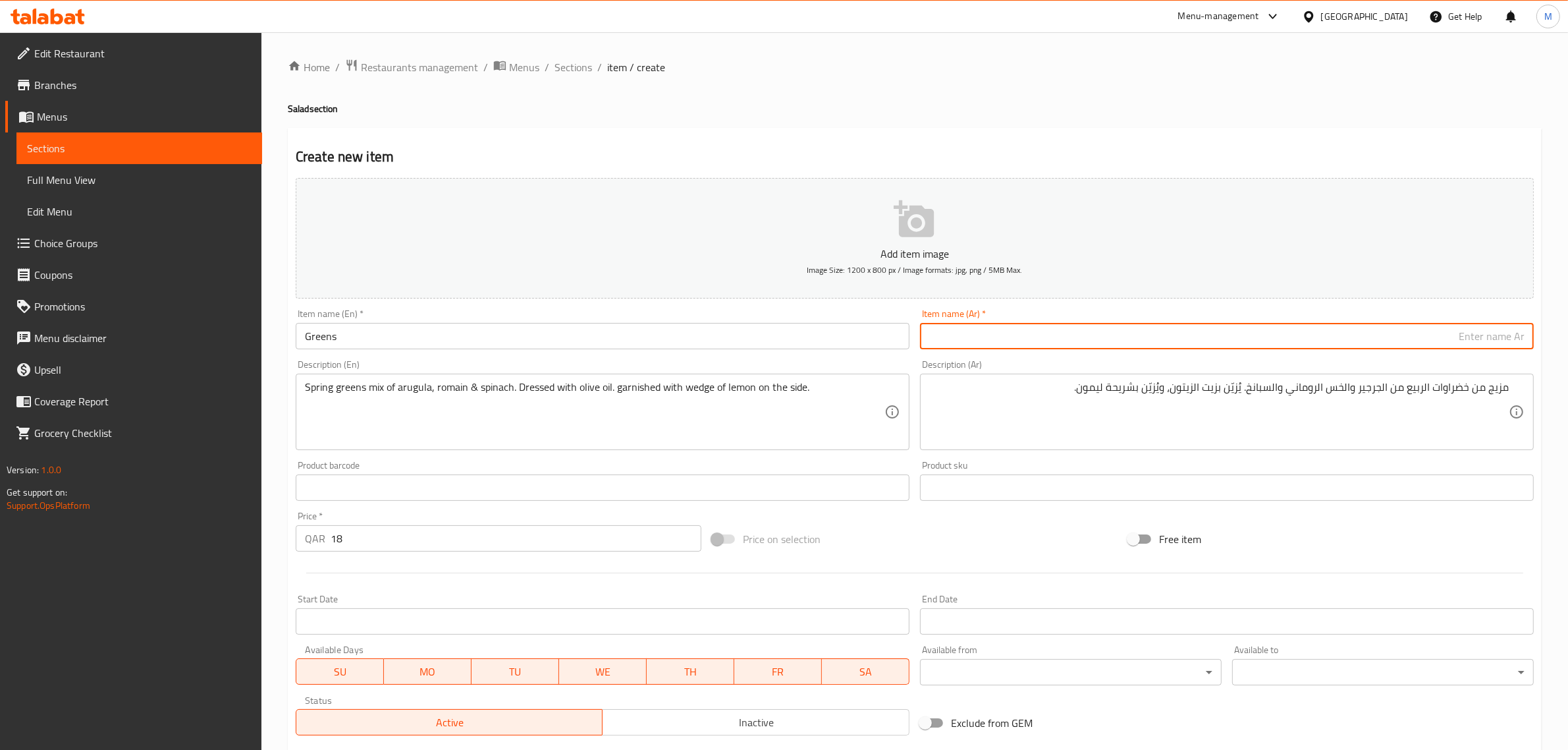
paste input "الأصناف الخضراء"
type input "الأصناف الخضراء"
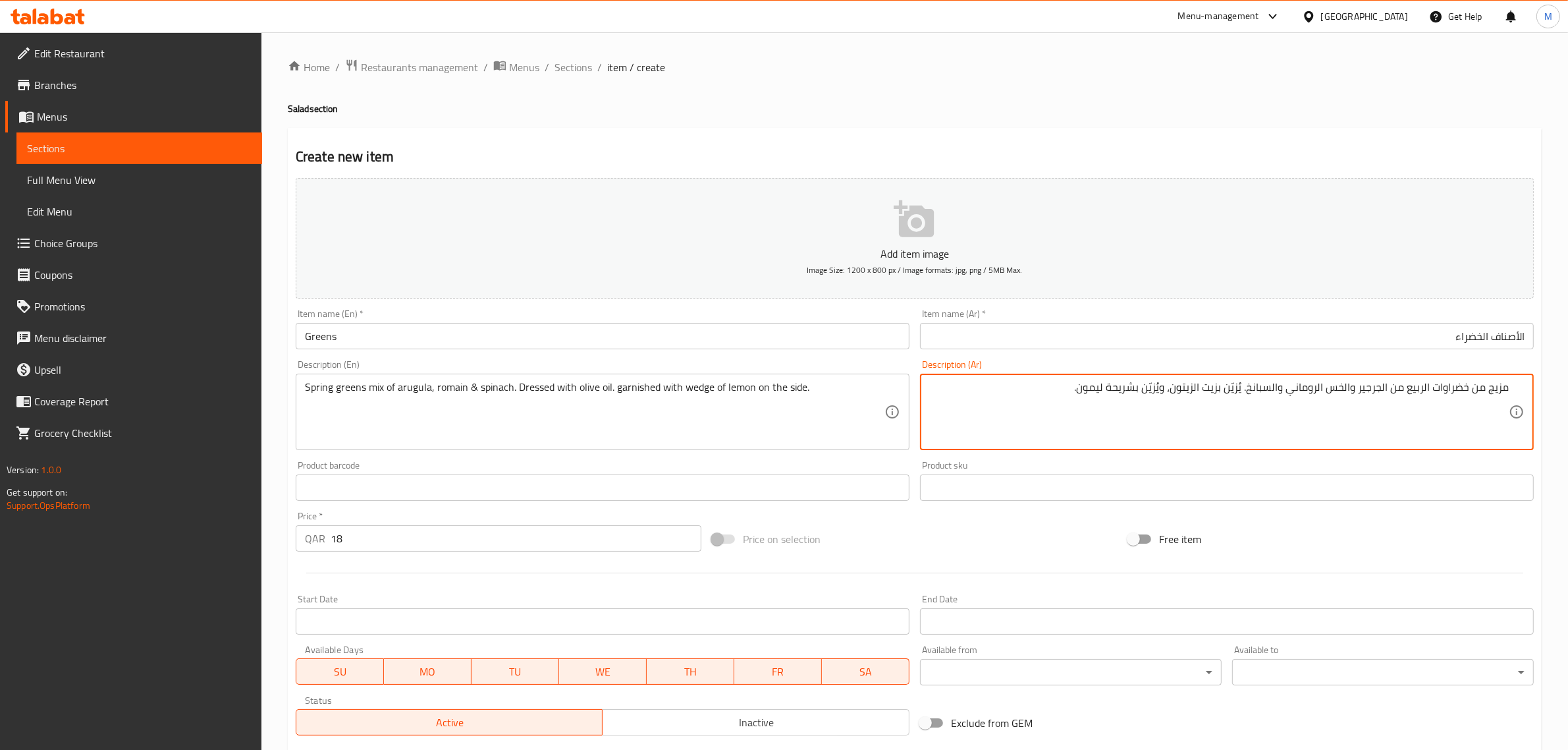
paste textarea "مزيج الخضروات الربيعية من الجرجير والرومان والسبانخ. مُتبلة بزيت الزيتون. مزين …"
click at [1045, 414] on textarea "مزيج من خضراوات الربيع من الجرجير والخس الروماني والسبانخ. يُزيّن بزيت الزيتون،…" at bounding box center [1219, 412] width 579 height 63
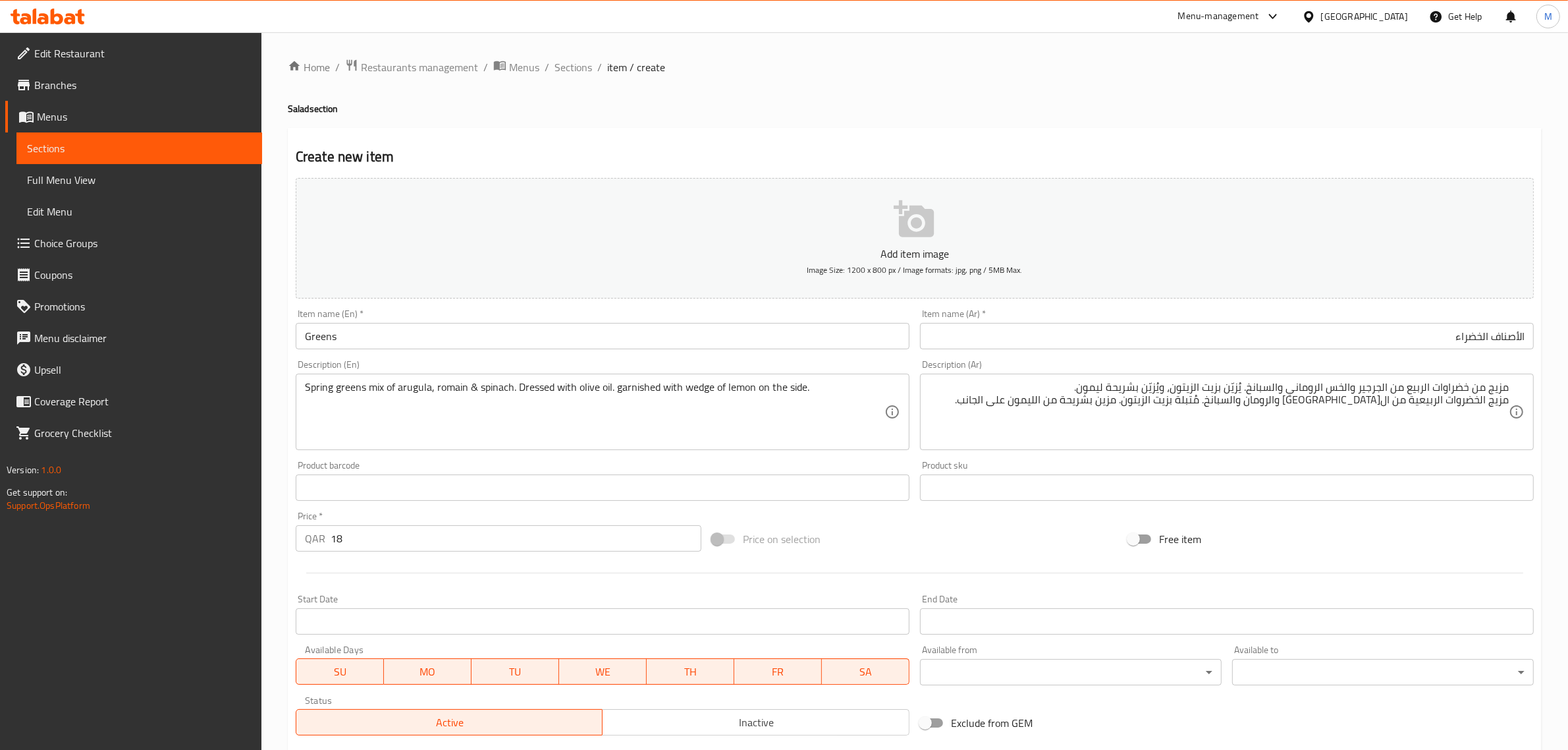
click at [1048, 442] on textarea "مزيج من خضراوات الربيع من الجرجير والخس الروماني والسبانخ. يُزيّن بزيت الزيتون،…" at bounding box center [1219, 412] width 579 height 63
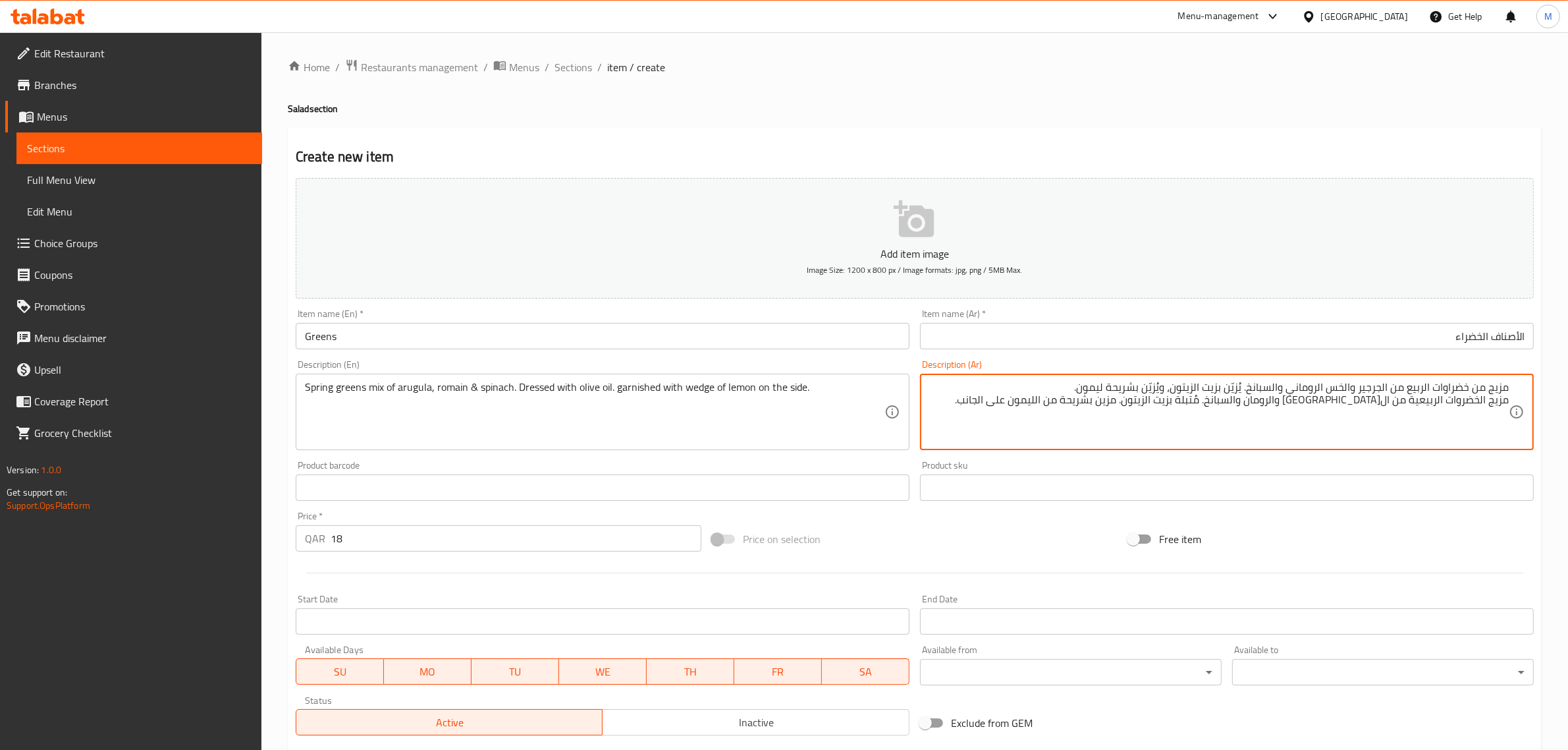
paste textarea
type textarea "مزيج الخضروات الربيعية من الجرجير والرومان والسبانخ. مُتبلة بزيت الزيتون. مزين …"
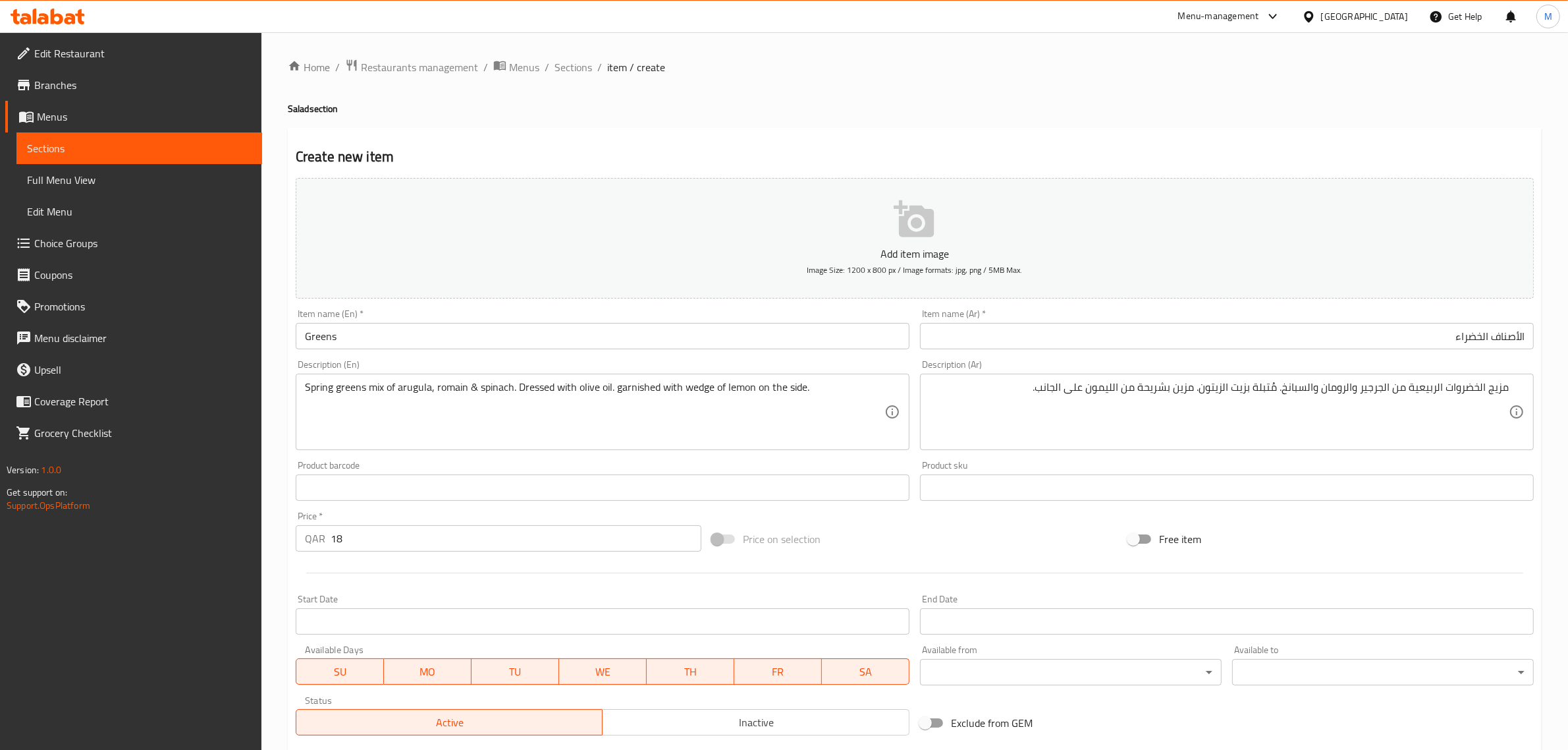
click at [1327, 518] on div "Add item image Image Size: 1200 x 800 px / Image formats: jpg, png / 5MB Max. I…" at bounding box center [914, 457] width 1248 height 568
drag, startPoint x: 746, startPoint y: 710, endPoint x: 807, endPoint y: 687, distance: 65.2
click at [755, 710] on button "Inactive" at bounding box center [756, 722] width 308 height 26
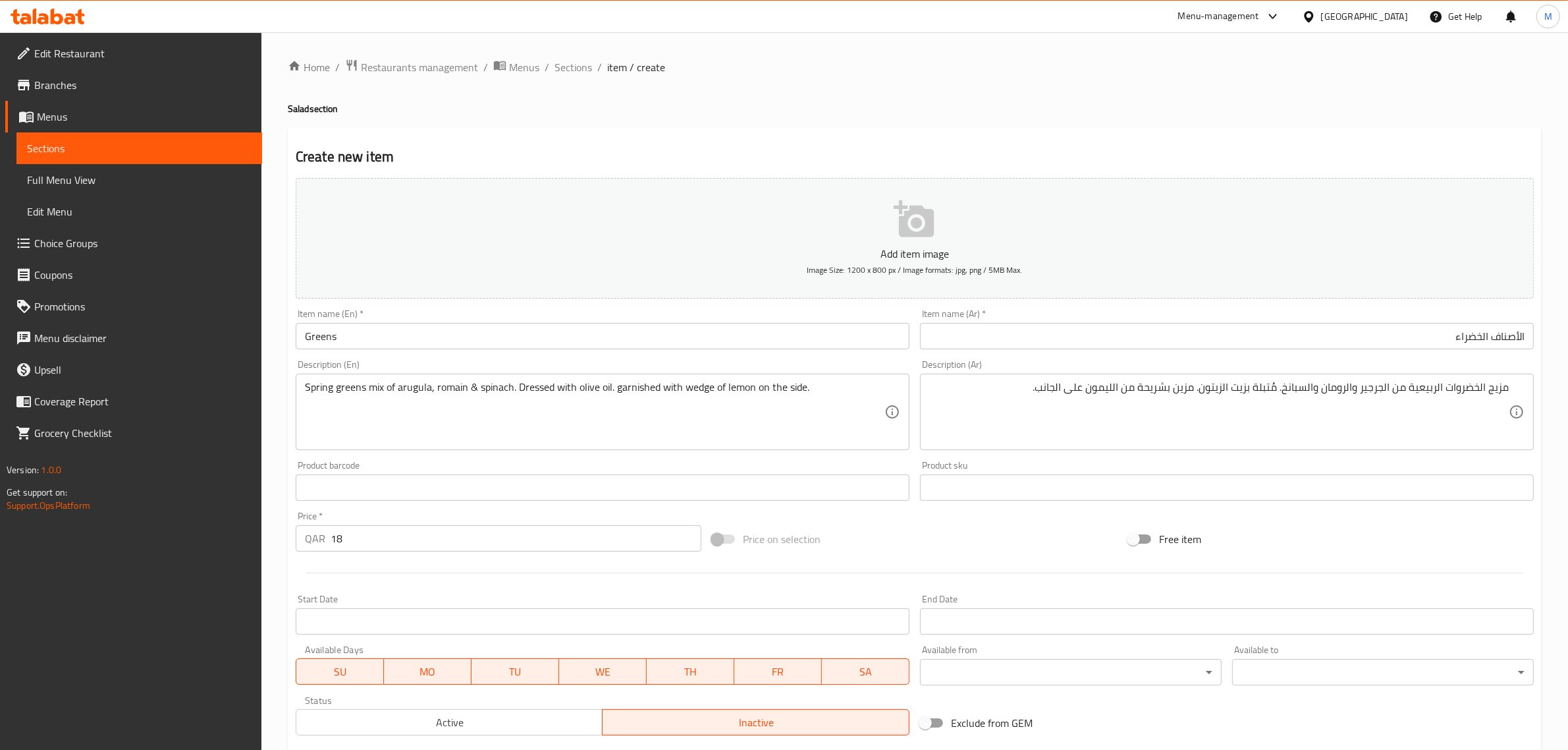
click at [936, 545] on div "Price on selection" at bounding box center [915, 539] width 416 height 36
click at [922, 522] on div "Price on selection" at bounding box center [915, 539] width 416 height 36
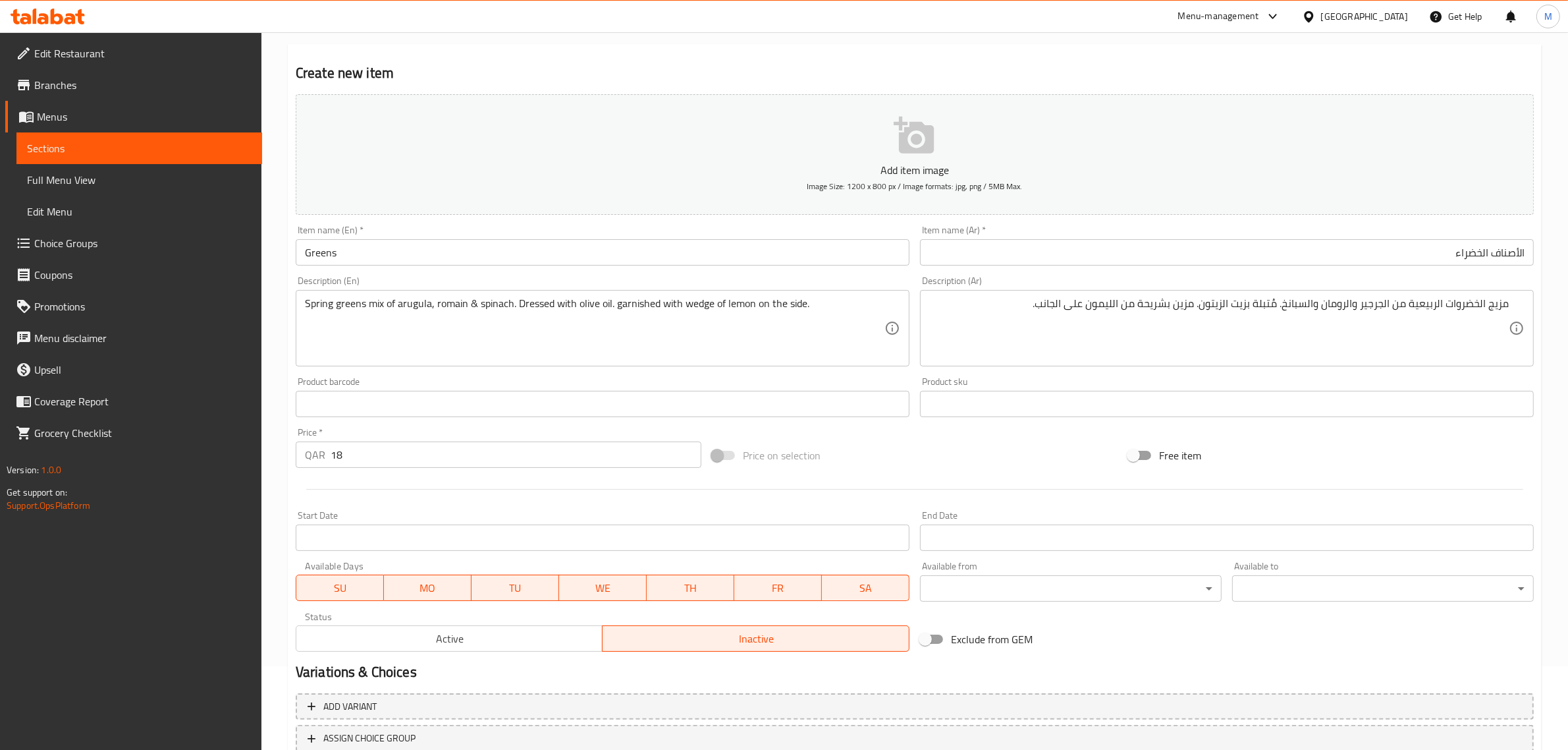
scroll to position [165, 0]
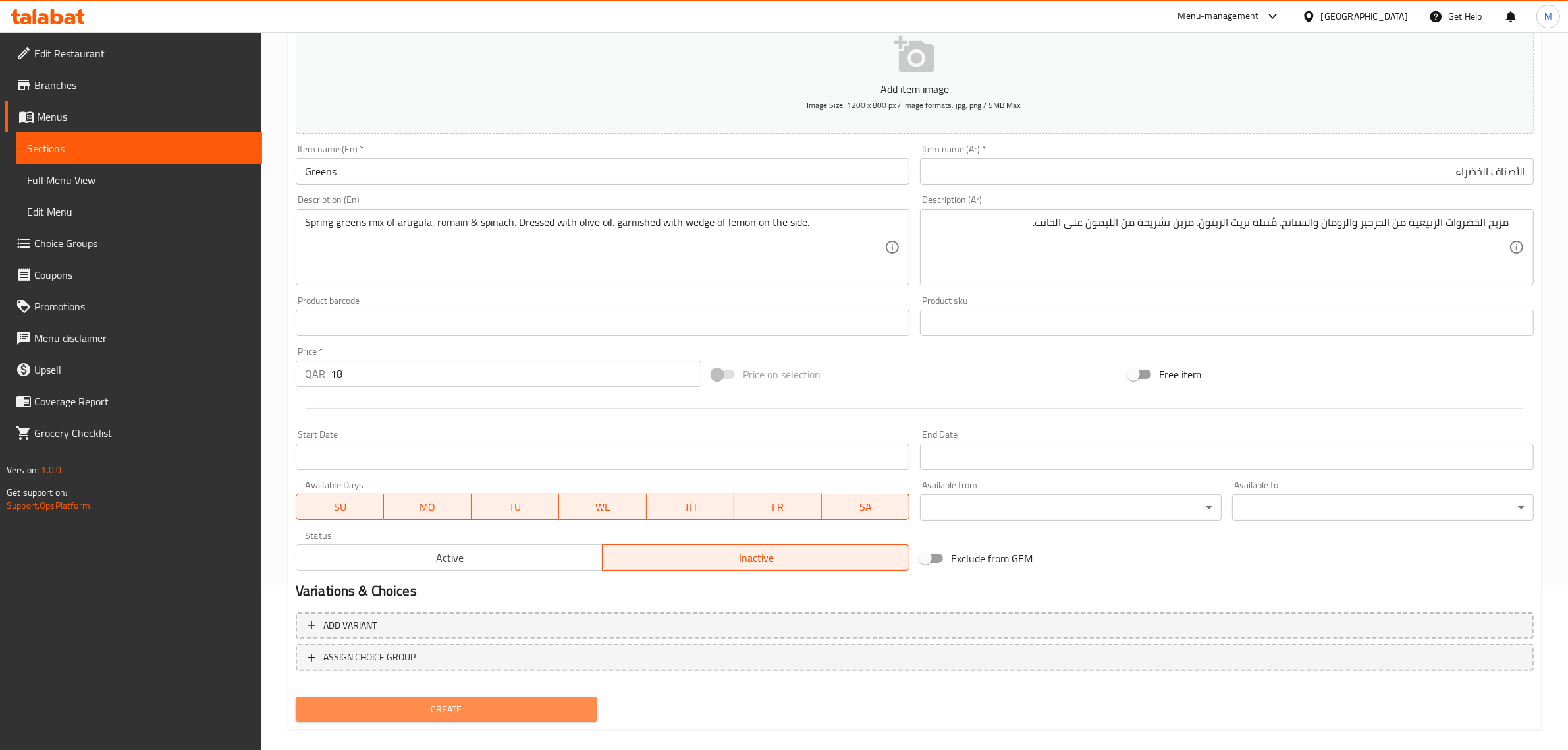
click at [504, 709] on span "Create" at bounding box center [446, 709] width 280 height 17
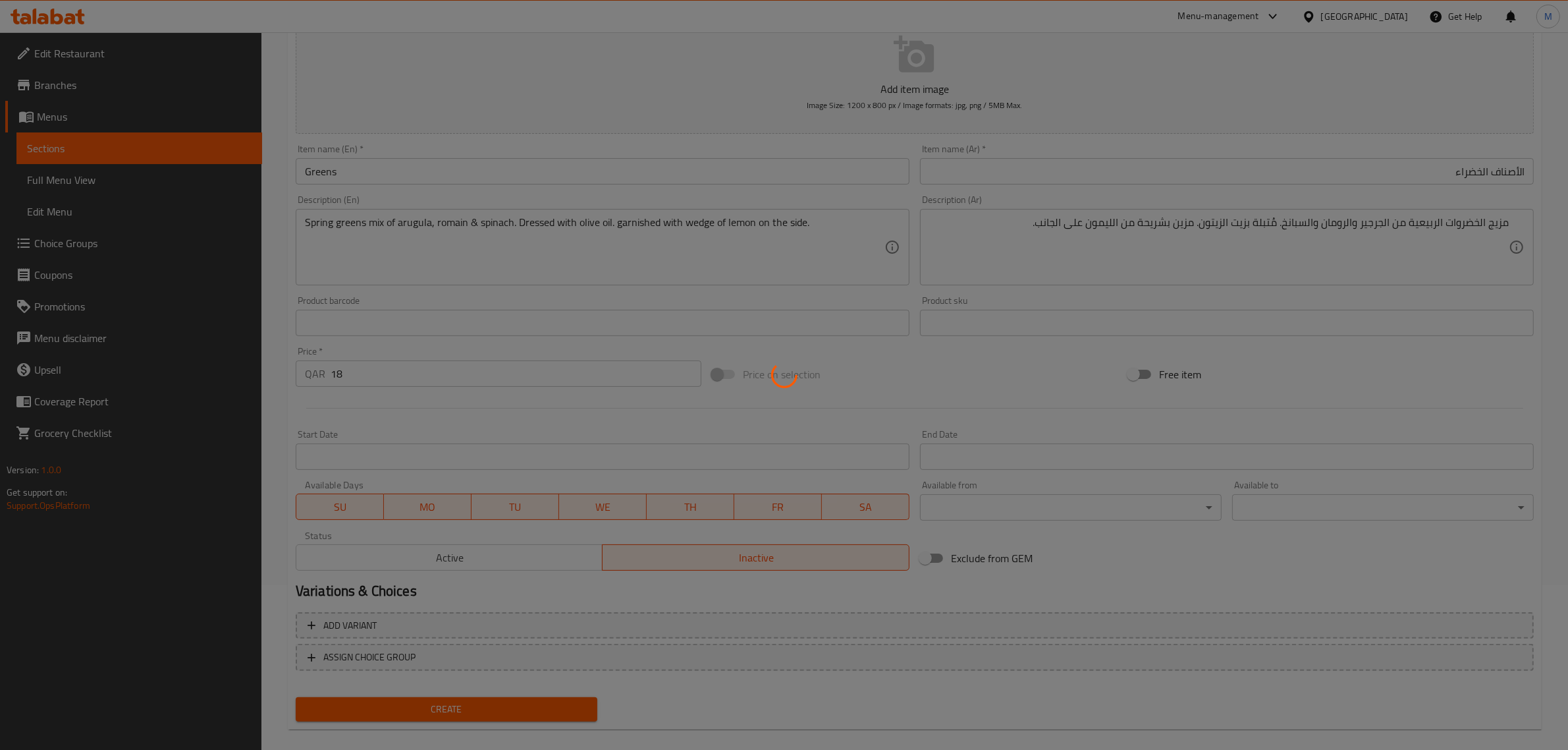
type input "0"
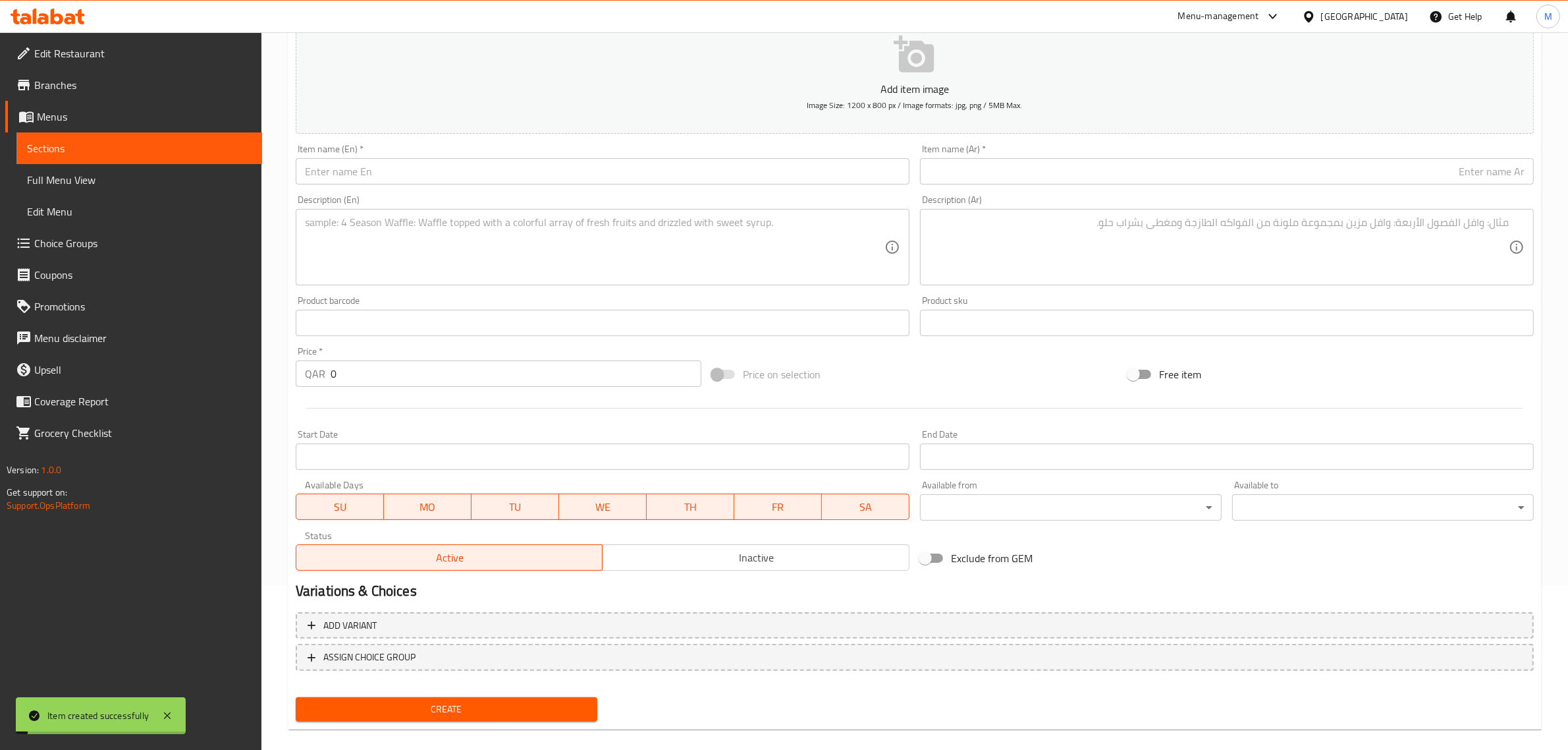
click at [740, 700] on div "Create" at bounding box center [914, 709] width 1248 height 35
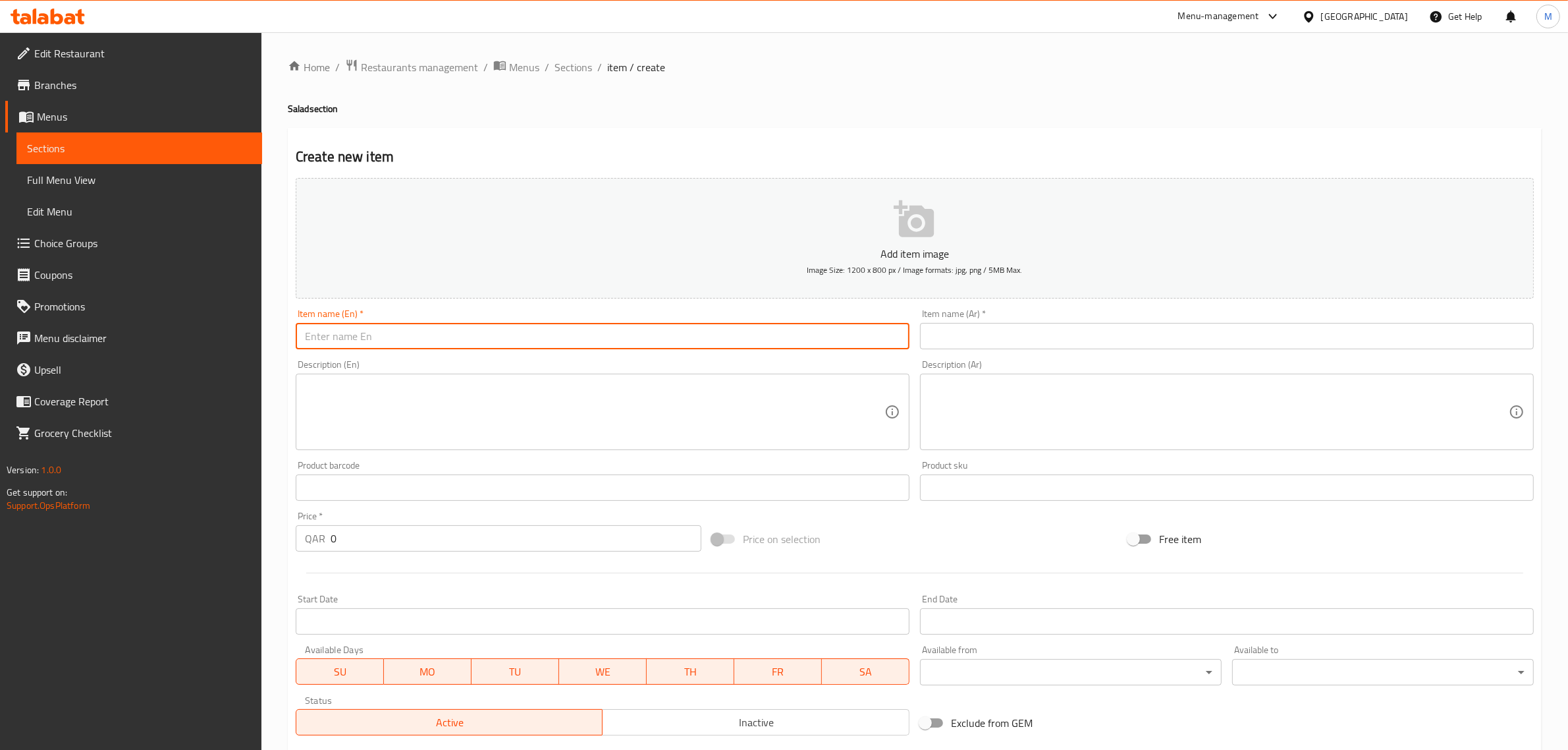
click at [577, 333] on input "text" at bounding box center [602, 336] width 614 height 26
paste input "Chicken Caesar"
type input "Chicken Caesar Salad"
click at [1066, 342] on input "text" at bounding box center [1227, 336] width 614 height 26
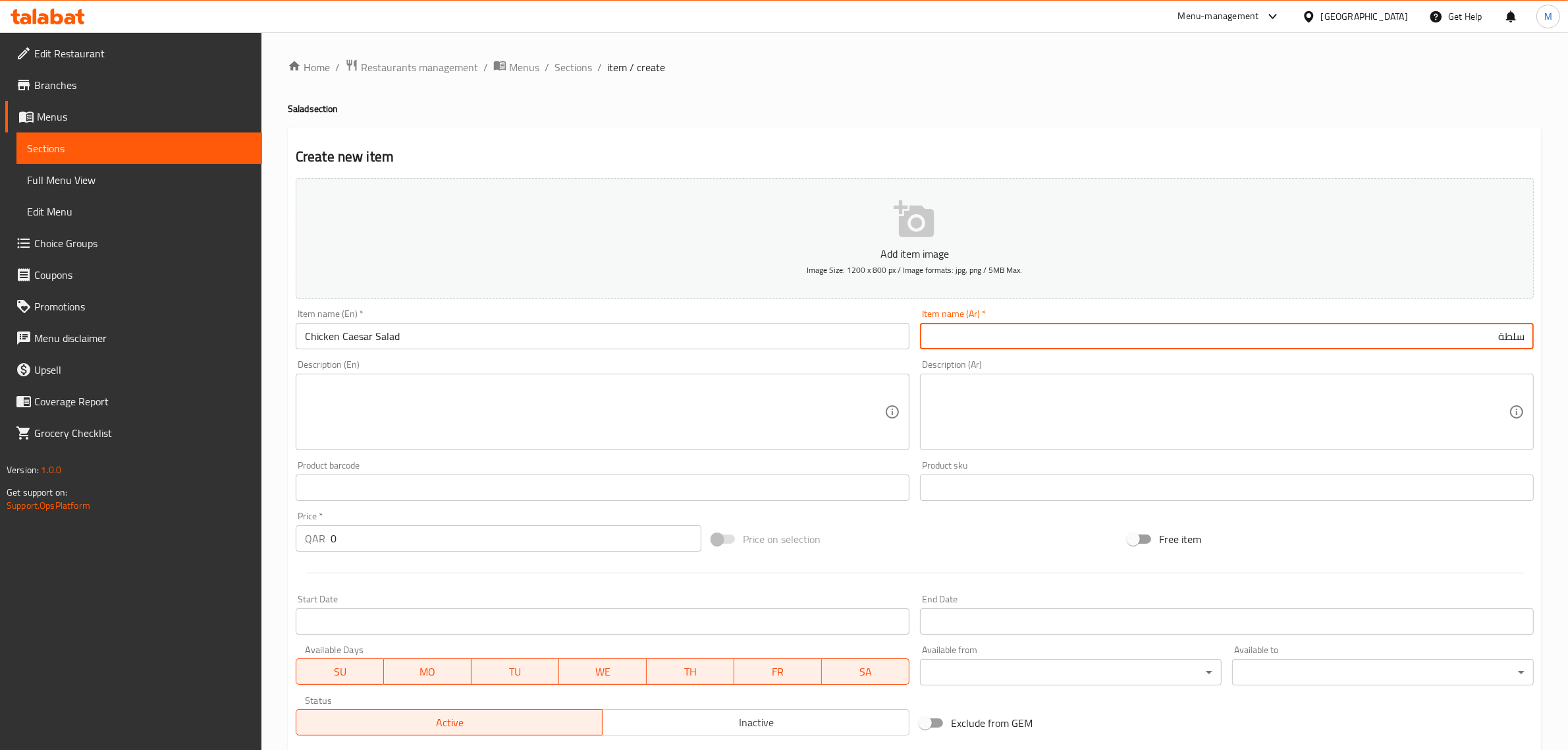
type input "سلطة"
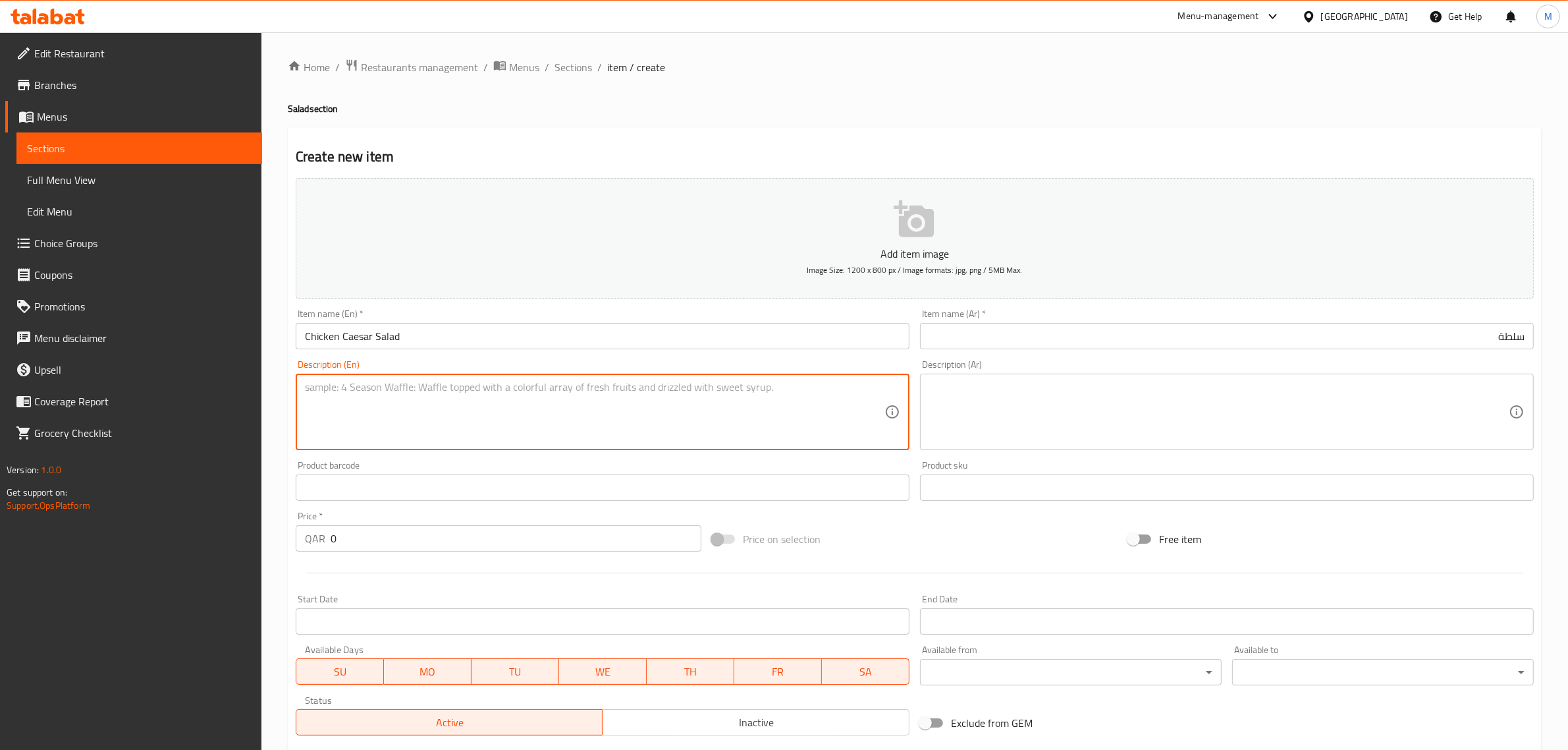
click at [610, 430] on textarea at bounding box center [595, 412] width 579 height 63
paste textarea "Romaine Lettuce with Italian Style roasted chicken. Drenched in our very own Ca…"
type textarea "Romaine Lettuce with Italian Style roasted chicken. Drenched in our very own Ca…"
click at [1019, 534] on div "Price on selection" at bounding box center [915, 539] width 416 height 36
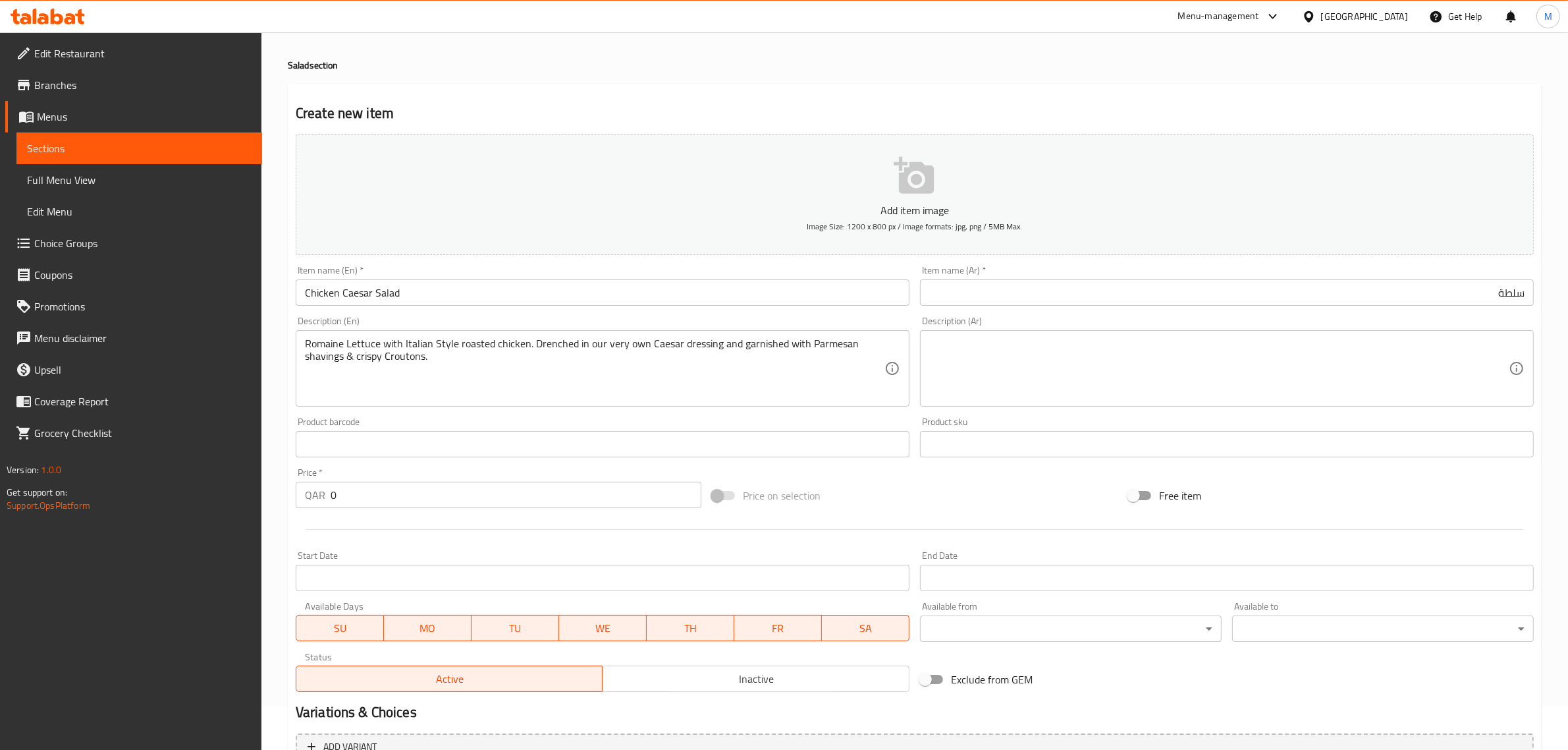
scroll to position [82, 0]
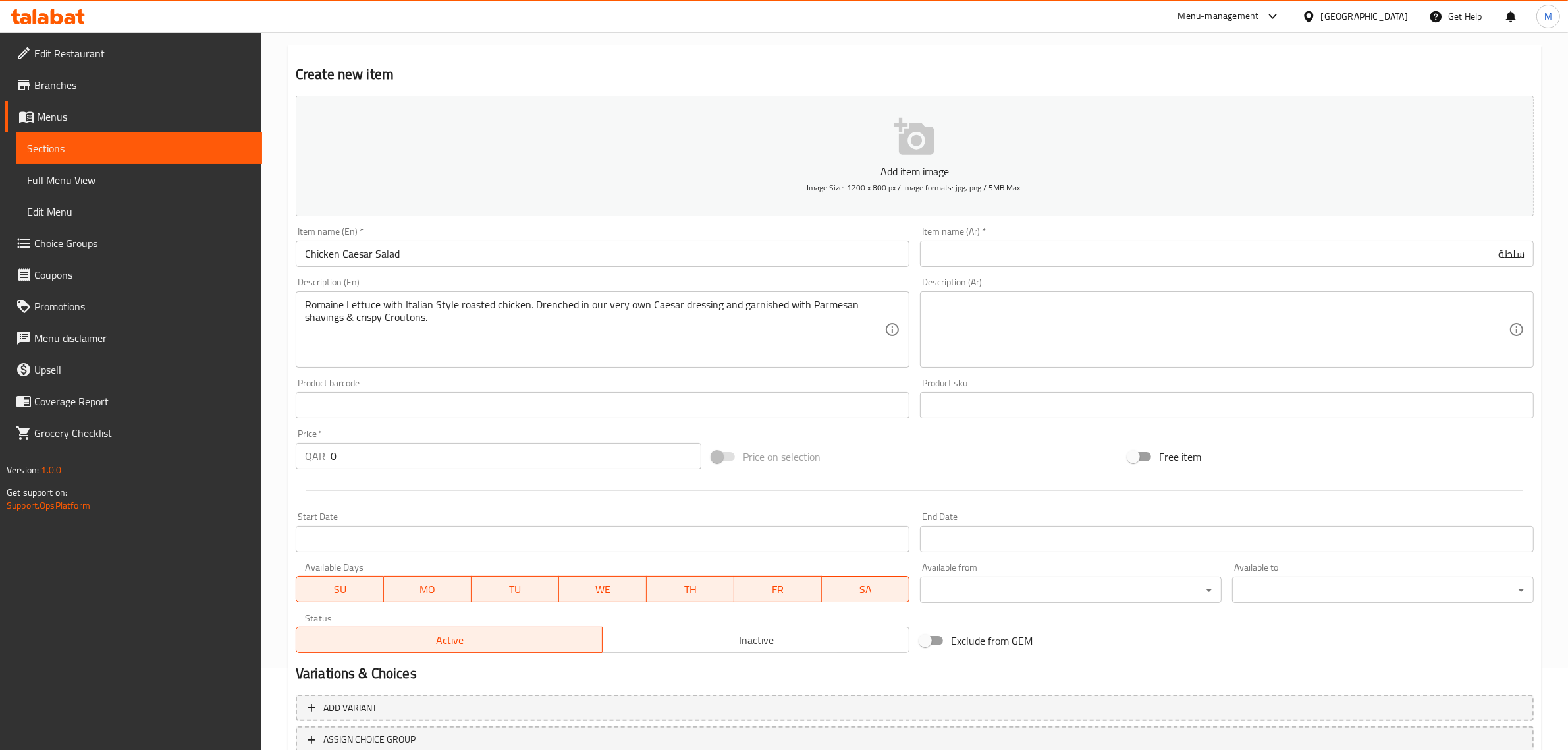
click at [1457, 259] on input "سلطة" at bounding box center [1227, 253] width 614 height 26
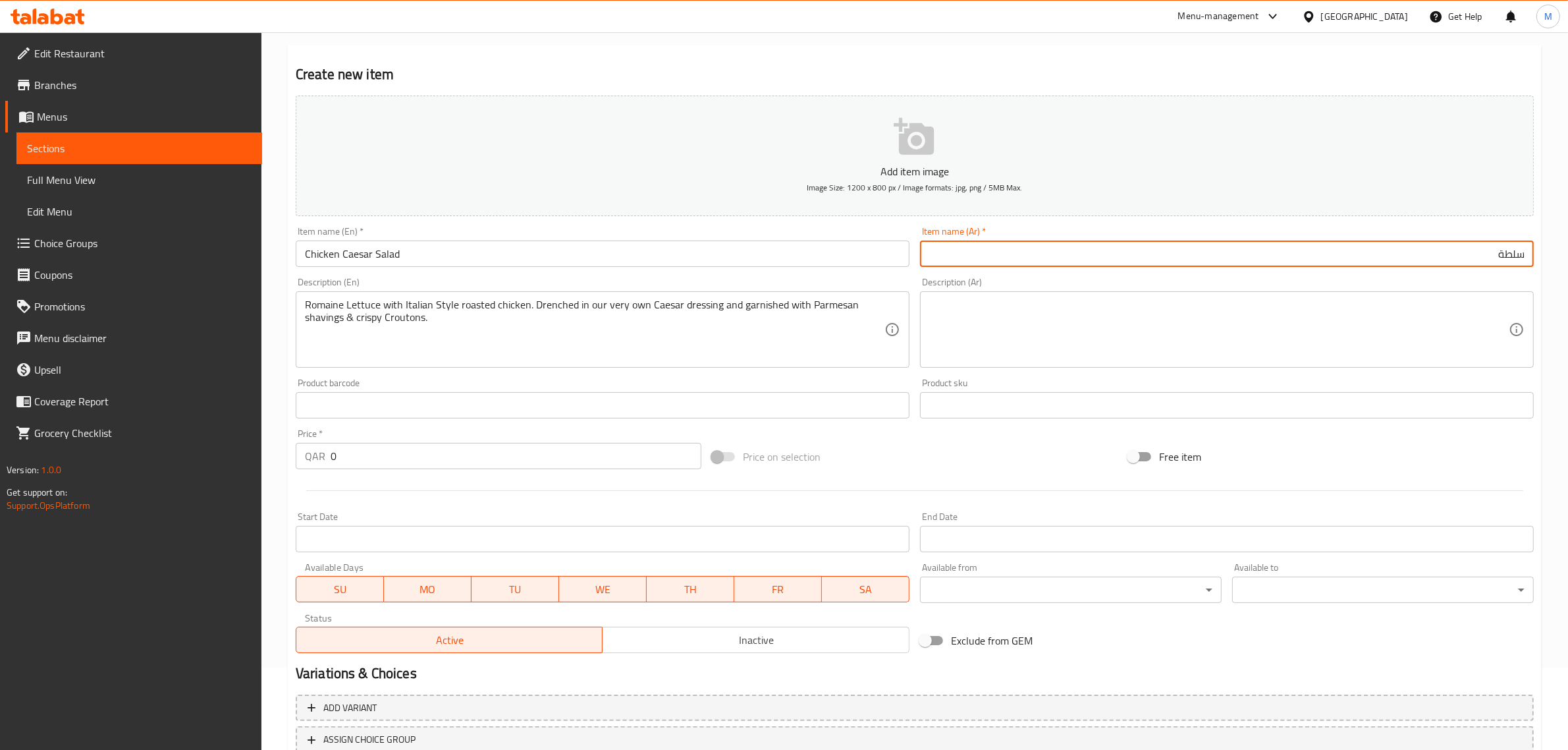
paste input "سيزربالدجاج"
click at [1476, 257] on input "سلطة سيزربالدجاج" at bounding box center [1227, 253] width 614 height 26
type input "سلطة سيزر بالدجاج"
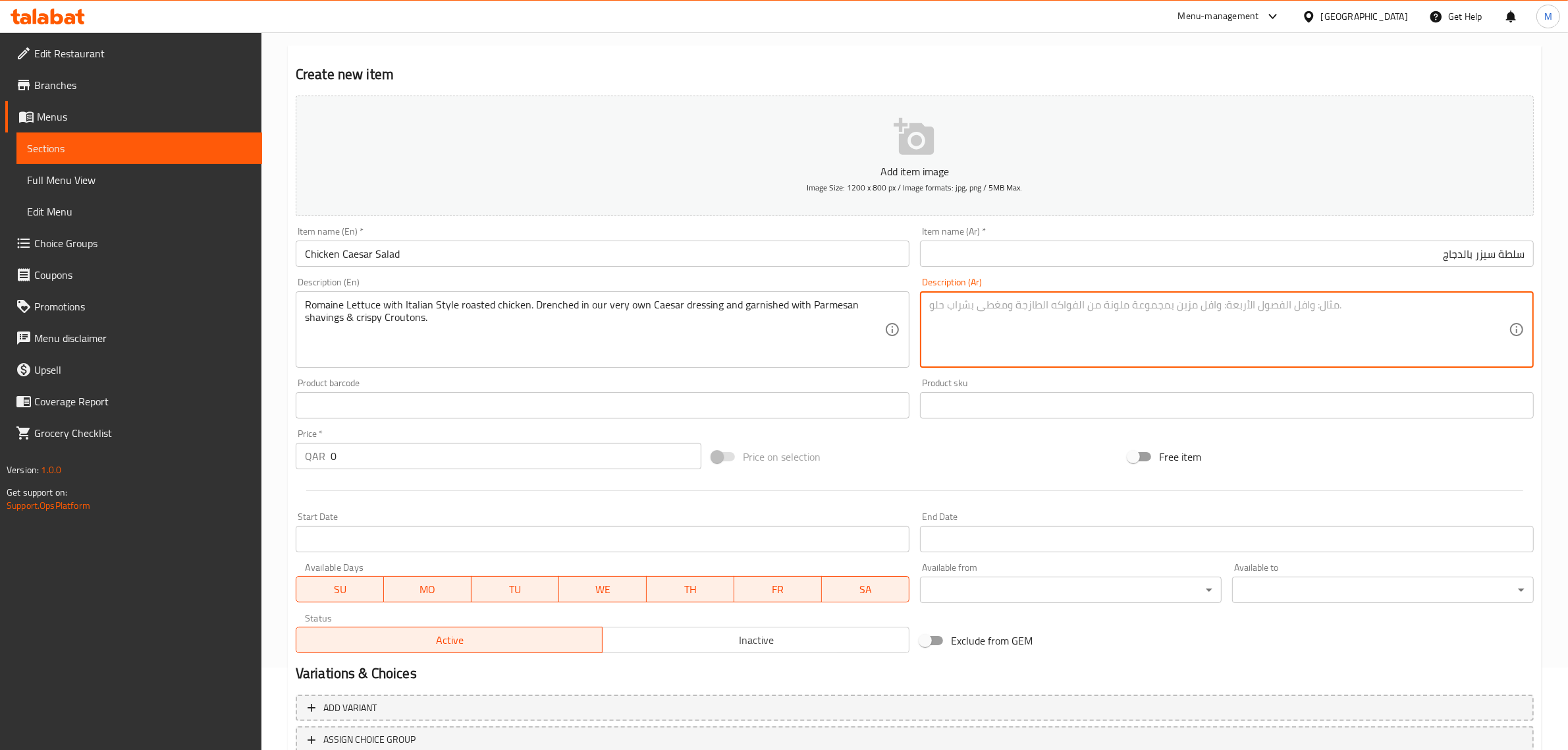
click at [1457, 337] on textarea at bounding box center [1219, 330] width 579 height 63
click at [1204, 338] on textarea at bounding box center [1219, 330] width 579 height 63
paste textarea "خس روماني مع دجاج مشوي على الطريقة الإيطالية. منقوع في صلصة السيزر الخاصة بنا و…"
type textarea "خس روماني مع دجاج مشوي على الطريقة الإيطالية. منقوع في صلصة السيزر الخاصة بنا و…"
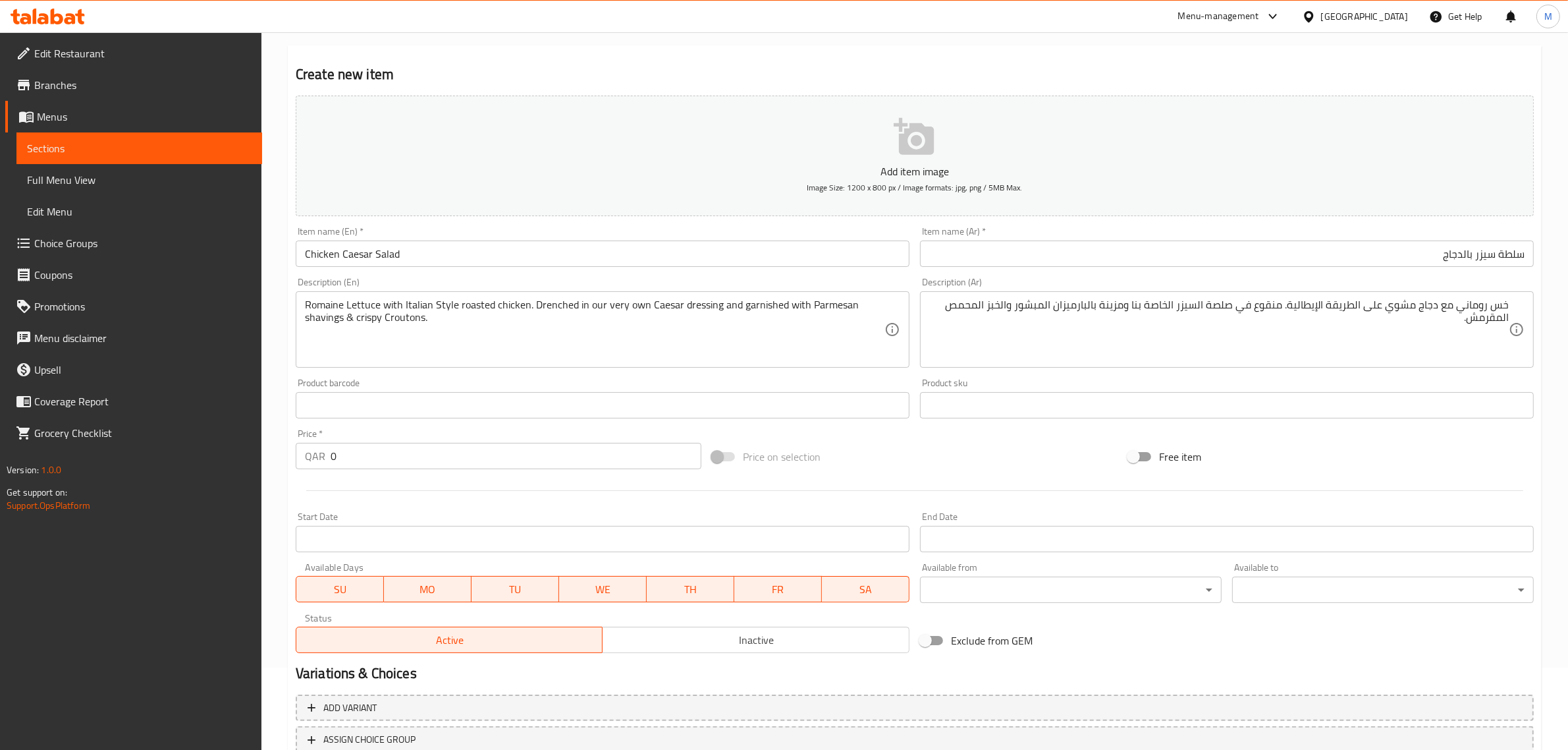
click at [1002, 469] on div "Price on selection" at bounding box center [915, 457] width 416 height 36
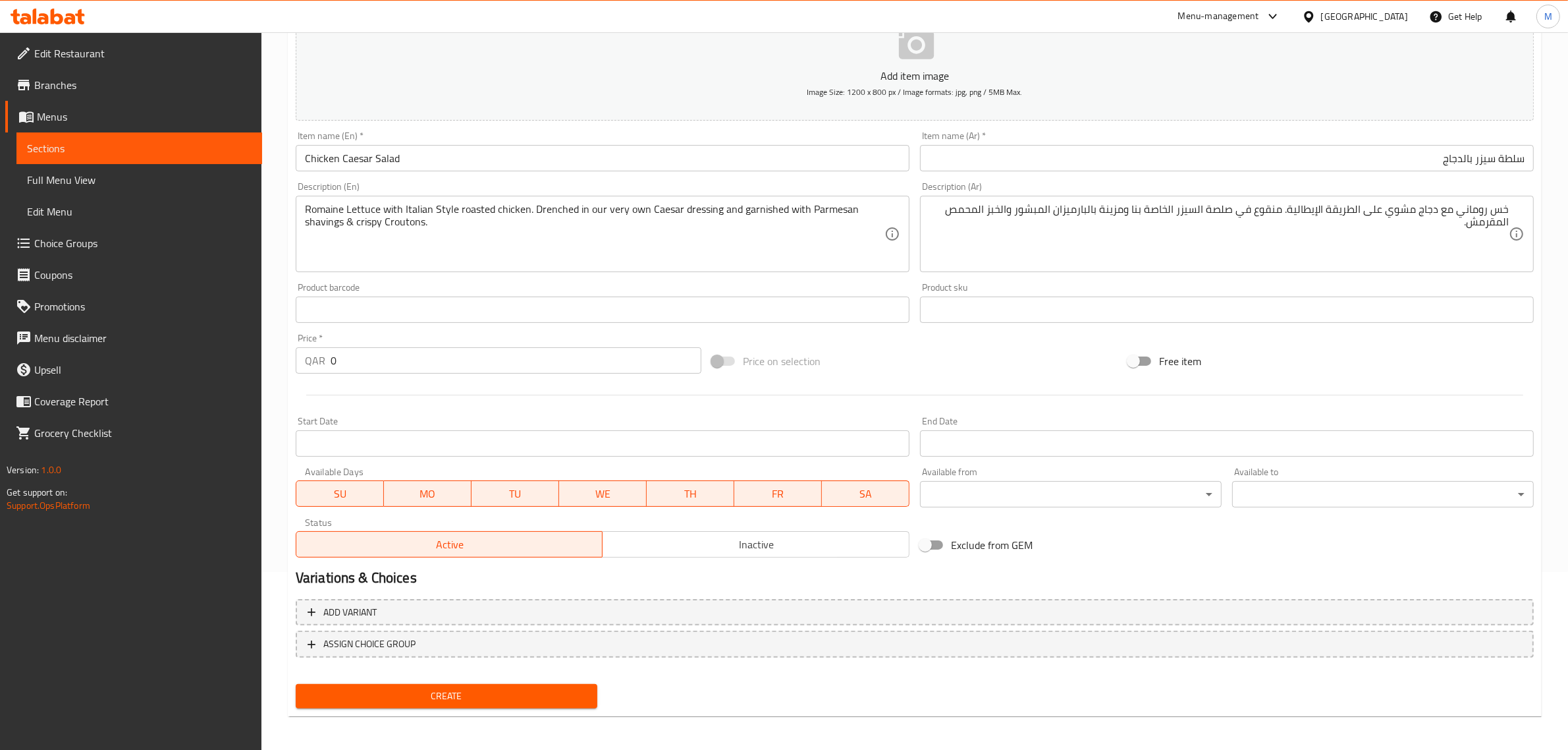
scroll to position [178, 0]
drag, startPoint x: 351, startPoint y: 359, endPoint x: 309, endPoint y: 366, distance: 42.6
click at [309, 366] on div "QAR 0 Price *" at bounding box center [498, 360] width 405 height 26
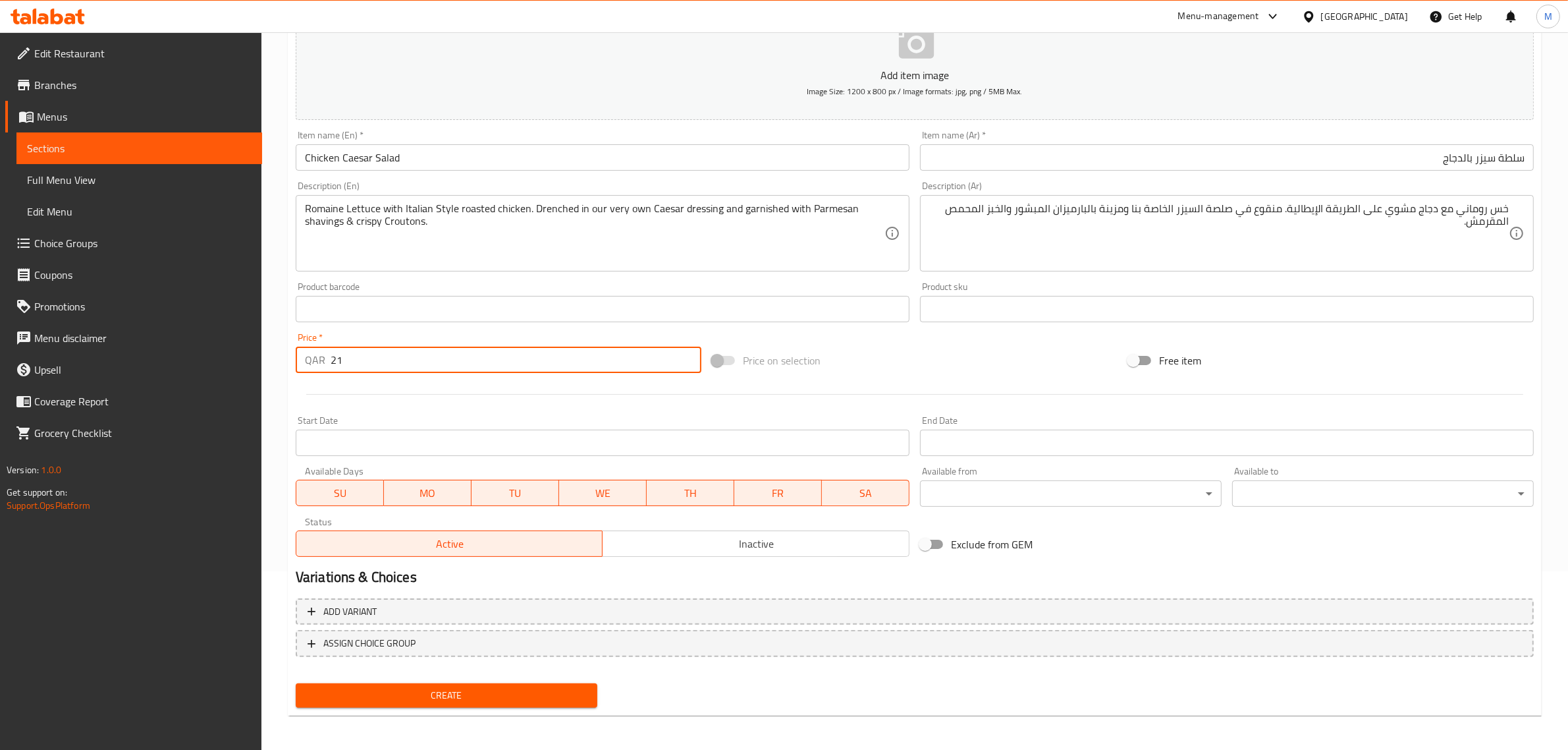
type input "21"
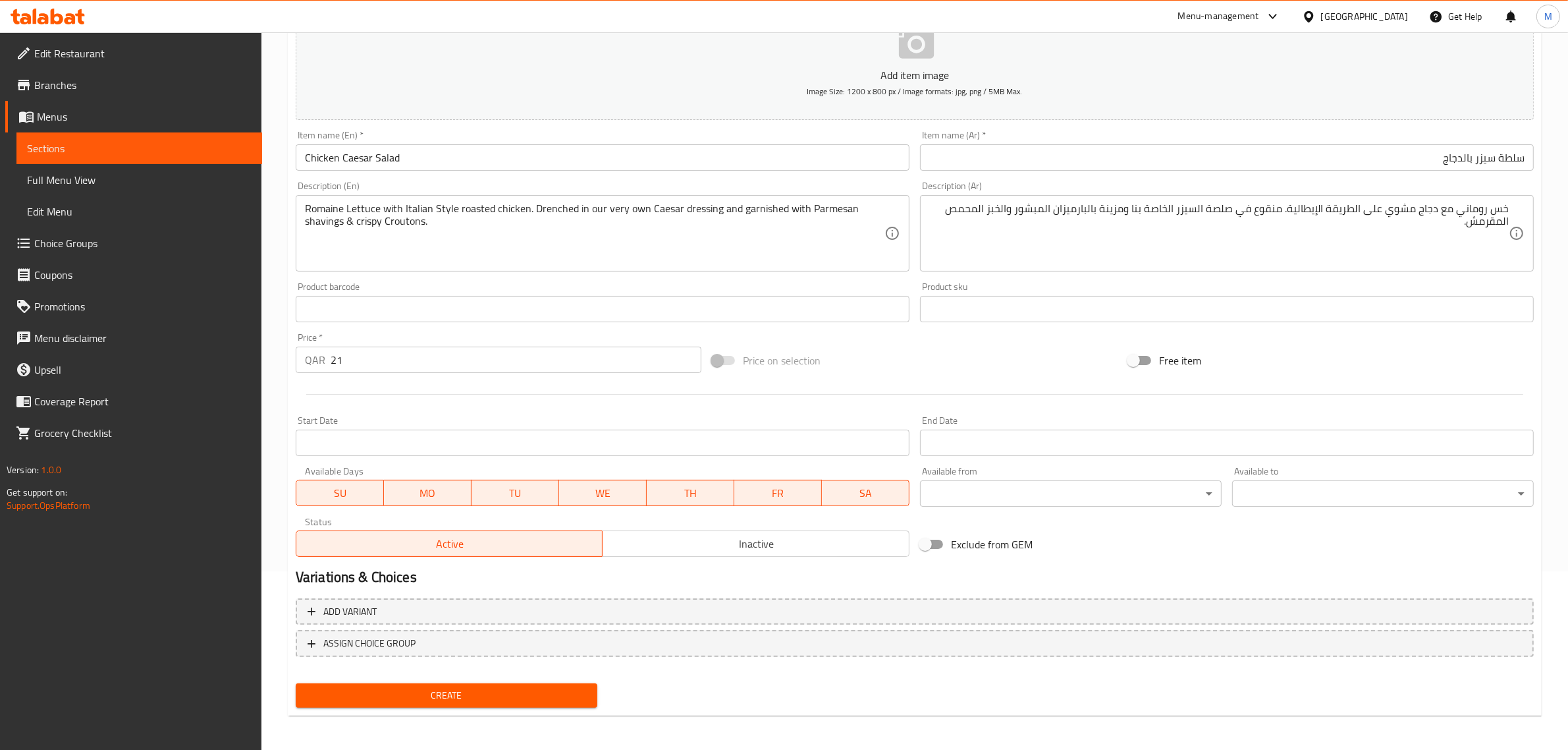
click at [883, 371] on div "Price on selection" at bounding box center [915, 360] width 416 height 36
click at [646, 550] on span "Inactive" at bounding box center [756, 544] width 296 height 19
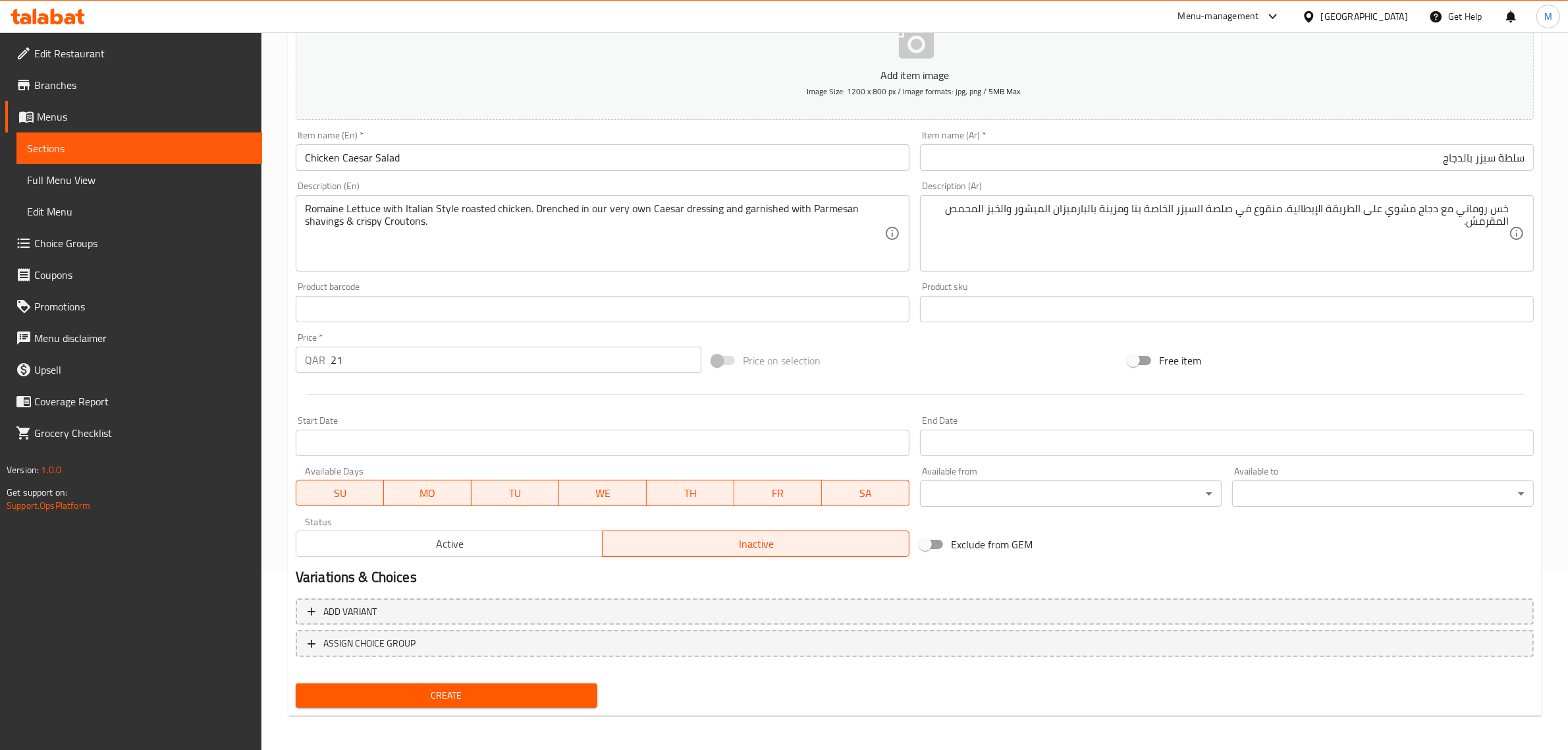
click at [505, 690] on span "Create" at bounding box center [446, 695] width 280 height 17
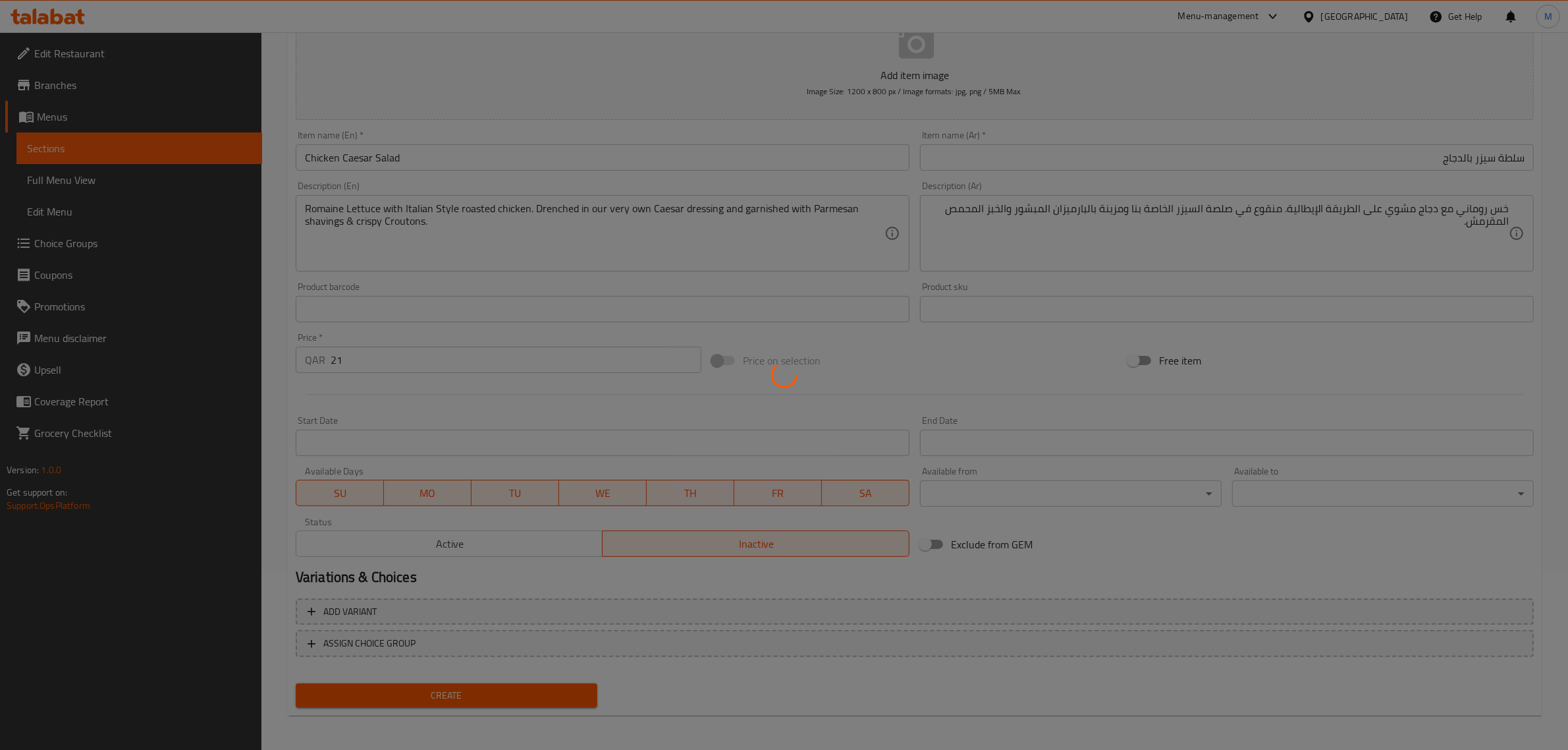
type input "0"
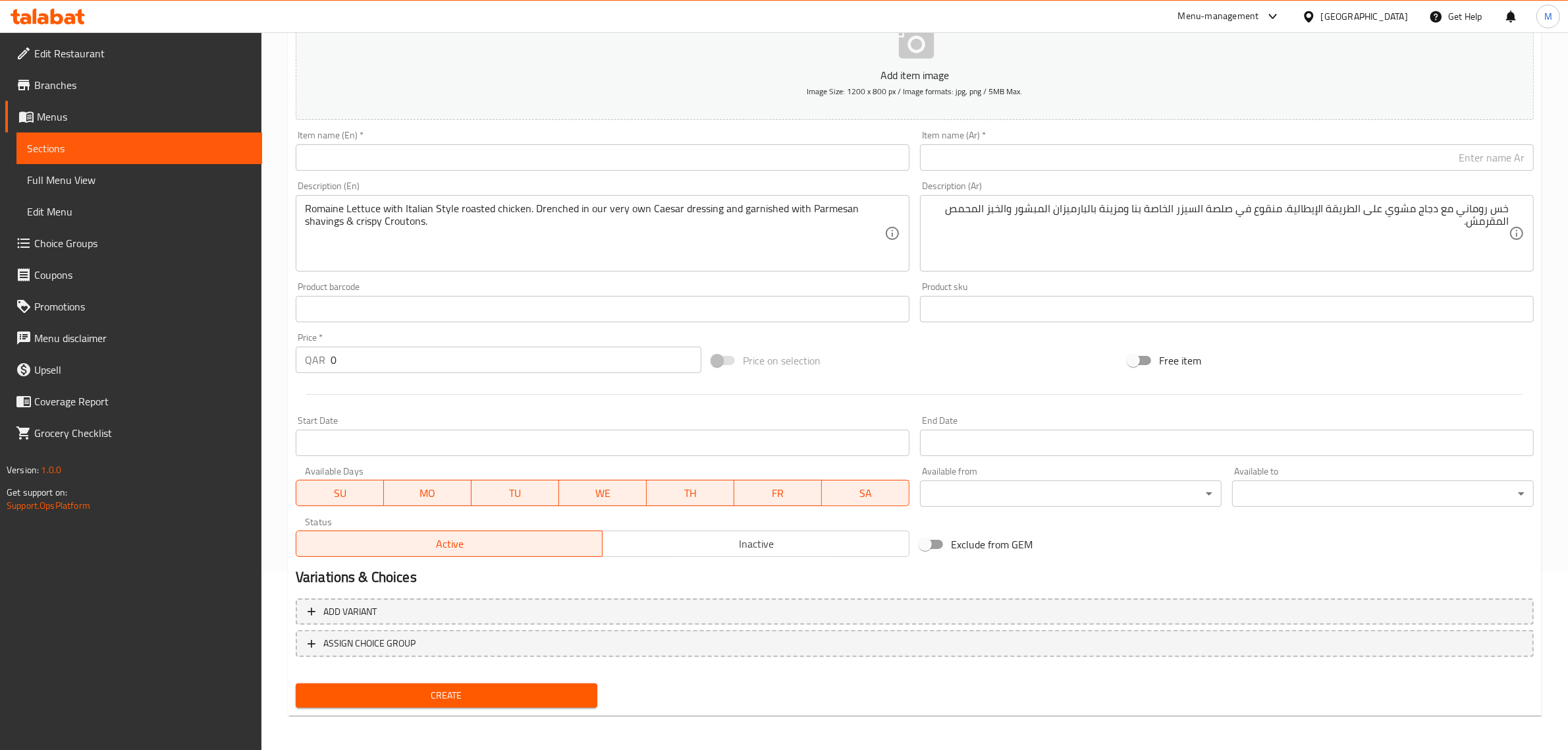
click at [756, 156] on input "text" at bounding box center [602, 157] width 614 height 26
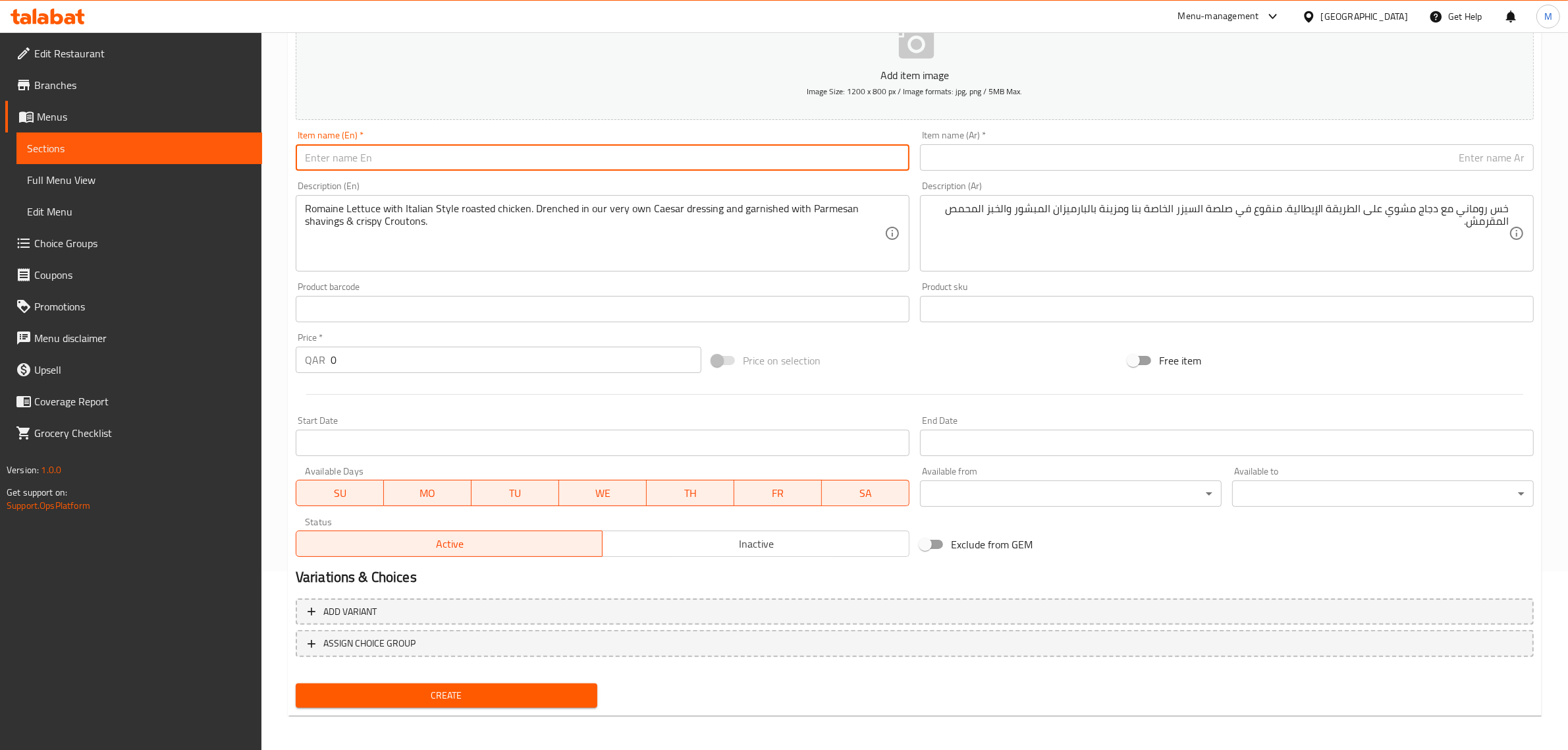
paste input "Tuna Salad"
type input "Tuna Salad"
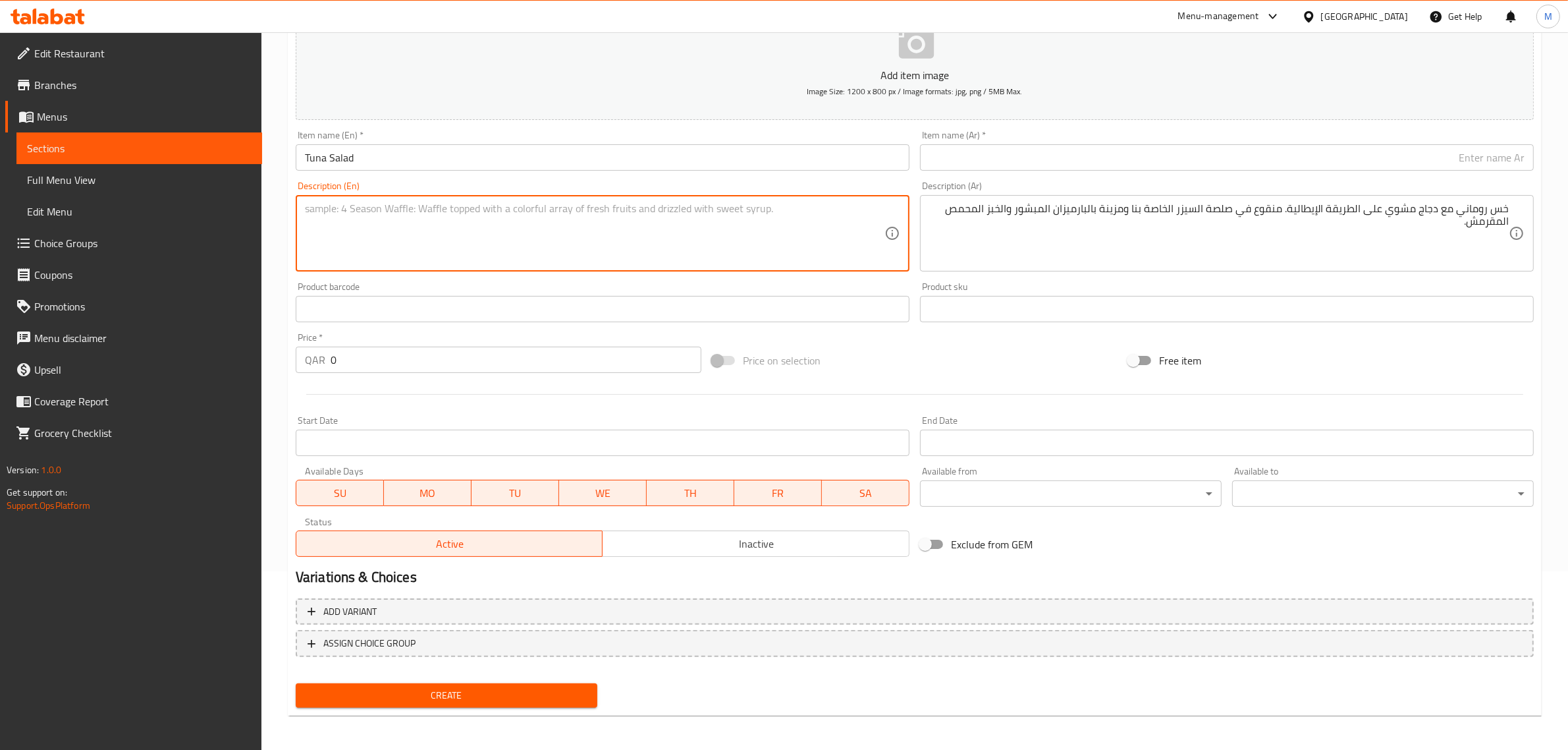
click at [744, 241] on textarea at bounding box center [595, 234] width 579 height 63
paste textarea "Perfectly seasoned Tuna laid on a bed of fresh Arugula, finely sliced shallots …"
type textarea "Perfectly seasoned tuna laid on a bed of fresh arugula, finely sliced shallots …"
click at [1181, 225] on textarea "خس روماني مع دجاج مشوي على الطريقة الإيطالية. منقوع في صلصة السيزر الخاصة بنا و…" at bounding box center [1219, 234] width 579 height 63
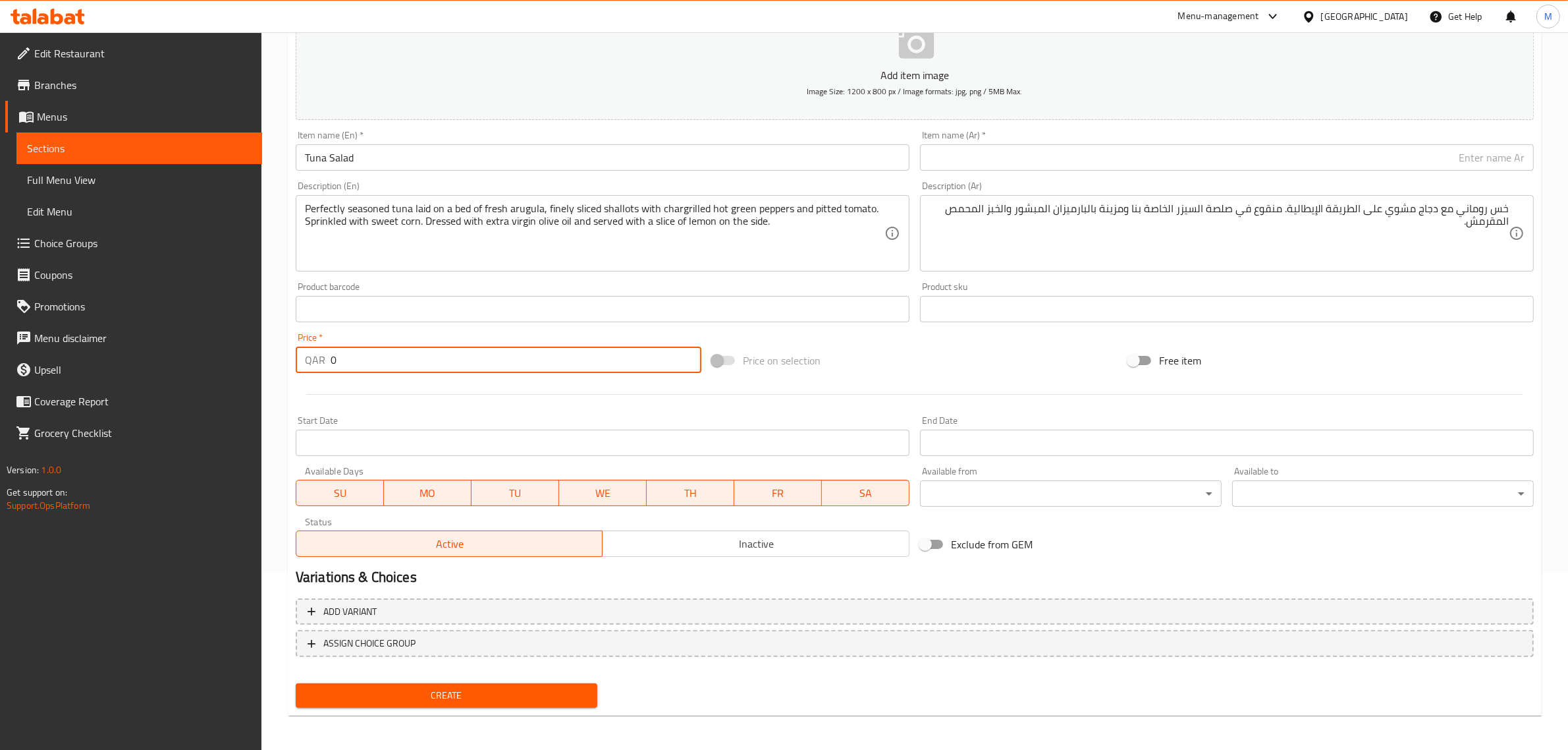
click at [584, 361] on input "0" at bounding box center [515, 360] width 371 height 26
type input "31"
click at [813, 354] on span "Price on selection" at bounding box center [782, 360] width 78 height 16
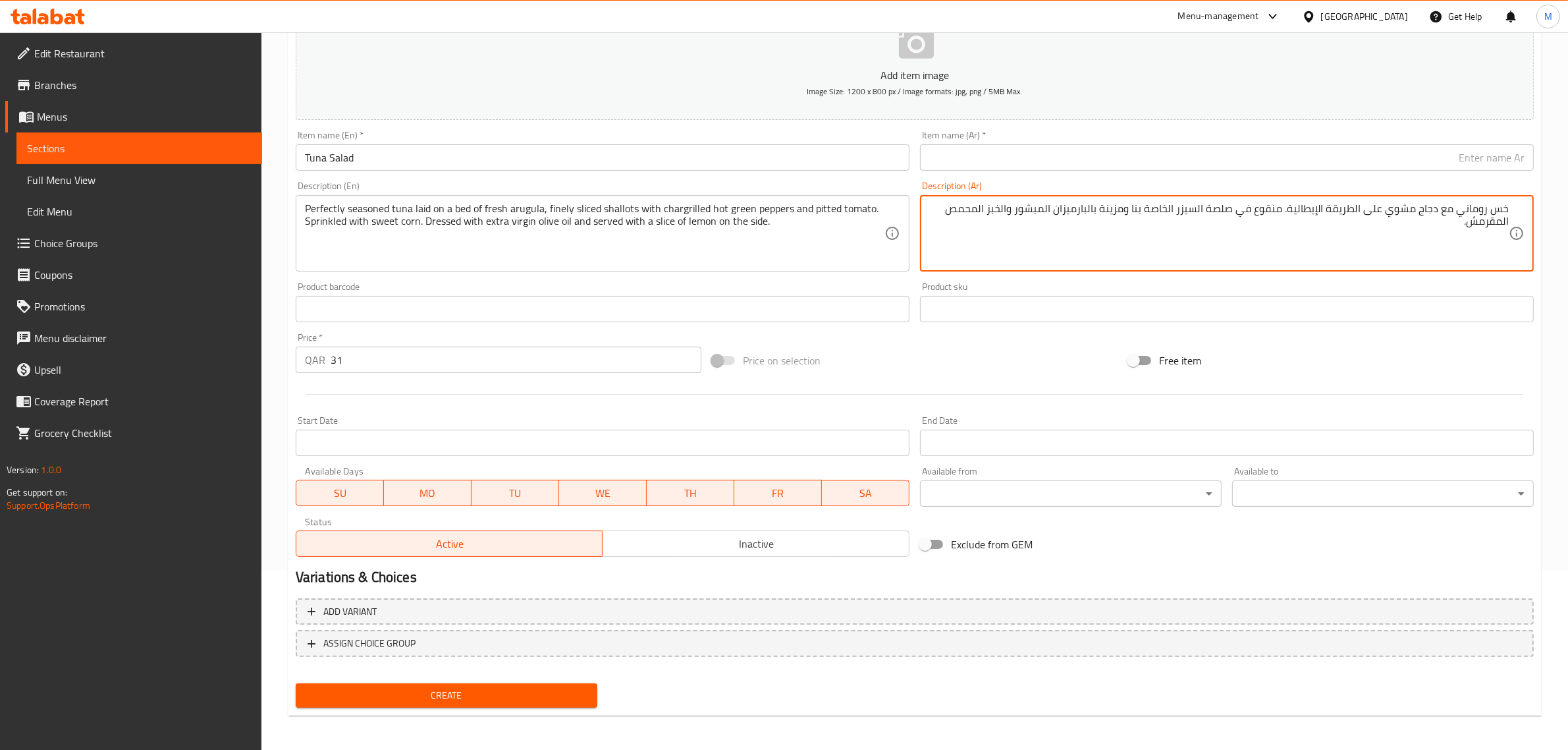
click at [1085, 256] on textarea "خس روماني مع دجاج مشوي على الطريقة الإيطالية. منقوع في صلصة السيزر الخاصة بنا و…" at bounding box center [1219, 234] width 579 height 63
paste textarea "تونة متبلة بإتقان، تقدم على طبقة من جرجير طازج، وشرائح رفيعة من الكراث، مع فلفل…"
type textarea "تونة متبلة بإتقان، تقدم على طبقة من جرجير طازج، وشرائح رفيعة من الكراث، مع فلفل…"
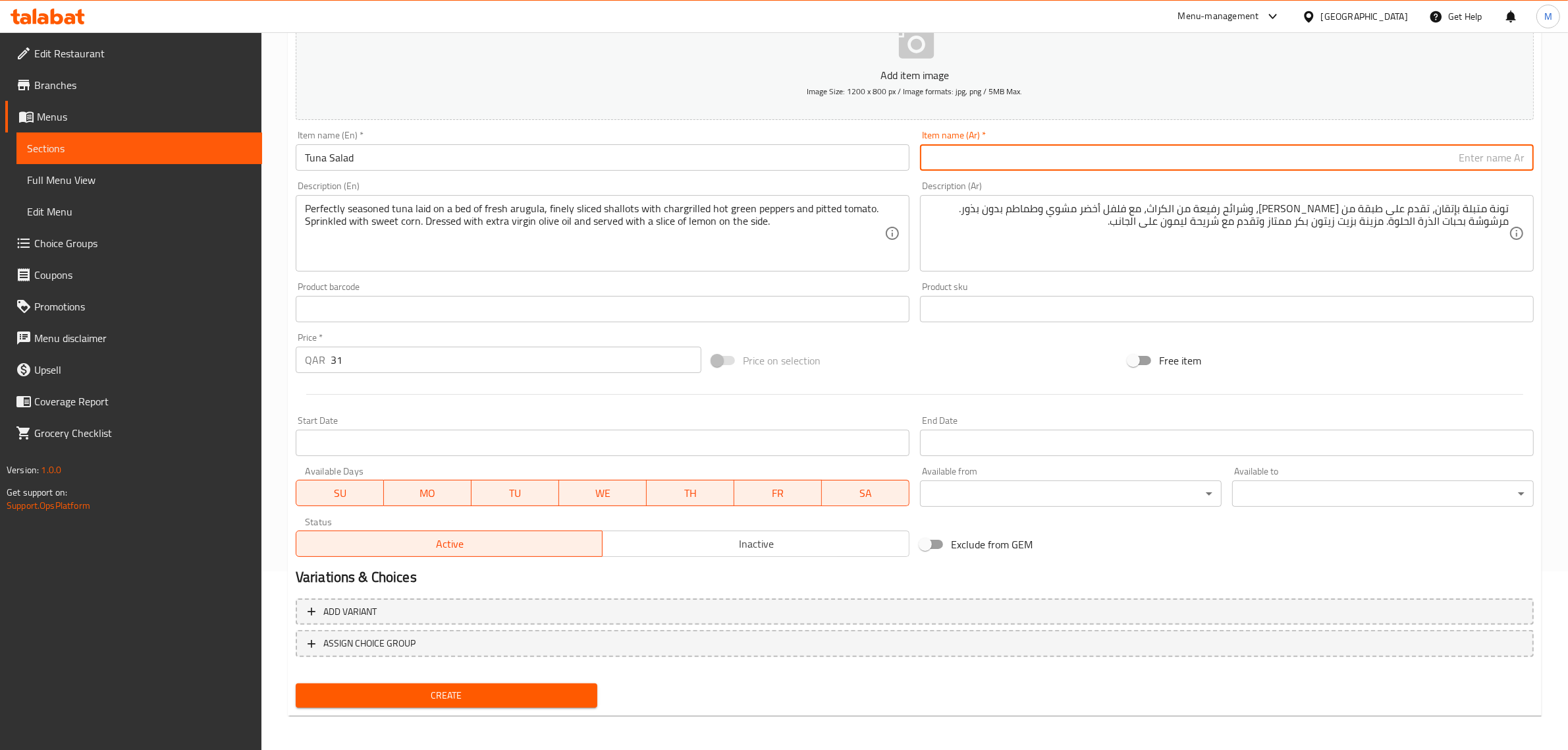
click at [1301, 157] on input "text" at bounding box center [1227, 157] width 614 height 26
paste input "سلطة التونة"
type input "سلطة التونة"
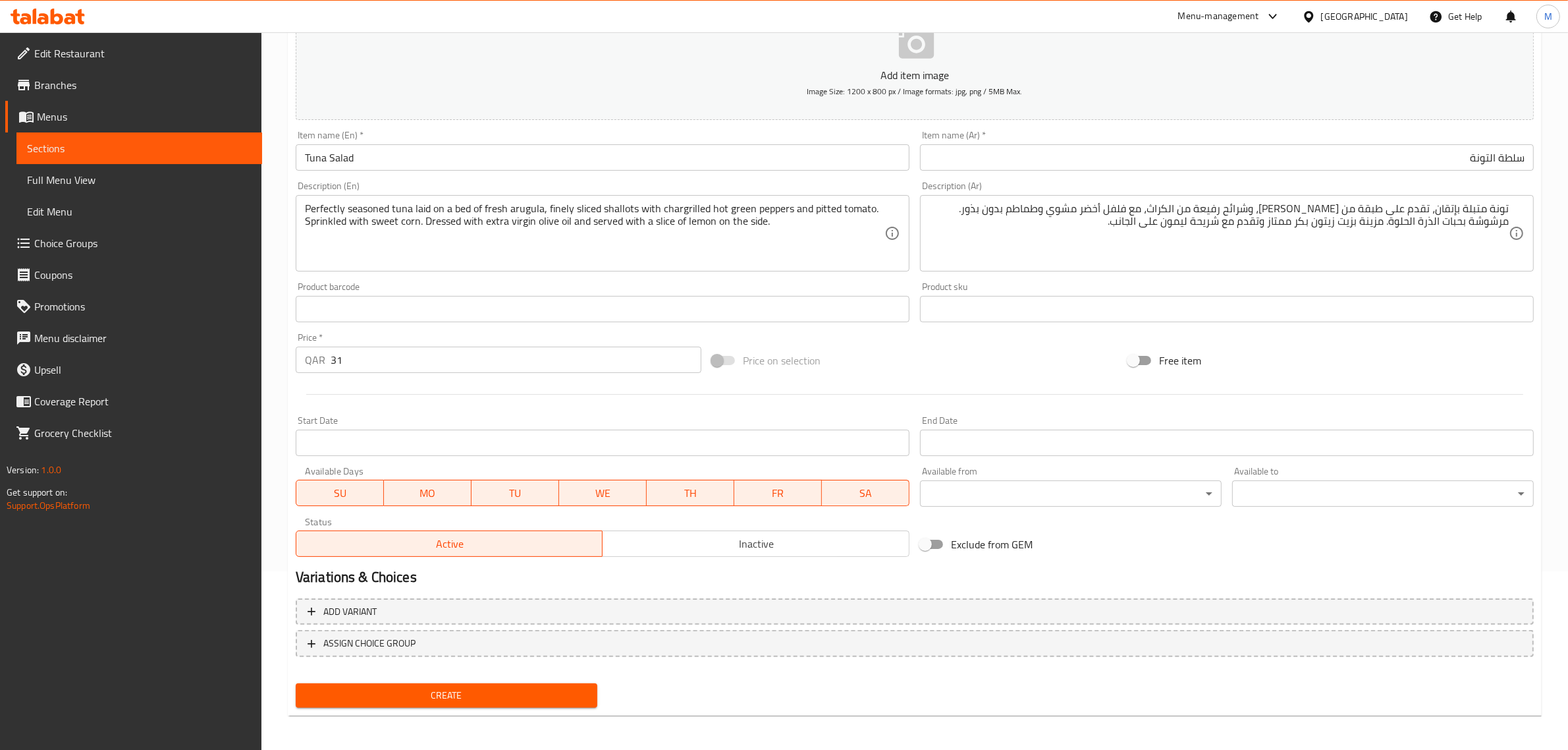
click at [708, 558] on div "Status Active Inactive" at bounding box center [603, 537] width 625 height 50
click at [716, 550] on span "Inactive" at bounding box center [756, 544] width 296 height 19
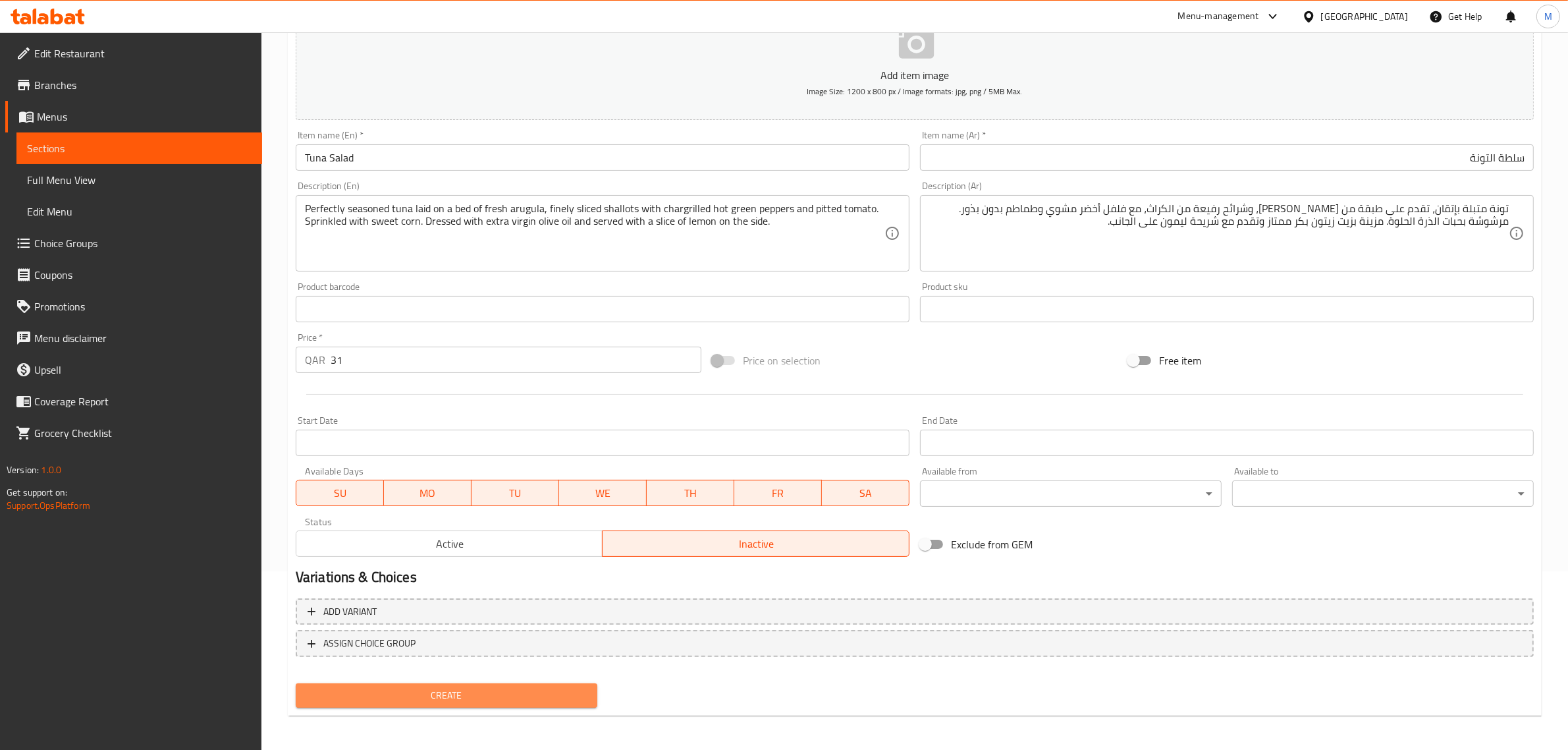
click at [488, 700] on span "Create" at bounding box center [446, 695] width 280 height 17
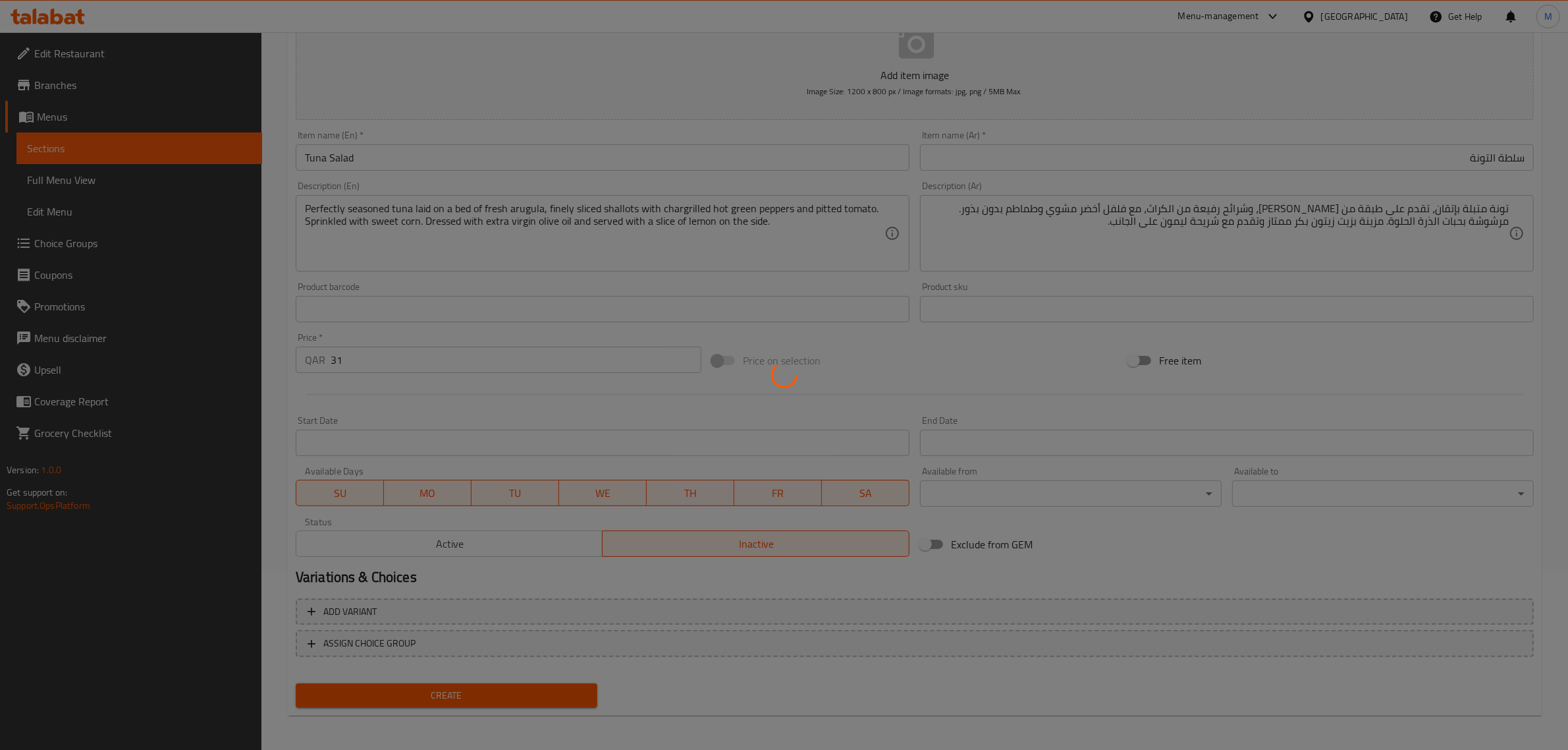
type input "0"
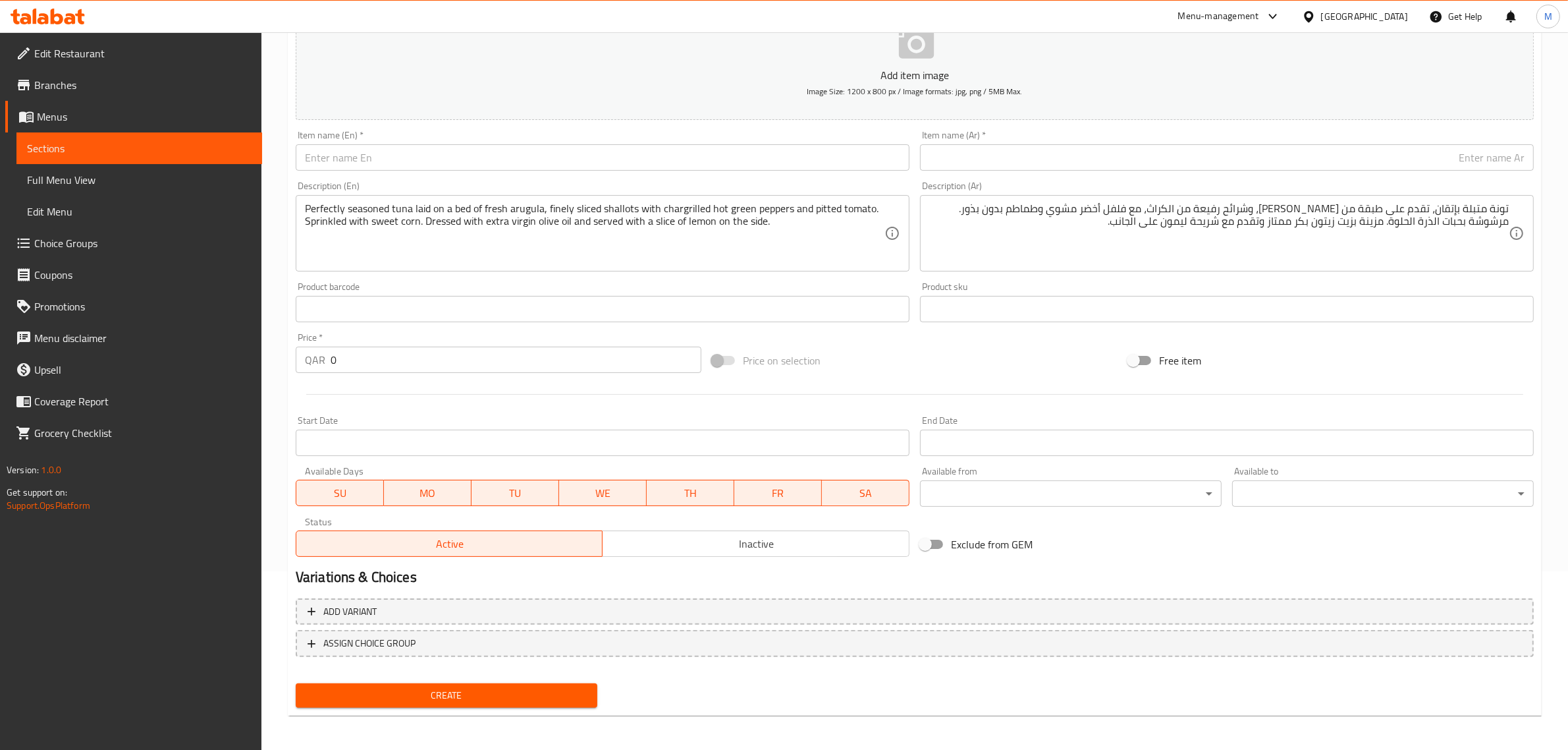
click at [887, 357] on div "Price on selection" at bounding box center [915, 360] width 416 height 36
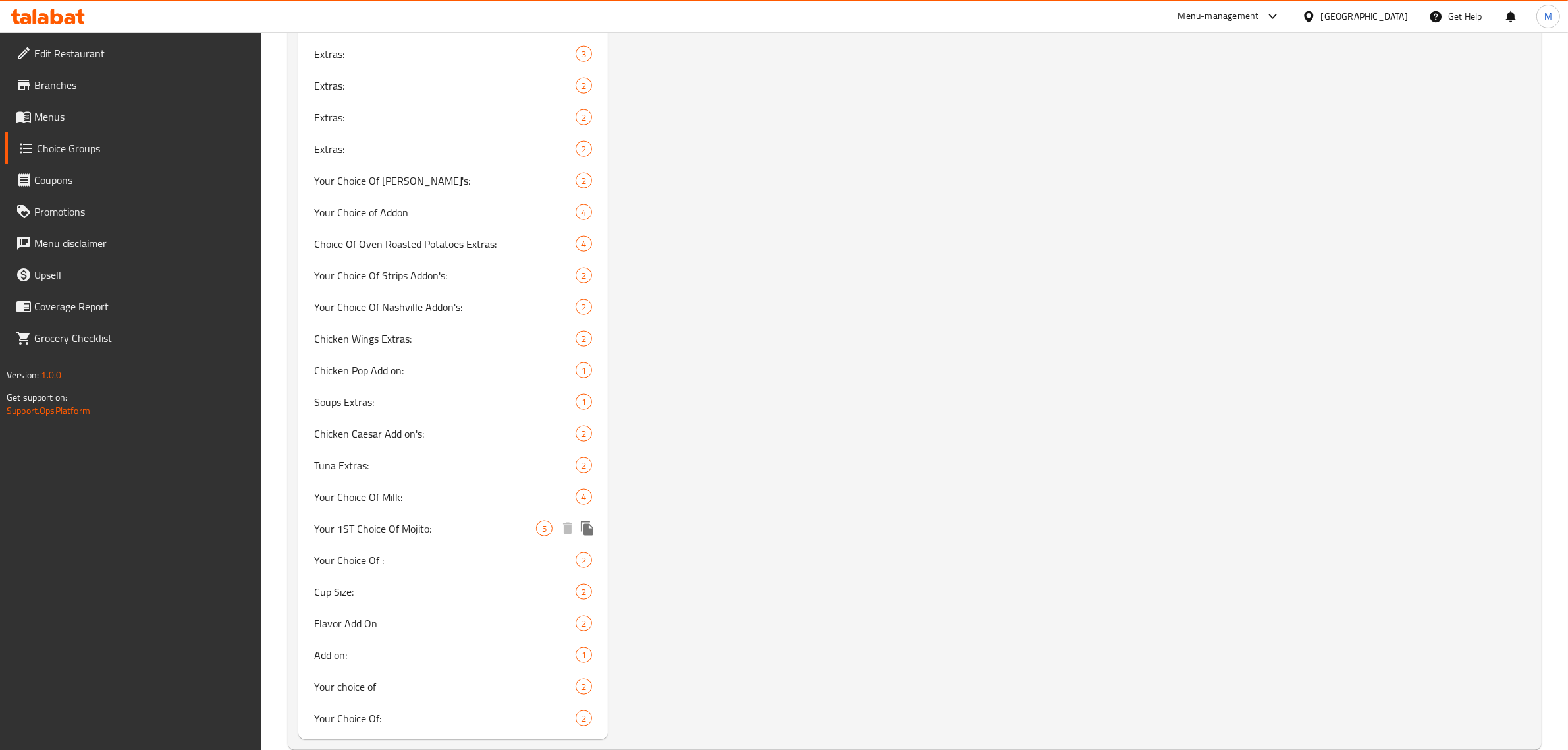
scroll to position [2080, 0]
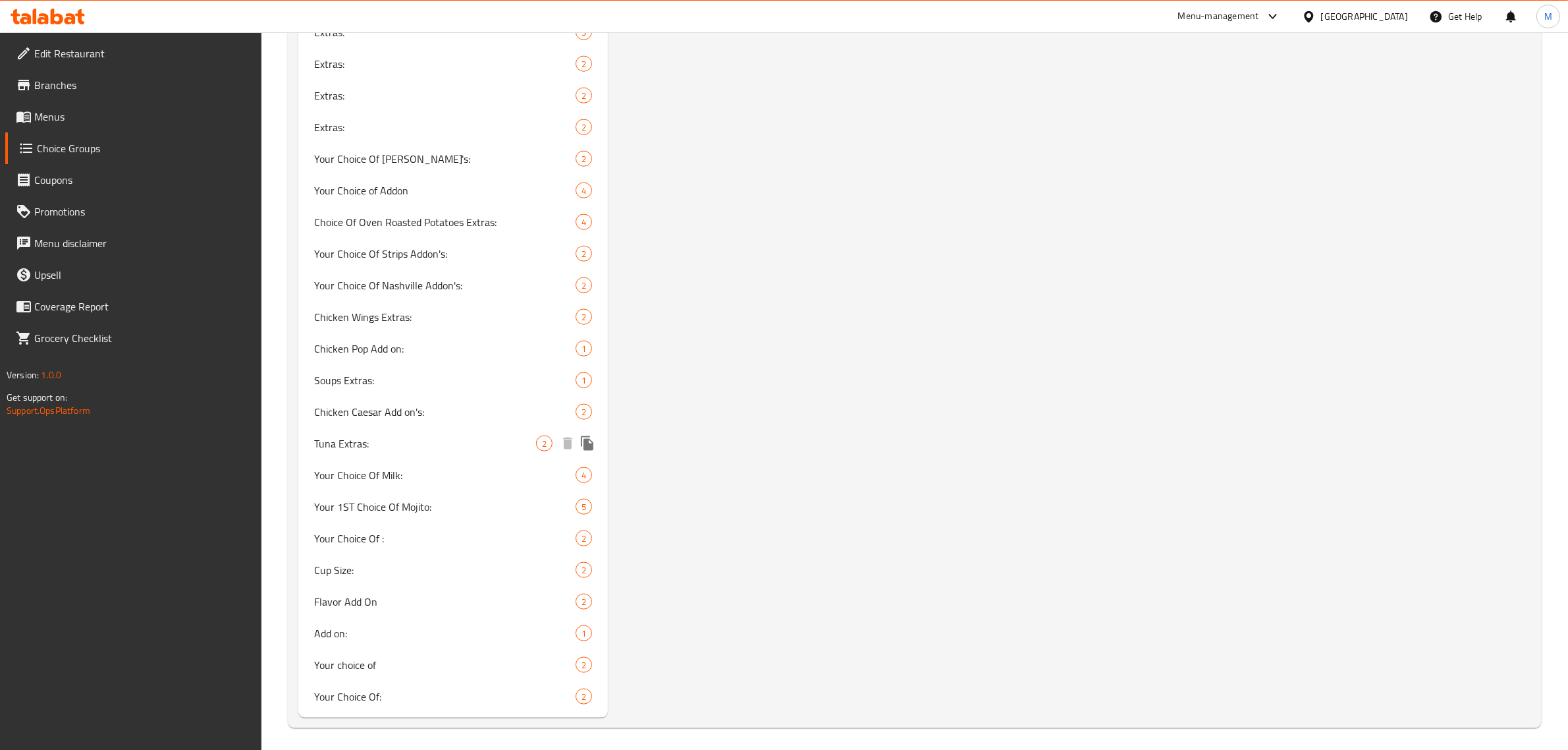
click at [385, 439] on span "Tuna Extras:" at bounding box center [425, 443] width 222 height 16
type input "Tuna Extras:"
type input "إضافات التونة:"
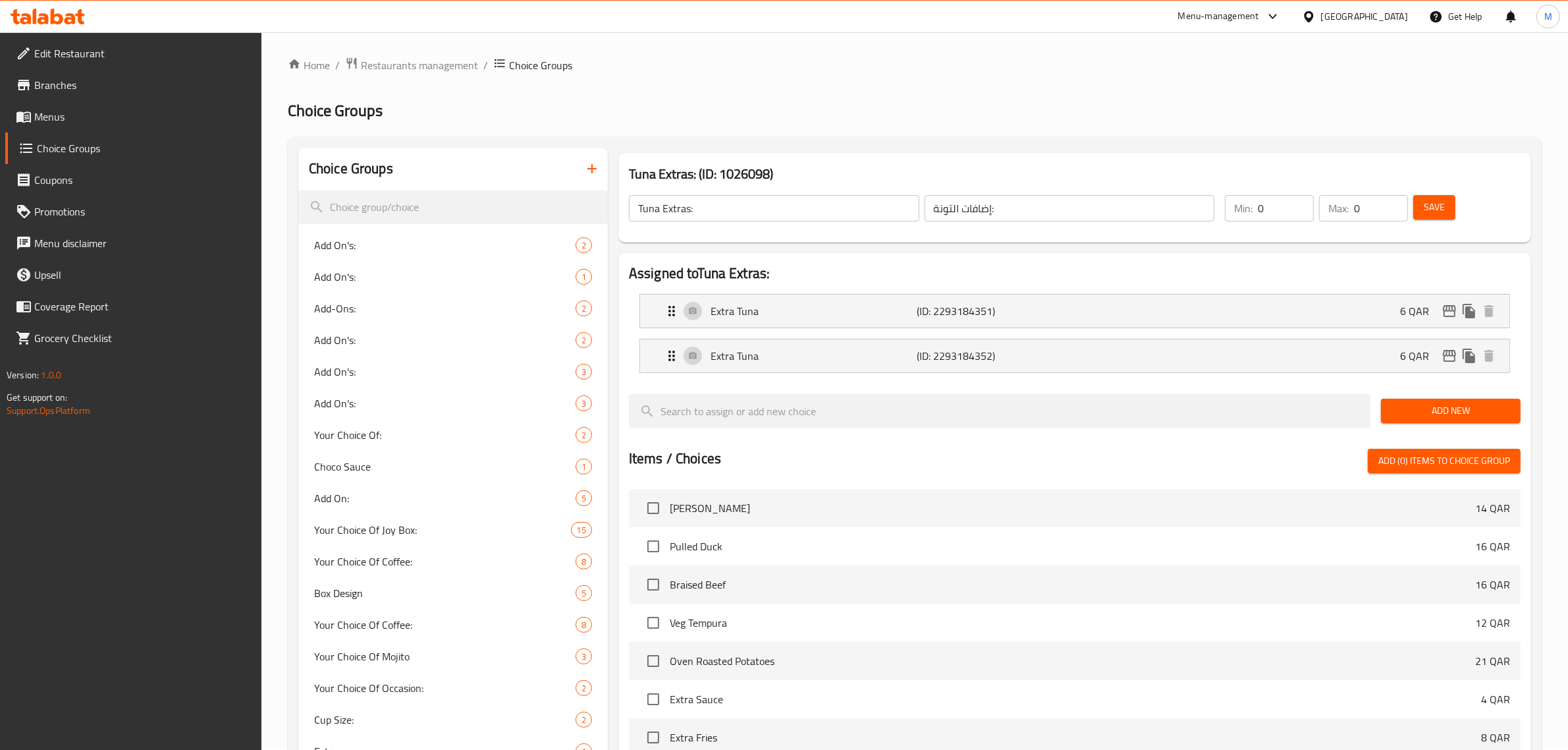
scroll to position [0, 0]
click at [593, 173] on icon "button" at bounding box center [592, 170] width 16 height 16
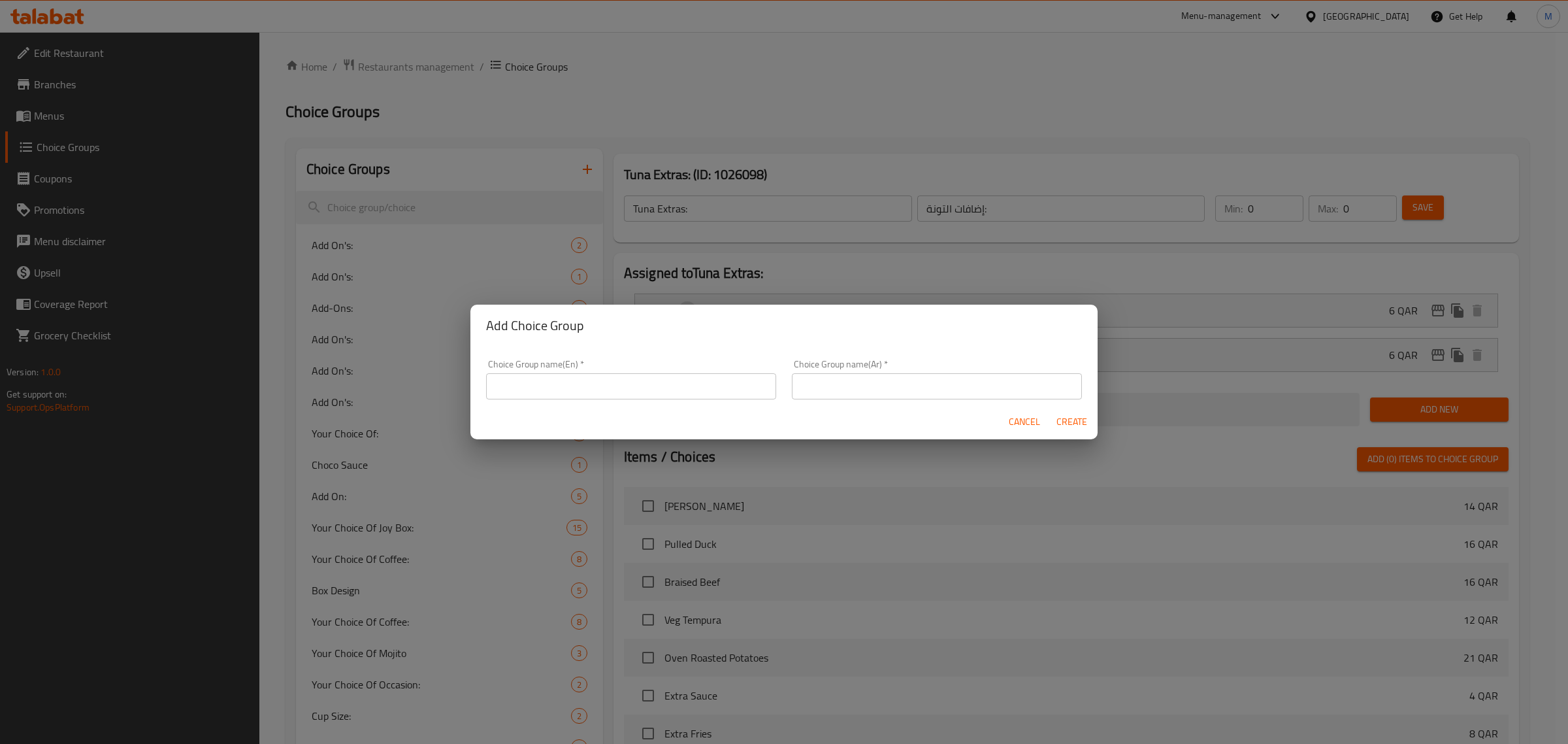
click at [618, 381] on input "text" at bounding box center [631, 386] width 290 height 26
paste input "Extra Burrata Cheese"
type input "Extra Burrata Cheese"
type input "ل"
type input "Burrata Salad Extras:"
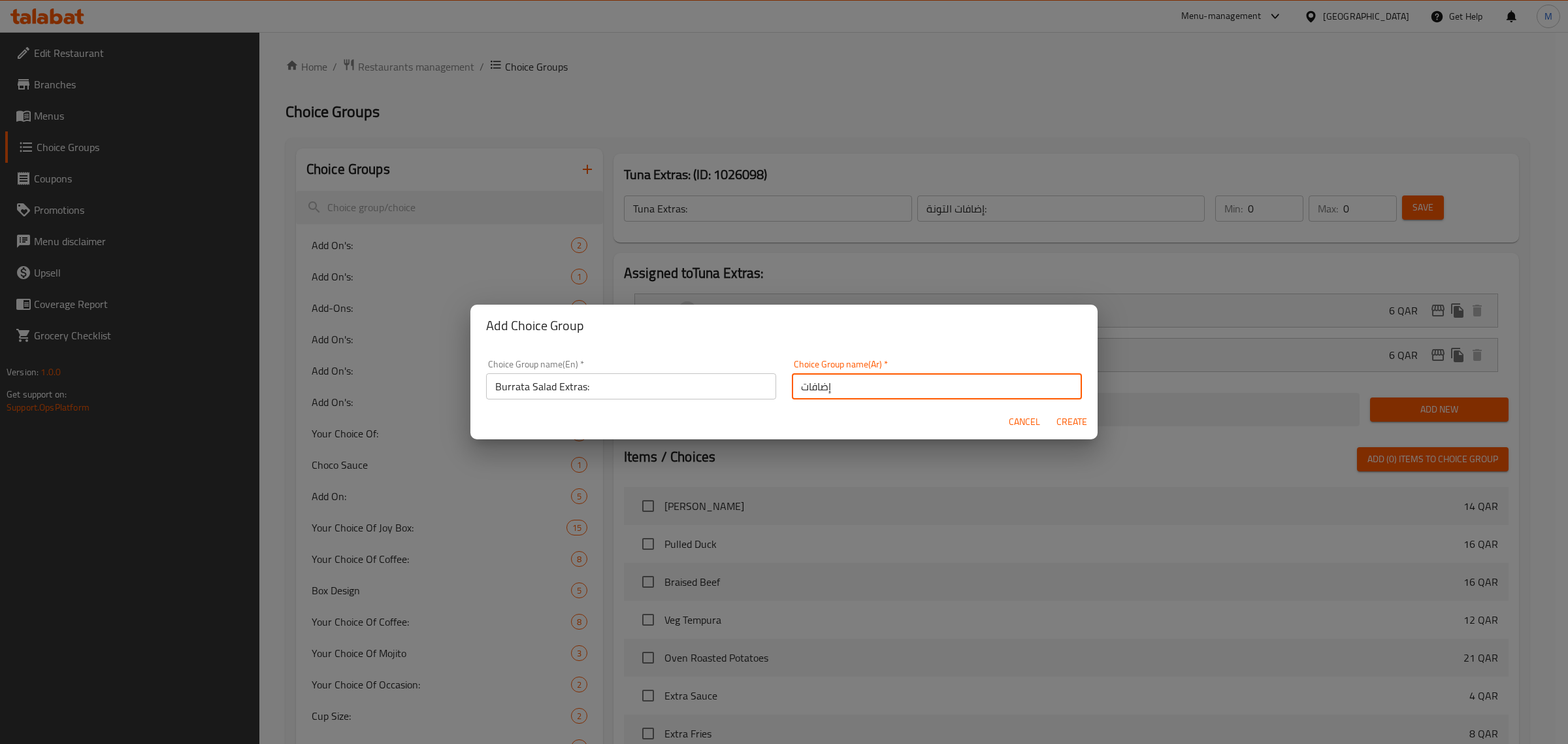
click at [953, 389] on input "إضافات" at bounding box center [937, 386] width 290 height 26
paste input "سلطة بوراتا"
click at [1000, 386] on input "إضافات سلطة بوراتا" at bounding box center [937, 386] width 290 height 26
type input "إضافات سلطة البوراتا:"
click at [1072, 423] on span "Create" at bounding box center [1071, 422] width 31 height 17
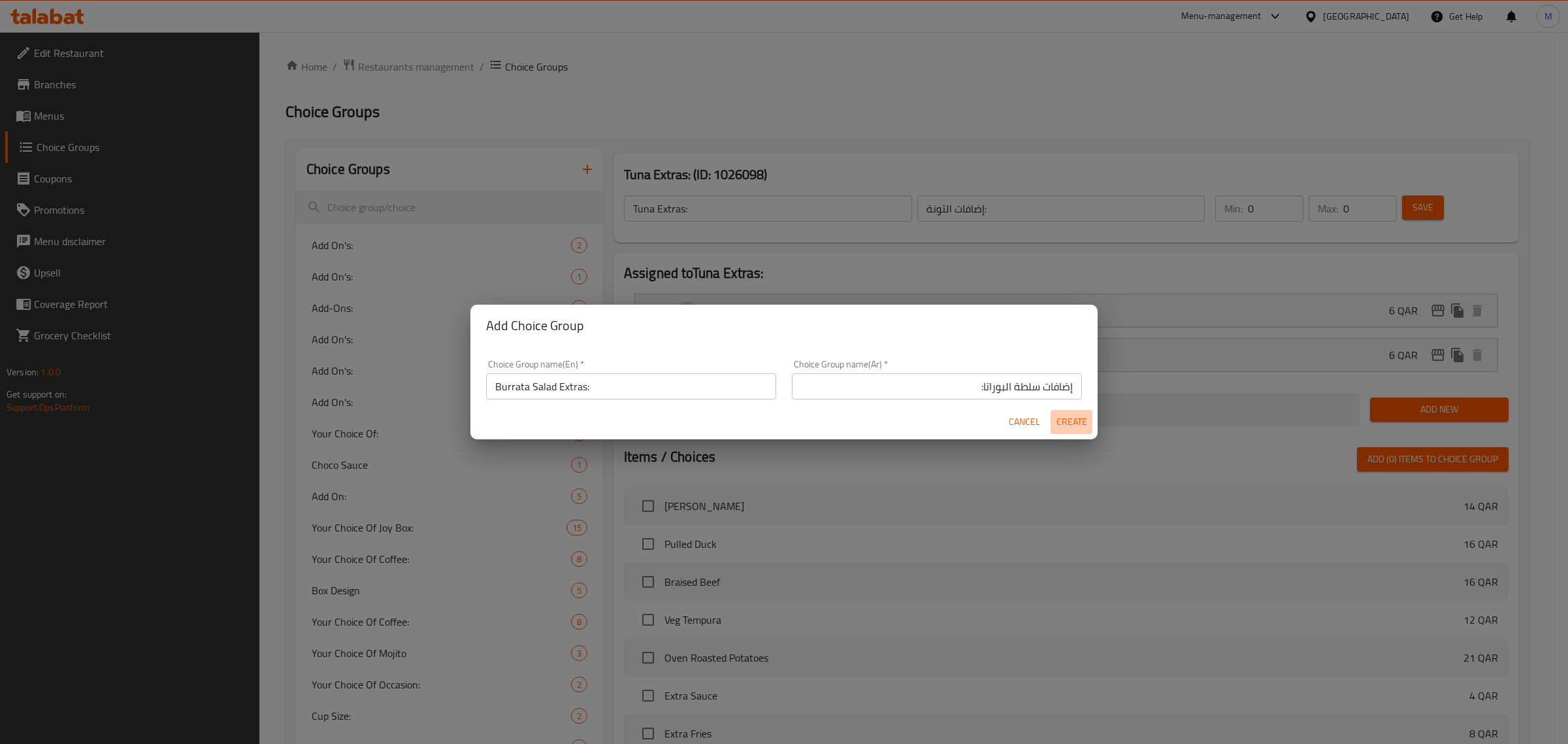
type input "Burrata Salad Extras:"
type input "إضافات سلطة البوراتا:"
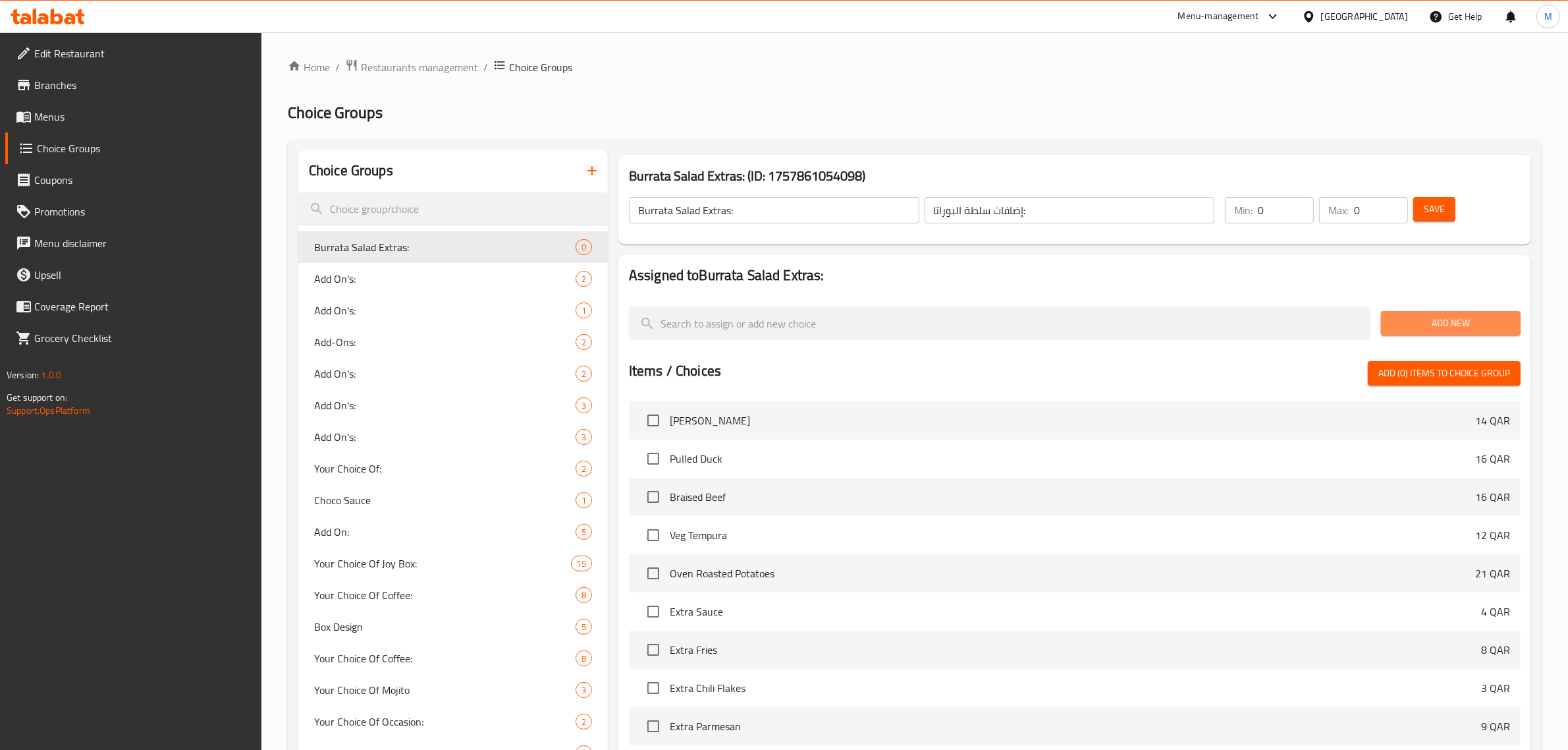
drag, startPoint x: 1422, startPoint y: 320, endPoint x: 1164, endPoint y: 327, distance: 258.1
click at [1418, 320] on span "Add New" at bounding box center [1451, 323] width 119 height 17
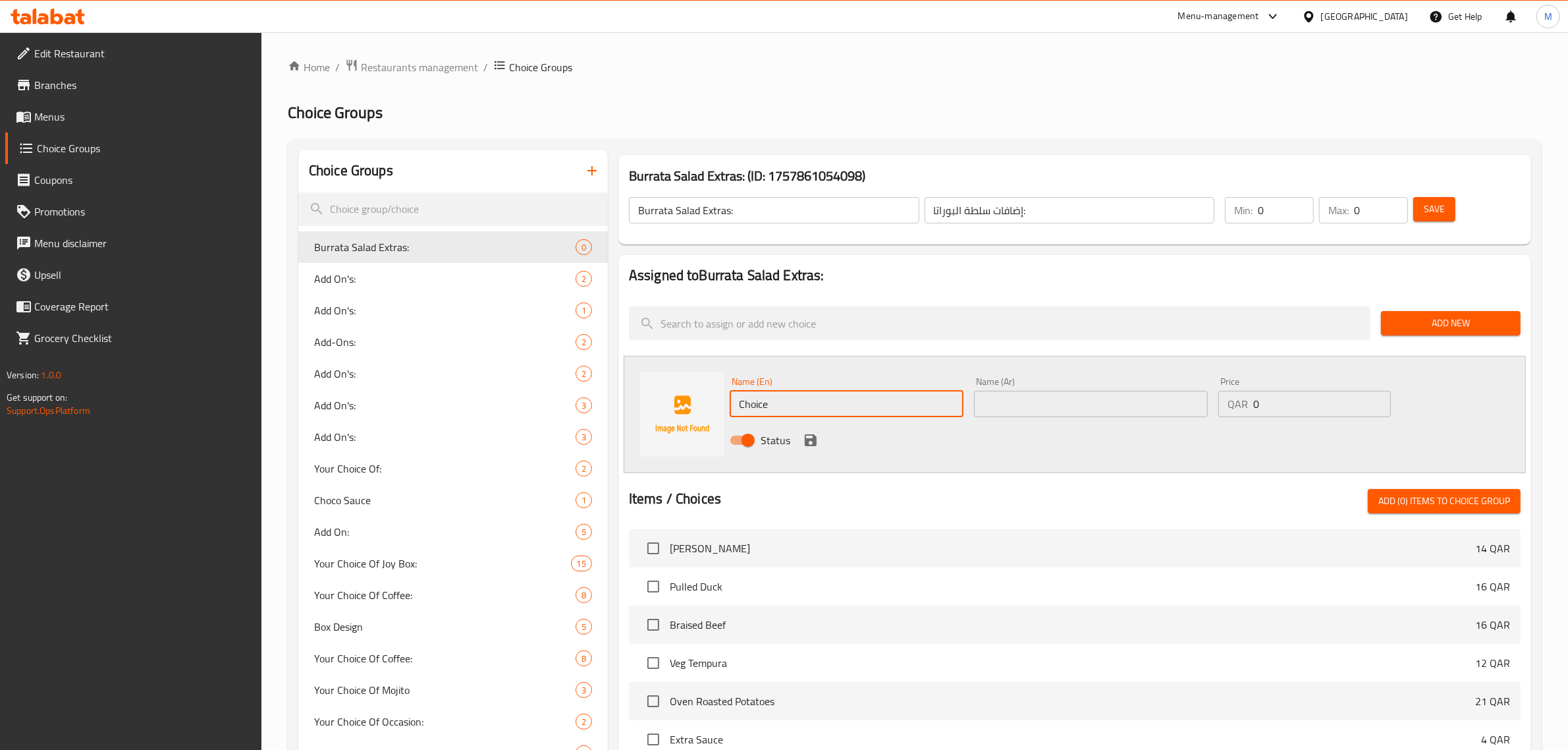
click at [830, 415] on input "Choice" at bounding box center [846, 403] width 234 height 26
paste input "Extra Burrata Chees"
type input "Extra Burrata Cheese"
drag, startPoint x: 1264, startPoint y: 405, endPoint x: 1242, endPoint y: 406, distance: 22.0
click at [1242, 406] on div "QAR 0 Price" at bounding box center [1304, 403] width 173 height 26
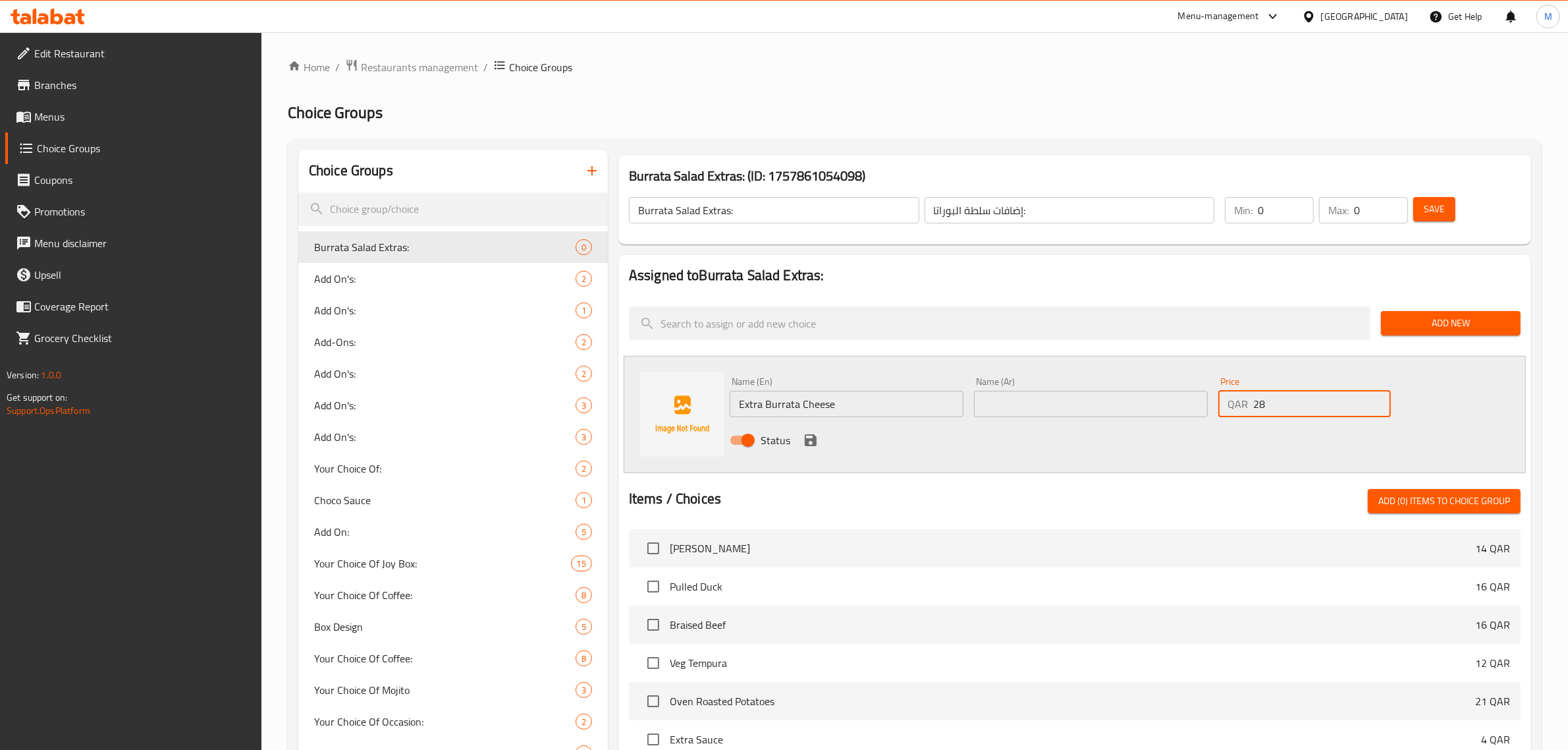
type input "28"
click at [1224, 433] on div "Status" at bounding box center [1090, 440] width 733 height 36
click at [1068, 405] on input "text" at bounding box center [1090, 403] width 234 height 26
paste input "جبنة بوراتا"
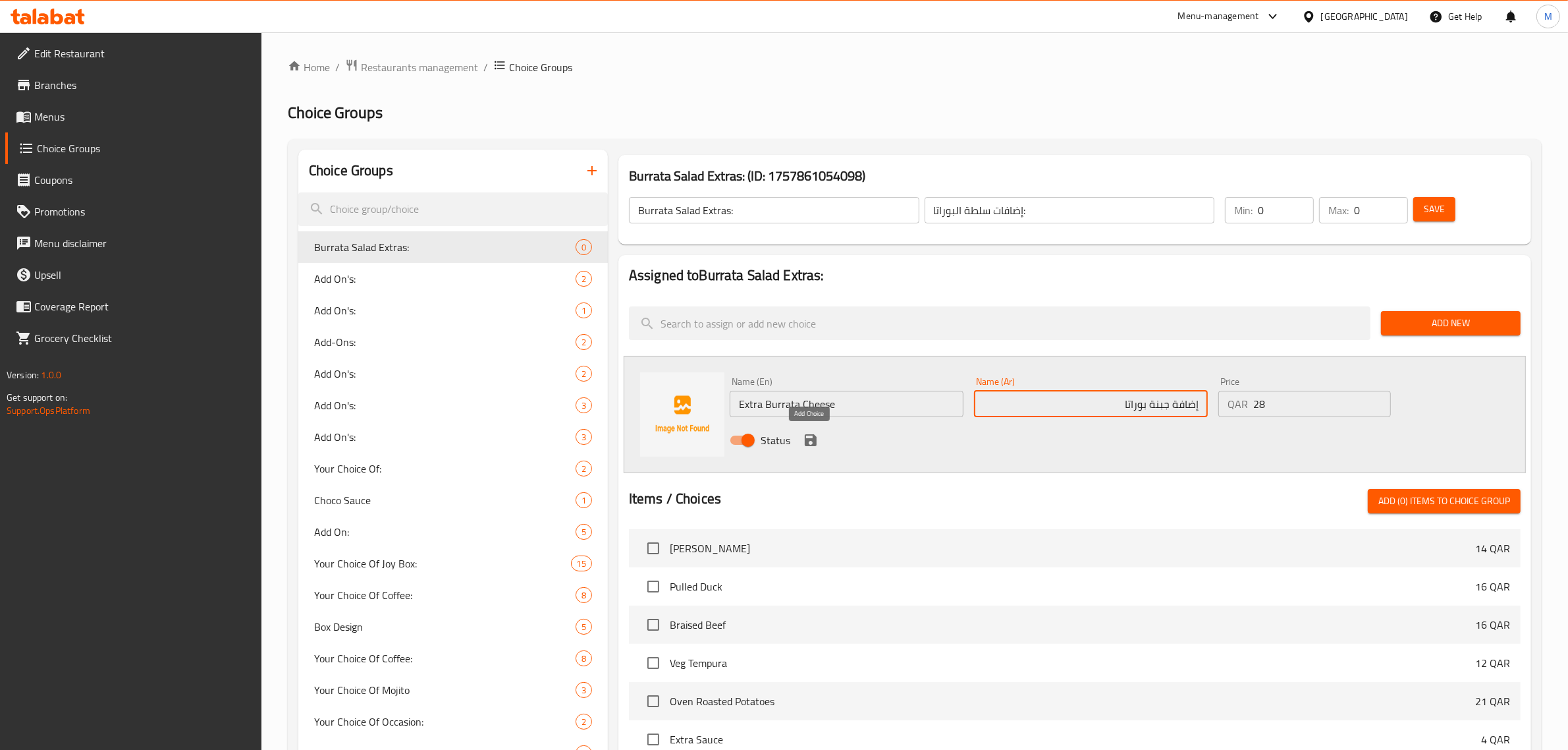
type input "إضافة جبنة بوراتا"
click at [812, 441] on icon "save" at bounding box center [811, 440] width 12 height 12
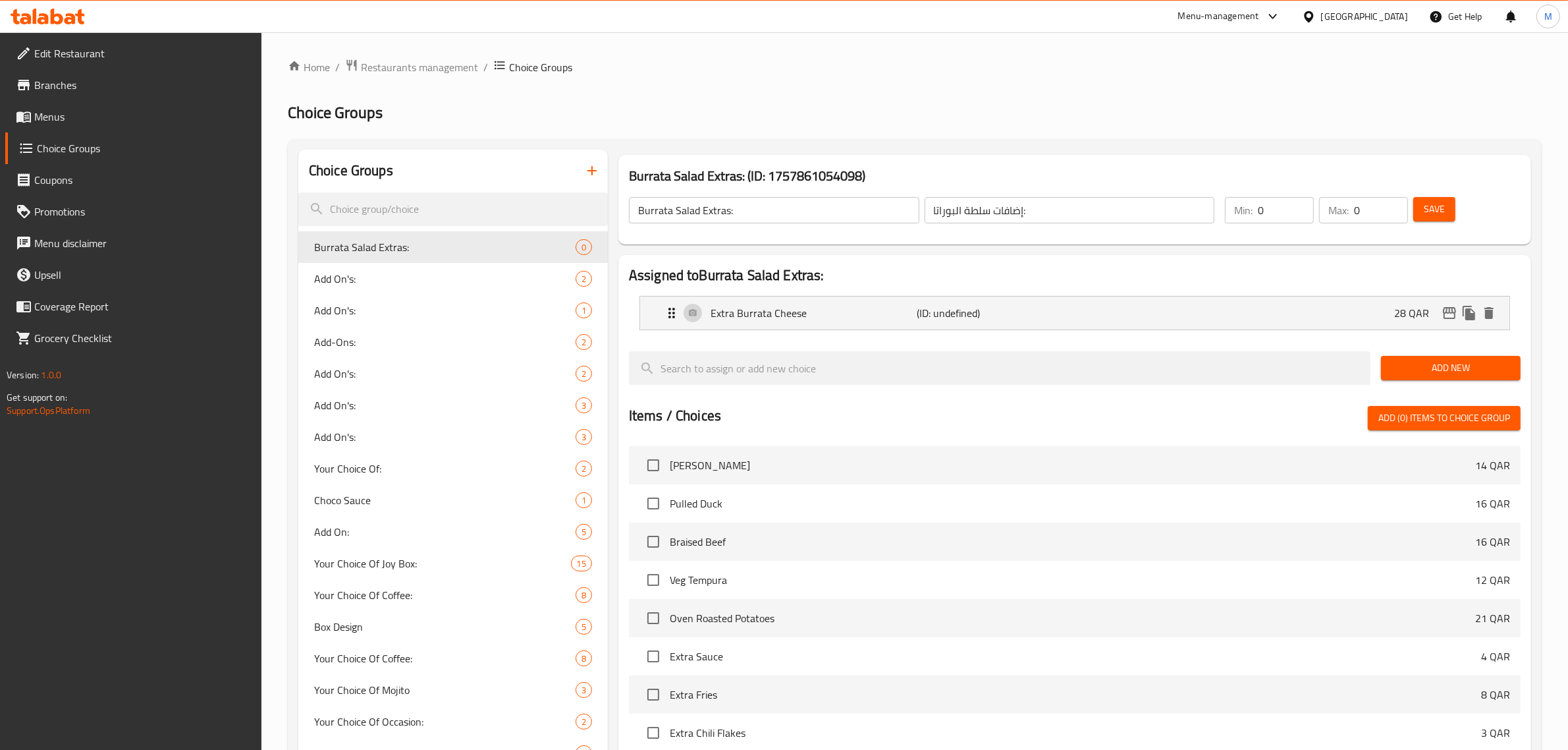
click at [1426, 218] on span "Save" at bounding box center [1434, 209] width 21 height 17
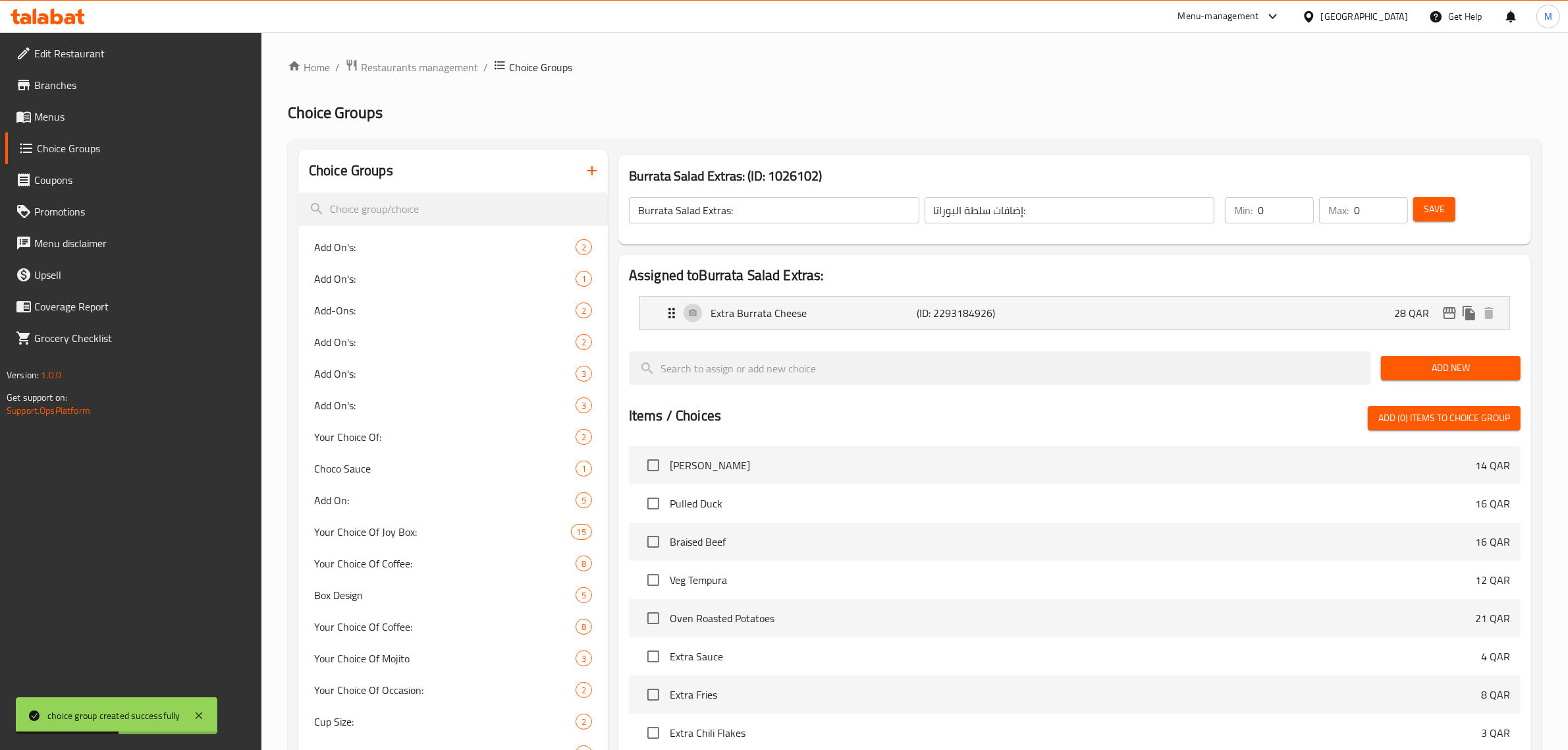
click at [692, 71] on ol "Home / Restaurants management / Choice Groups" at bounding box center [914, 68] width 1254 height 17
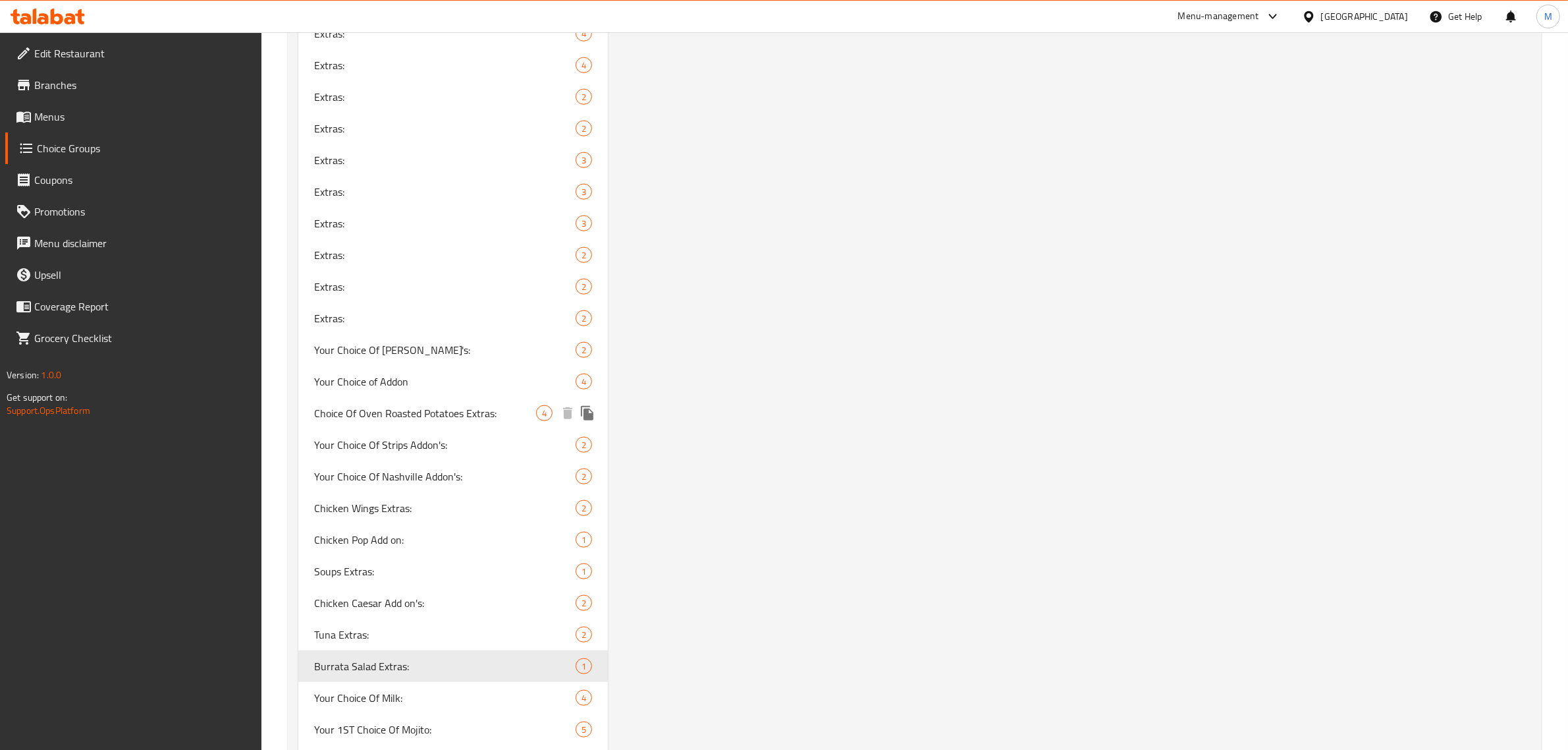
scroll to position [1894, 0]
click at [370, 630] on span "Tuna Extras:" at bounding box center [425, 630] width 222 height 16
type input "Tuna Extras:"
type input "إضافات التونة:"
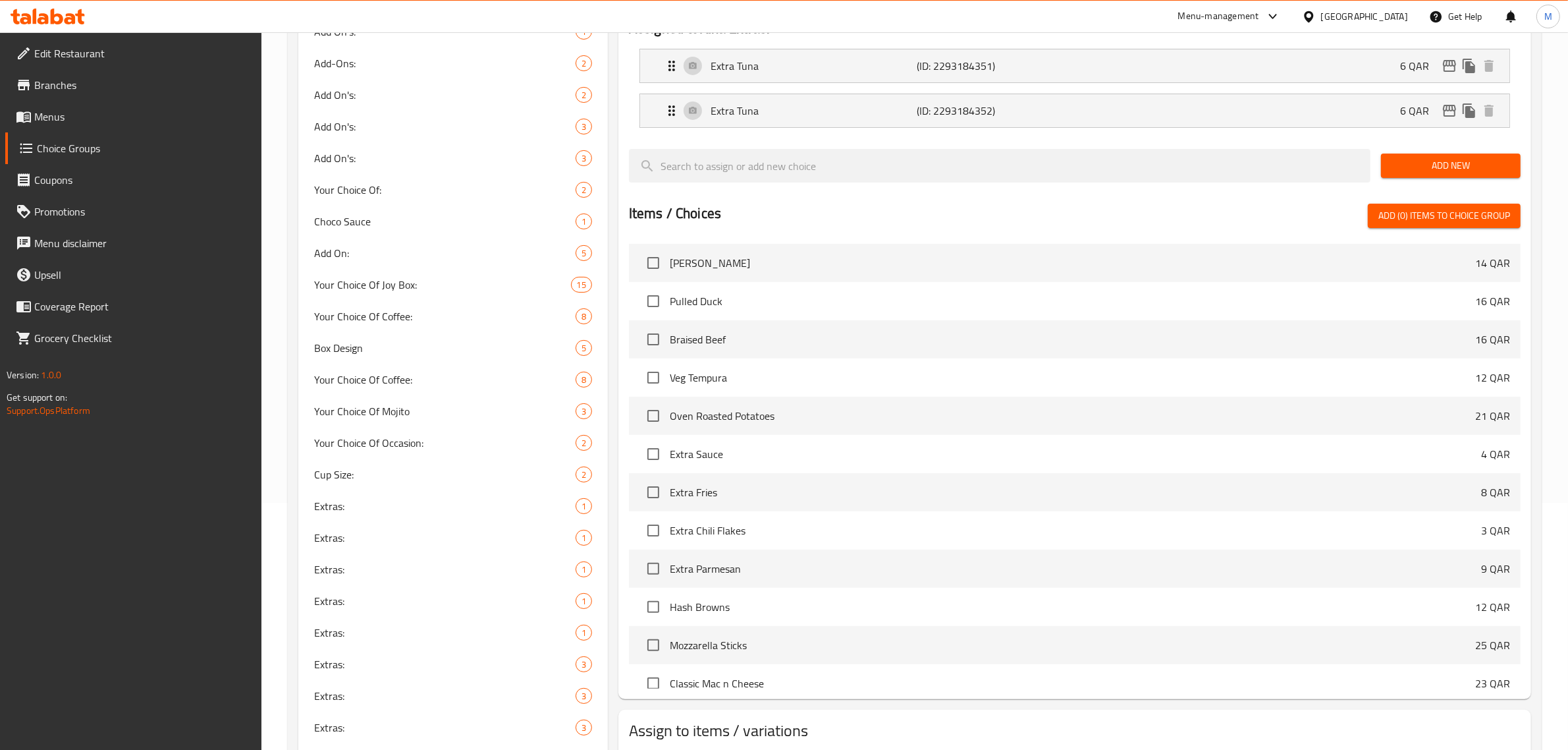
scroll to position [0, 0]
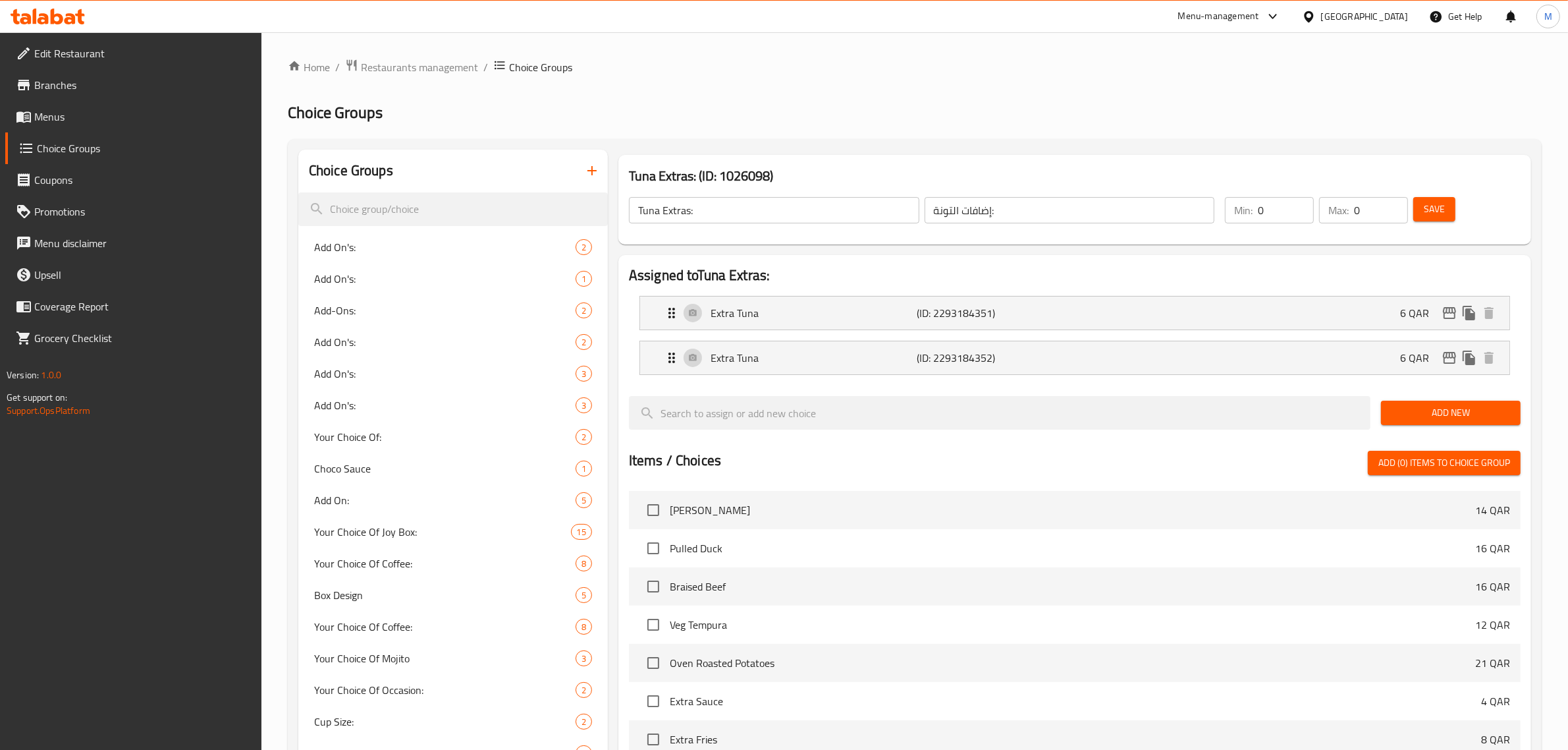
click at [643, 172] on h3 "Tuna Extras: (ID: 1026098)" at bounding box center [1074, 175] width 892 height 21
copy h3 "Tuna Extras: (ID: 1026098)"
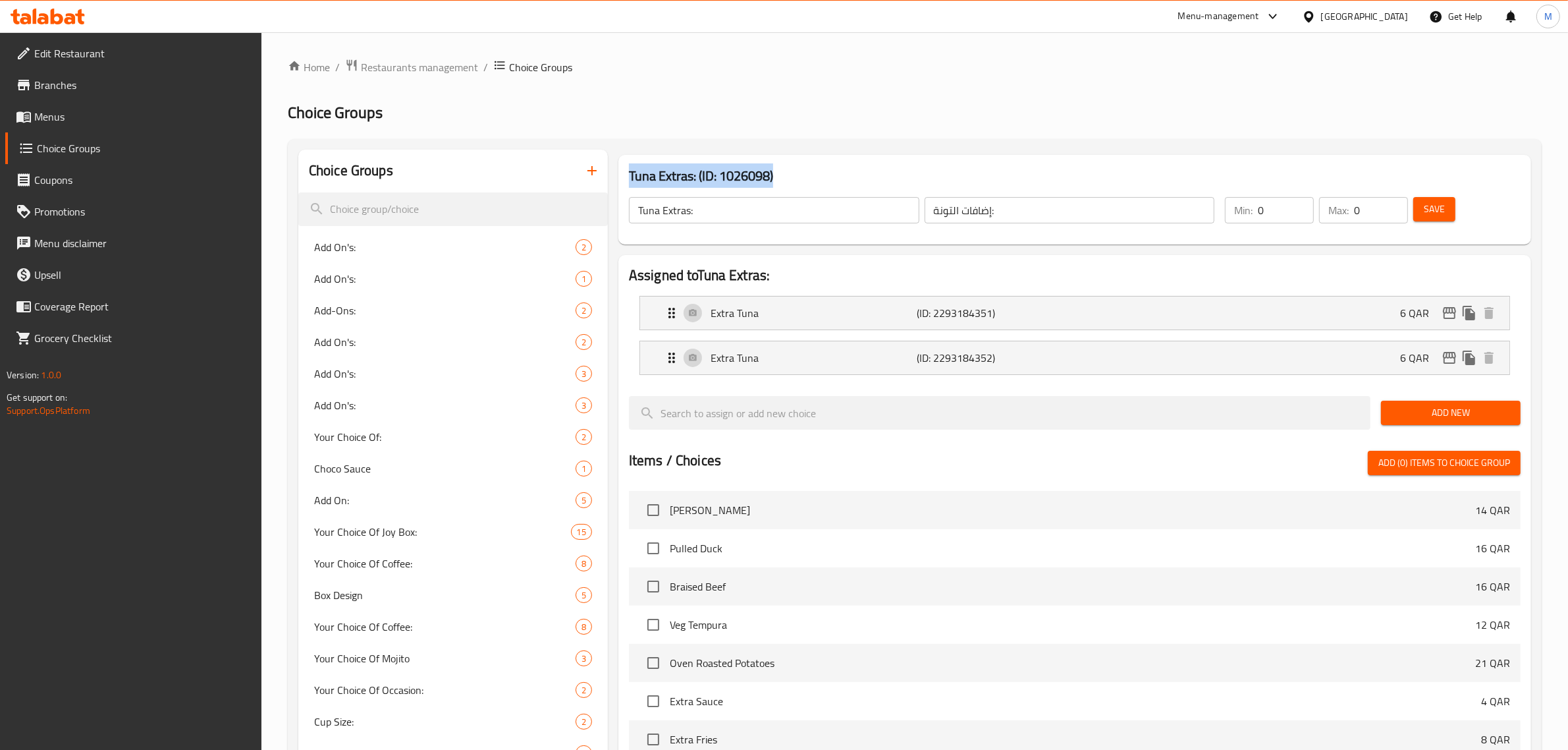
click at [676, 173] on h3 "Tuna Extras: (ID: 1026098)" at bounding box center [1074, 175] width 892 height 21
drag, startPoint x: 629, startPoint y: 175, endPoint x: 696, endPoint y: 178, distance: 67.1
click at [696, 178] on h3 "Tuna Extras: (ID: 1026098)" at bounding box center [1074, 175] width 892 height 21
copy h3 "Tuna Extras:"
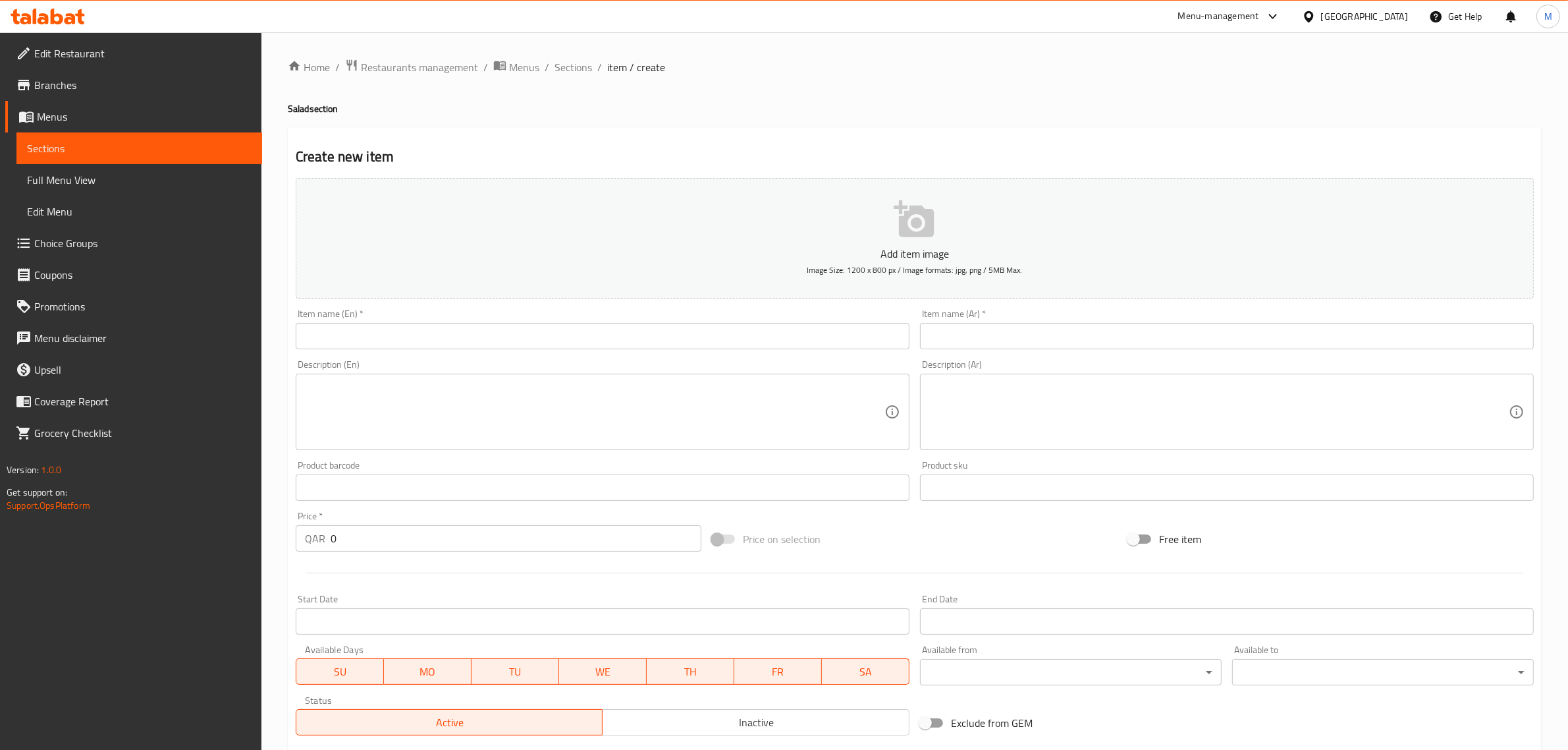
click at [542, 337] on input "text" at bounding box center [602, 336] width 614 height 26
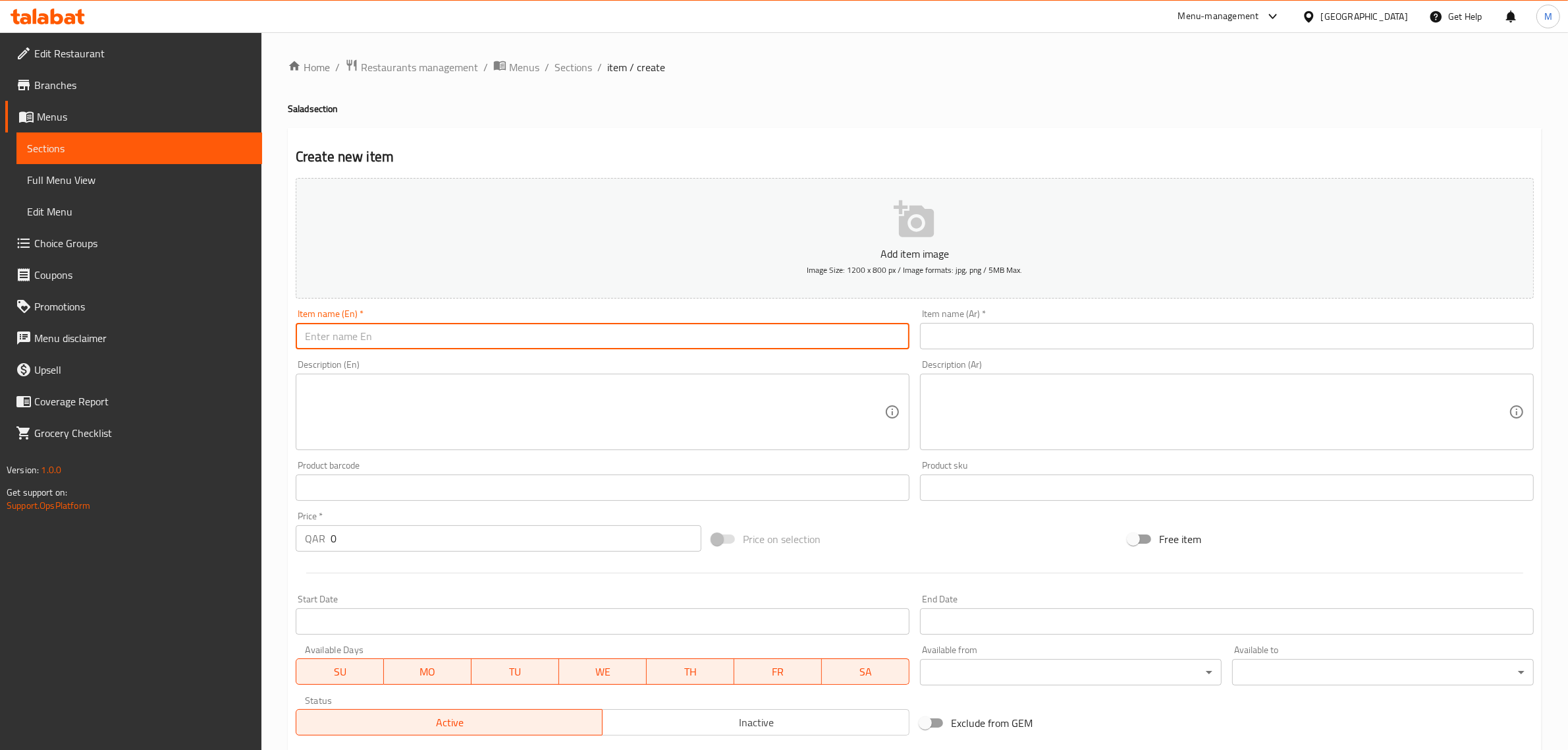
paste input "Burrata Salad"
type input "Burrata Salad"
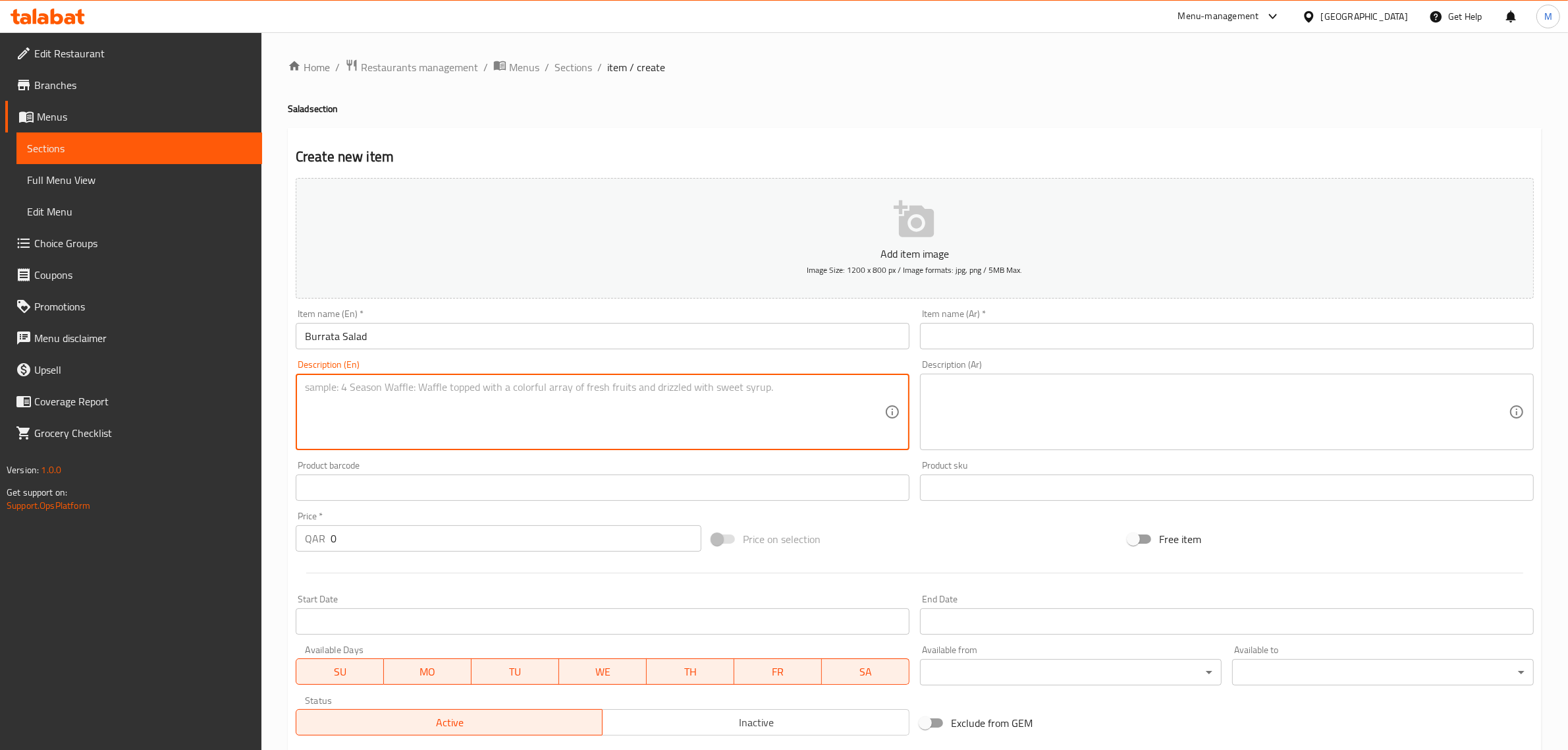
click at [804, 403] on textarea at bounding box center [595, 412] width 579 height 63
paste textarea "Seasoned Cherry Tomato glazed in extra virgin olive oil & chopped Parsley. Prem…"
click at [656, 396] on textarea "Seasoned Cherry Tomato glazed in extra virgin olive oil & chopped Parsley. Prem…" at bounding box center [595, 412] width 579 height 63
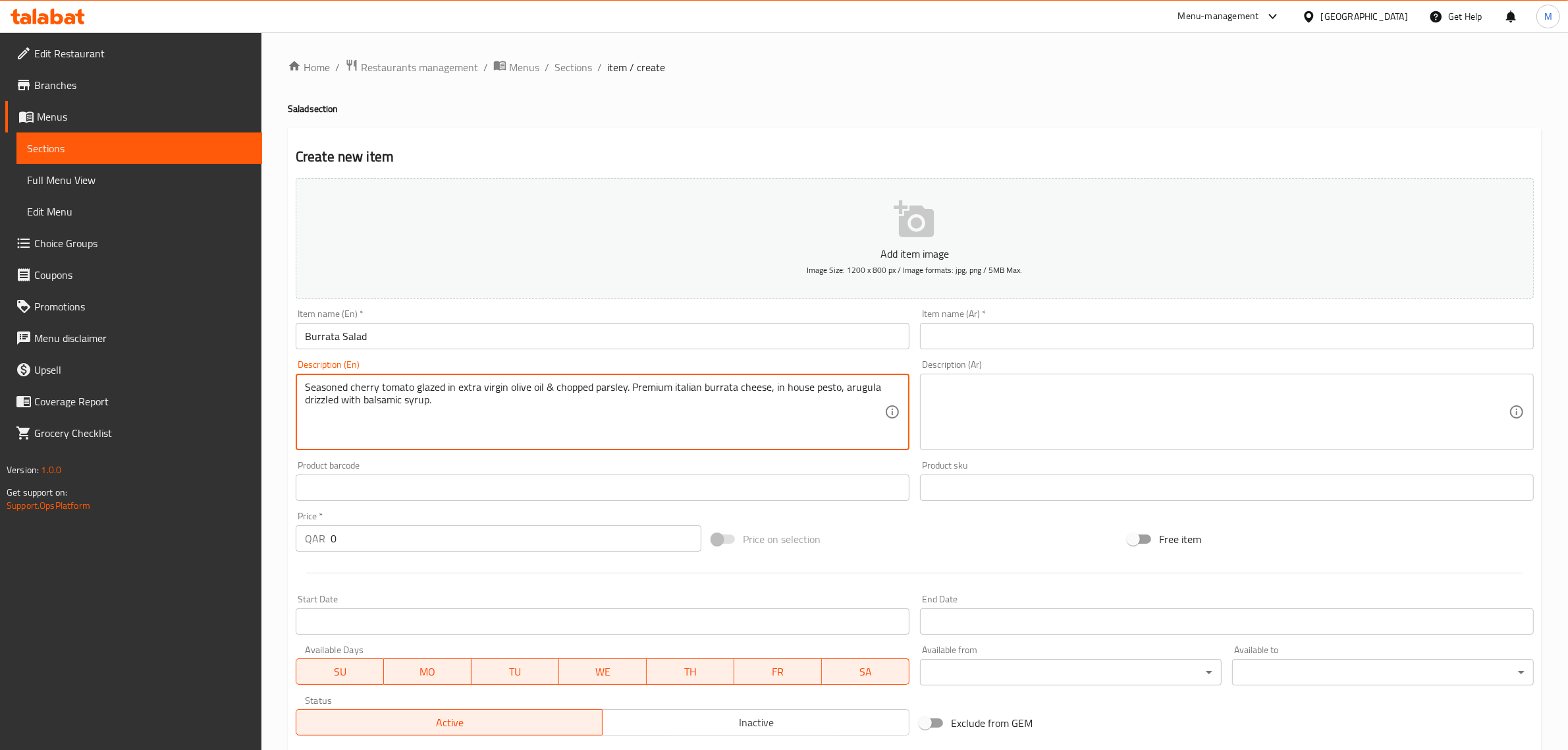
click at [678, 389] on textarea "Seasoned cherry tomato glazed in extra virgin olive oil & chopped parsley. Prem…" at bounding box center [595, 412] width 579 height 63
drag, startPoint x: 635, startPoint y: 422, endPoint x: 593, endPoint y: 409, distance: 44.0
click at [593, 409] on textarea "Seasoned cherry tomato glazed in extra virgin olive oil & chopped parsley. Prem…" at bounding box center [595, 412] width 579 height 63
type textarea "Seasoned cherry tomato glazed in extra virgin olive oil & chopped parsley. Prem…"
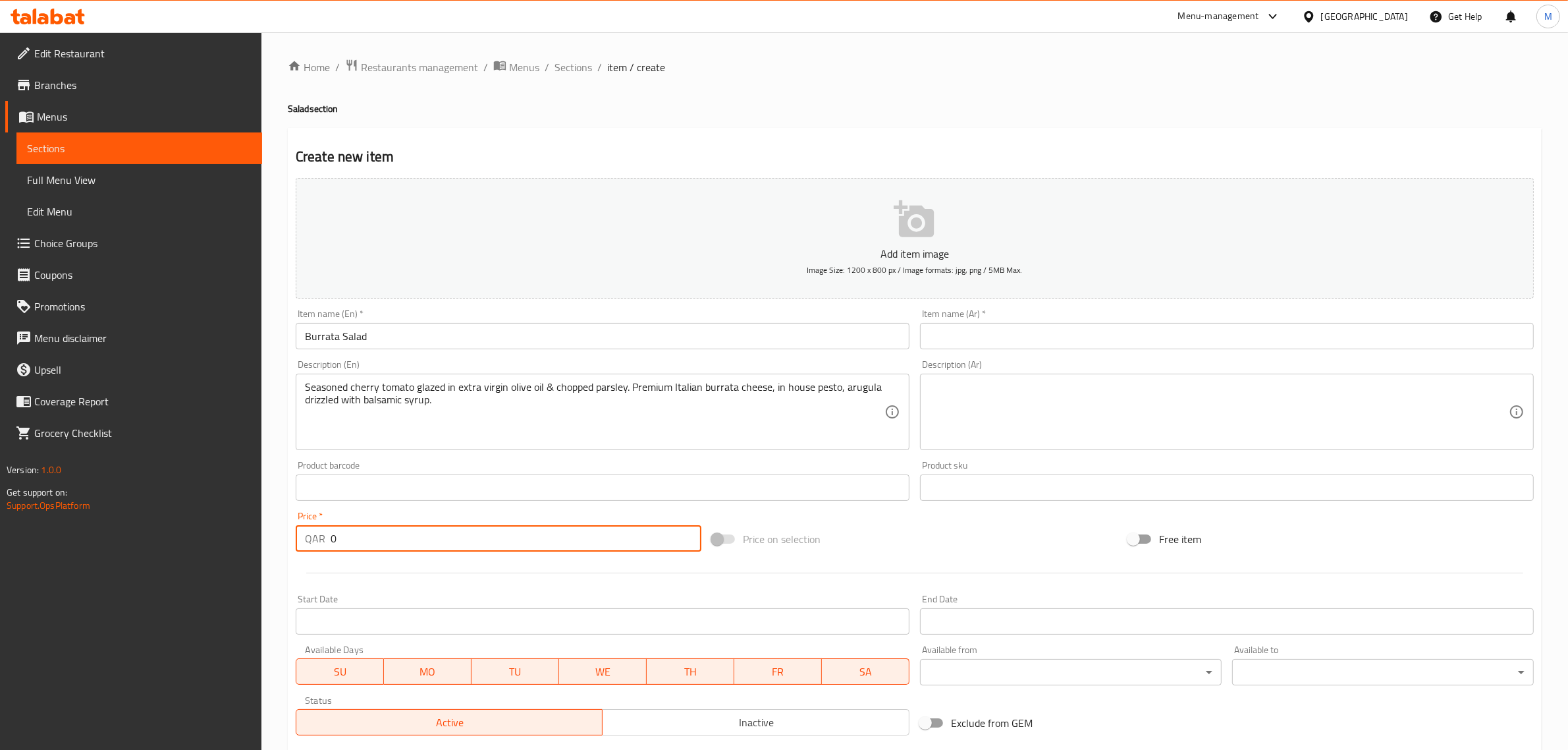
click at [498, 542] on input "0" at bounding box center [515, 538] width 371 height 26
type input "44"
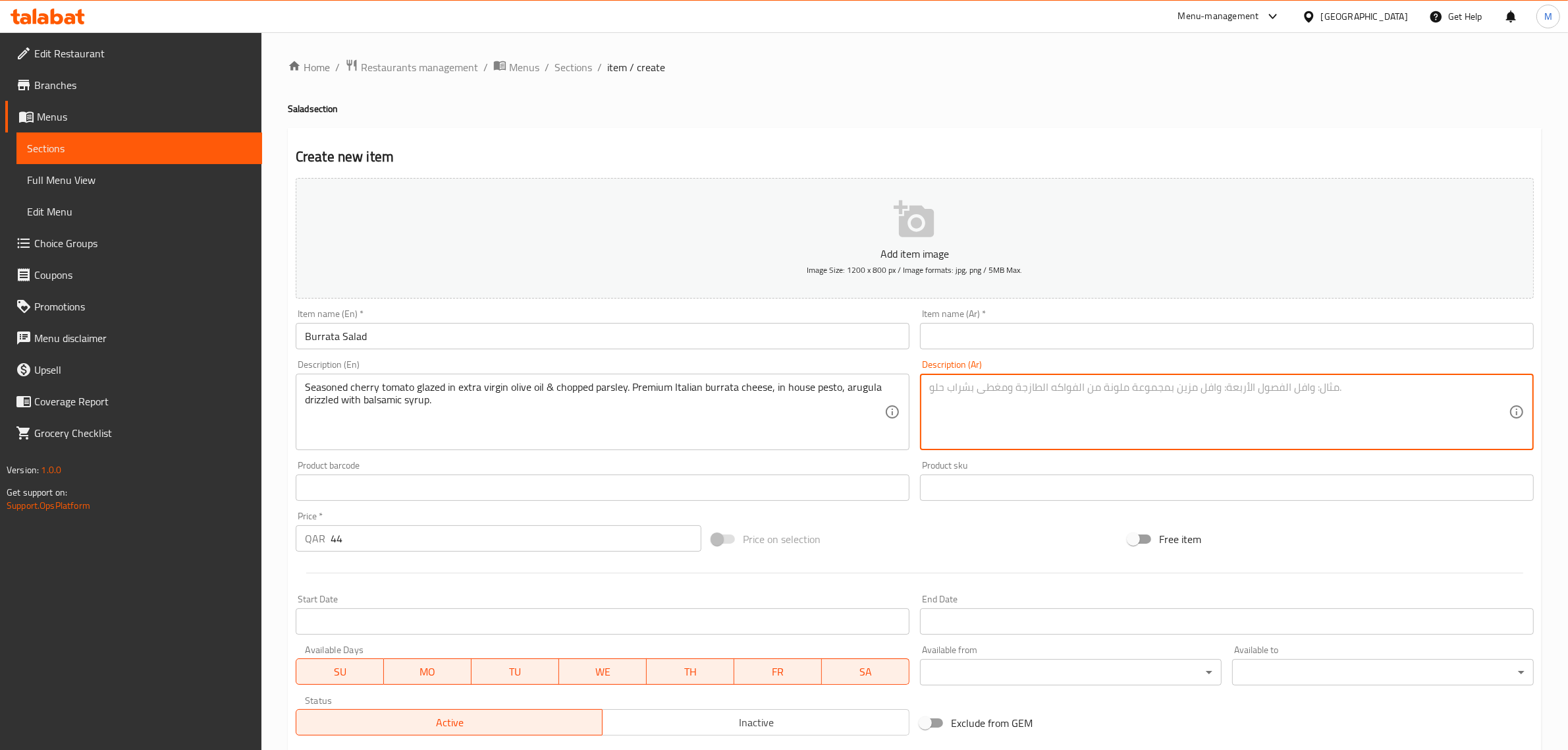
click at [1460, 398] on textarea at bounding box center [1219, 412] width 579 height 63
paste textarea "طماطم كرزية متبلة مدهونة بزيت الزيتون البكر الممتاز والبقدونس المفروم. [PERSON_…"
type textarea "طماطم كرزية متبلة مدهونة بزيت الزيتون البكر الممتاز والبقدونس المفروم. [PERSON_…"
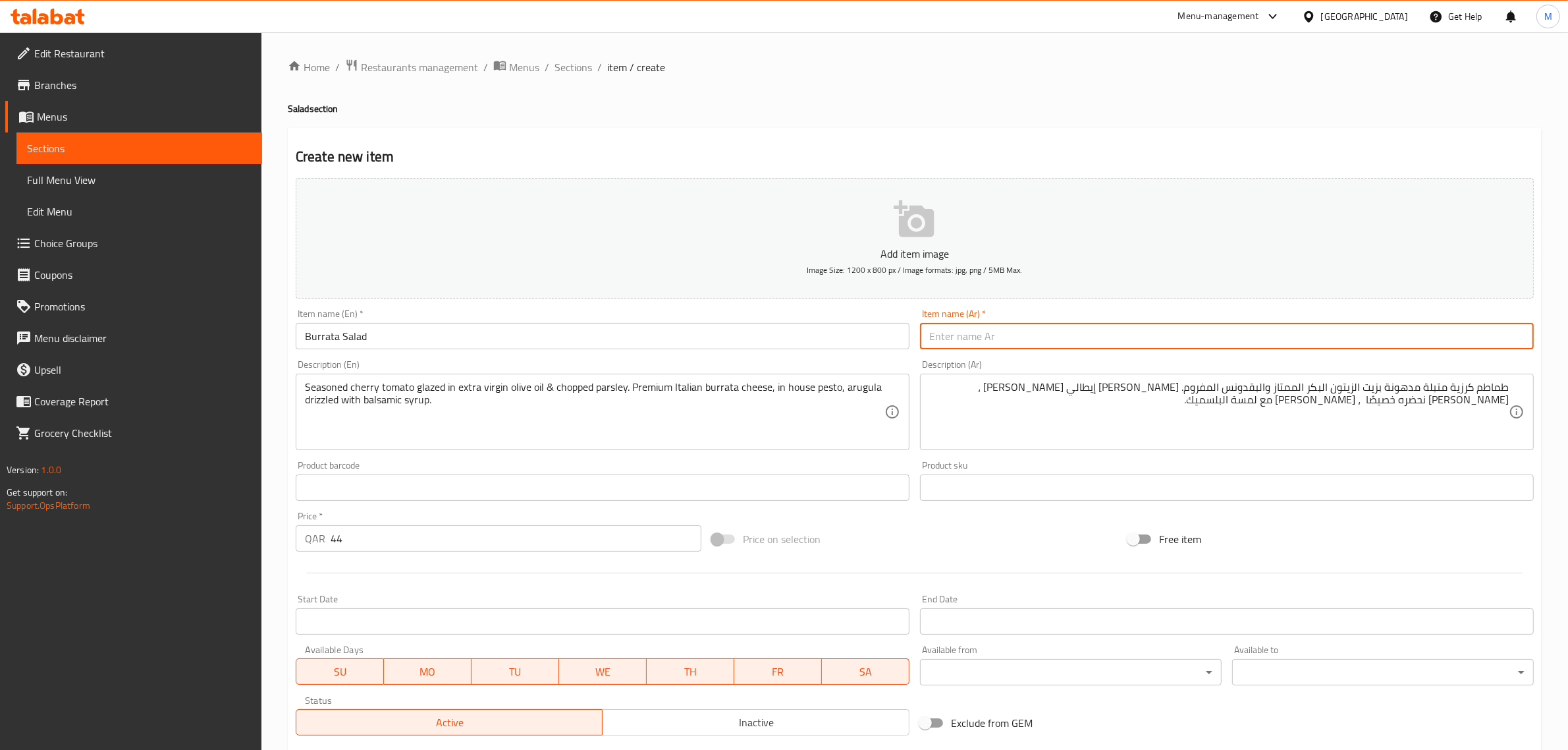
click at [1409, 328] on input "text" at bounding box center [1227, 336] width 614 height 26
paste input "سلطة بوراتا"
type input "سلطة بوراتا"
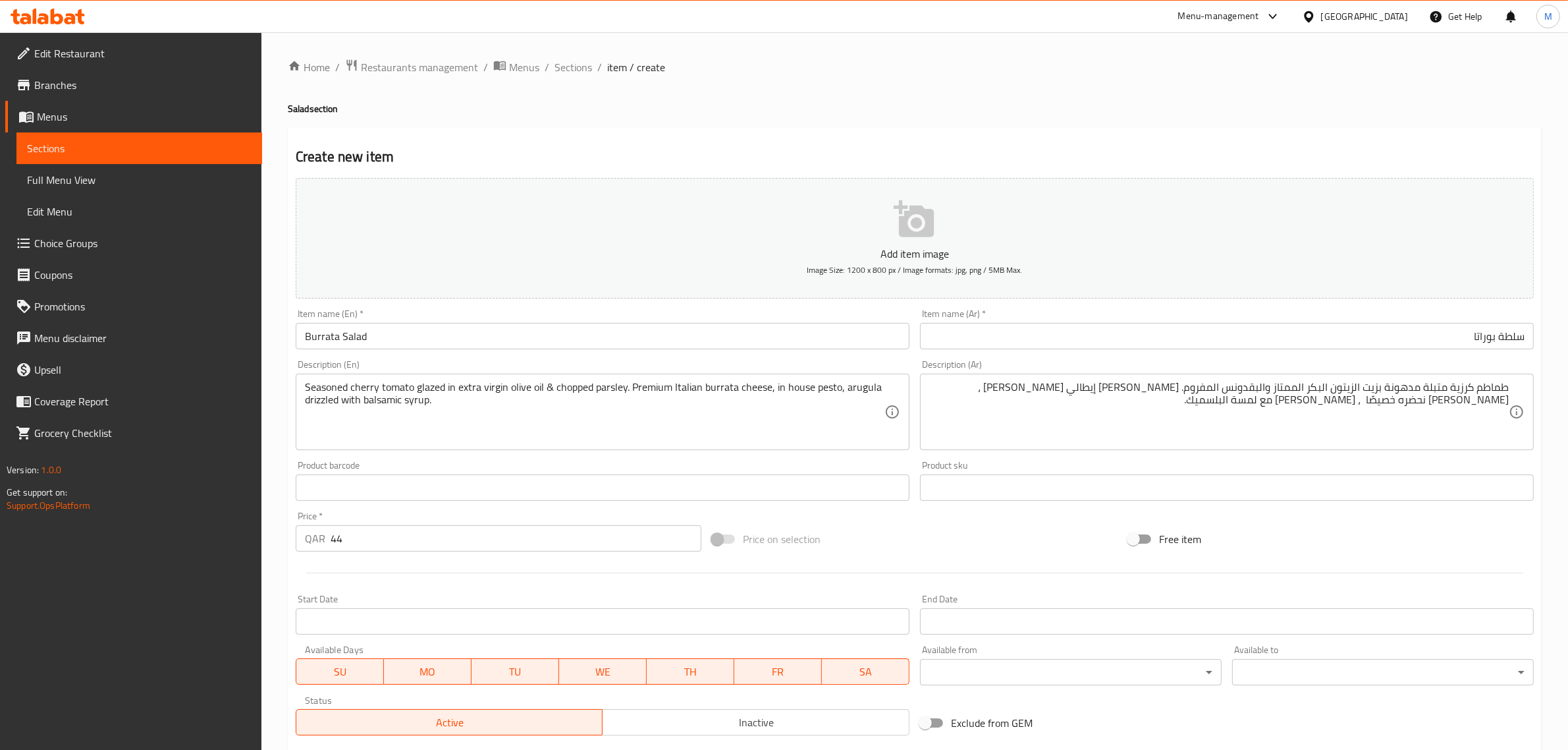
click at [1029, 514] on div "Add item image Image Size: 1200 x 800 px / Image formats: jpg, png / 5MB Max. I…" at bounding box center [914, 457] width 1248 height 568
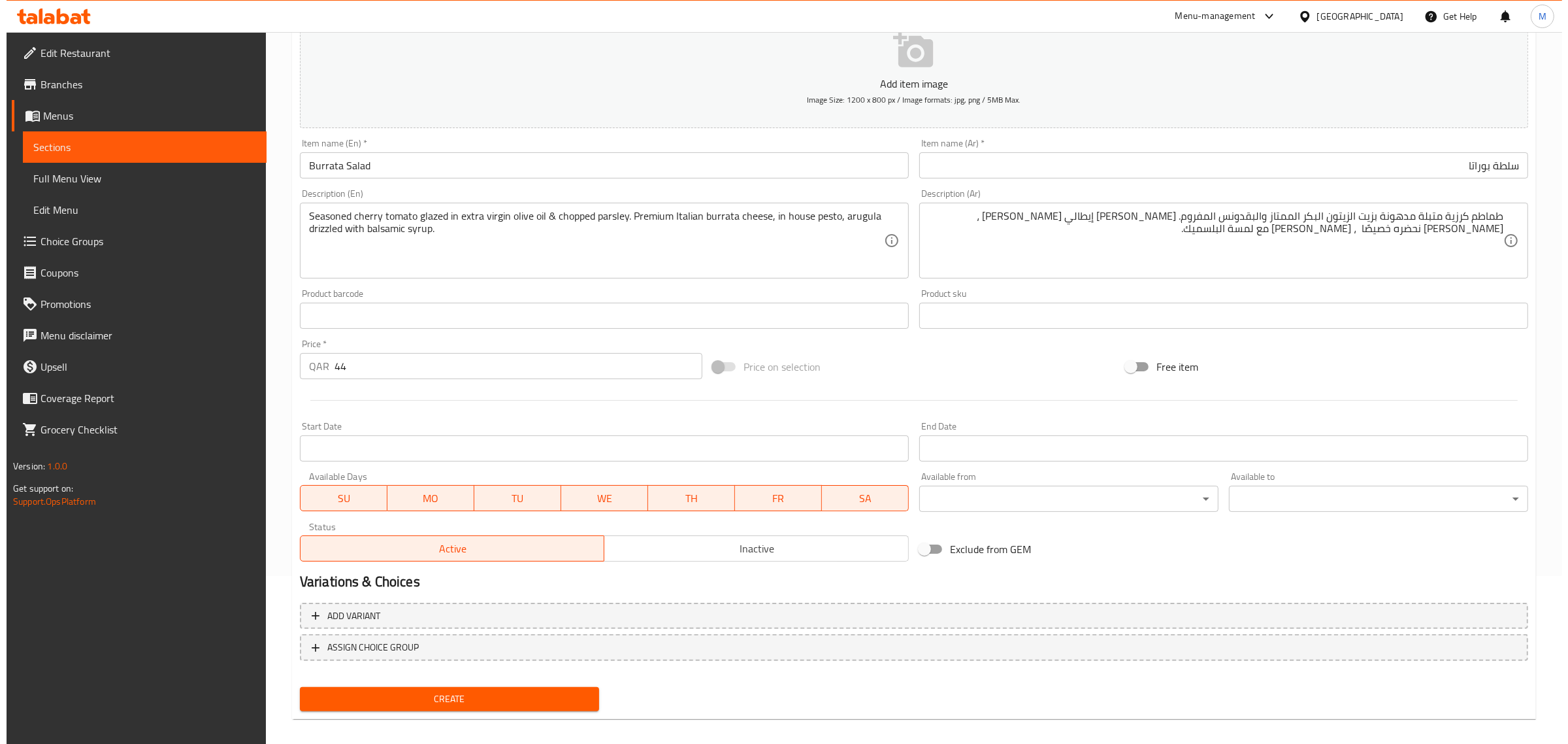
scroll to position [177, 0]
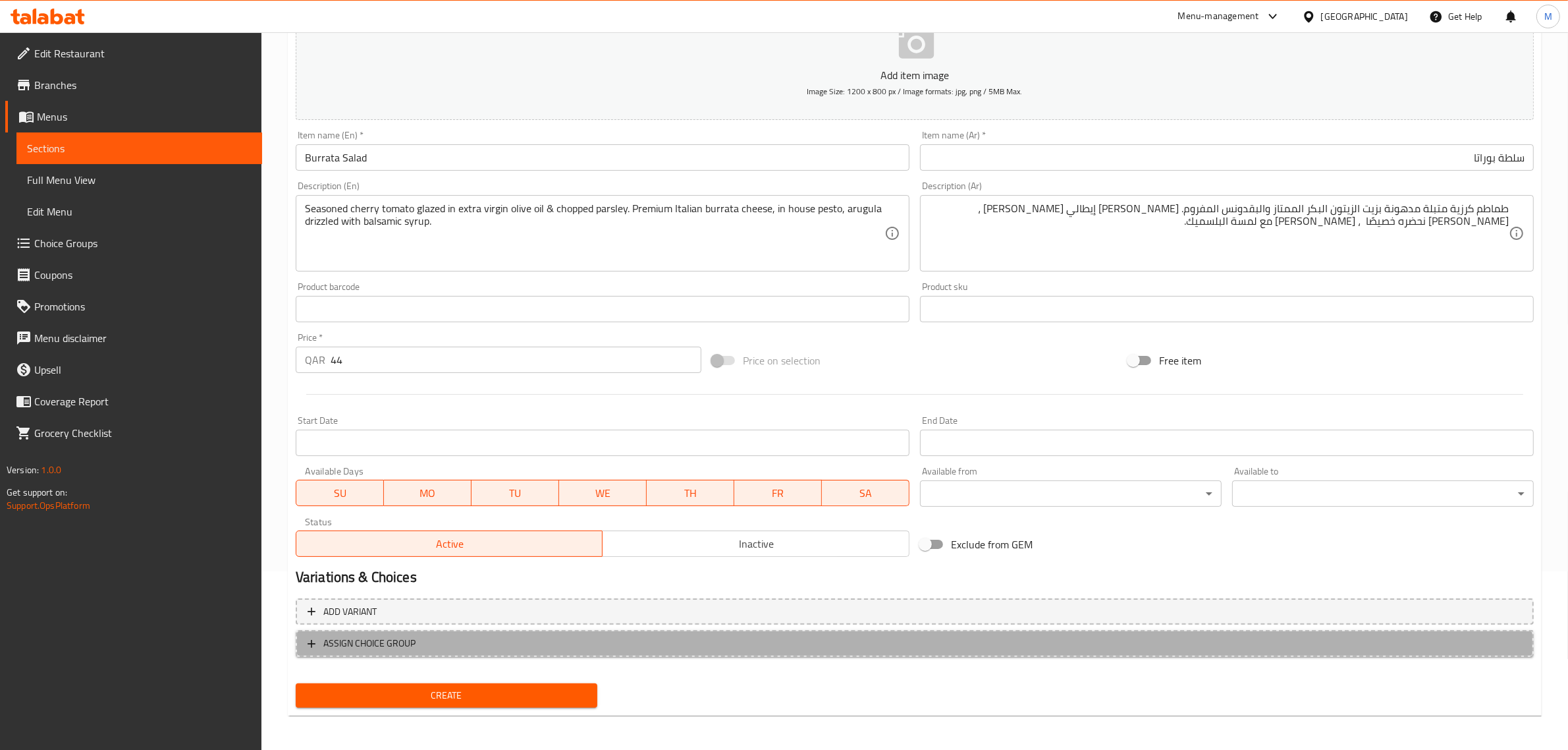
click at [530, 640] on span "ASSIGN CHOICE GROUP" at bounding box center [915, 643] width 1214 height 17
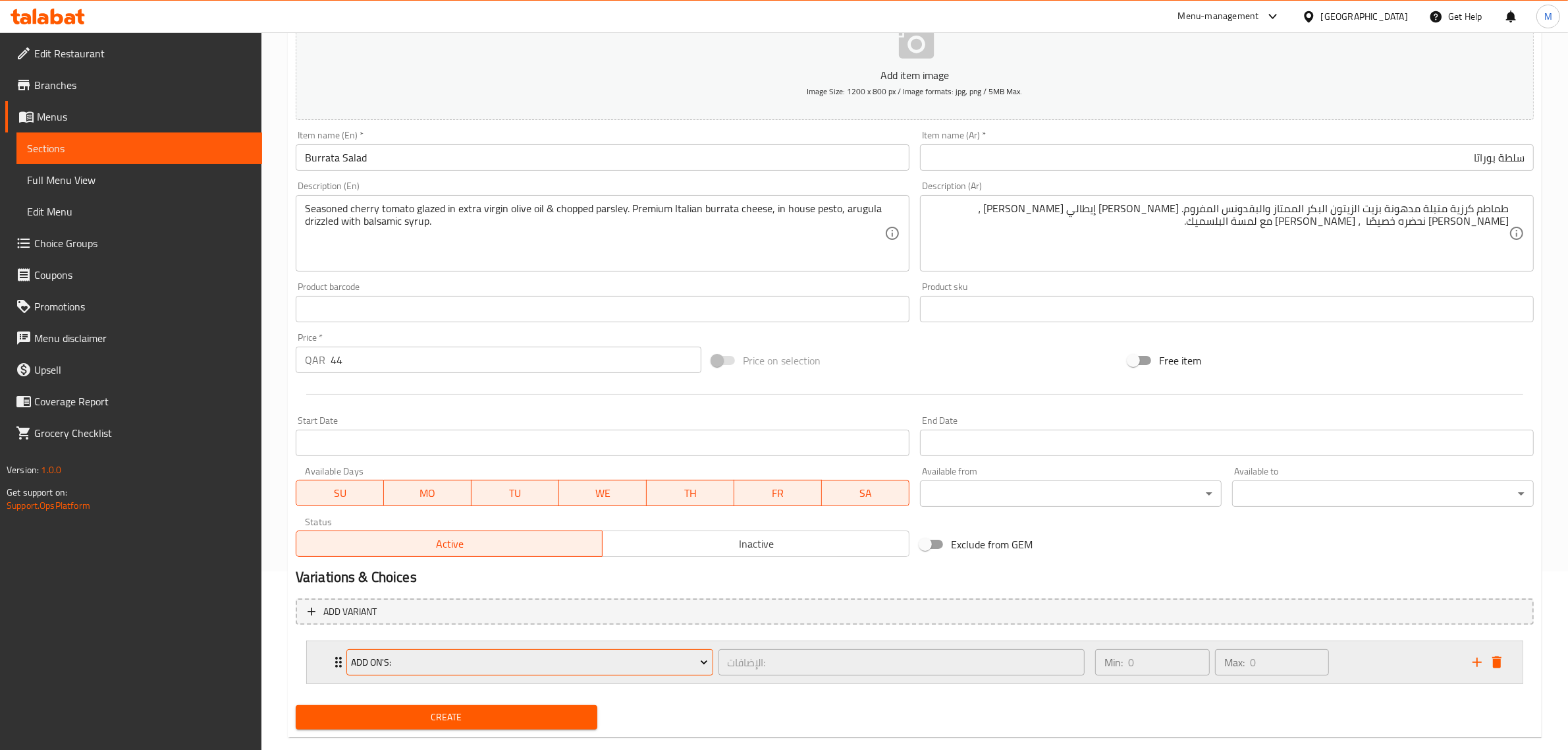
click at [629, 660] on span "Add On's:" at bounding box center [529, 662] width 357 height 17
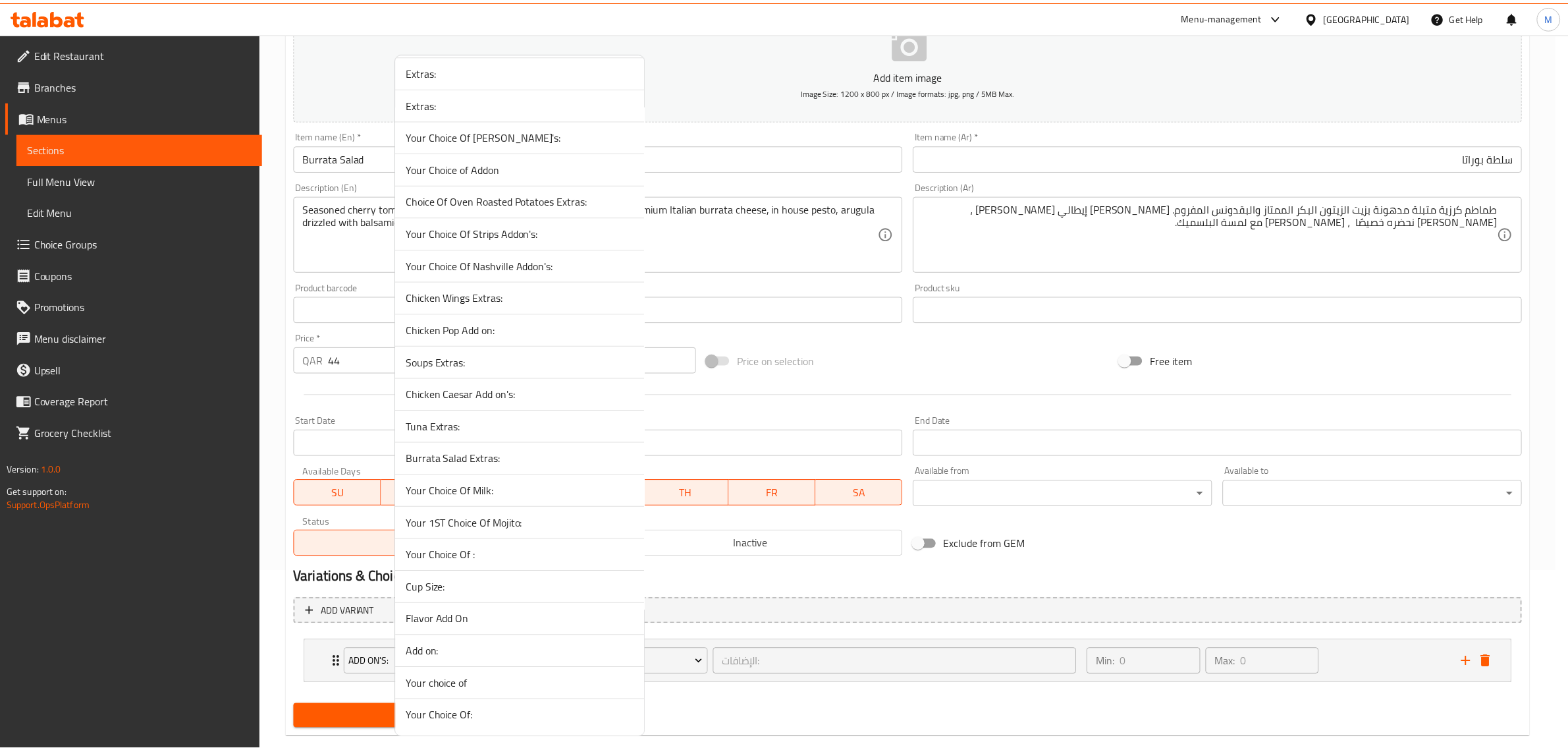
scroll to position [1981, 0]
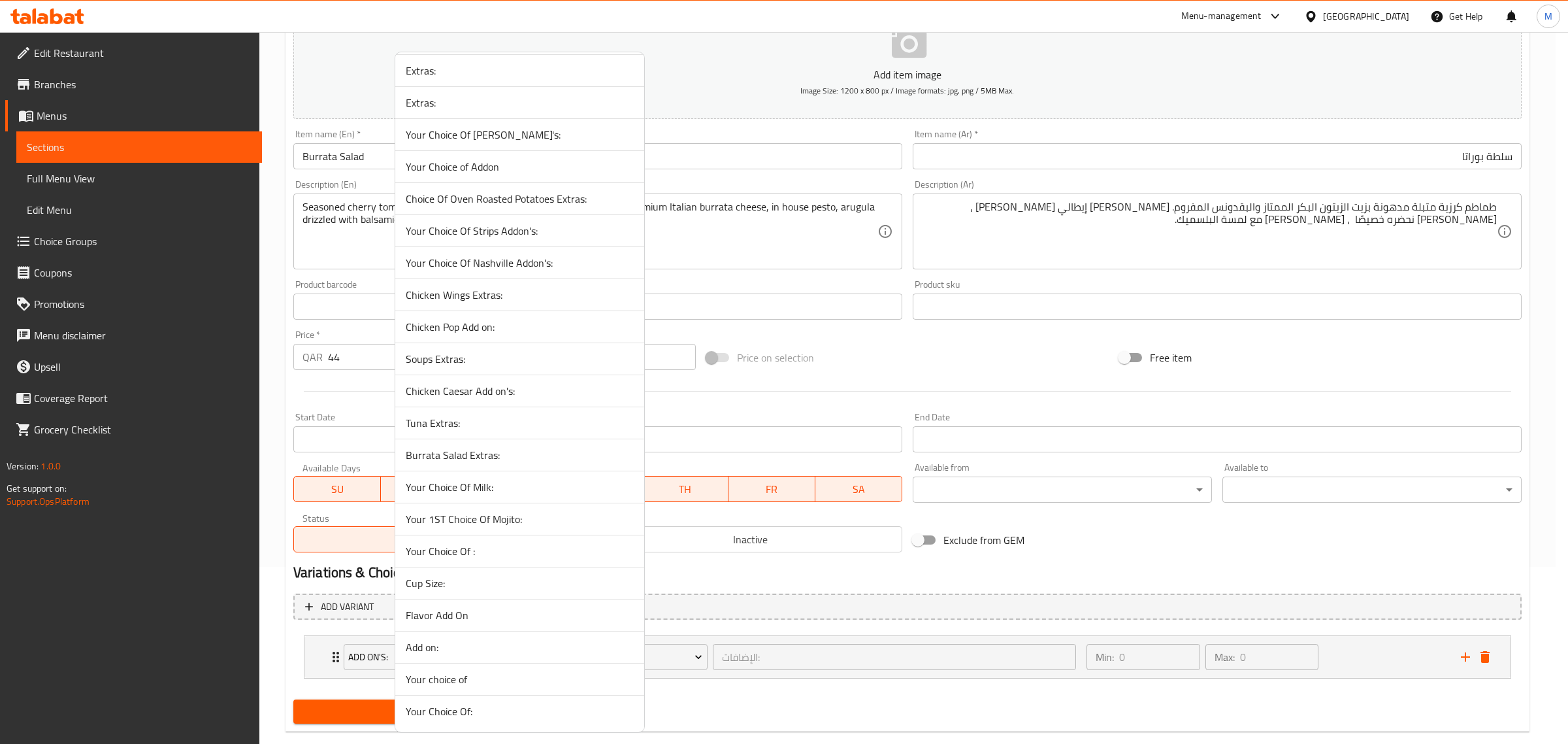
click at [497, 457] on span "Burrata Salad Extras:" at bounding box center [520, 455] width 228 height 16
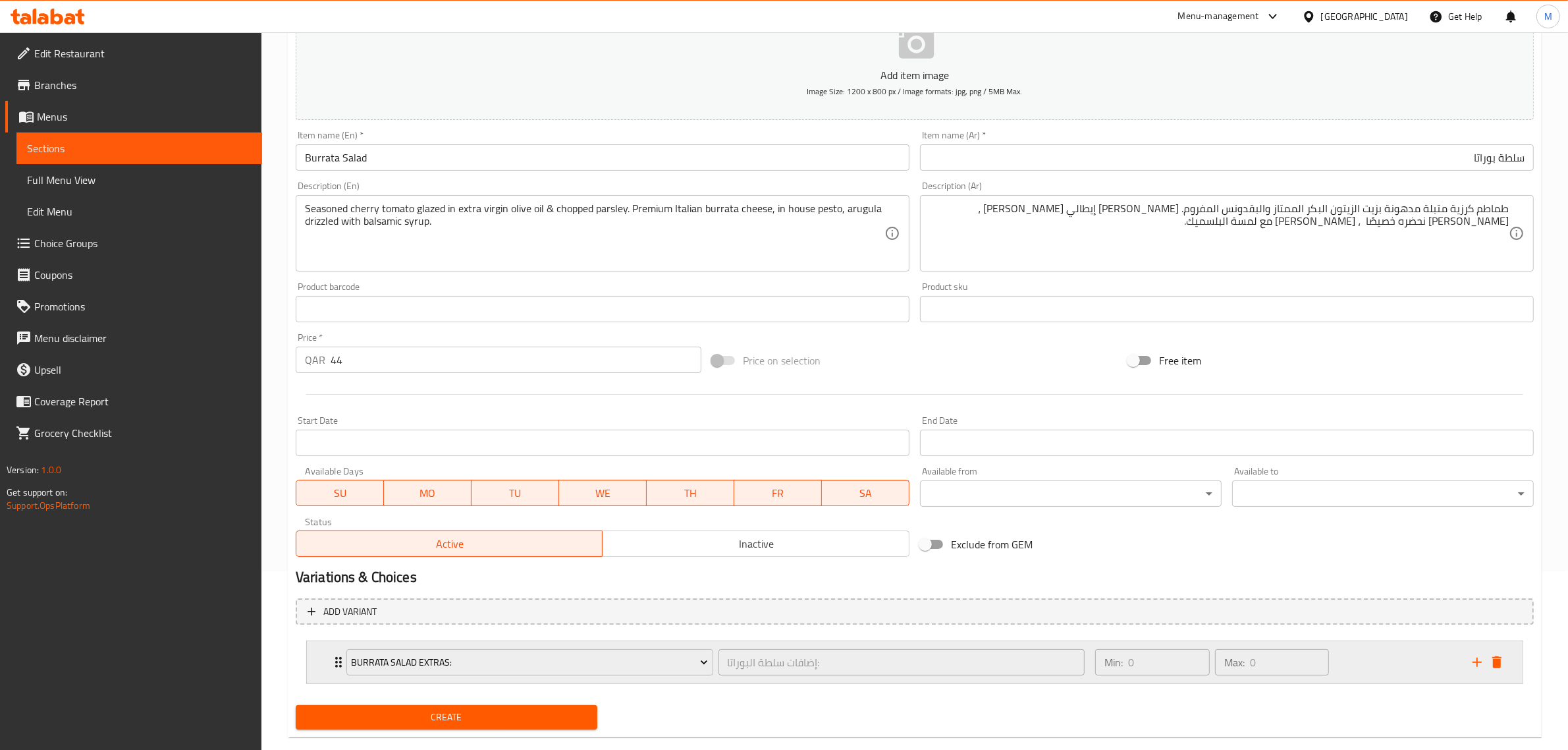
drag, startPoint x: 1388, startPoint y: 658, endPoint x: 1379, endPoint y: 657, distance: 9.1
click at [1387, 658] on div "Min: 0 ​ Max: 0 ​" at bounding box center [1276, 662] width 377 height 42
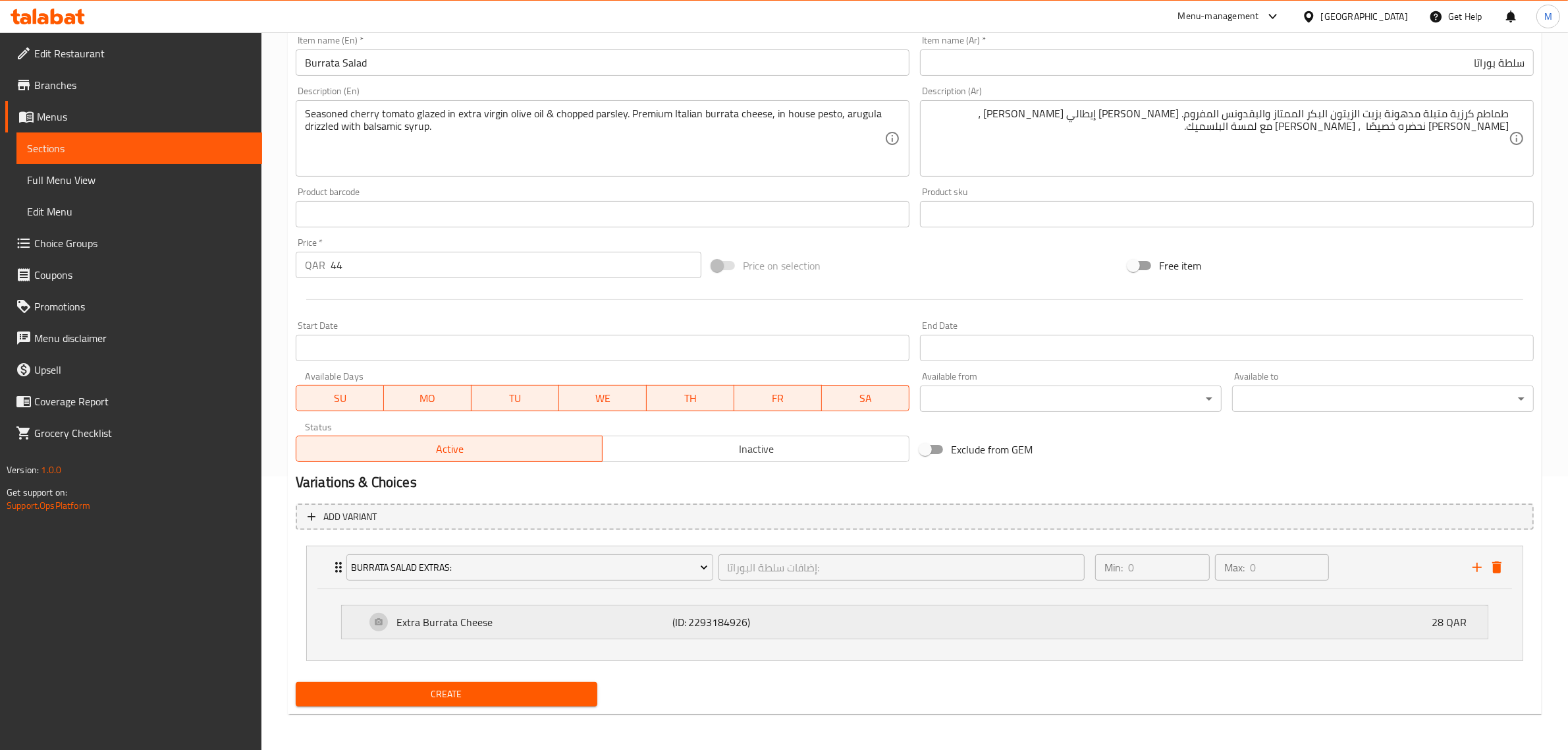
scroll to position [274, 0]
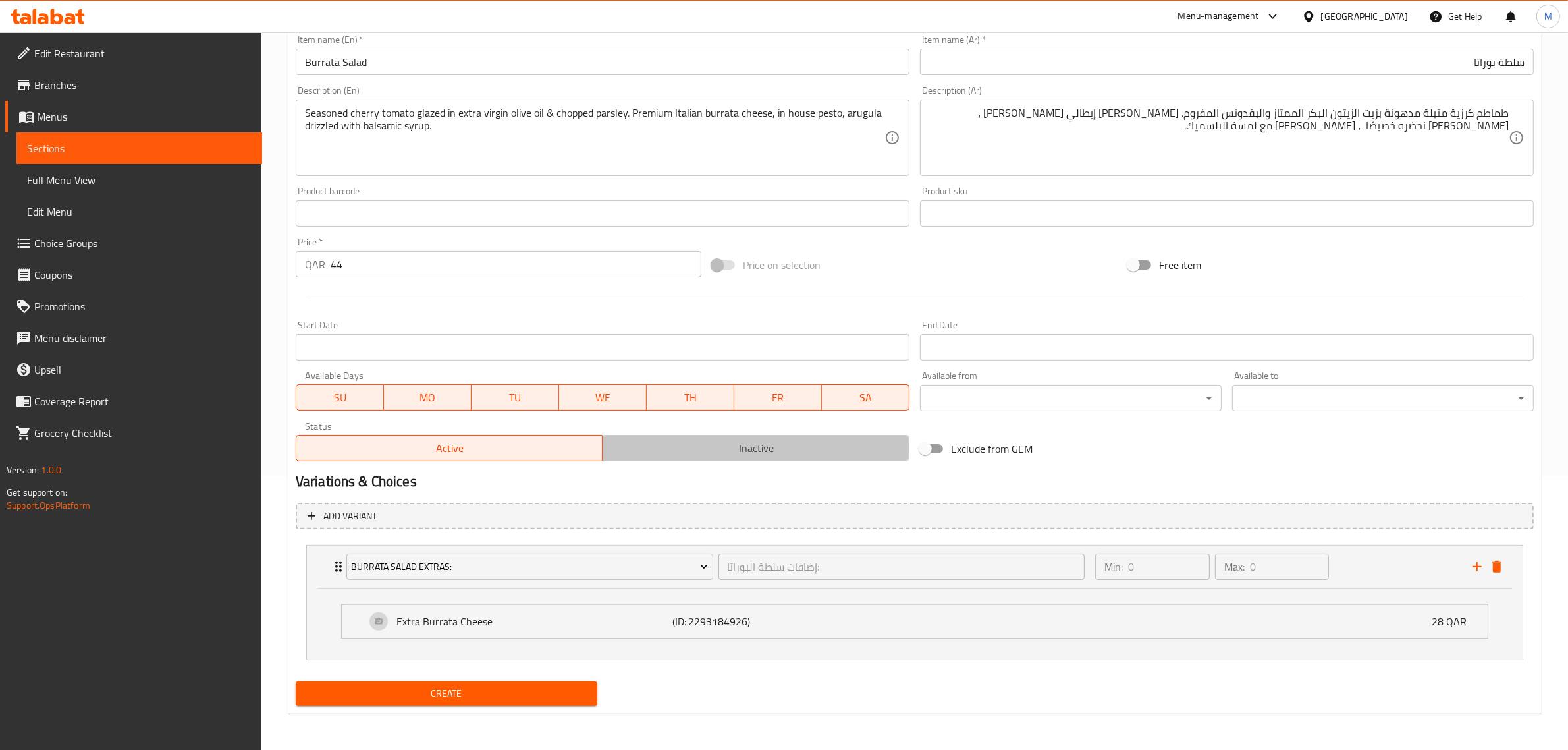
click at [767, 456] on span "Inactive" at bounding box center [756, 449] width 296 height 19
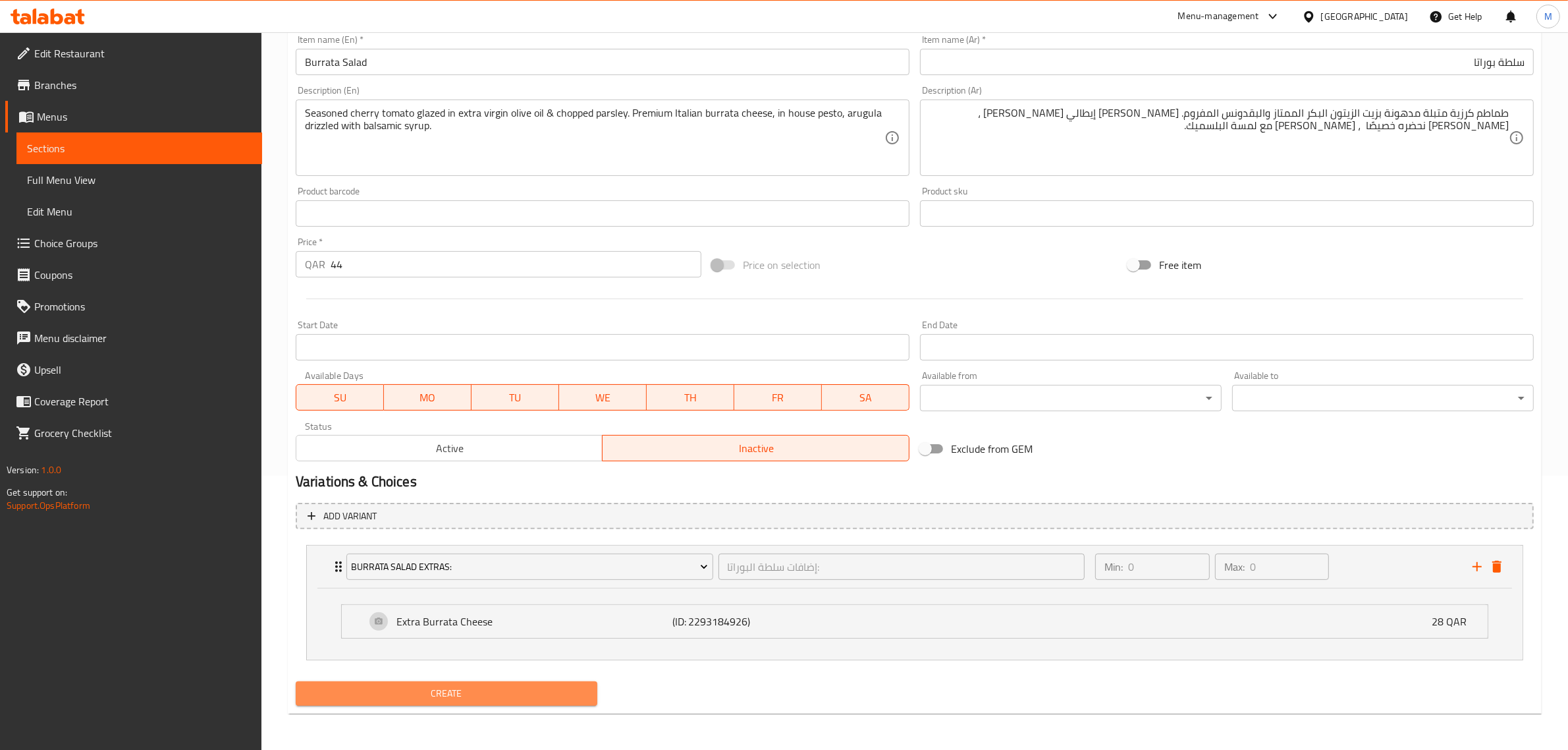
click at [558, 695] on span "Create" at bounding box center [446, 693] width 280 height 17
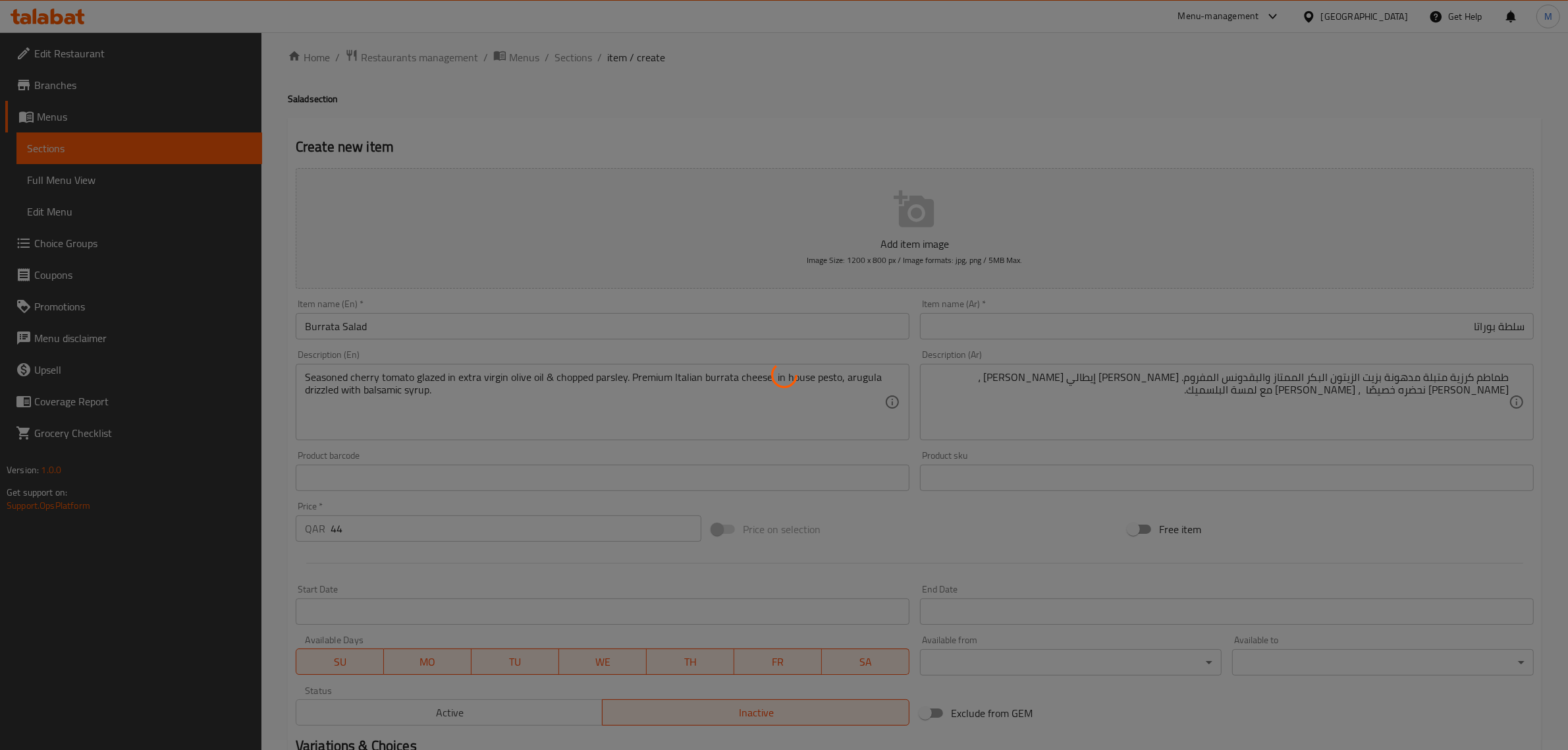
scroll to position [0, 0]
type input "0"
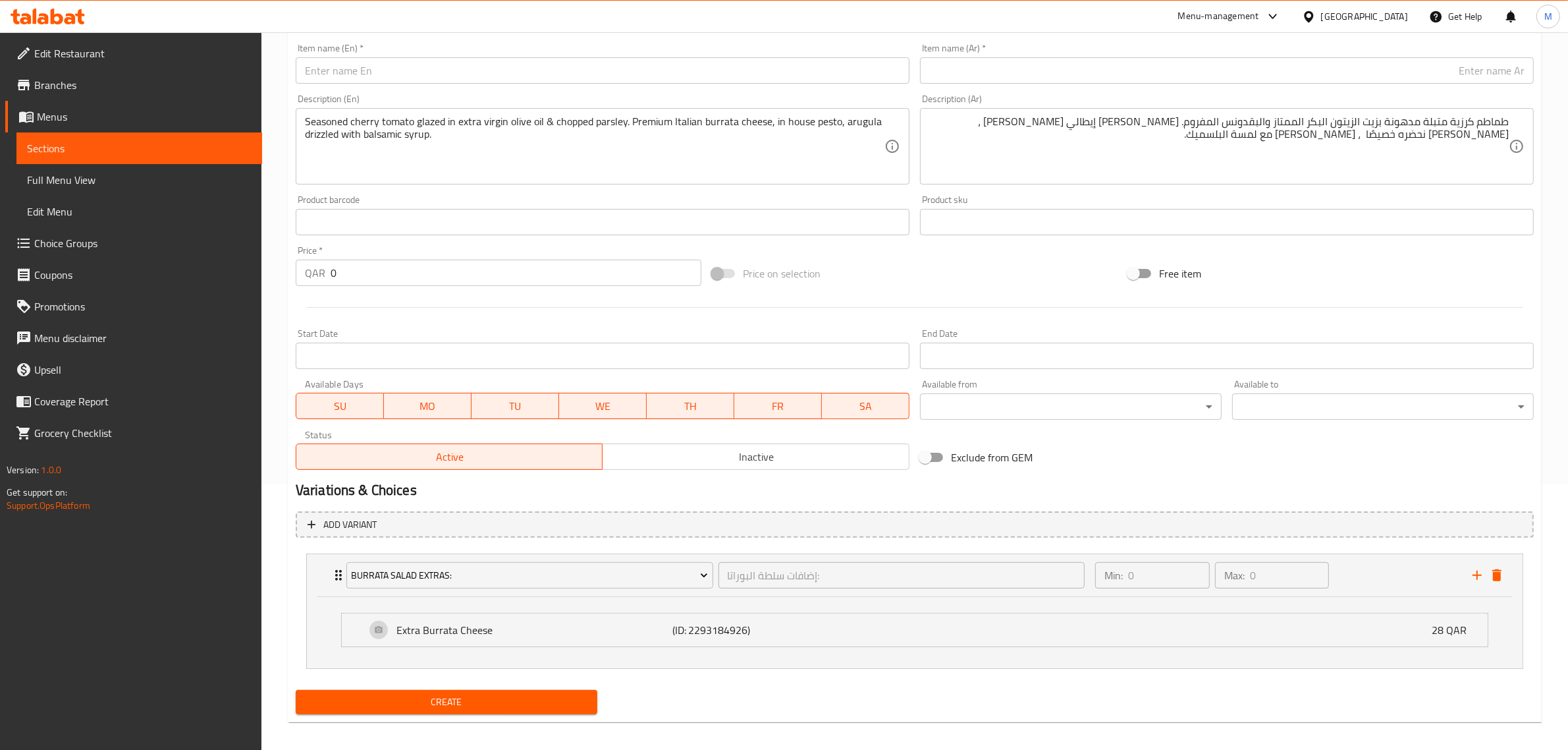
scroll to position [274, 0]
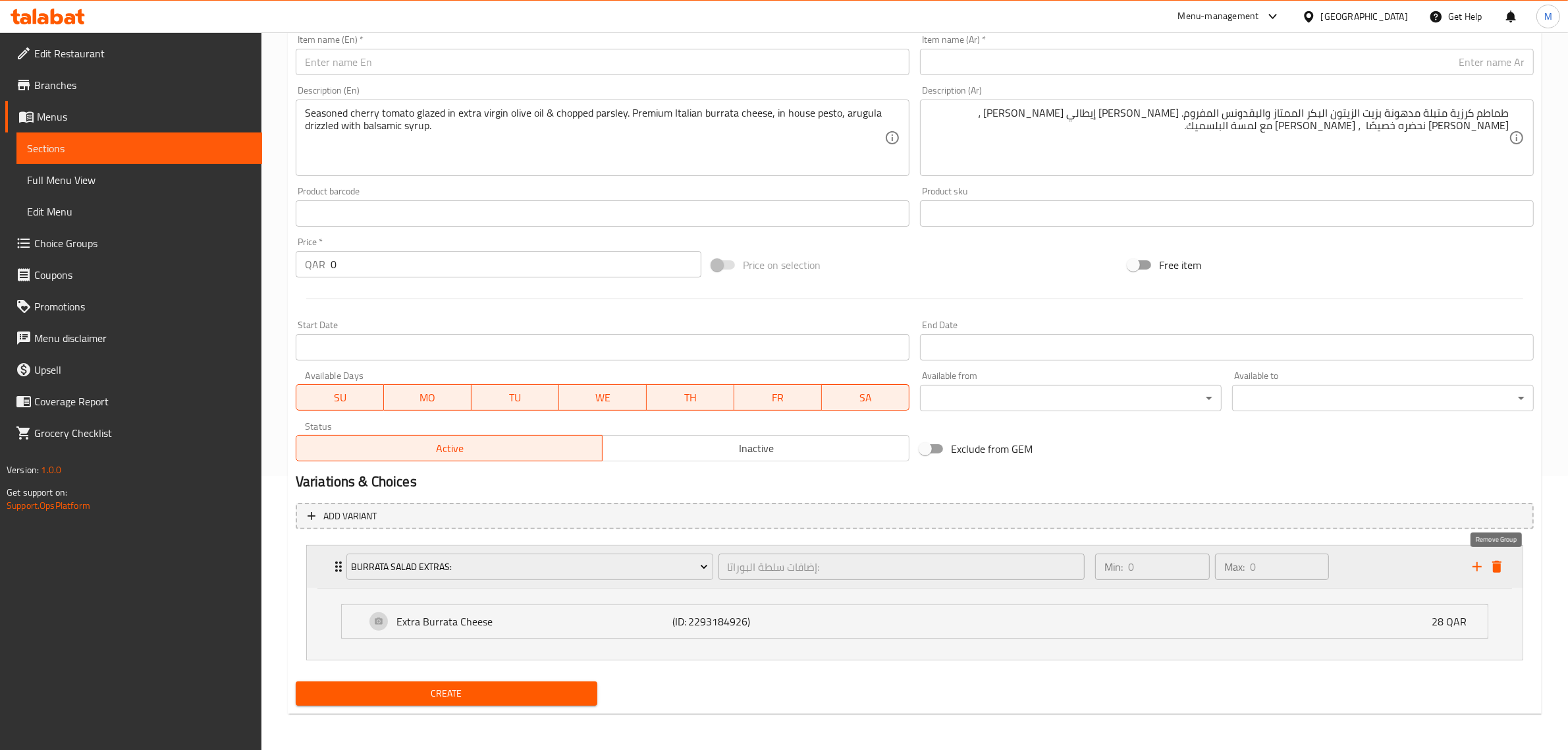
click at [1500, 572] on icon "delete" at bounding box center [1497, 567] width 16 height 16
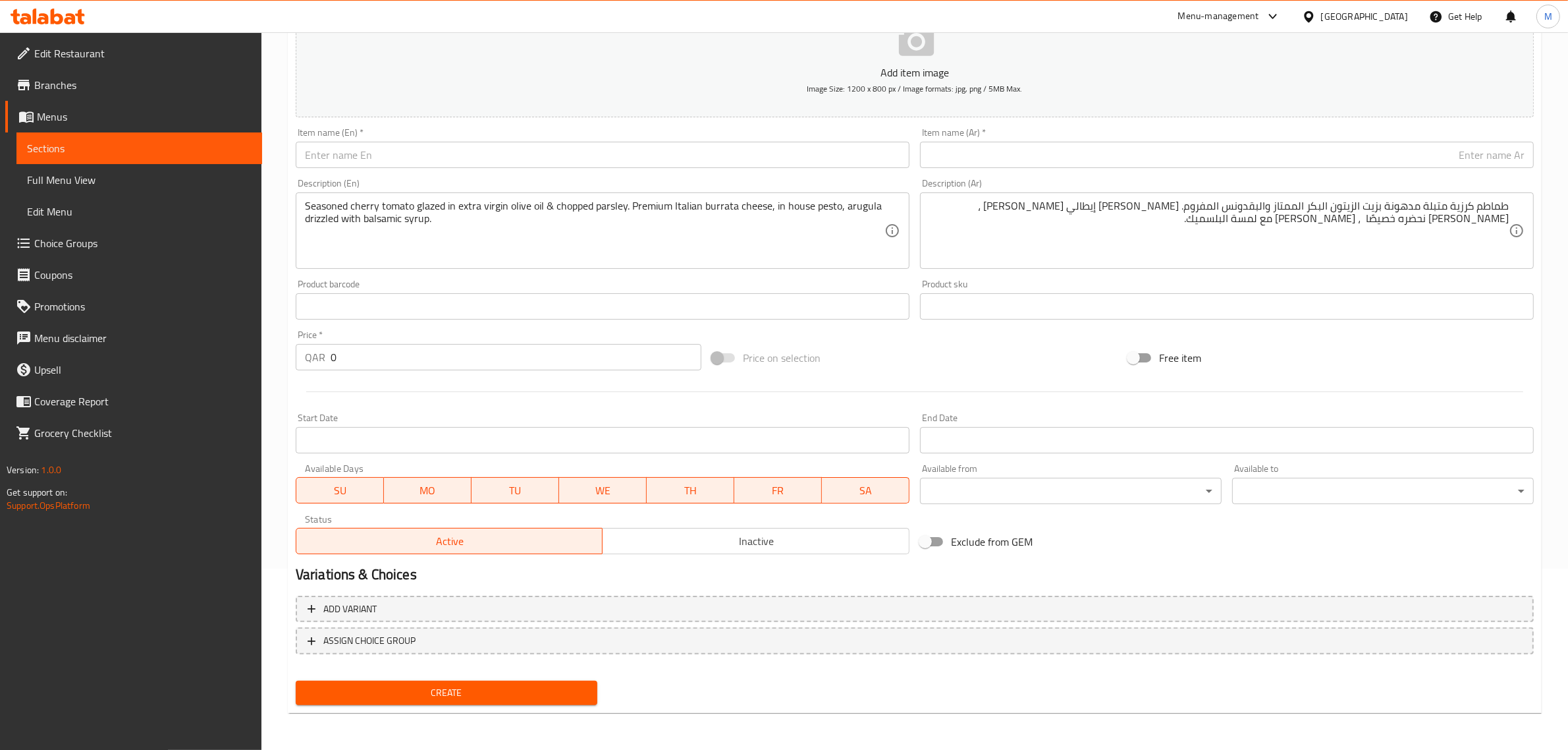
scroll to position [178, 0]
click at [590, 160] on input "text" at bounding box center [602, 157] width 614 height 26
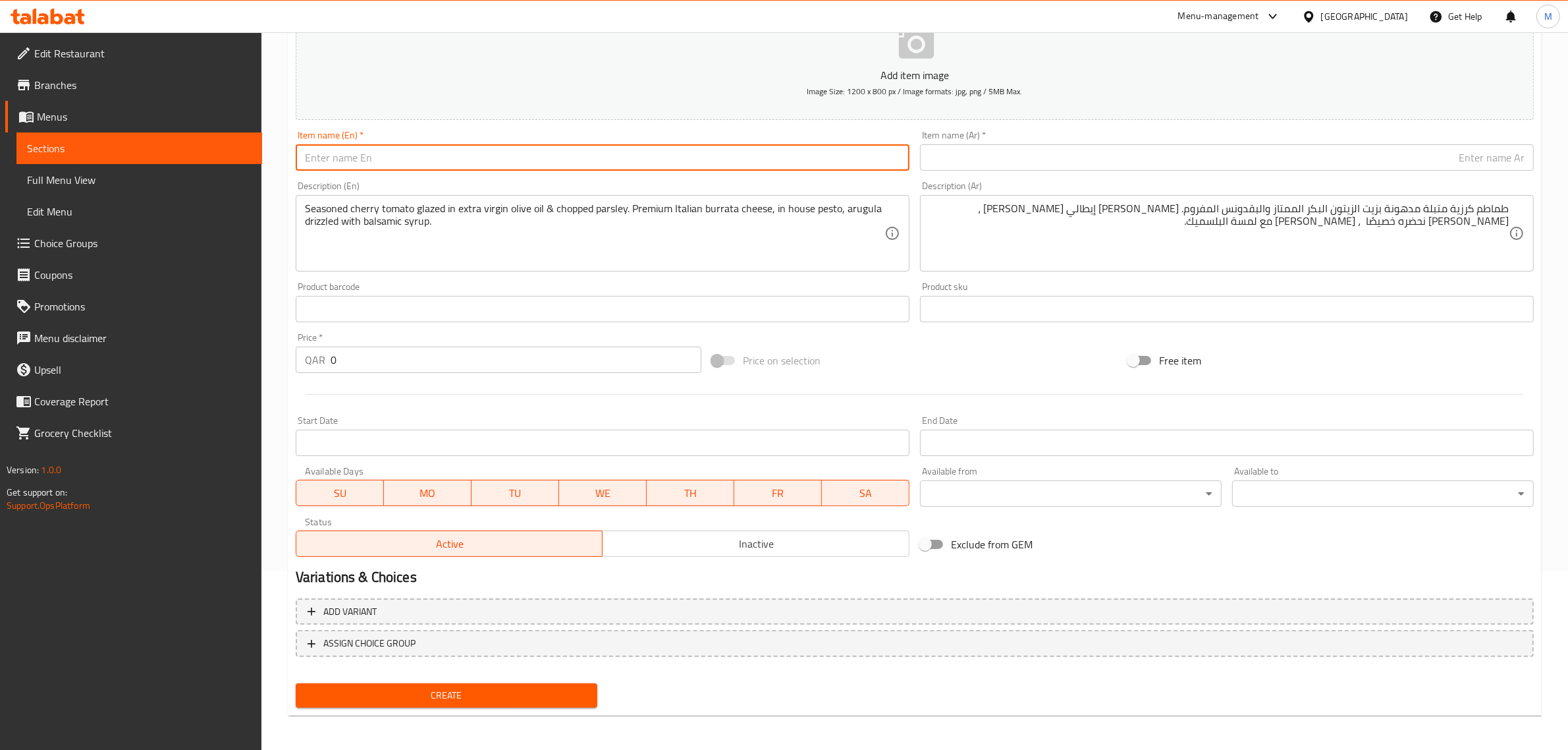
paste input "Greek Watermelon Salad"
type input "Greek Watermelon Salad"
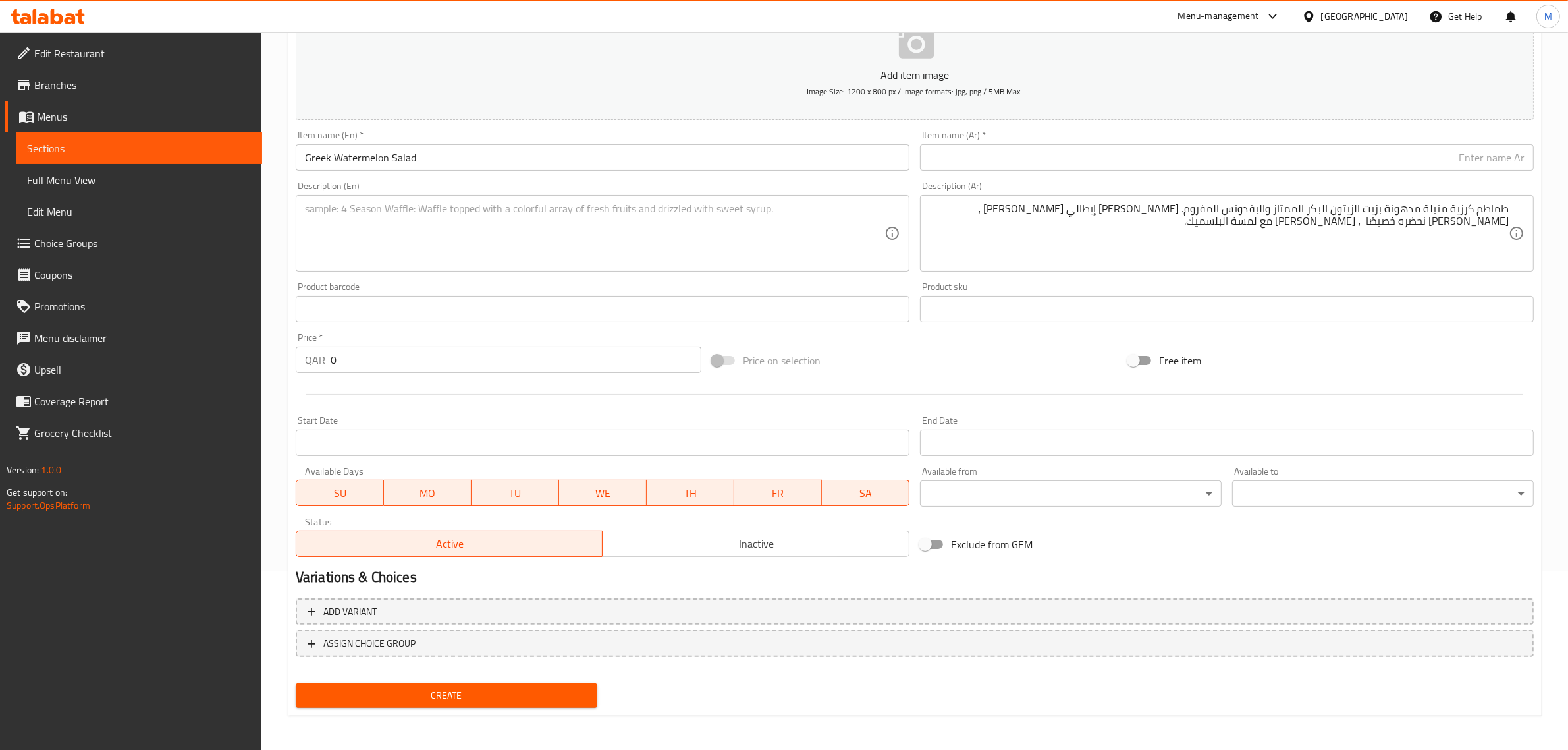
click at [785, 249] on textarea at bounding box center [595, 234] width 579 height 63
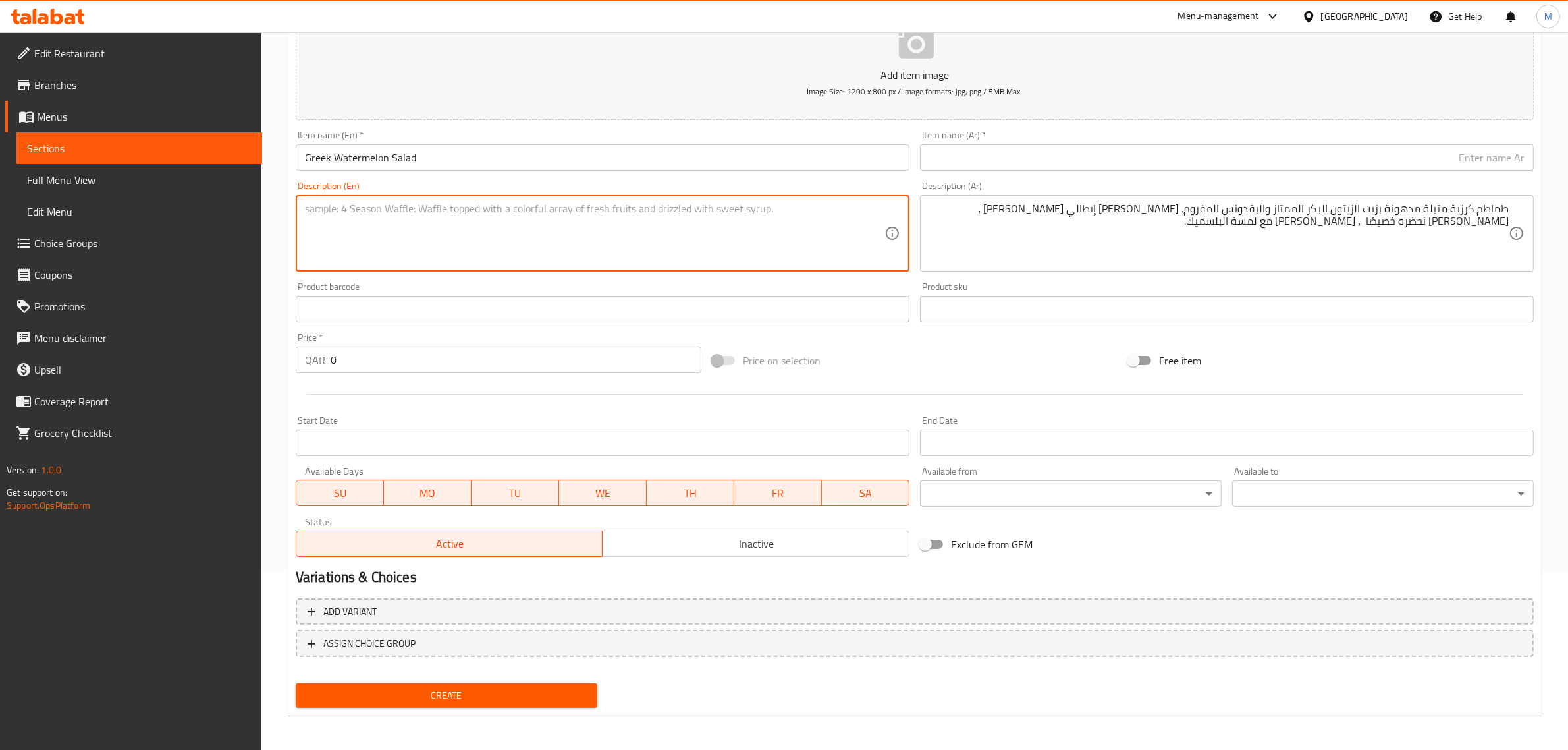
paste textarea "A refreshing summer salad bursting with Mediterranean flavors. Juicy chunks of …"
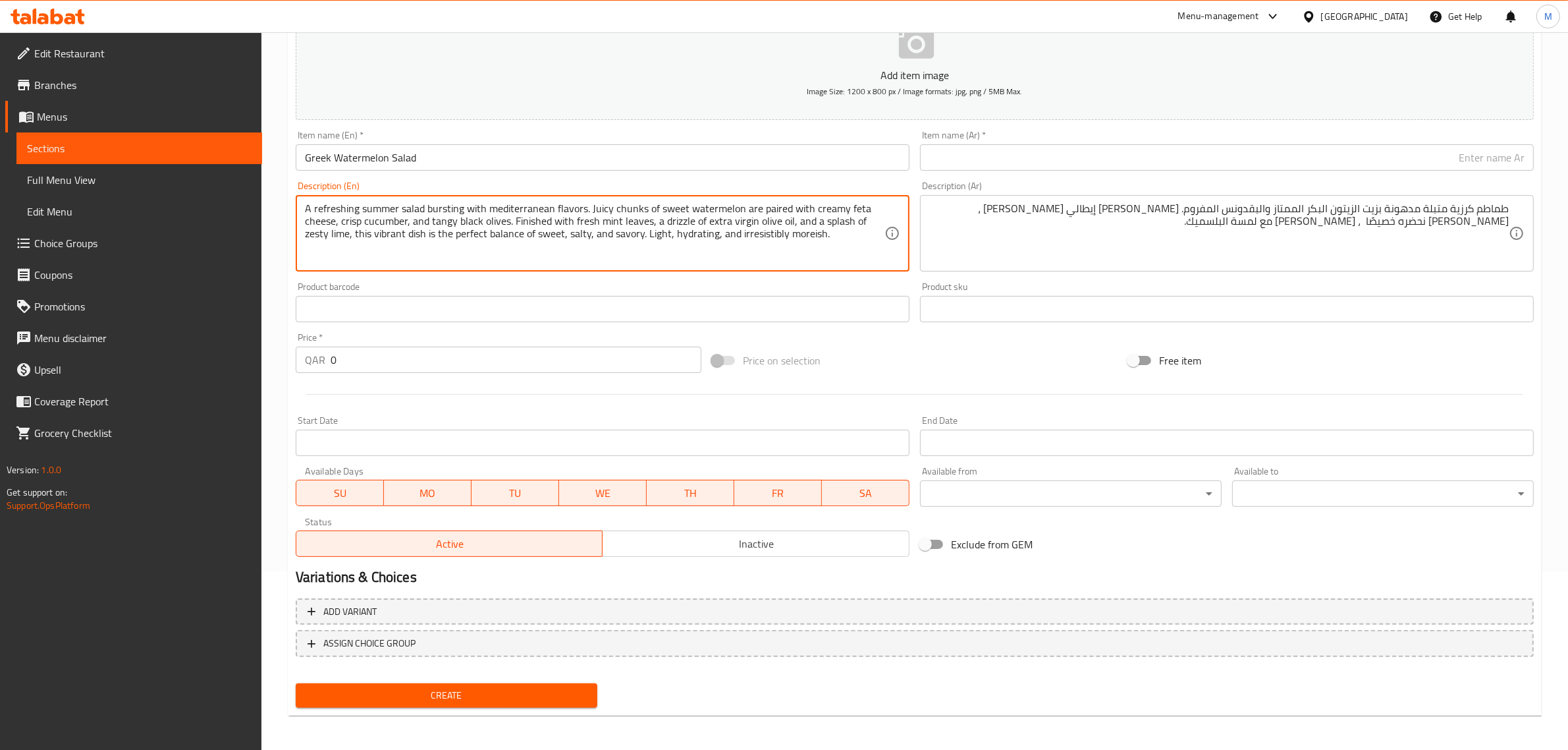
type textarea "A refreshing summer salad bursting with mediterranean flavors. Juicy chunks of …"
click at [1018, 257] on textarea "طماطم كرزية متبلة مدهونة بزيت الزيتون البكر الممتاز والبقدونس المفروم. جبن بورا…" at bounding box center [1219, 234] width 579 height 63
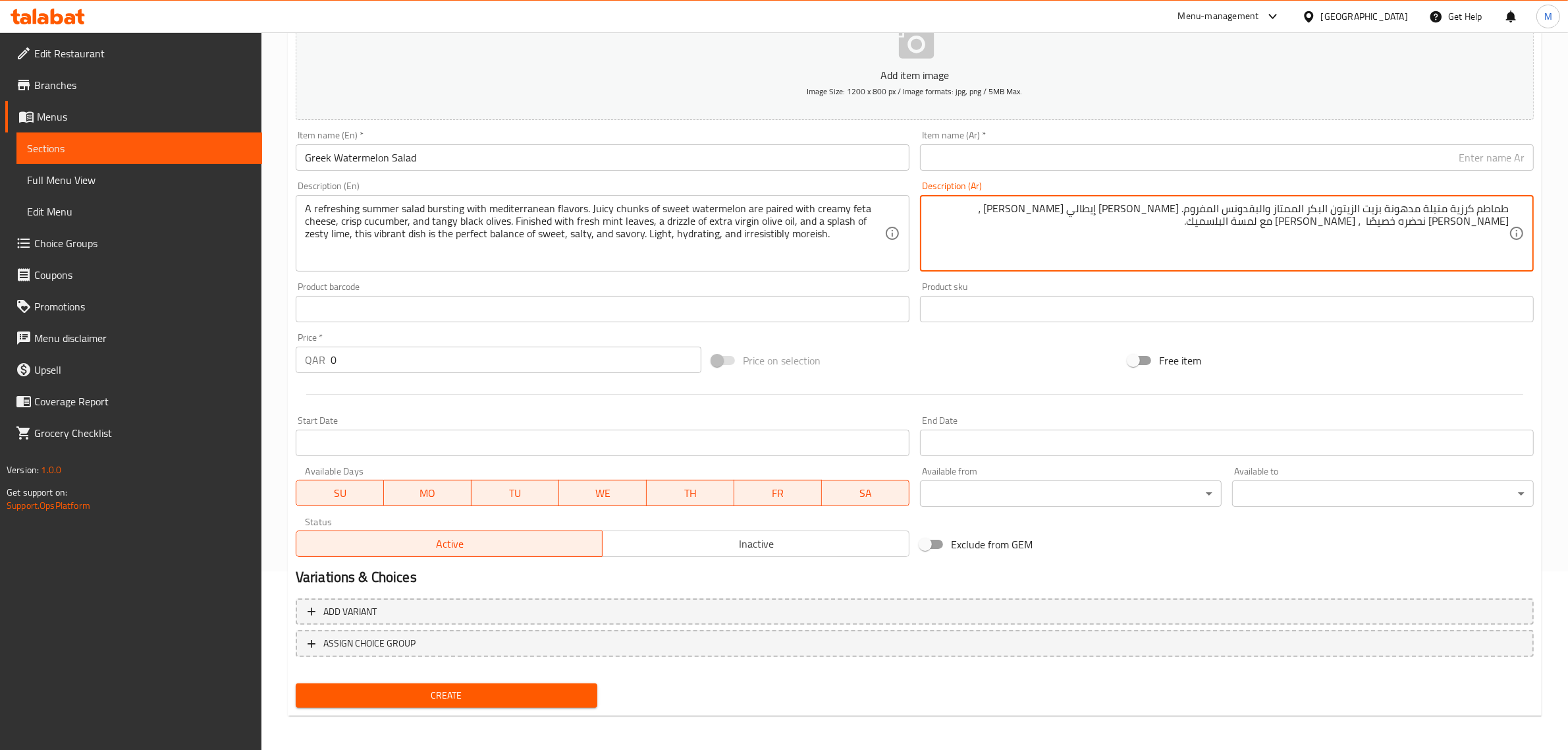
click at [488, 366] on input "0" at bounding box center [515, 360] width 371 height 26
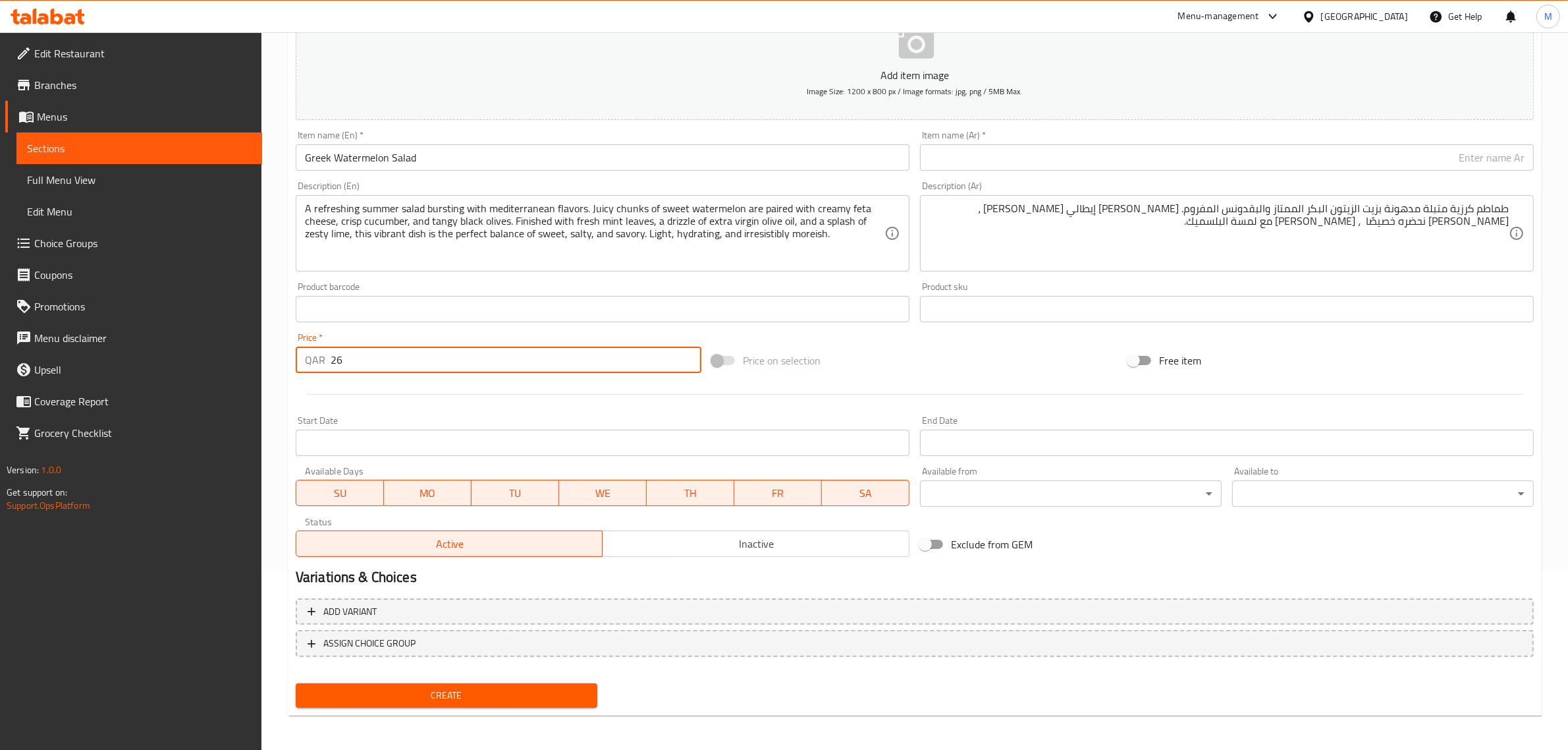
type input "26"
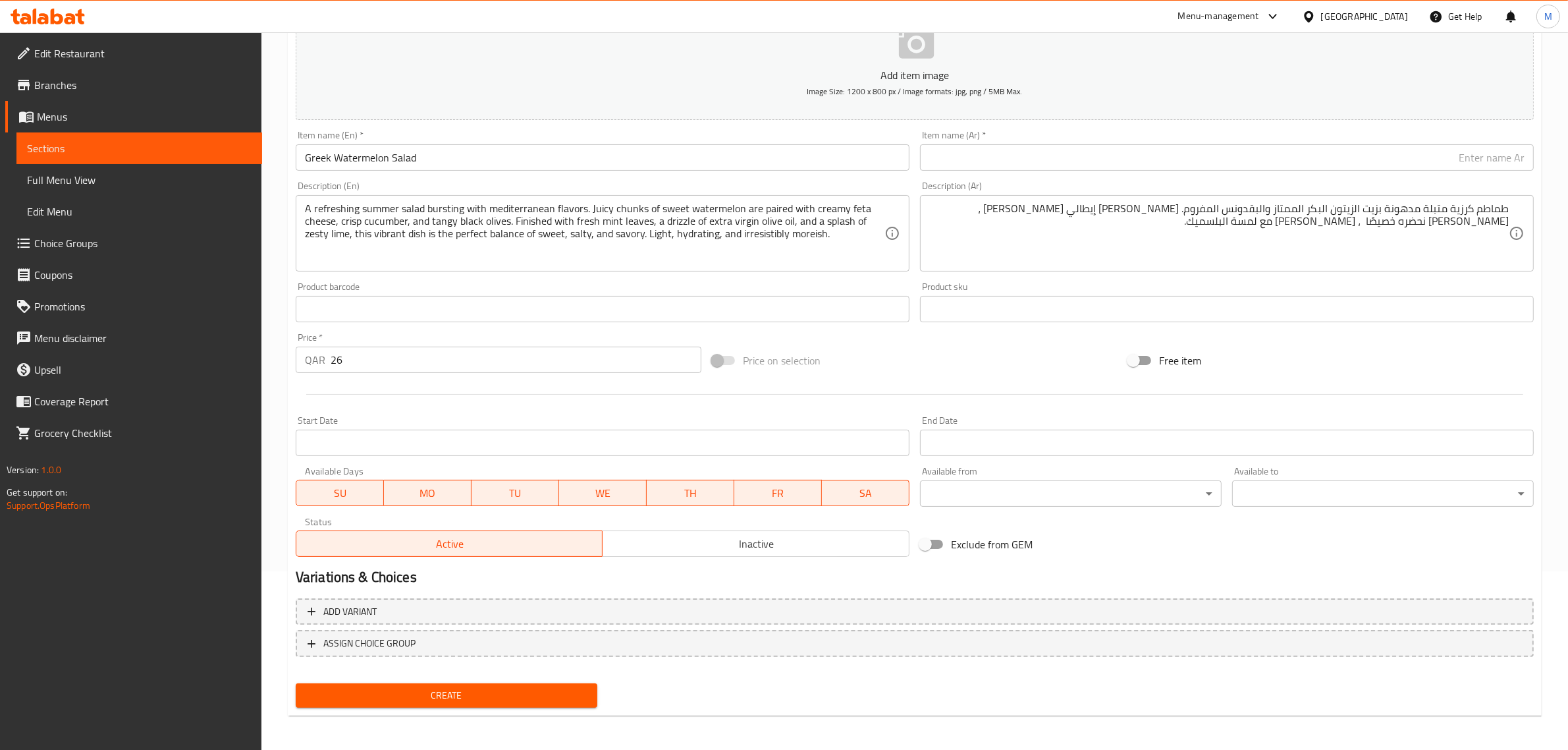
click at [877, 364] on div "Price on selection" at bounding box center [915, 360] width 416 height 36
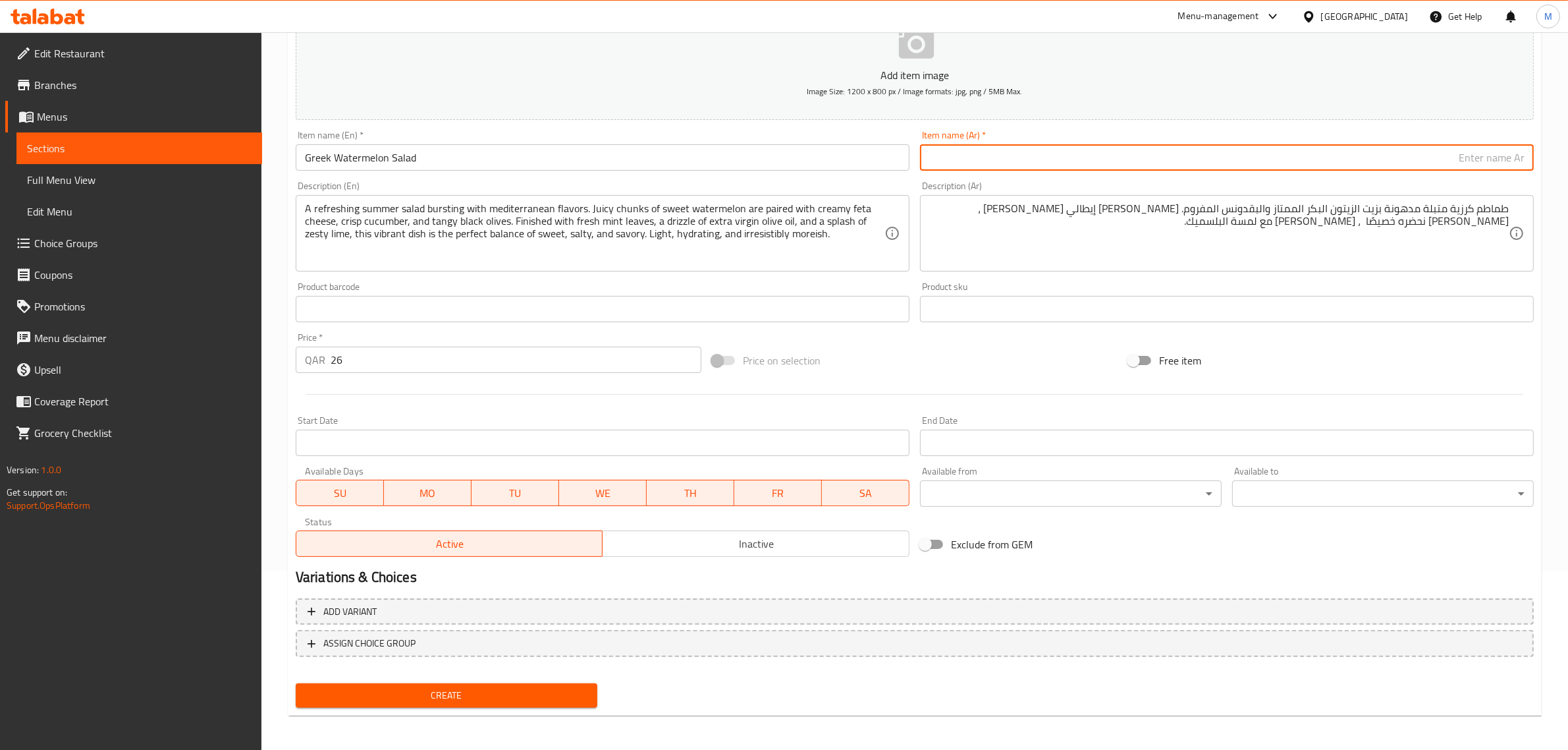
click at [1365, 165] on input "text" at bounding box center [1227, 157] width 614 height 26
paste input "سلطة البطيخ اليونانية"
type input "سلطة البطيخ اليونانية"
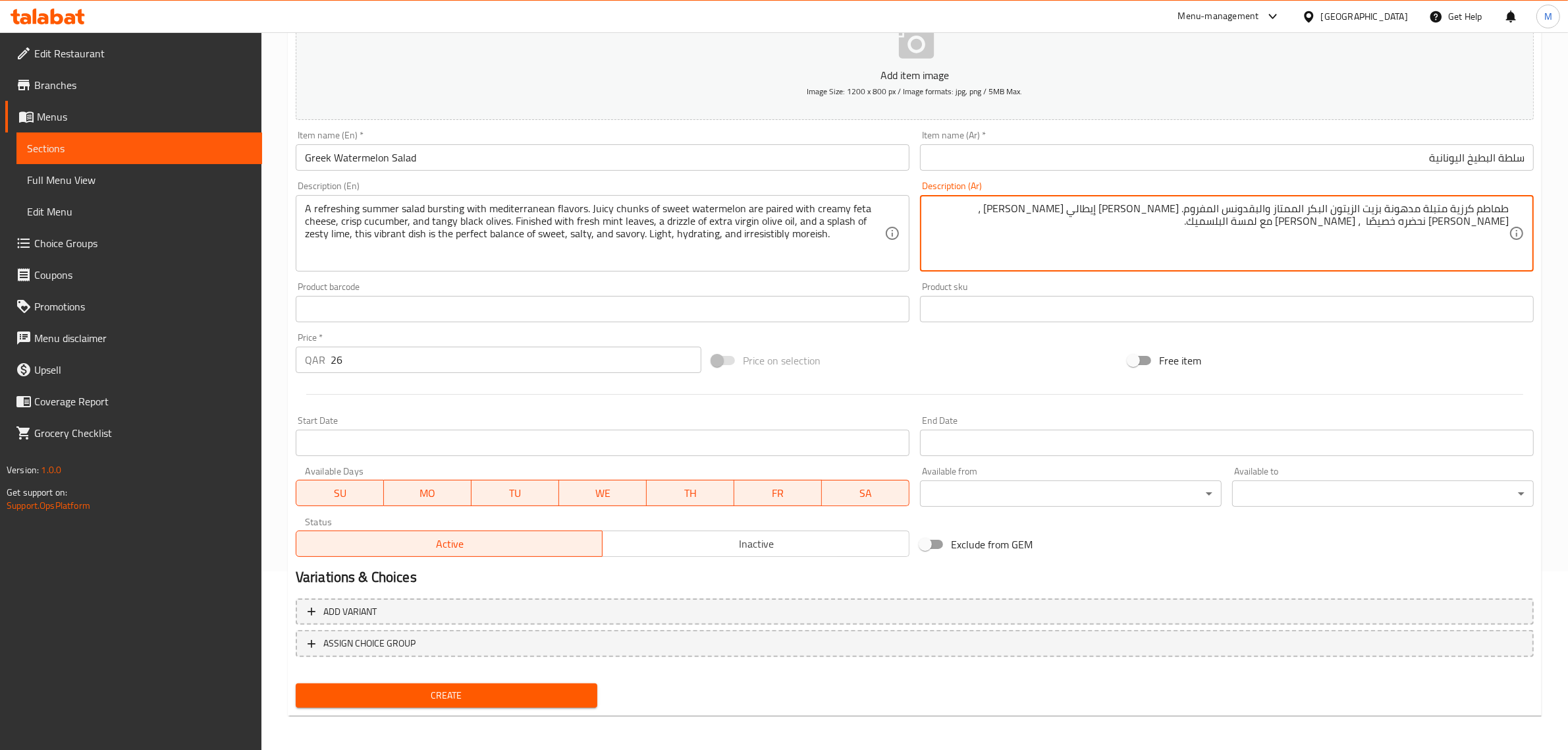
click at [1248, 247] on textarea "طماطم كرزية متبلة مدهونة بزيت الزيتون البكر الممتاز والبقدونس المفروم. جبن بورا…" at bounding box center [1219, 234] width 579 height 63
paste textarea "سلطة صيفية منعشة مليئة بنكهات البحر الأبيض المتوسط. قطع من البطيخ الحلو مع جبنة…"
type textarea "سلطة صيفية منعشة مليئة بنكهات البحر الأبيض المتوسط. قطع من البطيخ الحلو مع جبنة…"
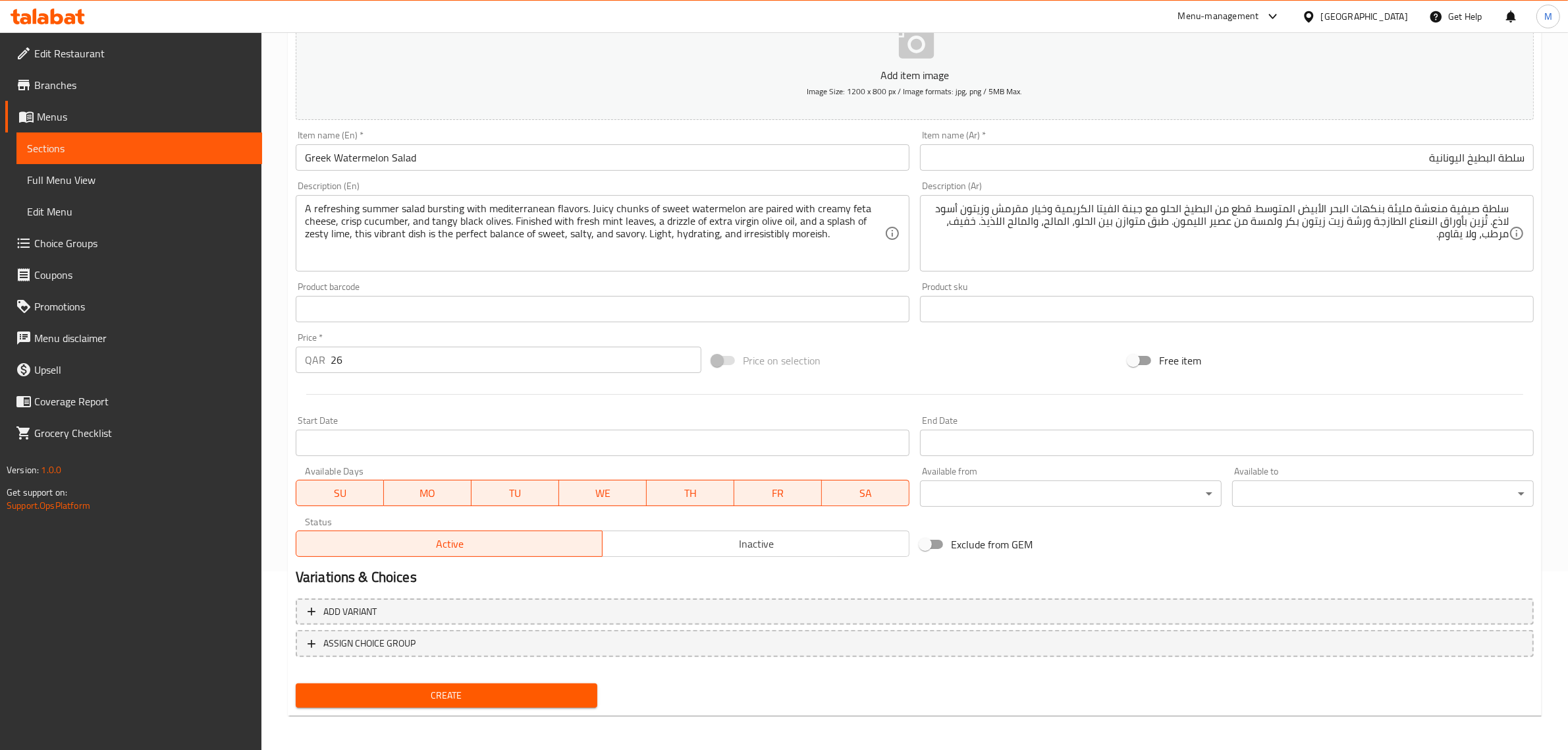
click at [801, 674] on div "Add variant ASSIGN CHOICE GROUP" at bounding box center [914, 636] width 1248 height 86
click at [694, 537] on span "Inactive" at bounding box center [756, 544] width 296 height 19
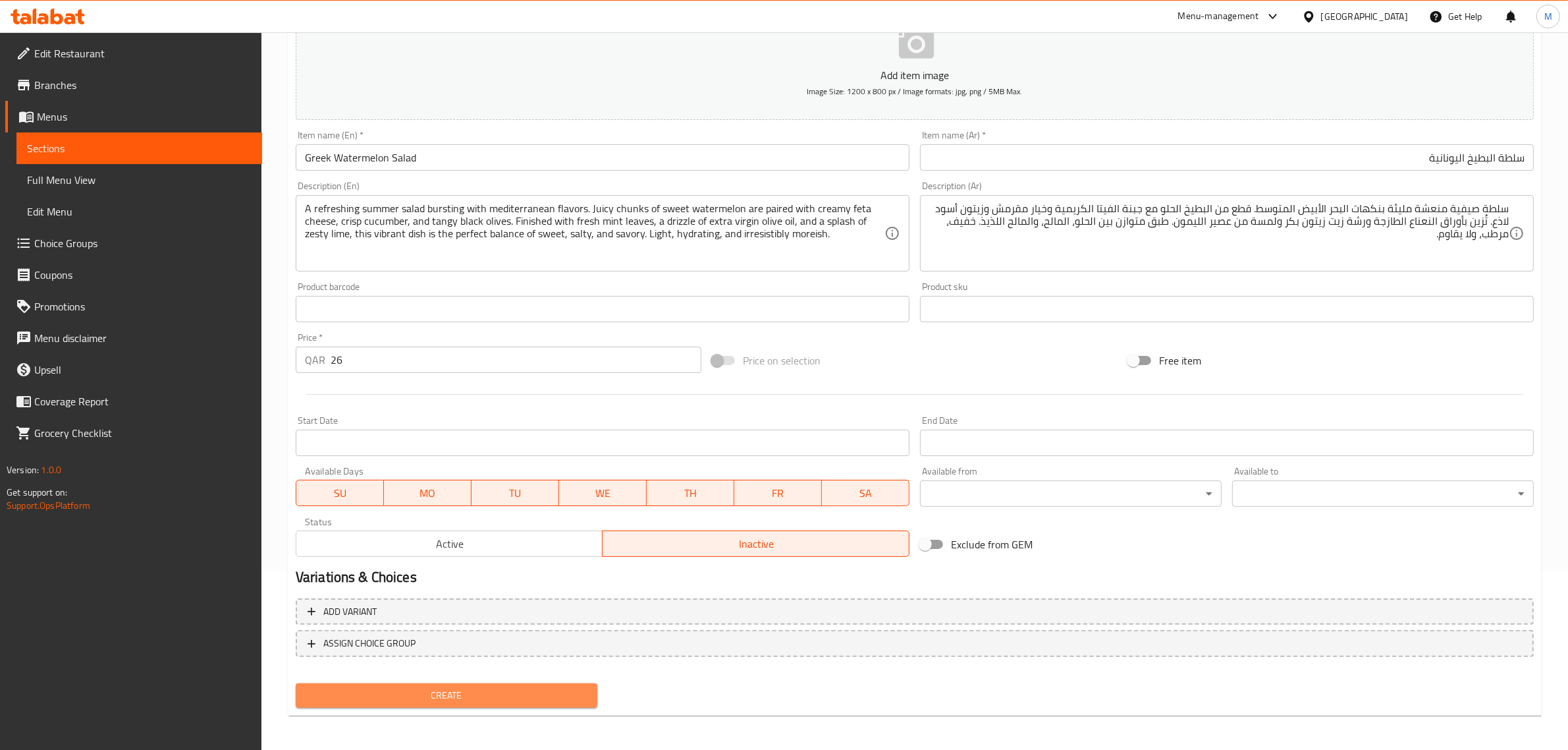
click at [495, 698] on span "Create" at bounding box center [446, 695] width 280 height 17
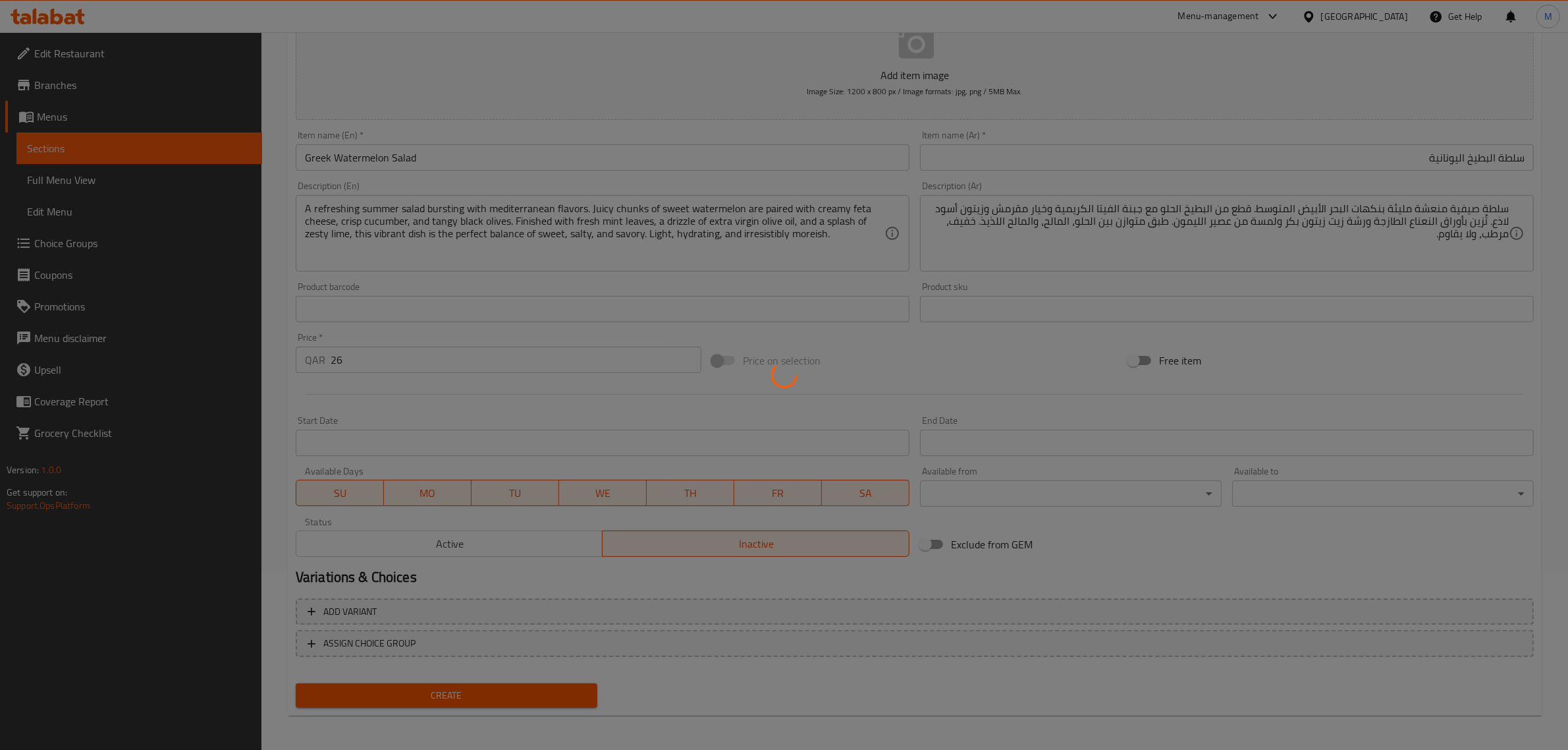
type input "0"
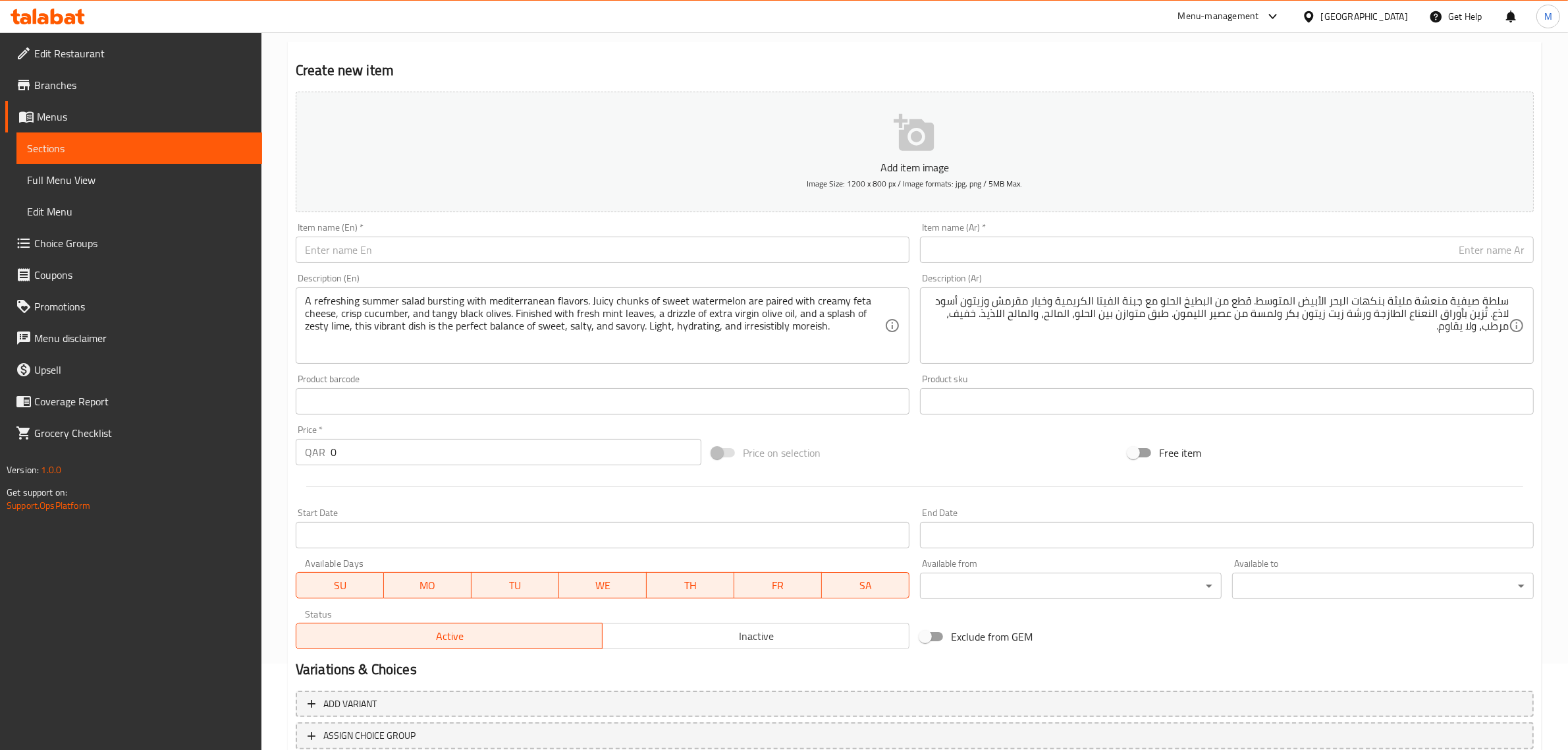
scroll to position [0, 0]
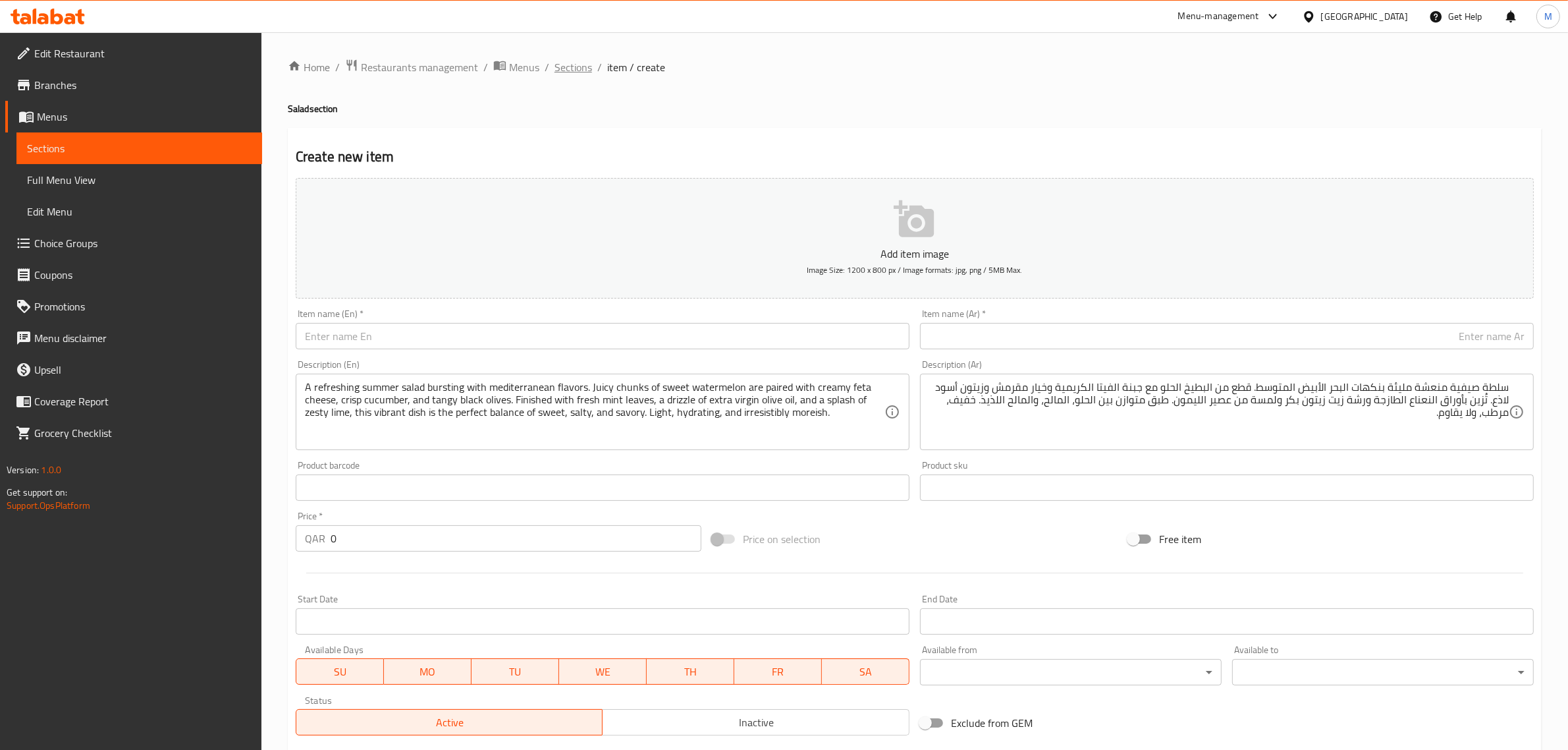
click at [569, 69] on span "Sections" at bounding box center [574, 67] width 38 height 16
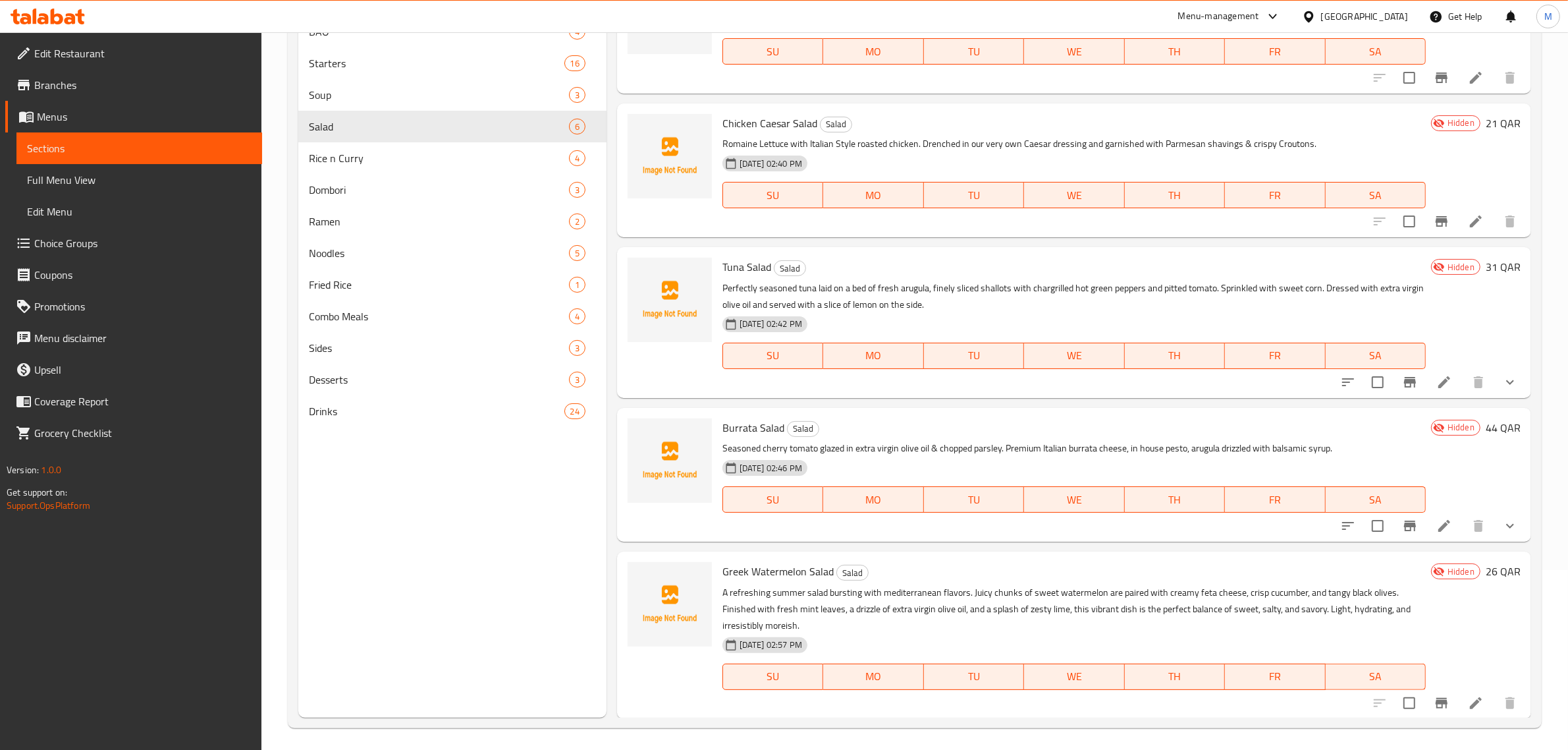
scroll to position [185, 0]
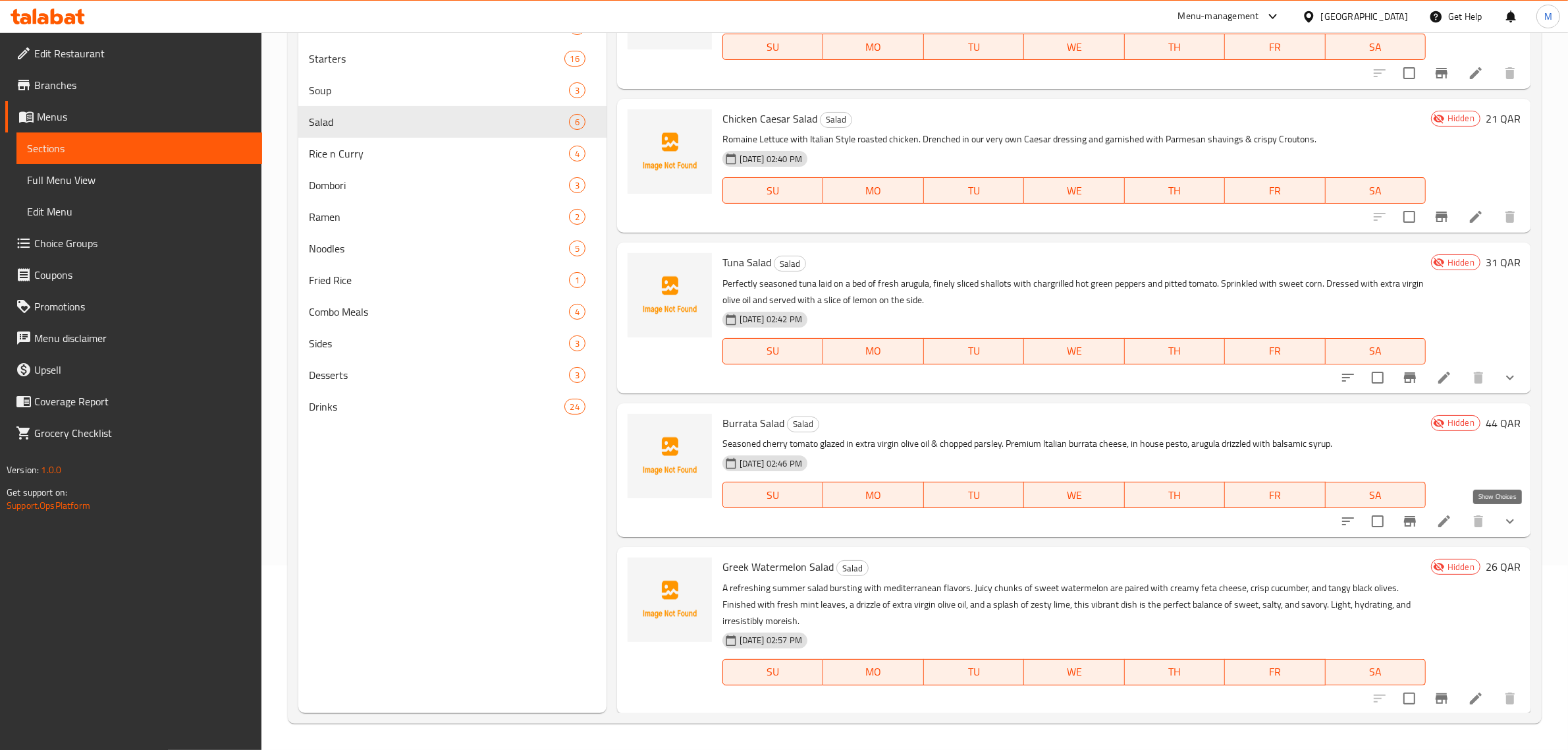
click at [1502, 522] on icon "show more" at bounding box center [1510, 521] width 16 height 16
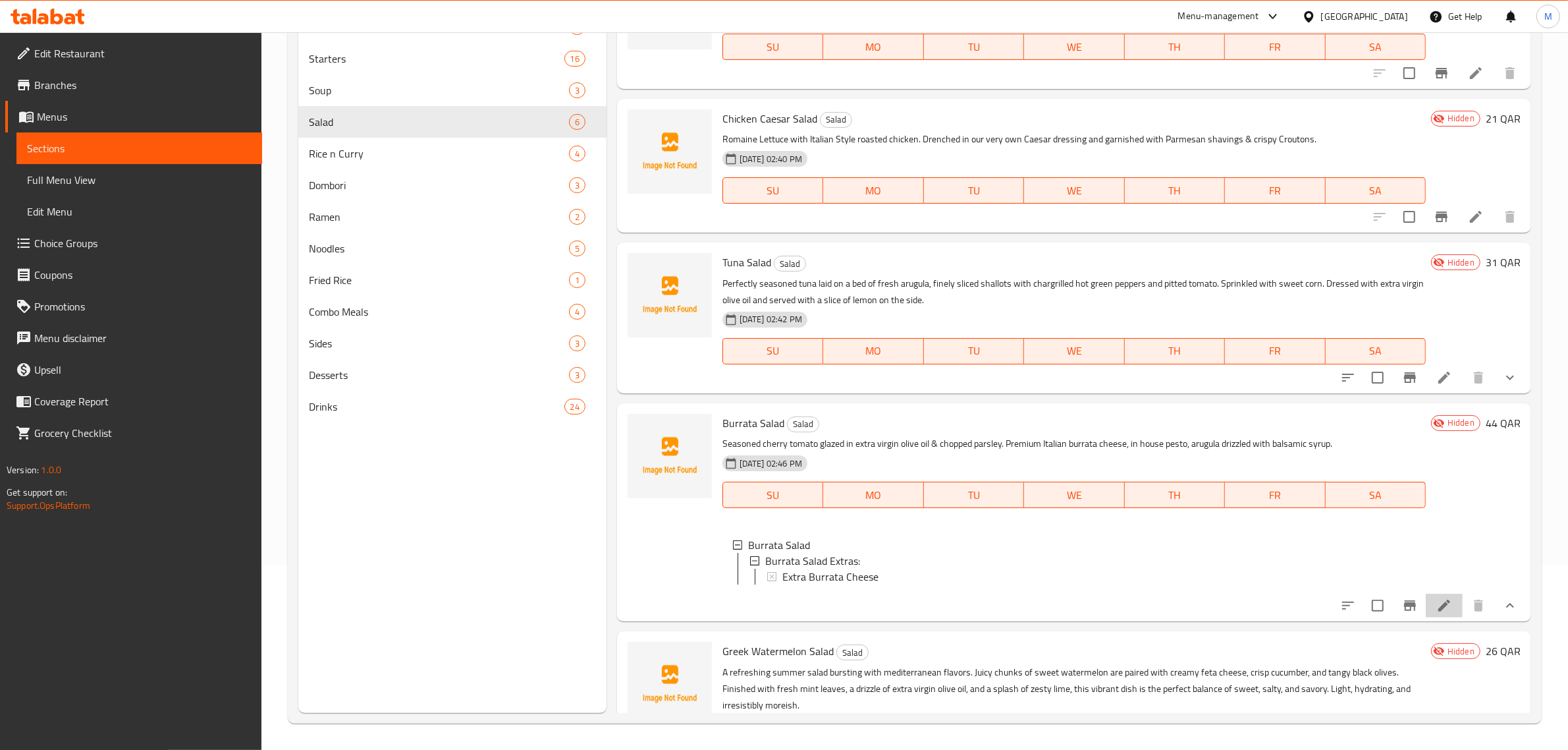
click at [1426, 613] on li at bounding box center [1444, 605] width 37 height 24
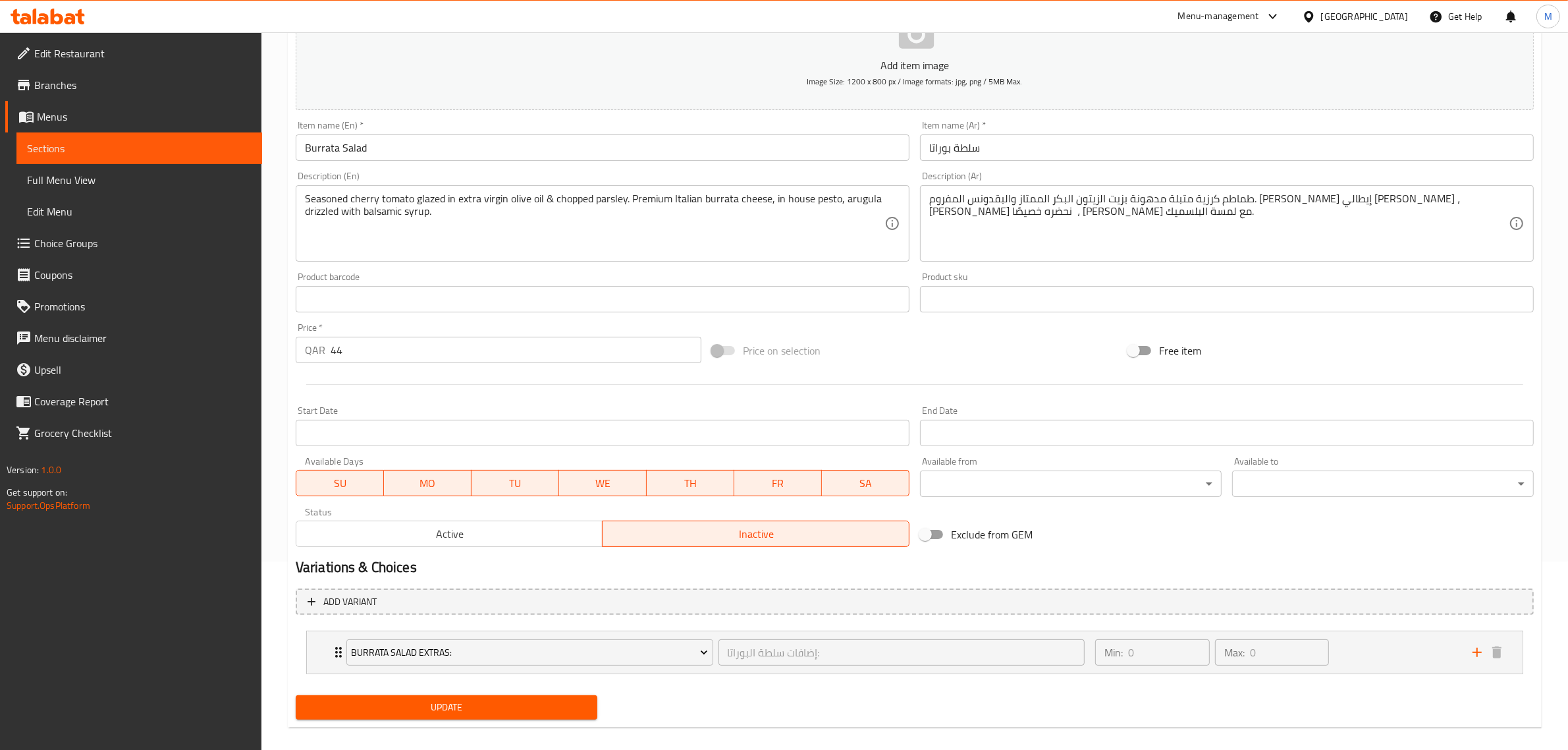
scroll to position [202, 0]
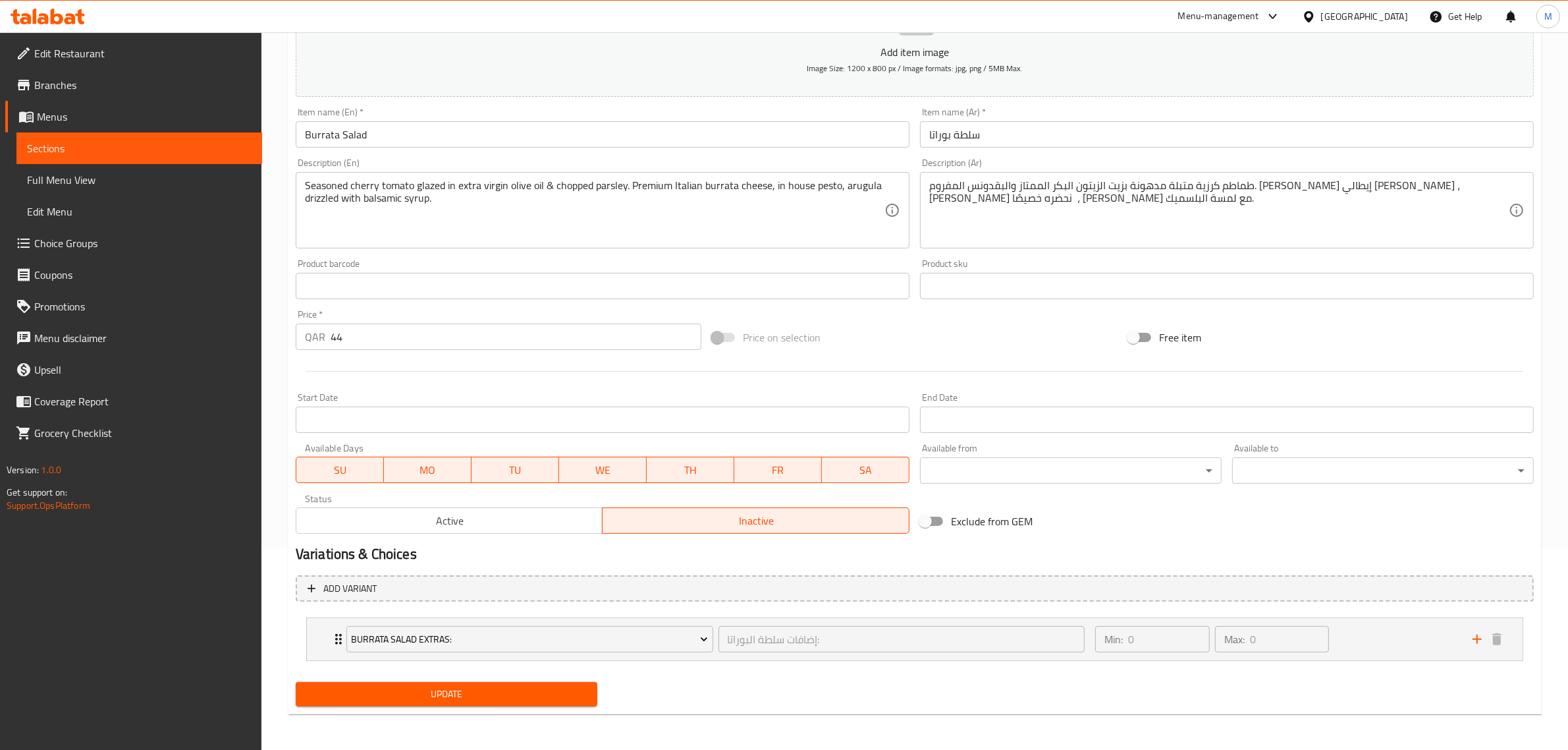
click at [1108, 517] on div "Exclude from GEM" at bounding box center [1123, 521] width 416 height 36
click at [1358, 643] on div "Min: 0 ​ Max: 0 ​" at bounding box center [1276, 639] width 377 height 42
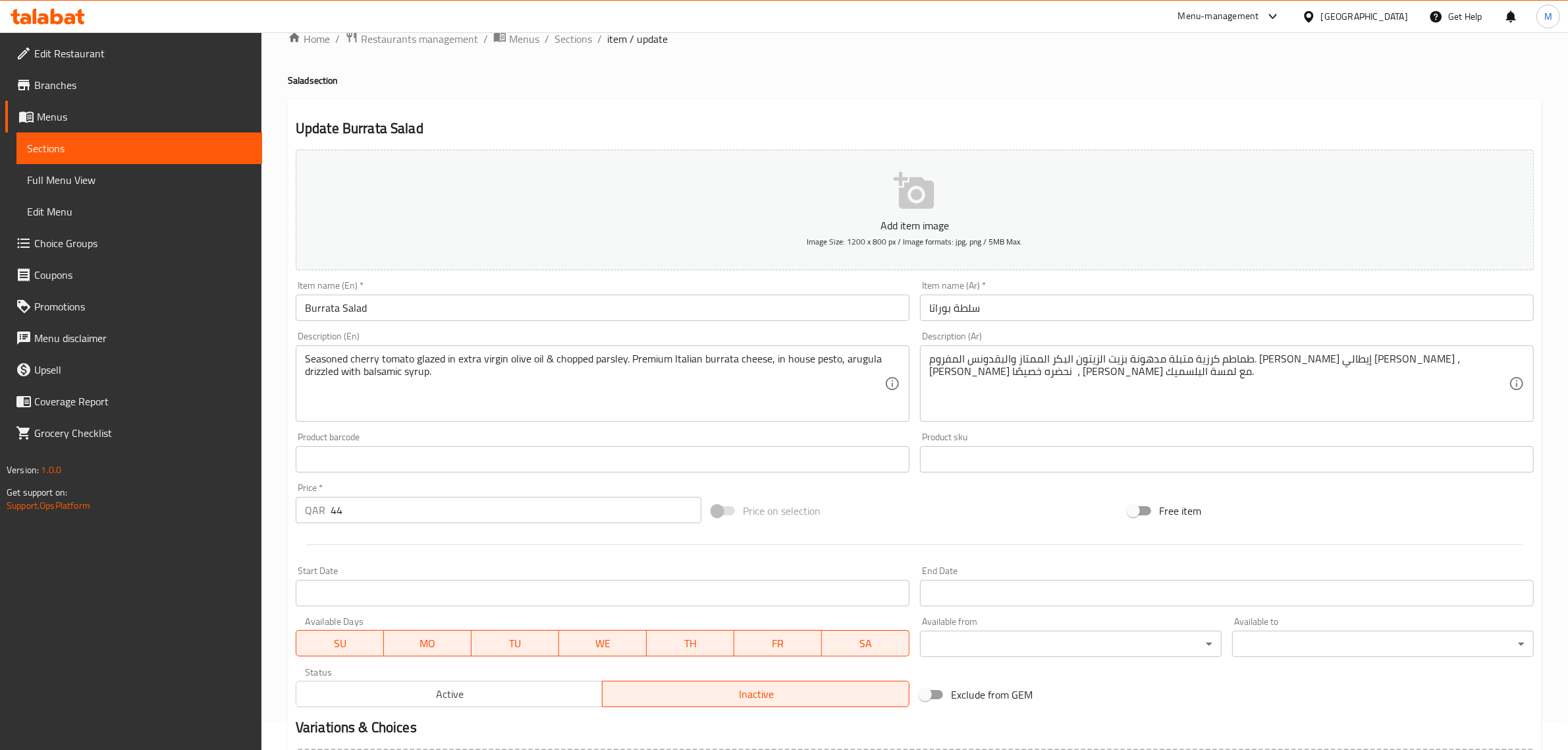
scroll to position [0, 0]
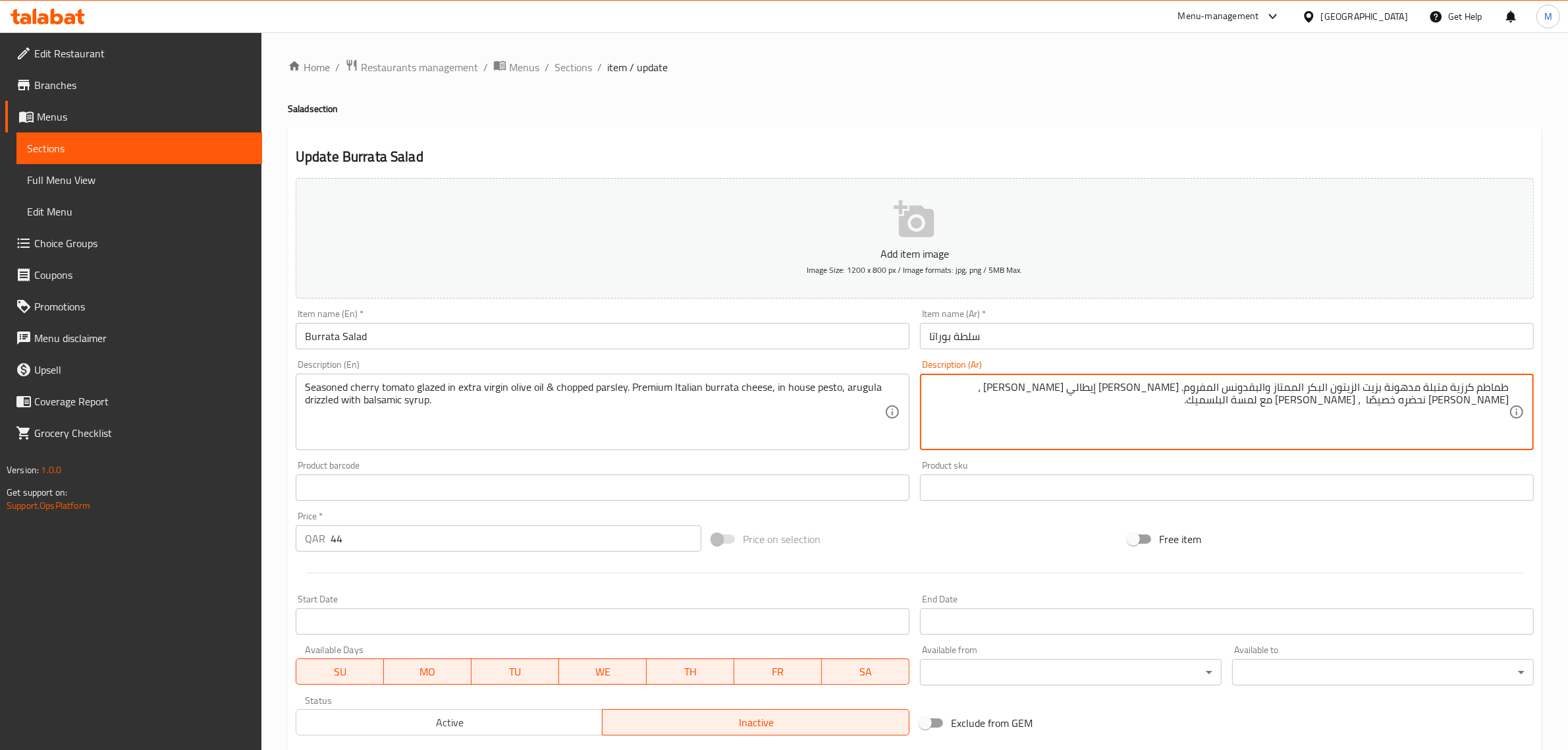
click at [1082, 392] on textarea "طماطم كرزية متبلة مدهونة بزيت الزيتون البكر الممتاز والبقدونس المفروم. جبن بورا…" at bounding box center [1219, 412] width 579 height 63
type textarea "طماطم كرزية متبلة مدهونة بزيت الزيتون البكر الممتاز والبقدونس المفروم. [PERSON_…"
click at [983, 545] on div "Price on selection" at bounding box center [915, 539] width 416 height 36
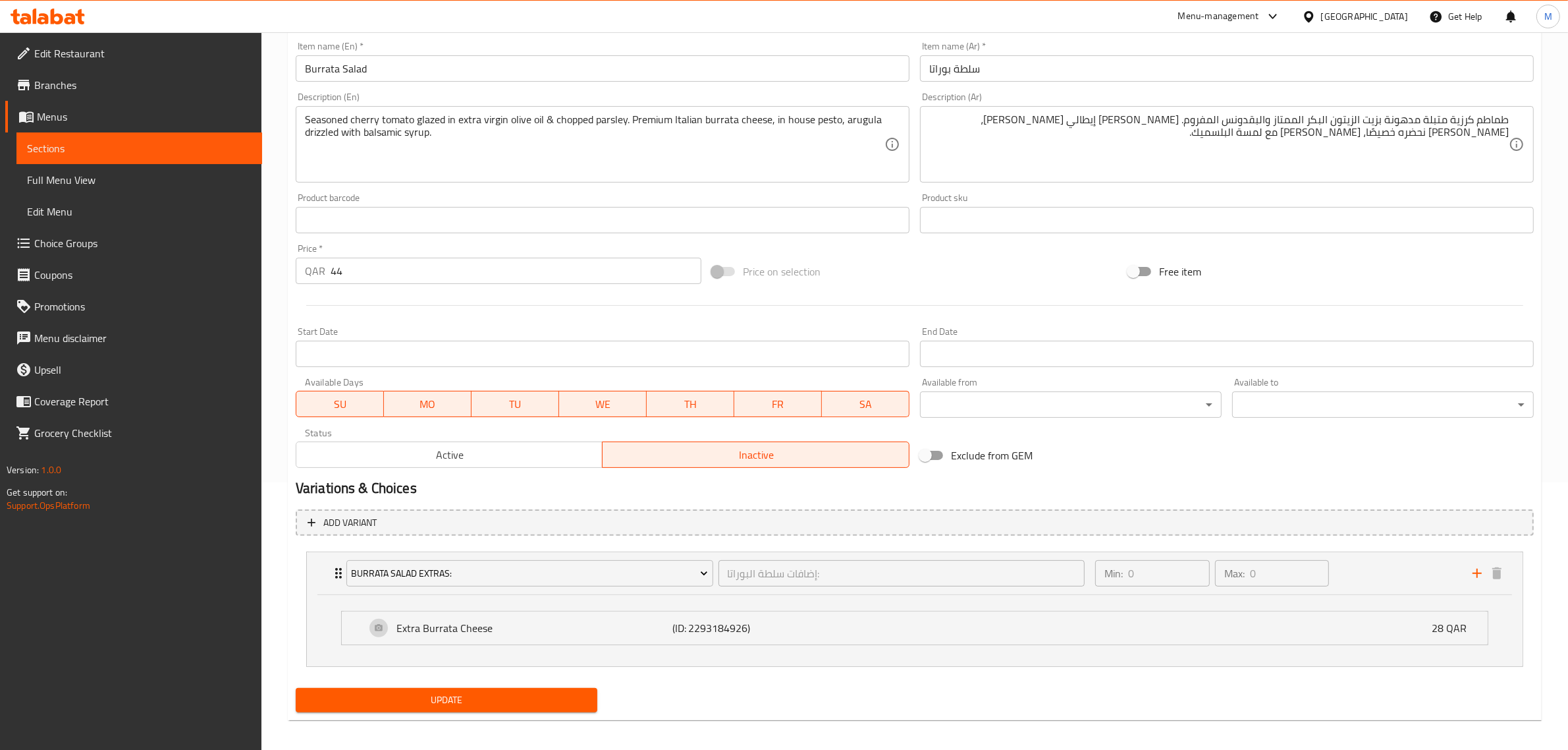
scroll to position [274, 0]
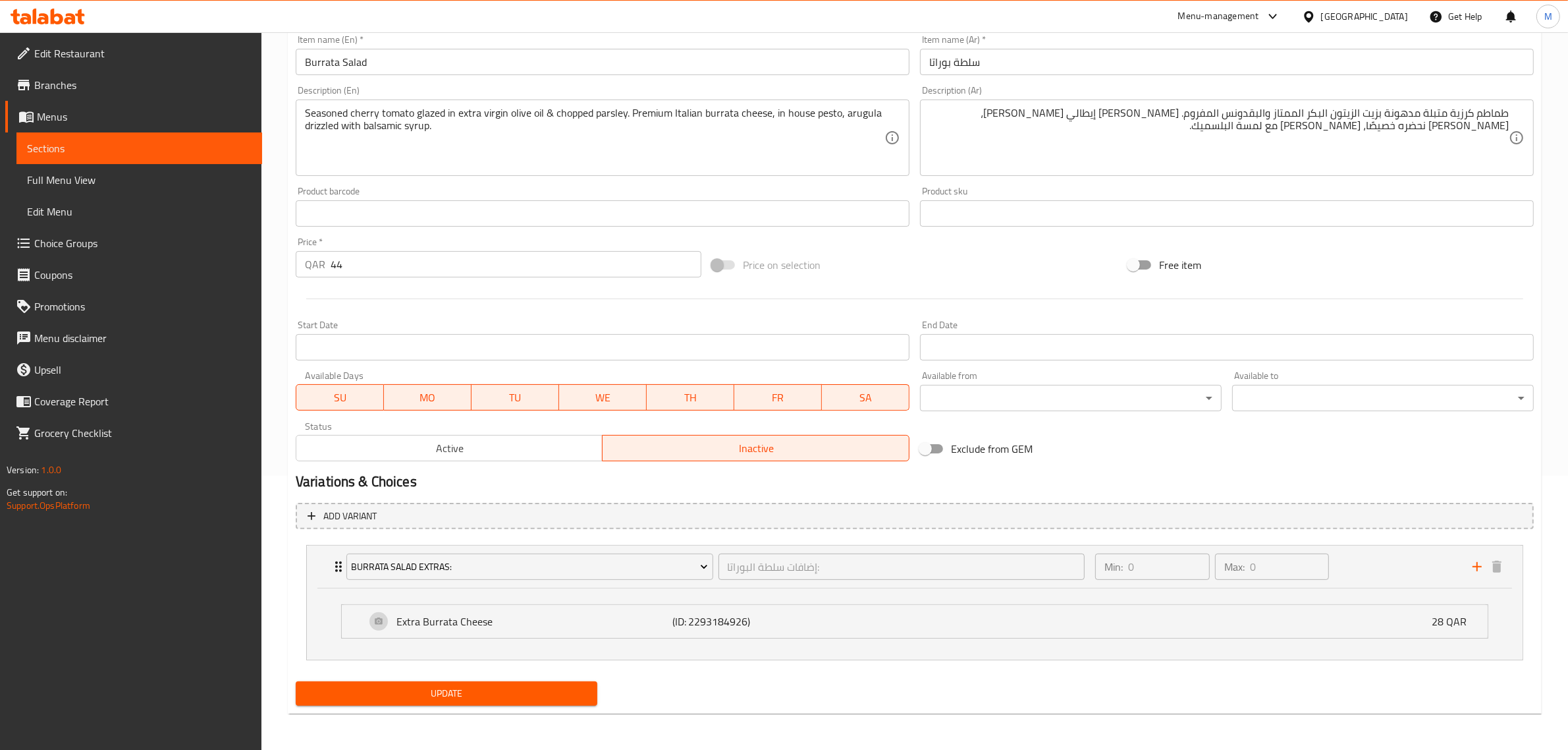
click at [535, 700] on span "Update" at bounding box center [446, 693] width 280 height 17
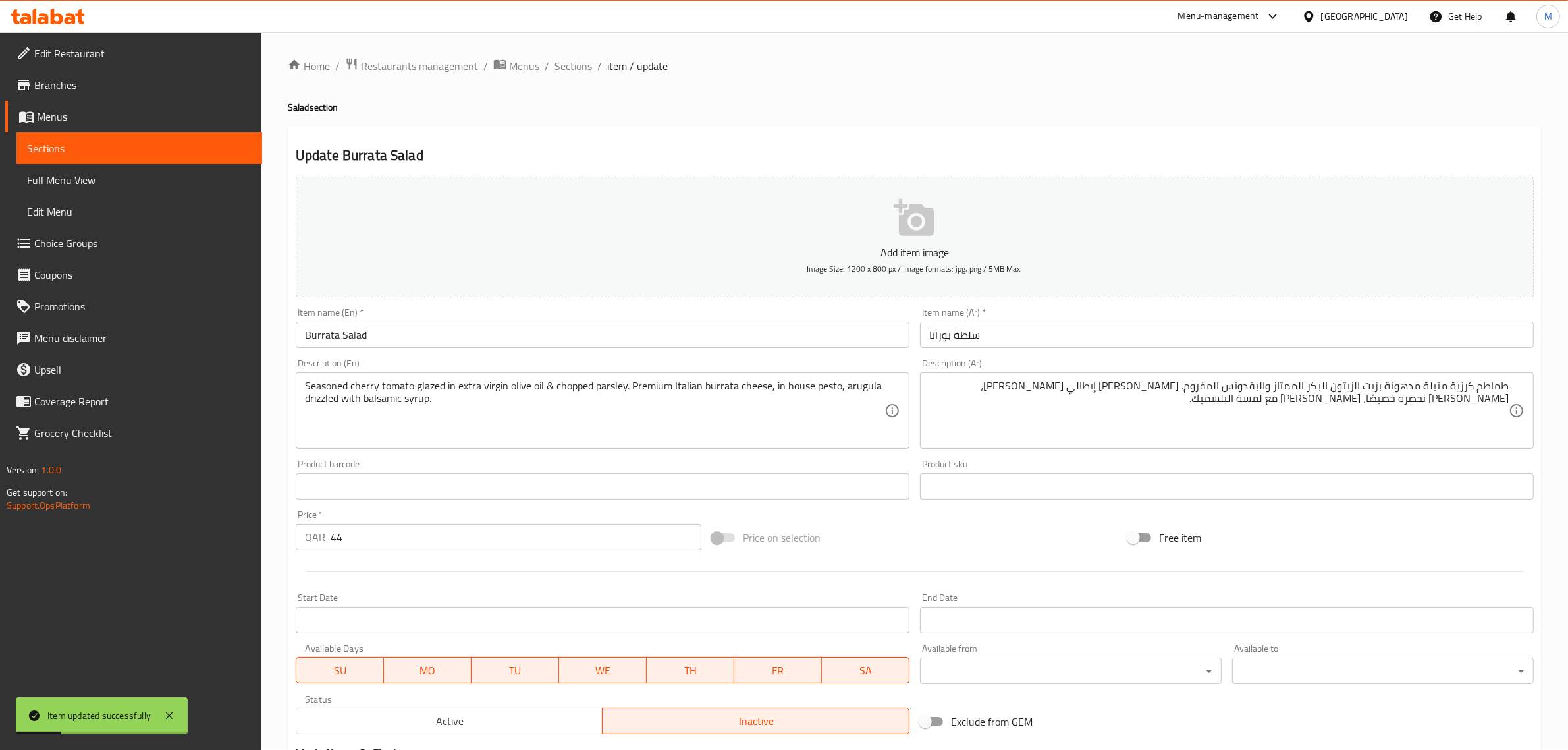
scroll to position [0, 0]
click at [635, 137] on div "Update Burrata Salad Add item image Image Size: 1200 x 800 px / Image formats: …" at bounding box center [914, 558] width 1254 height 861
click at [580, 71] on span "Sections" at bounding box center [574, 67] width 38 height 16
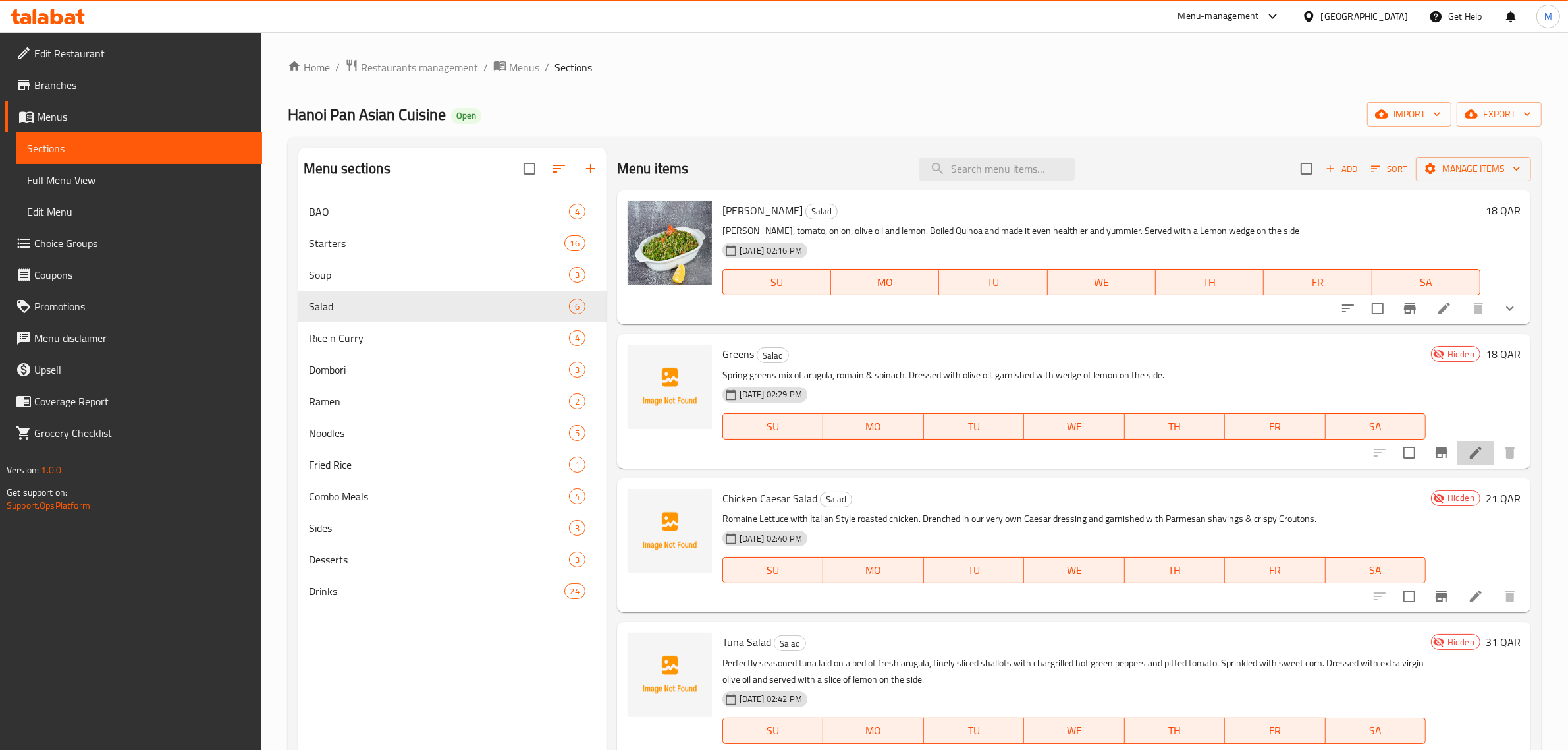
click at [1457, 443] on li at bounding box center [1476, 452] width 37 height 24
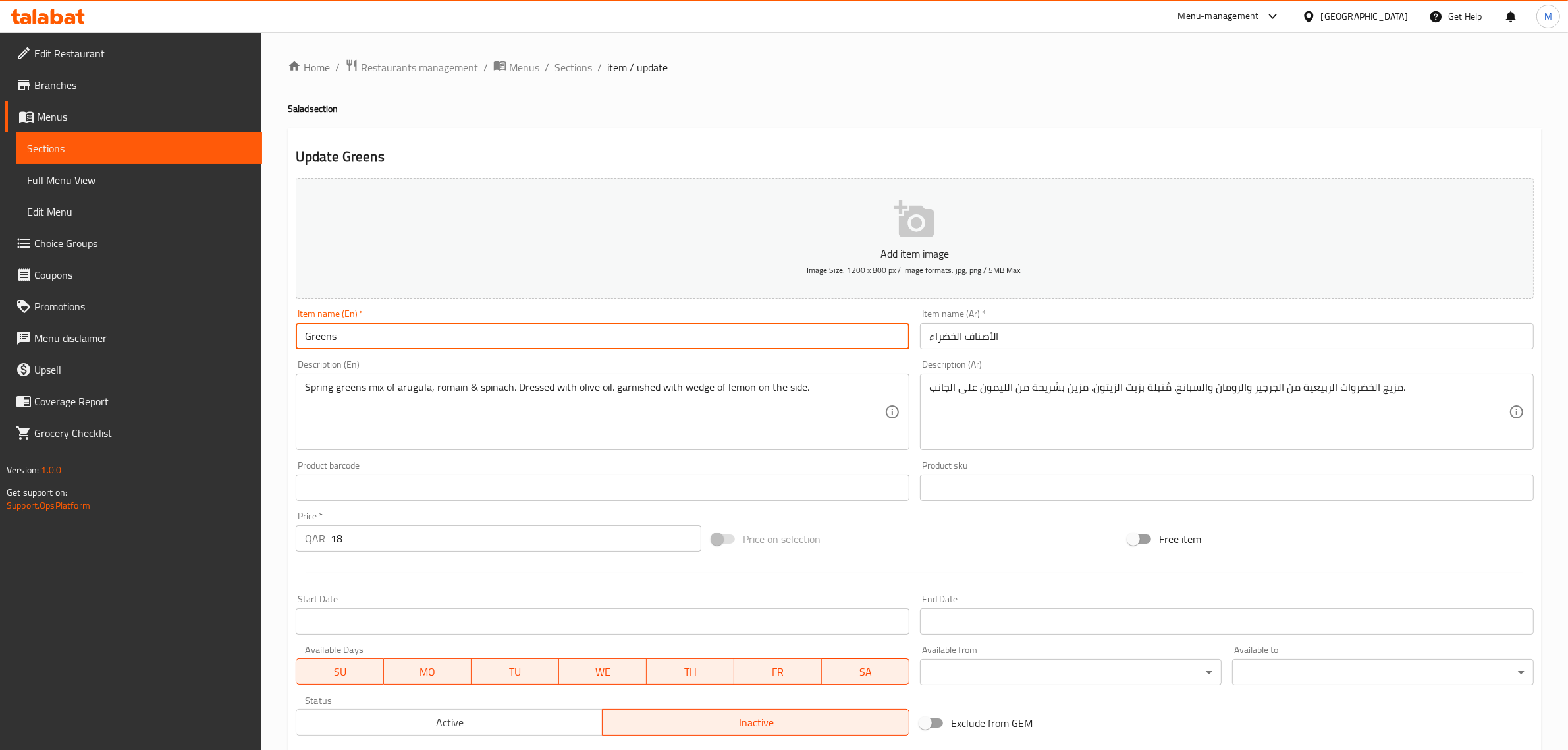
click at [484, 329] on input "Greens" at bounding box center [602, 336] width 614 height 26
type input "Greens Salad"
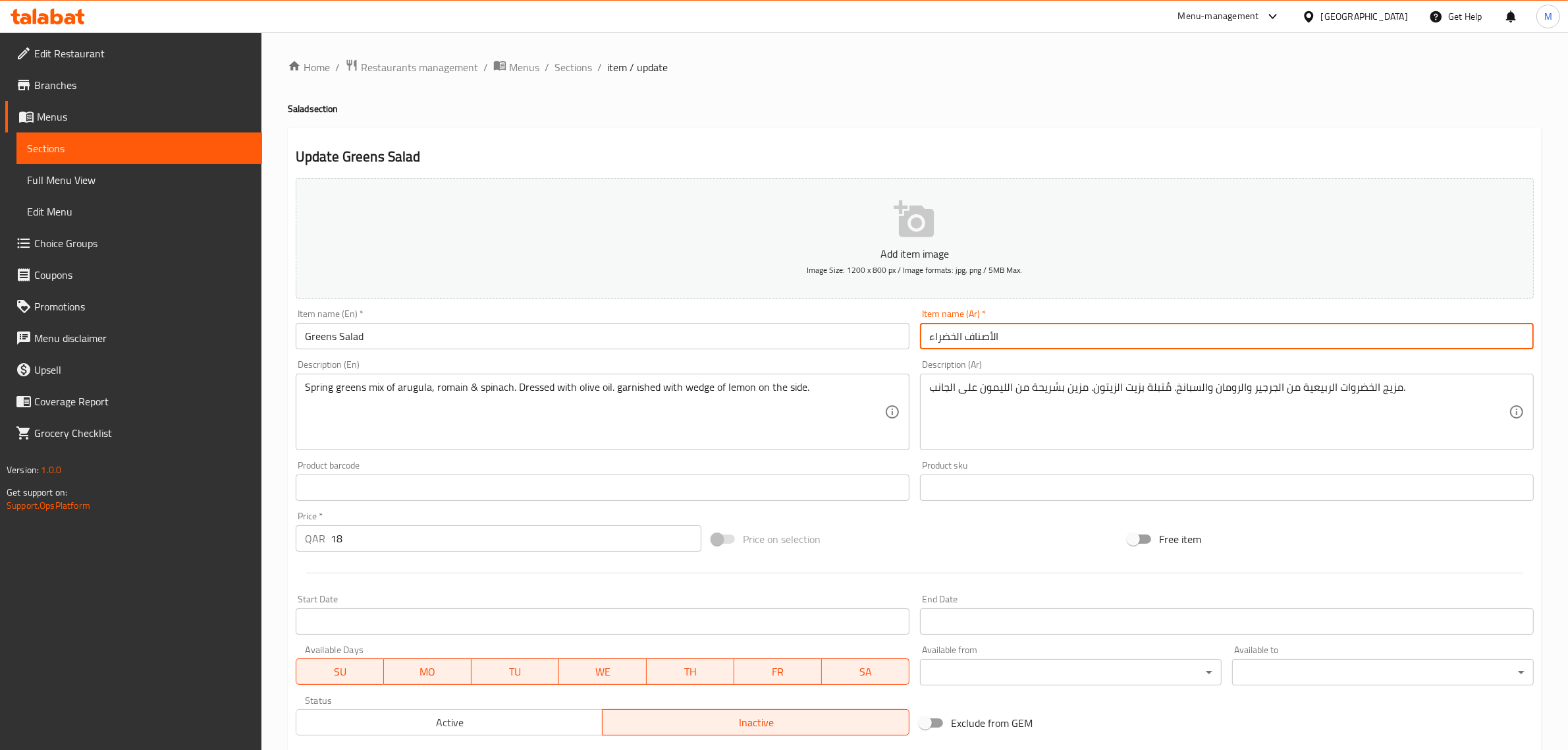
click at [1081, 336] on input "الأصناف الخضراء" at bounding box center [1227, 336] width 614 height 26
type input "سلطة الأصناف الخضراء"
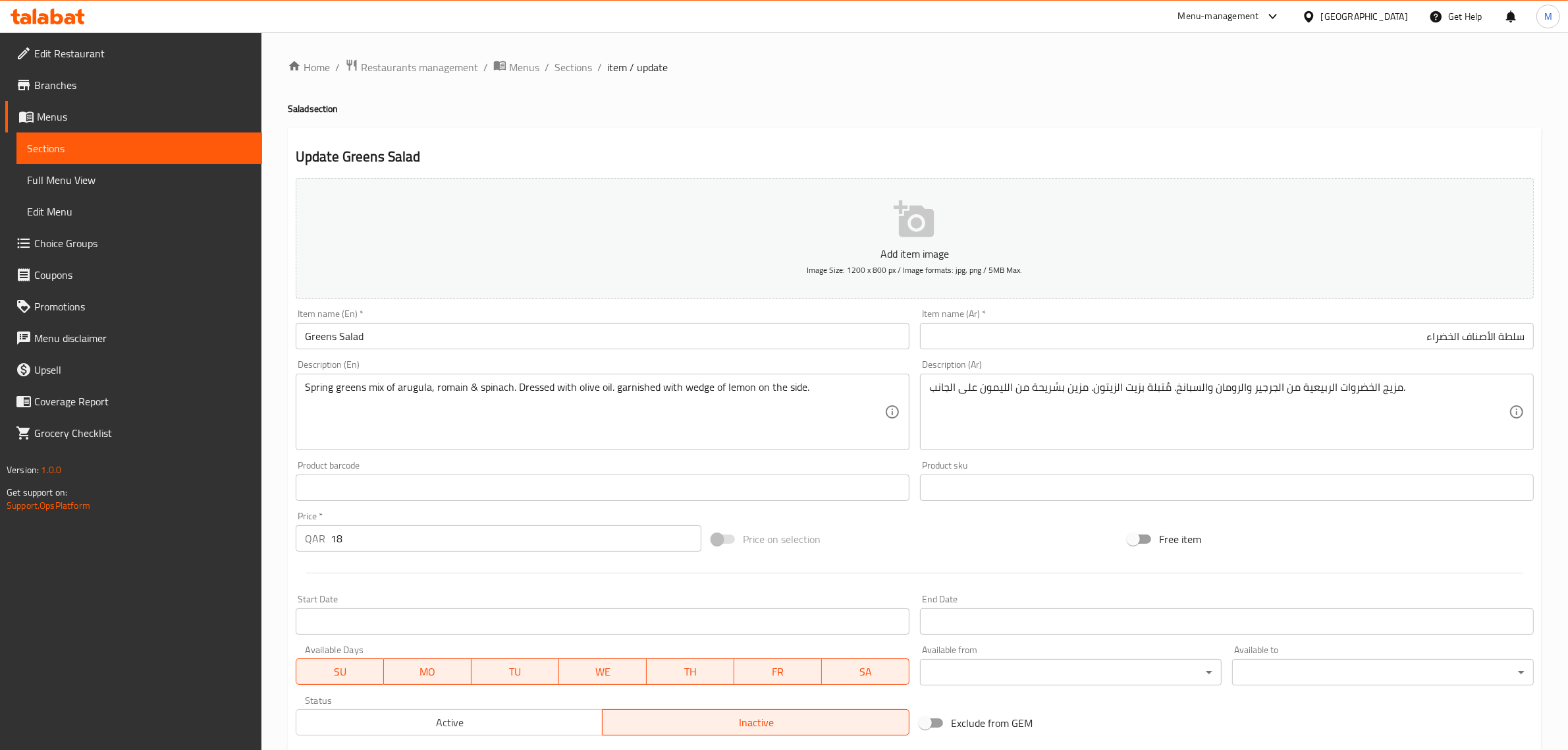
click at [1009, 541] on div "Price on selection" at bounding box center [915, 539] width 416 height 36
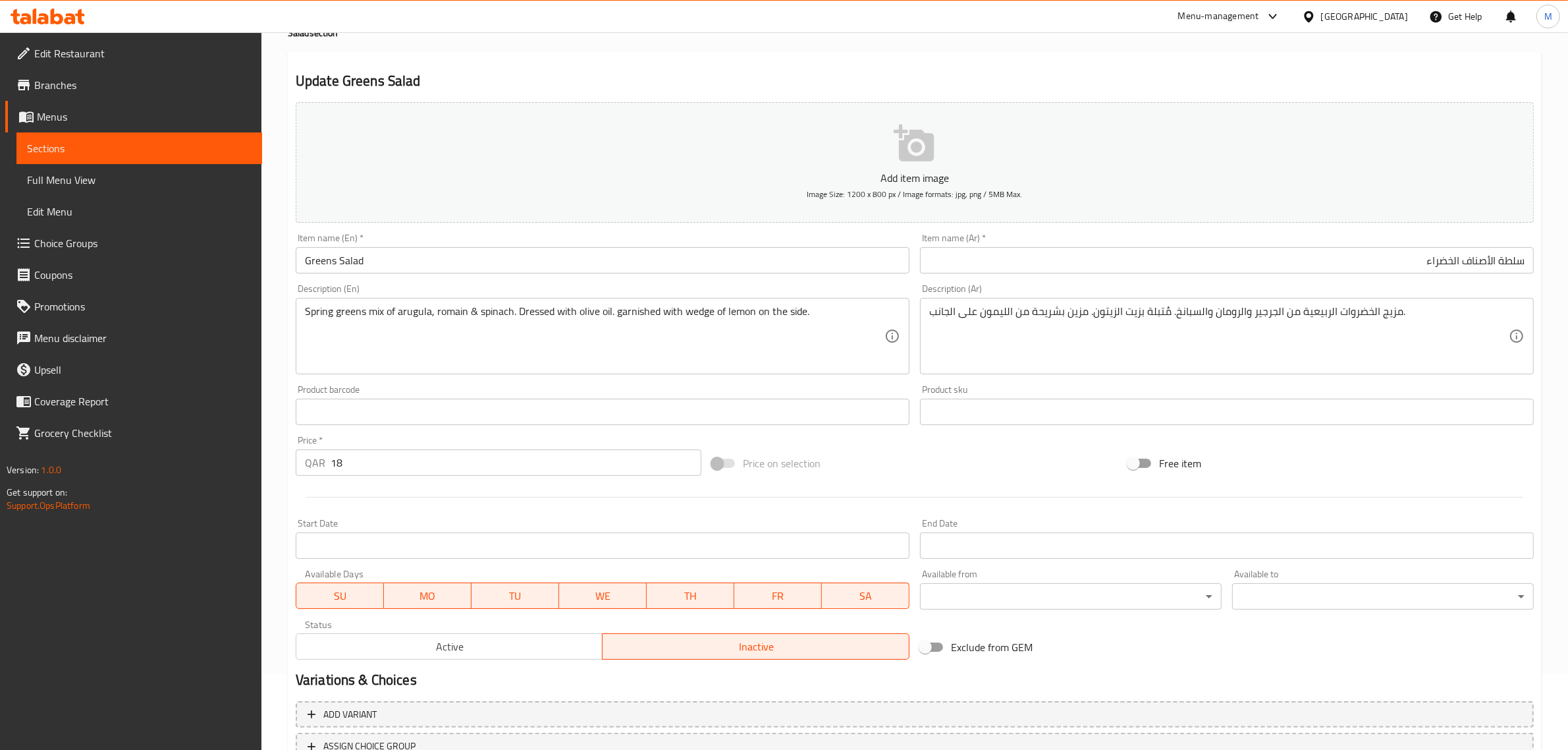
scroll to position [178, 0]
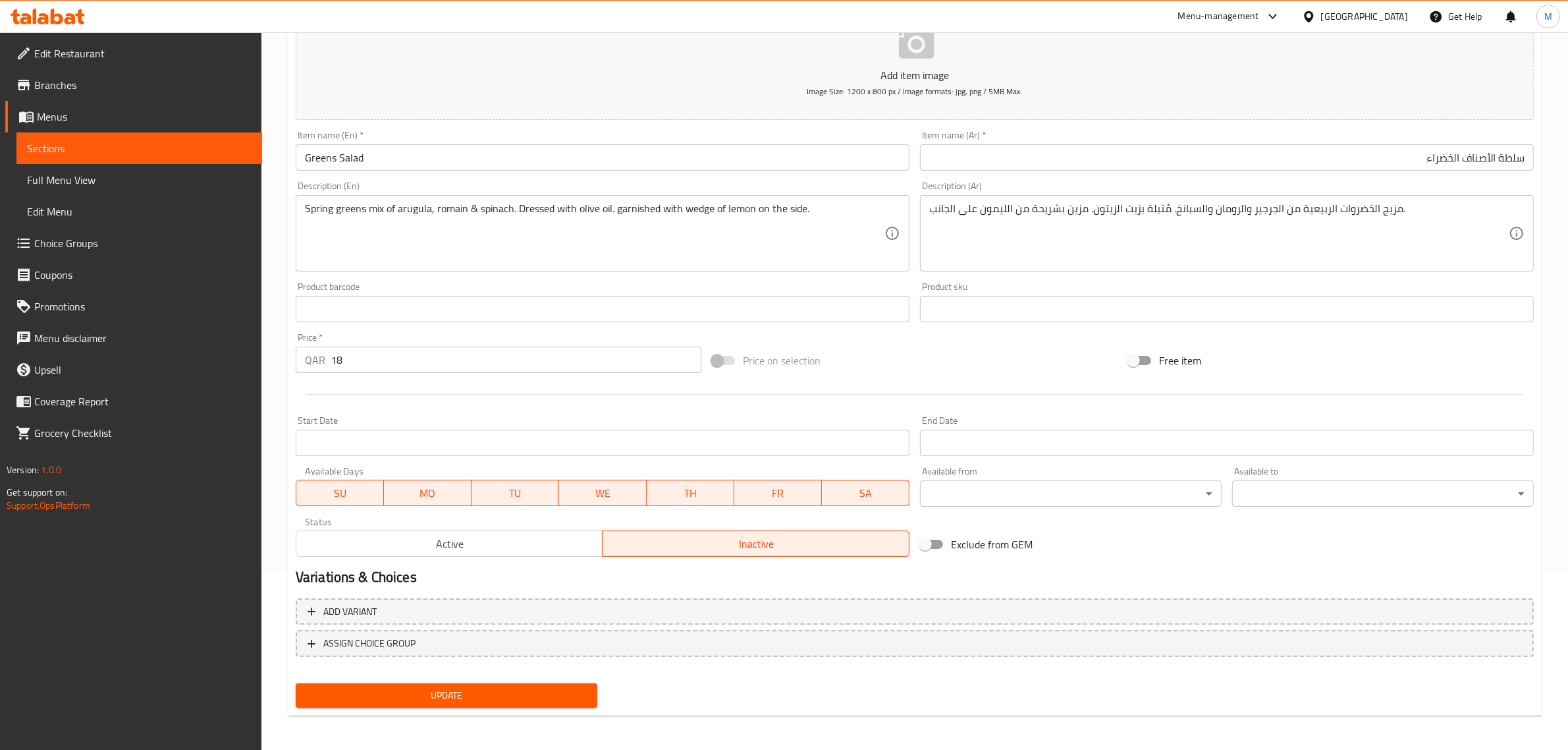
click at [527, 694] on span "Update" at bounding box center [446, 695] width 280 height 17
click at [537, 687] on span "Update" at bounding box center [446, 695] width 280 height 17
click at [528, 693] on span "Update" at bounding box center [446, 695] width 280 height 17
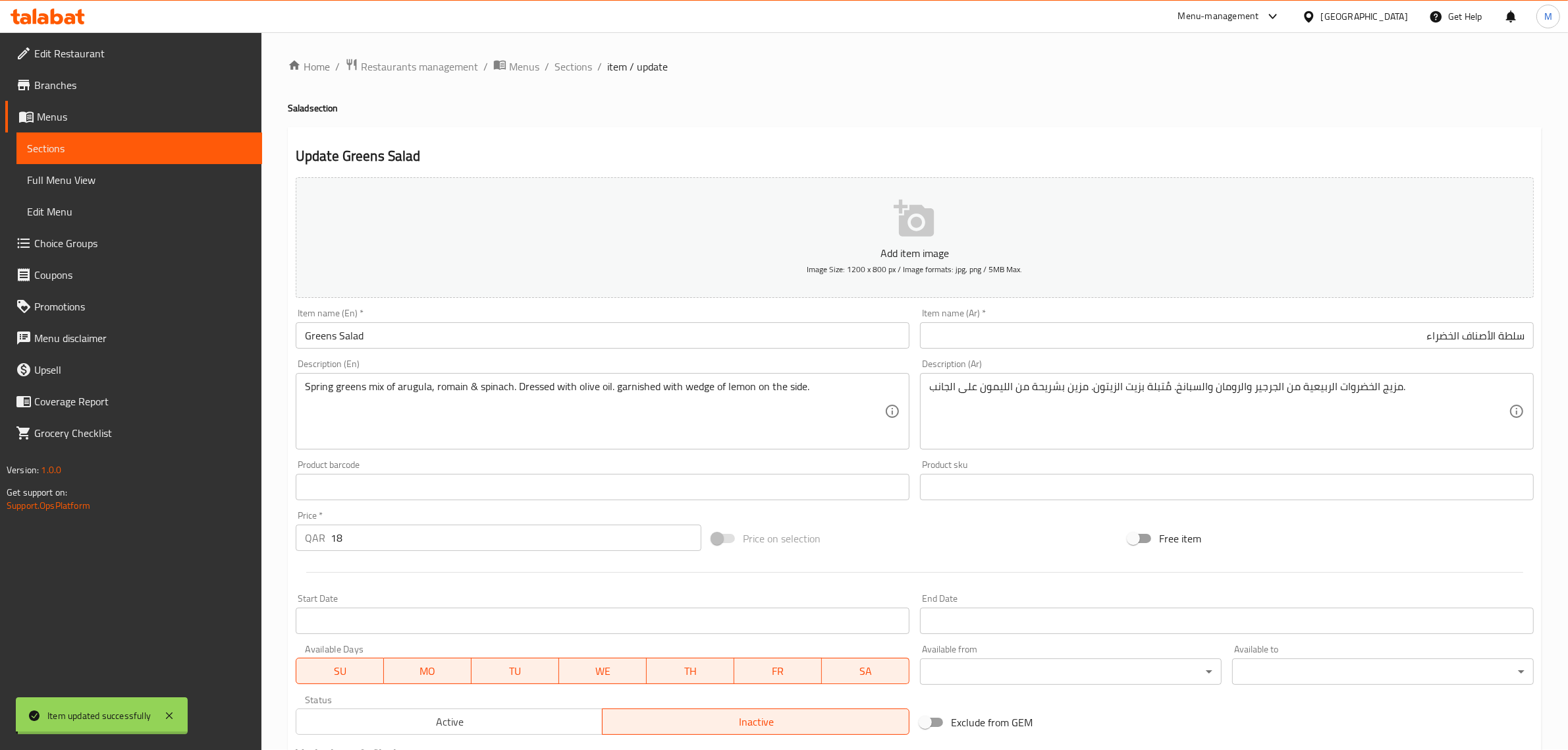
scroll to position [0, 0]
click at [587, 100] on div "Home / Restaurants management / Menus / Sections / item / update Salad section …" at bounding box center [914, 482] width 1254 height 846
click at [583, 67] on span "Sections" at bounding box center [574, 67] width 38 height 16
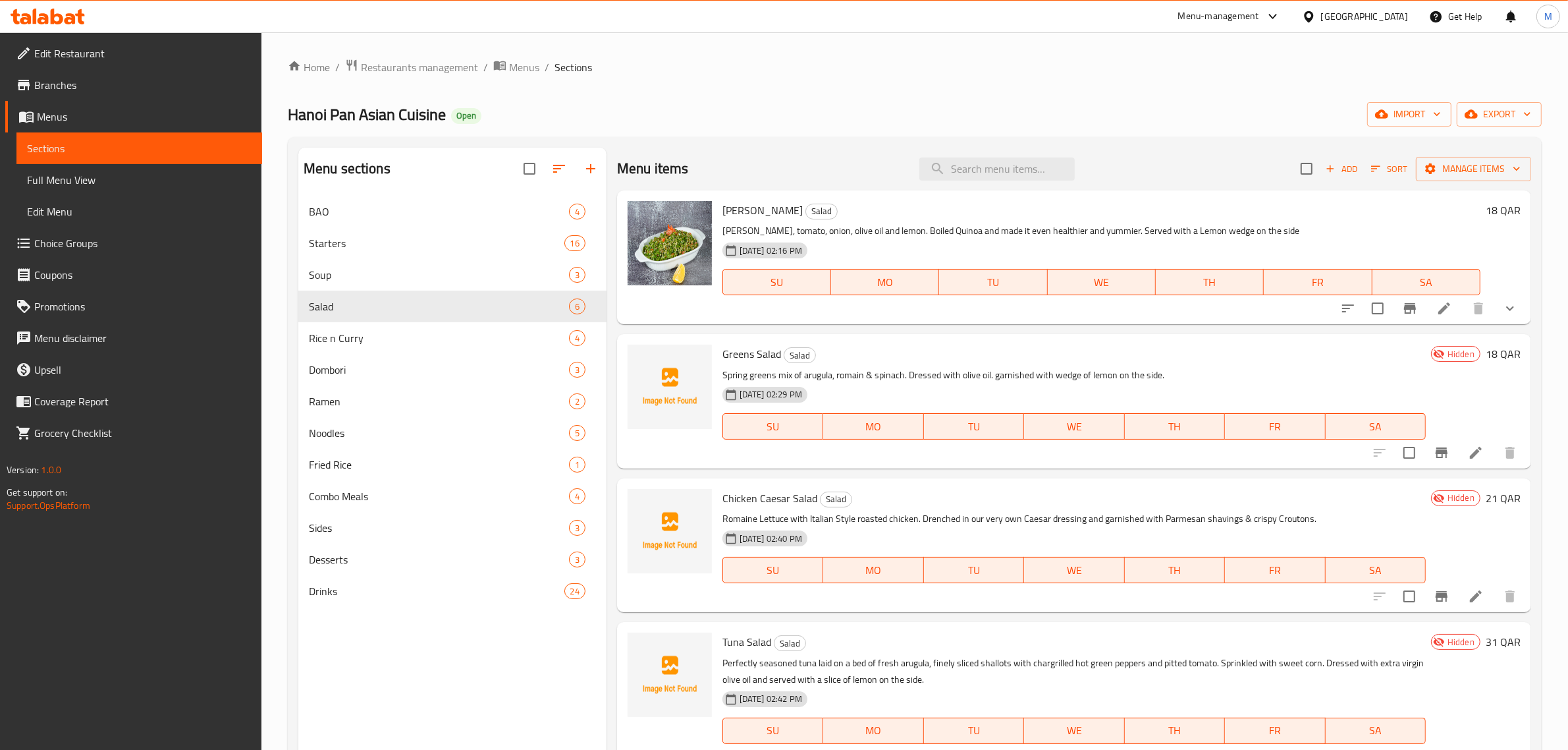
click at [748, 215] on span "[PERSON_NAME]" at bounding box center [762, 210] width 80 height 20
copy h6 "[PERSON_NAME]"
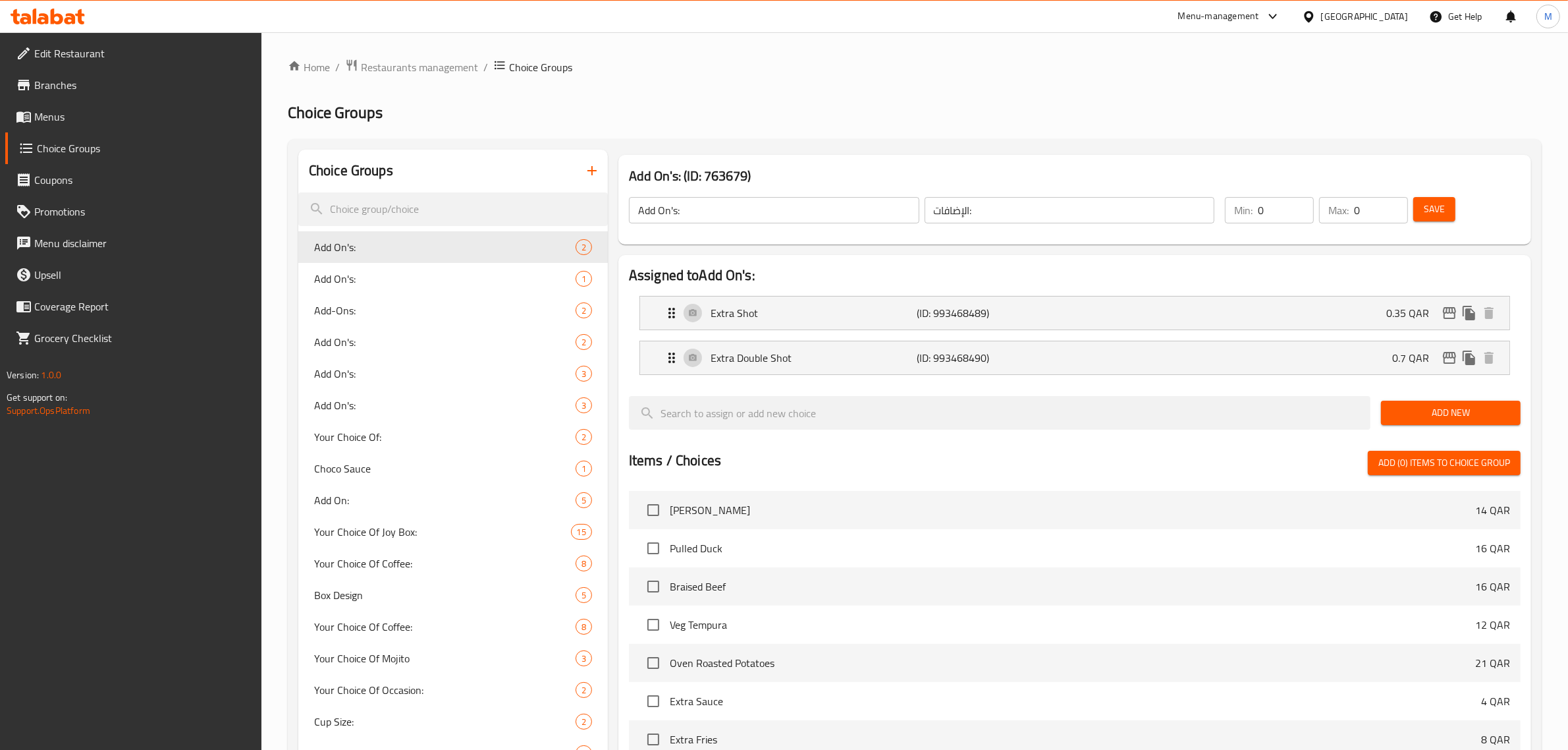
scroll to position [2112, 0]
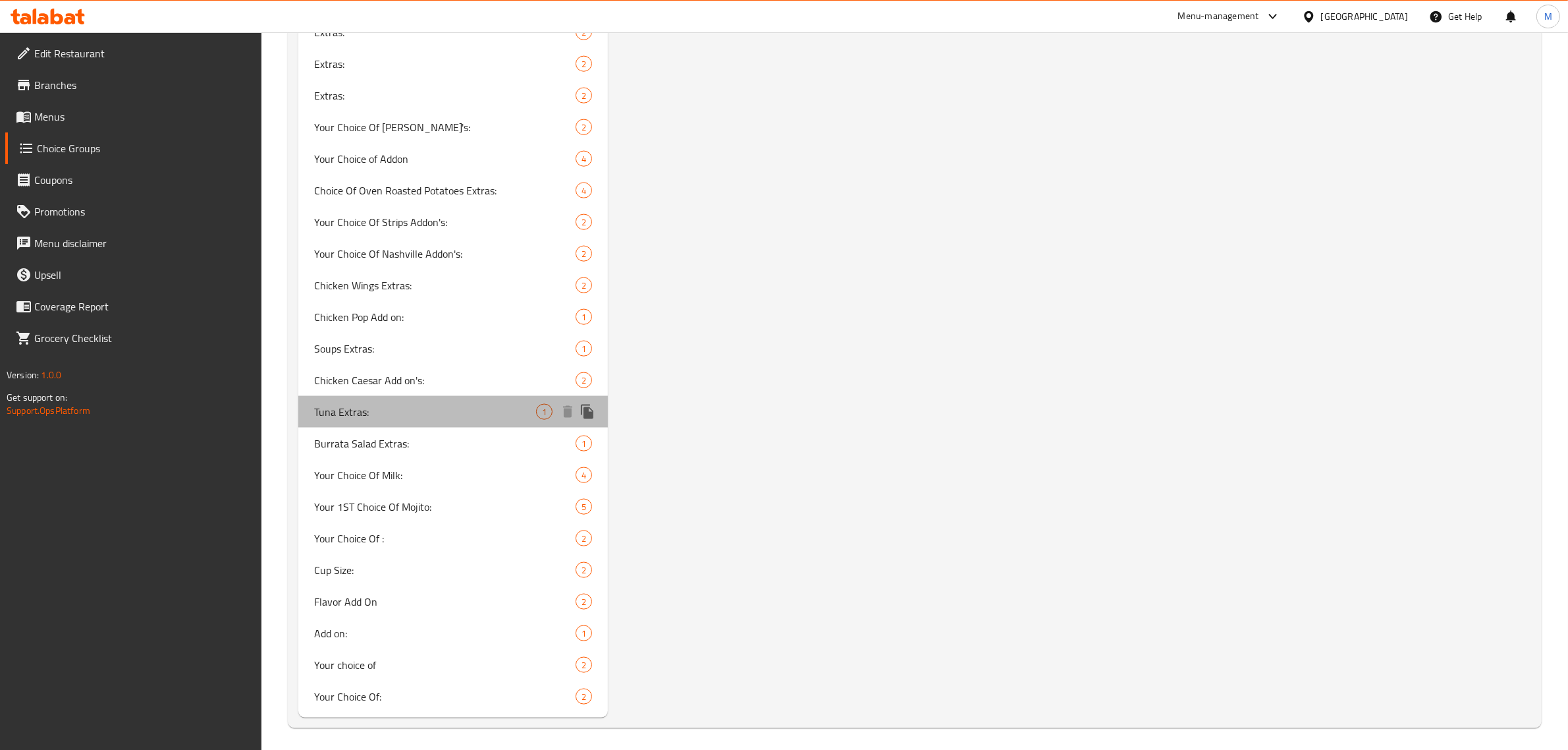
click at [453, 404] on span "Tuna Extras:" at bounding box center [425, 412] width 222 height 16
type input "Tuna Extras:"
type input "إضافات التونة:"
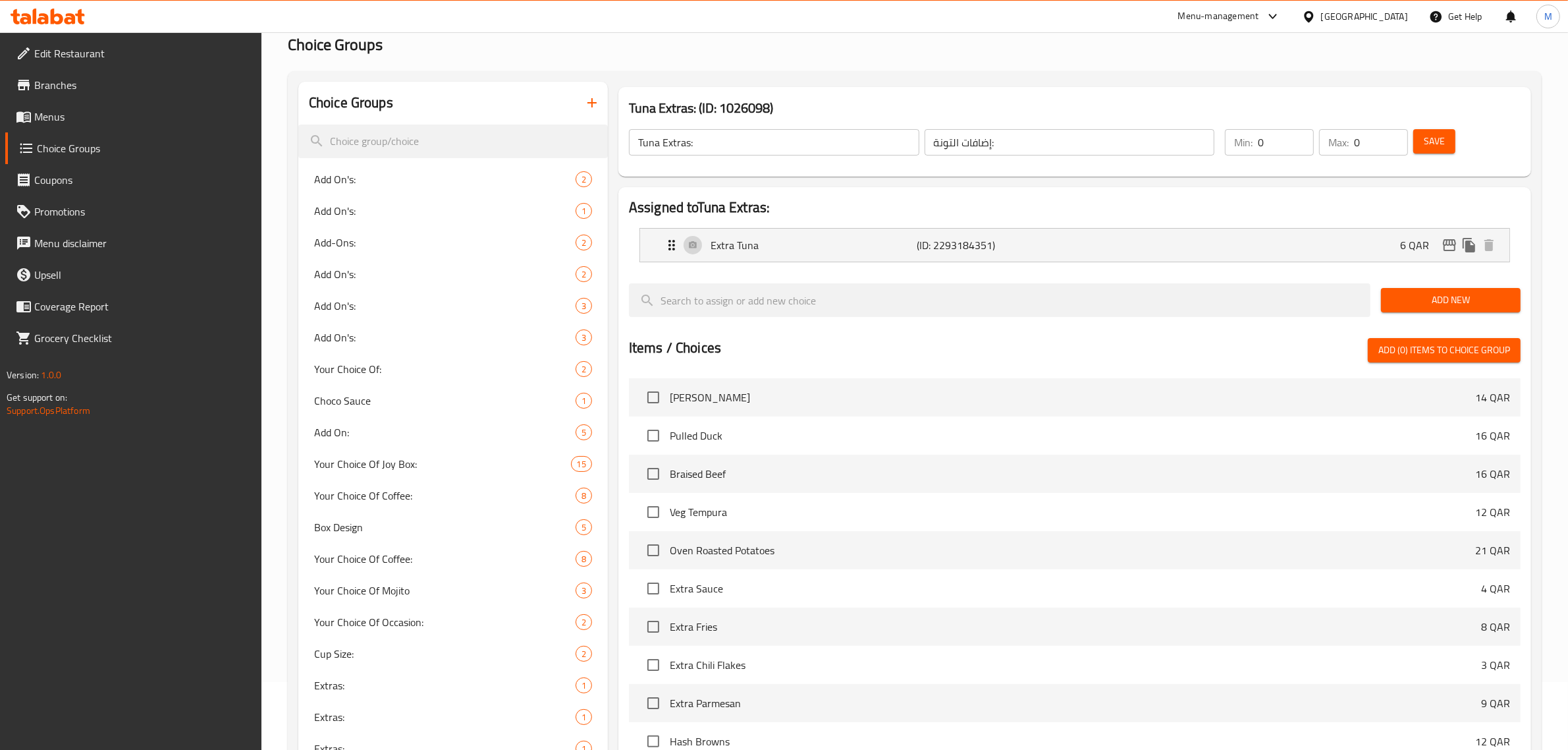
scroll to position [0, 0]
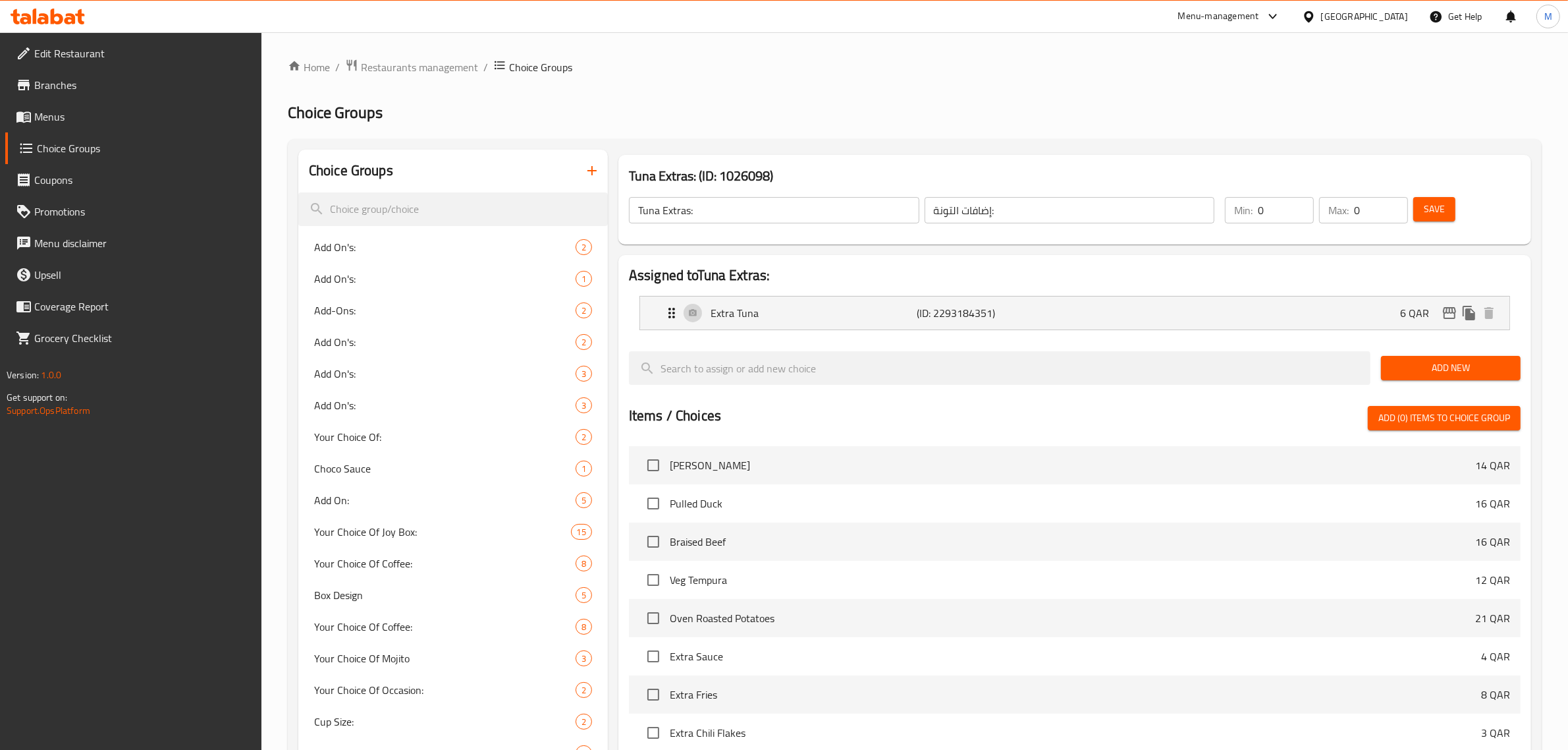
click at [1424, 205] on span "Save" at bounding box center [1434, 209] width 21 height 17
click at [626, 172] on div "Tuna Extras: (ID: 1026098) Tuna Extras: ​ إضافات التونة: ​ Min: 0 ​ Max: 0 ​ Sa…" at bounding box center [1075, 200] width 913 height 90
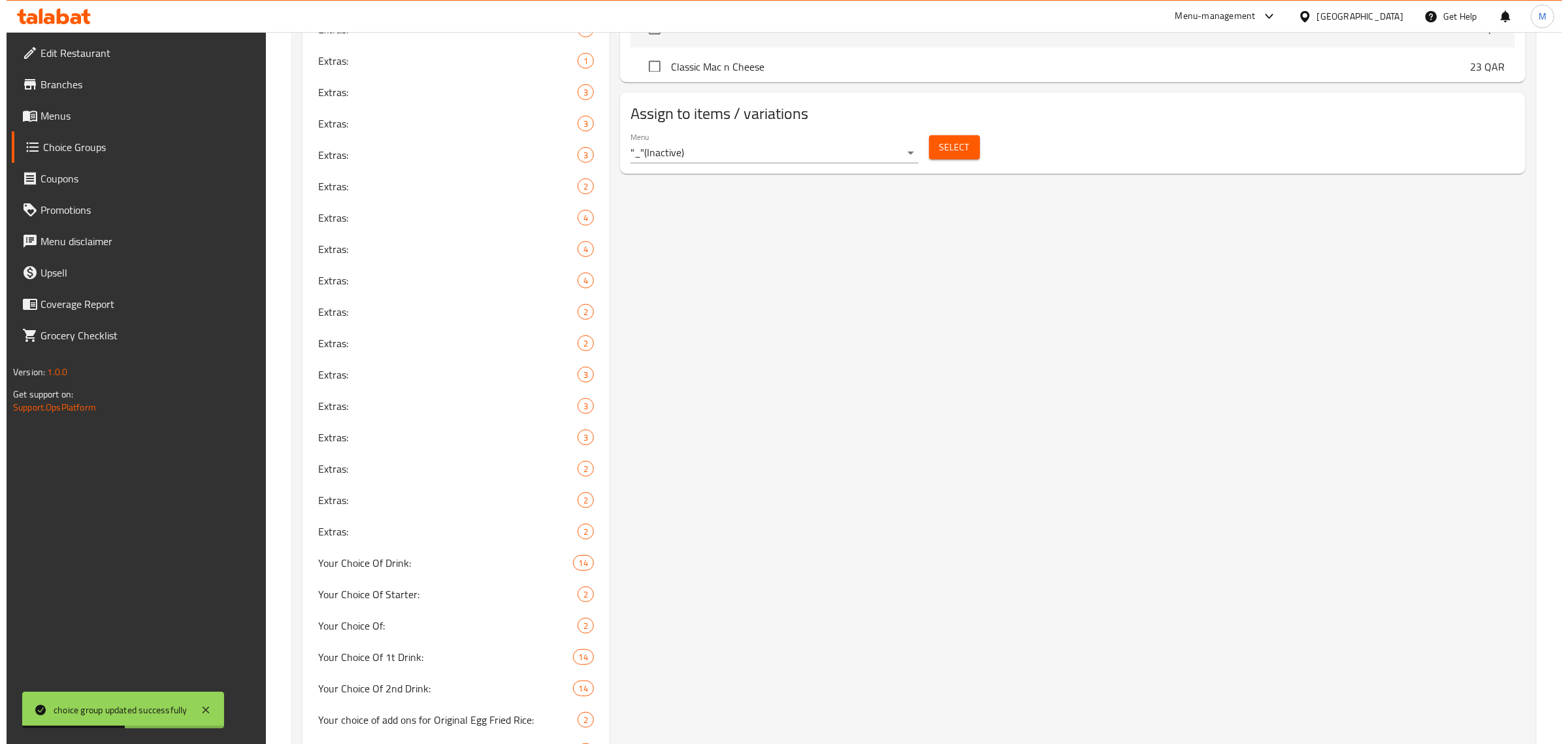
scroll to position [706, 0]
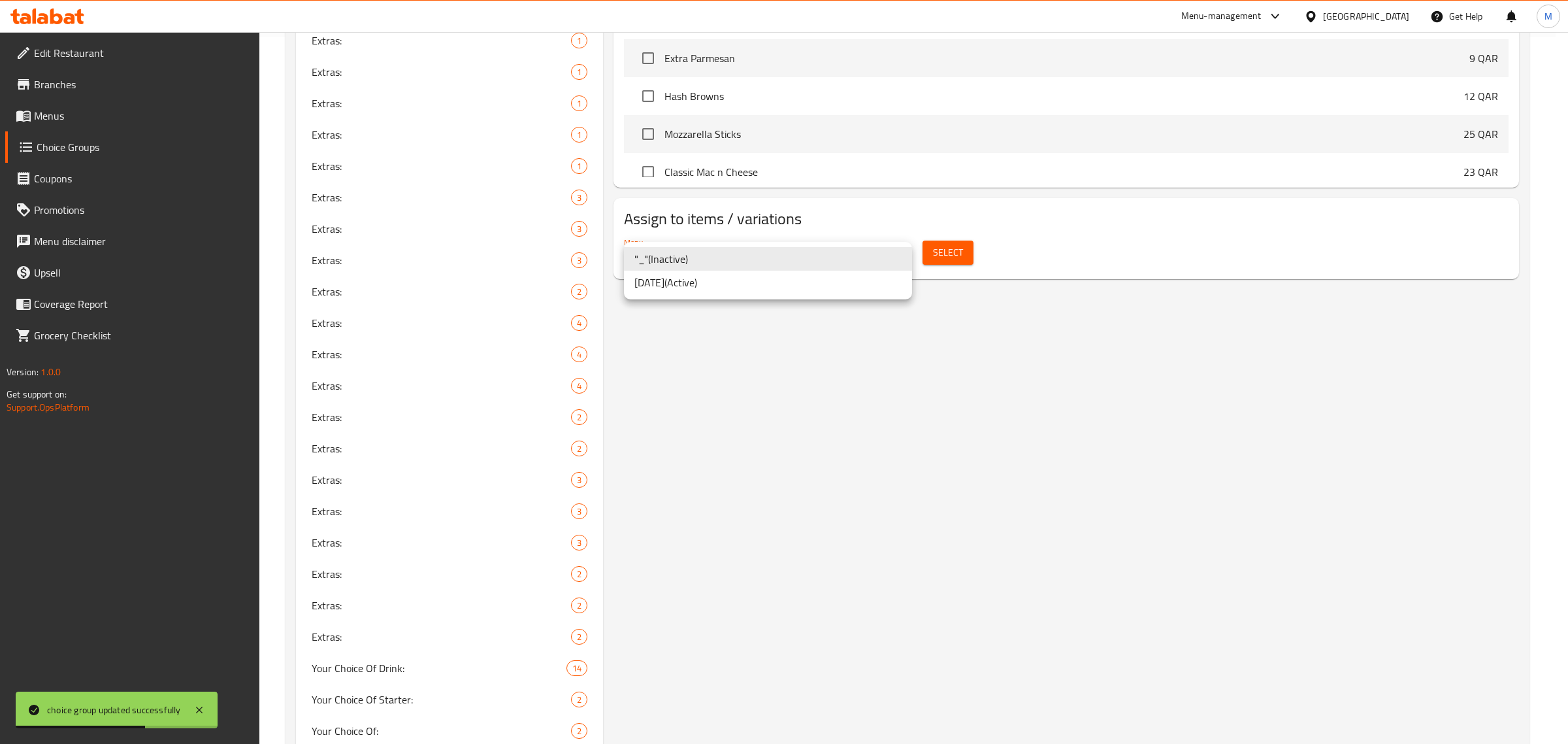
click at [747, 290] on li "[DATE] ( Active )" at bounding box center [768, 282] width 288 height 24
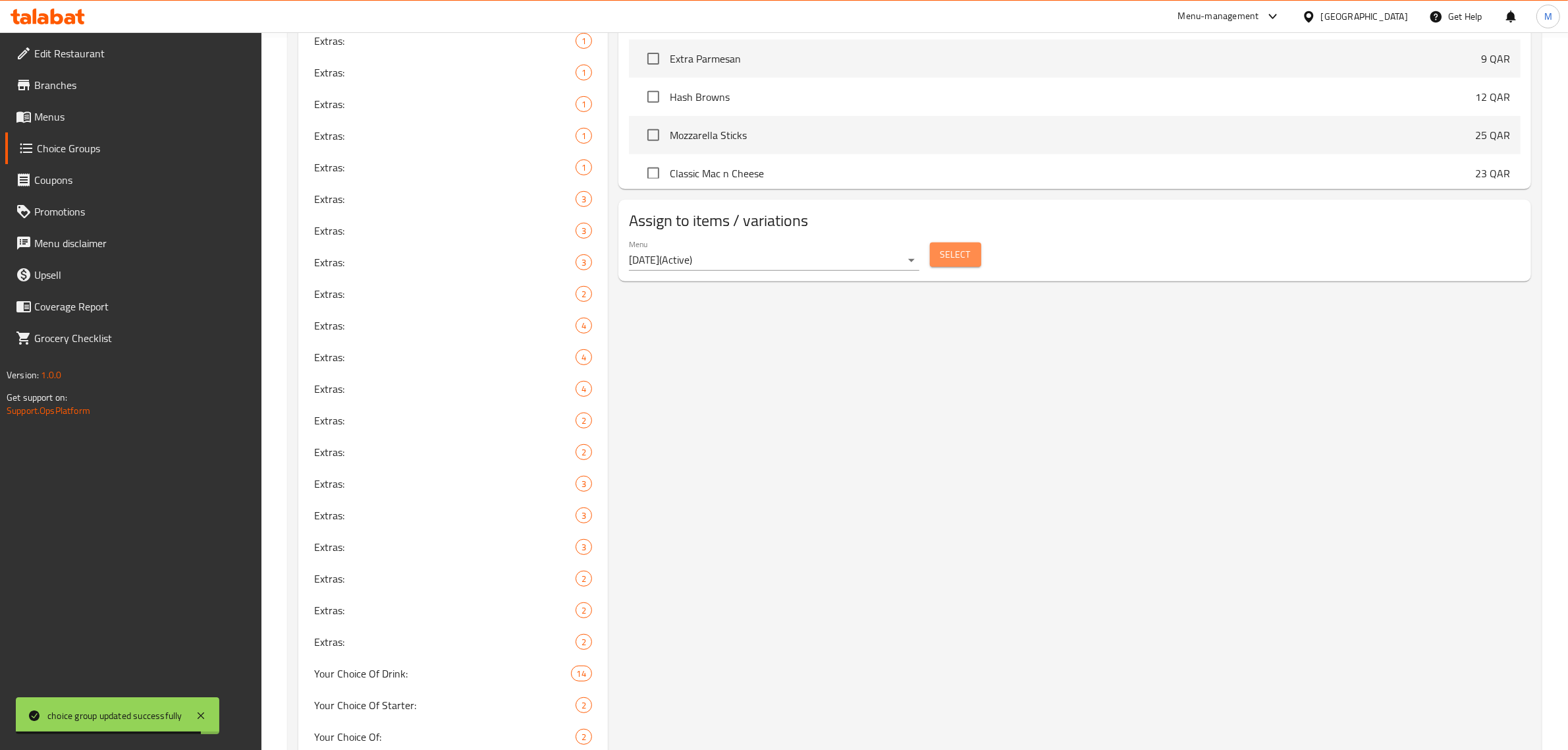
click at [973, 252] on button "Select" at bounding box center [955, 254] width 52 height 24
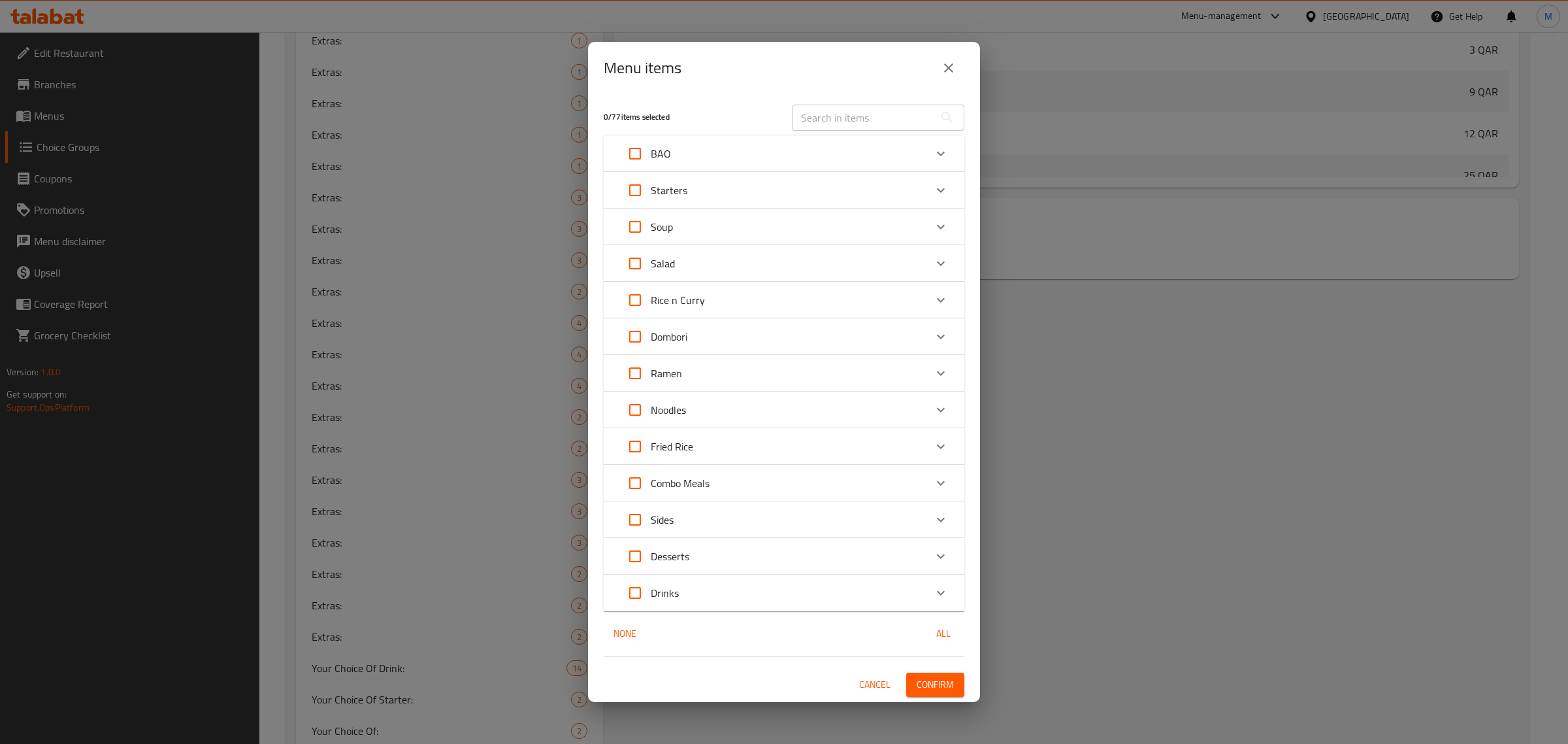
click at [796, 259] on div "Salad" at bounding box center [772, 263] width 306 height 31
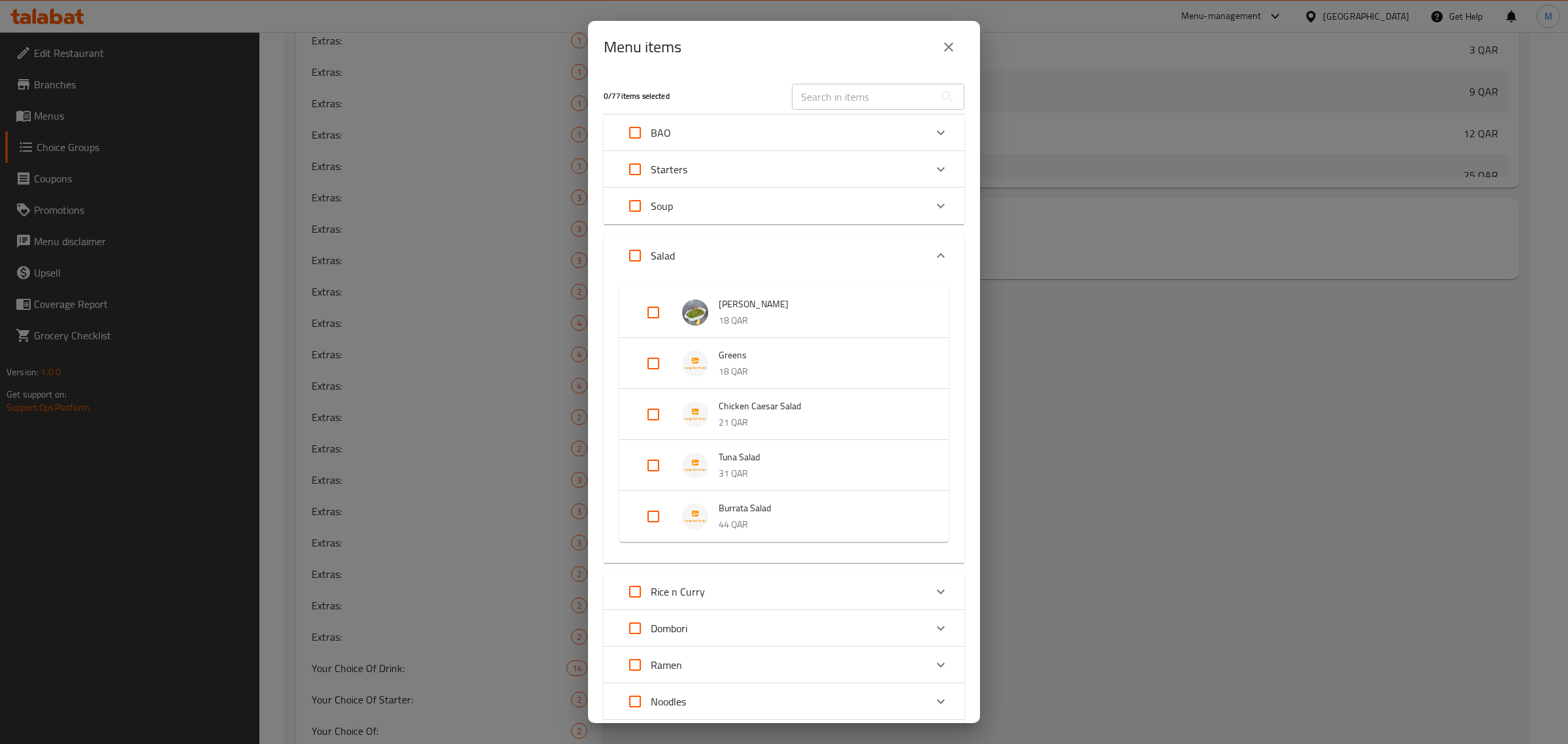
click at [654, 467] on input "Expand" at bounding box center [653, 464] width 31 height 31
checkbox input "true"
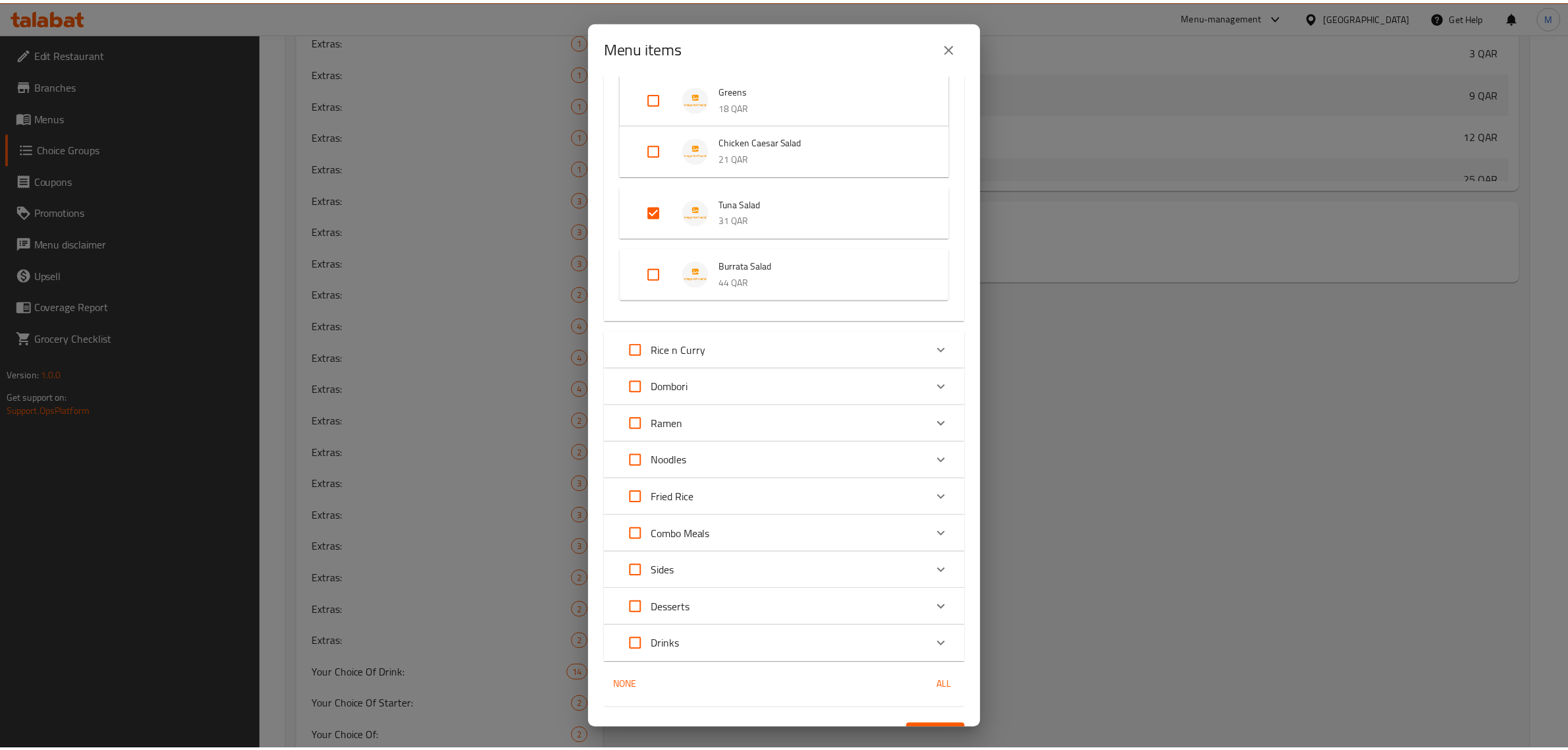
scroll to position [292, 0]
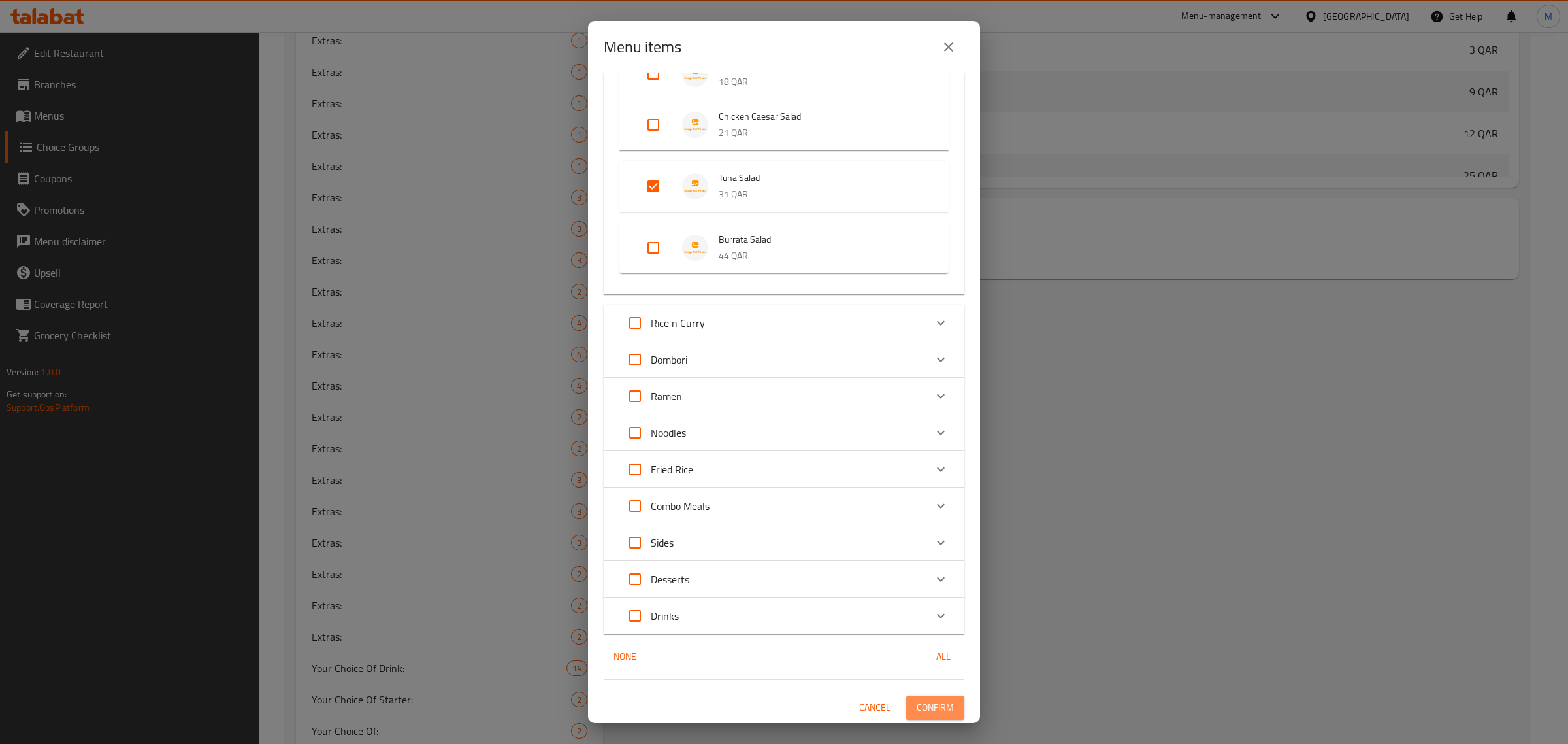
click at [927, 701] on span "Confirm" at bounding box center [935, 707] width 38 height 17
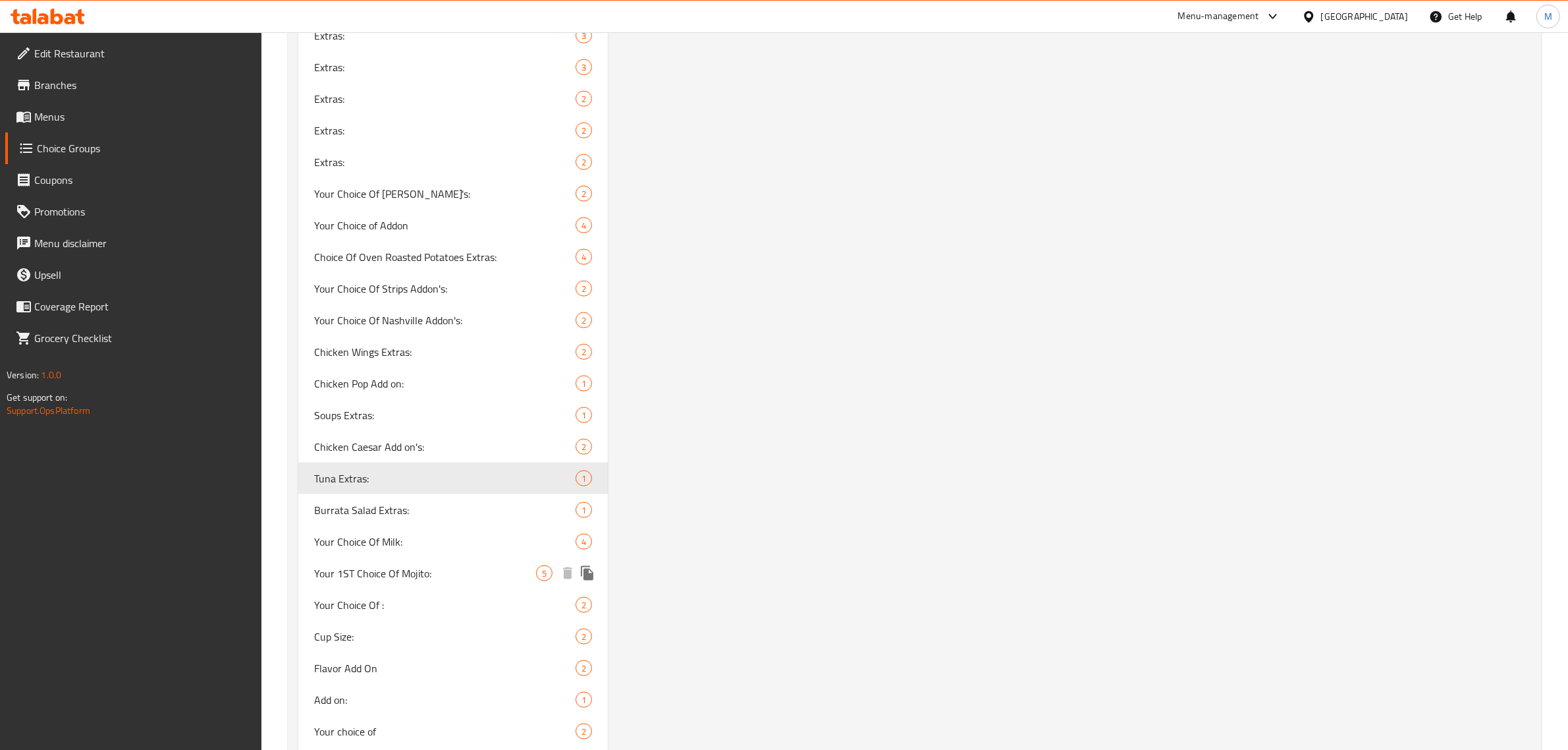
scroll to position [2112, 0]
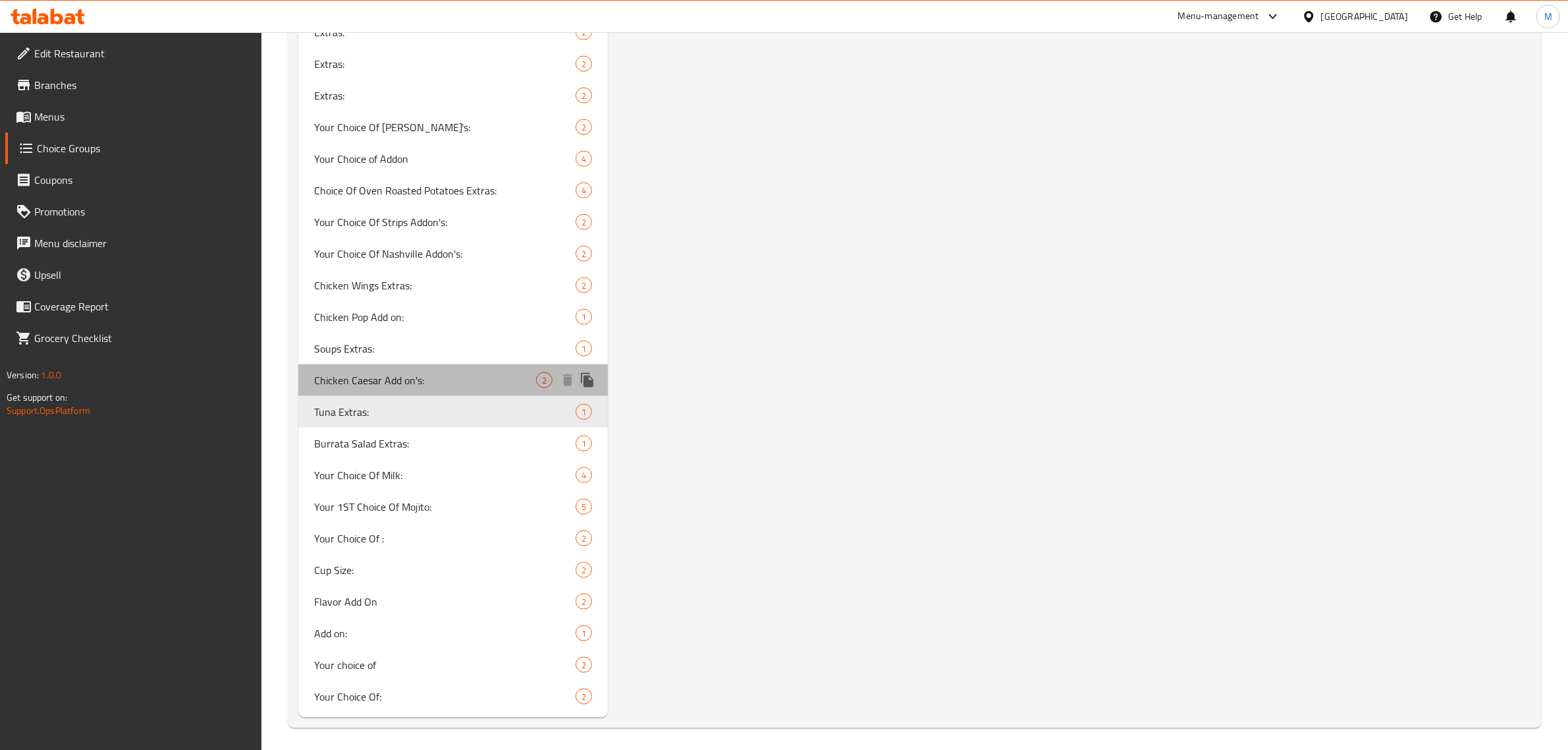
click at [403, 376] on span "Chicken Caesar Add on's:" at bounding box center [425, 380] width 222 height 16
type input "Chicken Caesar Add on's:"
type input "إضافات سيزربالدجاج:"
type input "2"
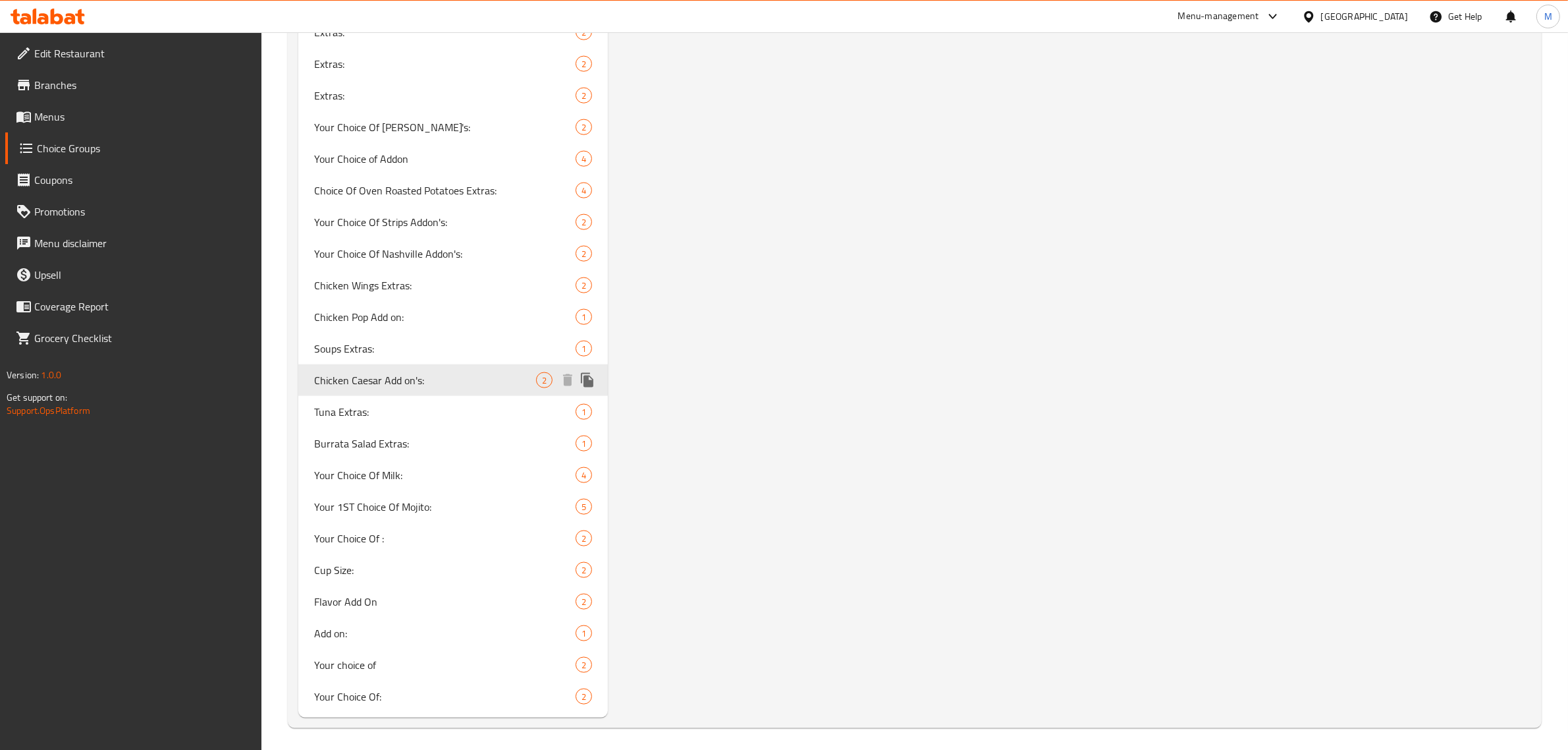
click at [403, 376] on span "Chicken Caesar Add on's:" at bounding box center [425, 380] width 222 height 16
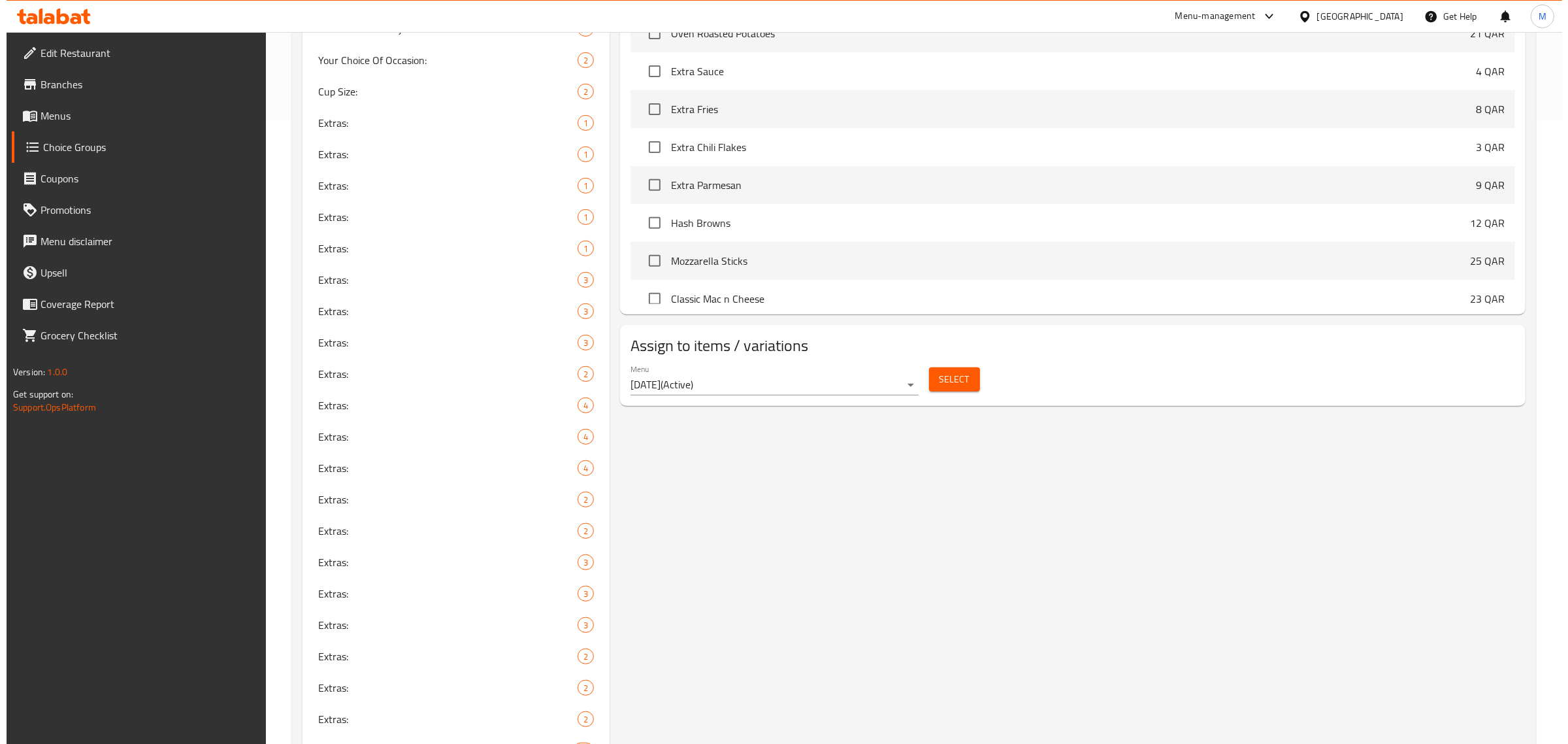
scroll to position [572, 0]
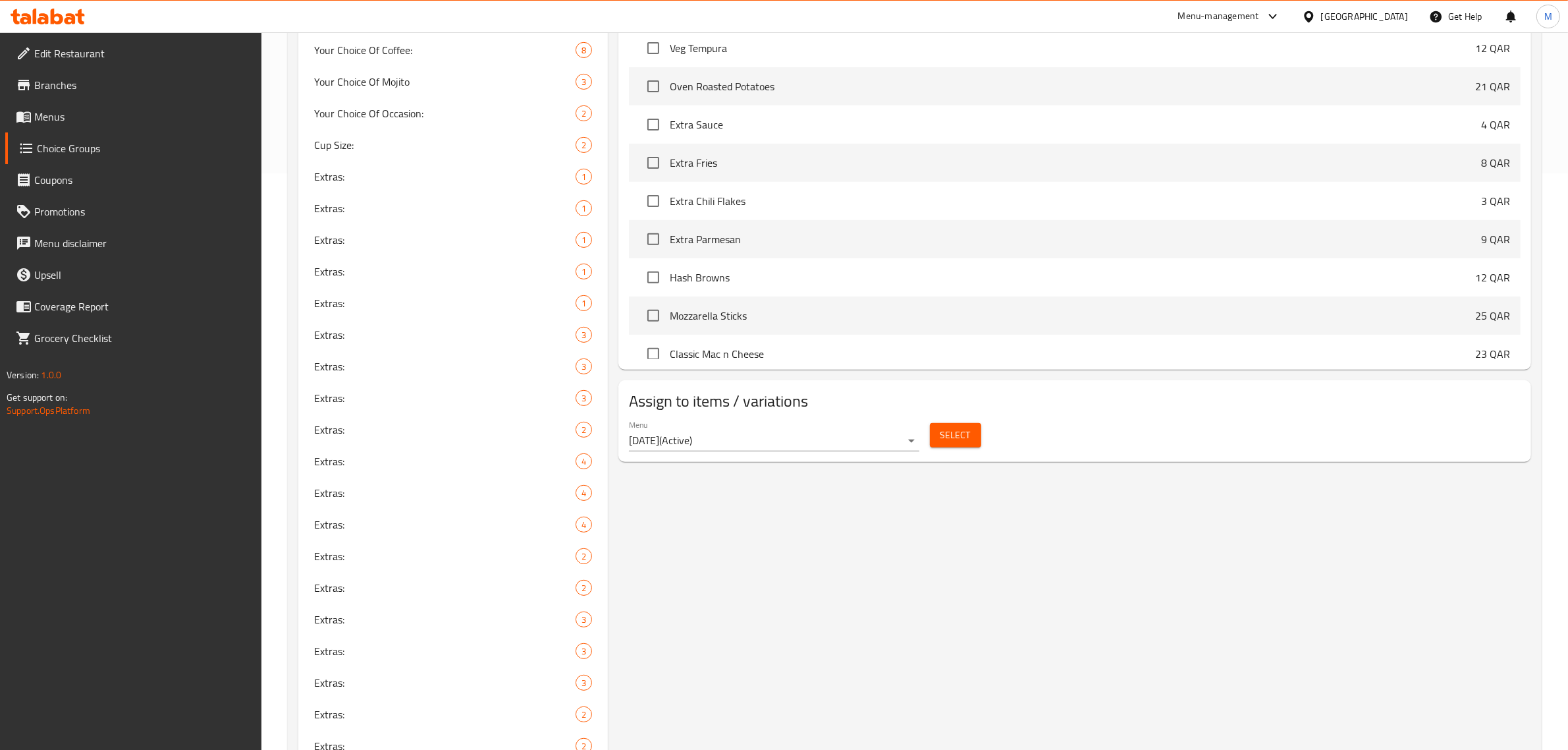
click at [962, 441] on span "Select" at bounding box center [956, 435] width 31 height 17
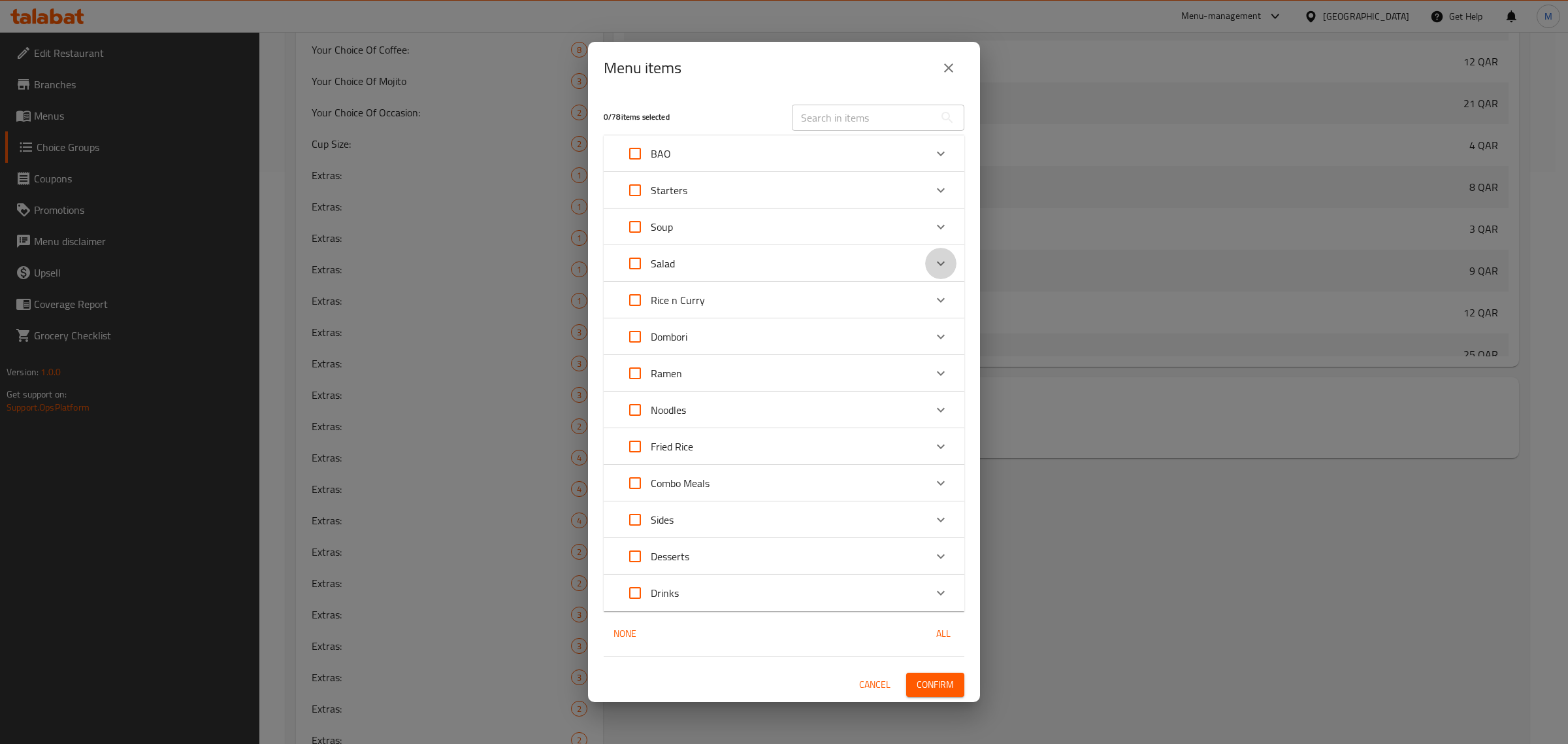
click at [936, 259] on icon "Expand" at bounding box center [941, 264] width 16 height 16
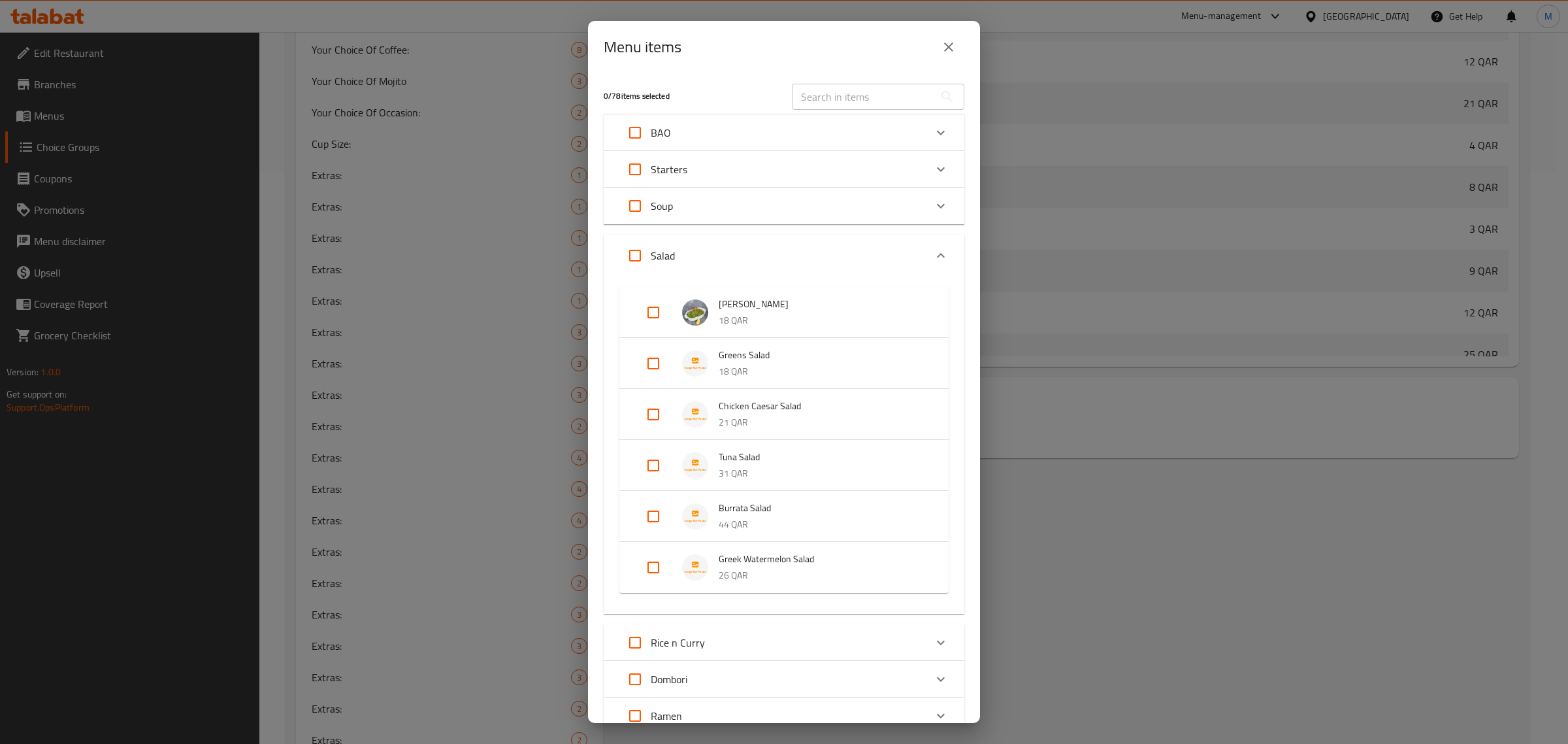
click at [657, 408] on input "Expand" at bounding box center [653, 414] width 31 height 31
checkbox input "true"
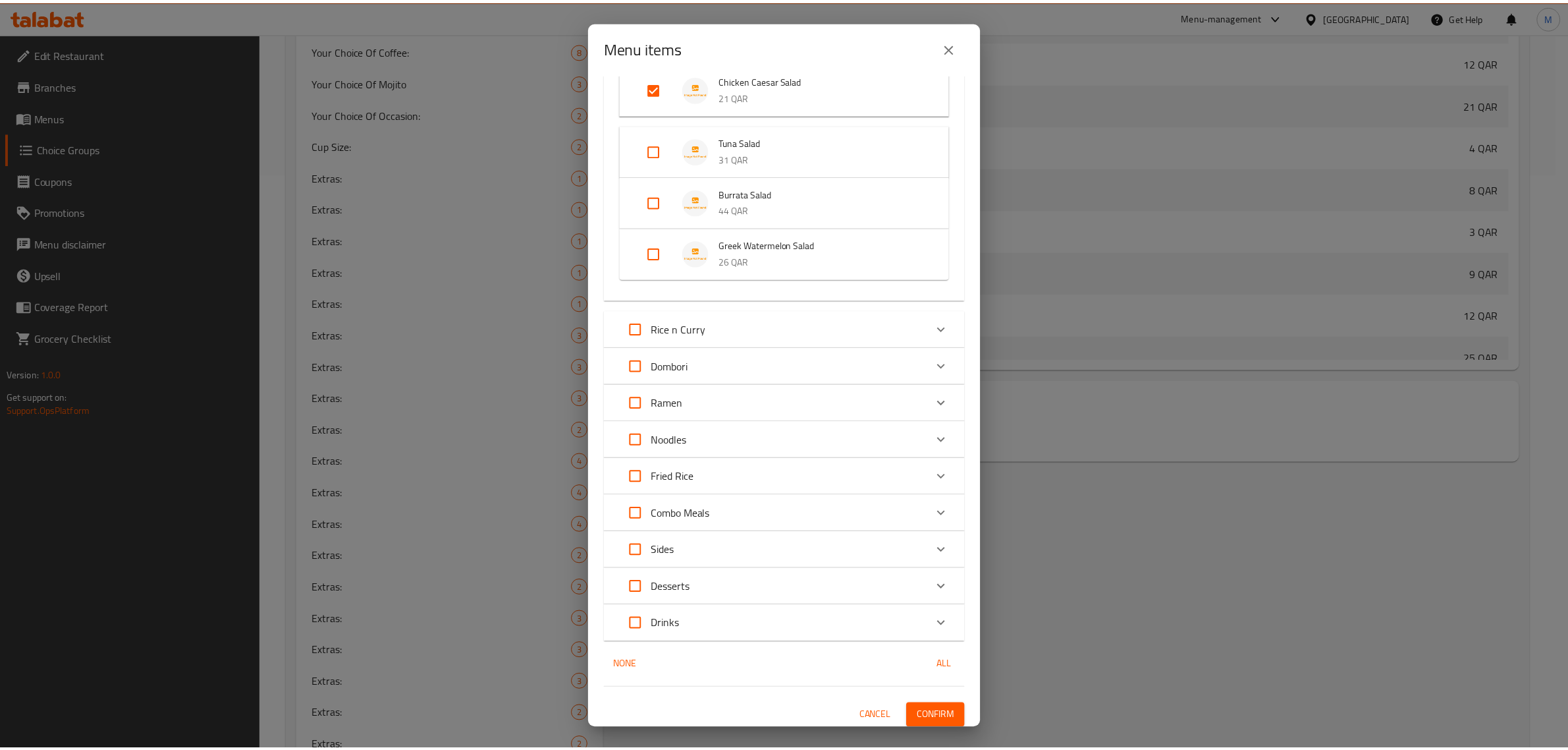
scroll to position [343, 0]
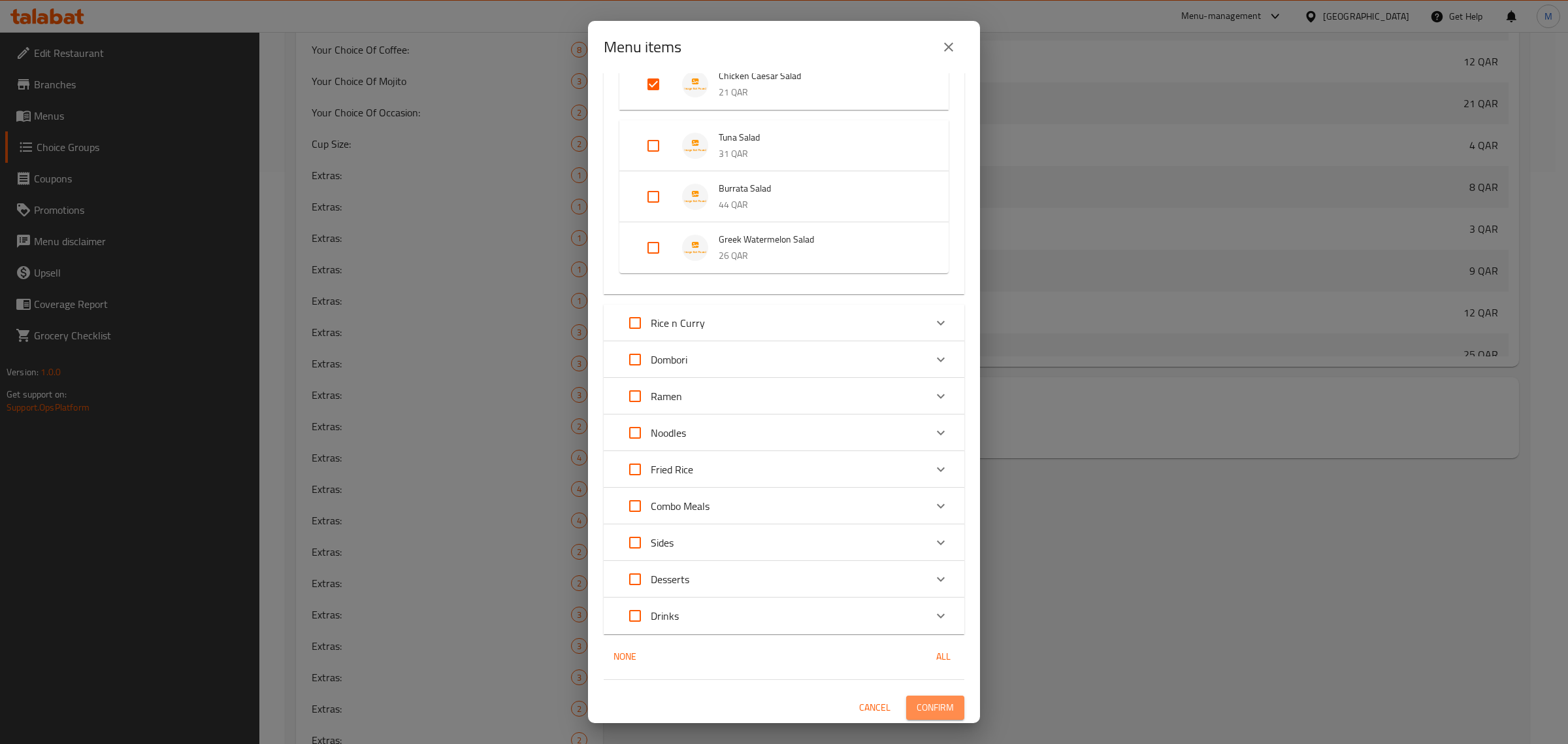
click at [925, 713] on span "Confirm" at bounding box center [935, 707] width 38 height 17
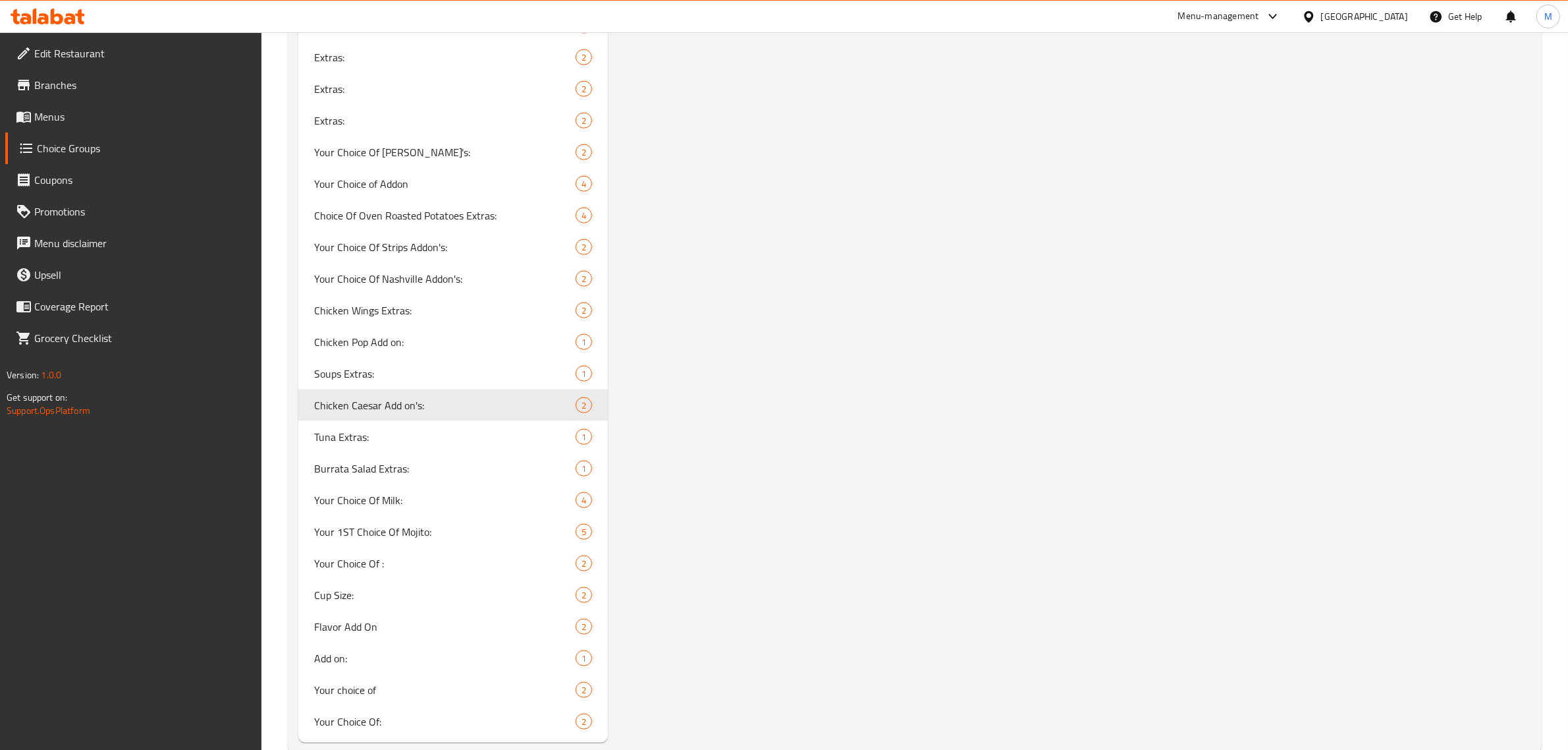
scroll to position [2112, 0]
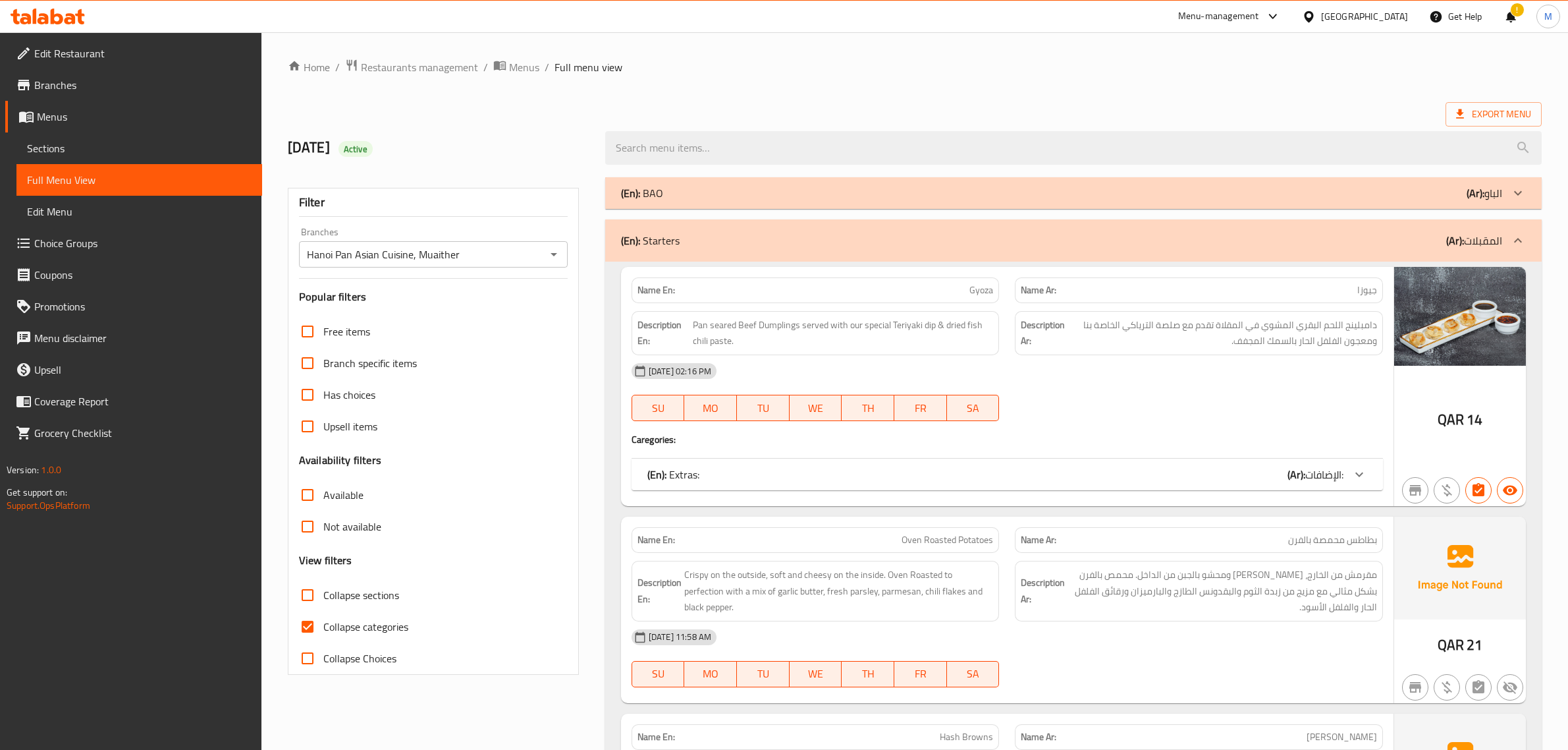
scroll to position [411, 0]
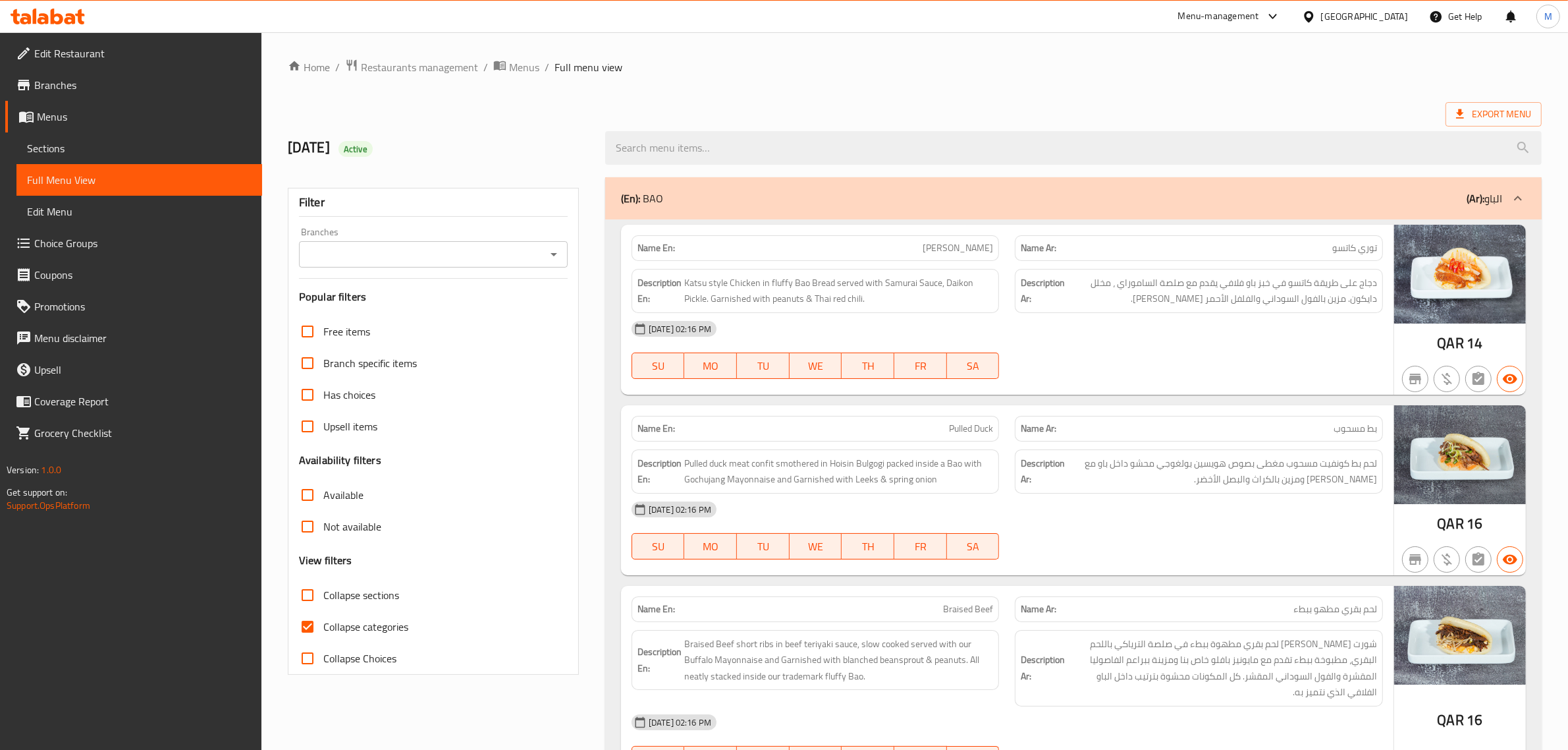
click at [1500, 192] on p "(Ar): الباو" at bounding box center [1484, 198] width 36 height 16
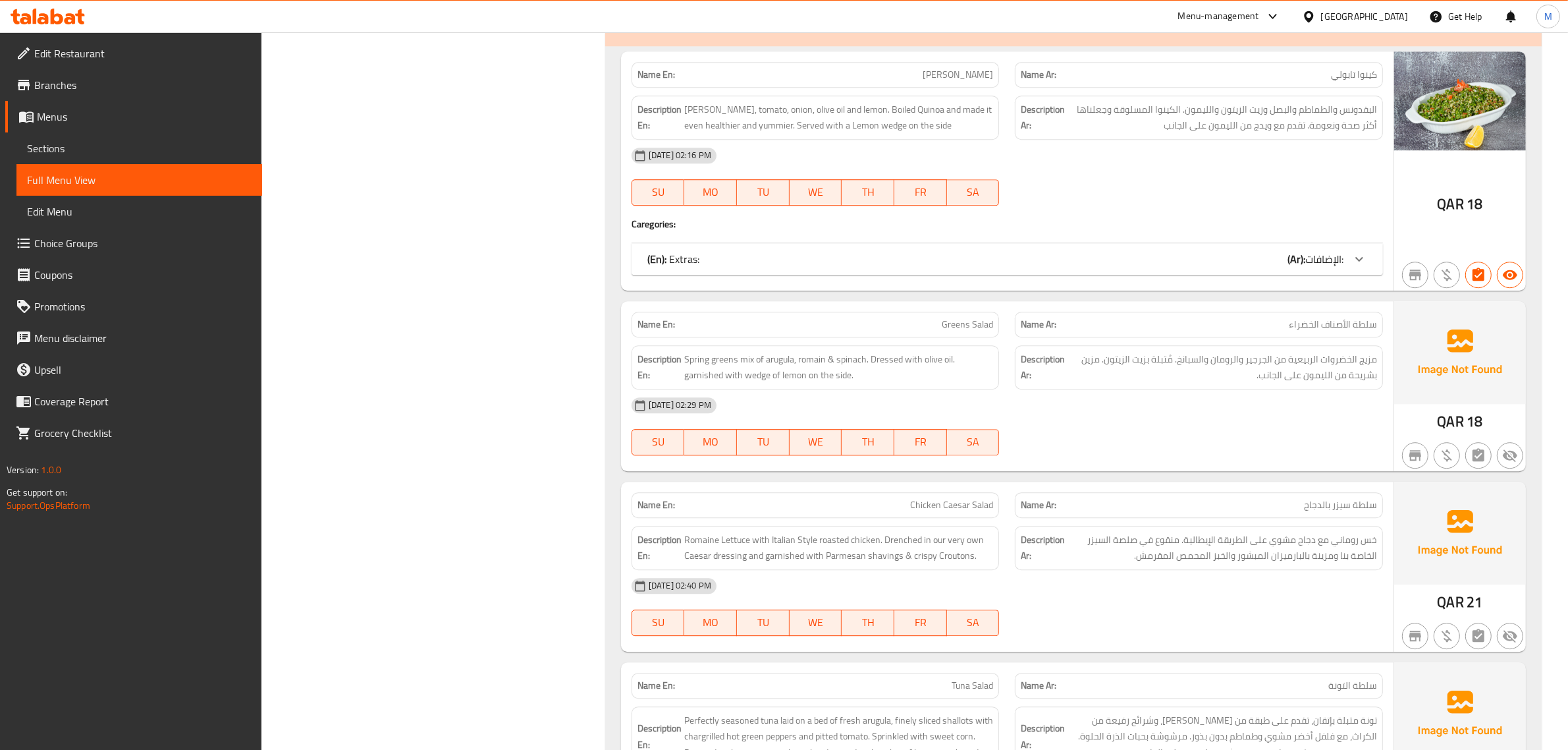
scroll to position [4611, 0]
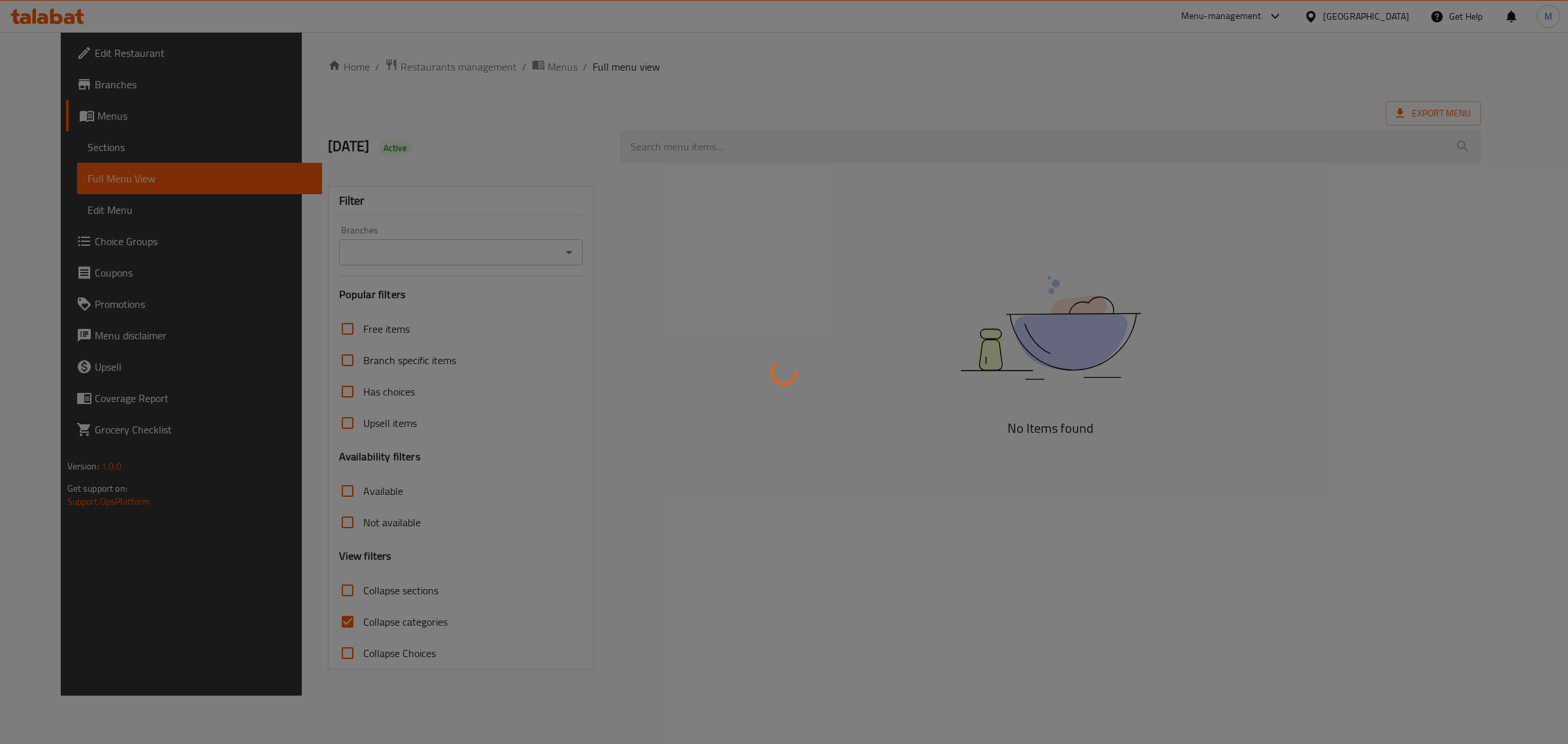
click at [553, 245] on div at bounding box center [784, 372] width 1568 height 744
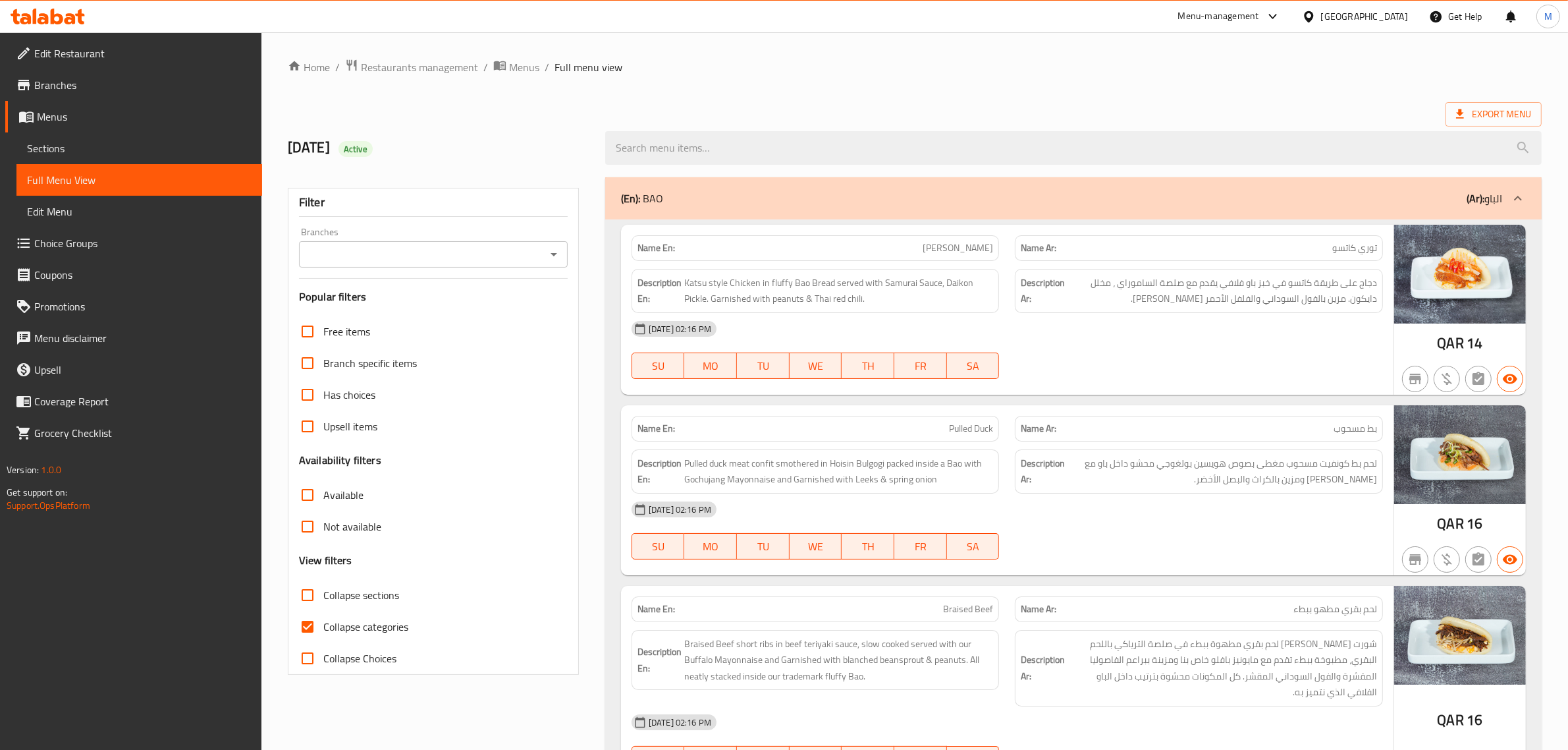
click at [550, 254] on icon "Open" at bounding box center [554, 254] width 16 height 16
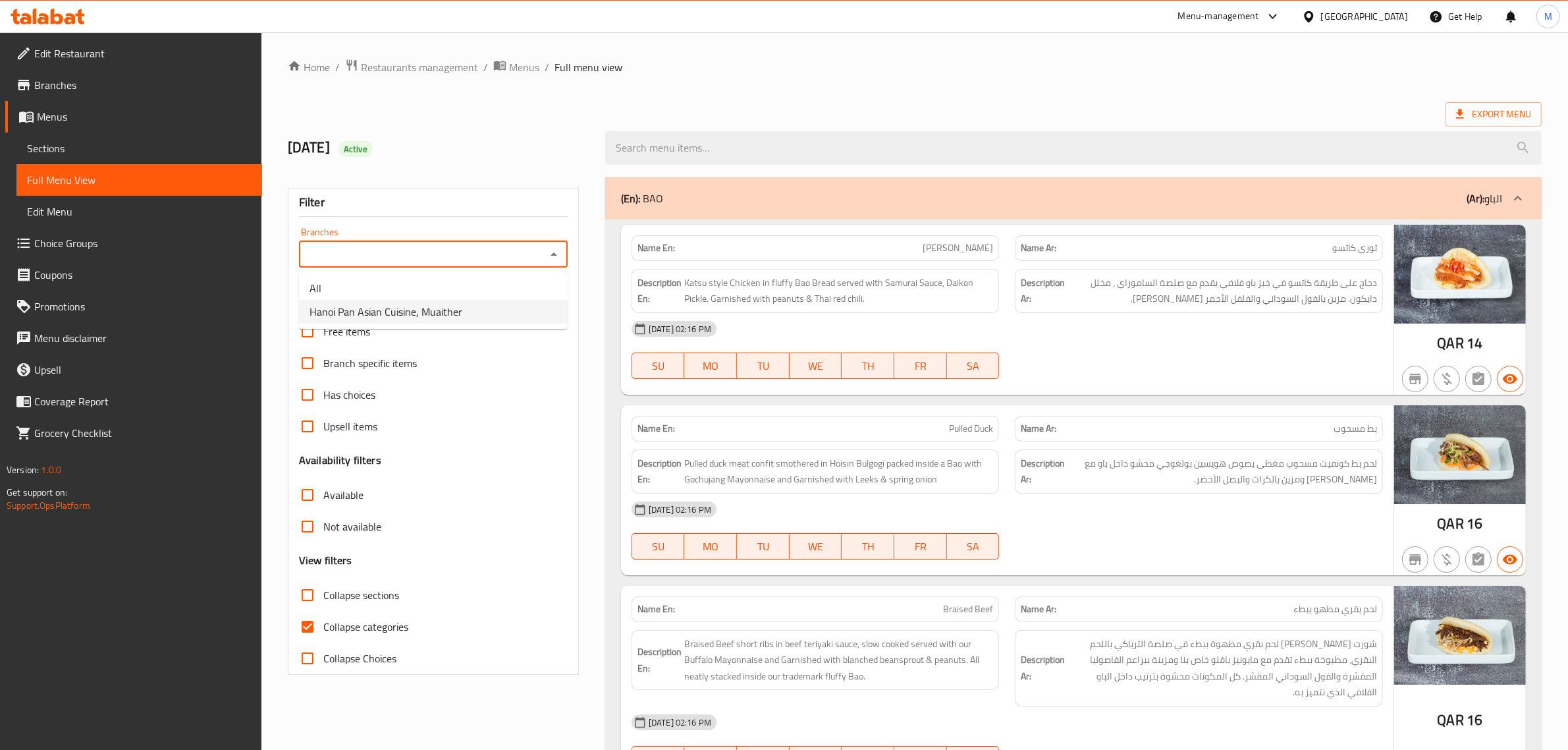
click at [514, 304] on li "⁠Hanoi Pan Asian Cuisine, Muaither" at bounding box center [433, 312] width 269 height 24
type input "⁠Hanoi Pan Asian Cuisine, Muaither"
click at [1256, 208] on div "(En): BAO (Ar): الباو" at bounding box center [1073, 198] width 937 height 42
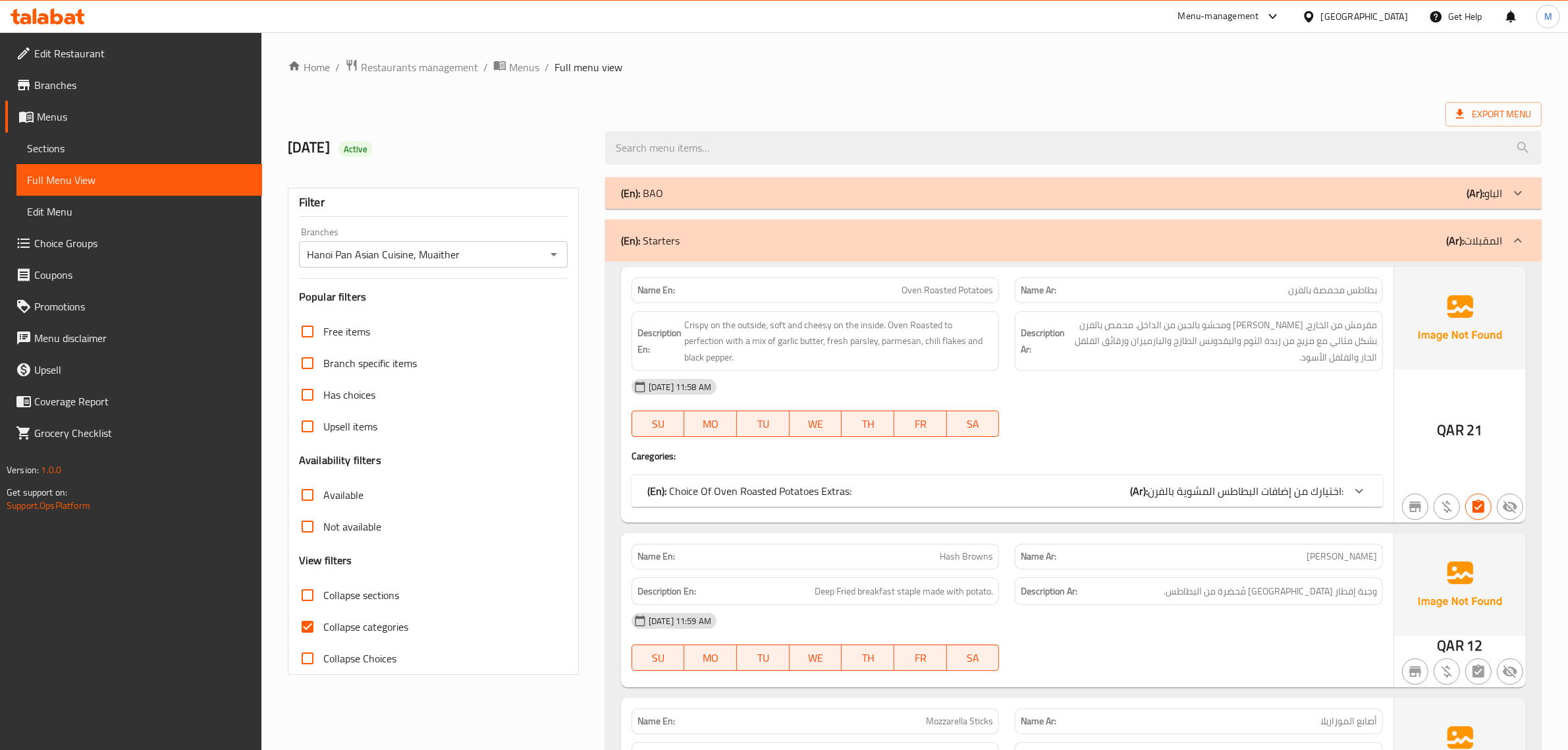
click at [1256, 244] on div "(En): Starters (Ar): المقبلات" at bounding box center [1061, 240] width 882 height 16
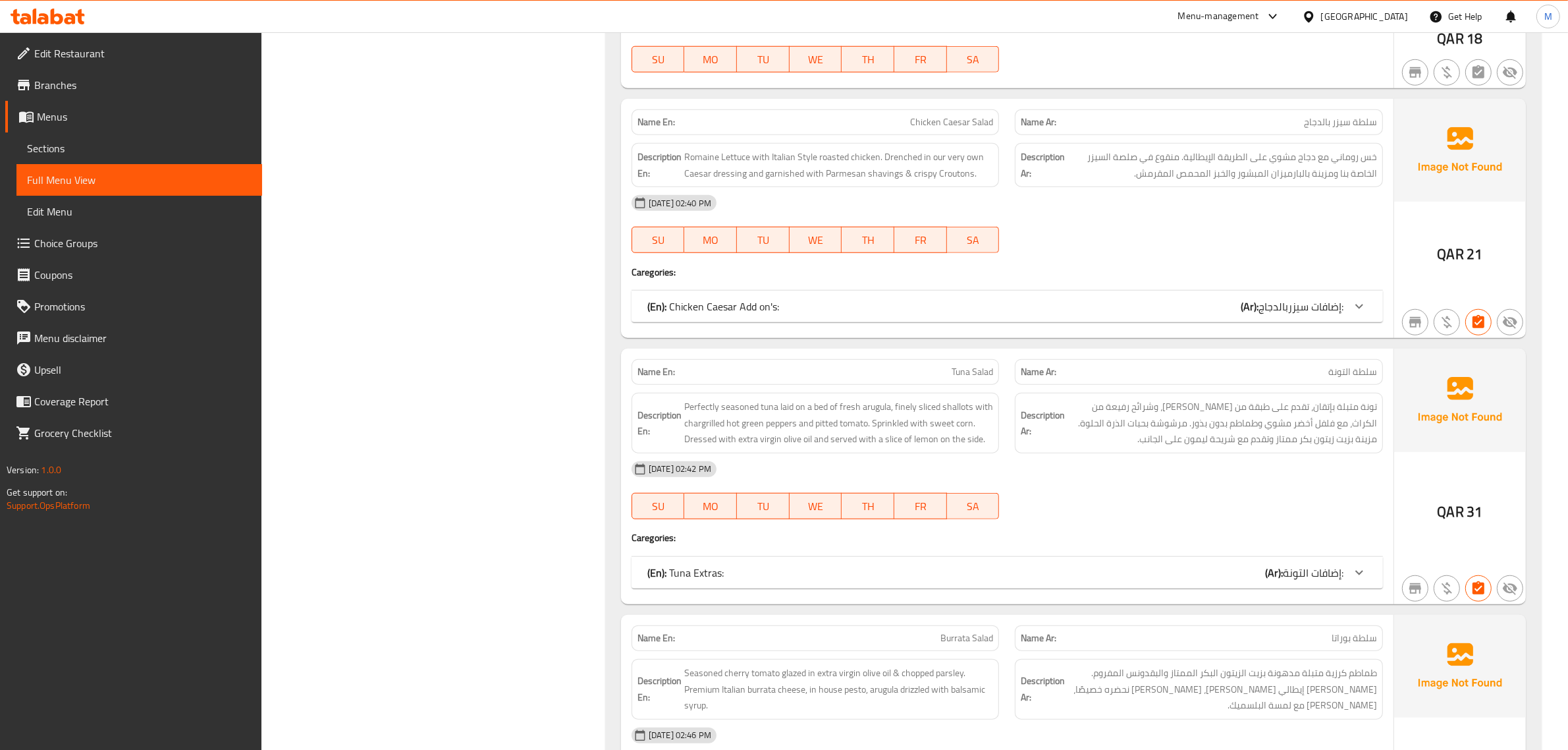
scroll to position [1483, 0]
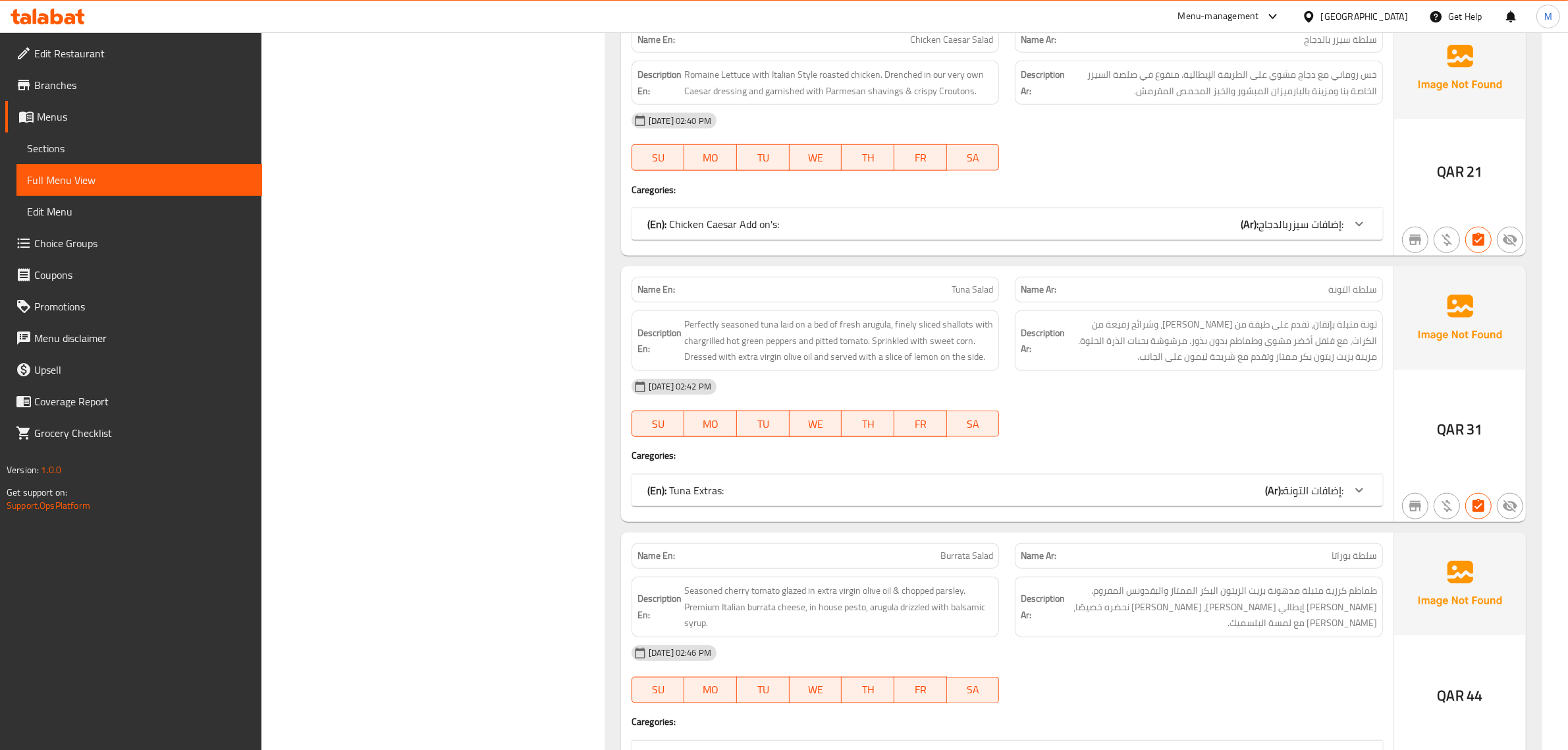
click at [1223, 229] on div "(En): Chicken Caesar Add on's: (Ar): إضافات سيزربالدجاج:" at bounding box center [995, 224] width 696 height 16
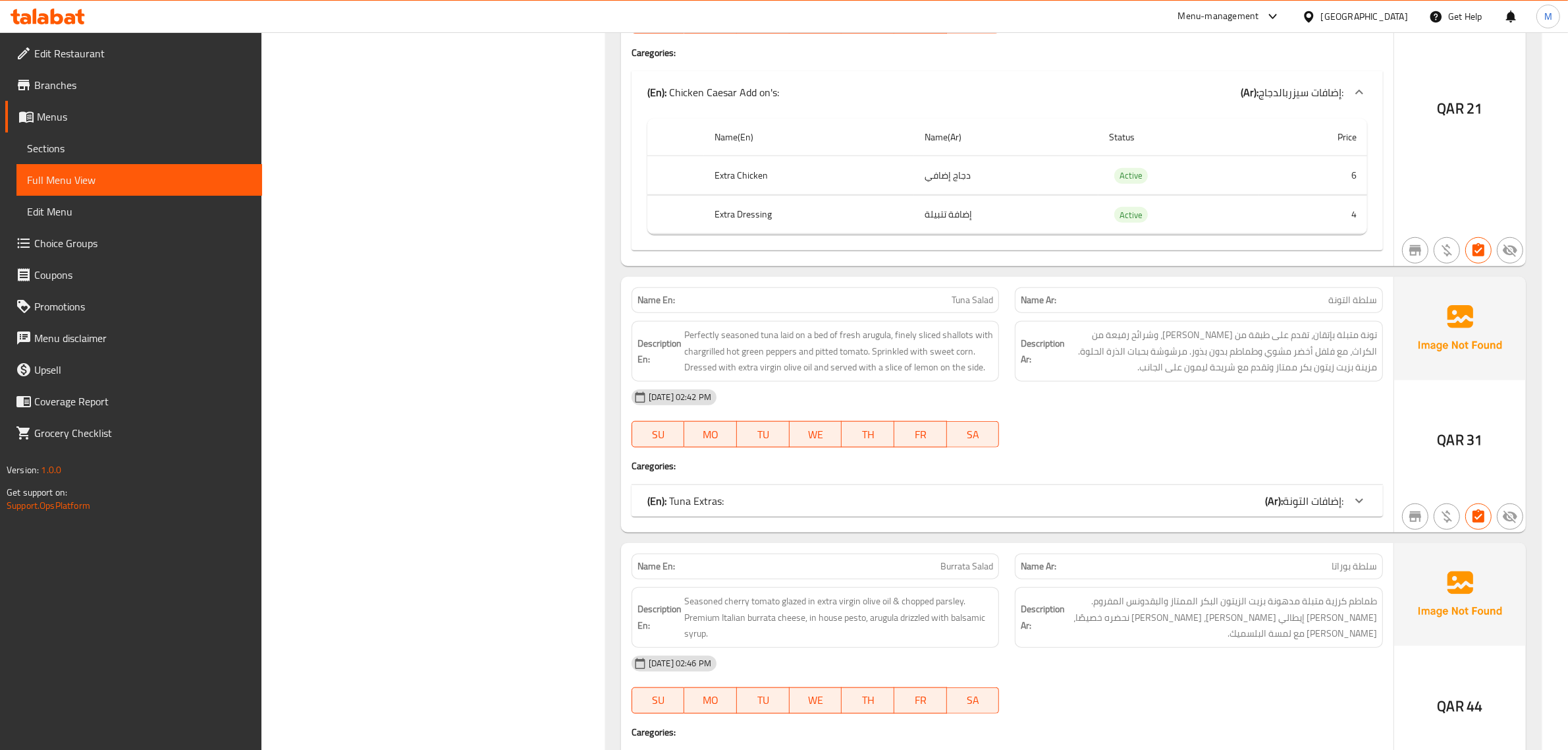
scroll to position [1647, 0]
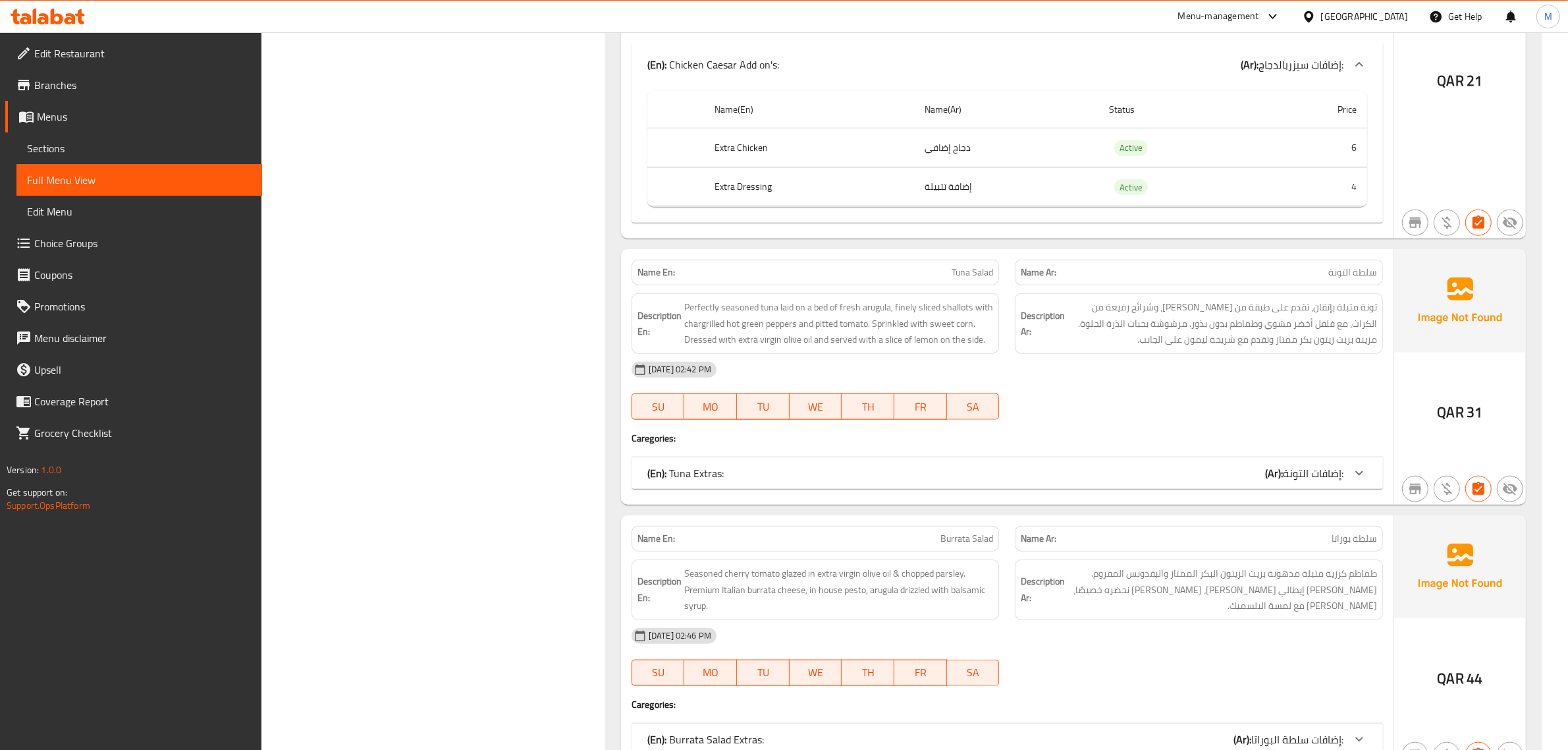
click at [1211, 475] on div "(En): Tuna Extras: (Ar): إضافات التونة:" at bounding box center [995, 473] width 696 height 16
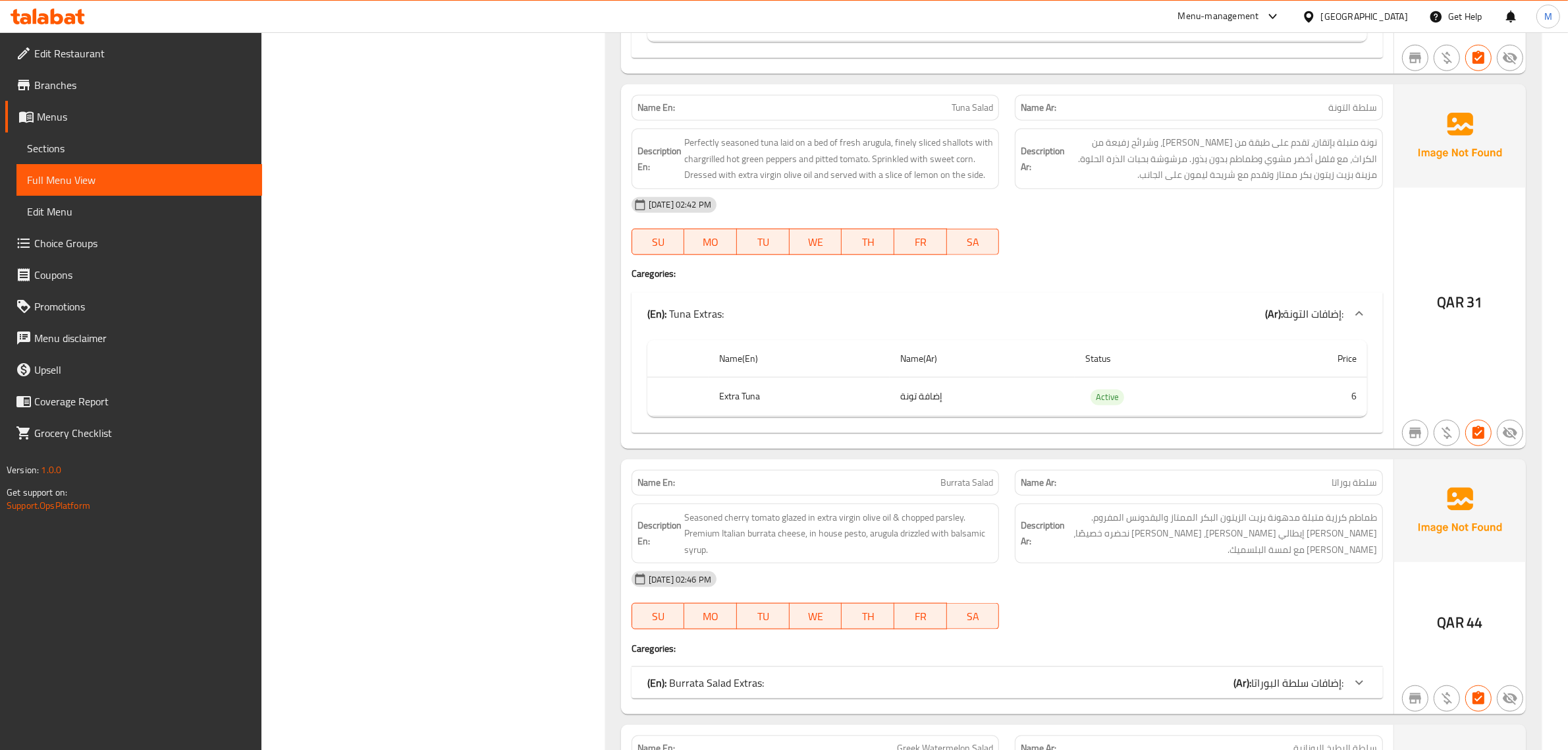
scroll to position [1894, 0]
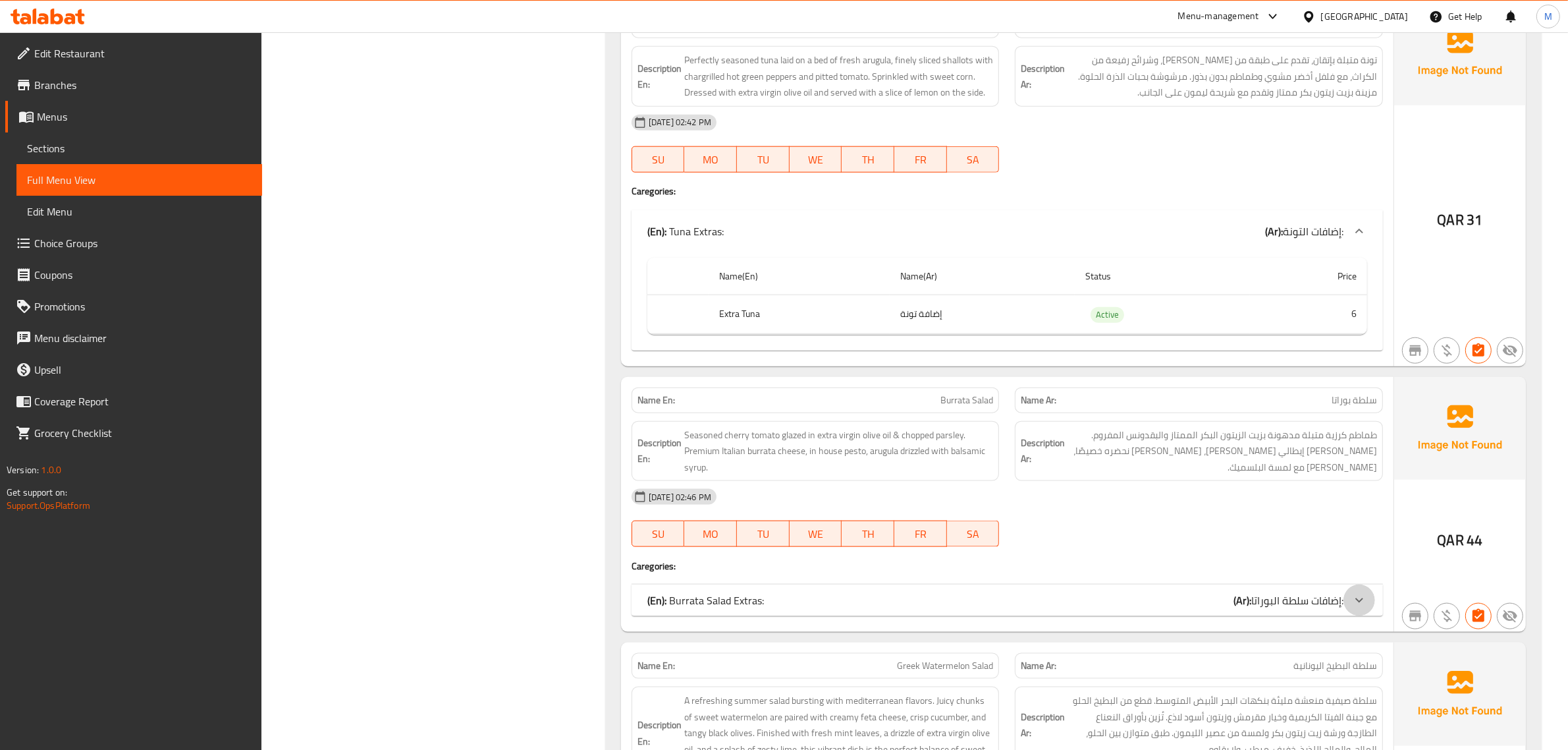
click at [1366, 608] on icon at bounding box center [1359, 600] width 16 height 16
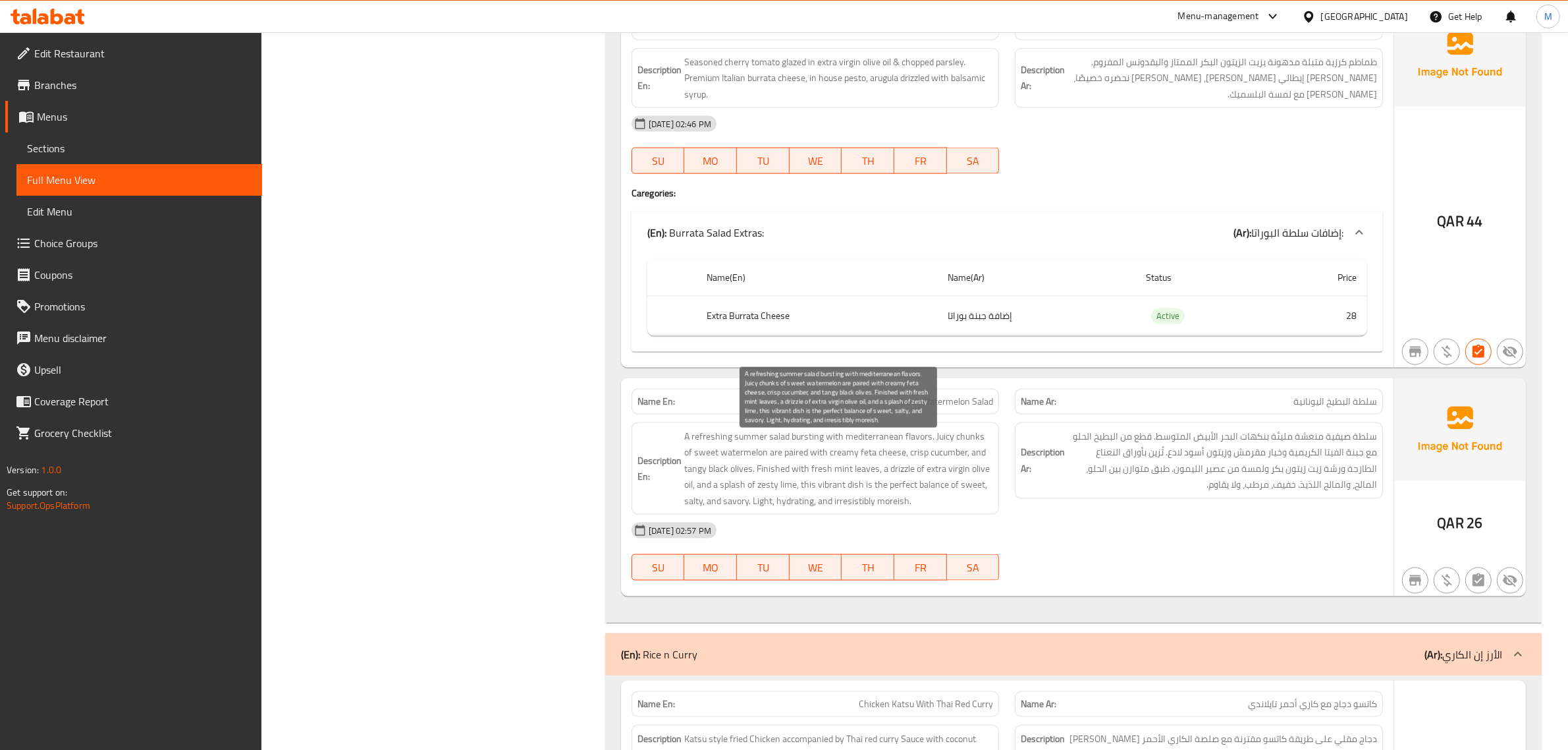
scroll to position [2306, 0]
